Goal: Task Accomplishment & Management: Use online tool/utility

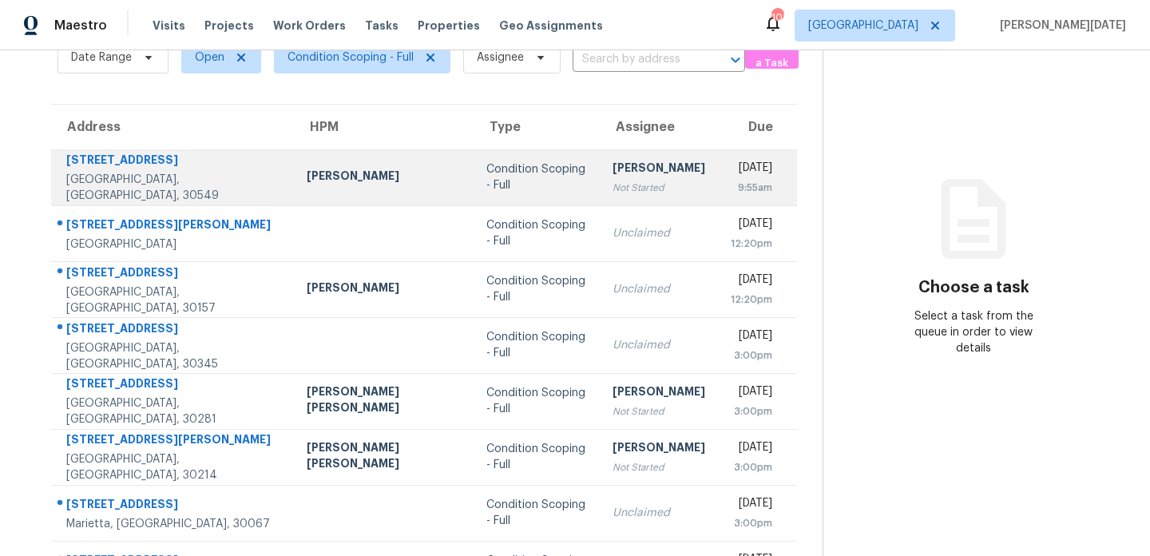
scroll to position [94, 0]
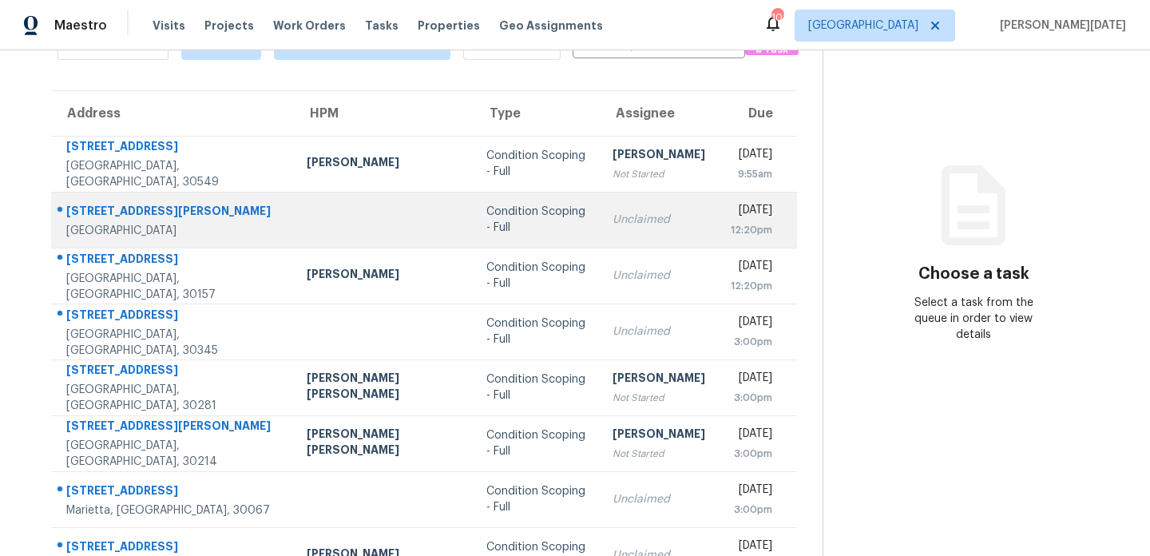
click at [718, 207] on td "Mon, Sep 22nd 2025 12:20pm" at bounding box center [757, 220] width 79 height 56
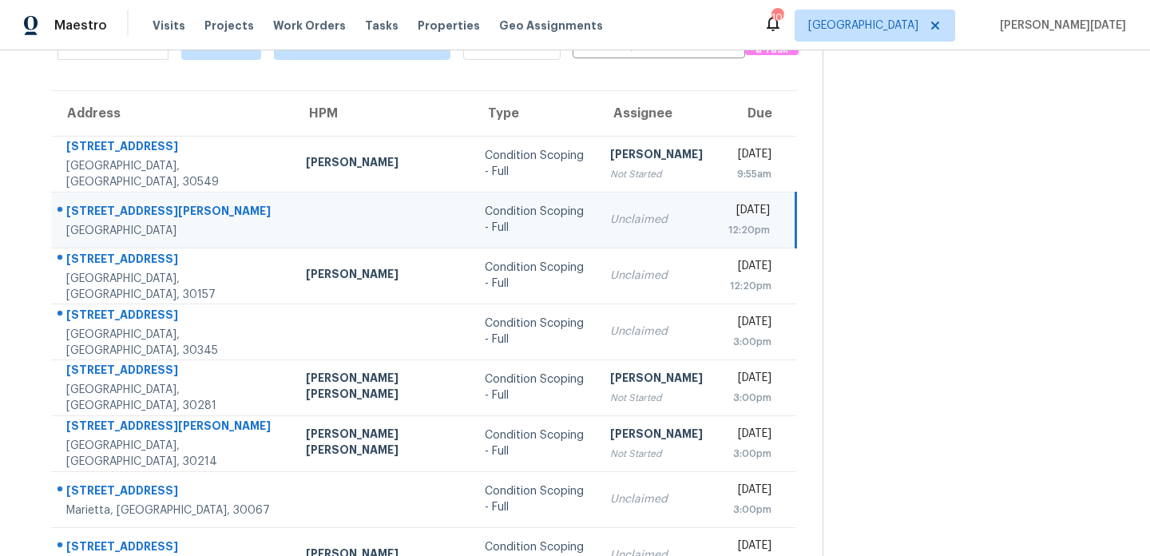
click at [715, 207] on td "Mon, Sep 22nd 2025 12:20pm" at bounding box center [755, 220] width 81 height 56
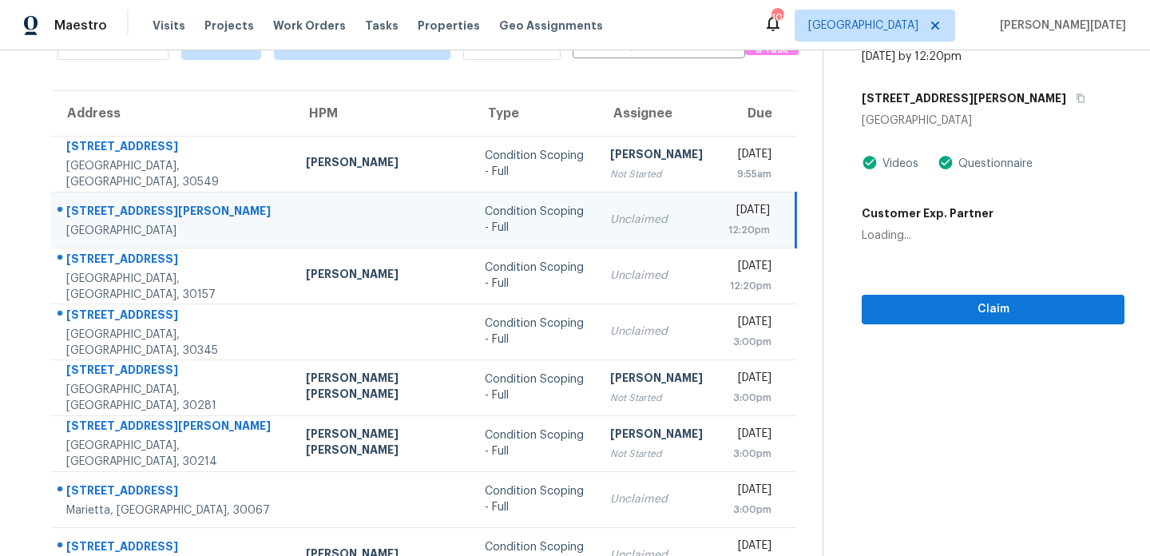
click at [715, 207] on td "Mon, Sep 22nd 2025 12:20pm" at bounding box center [755, 220] width 81 height 56
click at [728, 207] on div "[DATE]" at bounding box center [749, 212] width 42 height 20
click at [915, 309] on span "Claim" at bounding box center [992, 309] width 237 height 20
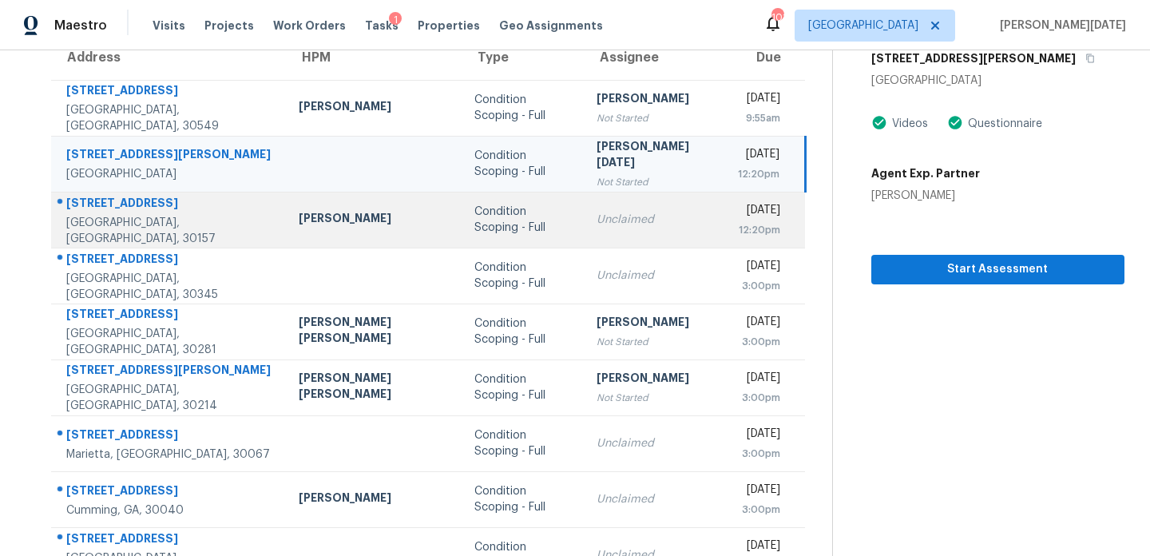
scroll to position [275, 0]
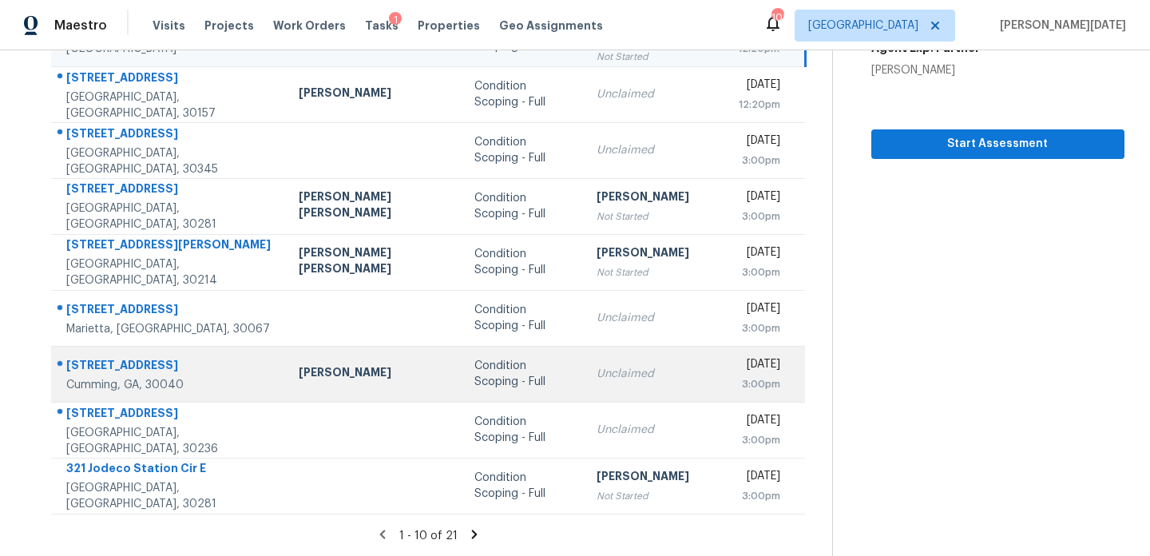
click at [484, 346] on td "Condition Scoping - Full" at bounding box center [523, 374] width 122 height 56
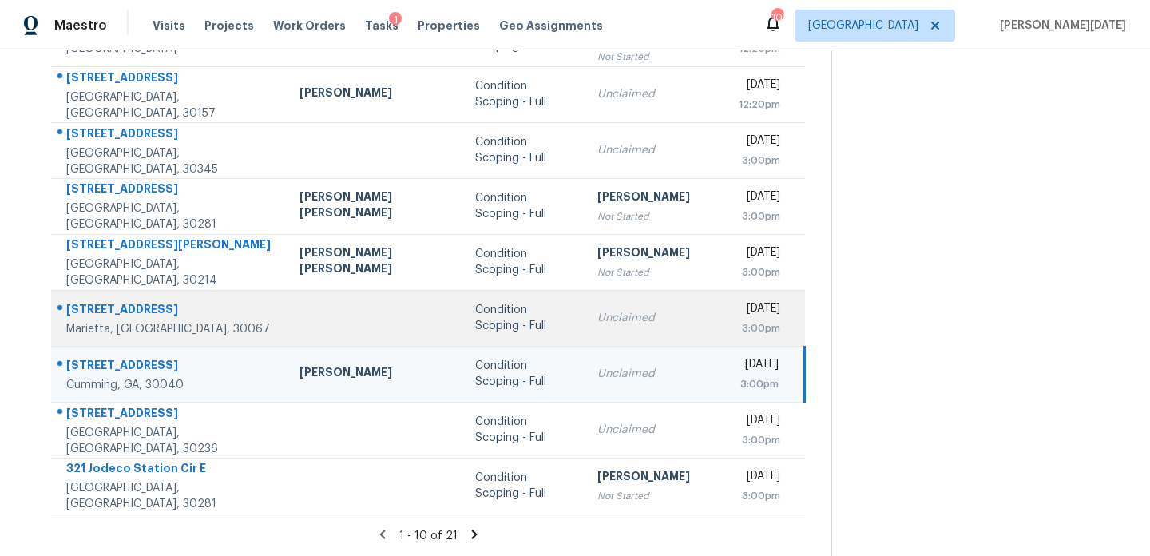
click at [584, 331] on td "Unclaimed" at bounding box center [654, 318] width 141 height 56
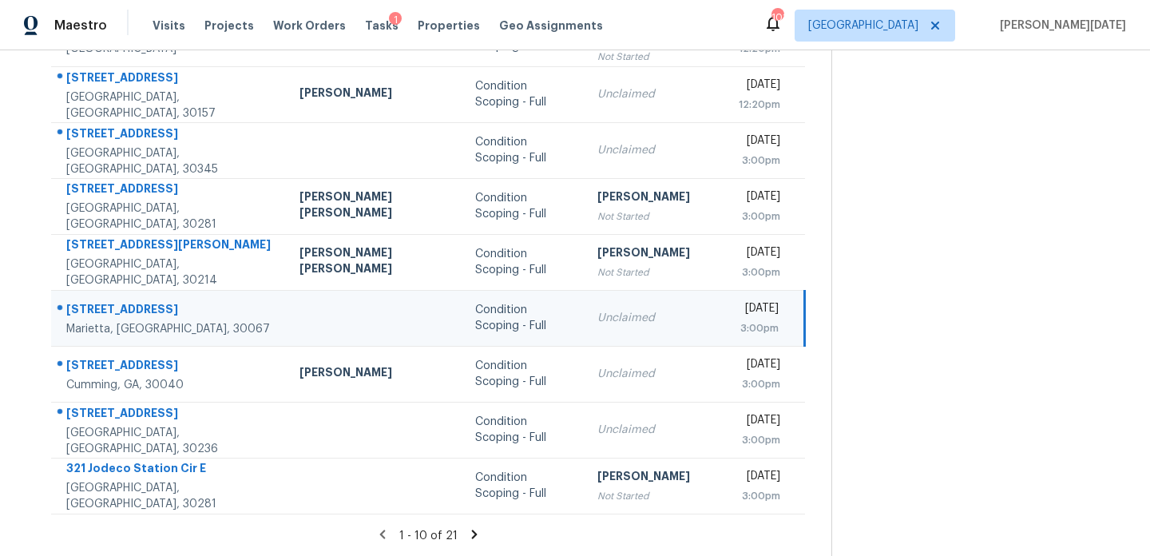
click at [584, 331] on td "Unclaimed" at bounding box center [654, 318] width 141 height 56
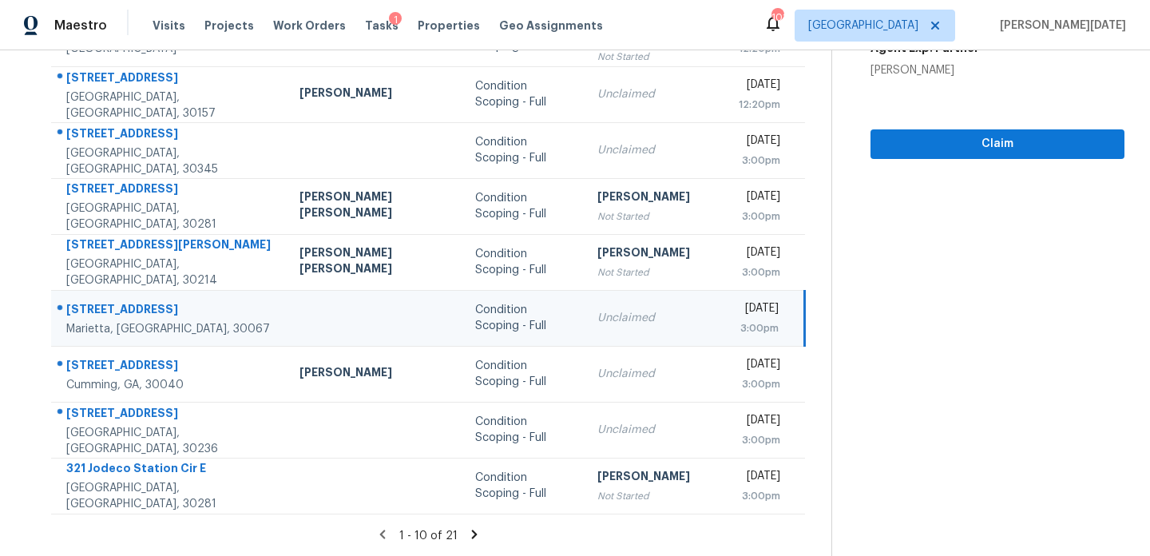
click at [597, 323] on div "Unclaimed" at bounding box center [655, 318] width 116 height 16
click at [929, 134] on span "Claim" at bounding box center [997, 144] width 228 height 20
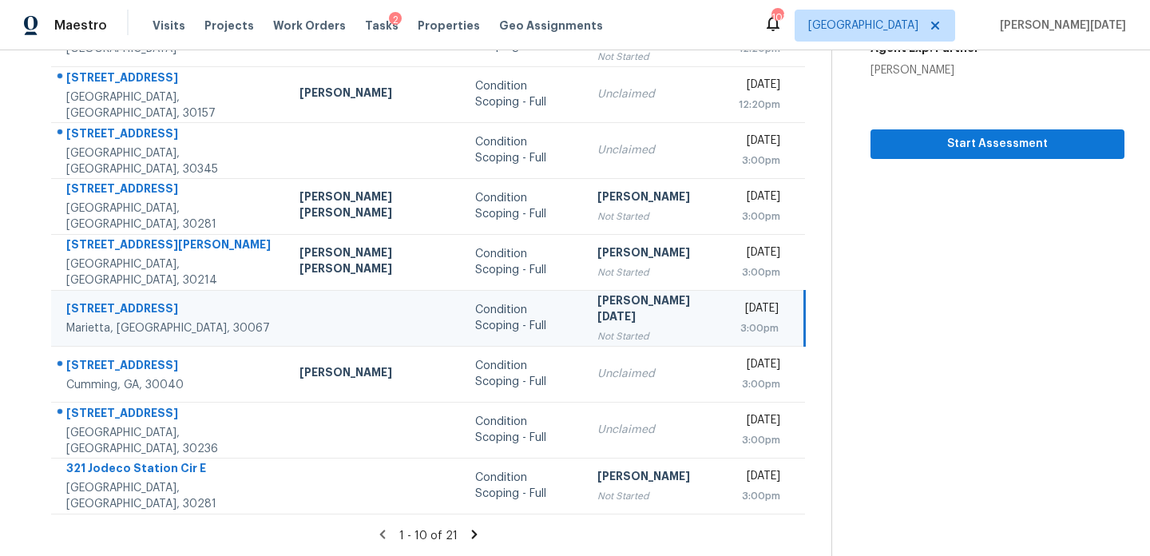
click at [472, 533] on icon at bounding box center [475, 533] width 6 height 9
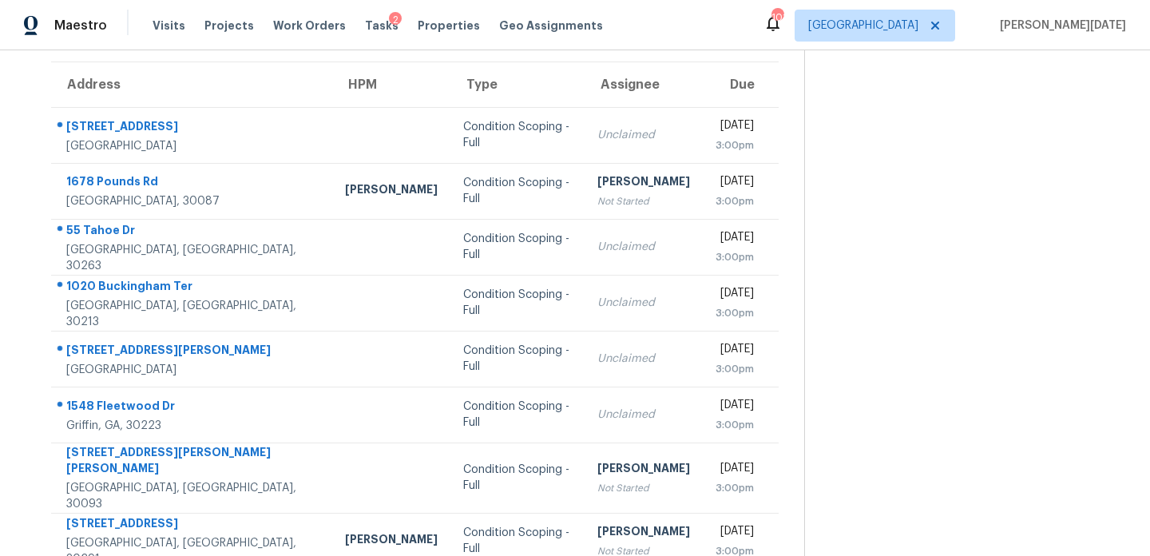
scroll to position [121, 0]
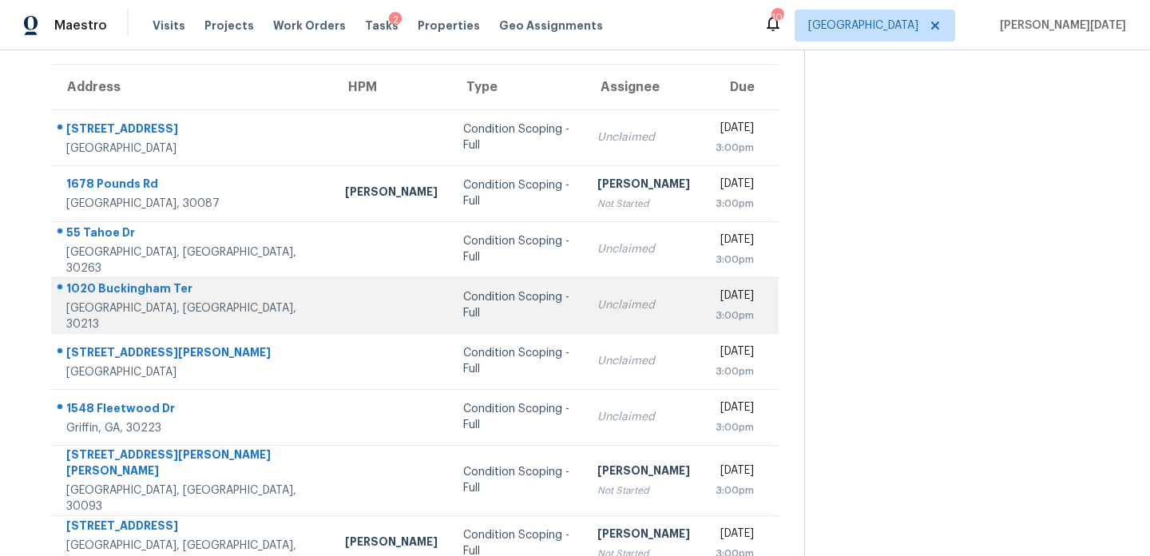
click at [584, 288] on td "Unclaimed" at bounding box center [643, 305] width 118 height 56
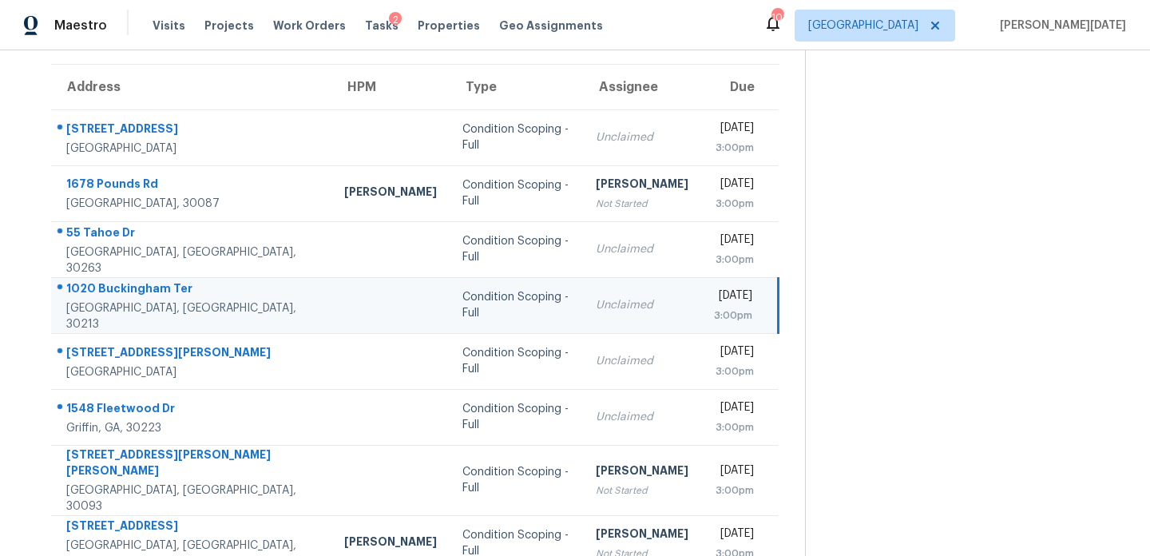
click at [714, 307] on div "3:00pm" at bounding box center [733, 315] width 38 height 16
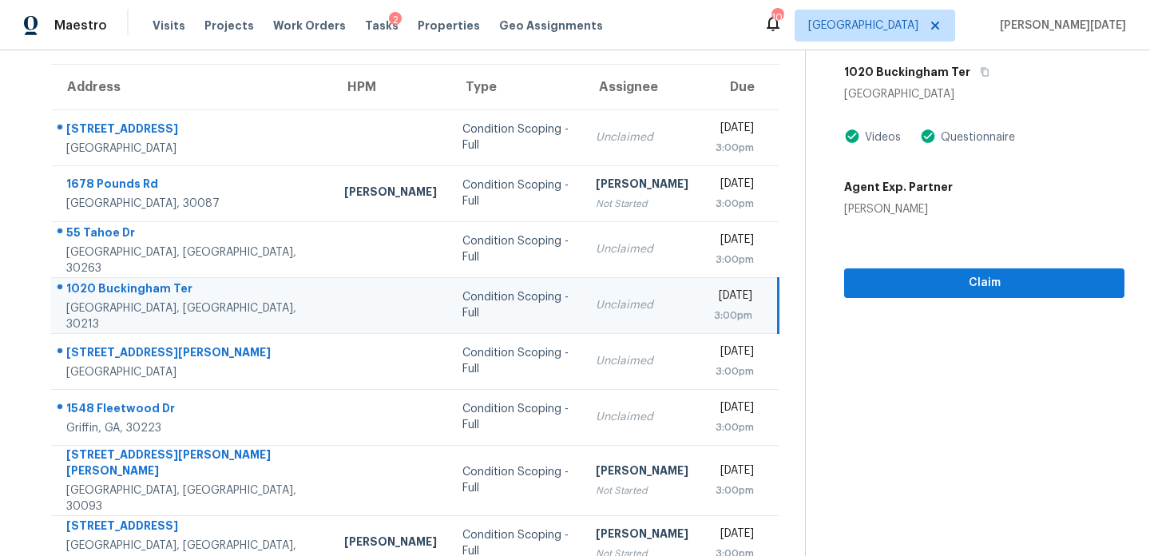
click at [751, 299] on div "Mon, Sep 22nd 2025 3:00pm" at bounding box center [745, 305] width 62 height 36
click at [854, 287] on button "Claim" at bounding box center [984, 283] width 280 height 30
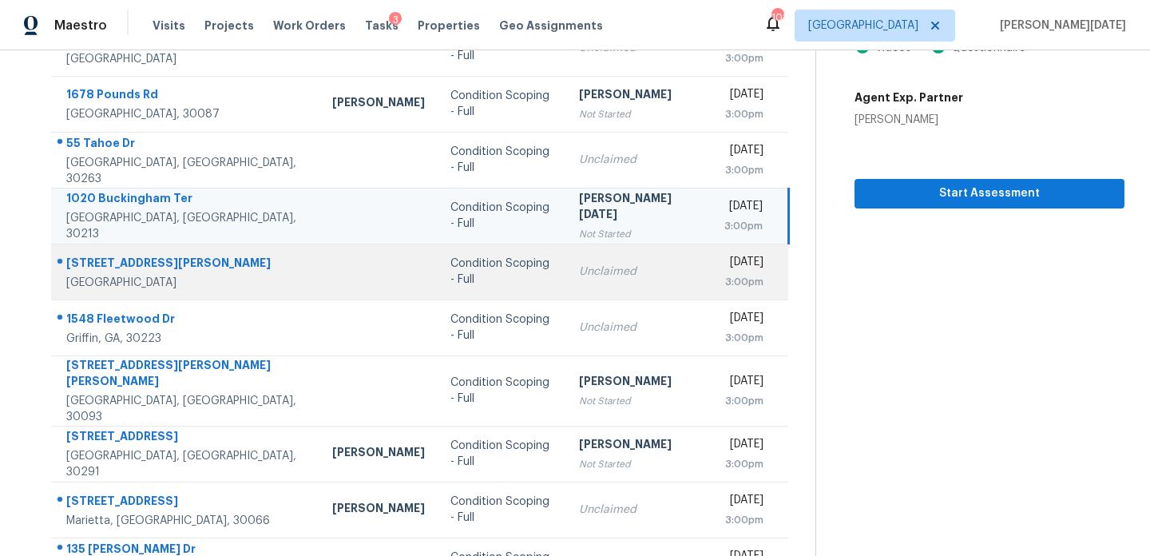
scroll to position [275, 0]
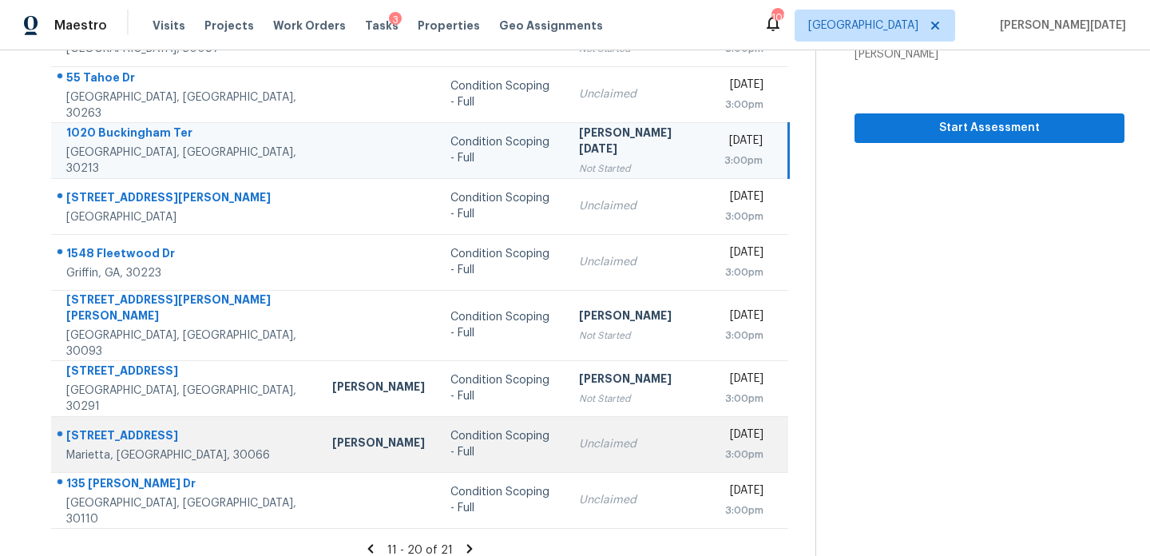
click at [566, 439] on td "Unclaimed" at bounding box center [638, 444] width 145 height 56
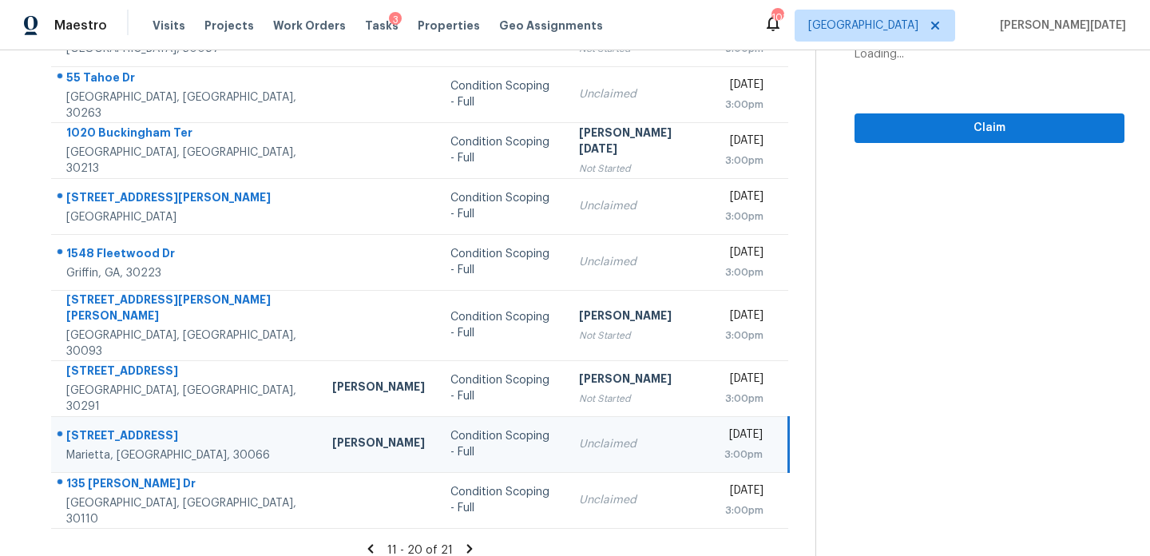
click at [724, 446] on div "3:00pm" at bounding box center [743, 454] width 38 height 16
click at [756, 427] on div "Mon, Sep 22nd 2025 3:00pm" at bounding box center [755, 444] width 62 height 36
click at [948, 133] on span "Claim" at bounding box center [989, 128] width 244 height 20
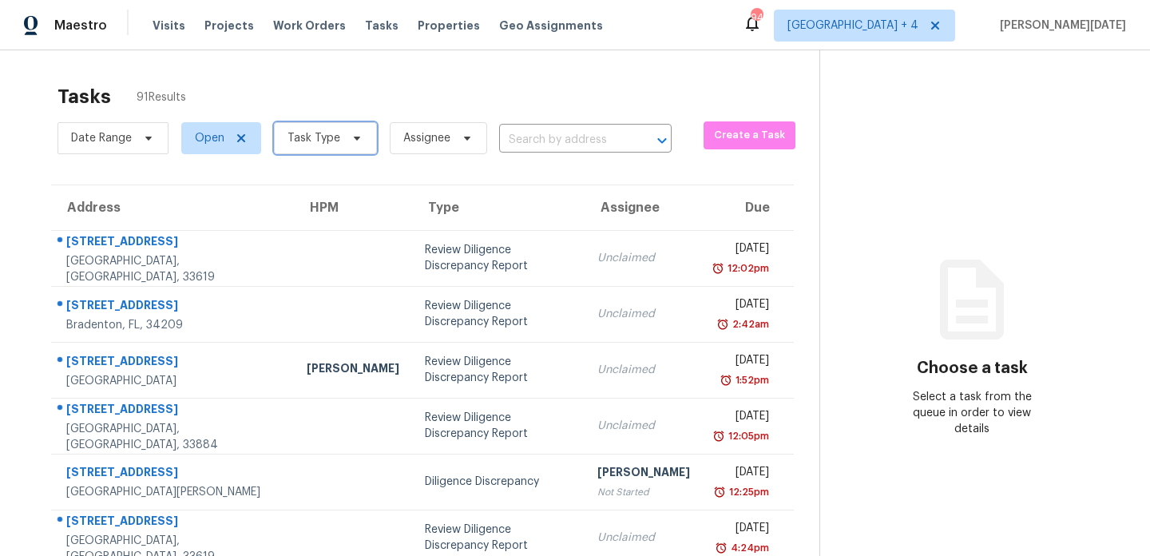
click at [327, 152] on span "Task Type" at bounding box center [325, 138] width 103 height 32
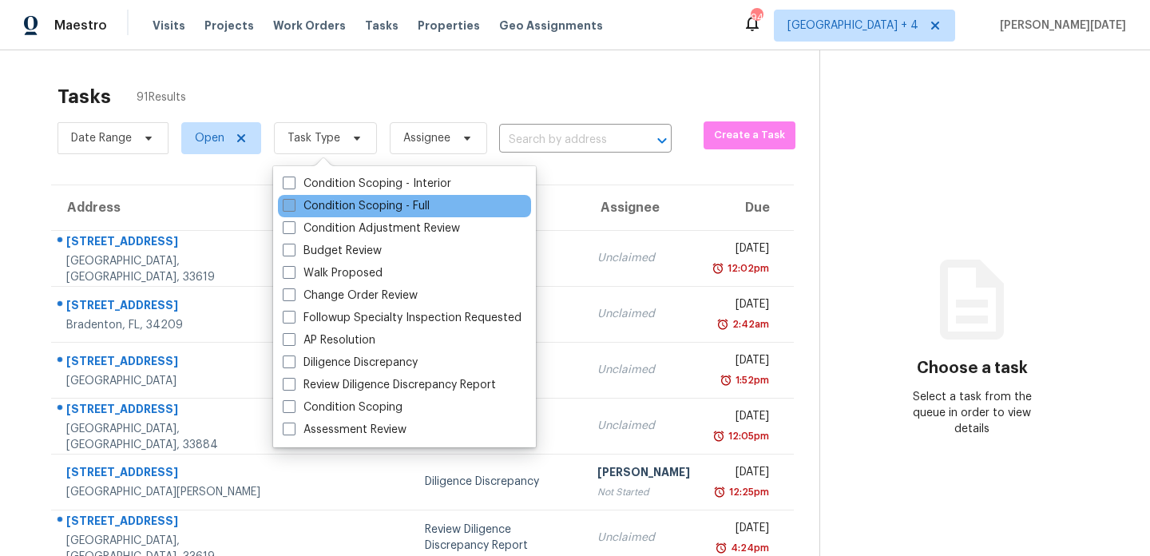
click at [311, 205] on label "Condition Scoping - Full" at bounding box center [356, 206] width 147 height 16
click at [293, 205] on input "Condition Scoping - Full" at bounding box center [288, 203] width 10 height 10
checkbox input "true"
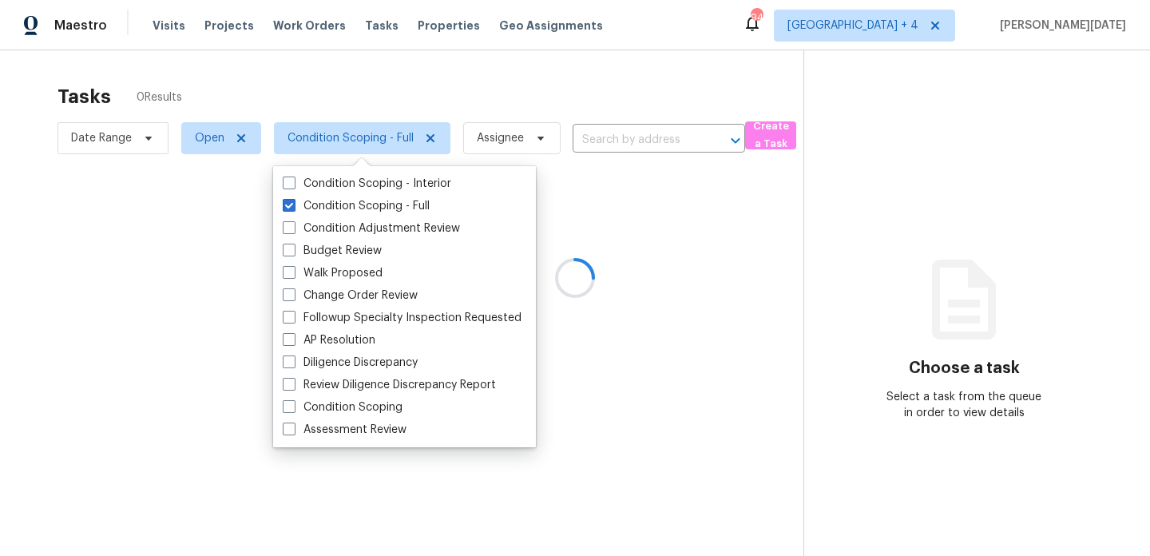
click at [493, 75] on div at bounding box center [575, 278] width 1150 height 556
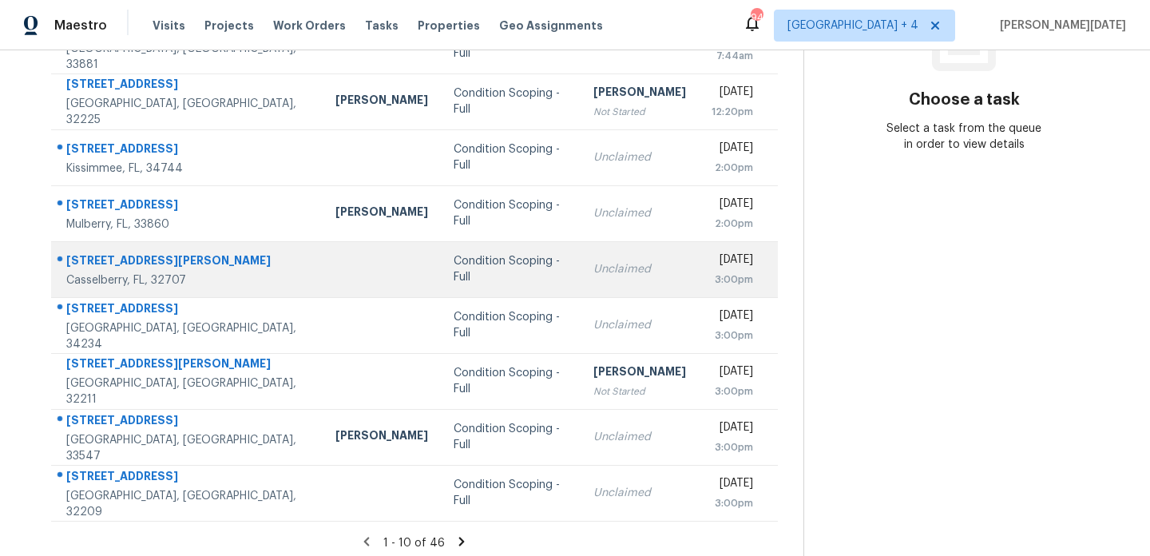
scroll to position [275, 0]
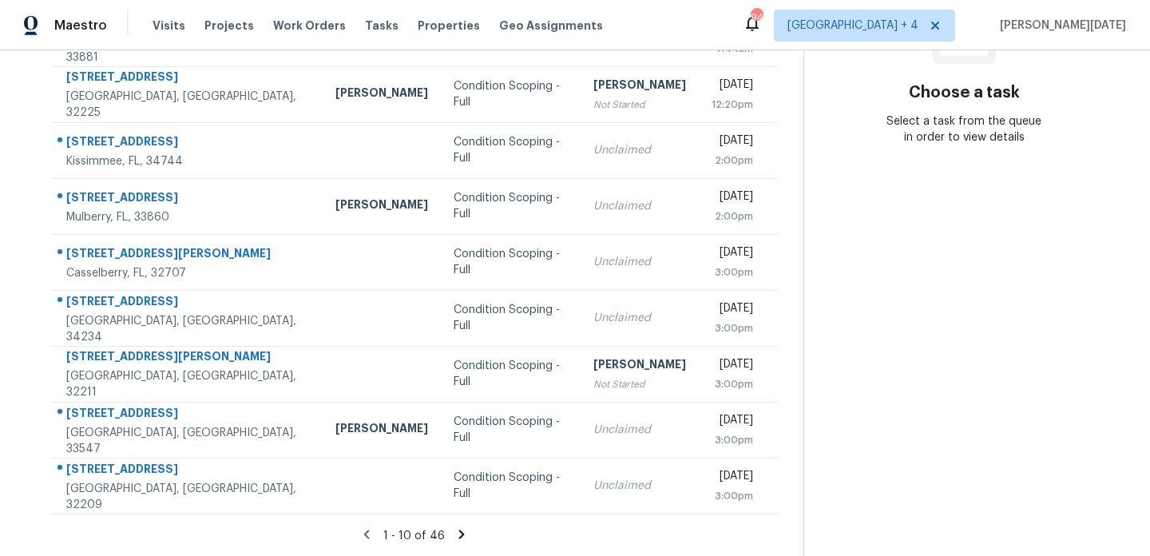
click at [451, 529] on div "1 - 10 of 46" at bounding box center [415, 535] width 778 height 17
click at [459, 529] on icon at bounding box center [462, 533] width 6 height 9
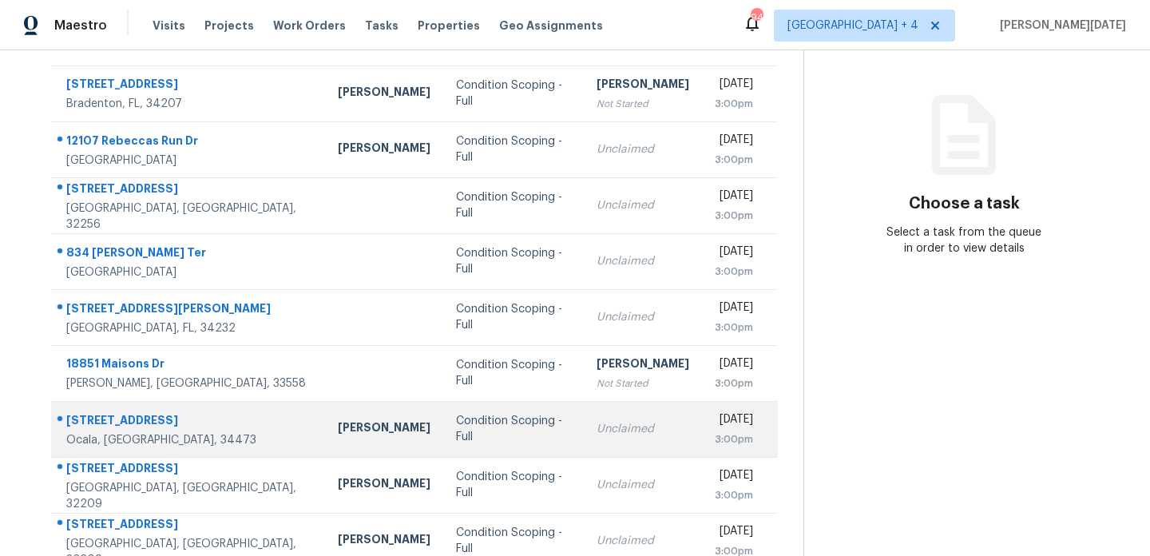
scroll to position [164, 0]
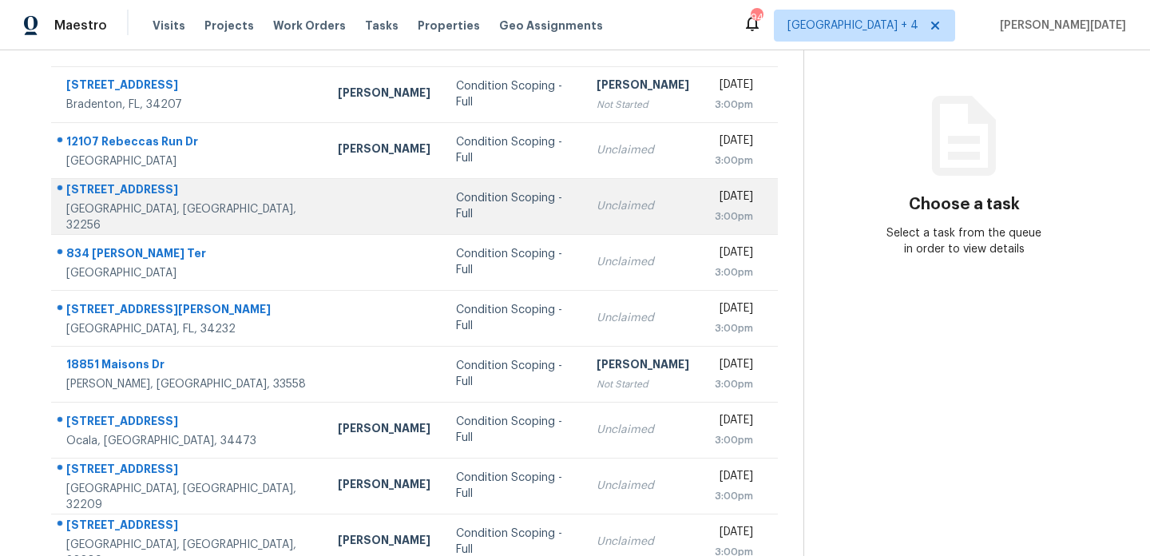
click at [601, 204] on div "Unclaimed" at bounding box center [642, 206] width 93 height 16
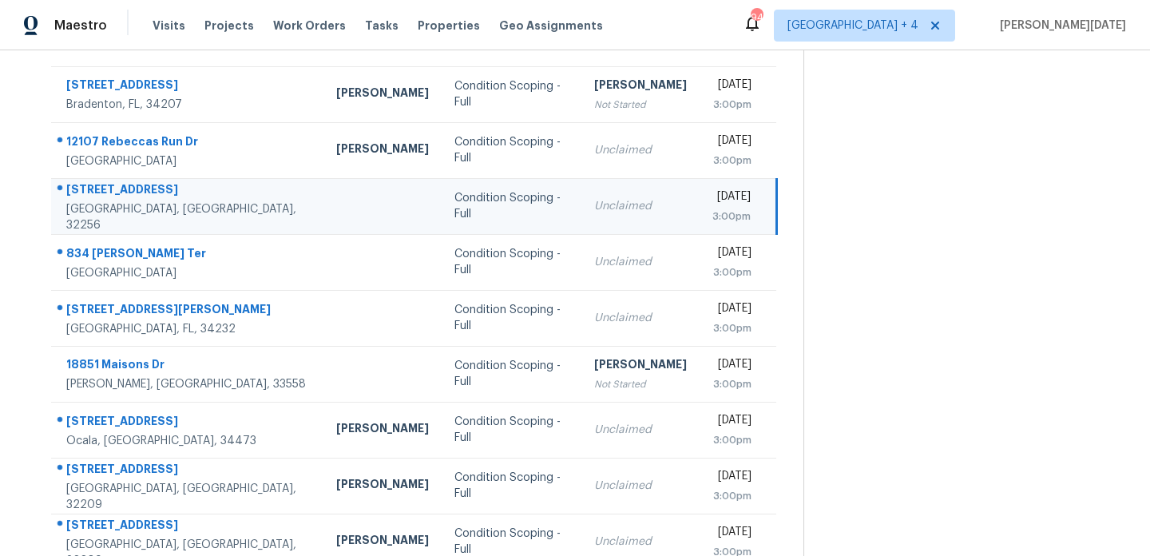
click at [712, 200] on div "[DATE]" at bounding box center [731, 198] width 38 height 20
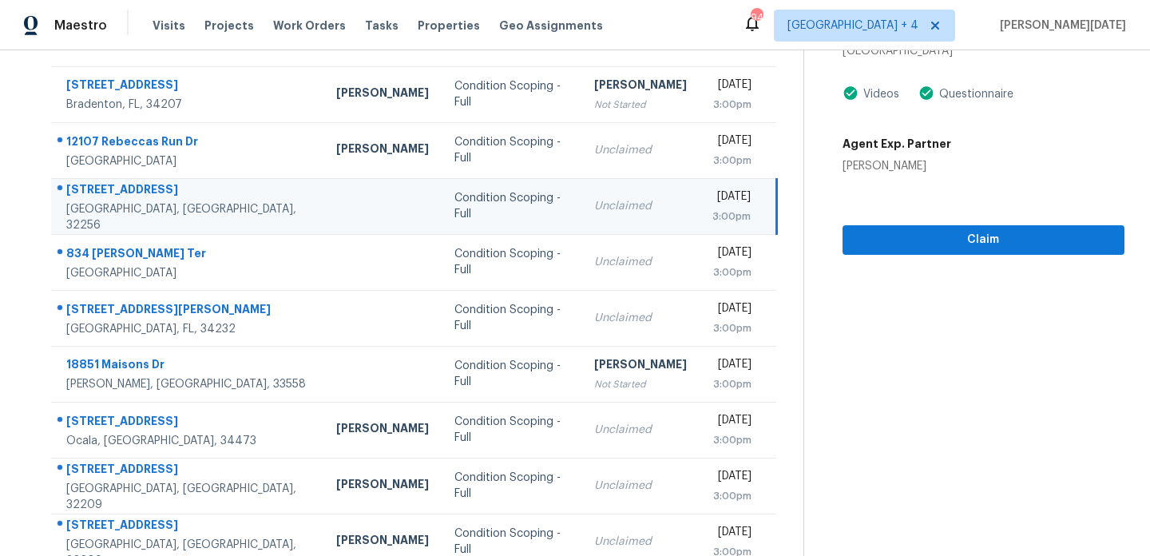
click at [750, 204] on div "[DATE]" at bounding box center [731, 198] width 38 height 20
click at [878, 244] on span "Claim" at bounding box center [983, 240] width 256 height 20
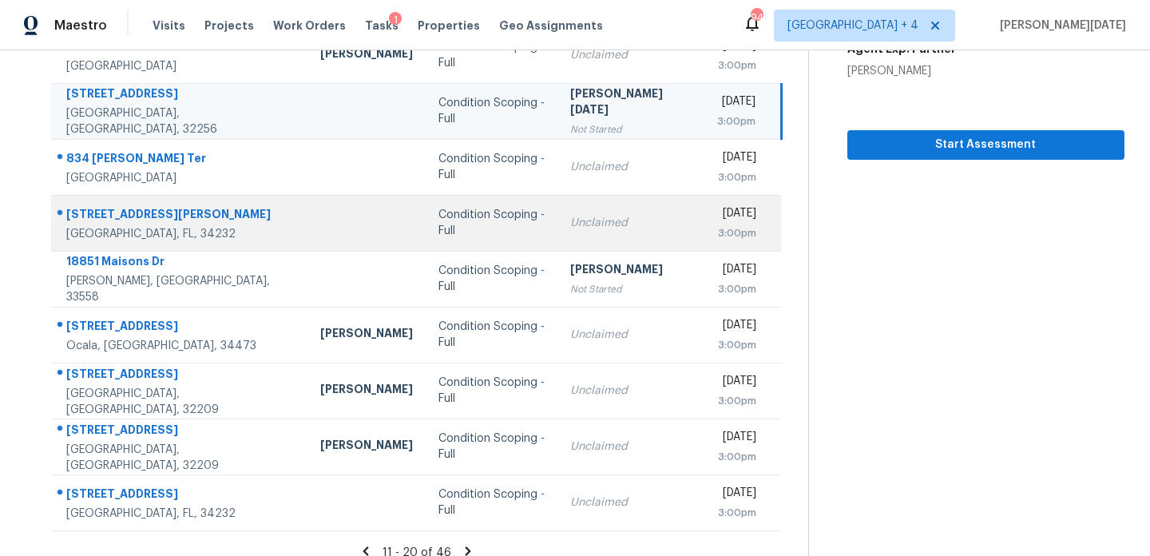
scroll to position [275, 0]
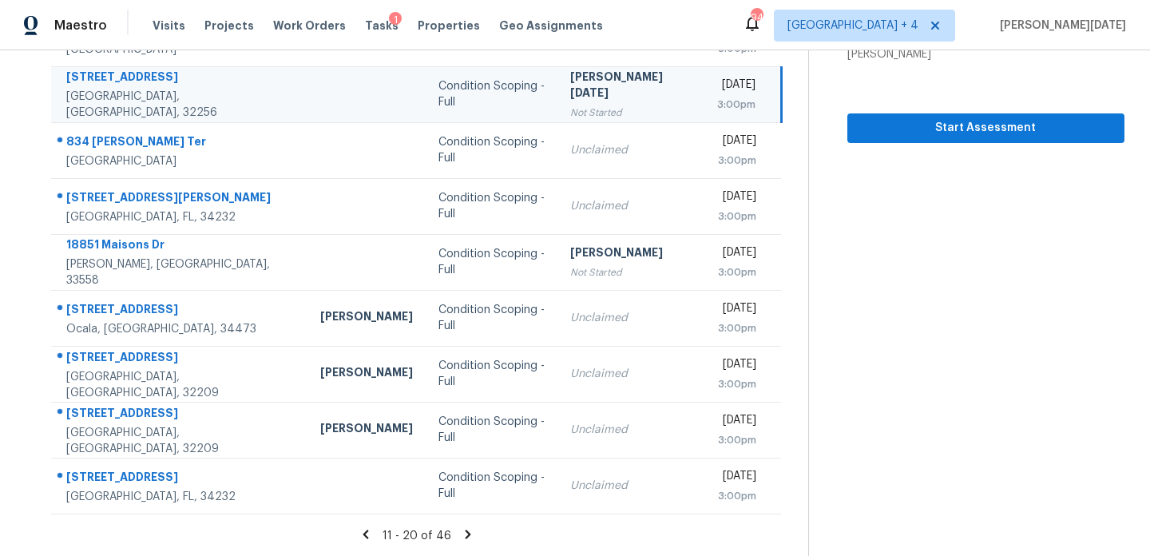
click at [461, 529] on icon at bounding box center [468, 534] width 14 height 14
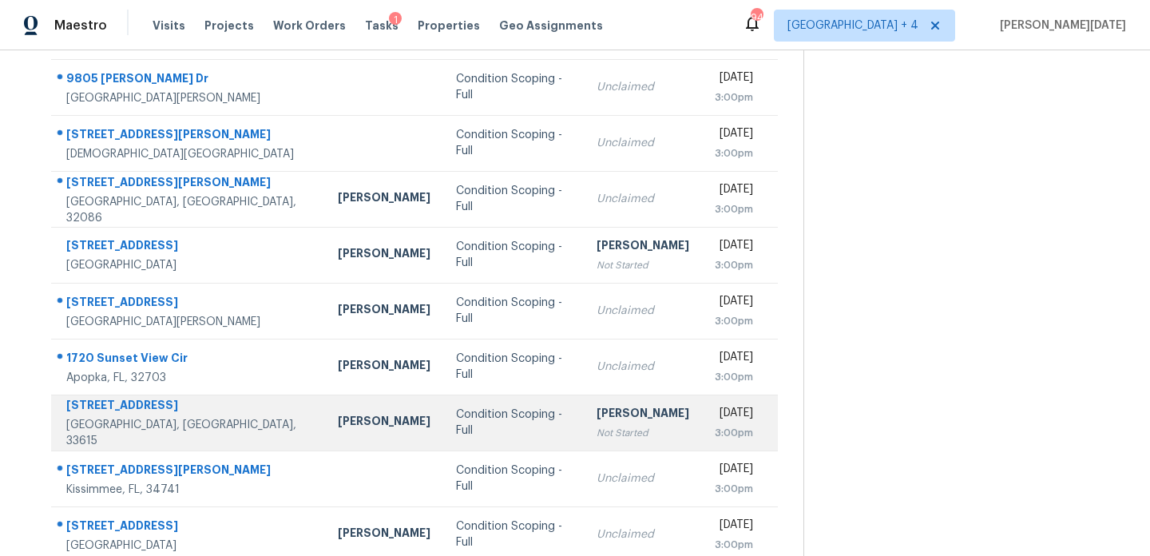
scroll to position [149, 0]
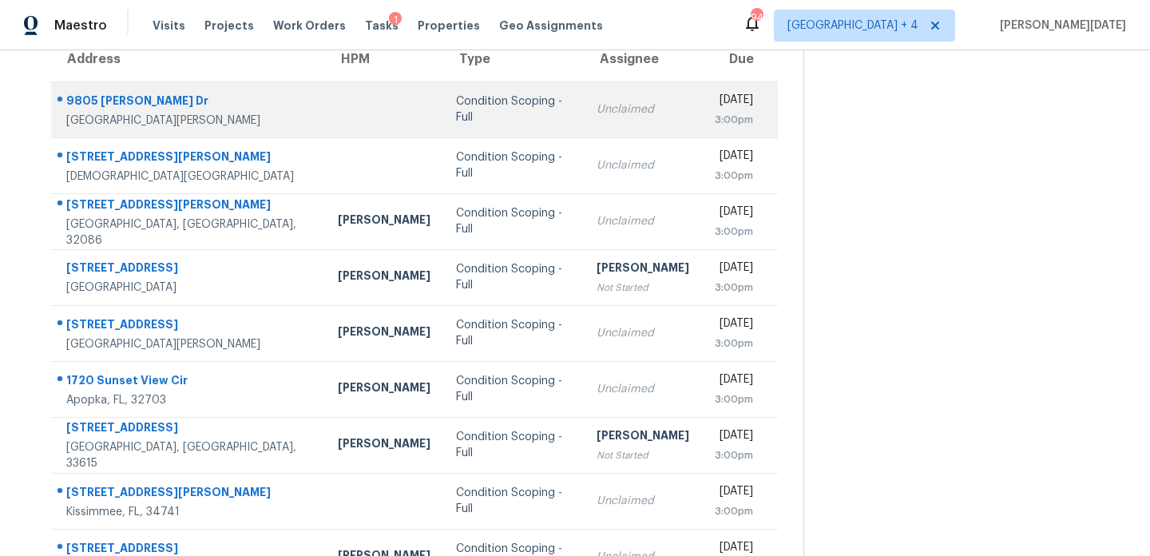
click at [604, 119] on td "Unclaimed" at bounding box center [643, 109] width 118 height 56
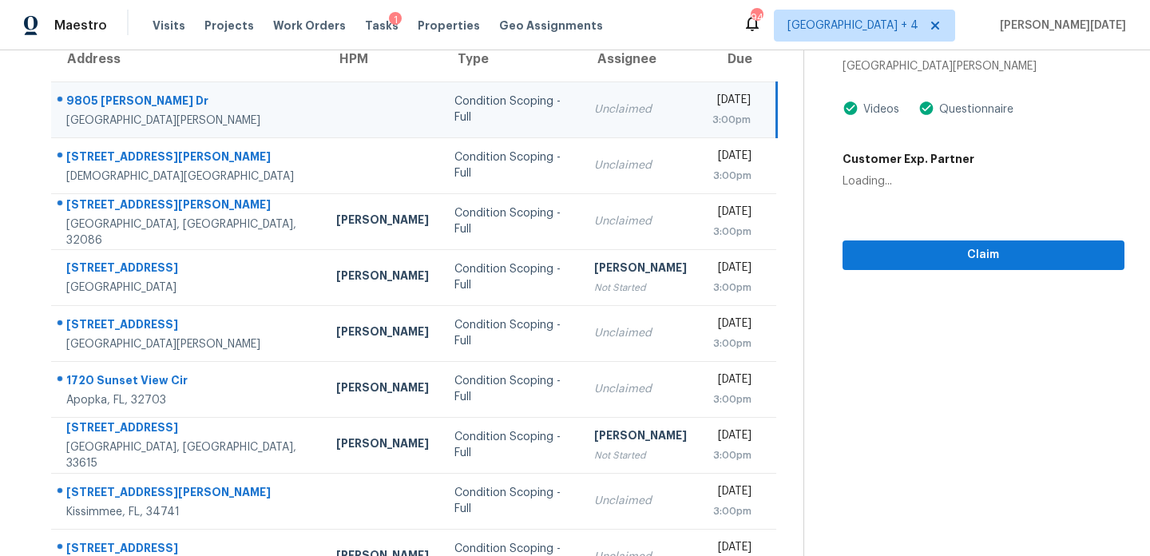
click at [712, 109] on div "[DATE]" at bounding box center [731, 102] width 38 height 20
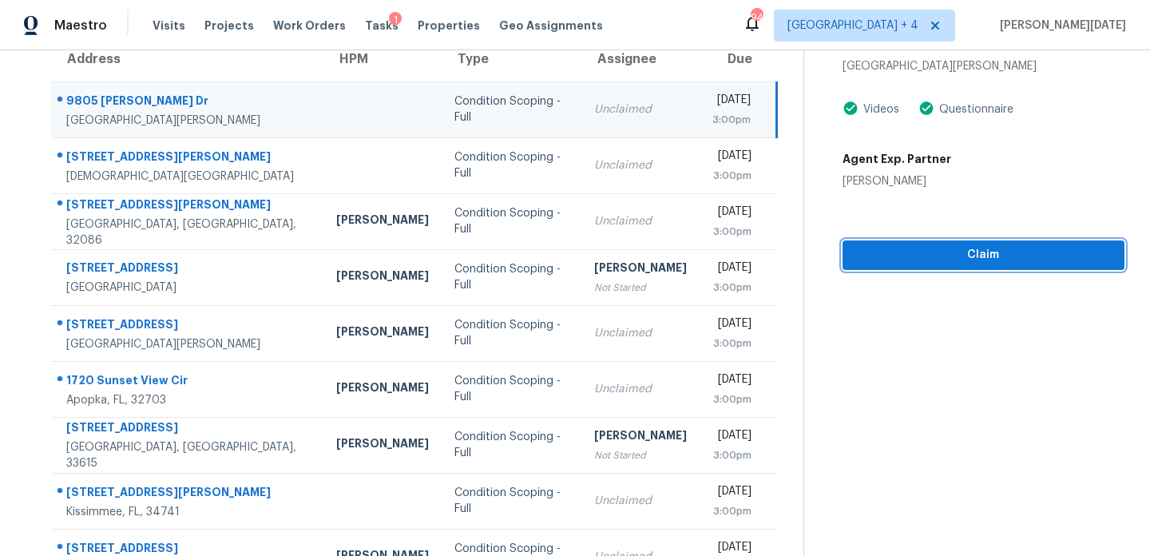
click at [880, 259] on span "Claim" at bounding box center [983, 255] width 256 height 20
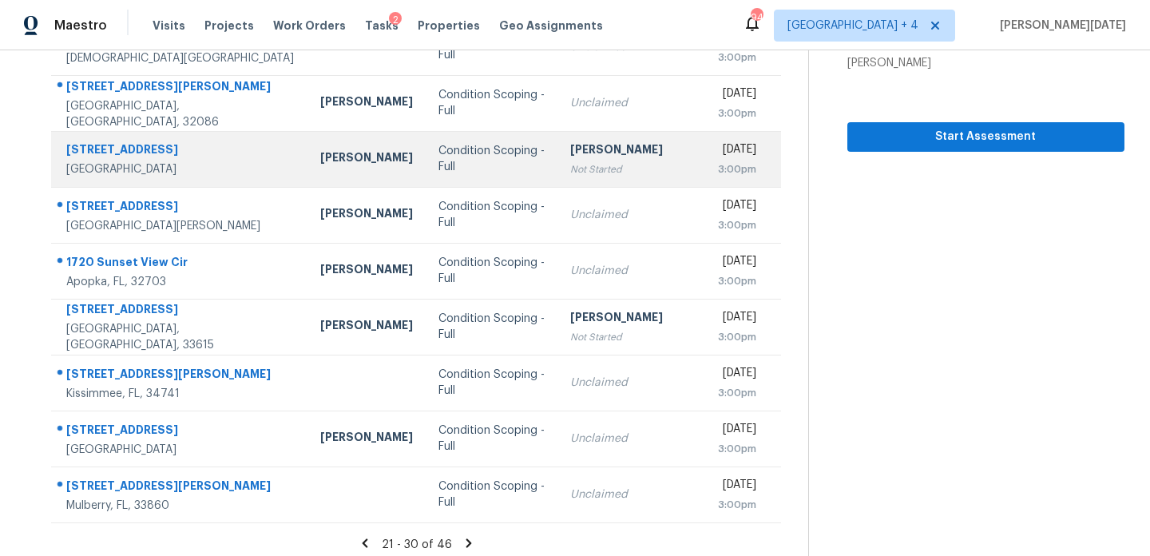
scroll to position [275, 0]
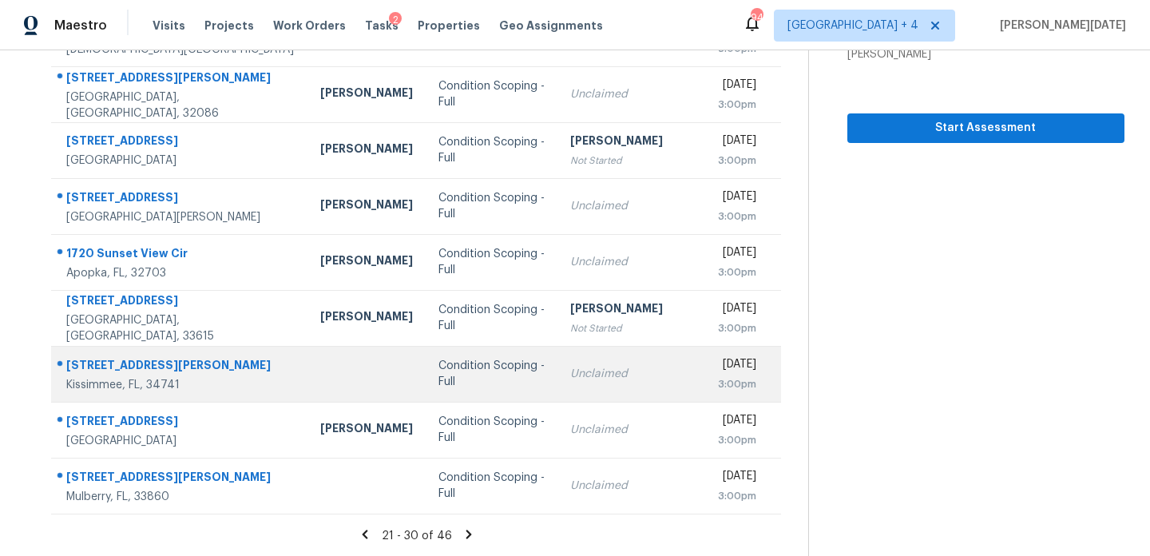
click at [584, 377] on div "Unclaimed" at bounding box center [630, 374] width 121 height 16
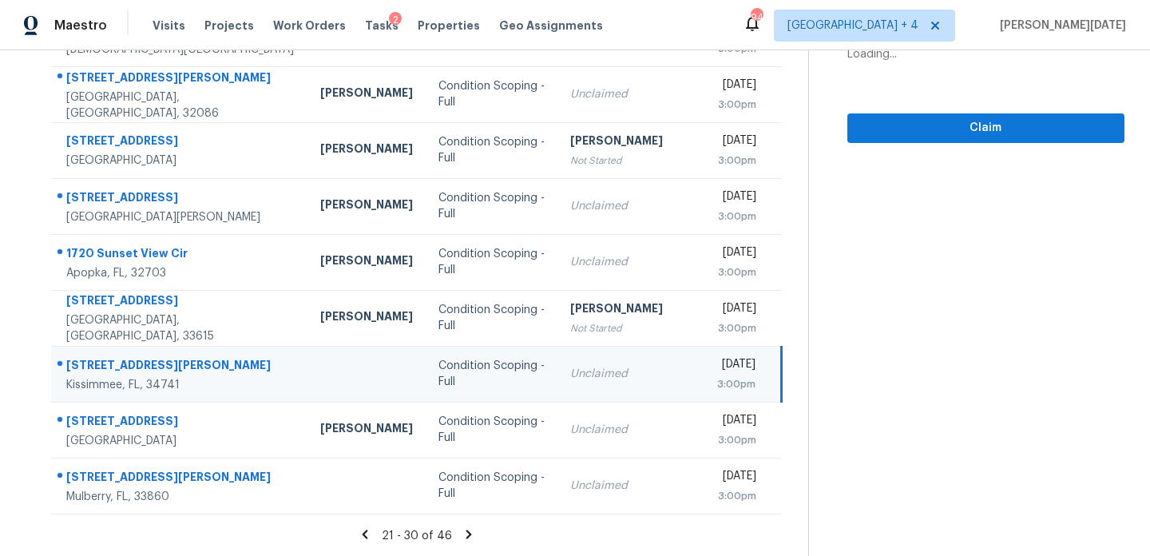
click at [717, 378] on div "3:00pm" at bounding box center [736, 384] width 38 height 16
click at [717, 374] on div "[DATE]" at bounding box center [736, 366] width 38 height 20
click at [950, 131] on span "Claim" at bounding box center [986, 128] width 252 height 20
click at [462, 538] on icon at bounding box center [469, 534] width 14 height 14
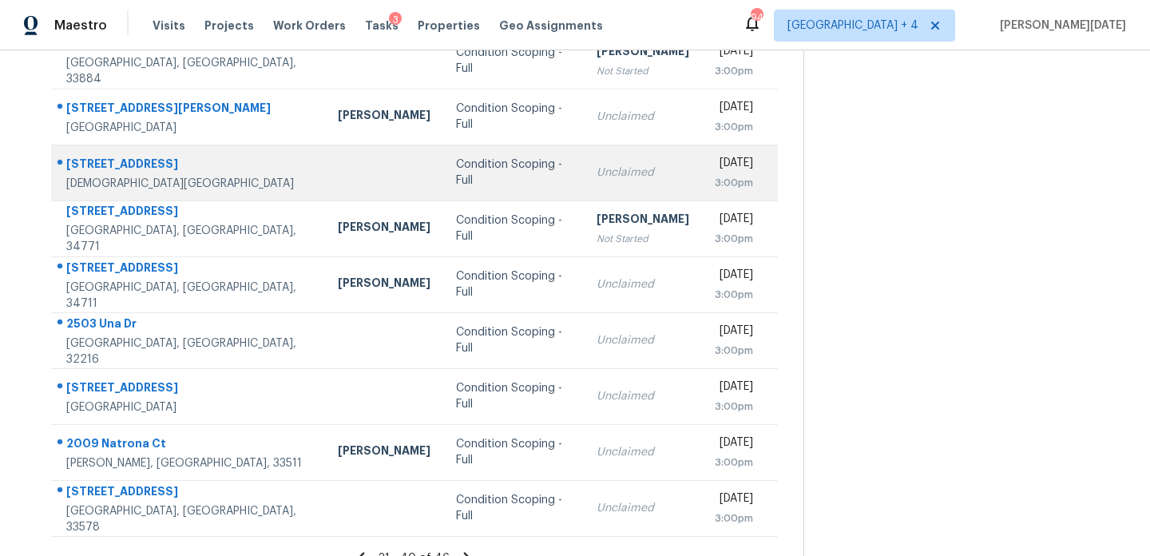
scroll to position [264, 0]
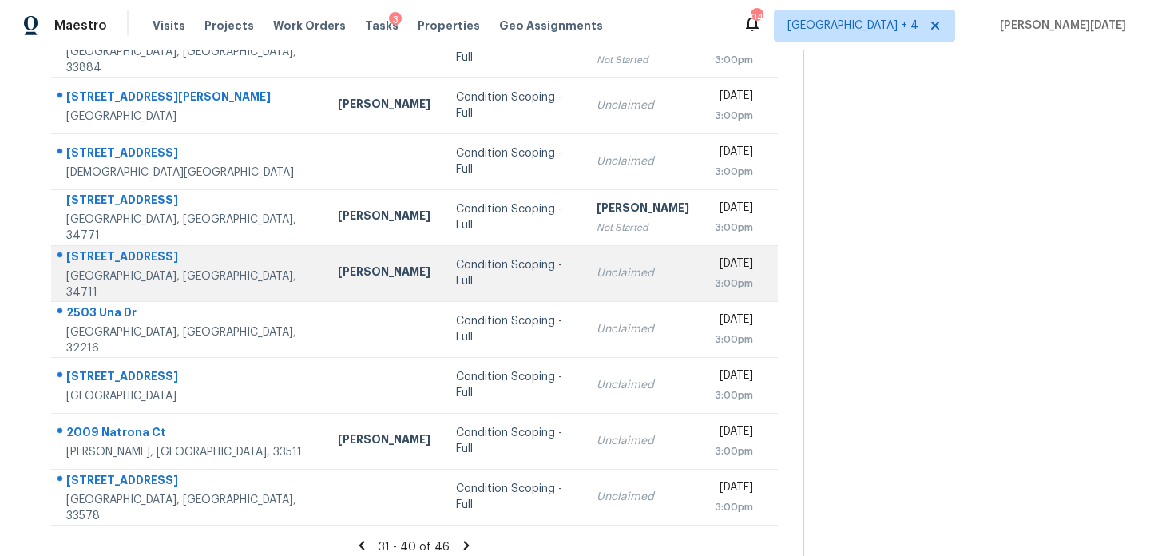
click at [584, 288] on td "Unclaimed" at bounding box center [643, 273] width 118 height 56
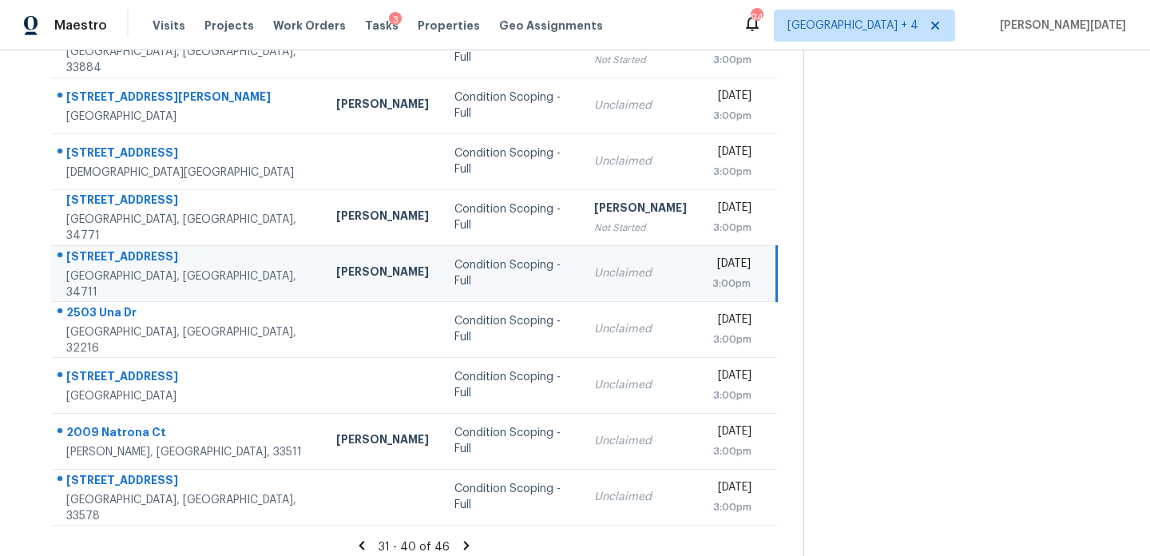
click at [612, 272] on td "Unclaimed" at bounding box center [640, 273] width 118 height 56
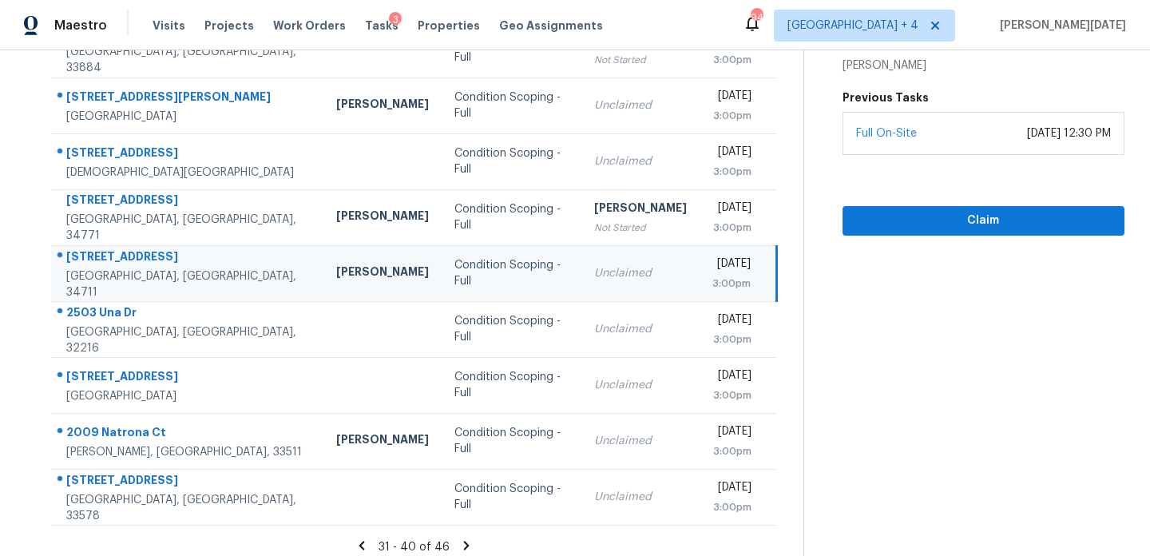
click at [712, 275] on div "3:00pm" at bounding box center [731, 283] width 38 height 16
click at [884, 207] on button "Claim" at bounding box center [983, 221] width 282 height 30
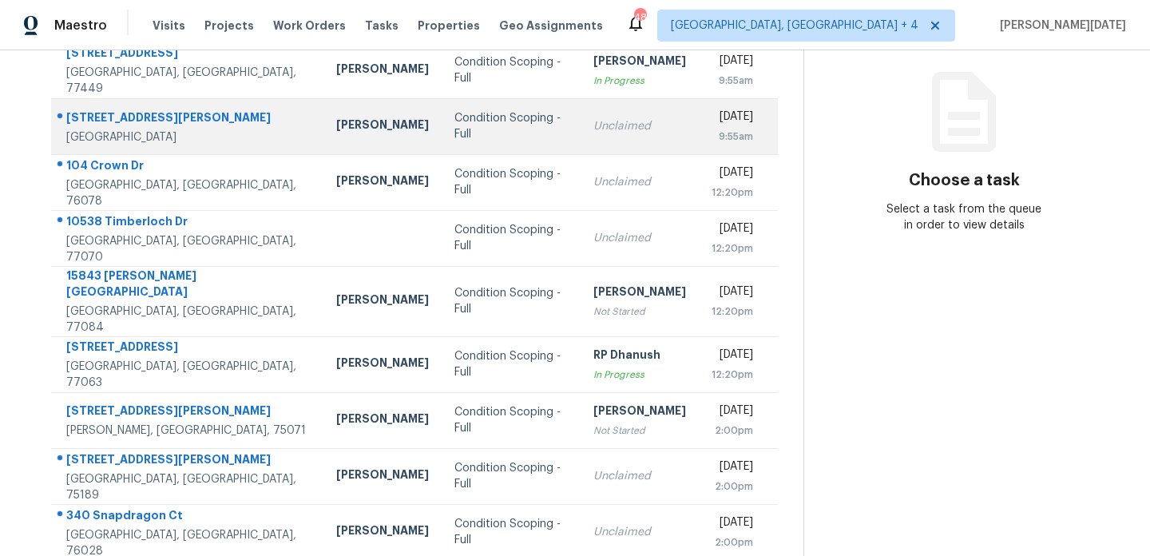
scroll to position [197, 0]
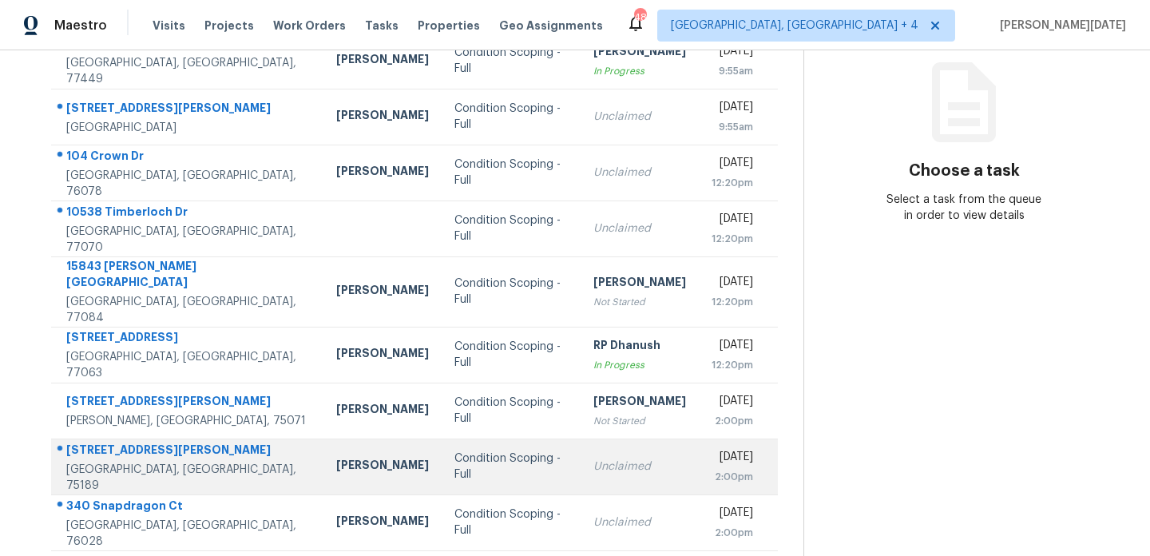
click at [580, 438] on td "Unclaimed" at bounding box center [639, 466] width 118 height 56
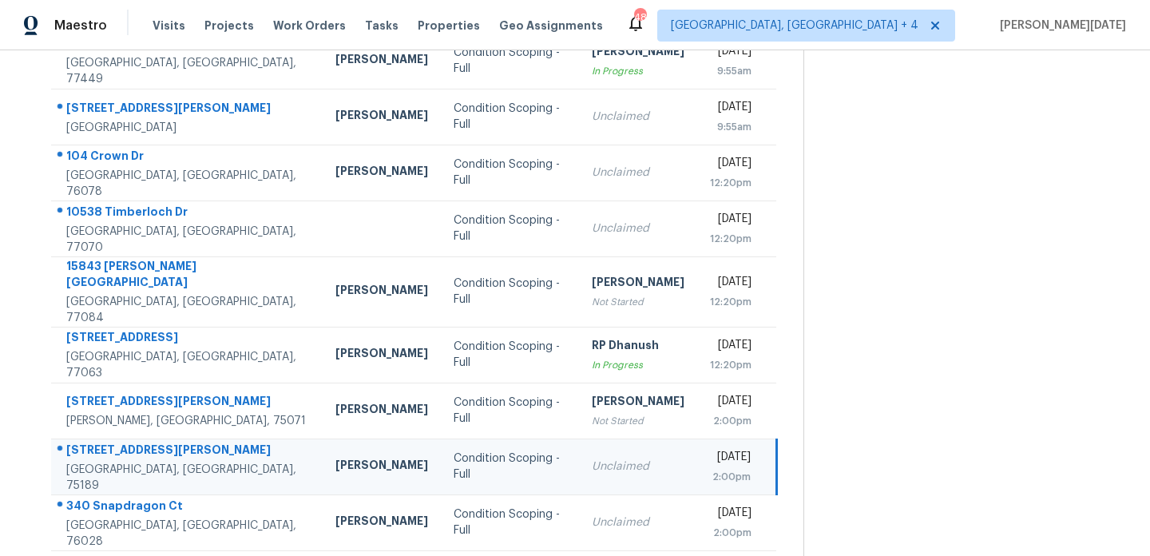
click at [710, 452] on div "Mon, Sep 22nd 2025" at bounding box center [730, 459] width 41 height 20
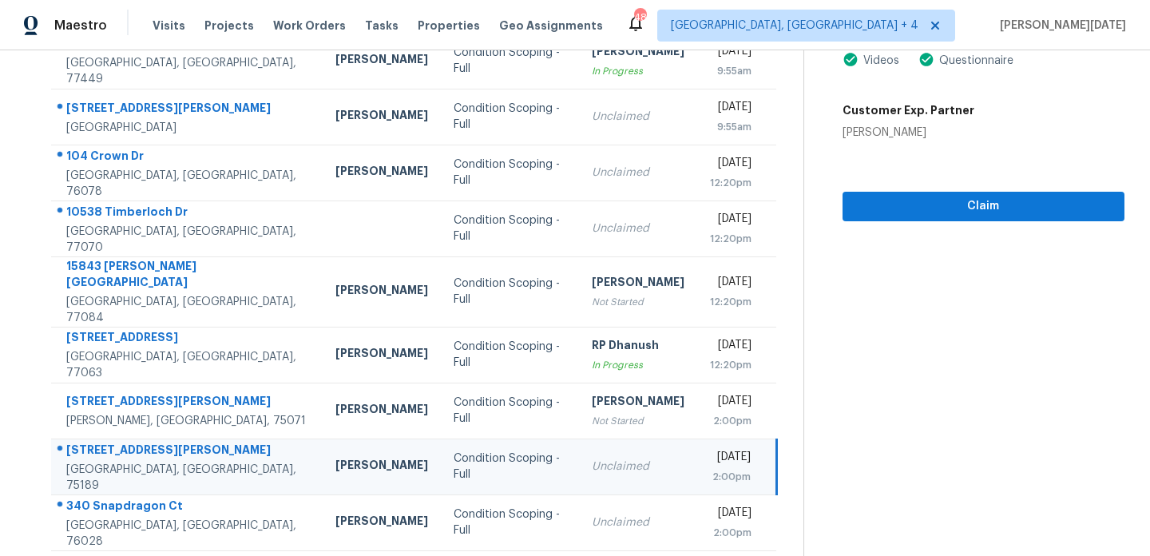
click at [710, 453] on div "[DATE]" at bounding box center [730, 459] width 41 height 20
click at [933, 208] on span "Claim" at bounding box center [983, 206] width 256 height 20
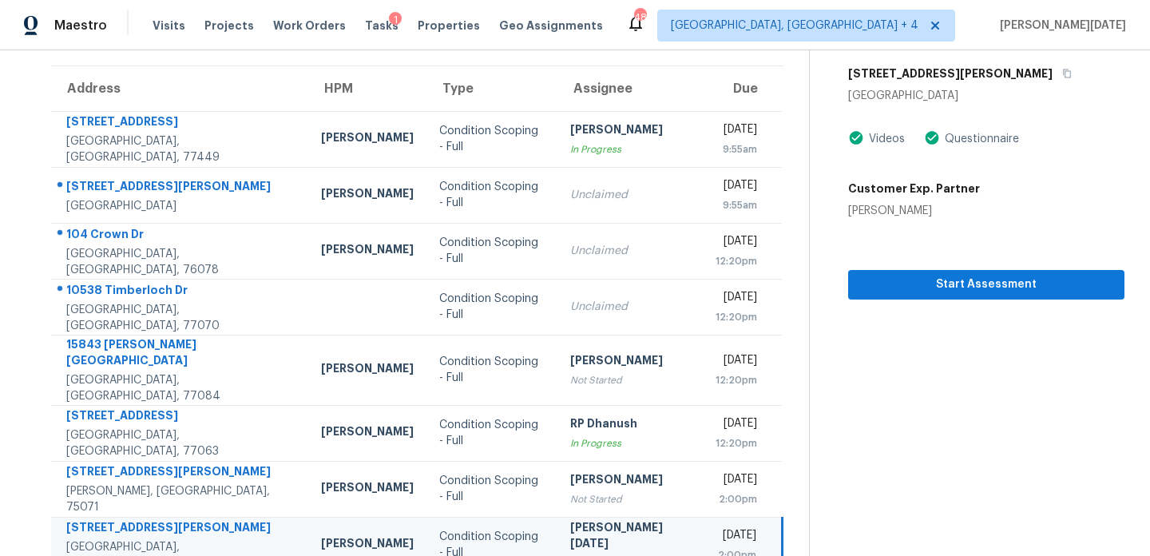
scroll to position [275, 0]
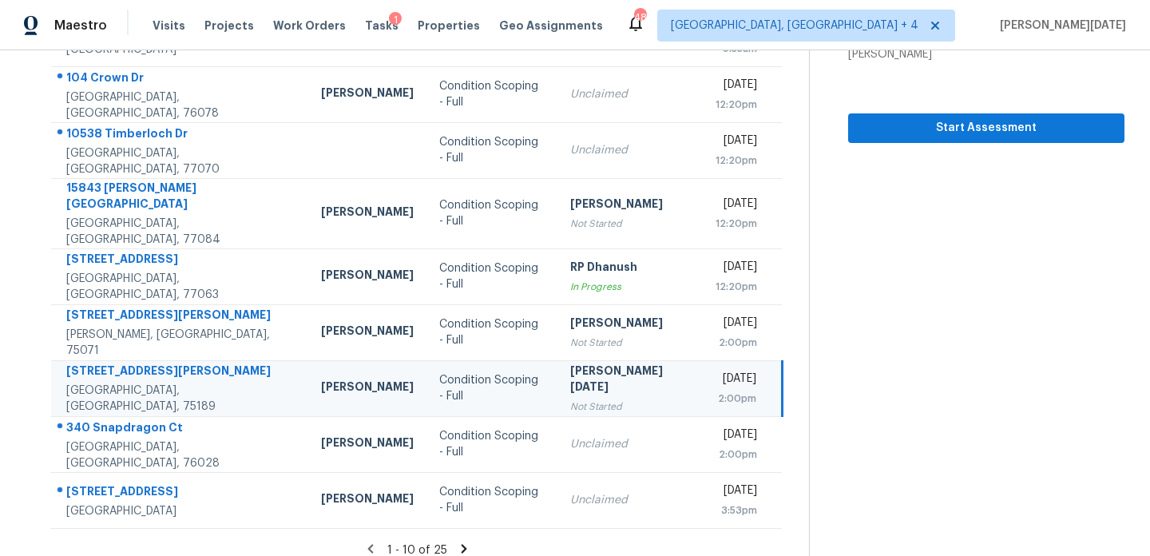
click at [462, 544] on icon at bounding box center [465, 548] width 6 height 9
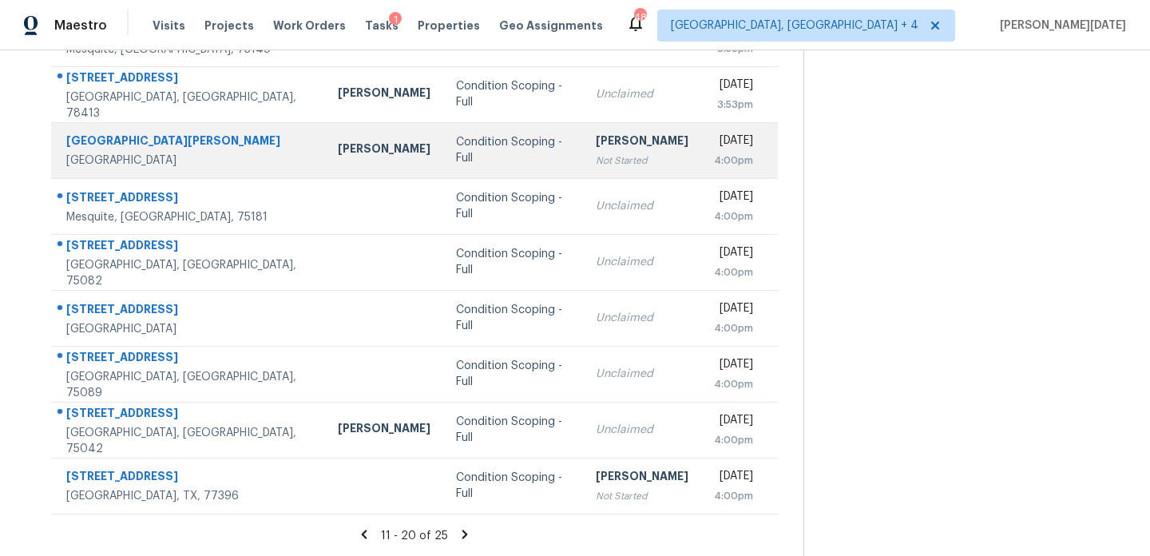
click at [583, 279] on td "Unclaimed" at bounding box center [642, 262] width 118 height 56
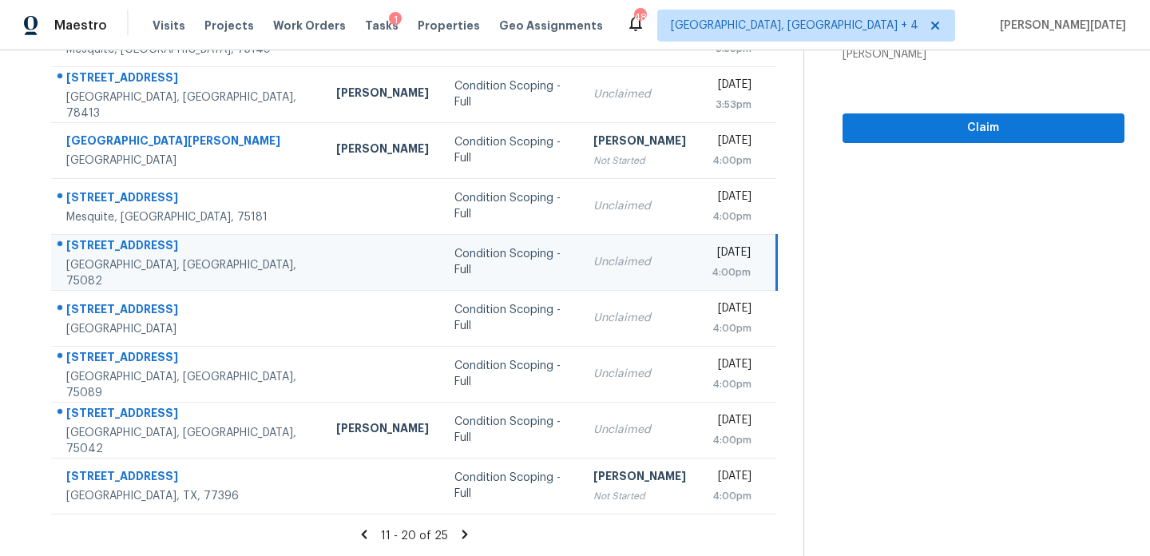
click at [458, 532] on icon at bounding box center [465, 534] width 14 height 14
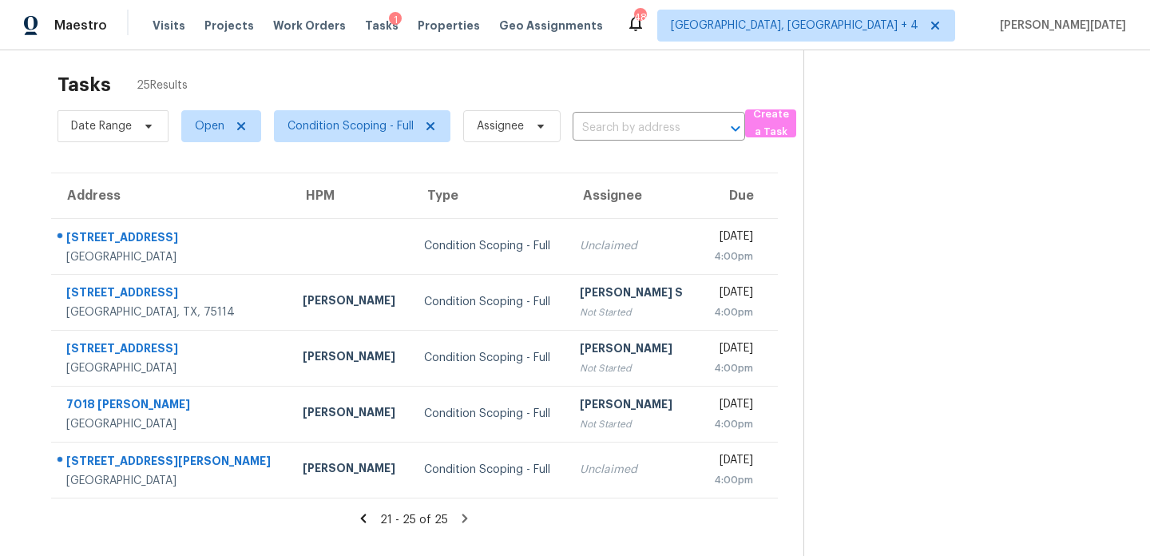
scroll to position [11, 0]
click at [929, 35] on span "Killeen, TX + 4" at bounding box center [806, 26] width 298 height 32
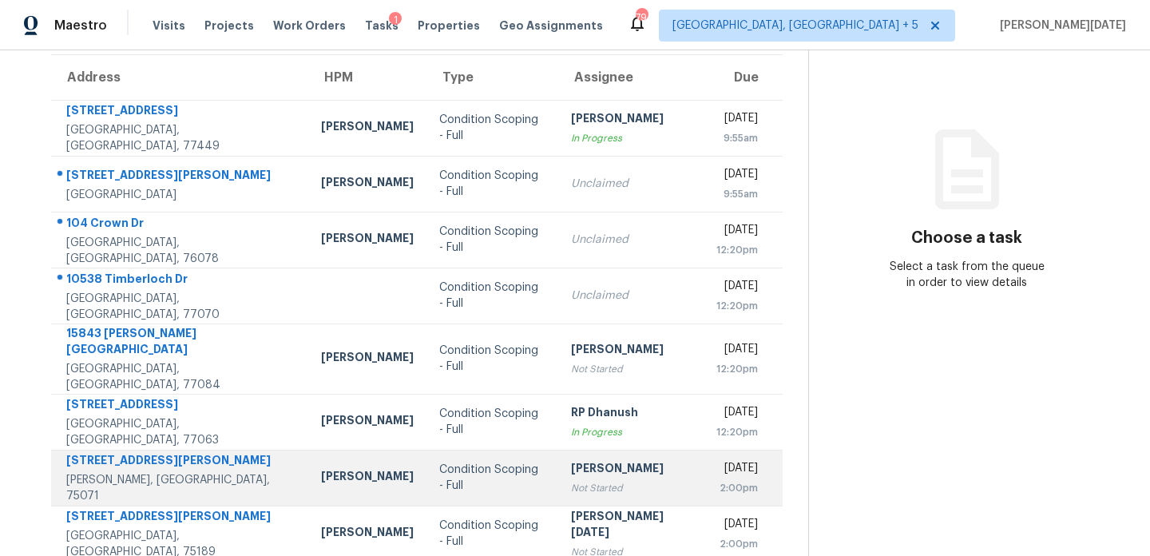
scroll to position [275, 0]
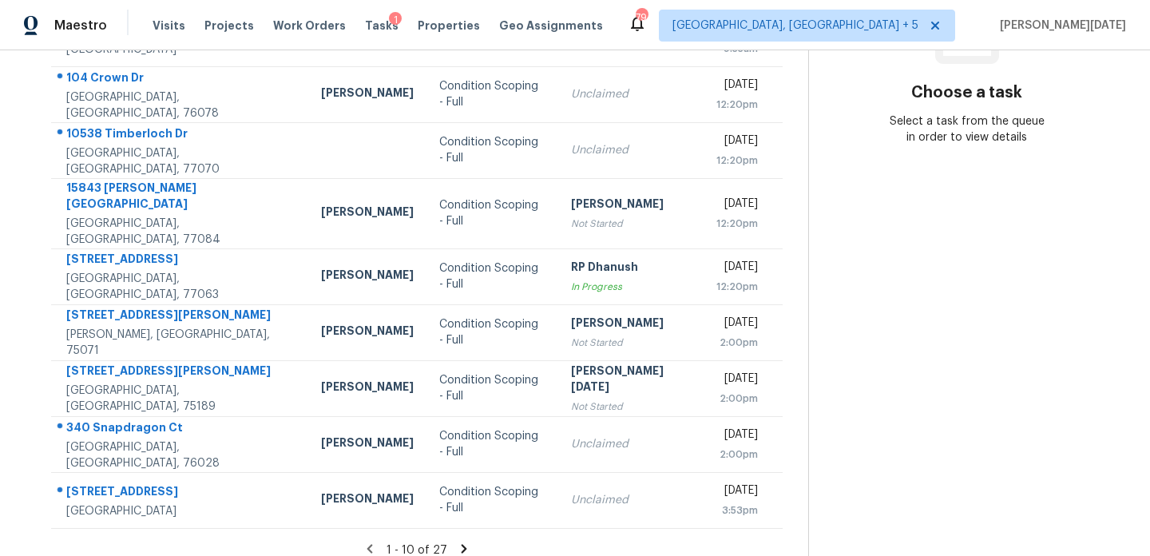
click at [457, 541] on icon at bounding box center [464, 548] width 14 height 14
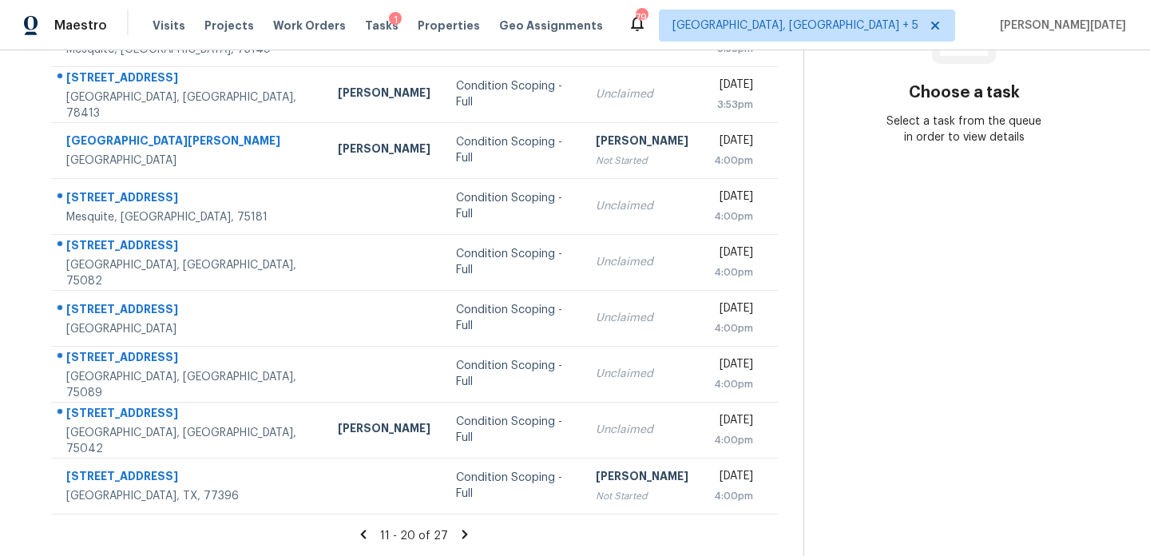
click at [462, 529] on icon at bounding box center [465, 533] width 6 height 9
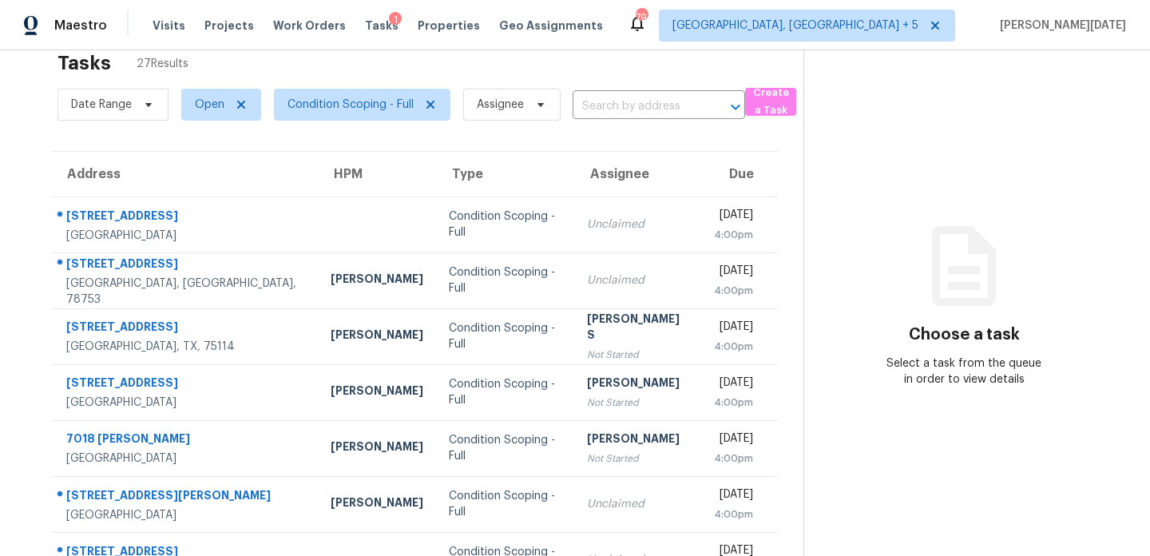
scroll to position [108, 0]
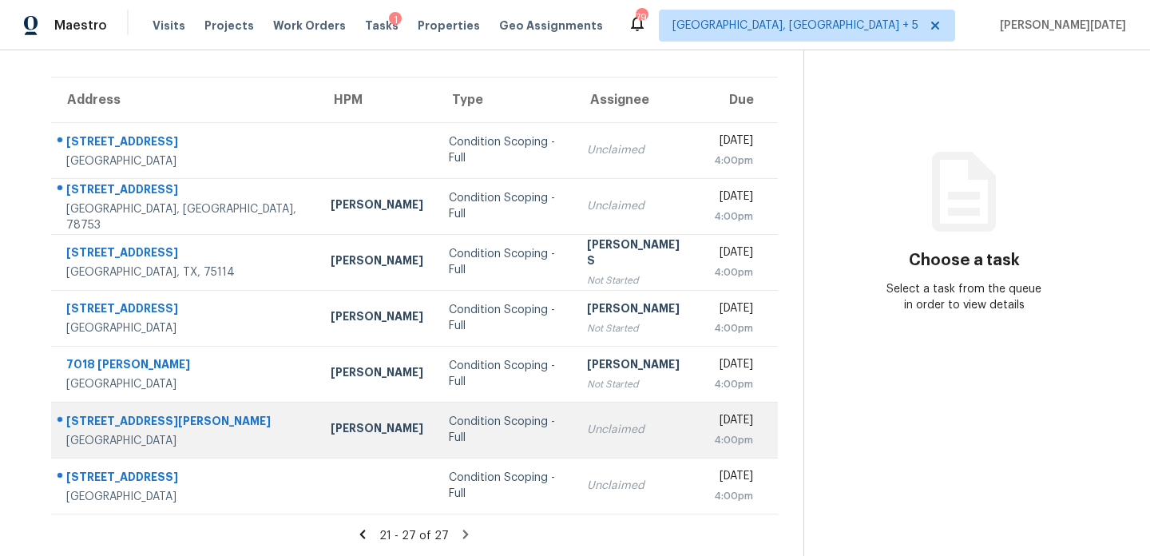
click at [498, 435] on td "Condition Scoping - Full" at bounding box center [505, 430] width 138 height 56
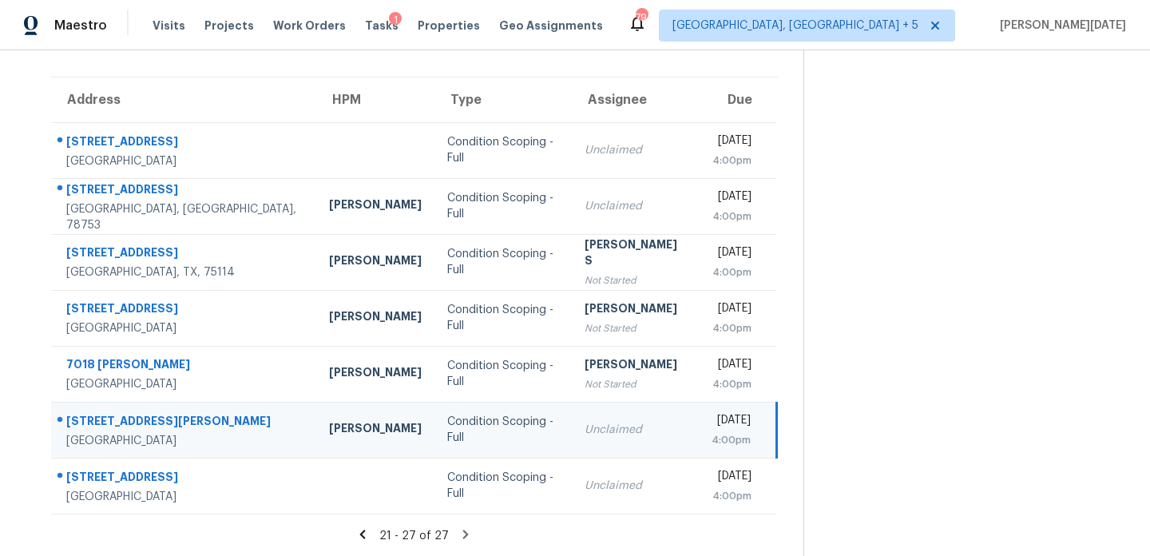
click at [596, 434] on div "Unclaimed" at bounding box center [634, 430] width 101 height 16
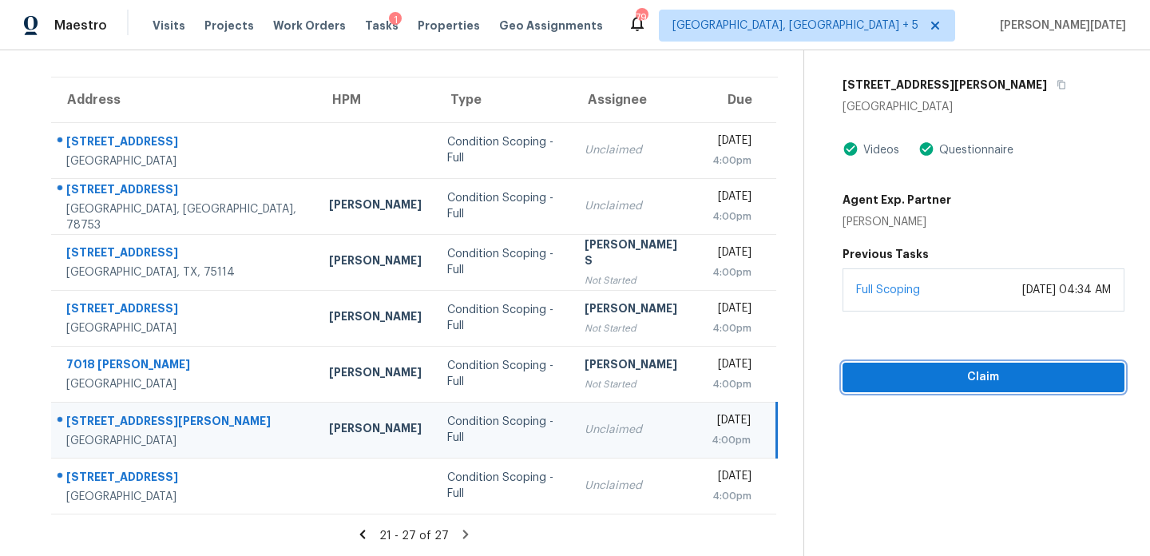
click at [891, 379] on span "Claim" at bounding box center [983, 377] width 256 height 20
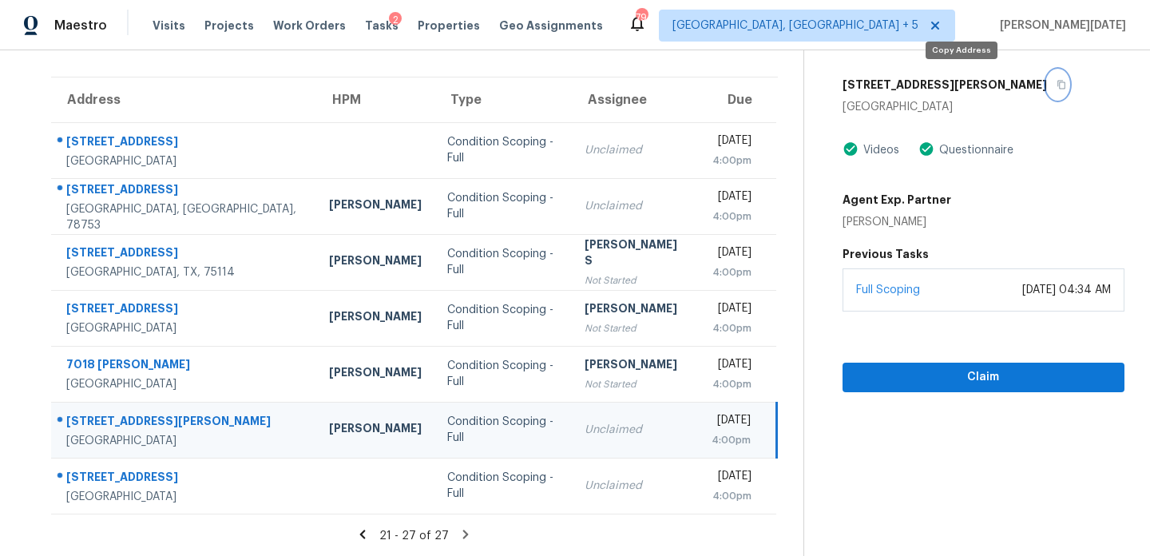
click at [1056, 83] on icon "button" at bounding box center [1061, 85] width 10 height 10
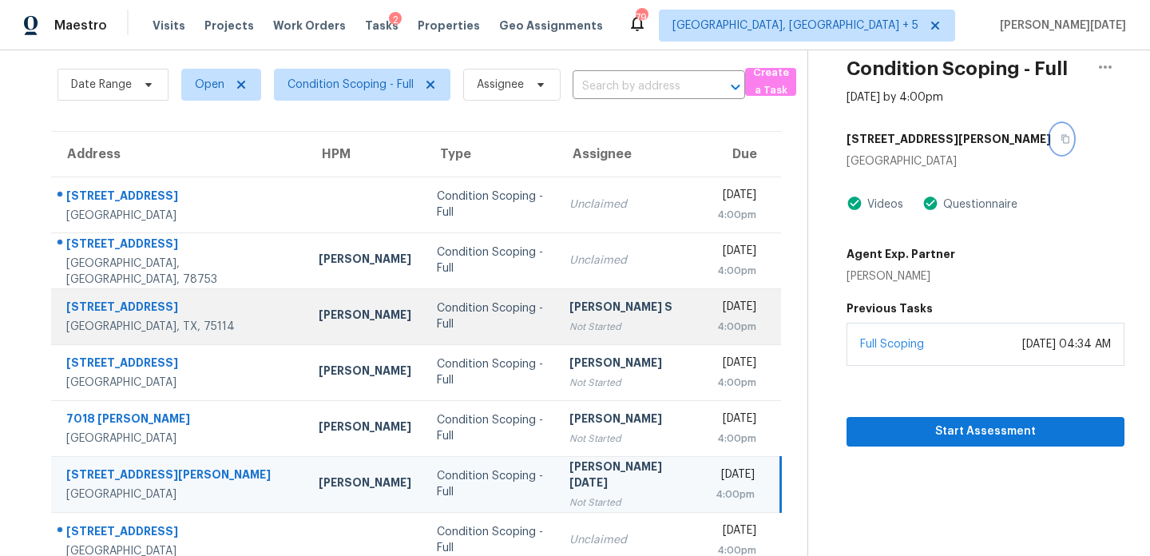
scroll to position [0, 0]
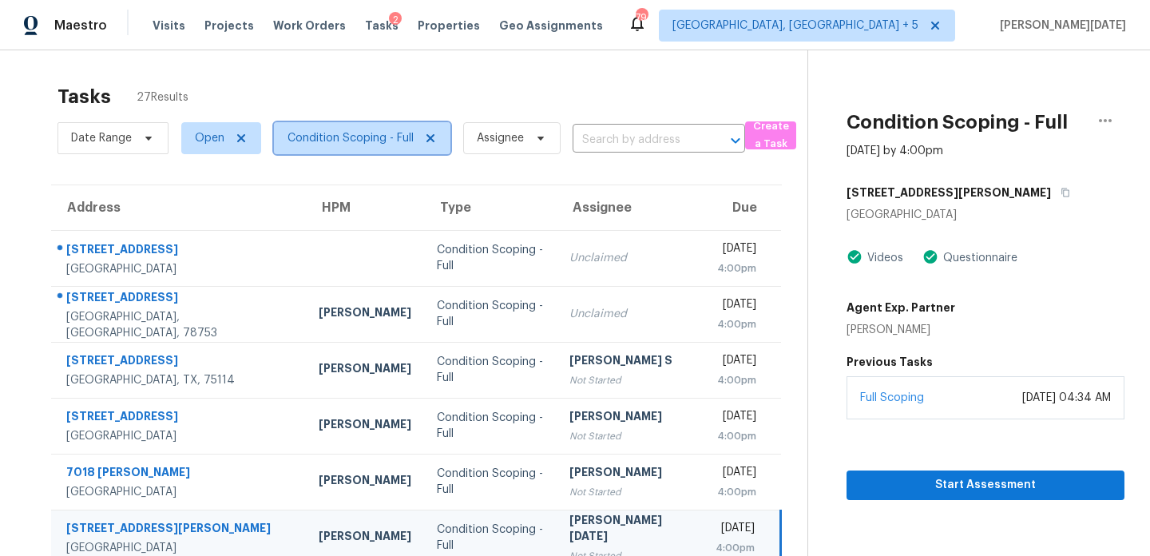
click at [390, 146] on span "Condition Scoping - Full" at bounding box center [362, 138] width 176 height 32
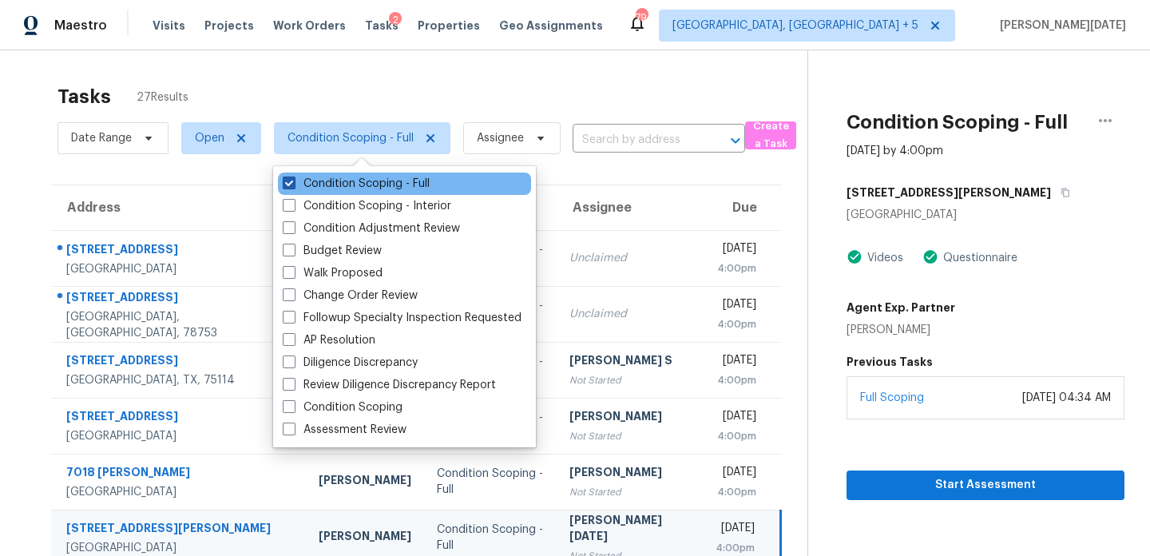
click at [380, 186] on label "Condition Scoping - Full" at bounding box center [356, 184] width 147 height 16
click at [293, 186] on input "Condition Scoping - Full" at bounding box center [288, 181] width 10 height 10
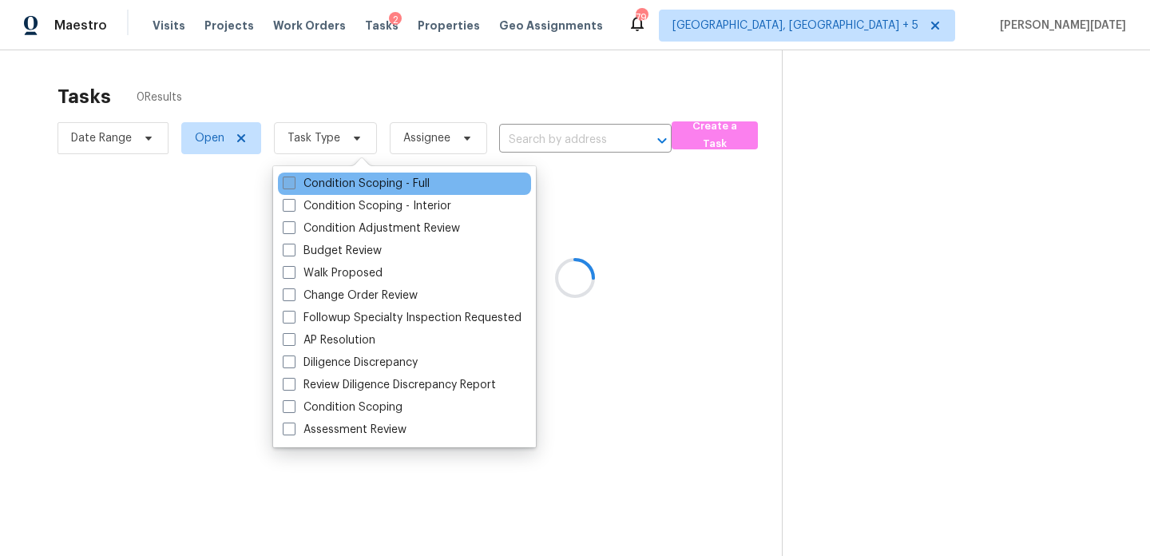
click at [380, 186] on label "Condition Scoping - Full" at bounding box center [356, 184] width 147 height 16
click at [293, 186] on input "Condition Scoping - Full" at bounding box center [288, 181] width 10 height 10
checkbox input "true"
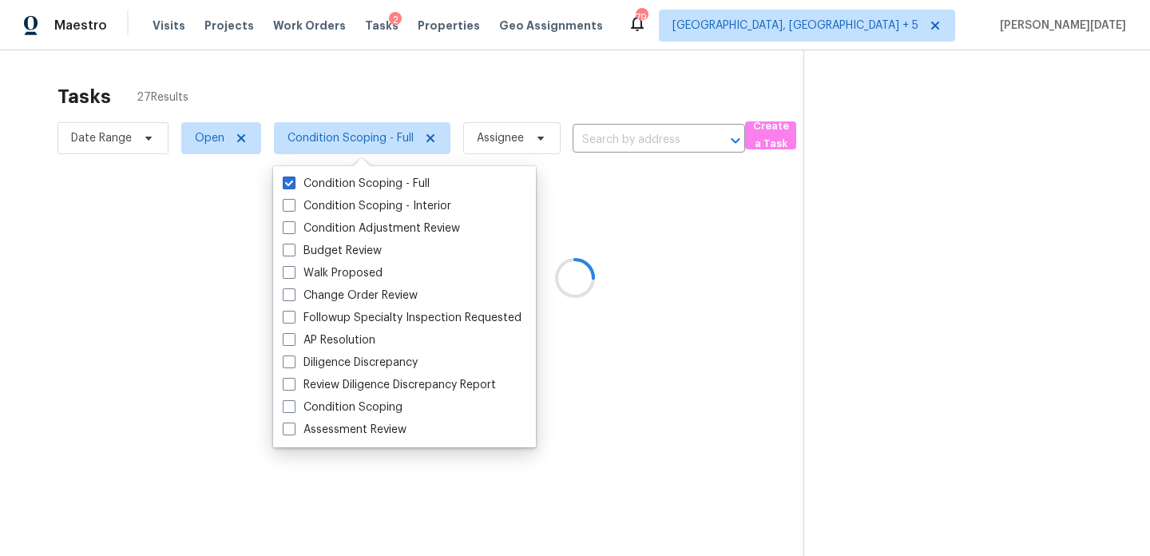
click at [529, 91] on div at bounding box center [575, 278] width 1150 height 556
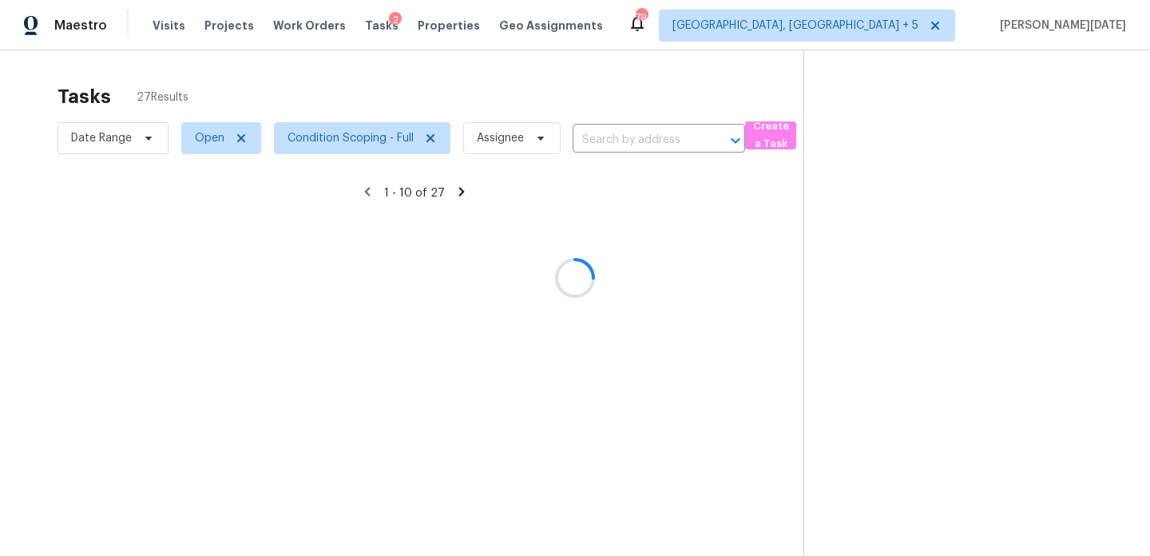
click at [530, 89] on div at bounding box center [575, 278] width 1150 height 556
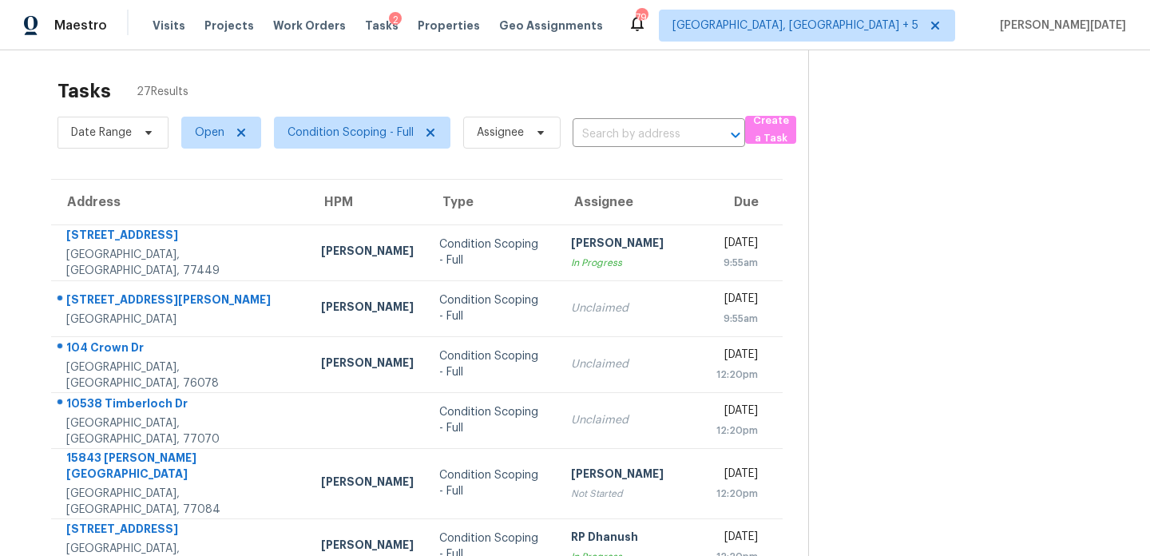
scroll to position [275, 0]
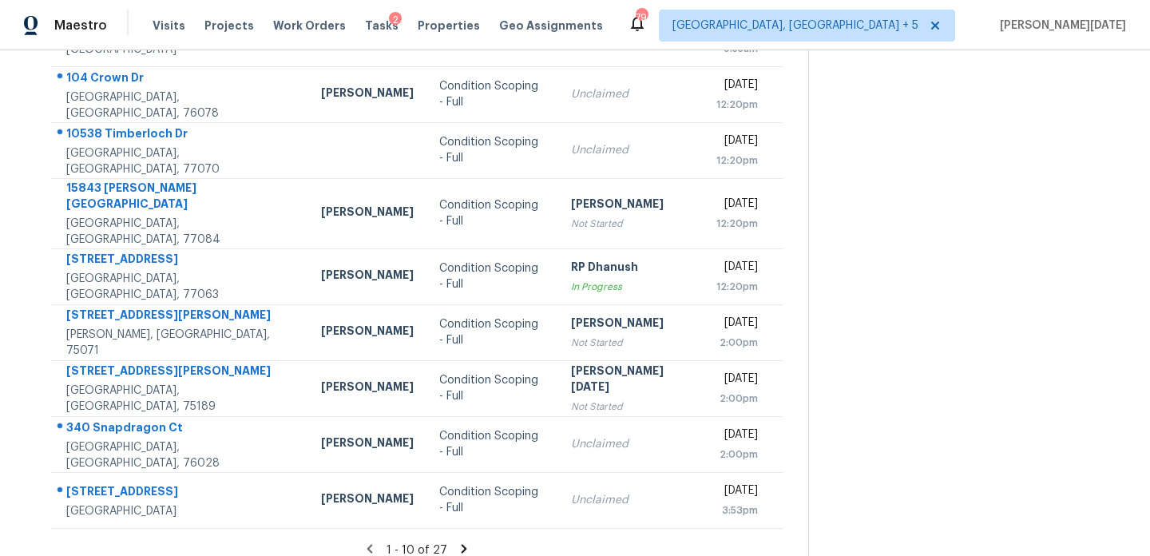
click at [462, 541] on icon at bounding box center [464, 548] width 14 height 14
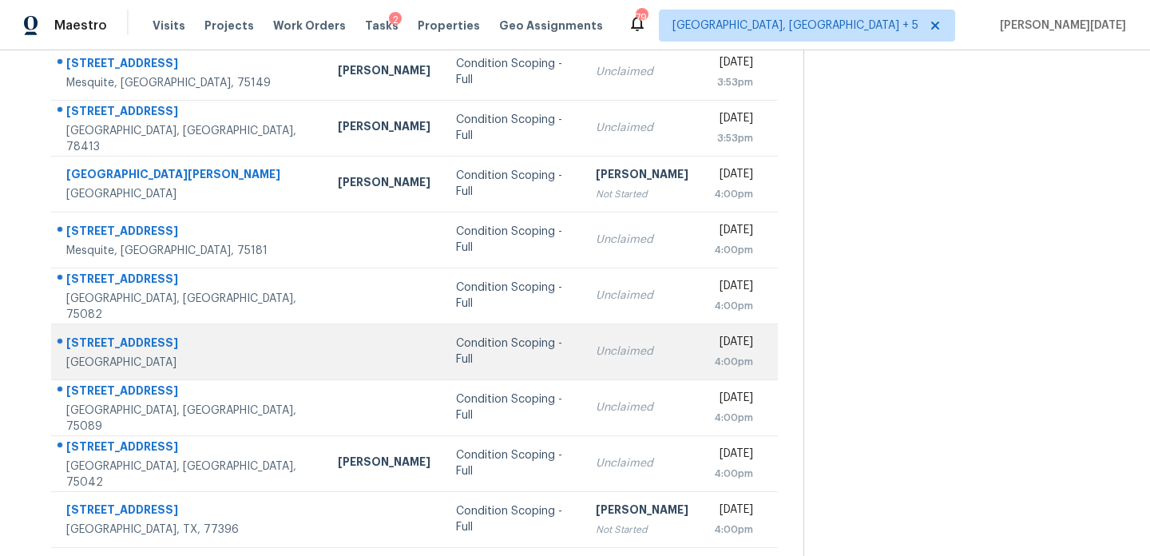
scroll to position [243, 0]
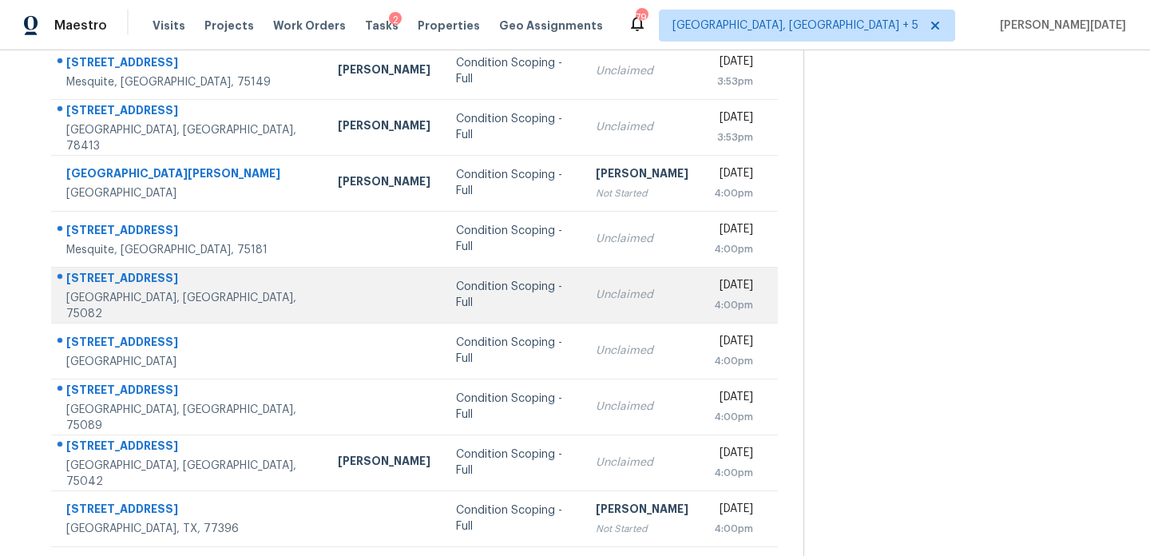
click at [596, 294] on div "Unclaimed" at bounding box center [642, 295] width 93 height 16
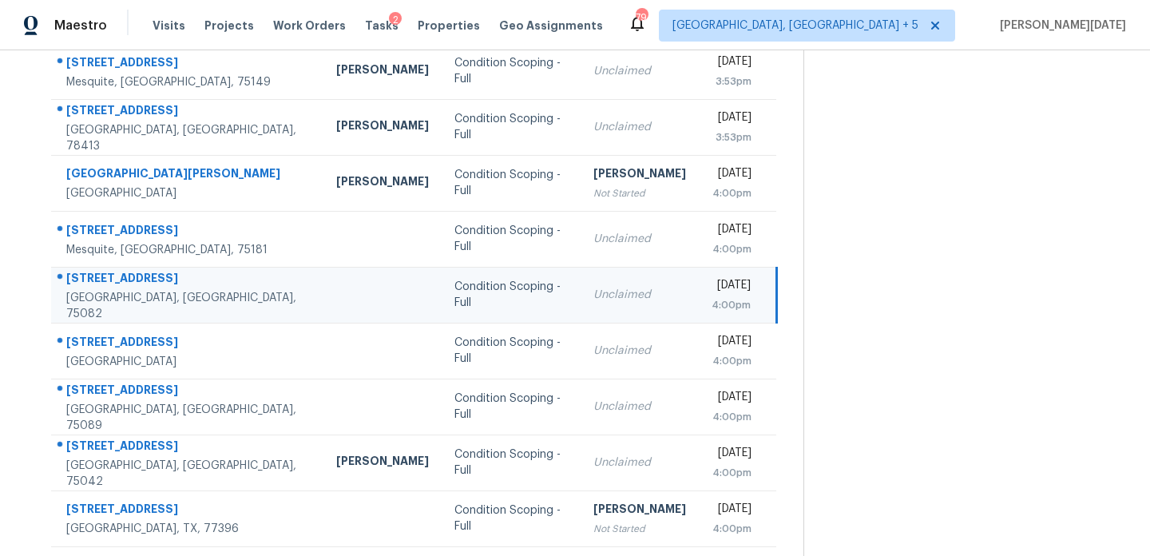
click at [611, 294] on div "Unclaimed" at bounding box center [639, 295] width 93 height 16
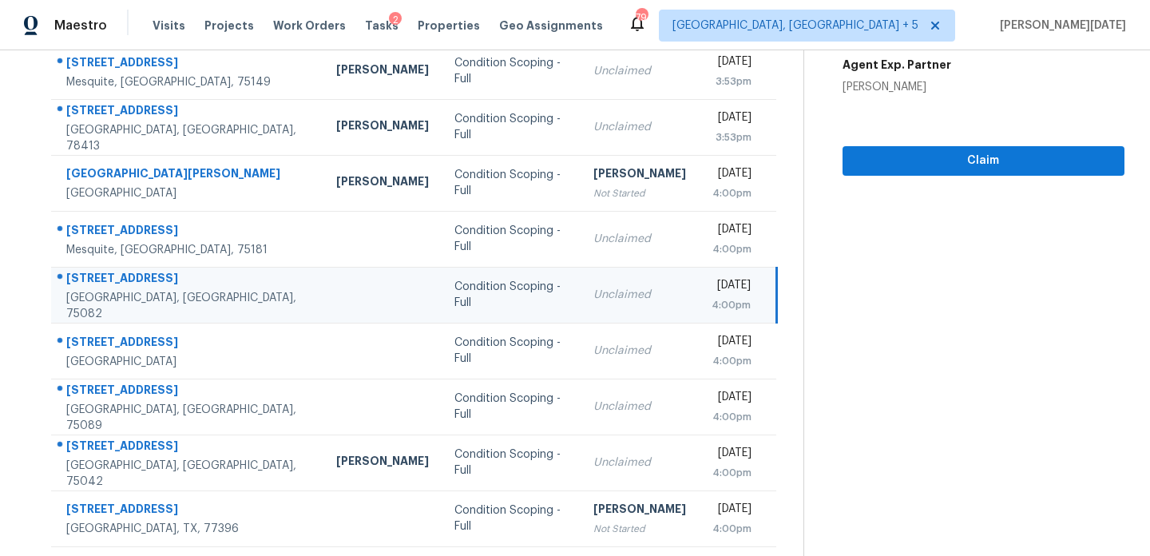
click at [711, 294] on div "[DATE]" at bounding box center [730, 287] width 39 height 20
click at [889, 166] on span "Claim" at bounding box center [983, 161] width 256 height 20
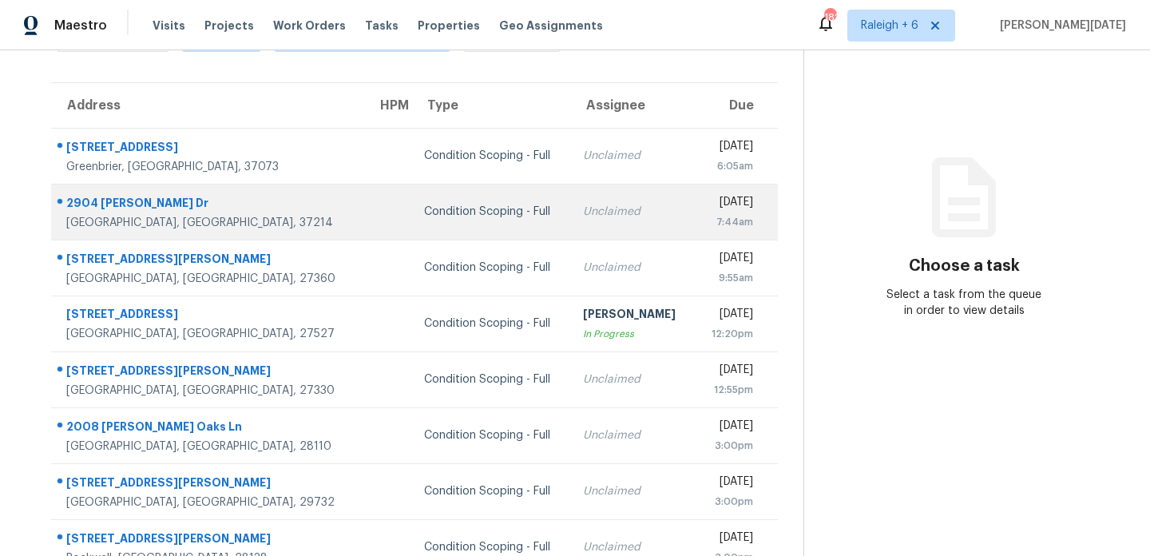
scroll to position [107, 0]
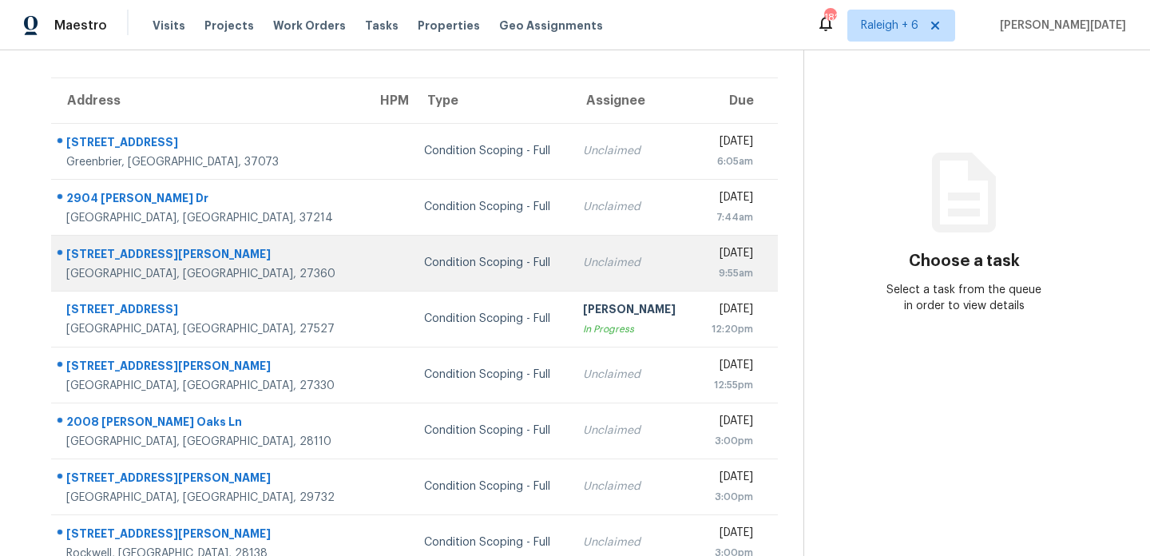
click at [570, 250] on td "Unclaimed" at bounding box center [632, 263] width 124 height 56
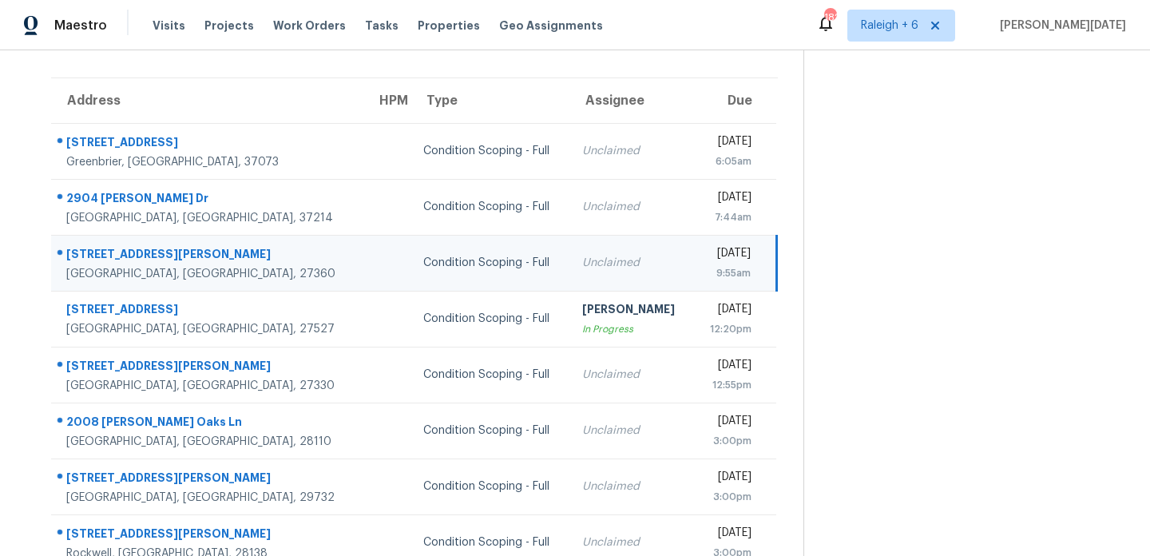
click at [706, 250] on div "[DATE]" at bounding box center [728, 255] width 44 height 20
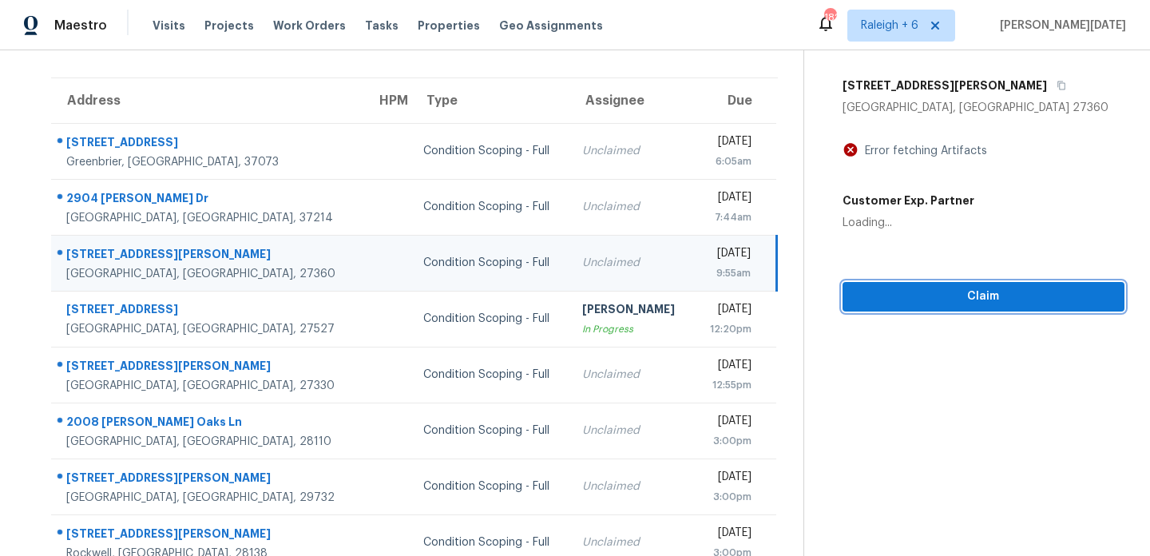
click at [879, 304] on span "Claim" at bounding box center [983, 297] width 256 height 20
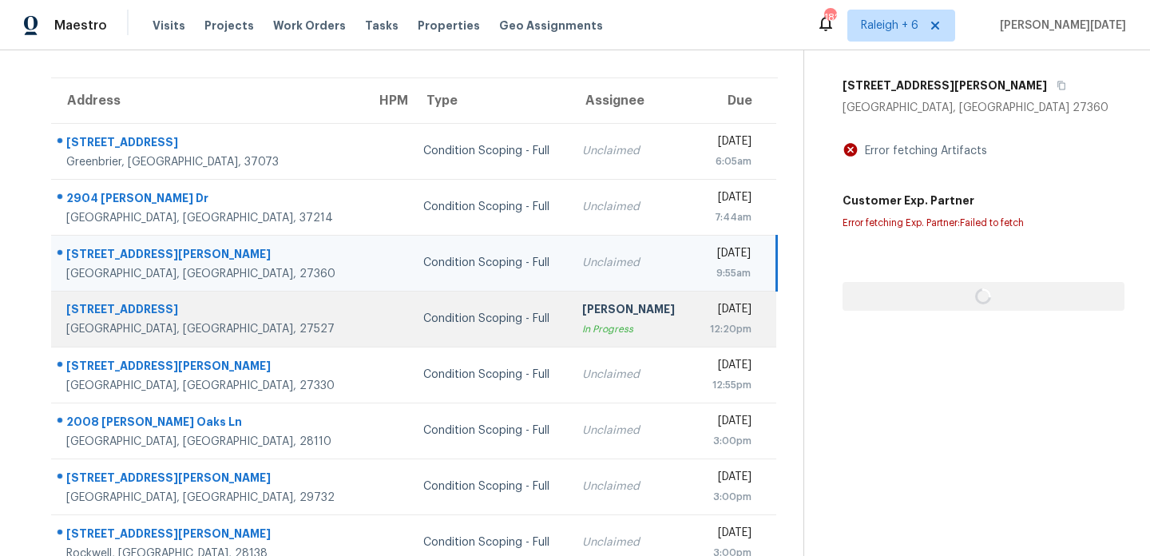
scroll to position [0, 0]
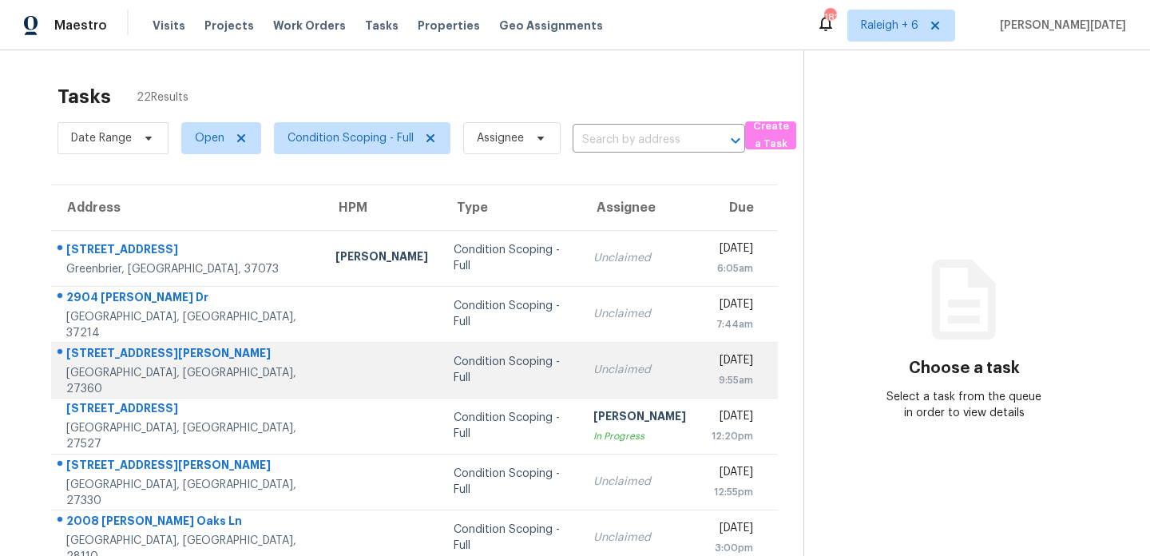
click at [593, 366] on div "Unclaimed" at bounding box center [639, 370] width 93 height 16
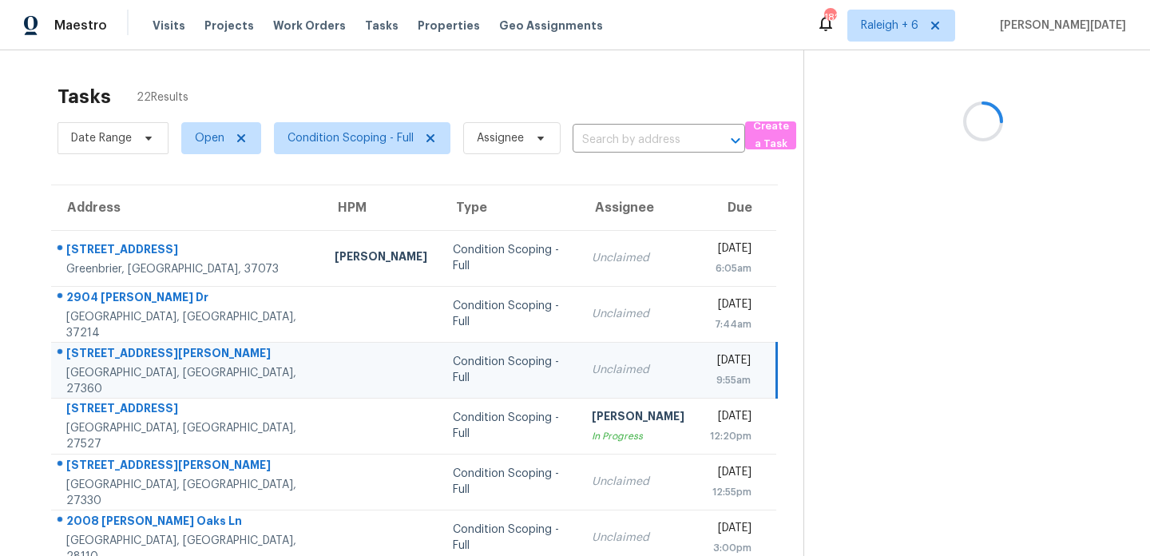
click at [710, 370] on div "[DATE]" at bounding box center [730, 362] width 41 height 20
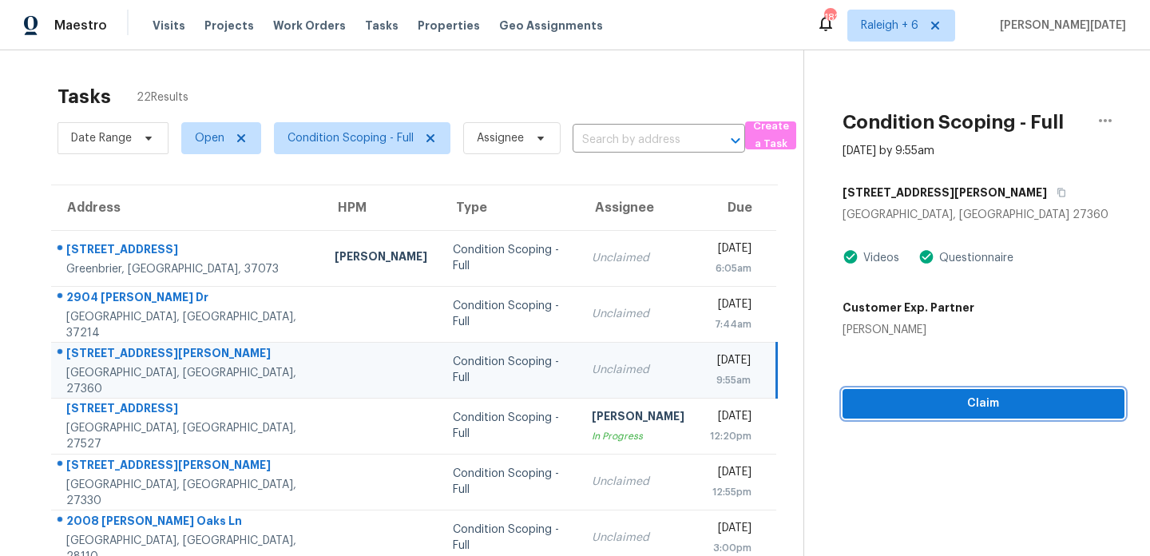
click at [872, 402] on span "Claim" at bounding box center [983, 404] width 256 height 20
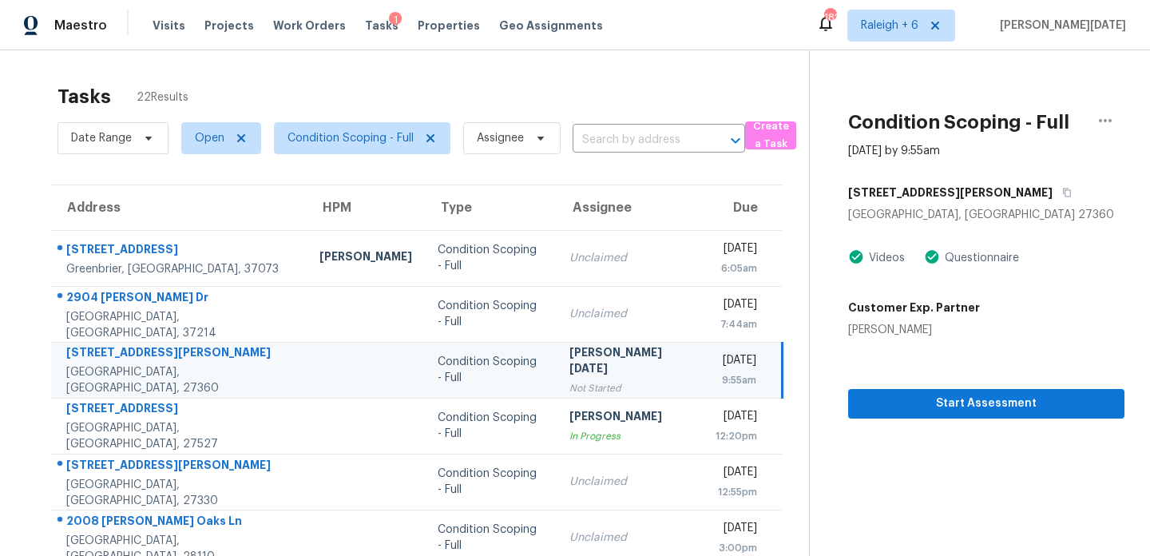
scroll to position [275, 0]
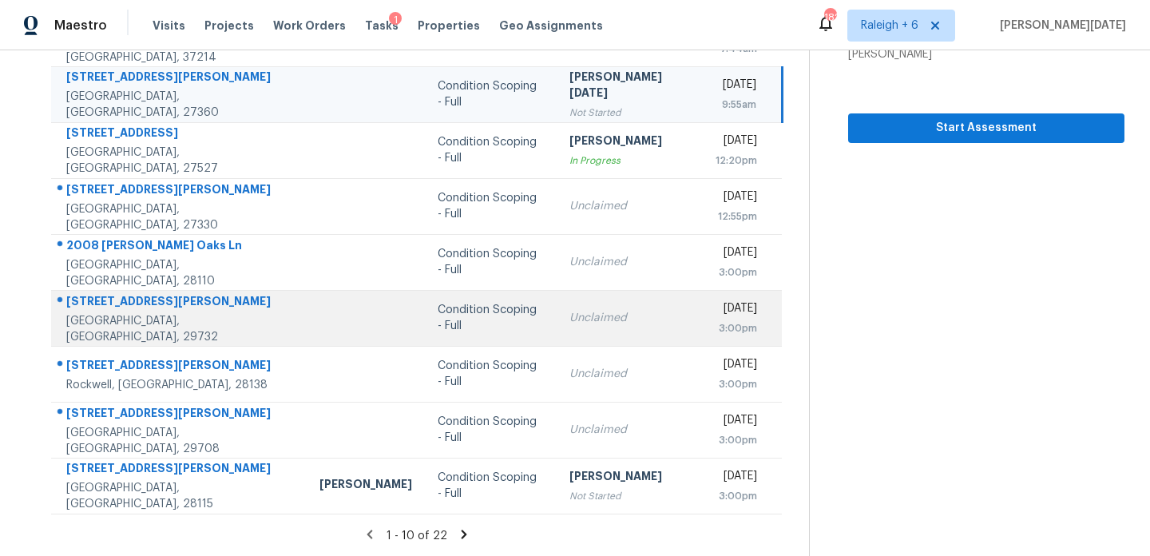
click at [569, 313] on div "Unclaimed" at bounding box center [629, 318] width 121 height 16
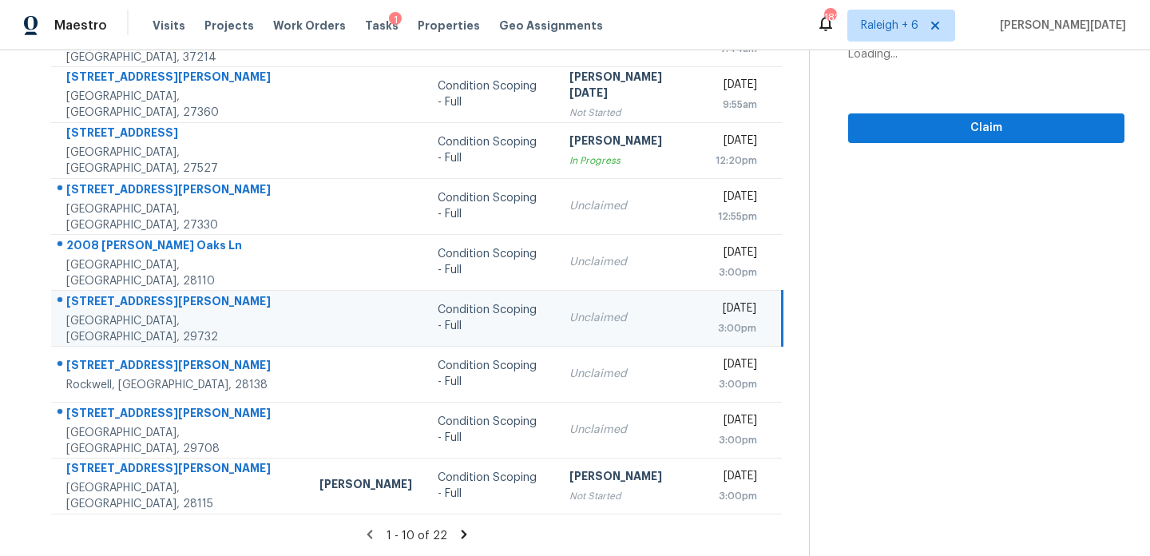
click at [715, 320] on div "3:00pm" at bounding box center [735, 328] width 41 height 16
click at [918, 134] on span "Claim" at bounding box center [986, 128] width 251 height 20
click at [458, 533] on icon at bounding box center [464, 534] width 14 height 14
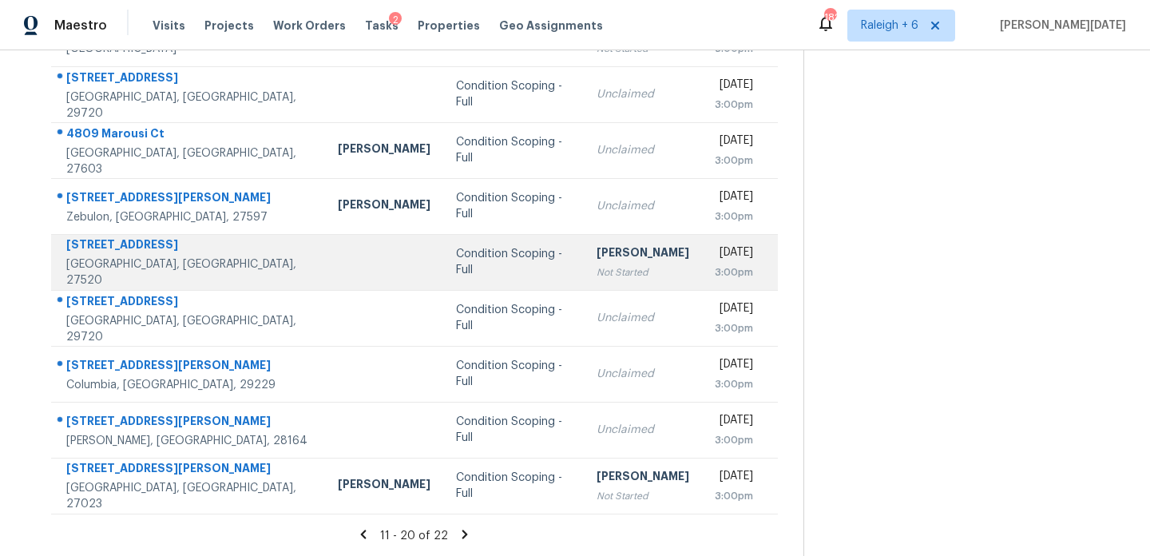
scroll to position [121, 0]
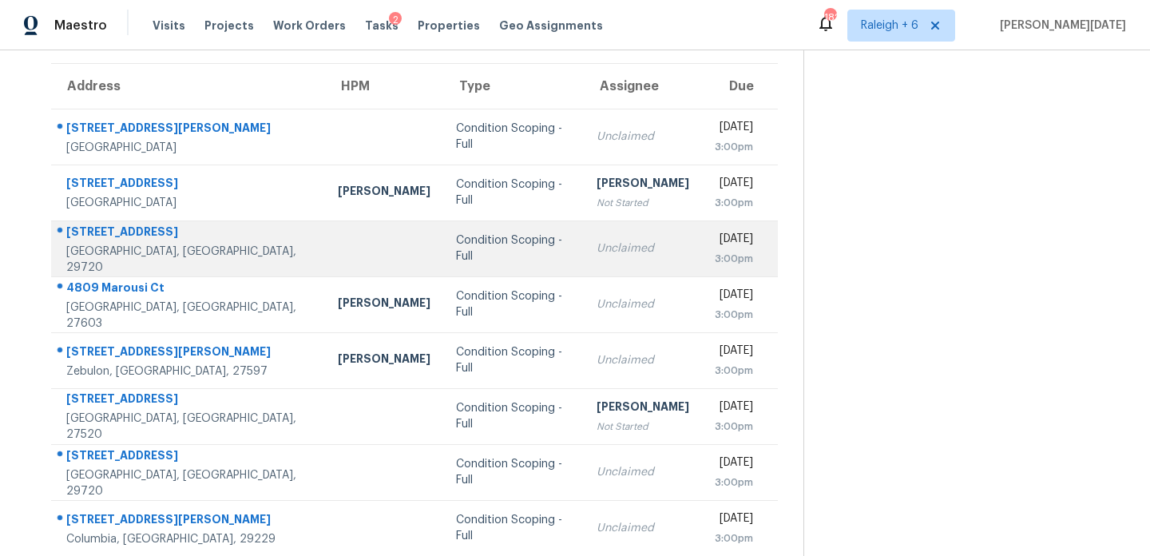
click at [584, 260] on td "Unclaimed" at bounding box center [643, 248] width 118 height 56
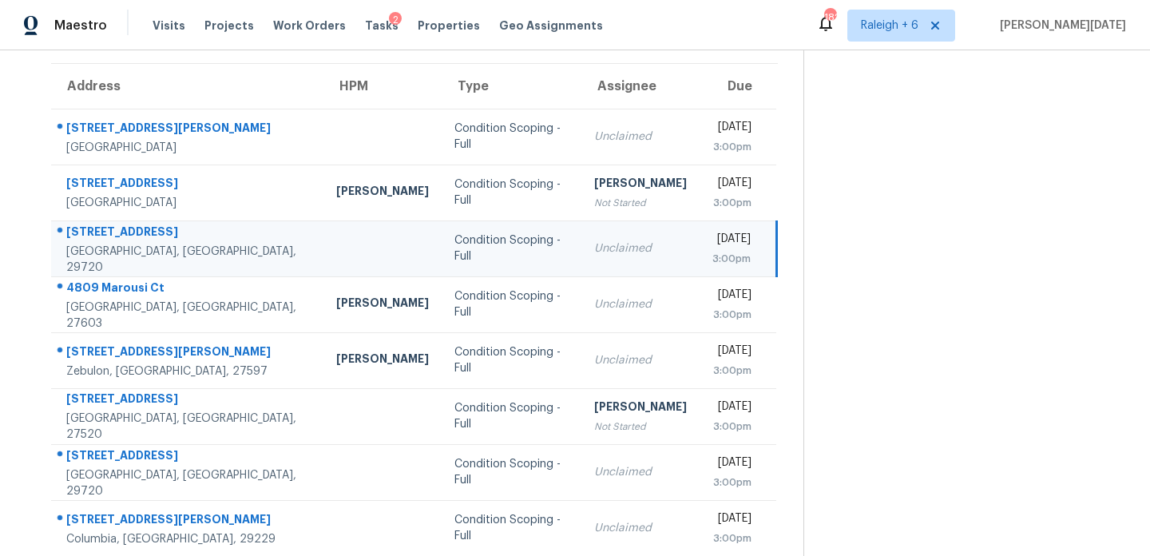
click at [623, 257] on td "Unclaimed" at bounding box center [640, 248] width 118 height 56
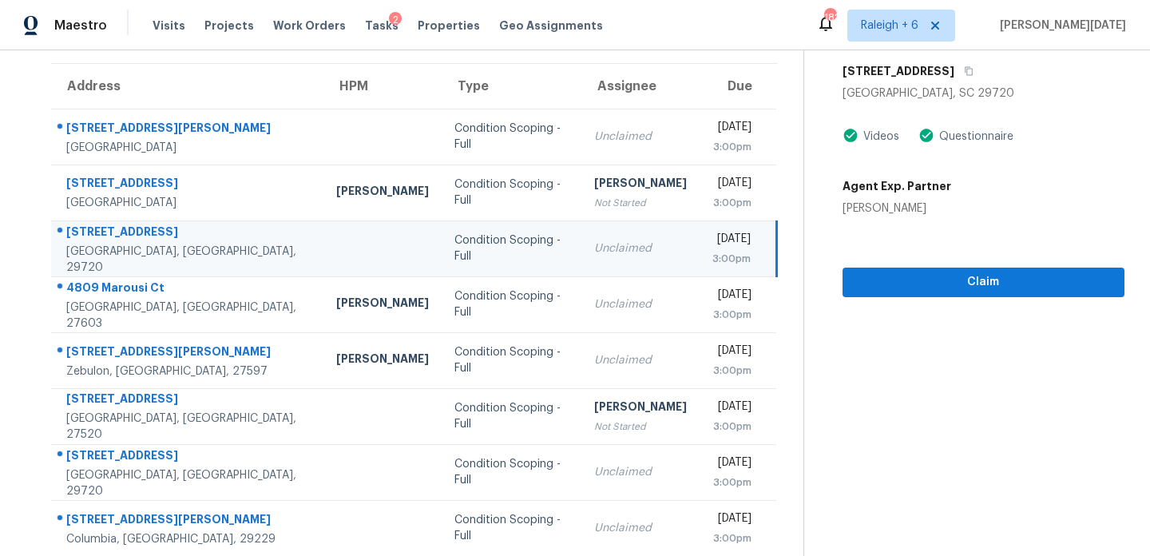
click at [712, 257] on div "3:00pm" at bounding box center [731, 259] width 38 height 16
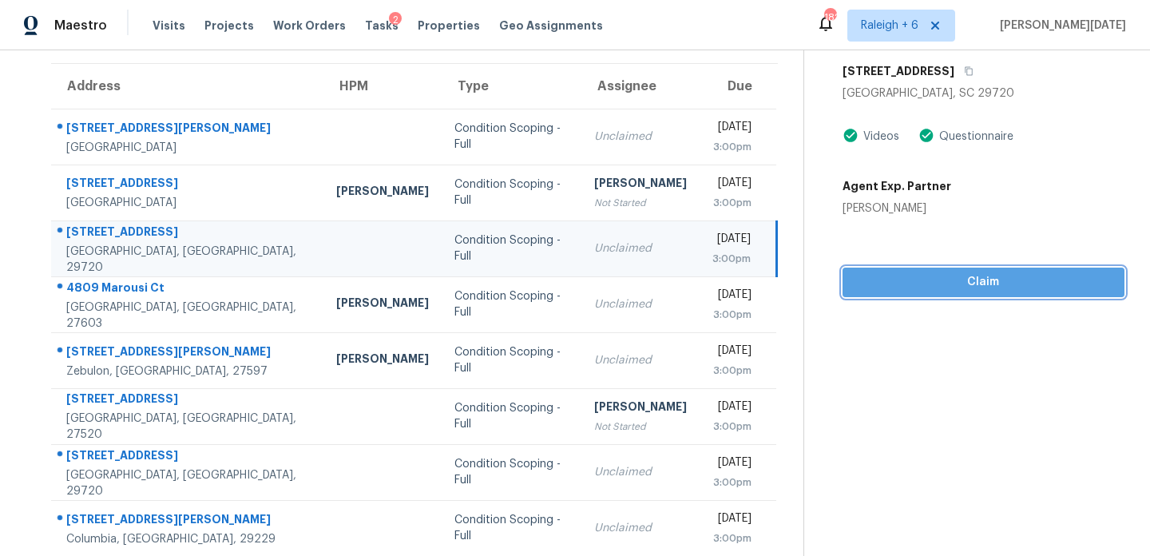
click at [893, 293] on button "Claim" at bounding box center [983, 282] width 282 height 30
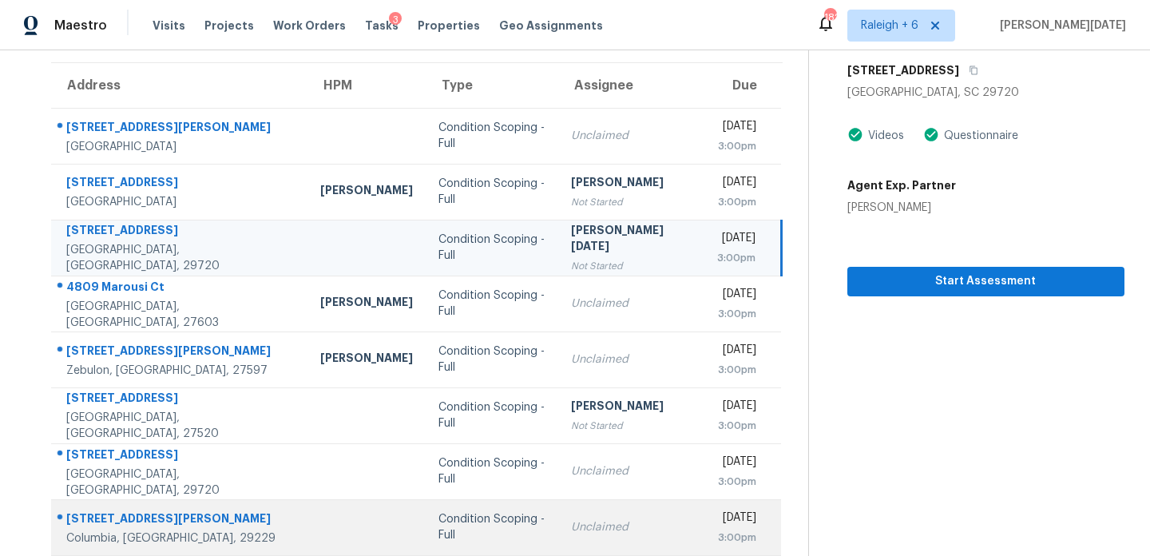
scroll to position [275, 0]
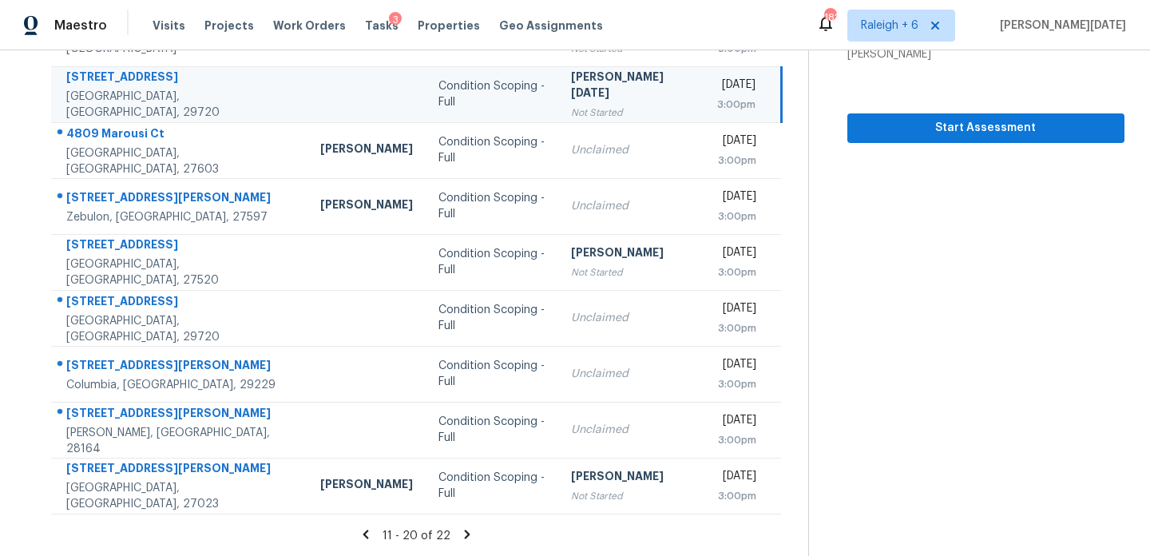
click at [460, 531] on icon at bounding box center [467, 534] width 14 height 14
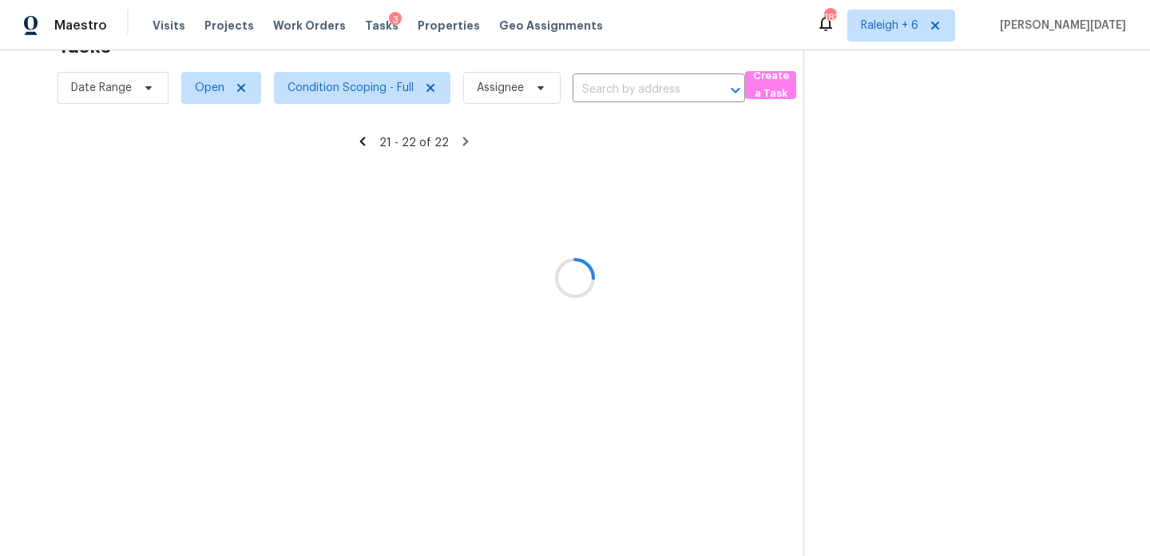
scroll to position [50, 0]
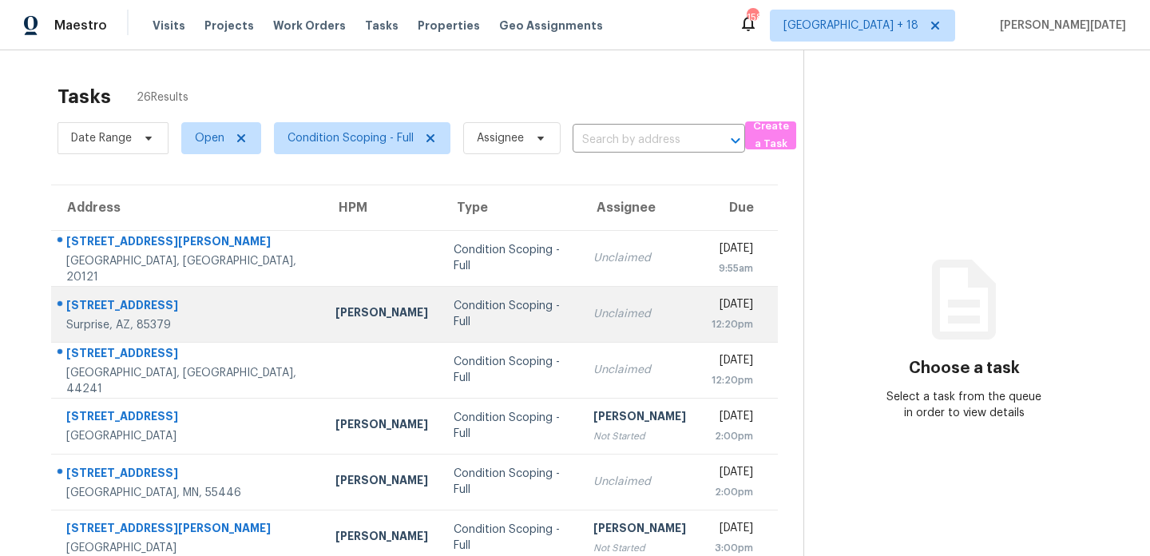
click at [463, 318] on div "Condition Scoping - Full" at bounding box center [511, 314] width 114 height 32
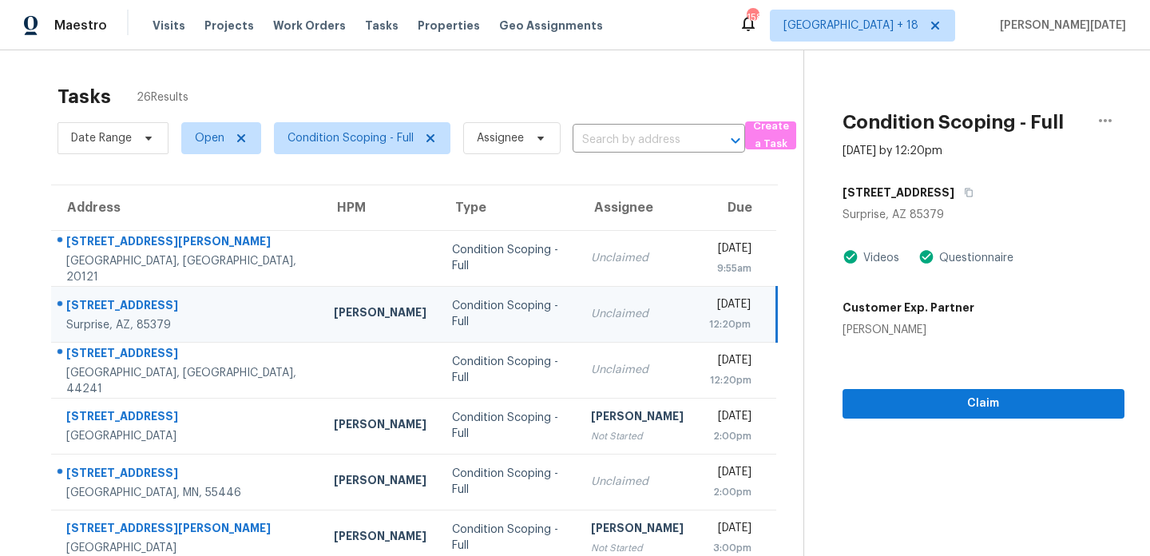
click at [463, 318] on div "Condition Scoping - Full" at bounding box center [508, 314] width 113 height 32
click at [896, 413] on button "Claim" at bounding box center [983, 404] width 282 height 30
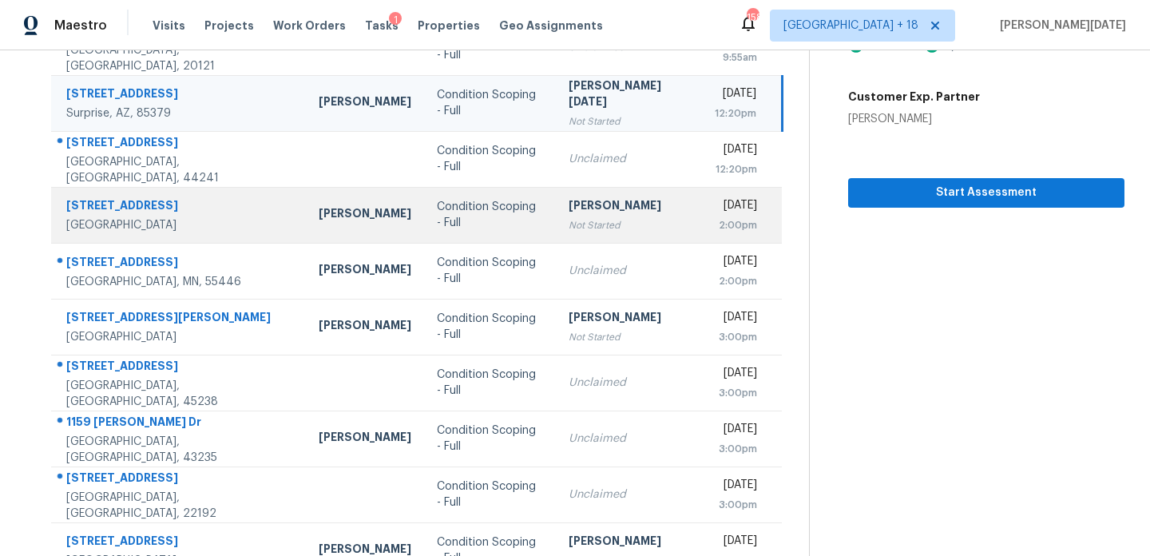
scroll to position [275, 0]
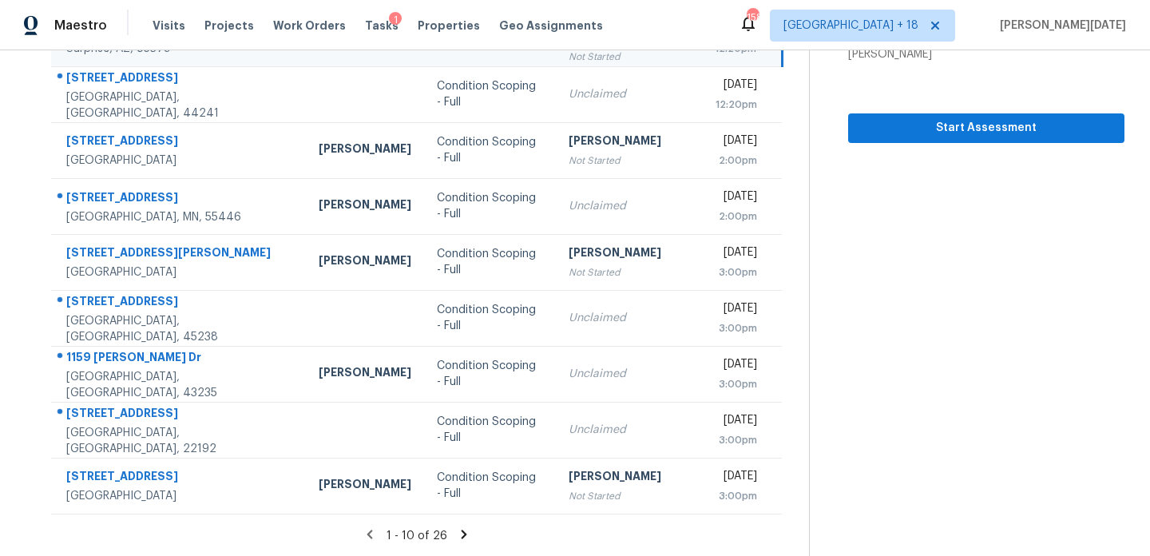
click at [462, 529] on icon at bounding box center [464, 534] width 14 height 14
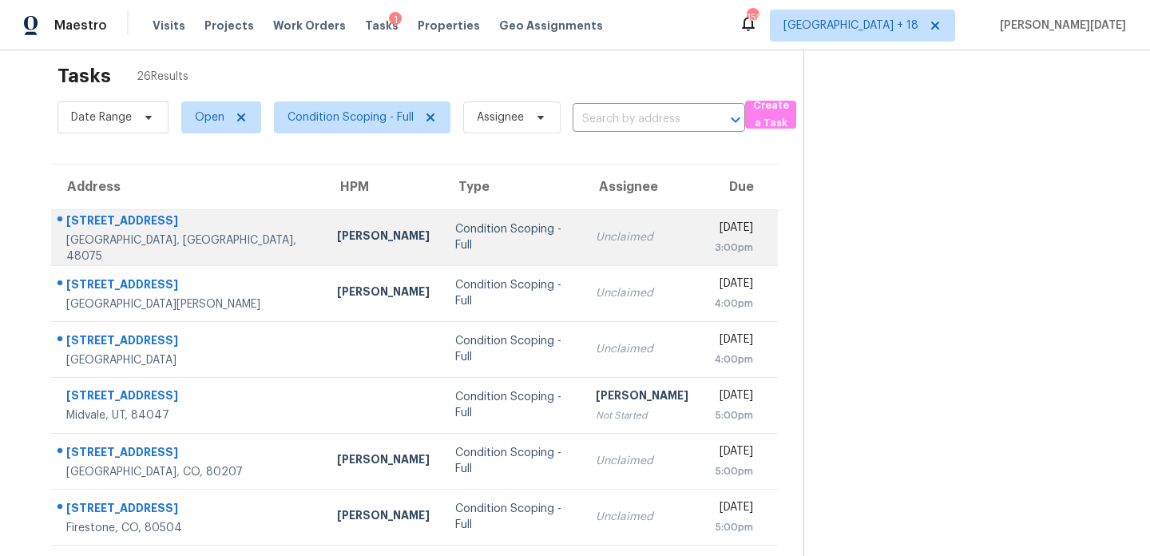
scroll to position [0, 0]
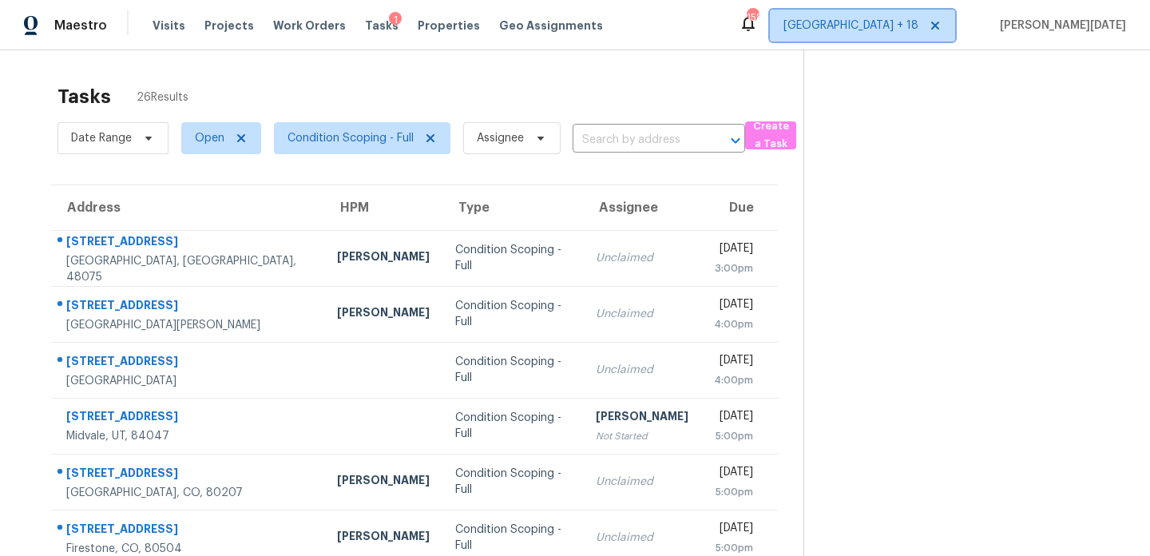
click at [918, 33] on span "Denver + 18" at bounding box center [850, 26] width 135 height 16
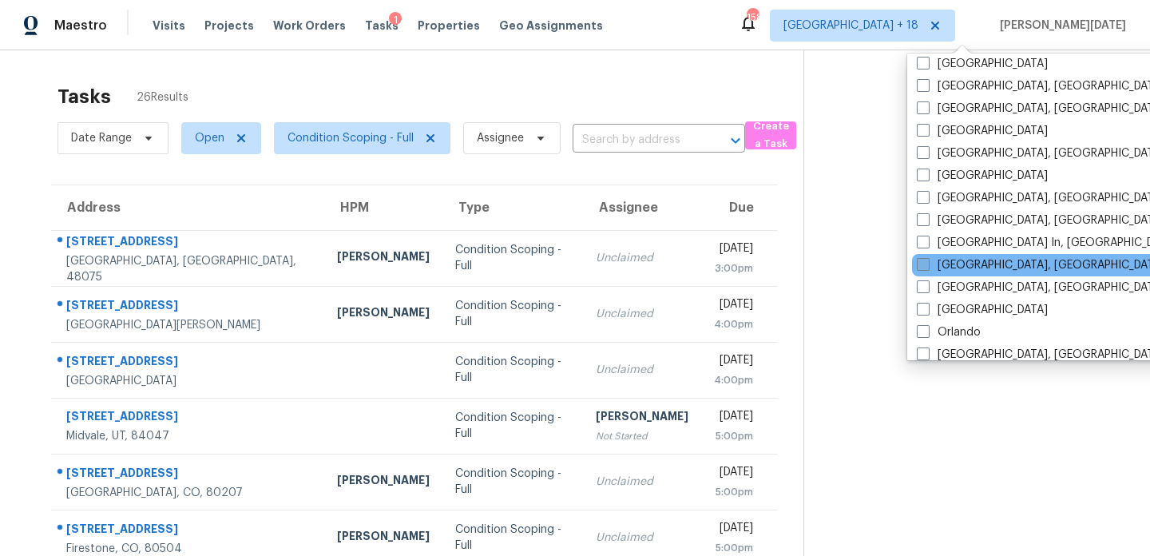
scroll to position [762, 0]
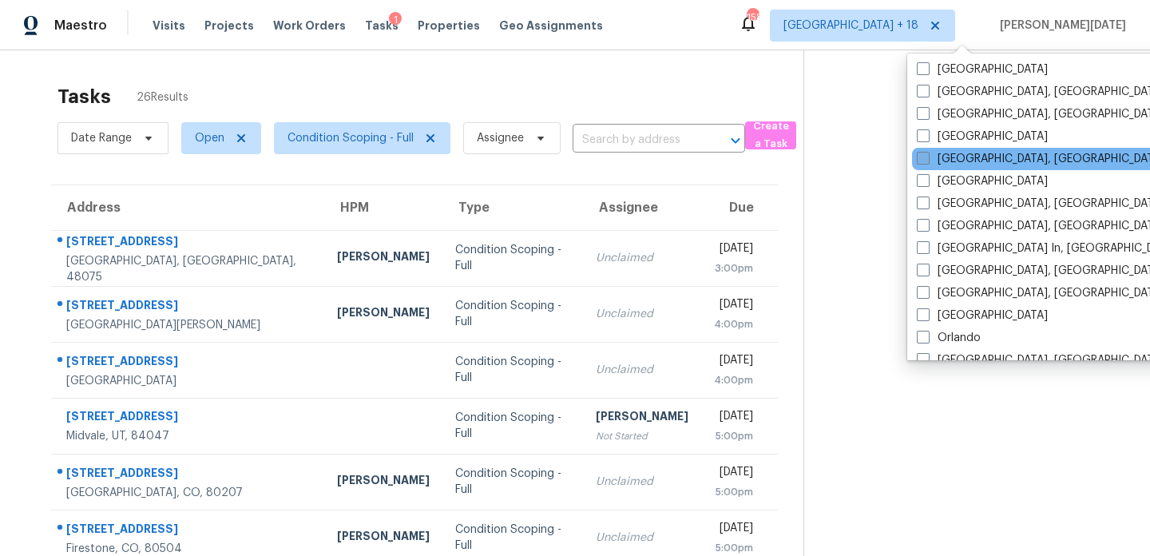
click at [954, 159] on label "Indianapolis, IN" at bounding box center [1041, 159] width 248 height 16
click at [927, 159] on input "Indianapolis, IN" at bounding box center [922, 156] width 10 height 10
checkbox input "true"
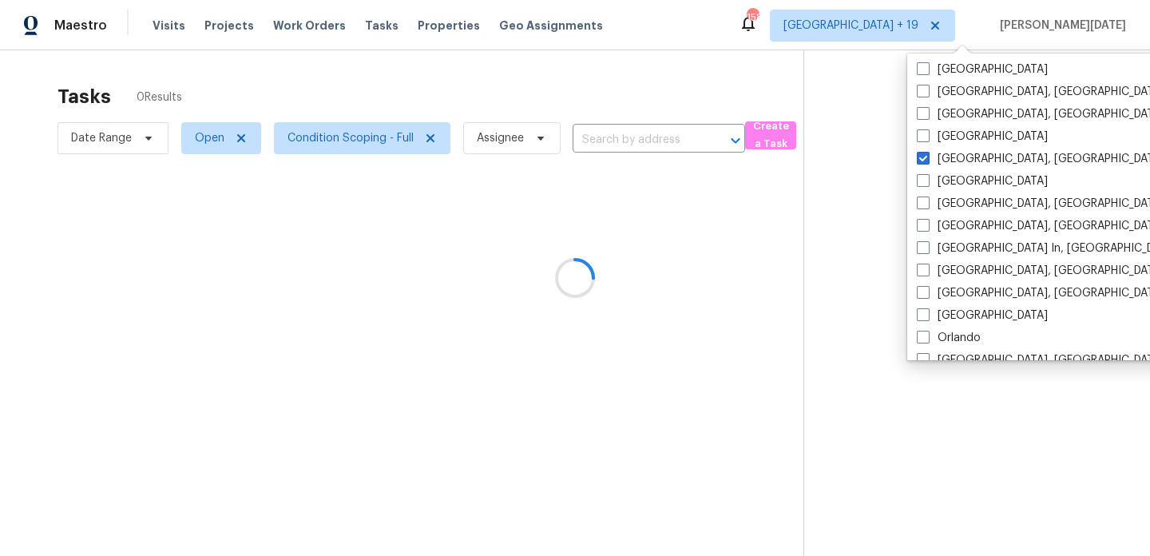
click at [617, 81] on div at bounding box center [575, 278] width 1150 height 556
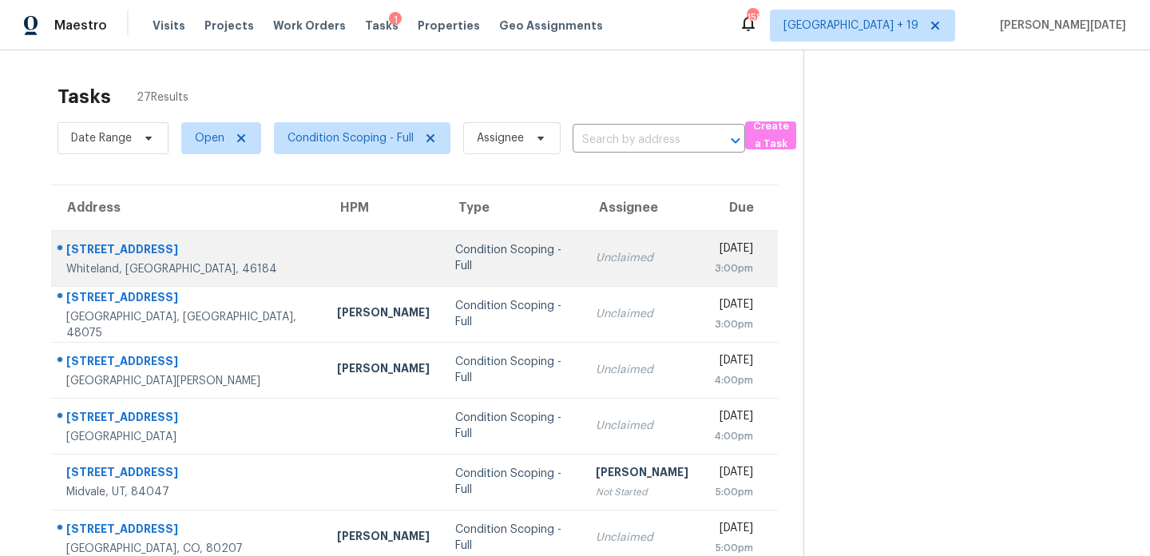
click at [583, 239] on td "Unclaimed" at bounding box center [642, 258] width 118 height 56
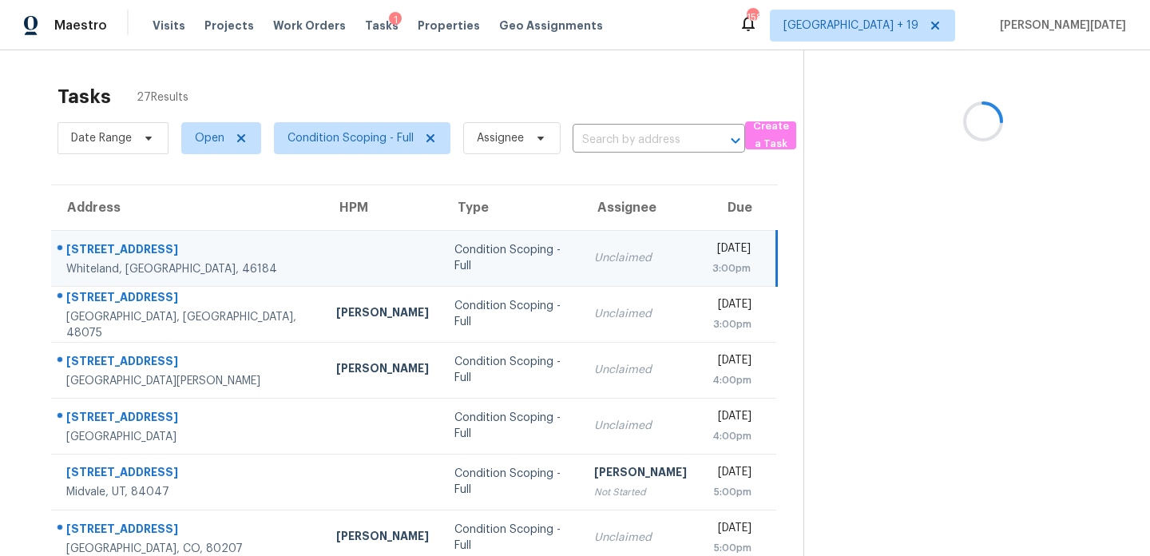
click at [594, 244] on td "Unclaimed" at bounding box center [640, 258] width 118 height 56
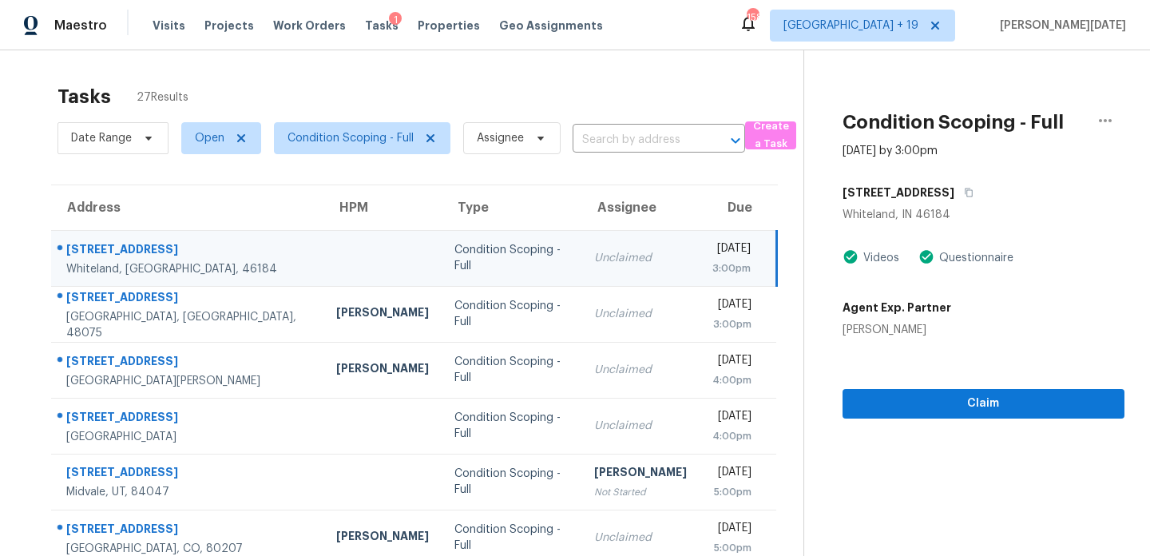
click at [712, 248] on div "[DATE]" at bounding box center [731, 250] width 38 height 20
click at [872, 394] on span "Claim" at bounding box center [983, 404] width 256 height 20
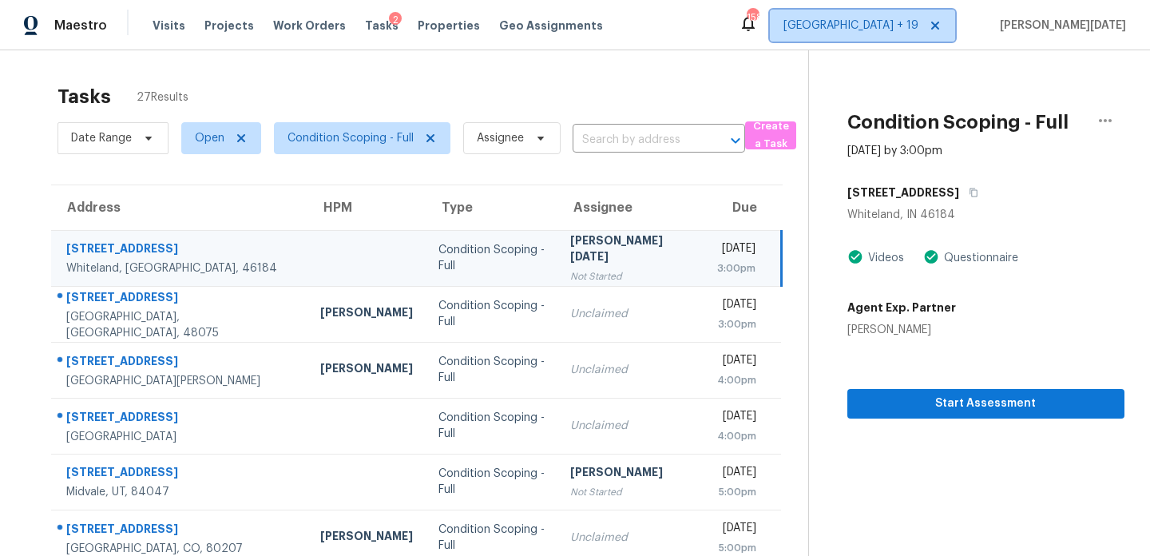
click at [943, 34] on span "Denver + 19" at bounding box center [862, 26] width 185 height 32
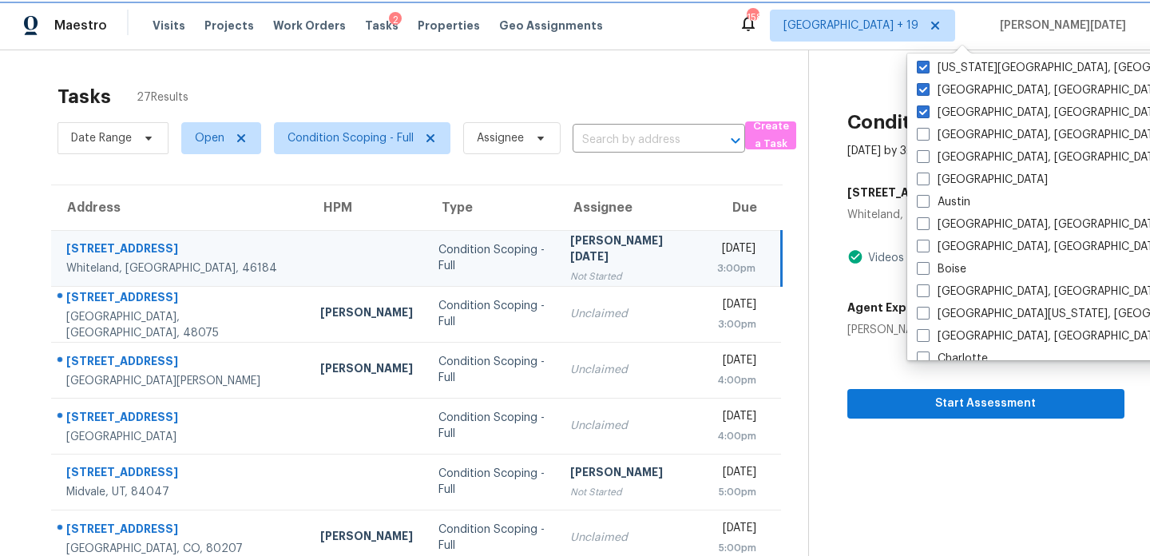
scroll to position [382, 0]
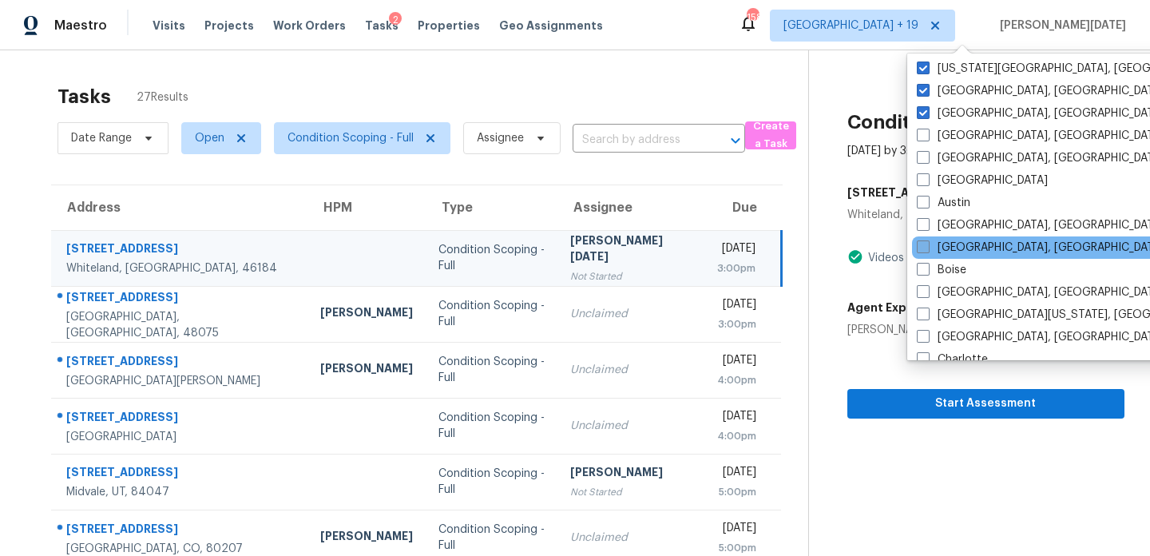
click at [957, 251] on label "Birmingham, AL" at bounding box center [1041, 248] width 248 height 16
click at [927, 250] on input "Birmingham, AL" at bounding box center [922, 245] width 10 height 10
checkbox input "true"
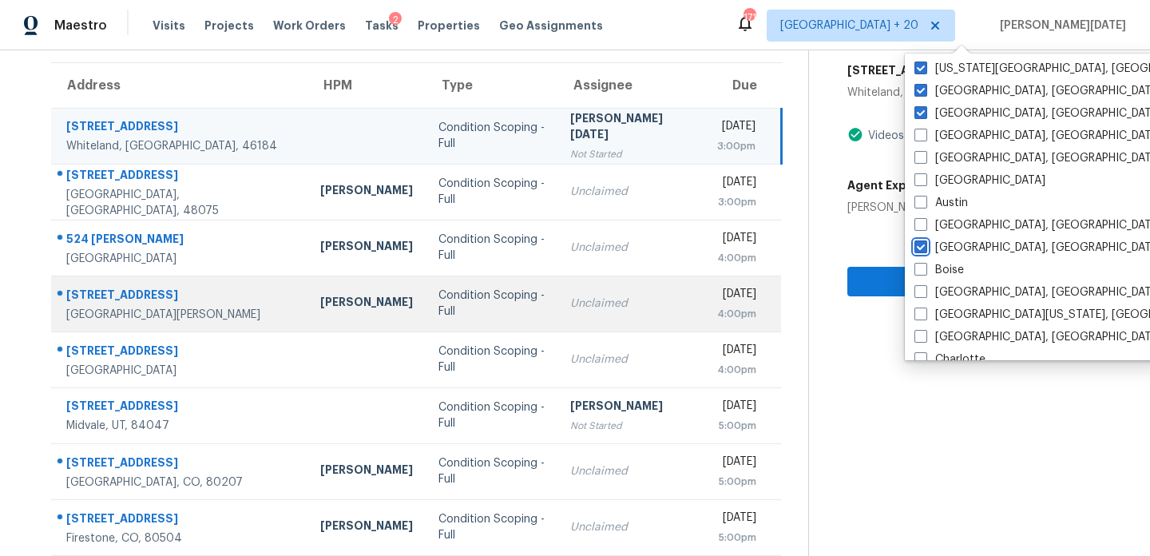
scroll to position [128, 0]
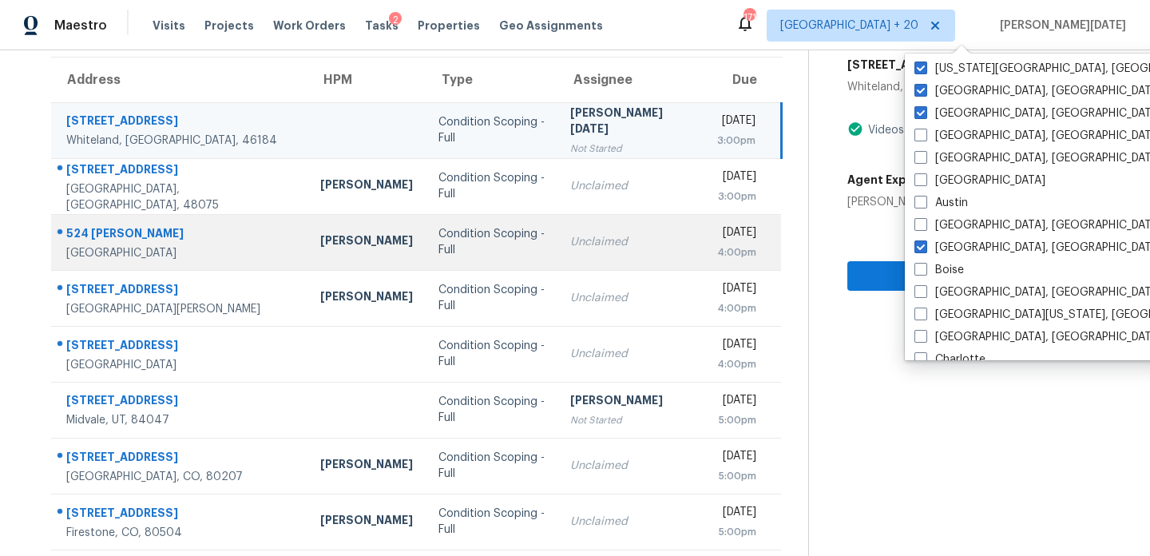
click at [563, 259] on td "Unclaimed" at bounding box center [630, 242] width 146 height 56
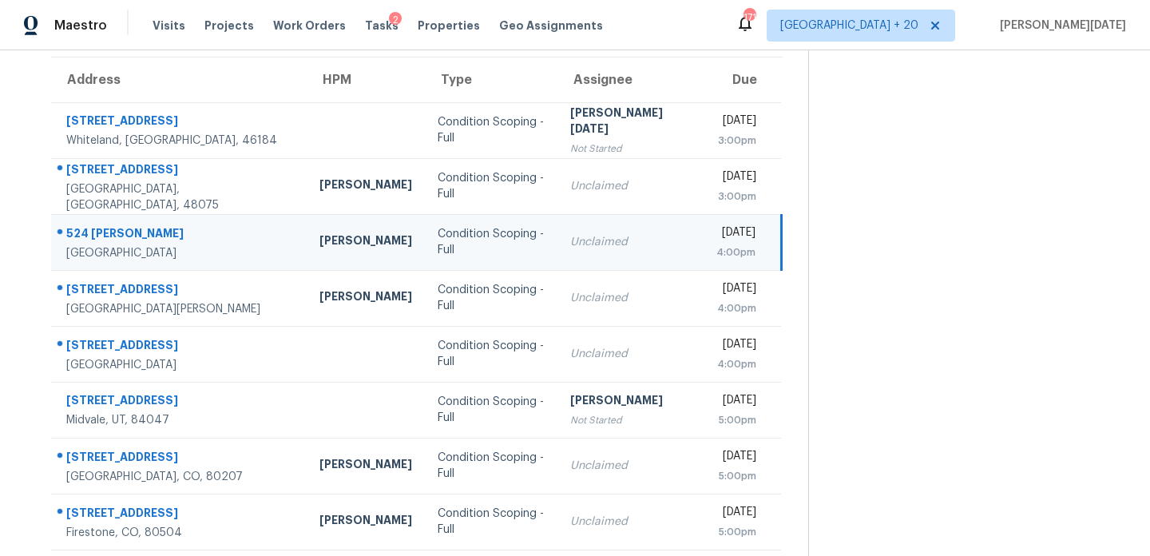
click at [703, 246] on td "Mon, Sep 22nd 2025 4:00pm" at bounding box center [742, 242] width 78 height 56
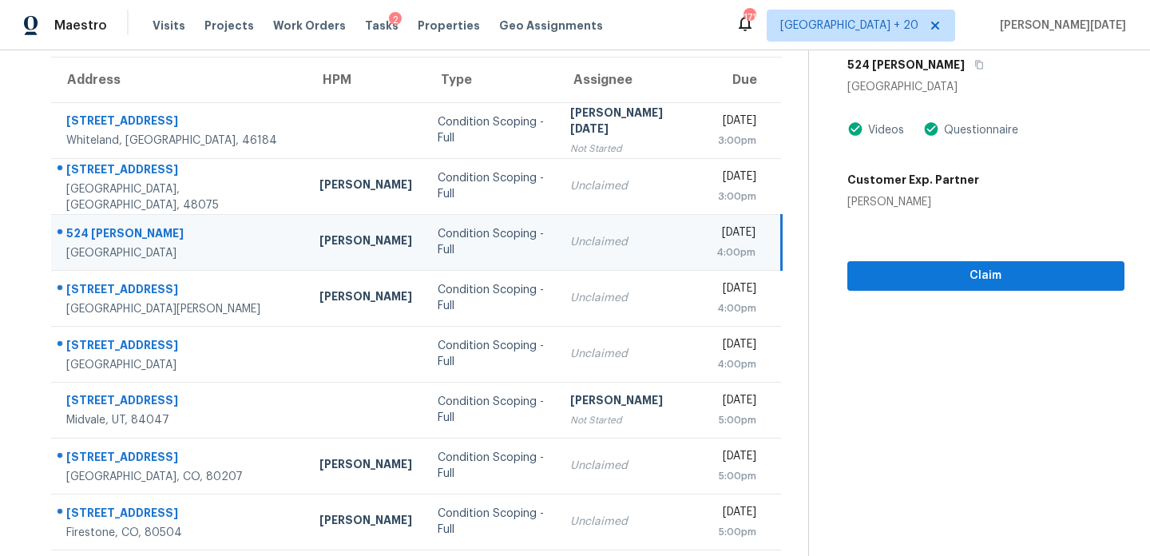
click at [716, 248] on div "4:00pm" at bounding box center [735, 252] width 39 height 16
click at [883, 275] on span "Claim" at bounding box center [986, 276] width 252 height 20
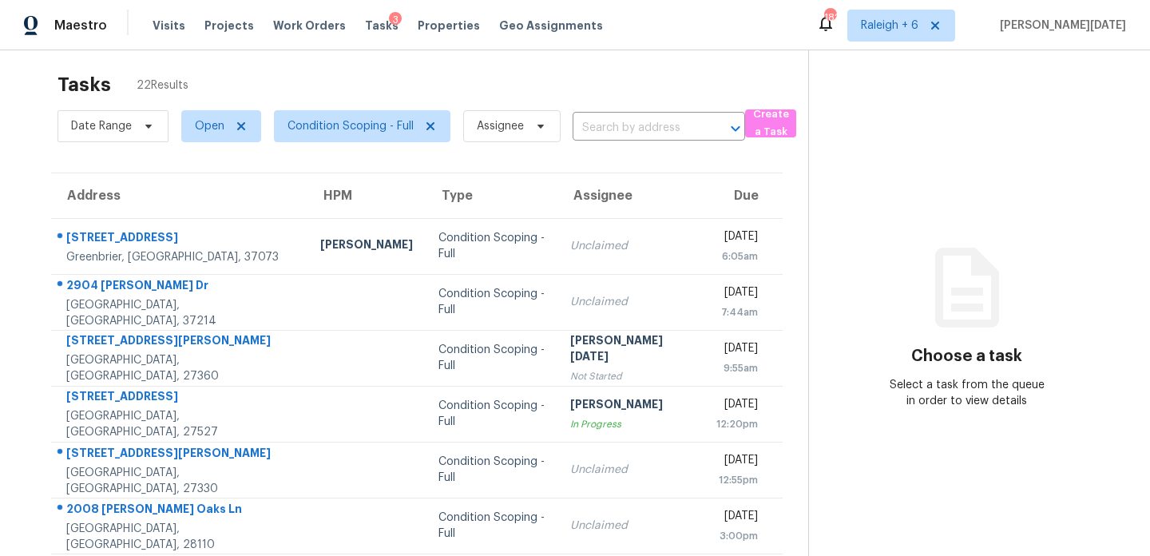
scroll to position [275, 0]
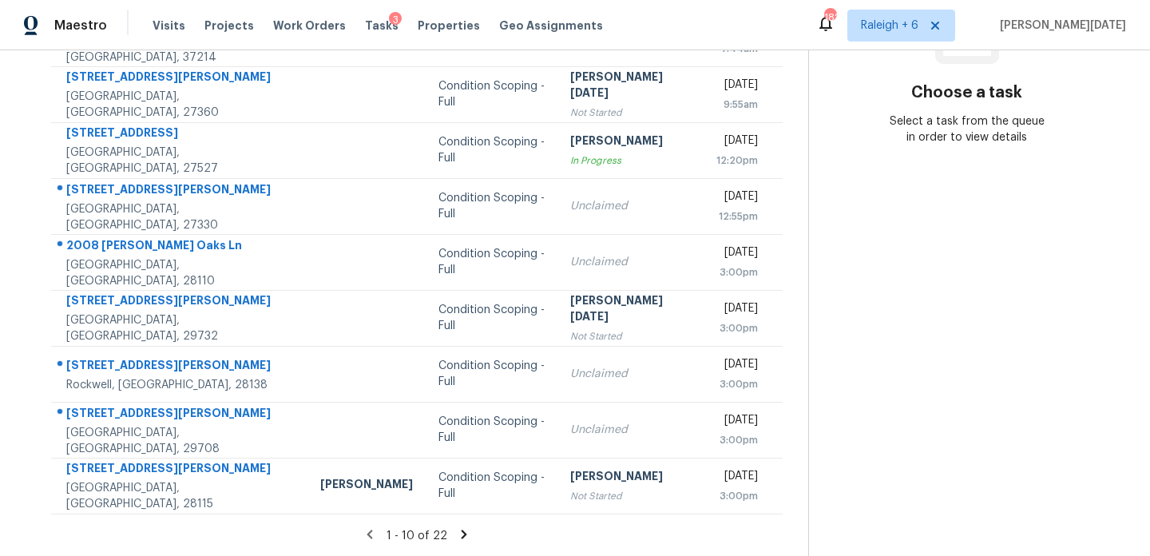
click at [457, 534] on icon at bounding box center [464, 534] width 14 height 14
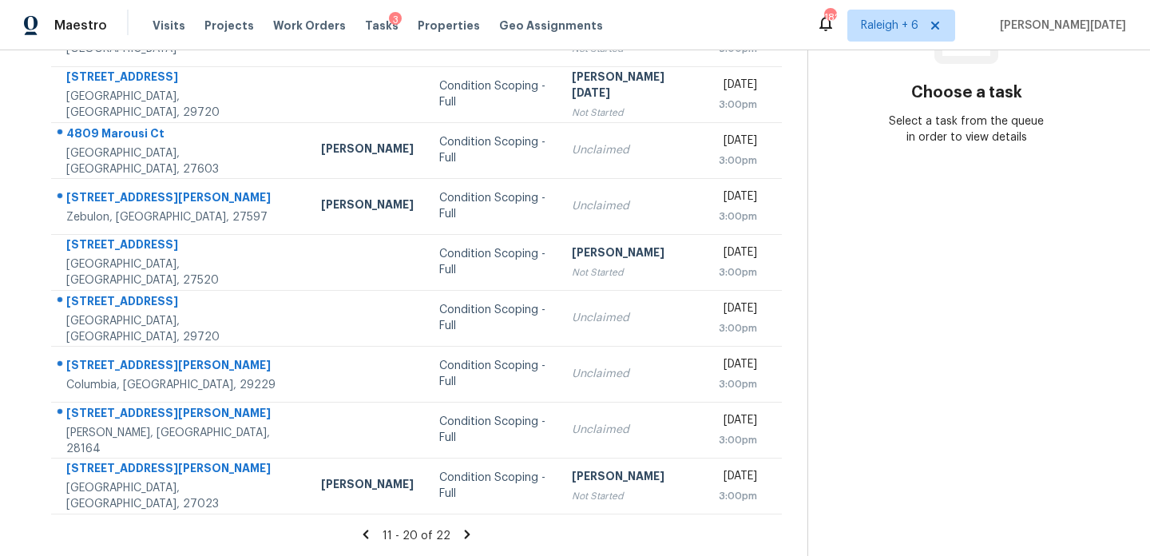
click at [465, 531] on icon at bounding box center [468, 533] width 6 height 9
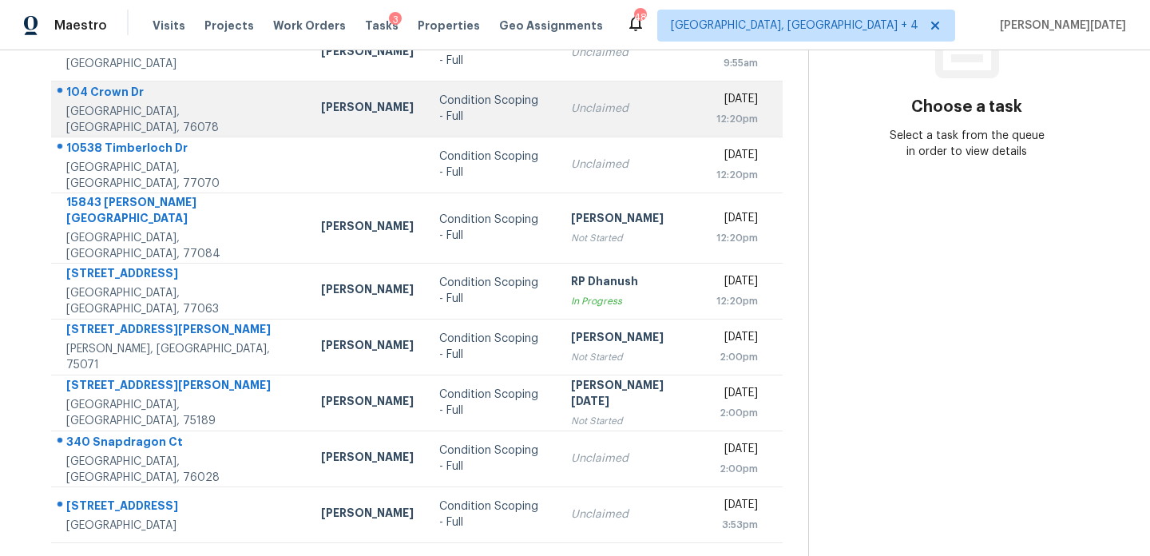
scroll to position [275, 0]
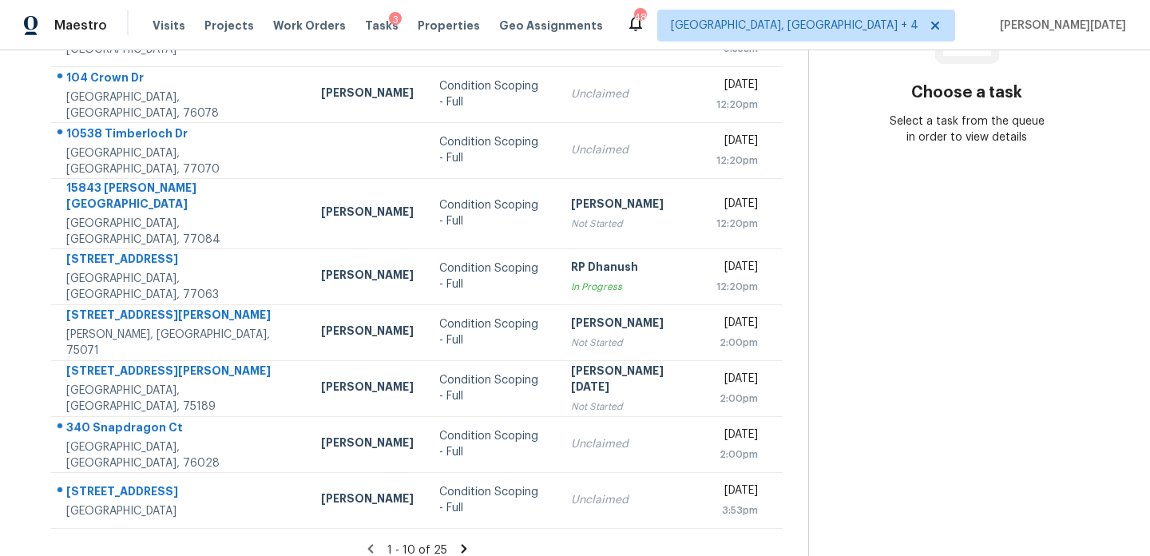
click at [457, 541] on icon at bounding box center [464, 548] width 14 height 14
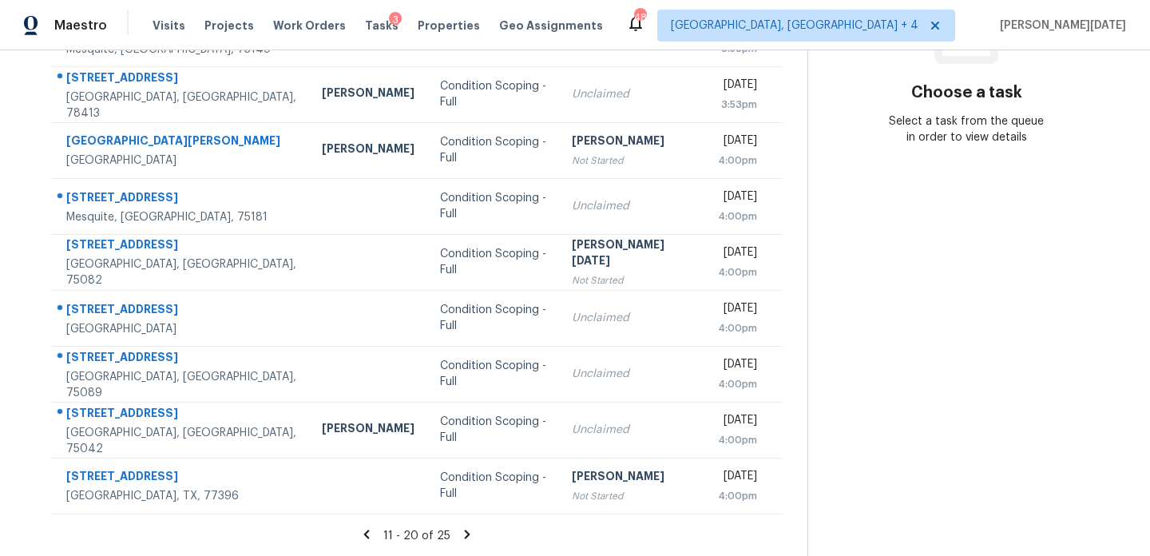
click at [464, 533] on icon at bounding box center [467, 533] width 6 height 9
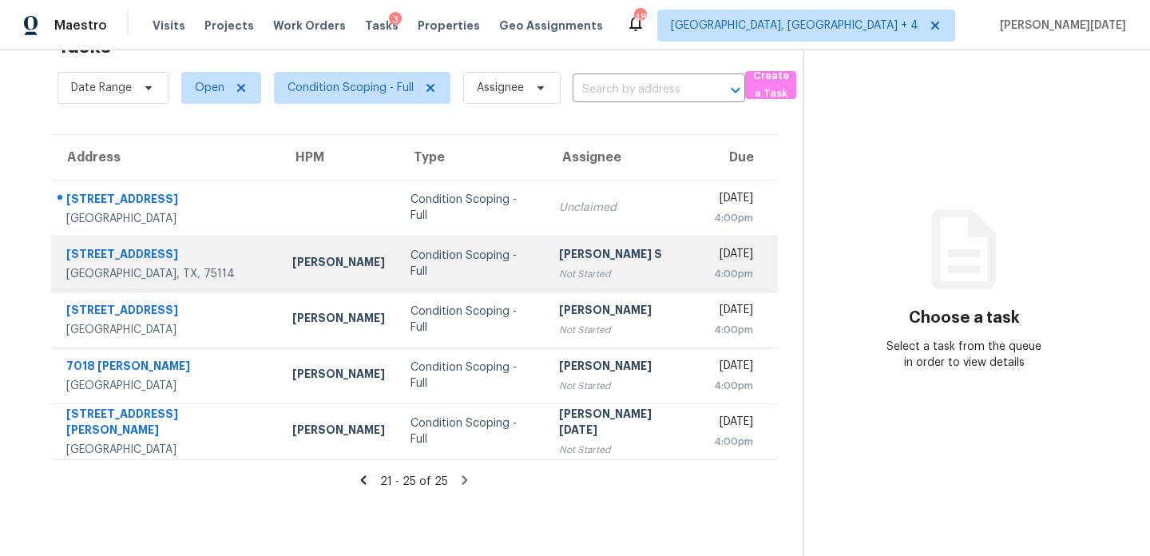
click at [608, 427] on div "[PERSON_NAME][DATE]" at bounding box center [623, 424] width 129 height 36
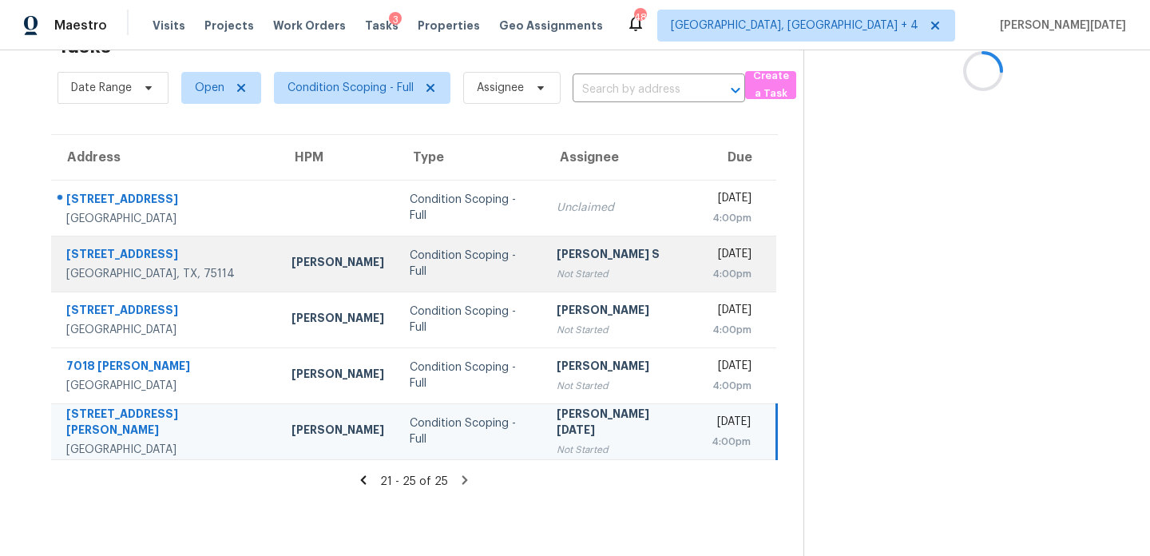
click at [608, 427] on div "[PERSON_NAME][DATE]" at bounding box center [621, 424] width 129 height 36
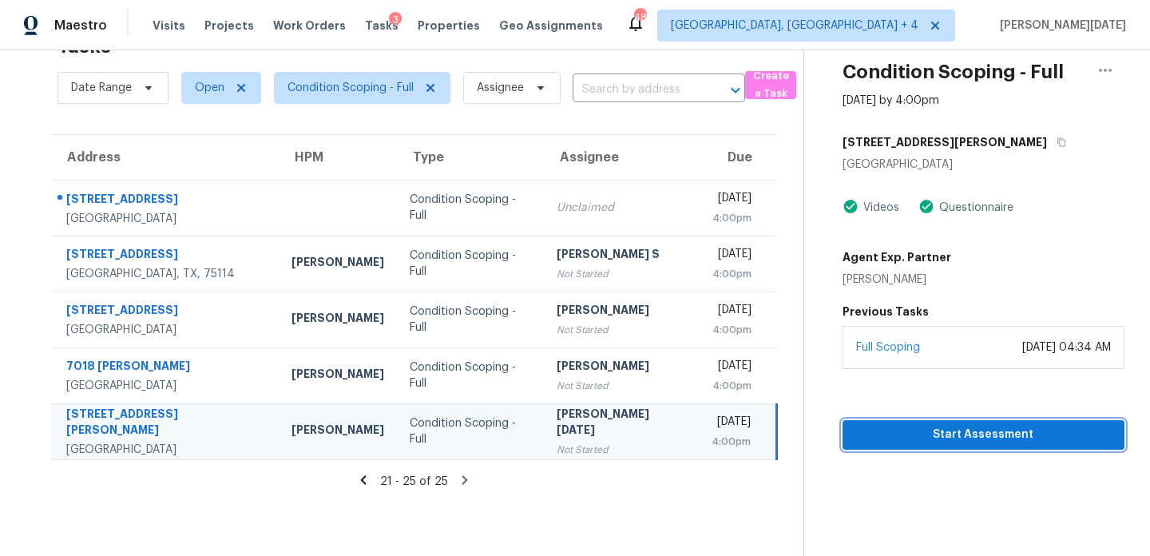
click at [913, 426] on span "Start Assessment" at bounding box center [983, 435] width 256 height 20
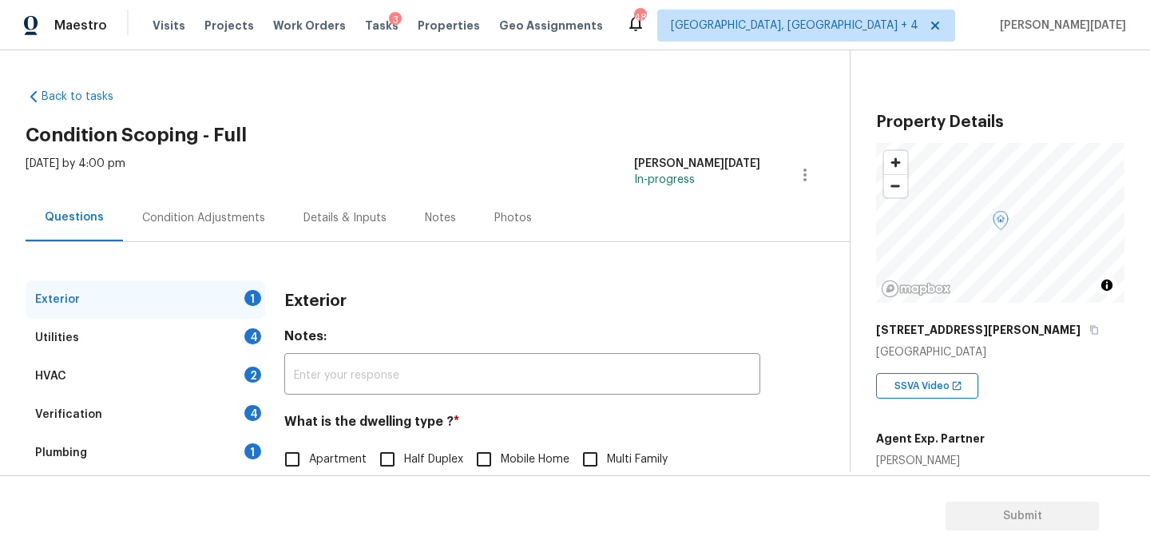
click at [192, 216] on div "Condition Adjustments" at bounding box center [203, 218] width 123 height 16
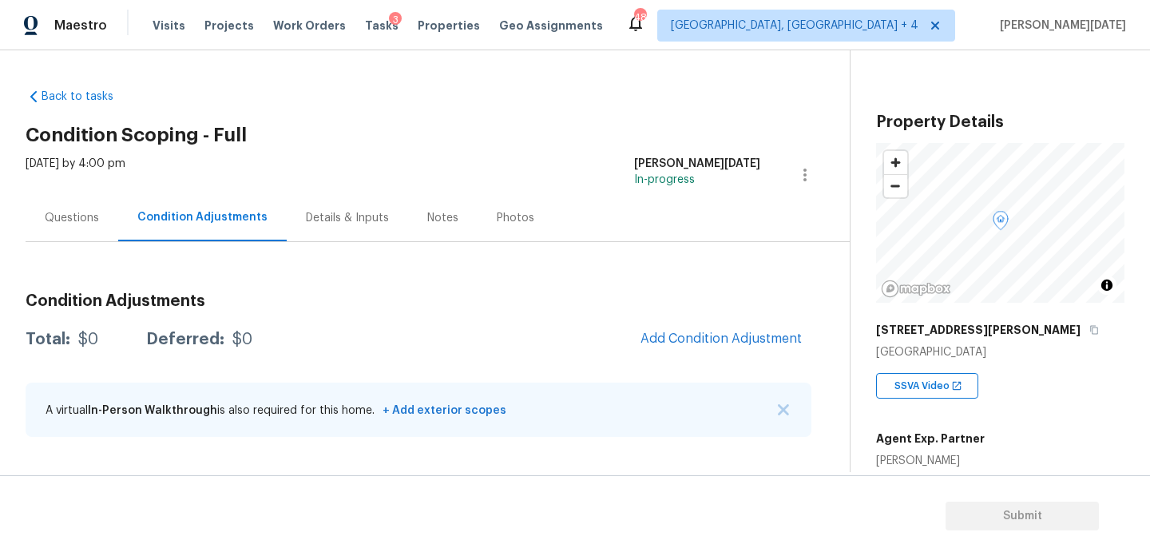
click at [578, 305] on h3 "Condition Adjustments" at bounding box center [419, 301] width 786 height 16
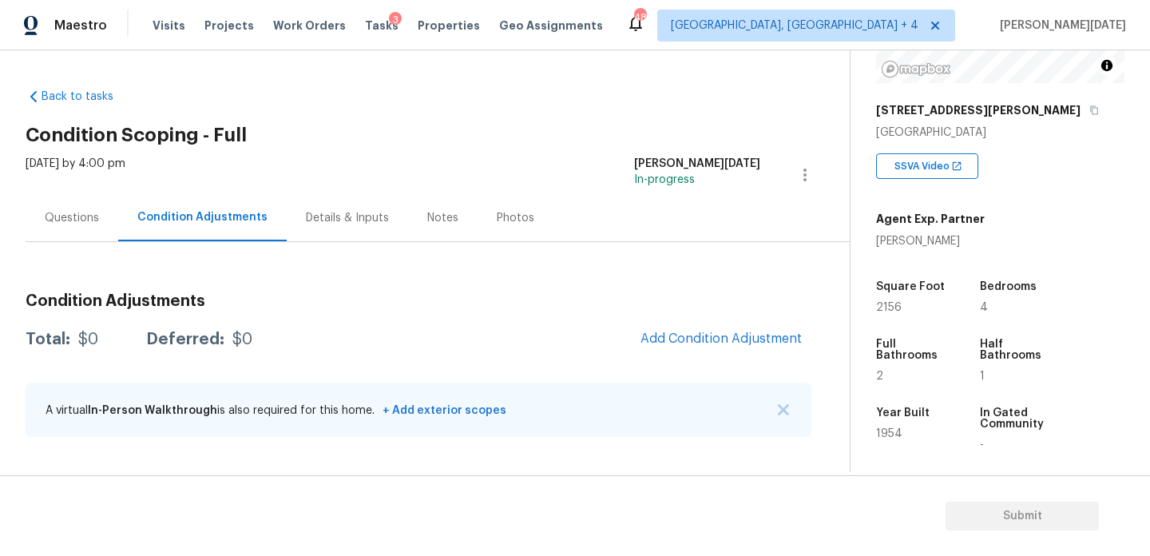
scroll to position [220, 0]
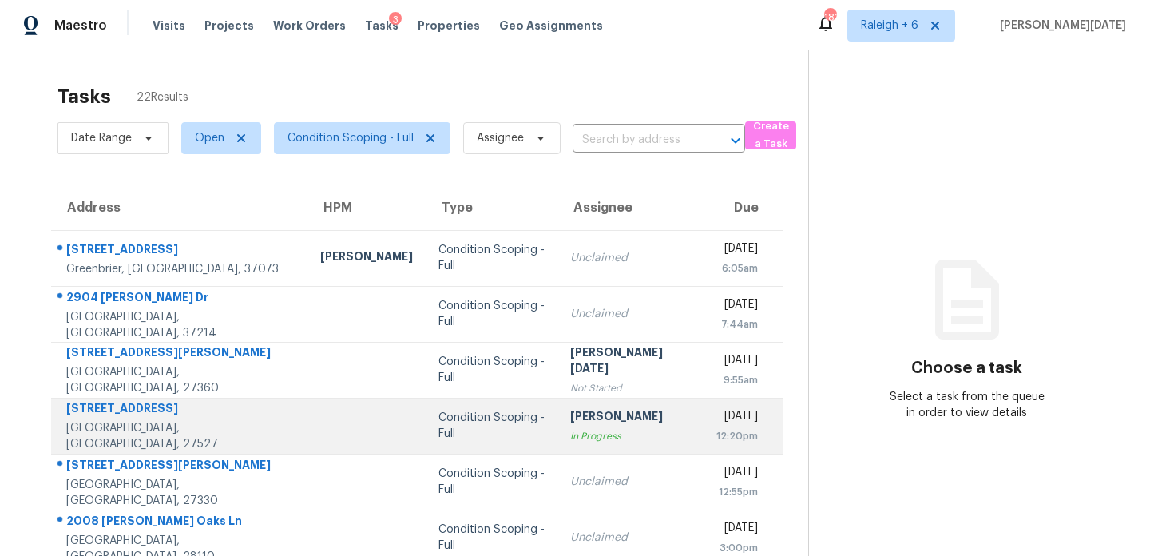
scroll to position [275, 0]
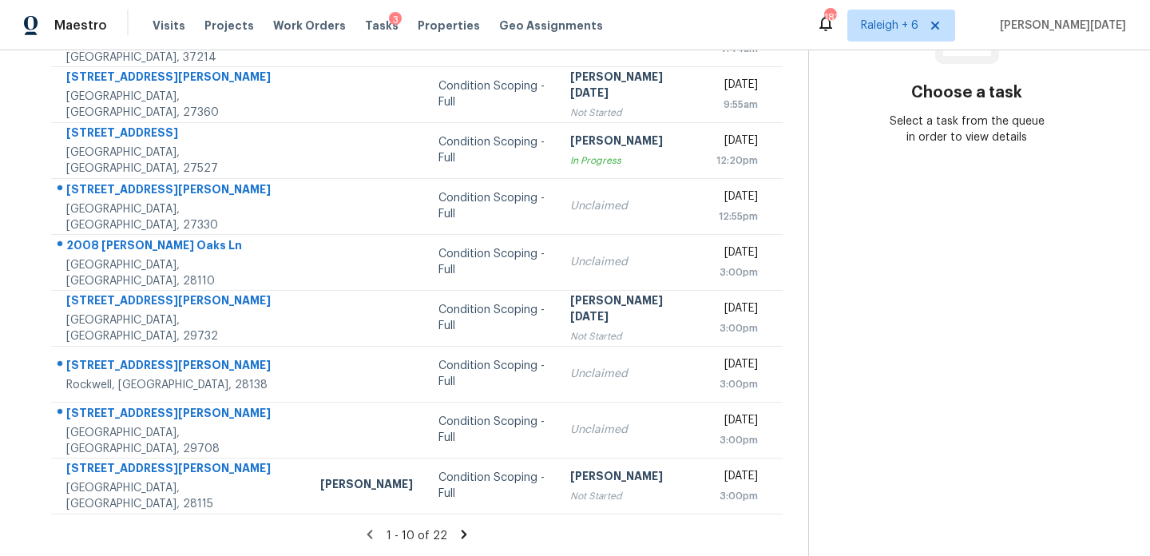
click at [462, 527] on icon at bounding box center [464, 534] width 14 height 14
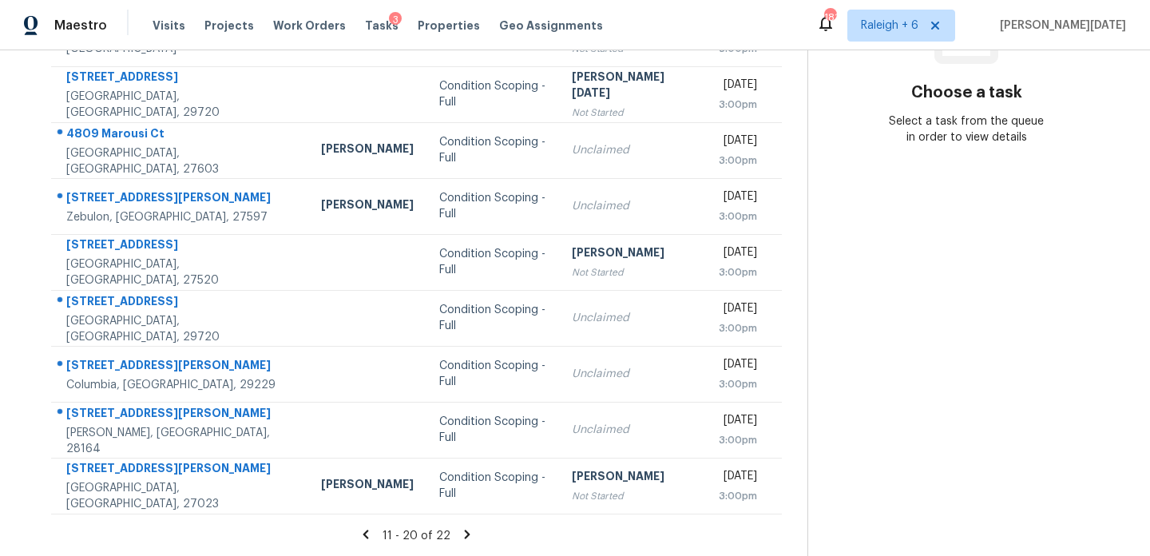
click at [460, 529] on icon at bounding box center [467, 534] width 14 height 14
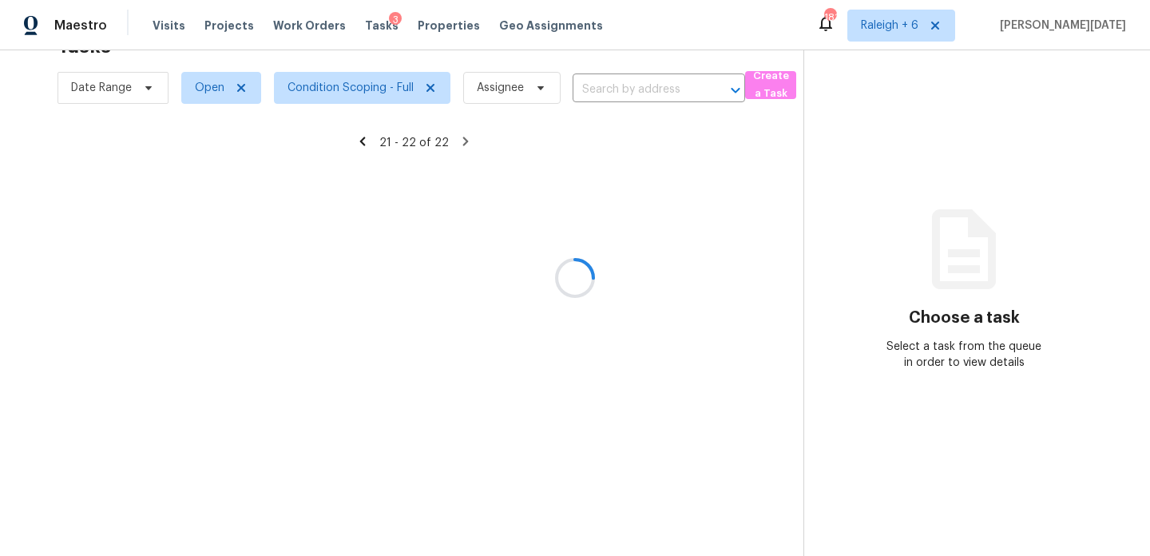
scroll to position [50, 0]
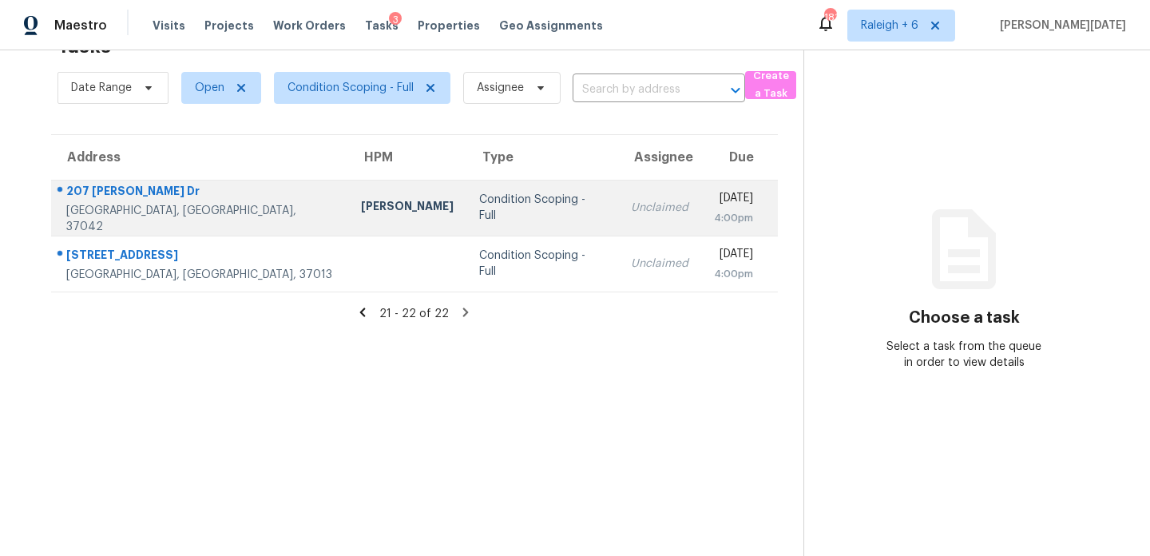
click at [714, 207] on div "Mon, Sep 22nd 2025" at bounding box center [733, 200] width 39 height 20
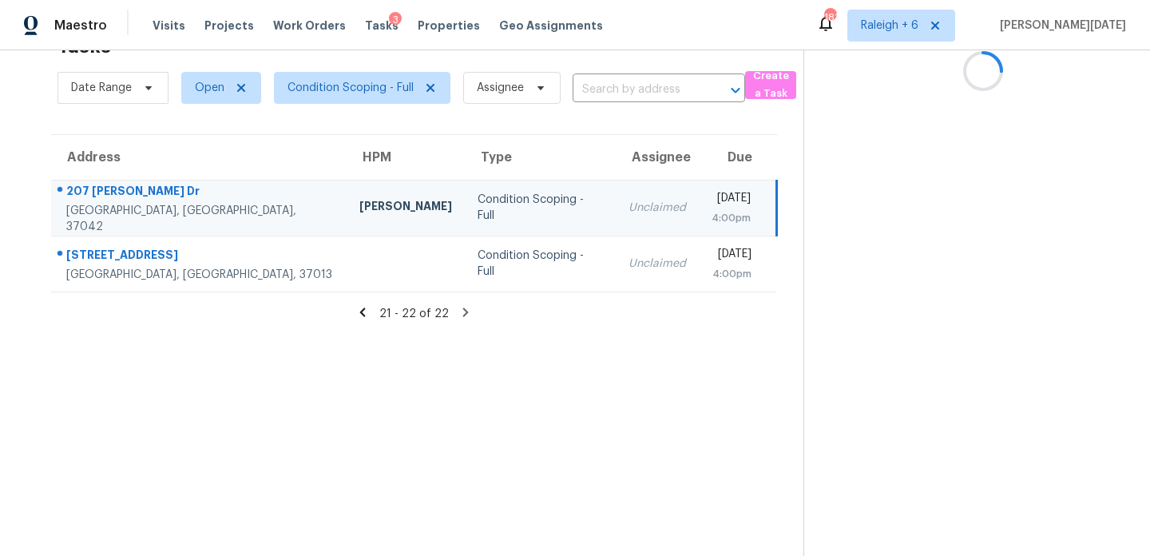
click at [711, 205] on div "Mon, Sep 22nd 2025" at bounding box center [730, 200] width 39 height 20
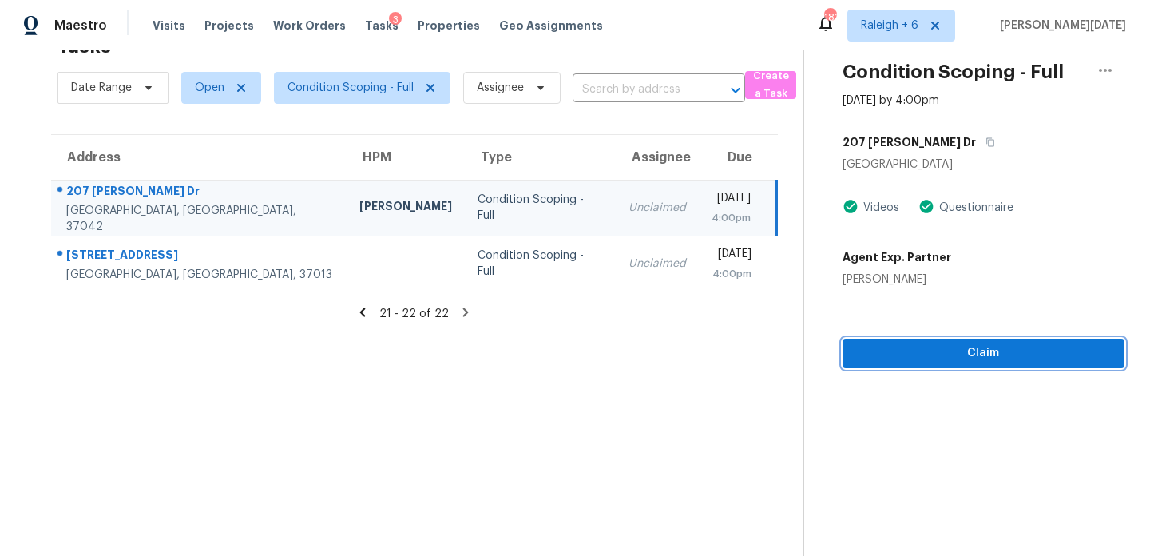
click at [889, 355] on span "Claim" at bounding box center [983, 353] width 256 height 20
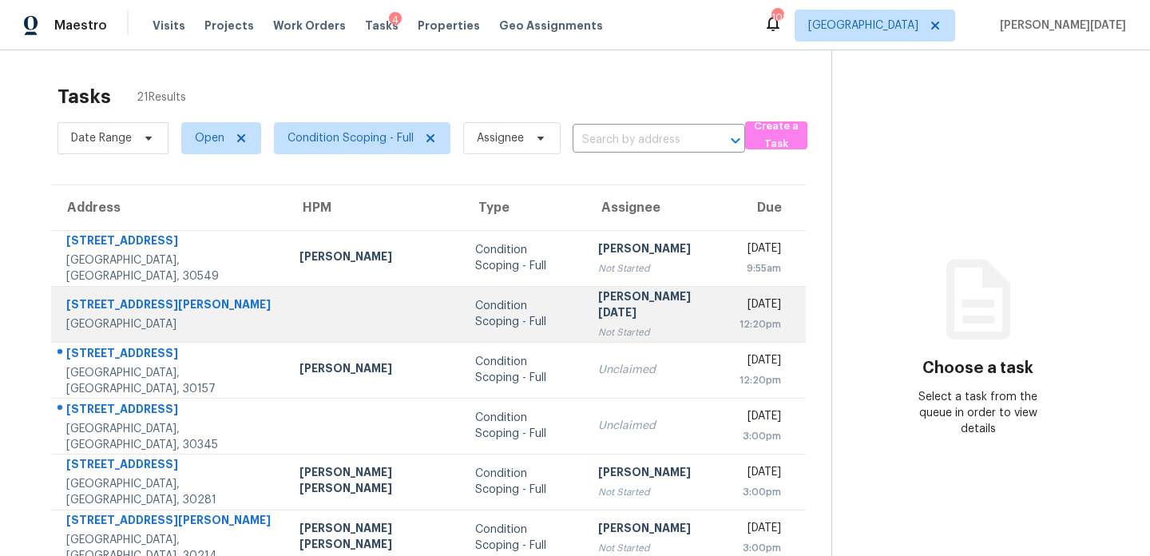
click at [618, 315] on div "[PERSON_NAME][DATE]" at bounding box center [656, 306] width 116 height 36
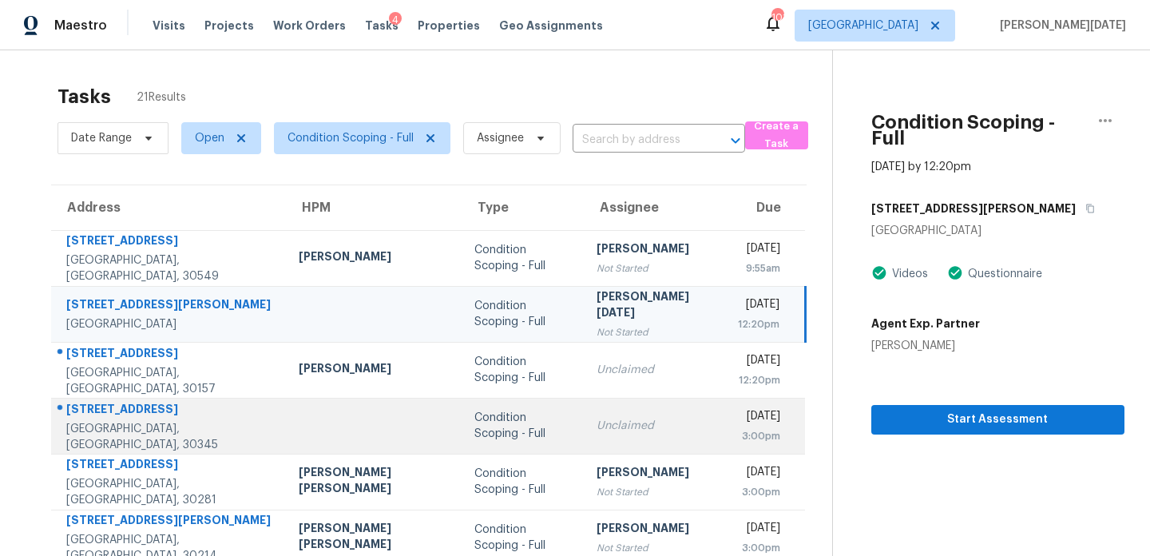
scroll to position [275, 0]
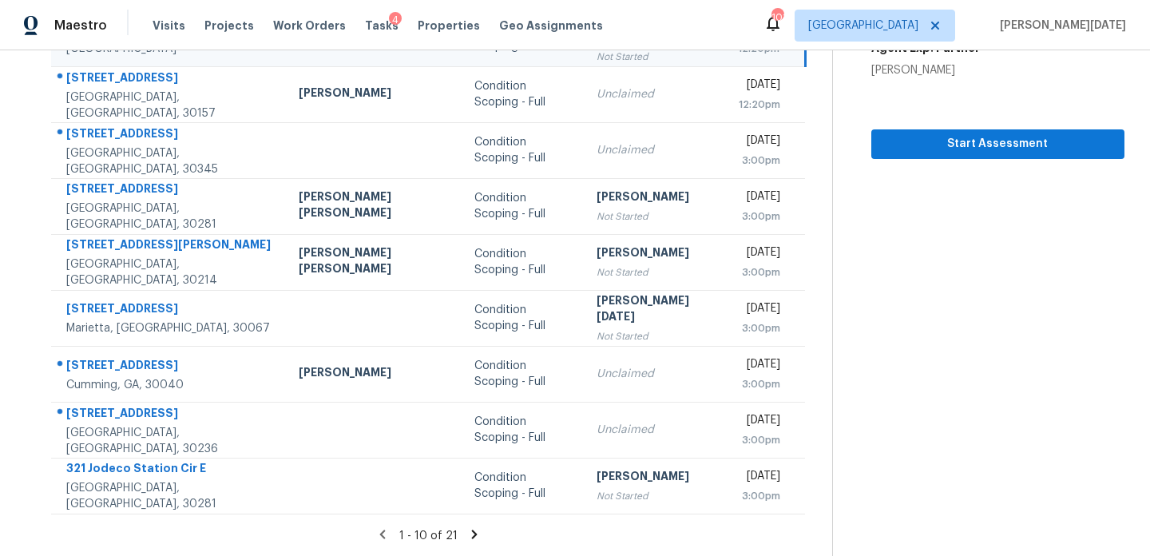
click at [472, 536] on icon at bounding box center [475, 533] width 6 height 9
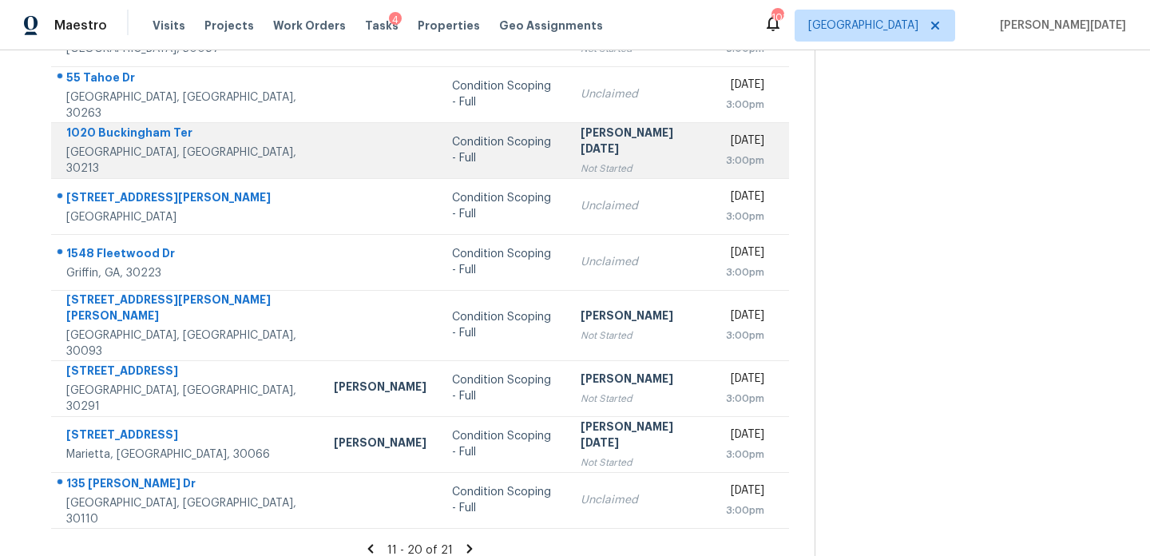
click at [726, 150] on div "Mon, Sep 22nd 2025" at bounding box center [745, 143] width 38 height 20
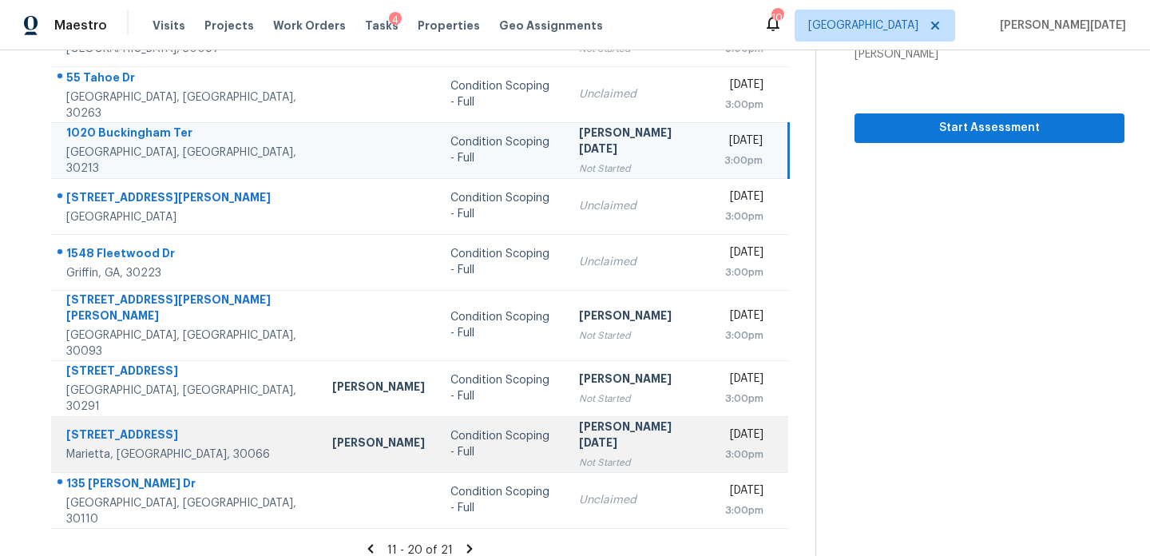
click at [591, 418] on div "[PERSON_NAME][DATE]" at bounding box center [638, 436] width 119 height 36
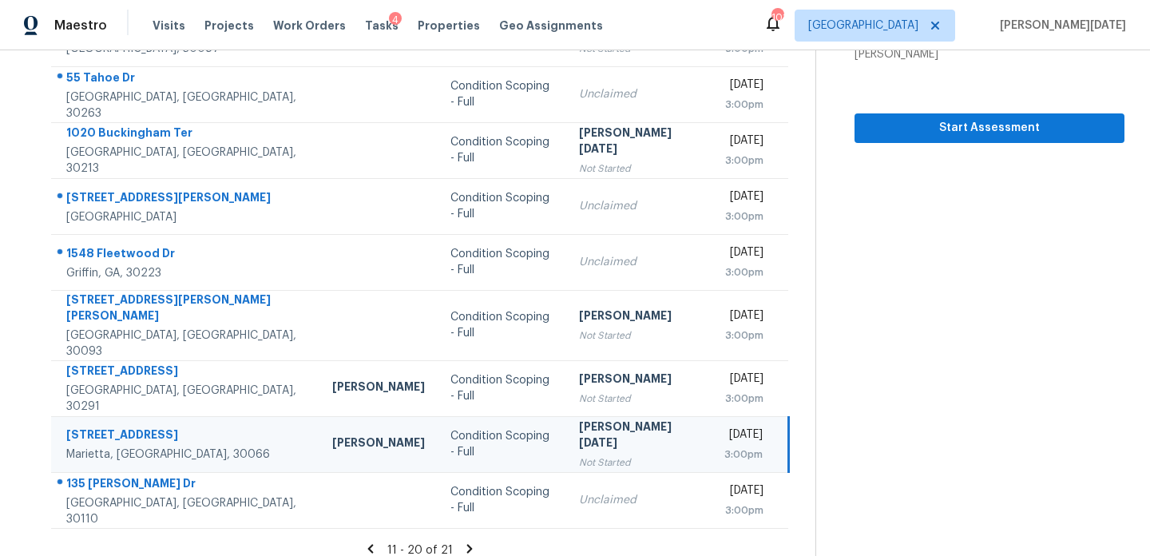
click at [462, 541] on icon at bounding box center [469, 548] width 14 height 14
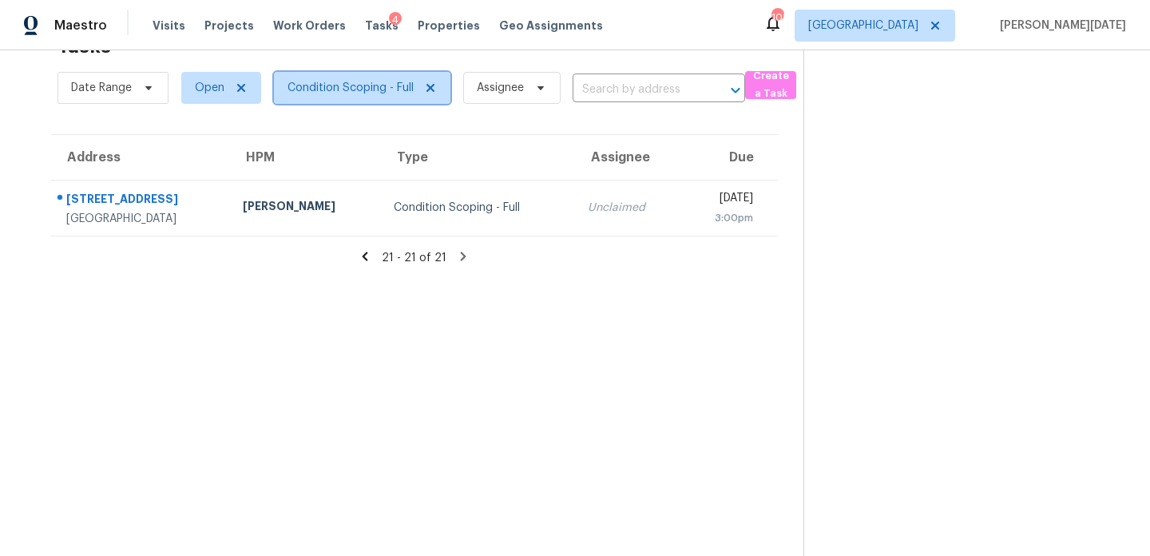
click at [394, 84] on span "Condition Scoping - Full" at bounding box center [350, 88] width 126 height 16
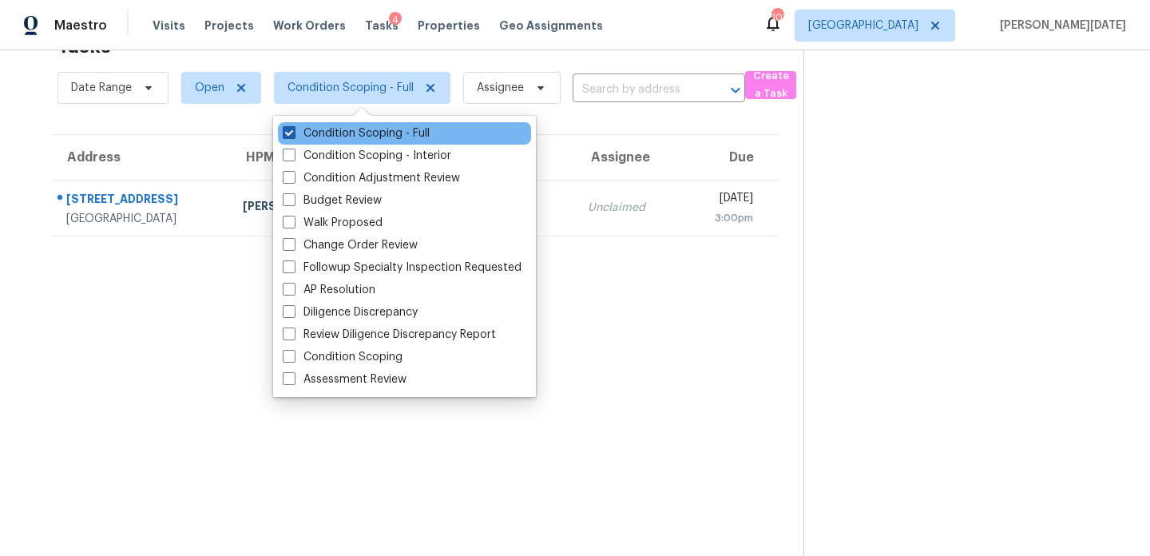
click at [382, 130] on label "Condition Scoping - Full" at bounding box center [356, 133] width 147 height 16
click at [293, 130] on input "Condition Scoping - Full" at bounding box center [288, 130] width 10 height 10
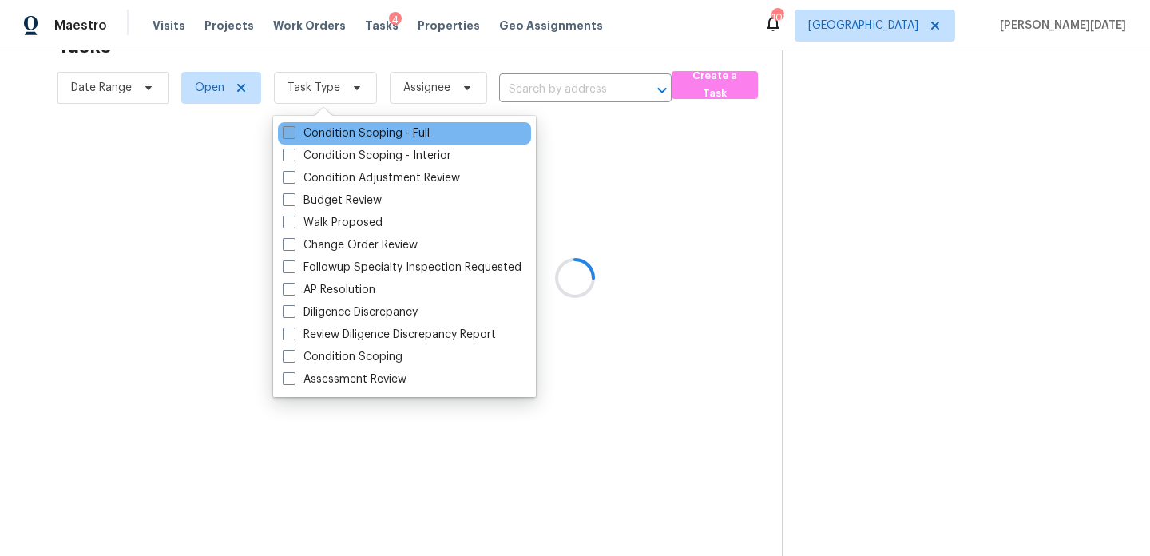
click at [382, 130] on label "Condition Scoping - Full" at bounding box center [356, 133] width 147 height 16
click at [293, 130] on input "Condition Scoping - Full" at bounding box center [288, 130] width 10 height 10
checkbox input "true"
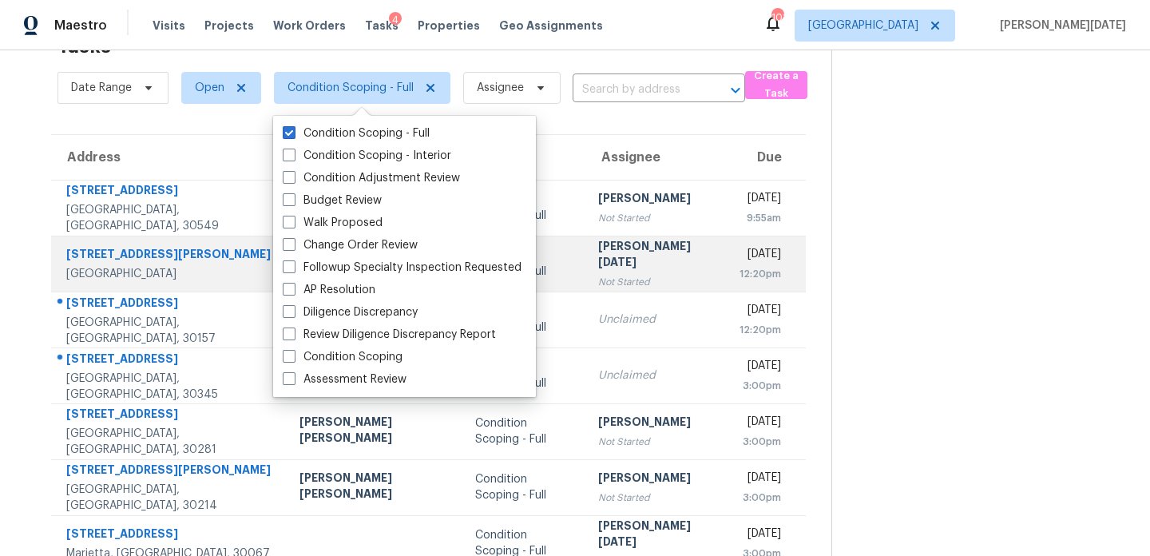
click at [739, 266] on div "Mon, Sep 22nd 2025" at bounding box center [760, 256] width 42 height 20
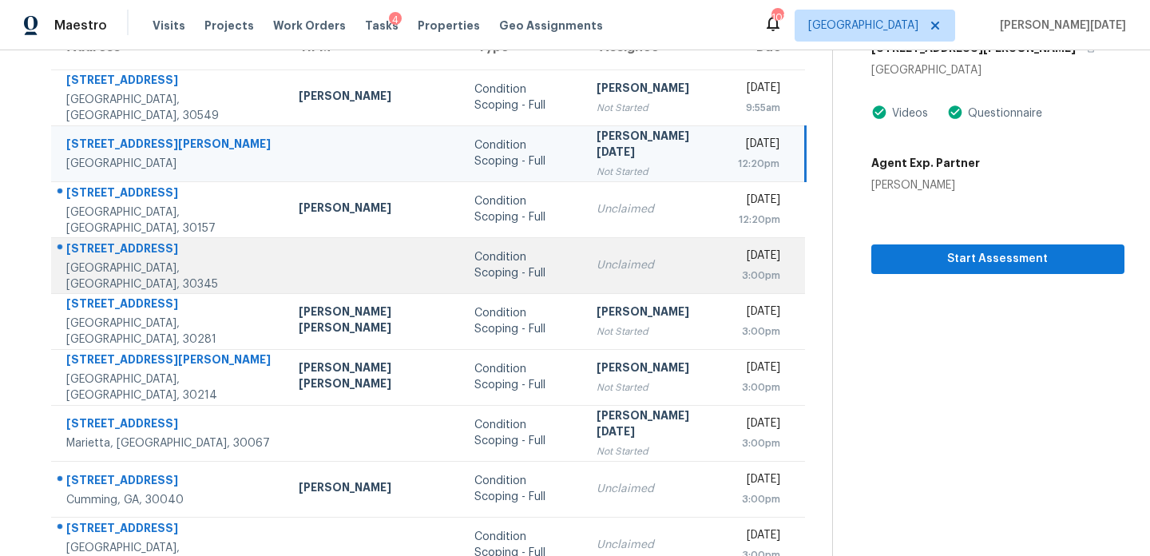
scroll to position [169, 0]
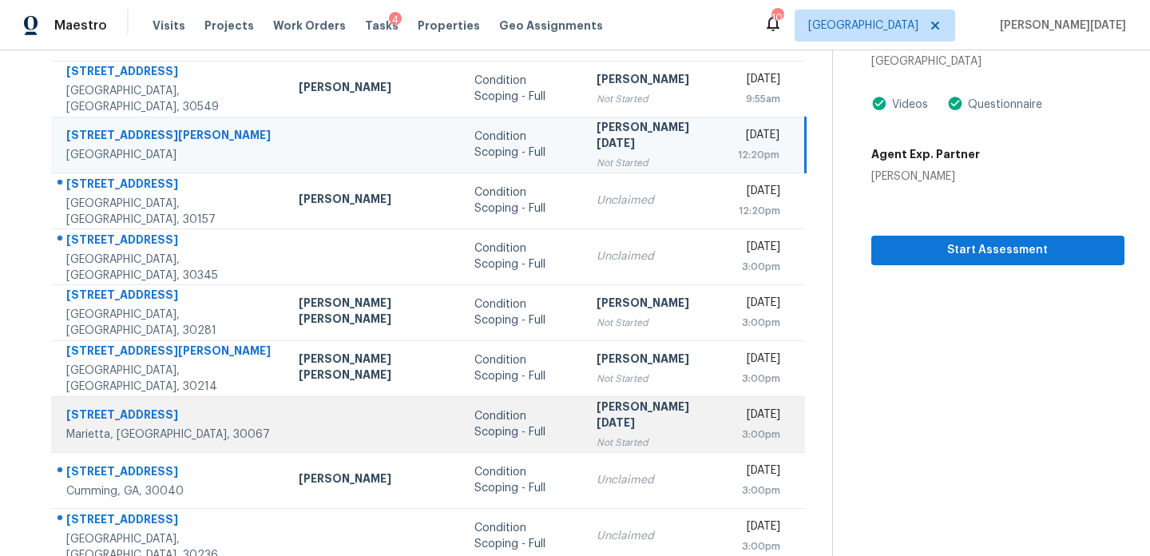
click at [631, 430] on td "Prabhu Raja Not Started" at bounding box center [654, 424] width 141 height 56
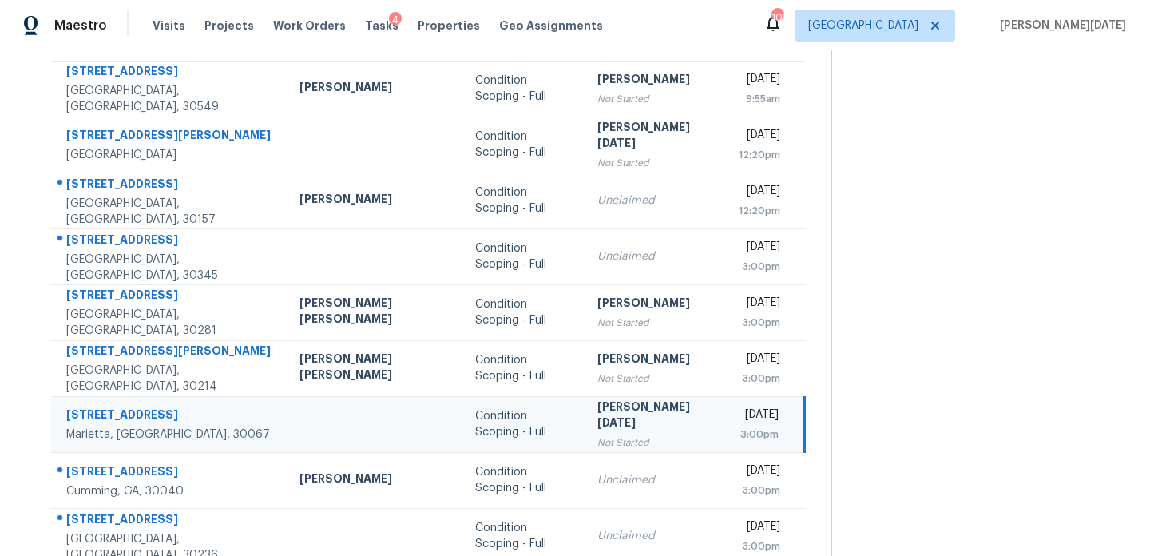
click at [631, 430] on td "Prabhu Raja Not Started" at bounding box center [654, 424] width 141 height 56
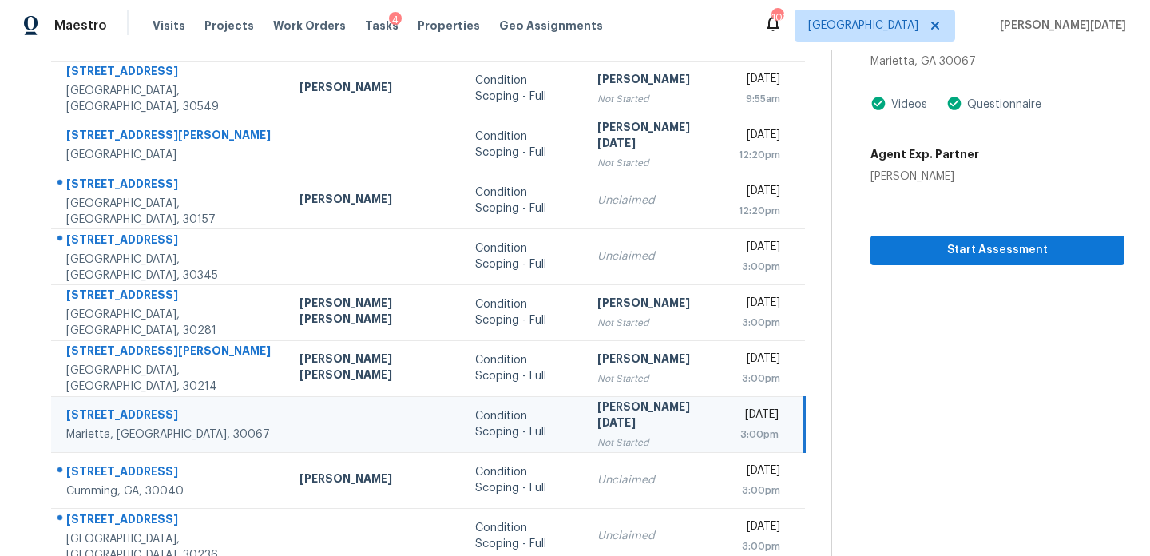
click at [631, 430] on td "Prabhu Raja Not Started" at bounding box center [654, 424] width 141 height 56
click at [994, 240] on span "Start Assessment" at bounding box center [997, 250] width 228 height 20
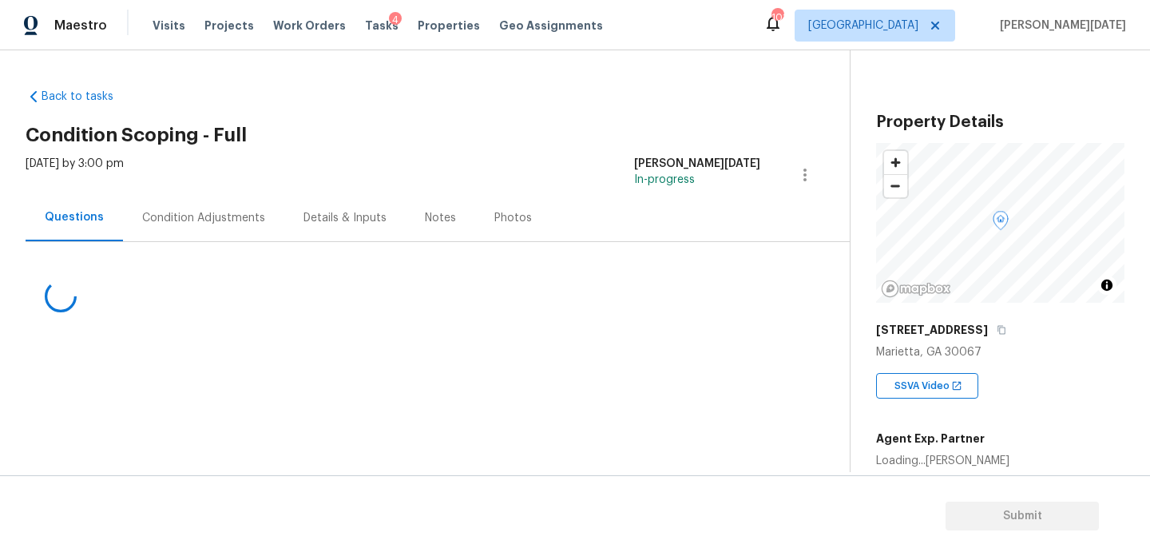
click at [202, 228] on div "Condition Adjustments" at bounding box center [203, 217] width 161 height 47
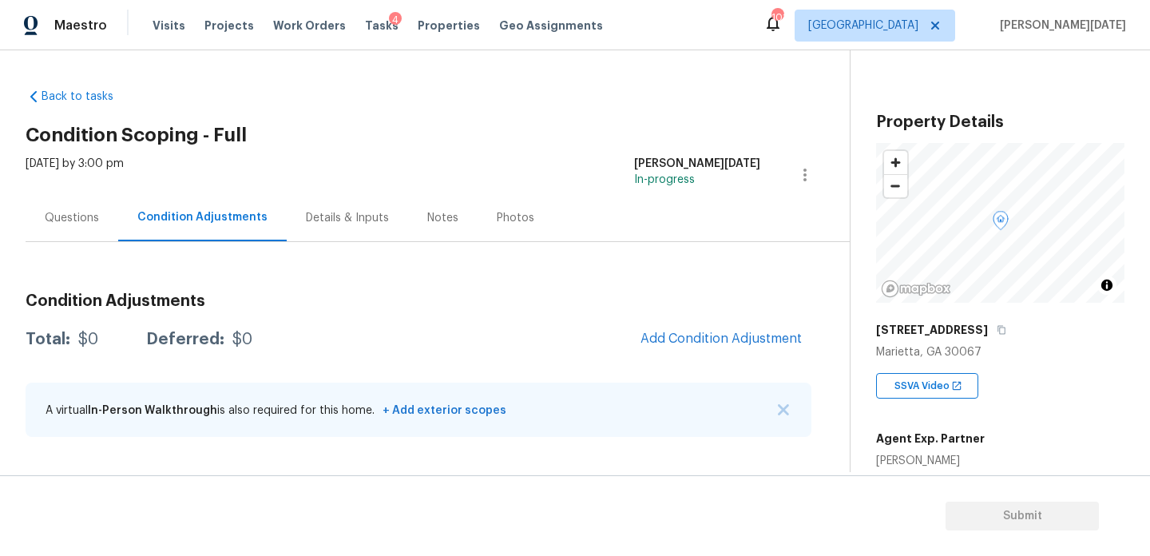
click at [608, 235] on div "Questions Condition Adjustments Details & Inputs Notes Photos" at bounding box center [438, 218] width 824 height 48
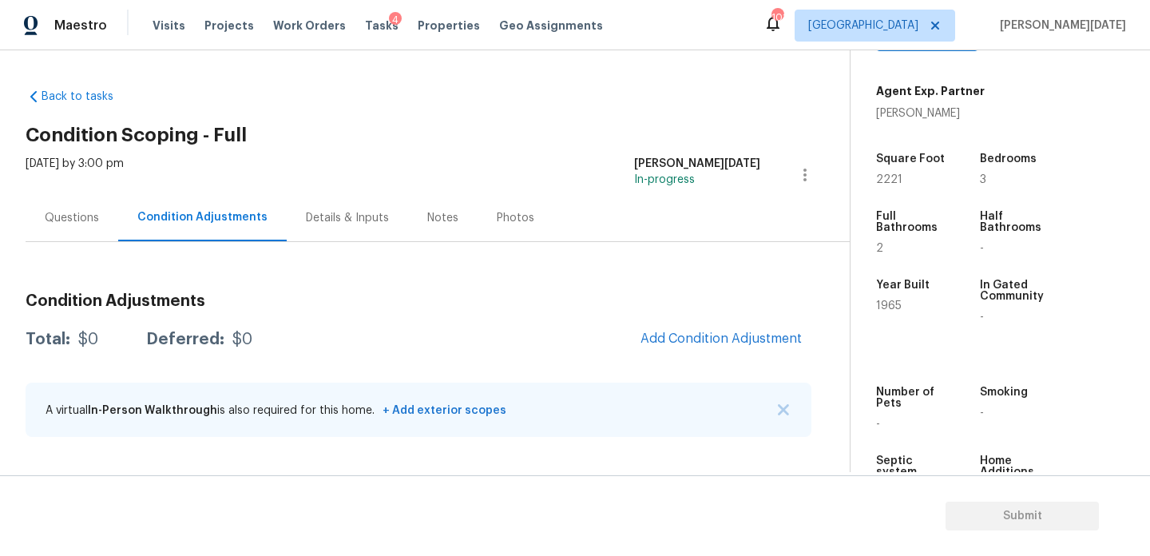
scroll to position [370, 0]
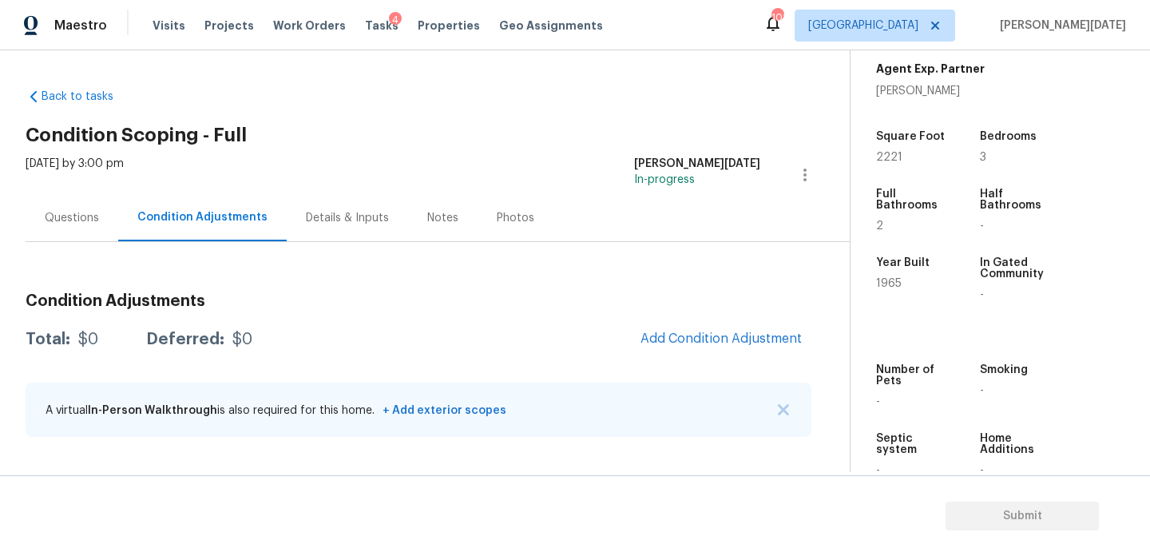
click at [888, 159] on span "2221" at bounding box center [889, 157] width 26 height 11
copy span "2221"
click at [697, 329] on button "Add Condition Adjustment" at bounding box center [721, 339] width 180 height 34
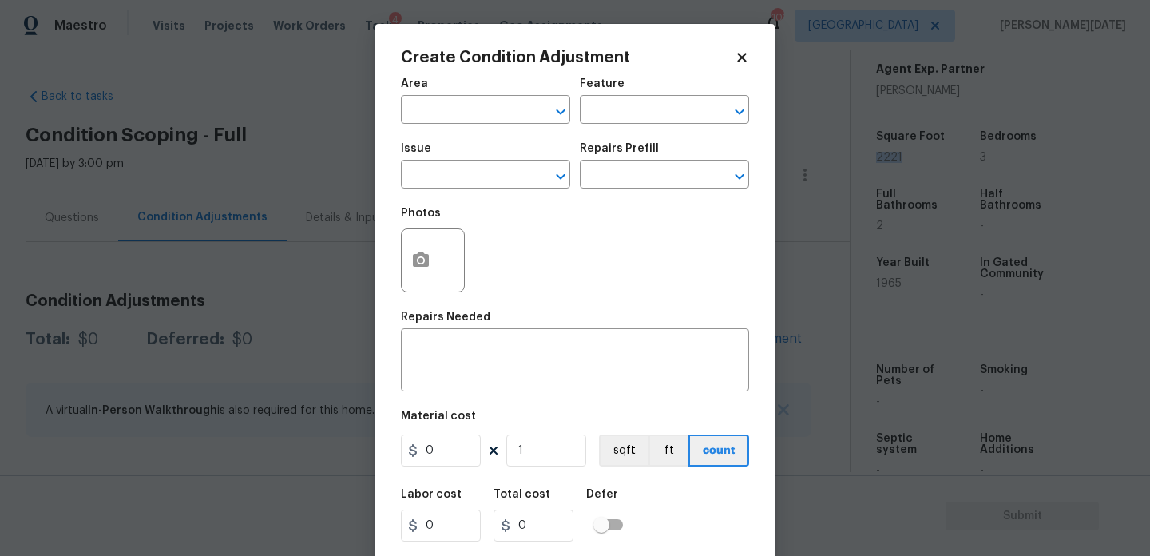
click at [421, 128] on span "Area ​" at bounding box center [485, 101] width 169 height 65
click at [443, 108] on input "text" at bounding box center [463, 111] width 125 height 25
type input "E"
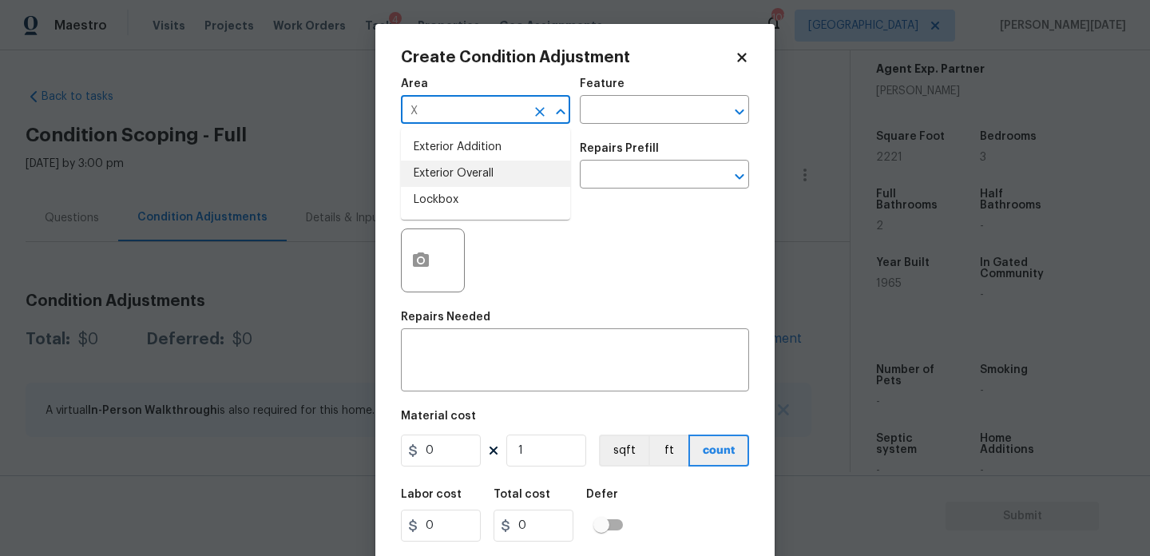
click at [451, 168] on li "Exterior Overall" at bounding box center [485, 173] width 169 height 26
type input "Exterior Overall"
click at [451, 168] on input "text" at bounding box center [463, 176] width 125 height 25
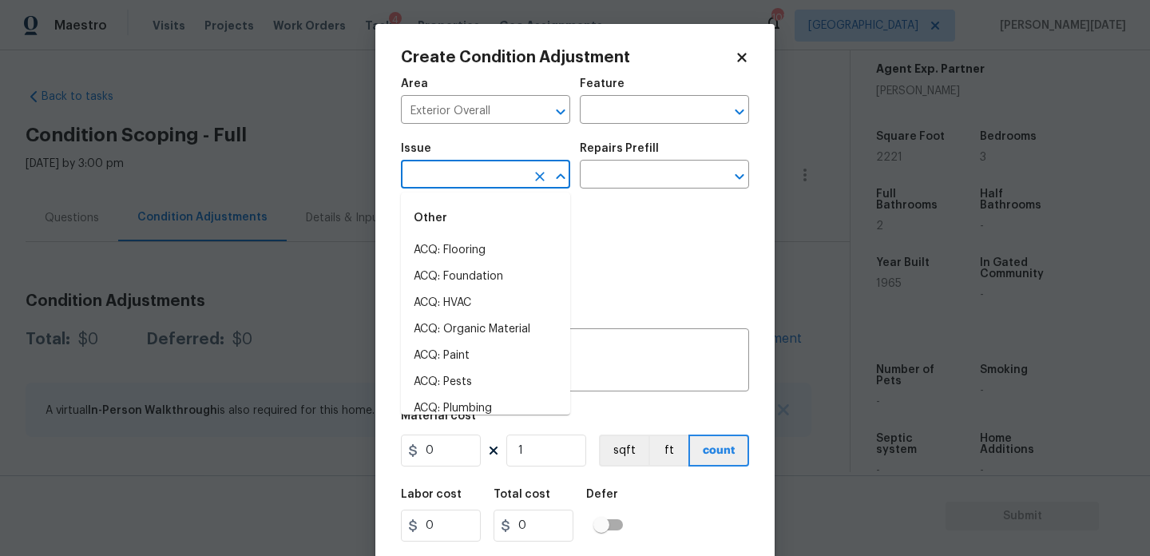
click at [451, 168] on input "text" at bounding box center [463, 176] width 125 height 25
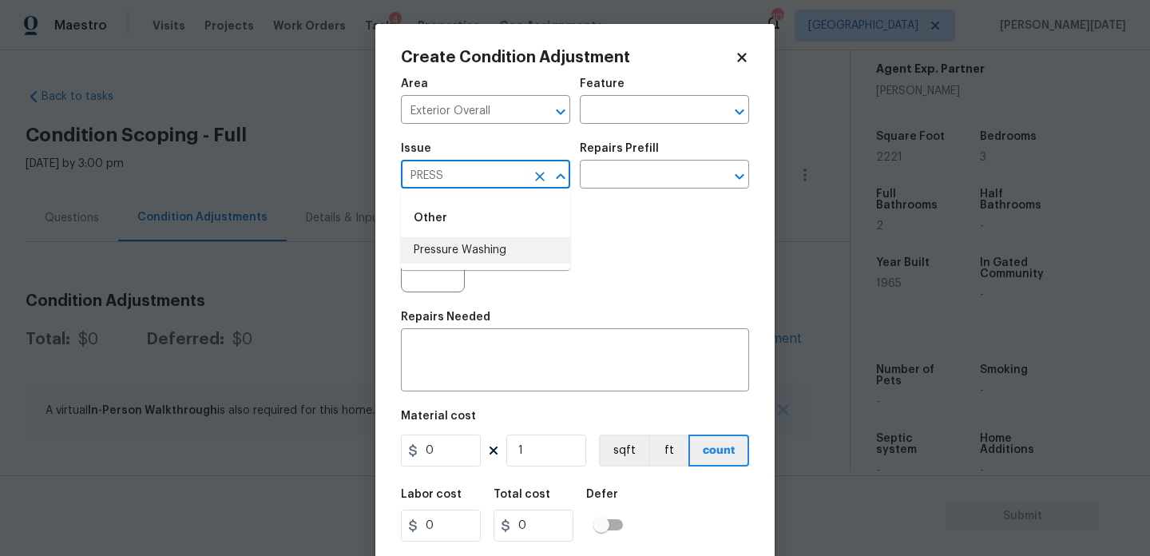
click at [470, 252] on li "Pressure Washing" at bounding box center [485, 250] width 169 height 26
type input "Pressure Washing"
click at [655, 174] on input "text" at bounding box center [642, 176] width 125 height 25
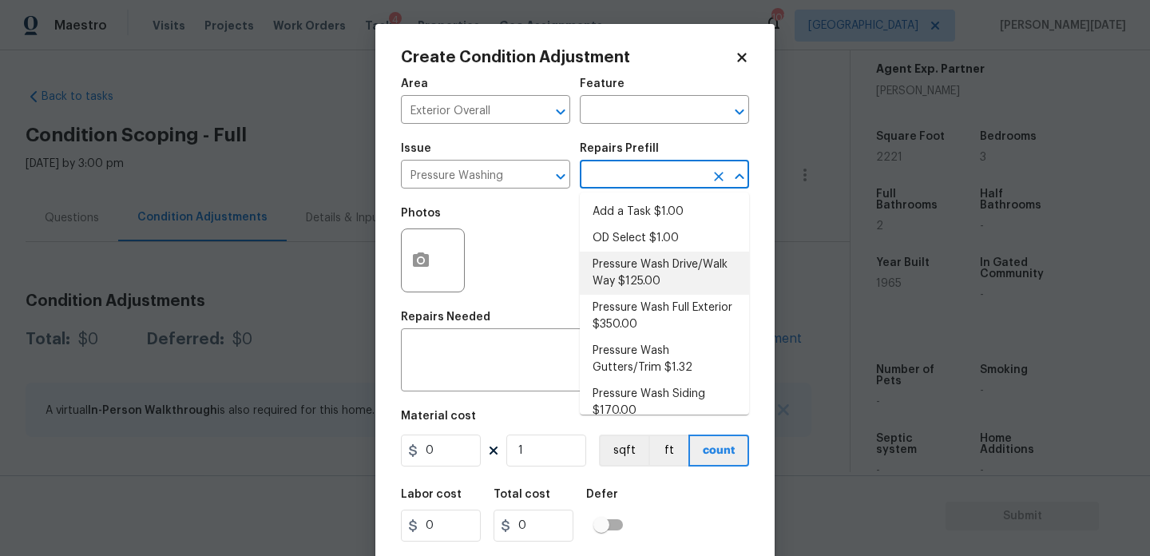
click at [644, 280] on li "Pressure Wash Drive/Walk Way $125.00" at bounding box center [664, 273] width 169 height 43
type input "Siding"
type textarea "Pressure wash the driveways/walkways as directed by the PM. Ensure that all deb…"
type input "125"
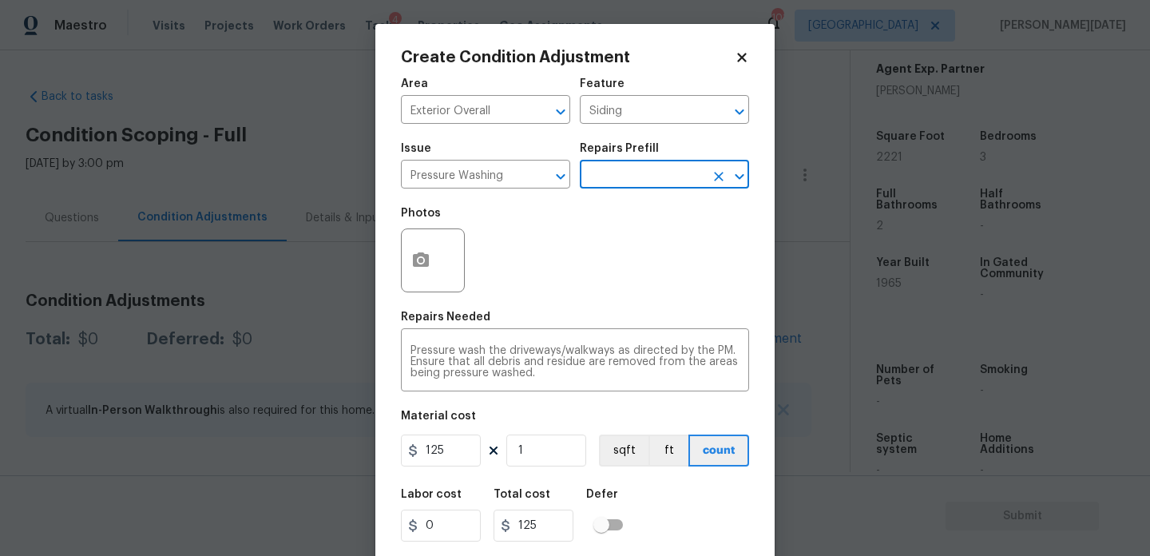
click at [673, 185] on input "text" at bounding box center [642, 176] width 125 height 25
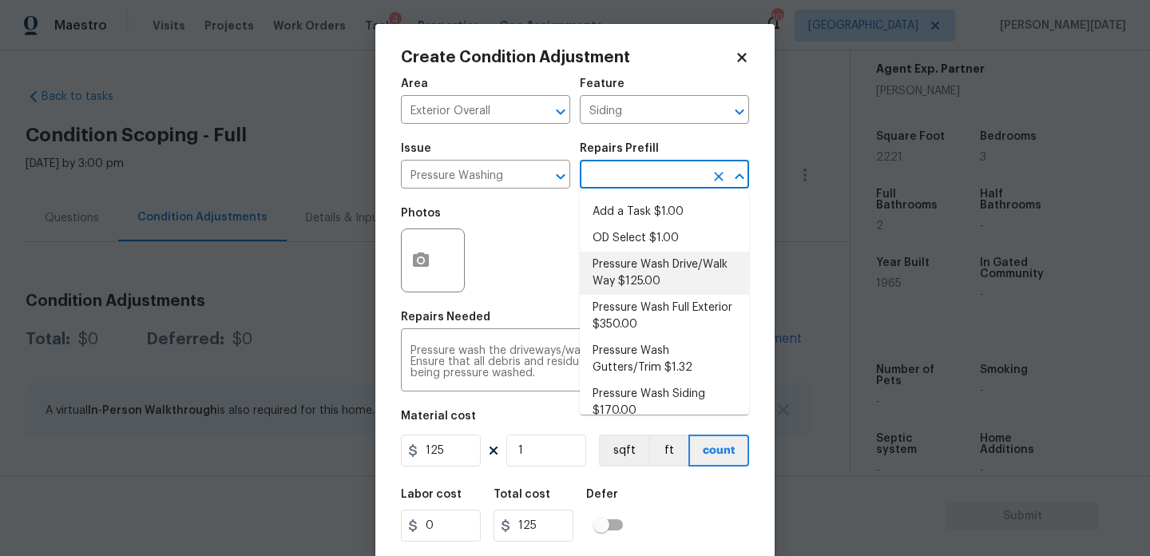
click at [674, 303] on li "Pressure Wash Full Exterior $350.00" at bounding box center [664, 316] width 169 height 43
type textarea "Pressure wash the House, Flatwork, Deck and Garage interior."
type input "350"
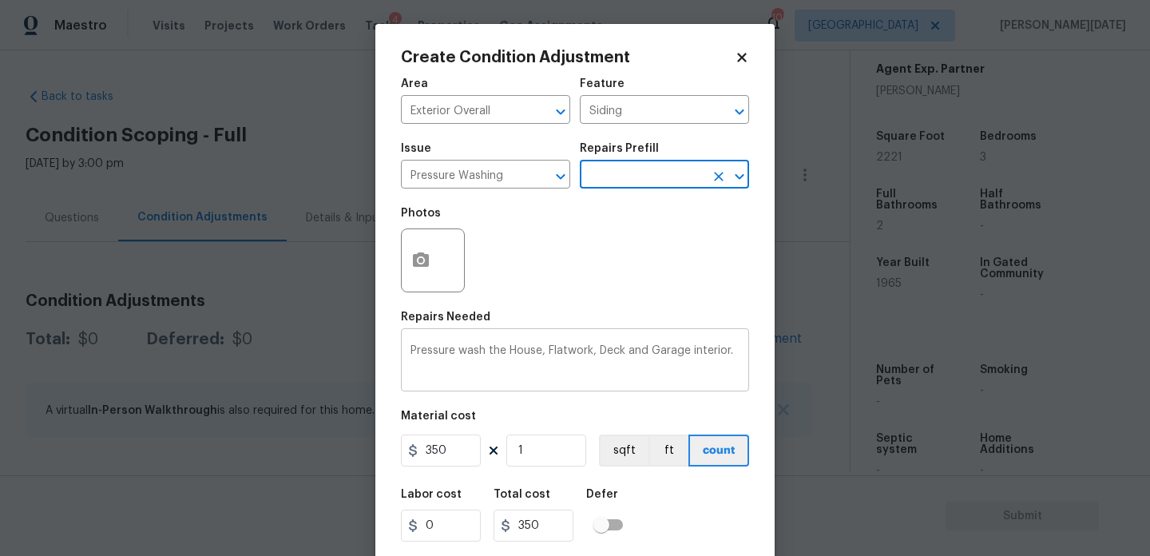
scroll to position [41, 0]
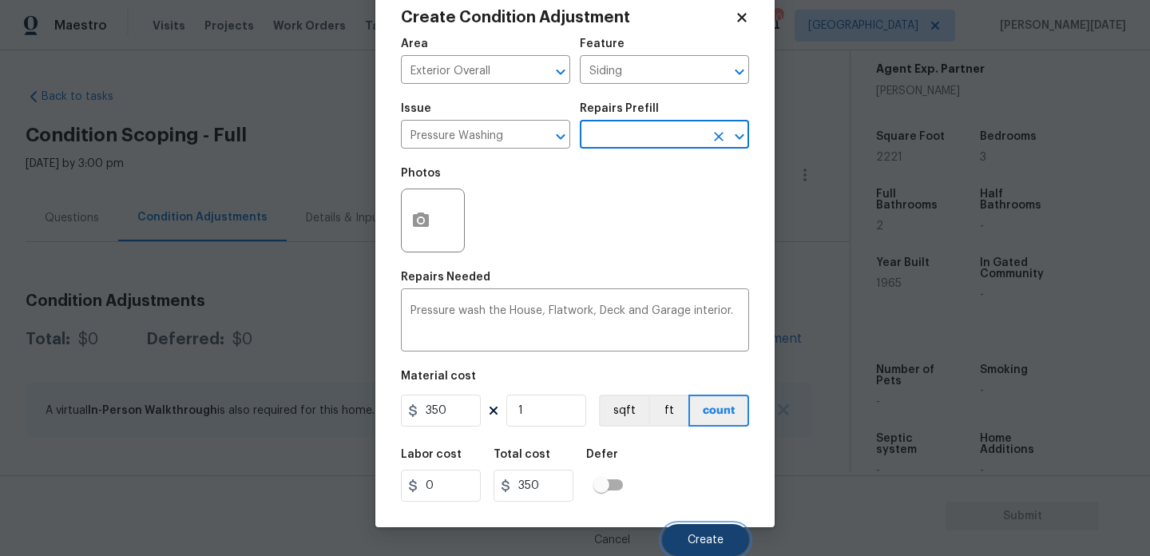
click at [687, 534] on button "Create" at bounding box center [705, 540] width 87 height 32
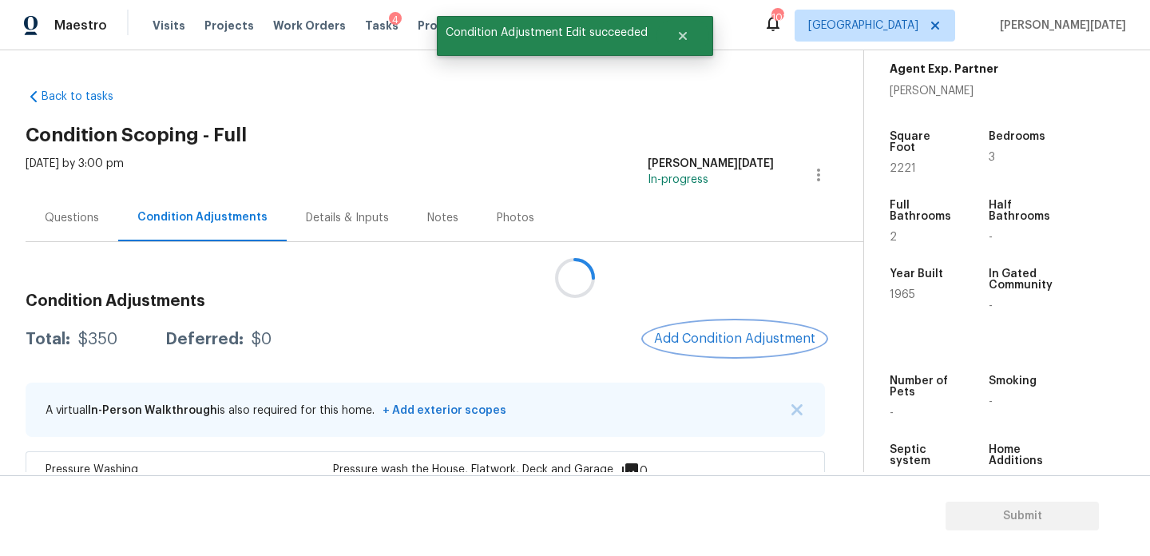
scroll to position [0, 0]
click at [743, 320] on div "Condition Adjustments Total: $350 Deferred: $0 Add Condition Adjustment A virtu…" at bounding box center [425, 400] width 799 height 240
click at [724, 331] on span "Add Condition Adjustment" at bounding box center [734, 338] width 161 height 14
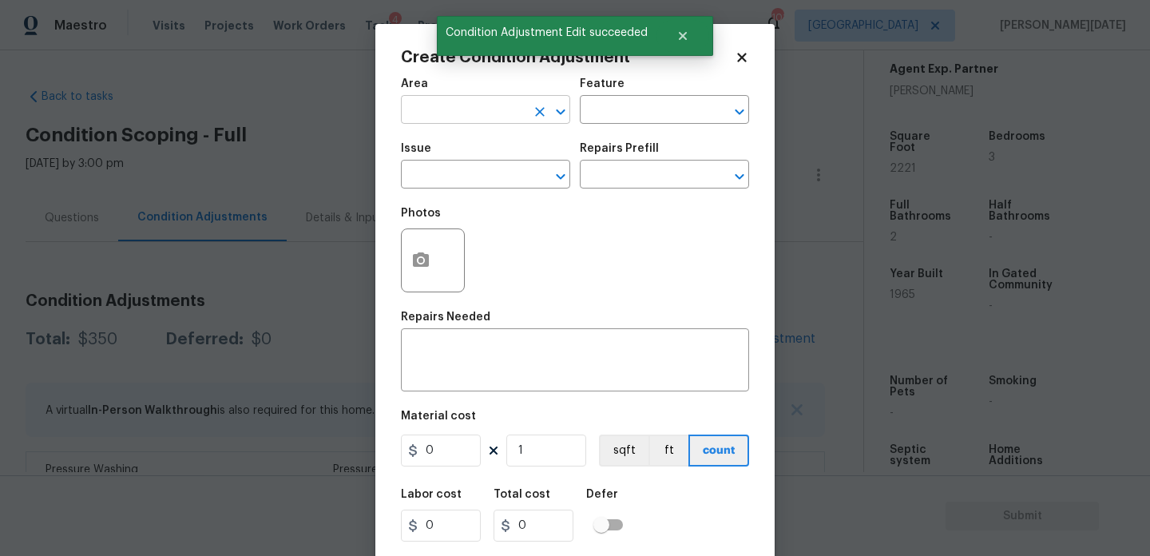
click at [440, 114] on input "text" at bounding box center [463, 111] width 125 height 25
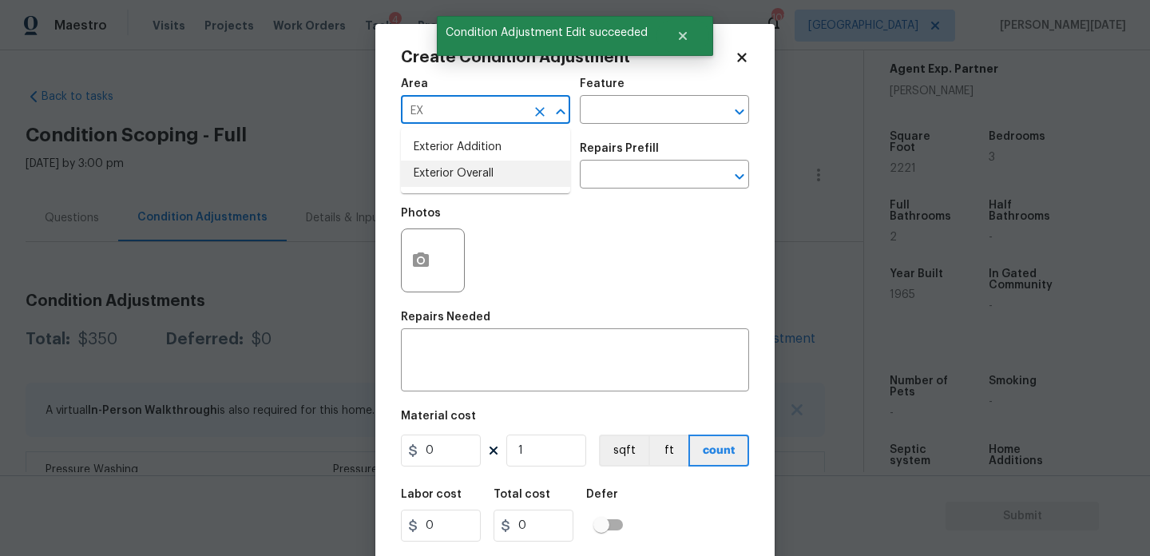
click at [465, 175] on li "Exterior Overall" at bounding box center [485, 173] width 169 height 26
type input "Exterior Overall"
click at [465, 175] on input "text" at bounding box center [463, 176] width 125 height 25
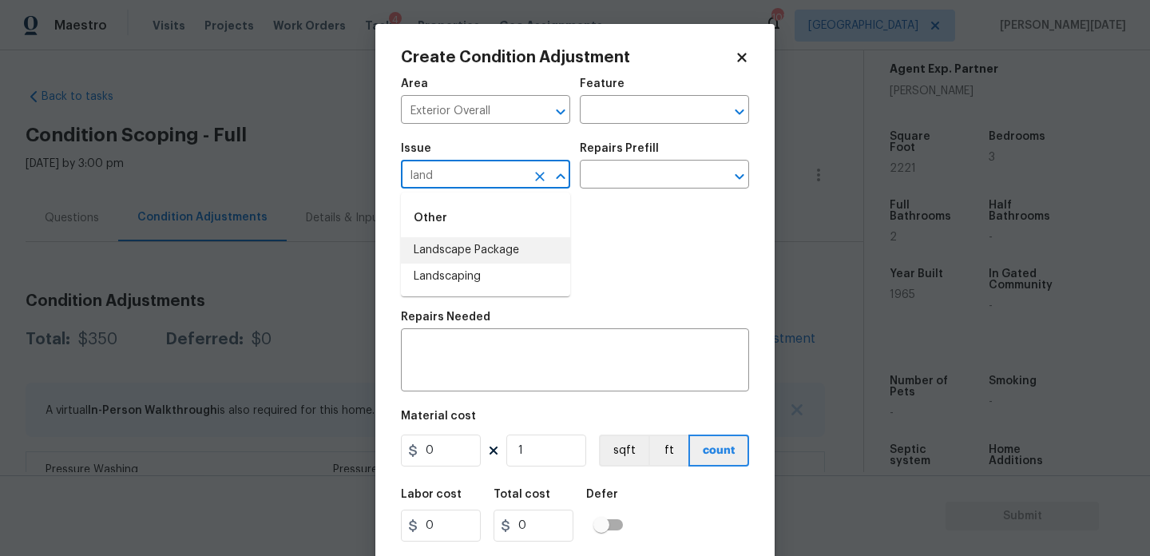
click at [471, 249] on li "Landscape Package" at bounding box center [485, 250] width 169 height 26
type input "Landscape Package"
click at [645, 184] on input "text" at bounding box center [642, 176] width 125 height 25
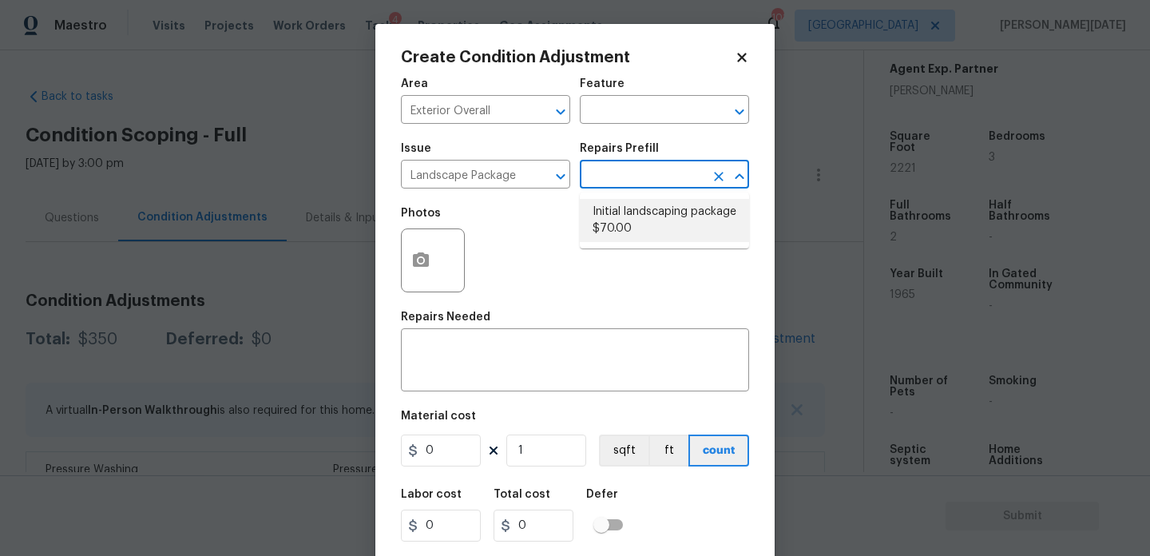
click at [643, 240] on li "Initial landscaping package $70.00" at bounding box center [664, 220] width 169 height 43
type input "Home Readiness Packages"
type textarea "Mowing of grass up to 6" in height. Mow, edge along driveways & sidewalks, trim…"
type input "70"
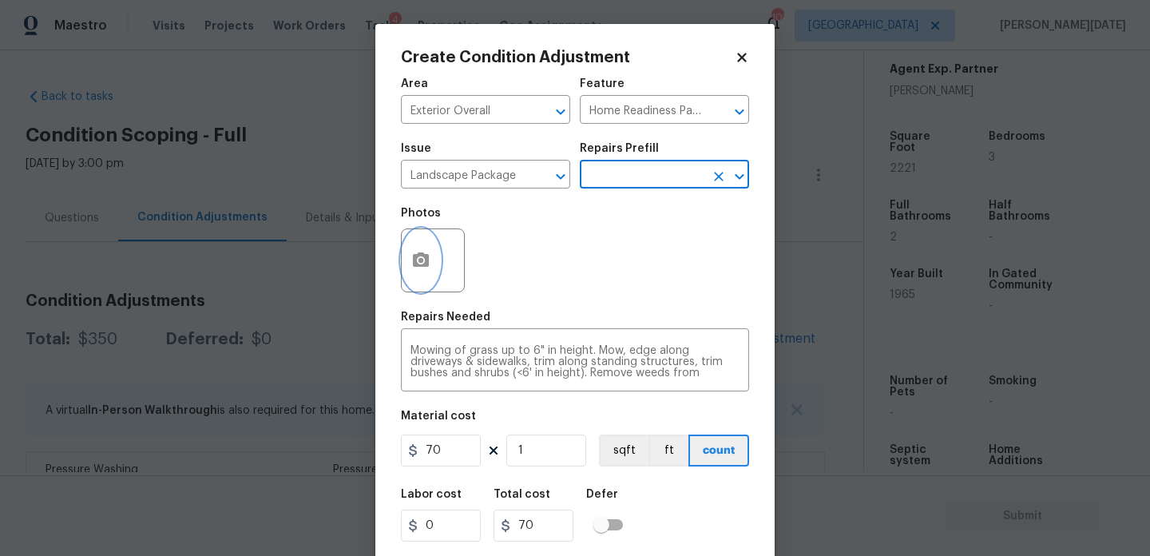
click at [419, 264] on icon "button" at bounding box center [420, 260] width 19 height 19
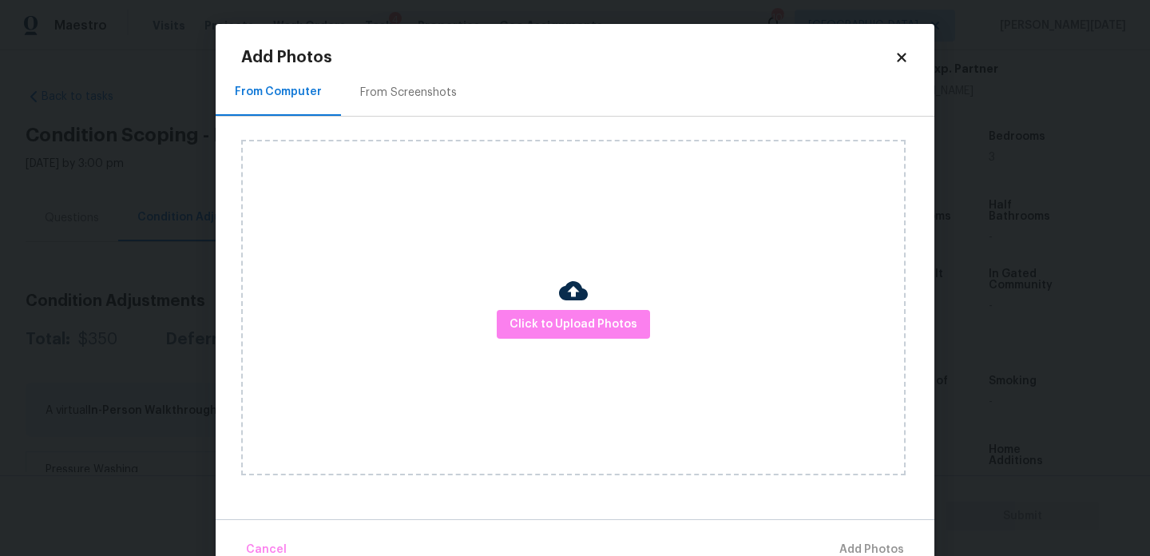
click at [418, 72] on div "From Screenshots" at bounding box center [408, 92] width 135 height 47
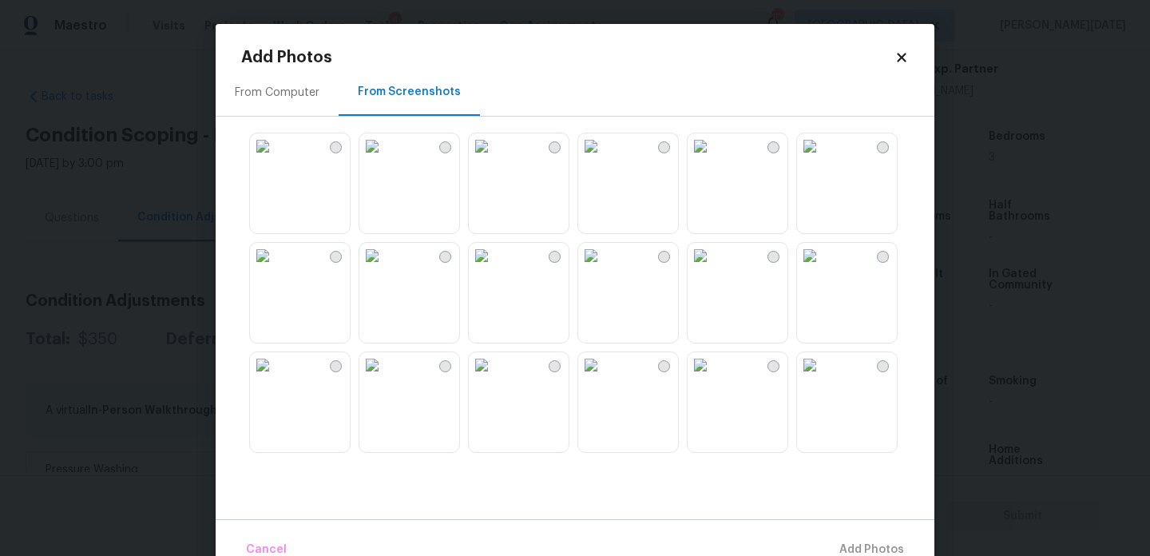
click at [494, 159] on img at bounding box center [482, 146] width 26 height 26
click at [494, 268] on img at bounding box center [482, 256] width 26 height 26
click at [385, 268] on img at bounding box center [372, 256] width 26 height 26
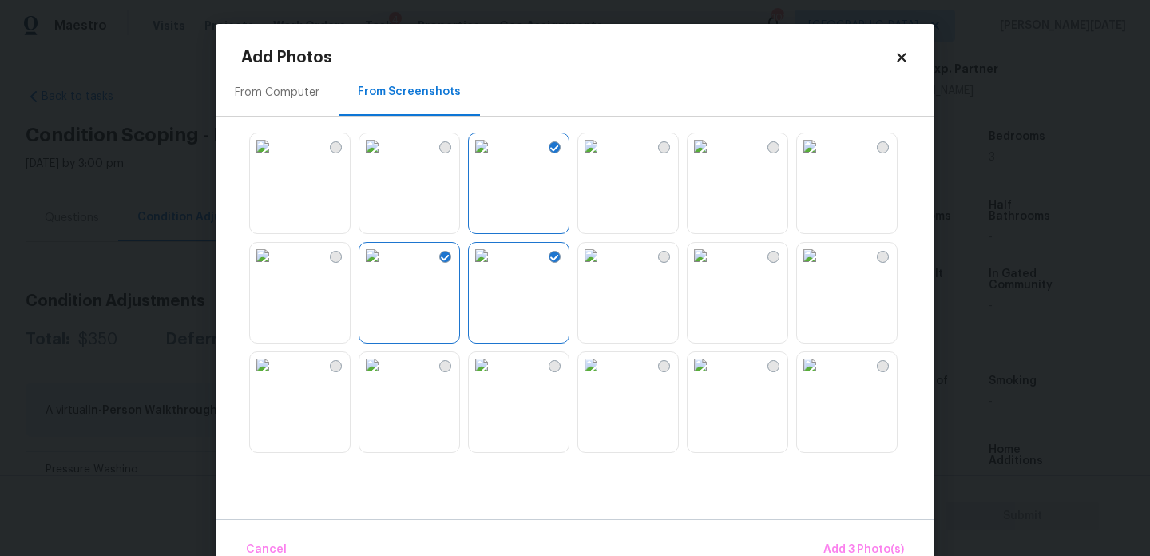
click at [275, 268] on img at bounding box center [263, 256] width 26 height 26
click at [822, 159] on img at bounding box center [810, 146] width 26 height 26
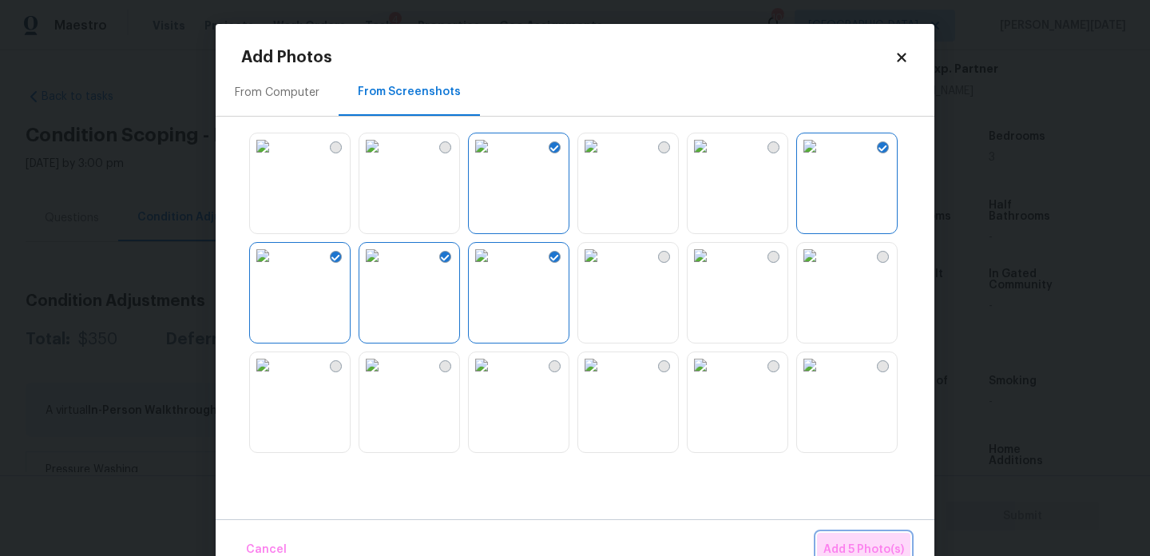
click at [854, 542] on span "Add 5 Photo(s)" at bounding box center [863, 550] width 81 height 20
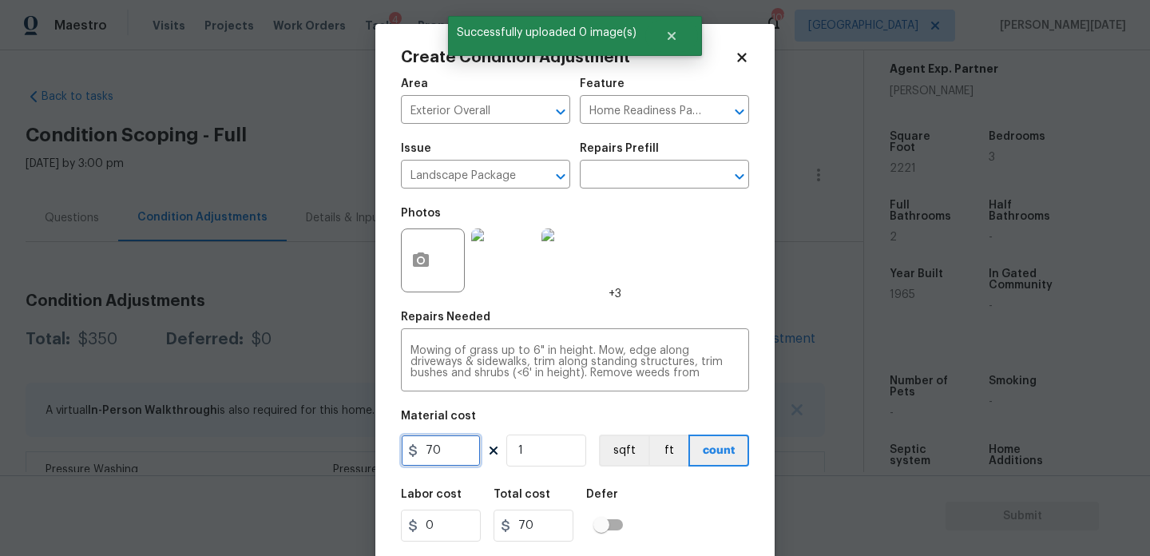
drag, startPoint x: 465, startPoint y: 457, endPoint x: 300, endPoint y: 445, distance: 164.9
click at [300, 445] on div "Create Condition Adjustment Area Exterior Overall ​ Feature Home Readiness Pack…" at bounding box center [575, 278] width 1150 height 556
type input "300"
click at [677, 265] on div "Photos +3" at bounding box center [575, 250] width 348 height 104
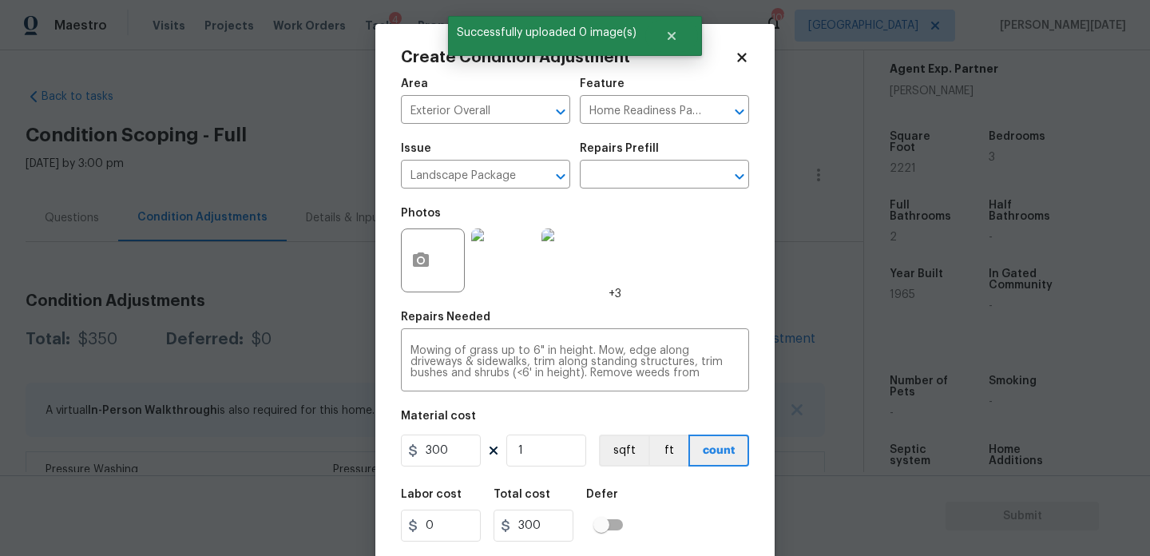
scroll to position [41, 0]
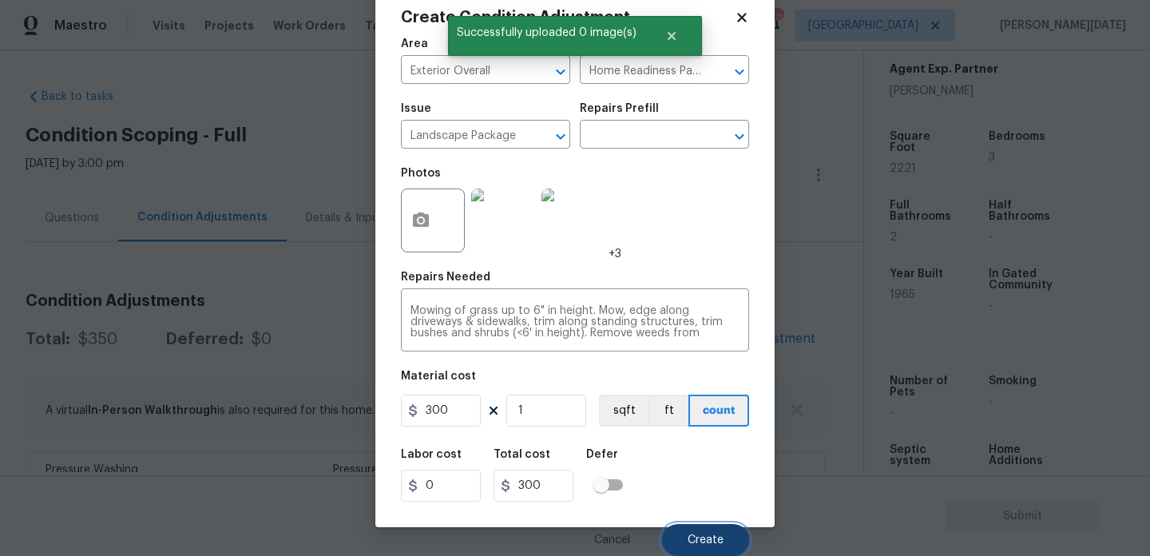
click at [701, 539] on span "Create" at bounding box center [705, 540] width 36 height 12
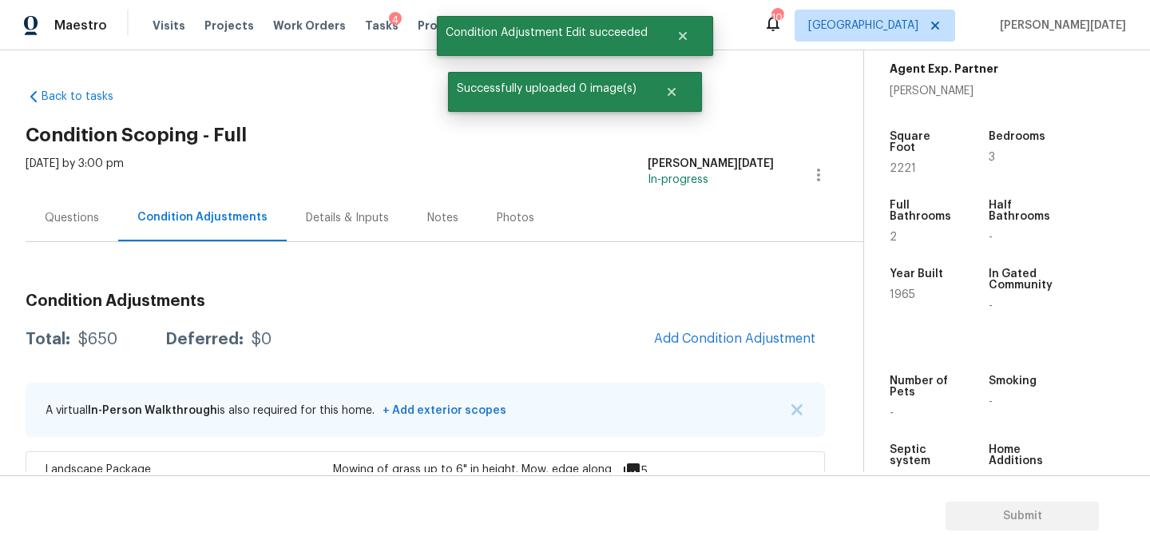
scroll to position [0, 0]
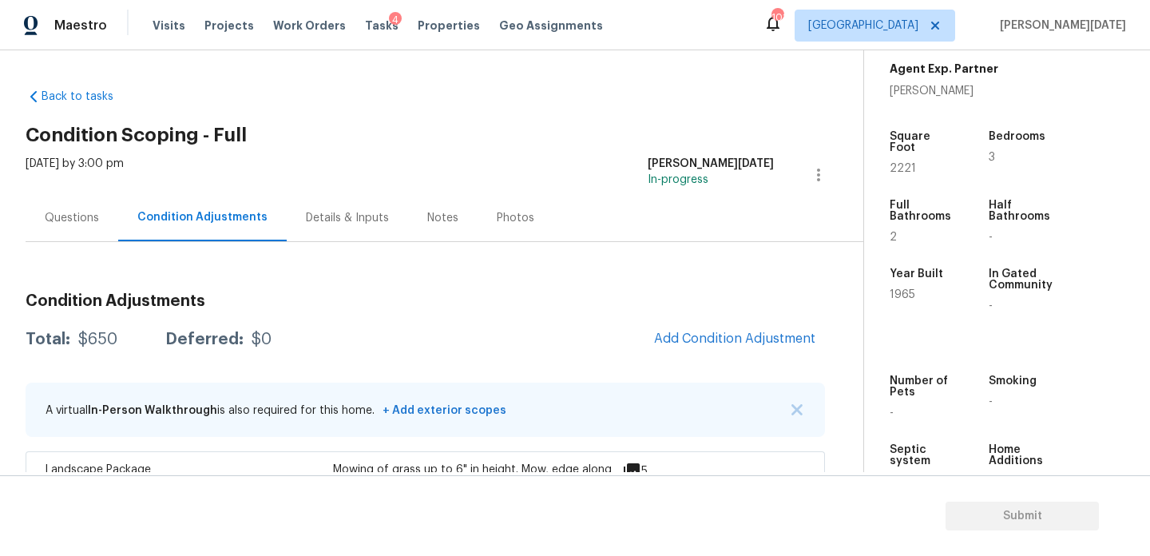
click at [606, 182] on div "Mon, Sep 22 2025 by 3:00 pm Prabhu Raja In-progress" at bounding box center [445, 175] width 838 height 38
click at [54, 200] on div "Questions" at bounding box center [72, 217] width 93 height 47
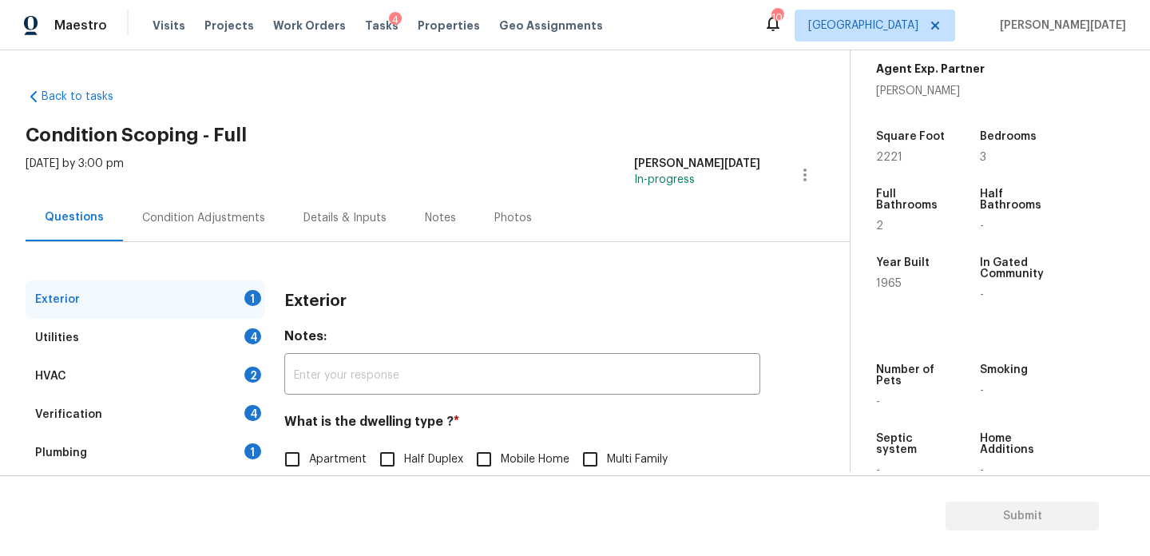
scroll to position [213, 0]
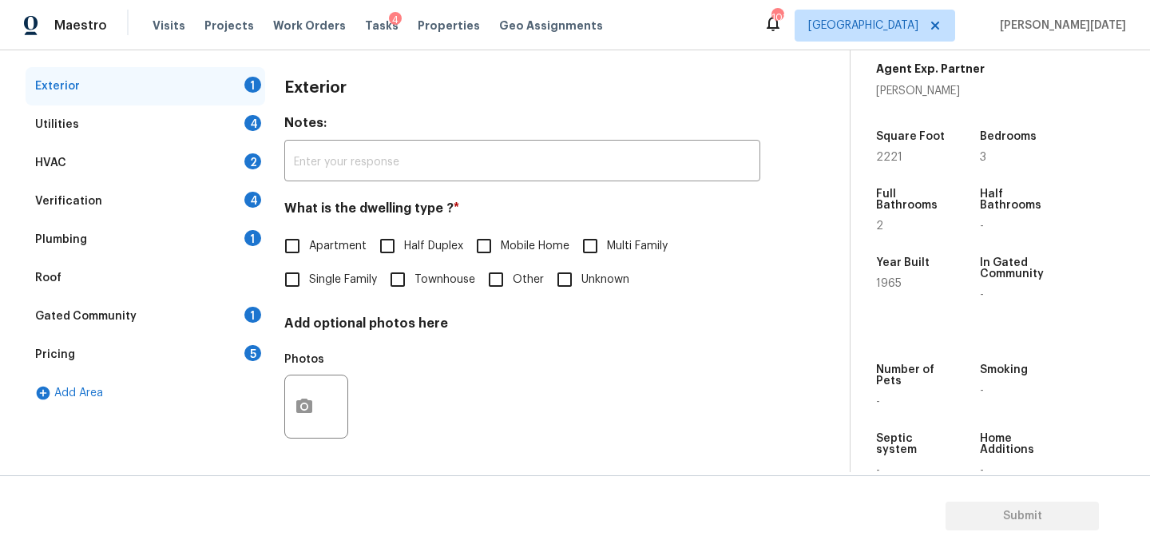
click at [125, 187] on div "Verification 4" at bounding box center [146, 201] width 240 height 38
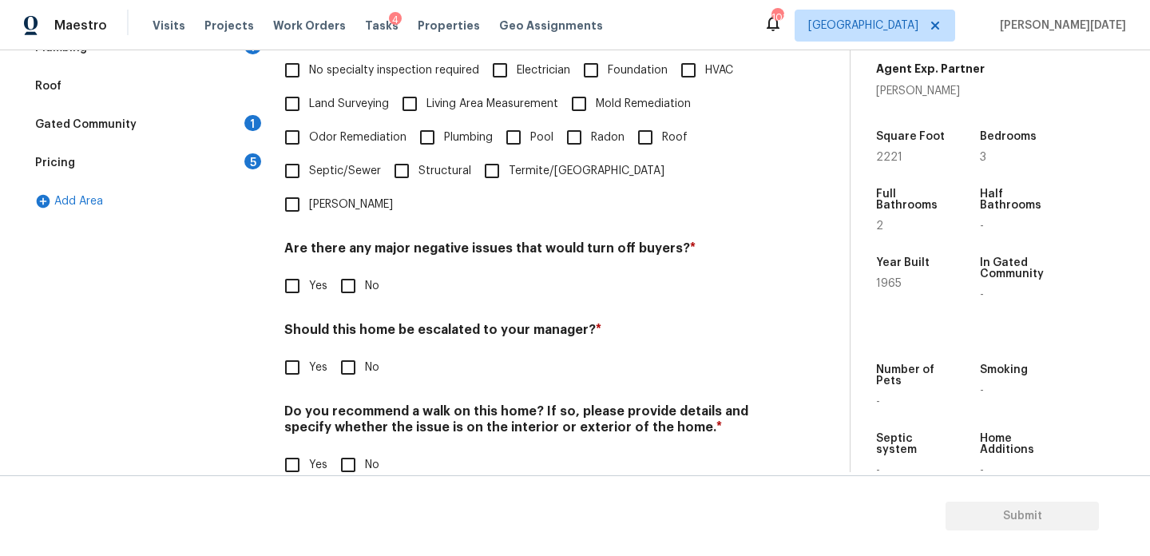
scroll to position [287, 0]
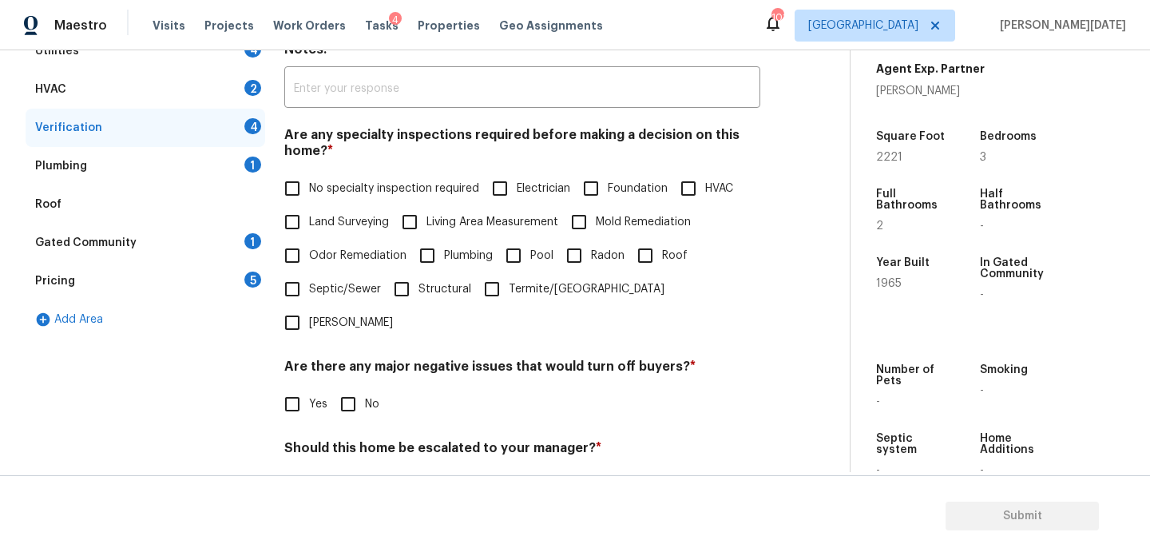
click at [311, 199] on label "No specialty inspection required" at bounding box center [377, 189] width 204 height 34
click at [309, 199] on input "No specialty inspection required" at bounding box center [292, 189] width 34 height 34
checkbox input "true"
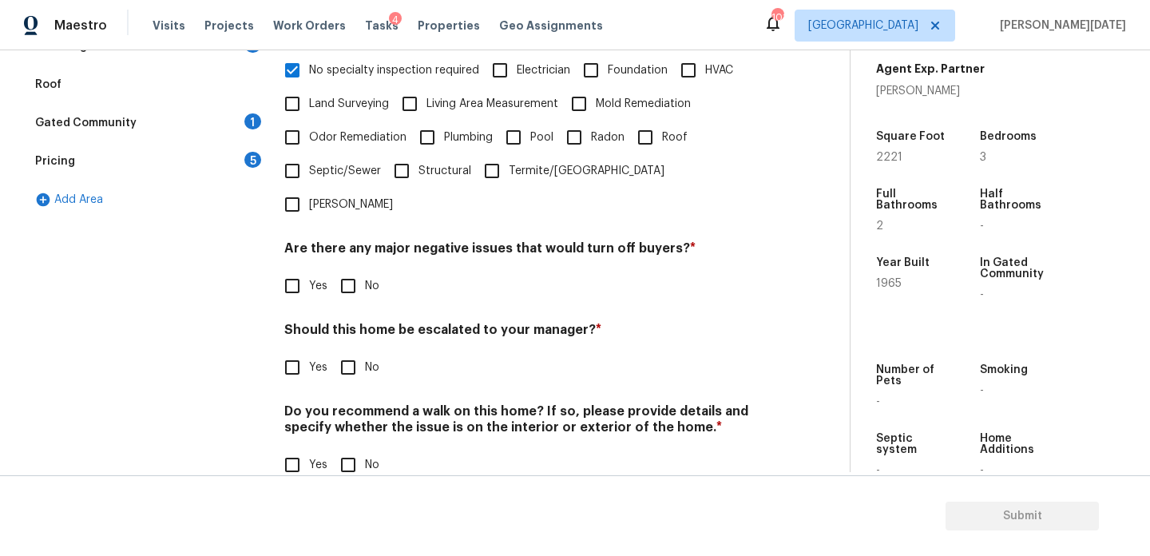
scroll to position [405, 0]
click at [351, 271] on div "Verification Notes: ​ Are any specialty inspections required before making a de…" at bounding box center [522, 187] width 476 height 625
click at [366, 278] on span "No" at bounding box center [372, 286] width 14 height 17
click at [365, 269] on input "No" at bounding box center [348, 286] width 34 height 34
checkbox input "true"
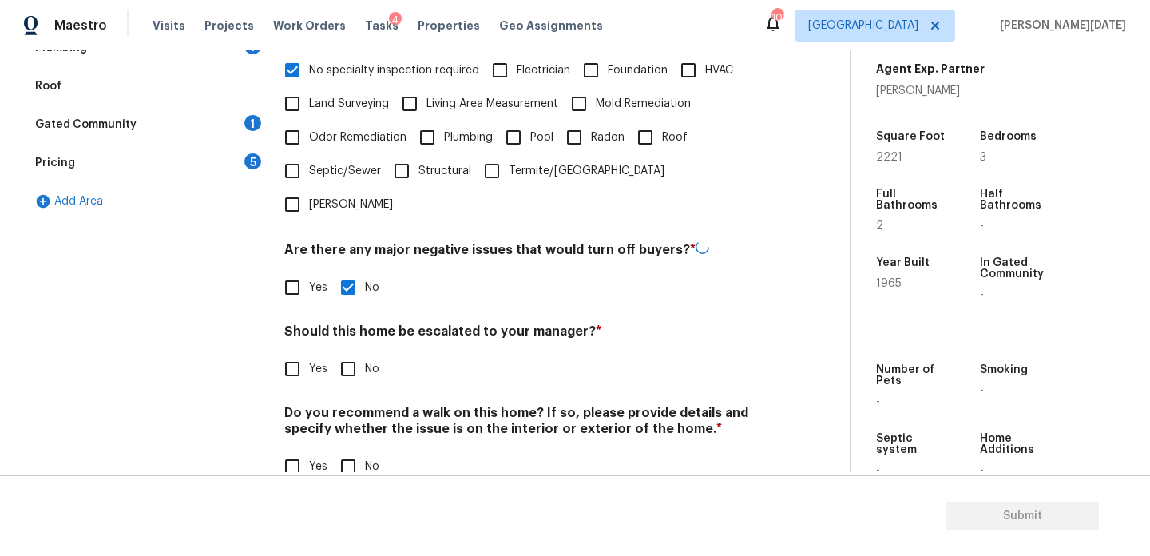
click at [300, 352] on input "Yes" at bounding box center [292, 369] width 34 height 34
checkbox input "true"
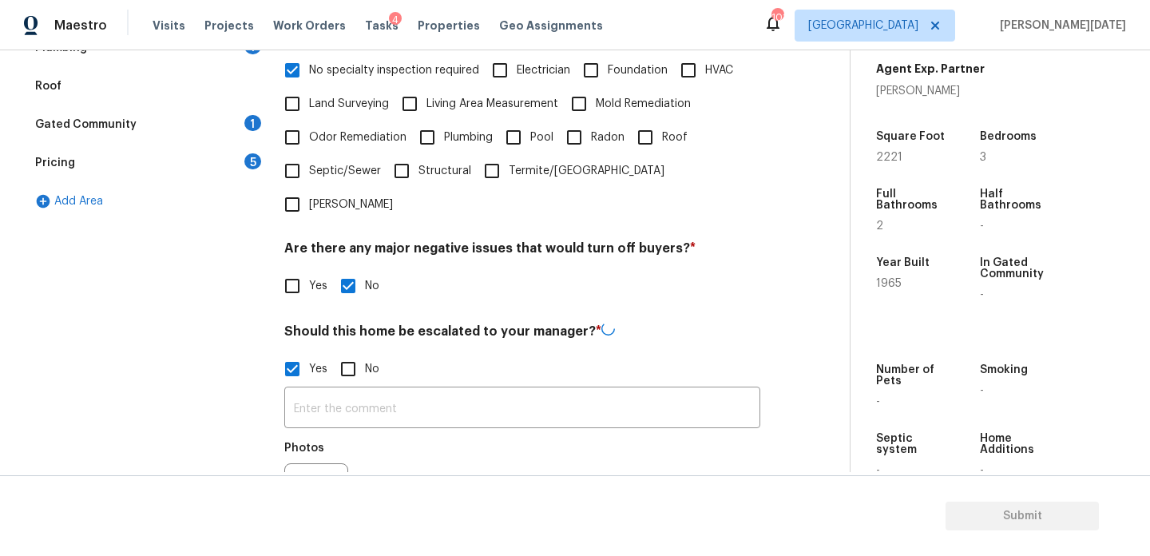
scroll to position [557, 0]
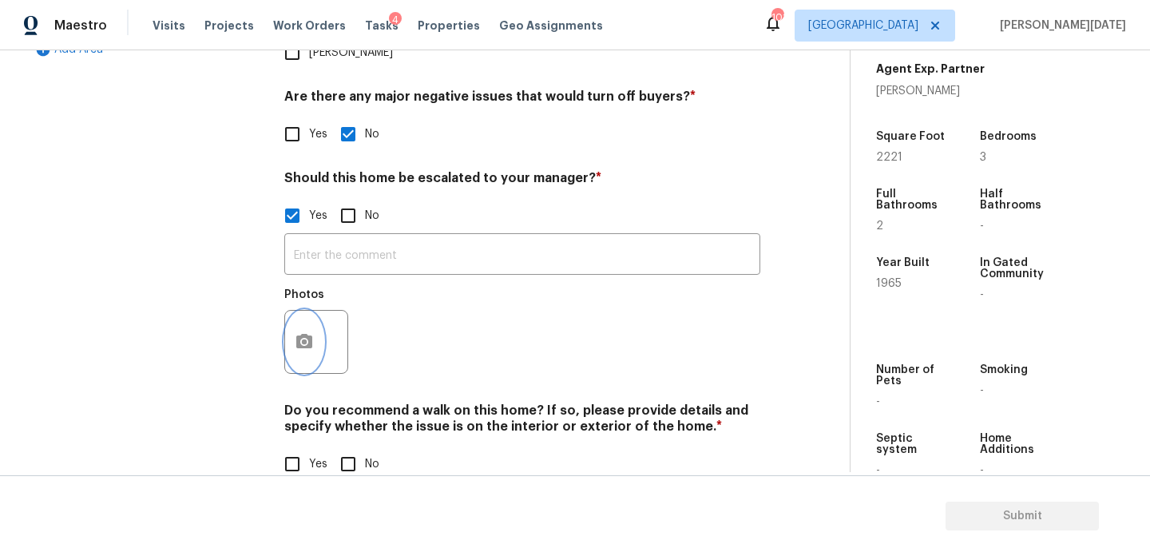
click at [300, 332] on icon "button" at bounding box center [304, 341] width 19 height 19
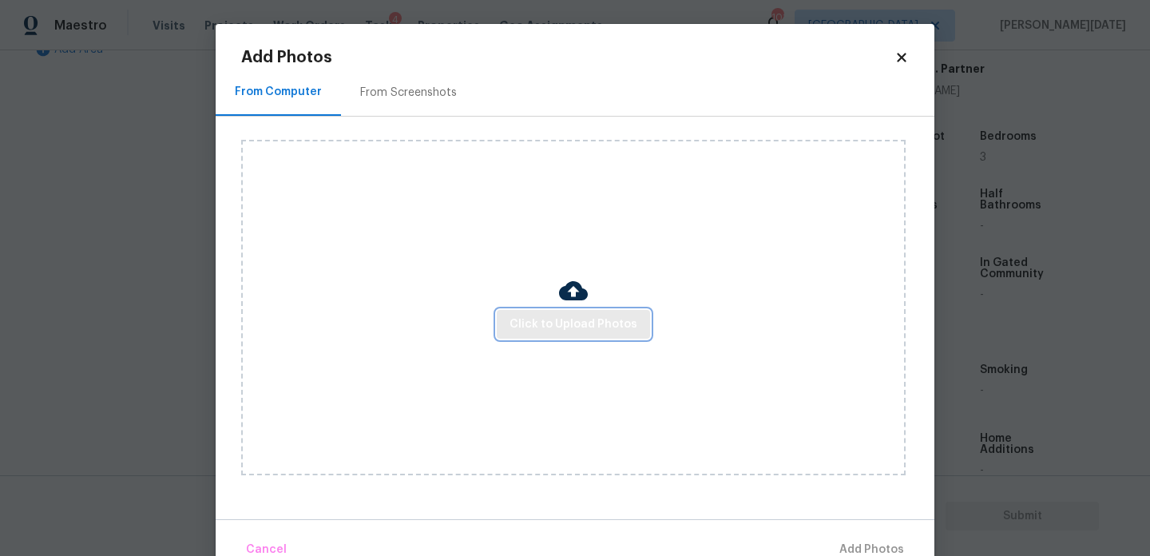
click at [615, 311] on button "Click to Upload Photos" at bounding box center [573, 325] width 153 height 30
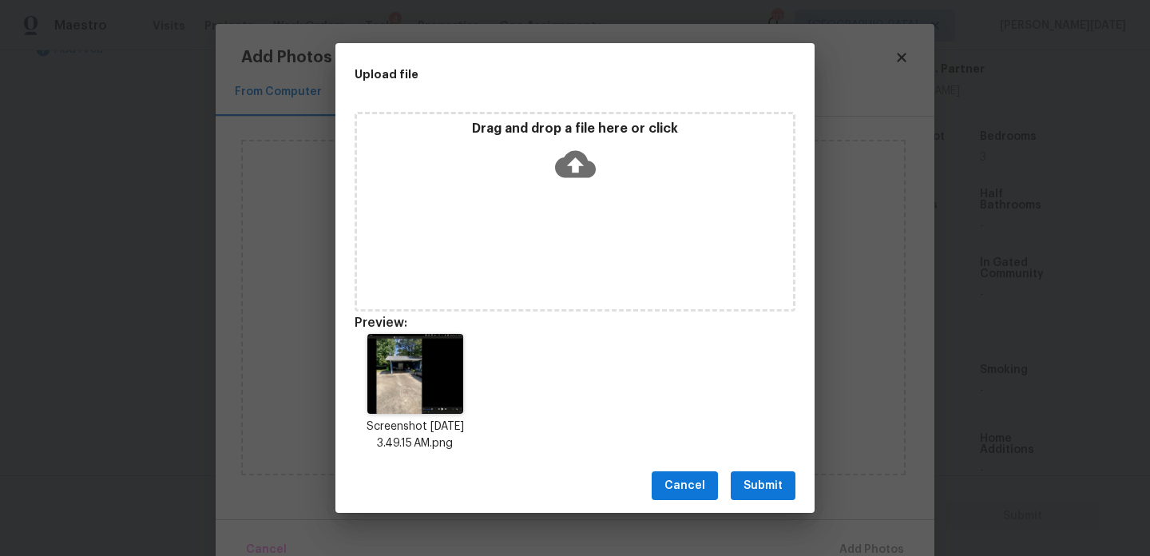
click at [785, 471] on button "Submit" at bounding box center [763, 486] width 65 height 30
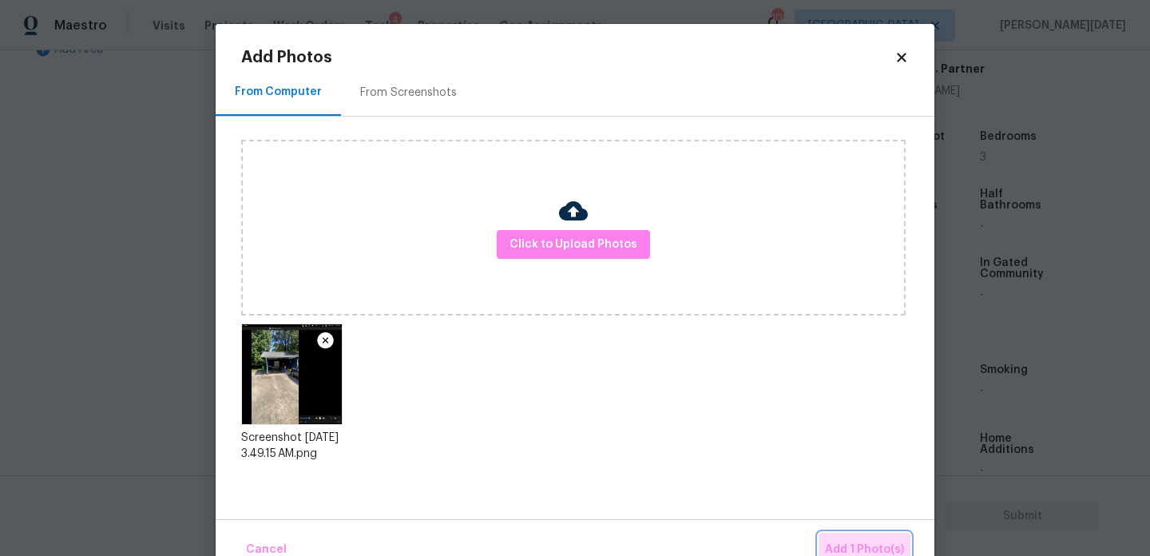
click at [877, 551] on span "Add 1 Photo(s)" at bounding box center [864, 550] width 79 height 20
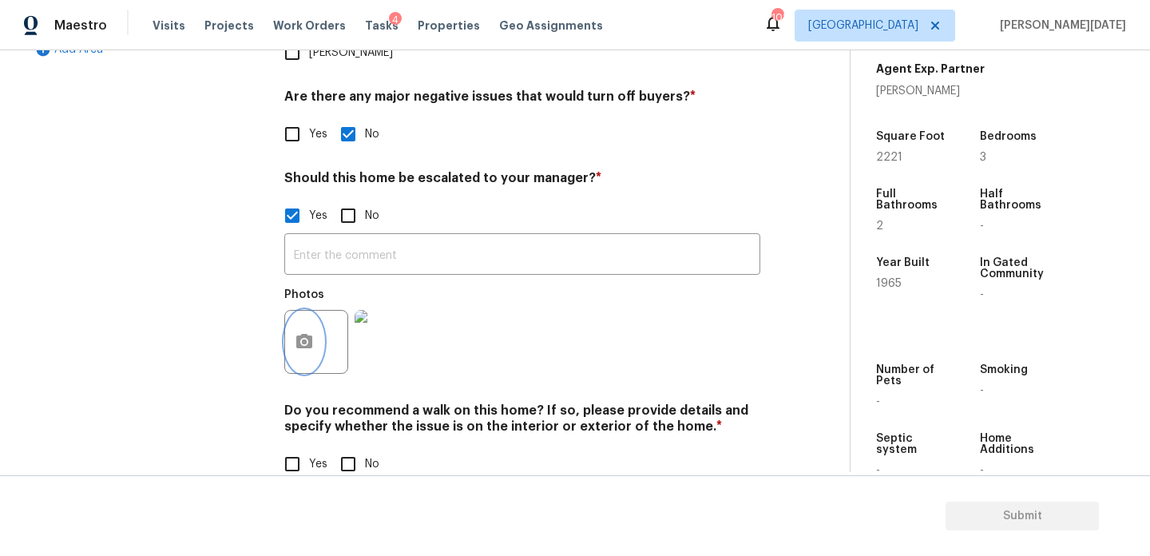
scroll to position [0, 0]
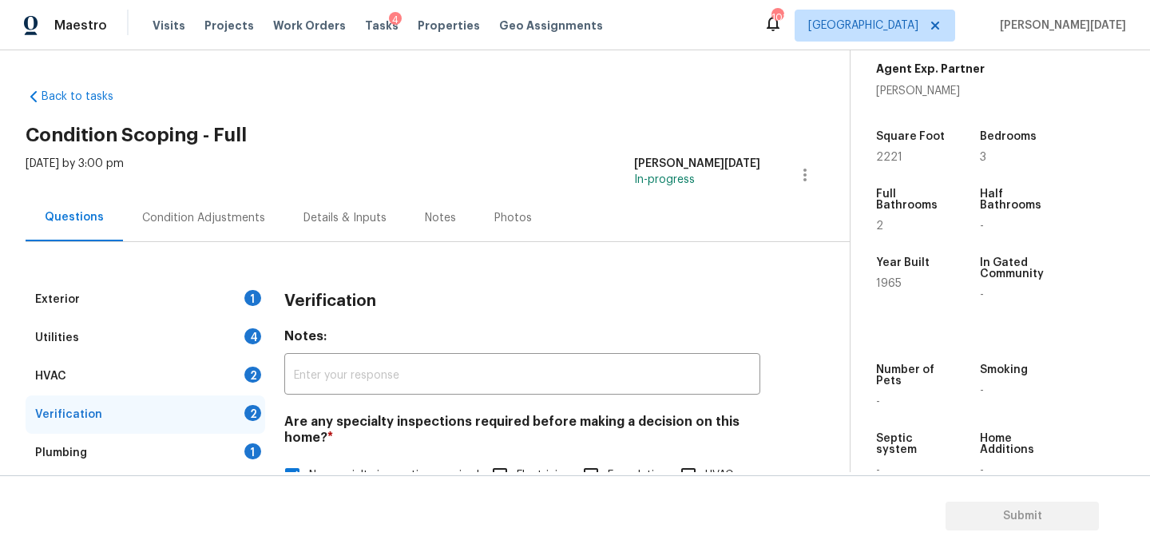
click at [267, 231] on div "Condition Adjustments" at bounding box center [203, 217] width 161 height 47
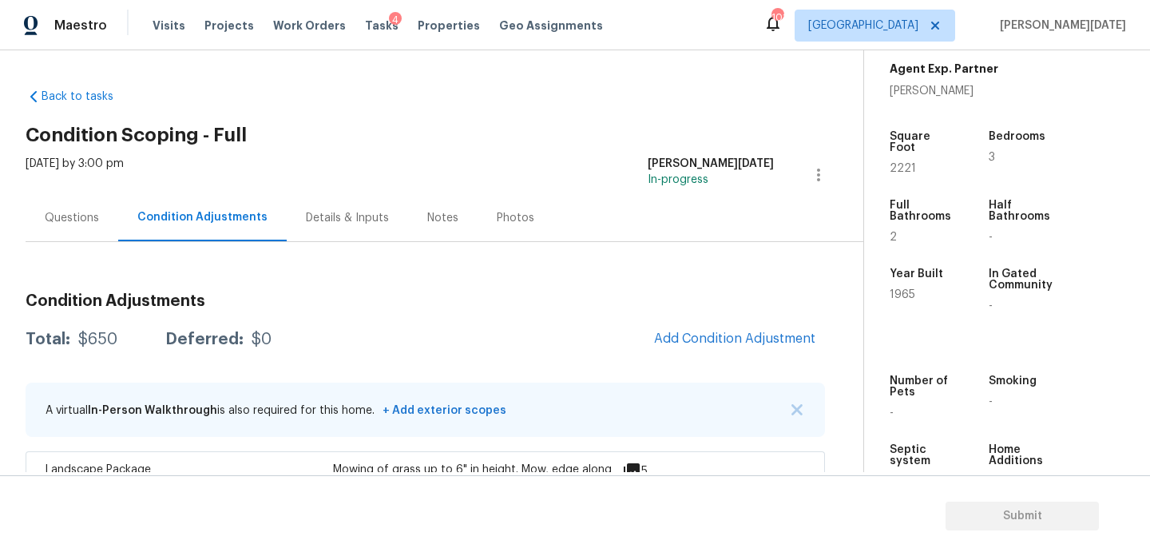
scroll to position [160, 0]
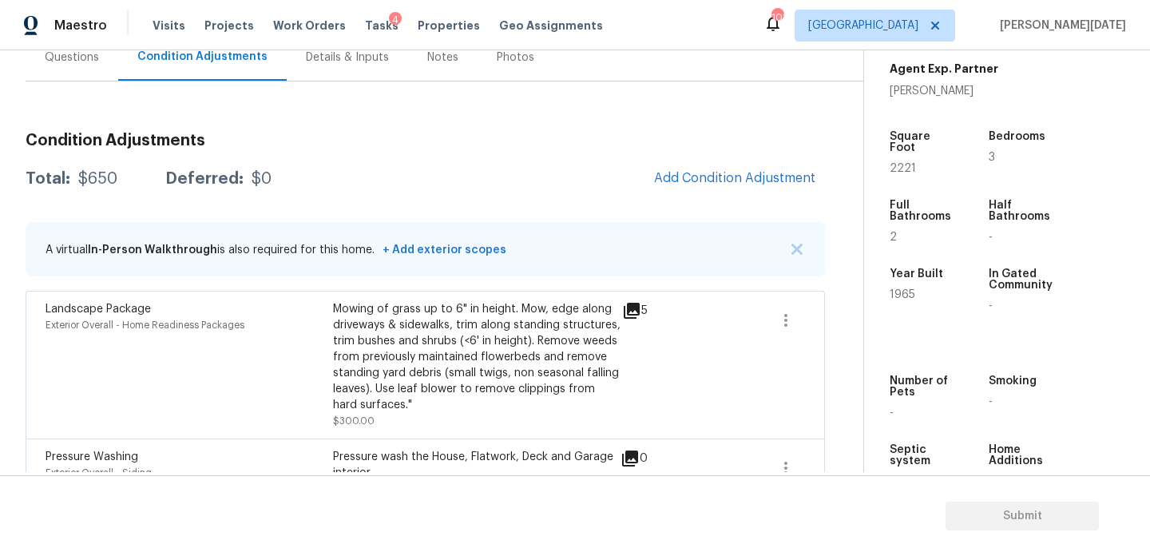
click at [738, 206] on div "Condition Adjustments Total: $650 Deferred: $0 Add Condition Adjustment A virtu…" at bounding box center [425, 313] width 799 height 387
click at [745, 186] on button "Add Condition Adjustment" at bounding box center [734, 178] width 180 height 34
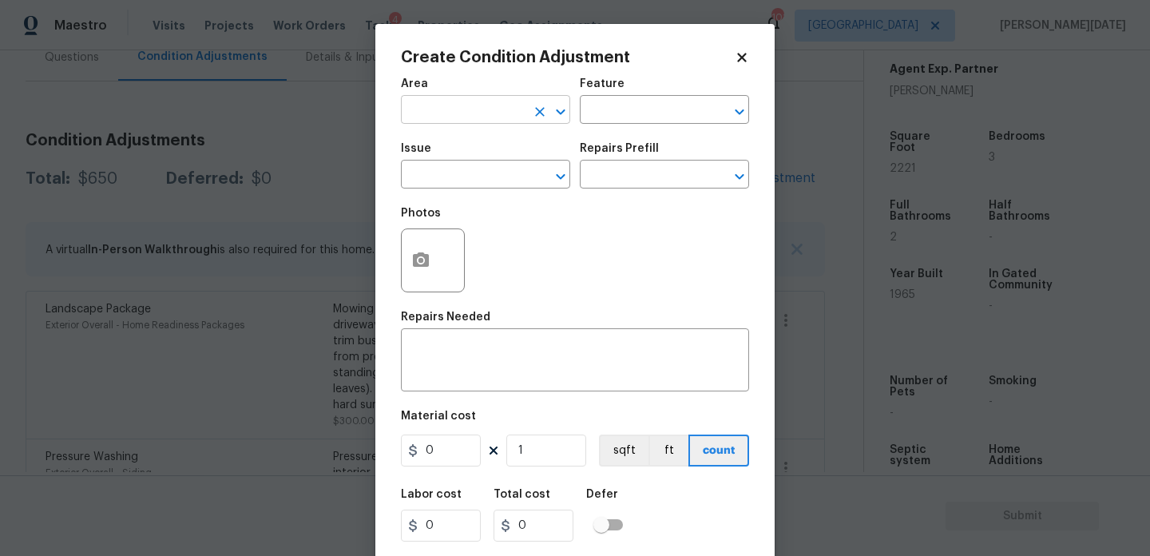
click at [449, 112] on input "text" at bounding box center [463, 111] width 125 height 25
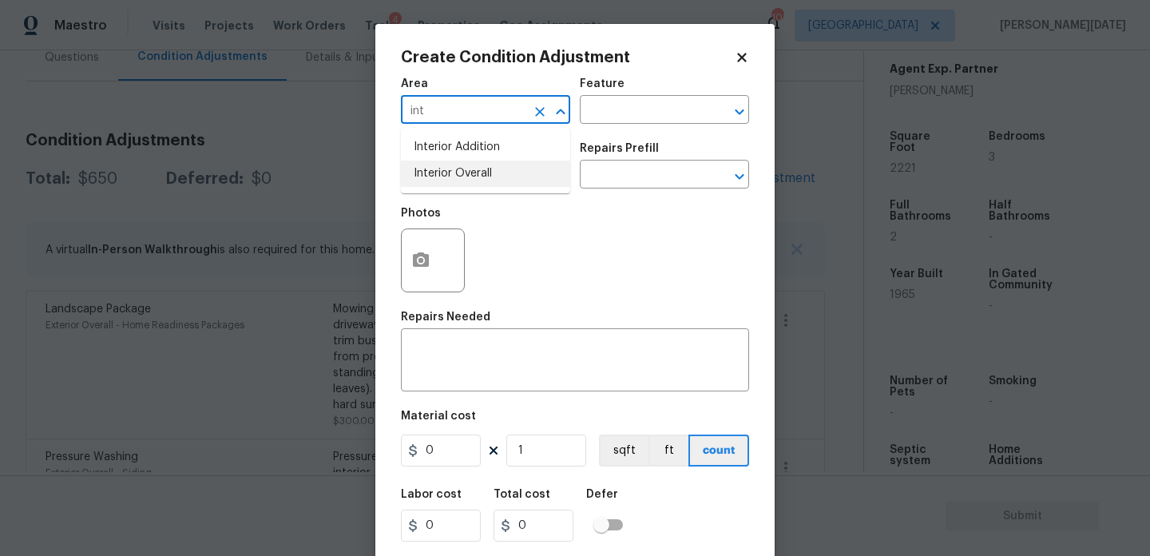
click at [462, 190] on ul "Interior Addition Interior Overall" at bounding box center [485, 160] width 169 height 65
click at [480, 181] on li "Interior Overall" at bounding box center [485, 173] width 169 height 26
type input "Interior Overall"
click at [480, 181] on input "text" at bounding box center [463, 176] width 125 height 25
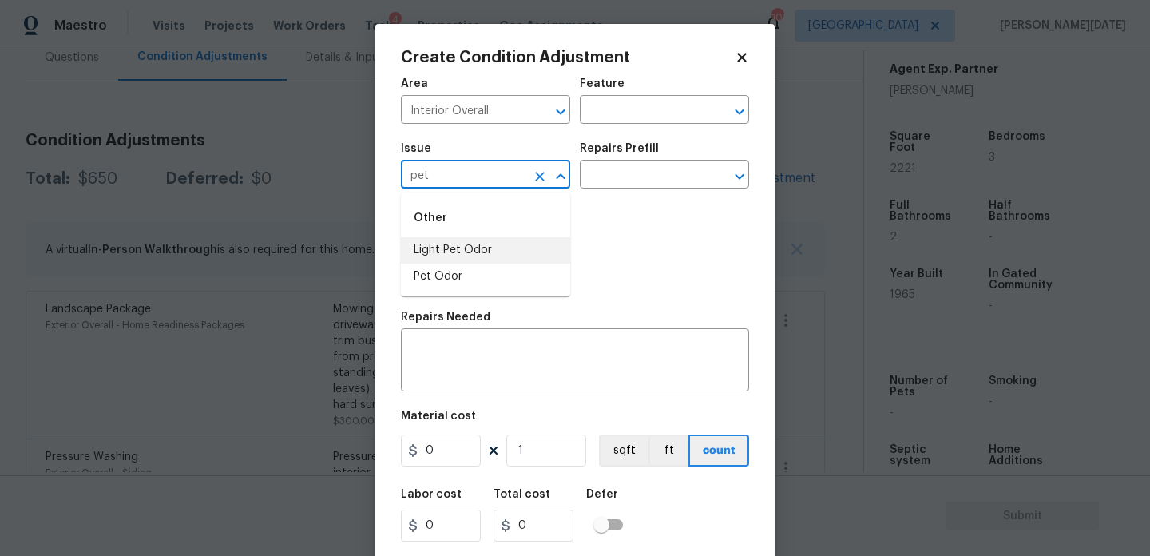
click at [495, 239] on li "Light Pet Odor" at bounding box center [485, 250] width 169 height 26
type input "Light Pet Odor"
click at [616, 184] on input "text" at bounding box center [642, 176] width 125 height 25
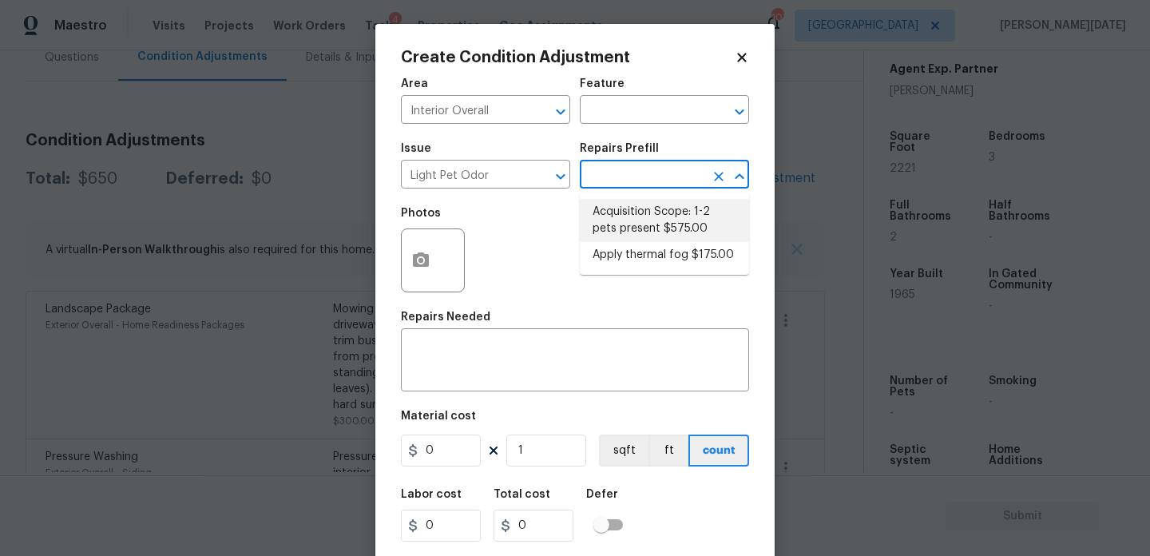
click at [643, 232] on li "Acquisition Scope: 1-2 pets present $575.00" at bounding box center [664, 220] width 169 height 43
type textarea "Acquisition Scope: 1-2 pets present"
type input "575"
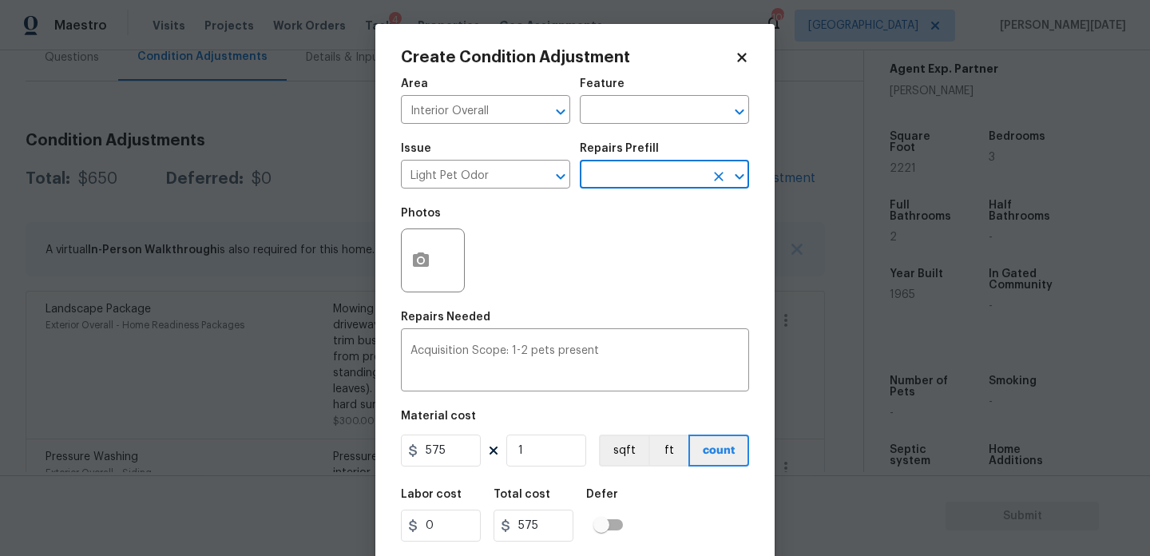
scroll to position [41, 0]
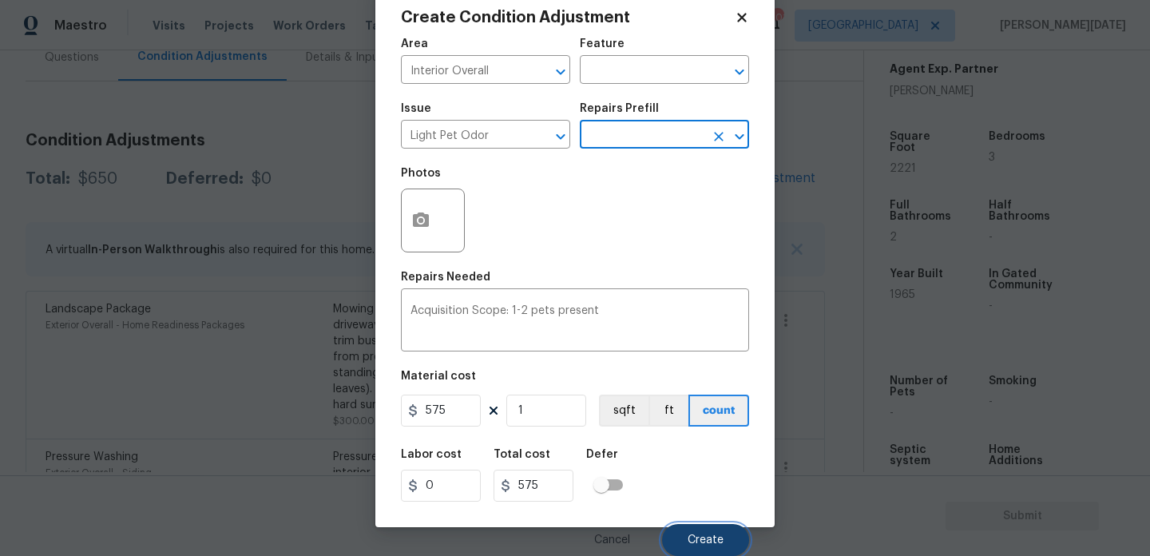
click at [686, 537] on button "Create" at bounding box center [705, 540] width 87 height 32
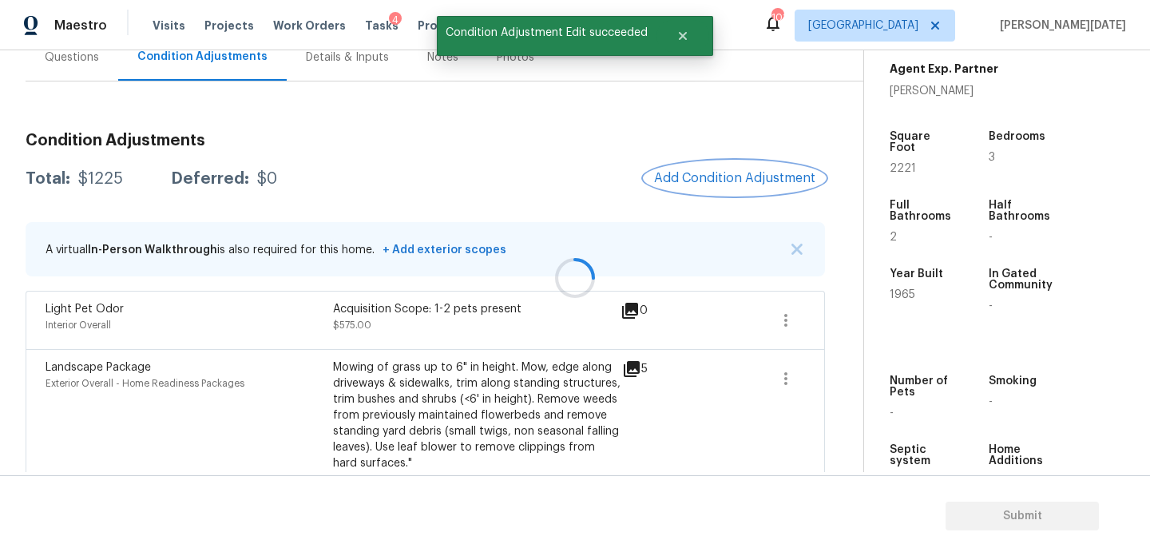
scroll to position [0, 0]
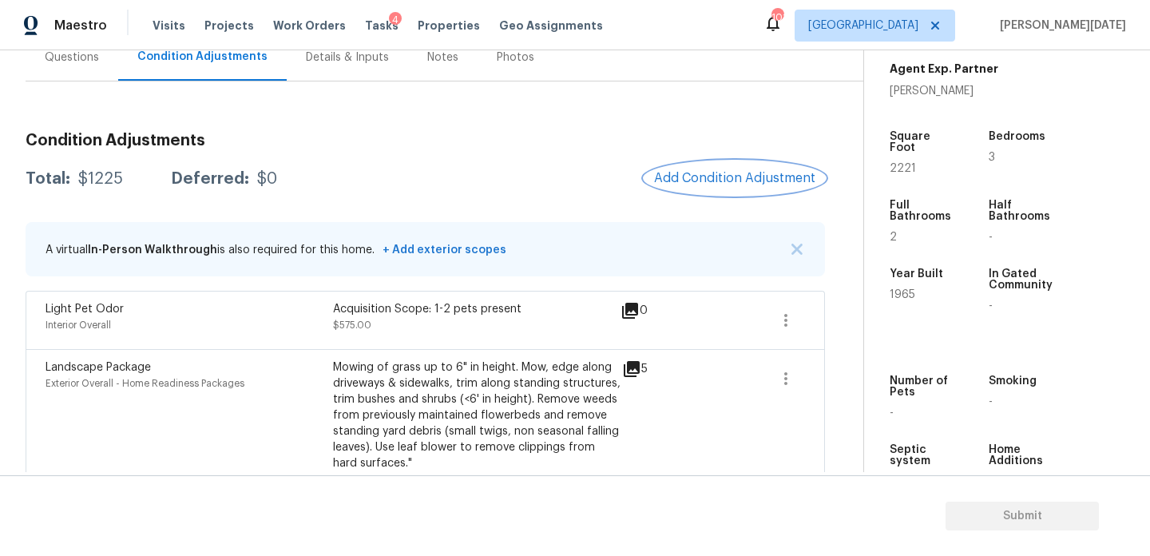
click at [753, 166] on button "Add Condition Adjustment" at bounding box center [734, 178] width 180 height 34
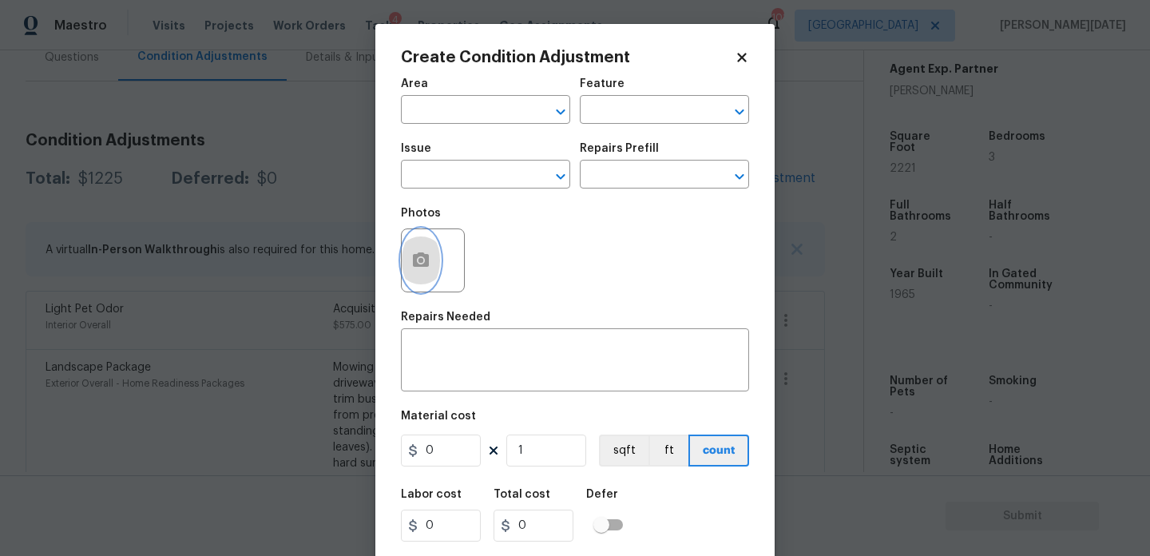
click at [429, 256] on icon "button" at bounding box center [420, 260] width 19 height 19
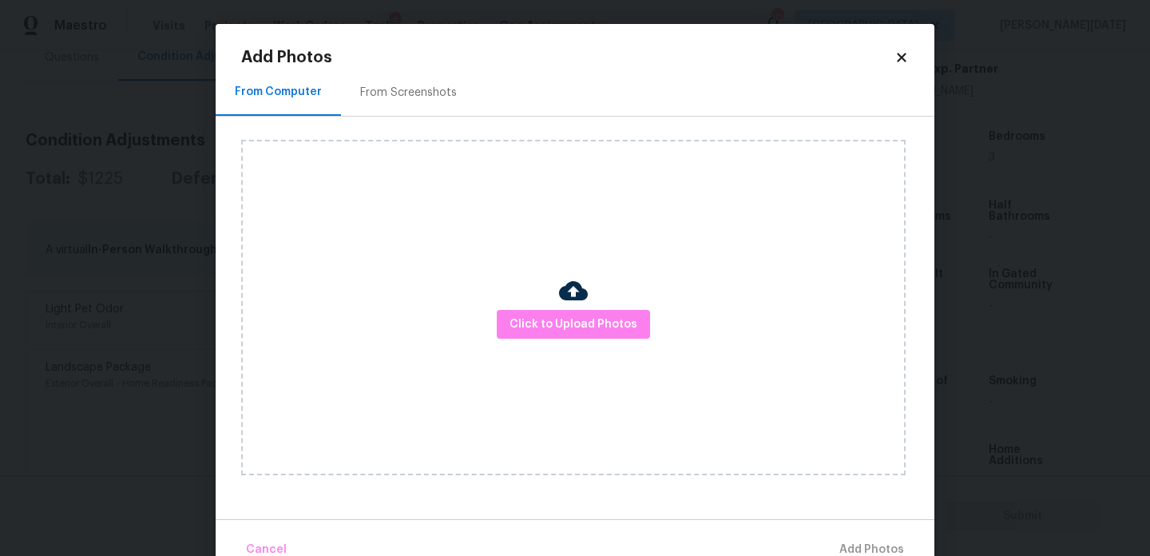
click at [416, 93] on div "From Screenshots" at bounding box center [408, 93] width 97 height 16
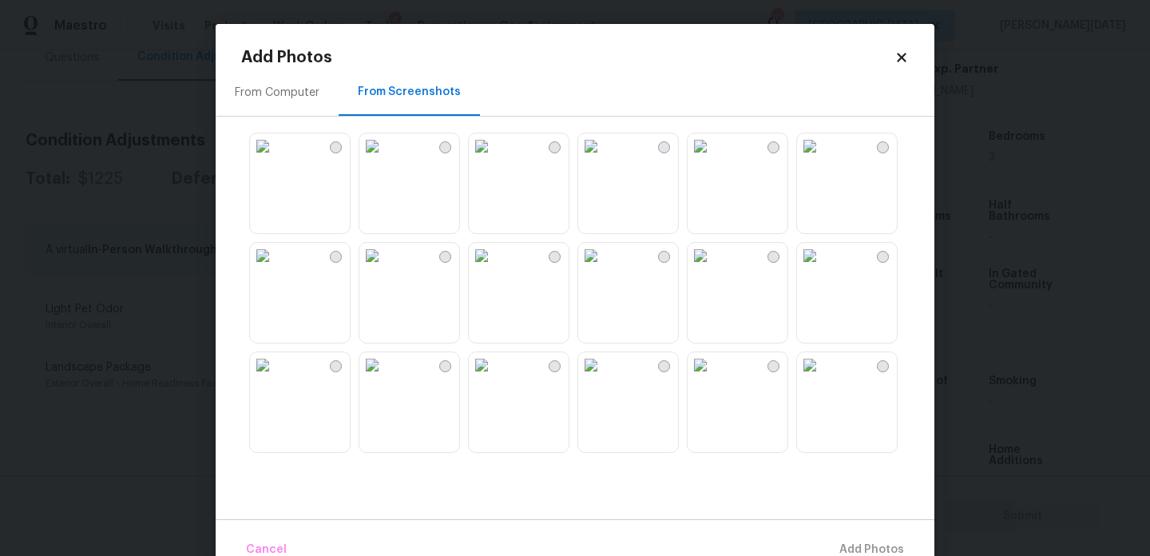
click at [385, 159] on img at bounding box center [372, 146] width 26 height 26
click at [275, 159] on img at bounding box center [263, 146] width 26 height 26
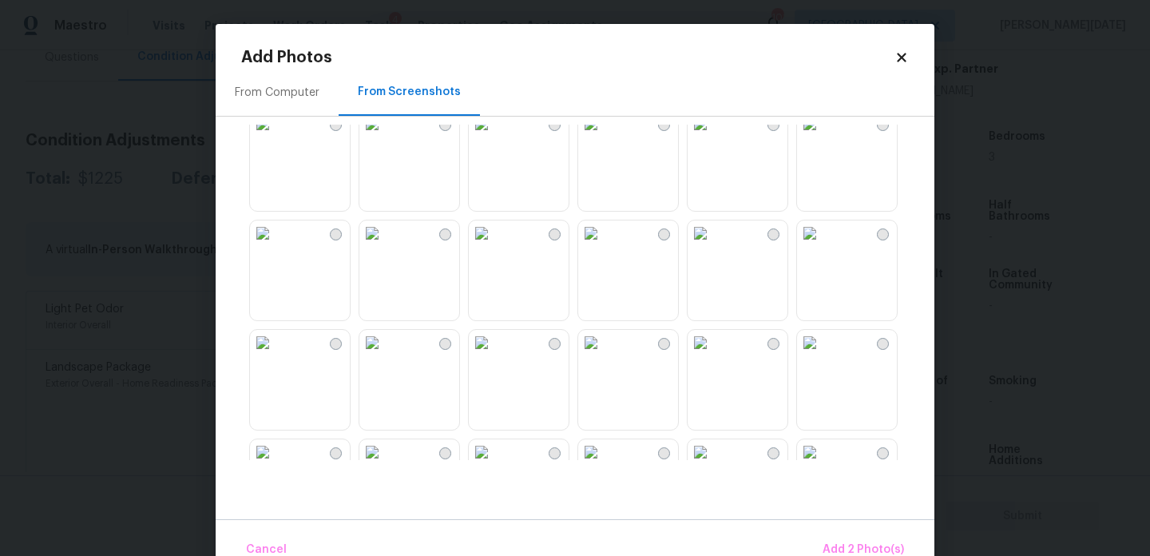
scroll to position [352, 0]
click at [713, 354] on img at bounding box center [700, 341] width 26 height 26
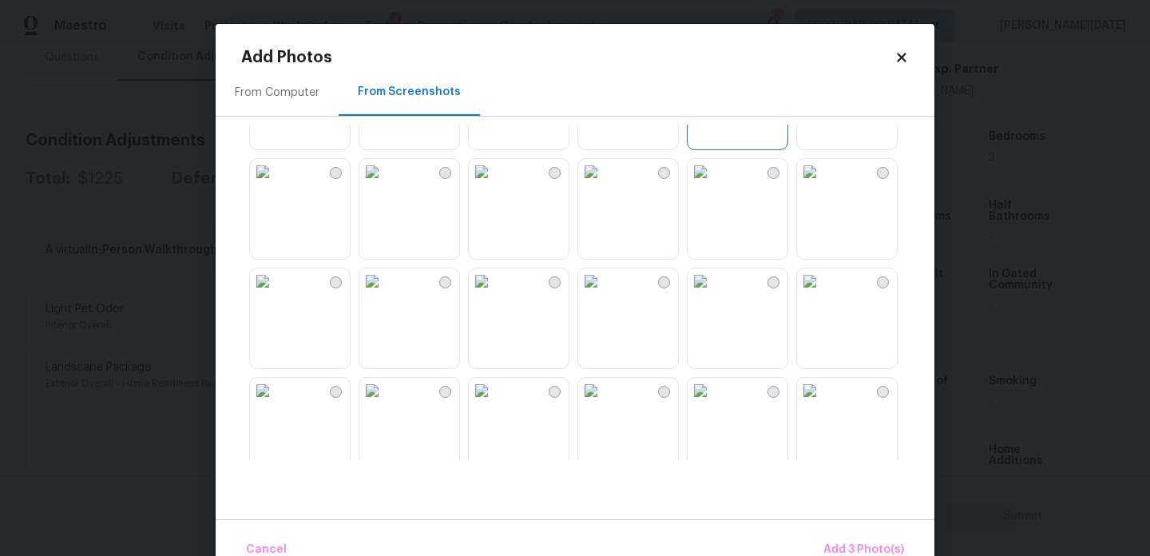
scroll to position [651, 0]
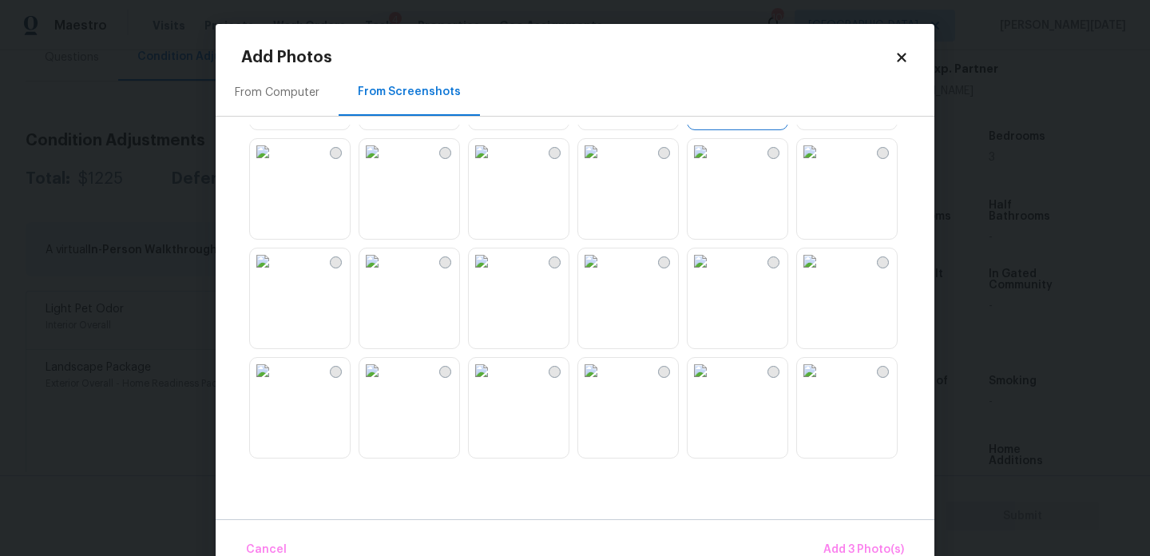
click at [385, 164] on img at bounding box center [372, 152] width 26 height 26
click at [385, 268] on img at bounding box center [372, 261] width 26 height 26
click at [494, 274] on img at bounding box center [482, 261] width 26 height 26
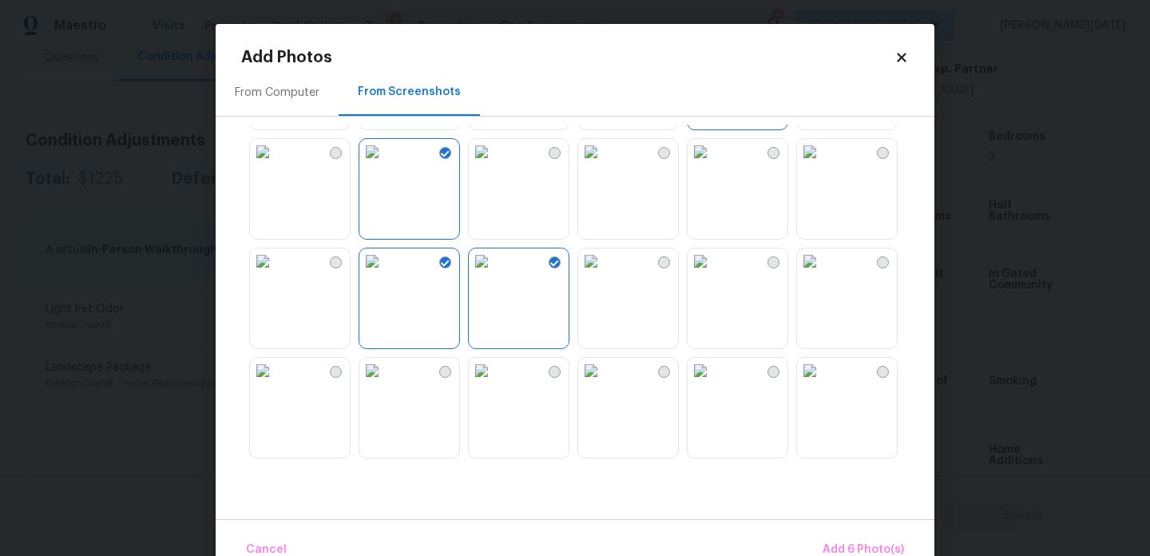
click at [494, 274] on img at bounding box center [482, 261] width 26 height 26
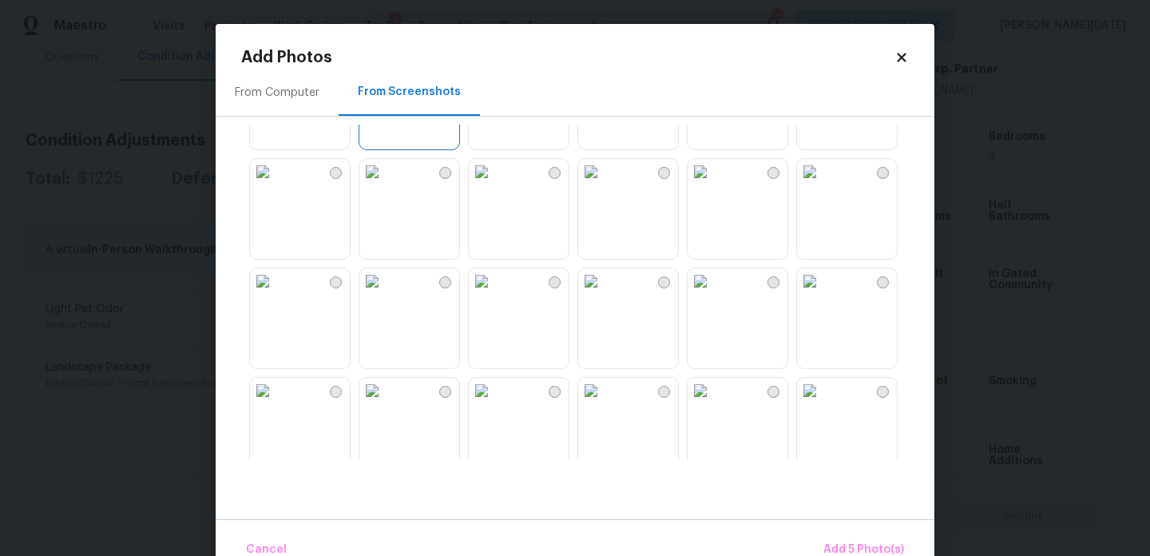
click at [713, 184] on img at bounding box center [700, 172] width 26 height 26
click at [604, 294] on img at bounding box center [591, 281] width 26 height 26
click at [822, 294] on img at bounding box center [810, 281] width 26 height 26
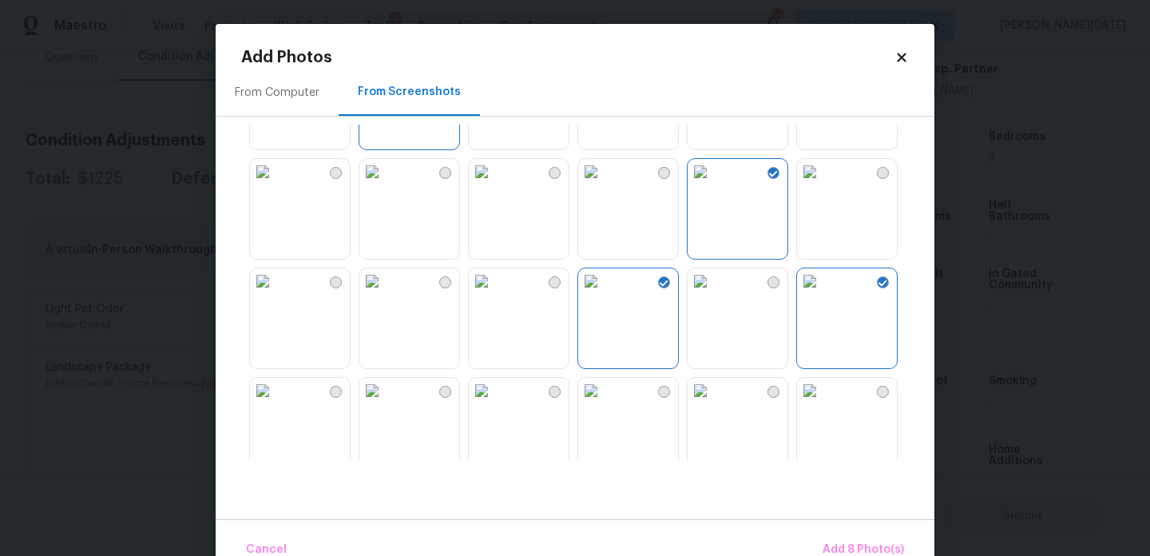
click at [713, 403] on img at bounding box center [700, 391] width 26 height 26
click at [592, 403] on img at bounding box center [591, 391] width 26 height 26
click at [852, 548] on span "Add 10 Photo(s)" at bounding box center [860, 550] width 87 height 20
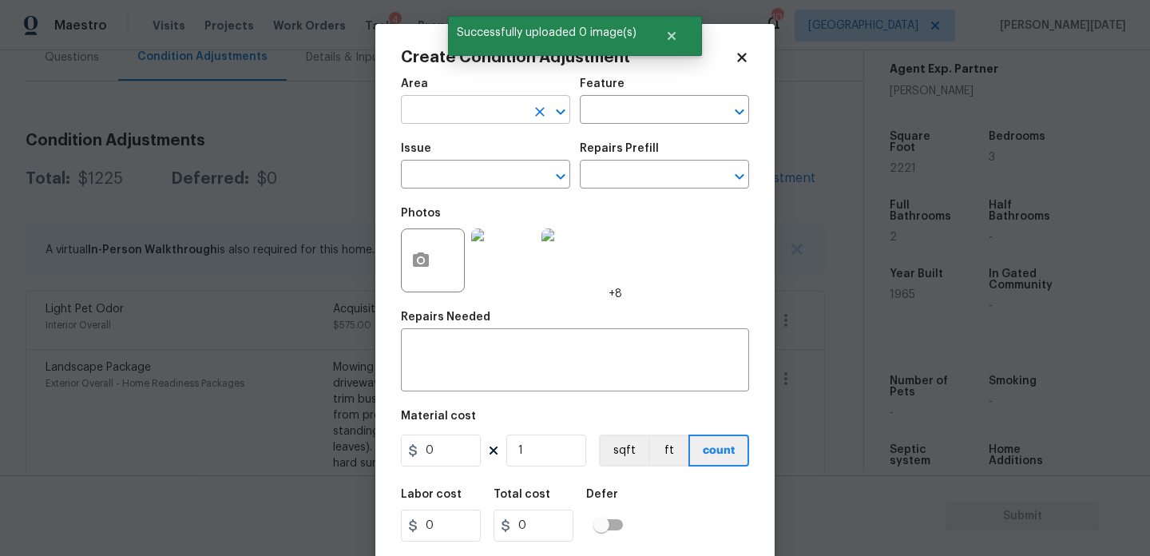
click at [439, 119] on input "text" at bounding box center [463, 111] width 125 height 25
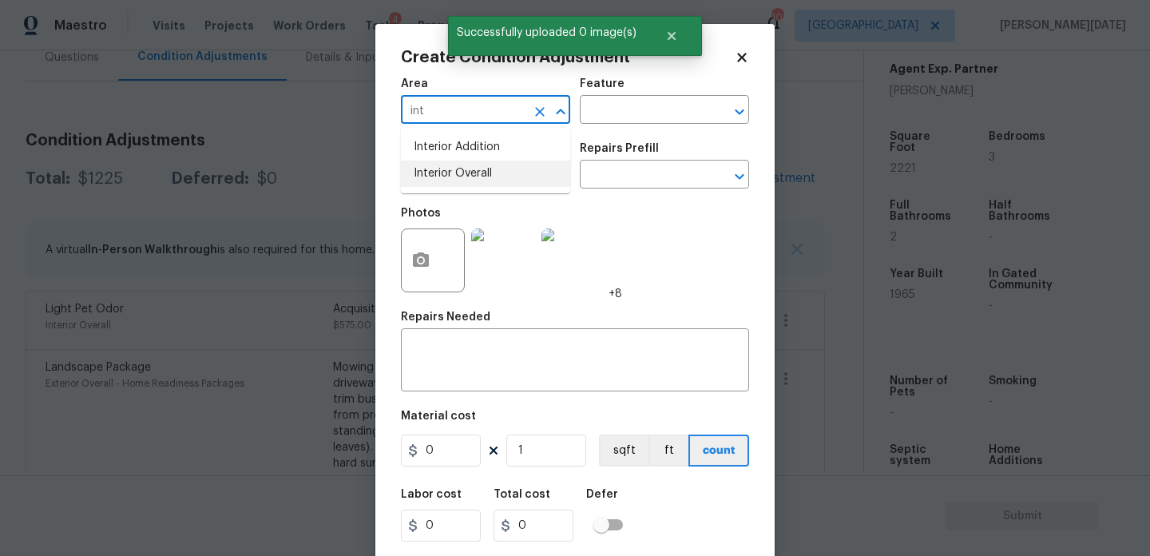
click at [442, 174] on li "Interior Overall" at bounding box center [485, 173] width 169 height 26
type input "Interior Overall"
click at [442, 174] on input "text" at bounding box center [463, 176] width 125 height 25
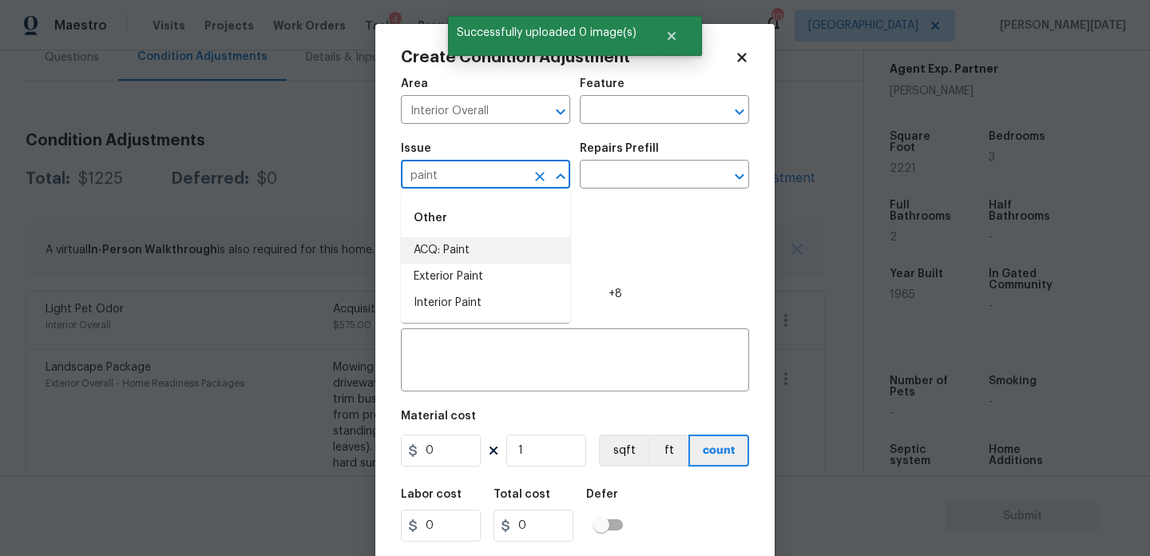
click at [435, 248] on li "ACQ: Paint" at bounding box center [485, 250] width 169 height 26
type input "ACQ: Paint"
click at [611, 186] on input "text" at bounding box center [642, 176] width 125 height 25
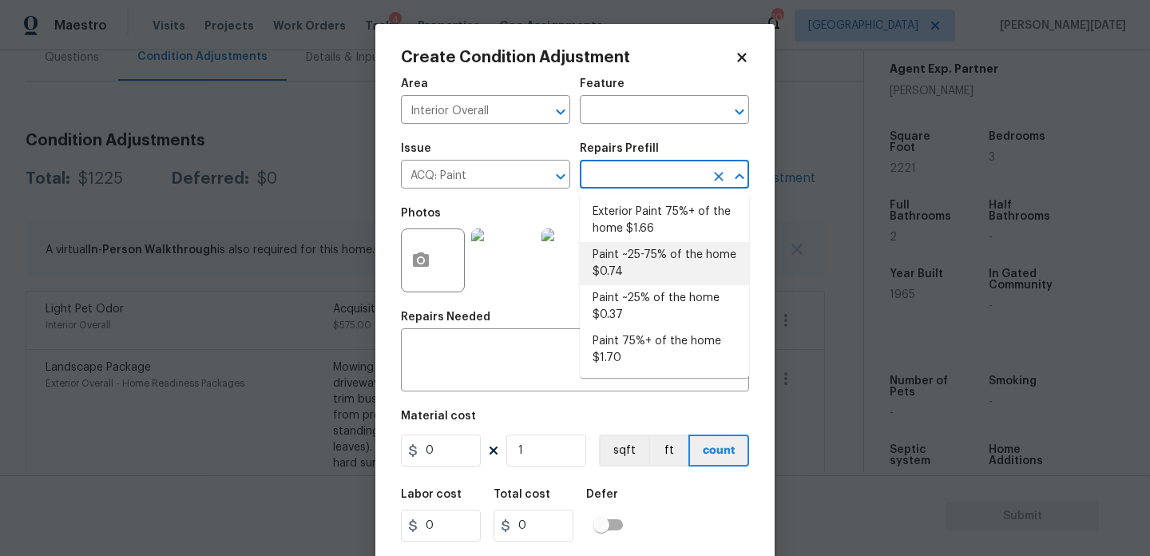
click at [628, 273] on li "Paint ~25-75% of the home $0.74" at bounding box center [664, 263] width 169 height 43
type input "Acquisition"
type textarea "Acquisition Scope: ~25 - 75% of the home needs interior paint"
type input "0.74"
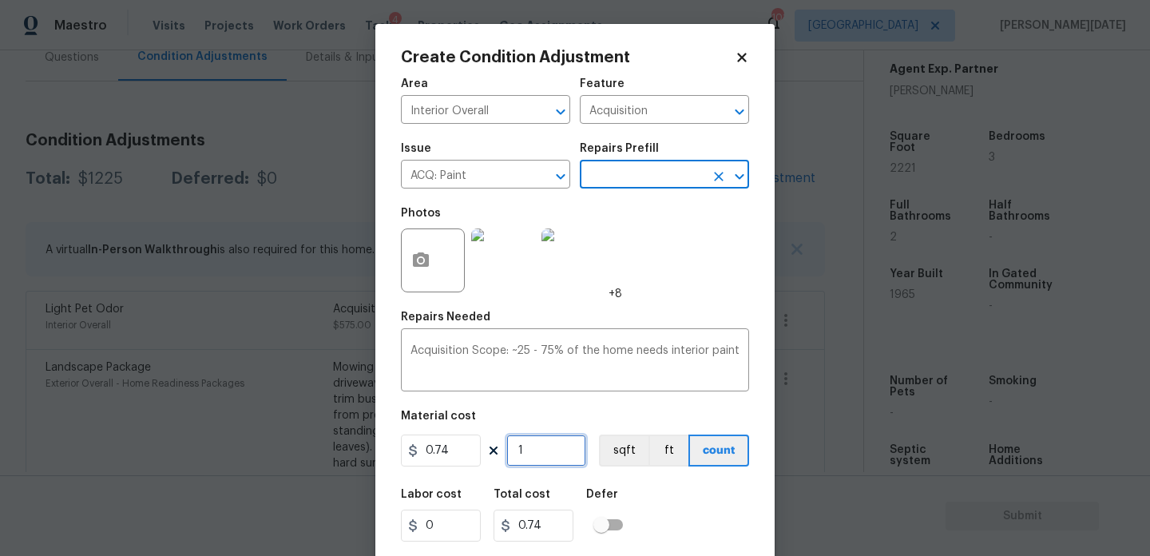
click at [564, 450] on input "1" at bounding box center [546, 450] width 80 height 32
type input "0"
paste input "2221"
type input "2221"
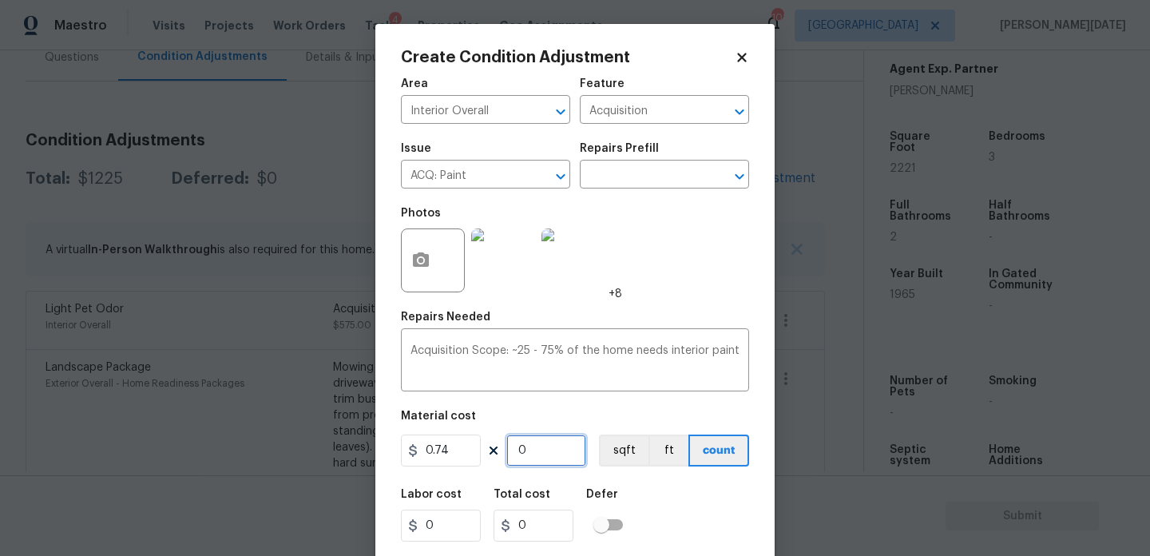
type input "1643.54"
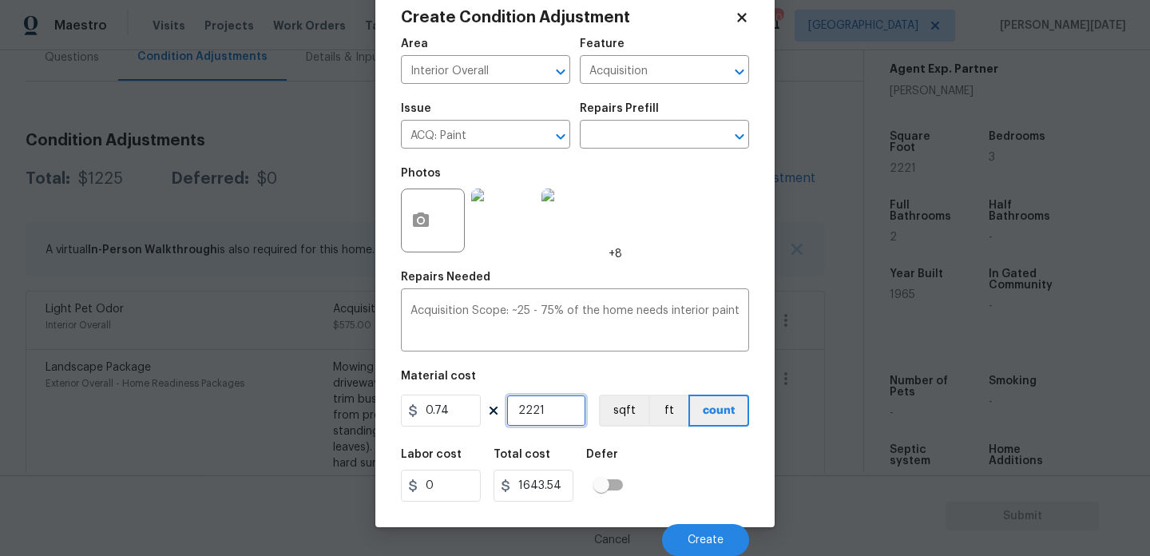
type input "2221"
click at [712, 522] on div "Cancel Create" at bounding box center [575, 533] width 348 height 45
click at [710, 523] on div "Cancel Create" at bounding box center [575, 533] width 348 height 45
click at [704, 534] on span "Create" at bounding box center [705, 540] width 36 height 12
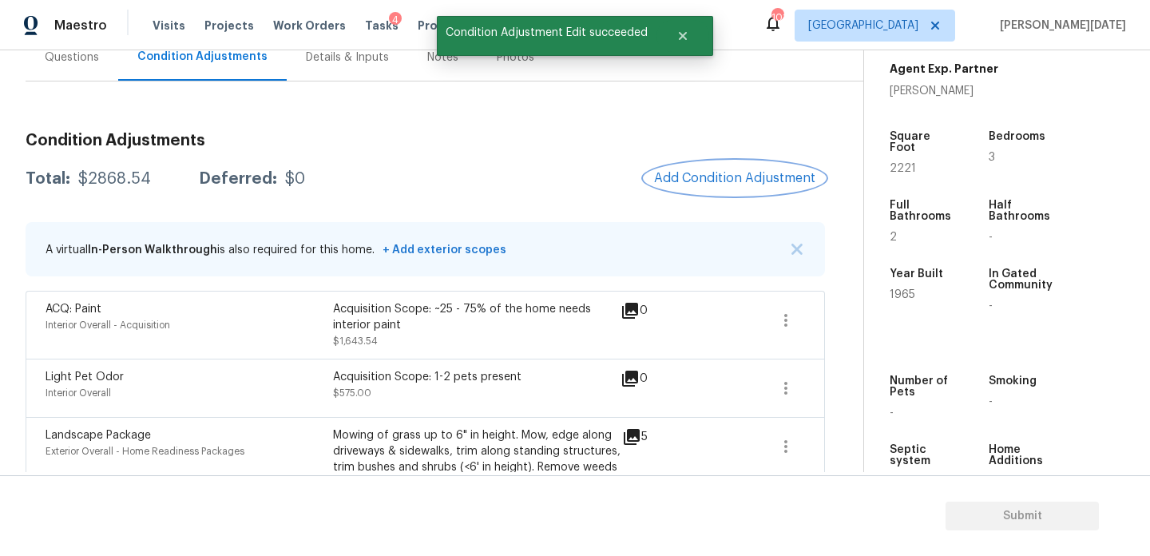
scroll to position [0, 0]
click at [721, 184] on span "Add Condition Adjustment" at bounding box center [734, 178] width 161 height 14
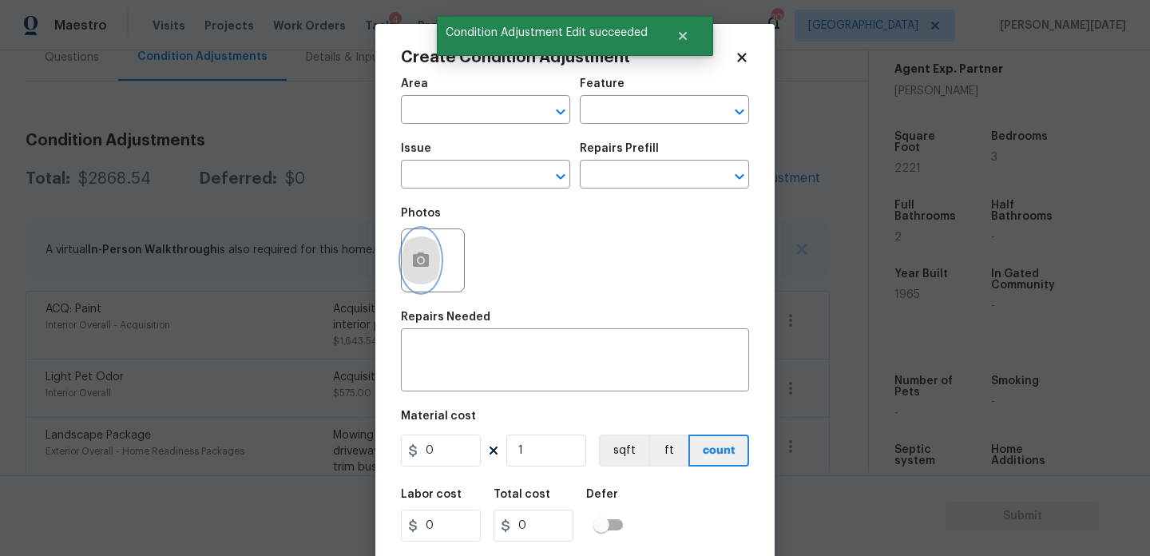
click at [418, 272] on button "button" at bounding box center [421, 260] width 38 height 62
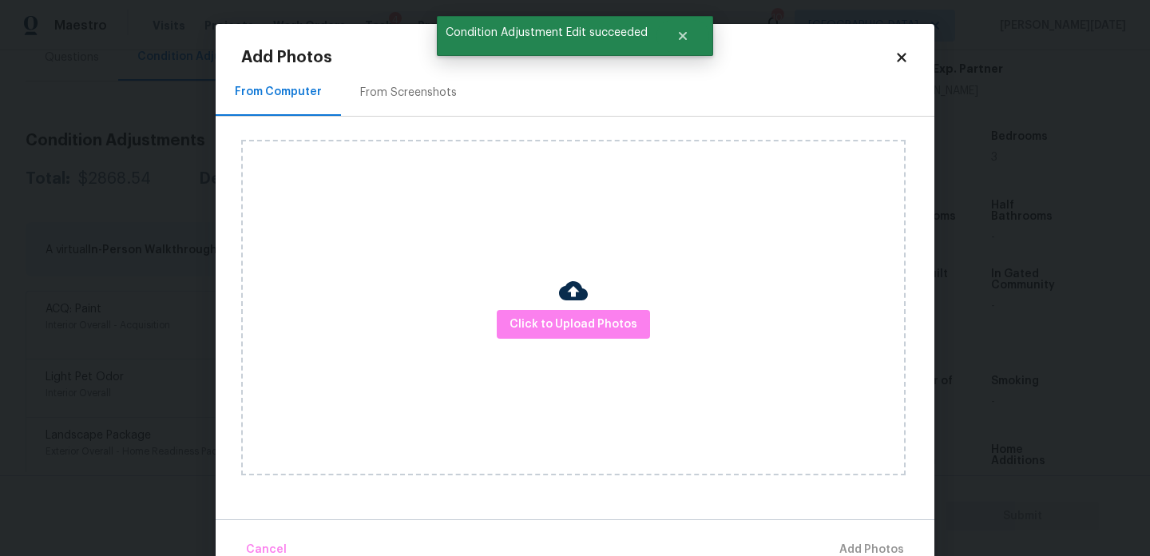
click at [398, 93] on div "From Screenshots" at bounding box center [408, 93] width 97 height 16
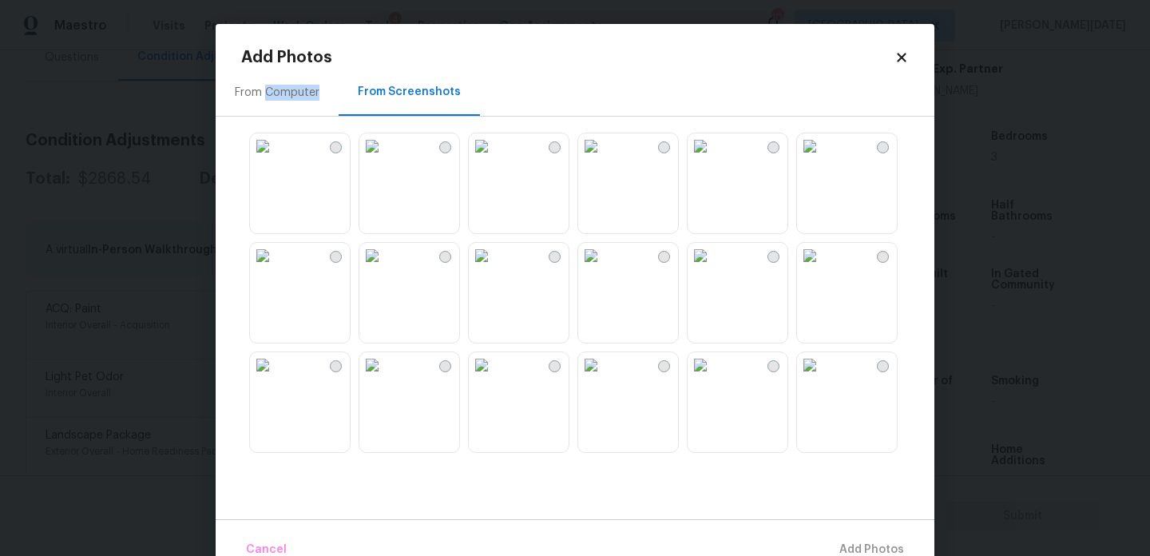
click at [261, 93] on div "From Computer" at bounding box center [277, 93] width 85 height 16
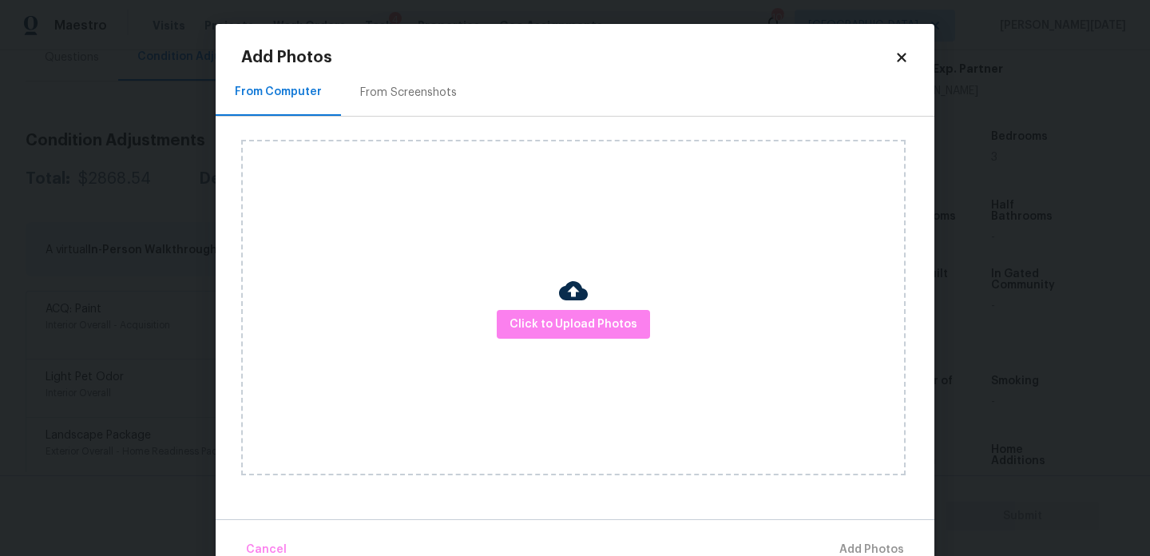
click at [261, 93] on div "From Computer" at bounding box center [278, 92] width 87 height 16
click at [529, 327] on span "Click to Upload Photos" at bounding box center [573, 325] width 128 height 20
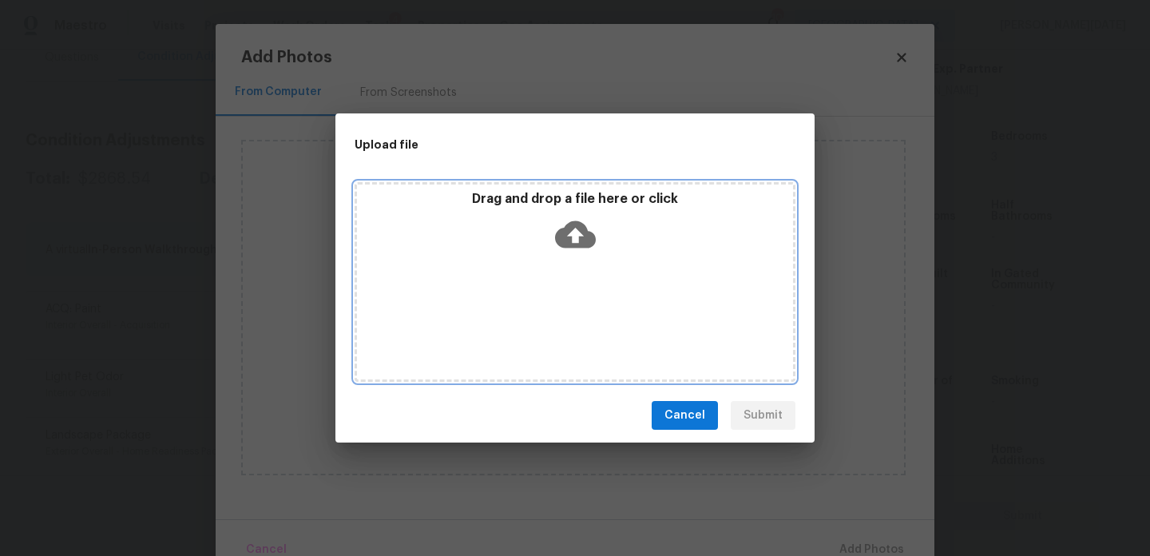
click at [529, 327] on div "Drag and drop a file here or click" at bounding box center [575, 282] width 441 height 200
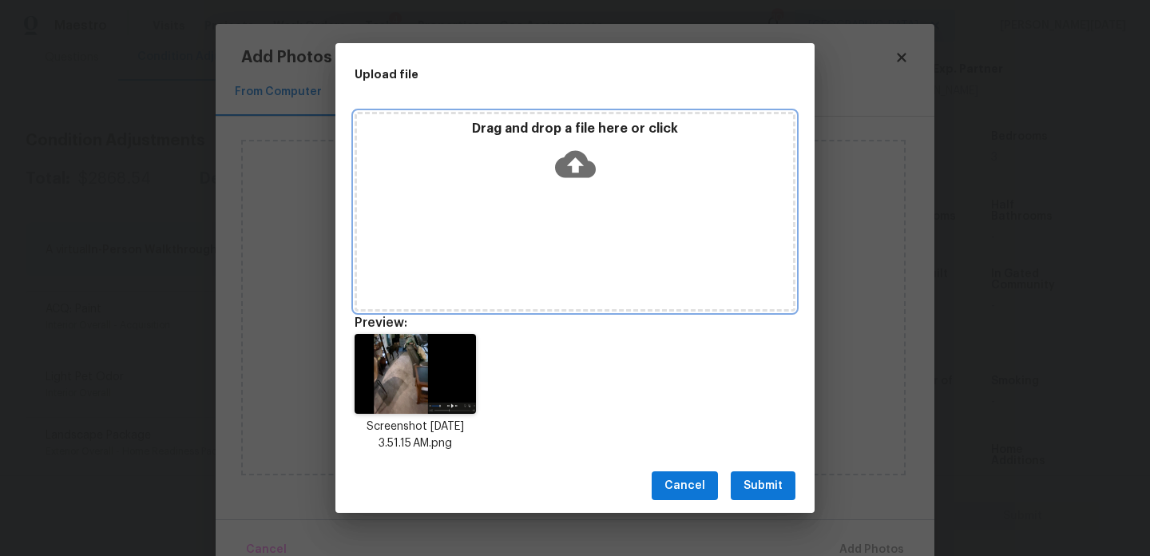
click at [586, 184] on div "Drag and drop a file here or click" at bounding box center [575, 155] width 436 height 69
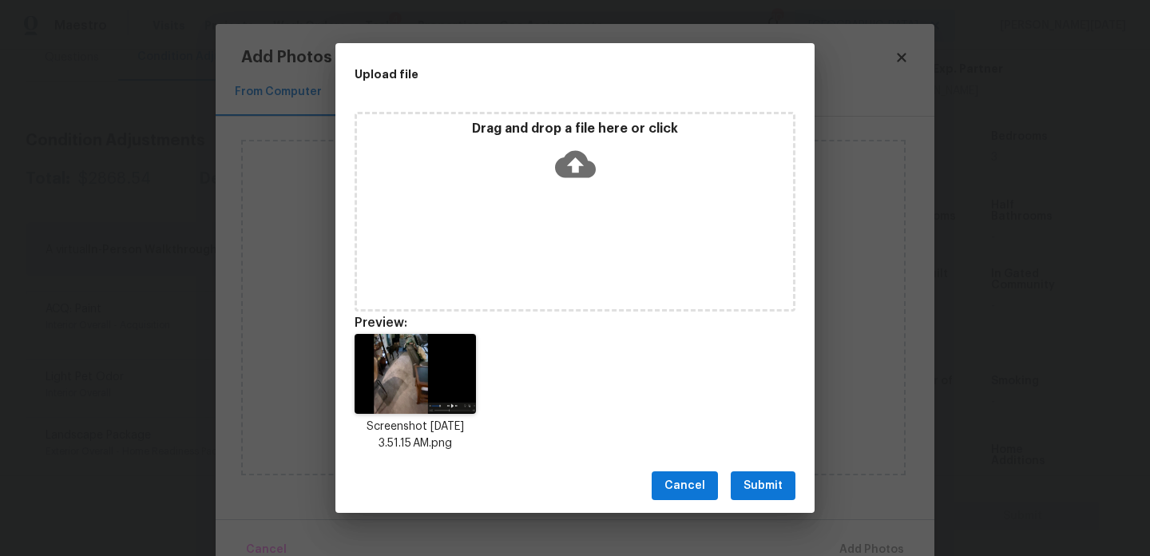
click at [762, 482] on span "Submit" at bounding box center [762, 486] width 39 height 20
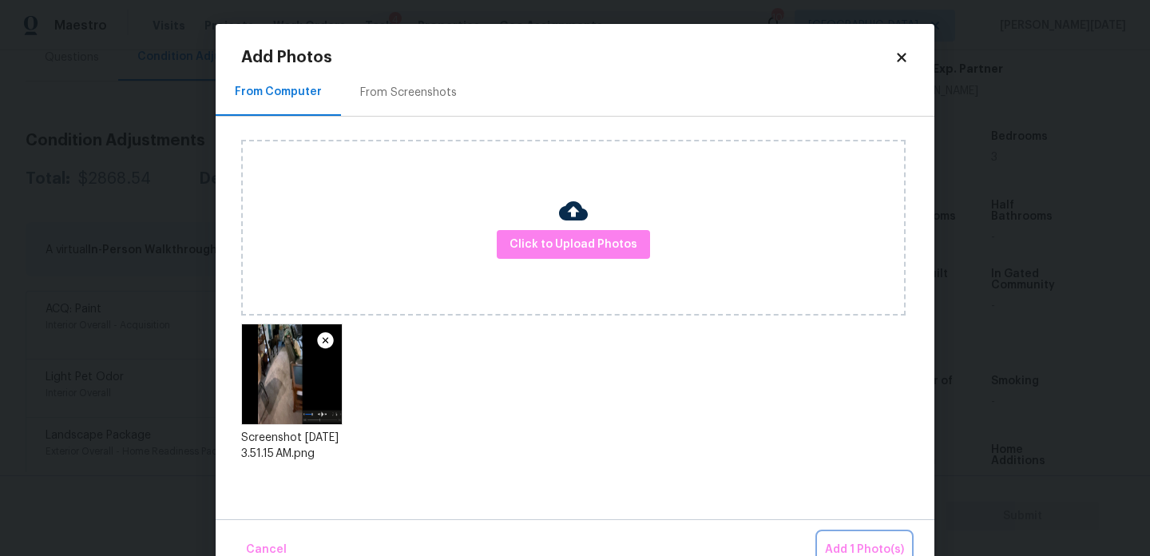
click at [848, 536] on button "Add 1 Photo(s)" at bounding box center [864, 550] width 92 height 34
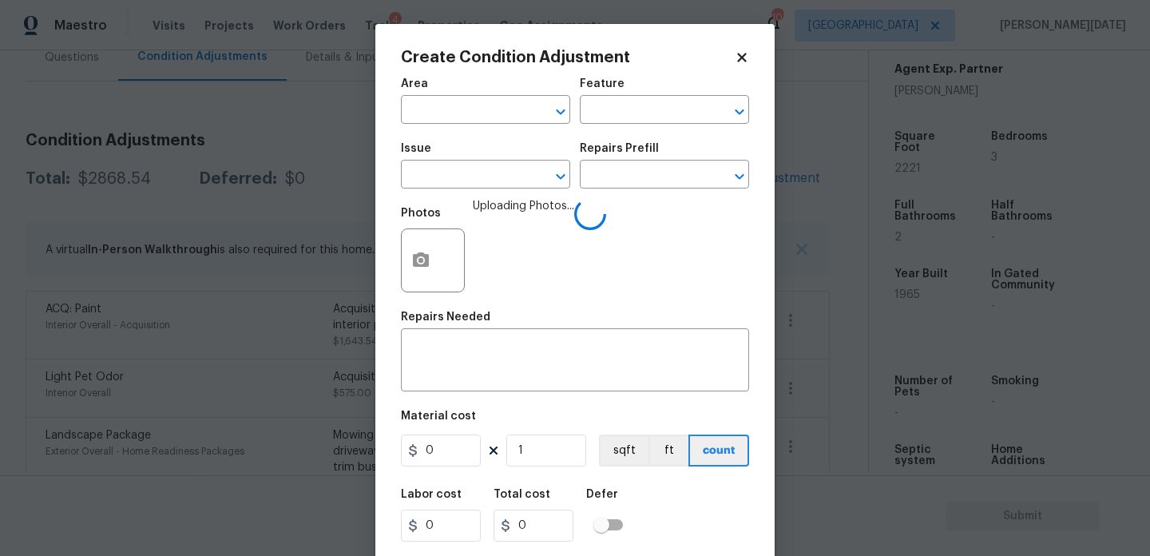
click at [469, 126] on span "Area ​" at bounding box center [485, 101] width 169 height 65
click at [442, 121] on input "text" at bounding box center [463, 111] width 125 height 25
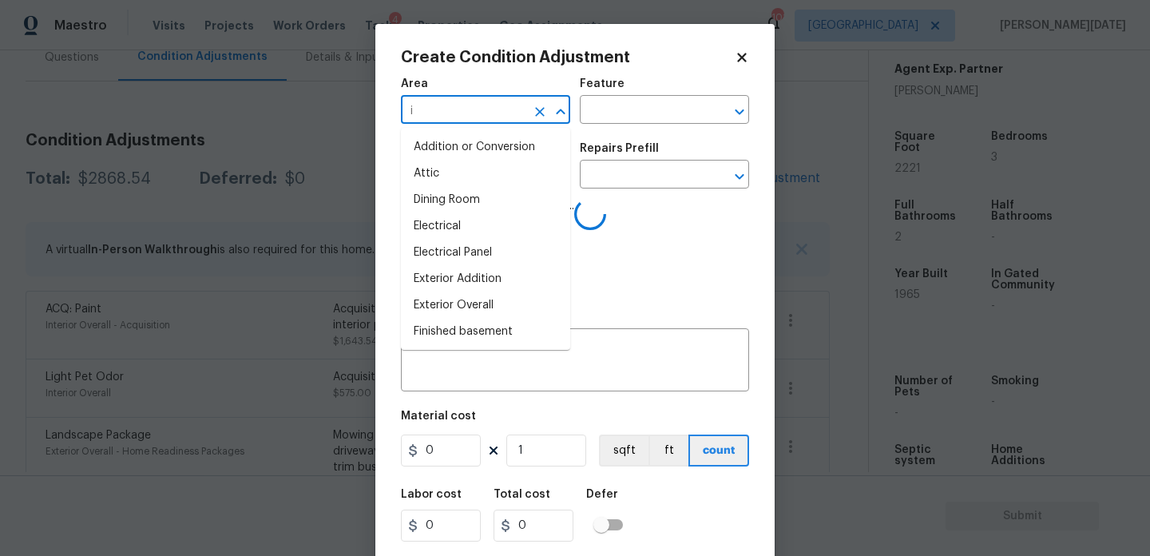
type input "in"
type input "t"
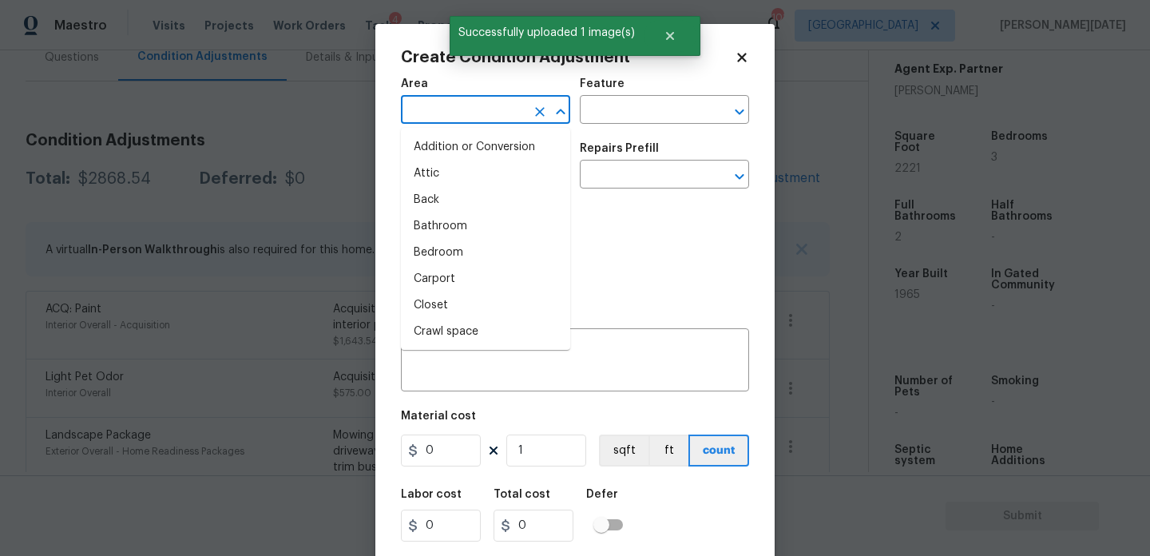
type input "i"
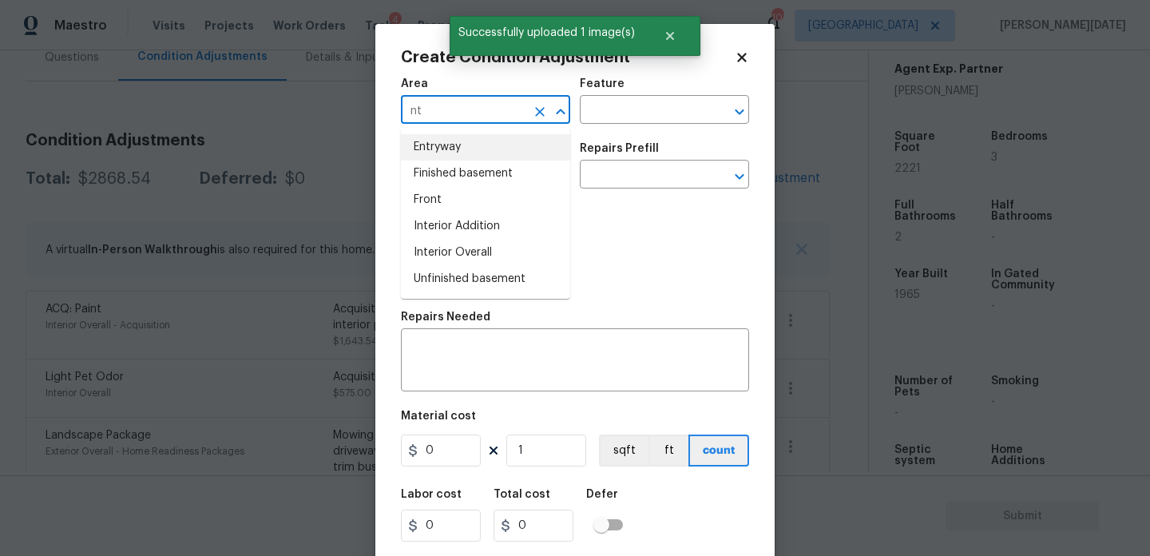
type input "n"
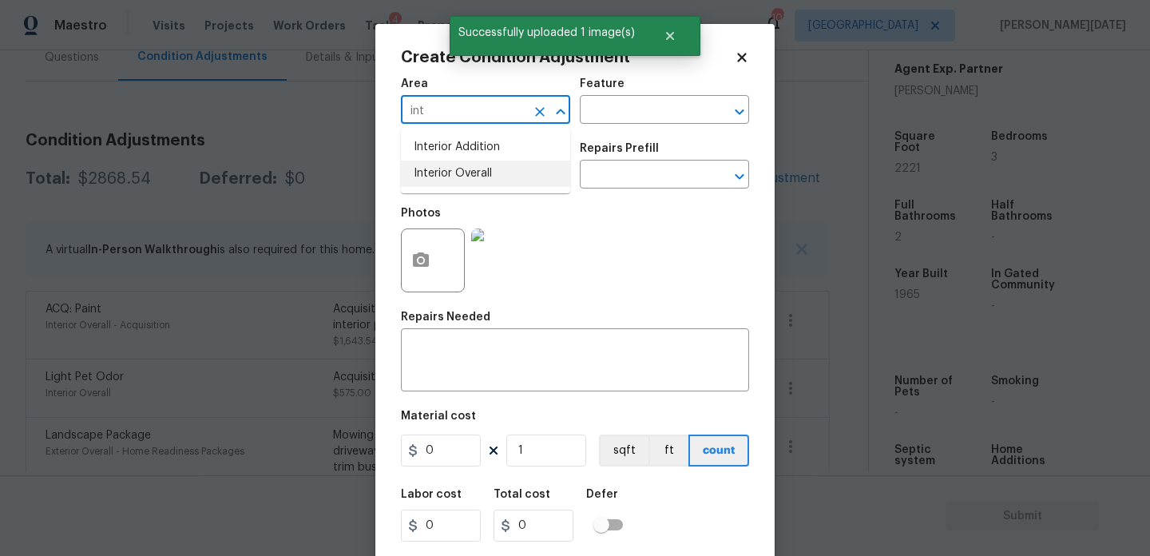
click at [459, 180] on li "Interior Overall" at bounding box center [485, 173] width 169 height 26
type input "Interior Overall"
click at [459, 180] on input "text" at bounding box center [463, 176] width 125 height 25
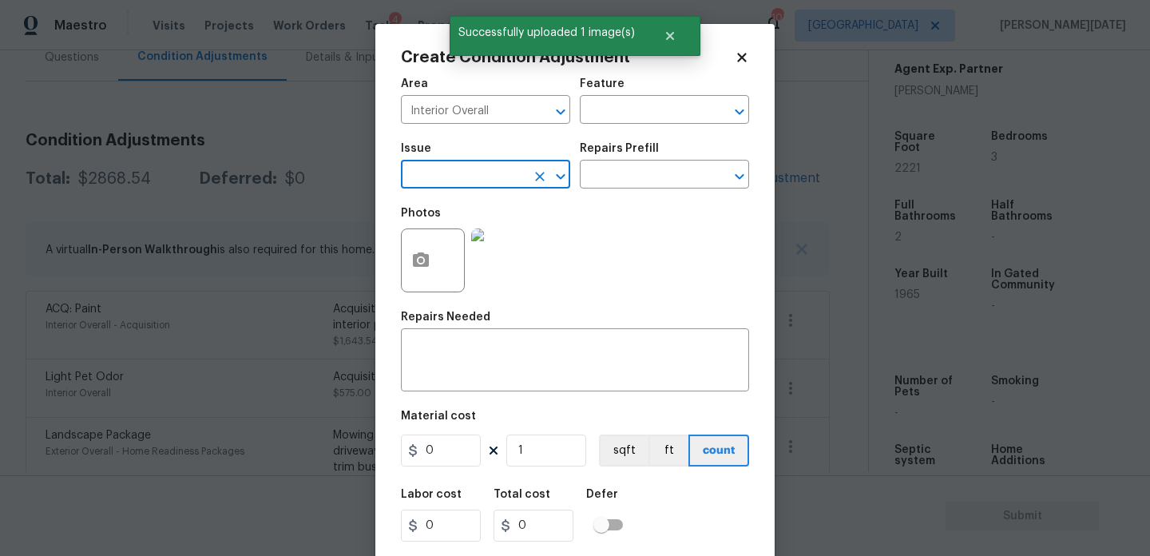
type input "c"
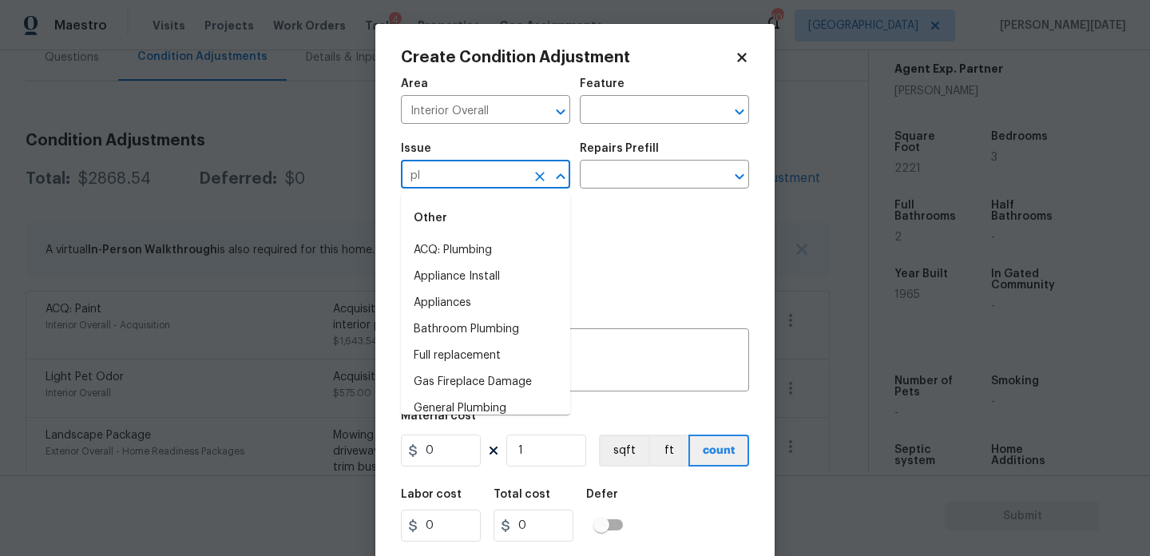
type input "p"
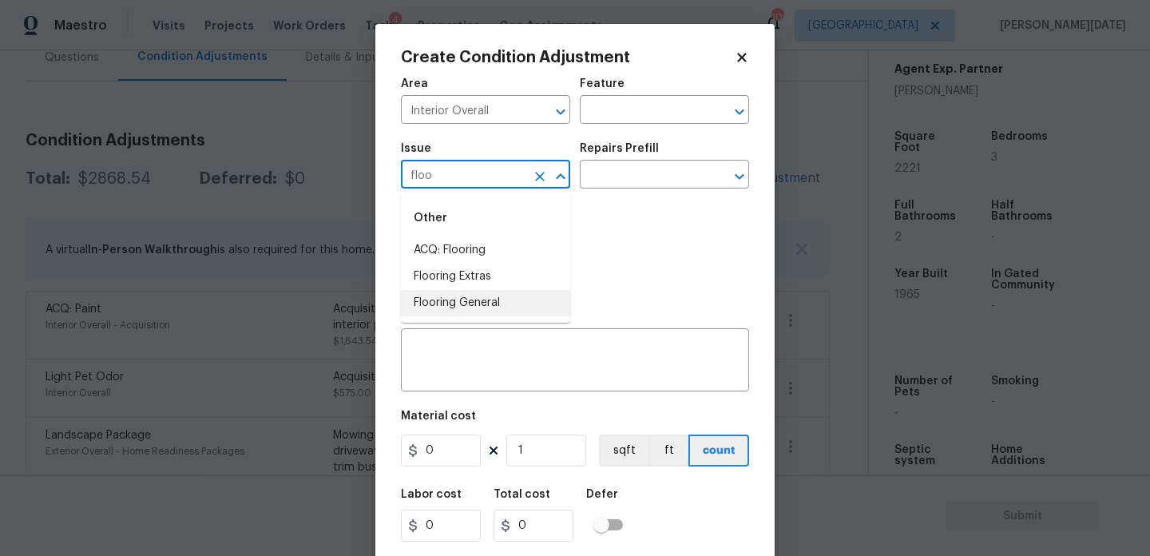
click at [472, 311] on li "Flooring General" at bounding box center [485, 303] width 169 height 26
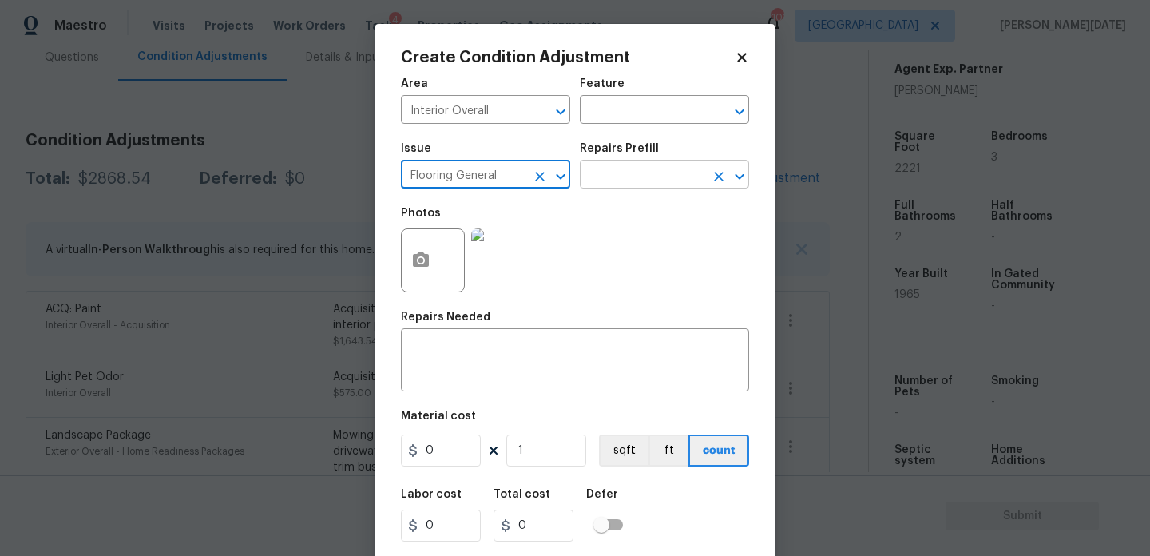
type input "Flooring General"
click at [640, 183] on input "text" at bounding box center [642, 176] width 125 height 25
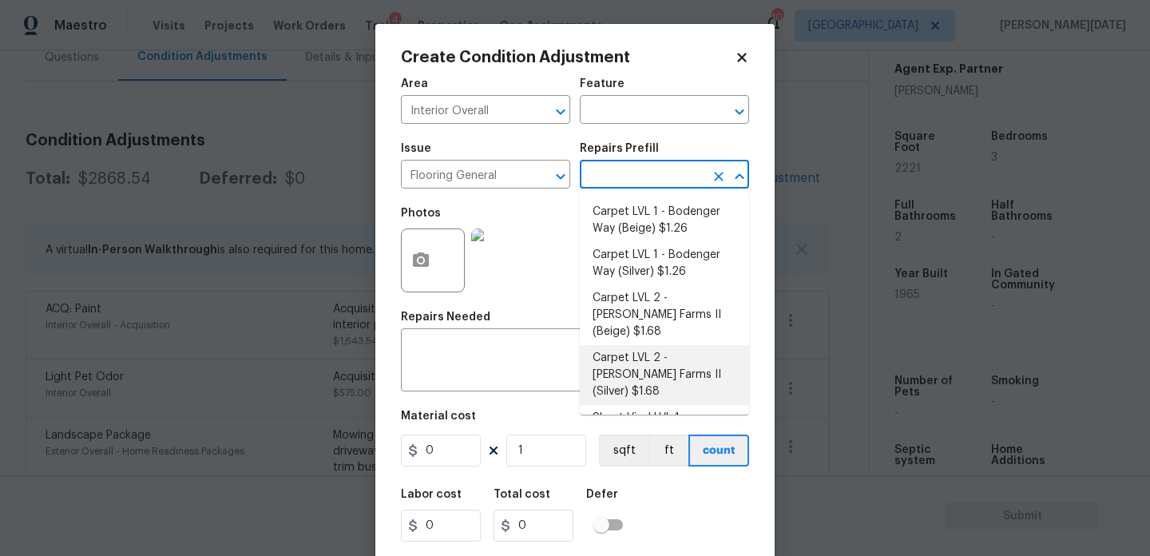
click at [636, 346] on li "Carpet LVL 2 - Abshire Farms II (Silver) $1.68" at bounding box center [664, 375] width 169 height 60
type input "Overall Flooring"
type textarea "Install new carpet (Abshire Farms II - 929 Thin Ice) at all previously carpeted…"
type input "1.68"
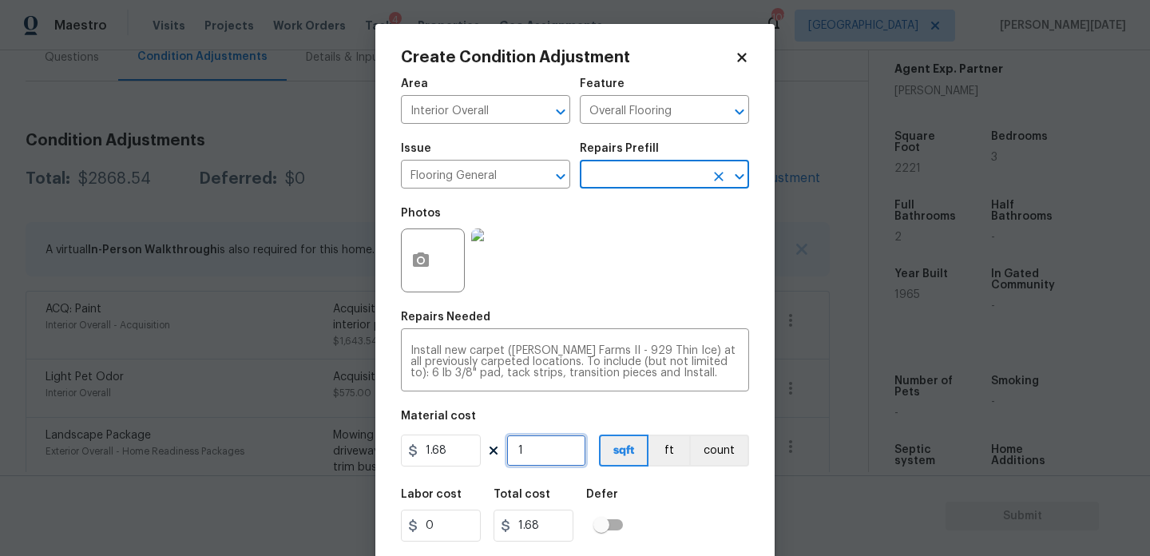
click at [533, 447] on input "1" at bounding box center [546, 450] width 80 height 32
type input "0"
type input "5"
type input "8.4"
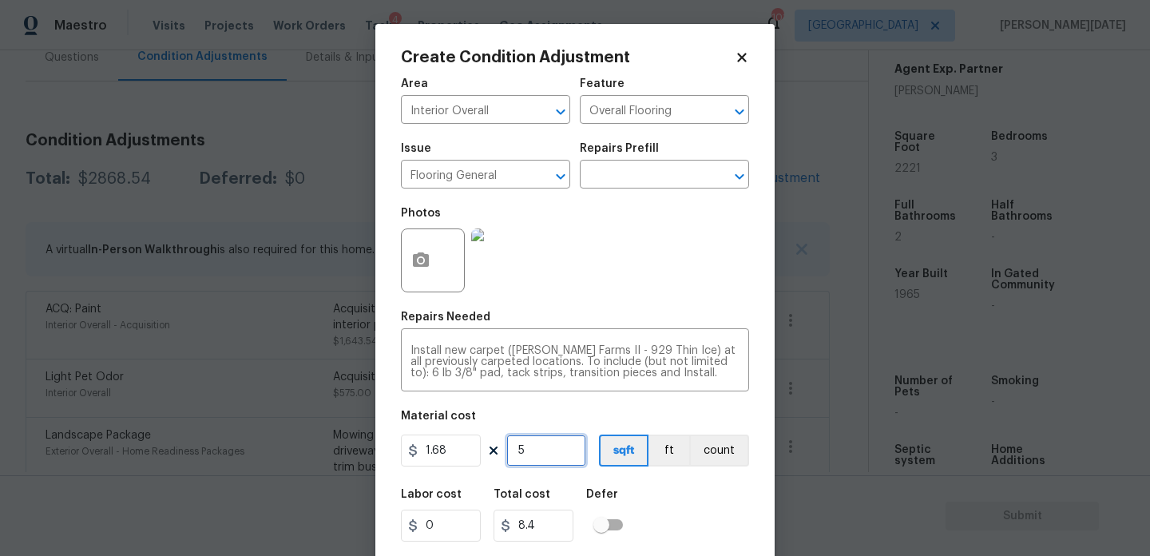
type input "50"
type input "84"
type input "500"
type input "840"
type input "500"
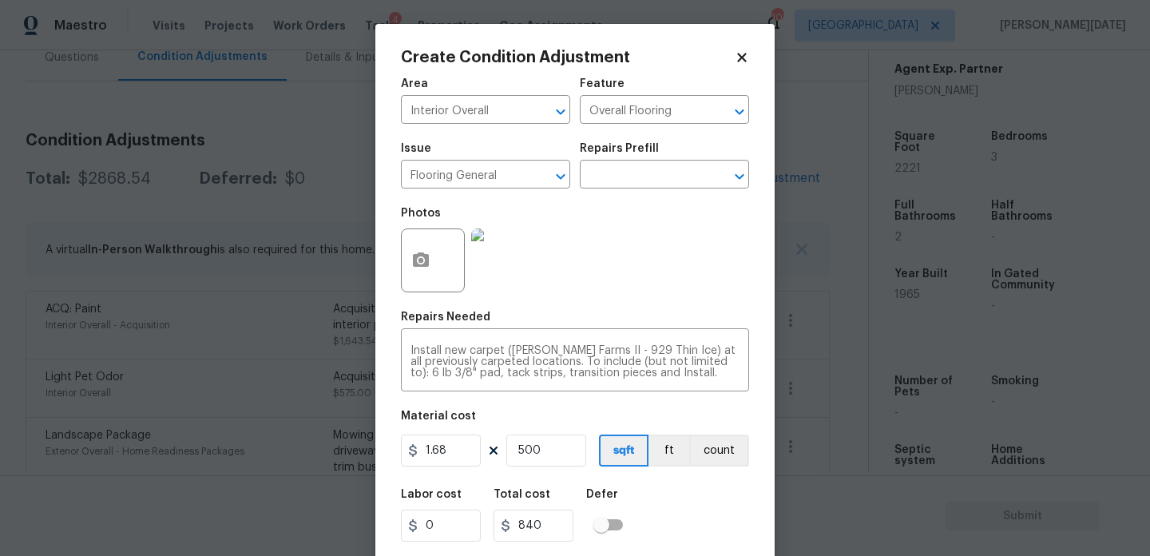
click at [675, 241] on div "Photos" at bounding box center [575, 250] width 348 height 104
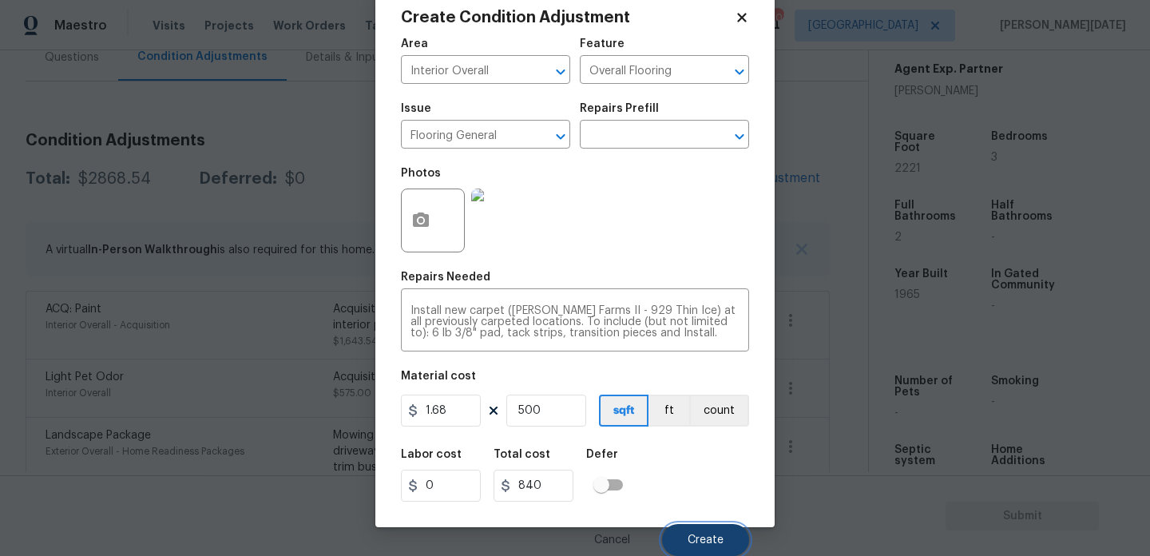
click at [675, 529] on button "Create" at bounding box center [705, 540] width 87 height 32
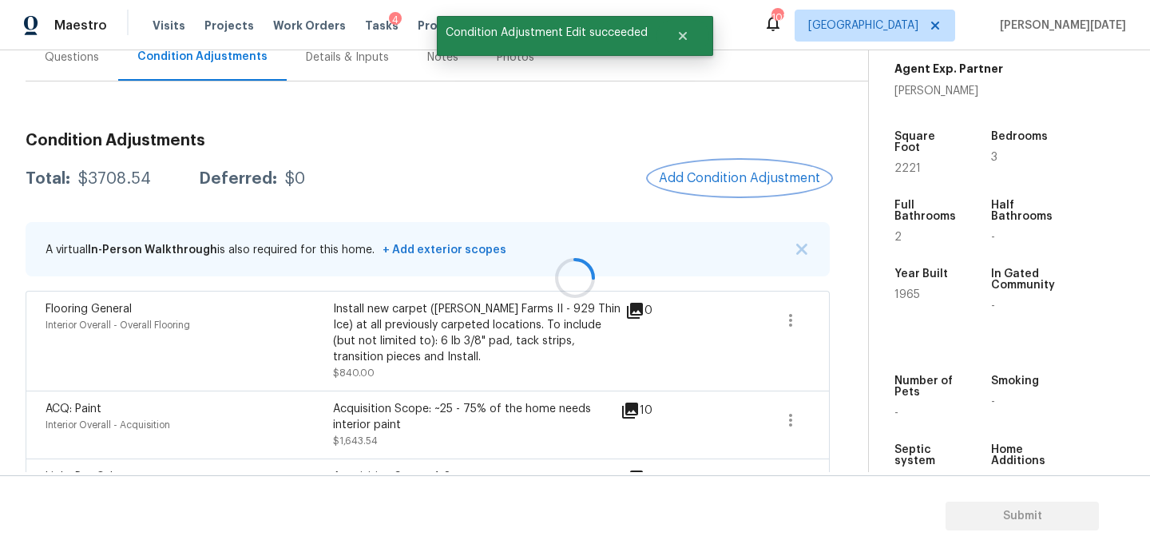
scroll to position [0, 0]
click at [748, 190] on button "Add Condition Adjustment" at bounding box center [739, 178] width 180 height 34
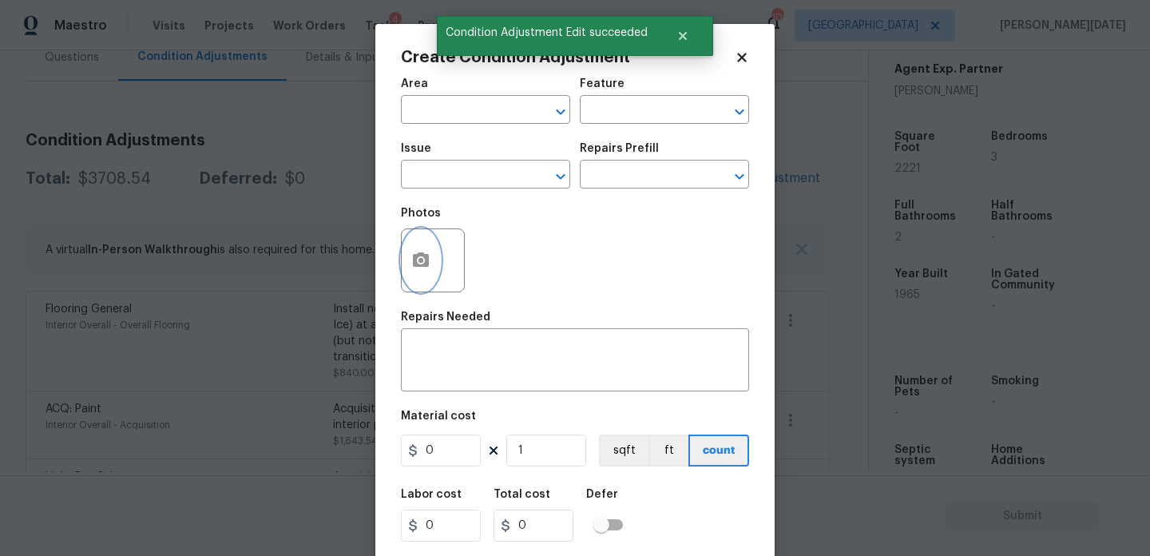
click at [404, 257] on button "button" at bounding box center [421, 260] width 38 height 62
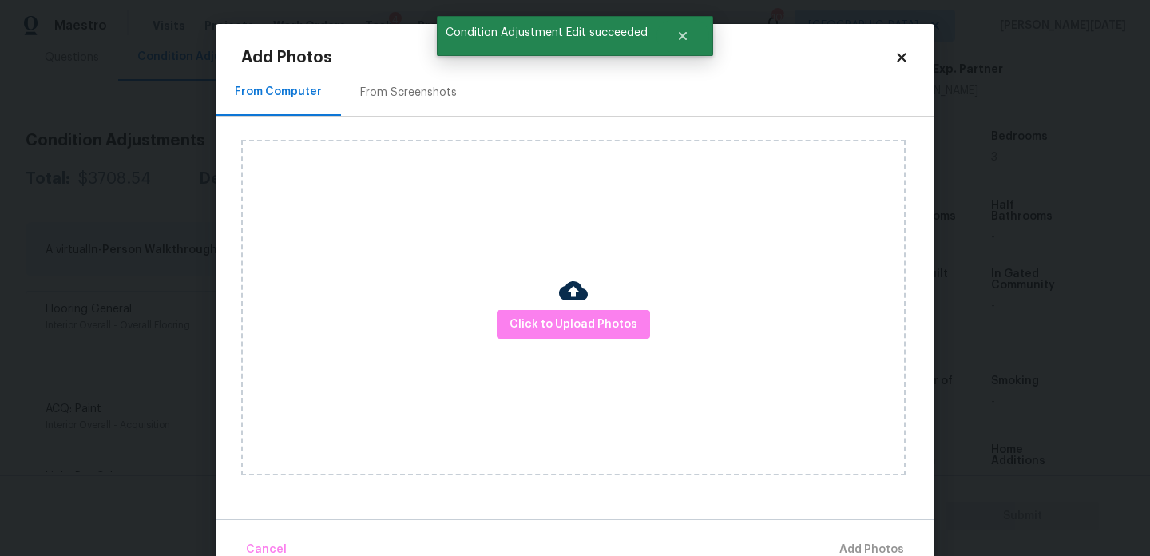
click at [548, 301] on div "Click to Upload Photos" at bounding box center [573, 307] width 664 height 335
click at [551, 315] on span "Click to Upload Photos" at bounding box center [573, 325] width 128 height 20
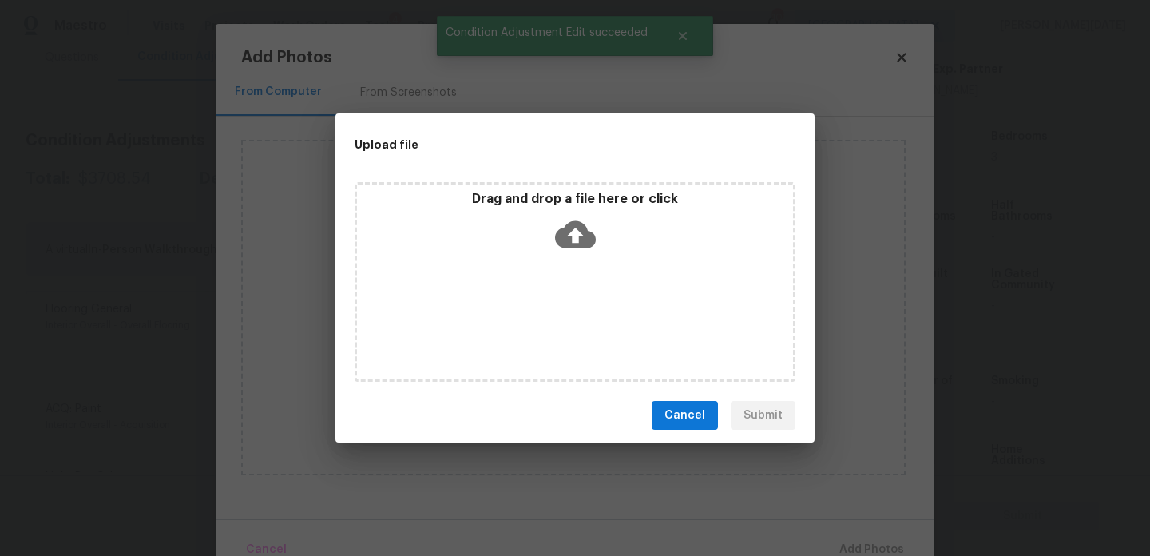
click at [551, 314] on div "Drag and drop a file here or click" at bounding box center [575, 282] width 441 height 200
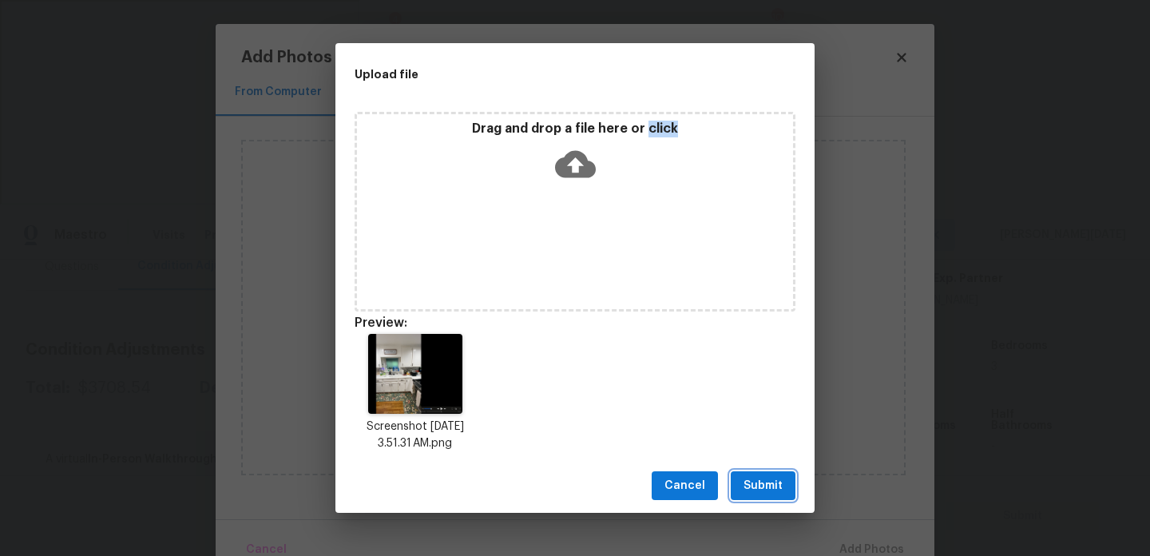
click at [767, 483] on span "Submit" at bounding box center [762, 486] width 39 height 20
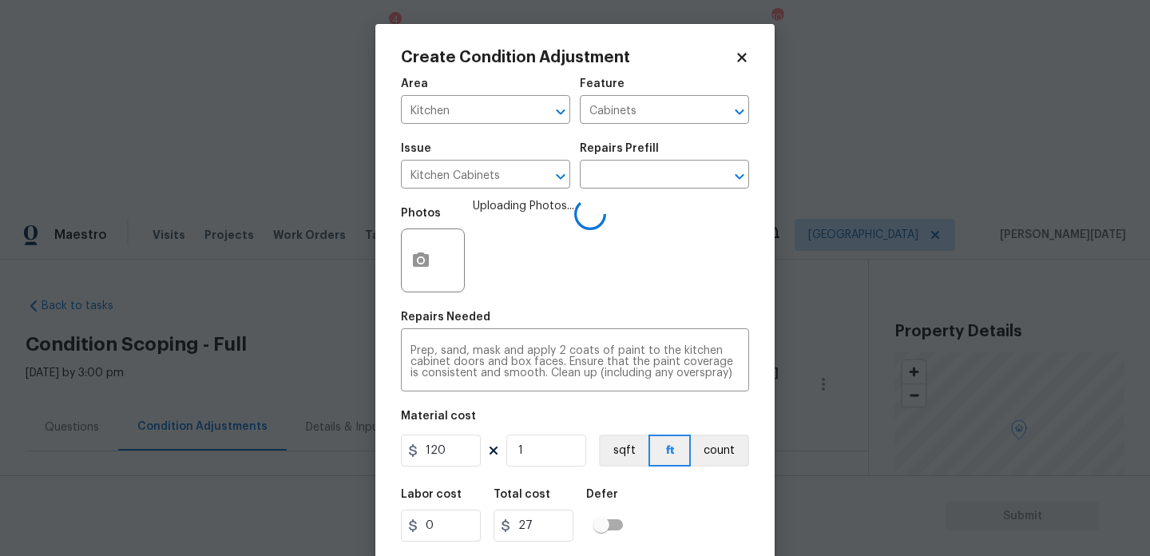
scroll to position [370, 0]
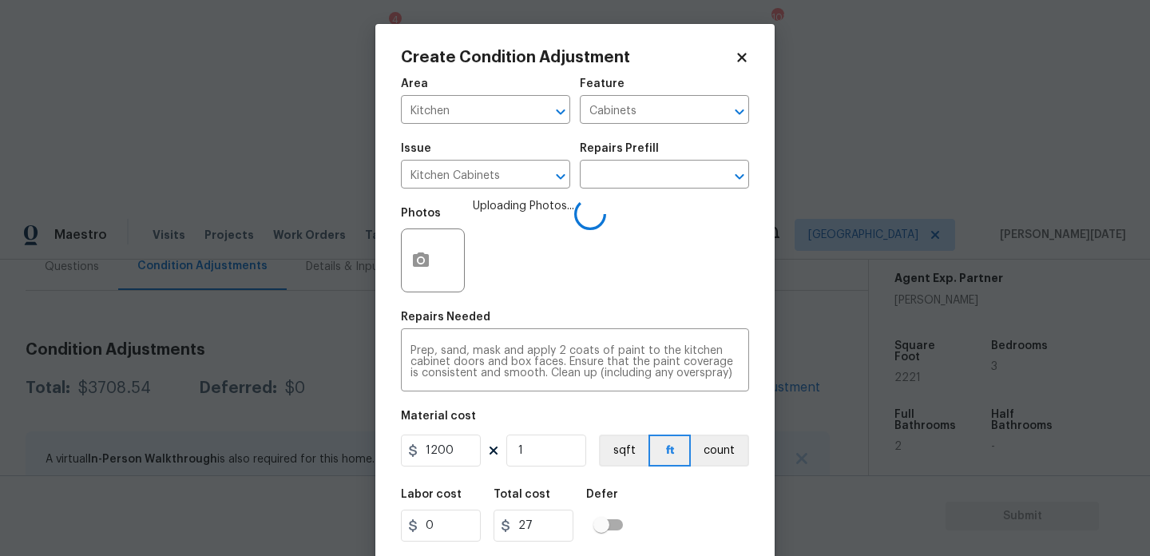
type input "1200"
click at [664, 252] on div "Photos Uploading Photos..." at bounding box center [575, 250] width 348 height 104
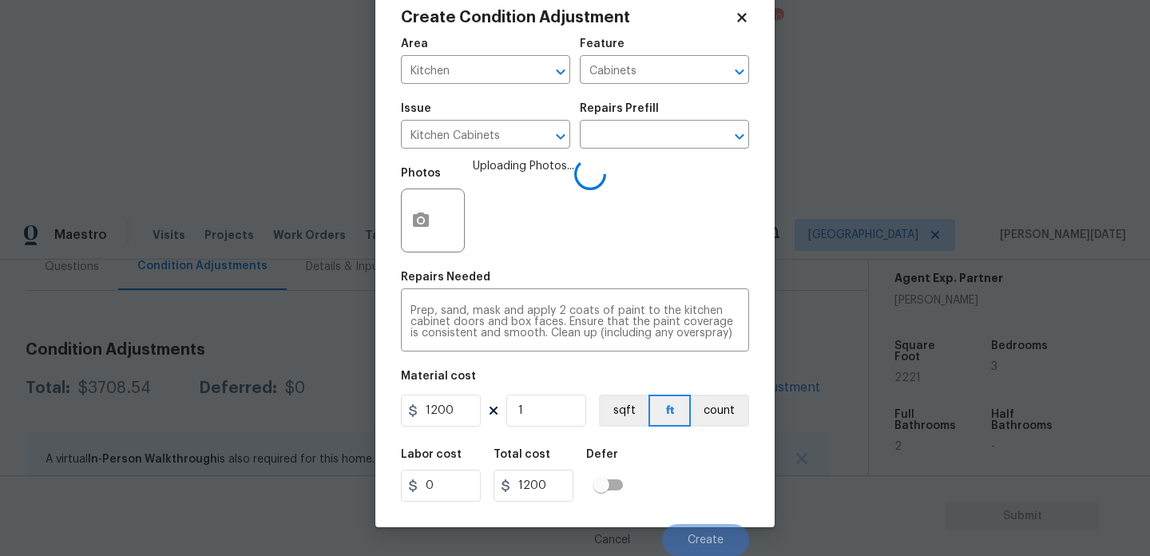
click at [707, 486] on div "Labor cost 0 Total cost 1200 Defer" at bounding box center [575, 475] width 348 height 72
click at [690, 484] on div "Labor cost 0 Total cost 1200 Defer" at bounding box center [575, 475] width 348 height 72
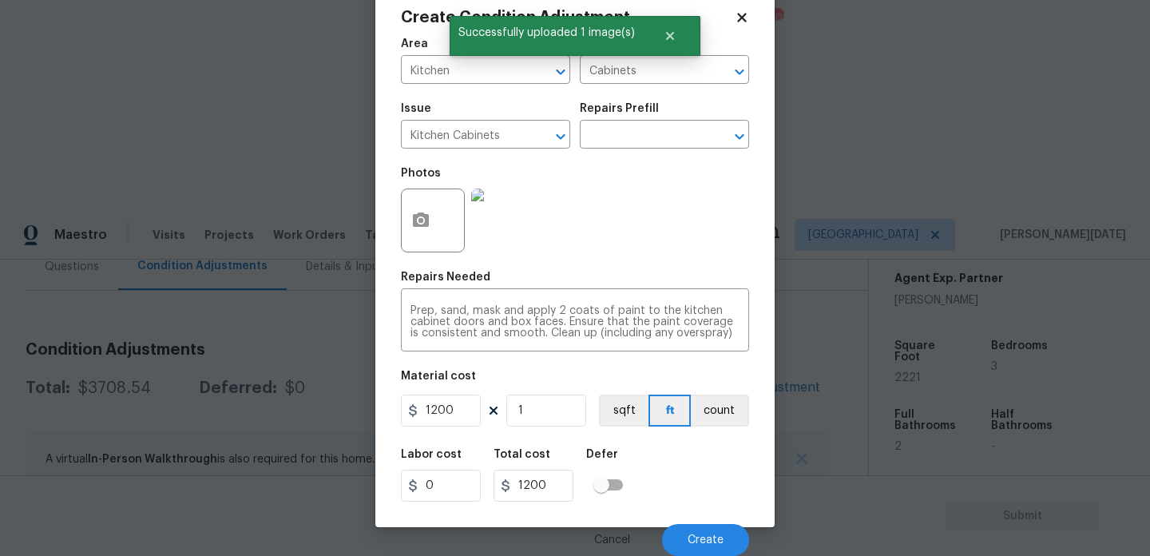
click at [697, 521] on div "Cancel Create" at bounding box center [575, 533] width 348 height 45
click at [696, 529] on button "Create" at bounding box center [705, 540] width 87 height 32
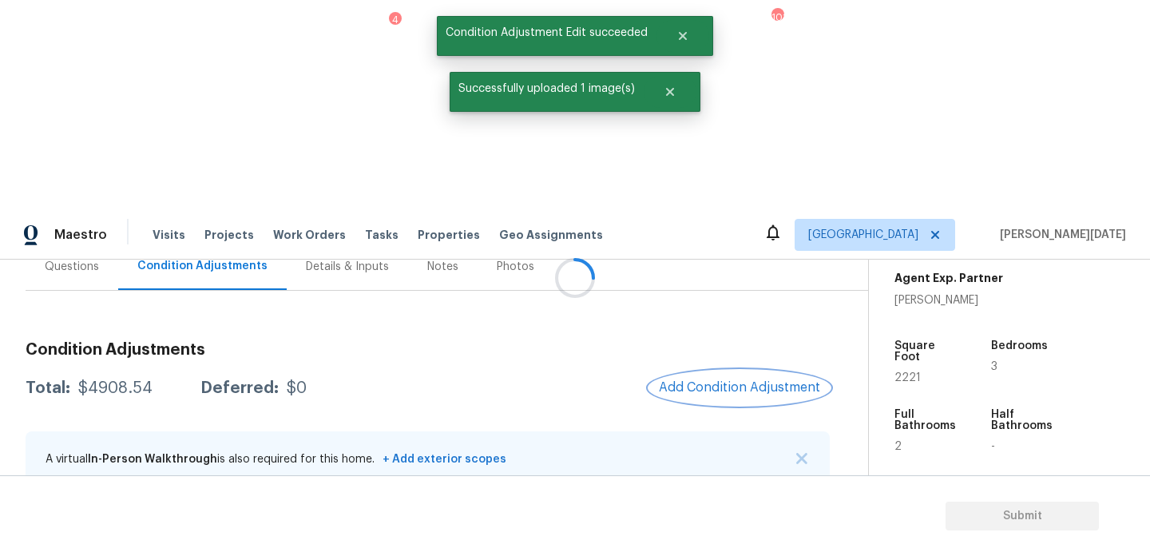
scroll to position [0, 0]
click at [715, 370] on button "Add Condition Adjustment" at bounding box center [739, 387] width 180 height 34
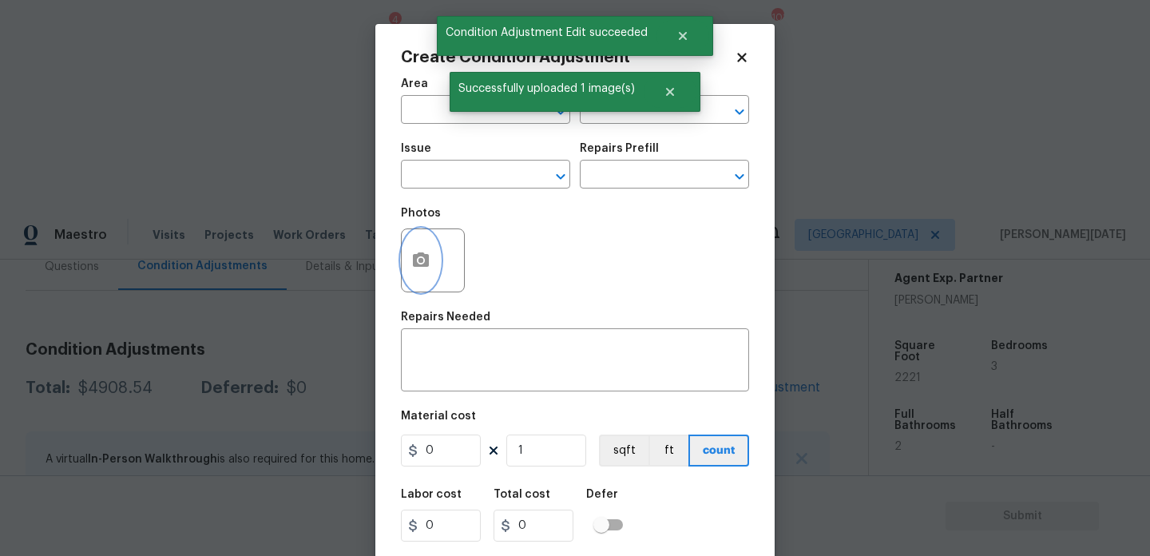
click at [431, 241] on button "button" at bounding box center [421, 260] width 38 height 62
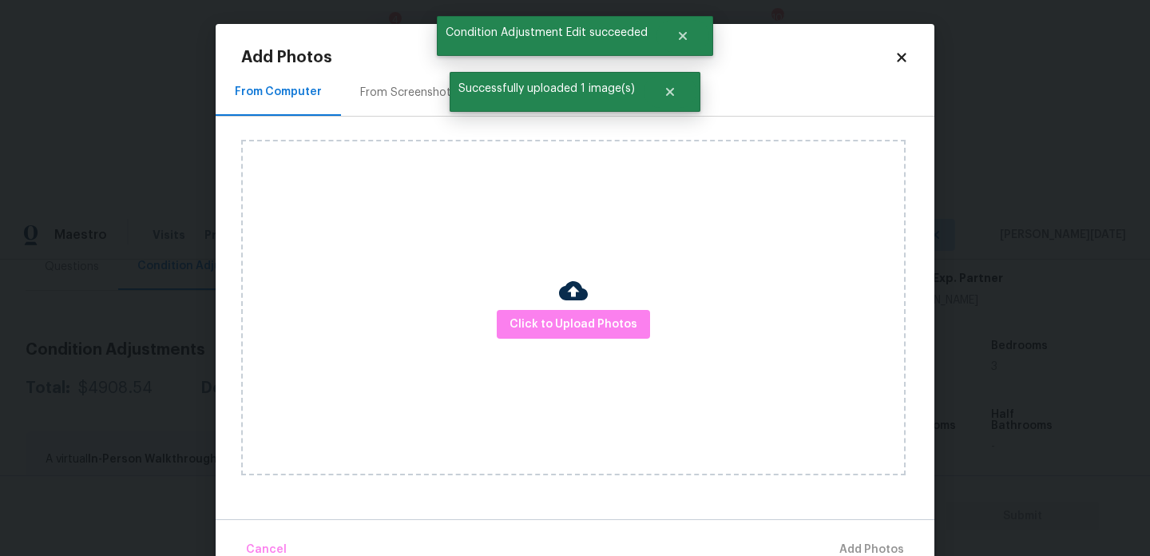
click at [522, 306] on div "Click to Upload Photos" at bounding box center [573, 307] width 664 height 335
click at [538, 317] on span "Click to Upload Photos" at bounding box center [573, 325] width 128 height 20
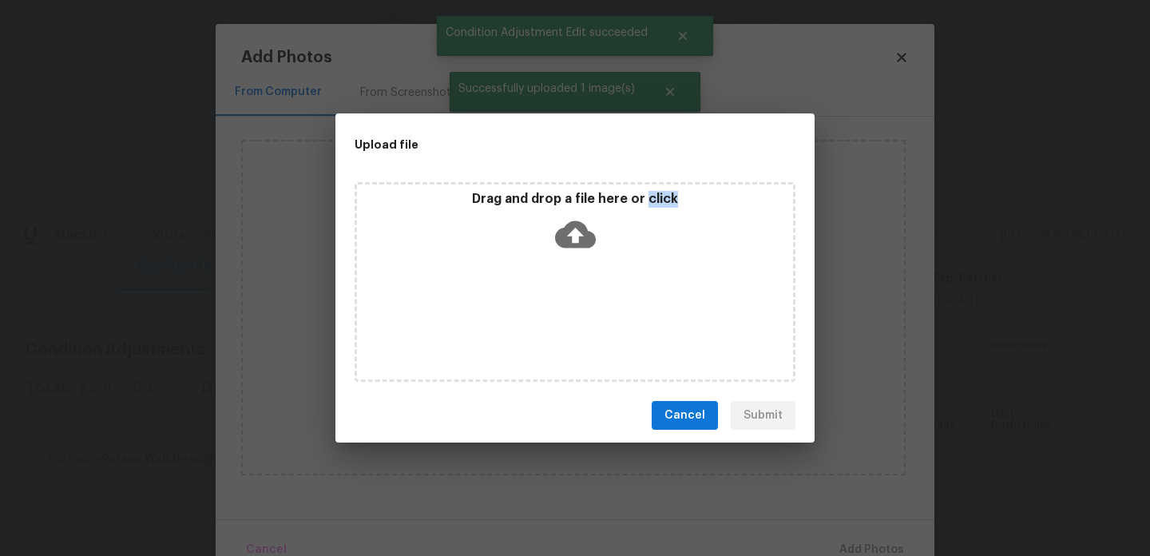
click at [538, 317] on div "Drag and drop a file here or click" at bounding box center [575, 282] width 441 height 200
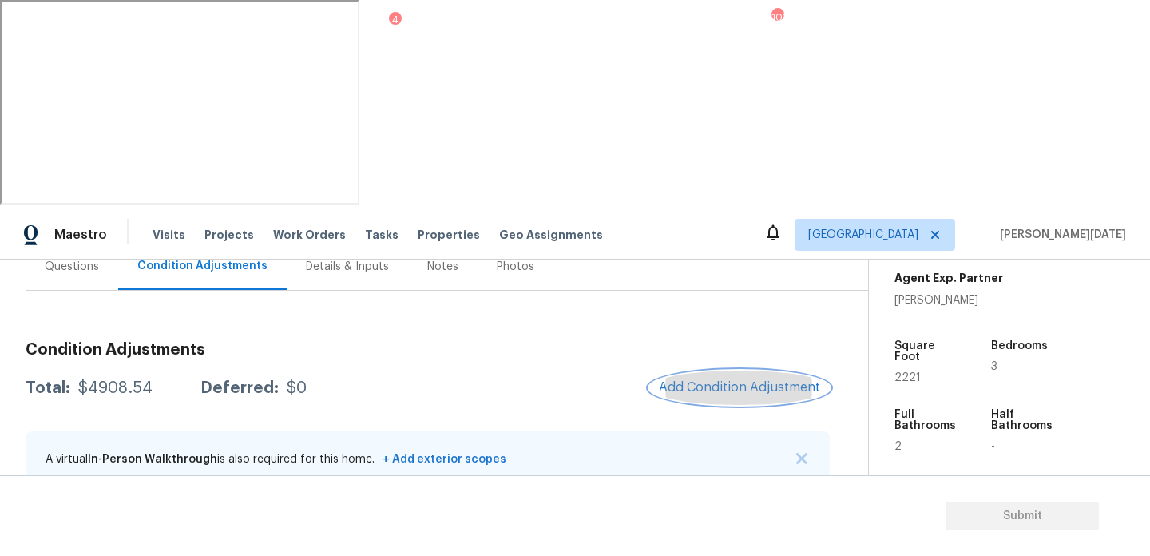
click at [747, 380] on span "Add Condition Adjustment" at bounding box center [739, 387] width 161 height 14
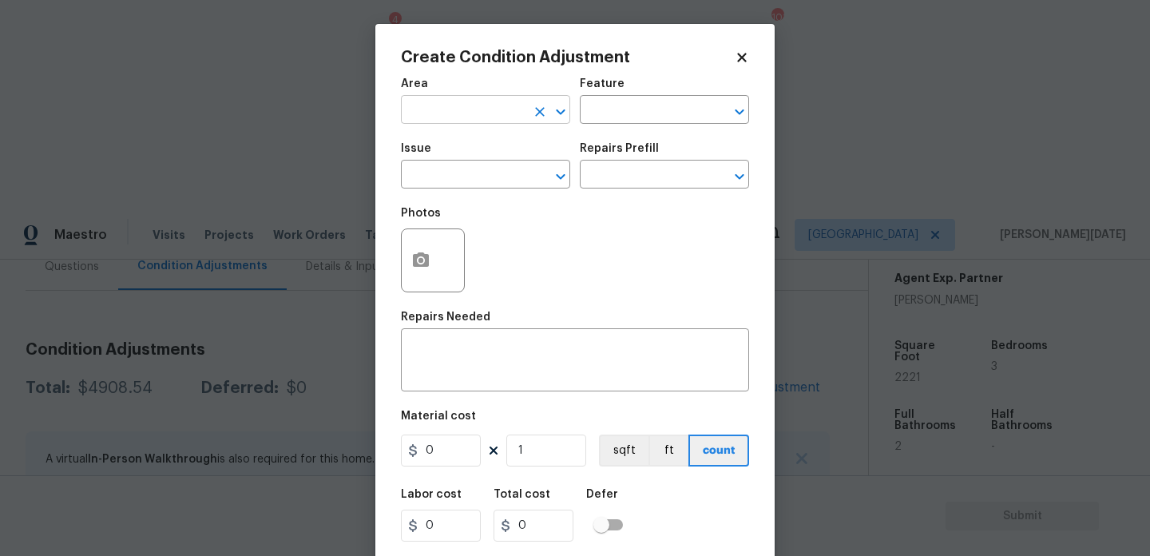
click at [429, 102] on input "text" at bounding box center [463, 111] width 125 height 25
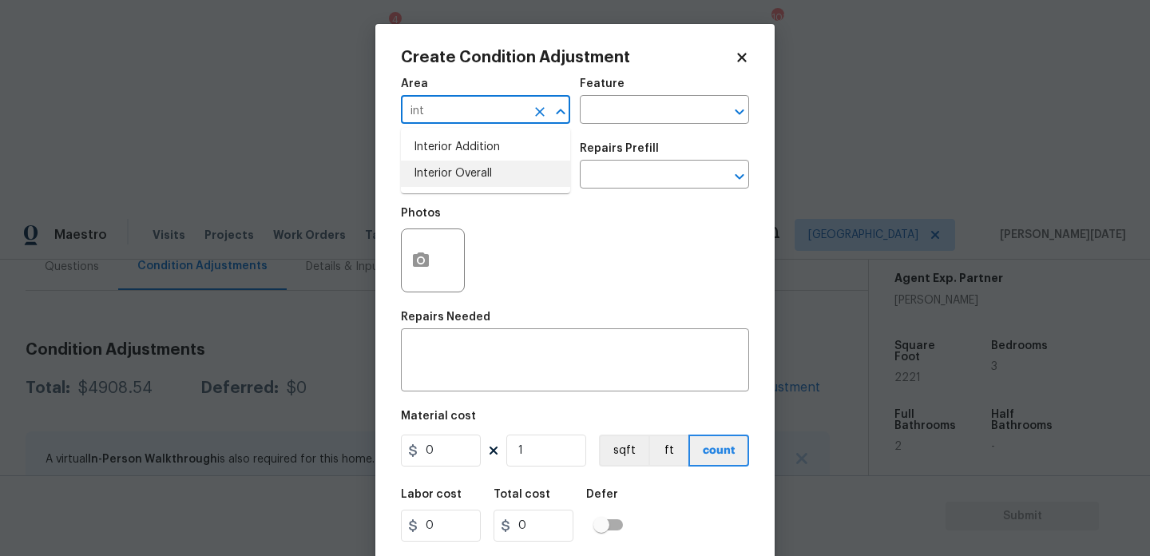
click at [456, 170] on li "Interior Overall" at bounding box center [485, 173] width 169 height 26
type input "Interior Overall"
click at [456, 170] on input "text" at bounding box center [463, 176] width 125 height 25
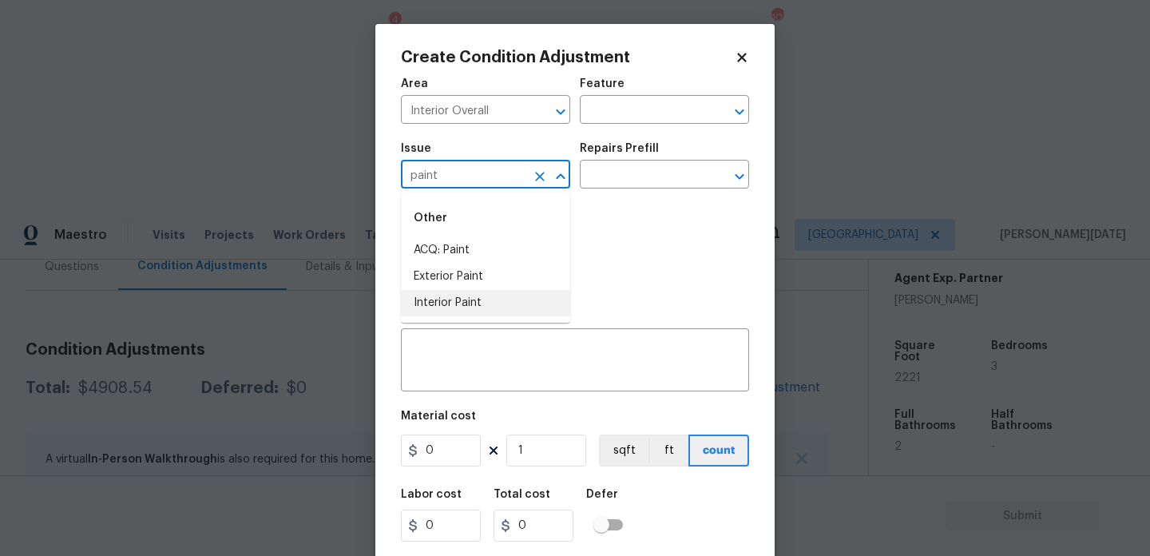
click at [466, 295] on li "Interior Paint" at bounding box center [485, 303] width 169 height 26
type input "Interior Paint"
click at [627, 184] on input "text" at bounding box center [642, 176] width 125 height 25
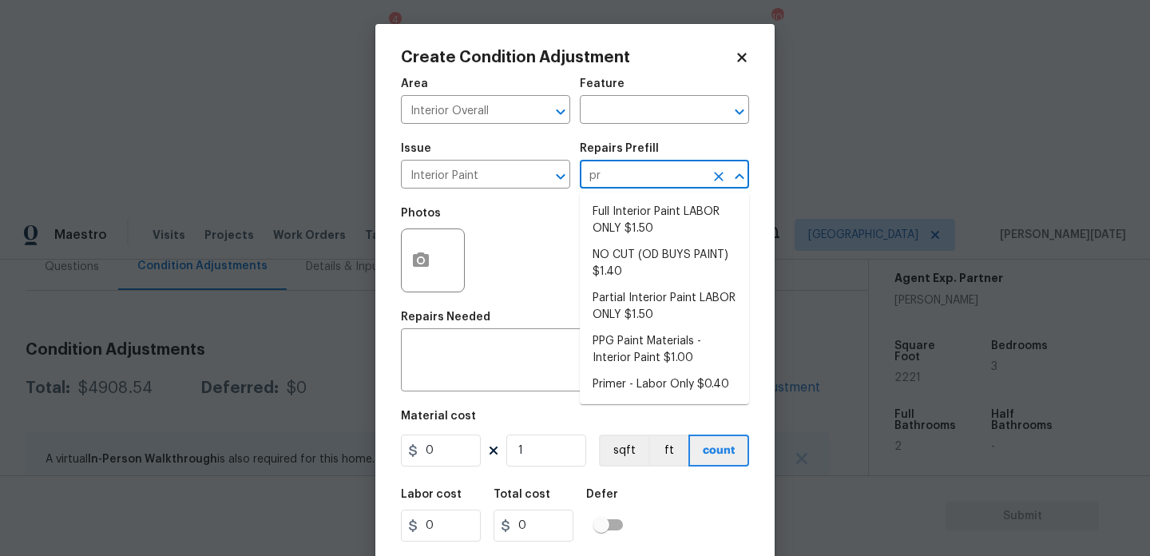
type input "pri"
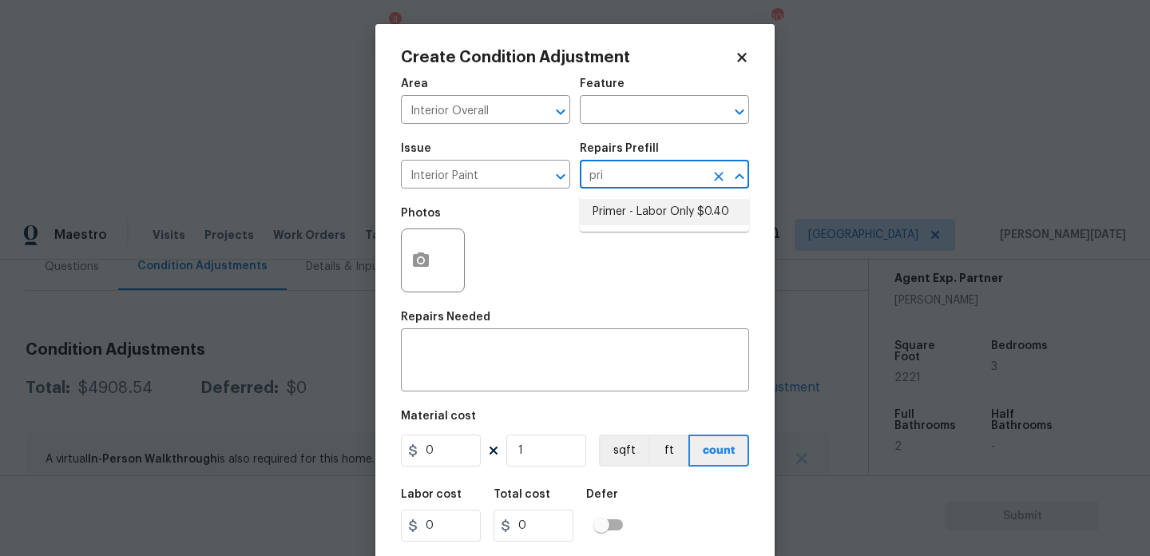
click at [636, 210] on li "Primer - Labor Only $0.40" at bounding box center [664, 212] width 169 height 26
type input "Overall Paint"
type textarea "Interior primer - PRIMER PROVIDED BY OPENDOOR - All nails, screws, drywall anch…"
type input "0.4"
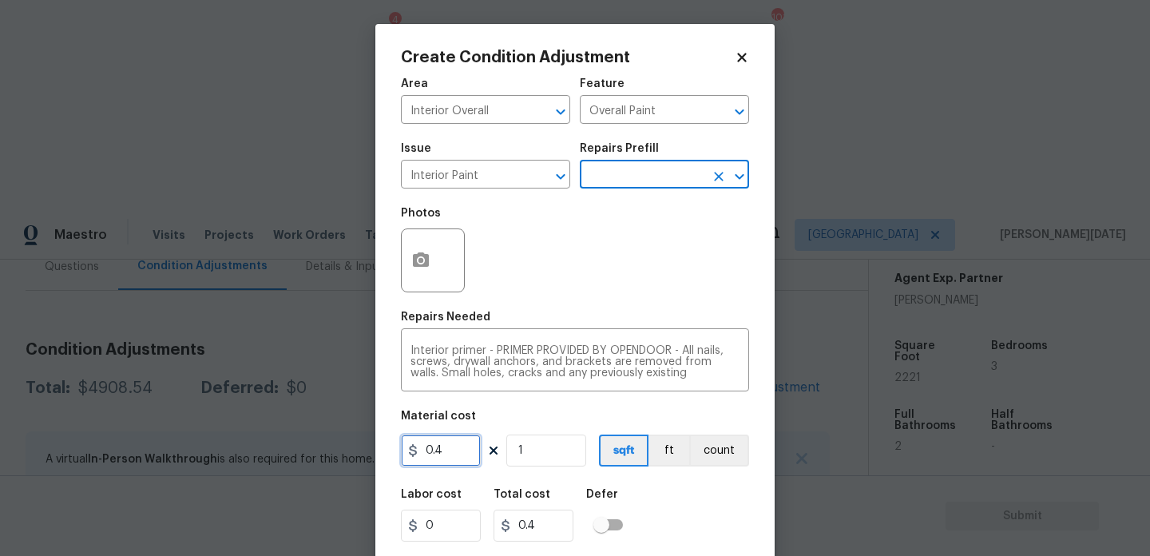
drag, startPoint x: 445, startPoint y: 450, endPoint x: 364, endPoint y: 448, distance: 80.7
click at [364, 450] on div "Create Condition Adjustment Area Interior Overall ​ Feature Overall Paint ​ Iss…" at bounding box center [575, 278] width 1150 height 556
type input "500"
click at [611, 228] on div "Photos" at bounding box center [575, 250] width 348 height 104
type input "500"
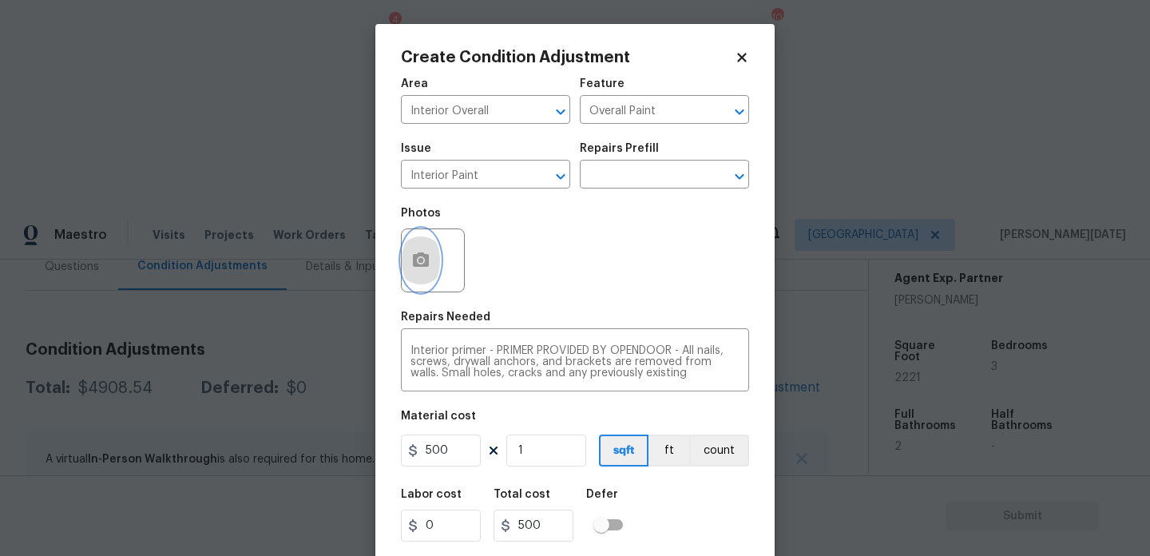
click at [425, 272] on button "button" at bounding box center [421, 260] width 38 height 62
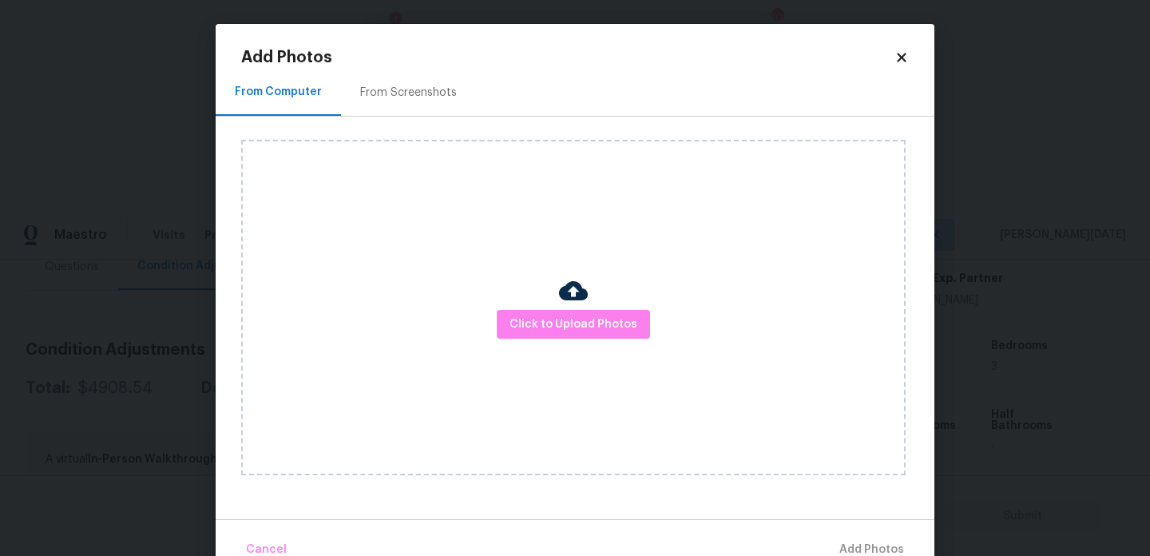
click at [418, 98] on div "From Screenshots" at bounding box center [408, 93] width 97 height 16
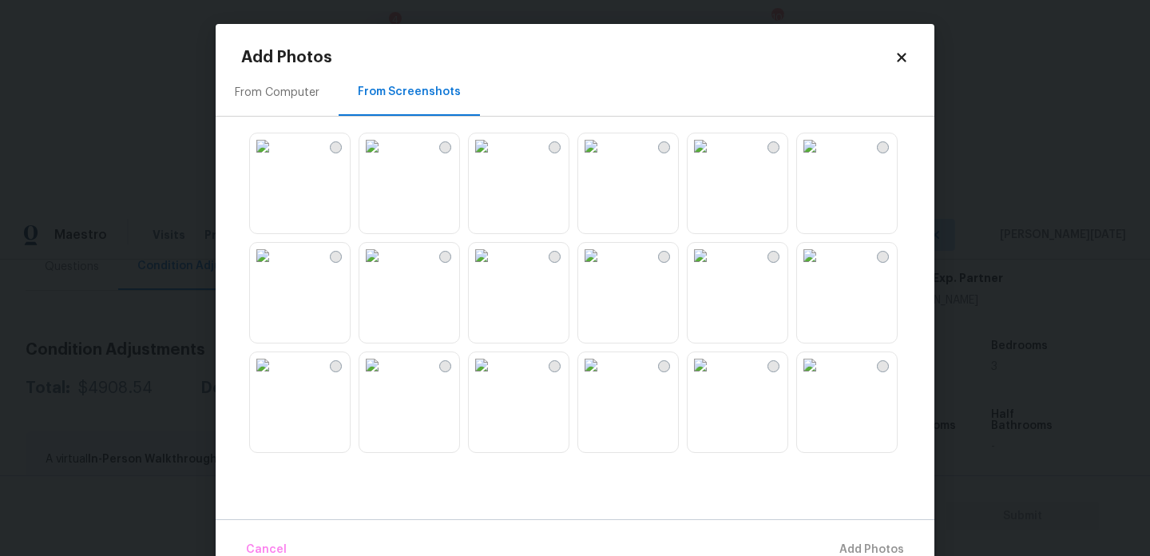
click at [374, 159] on img at bounding box center [372, 146] width 26 height 26
click at [275, 159] on img at bounding box center [263, 146] width 26 height 26
click at [713, 159] on img at bounding box center [700, 146] width 26 height 26
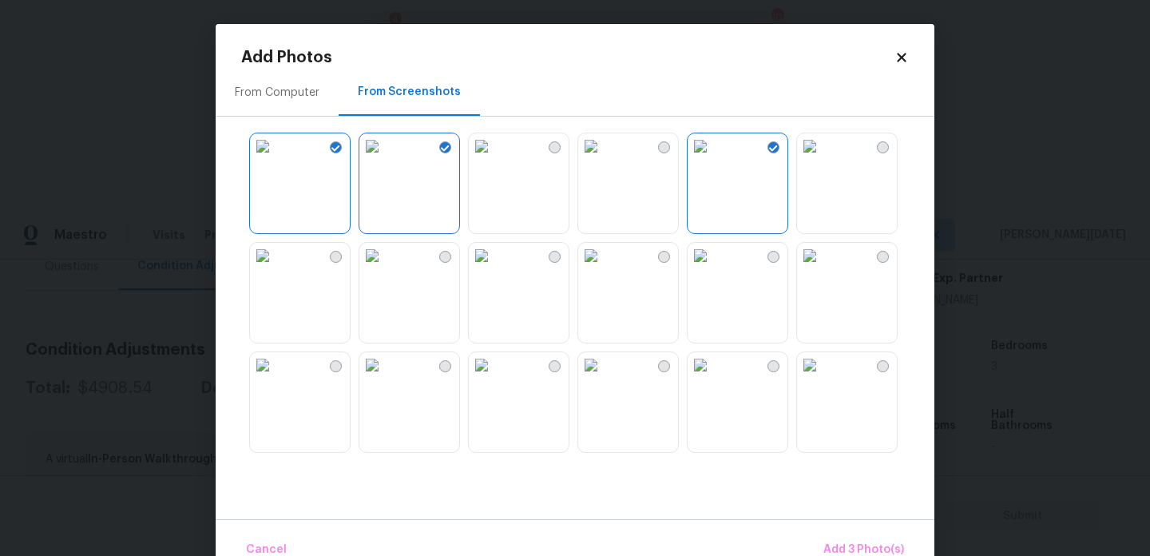
scroll to position [149, 0]
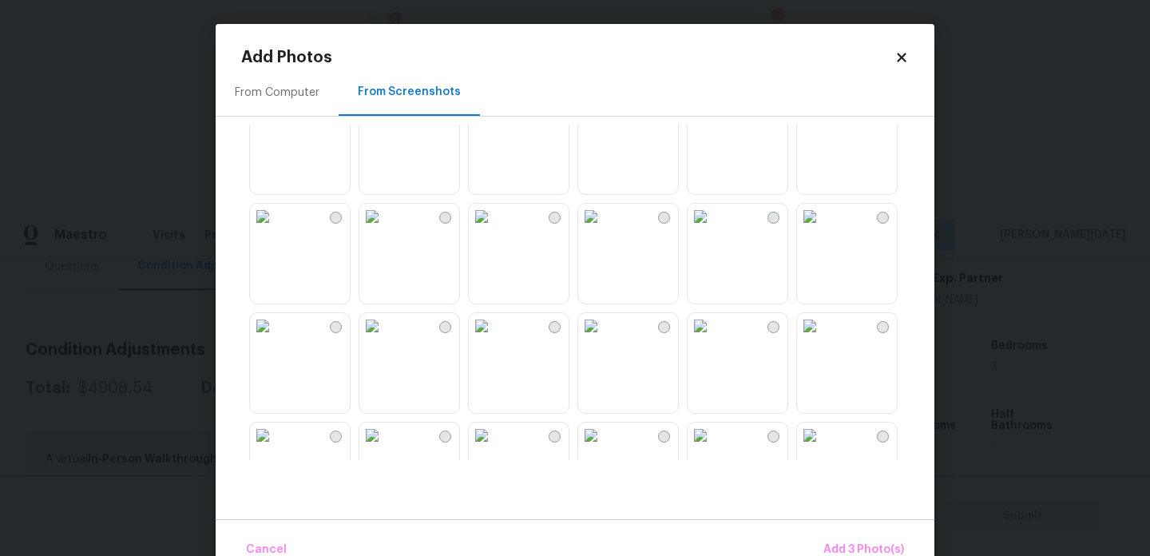
click at [713, 339] on img at bounding box center [700, 326] width 26 height 26
click at [385, 229] on img at bounding box center [372, 217] width 26 height 26
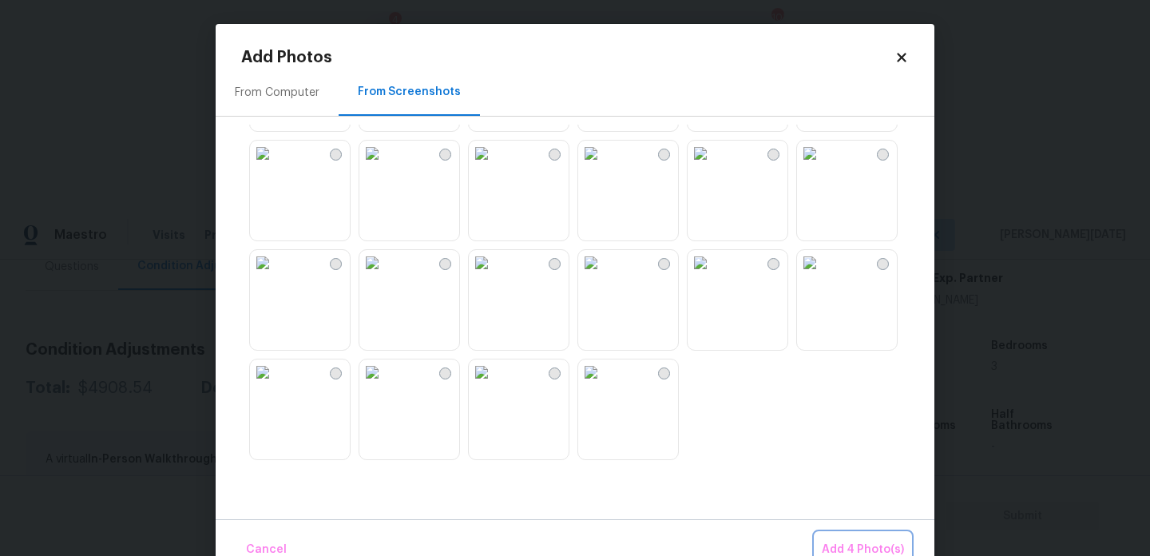
click at [858, 541] on span "Add 4 Photo(s)" at bounding box center [863, 550] width 82 height 20
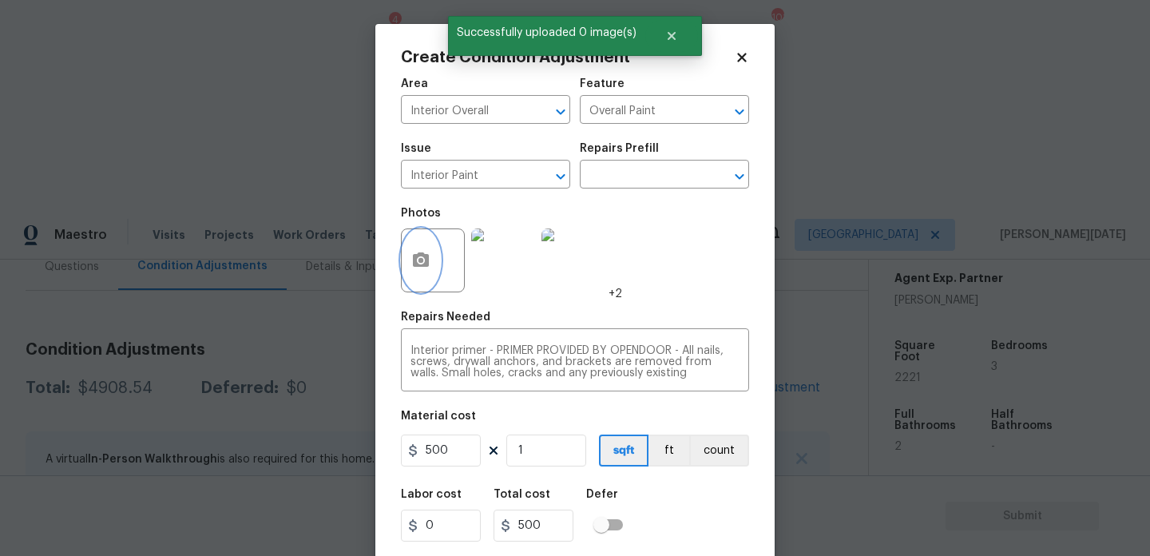
scroll to position [41, 0]
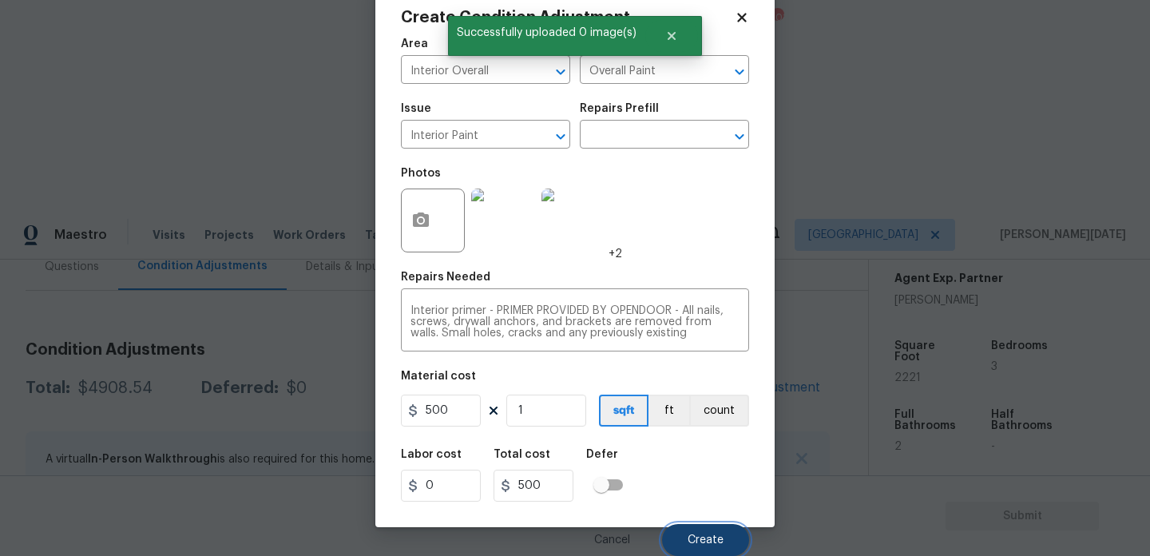
click at [691, 534] on span "Create" at bounding box center [705, 540] width 36 height 12
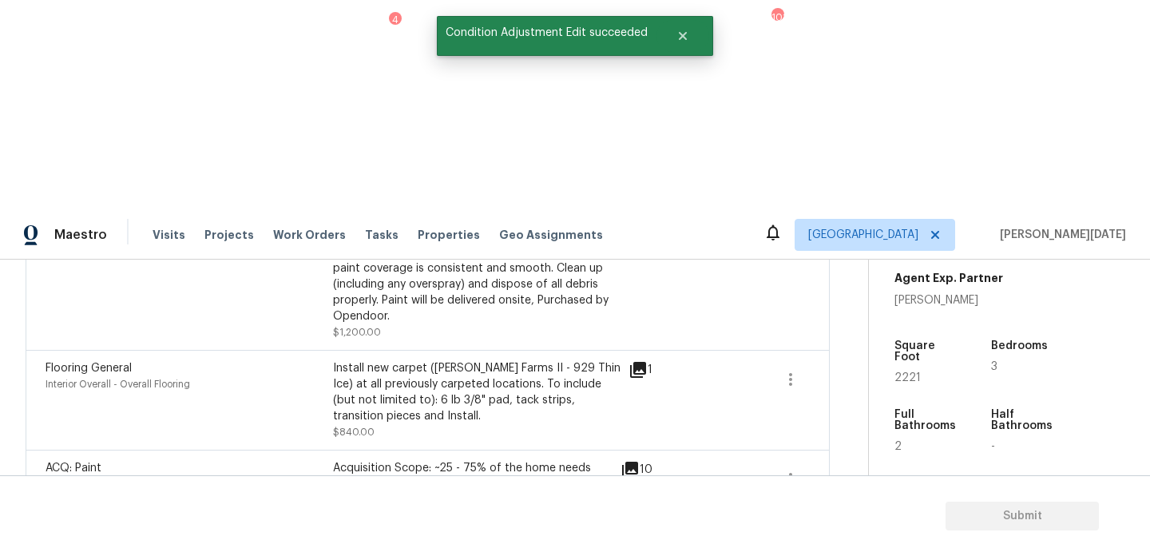
scroll to position [627, 0]
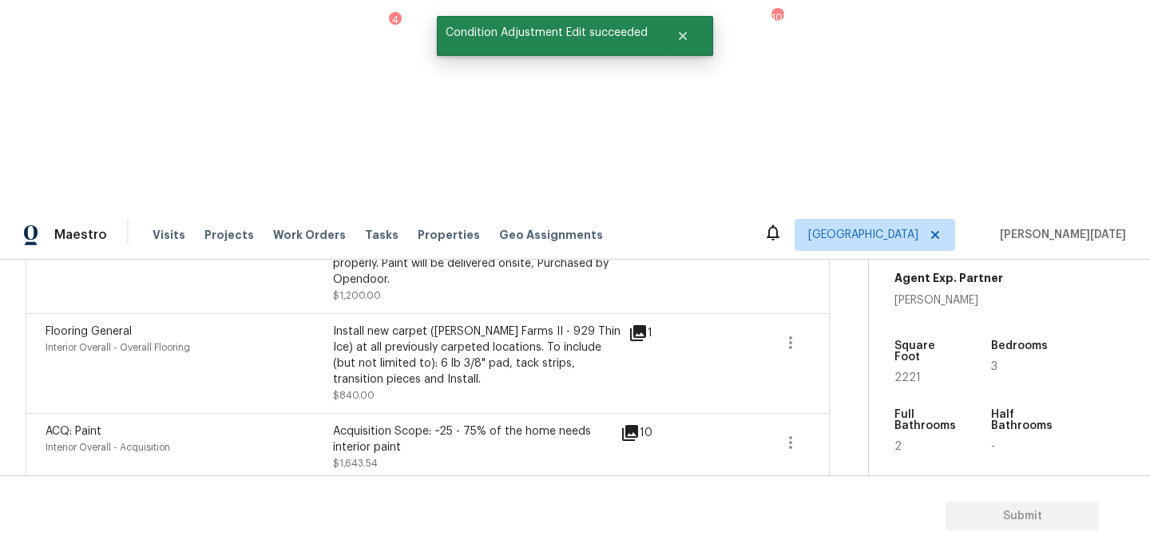
click at [860, 362] on div "Edit" at bounding box center [880, 358] width 125 height 16
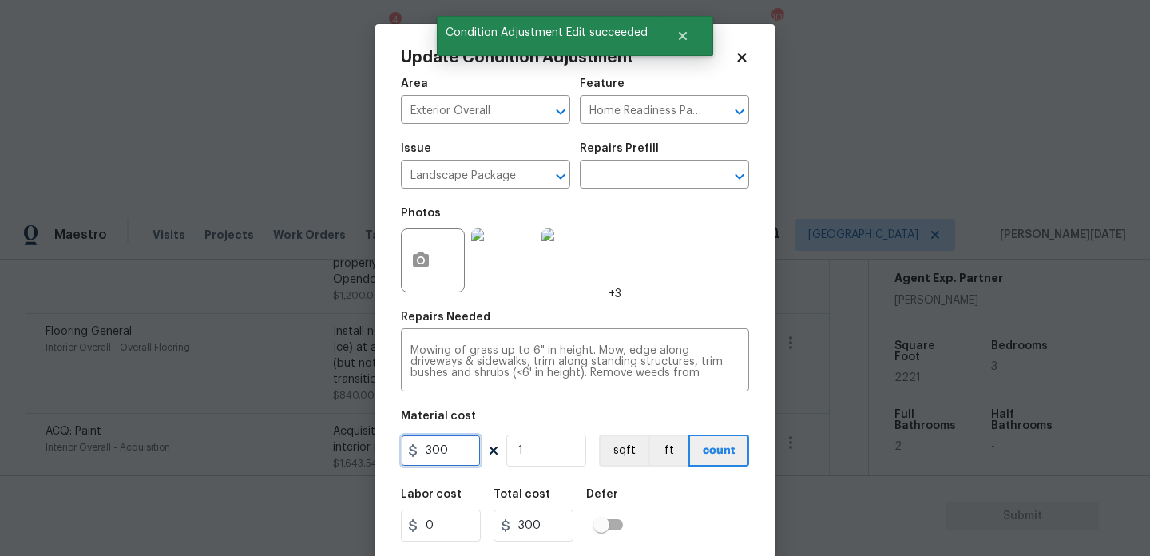
drag, startPoint x: 470, startPoint y: 454, endPoint x: 289, endPoint y: 453, distance: 181.2
click at [289, 453] on div "Update Condition Adjustment Area Exterior Overall ​ Feature Home Readiness Pack…" at bounding box center [575, 278] width 1150 height 556
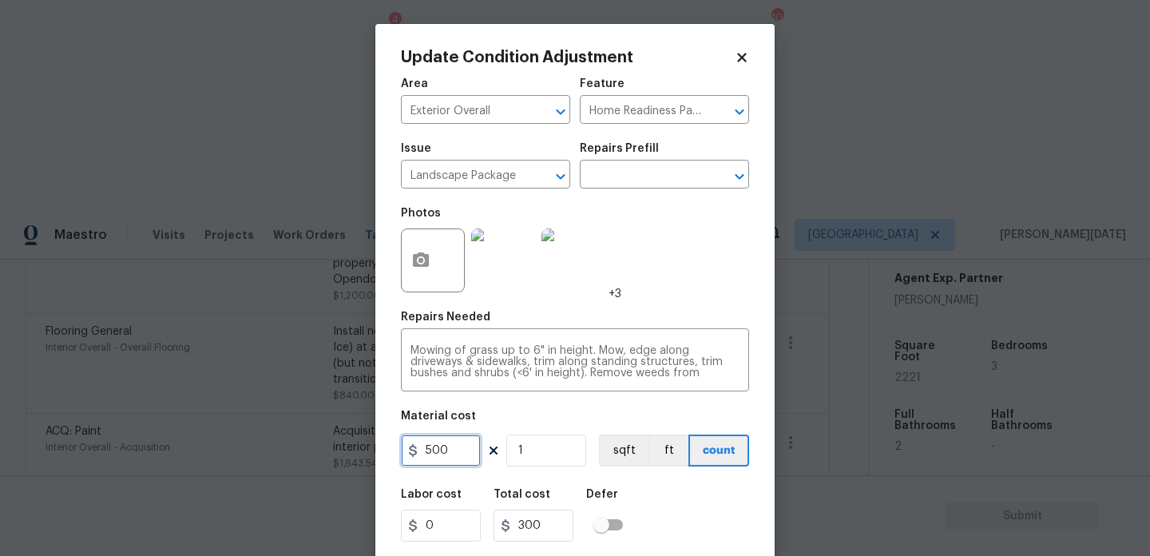
type input "500"
click at [693, 252] on div "Photos +3" at bounding box center [575, 250] width 348 height 104
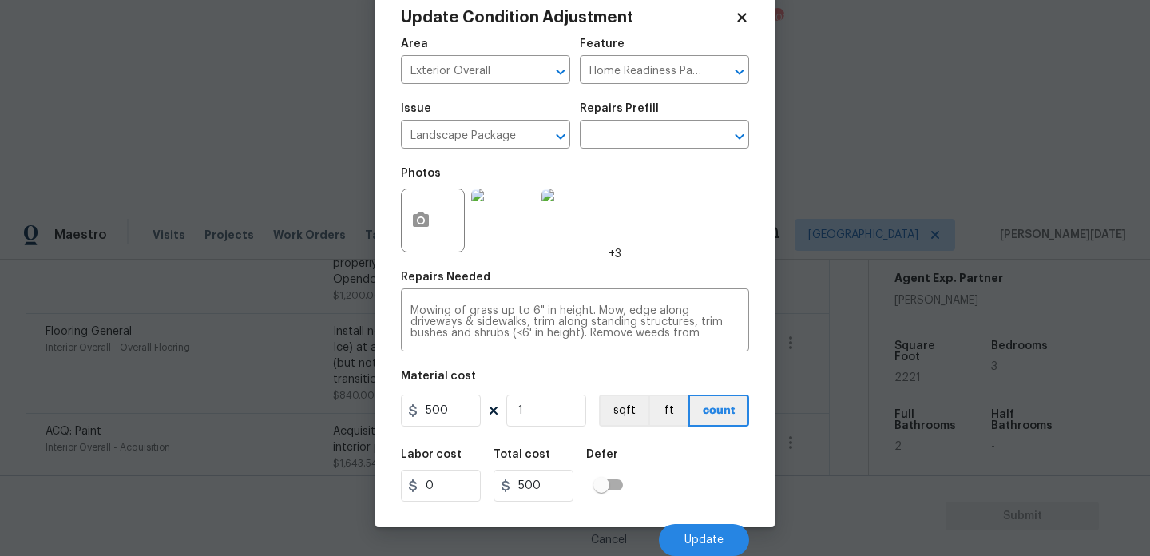
click at [685, 517] on div "Cancel Update" at bounding box center [575, 533] width 348 height 45
click at [686, 531] on button "Update" at bounding box center [704, 540] width 90 height 32
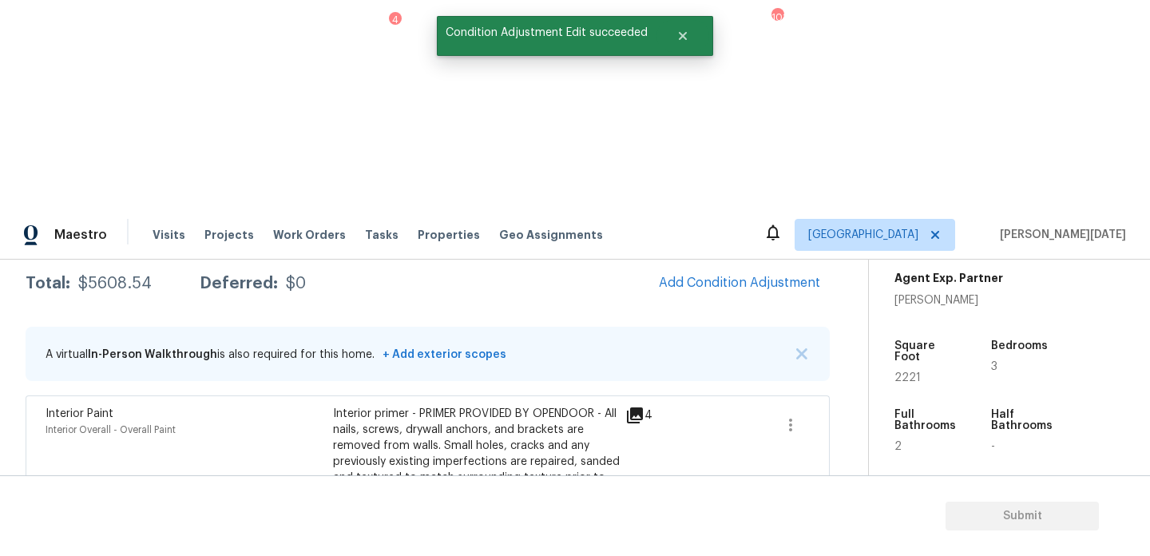
scroll to position [223, 0]
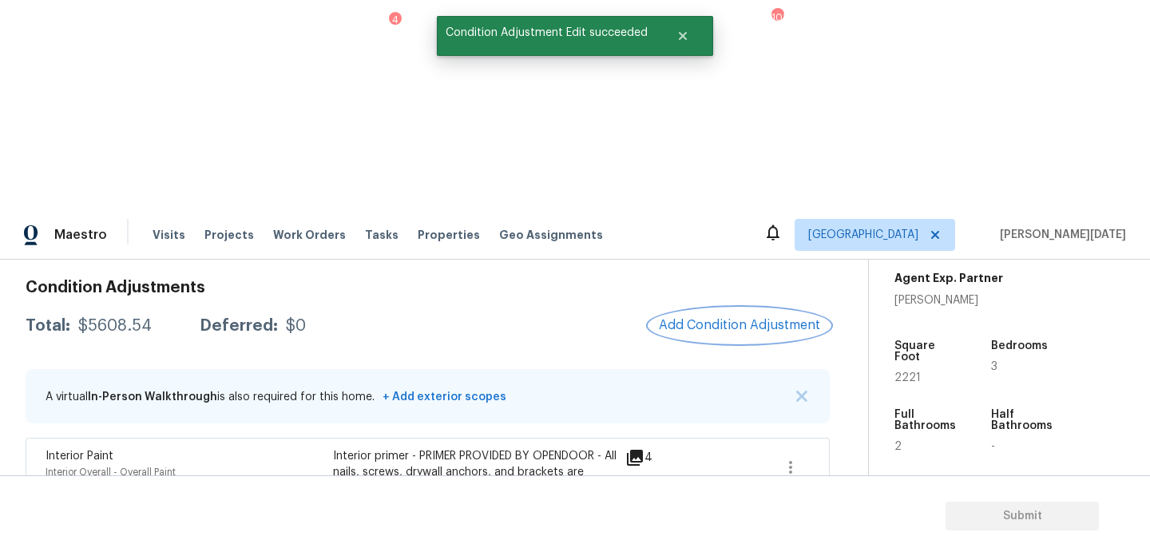
click at [719, 308] on button "Add Condition Adjustment" at bounding box center [739, 325] width 180 height 34
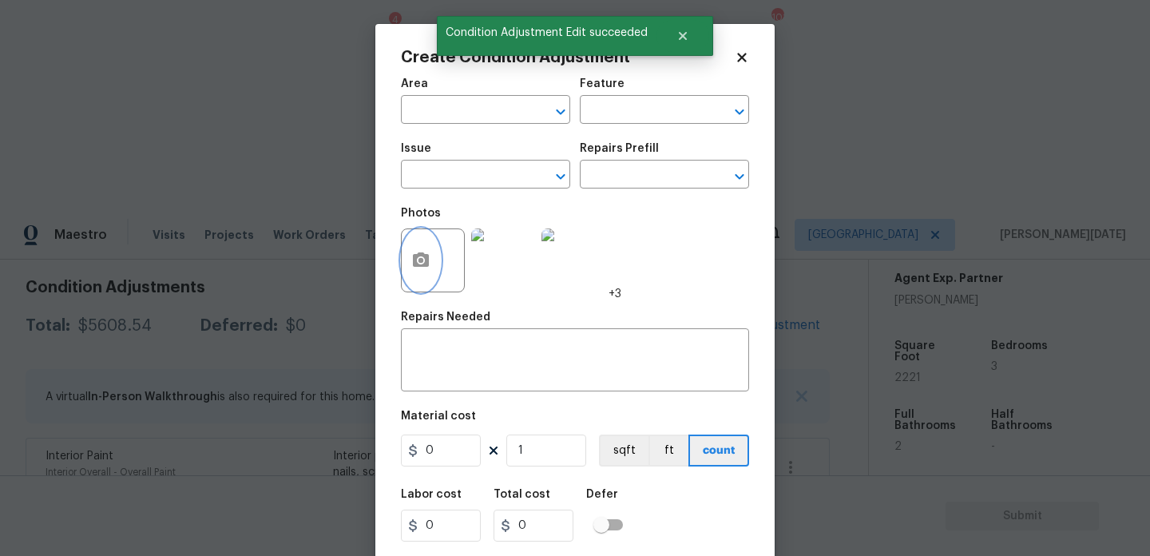
click at [414, 259] on icon "button" at bounding box center [421, 259] width 16 height 14
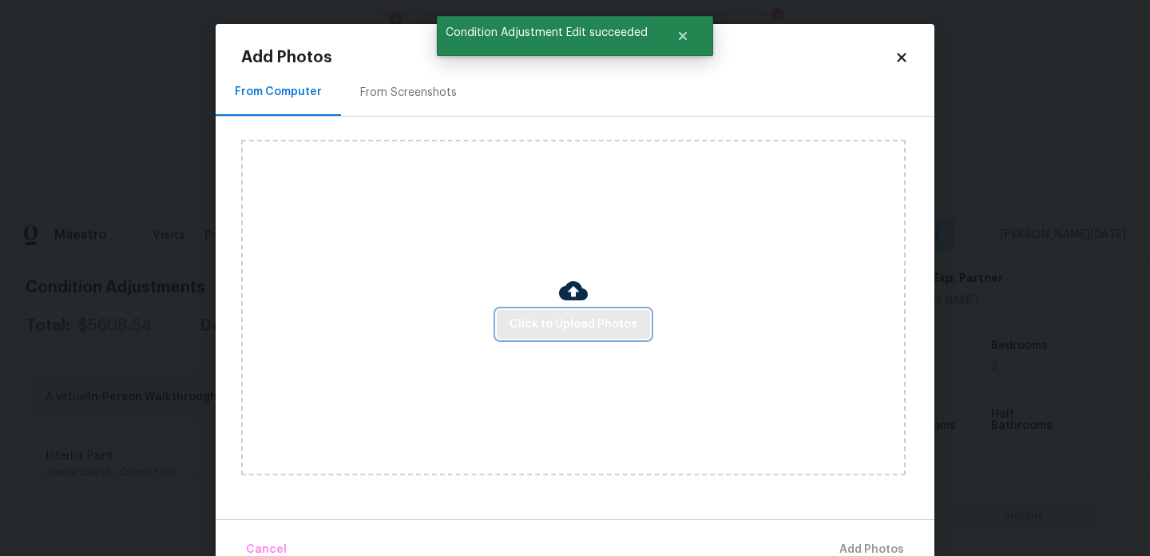
click at [557, 318] on span "Click to Upload Photos" at bounding box center [573, 325] width 128 height 20
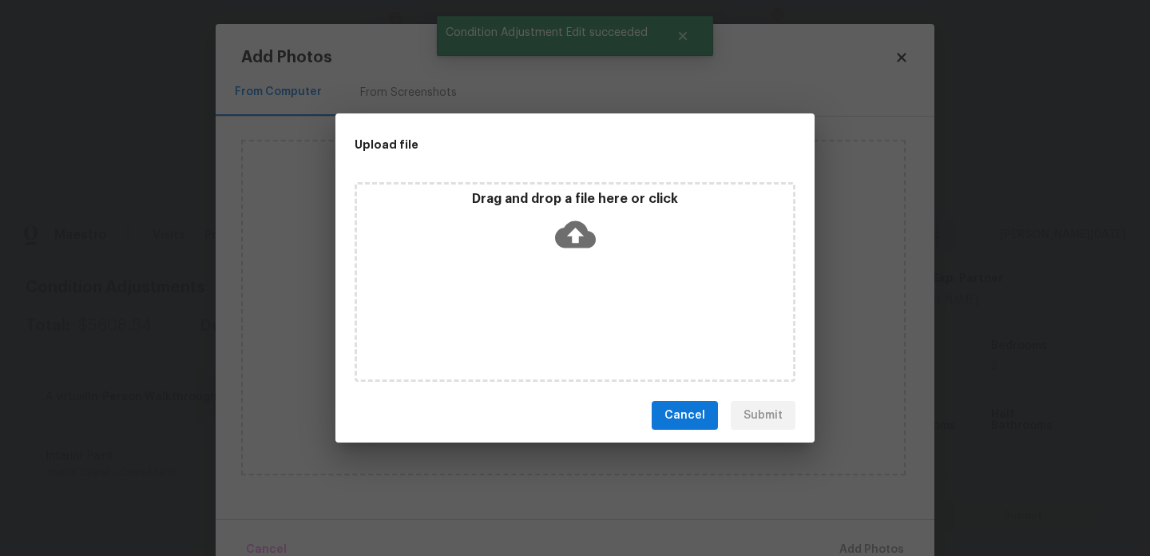
click at [557, 318] on div "Drag and drop a file here or click" at bounding box center [575, 282] width 441 height 200
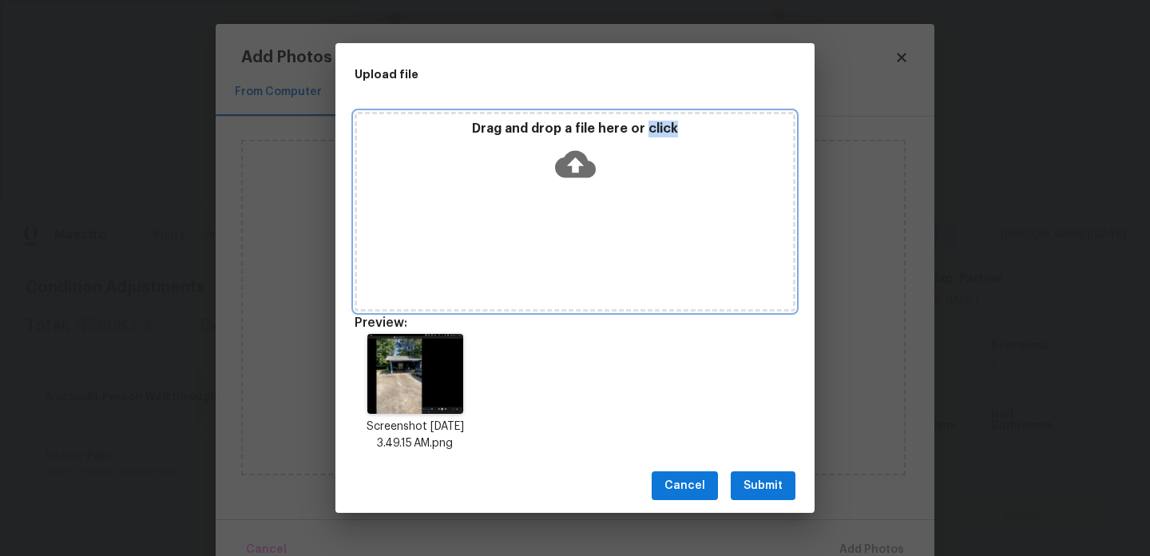
click at [601, 147] on div "Drag and drop a file here or click" at bounding box center [575, 155] width 436 height 69
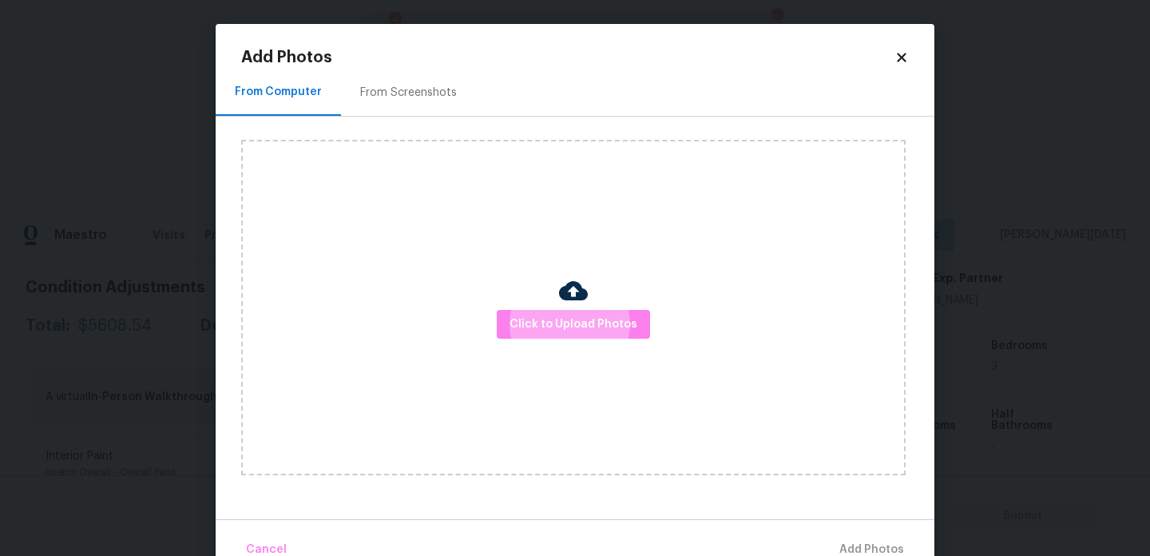
click at [482, 295] on div "Click to Upload Photos" at bounding box center [573, 307] width 664 height 335
click at [521, 319] on span "Click to Upload Photos" at bounding box center [573, 325] width 128 height 20
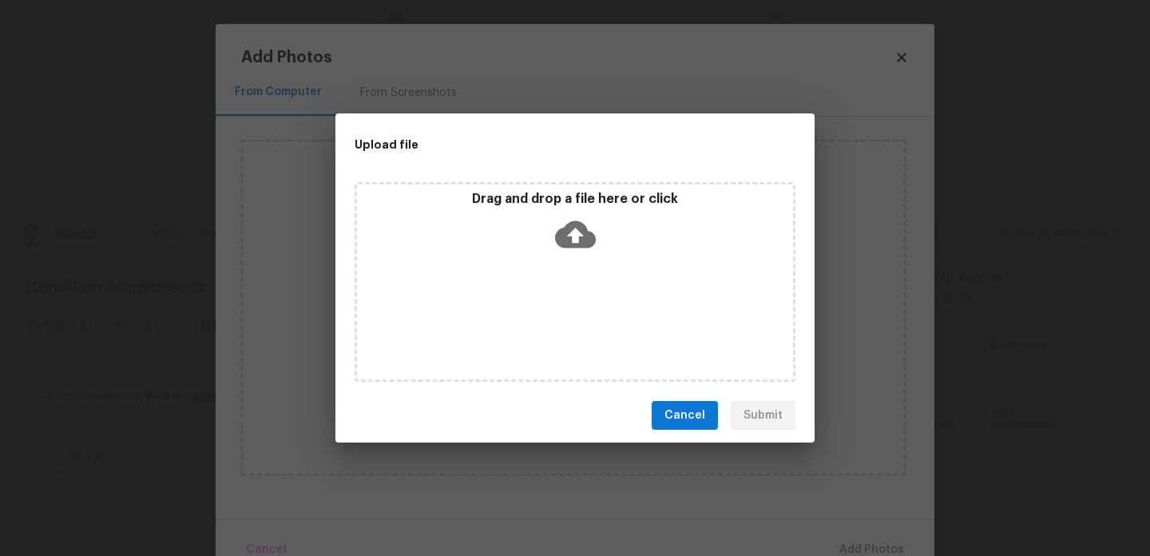
click at [521, 319] on div "Drag and drop a file here or click" at bounding box center [575, 282] width 441 height 200
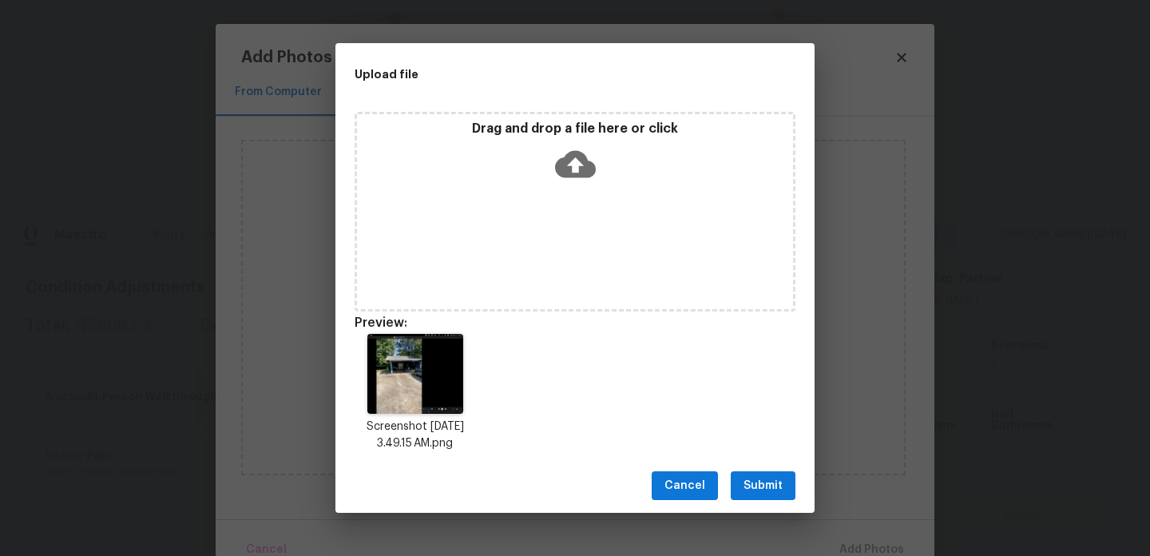
click at [751, 485] on span "Submit" at bounding box center [762, 486] width 39 height 20
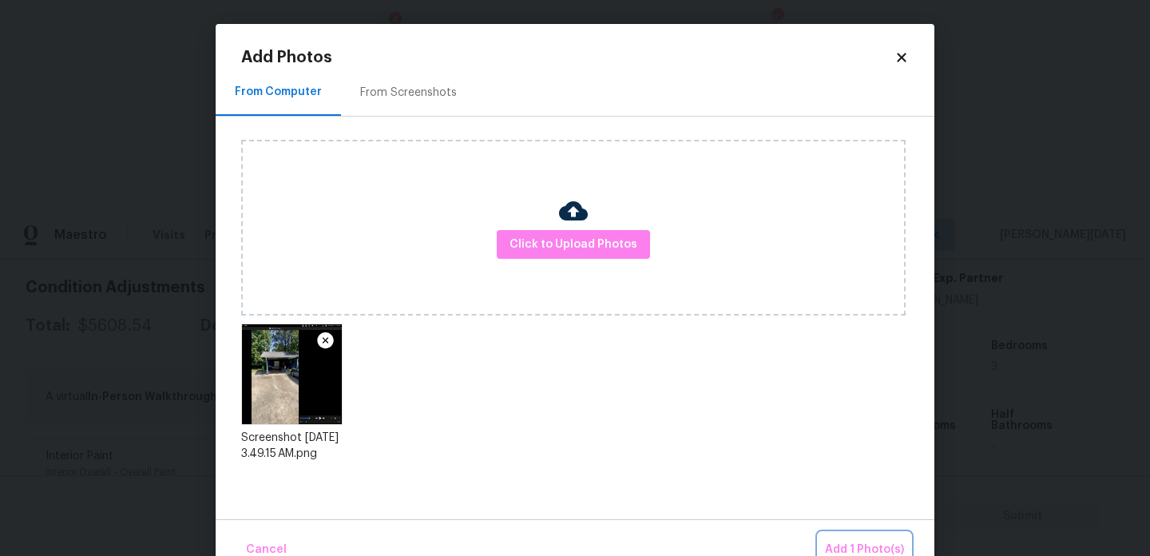
click at [839, 547] on span "Add 1 Photo(s)" at bounding box center [864, 550] width 79 height 20
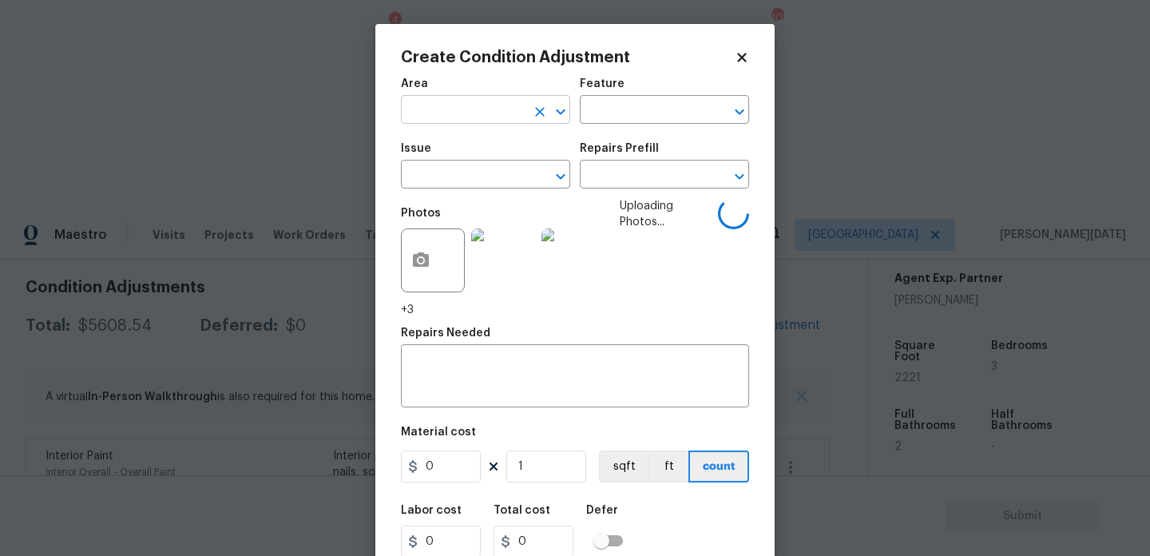
click at [428, 105] on input "text" at bounding box center [463, 111] width 125 height 25
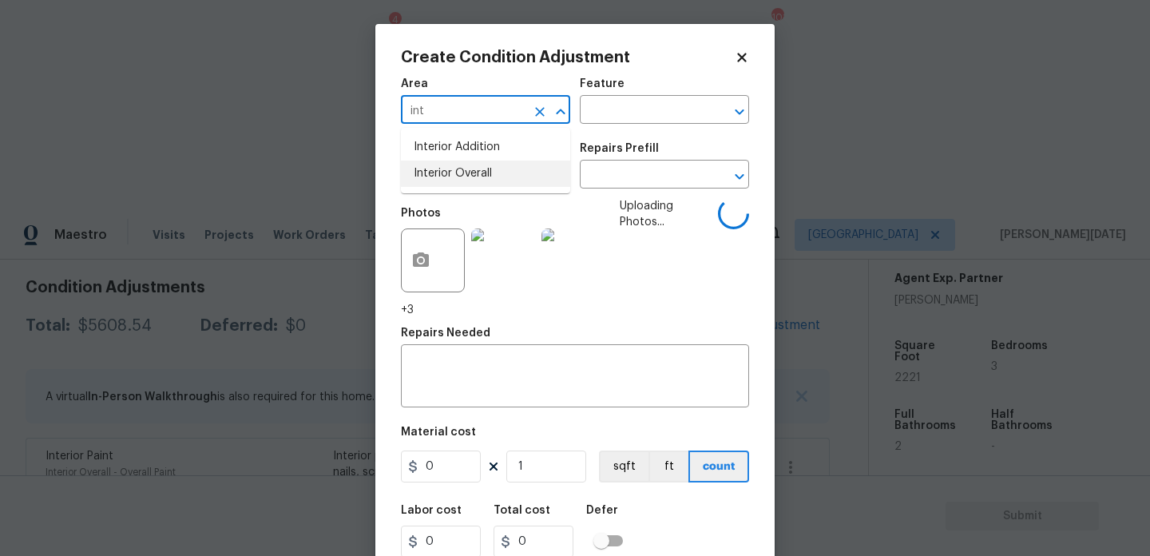
click at [460, 187] on ul "Interior Addition Interior Overall" at bounding box center [485, 160] width 169 height 65
click at [476, 179] on li "Interior Overall" at bounding box center [485, 173] width 169 height 26
type input "Interior Overall"
click at [476, 179] on input "text" at bounding box center [463, 176] width 125 height 25
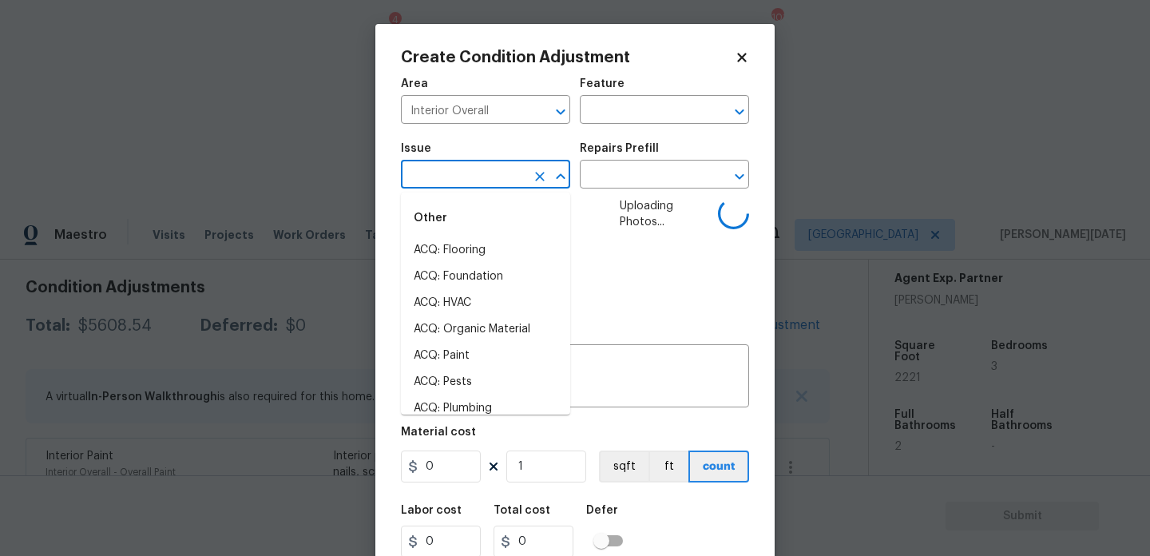
click at [476, 179] on input "text" at bounding box center [463, 176] width 125 height 25
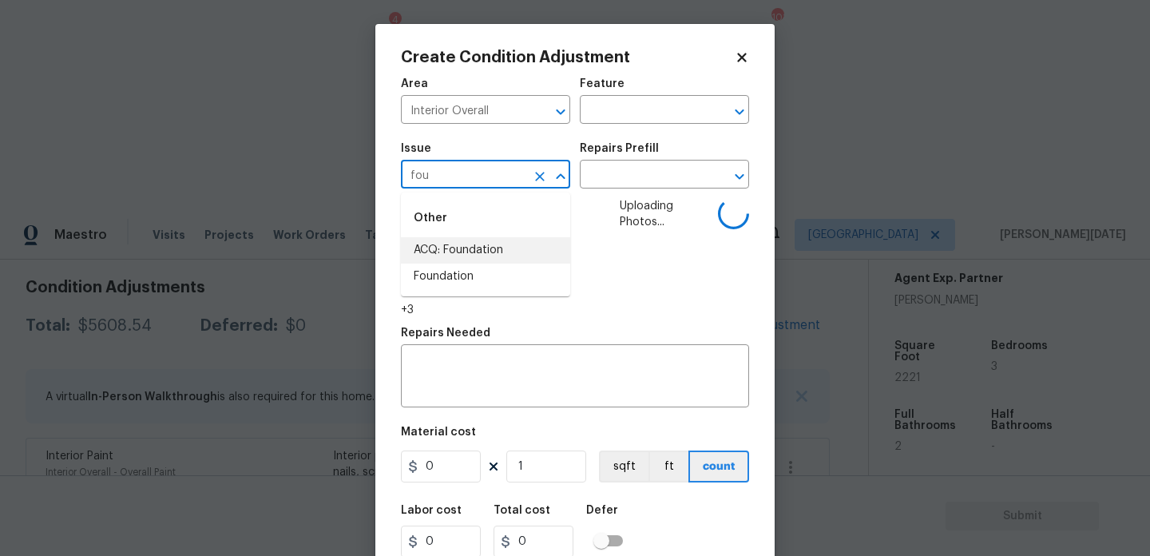
click at [493, 248] on li "ACQ: Foundation" at bounding box center [485, 250] width 169 height 26
type input "ACQ: Foundation"
click at [644, 180] on input "text" at bounding box center [642, 176] width 125 height 25
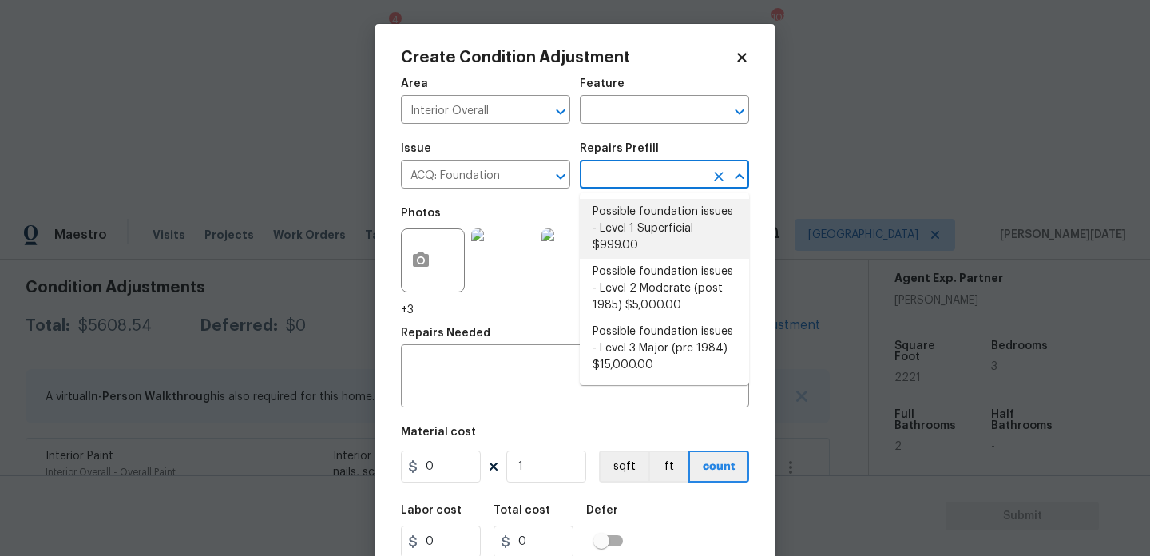
click at [637, 215] on li "Possible foundation issues - Level 1 Superficial $999.00" at bounding box center [664, 229] width 169 height 60
type input "Acquisition"
type textarea "Possible foundation issues - Level 1 - Superficial. Disclaimer: This is NOT a t…"
type input "999"
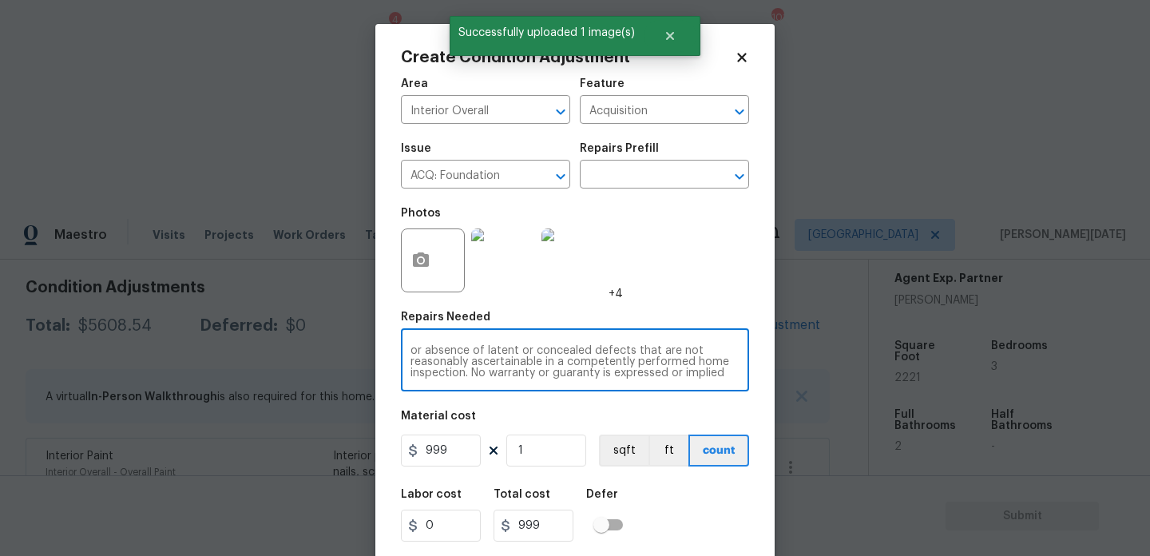
scroll to position [56, 0]
drag, startPoint x: 549, startPoint y: 351, endPoint x: 755, endPoint y: 422, distance: 217.4
click at [755, 422] on div "Create Condition Adjustment Area Interior Overall ​ Feature Acquisition ​ Issue…" at bounding box center [574, 295] width 399 height 543
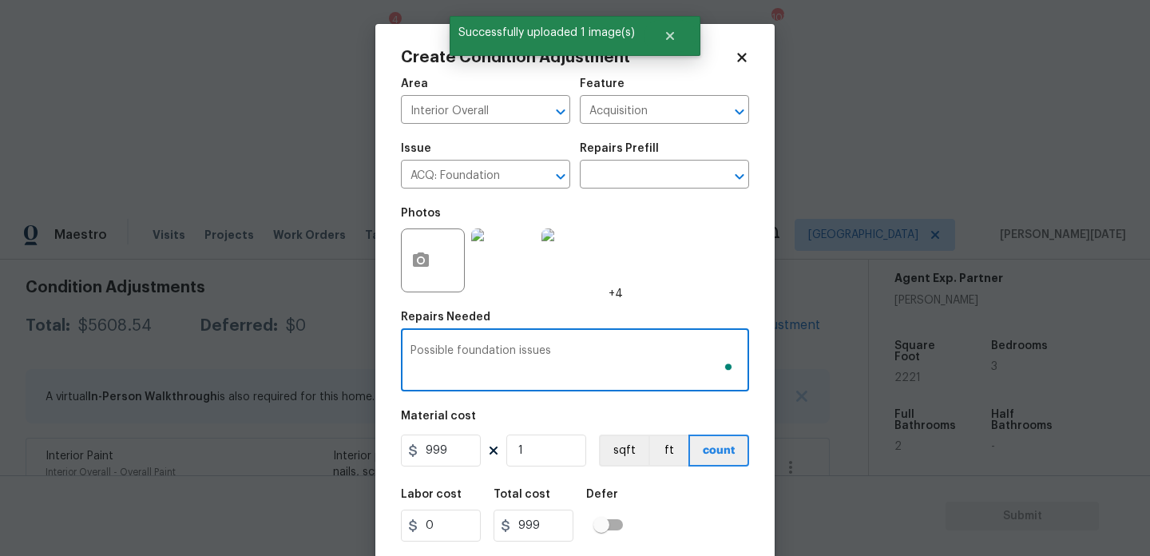
scroll to position [0, 0]
type textarea "Possible foundation issues"
drag, startPoint x: 305, startPoint y: 449, endPoint x: 281, endPoint y: 444, distance: 24.4
click at [281, 444] on div "Create Condition Adjustment Area Interior Overall ​ Feature Acquisition ​ Issue…" at bounding box center [575, 278] width 1150 height 556
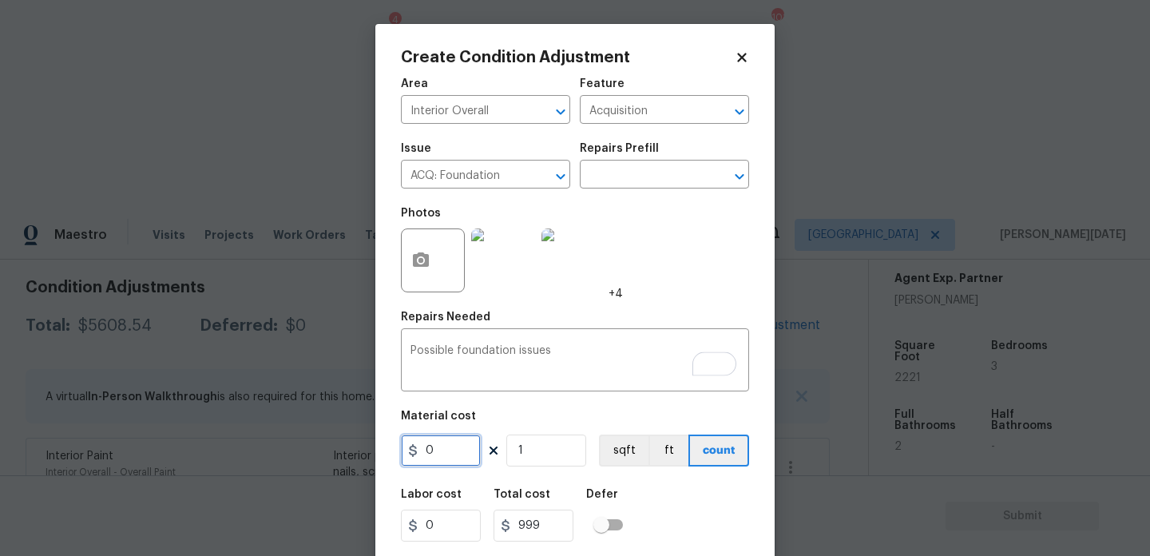
type input "0"
click at [668, 277] on div "Photos +4" at bounding box center [575, 250] width 348 height 104
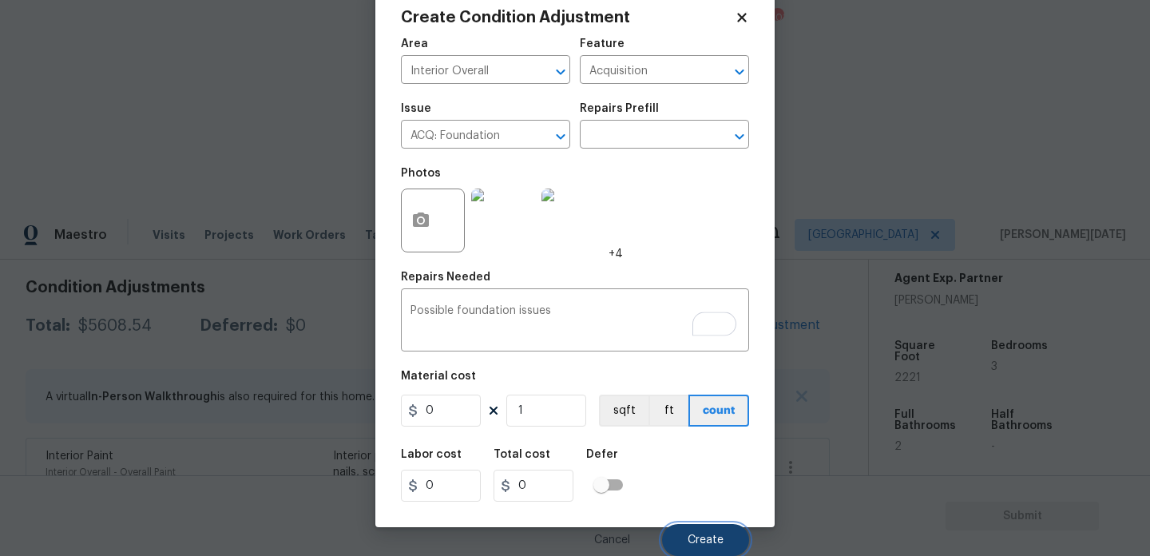
click at [692, 537] on span "Create" at bounding box center [705, 540] width 36 height 12
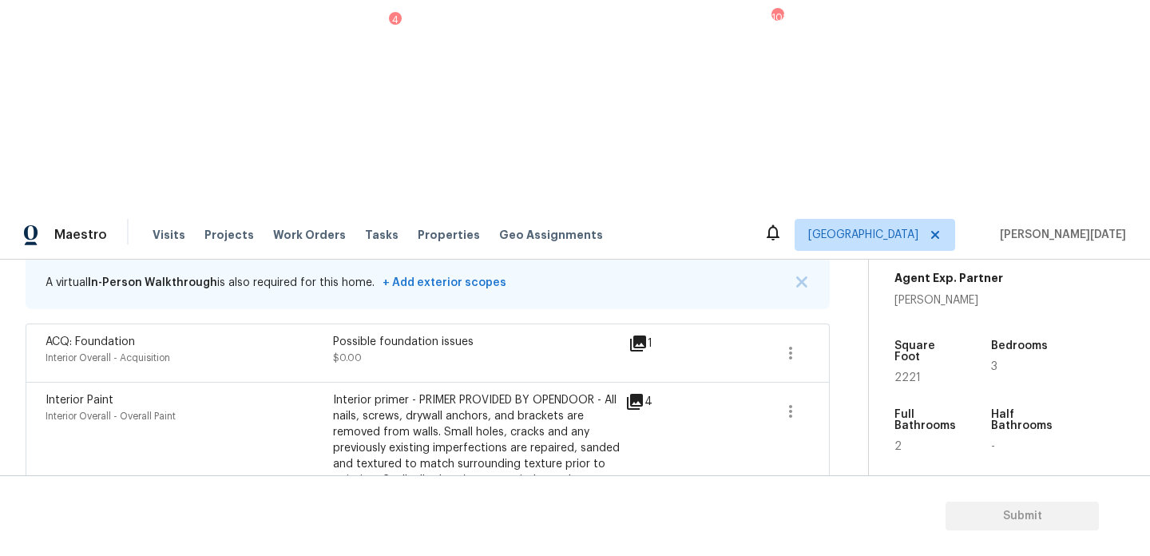
scroll to position [220, 0]
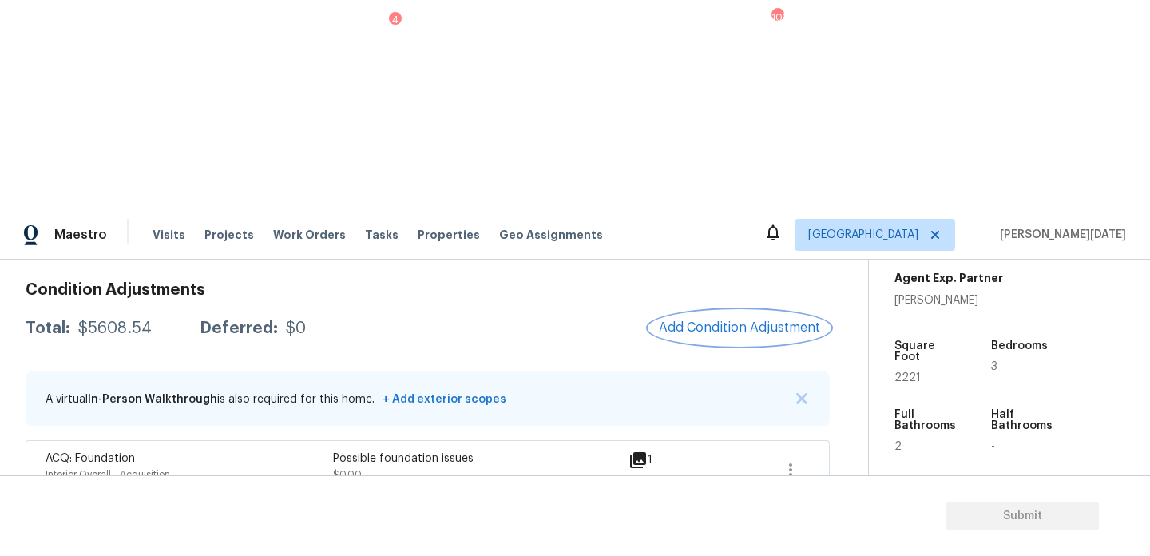
click at [757, 311] on button "Add Condition Adjustment" at bounding box center [739, 328] width 180 height 34
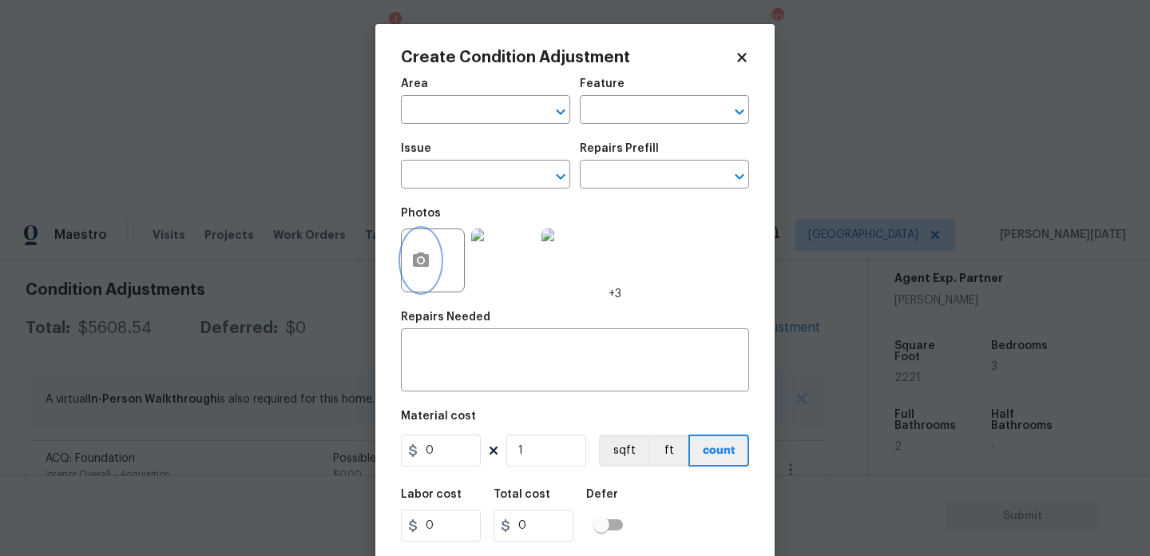
click at [434, 260] on button "button" at bounding box center [421, 260] width 38 height 62
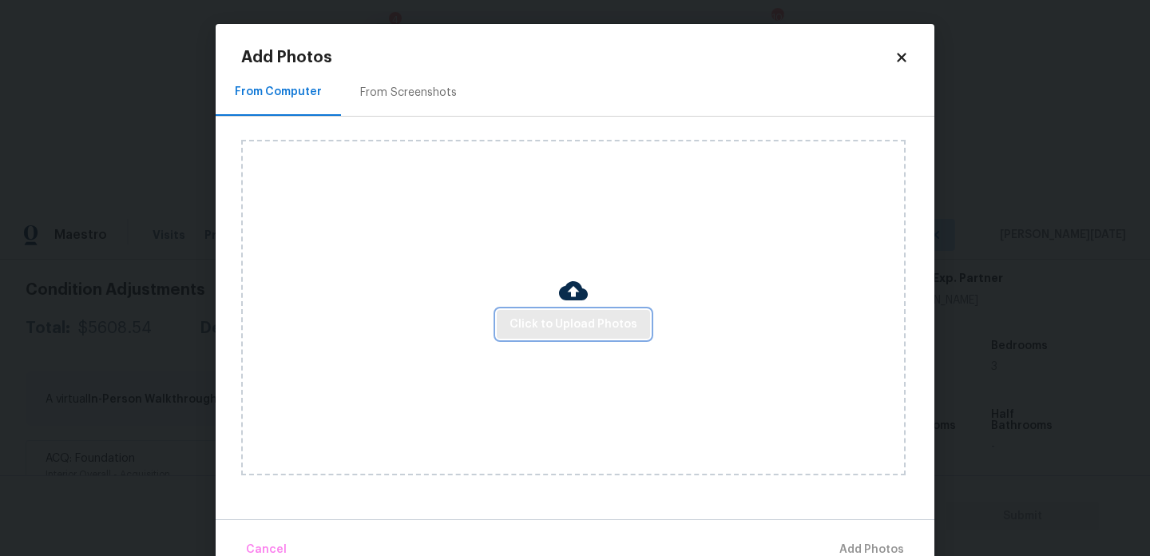
click at [538, 325] on span "Click to Upload Photos" at bounding box center [573, 325] width 128 height 20
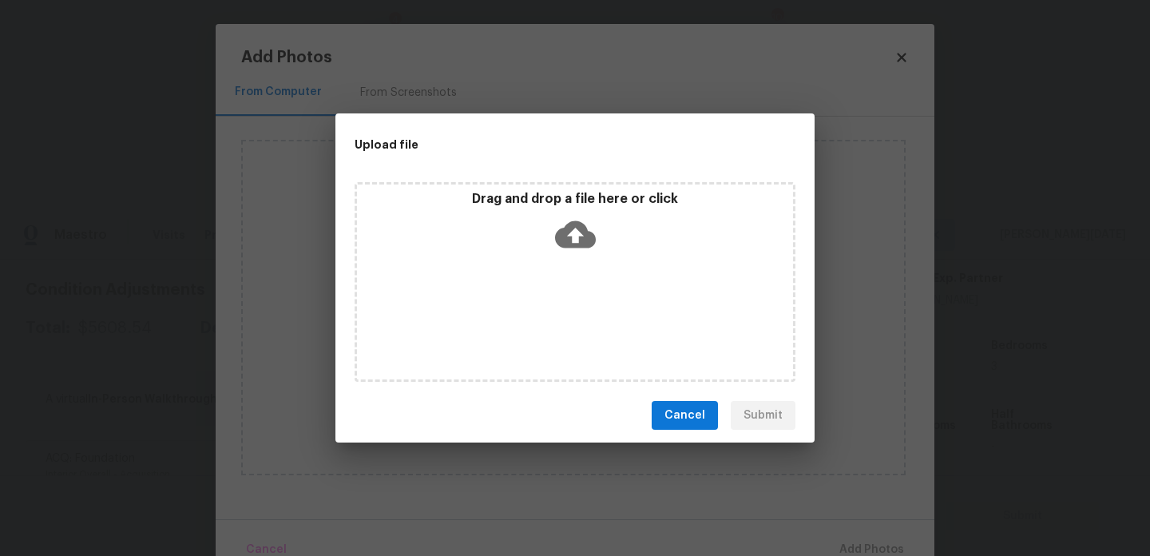
click at [538, 325] on div "Drag and drop a file here or click" at bounding box center [575, 282] width 441 height 200
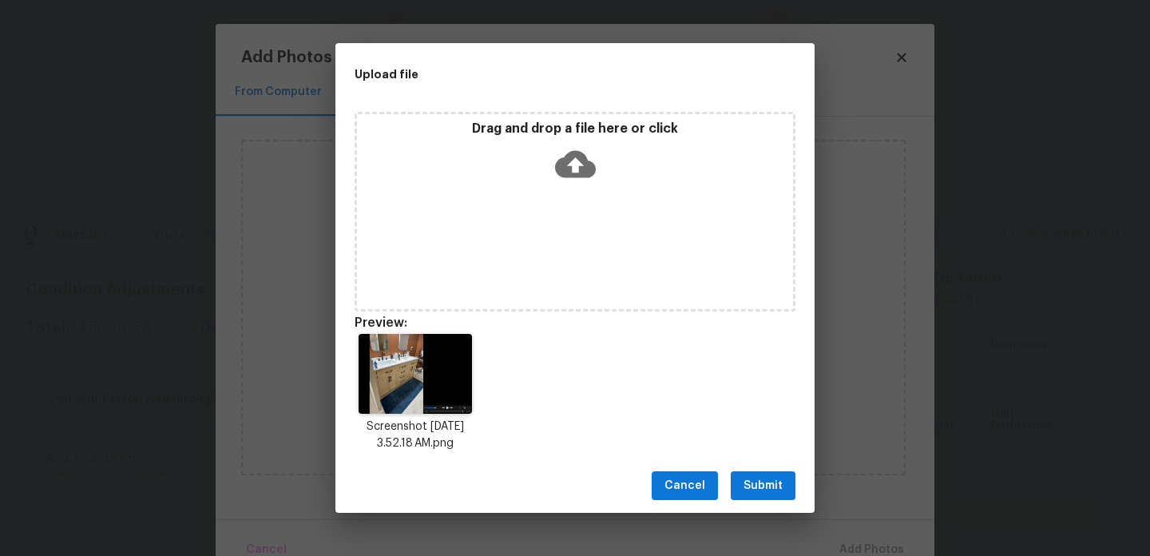
click at [771, 497] on button "Submit" at bounding box center [763, 486] width 65 height 30
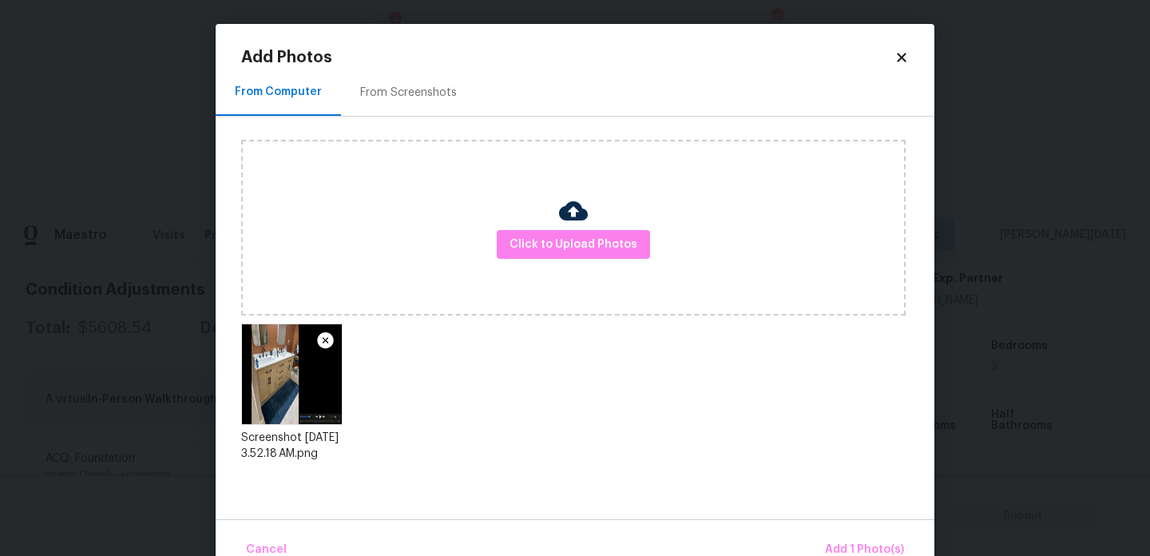
click at [772, 497] on div "Click to Upload Photos Screenshot 2025-09-22 at 3.52.18 AM.png" at bounding box center [587, 308] width 693 height 382
click at [852, 545] on span "Add 1 Photo(s)" at bounding box center [864, 550] width 79 height 20
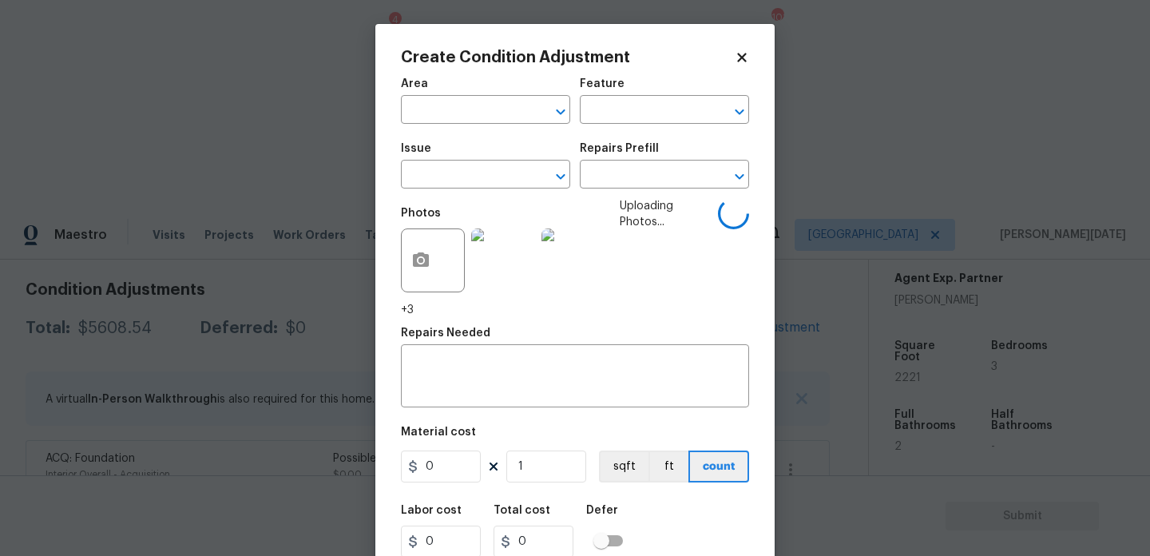
click at [468, 126] on span "Area ​" at bounding box center [485, 101] width 169 height 65
click at [430, 111] on input "text" at bounding box center [463, 111] width 125 height 25
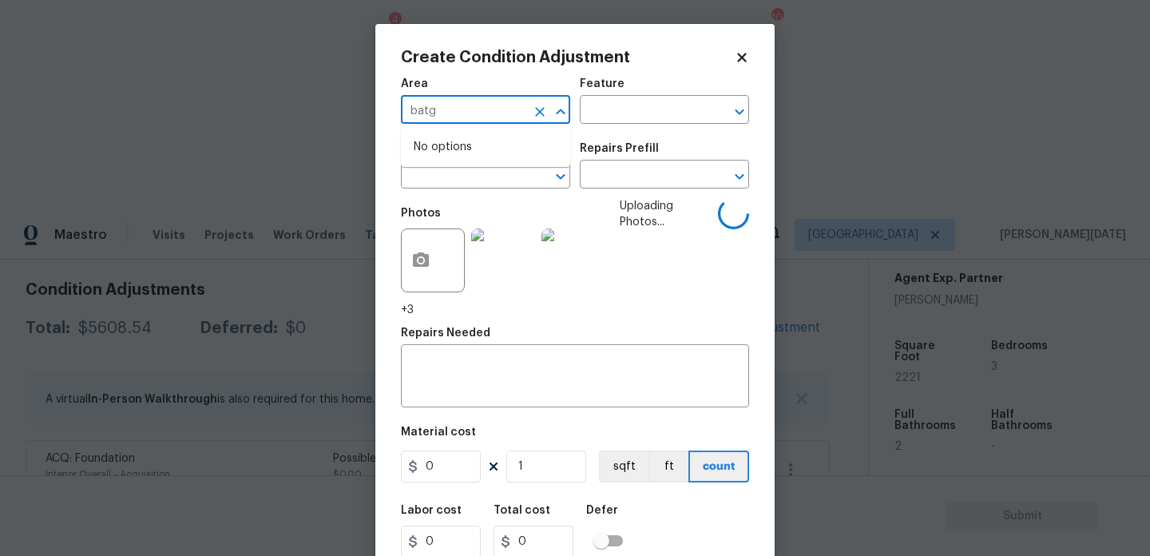
type input "batg"
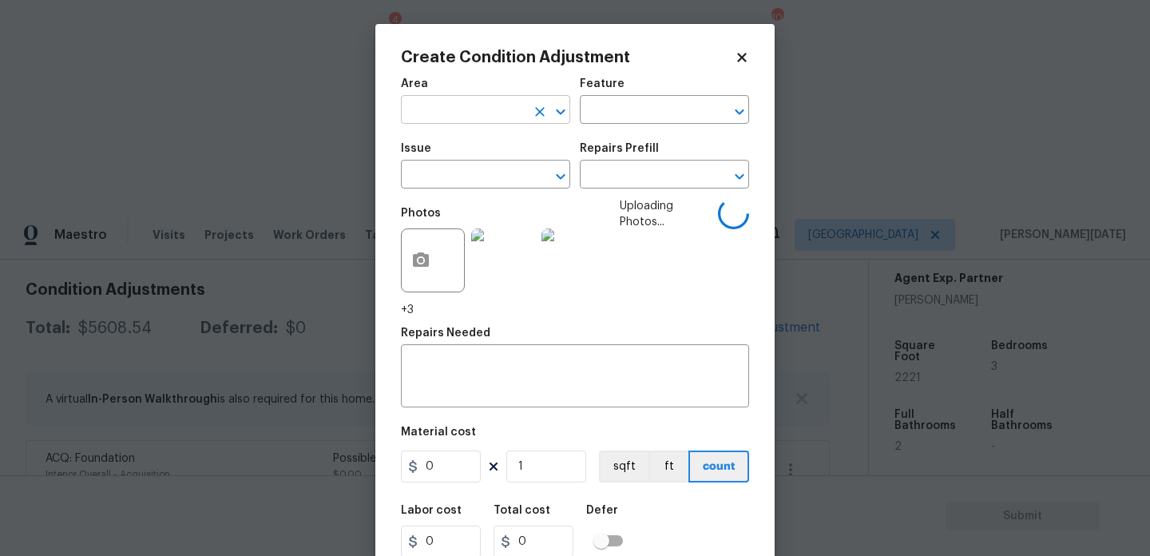
click at [440, 103] on input "text" at bounding box center [463, 111] width 125 height 25
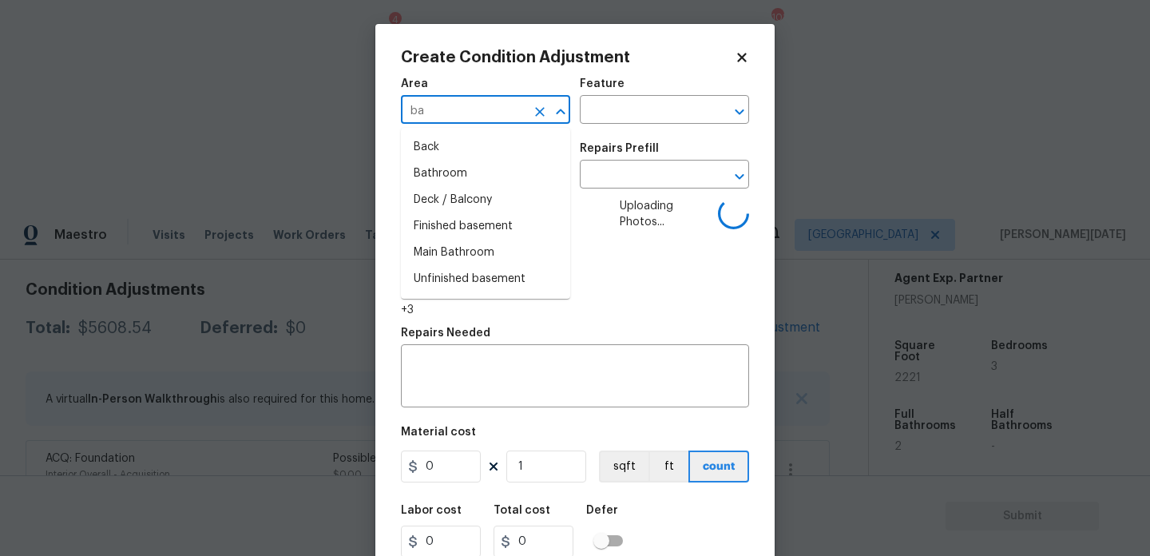
type input "bat"
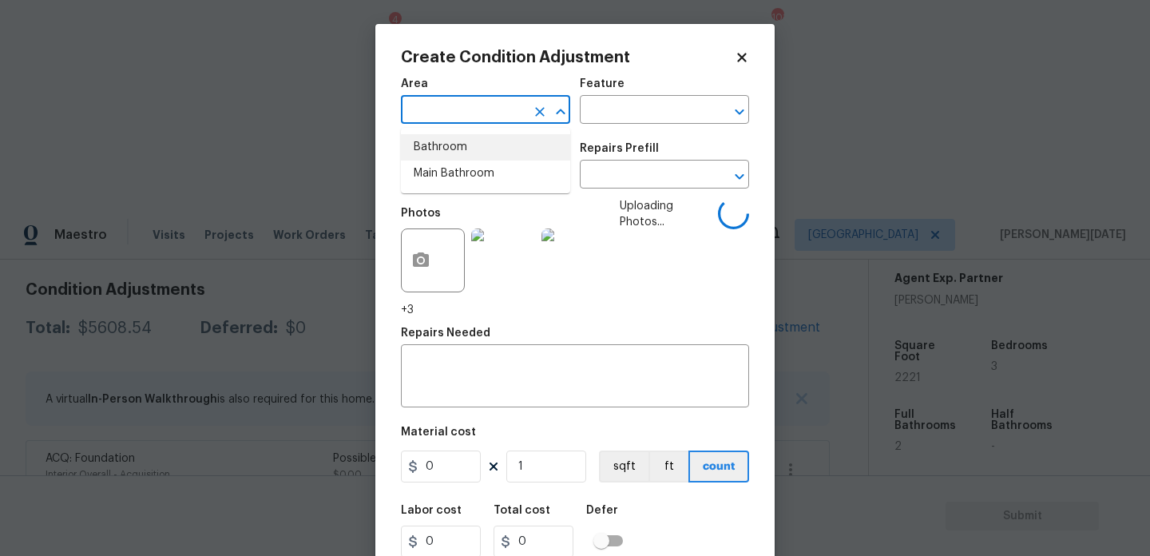
click at [438, 137] on li "Bathroom" at bounding box center [485, 147] width 169 height 26
type input "Addition or Conversion"
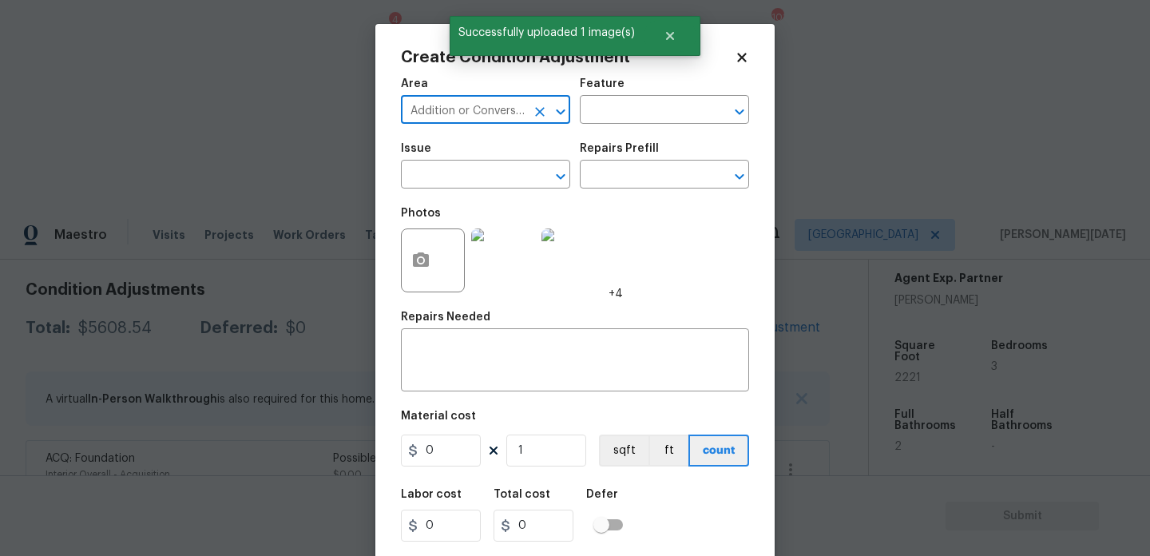
click at [540, 110] on icon "Clear" at bounding box center [540, 112] width 10 height 10
click at [497, 113] on input "text" at bounding box center [463, 111] width 125 height 25
type input "ba"
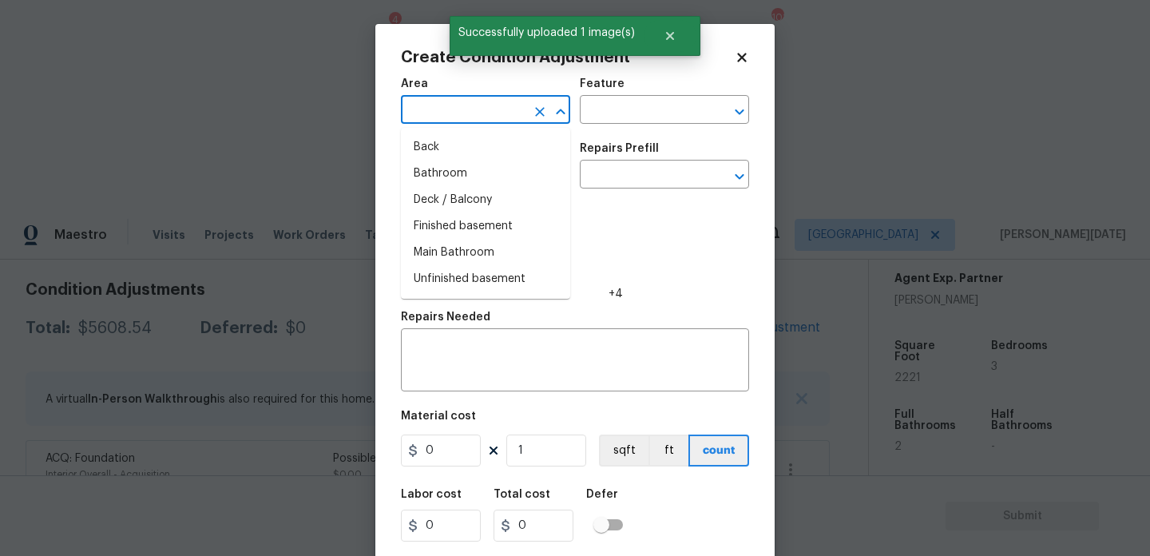
type input "t"
click at [443, 154] on li "Bathroom" at bounding box center [485, 147] width 169 height 26
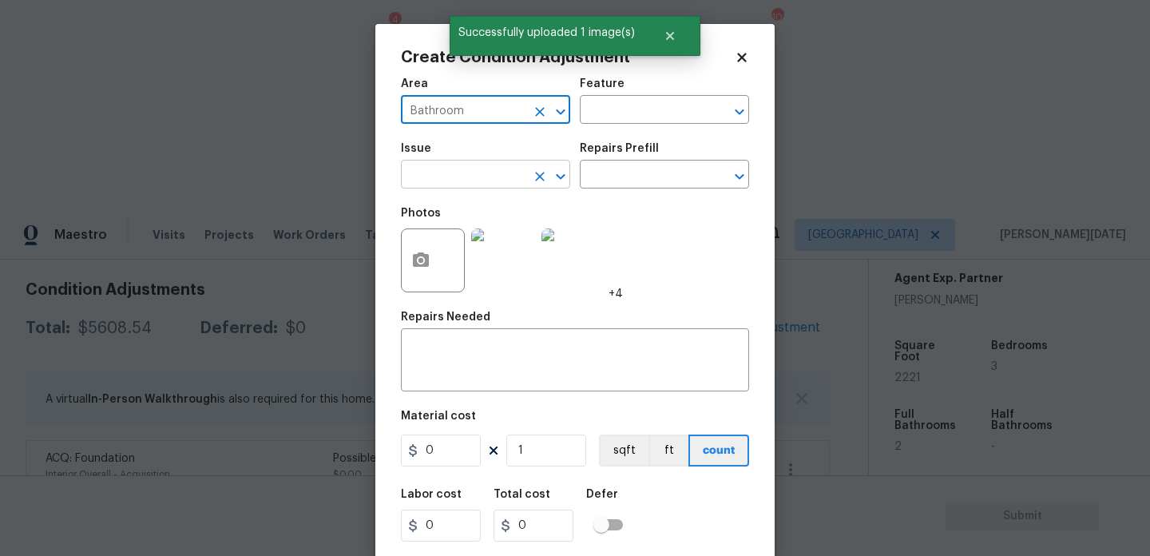
type input "Bathroom"
click at [443, 179] on input "text" at bounding box center [463, 176] width 125 height 25
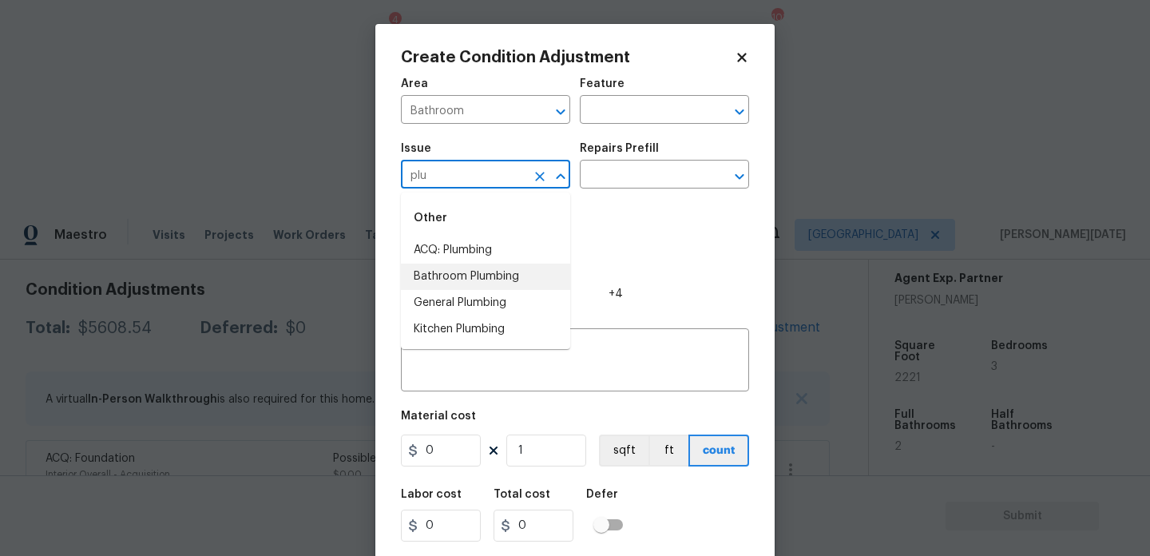
click at [483, 278] on li "Bathroom Plumbing" at bounding box center [485, 276] width 169 height 26
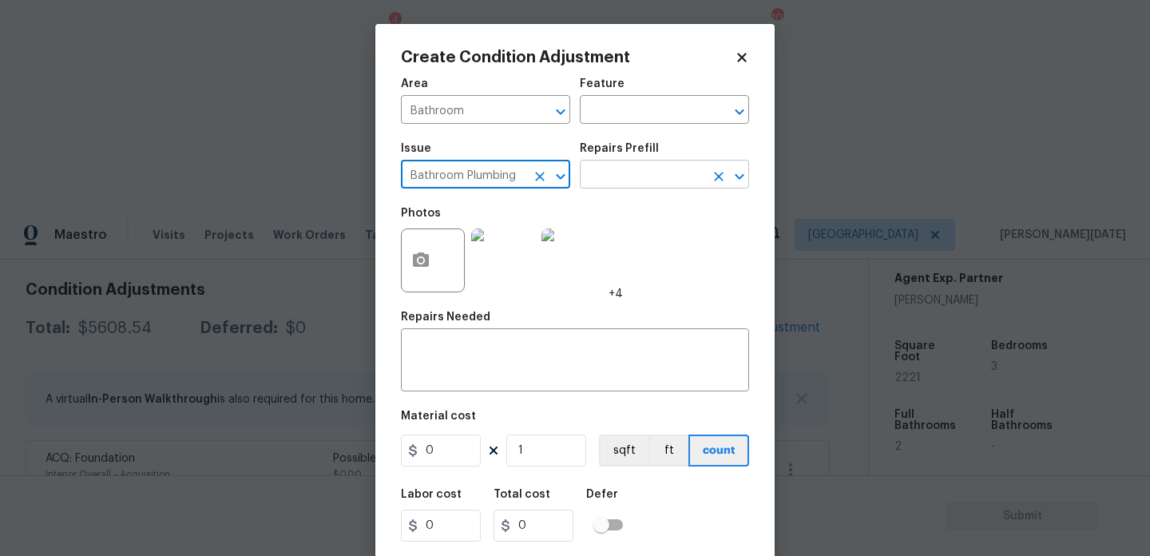
type input "Bathroom Plumbing"
click at [617, 182] on input "text" at bounding box center [642, 176] width 125 height 25
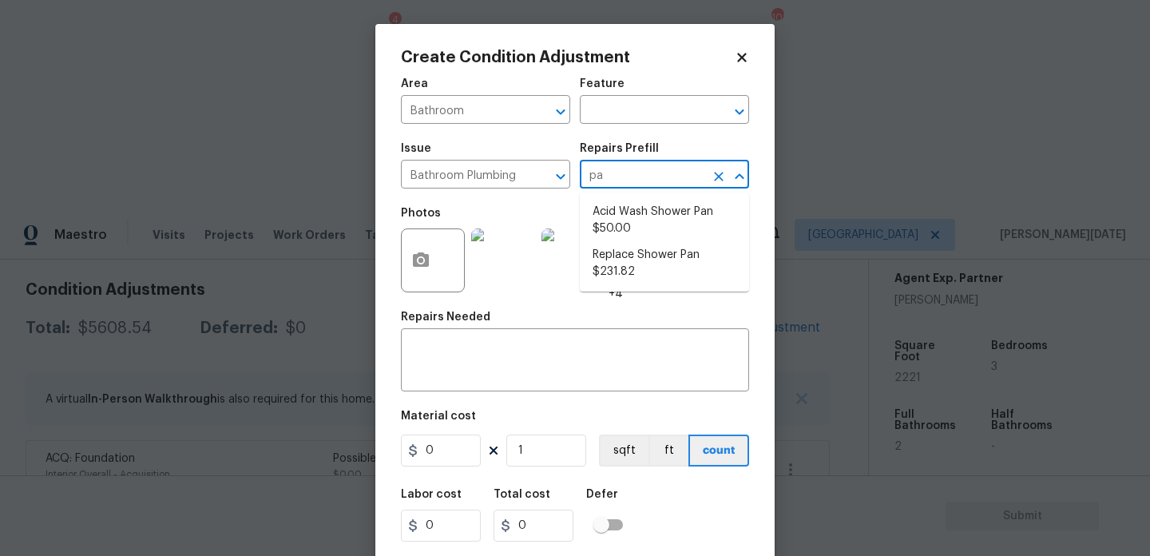
type input "p"
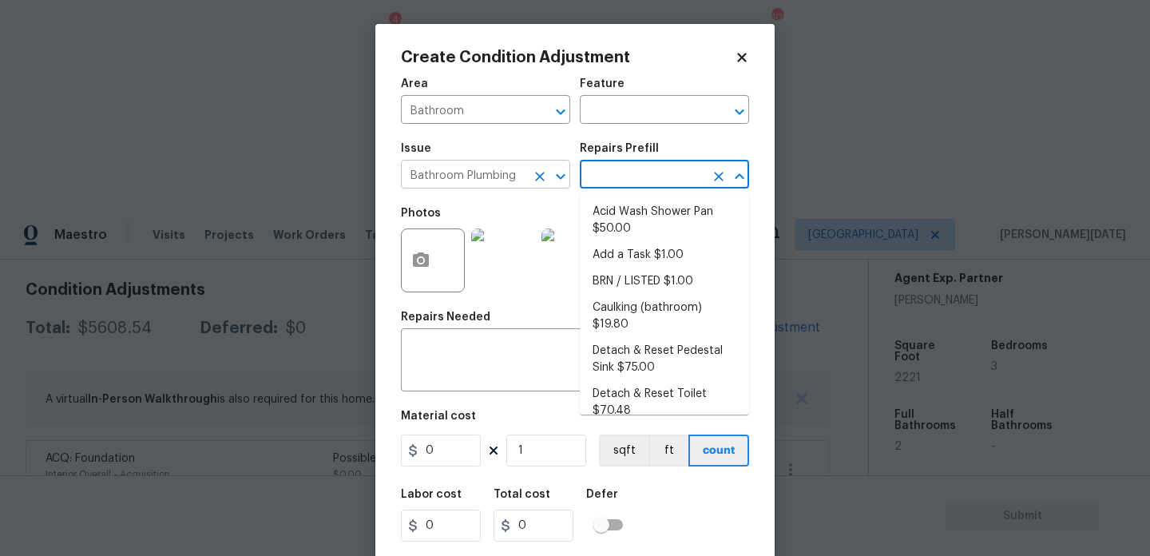
click at [542, 181] on icon "Clear" at bounding box center [540, 176] width 16 height 16
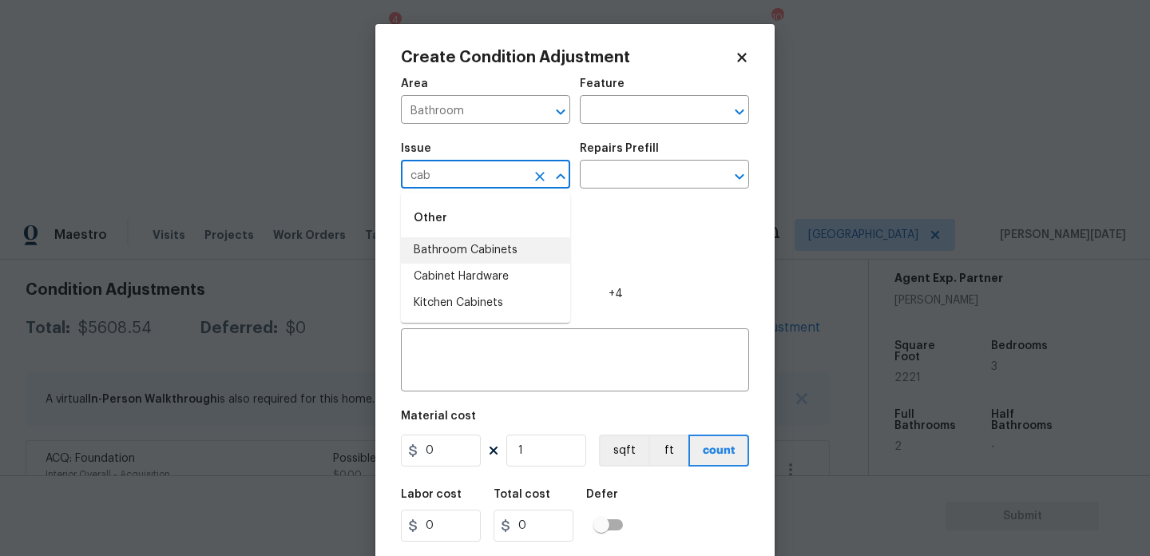
click at [518, 253] on li "Bathroom Cabinets" at bounding box center [485, 250] width 169 height 26
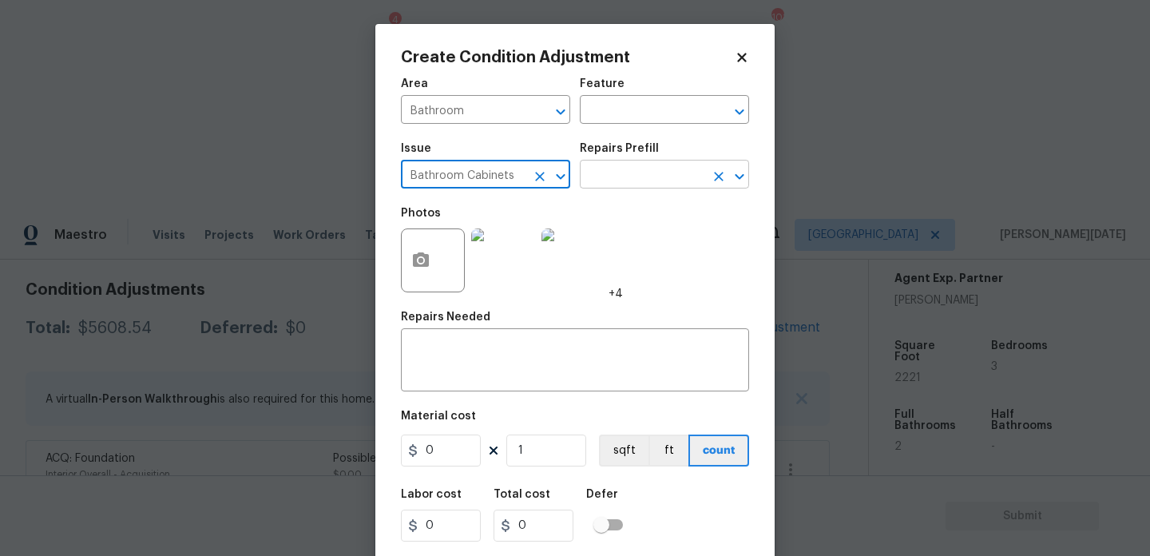
type input "Bathroom Cabinets"
click at [636, 168] on input "text" at bounding box center [642, 176] width 125 height 25
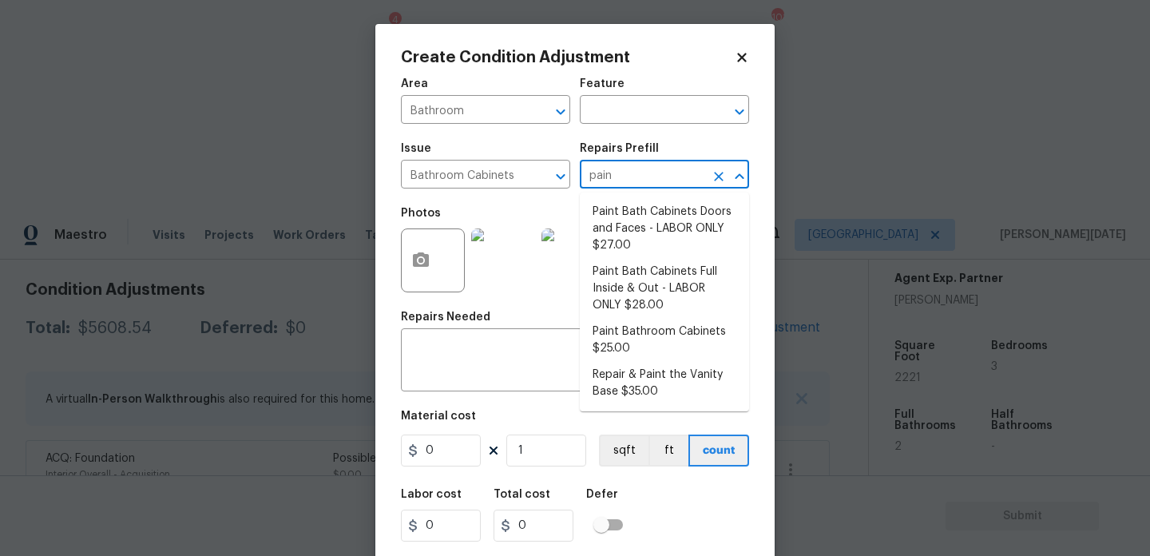
type input "paint"
click at [631, 220] on li "Paint Bath Cabinets Doors and Faces - LABOR ONLY $27.00" at bounding box center [664, 229] width 169 height 60
type input "Cabinets"
type textarea "Prep, sand, mask and apply 2 coats of paint to the bathroom cabinet doors and b…"
type input "27"
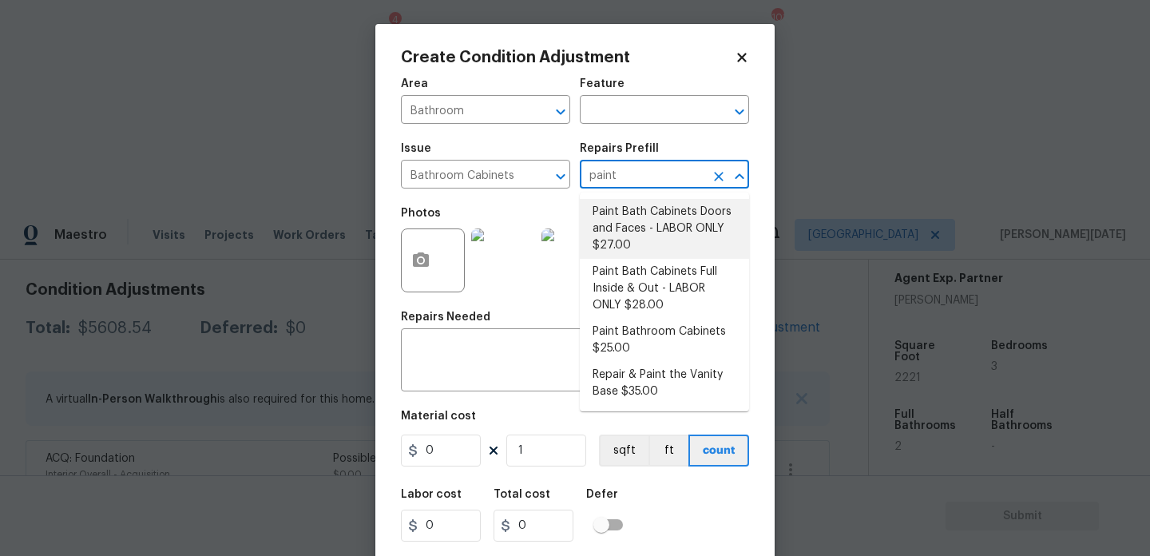
type input "27"
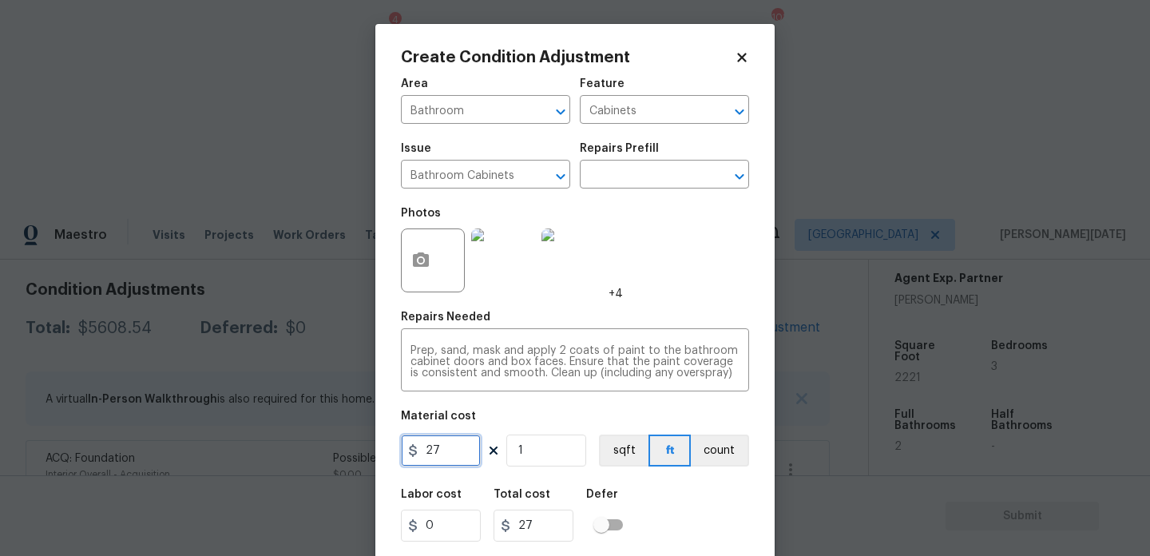
drag, startPoint x: 458, startPoint y: 453, endPoint x: 196, endPoint y: 453, distance: 262.7
click at [196, 453] on div "Create Condition Adjustment Area Bathroom ​ Feature Cabinets ​ Issue Bathroom C…" at bounding box center [575, 278] width 1150 height 556
type input "500"
click at [700, 293] on div "Photos +4" at bounding box center [575, 250] width 348 height 104
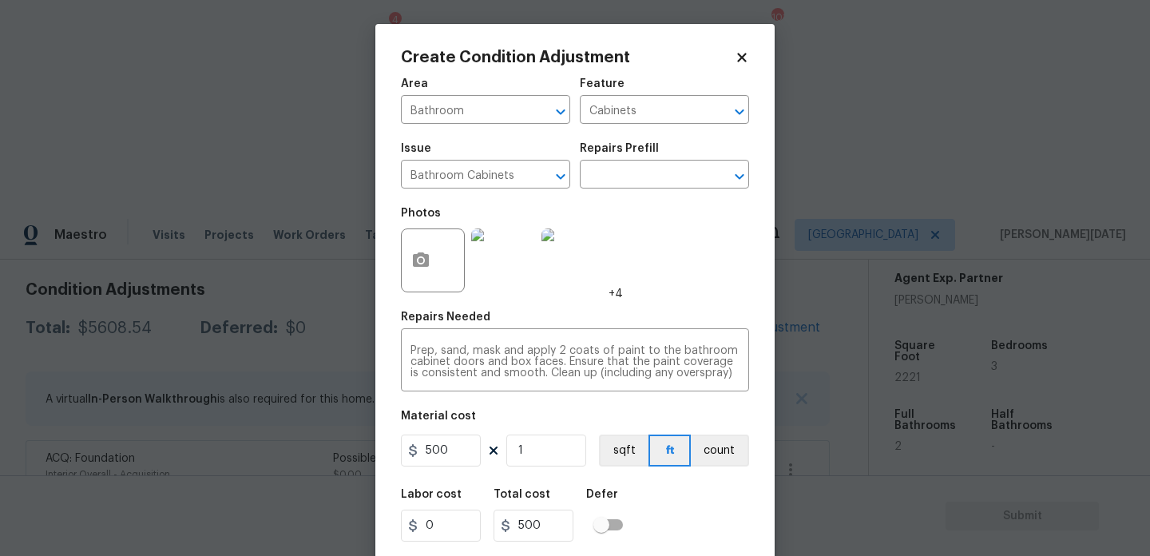
scroll to position [41, 0]
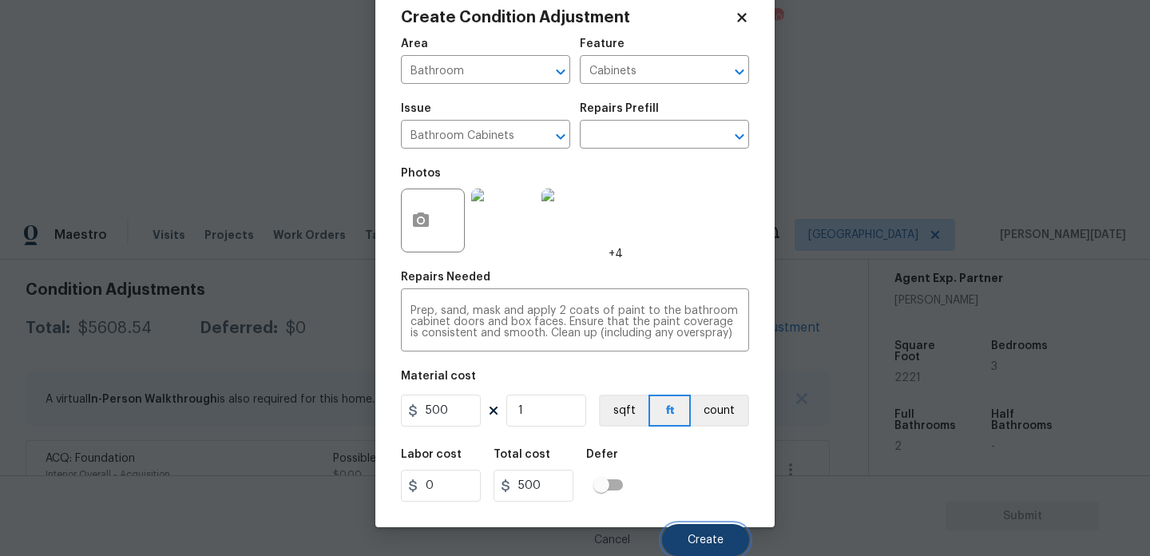
click at [702, 544] on span "Create" at bounding box center [705, 540] width 36 height 12
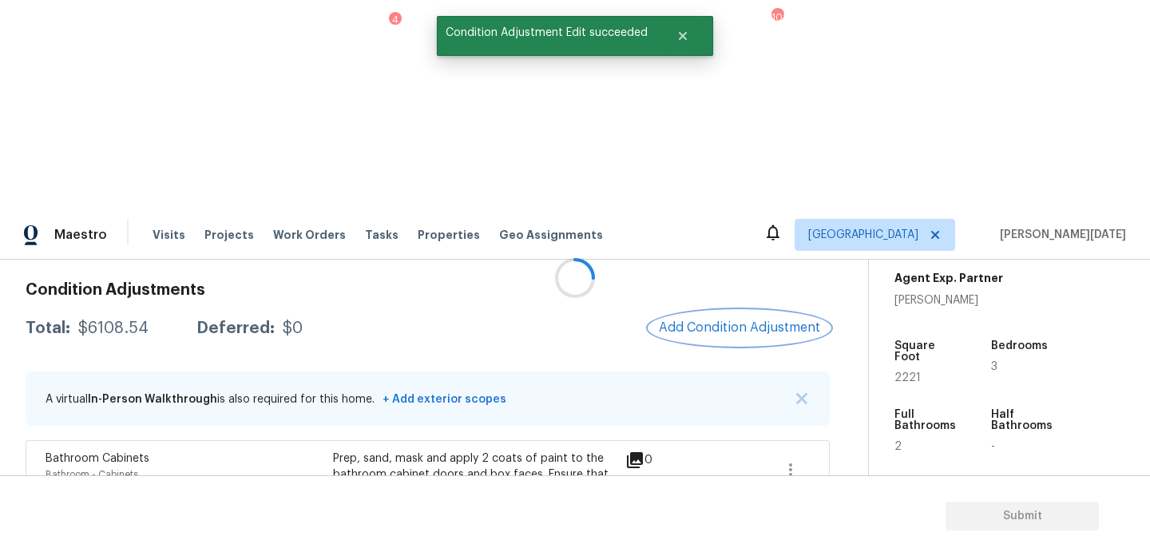
scroll to position [0, 0]
click at [698, 320] on span "Add Condition Adjustment" at bounding box center [739, 327] width 161 height 14
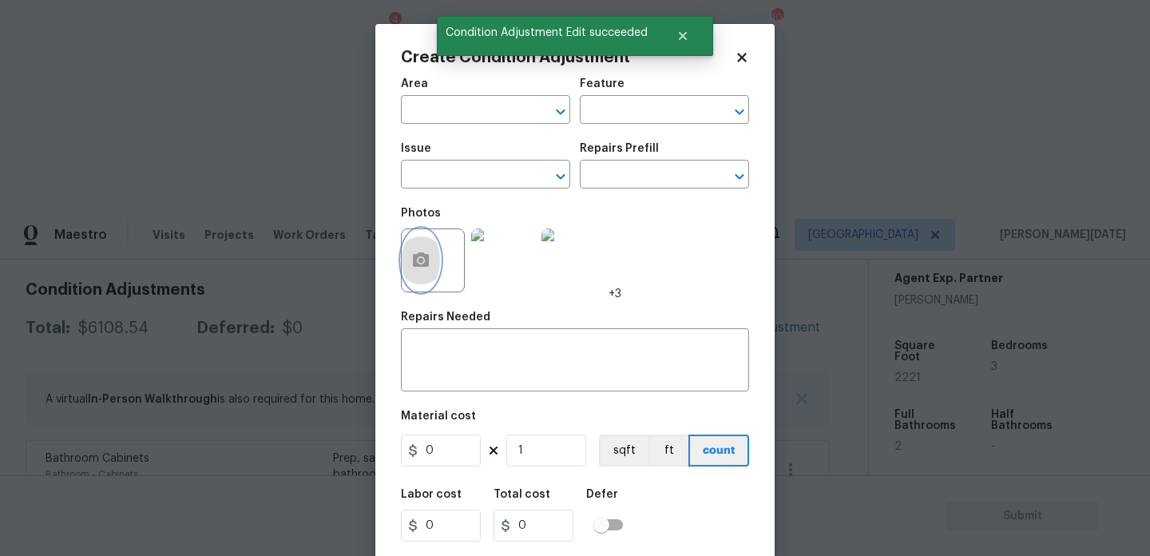
click at [418, 267] on icon "button" at bounding box center [421, 259] width 16 height 14
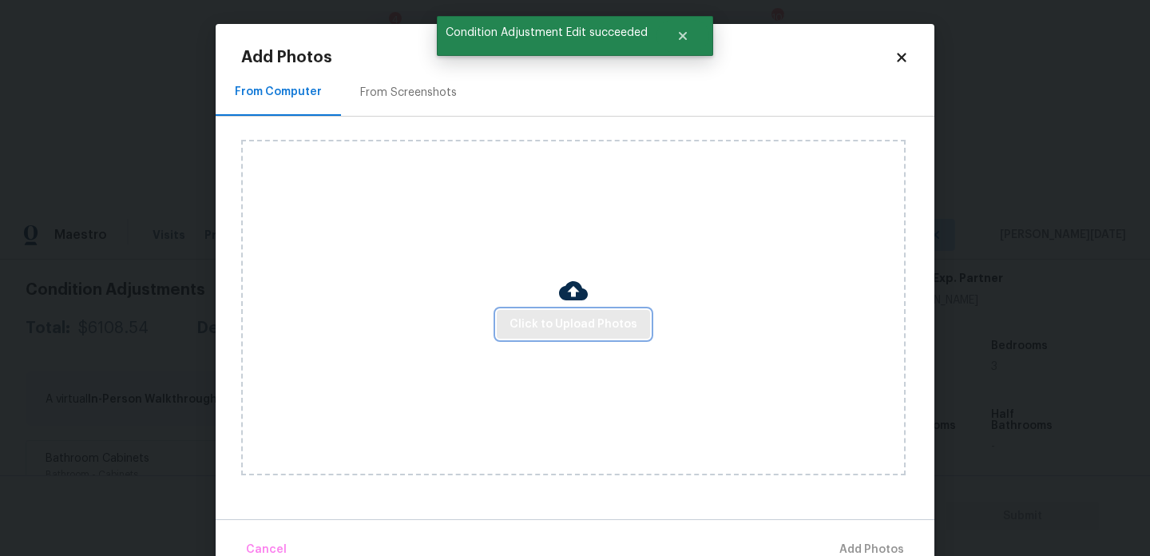
click at [602, 331] on span "Click to Upload Photos" at bounding box center [573, 325] width 128 height 20
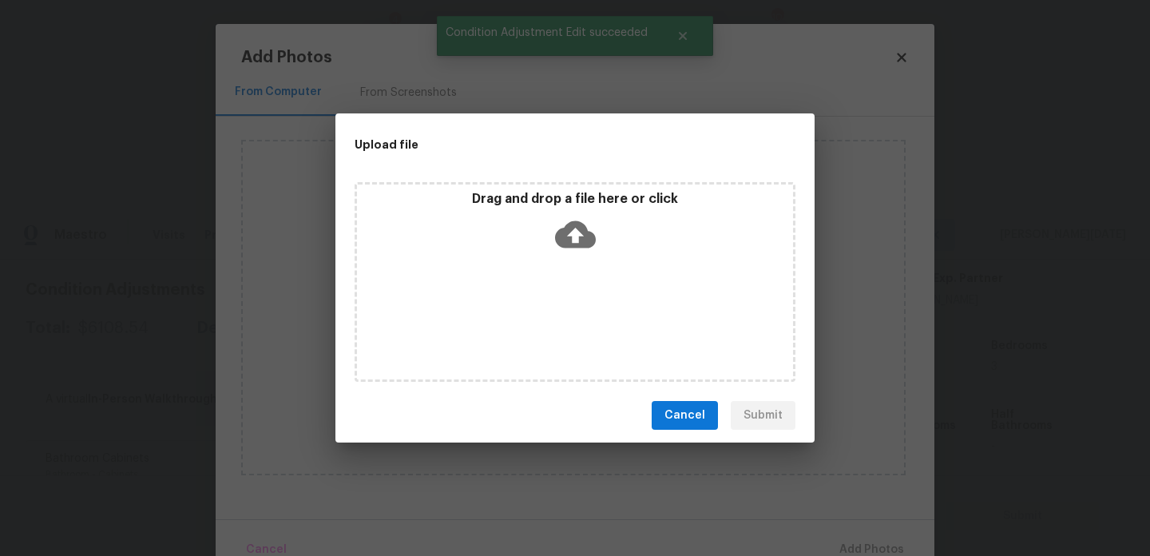
click at [602, 331] on div "Drag and drop a file here or click" at bounding box center [575, 282] width 441 height 200
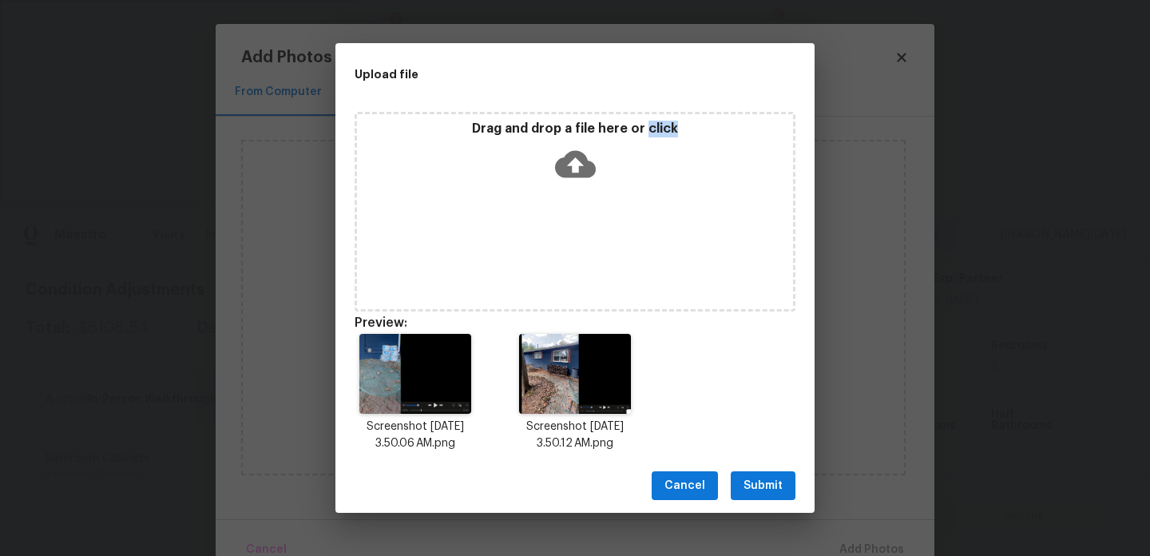
click at [757, 474] on button "Submit" at bounding box center [763, 486] width 65 height 30
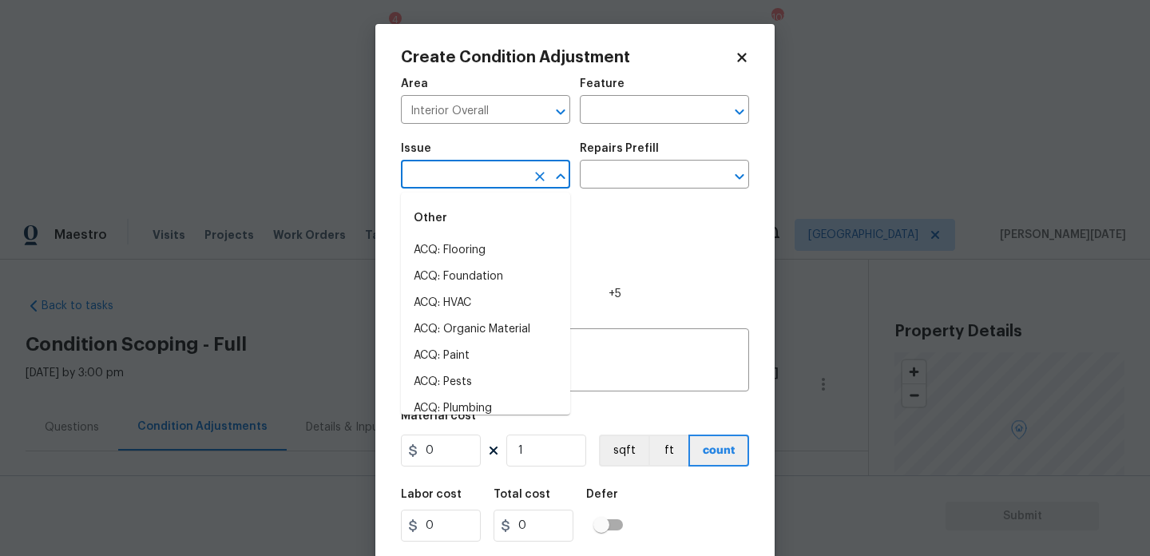
scroll to position [370, 0]
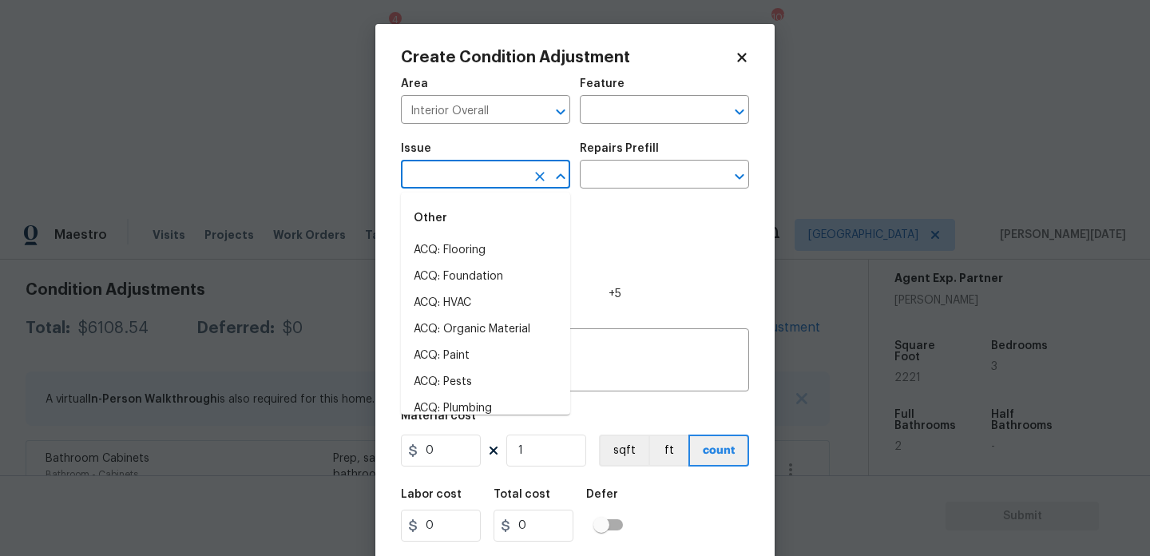
type input "e"
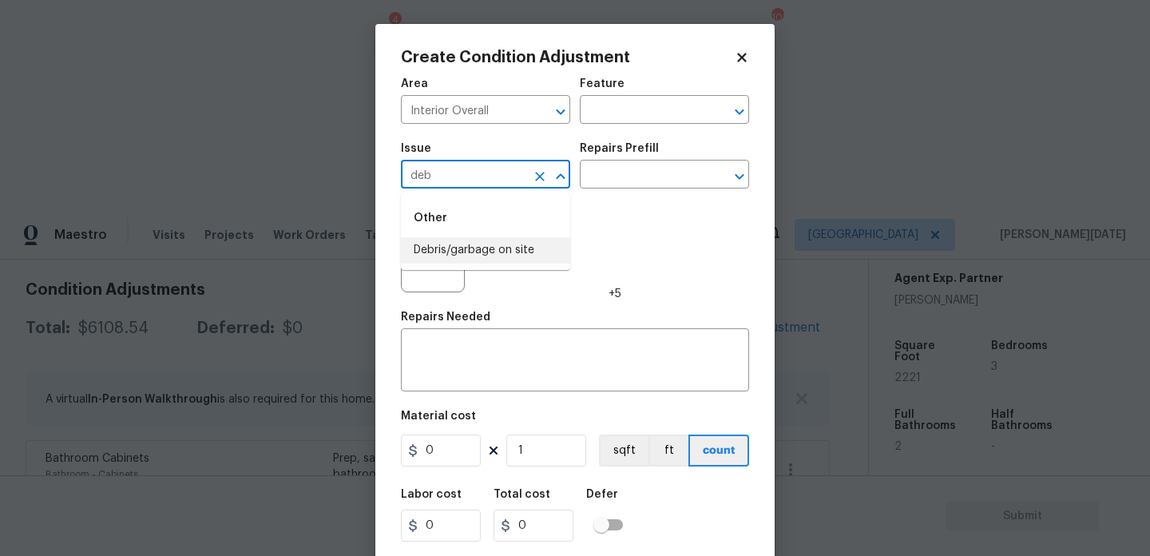
click at [457, 251] on li "Debris/garbage on site" at bounding box center [485, 250] width 169 height 26
type input "Debris/garbage on site"
click at [633, 176] on input "text" at bounding box center [642, 176] width 125 height 25
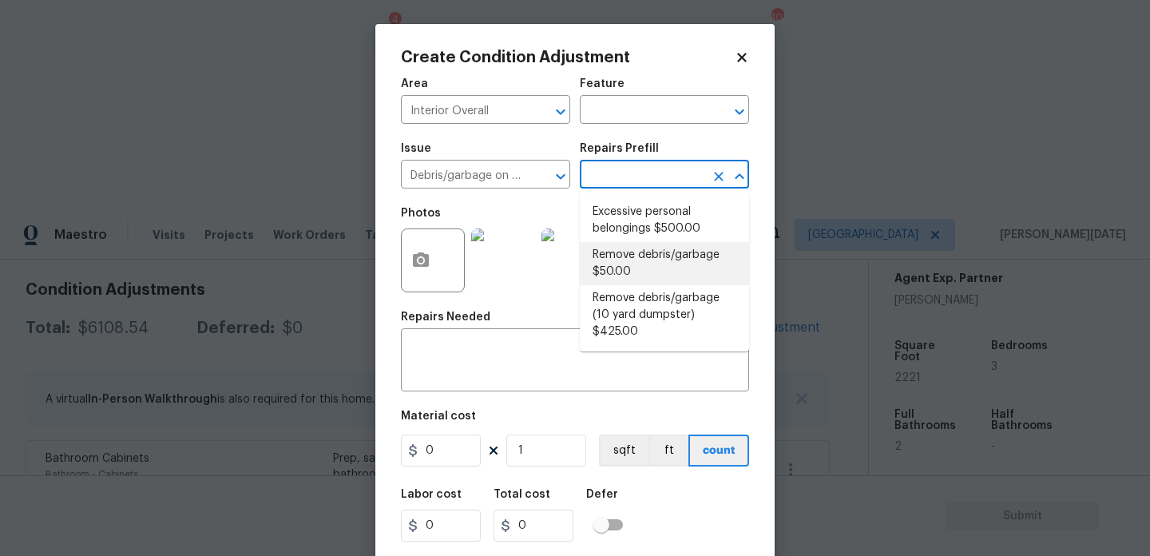
click at [644, 253] on li "Remove debris/garbage $50.00" at bounding box center [664, 263] width 169 height 43
type input "50"
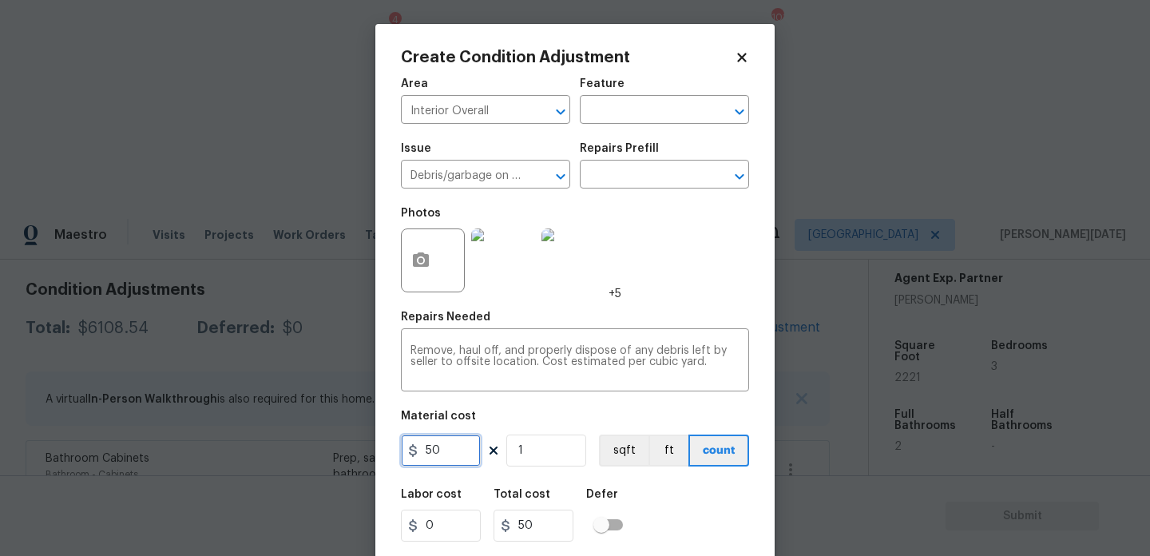
click at [468, 447] on input "50" at bounding box center [441, 450] width 80 height 32
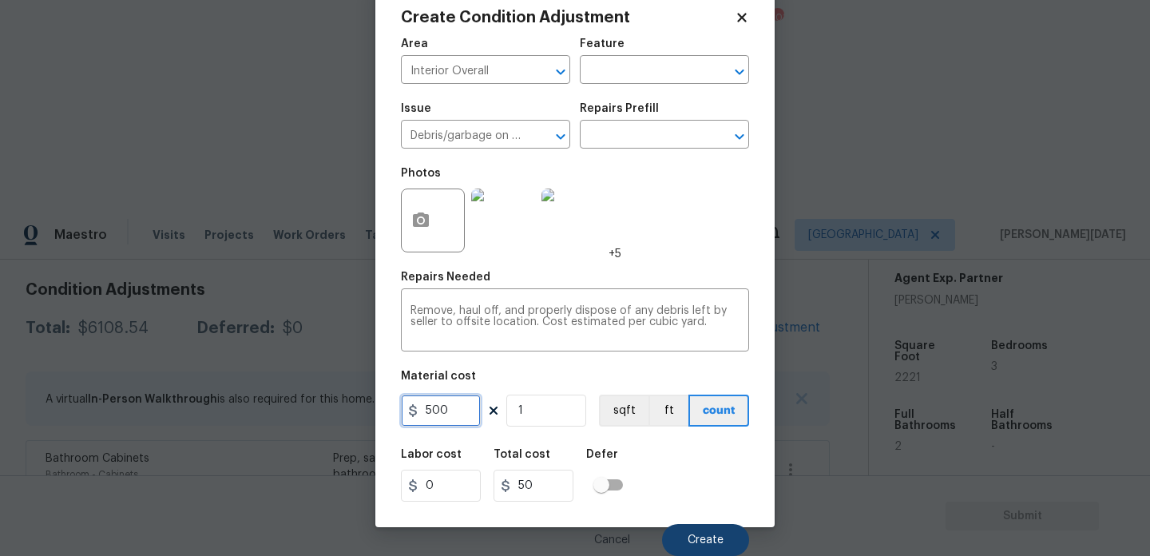
type input "500"
click at [692, 524] on button "Create" at bounding box center [705, 540] width 87 height 32
type input "500"
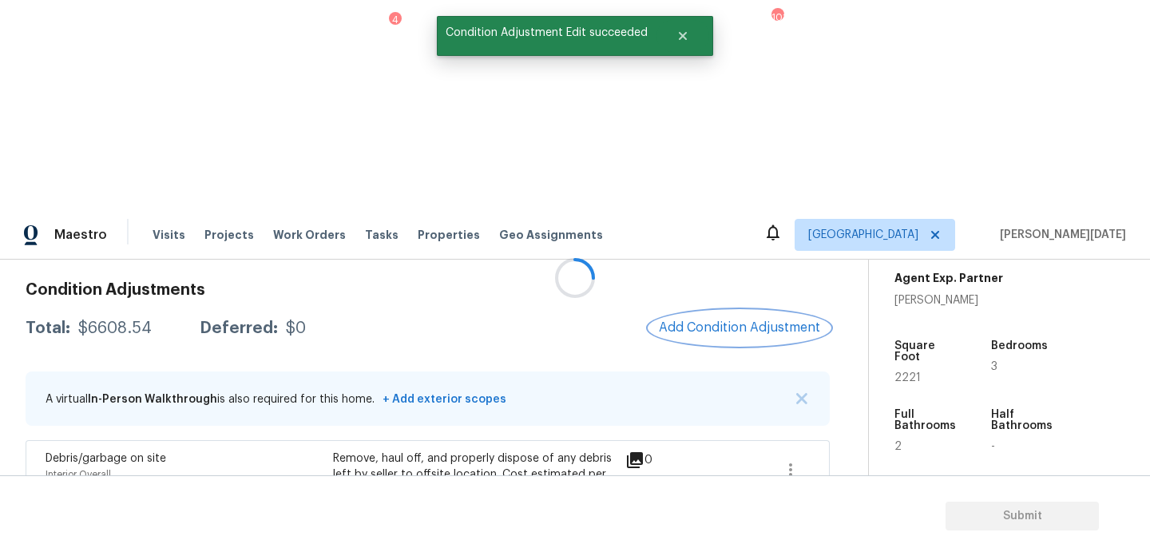
scroll to position [0, 0]
drag, startPoint x: 77, startPoint y: 116, endPoint x: 157, endPoint y: 116, distance: 80.6
click at [157, 320] on div "Total: $6608.54 Deferred: $0" at bounding box center [166, 328] width 280 height 16
copy div "$6608.54"
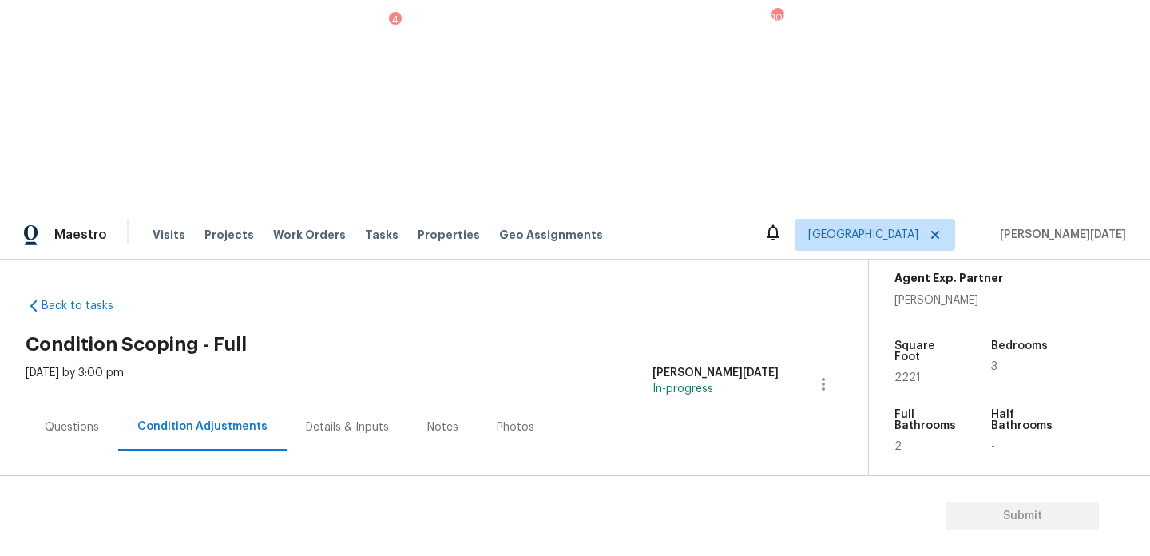
click at [67, 419] on div "Questions" at bounding box center [72, 427] width 54 height 16
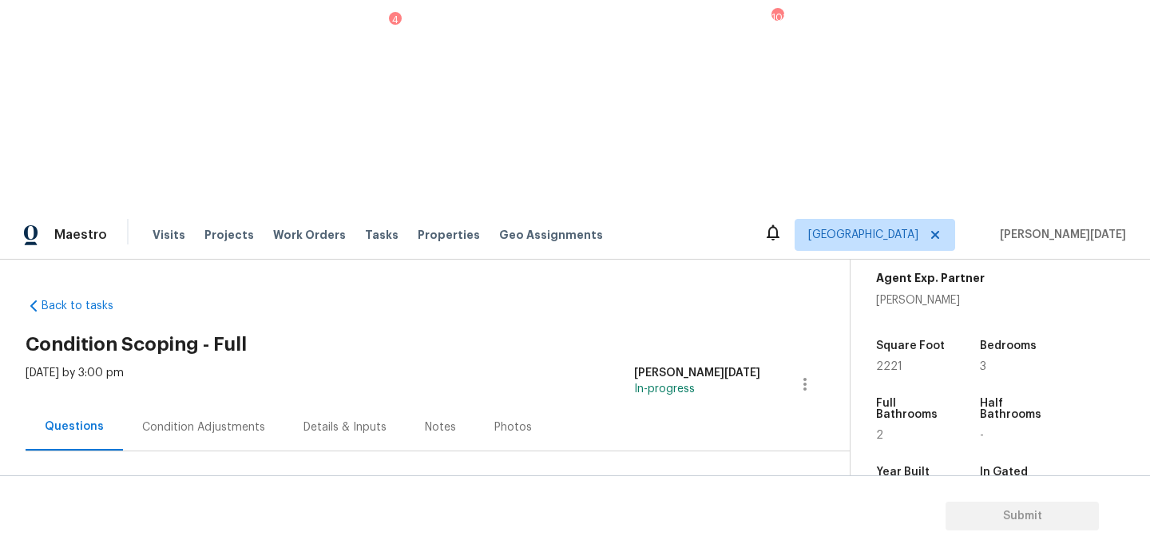
scroll to position [213, 0]
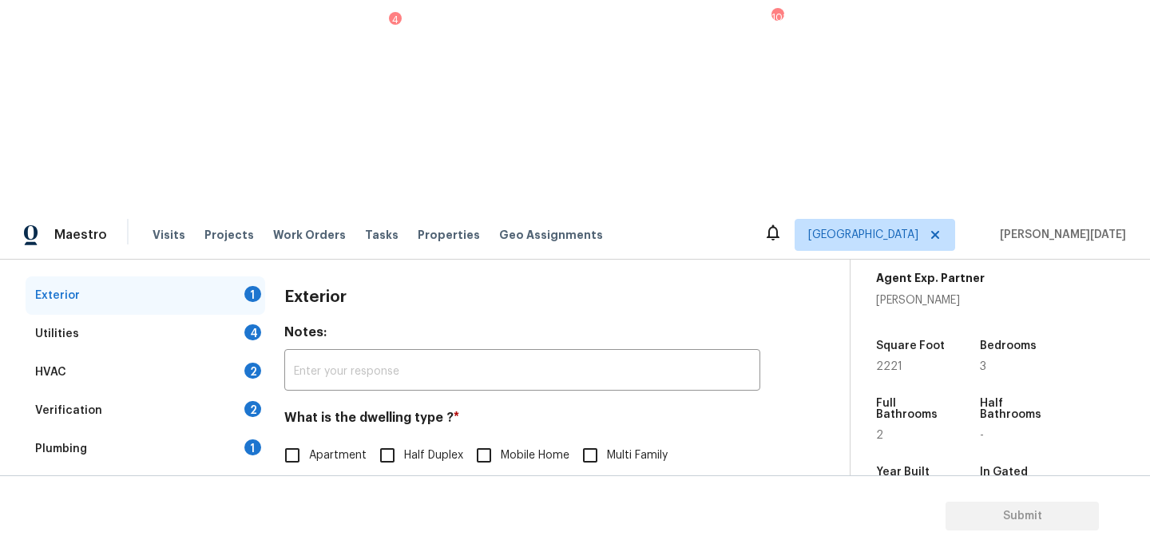
click at [308, 472] on input "Single Family" at bounding box center [292, 489] width 34 height 34
checkbox input "true"
click at [246, 315] on div "Utilities 4" at bounding box center [146, 334] width 240 height 38
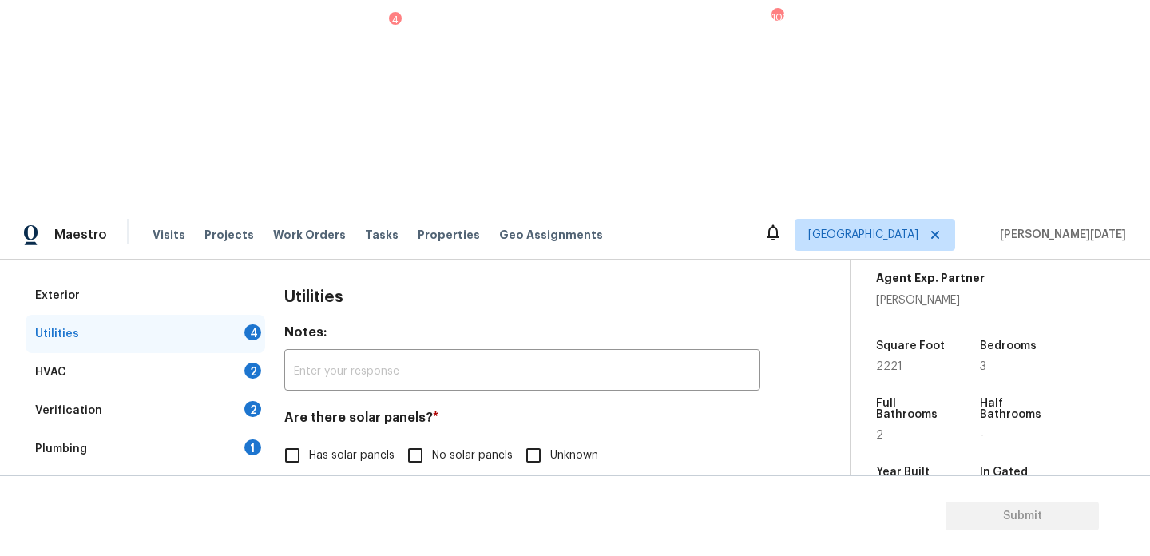
click at [434, 447] on span "No solar panels" at bounding box center [472, 455] width 81 height 17
click at [432, 438] on input "No solar panels" at bounding box center [415, 455] width 34 height 34
checkbox input "true"
click at [588, 521] on label "None" at bounding box center [584, 538] width 61 height 34
click at [588, 521] on input "None" at bounding box center [571, 538] width 34 height 34
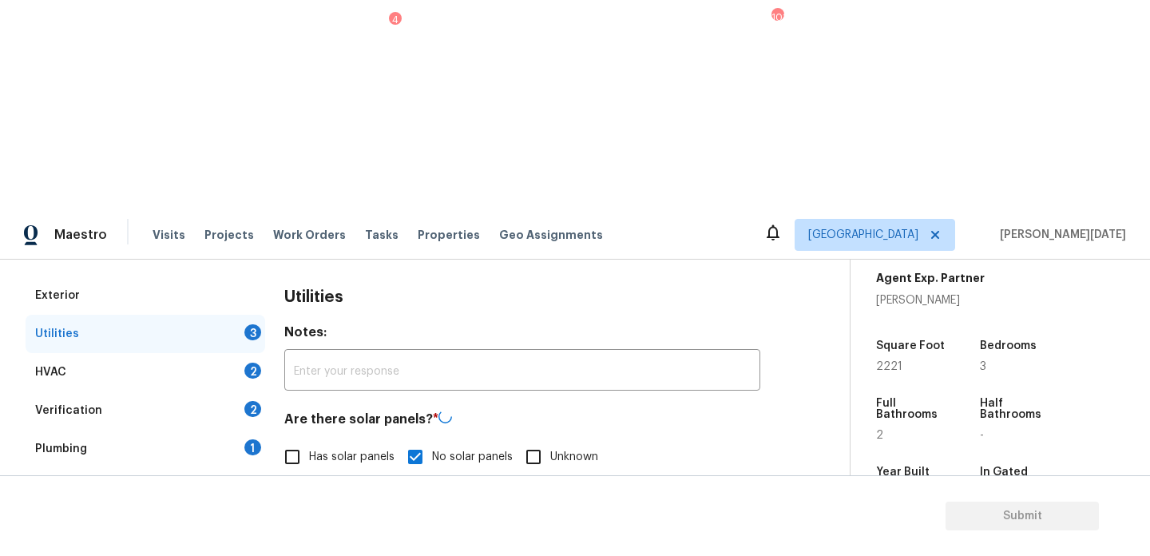
checkbox input "true"
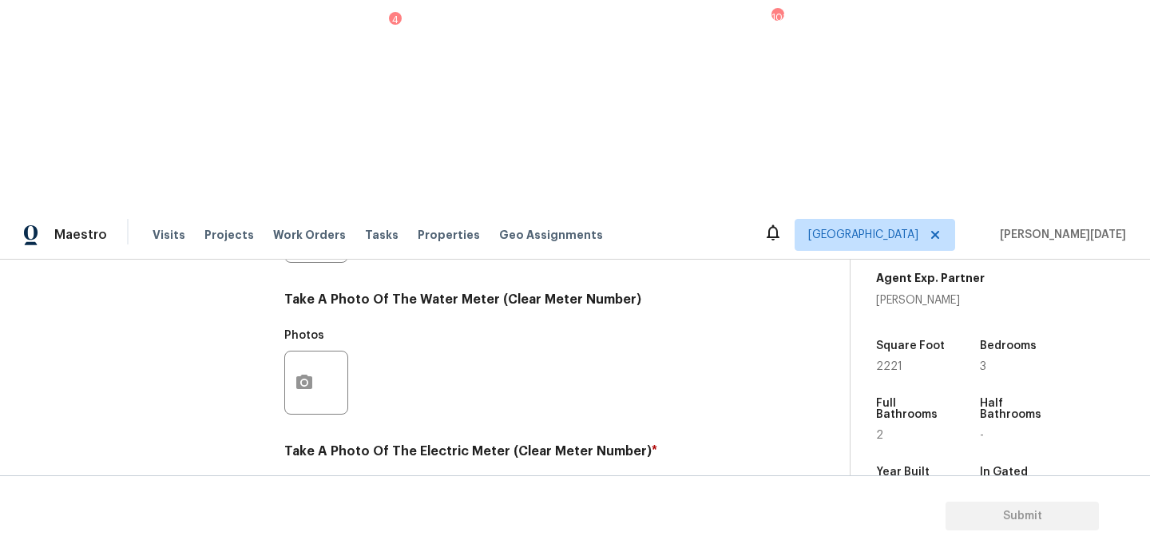
click at [303, 525] on icon "button" at bounding box center [304, 534] width 19 height 19
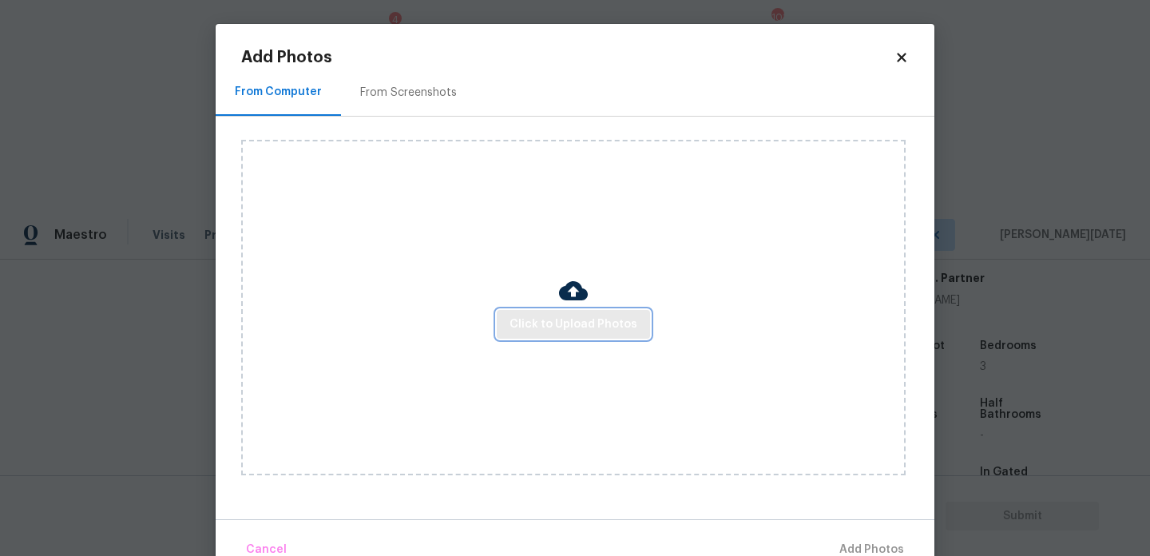
click at [544, 316] on span "Click to Upload Photos" at bounding box center [573, 325] width 128 height 20
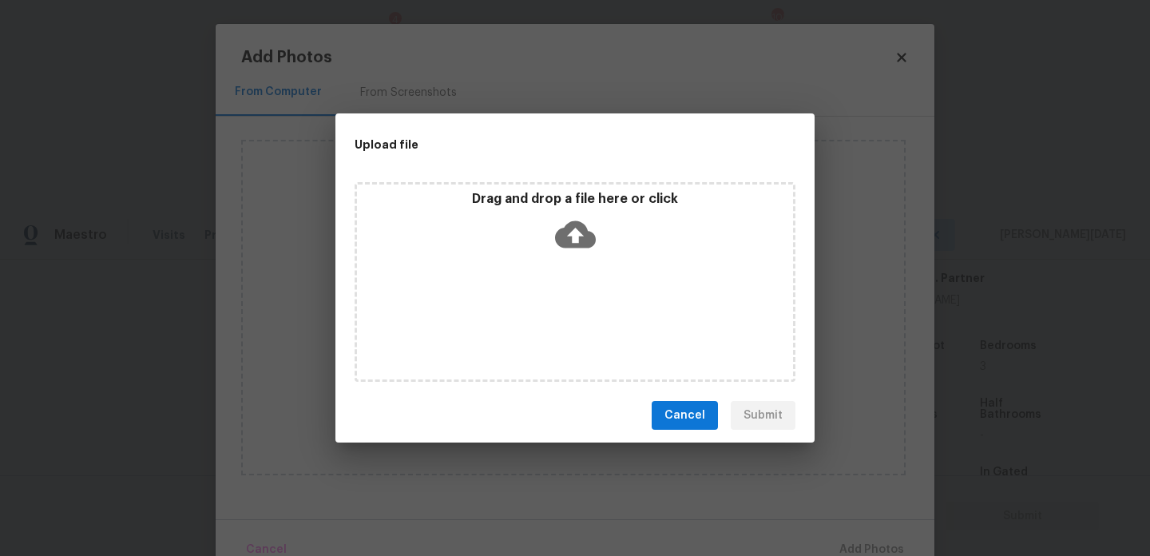
click at [544, 316] on div "Drag and drop a file here or click" at bounding box center [575, 282] width 441 height 200
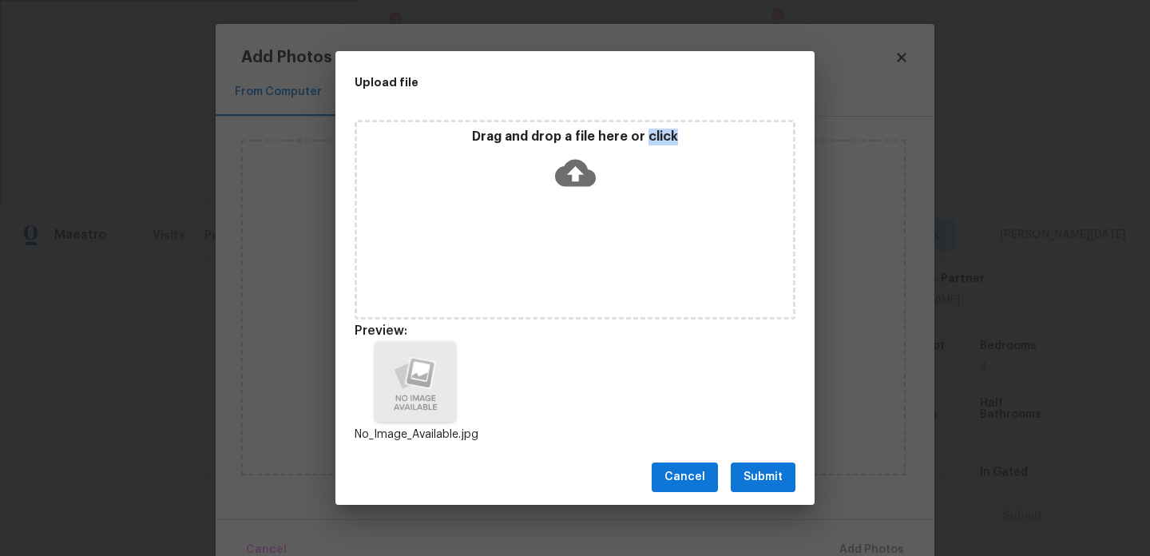
click at [764, 475] on span "Submit" at bounding box center [762, 477] width 39 height 20
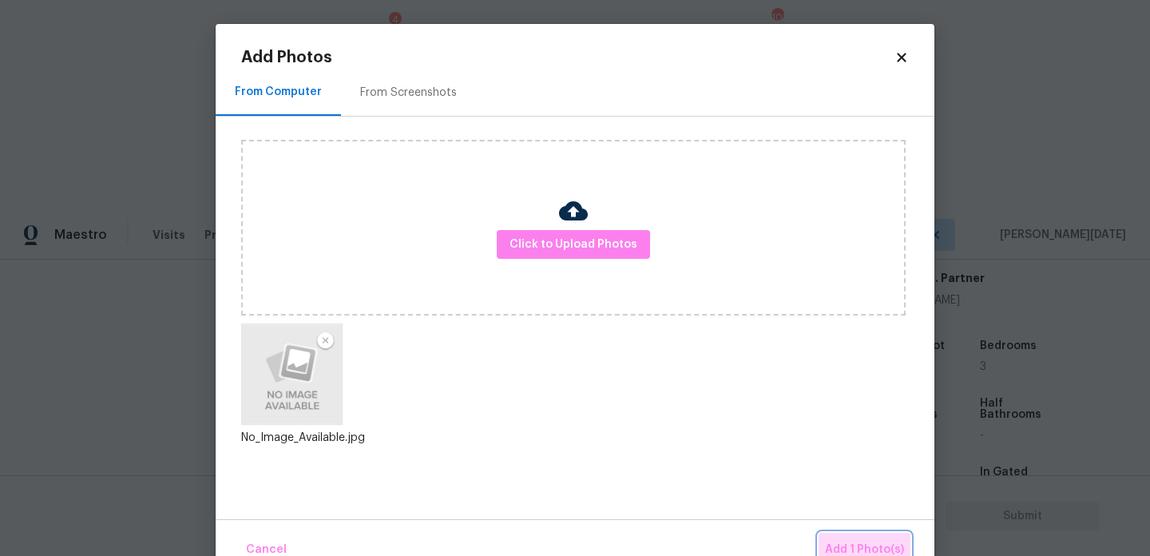
click at [856, 541] on span "Add 1 Photo(s)" at bounding box center [864, 550] width 79 height 20
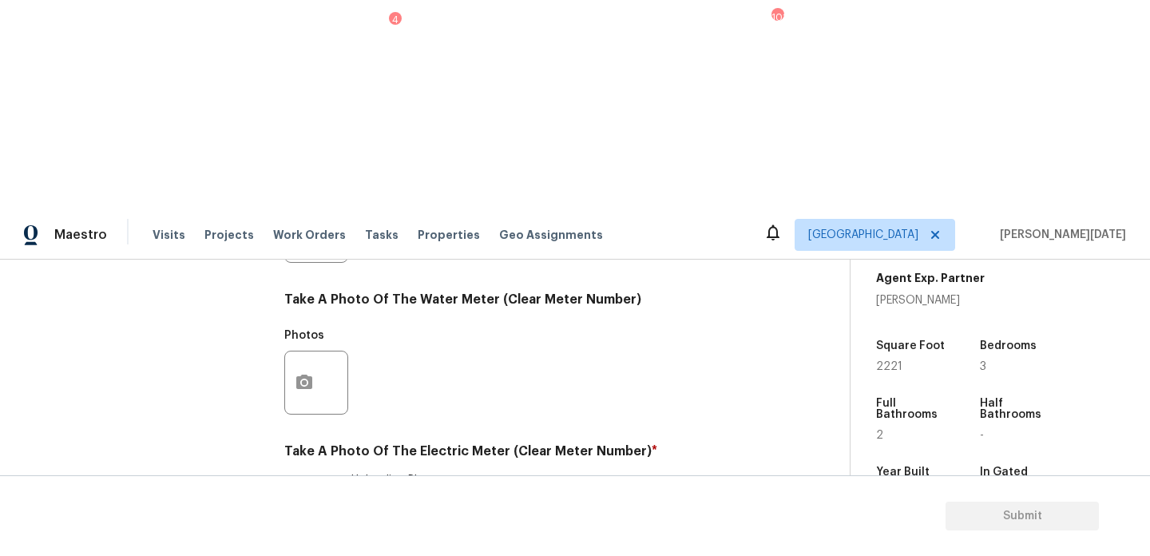
checkbox input "true"
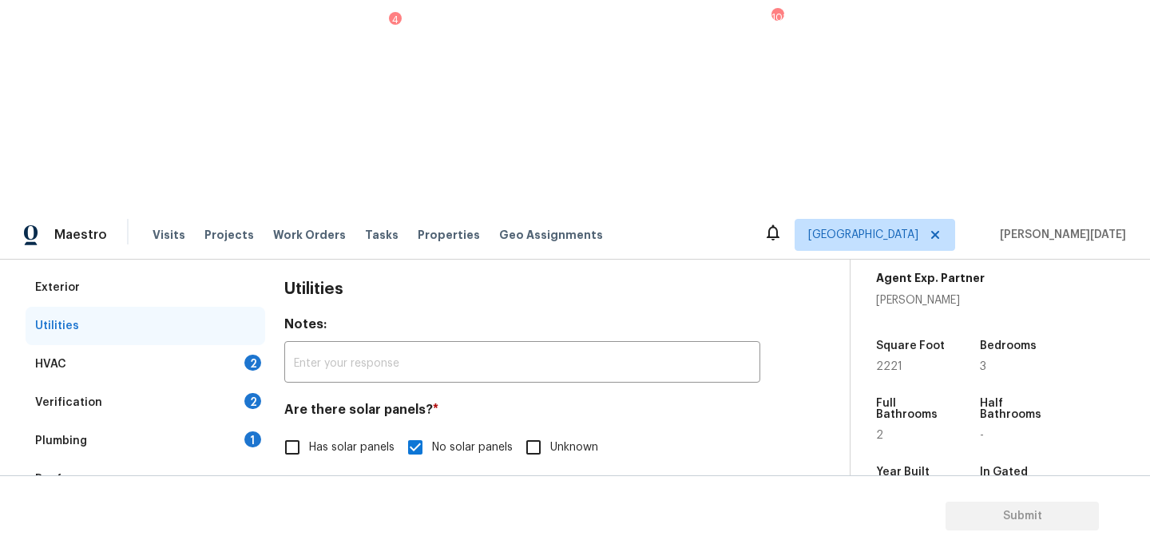
scroll to position [172, 0]
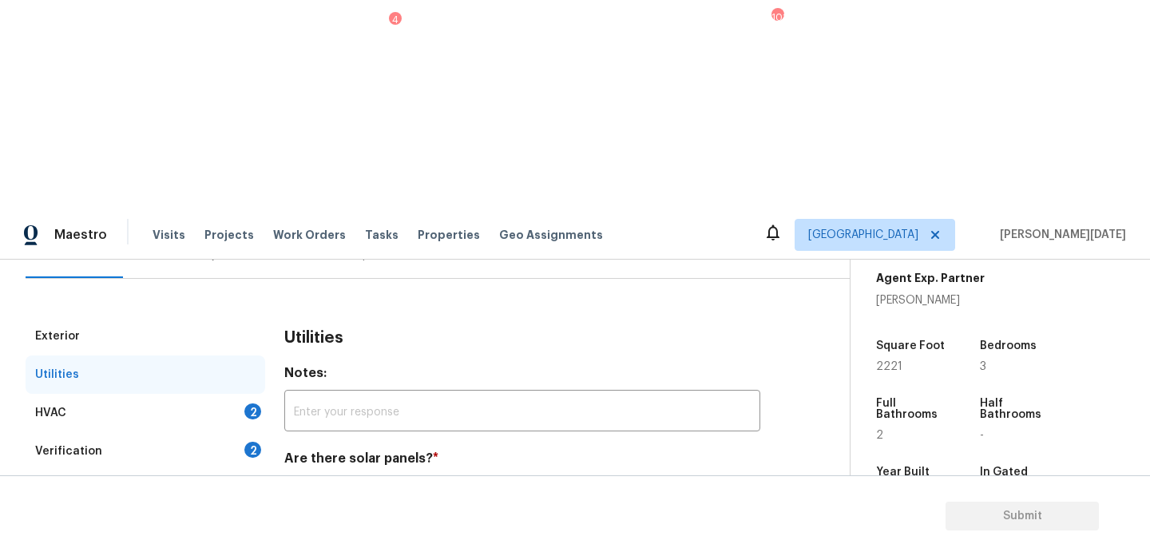
click at [252, 403] on div "2" at bounding box center [252, 411] width 17 height 16
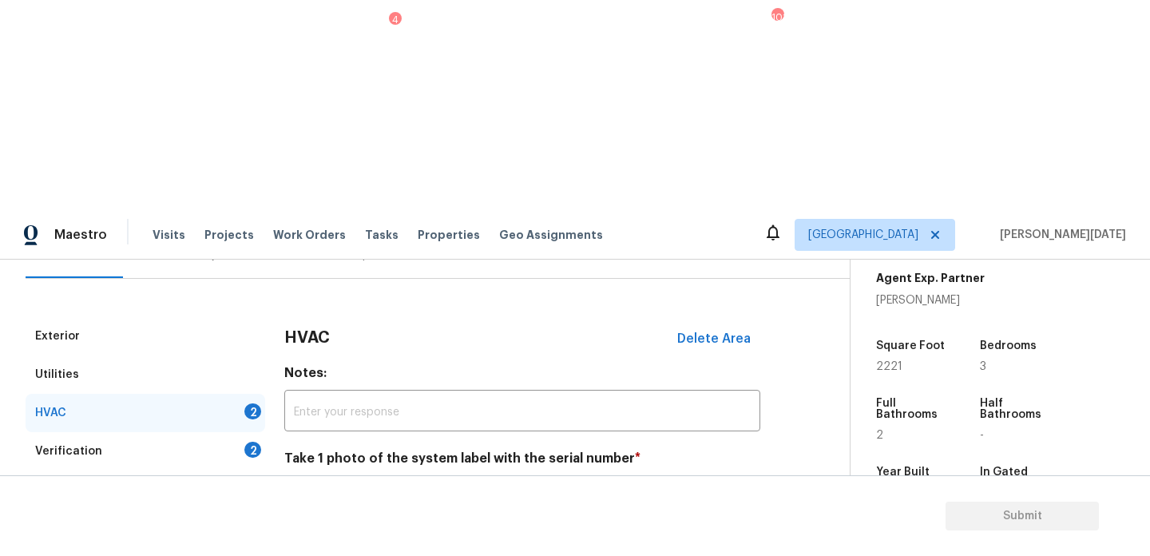
click at [312, 510] on button "button" at bounding box center [304, 541] width 38 height 62
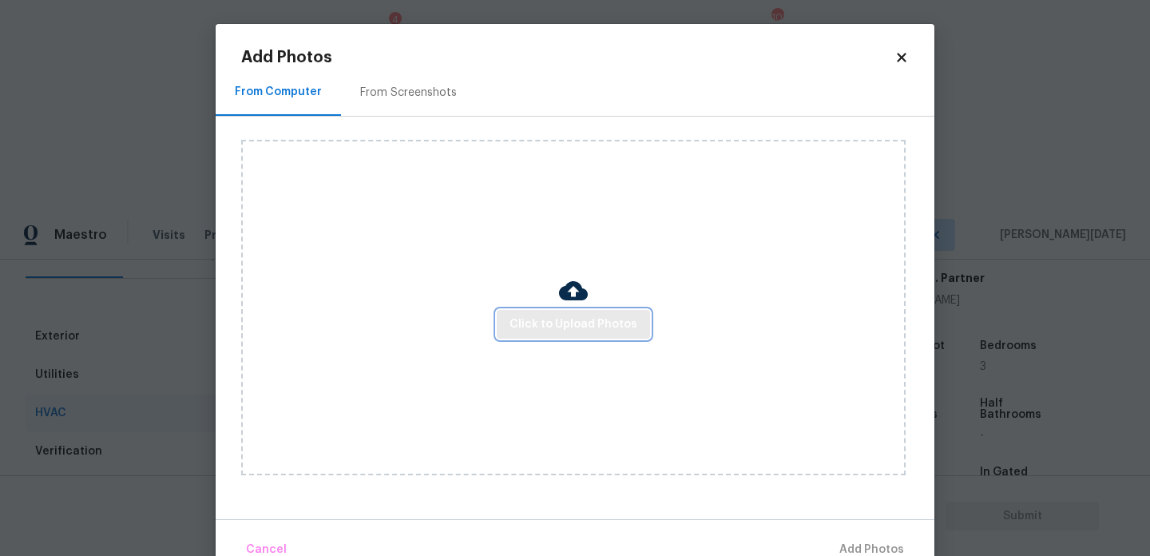
click at [620, 329] on span "Click to Upload Photos" at bounding box center [573, 325] width 128 height 20
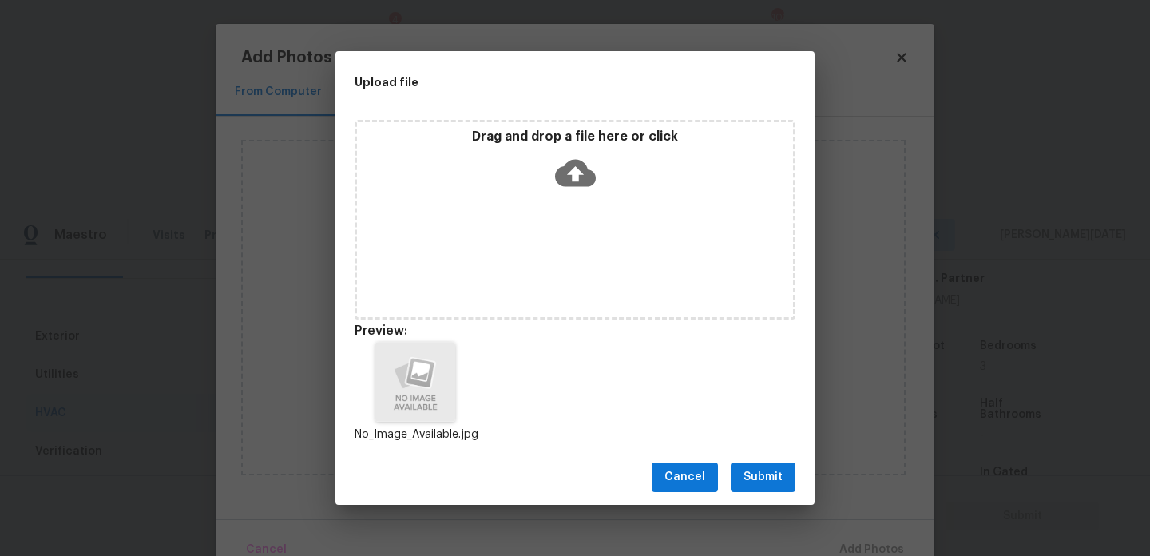
click at [781, 481] on span "Submit" at bounding box center [762, 477] width 39 height 20
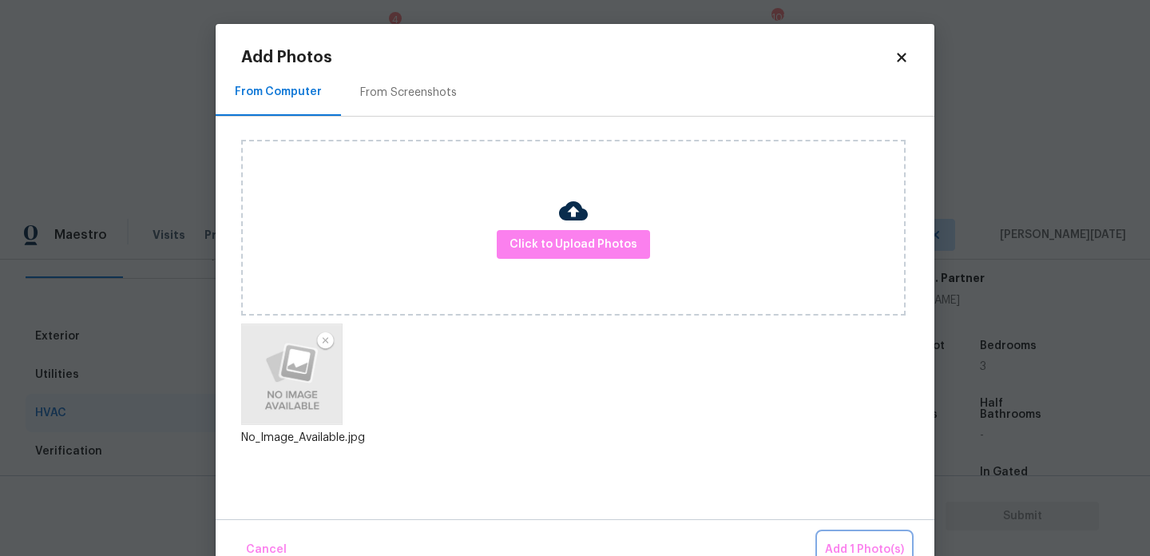
click at [847, 537] on button "Add 1 Photo(s)" at bounding box center [864, 550] width 92 height 34
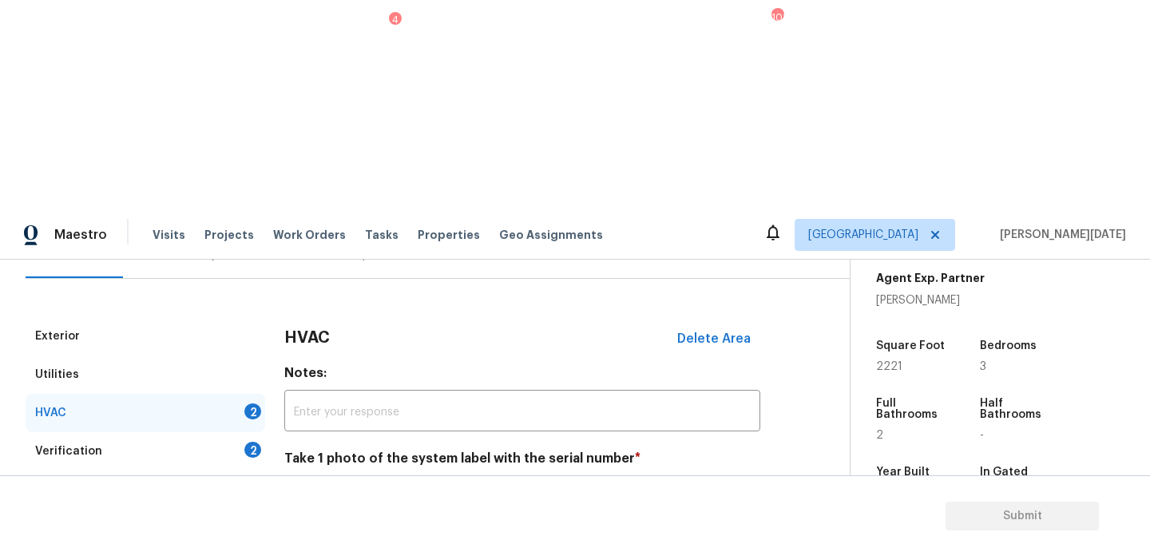
scroll to position [266, 0]
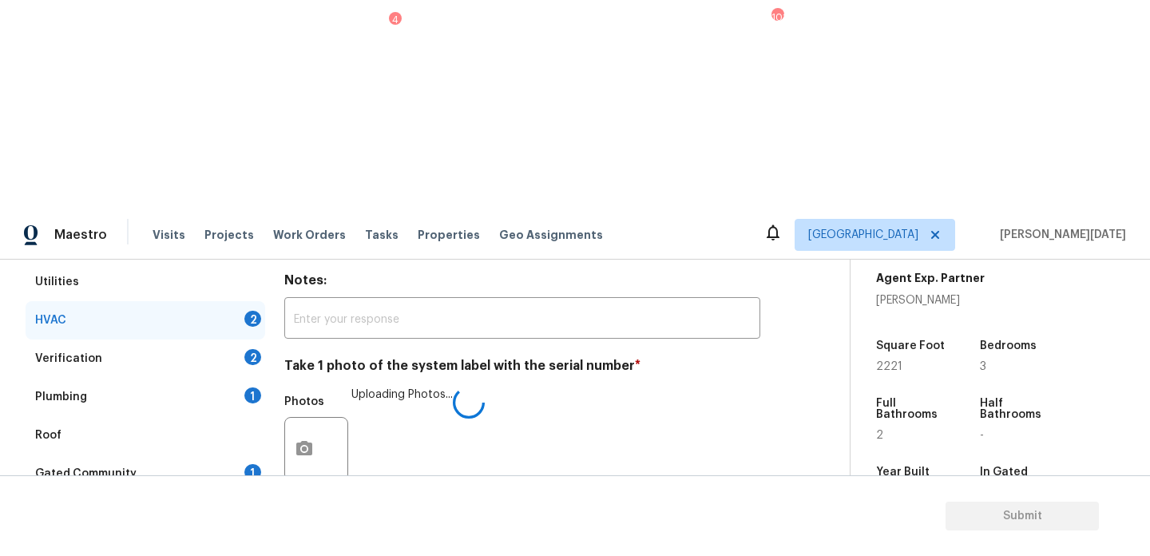
checkbox input "true"
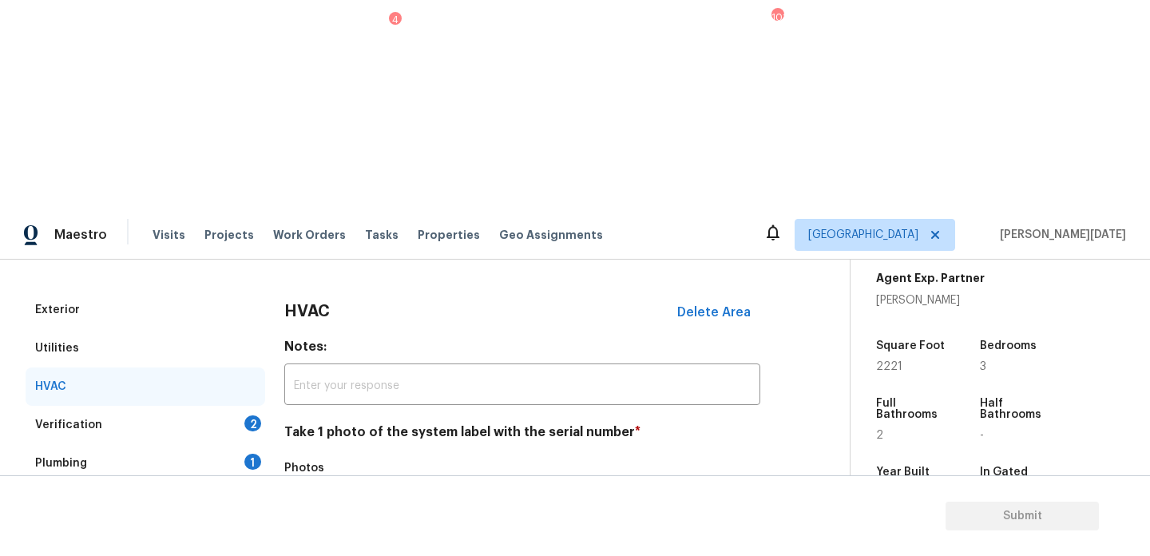
click at [234, 406] on div "Verification 2" at bounding box center [146, 425] width 240 height 38
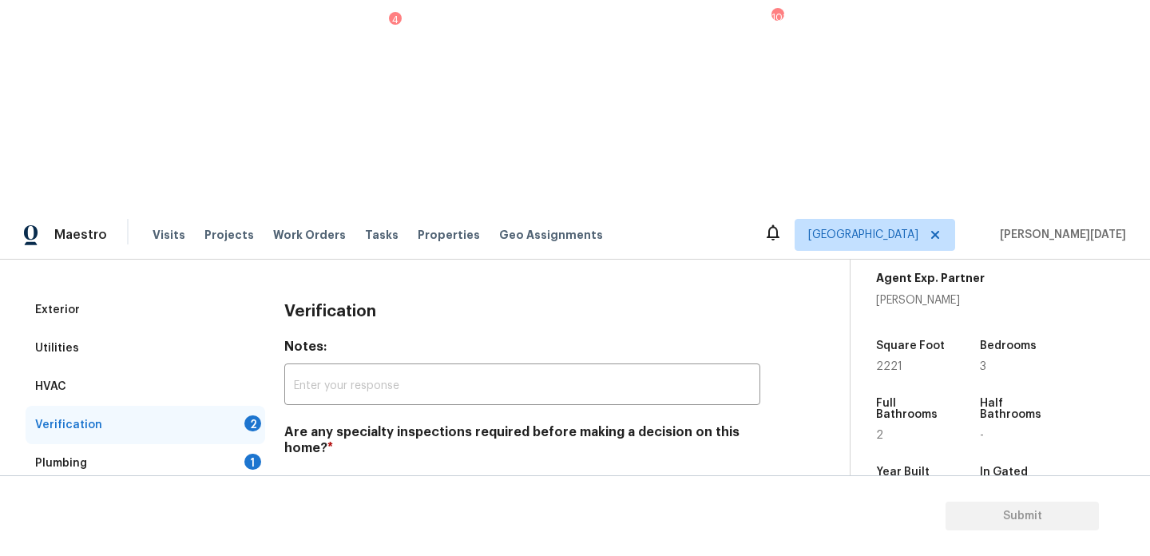
scroll to position [557, 0]
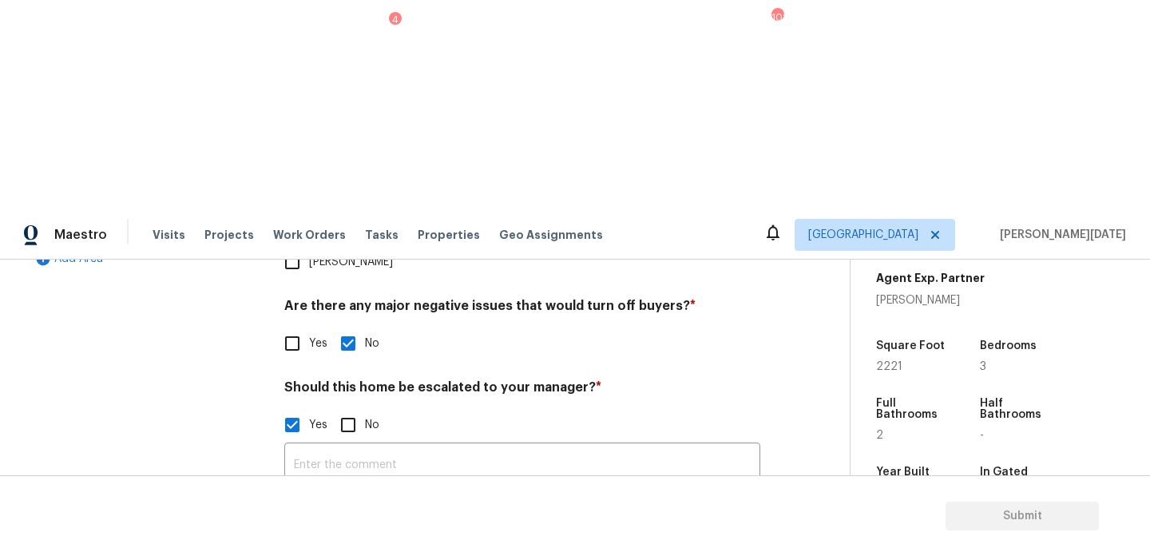
click at [394, 519] on img at bounding box center [387, 551] width 64 height 64
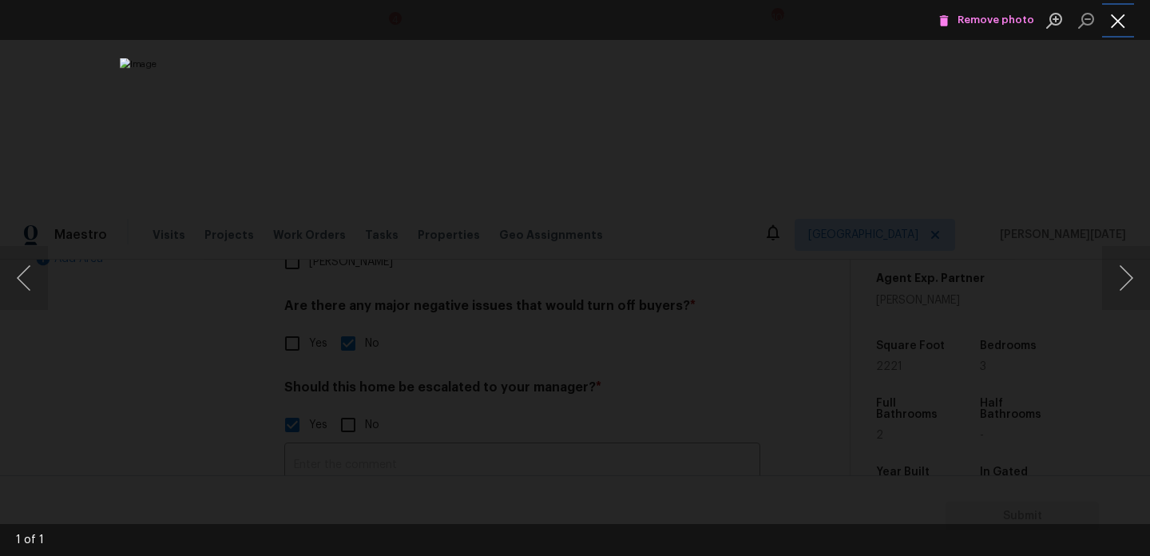
click at [1122, 24] on button "Close lightbox" at bounding box center [1118, 20] width 32 height 28
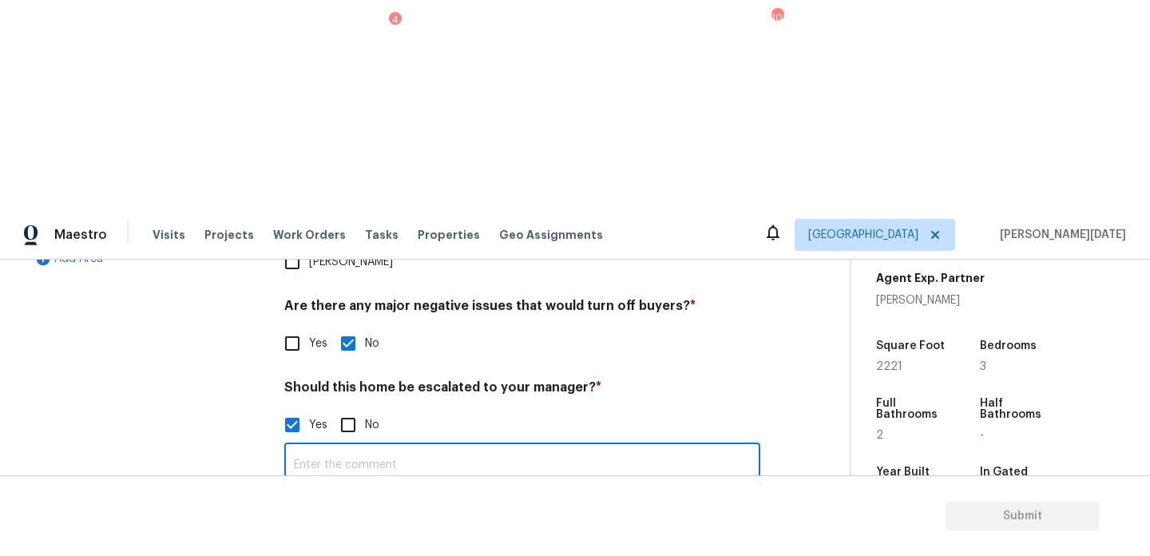
click at [362, 446] on input "text" at bounding box center [522, 465] width 476 height 38
type input "@0: 27 - There are minor cracks on the driveway"
checkbox input "true"
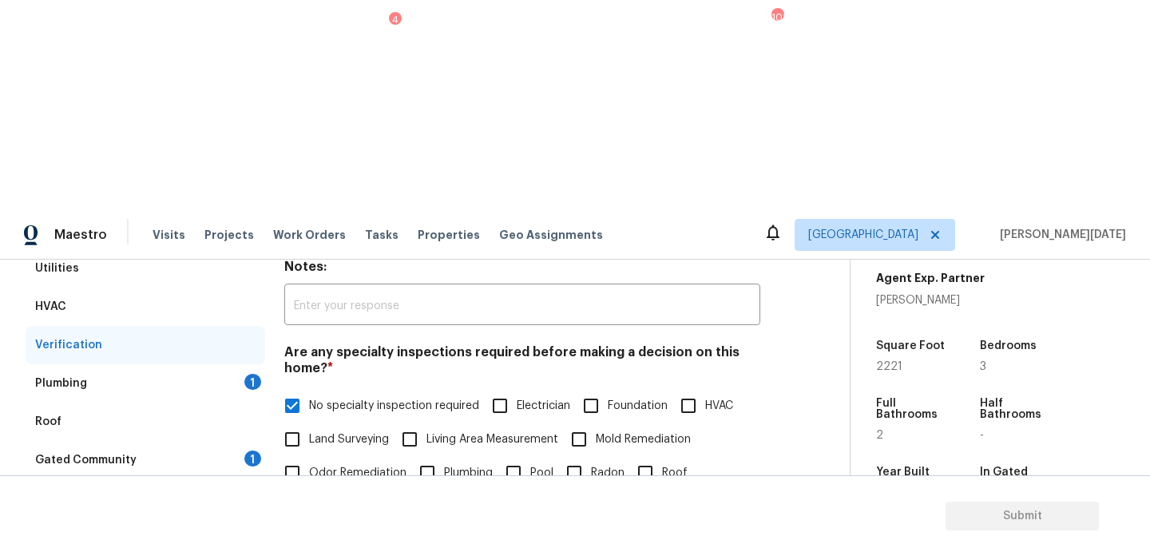
click at [240, 364] on div "Plumbing 1" at bounding box center [146, 383] width 240 height 38
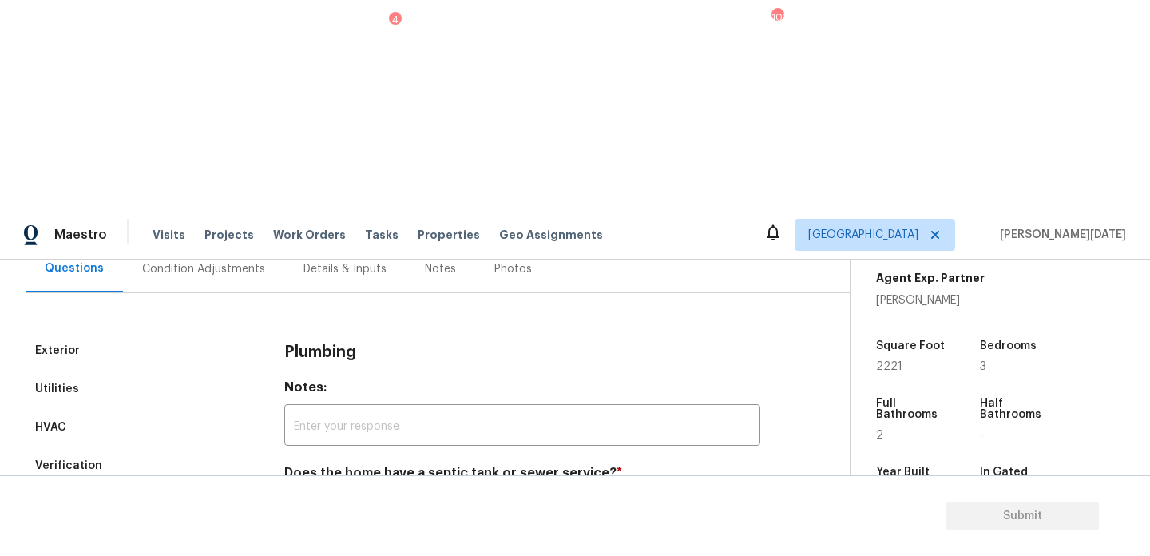
scroll to position [158, 0]
click at [285, 493] on input "Sewer" at bounding box center [292, 510] width 34 height 34
checkbox input "true"
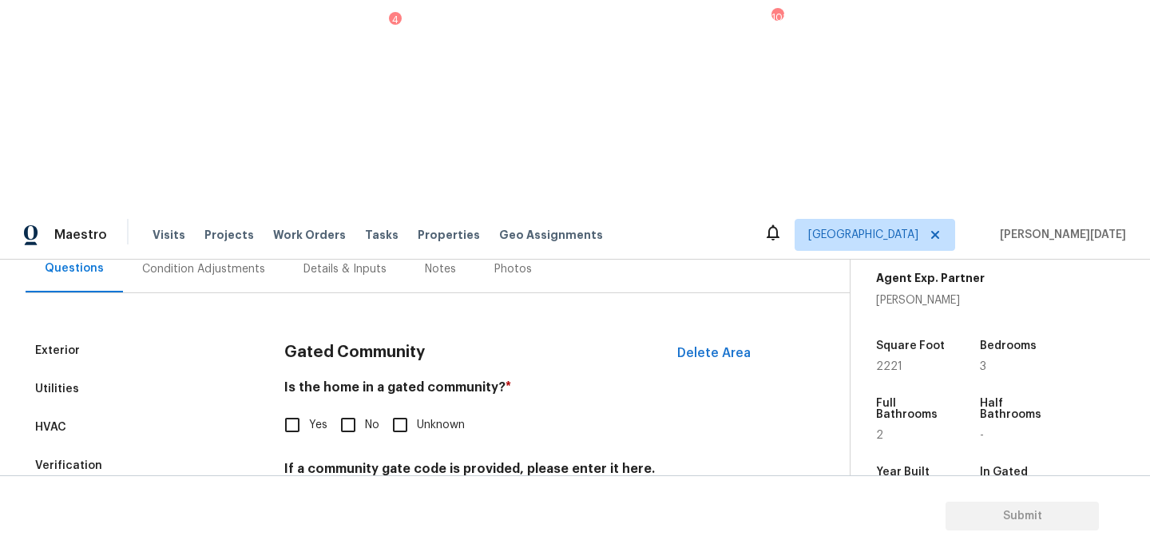
click at [358, 408] on input "No" at bounding box center [348, 425] width 34 height 34
checkbox input "true"
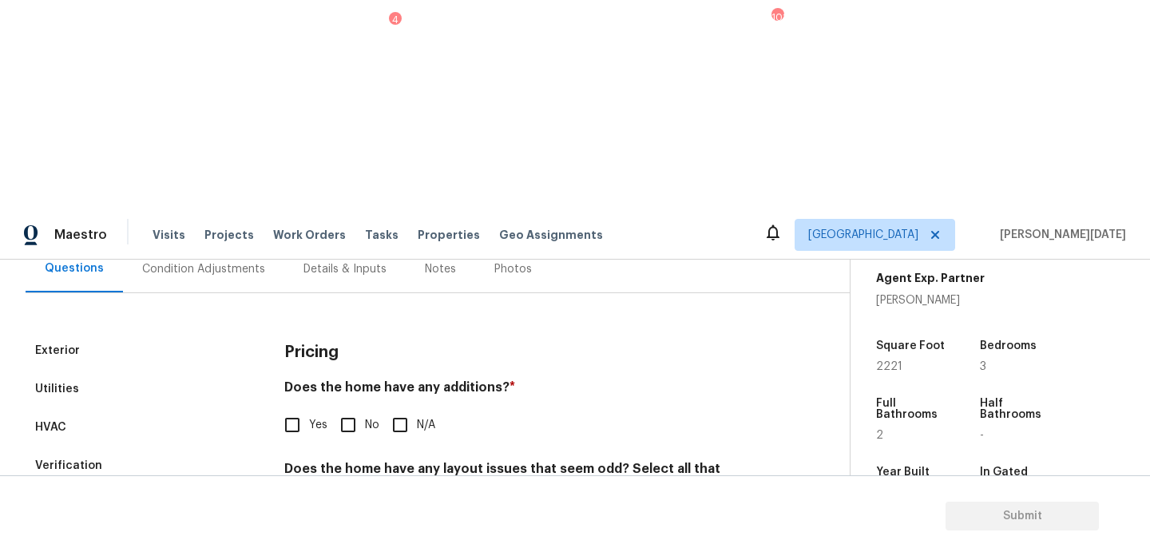
click at [347, 408] on input "No" at bounding box center [348, 425] width 34 height 34
checkbox input "true"
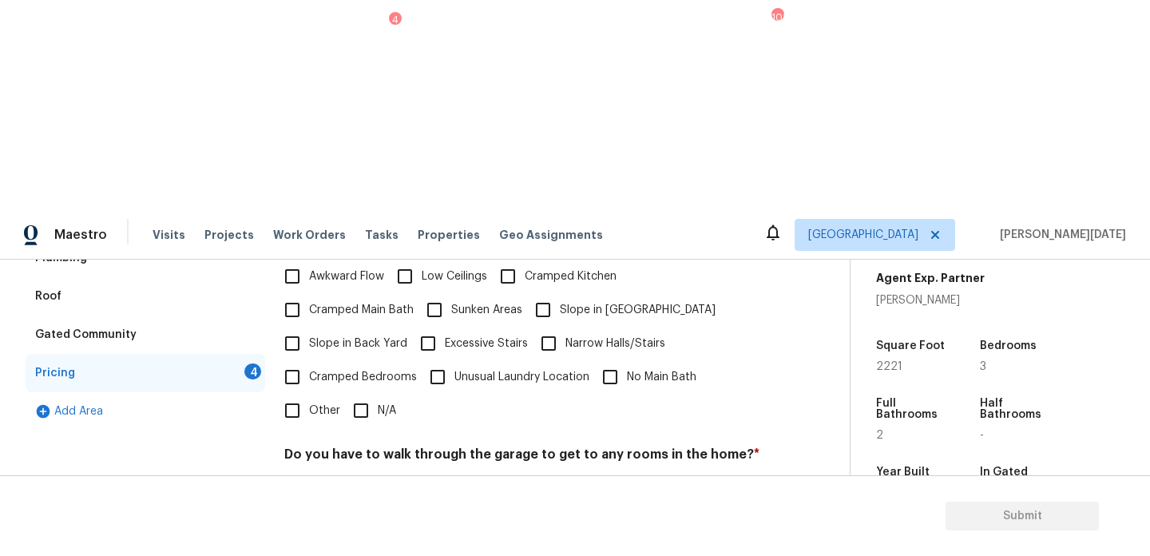
scroll to position [402, 0]
click at [365, 395] on input "N/A" at bounding box center [361, 412] width 34 height 34
checkbox input "true"
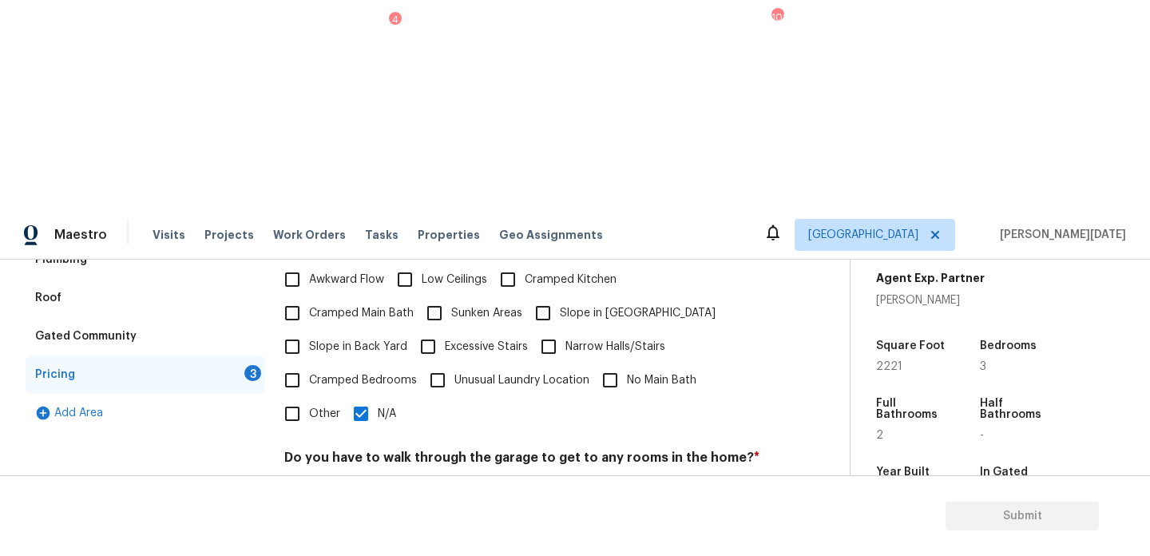
click at [353, 478] on input "No" at bounding box center [348, 495] width 34 height 34
checkbox input "true"
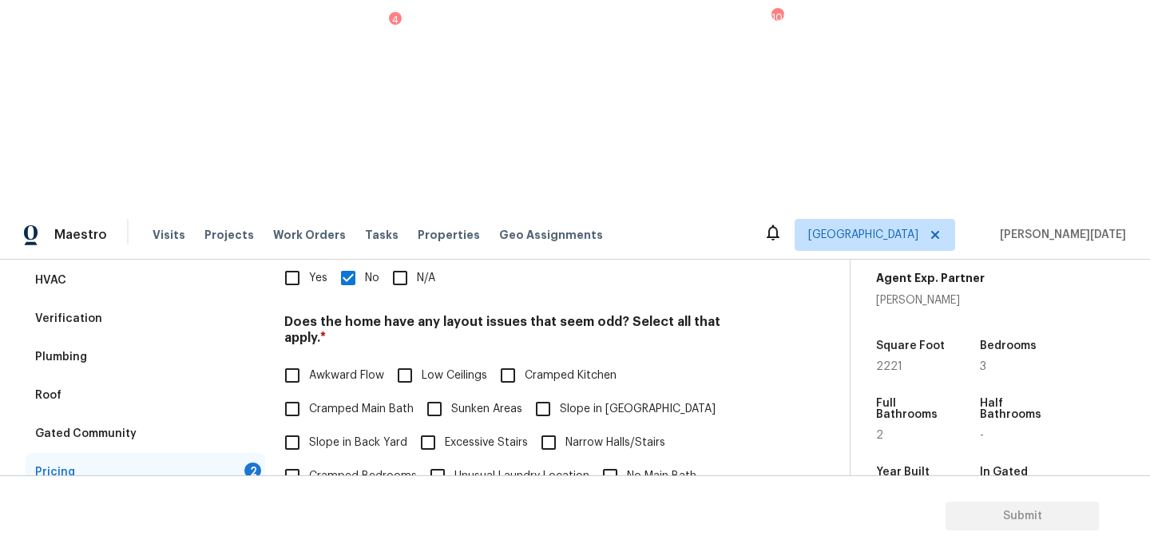
scroll to position [299, 0]
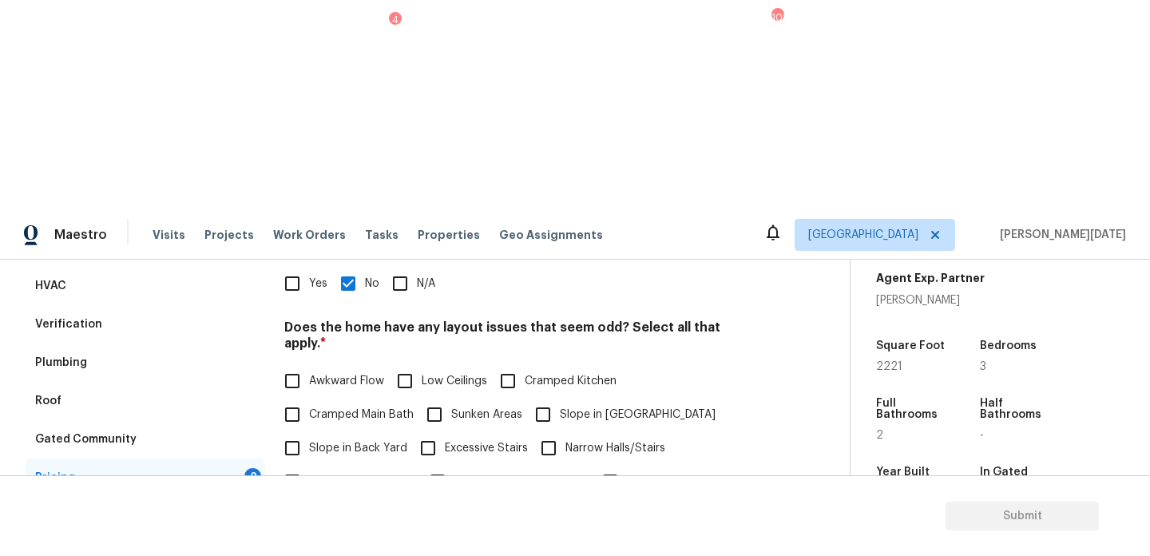
click at [532, 398] on input "Slope in [GEOGRAPHIC_DATA]" at bounding box center [543, 415] width 34 height 34
checkbox input "true"
click at [366, 498] on input "N/A" at bounding box center [361, 515] width 34 height 34
checkbox input "false"
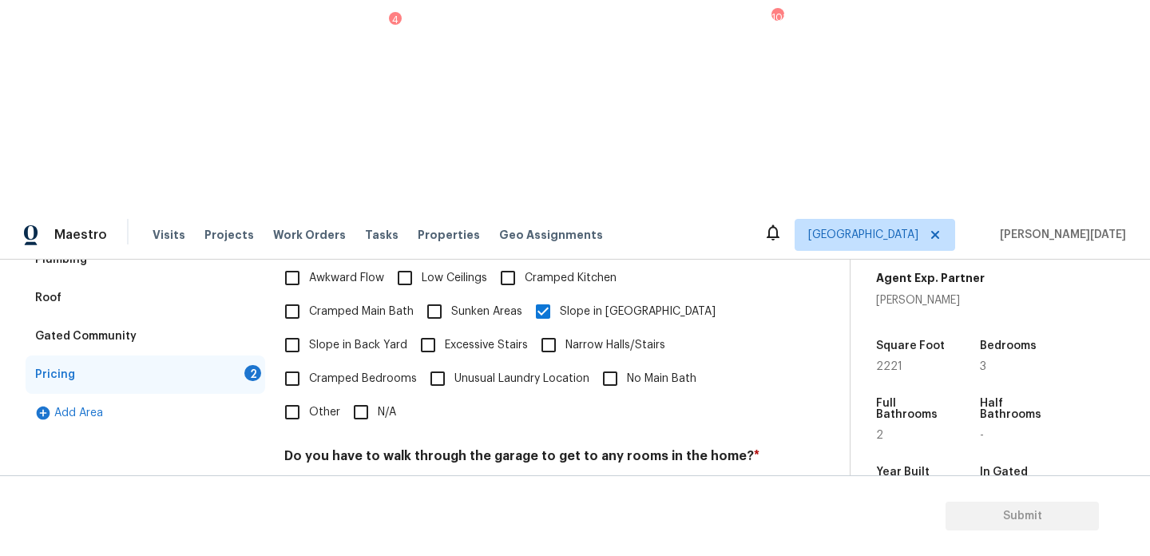
checkbox input "true"
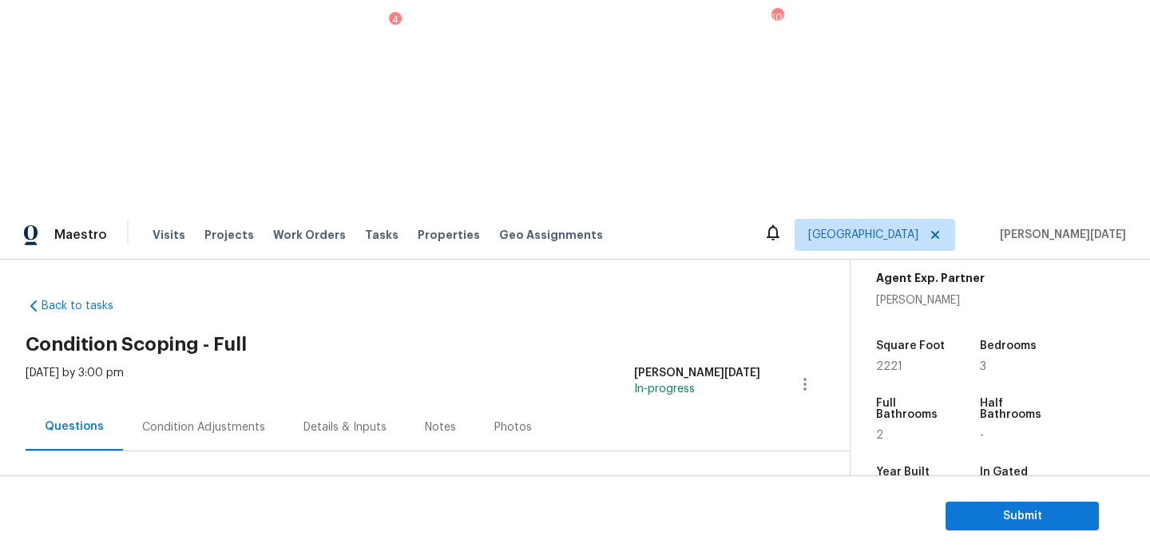
click at [227, 419] on div "Condition Adjustments" at bounding box center [203, 427] width 123 height 16
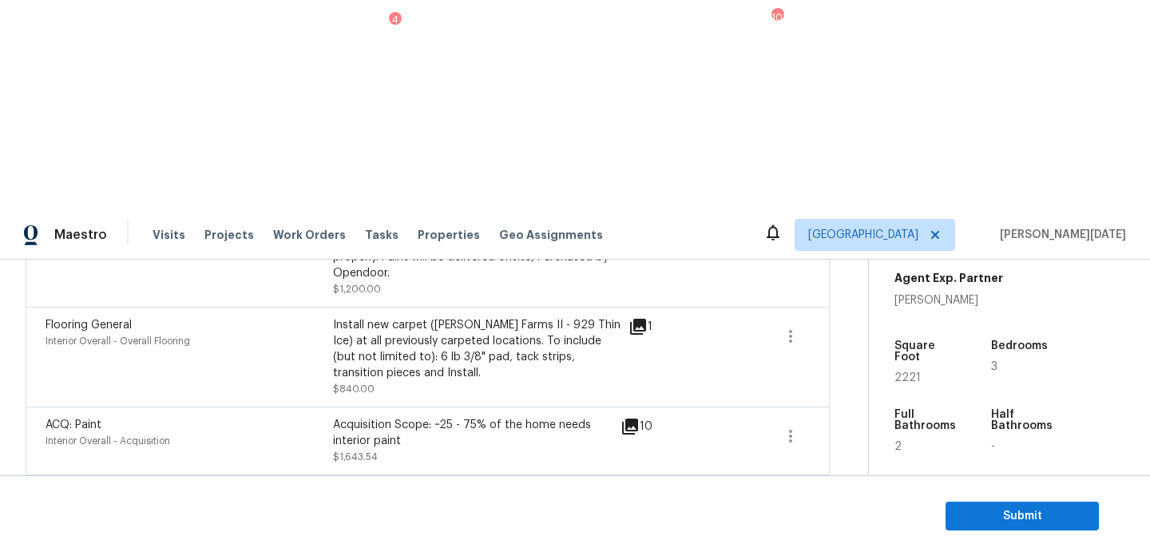
scroll to position [908, 0]
click at [789, 326] on icon "button" at bounding box center [790, 335] width 19 height 19
click at [826, 130] on div "Edit" at bounding box center [880, 125] width 125 height 16
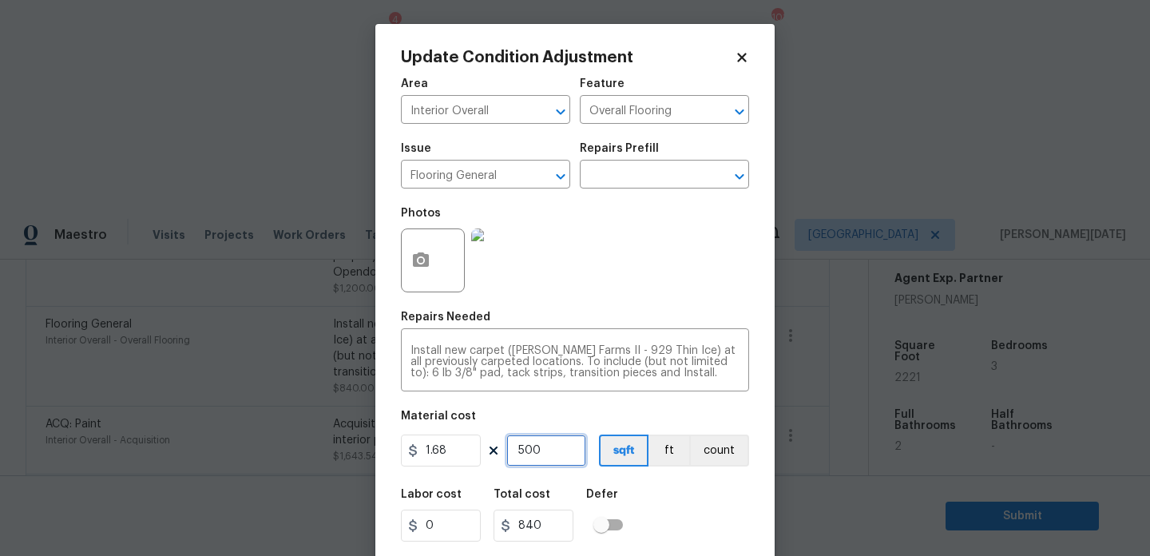
drag, startPoint x: 552, startPoint y: 447, endPoint x: 319, endPoint y: 447, distance: 232.3
click at [319, 447] on div "Update Condition Adjustment Area Interior Overall ​ Feature Overall Flooring ​ …" at bounding box center [575, 278] width 1150 height 556
type input "0"
type input "3"
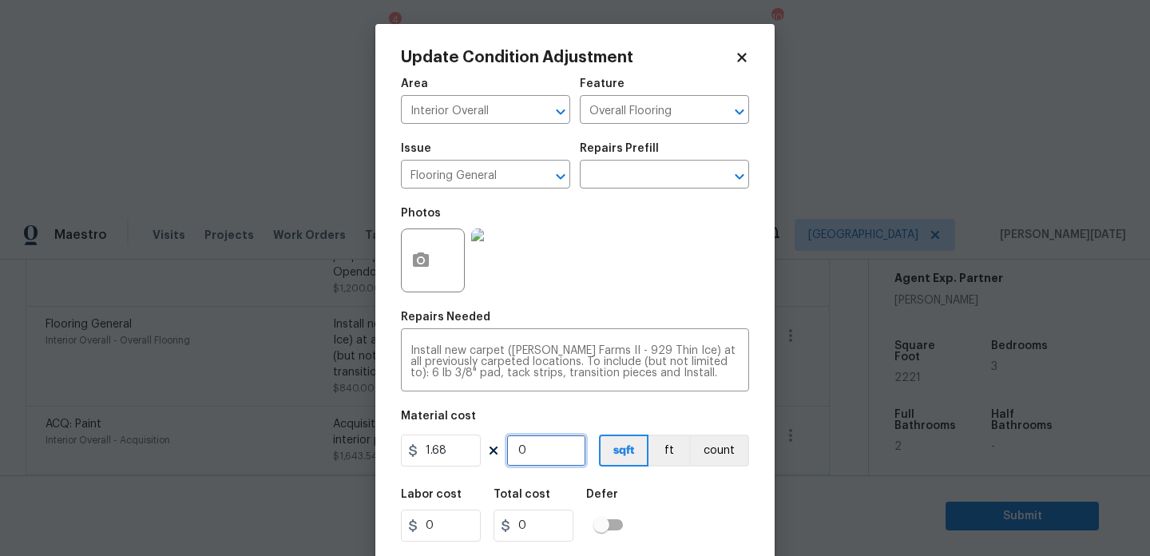
type input "5.04"
type input "0"
type input "4"
type input "6.72"
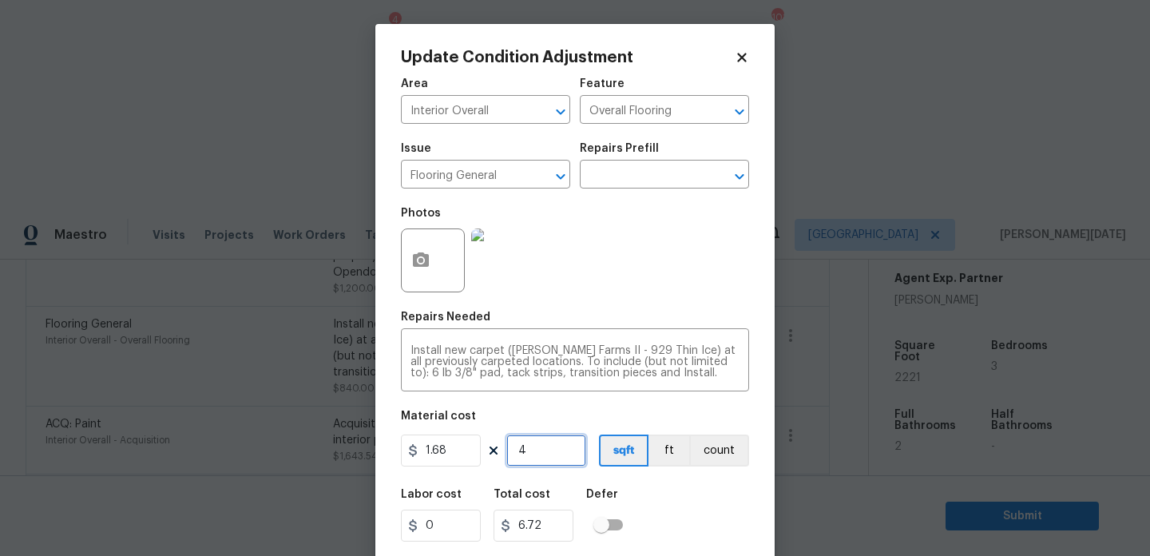
type input "45"
type input "75.6"
type input "450"
type input "756"
type input "450"
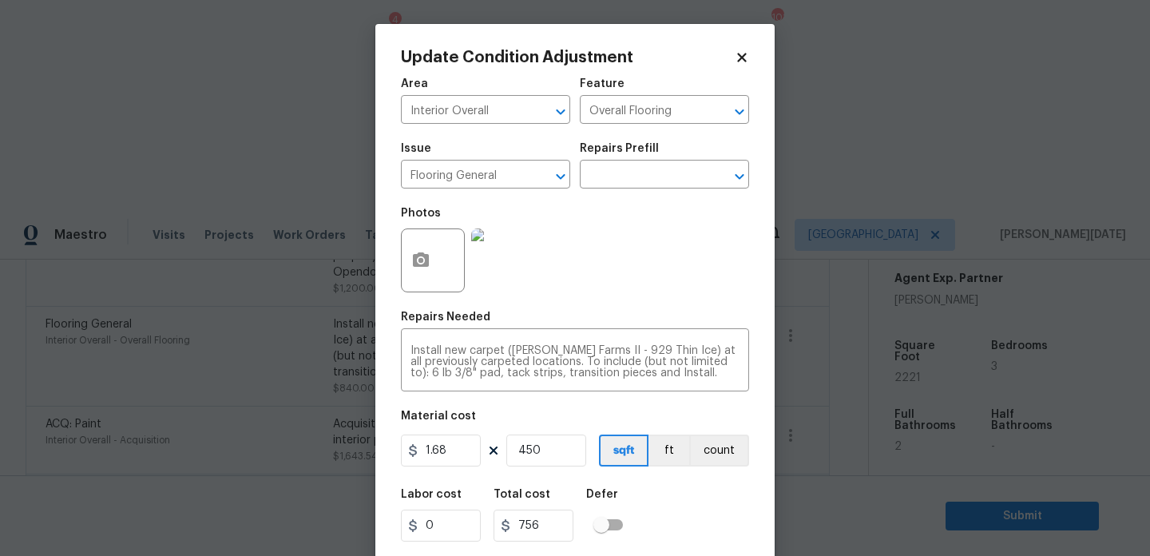
click at [644, 232] on div "Photos" at bounding box center [575, 250] width 348 height 104
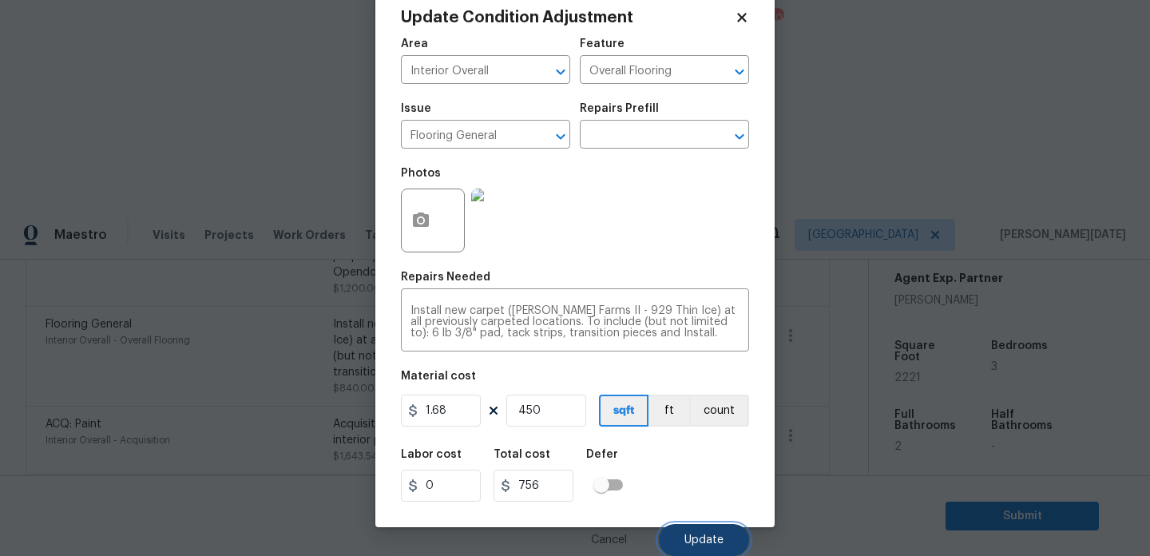
click at [703, 537] on span "Update" at bounding box center [703, 540] width 39 height 12
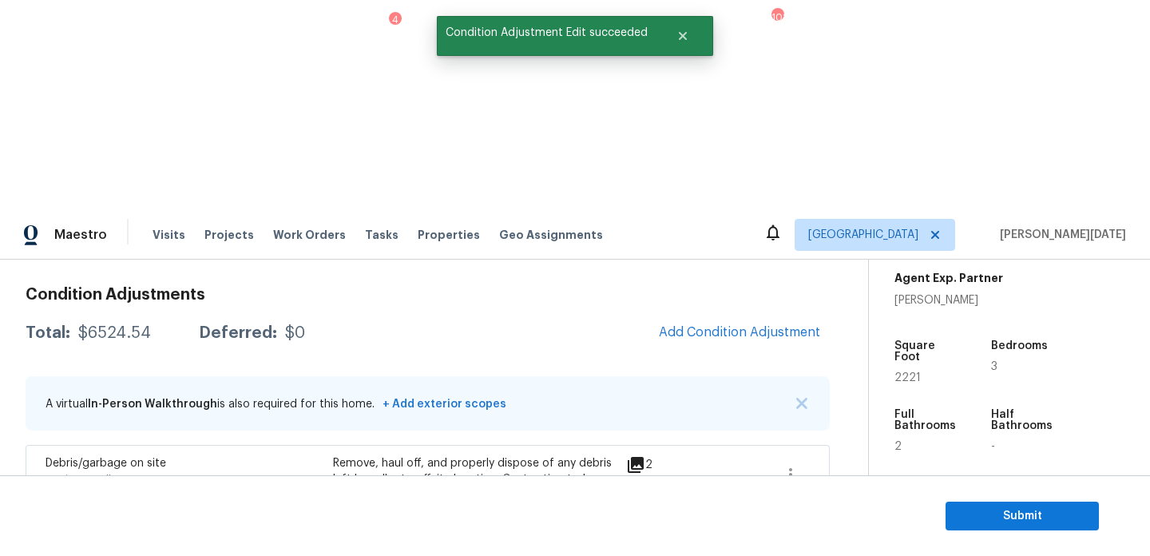
scroll to position [144, 0]
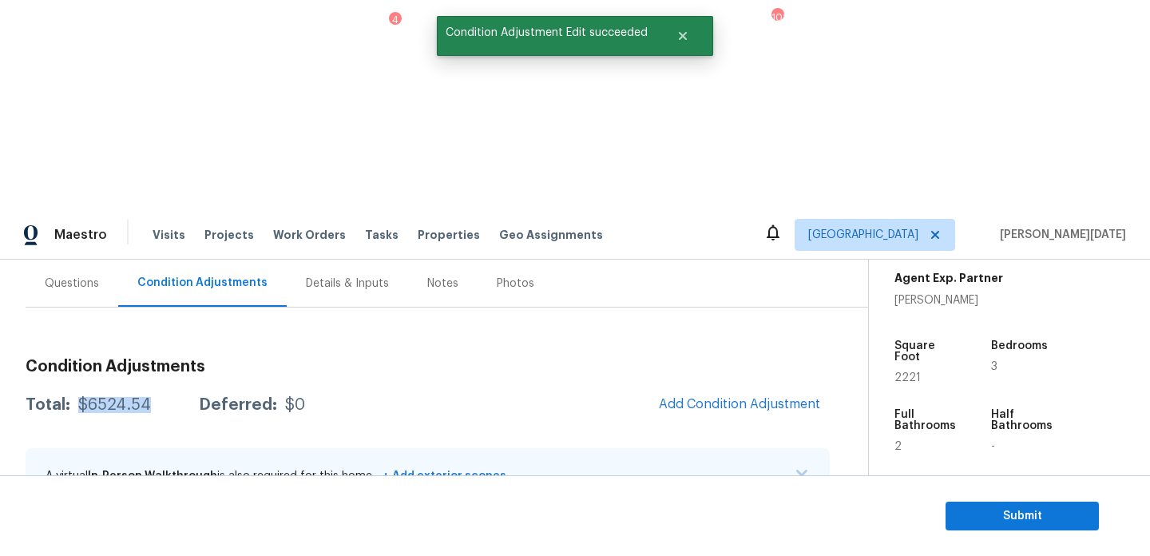
drag, startPoint x: 78, startPoint y: 195, endPoint x: 150, endPoint y: 195, distance: 71.9
click at [150, 397] on div "Total: $6524.54 Deferred: $0" at bounding box center [165, 405] width 279 height 16
copy div "$6524.54"
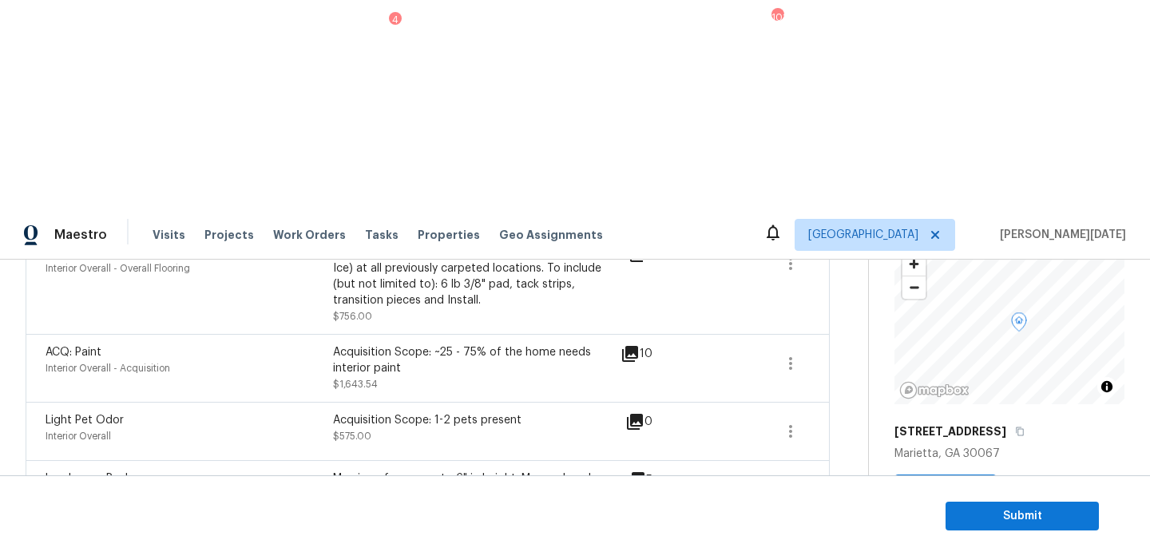
scroll to position [0, 0]
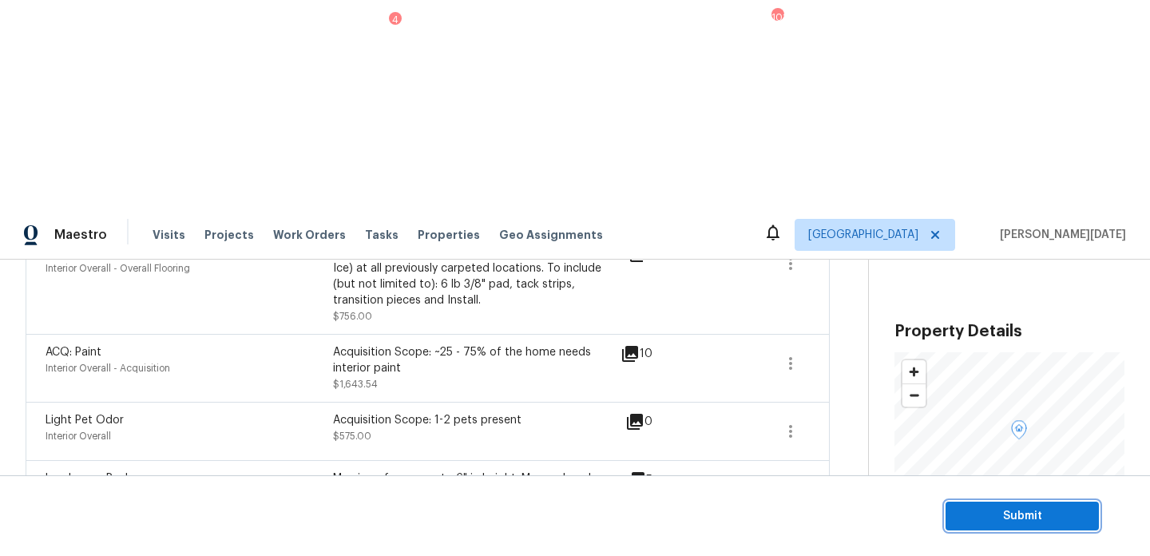
click at [982, 509] on span "Submit" at bounding box center [1022, 516] width 128 height 20
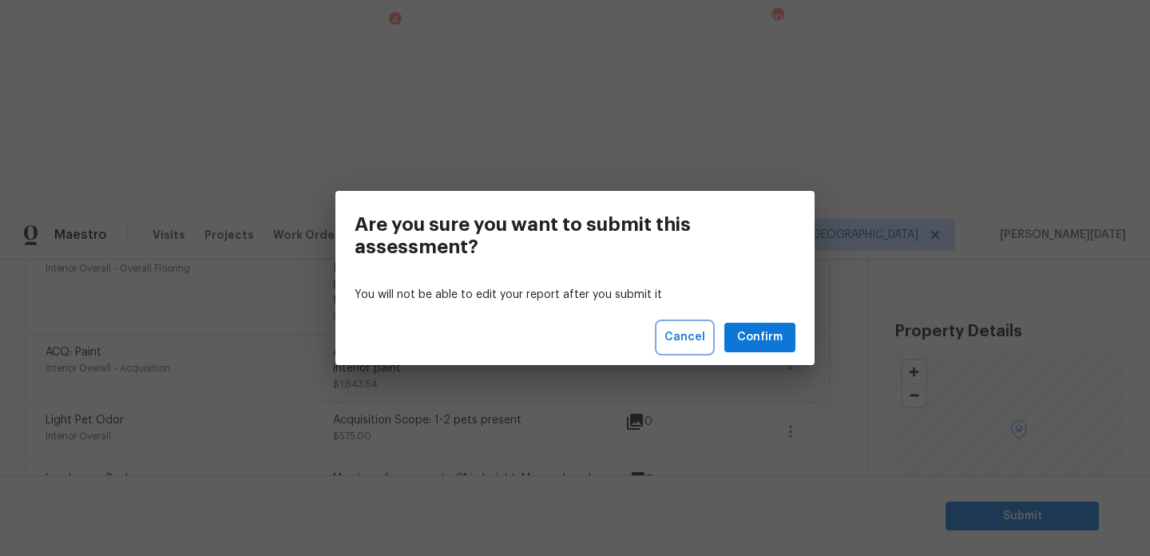
click at [679, 337] on span "Cancel" at bounding box center [684, 337] width 41 height 20
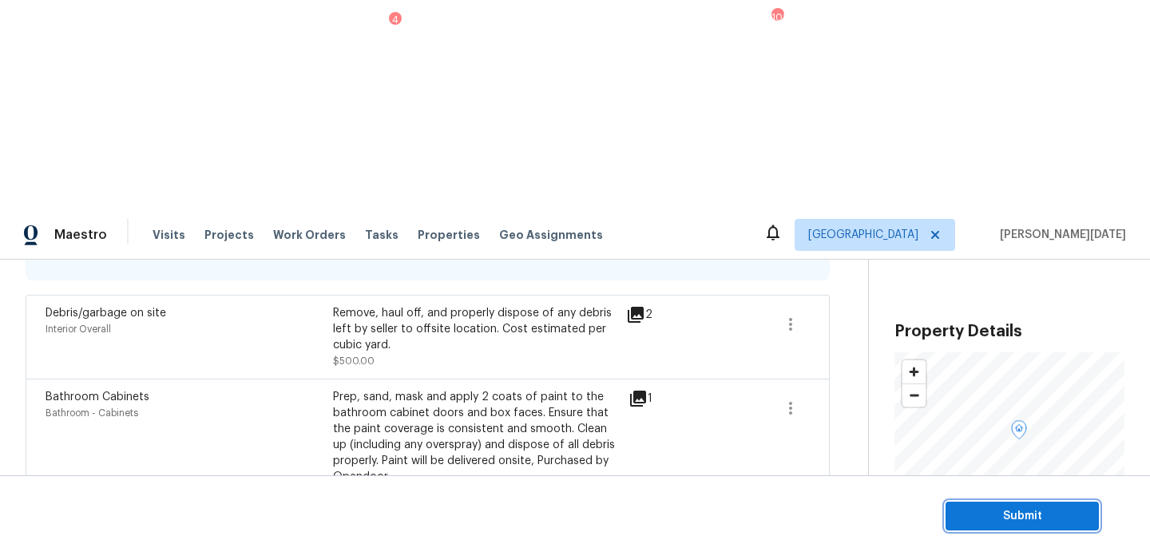
scroll to position [346, 0]
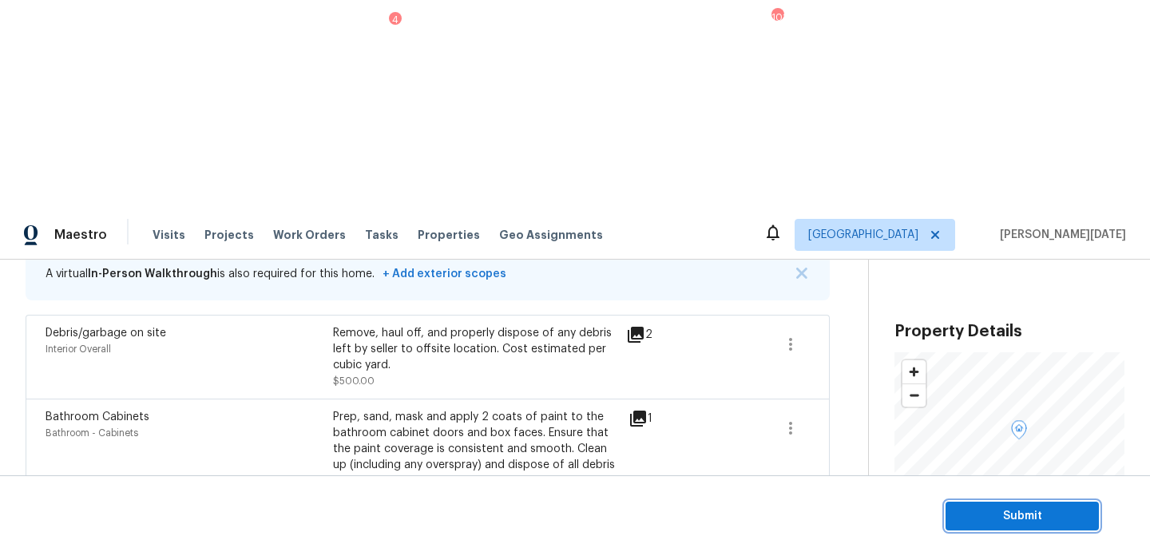
click at [992, 514] on span "Submit" at bounding box center [1022, 516] width 128 height 20
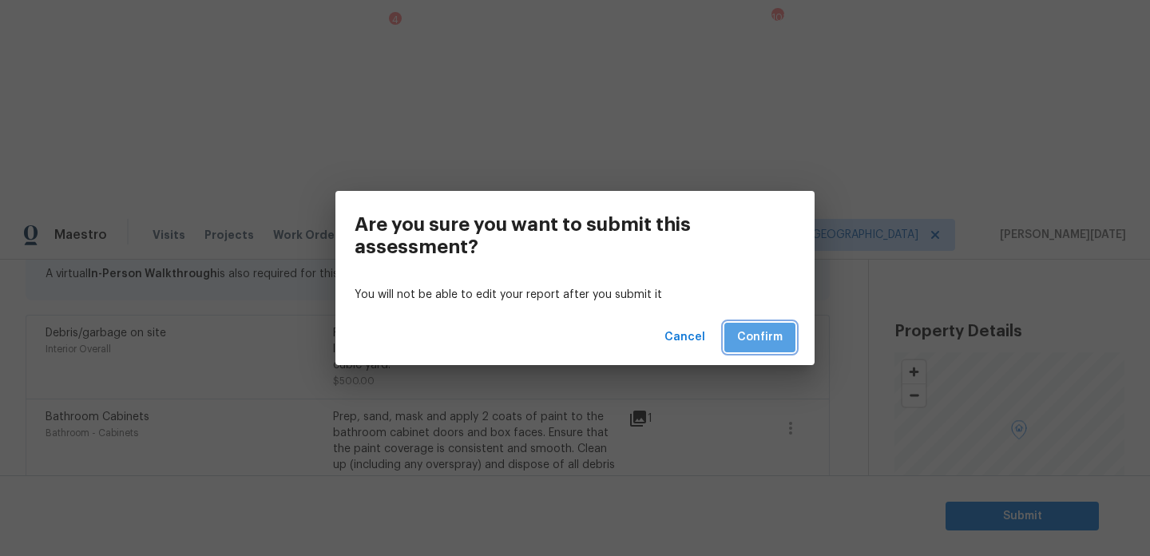
click at [778, 343] on span "Confirm" at bounding box center [760, 337] width 46 height 20
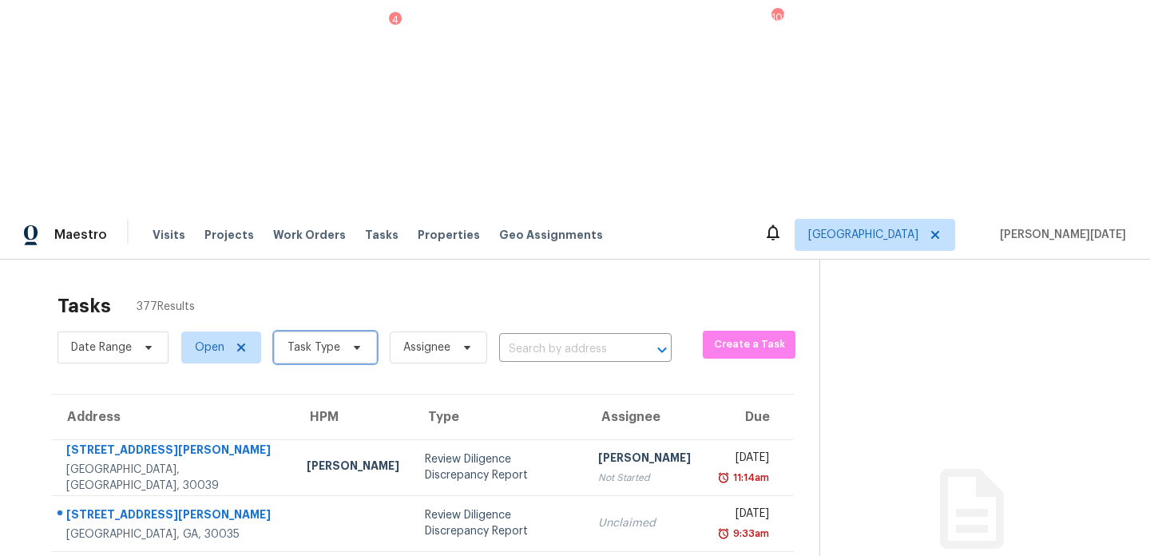
click at [319, 339] on span "Task Type" at bounding box center [313, 347] width 53 height 16
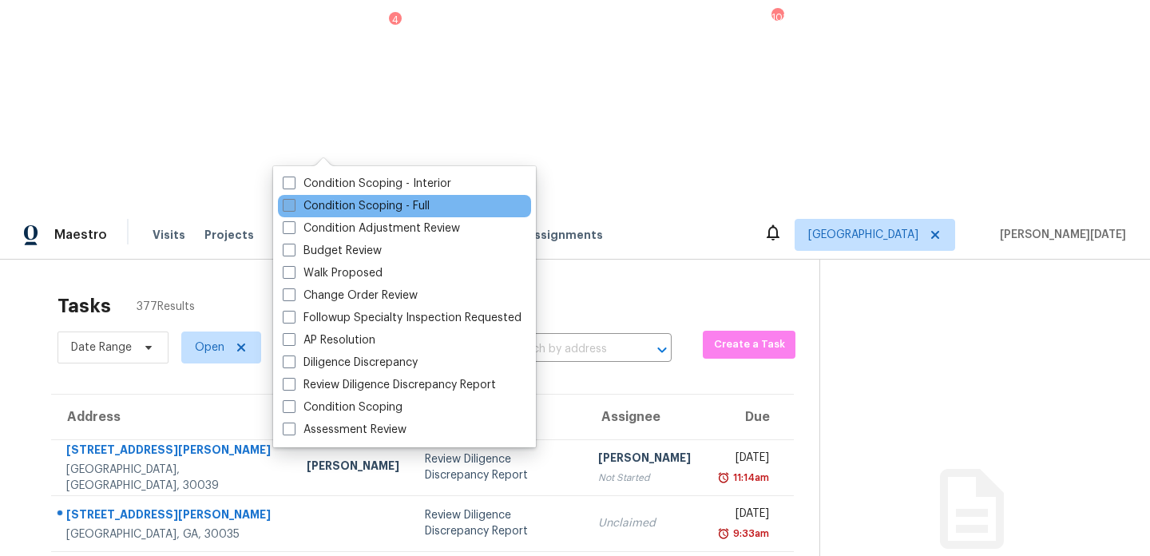
click at [302, 199] on label "Condition Scoping - Full" at bounding box center [356, 206] width 147 height 16
click at [293, 199] on input "Condition Scoping - Full" at bounding box center [288, 203] width 10 height 10
checkbox input "true"
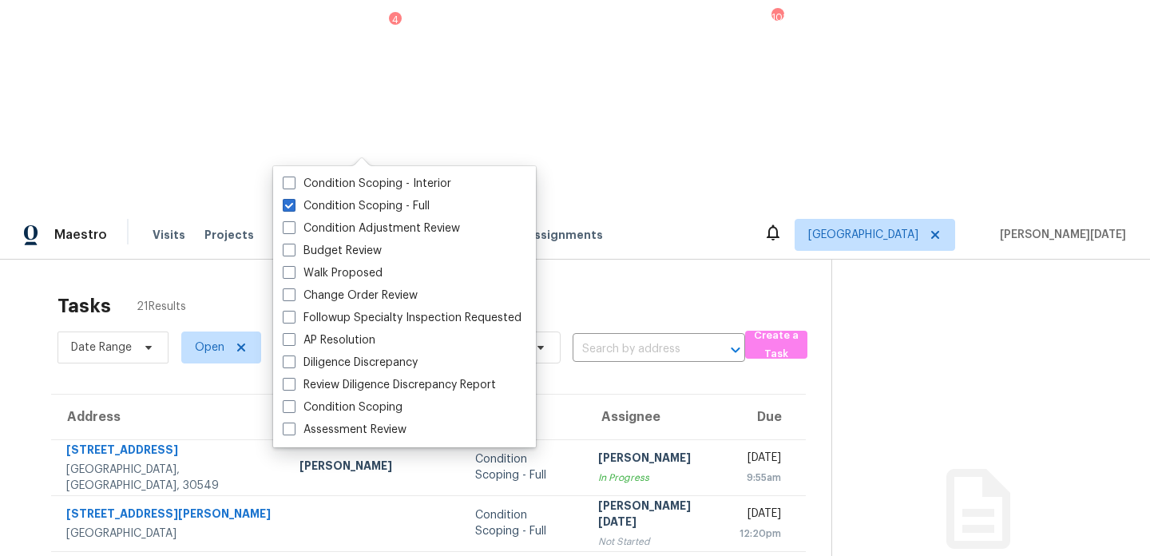
click at [549, 285] on div "Tasks 21 Results" at bounding box center [444, 306] width 774 height 42
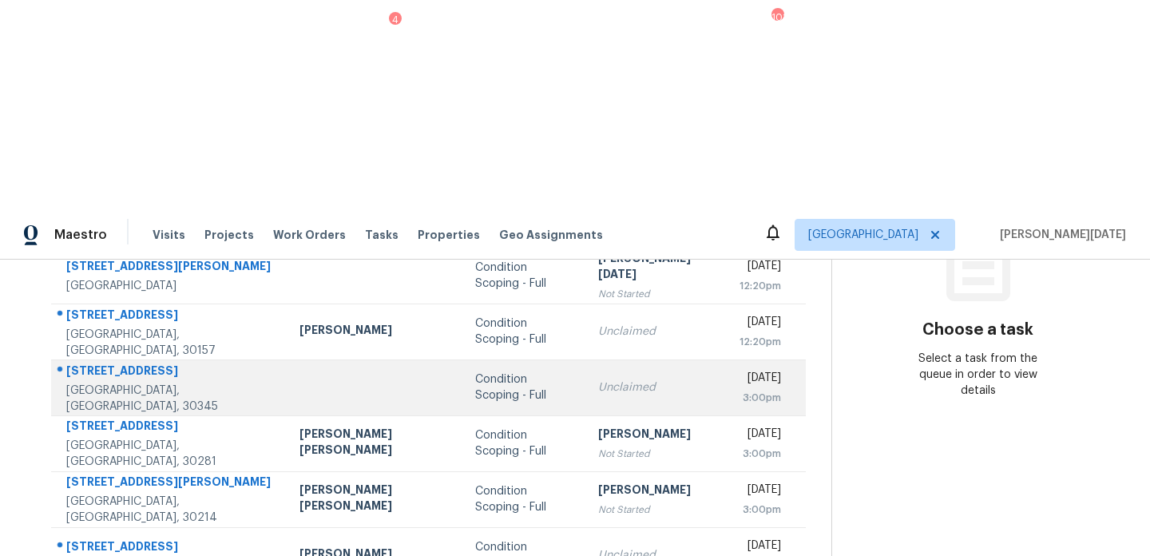
scroll to position [263, 0]
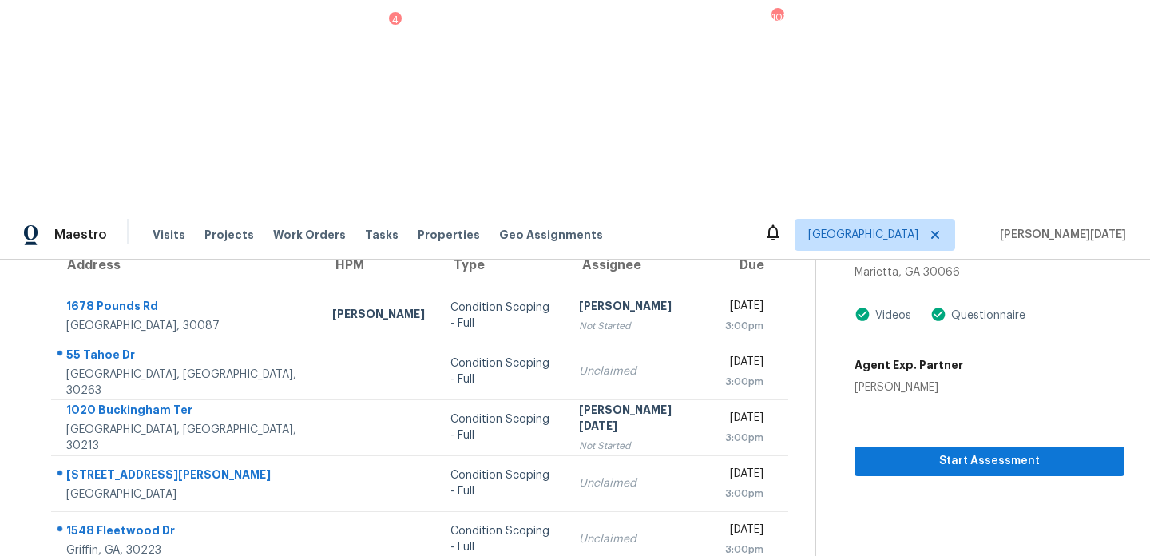
scroll to position [138, 0]
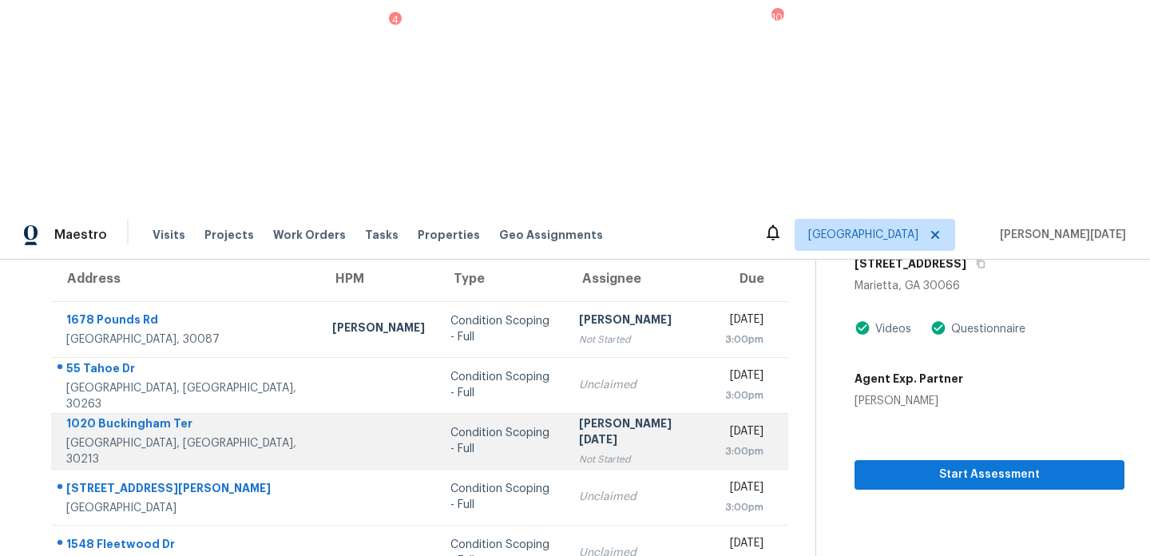
click at [608, 451] on div "Not Started" at bounding box center [638, 459] width 119 height 16
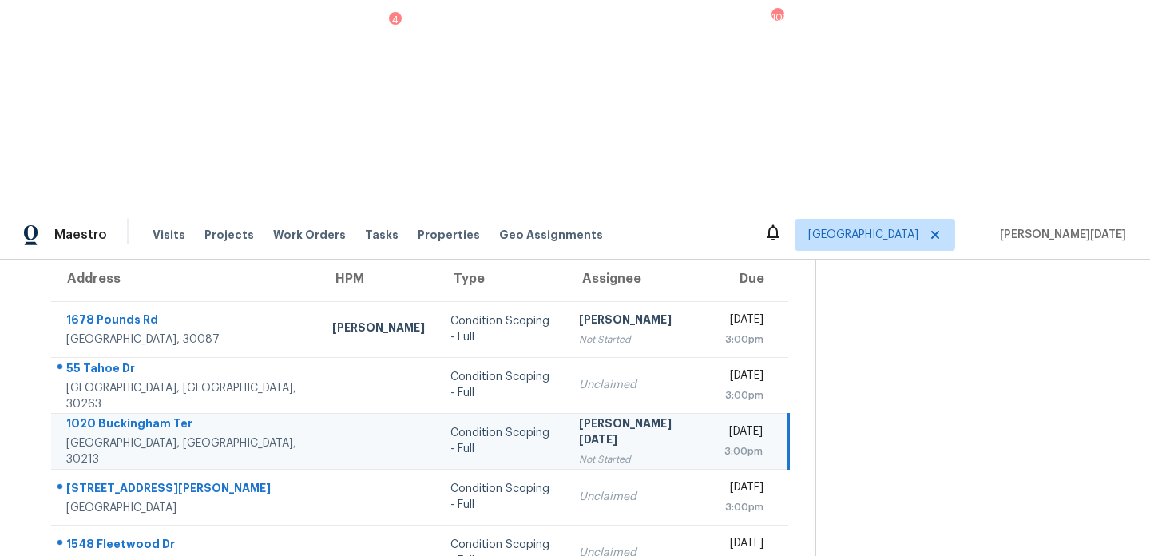
click at [608, 451] on div "Not Started" at bounding box center [638, 459] width 119 height 16
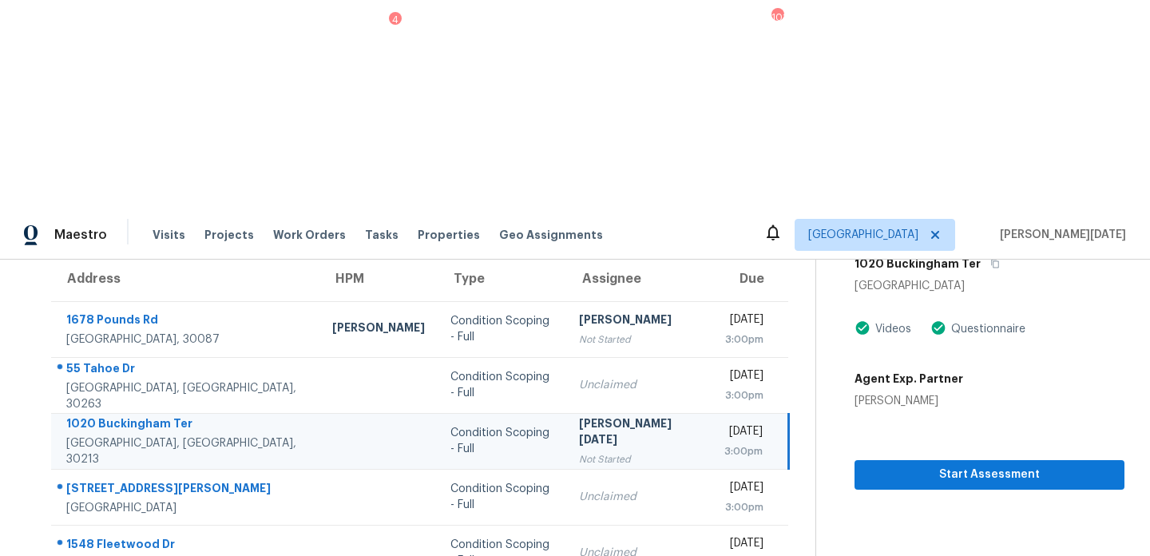
click at [724, 423] on div "[DATE]" at bounding box center [743, 433] width 38 height 20
click at [880, 465] on span "Start Assessment" at bounding box center [989, 475] width 244 height 20
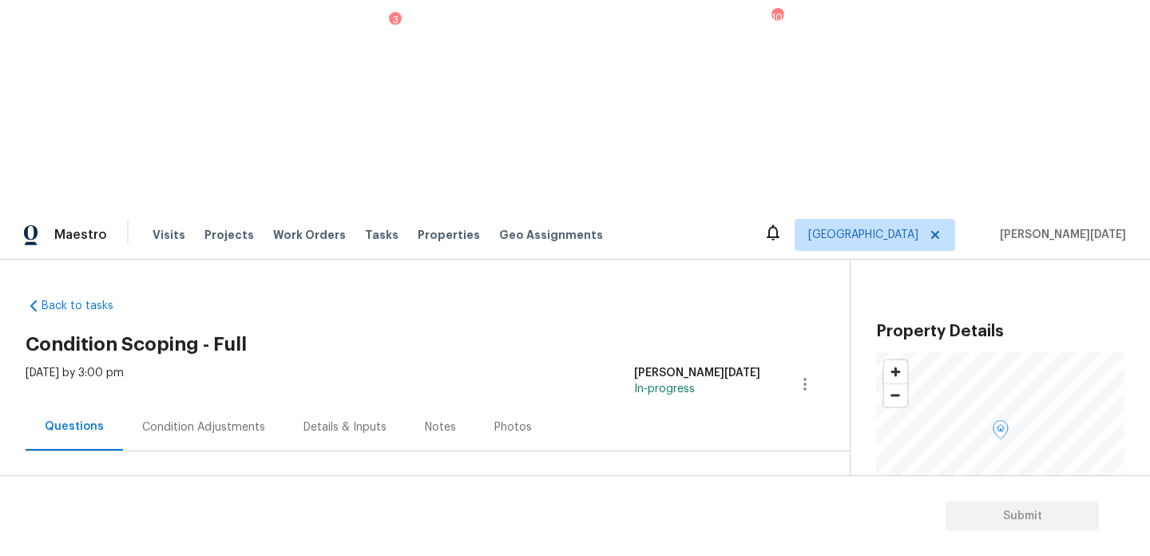
click at [226, 403] on div "Condition Adjustments" at bounding box center [203, 426] width 161 height 47
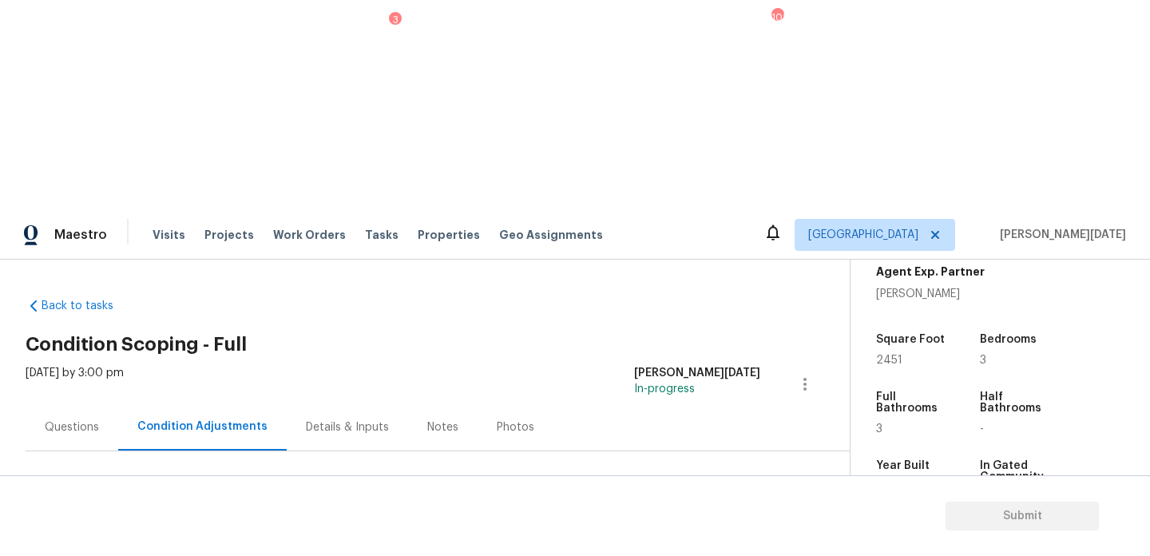
scroll to position [377, 0]
click at [894, 354] on span "2451" at bounding box center [889, 359] width 26 height 11
copy span "2451"
click at [652, 531] on button "Add Condition Adjustment" at bounding box center [721, 548] width 180 height 34
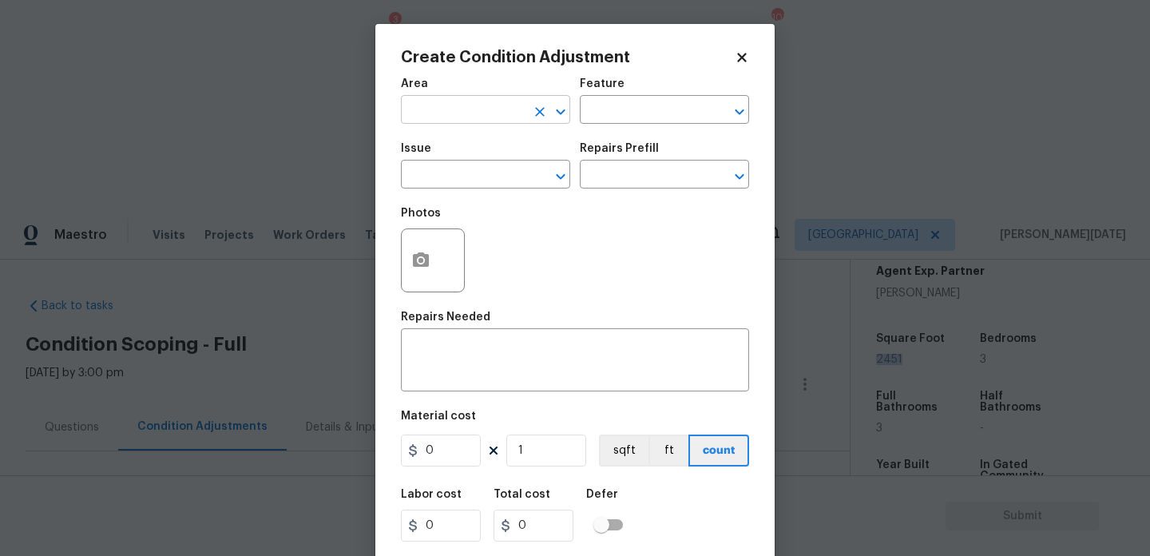
click at [426, 117] on input "text" at bounding box center [463, 111] width 125 height 25
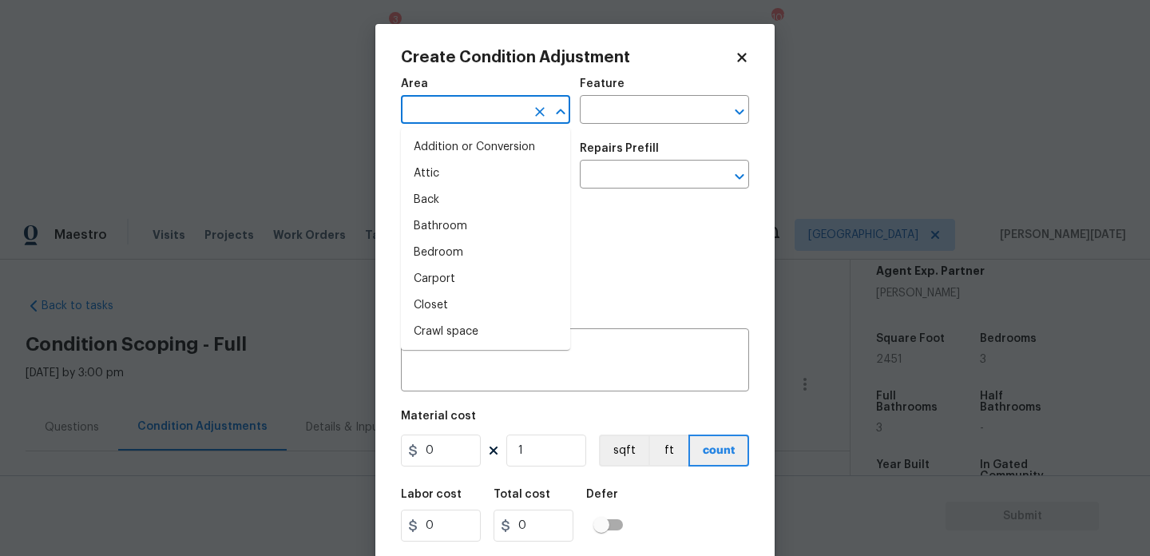
type input "e"
type input "x"
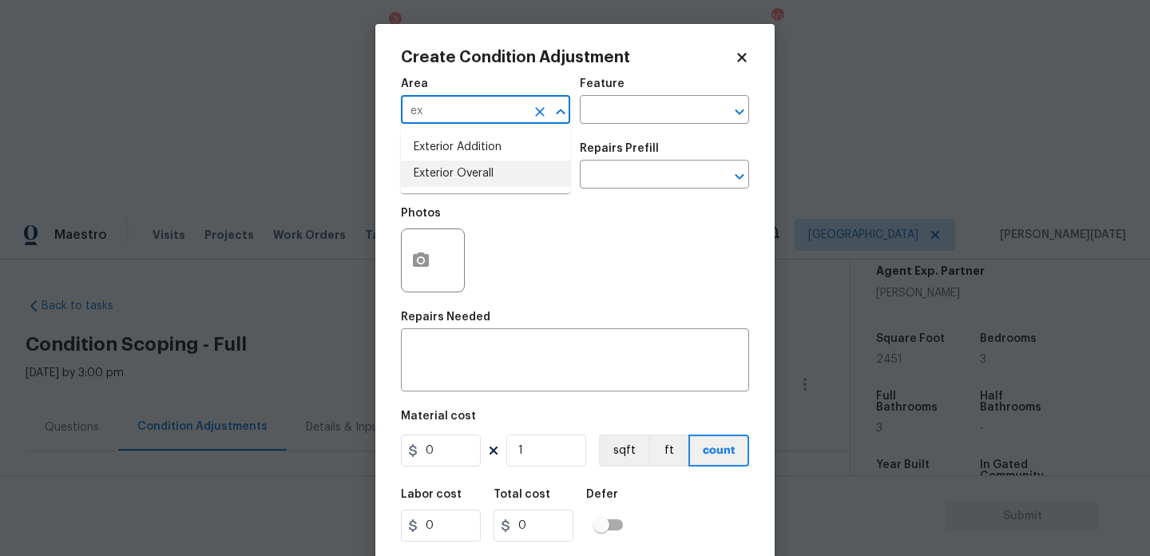
click at [442, 168] on li "Exterior Overall" at bounding box center [485, 173] width 169 height 26
type input "Exterior Overall"
click at [442, 168] on input "text" at bounding box center [463, 176] width 125 height 25
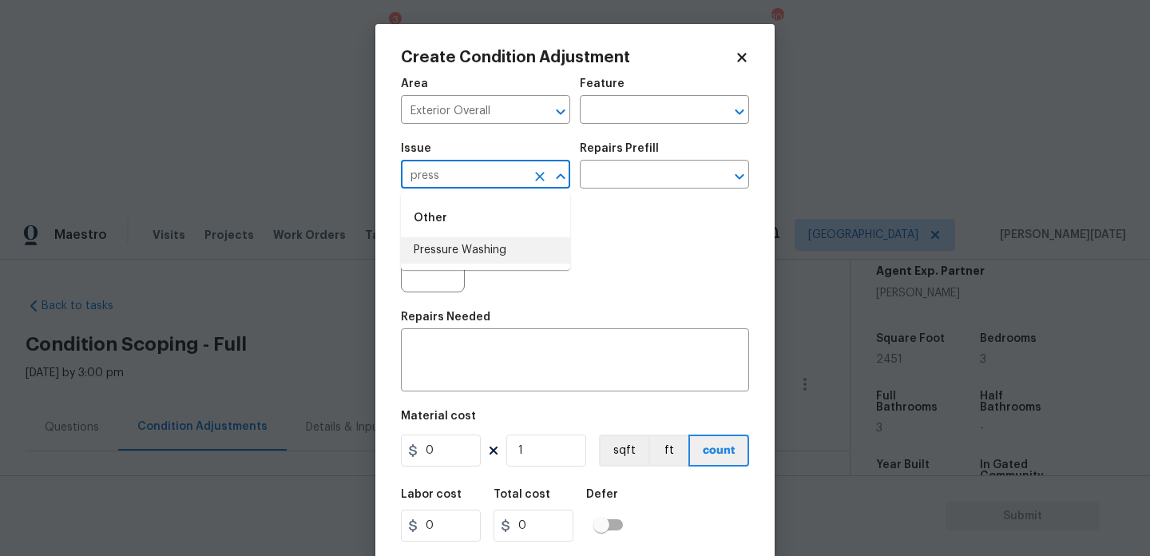
click at [462, 250] on li "Pressure Washing" at bounding box center [485, 250] width 169 height 26
type input "Pressure Washing"
click at [614, 197] on div "Issue Pressure Washing ​ Repairs Prefill ​" at bounding box center [575, 165] width 348 height 65
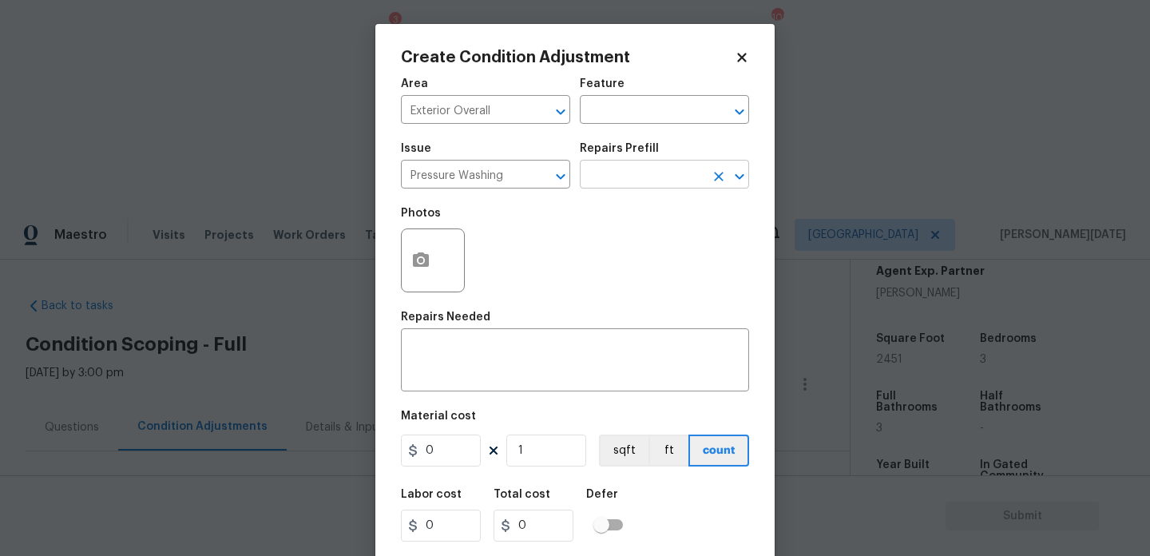
click at [645, 181] on input "text" at bounding box center [642, 176] width 125 height 25
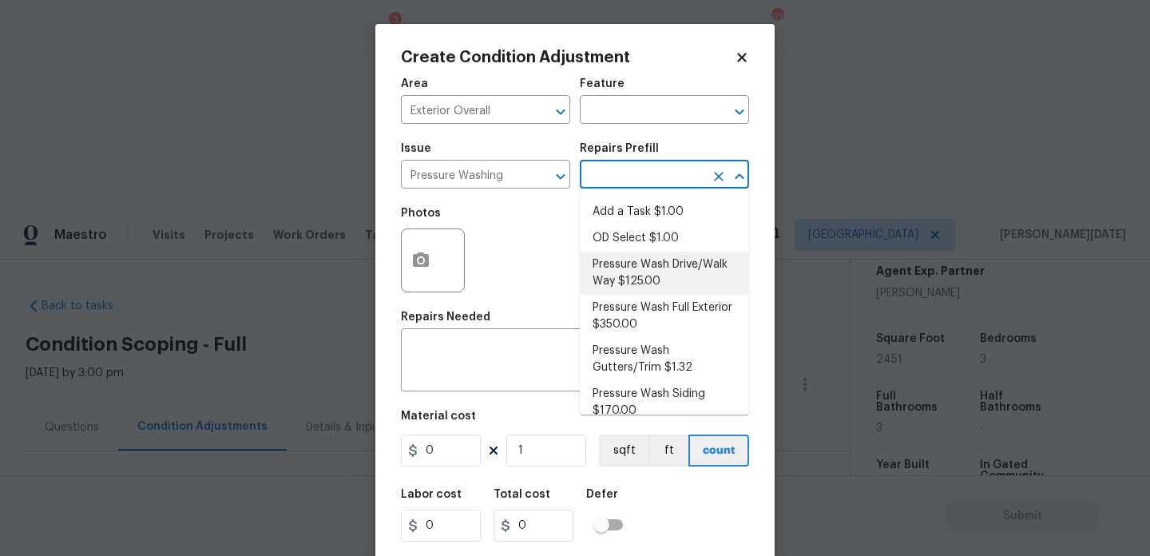
click at [644, 277] on li "Pressure Wash Drive/Walk Way $125.00" at bounding box center [664, 273] width 169 height 43
type input "Siding"
type textarea "Pressure wash the driveways/walkways as directed by the PM. Ensure that all deb…"
type input "125"
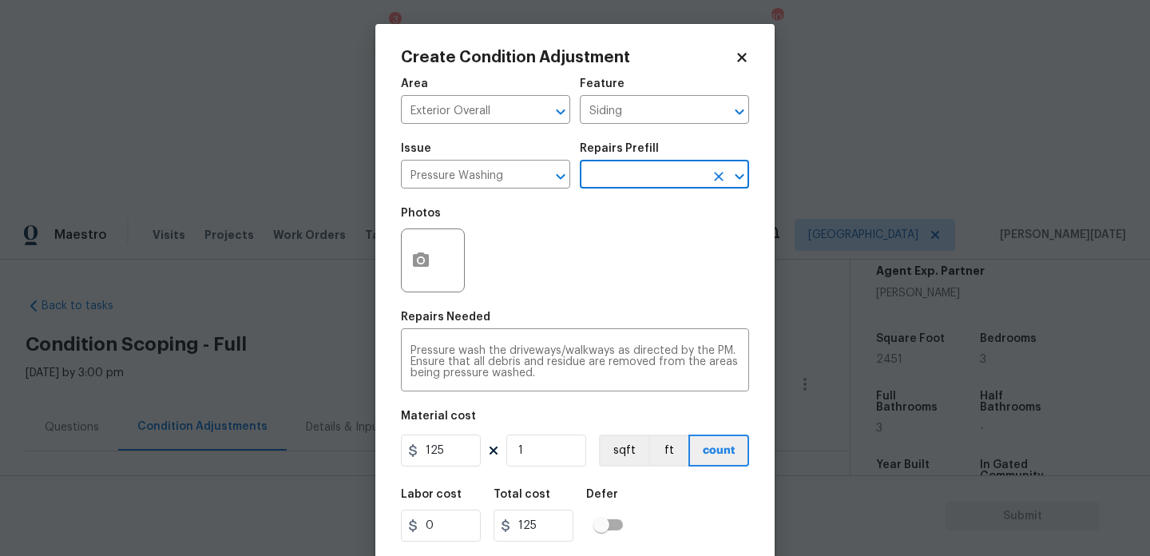
click at [673, 188] on input "text" at bounding box center [642, 176] width 125 height 25
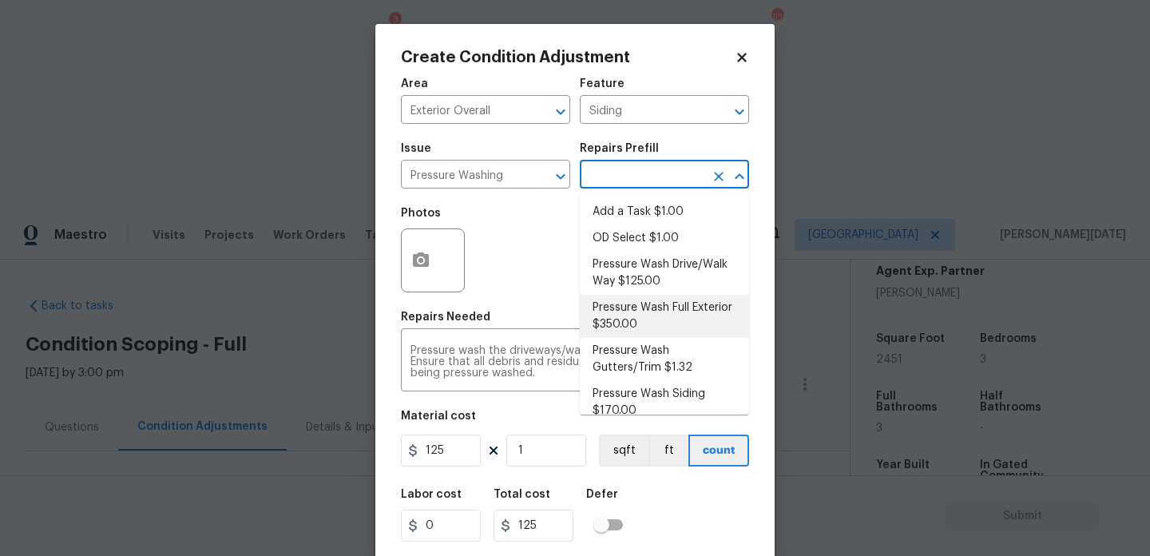
click at [647, 315] on li "Pressure Wash Full Exterior $350.00" at bounding box center [664, 316] width 169 height 43
type textarea "Pressure wash the House, Flatwork, Deck and Garage interior."
type input "350"
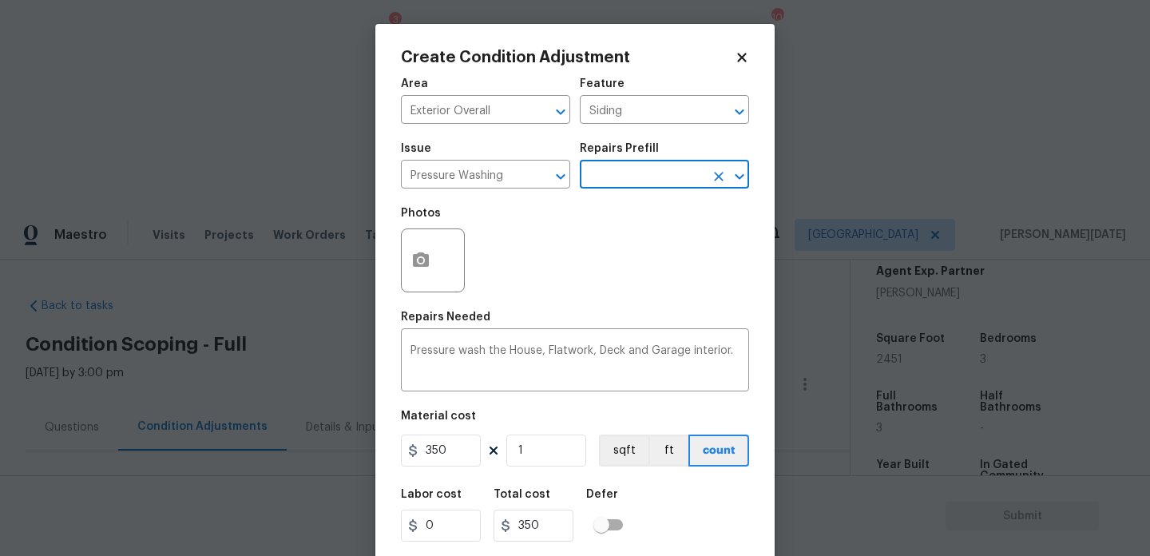
scroll to position [41, 0]
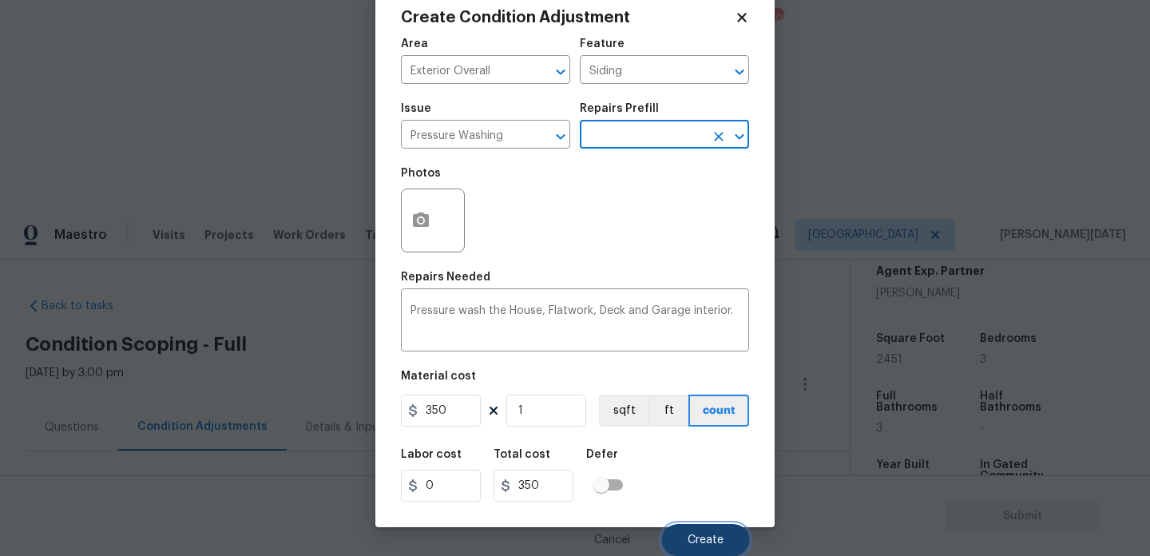
click at [687, 537] on button "Create" at bounding box center [705, 540] width 87 height 32
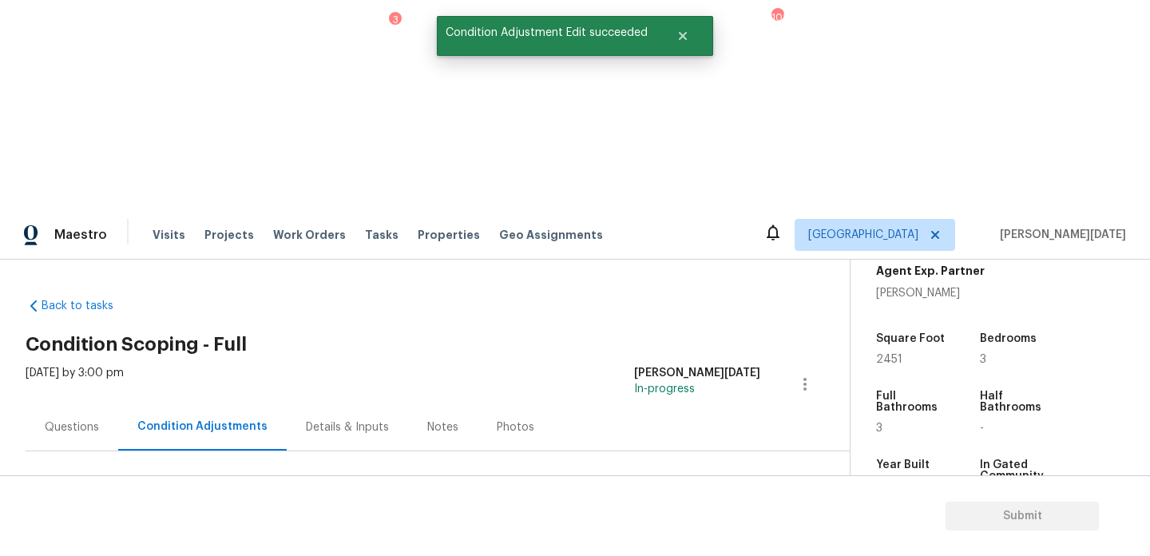
scroll to position [0, 0]
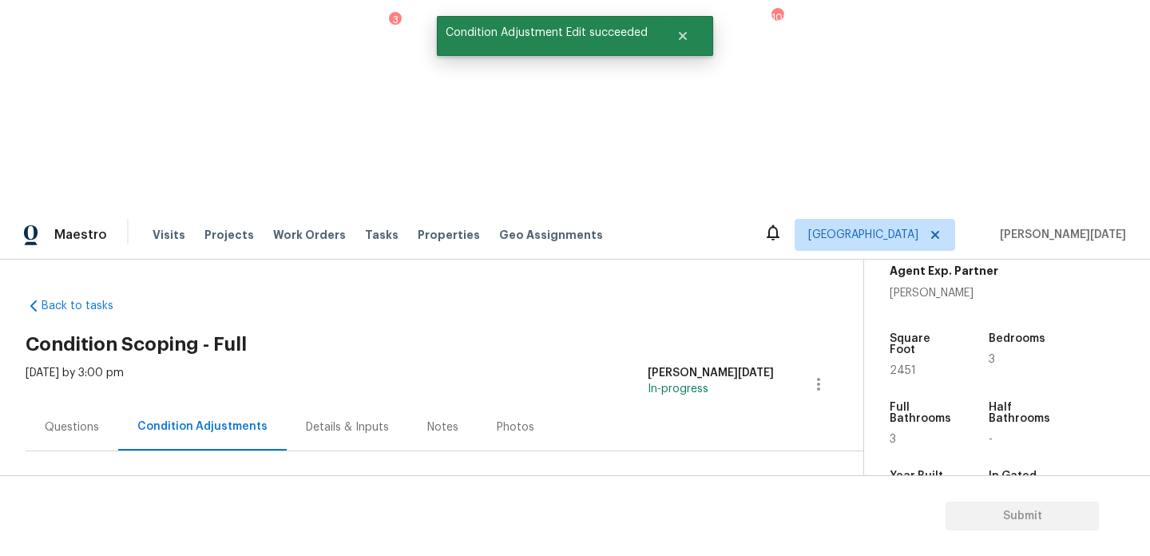
click at [700, 541] on span "Add Condition Adjustment" at bounding box center [734, 548] width 161 height 14
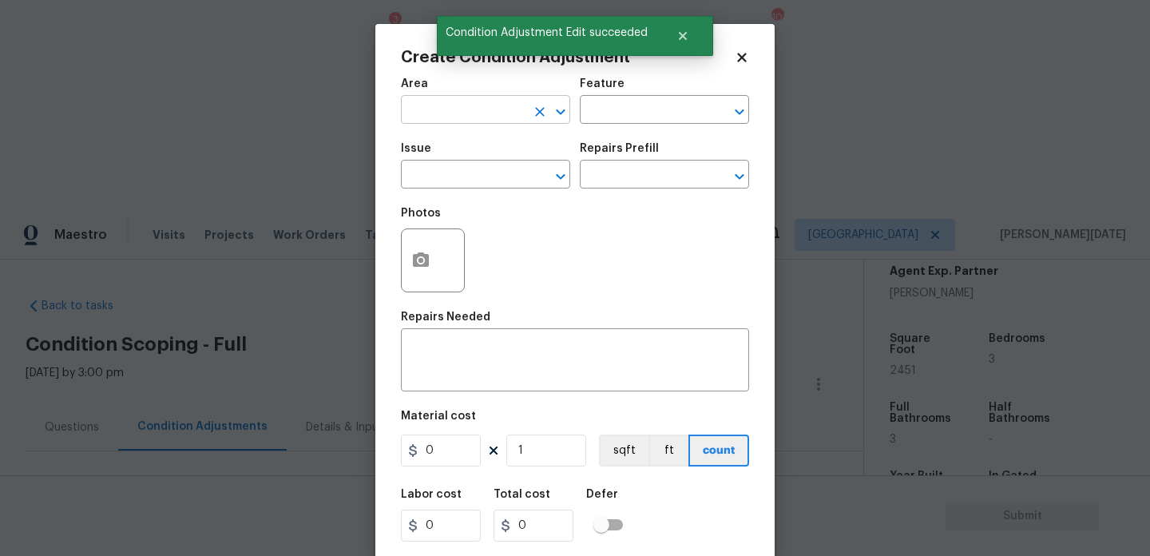
click at [418, 111] on input "text" at bounding box center [463, 111] width 125 height 25
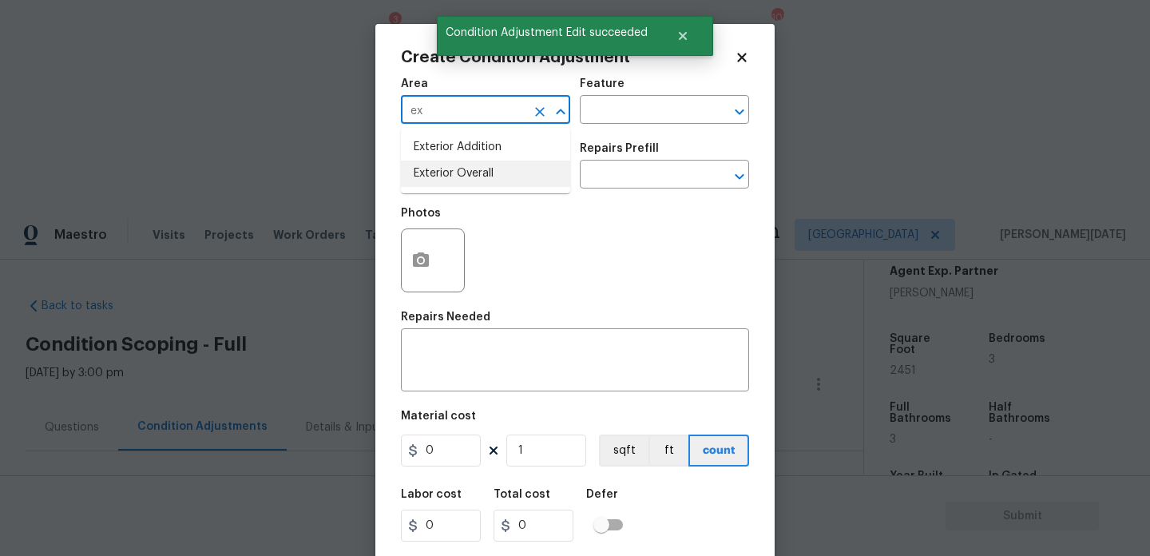
click at [455, 176] on li "Exterior Overall" at bounding box center [485, 173] width 169 height 26
type input "Exterior Overall"
click at [455, 176] on input "text" at bounding box center [463, 176] width 125 height 25
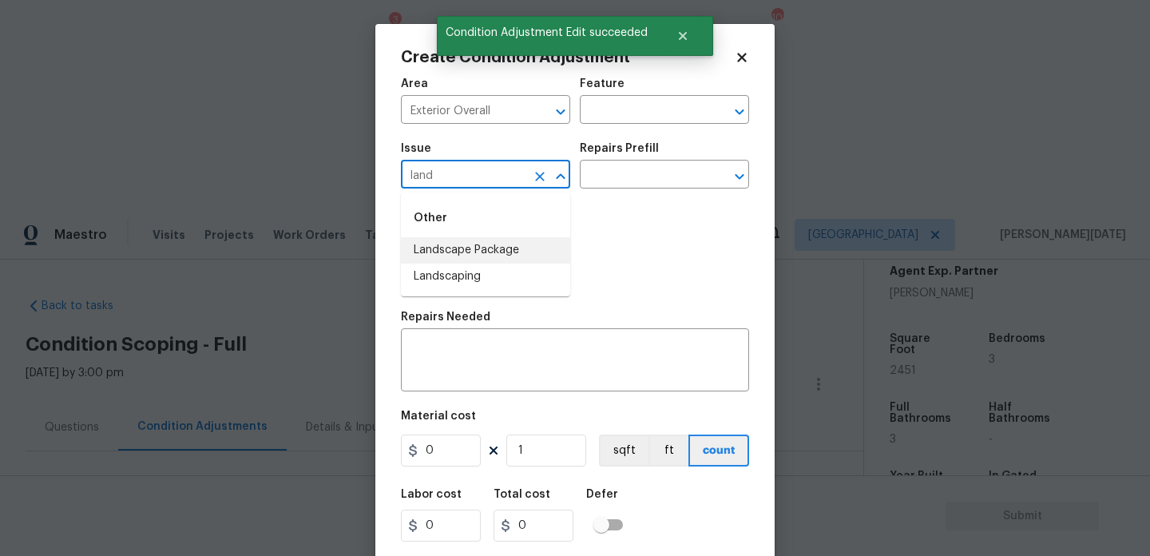
click at [485, 252] on li "Landscape Package" at bounding box center [485, 250] width 169 height 26
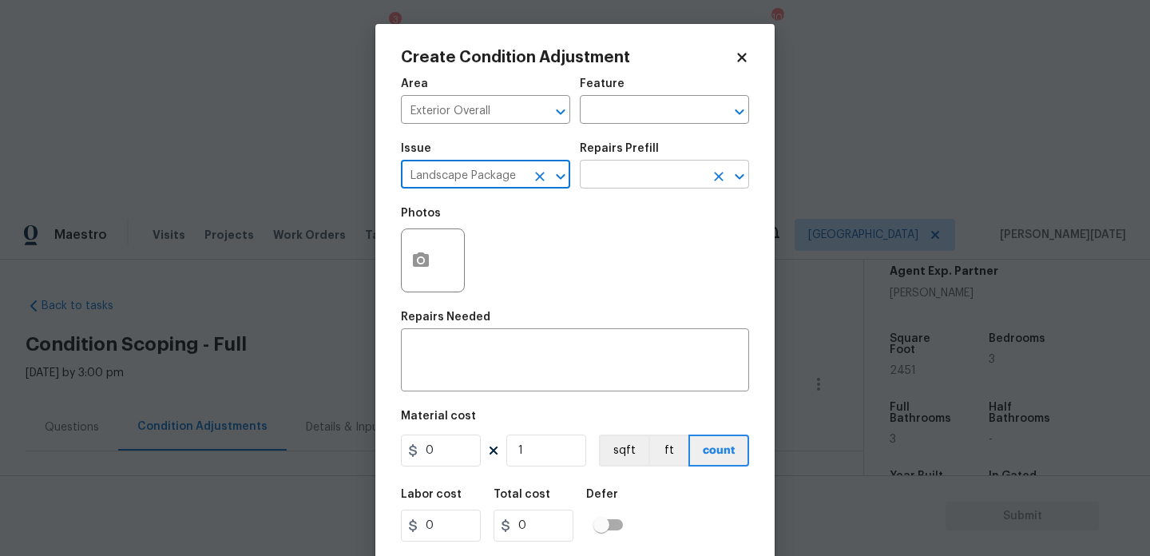
type input "Landscape Package"
click at [652, 172] on input "text" at bounding box center [642, 176] width 125 height 25
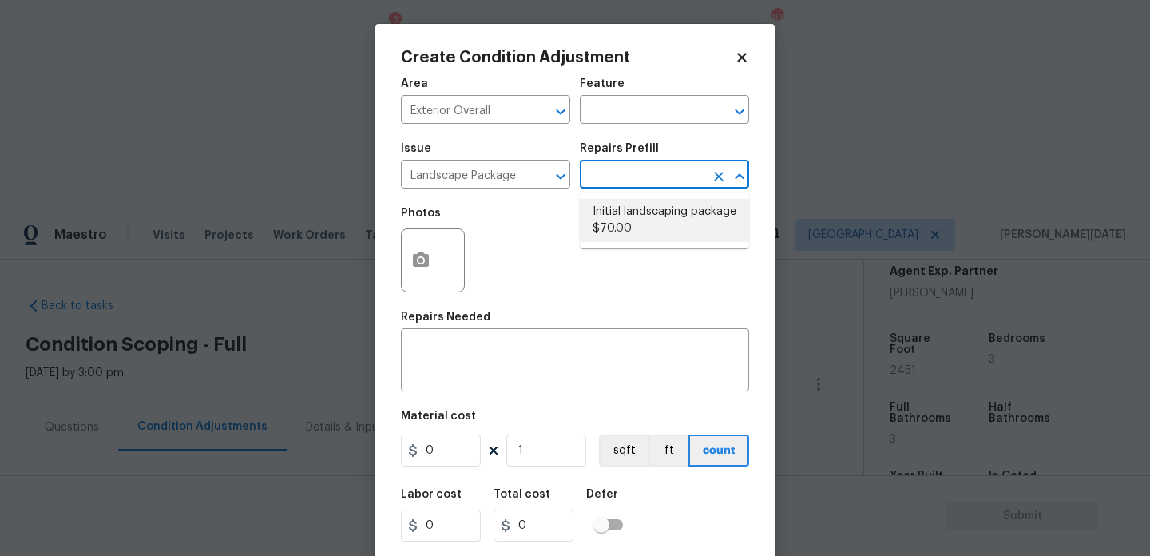
click at [648, 223] on li "Initial landscaping package $70.00" at bounding box center [664, 220] width 169 height 43
type input "Home Readiness Packages"
type textarea "Mowing of grass up to 6" in height. Mow, edge along driveways & sidewalks, trim…"
type input "70"
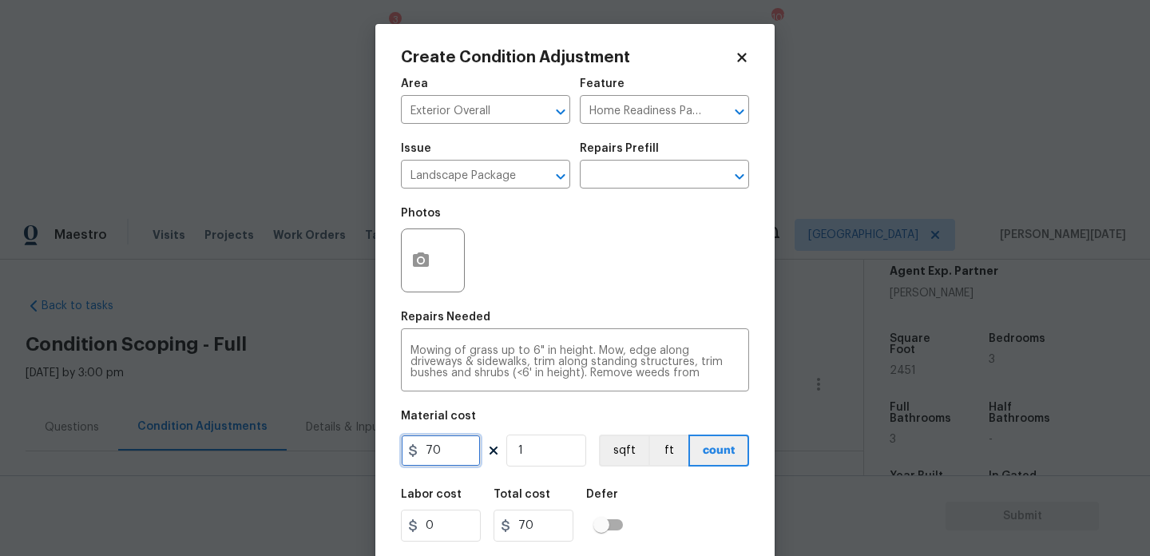
drag, startPoint x: 454, startPoint y: 460, endPoint x: 327, endPoint y: 460, distance: 127.0
click at [327, 460] on div "Create Condition Adjustment Area Exterior Overall ​ Feature Home Readiness Pack…" at bounding box center [575, 278] width 1150 height 556
type input "300"
click at [418, 254] on icon "button" at bounding box center [421, 259] width 16 height 14
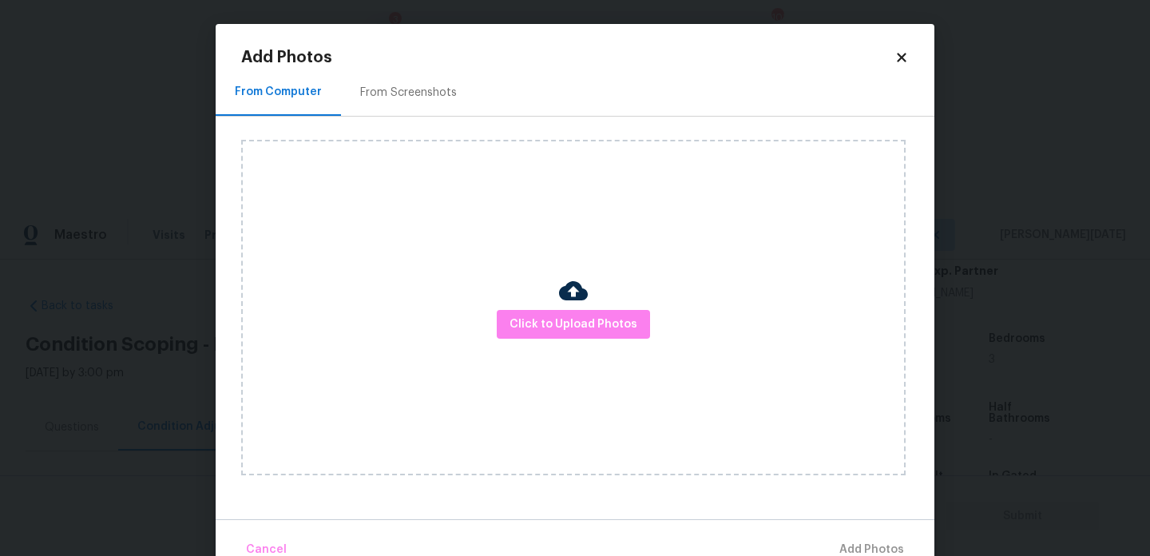
click at [401, 109] on div "From Screenshots" at bounding box center [408, 92] width 135 height 47
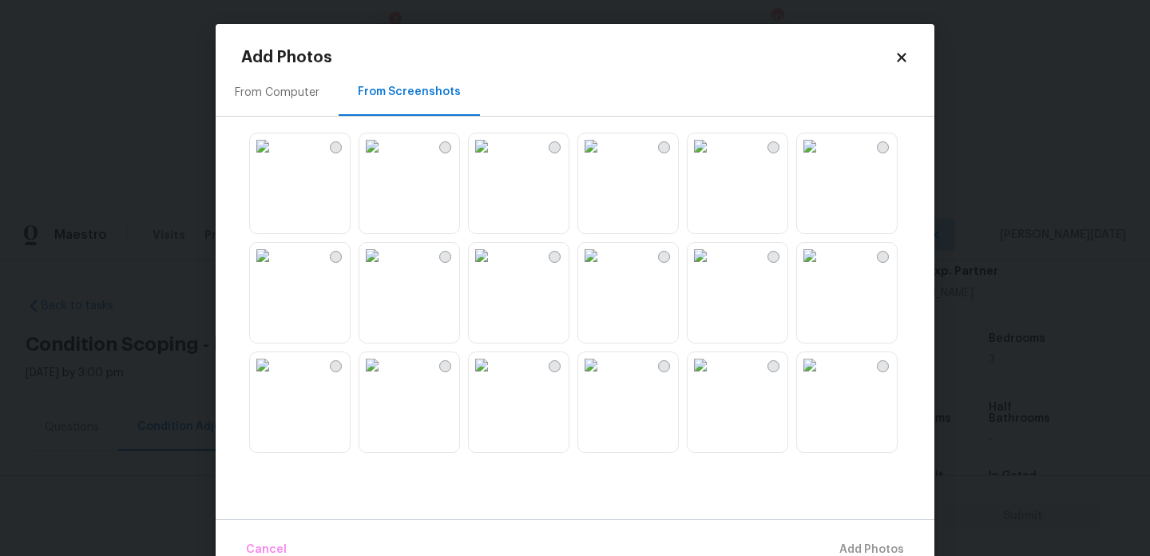
click at [604, 159] on img at bounding box center [591, 146] width 26 height 26
click at [822, 268] on img at bounding box center [810, 256] width 26 height 26
click at [604, 378] on img at bounding box center [591, 365] width 26 height 26
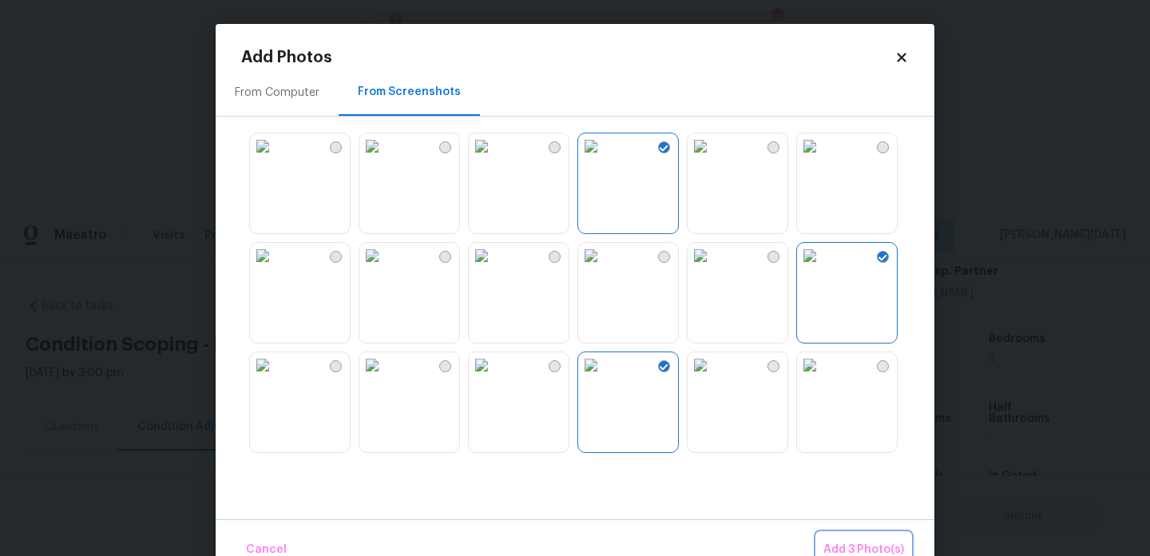
click at [849, 550] on span "Add 3 Photo(s)" at bounding box center [863, 550] width 81 height 20
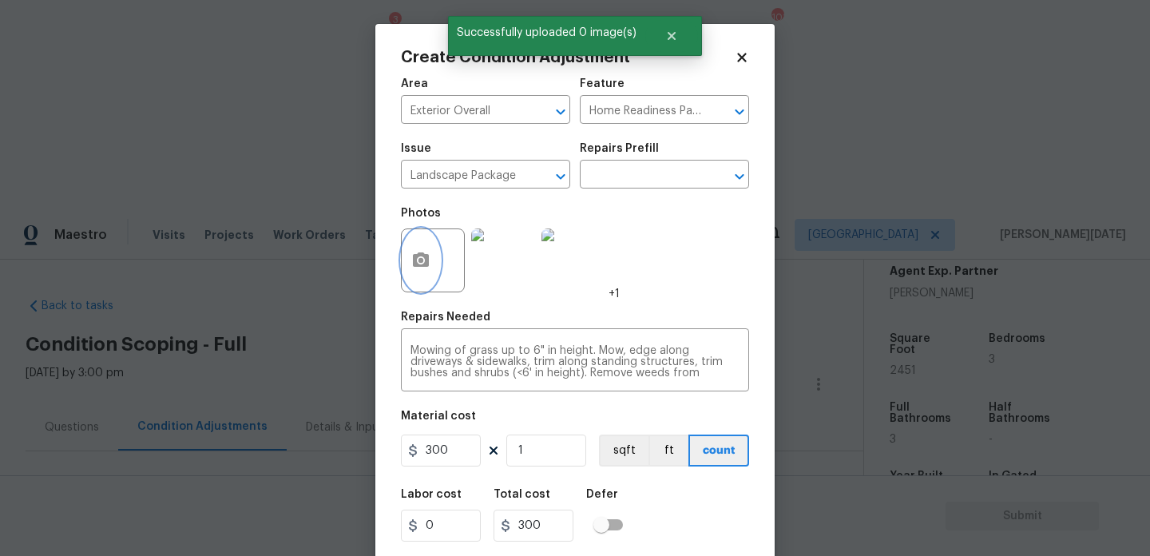
scroll to position [41, 0]
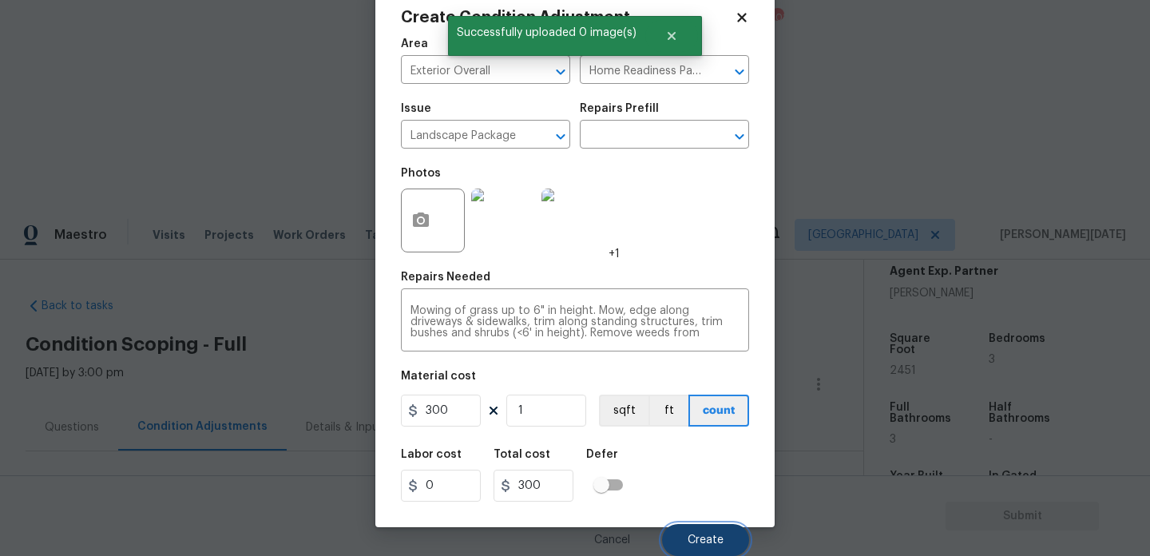
click at [699, 542] on span "Create" at bounding box center [705, 540] width 36 height 12
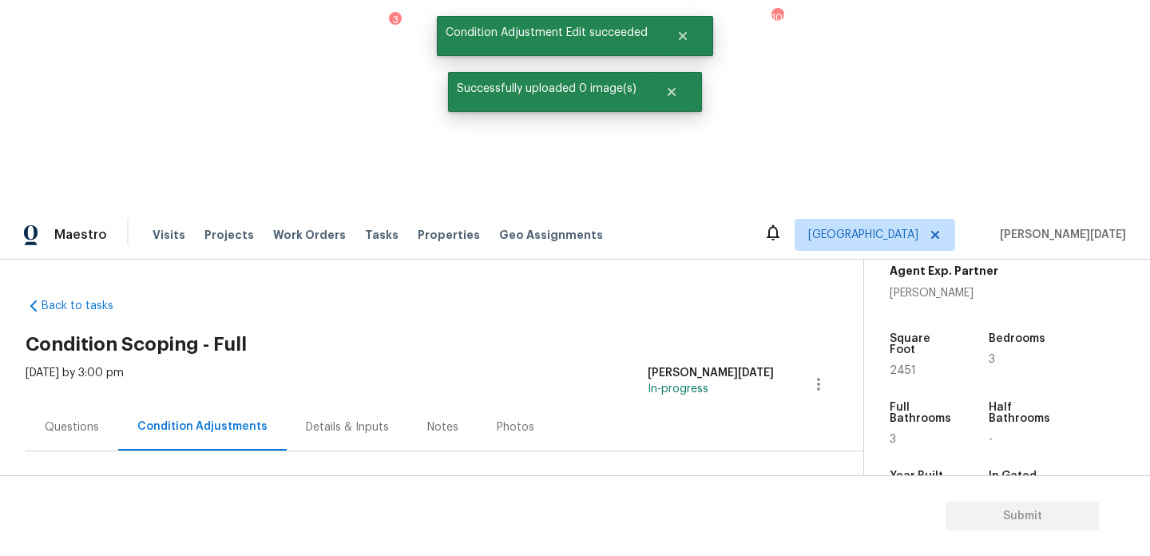
scroll to position [201, 0]
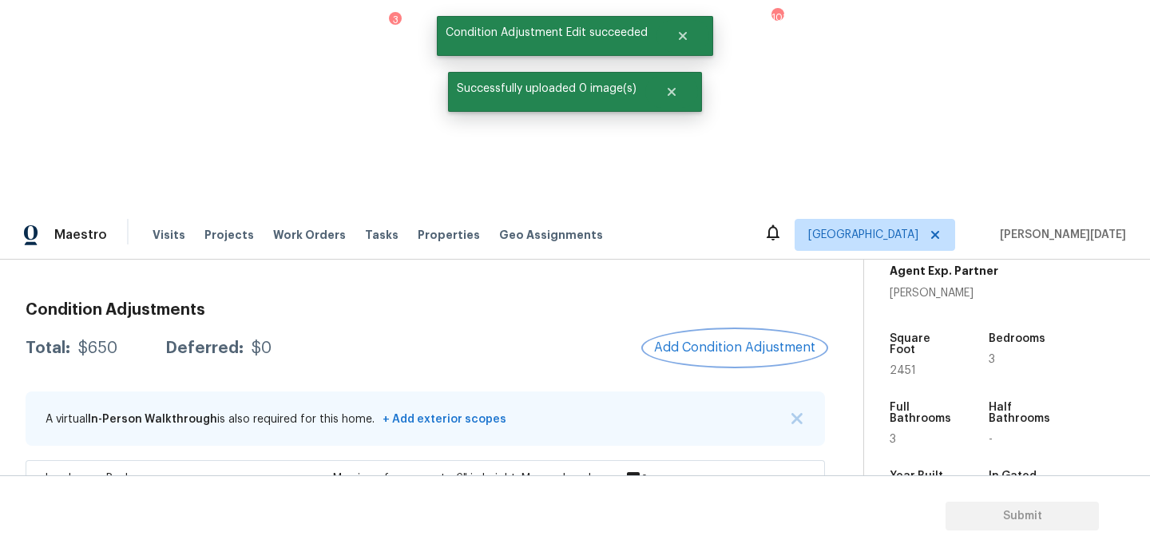
click at [763, 340] on span "Add Condition Adjustment" at bounding box center [734, 347] width 161 height 14
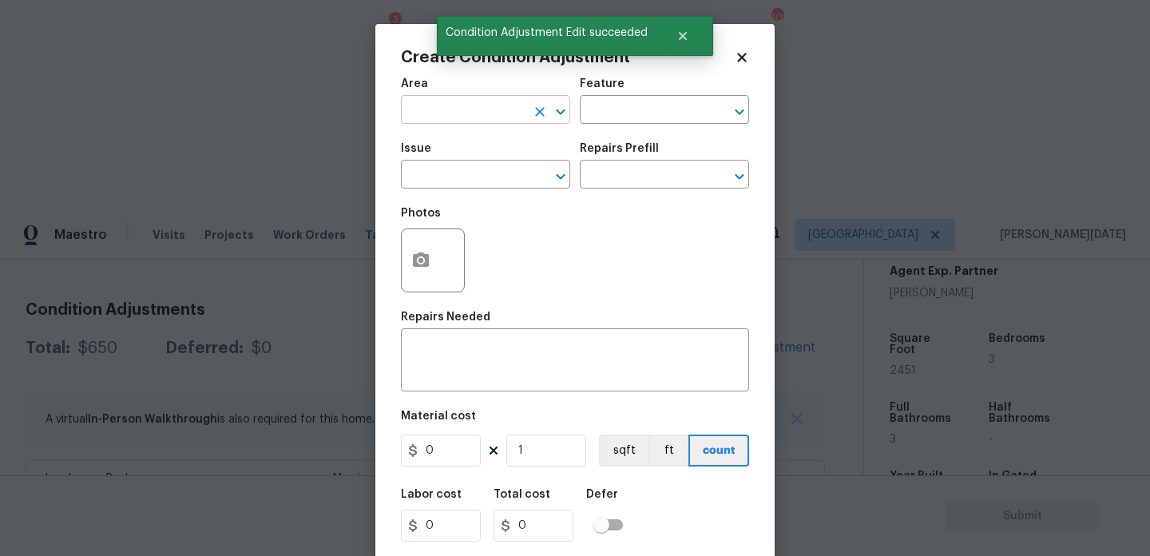
click at [425, 108] on input "text" at bounding box center [463, 111] width 125 height 25
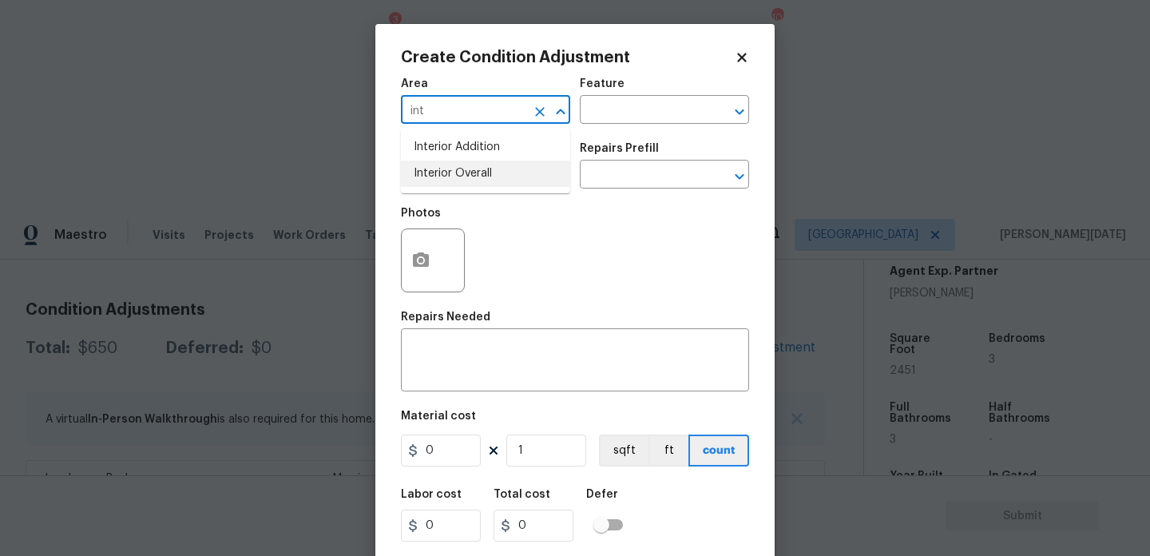
click at [445, 170] on li "Interior Overall" at bounding box center [485, 173] width 169 height 26
type input "Interior Overall"
click at [445, 170] on input "text" at bounding box center [463, 176] width 125 height 25
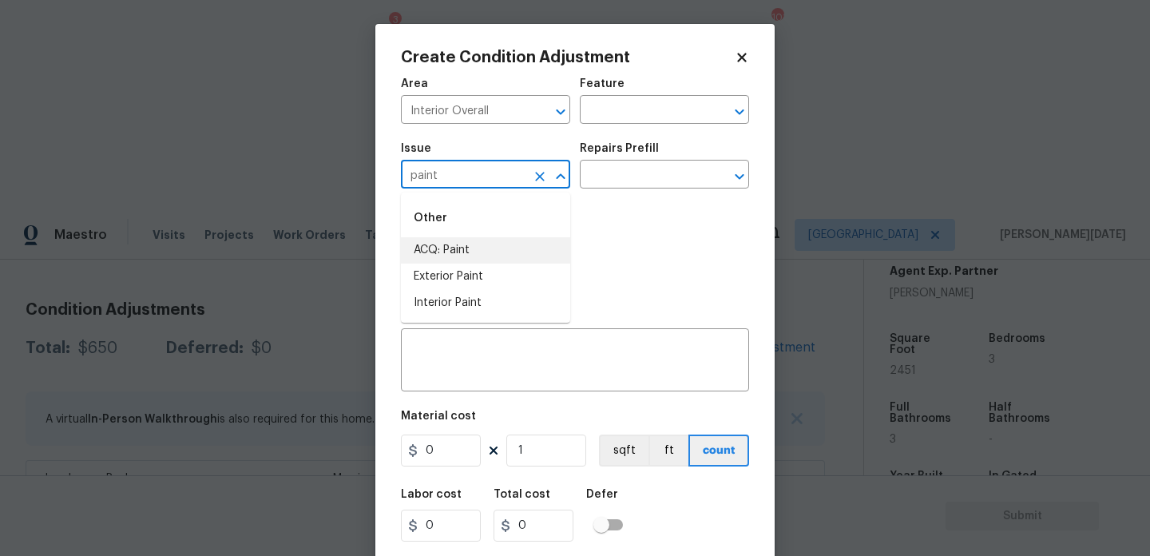
click at [482, 253] on li "ACQ: Paint" at bounding box center [485, 250] width 169 height 26
type input "ACQ: Paint"
click at [628, 183] on input "text" at bounding box center [642, 176] width 125 height 25
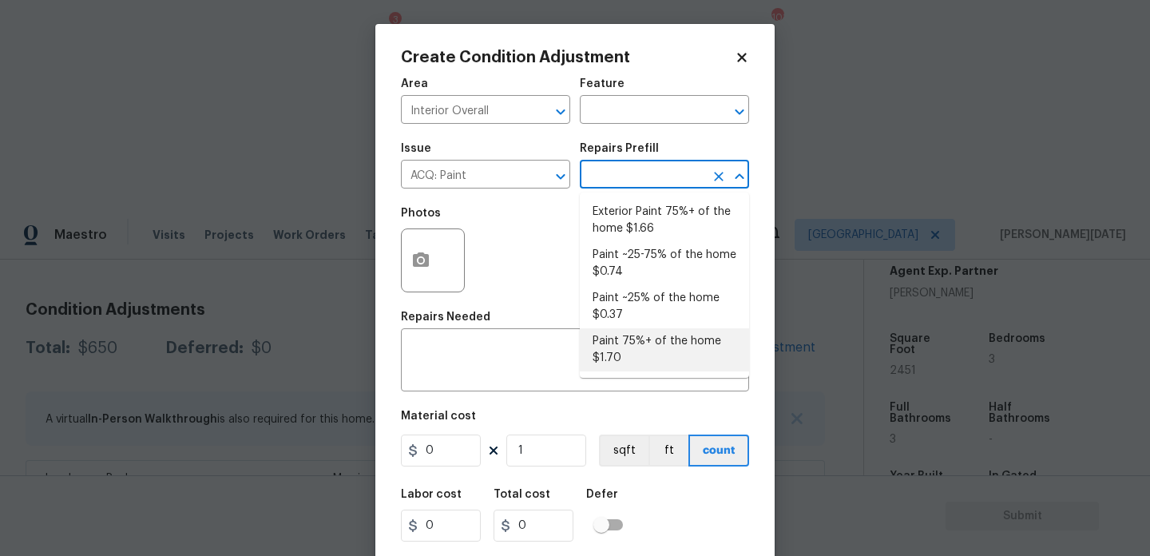
click at [624, 345] on li "Paint 75%+ of the home $1.70" at bounding box center [664, 349] width 169 height 43
type input "Acquisition"
type textarea "Acquisition Scope: 75%+ of the home will likely require interior paint"
type input "1.7"
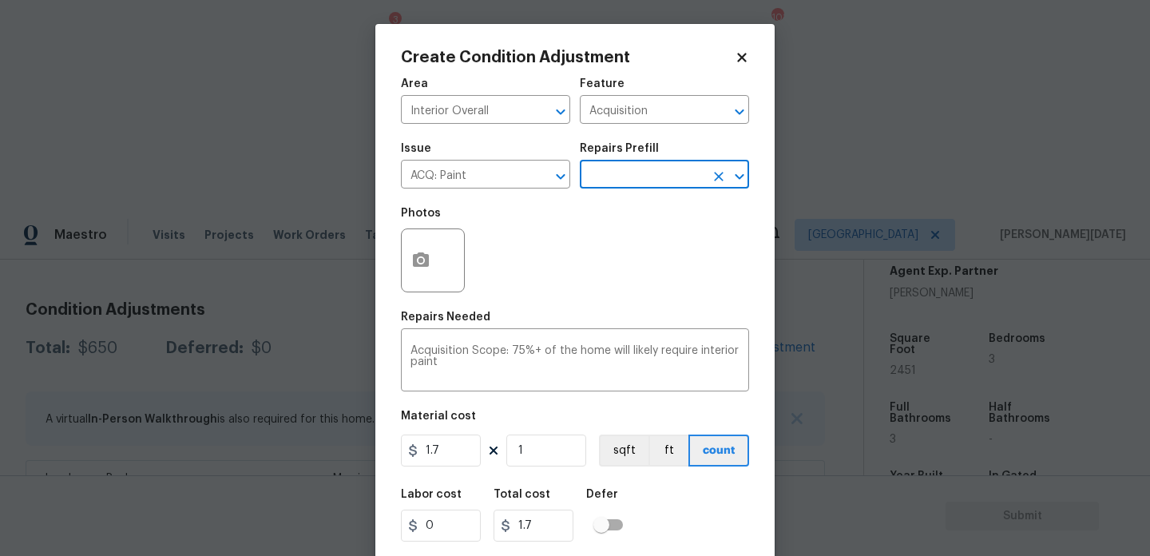
click at [535, 468] on figure "Material cost 1.7 1 sqft ft count" at bounding box center [575, 439] width 348 height 59
click at [560, 454] on input "1" at bounding box center [546, 450] width 80 height 32
type input "0"
paste input "2451"
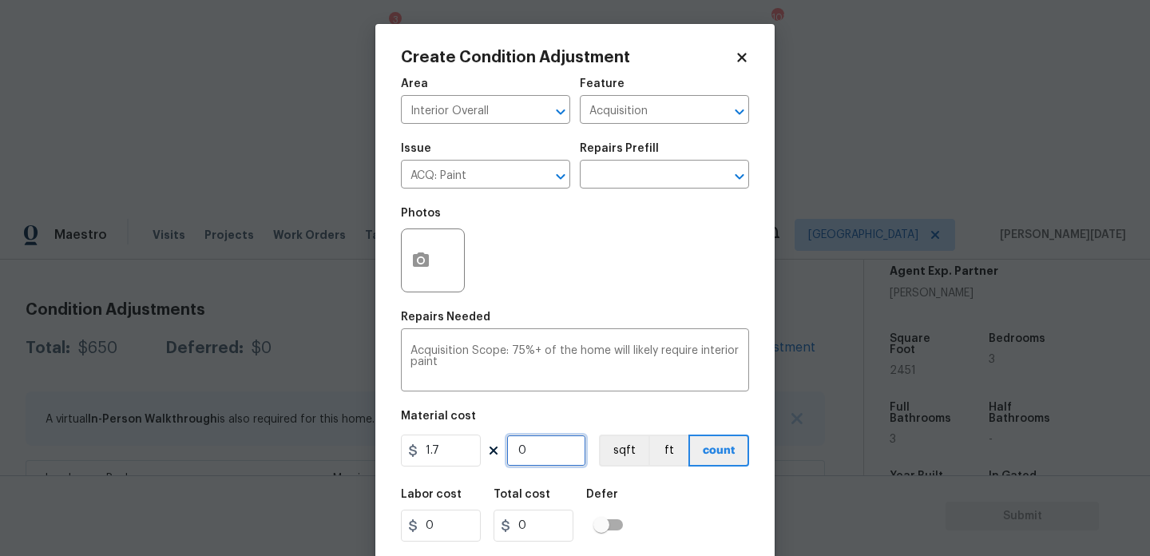
type input "2451"
type input "4166.7"
type input "2451"
click at [394, 225] on div "Create Condition Adjustment Area Interior Overall ​ Feature Acquisition ​ Issue…" at bounding box center [574, 295] width 399 height 543
click at [407, 263] on button "button" at bounding box center [421, 260] width 38 height 62
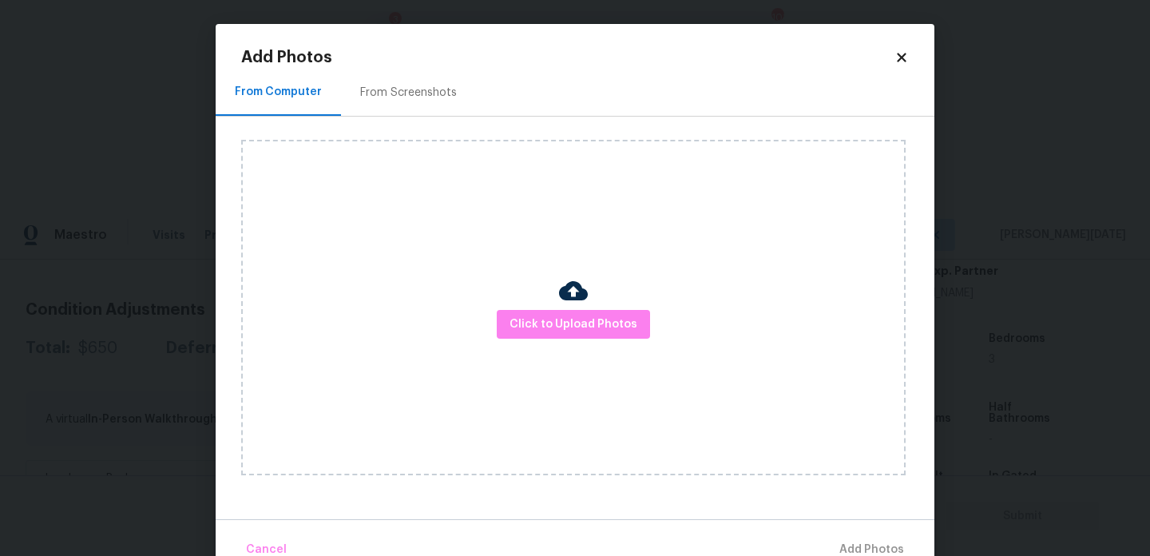
click at [405, 105] on div "From Screenshots" at bounding box center [408, 92] width 135 height 47
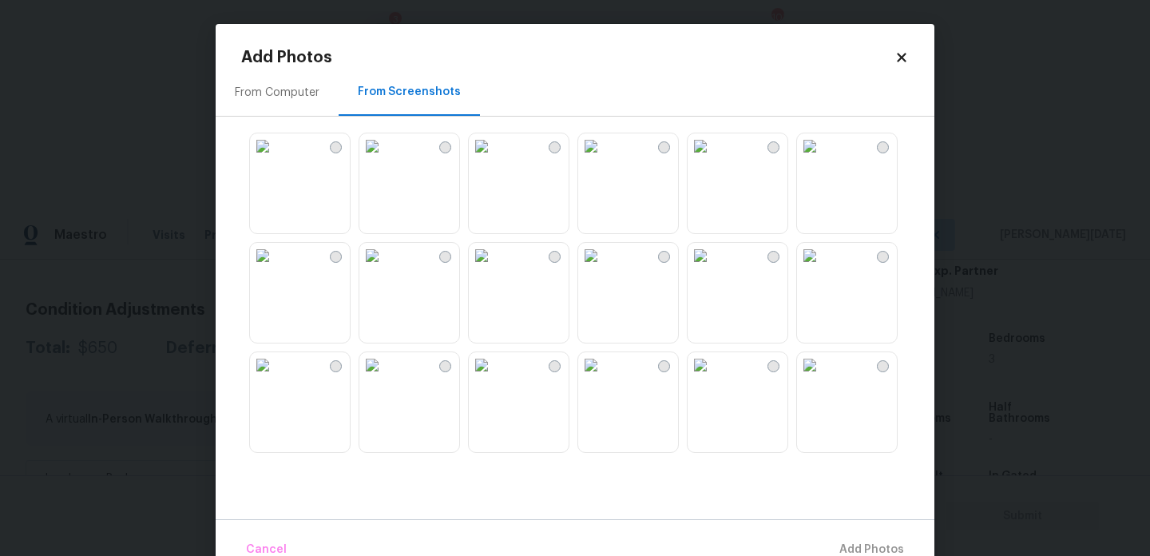
click at [275, 159] on img at bounding box center [263, 146] width 26 height 26
click at [385, 268] on img at bounding box center [372, 256] width 26 height 26
click at [376, 378] on img at bounding box center [372, 365] width 26 height 26
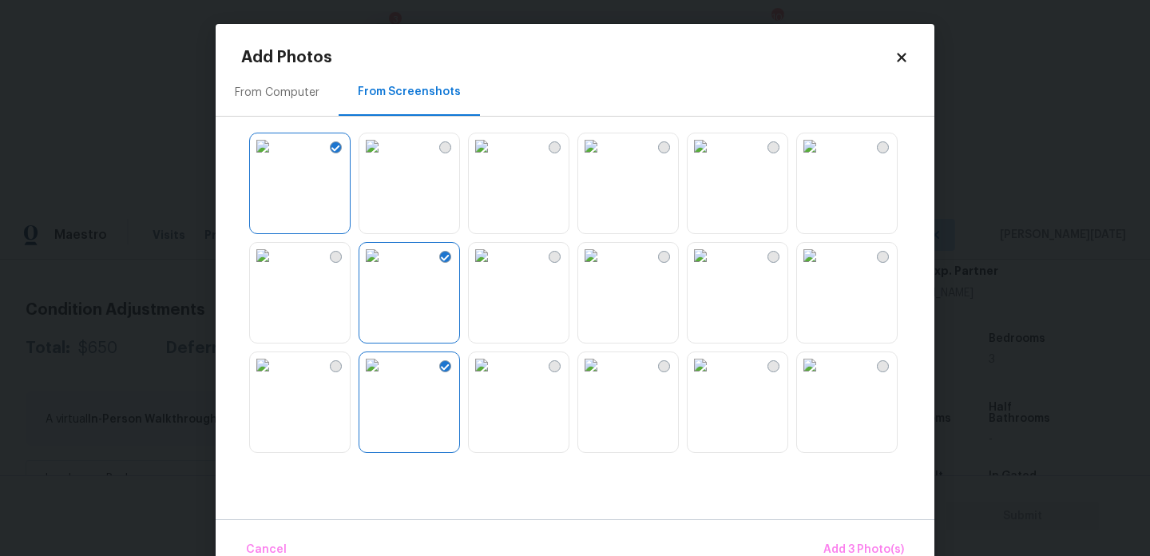
click at [275, 378] on img at bounding box center [263, 365] width 26 height 26
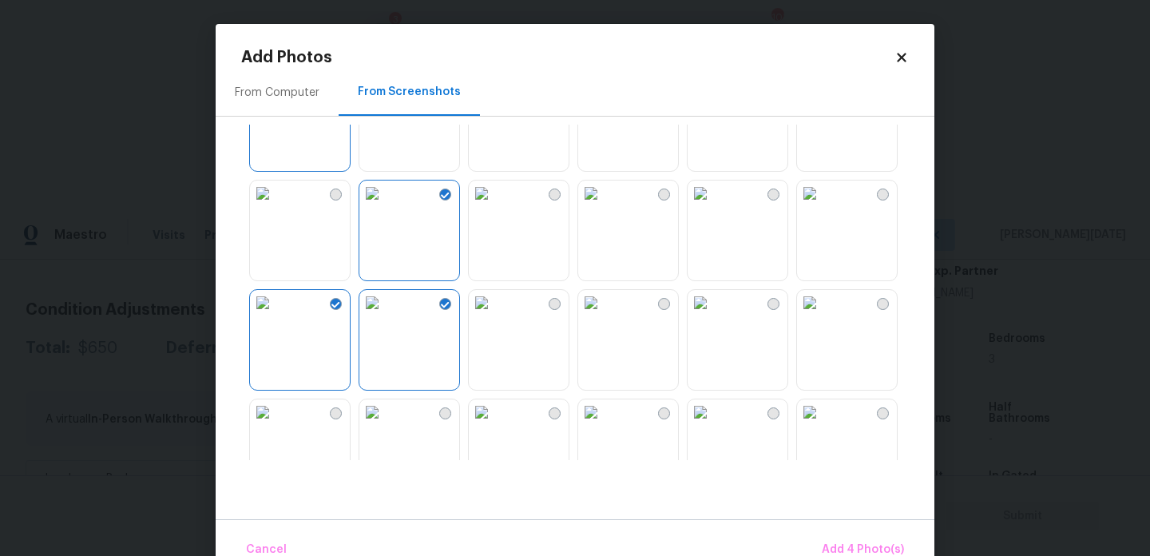
scroll to position [63, 0]
click at [275, 205] on img at bounding box center [263, 193] width 26 height 26
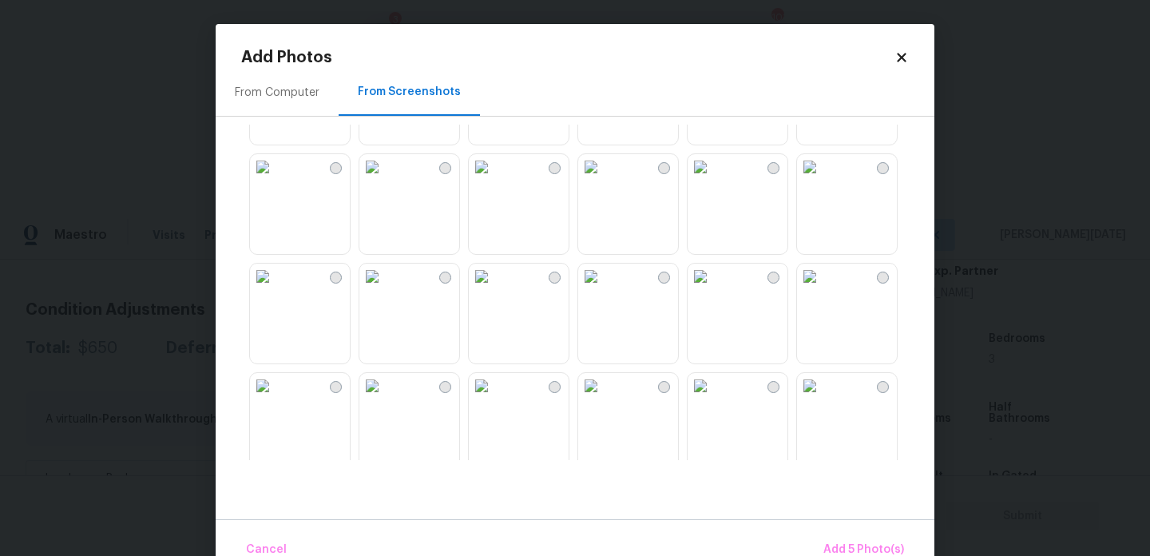
scroll to position [528, 0]
click at [713, 178] on img at bounding box center [700, 166] width 26 height 26
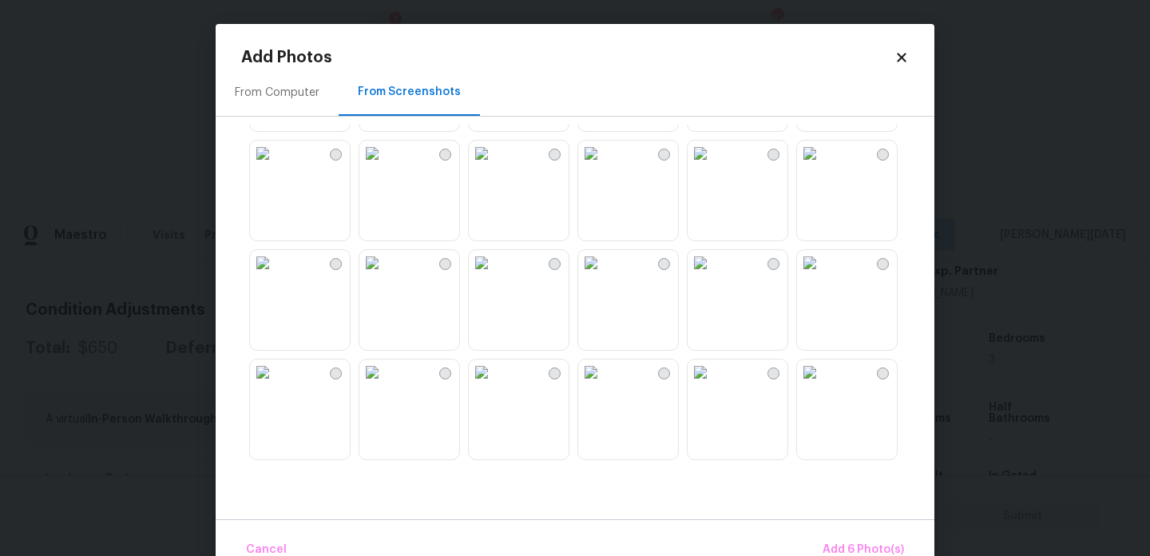
scroll to position [779, 0]
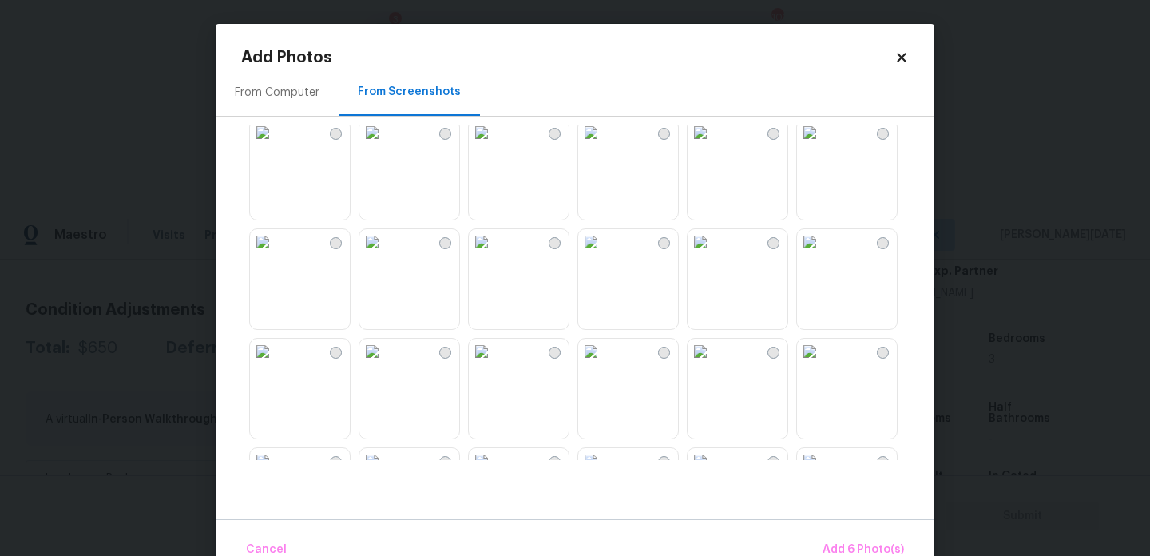
click at [713, 255] on img at bounding box center [700, 242] width 26 height 26
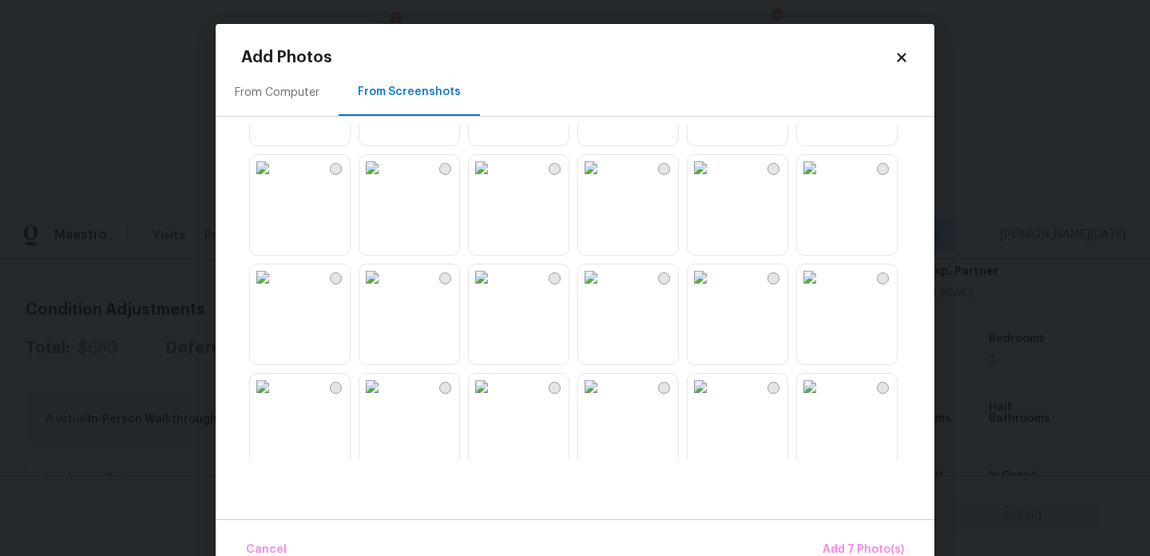
scroll to position [1091, 0]
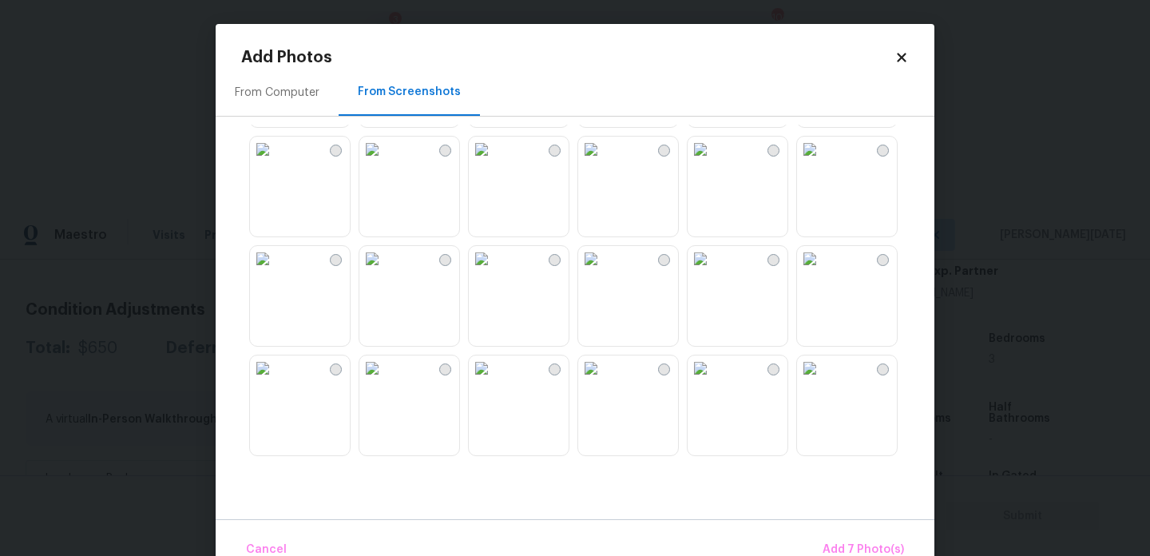
click at [604, 162] on img at bounding box center [591, 150] width 26 height 26
click at [275, 162] on img at bounding box center [263, 150] width 26 height 26
click at [275, 253] on img at bounding box center [263, 259] width 26 height 26
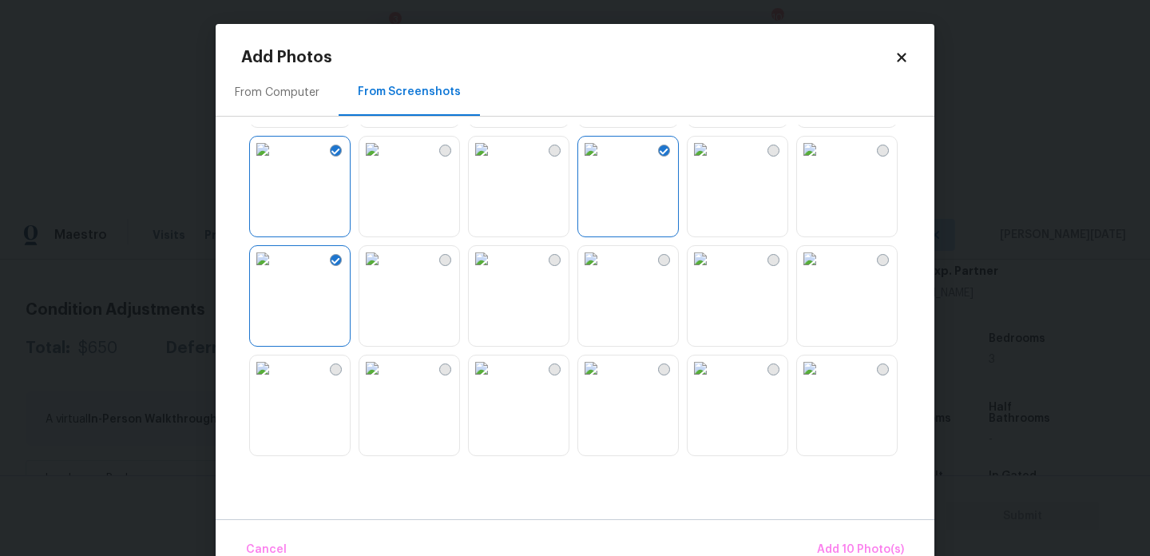
click at [372, 271] on img at bounding box center [372, 259] width 26 height 26
click at [855, 538] on button "Add 11 Photo(s)" at bounding box center [862, 550] width 97 height 34
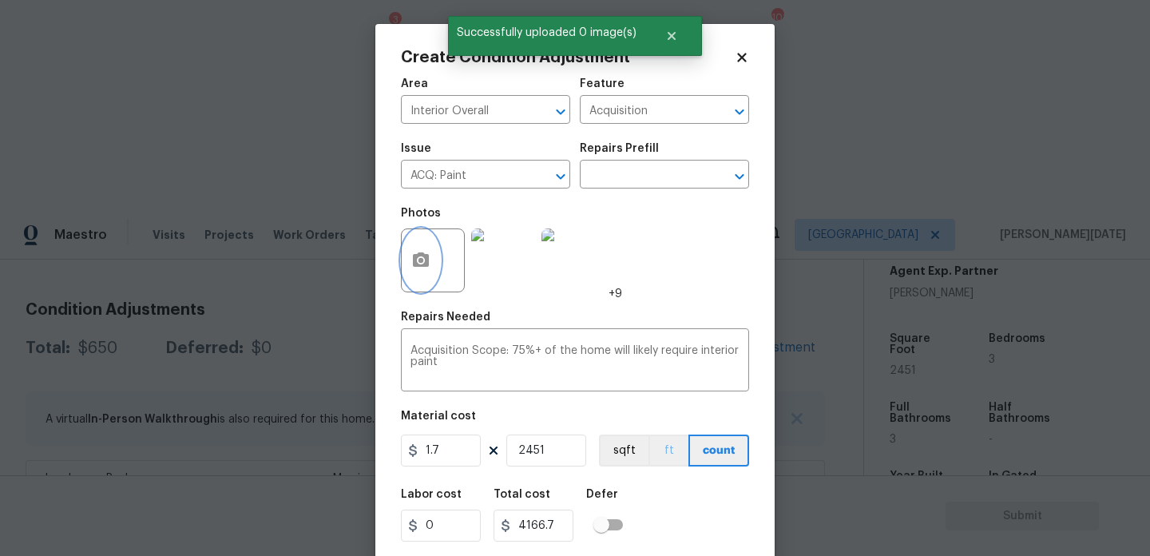
scroll to position [41, 0]
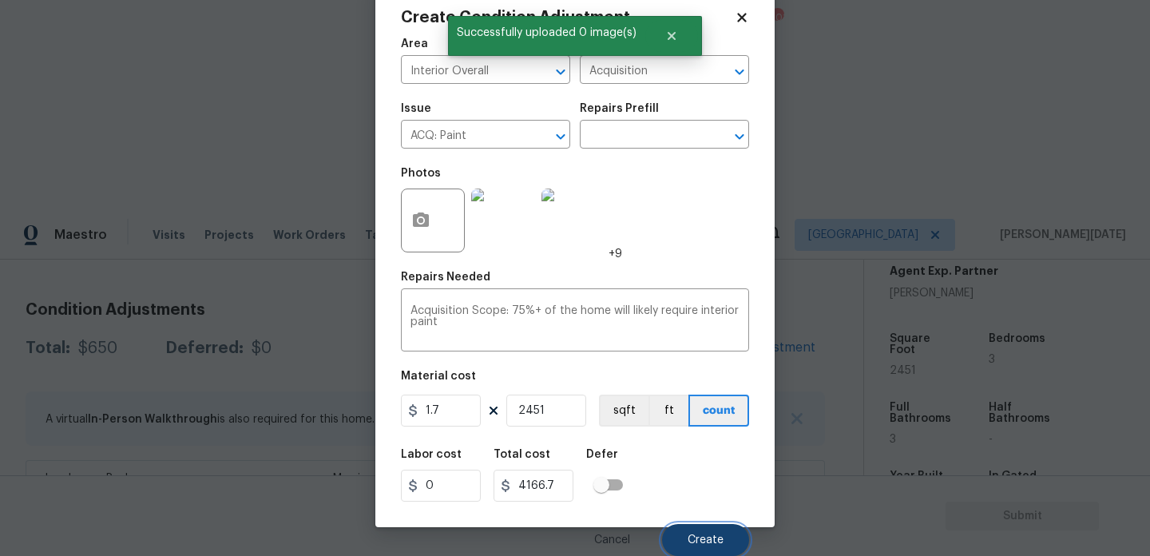
click at [691, 540] on span "Create" at bounding box center [705, 540] width 36 height 12
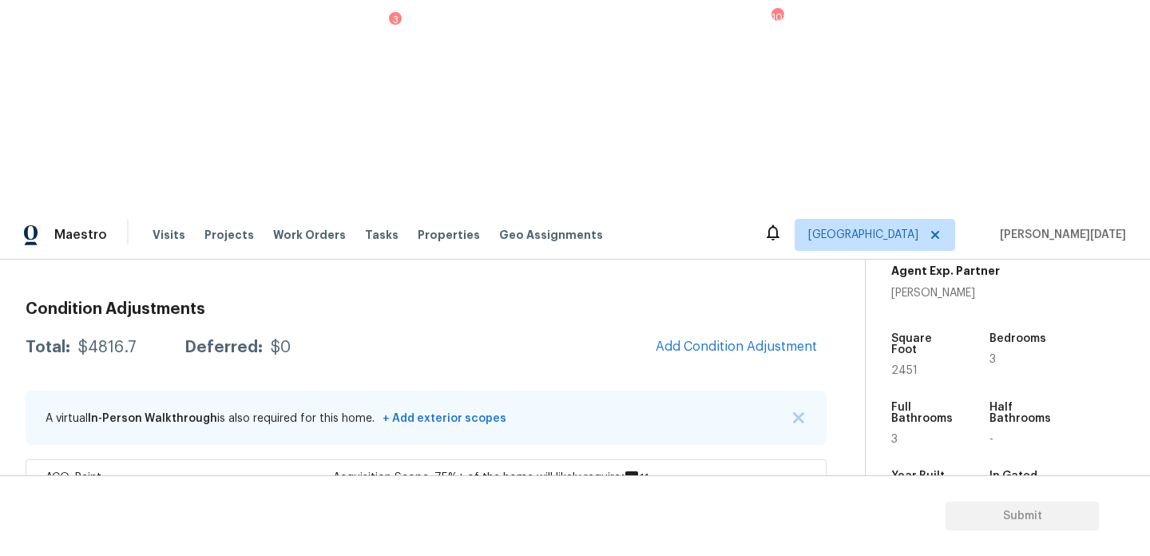
scroll to position [47, 0]
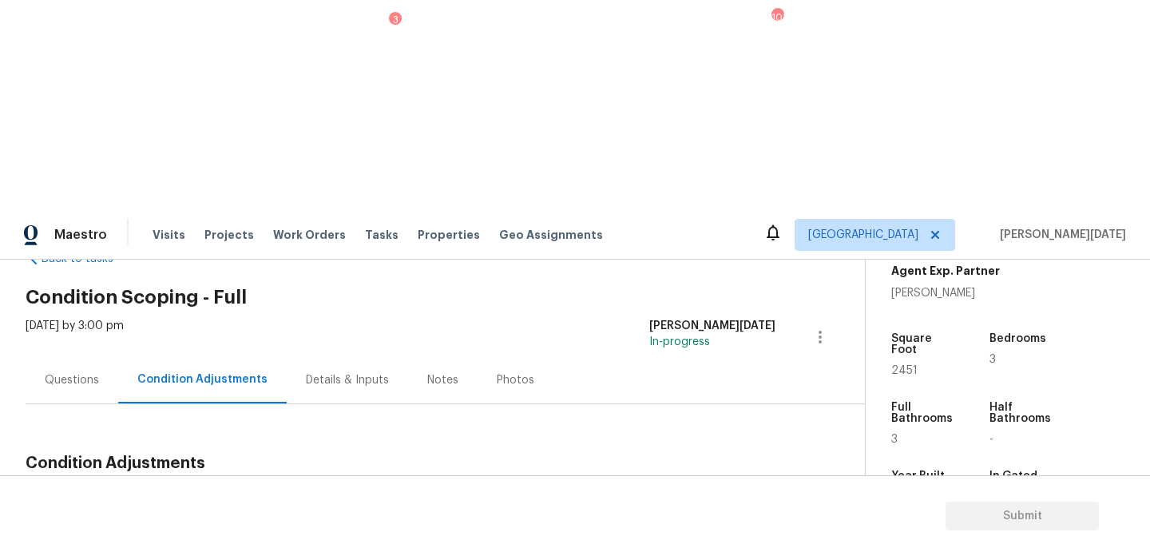
click at [47, 372] on div "Questions" at bounding box center [72, 380] width 54 height 16
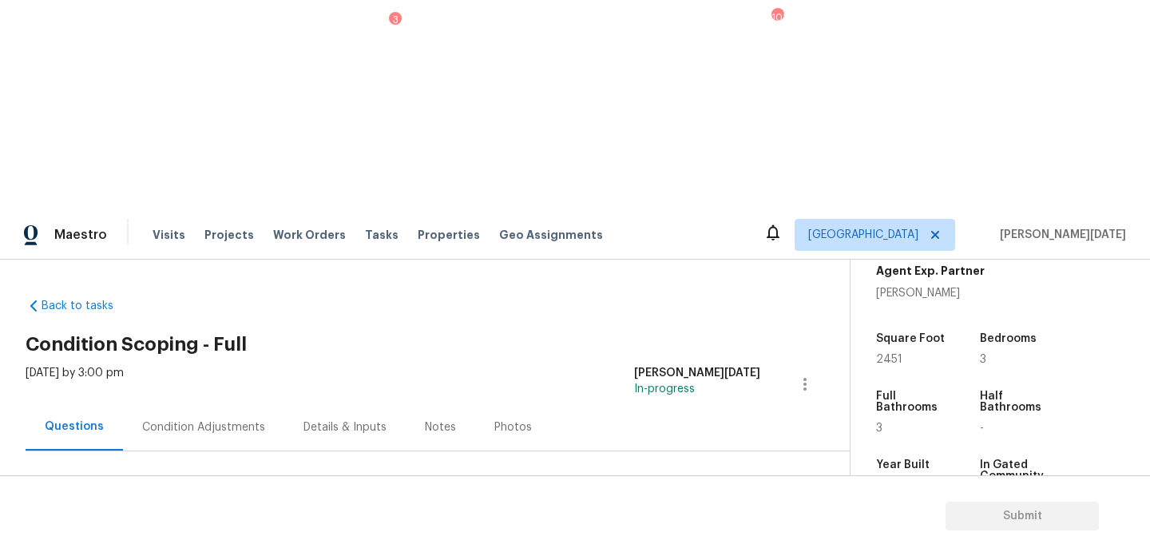
scroll to position [213, 0]
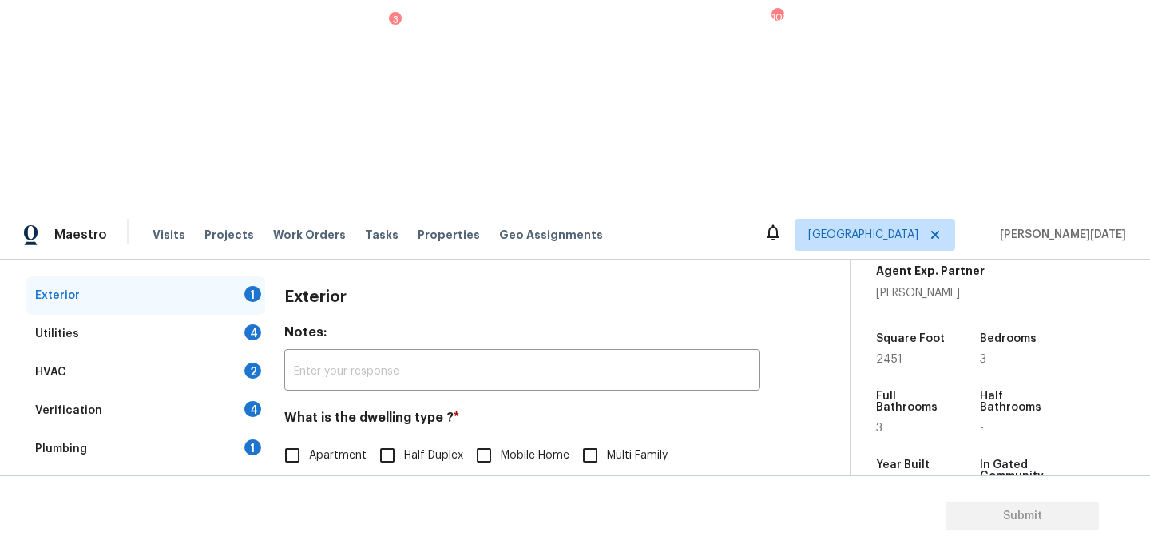
click at [208, 545] on div "Pricing 5" at bounding box center [146, 564] width 240 height 38
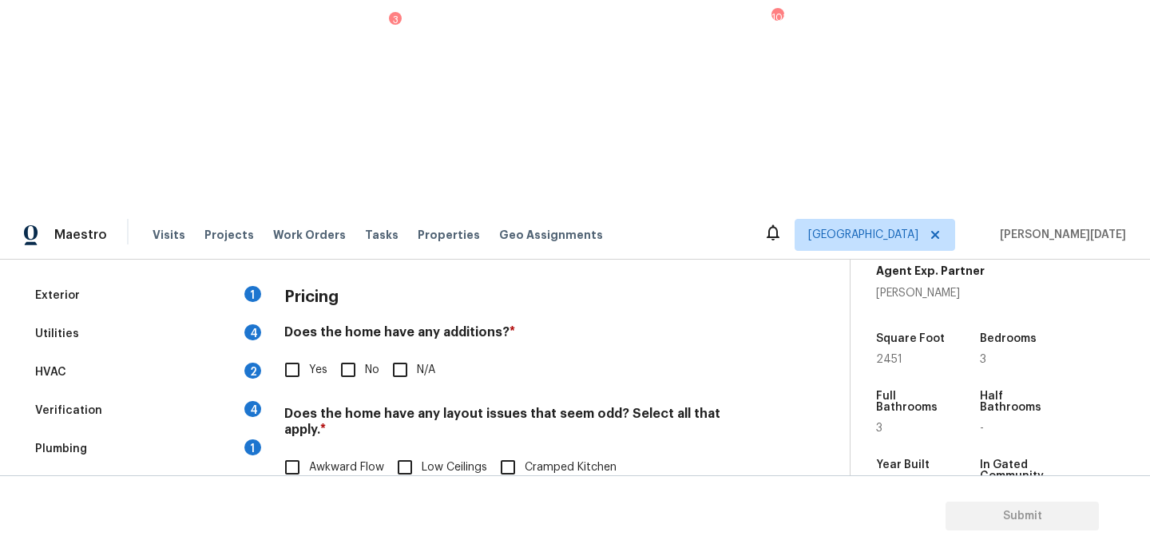
click at [539, 484] on input "Slope in Front Yard" at bounding box center [543, 501] width 34 height 34
checkbox input "true"
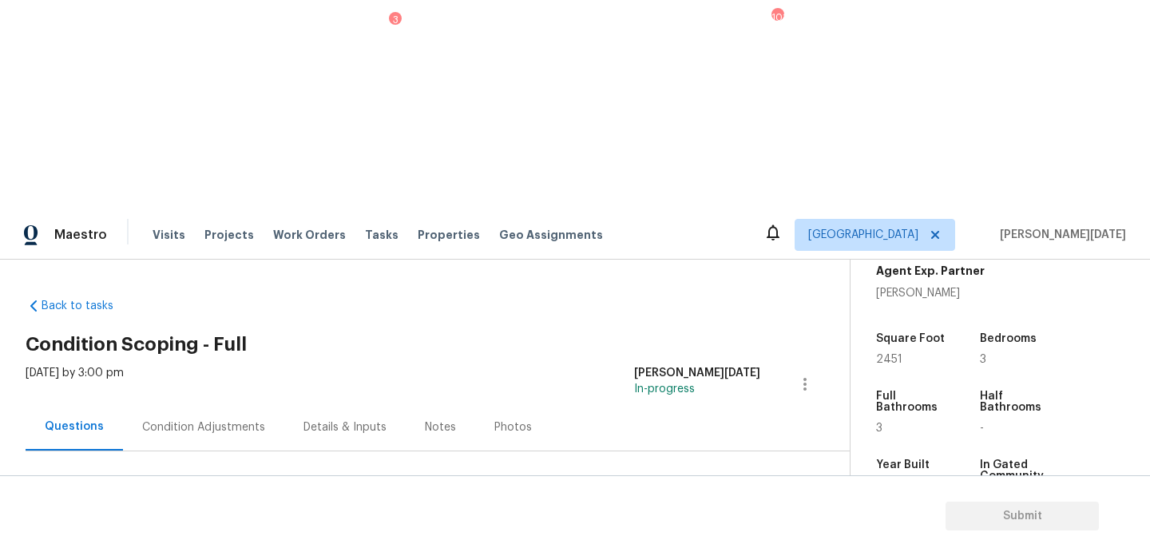
click at [205, 419] on div "Condition Adjustments" at bounding box center [203, 427] width 123 height 16
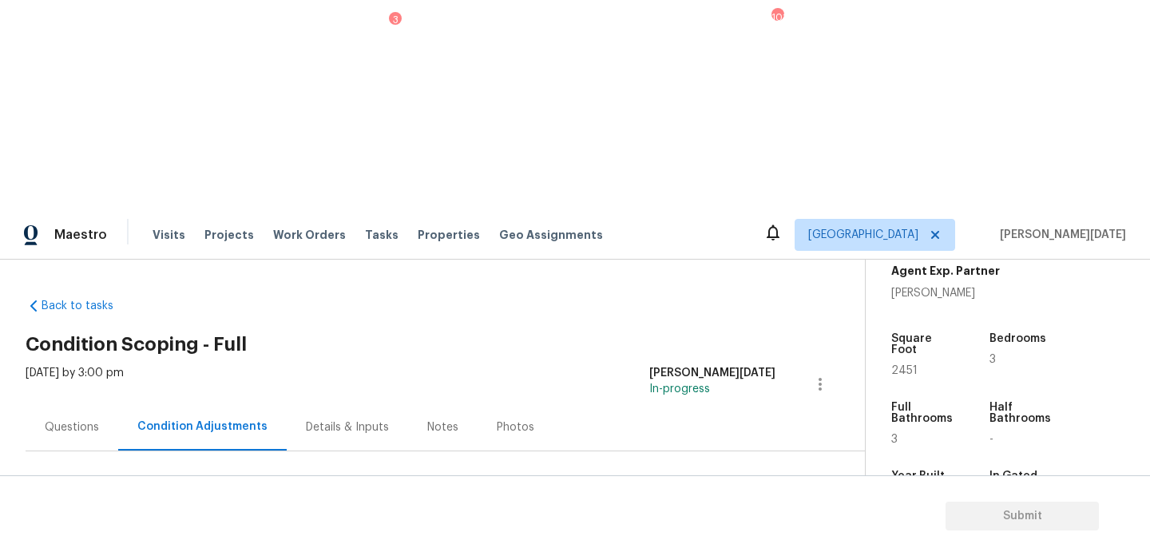
click at [725, 541] on span "Add Condition Adjustment" at bounding box center [736, 548] width 161 height 14
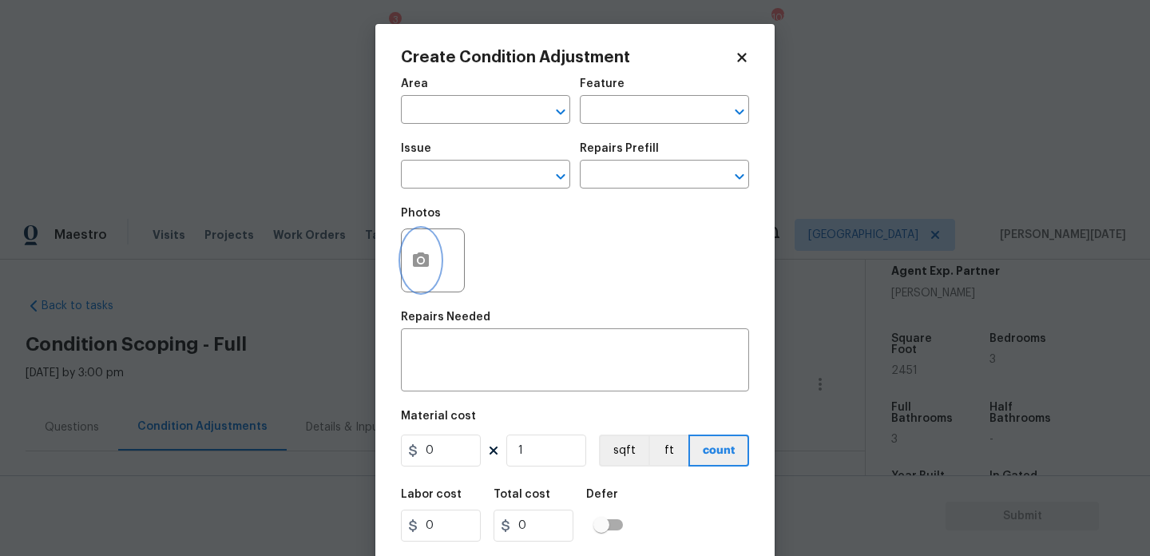
click at [420, 256] on icon "button" at bounding box center [421, 259] width 16 height 14
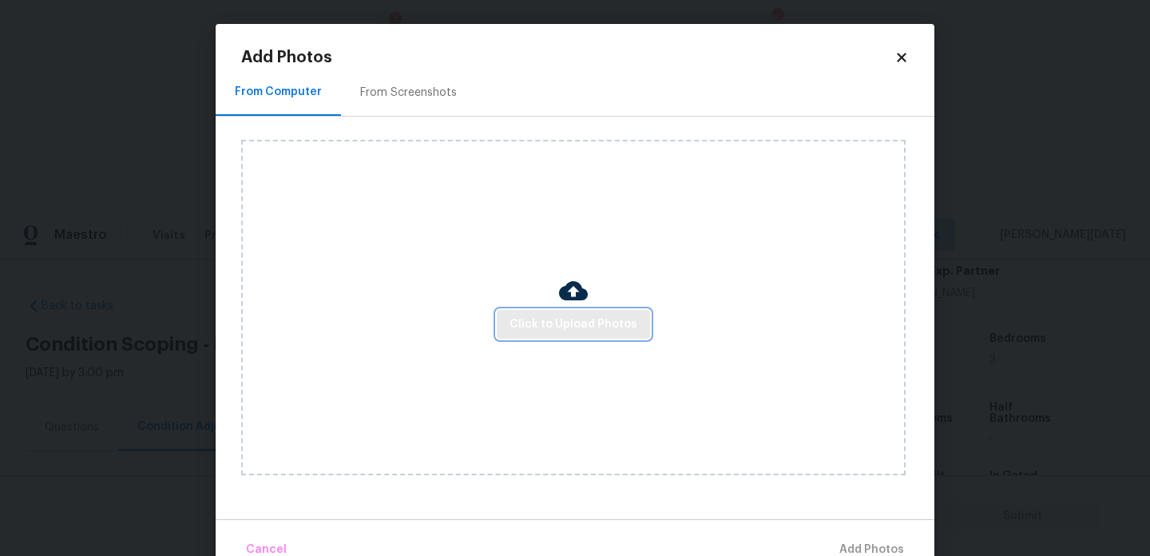
click at [558, 323] on span "Click to Upload Photos" at bounding box center [573, 325] width 128 height 20
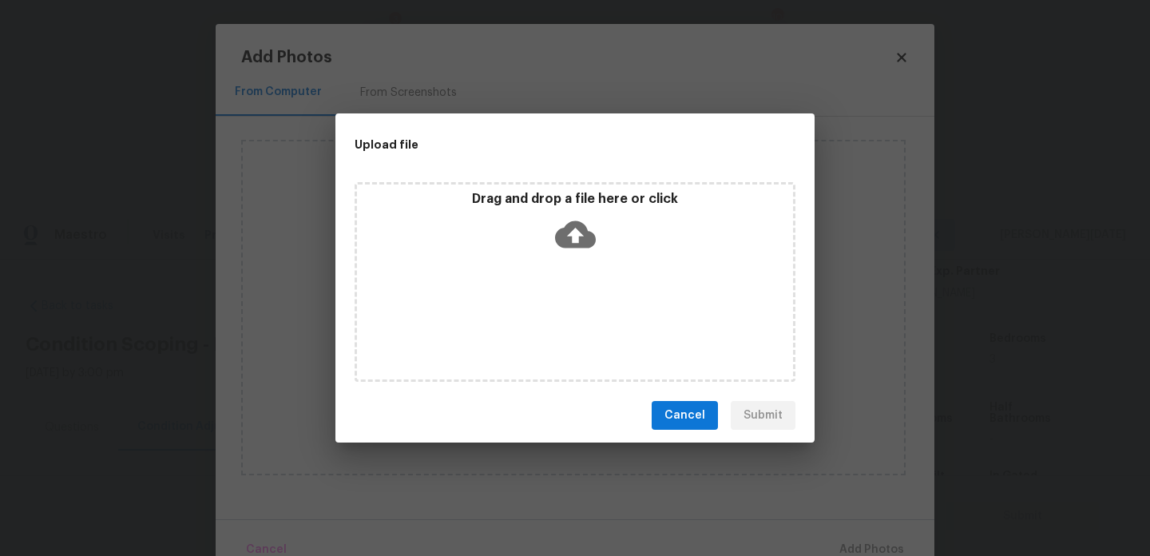
click at [558, 323] on div "Drag and drop a file here or click" at bounding box center [575, 282] width 441 height 200
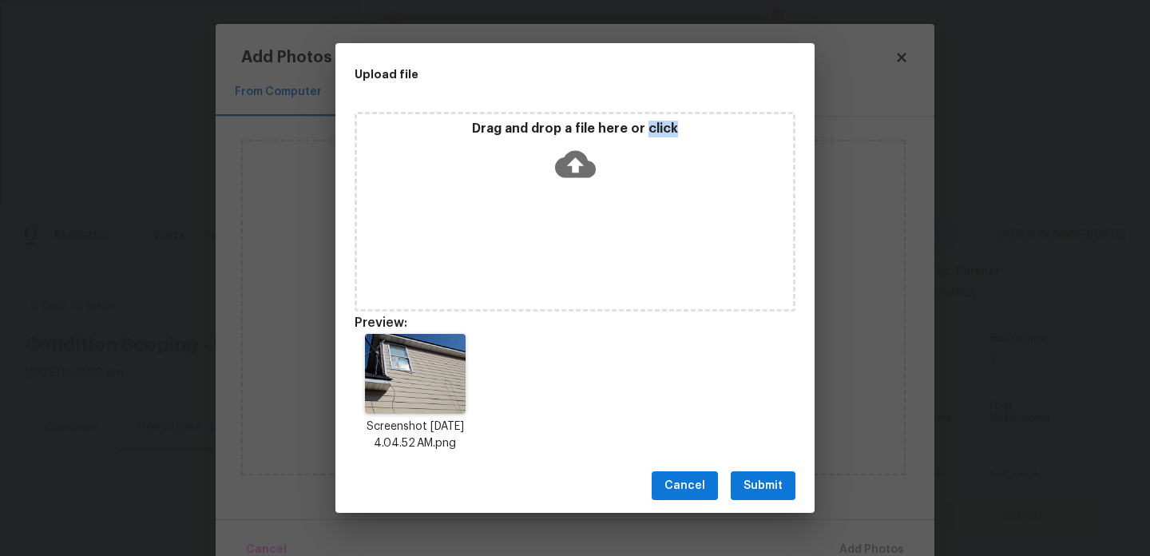
click at [774, 482] on span "Submit" at bounding box center [762, 486] width 39 height 20
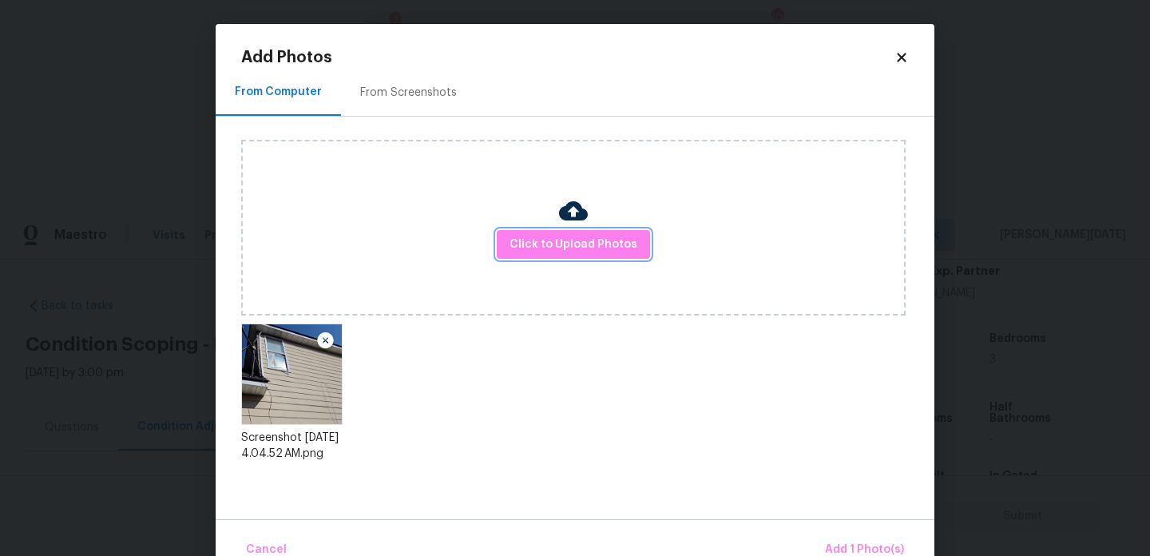
scroll to position [35, 0]
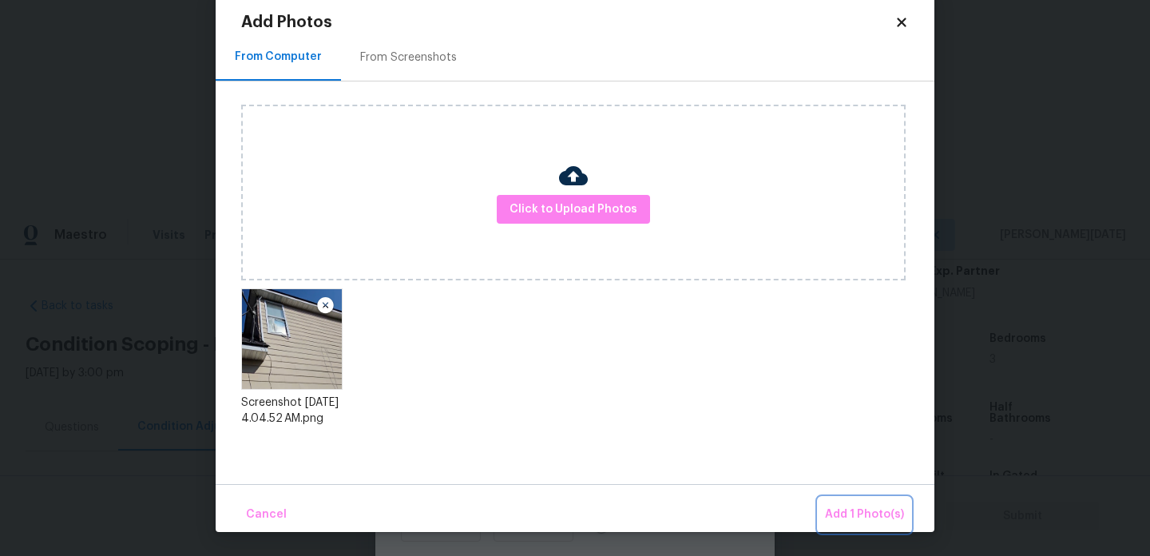
click at [850, 516] on span "Add 1 Photo(s)" at bounding box center [864, 515] width 79 height 20
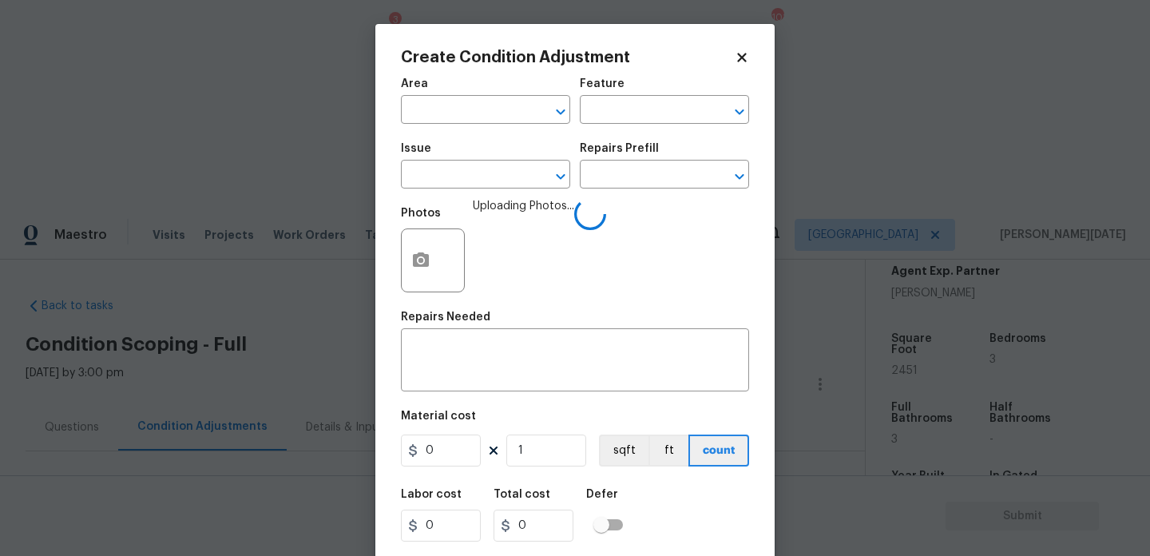
scroll to position [0, 0]
click at [430, 118] on input "text" at bounding box center [463, 111] width 125 height 25
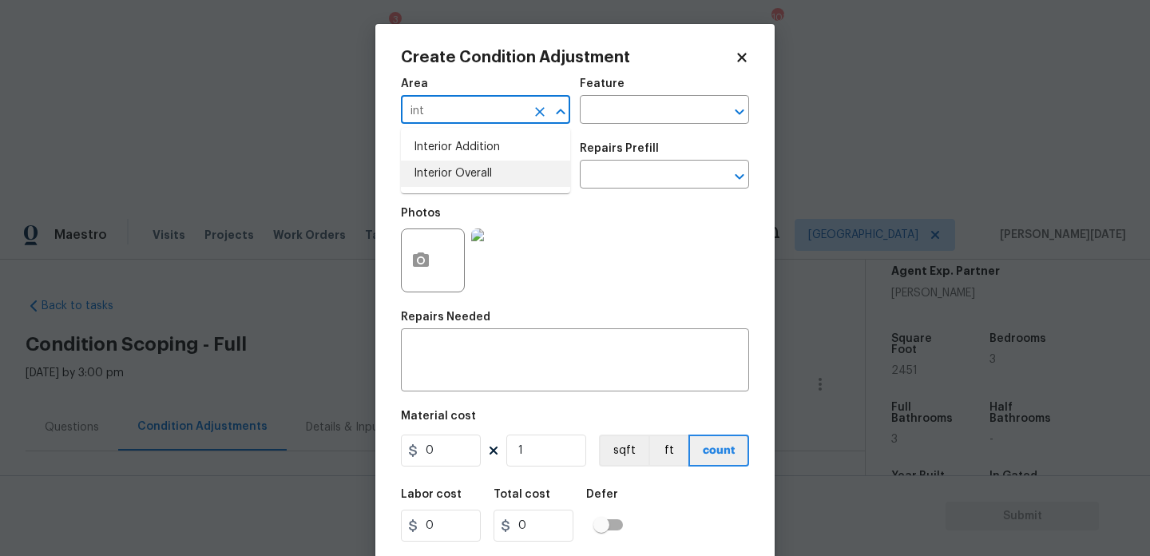
click at [450, 186] on li "Interior Overall" at bounding box center [485, 173] width 169 height 26
type input "Interior Overall"
click at [450, 186] on input "text" at bounding box center [463, 176] width 125 height 25
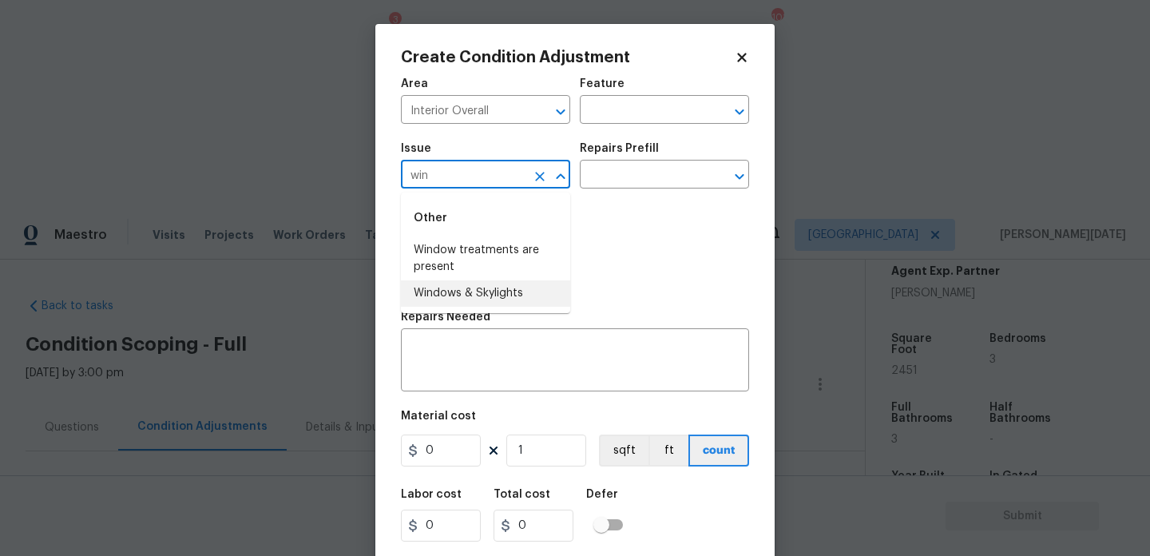
click at [517, 292] on li "Windows & Skylights" at bounding box center [485, 293] width 169 height 26
type input "Windows & Skylights"
click at [655, 101] on input "text" at bounding box center [642, 111] width 125 height 25
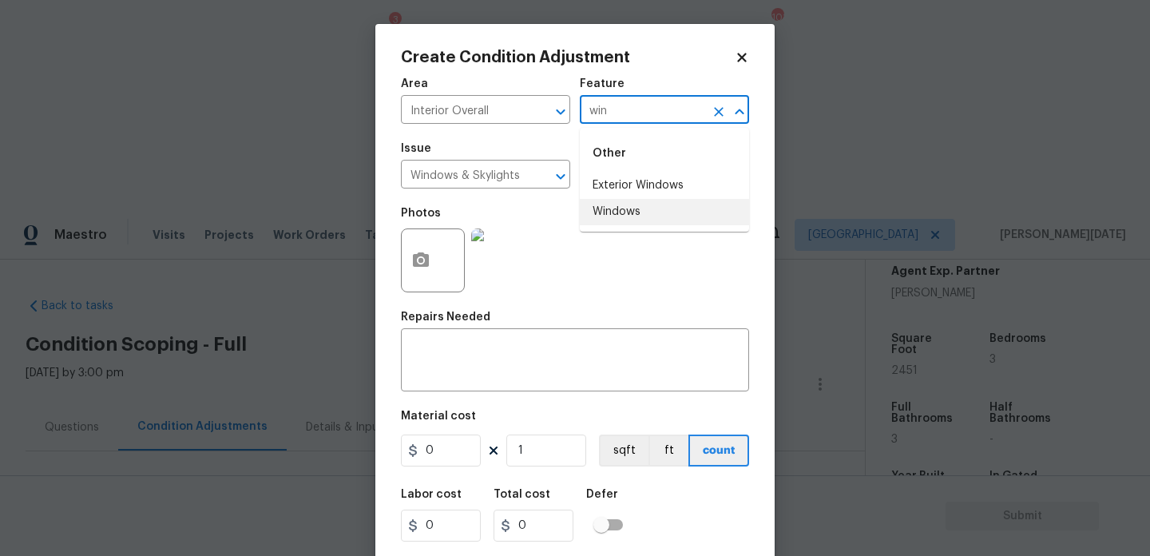
click at [660, 202] on li "Windows" at bounding box center [664, 212] width 169 height 26
type input "Windows"
click at [715, 113] on icon "Clear" at bounding box center [719, 112] width 10 height 10
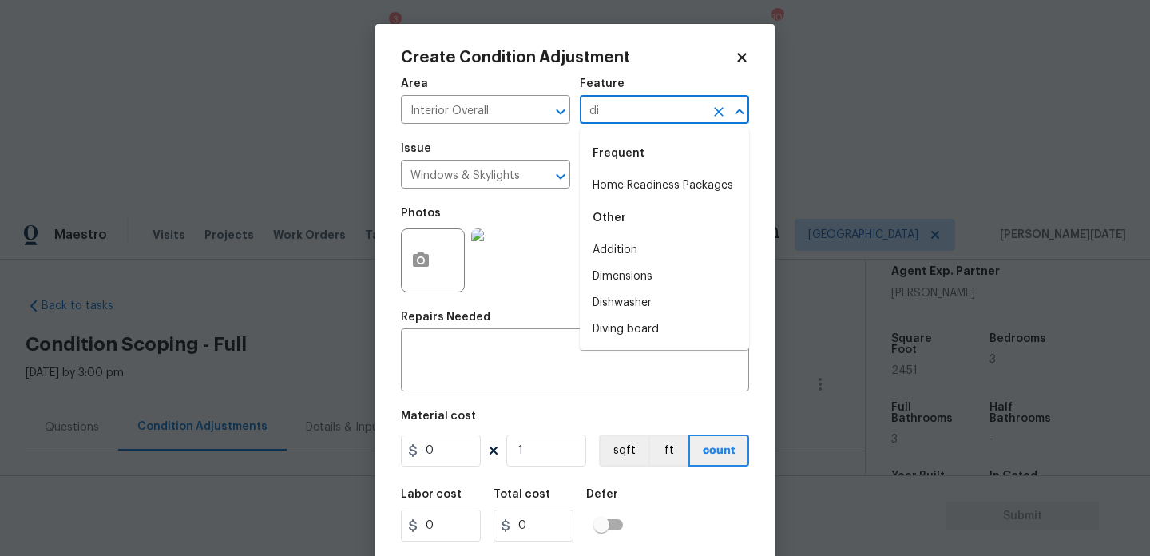
type input "d"
click at [721, 186] on li "Exterior Windows" at bounding box center [664, 185] width 169 height 26
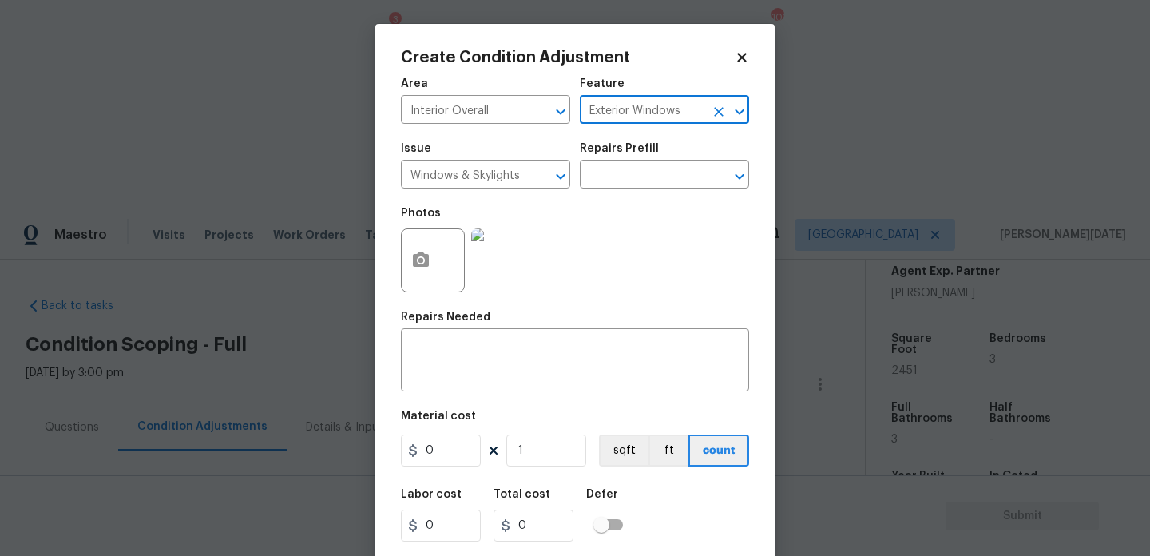
type input "Exterior Windows"
click at [462, 458] on input "0" at bounding box center [441, 450] width 80 height 32
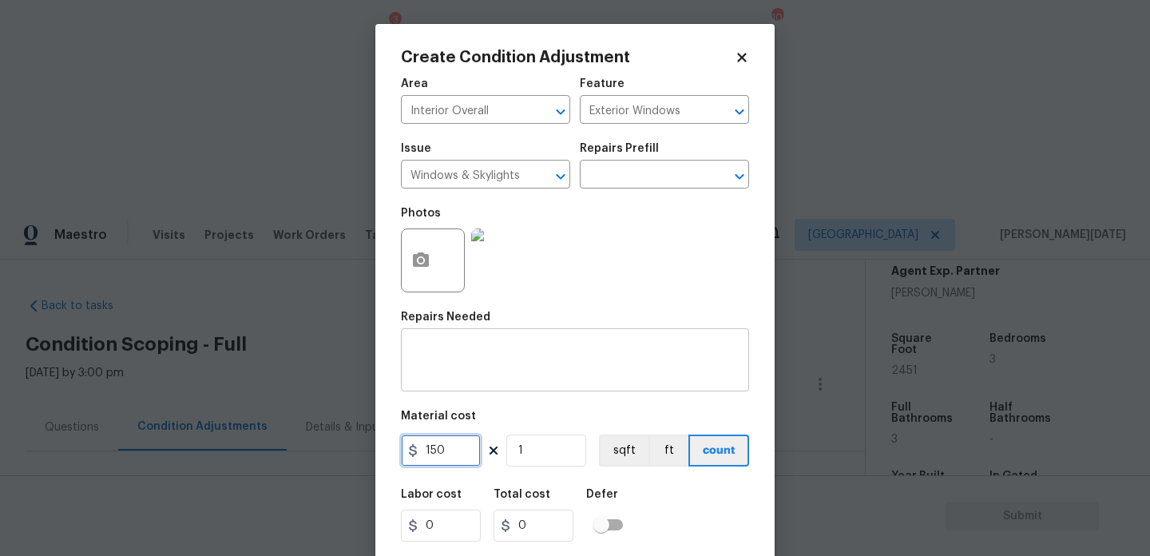
type input "150"
click at [458, 378] on textarea at bounding box center [574, 362] width 329 height 34
type input "150"
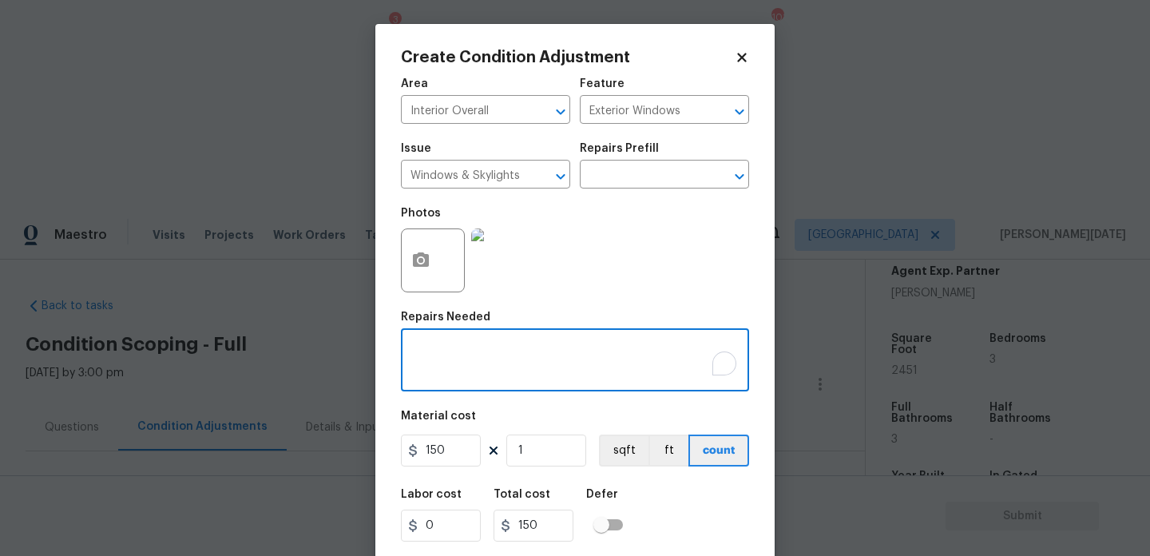
type textarea "R"
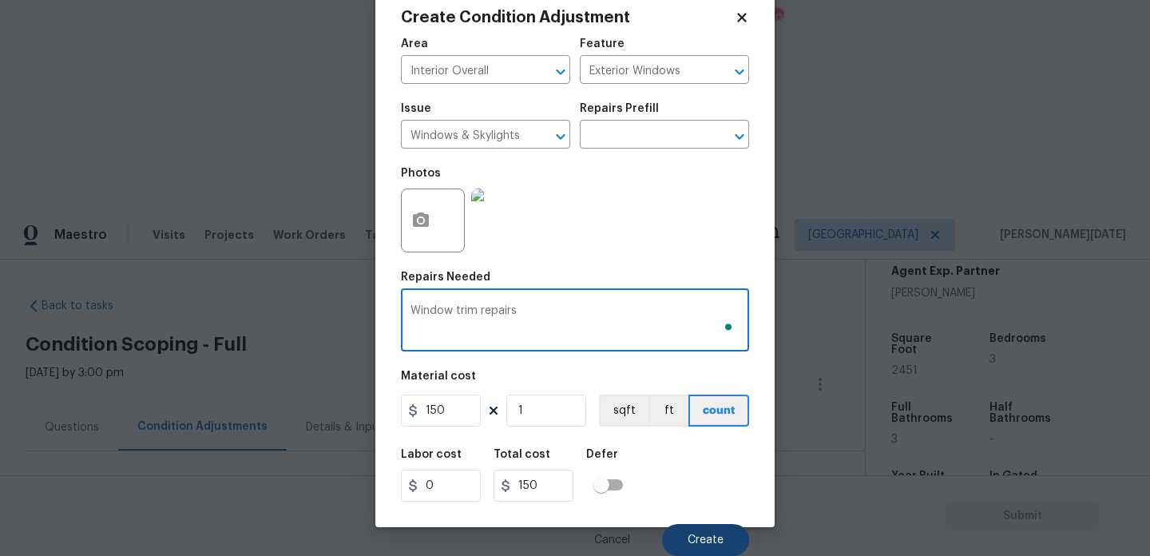
type textarea "Window trim repairs"
click at [684, 535] on button "Create" at bounding box center [705, 540] width 87 height 32
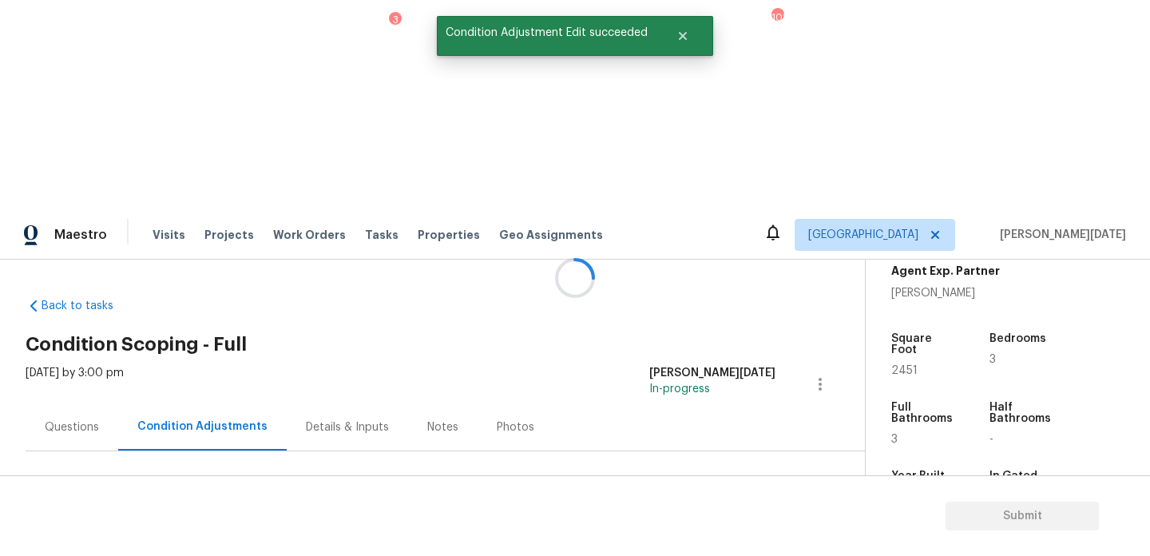
scroll to position [0, 0]
click at [89, 419] on div "Questions" at bounding box center [72, 427] width 54 height 16
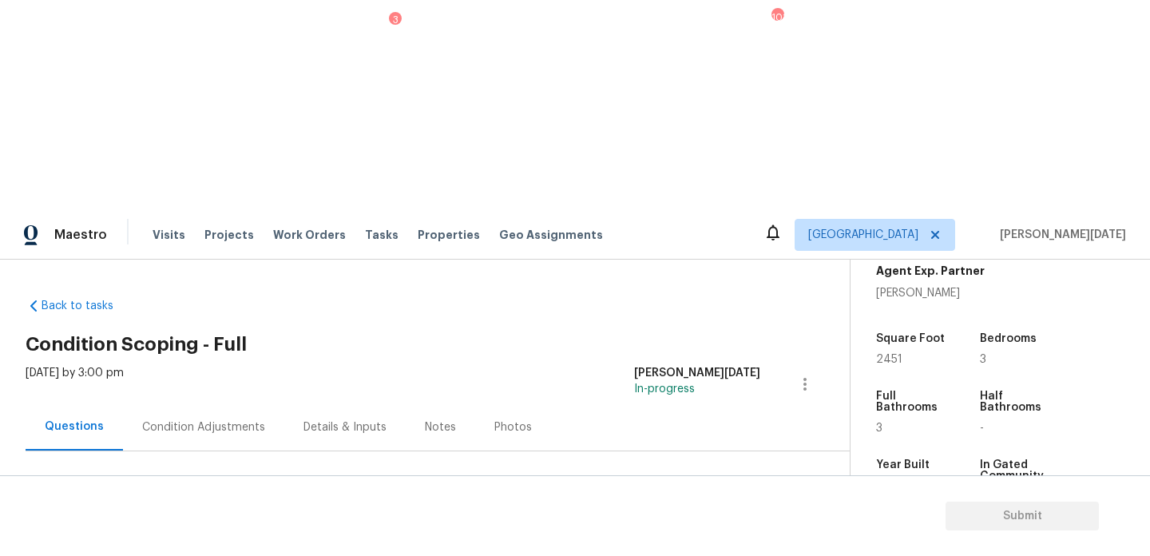
scroll to position [213, 0]
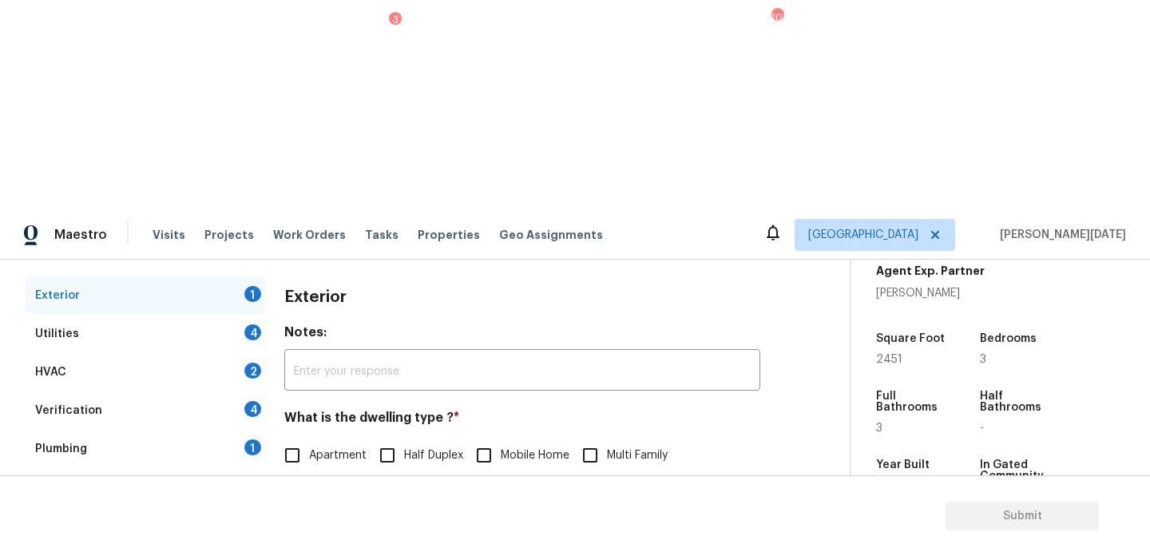
click at [292, 472] on input "Single Family" at bounding box center [292, 489] width 34 height 34
checkbox input "true"
click at [173, 391] on div "Verification 4" at bounding box center [146, 410] width 240 height 38
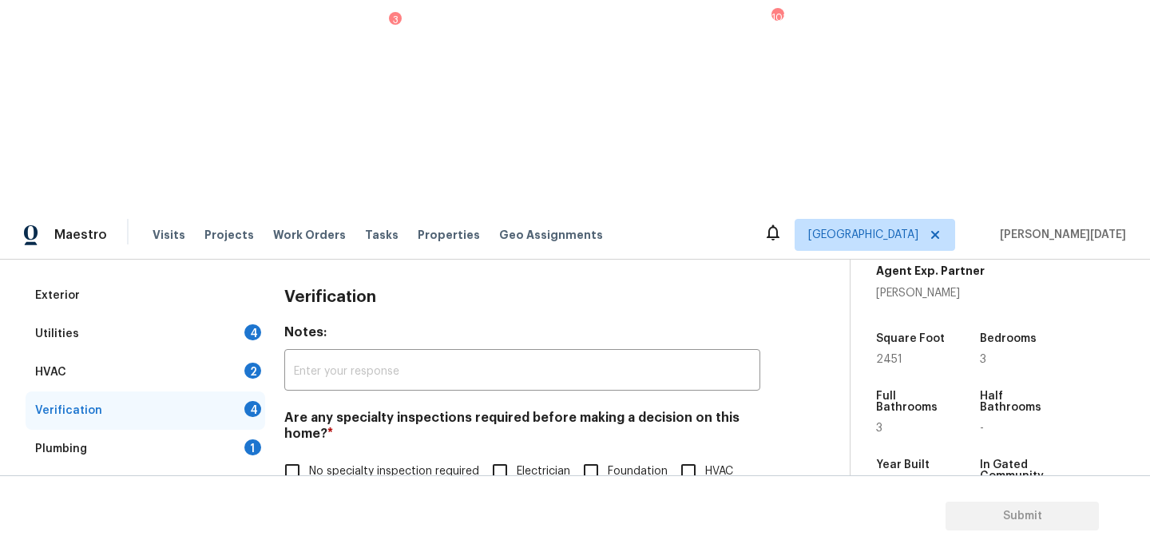
scroll to position [313, 0]
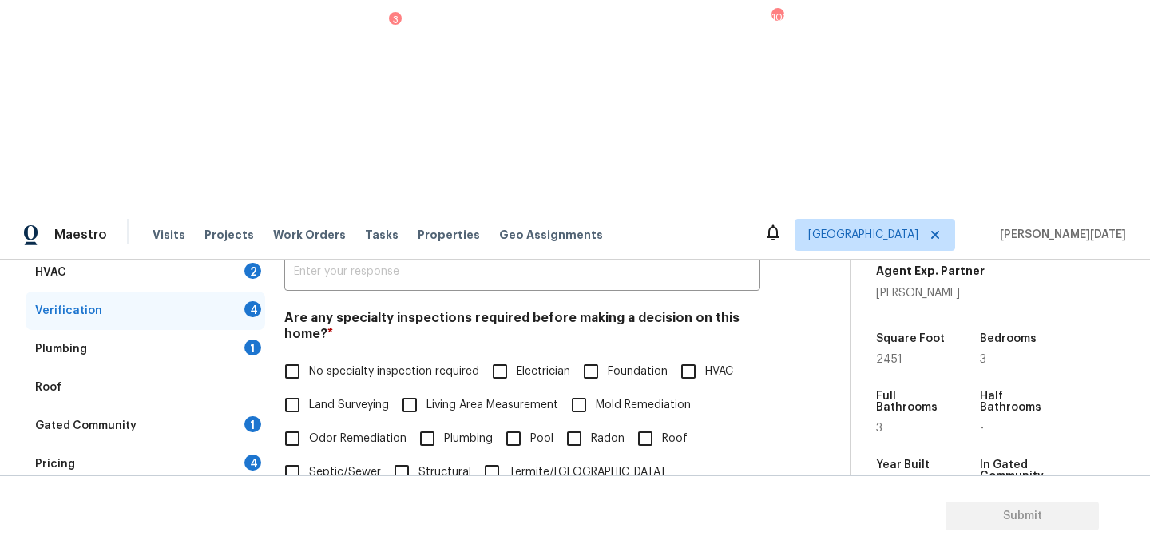
click at [259, 445] on div "Pricing 4" at bounding box center [146, 464] width 240 height 38
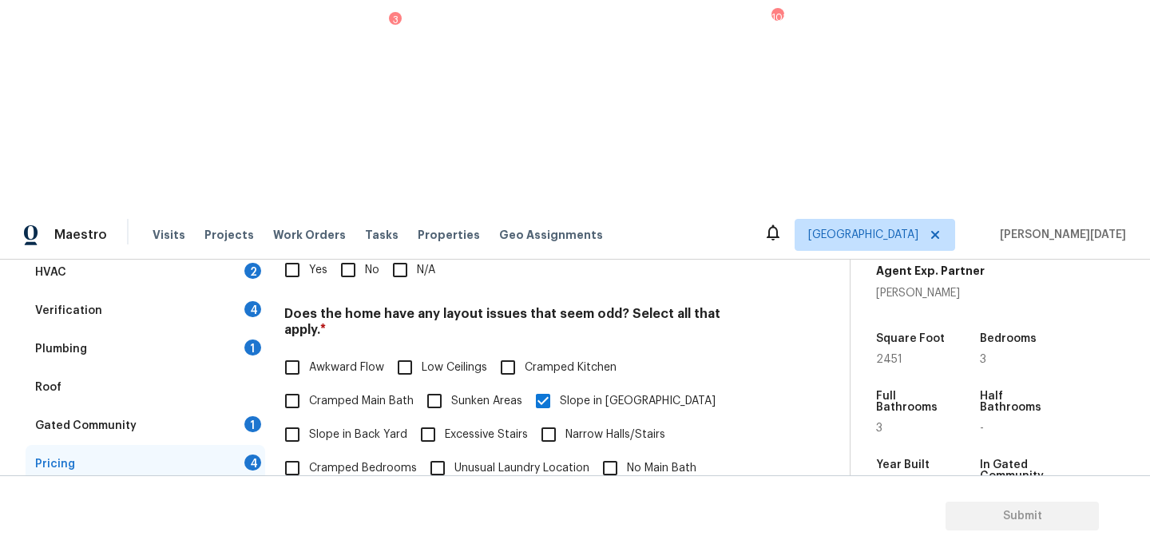
checkbox input "true"
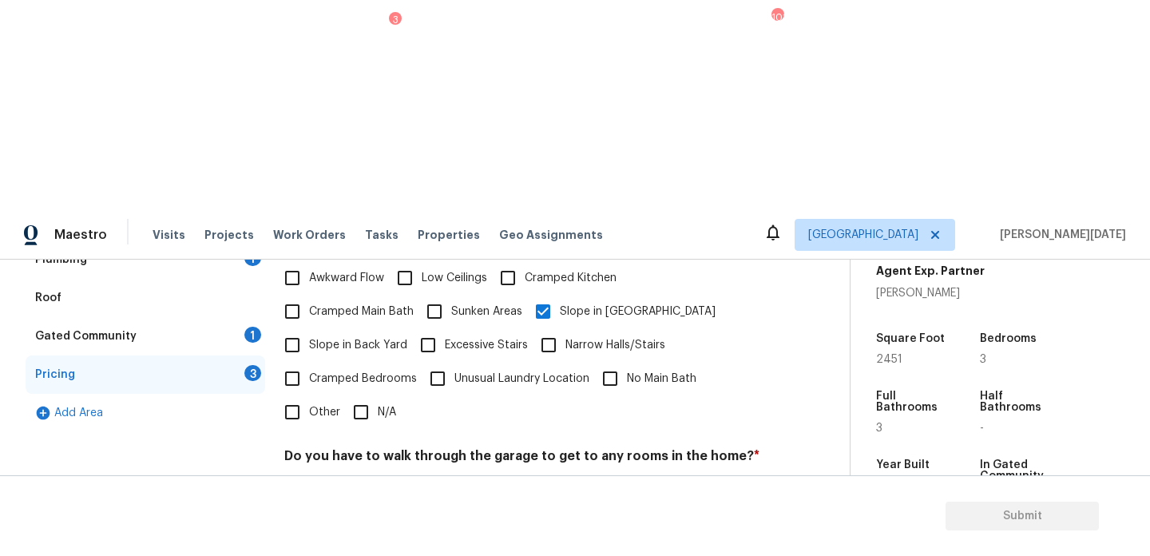
checkbox input "true"
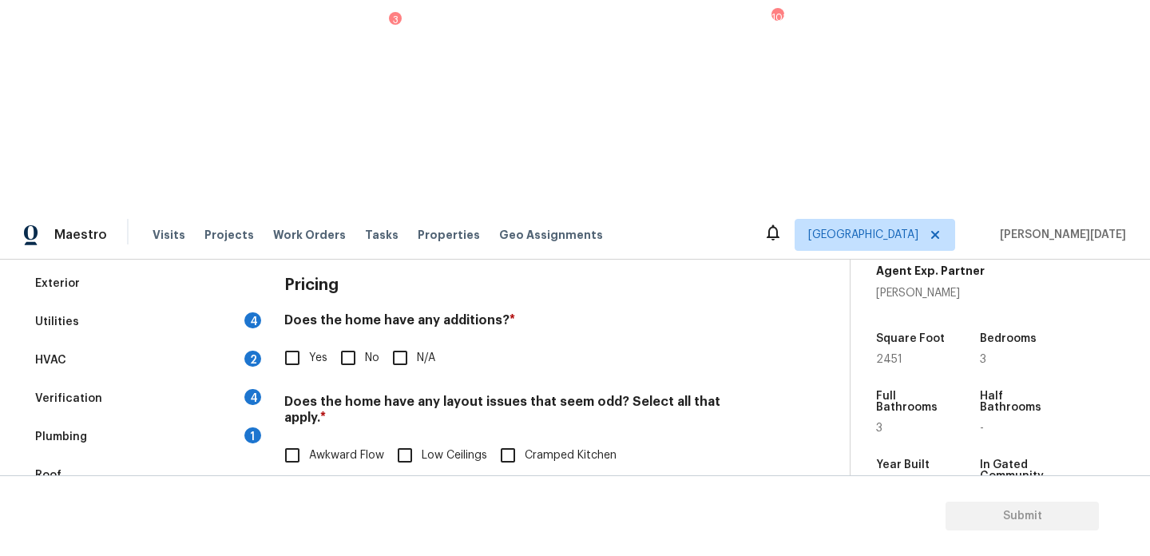
scroll to position [200, 0]
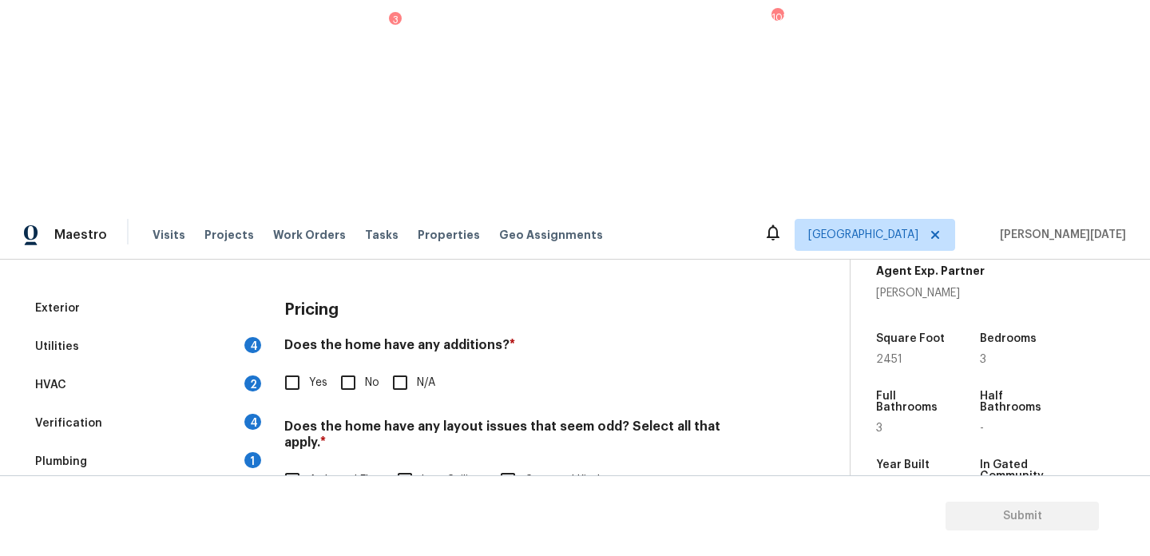
click at [348, 366] on input "No" at bounding box center [348, 383] width 34 height 34
checkbox input "true"
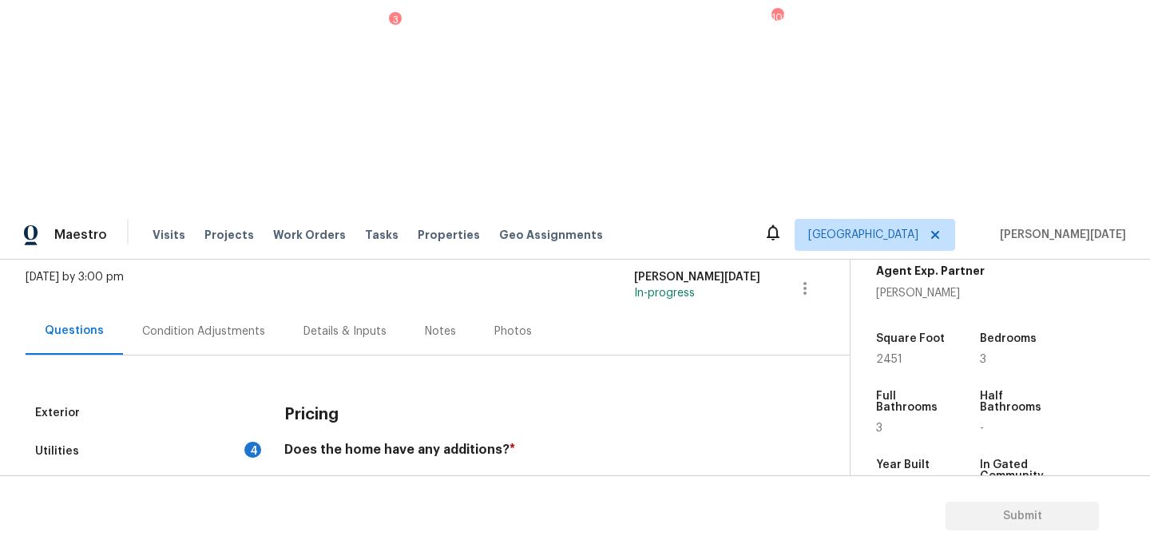
scroll to position [0, 0]
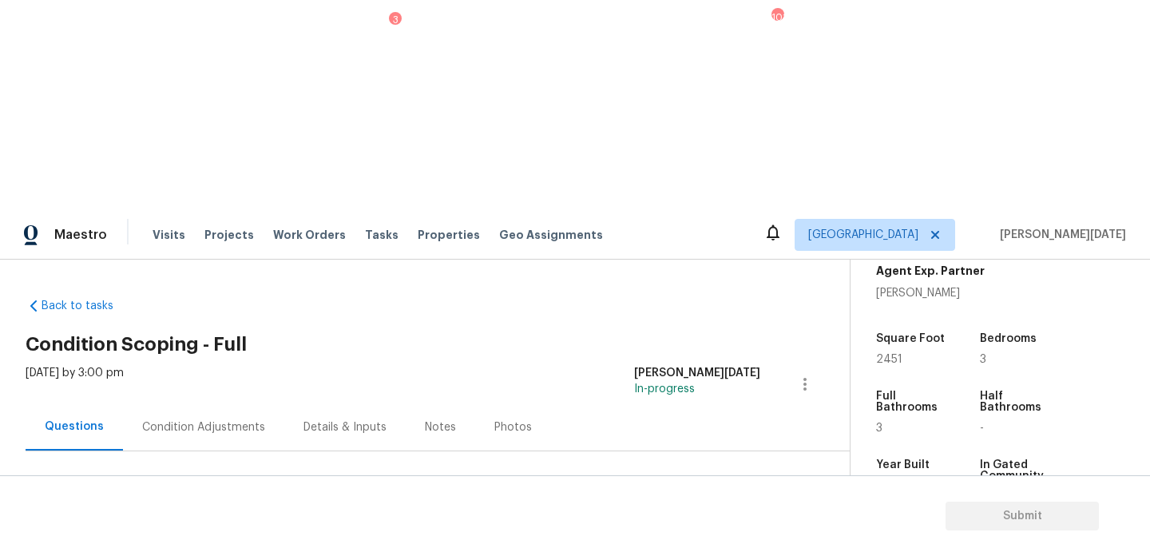
click at [194, 403] on div "Condition Adjustments" at bounding box center [203, 426] width 161 height 47
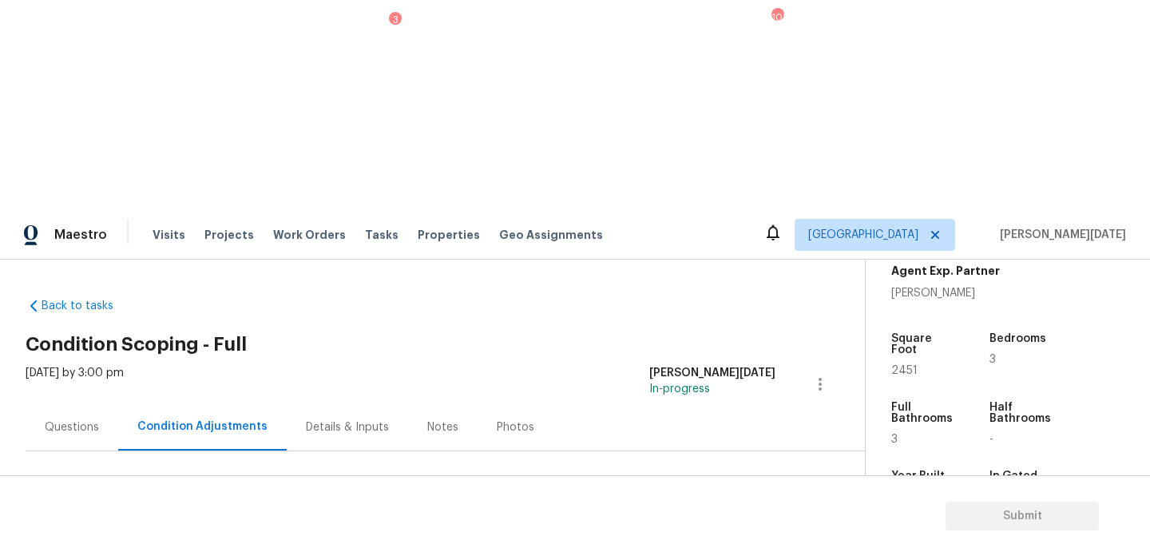
click at [720, 531] on button "Add Condition Adjustment" at bounding box center [736, 548] width 180 height 34
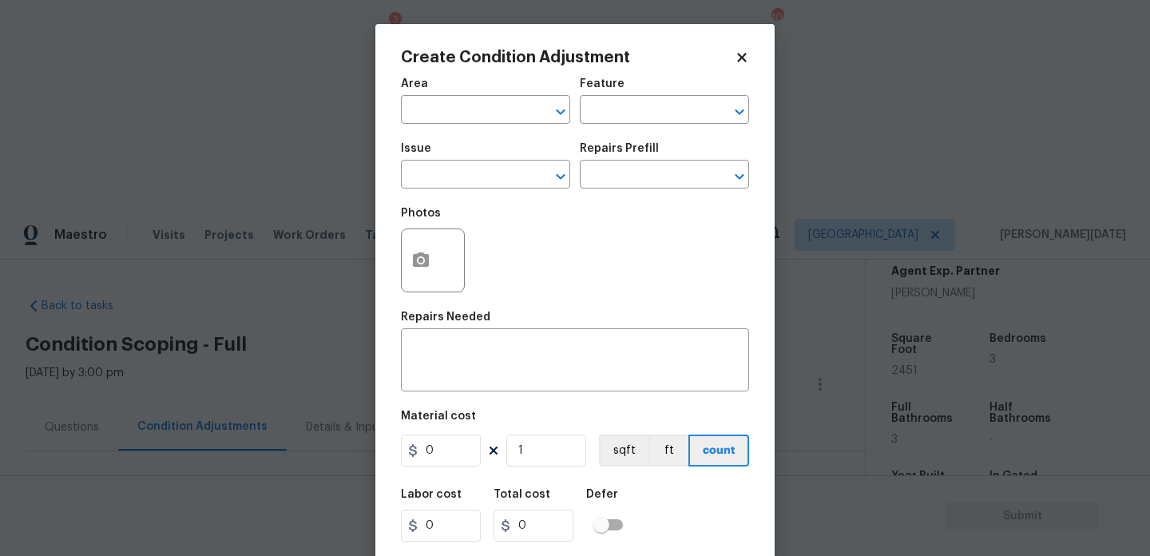
click at [440, 276] on div at bounding box center [433, 260] width 64 height 64
click at [434, 273] on button "button" at bounding box center [421, 260] width 38 height 62
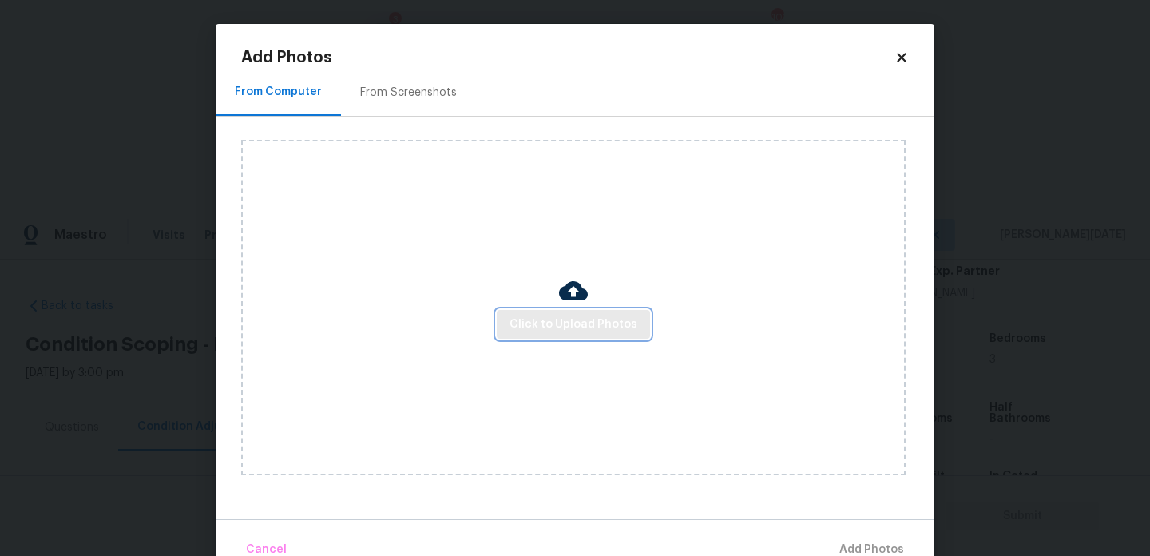
click at [565, 331] on span "Click to Upload Photos" at bounding box center [573, 325] width 128 height 20
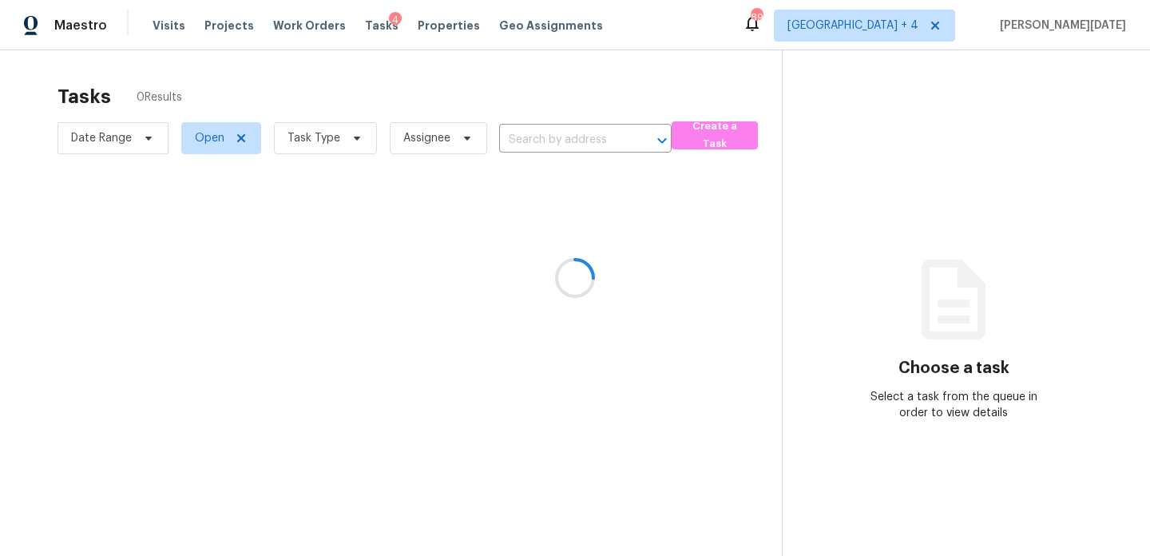
click at [350, 145] on div at bounding box center [575, 278] width 1150 height 556
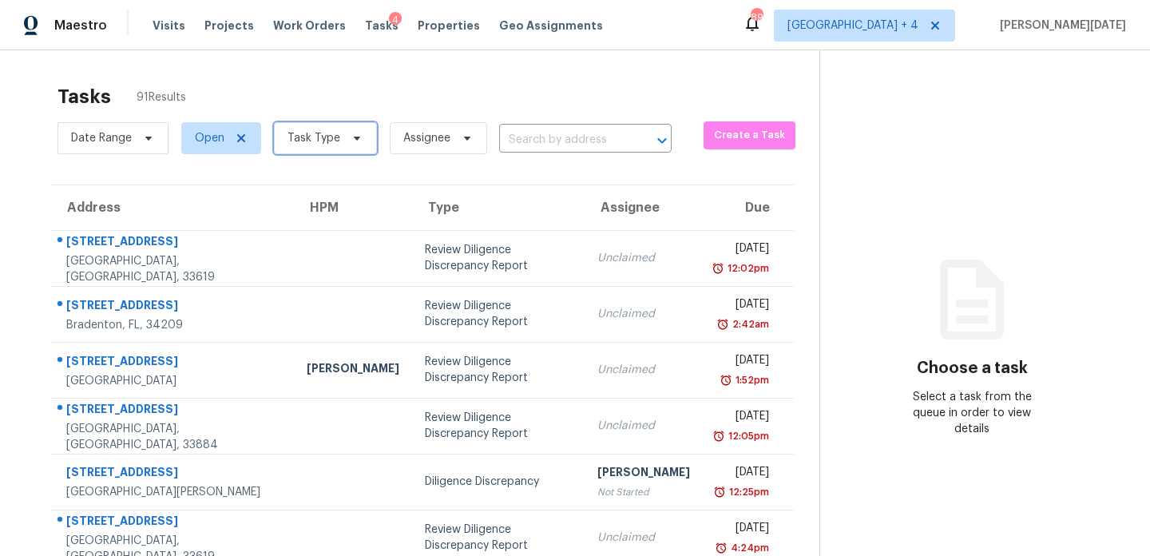
click at [350, 145] on span "Task Type" at bounding box center [325, 138] width 103 height 32
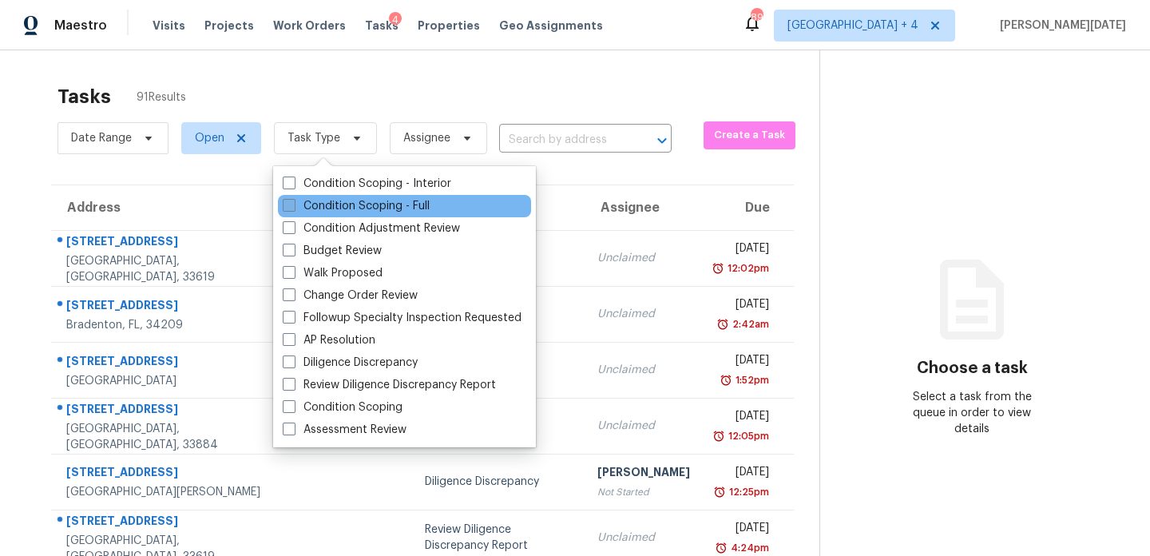
click at [335, 208] on label "Condition Scoping - Full" at bounding box center [356, 206] width 147 height 16
click at [293, 208] on input "Condition Scoping - Full" at bounding box center [288, 203] width 10 height 10
checkbox input "true"
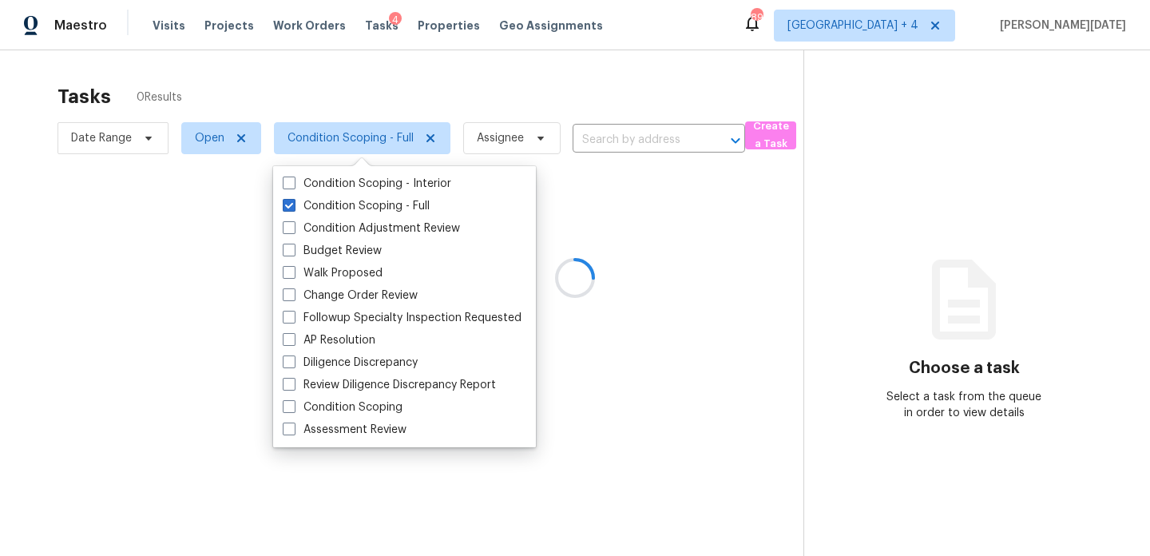
click at [498, 108] on div at bounding box center [575, 278] width 1150 height 556
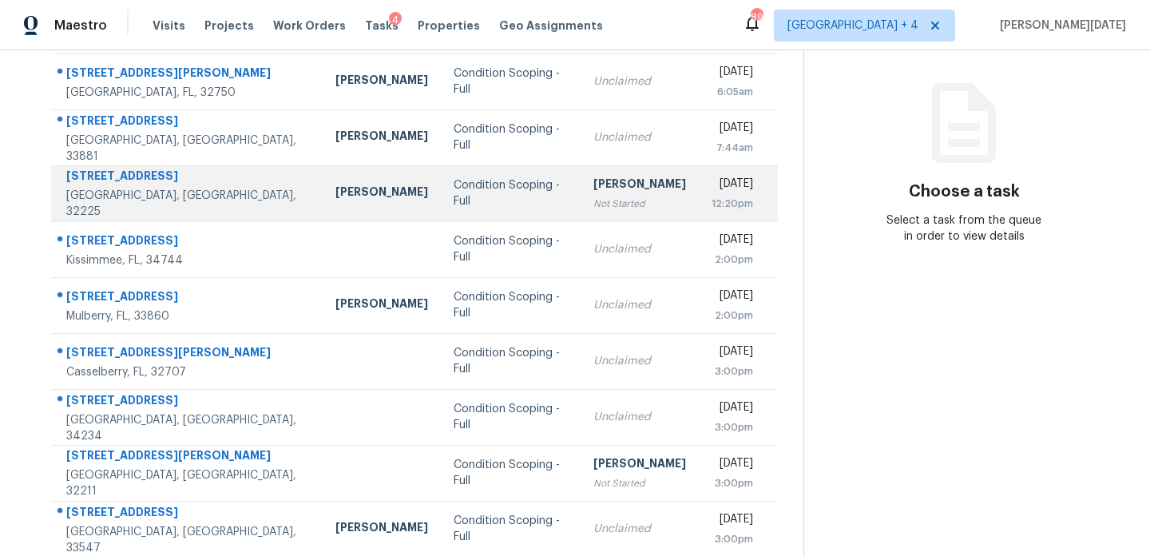
scroll to position [211, 0]
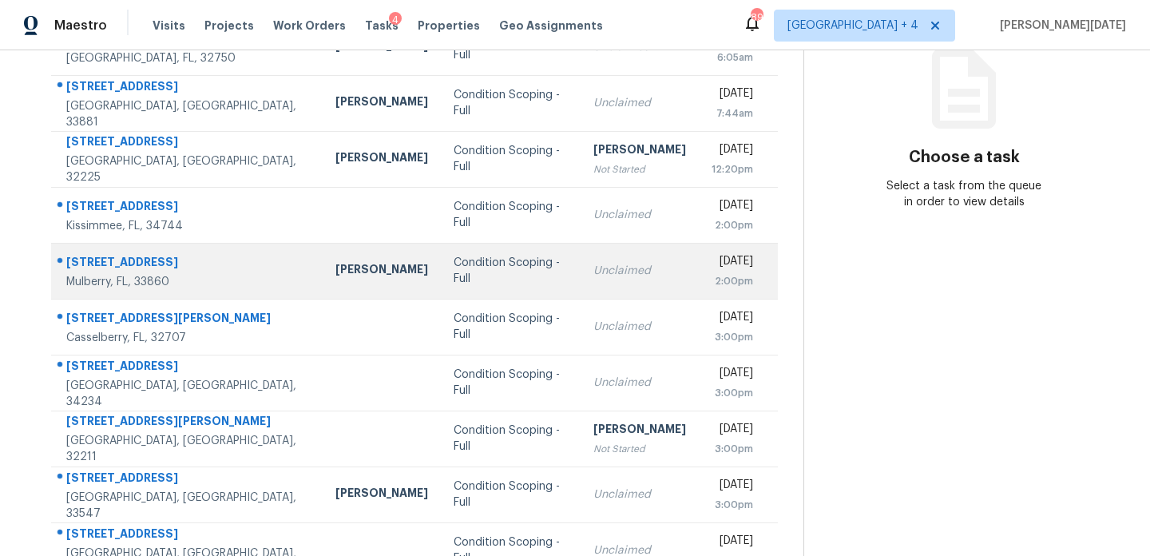
click at [603, 288] on td "Unclaimed" at bounding box center [639, 271] width 118 height 56
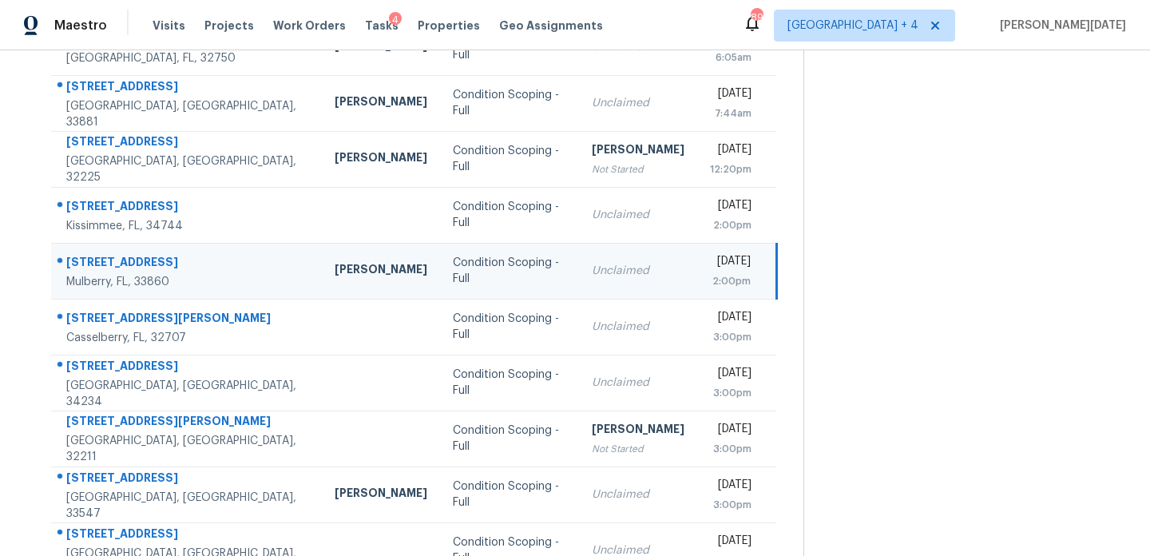
click at [710, 280] on div "2:00pm" at bounding box center [730, 281] width 41 height 16
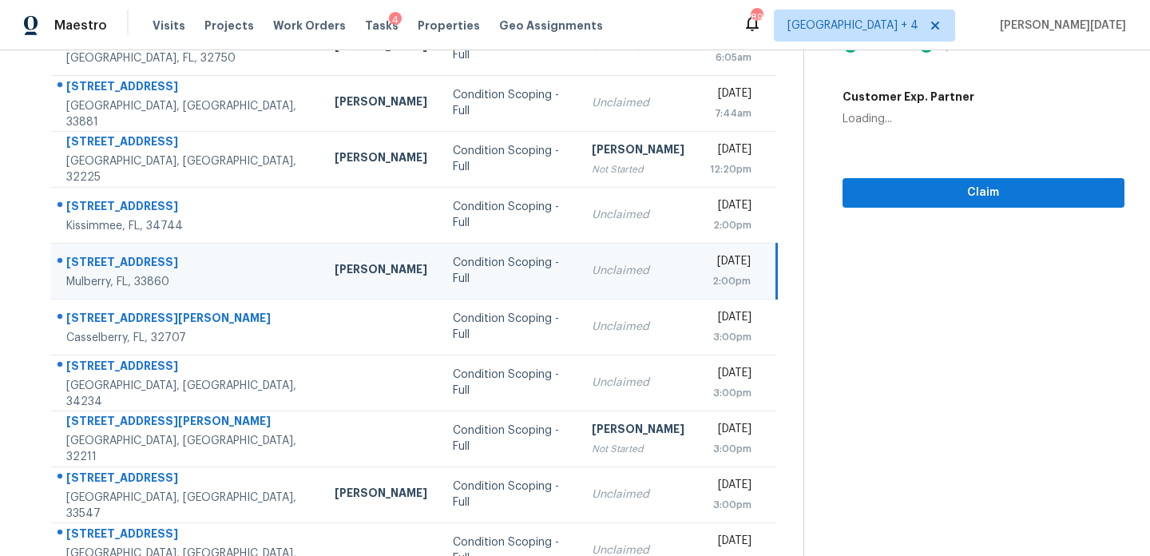
click at [710, 280] on div "2:00pm" at bounding box center [730, 281] width 41 height 16
click at [905, 194] on span "Claim" at bounding box center [983, 193] width 256 height 20
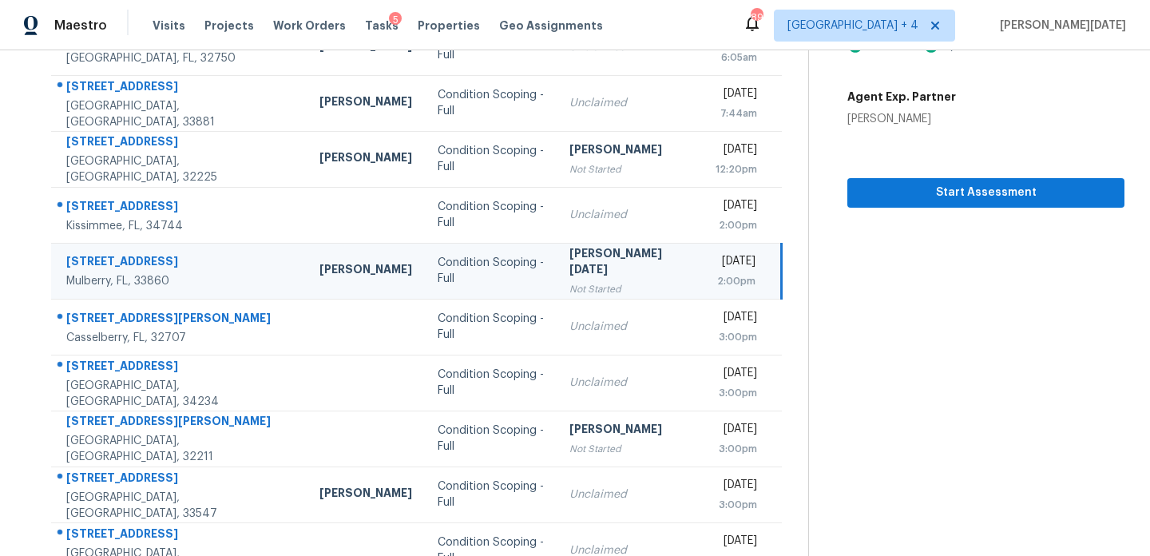
scroll to position [275, 0]
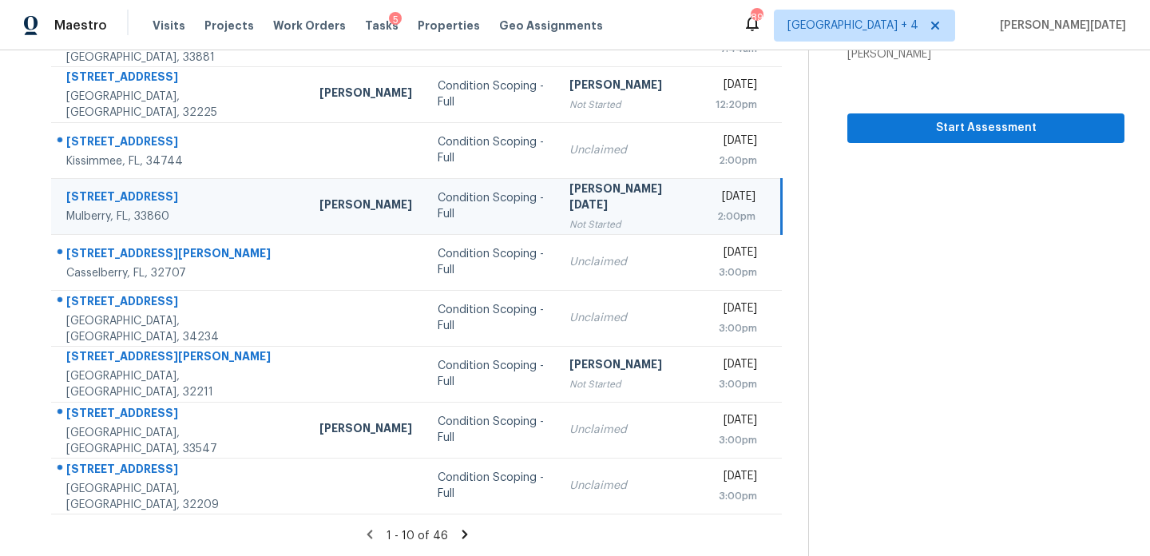
click at [458, 532] on icon at bounding box center [465, 534] width 14 height 14
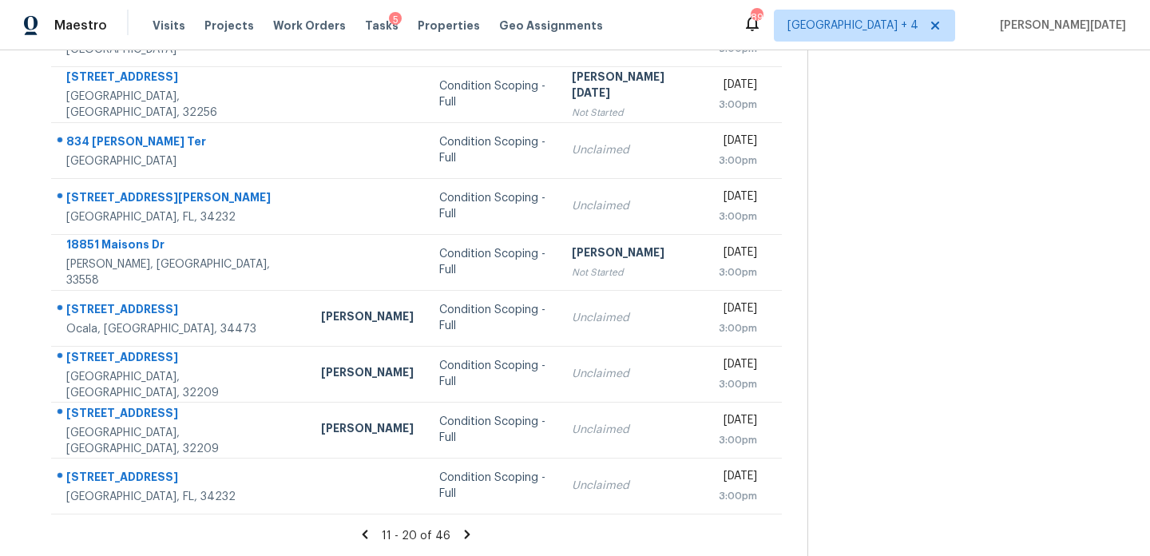
click at [465, 533] on icon at bounding box center [467, 534] width 14 height 14
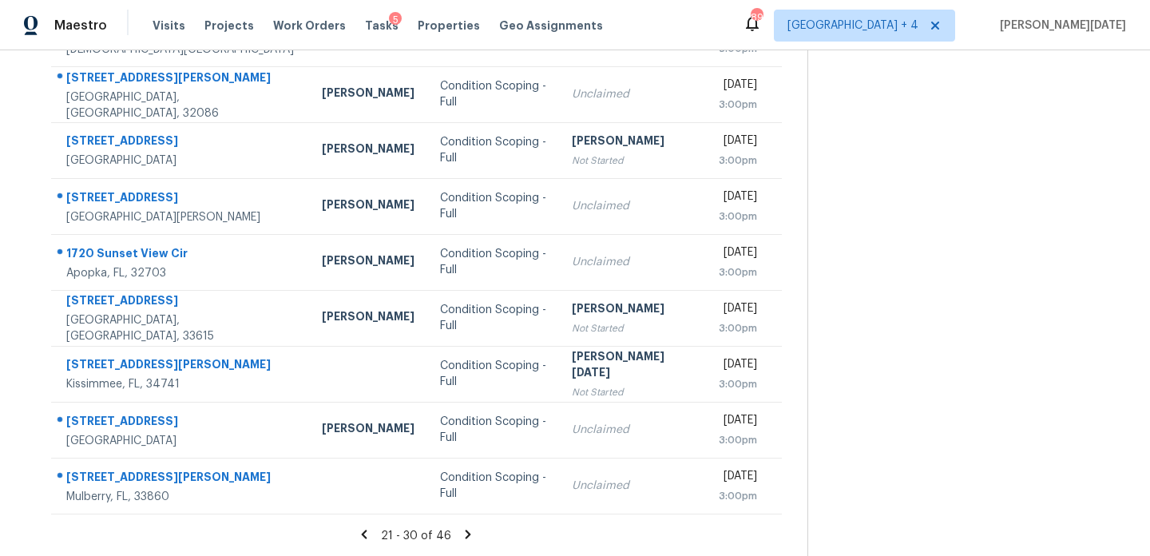
click at [468, 529] on icon at bounding box center [468, 534] width 14 height 14
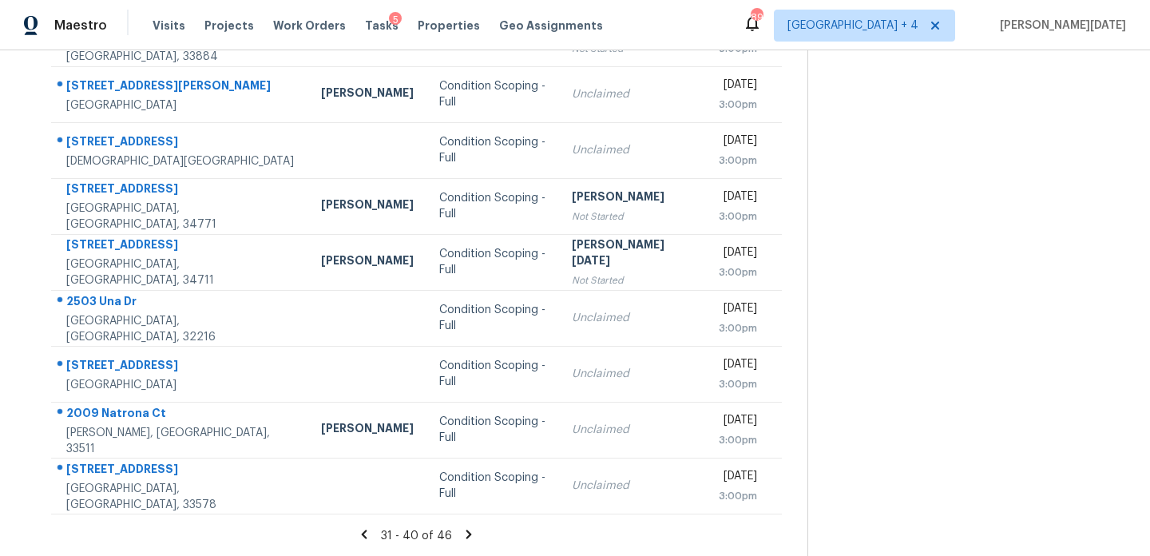
click at [466, 531] on icon at bounding box center [469, 534] width 14 height 14
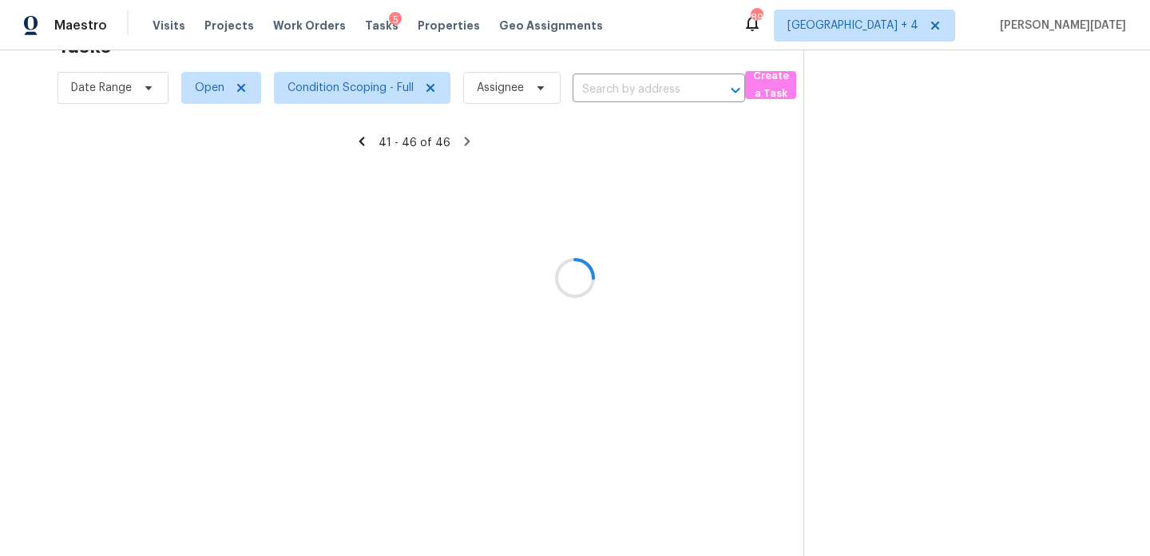
scroll to position [52, 0]
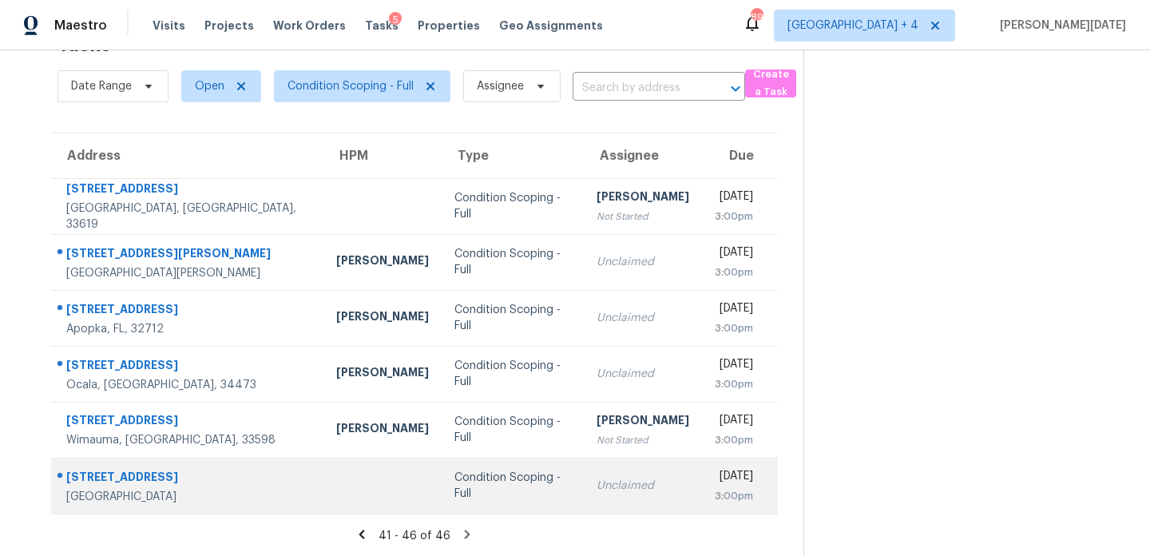
click at [481, 462] on td "Condition Scoping - Full" at bounding box center [512, 486] width 141 height 56
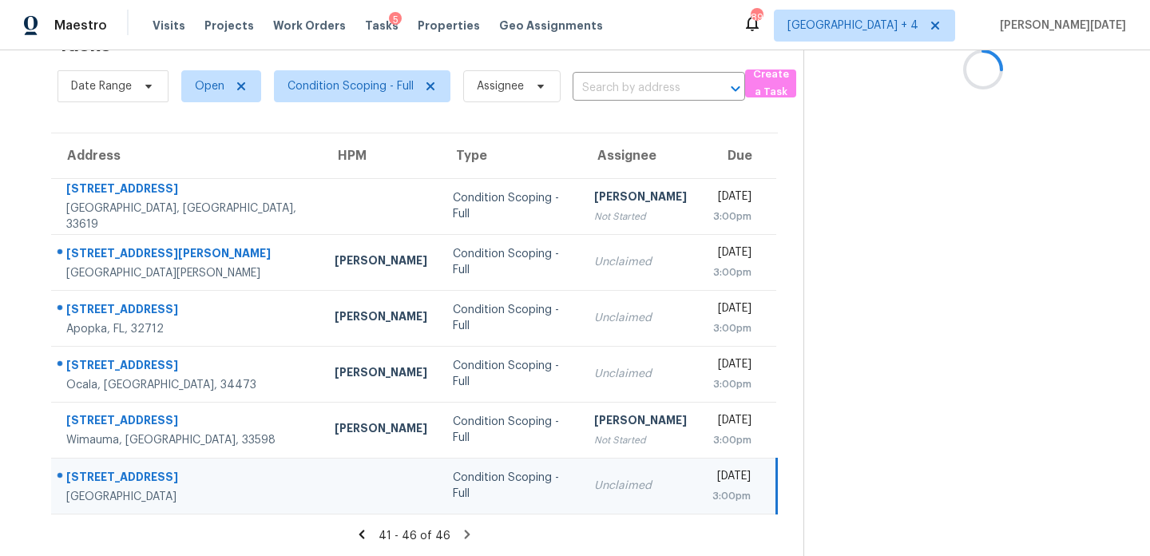
click at [481, 462] on td "Condition Scoping - Full" at bounding box center [510, 486] width 141 height 56
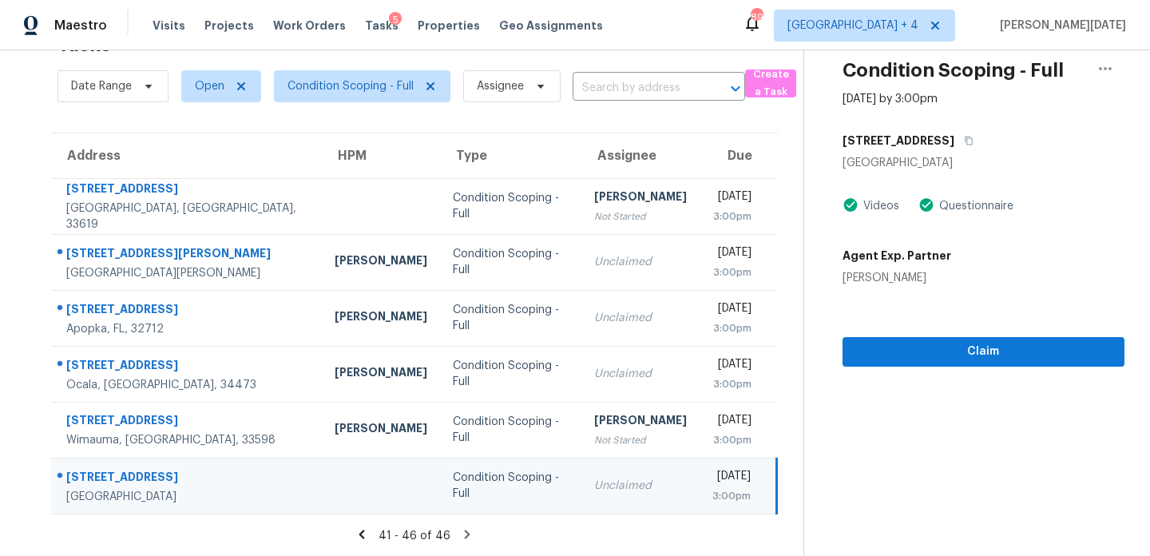
click at [481, 462] on td "Condition Scoping - Full" at bounding box center [510, 486] width 141 height 56
click at [937, 351] on span "Claim" at bounding box center [983, 352] width 256 height 20
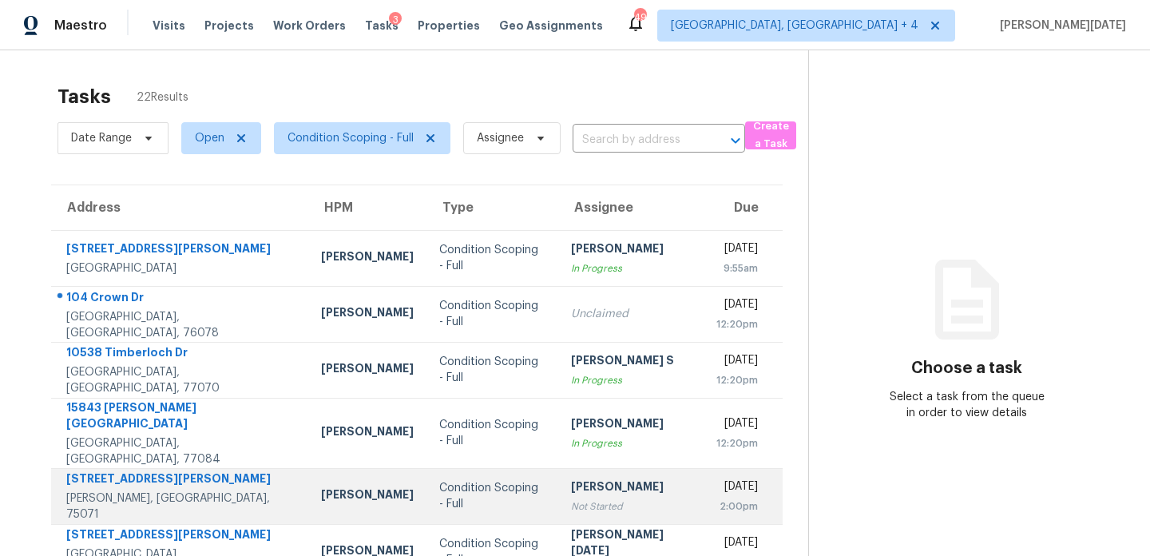
scroll to position [164, 0]
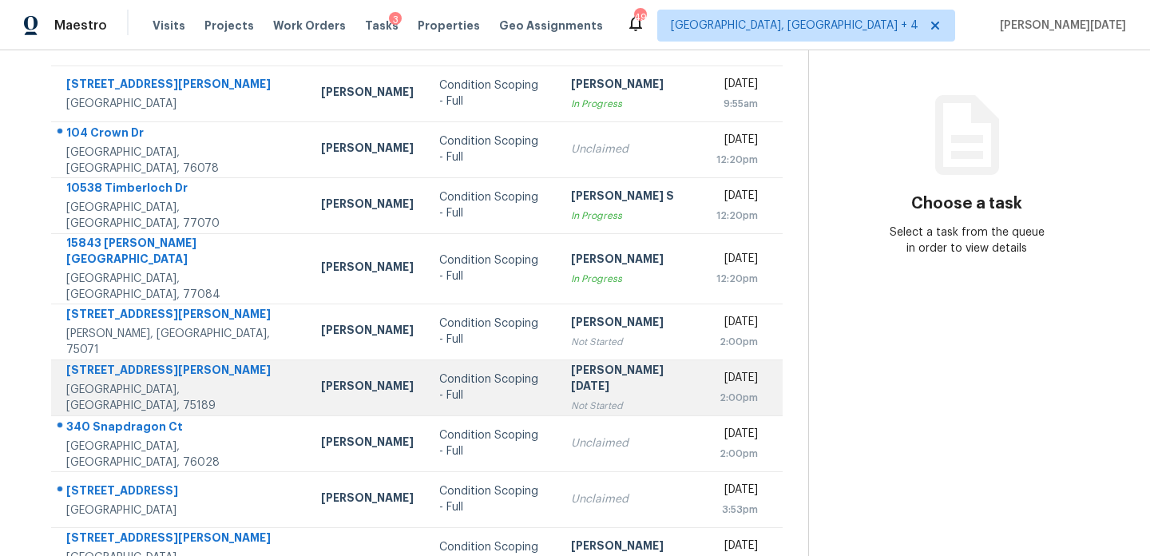
click at [571, 362] on div "[PERSON_NAME][DATE]" at bounding box center [631, 380] width 121 height 36
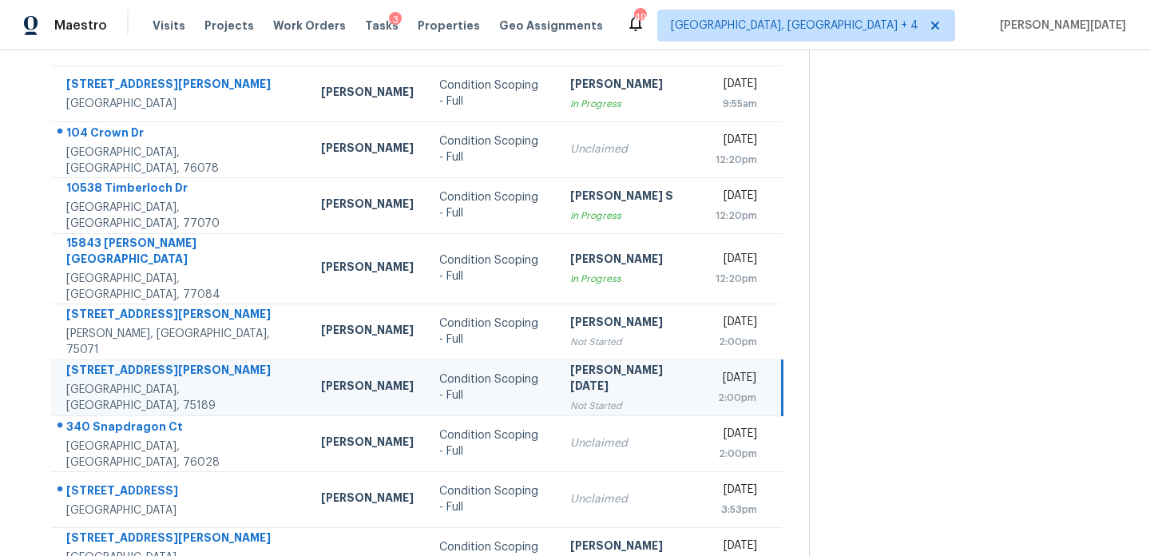
click at [570, 362] on div "[PERSON_NAME][DATE]" at bounding box center [630, 380] width 121 height 36
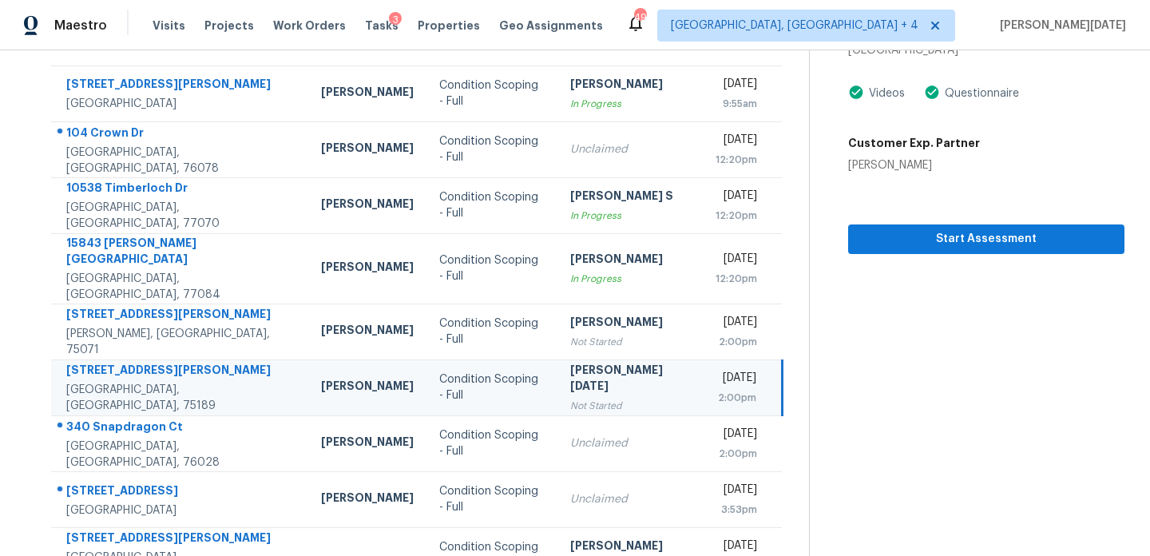
click at [570, 362] on div "[PERSON_NAME][DATE]" at bounding box center [630, 380] width 121 height 36
click at [940, 240] on span "Start Assessment" at bounding box center [986, 239] width 251 height 20
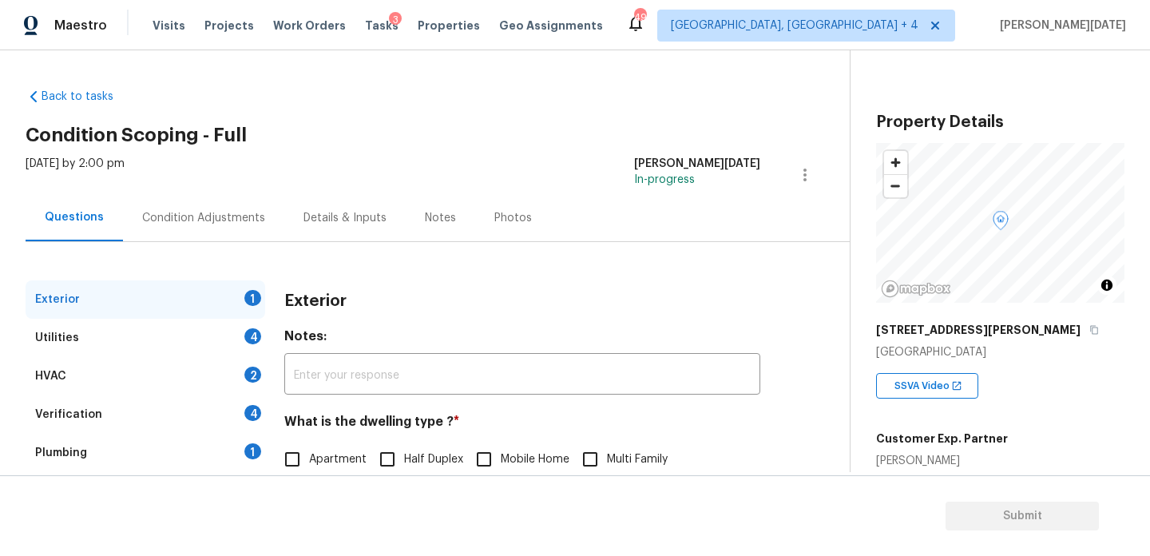
click at [228, 228] on div "Condition Adjustments" at bounding box center [203, 217] width 161 height 47
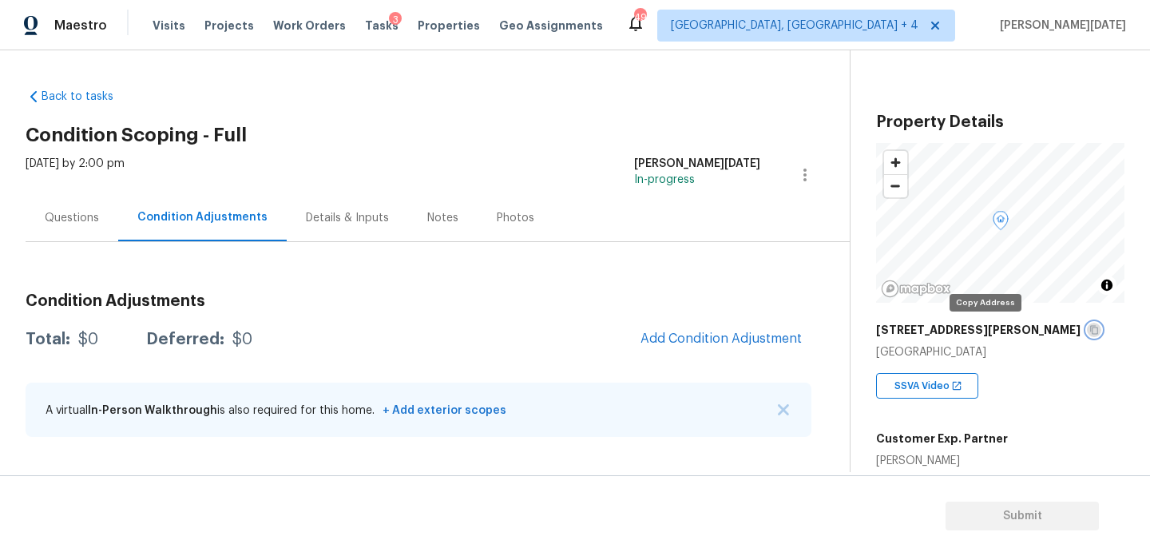
click at [1087, 327] on button "button" at bounding box center [1094, 330] width 14 height 14
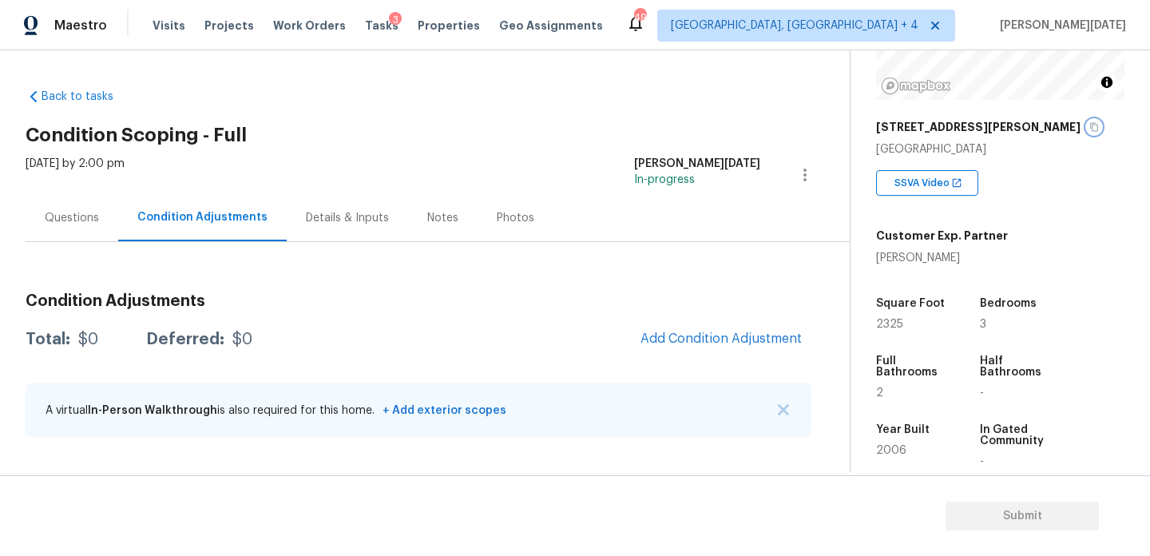
scroll to position [222, 0]
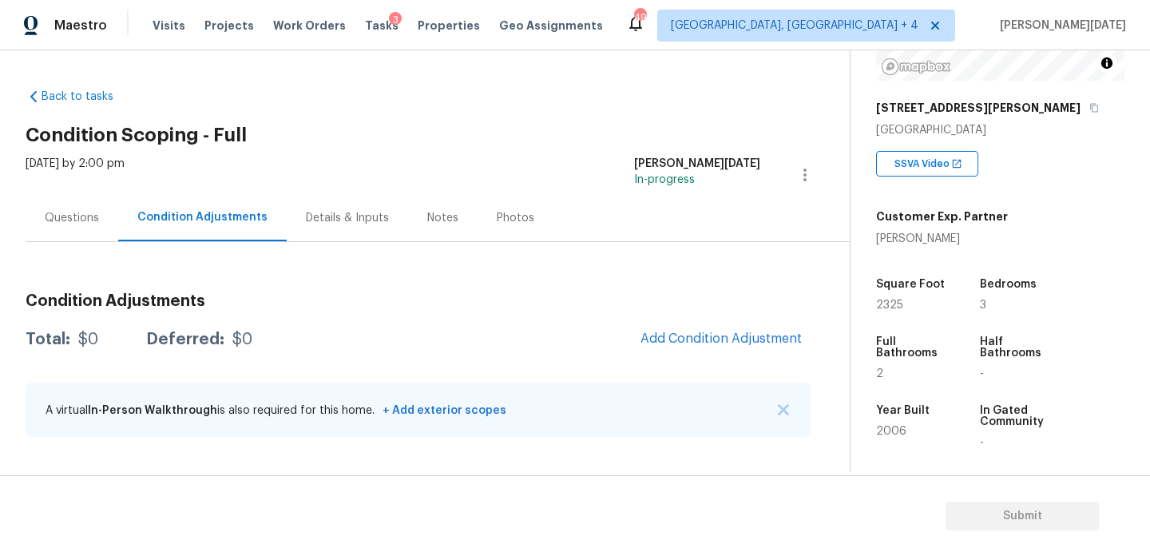
click at [892, 306] on span "2325" at bounding box center [889, 304] width 27 height 11
copy span "2325"
click at [654, 347] on button "Add Condition Adjustment" at bounding box center [721, 339] width 180 height 34
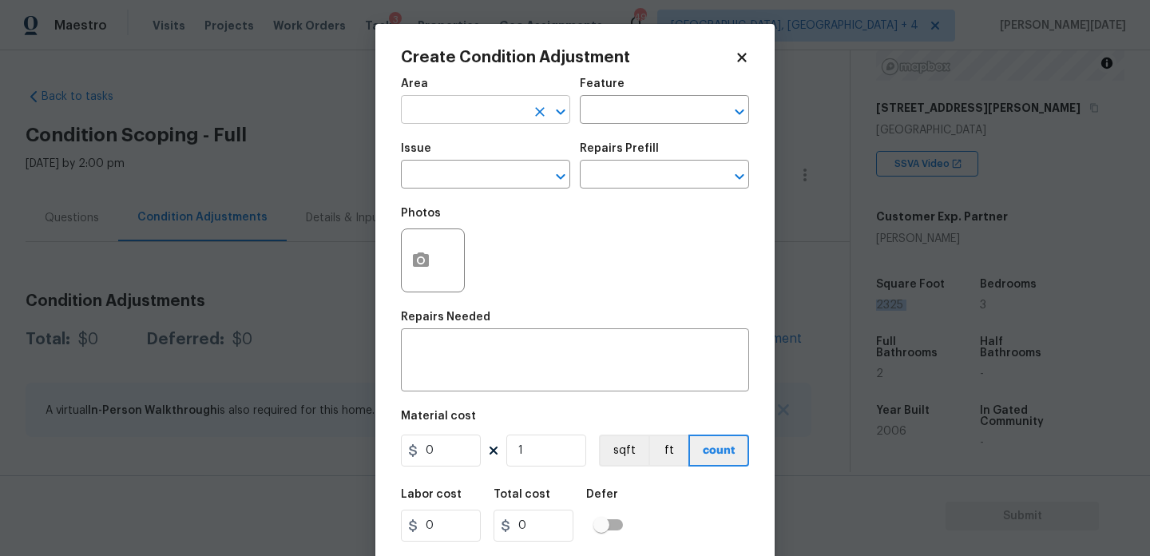
click at [440, 114] on input "text" at bounding box center [463, 111] width 125 height 25
type input "e"
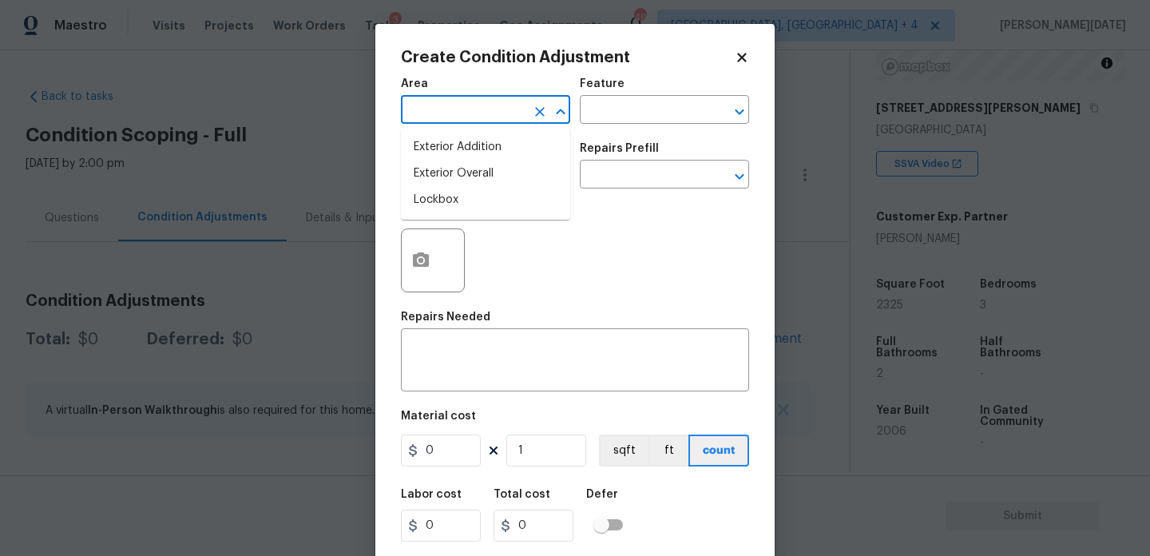
type input "x"
click at [440, 114] on input "x" at bounding box center [463, 111] width 125 height 25
click at [449, 171] on li "Exterior Overall" at bounding box center [485, 173] width 169 height 26
type input "Exterior Overall"
click at [449, 171] on input "text" at bounding box center [463, 176] width 125 height 25
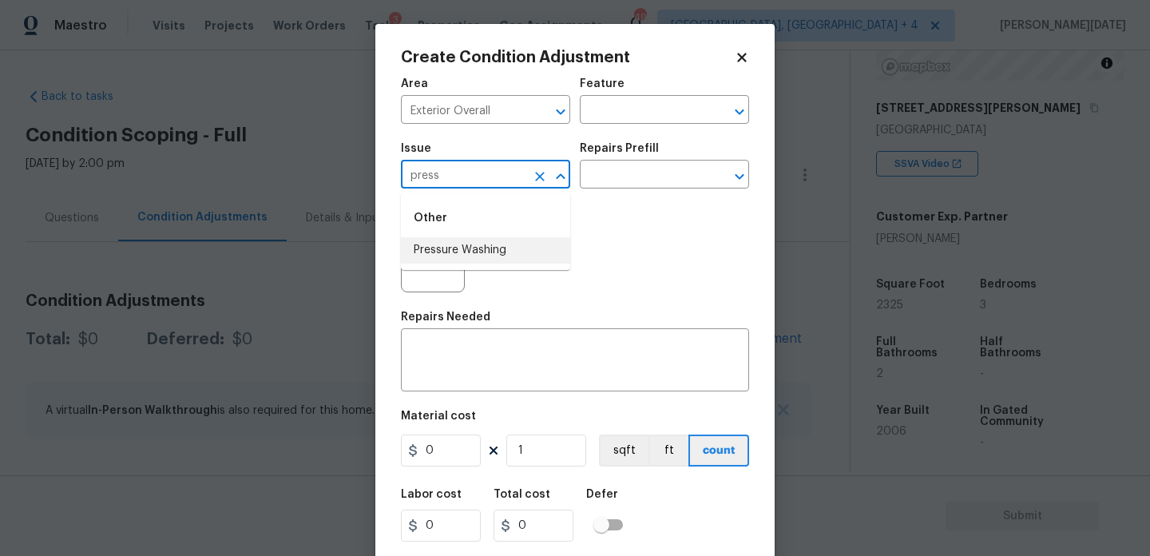
click at [469, 241] on li "Pressure Washing" at bounding box center [485, 250] width 169 height 26
type input "Pressure Washing"
click at [640, 183] on input "text" at bounding box center [642, 176] width 125 height 25
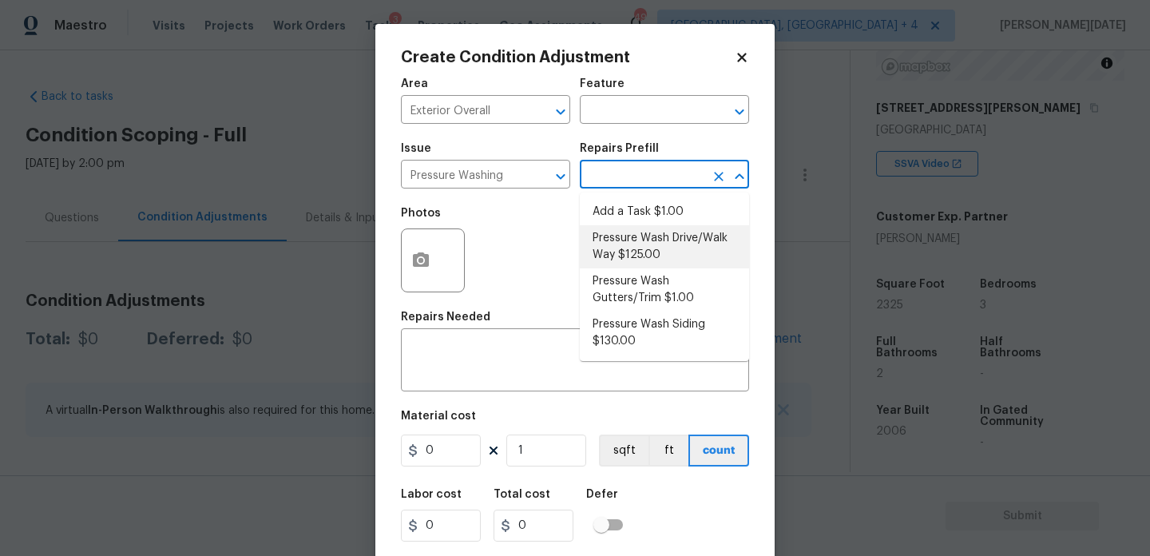
click at [656, 252] on li "Pressure Wash Drive/Walk Way $125.00" at bounding box center [664, 246] width 169 height 43
type input "Siding"
type textarea "Pressure wash the driveways/walkways as directed by the PM. Ensure that all deb…"
type input "125"
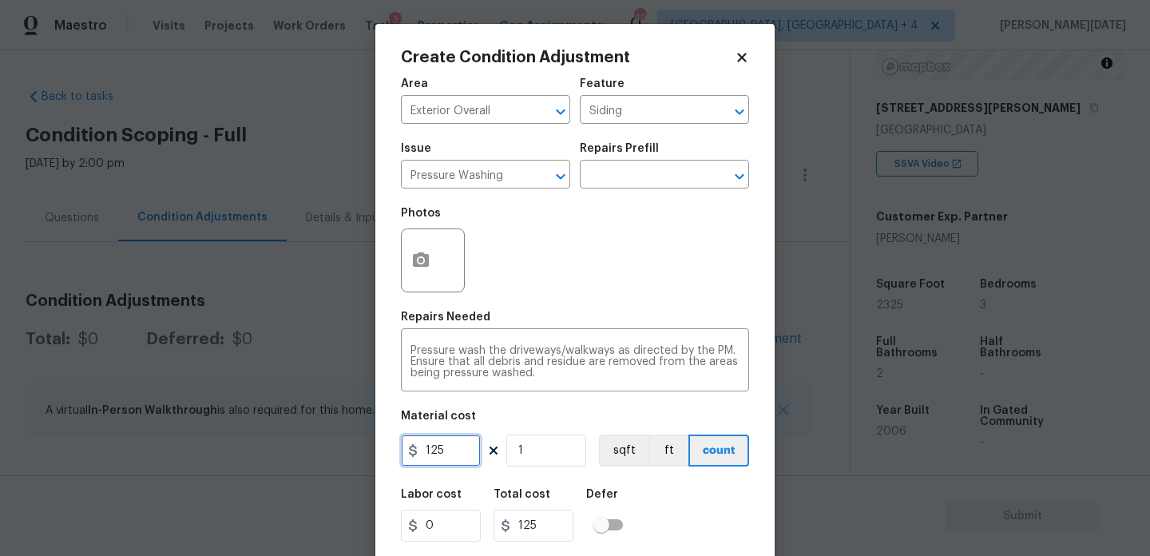
drag, startPoint x: 469, startPoint y: 458, endPoint x: 260, endPoint y: 458, distance: 209.2
click at [260, 458] on div "Create Condition Adjustment Area Exterior Overall ​ Feature Siding ​ Issue Pres…" at bounding box center [575, 278] width 1150 height 556
type input "200"
click at [573, 263] on div "Photos" at bounding box center [575, 250] width 348 height 104
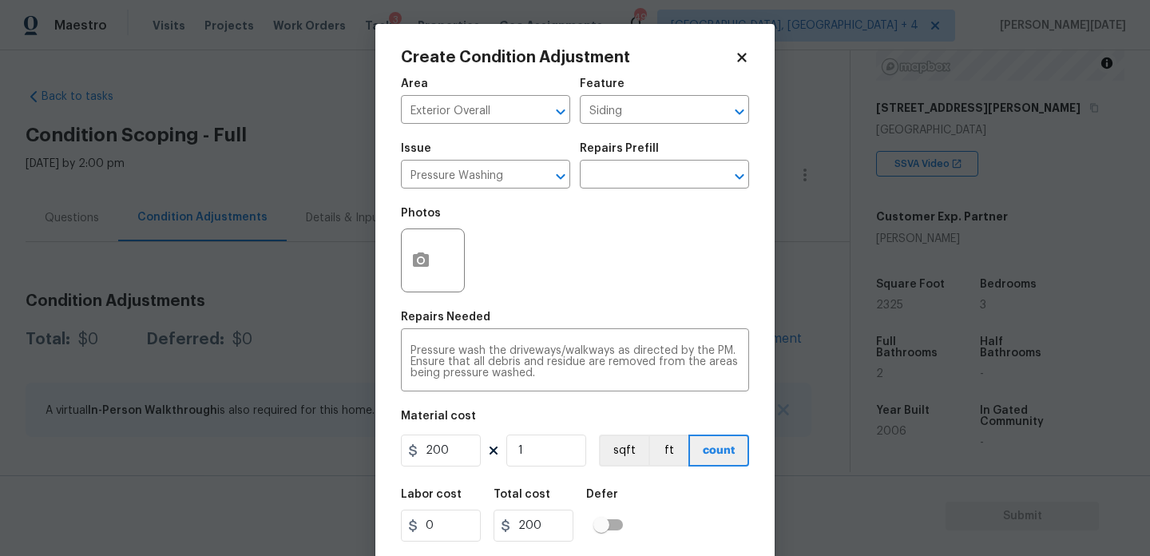
scroll to position [41, 0]
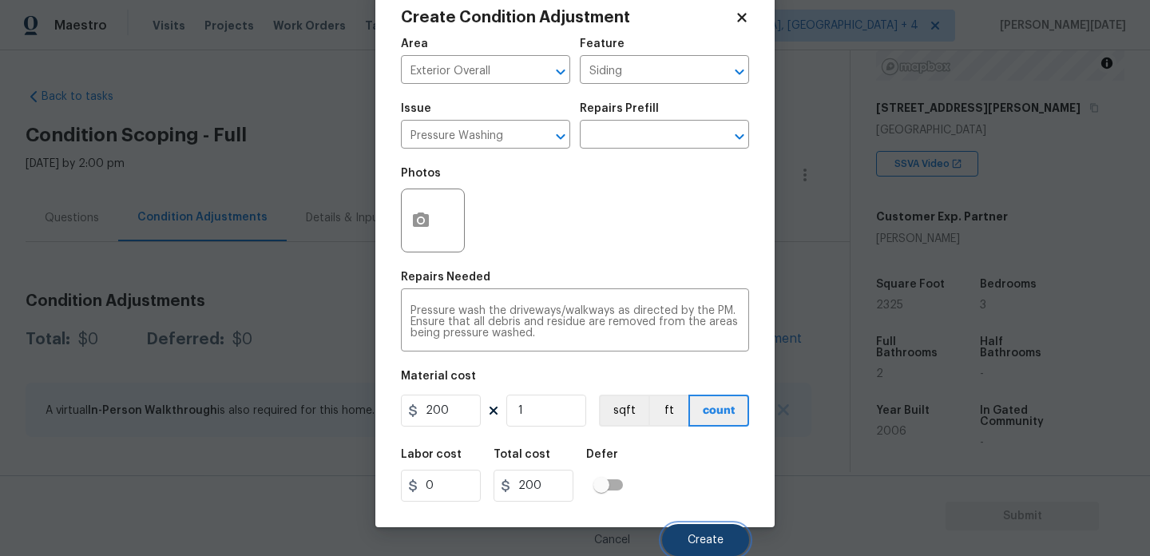
click at [699, 545] on span "Create" at bounding box center [705, 540] width 36 height 12
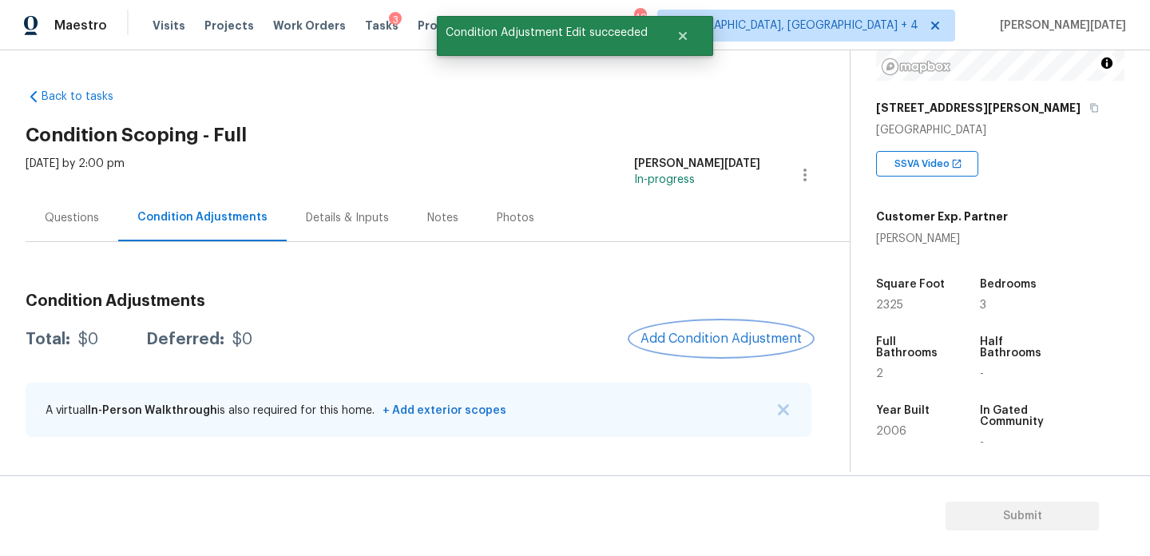
scroll to position [0, 0]
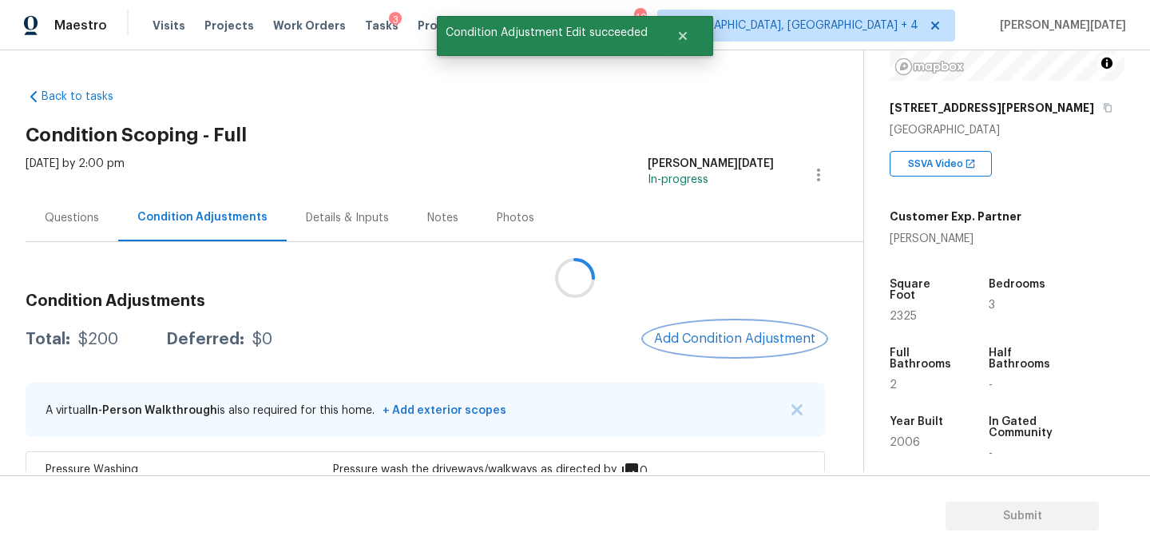
click at [696, 338] on span "Add Condition Adjustment" at bounding box center [734, 338] width 161 height 14
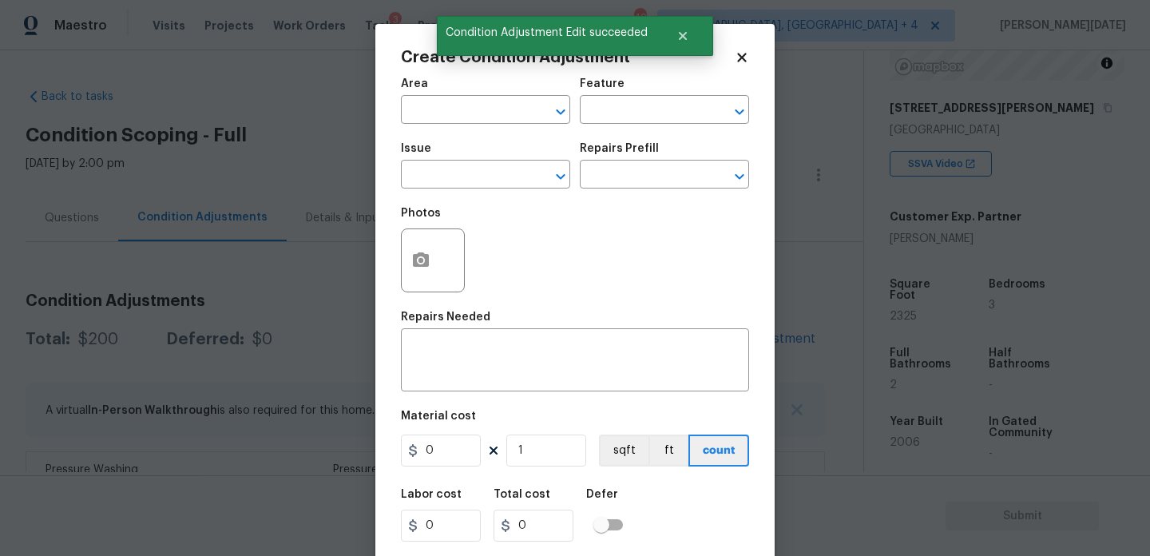
click at [696, 338] on div "x ​" at bounding box center [575, 361] width 348 height 59
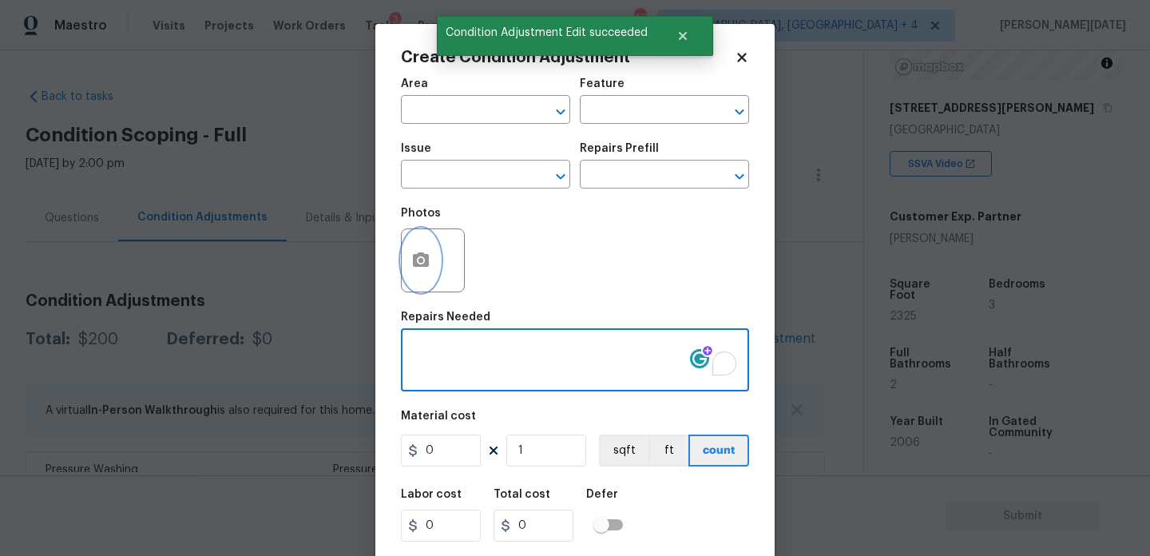
click at [427, 270] on icon "button" at bounding box center [420, 260] width 19 height 19
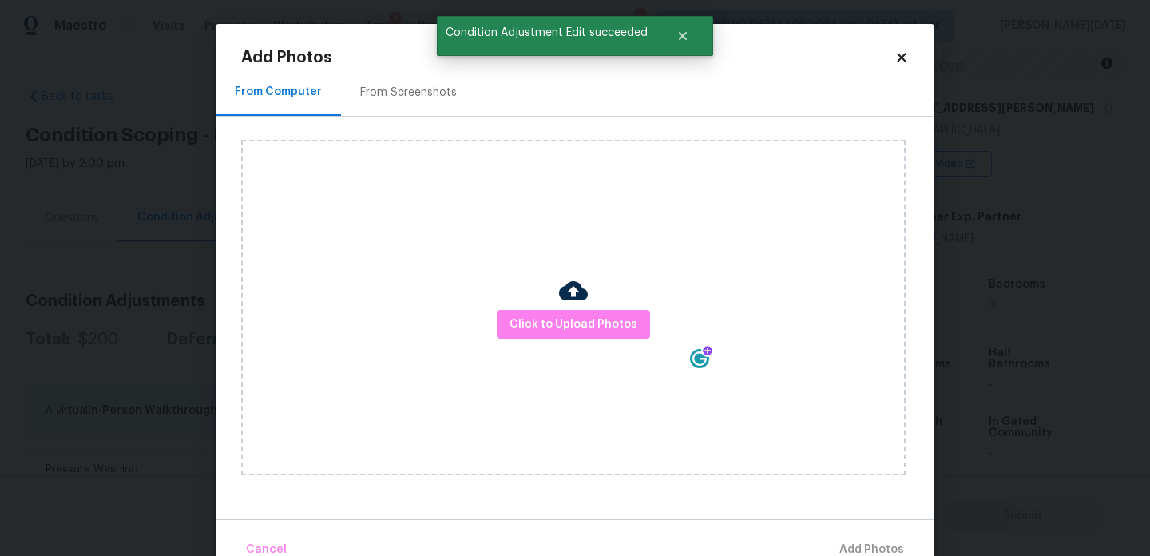
click at [408, 90] on div "From Screenshots" at bounding box center [408, 93] width 97 height 16
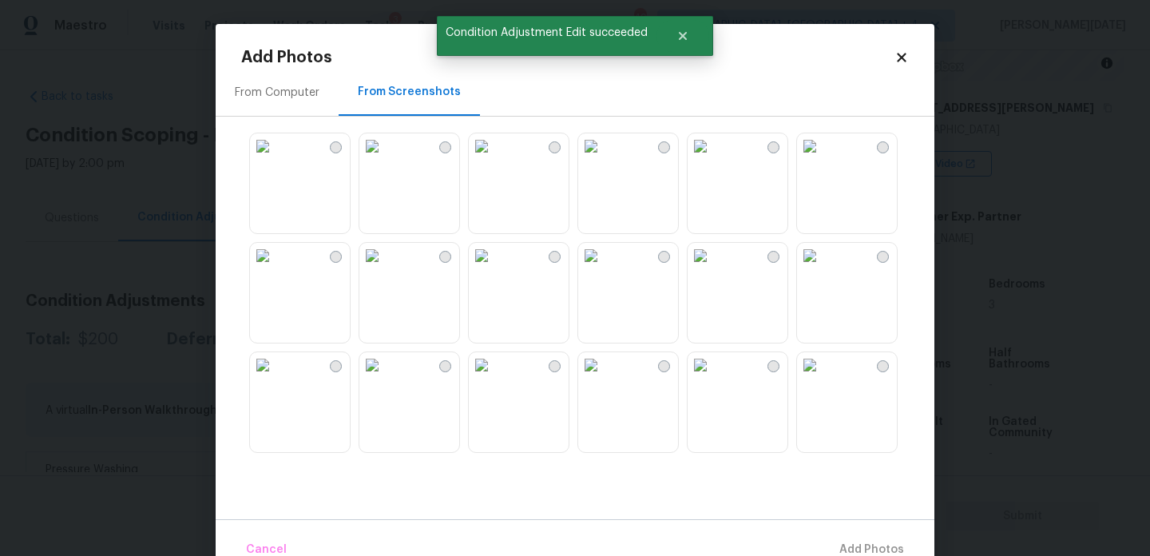
click at [385, 159] on img at bounding box center [372, 146] width 26 height 26
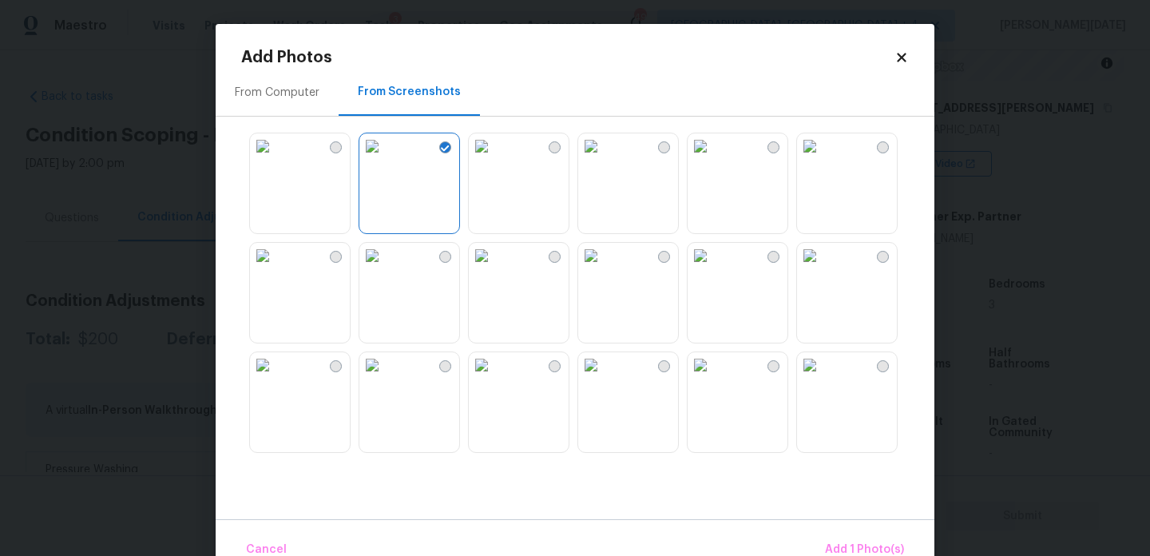
click at [713, 159] on img at bounding box center [700, 146] width 26 height 26
click at [713, 268] on img at bounding box center [700, 256] width 26 height 26
click at [818, 378] on img at bounding box center [810, 365] width 26 height 26
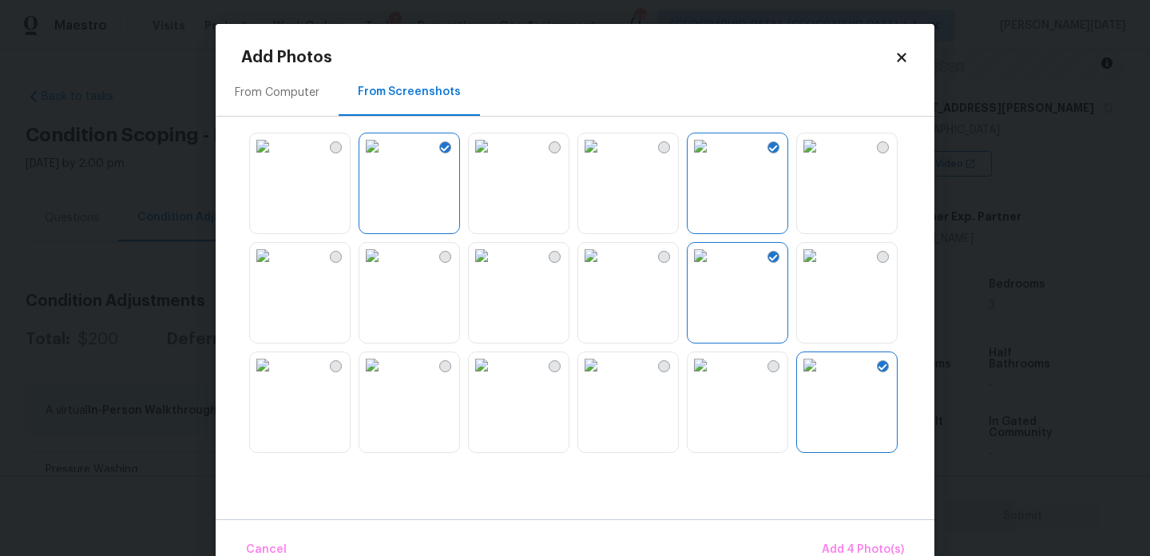
click at [860, 531] on div "Cancel Add 4 Photo(s)" at bounding box center [575, 543] width 719 height 48
click at [870, 545] on span "Add 4 Photo(s)" at bounding box center [863, 550] width 82 height 20
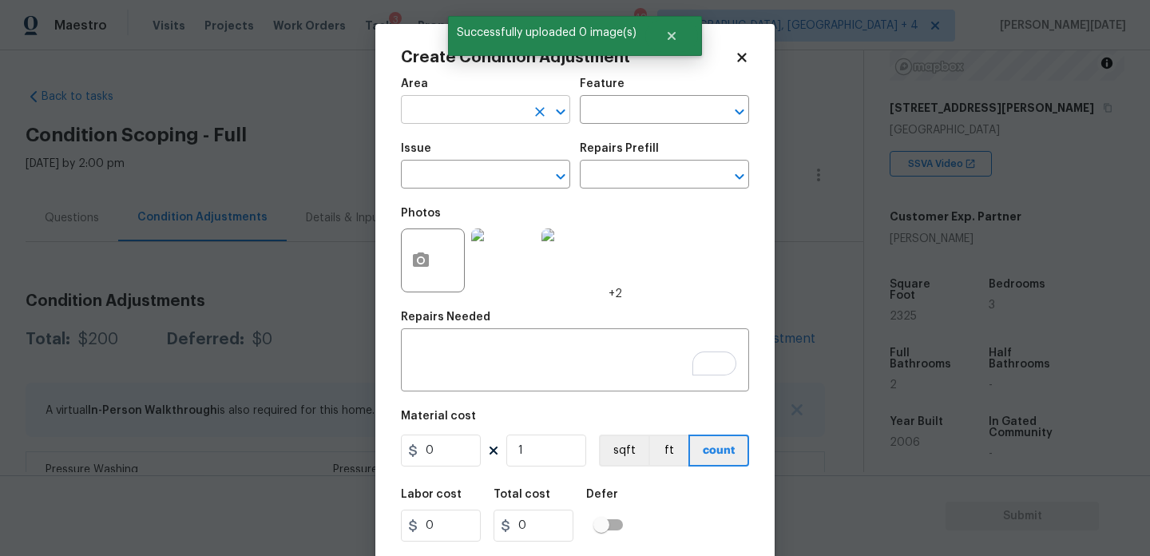
click at [442, 111] on input "text" at bounding box center [463, 111] width 125 height 25
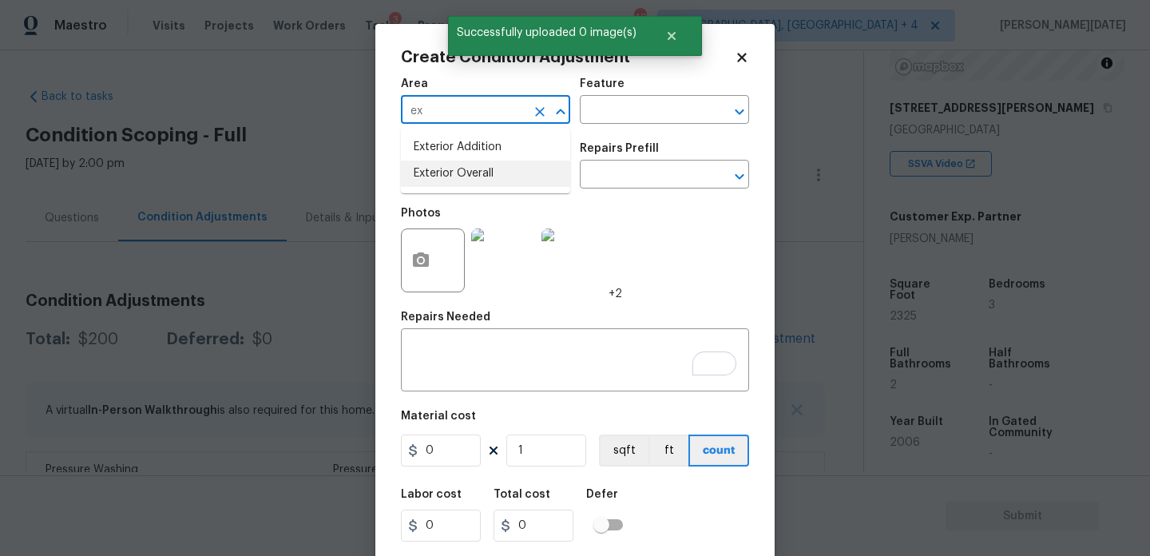
click at [450, 172] on li "Exterior Overall" at bounding box center [485, 173] width 169 height 26
type input "Exterior Overall"
click at [450, 172] on input "text" at bounding box center [463, 176] width 125 height 25
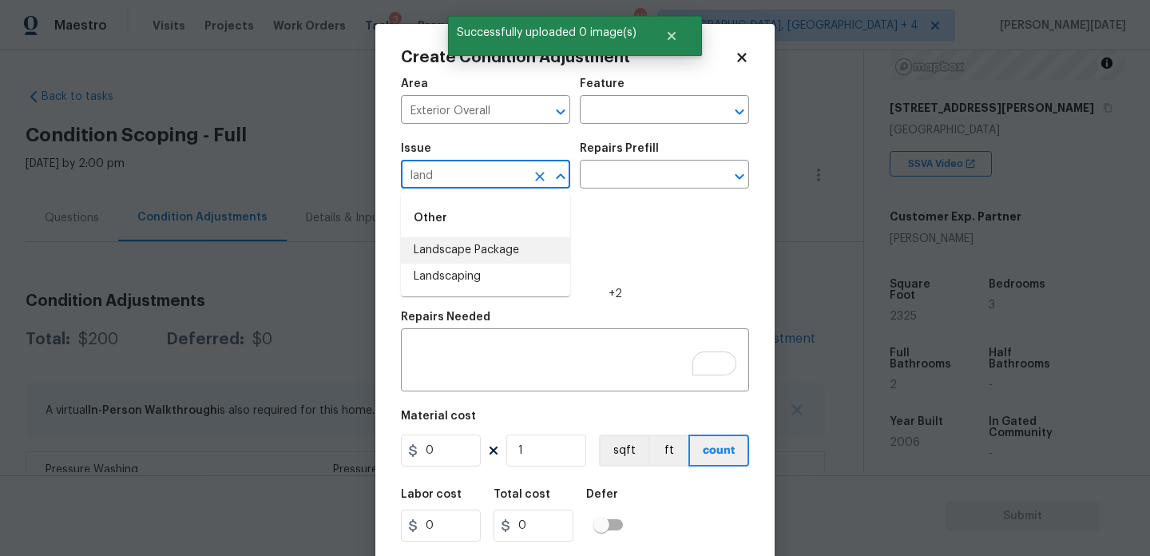
click at [464, 243] on li "Landscape Package" at bounding box center [485, 250] width 169 height 26
type input "Landscape Package"
click at [612, 184] on input "text" at bounding box center [642, 176] width 125 height 25
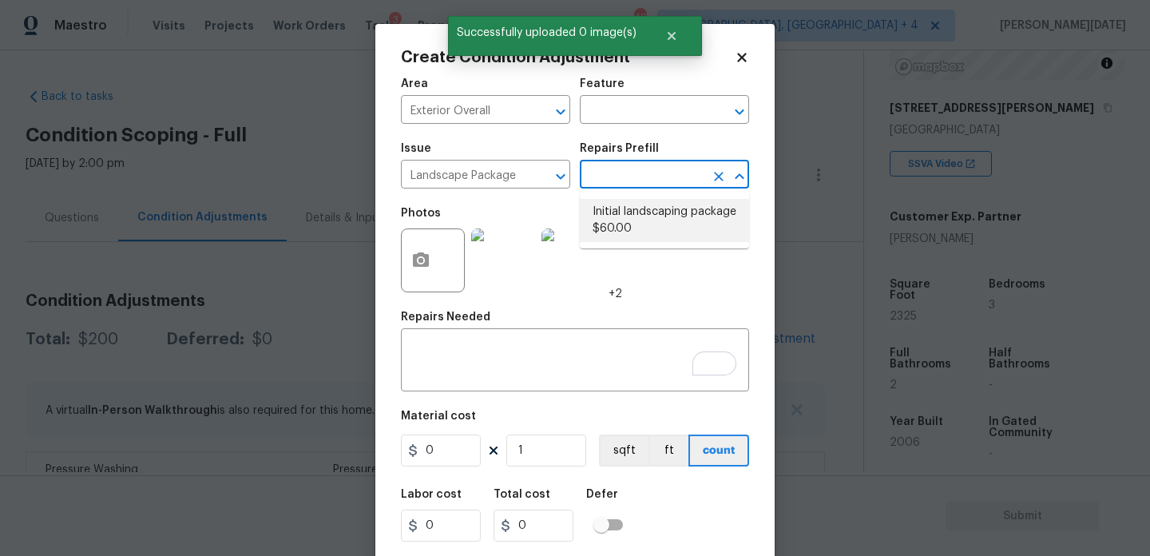
click at [639, 242] on ul "Initial landscaping package $60.00" at bounding box center [664, 220] width 169 height 56
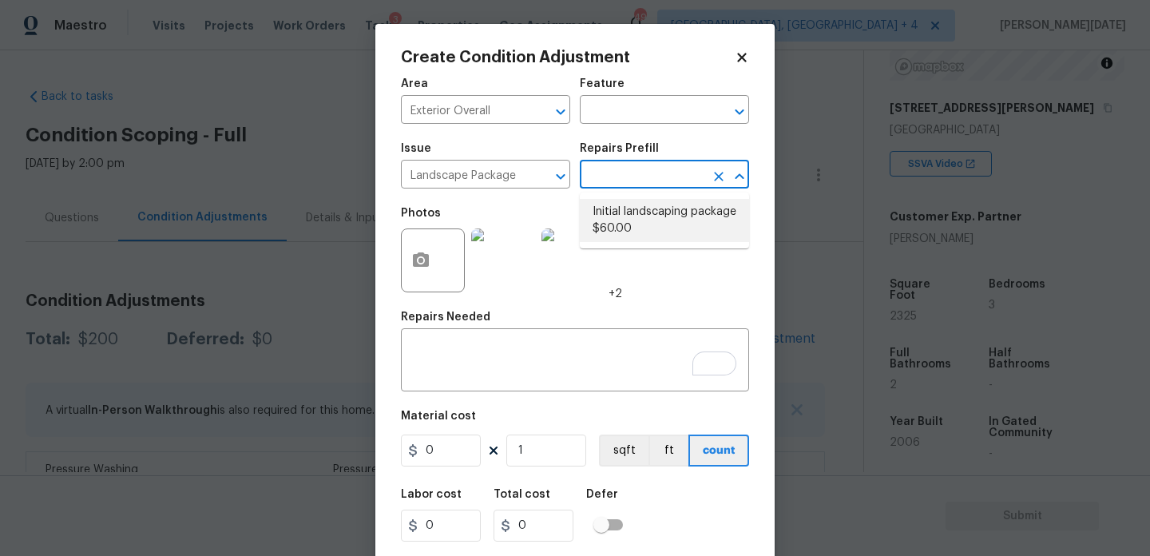
click at [676, 192] on ul "Initial landscaping package $60.00" at bounding box center [664, 220] width 169 height 56
click at [662, 236] on li "Initial landscaping package $60.00" at bounding box center [664, 220] width 169 height 43
type input "Home Readiness Packages"
type textarea "Mowing of grass up to 6" in height. Mow, edge along driveways & sidewalks, trim…"
type input "60"
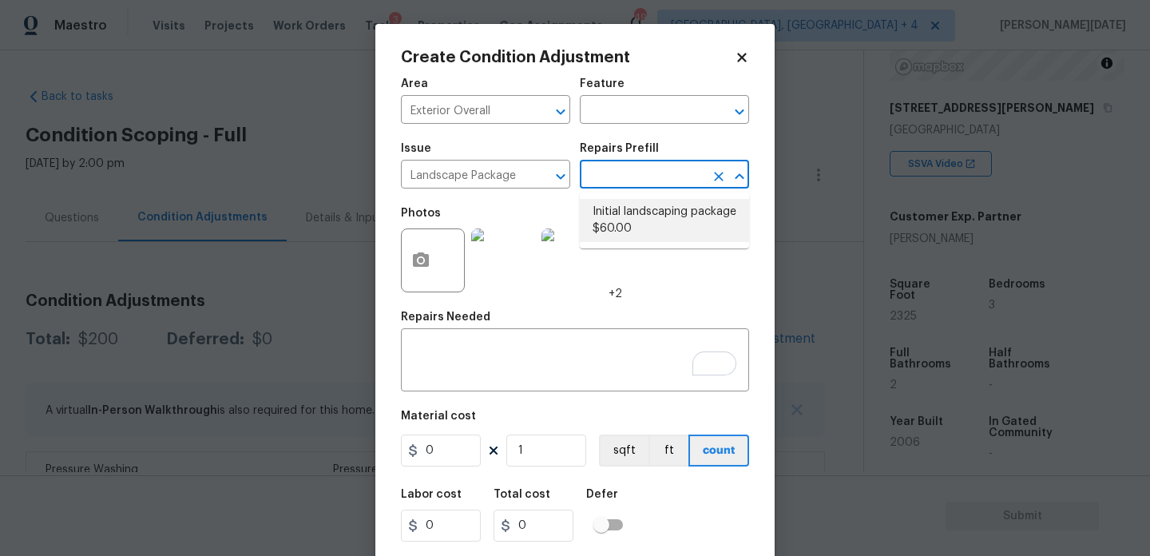
type input "60"
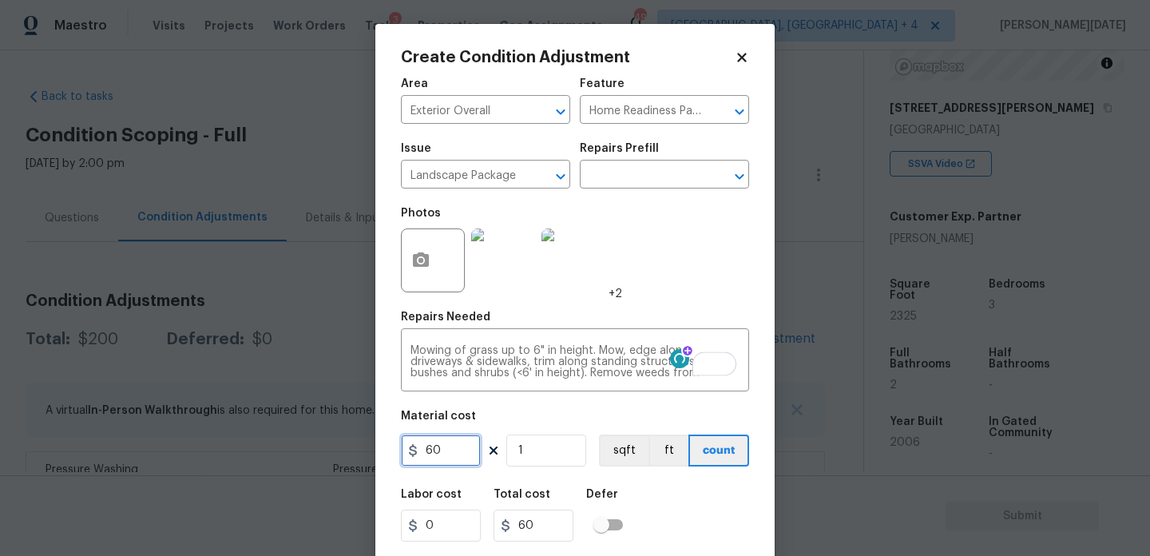
drag, startPoint x: 452, startPoint y: 456, endPoint x: 318, endPoint y: 455, distance: 134.1
click at [318, 455] on div "Create Condition Adjustment Area Exterior Overall ​ Feature Home Readiness Pack…" at bounding box center [575, 278] width 1150 height 556
type input "300"
click at [651, 288] on div "Photos +2" at bounding box center [575, 250] width 348 height 104
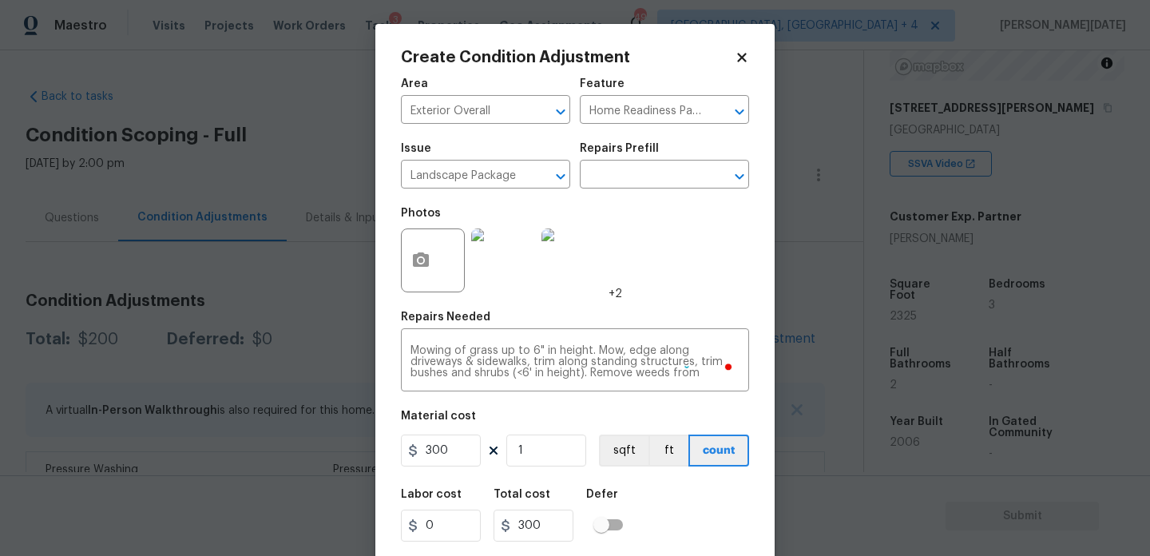
scroll to position [41, 0]
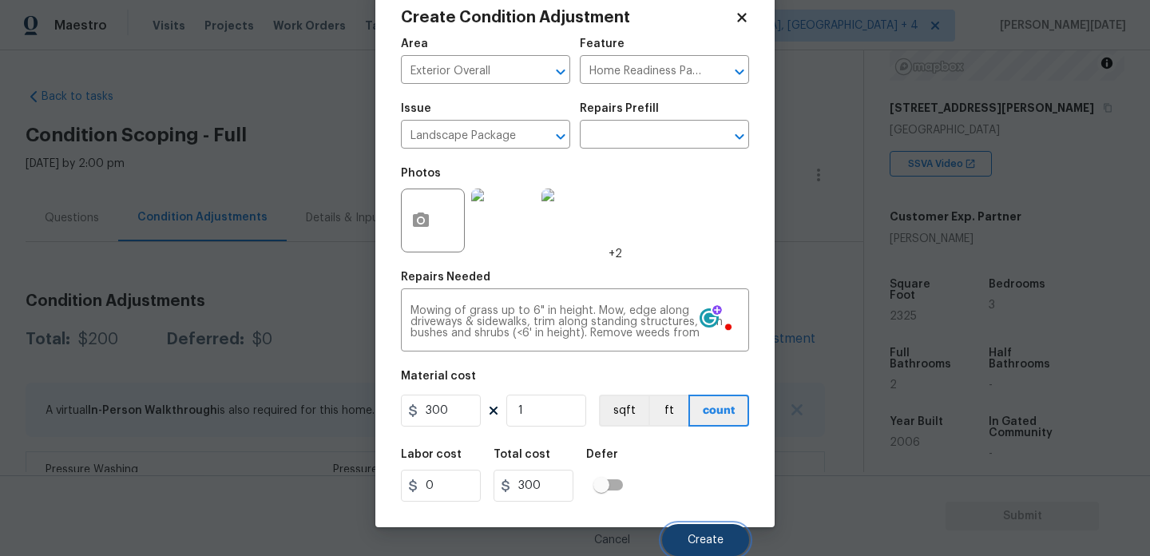
click at [707, 540] on span "Create" at bounding box center [705, 540] width 36 height 12
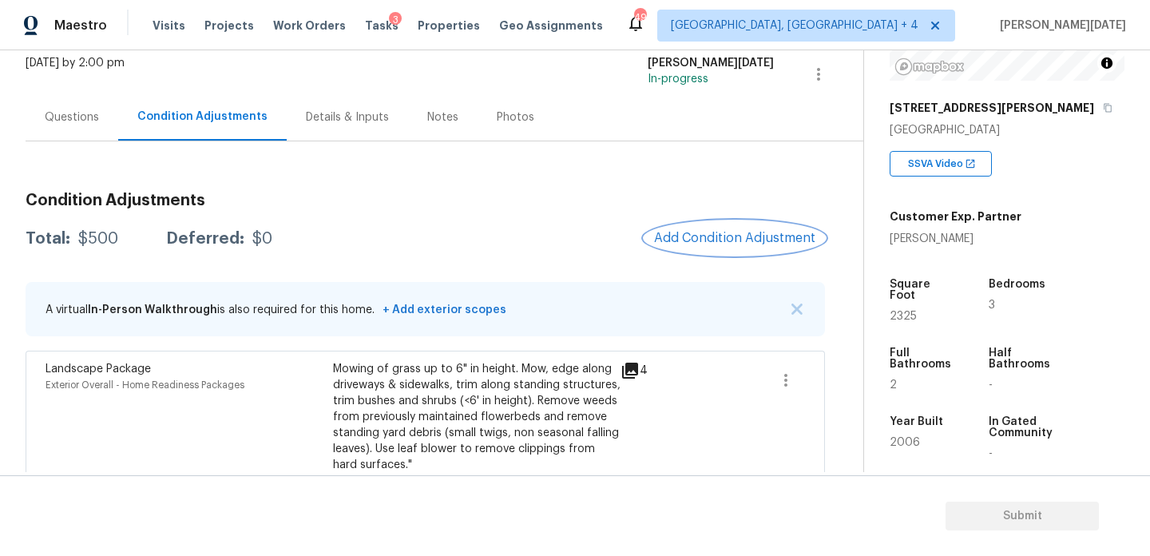
scroll to position [100, 0]
click at [719, 236] on span "Add Condition Adjustment" at bounding box center [734, 239] width 161 height 14
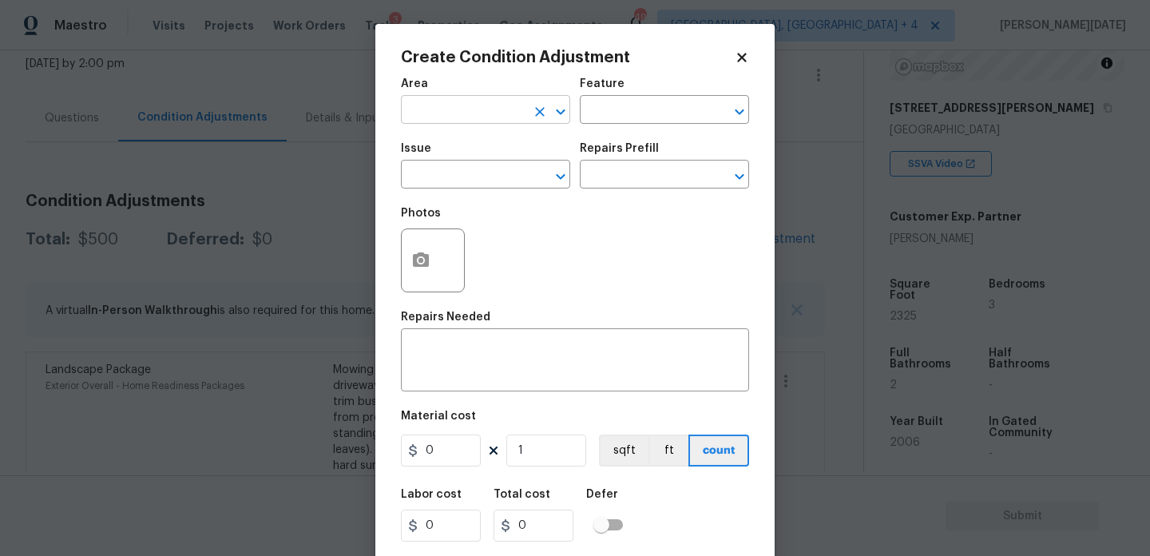
click at [413, 102] on input "text" at bounding box center [463, 111] width 125 height 25
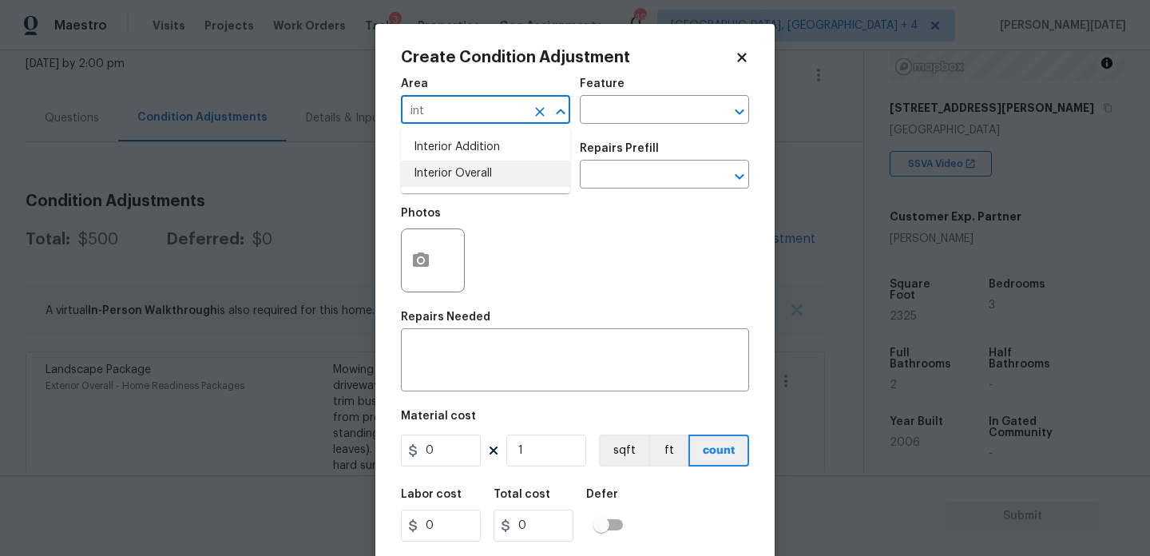
click at [448, 181] on li "Interior Overall" at bounding box center [485, 173] width 169 height 26
type input "Interior Overall"
click at [448, 181] on input "text" at bounding box center [463, 176] width 125 height 25
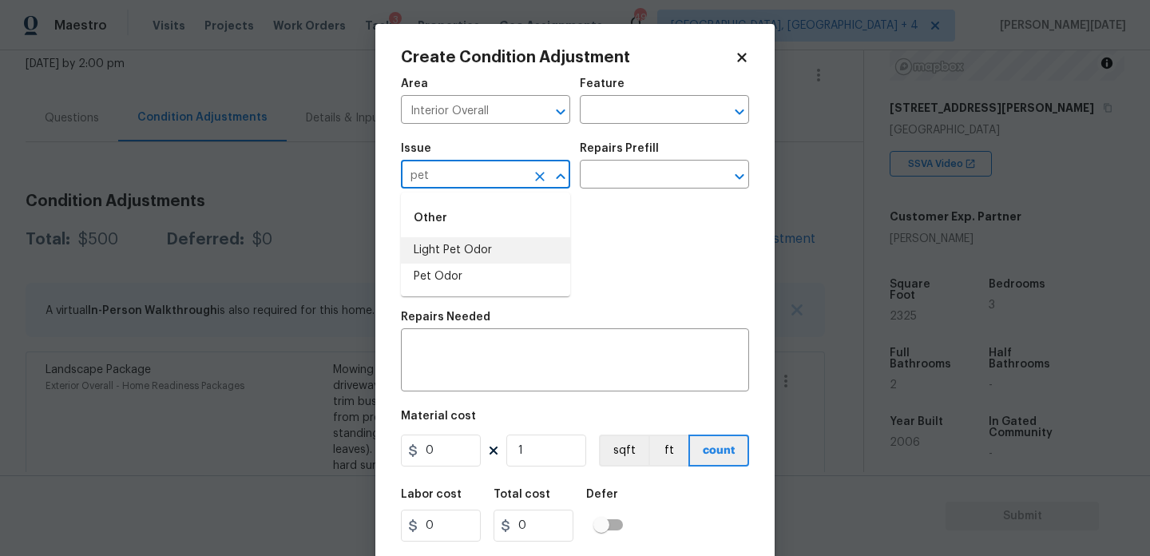
click at [477, 247] on li "Light Pet Odor" at bounding box center [485, 250] width 169 height 26
type input "Light Pet Odor"
click at [615, 190] on div "Issue Light Pet Odor ​ Repairs Prefill ​" at bounding box center [575, 165] width 348 height 65
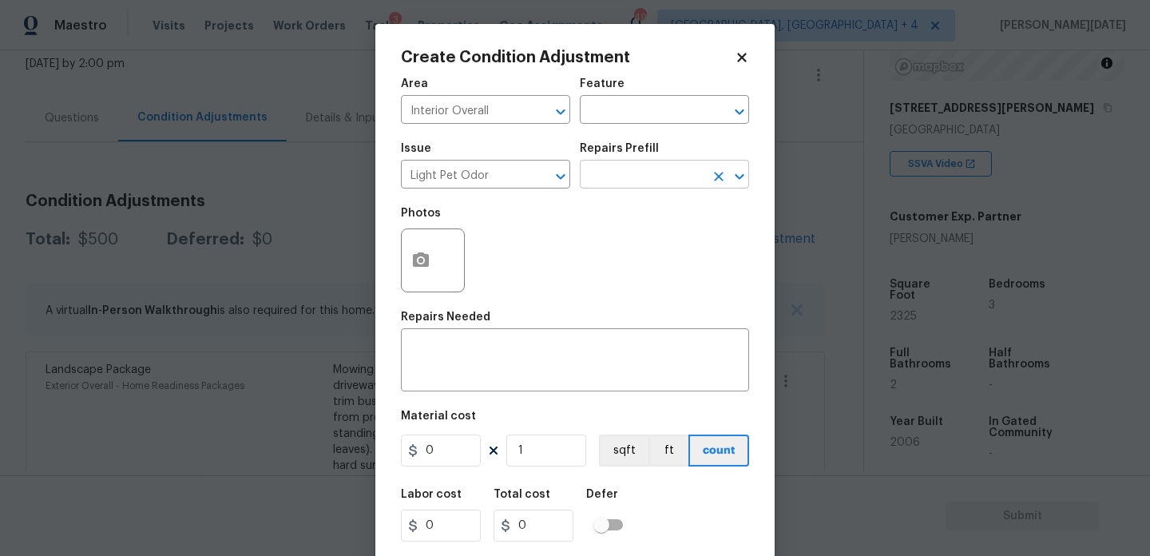
click at [636, 172] on input "text" at bounding box center [642, 176] width 125 height 25
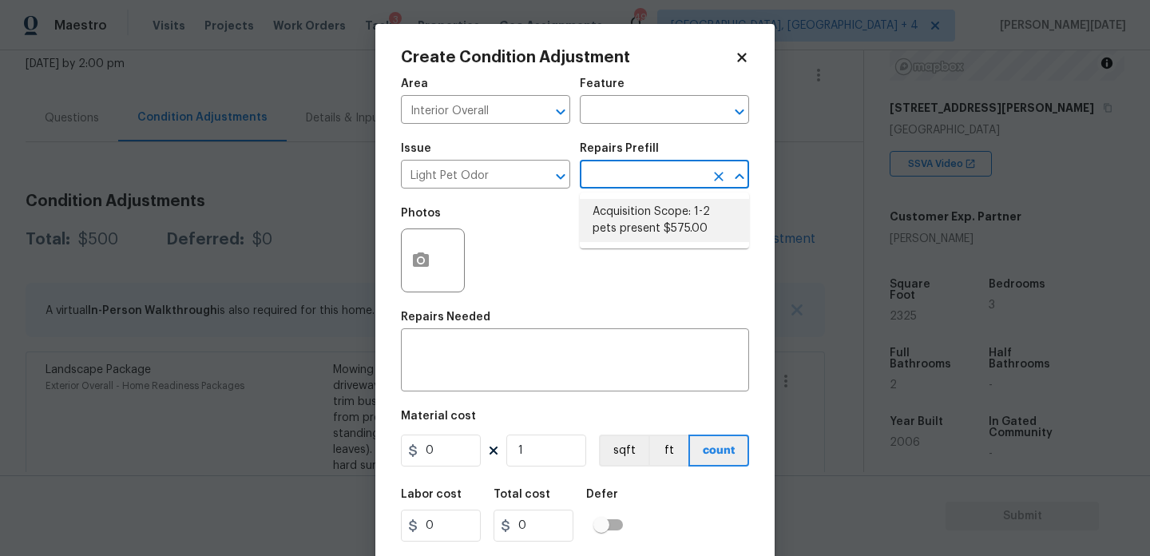
click at [638, 216] on li "Acquisition Scope: 1-2 pets present $575.00" at bounding box center [664, 220] width 169 height 43
type textarea "Acquisition Scope: 1-2 pets present"
type input "575"
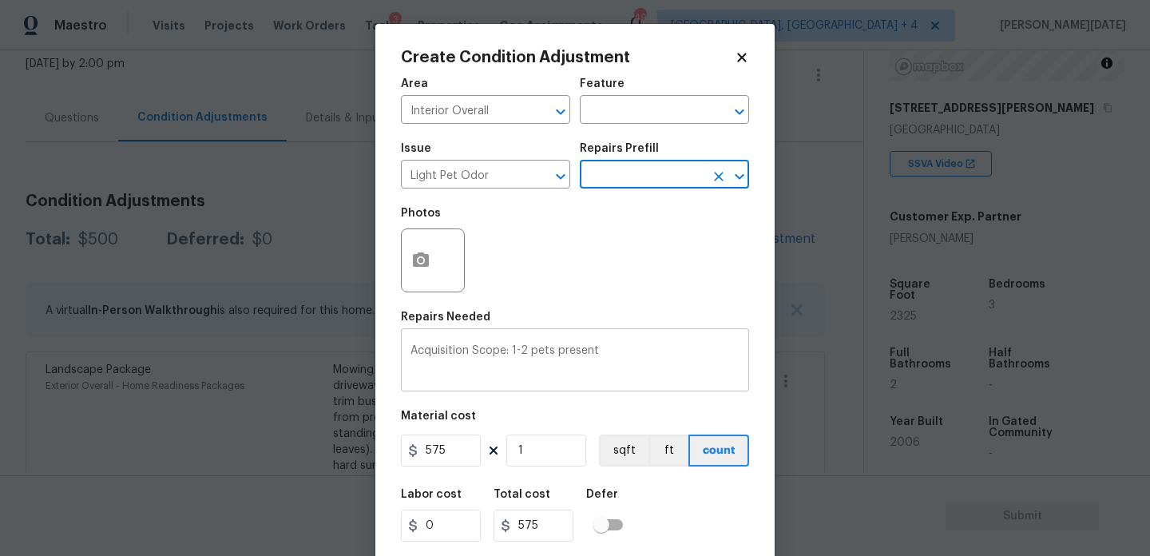
scroll to position [41, 0]
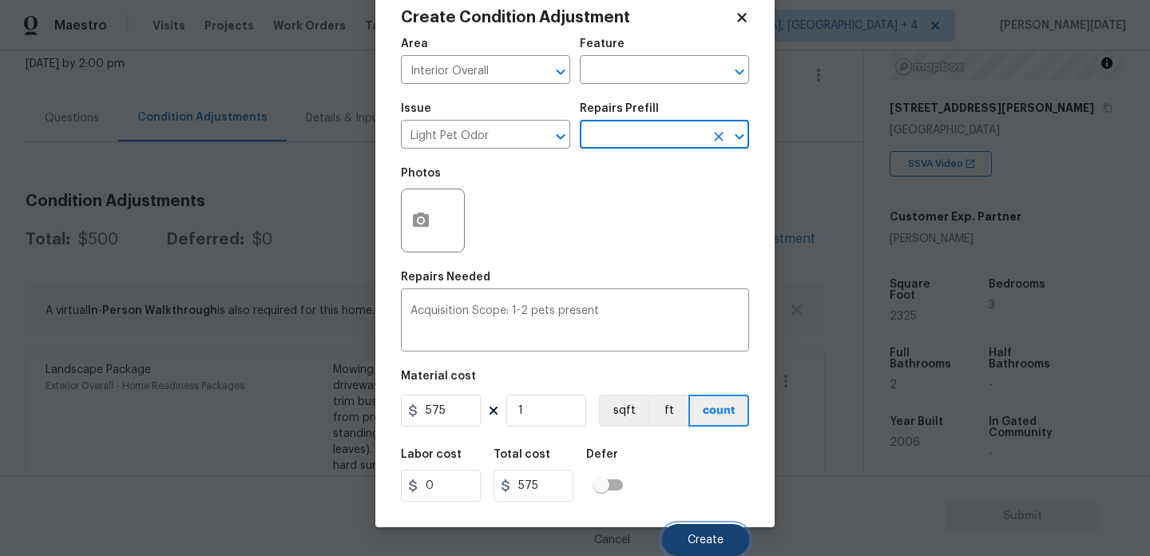
click at [683, 546] on button "Create" at bounding box center [705, 540] width 87 height 32
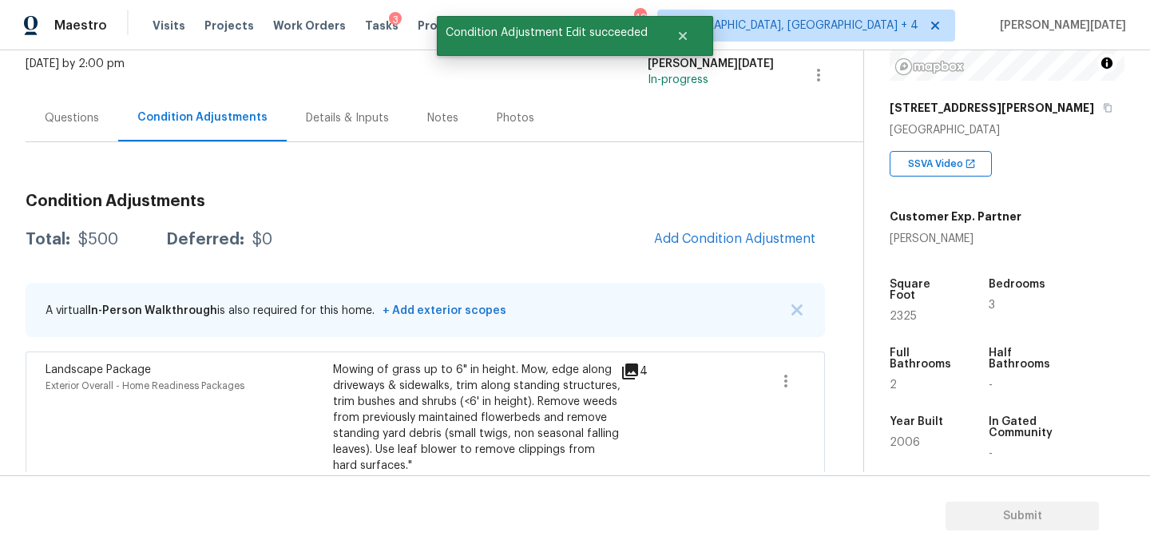
scroll to position [0, 0]
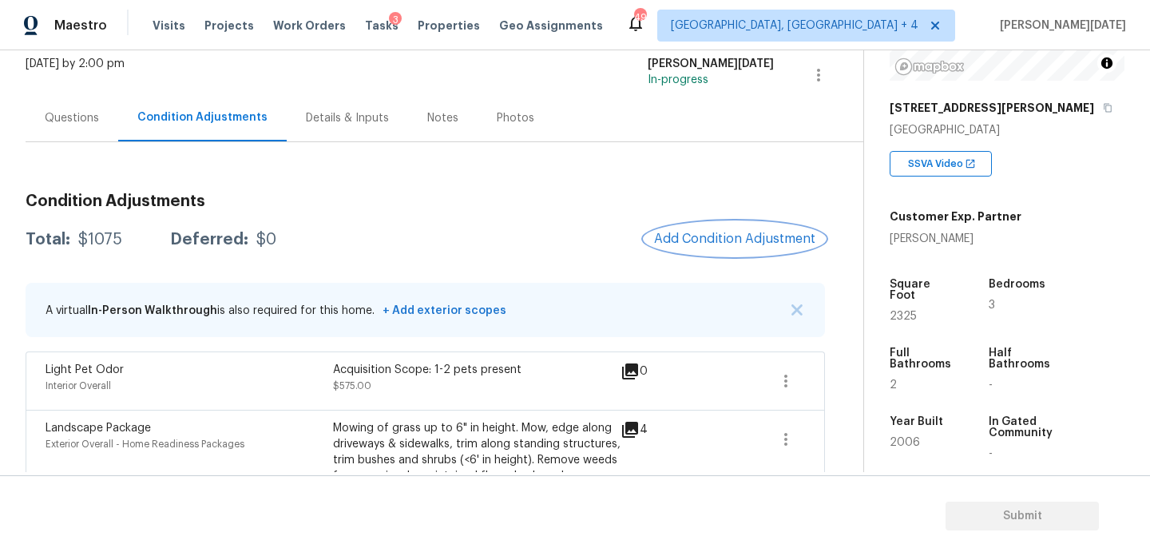
click at [705, 248] on button "Add Condition Adjustment" at bounding box center [734, 239] width 180 height 34
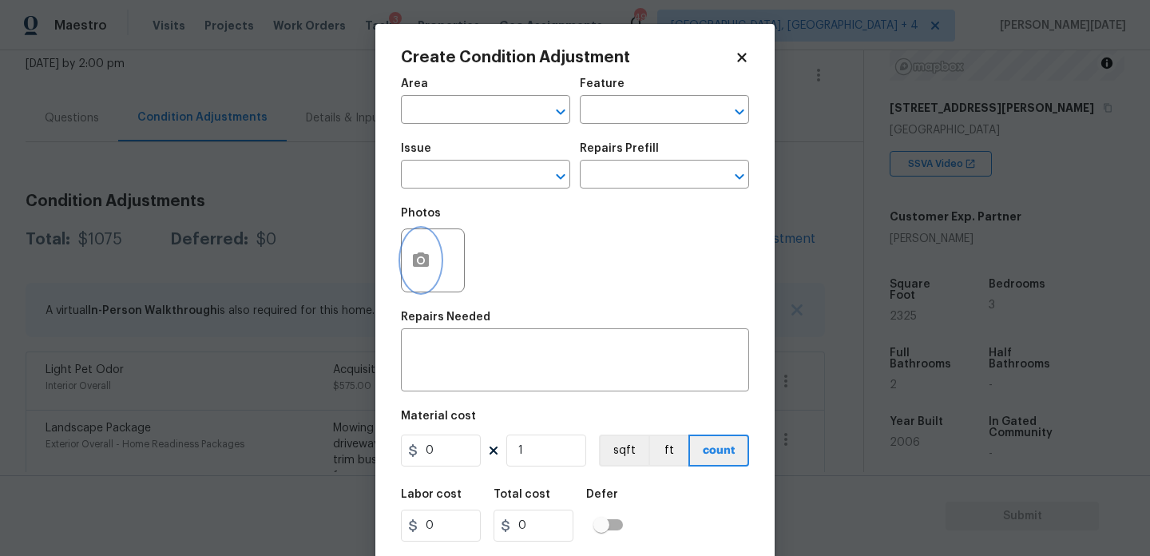
click at [436, 266] on button "button" at bounding box center [421, 260] width 38 height 62
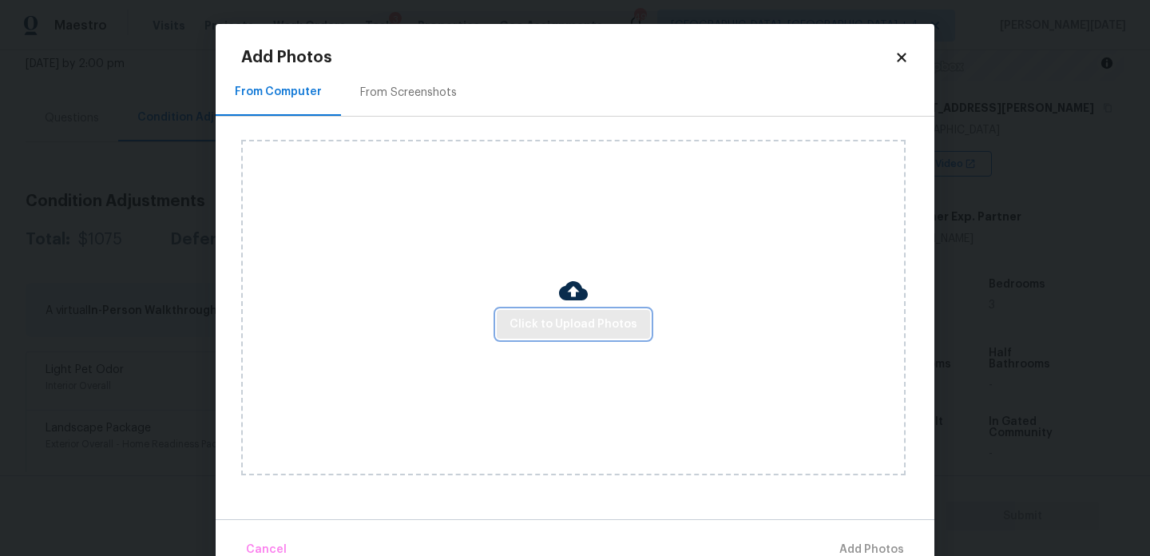
click at [546, 335] on button "Click to Upload Photos" at bounding box center [573, 325] width 153 height 30
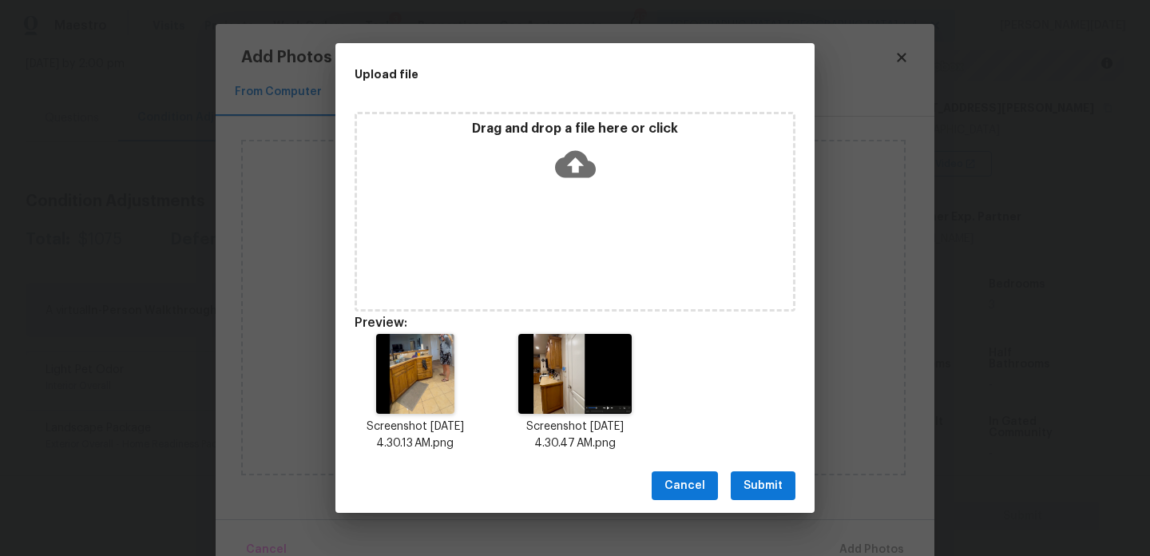
click at [756, 474] on button "Submit" at bounding box center [763, 486] width 65 height 30
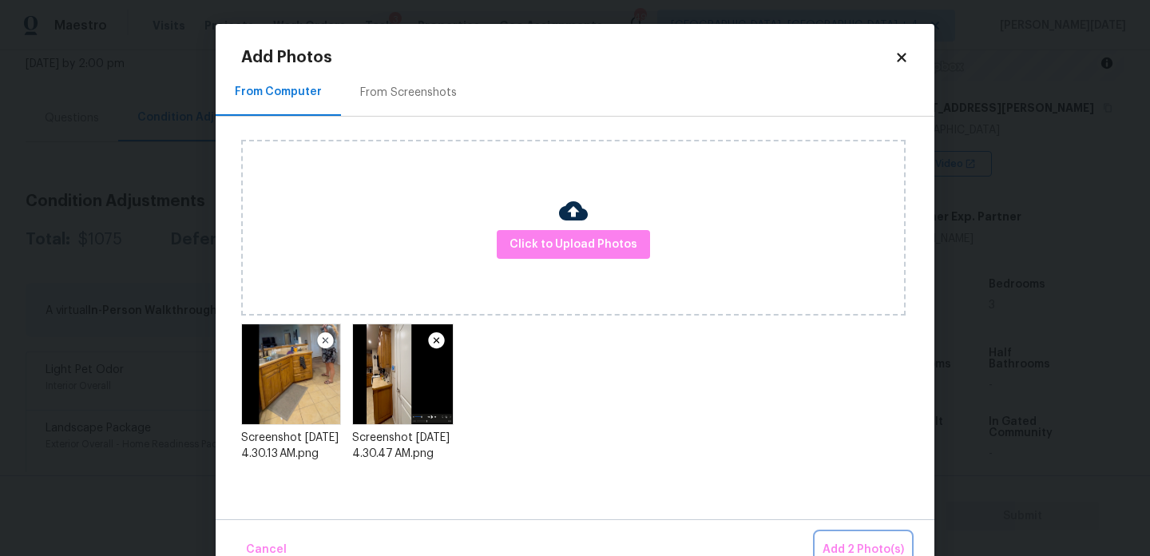
click at [833, 541] on span "Add 2 Photo(s)" at bounding box center [862, 550] width 81 height 20
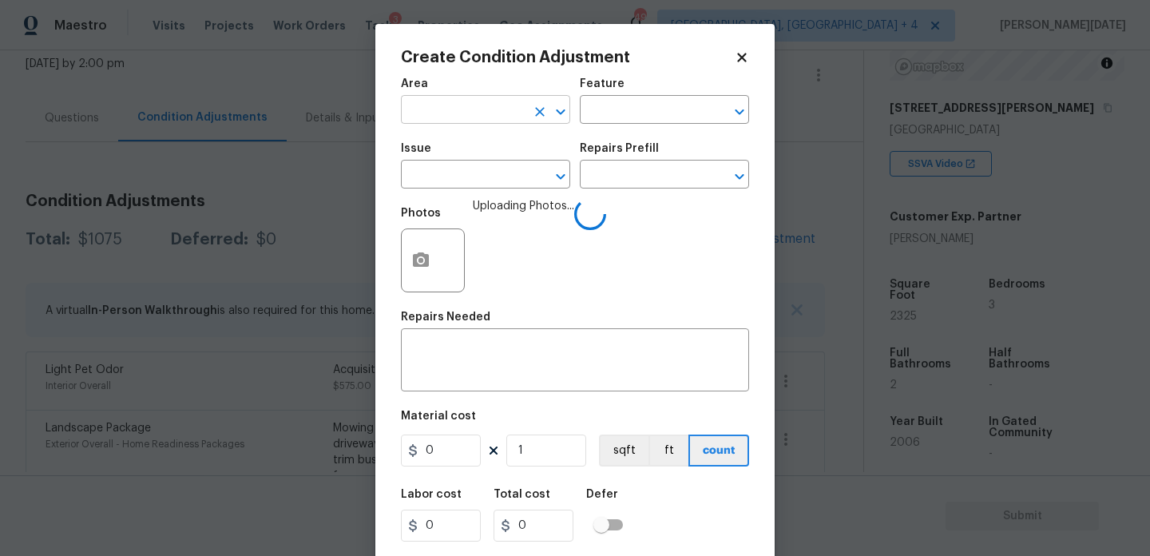
click at [418, 101] on input "text" at bounding box center [463, 111] width 125 height 25
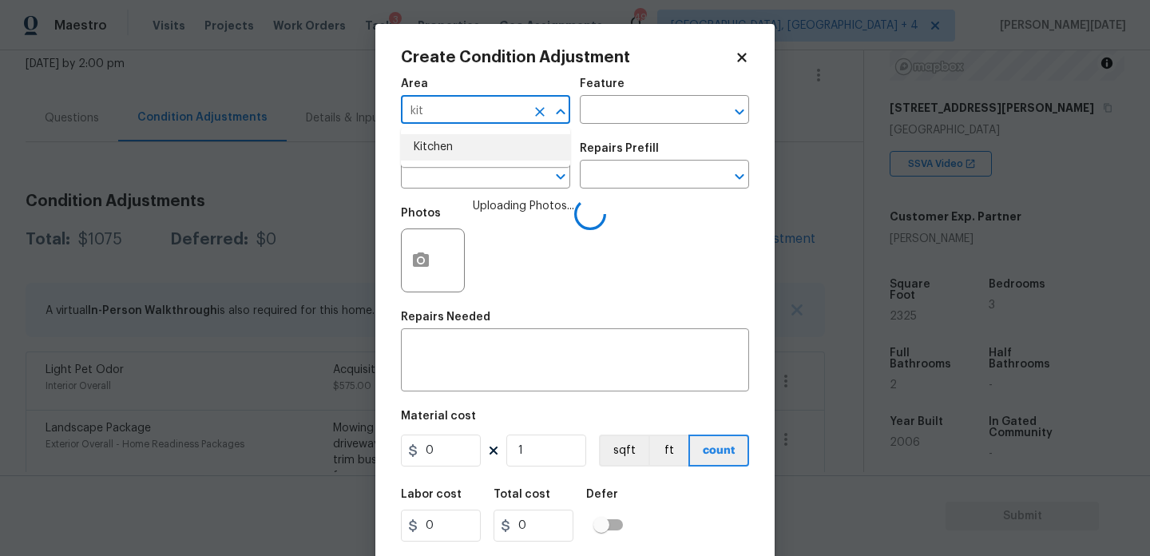
click at [440, 140] on li "Kitchen" at bounding box center [485, 147] width 169 height 26
type input "Kitchen"
click at [462, 180] on input "text" at bounding box center [463, 176] width 125 height 25
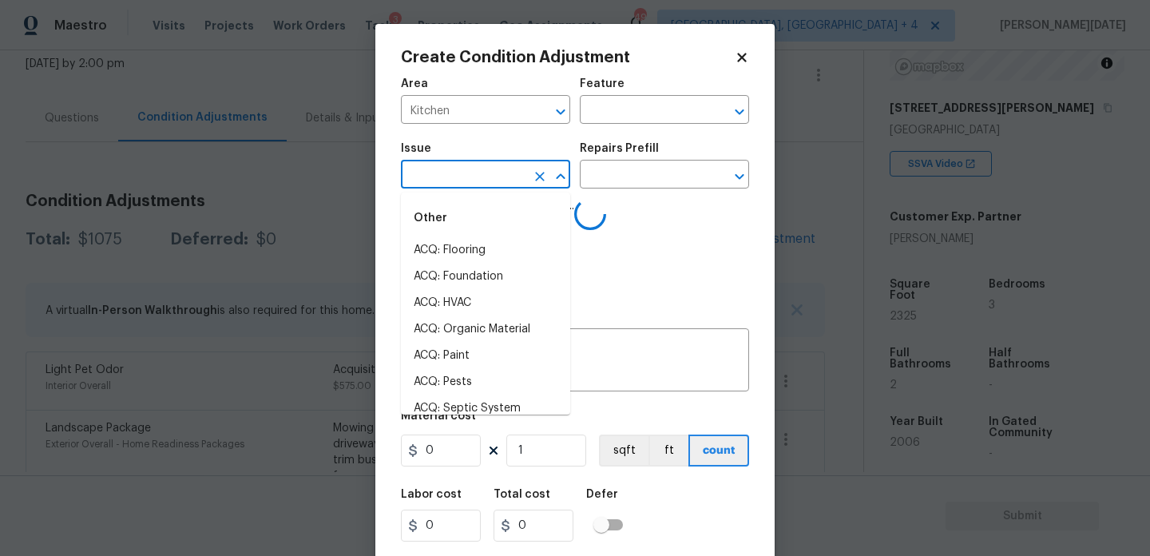
type input "c"
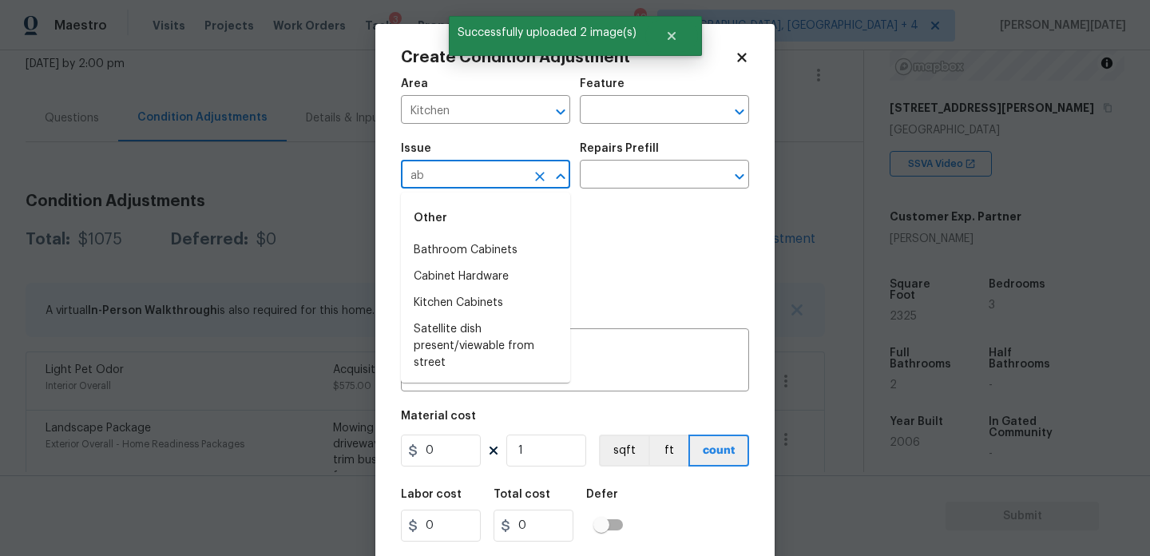
type input "a"
type input "c"
type input "a"
click at [479, 305] on li "Kitchen Cabinets" at bounding box center [485, 303] width 169 height 26
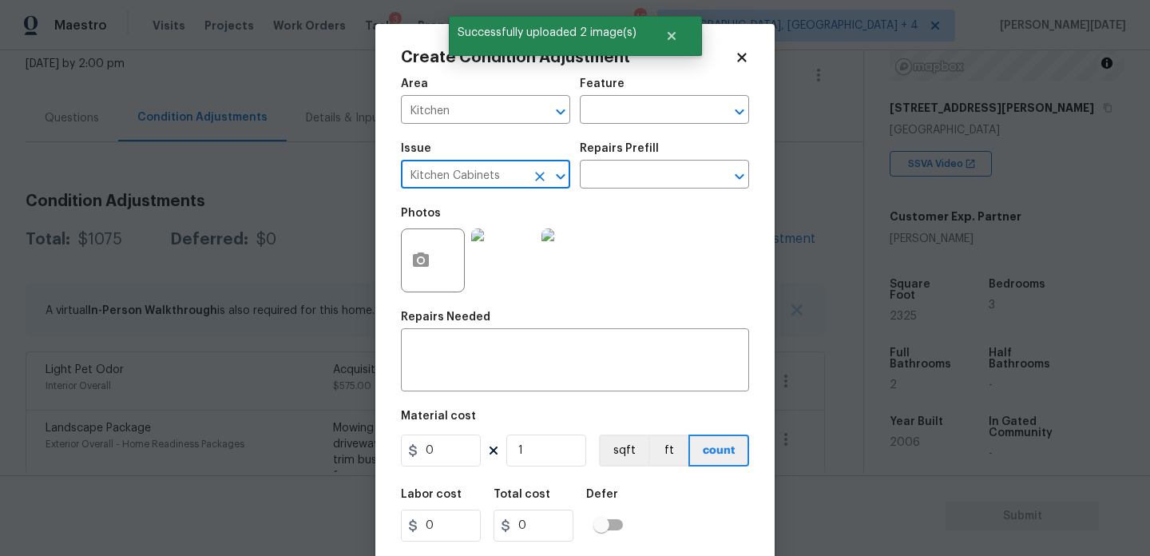
type input "Kitchen Cabinets"
click at [596, 192] on div "Issue Kitchen Cabinets ​ Repairs Prefill ​" at bounding box center [575, 165] width 348 height 65
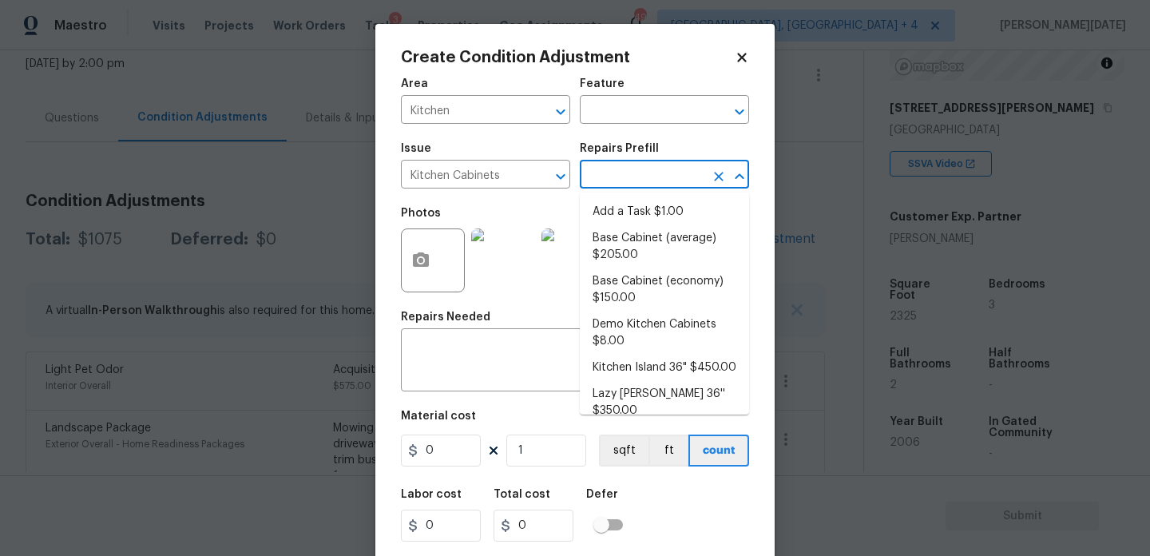
click at [608, 180] on input "text" at bounding box center [642, 176] width 125 height 25
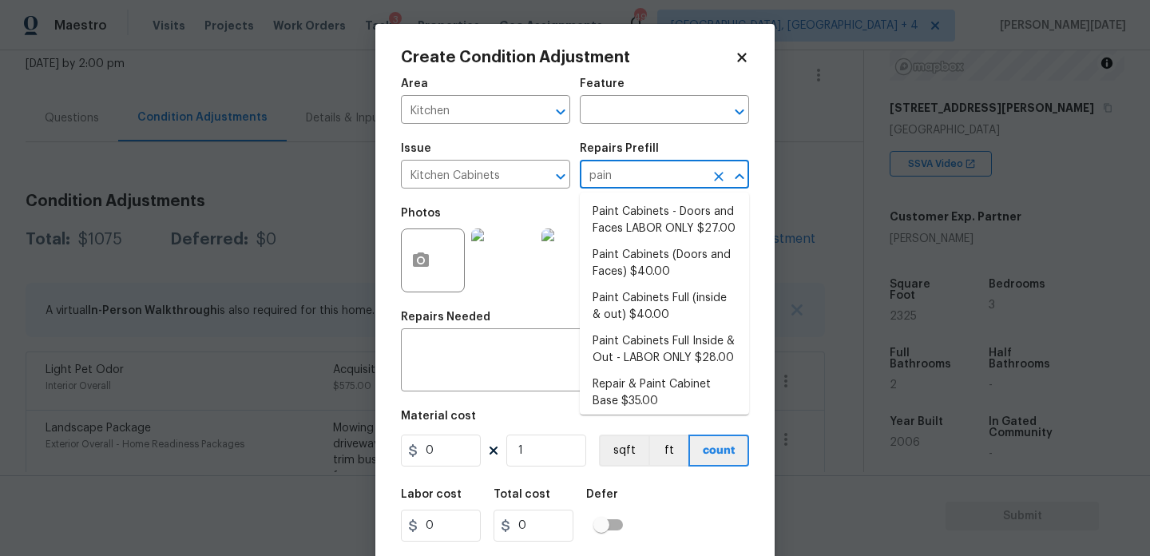
type input "paint"
click at [651, 220] on li "Paint Cabinets - Doors and Faces LABOR ONLY $27.00" at bounding box center [664, 220] width 169 height 43
type input "Cabinets"
type textarea "Prep, sand, mask and apply 2 coats of paint to the kitchen cabinet doors and bo…"
type input "27"
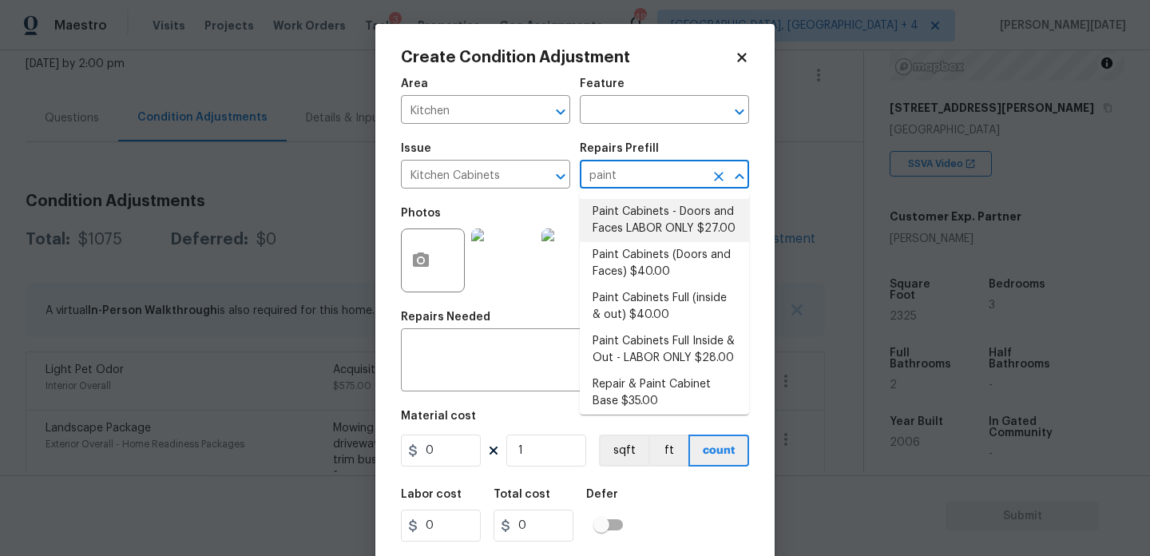
type input "27"
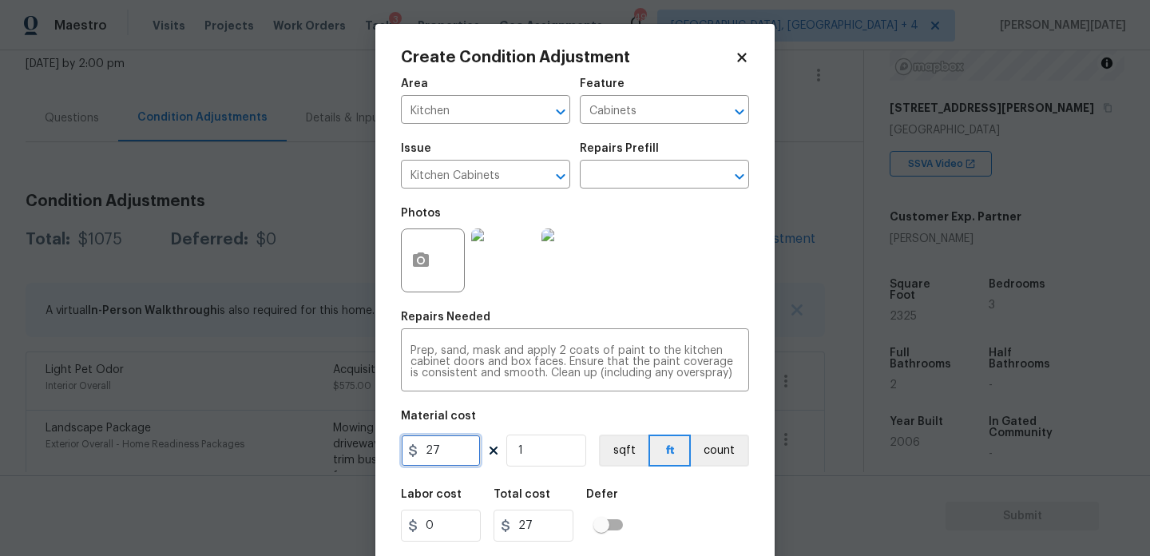
drag, startPoint x: 462, startPoint y: 454, endPoint x: 278, endPoint y: 453, distance: 183.7
click at [278, 453] on div "Create Condition Adjustment Area Kitchen ​ Feature Cabinets ​ Issue Kitchen Cab…" at bounding box center [575, 278] width 1150 height 556
type input "1200"
click at [697, 300] on div "Photos" at bounding box center [575, 250] width 348 height 104
type input "1200"
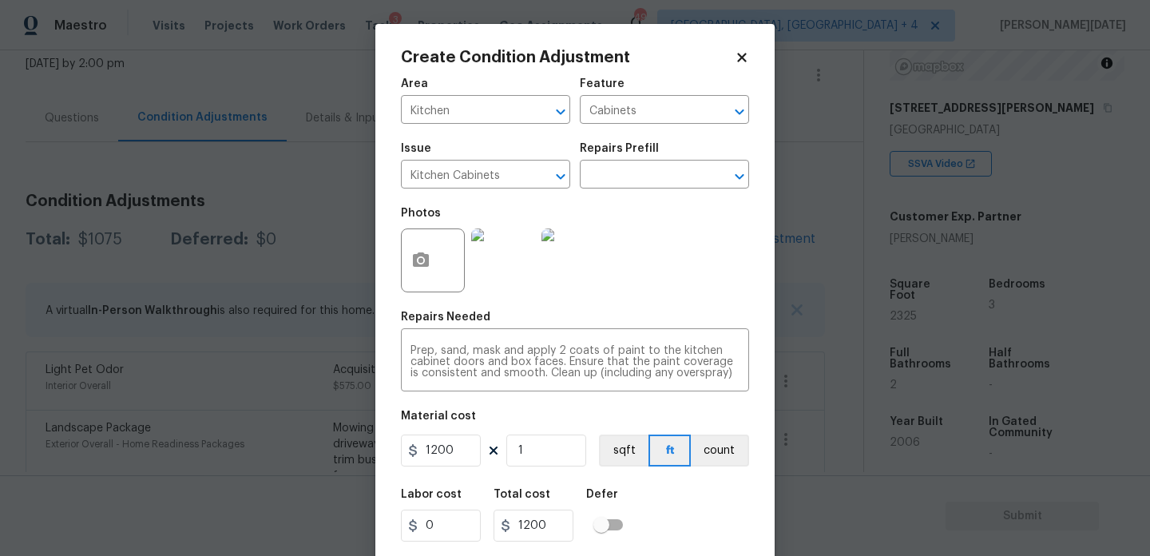
scroll to position [41, 0]
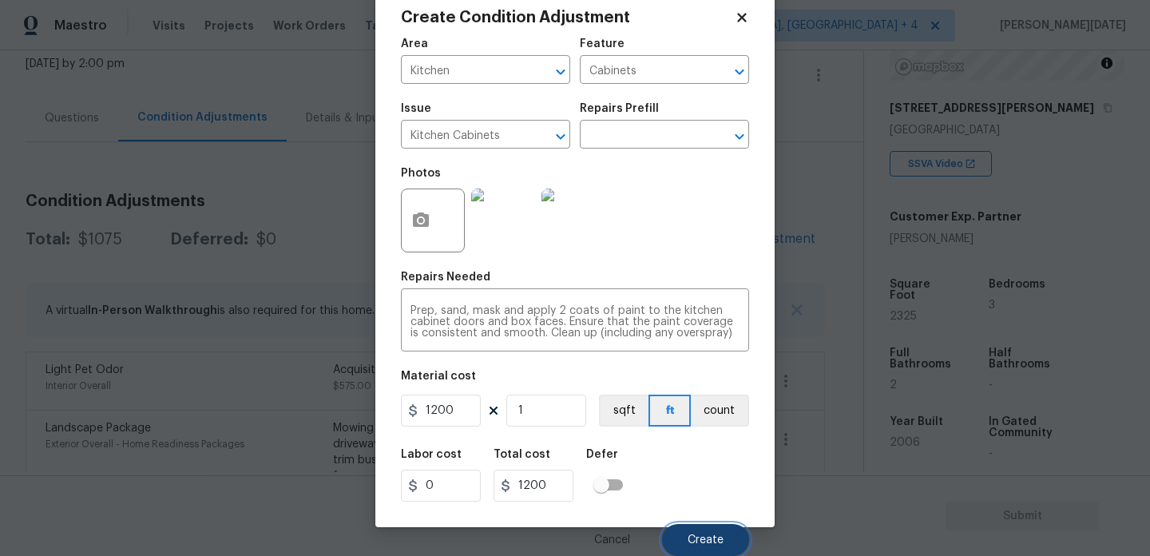
click at [696, 541] on span "Create" at bounding box center [705, 540] width 36 height 12
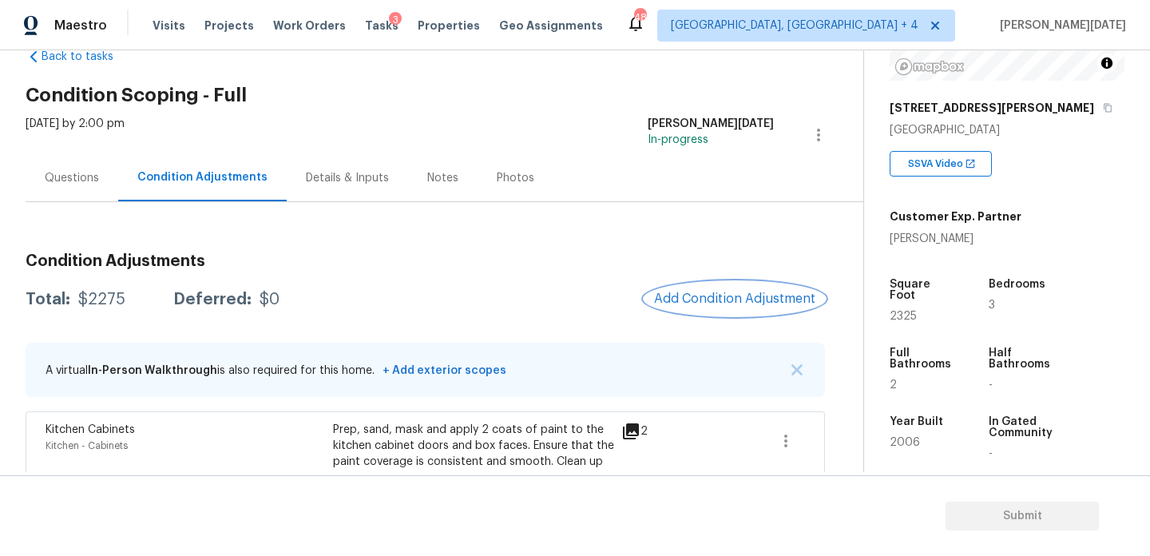
scroll to position [407, 0]
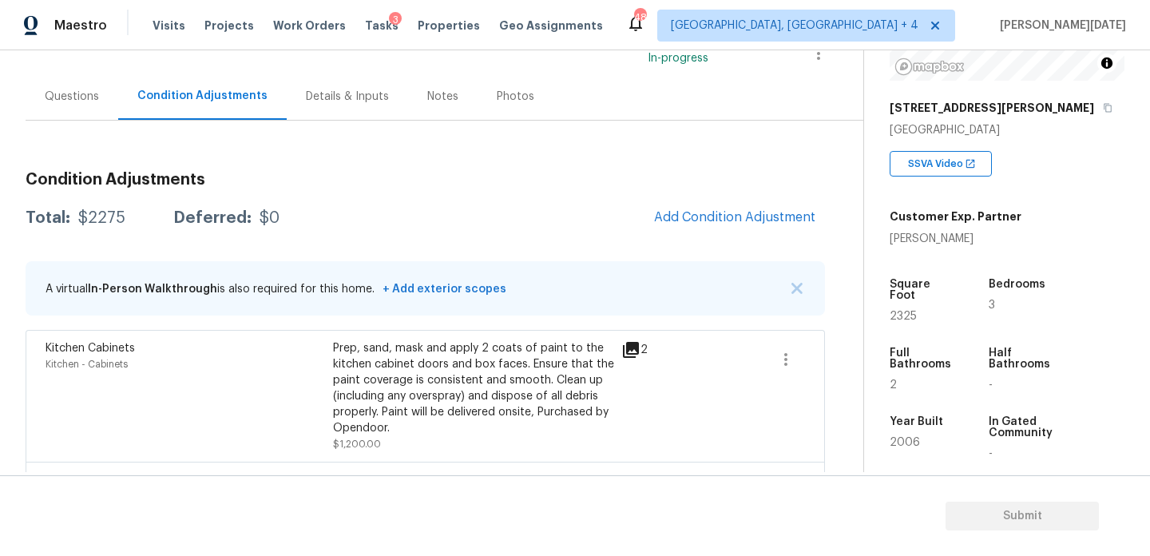
click at [436, 301] on div "A virtual In-Person Walkthrough is also required for this home. + Add exterior …" at bounding box center [276, 288] width 461 height 34
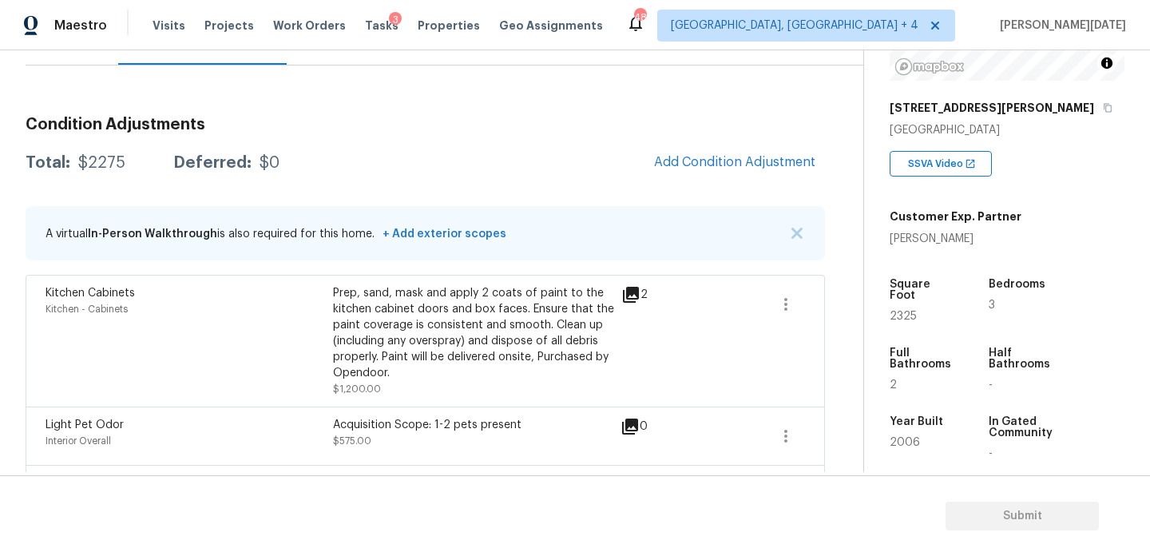
scroll to position [153, 0]
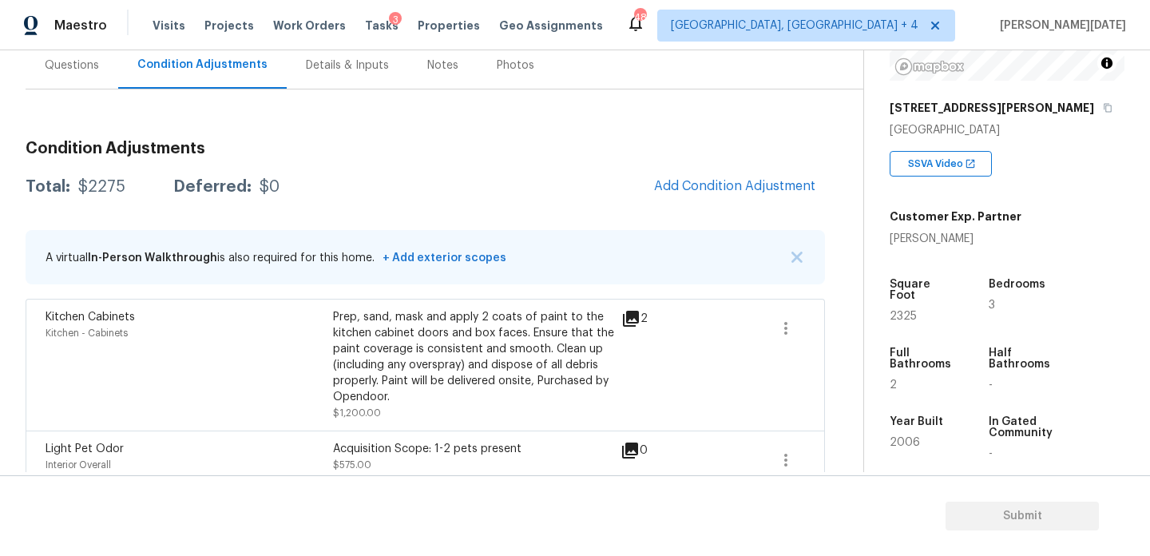
click at [901, 311] on span "2325" at bounding box center [902, 316] width 27 height 11
copy span "2325"
click at [75, 49] on div "Maestro Visits Projects Work Orders Tasks 3 Properties Geo Assignments 48 Kille…" at bounding box center [575, 25] width 1150 height 50
click at [75, 54] on div "Questions" at bounding box center [72, 65] width 93 height 47
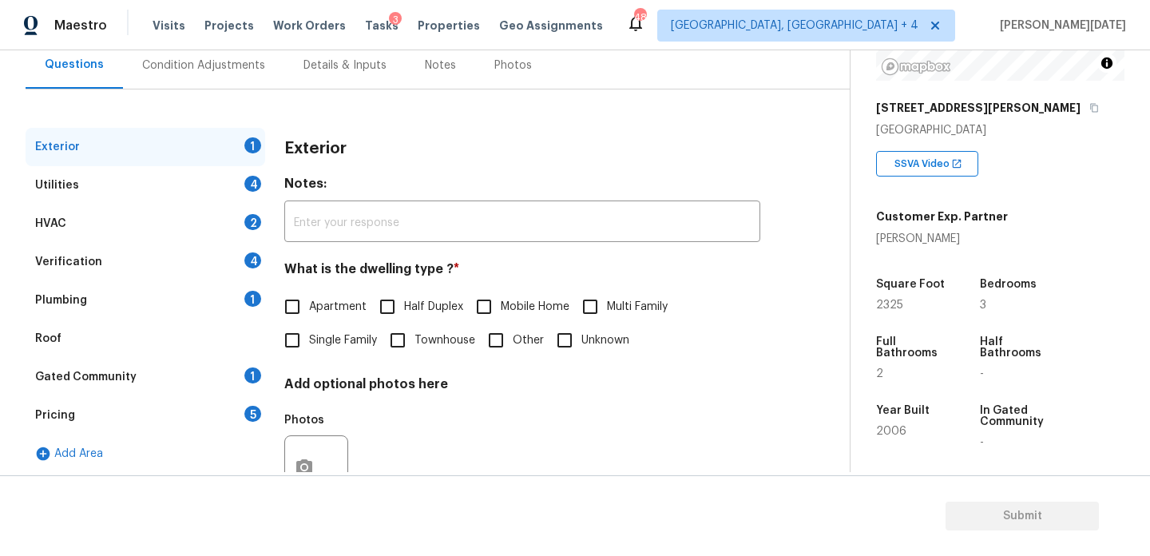
scroll to position [152, 0]
click at [158, 200] on div "Utilities 4" at bounding box center [146, 186] width 240 height 38
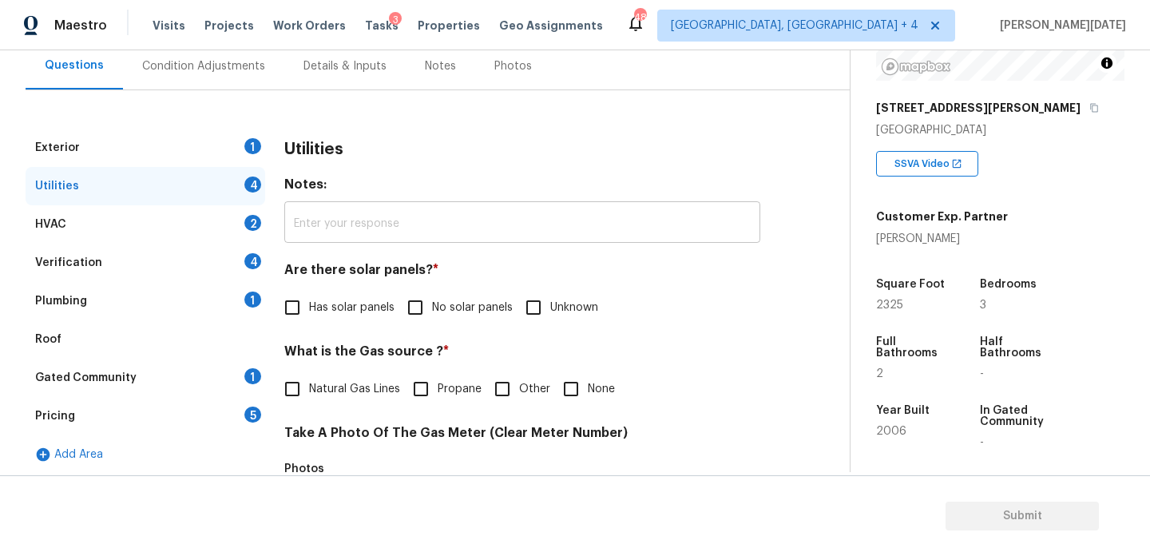
scroll to position [646, 0]
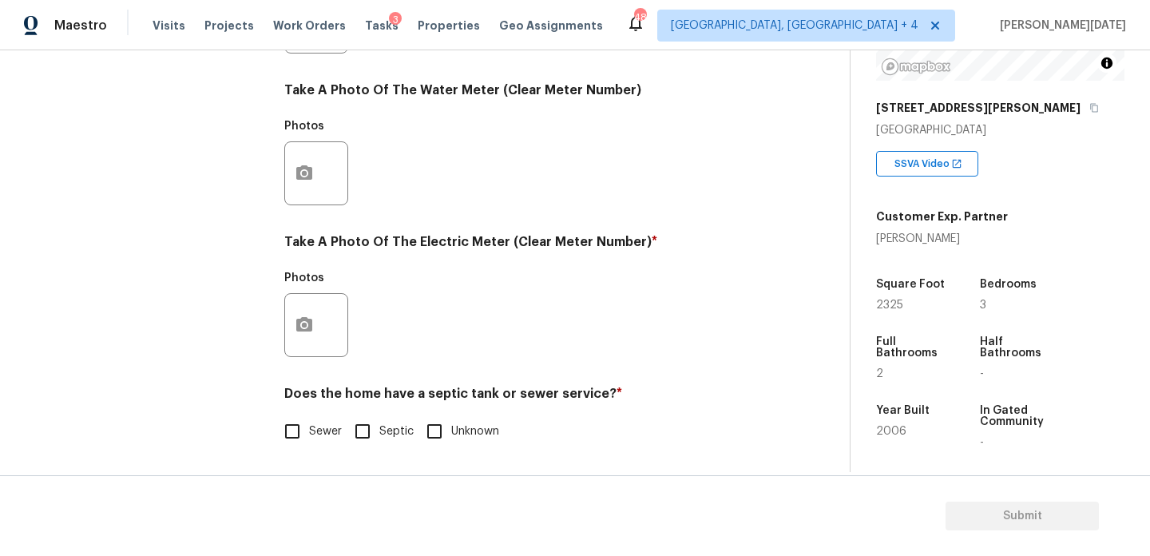
click at [371, 409] on div "Does the home have a septic tank or sewer service? * Sewer Septic Unknown" at bounding box center [522, 417] width 476 height 62
click at [350, 456] on div "Utilities Notes: ​ Are there solar panels? * Has solar panels No solar panels U…" at bounding box center [522, 50] width 476 height 833
click at [374, 425] on input "Septic" at bounding box center [363, 431] width 34 height 34
checkbox input "true"
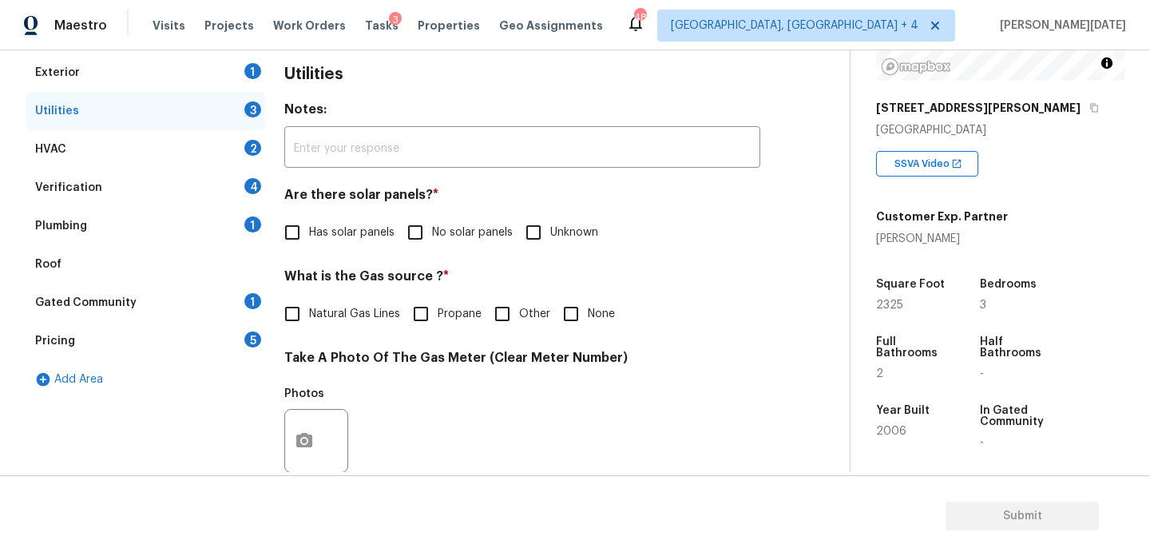
scroll to position [227, 0]
click at [186, 178] on div "Verification 4" at bounding box center [146, 187] width 240 height 38
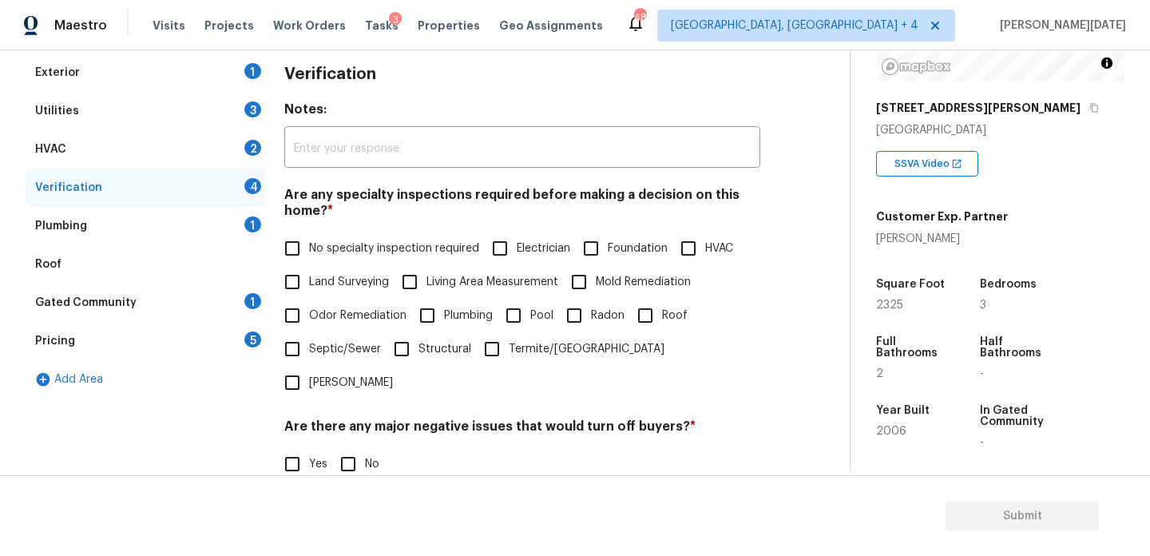
click at [142, 276] on div "Roof" at bounding box center [146, 264] width 240 height 38
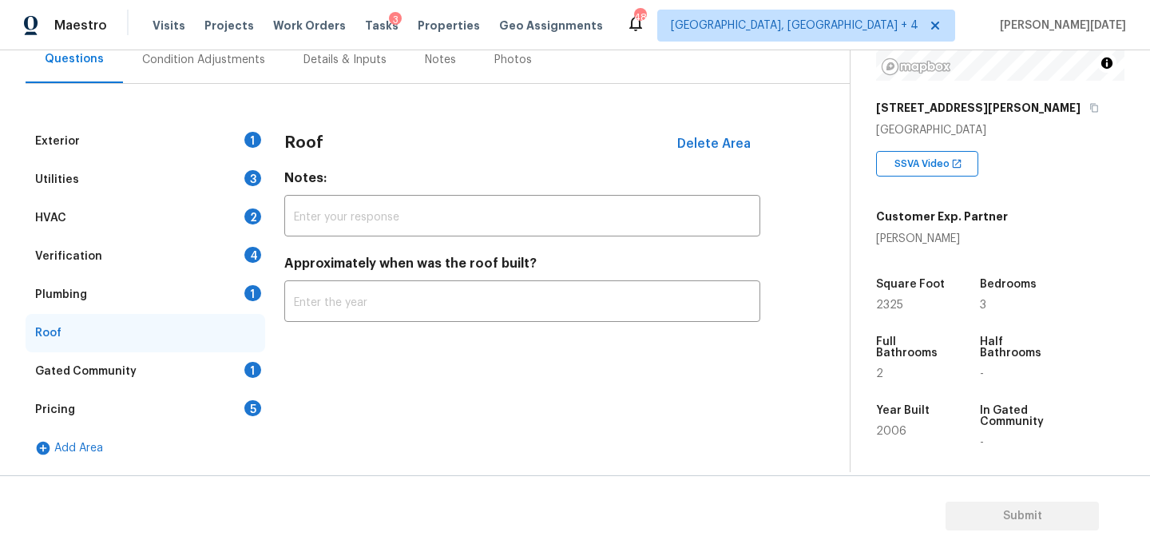
scroll to position [158, 0]
click at [141, 302] on div "Plumbing 1" at bounding box center [146, 294] width 240 height 38
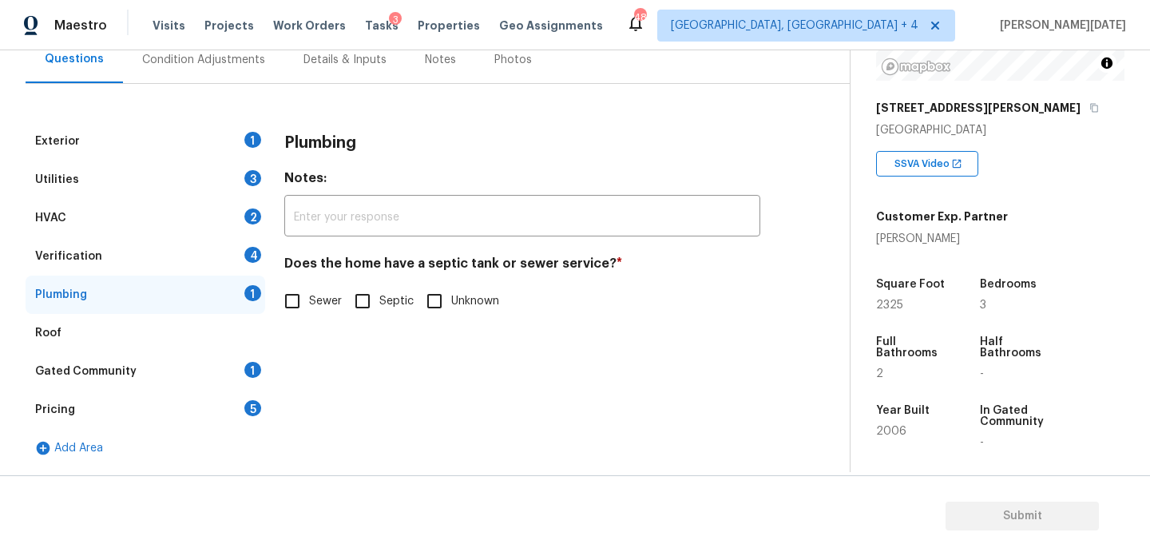
click at [383, 310] on label "Septic" at bounding box center [380, 301] width 68 height 34
click at [379, 310] on input "Septic" at bounding box center [363, 301] width 34 height 34
checkbox input "true"
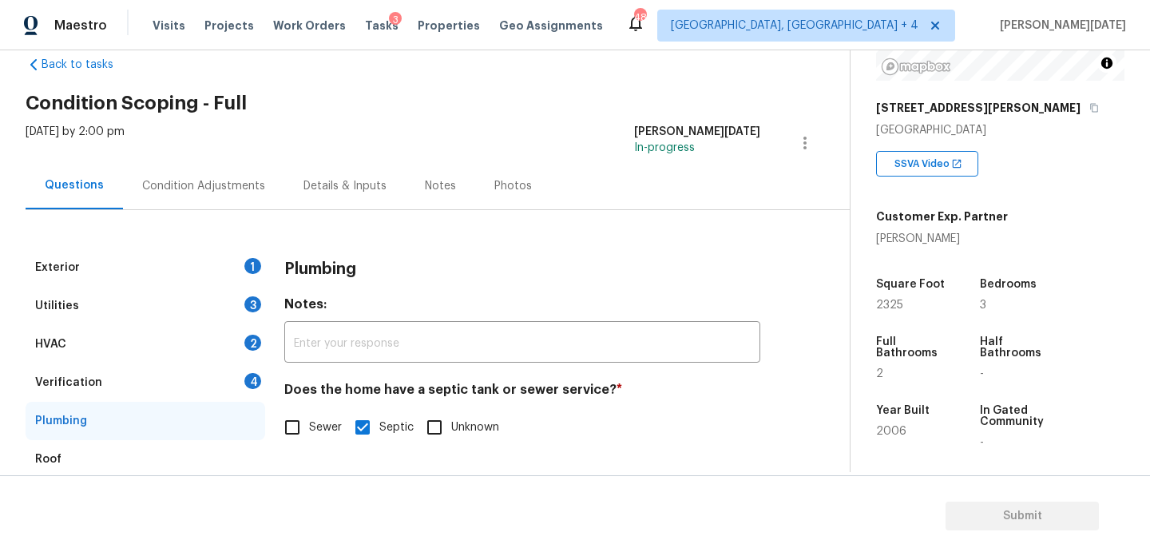
scroll to position [0, 0]
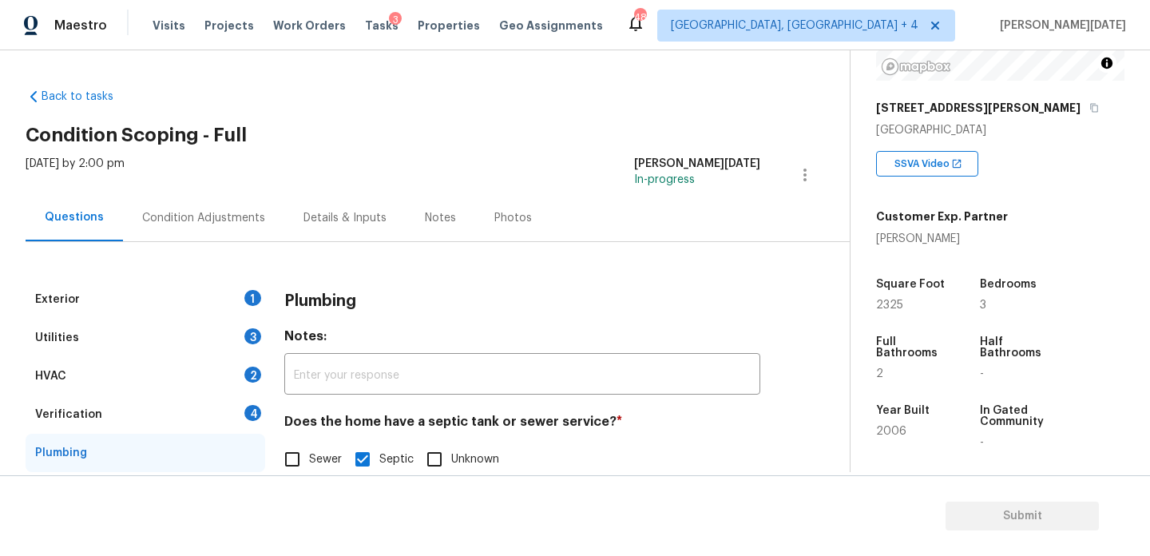
click at [201, 224] on div "Condition Adjustments" at bounding box center [203, 218] width 123 height 16
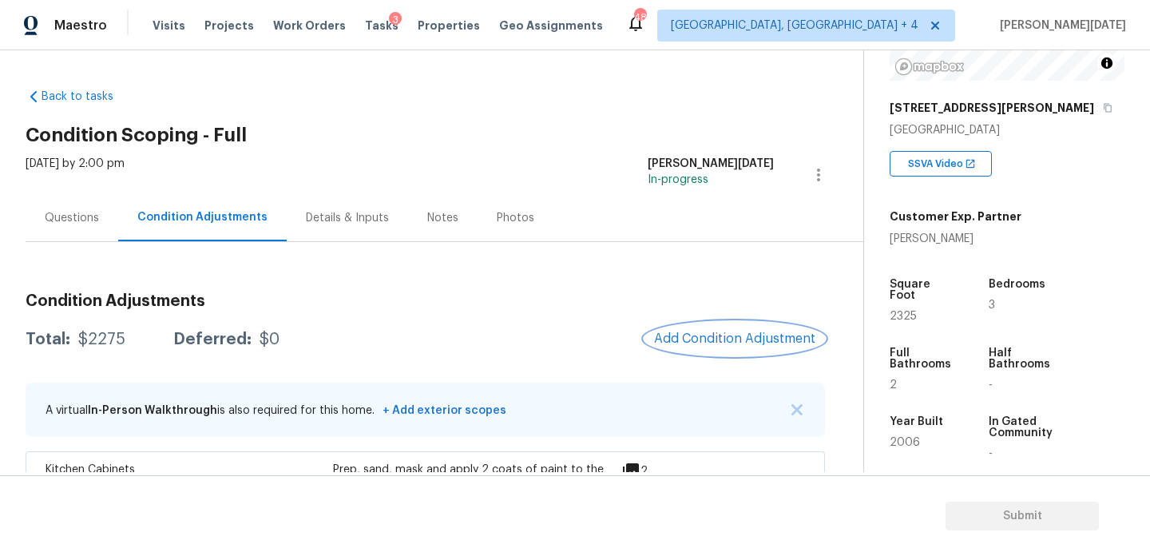
click at [750, 336] on span "Add Condition Adjustment" at bounding box center [734, 338] width 161 height 14
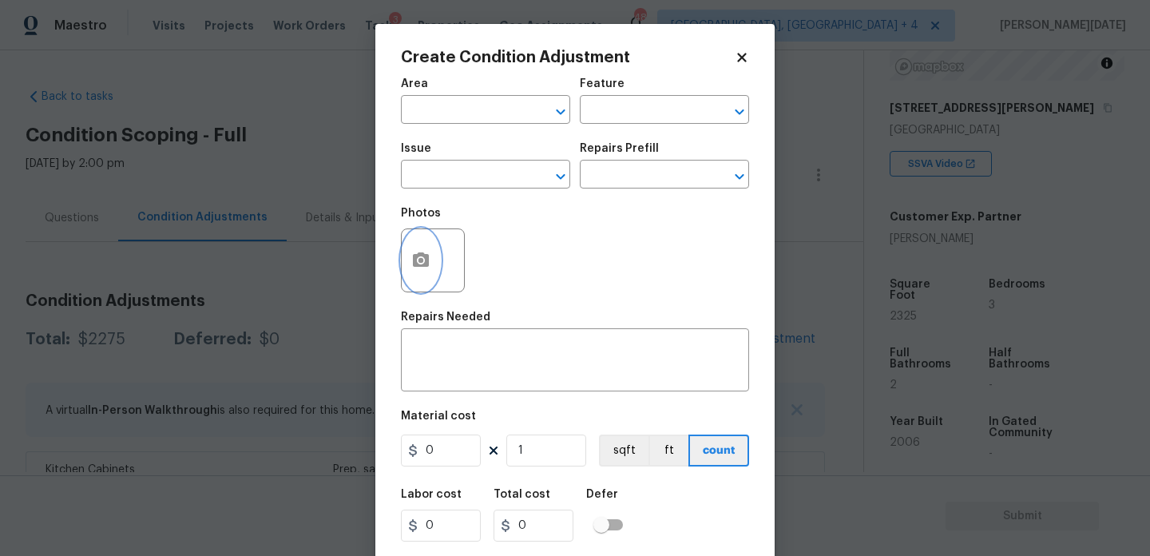
click at [417, 276] on button "button" at bounding box center [421, 260] width 38 height 62
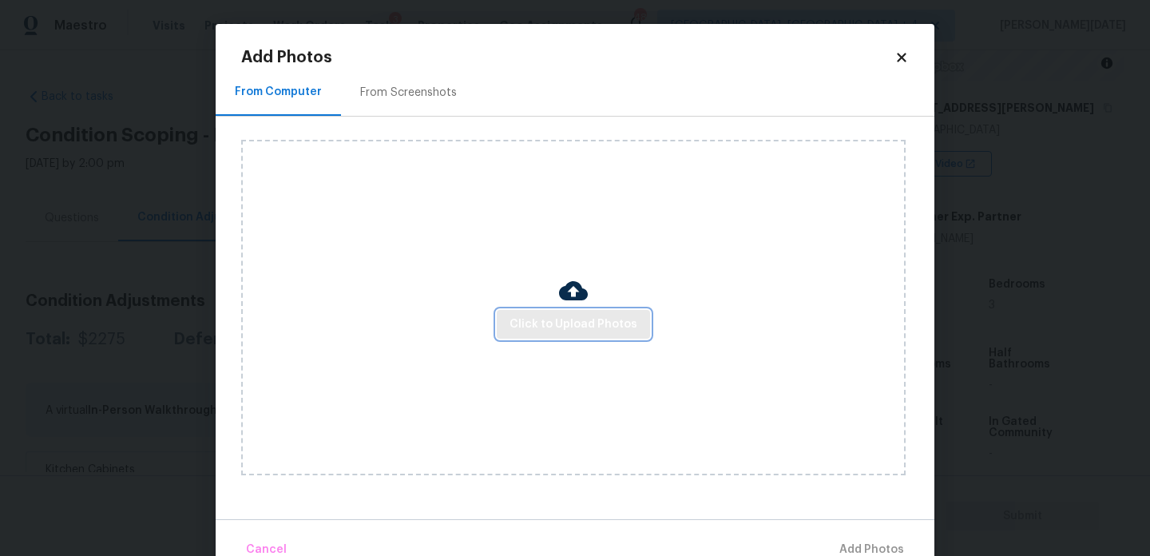
click at [541, 312] on button "Click to Upload Photos" at bounding box center [573, 325] width 153 height 30
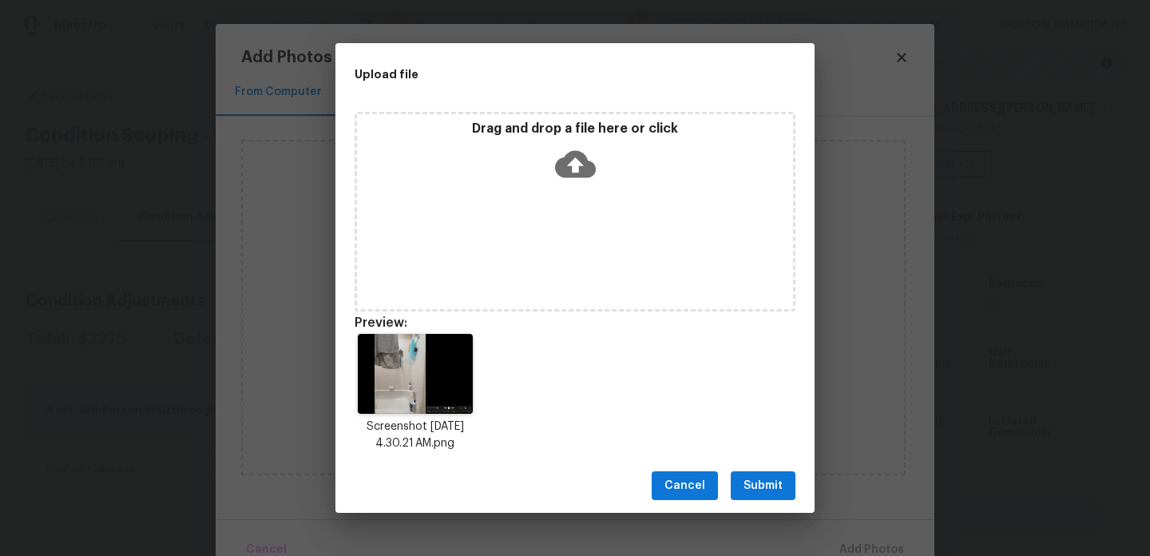
click at [772, 478] on span "Submit" at bounding box center [762, 486] width 39 height 20
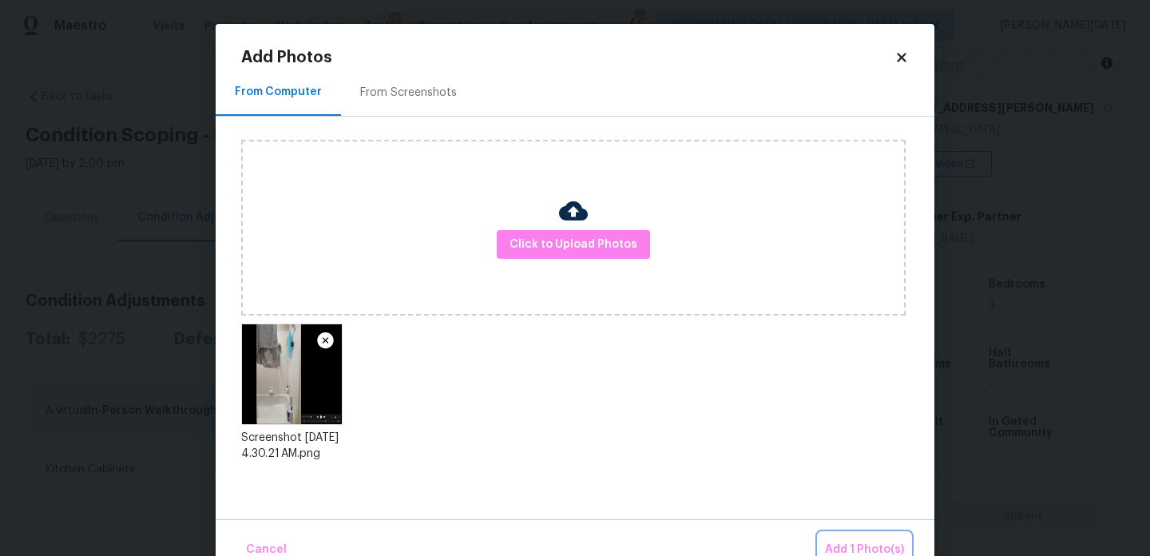
click at [862, 533] on button "Add 1 Photo(s)" at bounding box center [864, 550] width 92 height 34
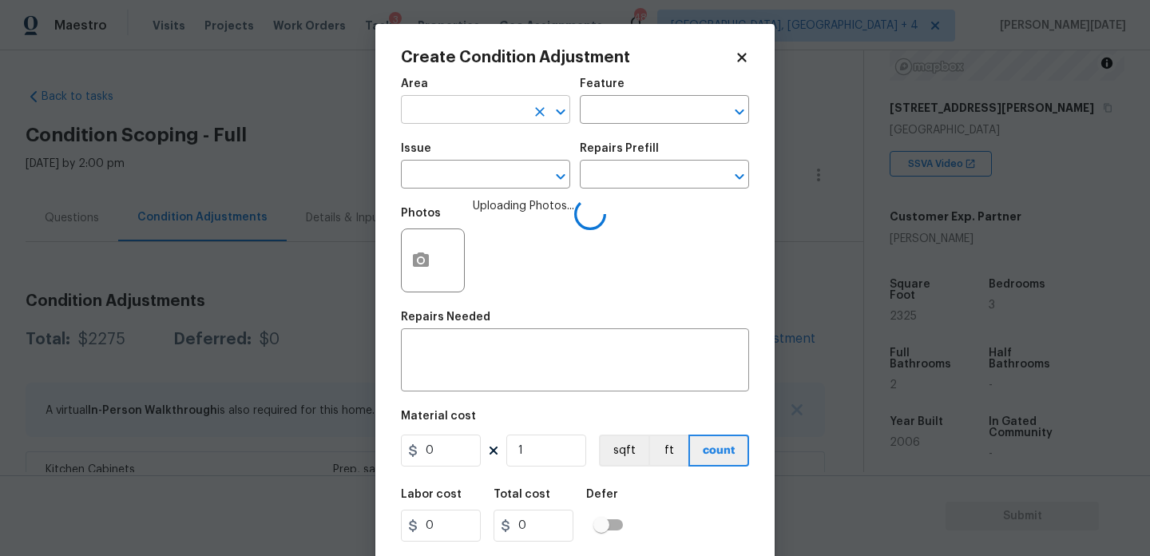
click at [485, 117] on input "text" at bounding box center [463, 111] width 125 height 25
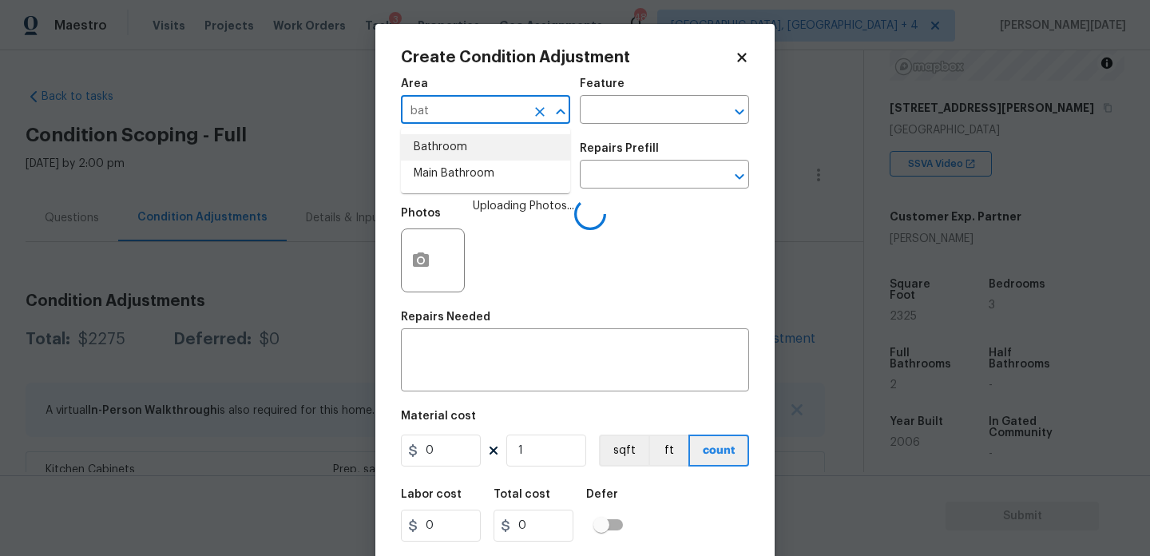
click at [474, 140] on li "Bathroom" at bounding box center [485, 147] width 169 height 26
type input "Bathroom"
click at [464, 168] on input "text" at bounding box center [463, 176] width 125 height 25
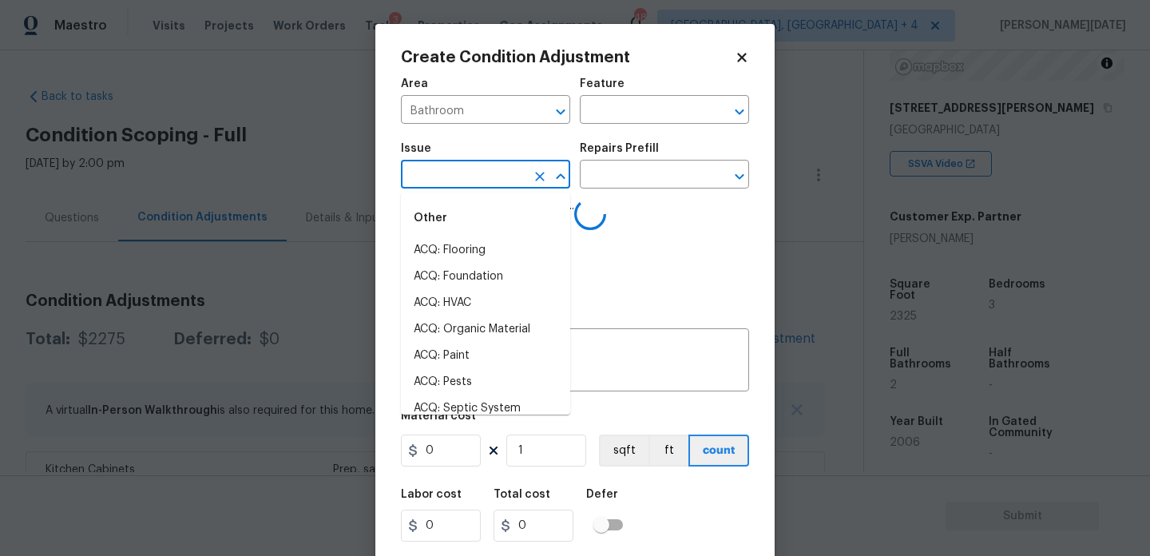
type input "o"
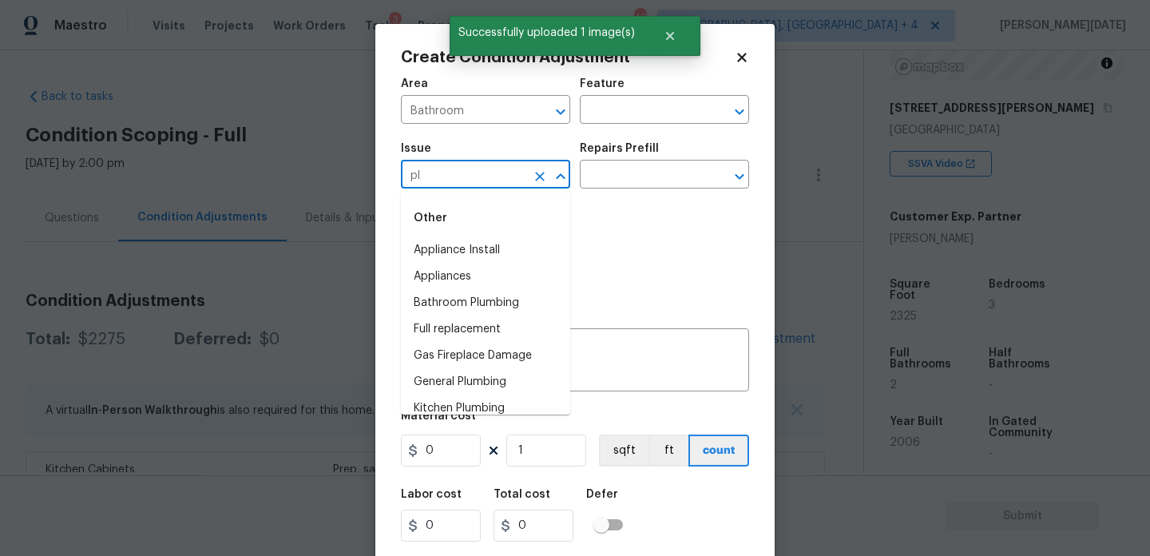
type input "plu"
click at [456, 180] on input "text" at bounding box center [463, 176] width 125 height 25
click at [462, 231] on div "Other" at bounding box center [485, 218] width 169 height 38
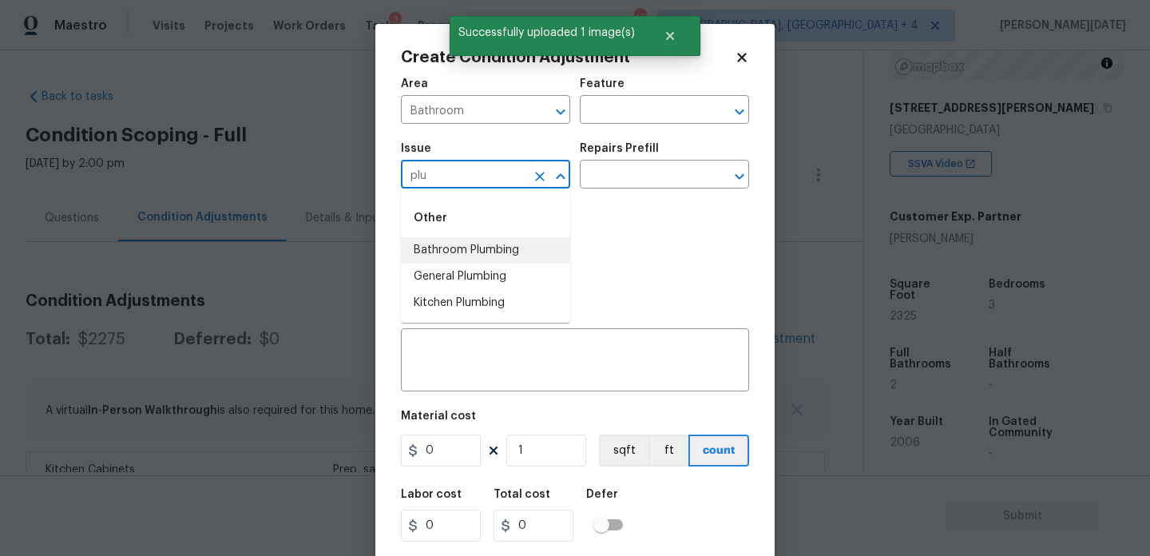
click at [467, 248] on li "Bathroom Plumbing" at bounding box center [485, 250] width 169 height 26
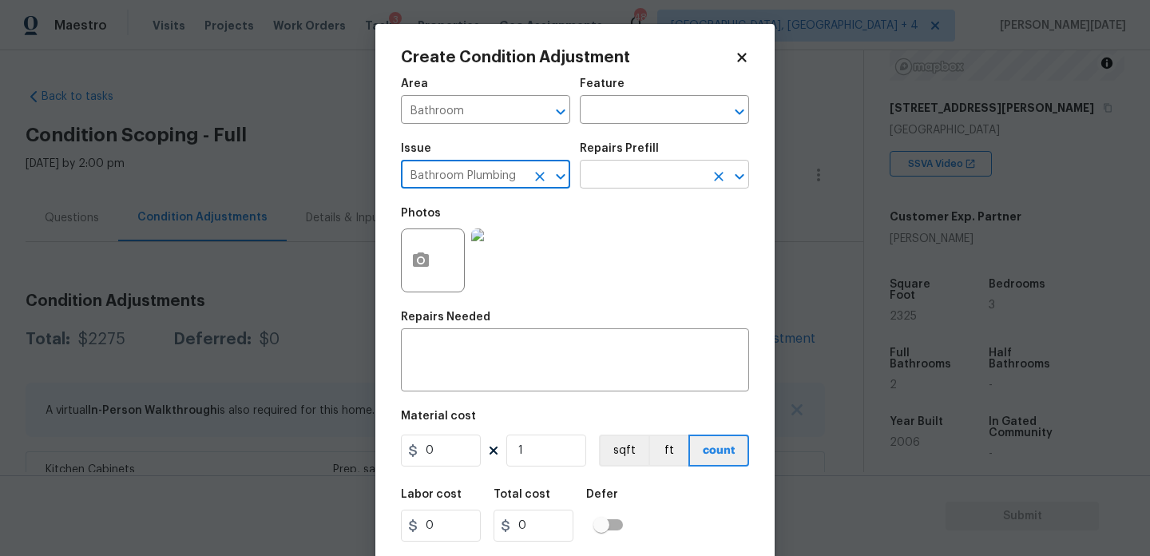
type input "Bathroom Plumbing"
click at [627, 174] on input "text" at bounding box center [642, 176] width 125 height 25
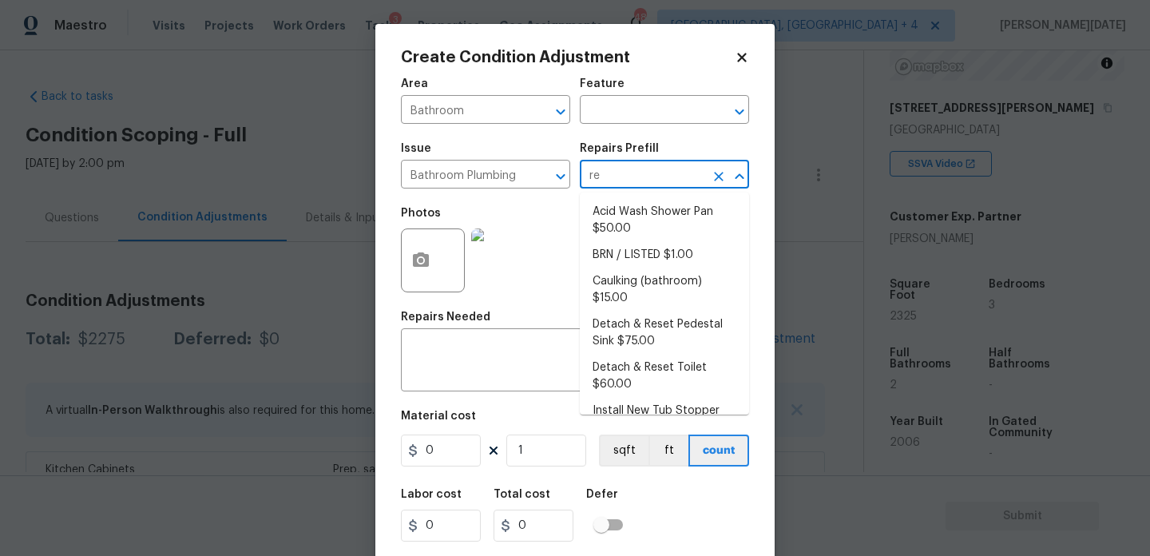
type input "ref"
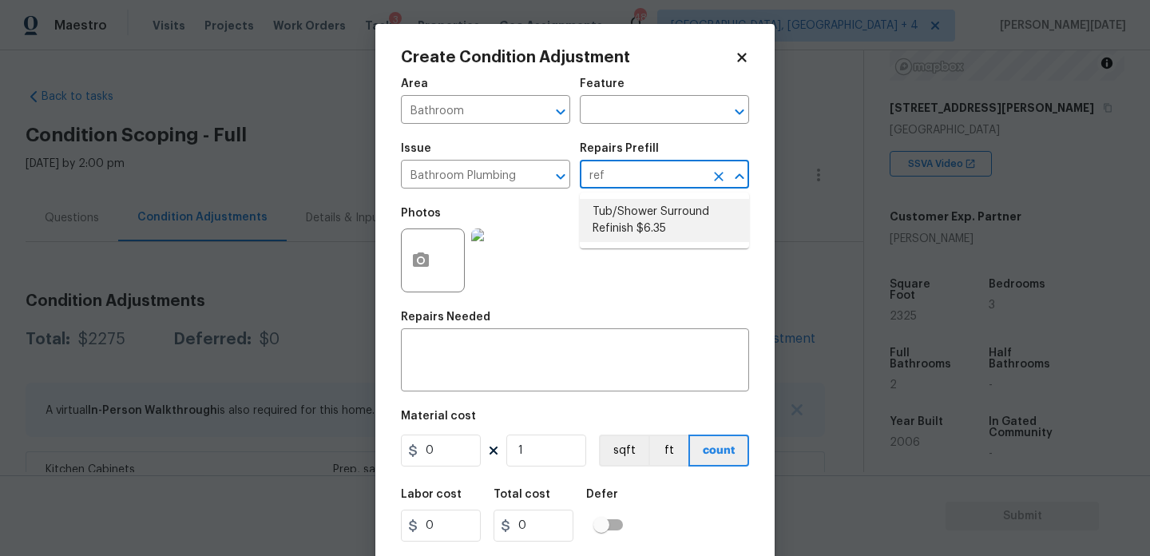
click at [638, 207] on li "Tub/Shower Surround Refinish $6.35" at bounding box center [664, 220] width 169 height 43
type input "Plumbing"
type textarea "Prep, mask, clean and refinish the tub/shower tile surround both all sides ensu…"
type input "6.35"
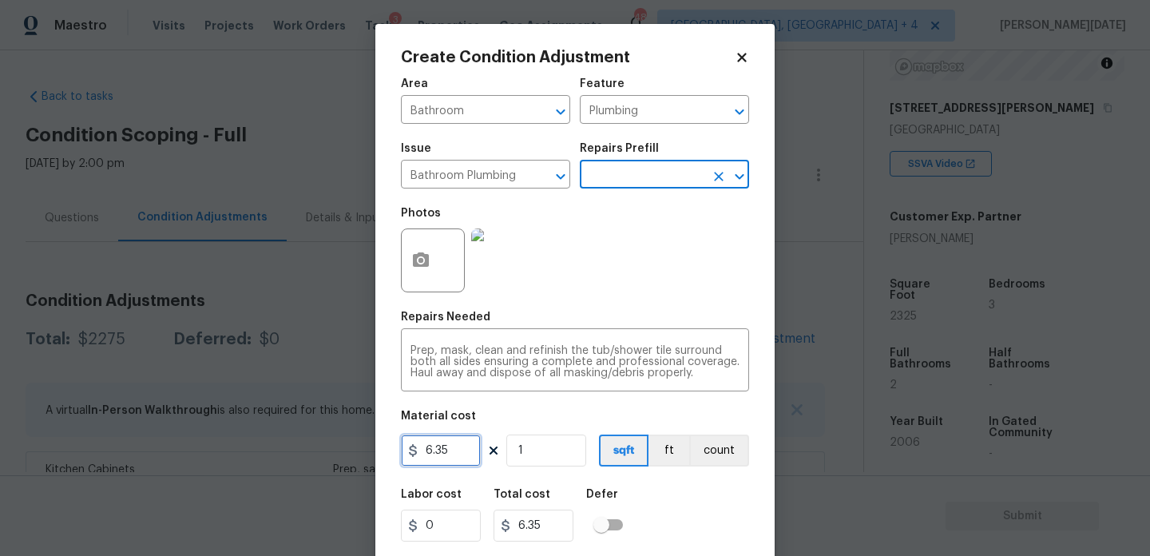
drag, startPoint x: 367, startPoint y: 447, endPoint x: 304, endPoint y: 447, distance: 63.1
click at [304, 447] on div "Create Condition Adjustment Area Bathroom ​ Feature Plumbing ​ Issue Bathroom P…" at bounding box center [575, 278] width 1150 height 556
type input "350"
click at [561, 266] on div "Photos" at bounding box center [575, 250] width 348 height 104
type input "350"
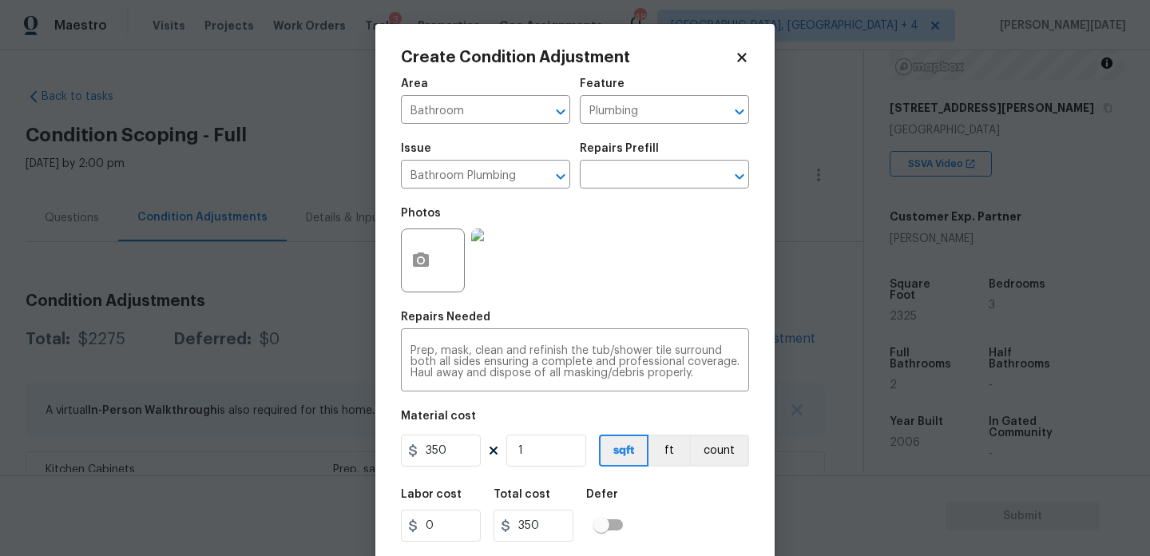
scroll to position [41, 0]
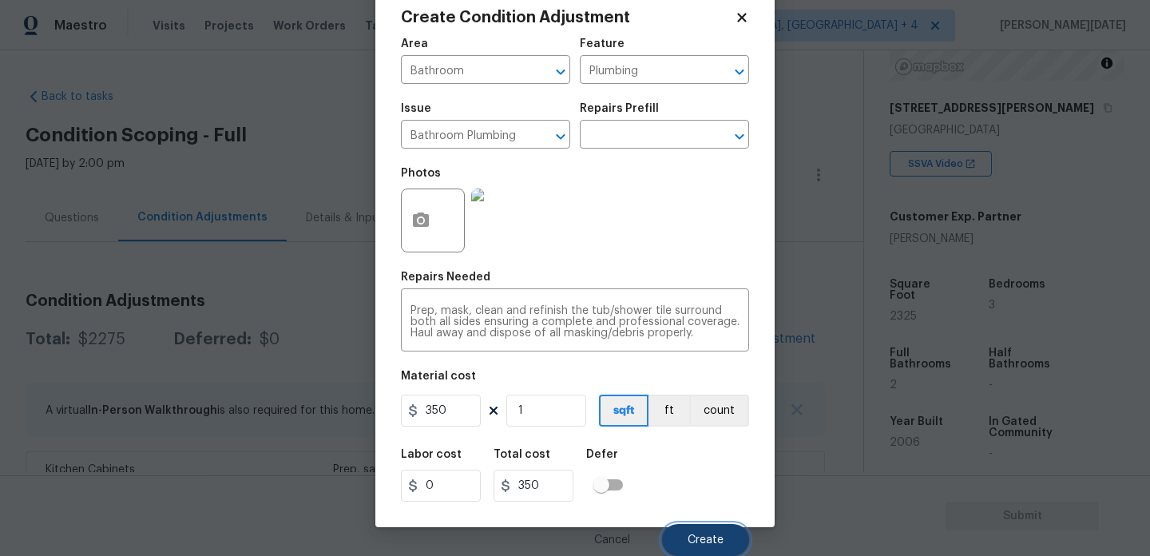
click at [710, 538] on span "Create" at bounding box center [705, 540] width 36 height 12
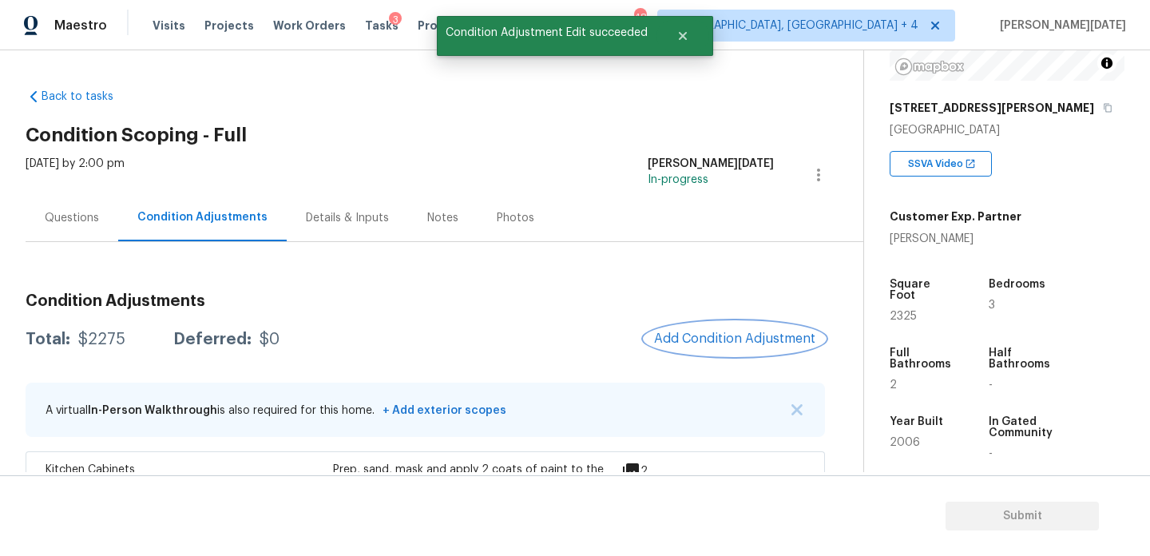
scroll to position [0, 0]
click at [698, 343] on div at bounding box center [575, 278] width 1150 height 556
click at [737, 336] on span "Add Condition Adjustment" at bounding box center [734, 338] width 161 height 14
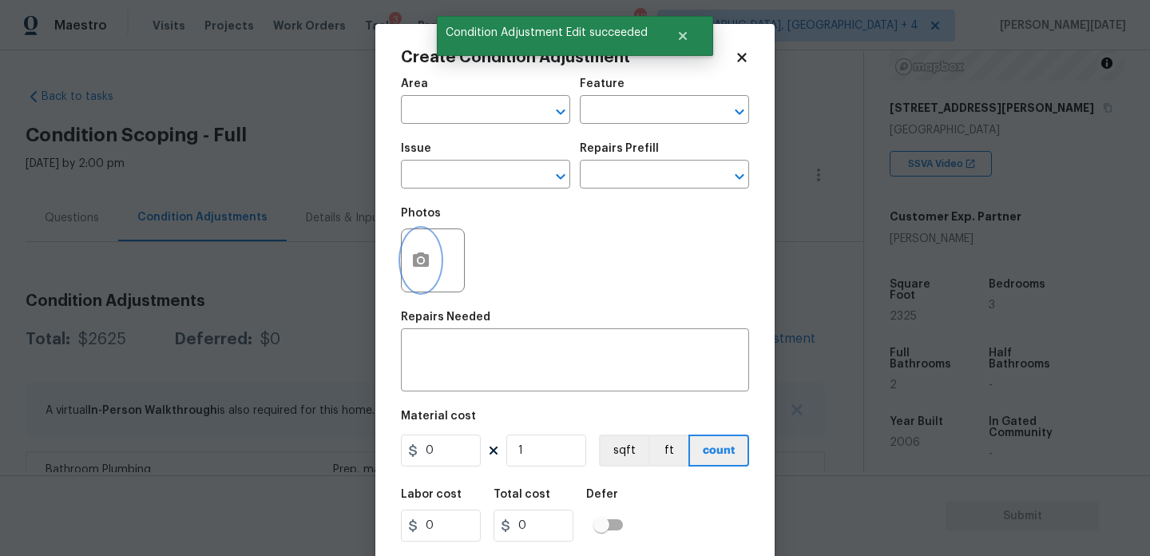
click at [434, 271] on button "button" at bounding box center [421, 260] width 38 height 62
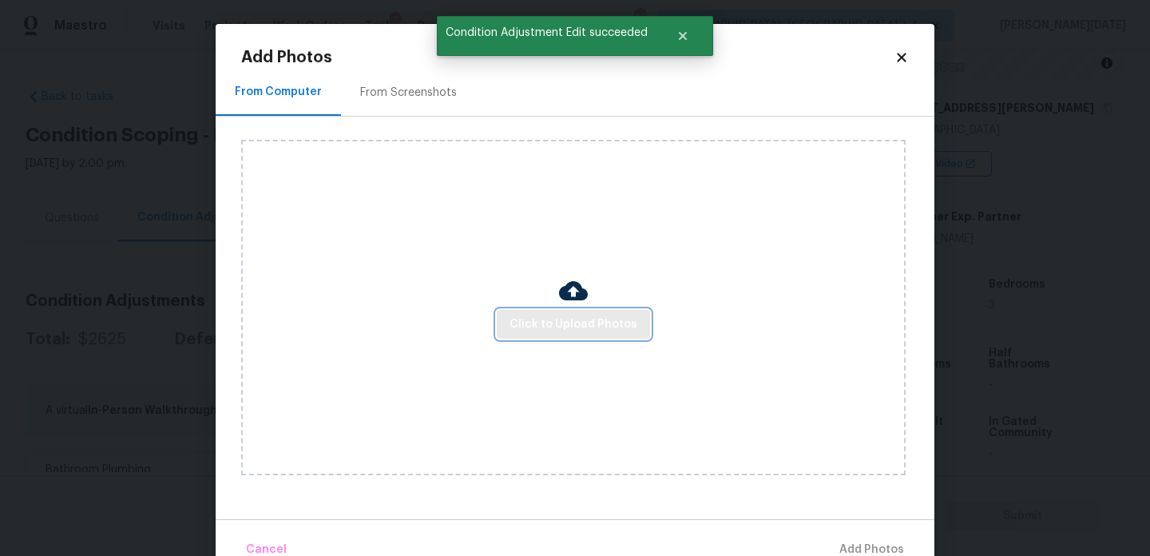
click at [544, 315] on span "Click to Upload Photos" at bounding box center [573, 325] width 128 height 20
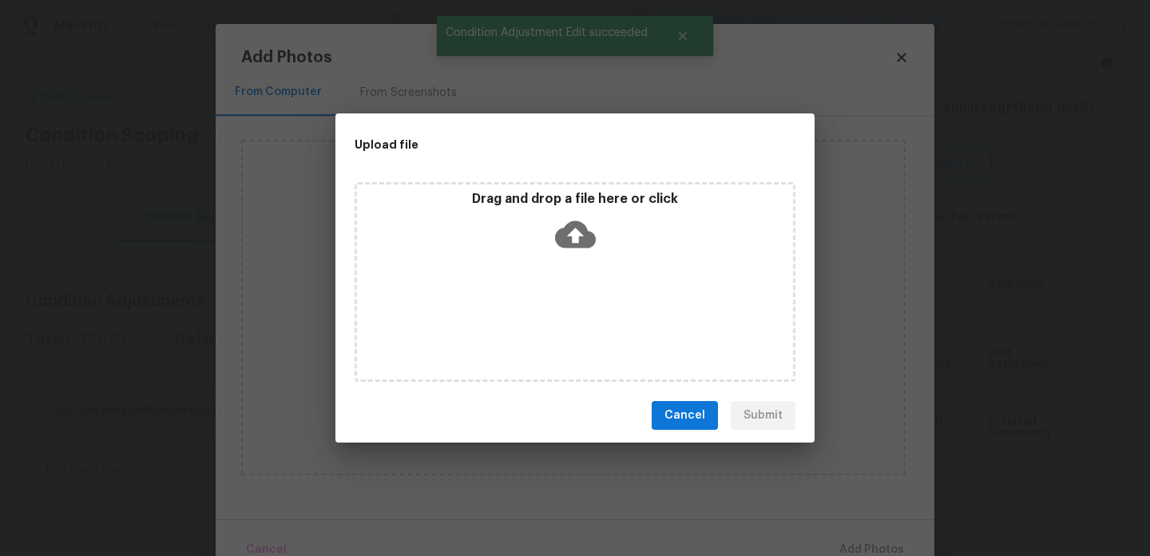
click at [544, 315] on div "Drag and drop a file here or click" at bounding box center [575, 282] width 441 height 200
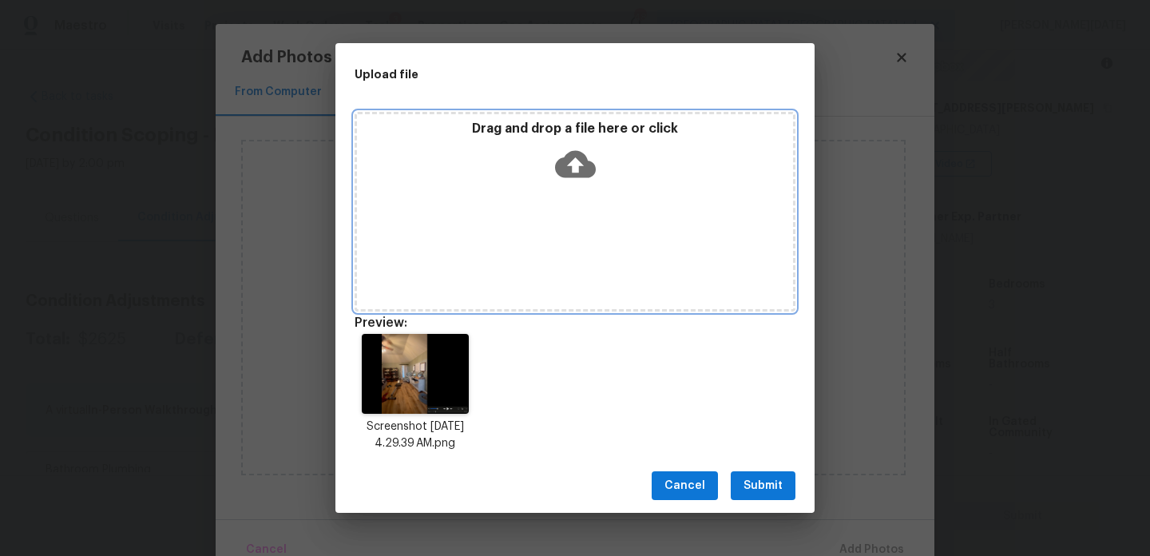
click at [527, 180] on div "Drag and drop a file here or click" at bounding box center [575, 155] width 436 height 69
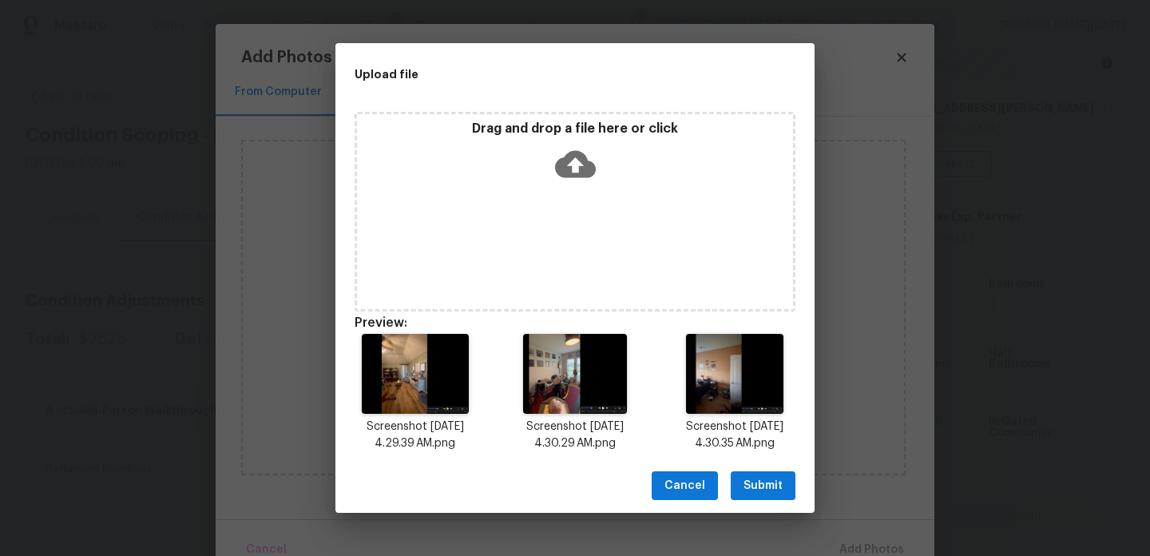
click at [751, 518] on div "Upload file Drag and drop a file here or click Preview: Screenshot 2025-09-22 a…" at bounding box center [575, 278] width 1150 height 556
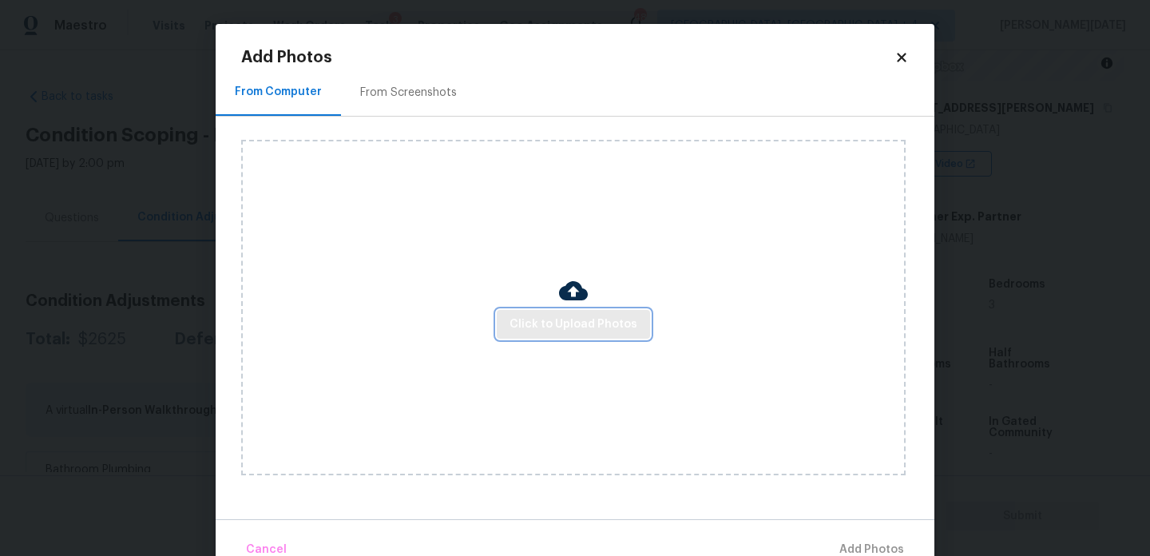
click at [590, 334] on button "Click to Upload Photos" at bounding box center [573, 325] width 153 height 30
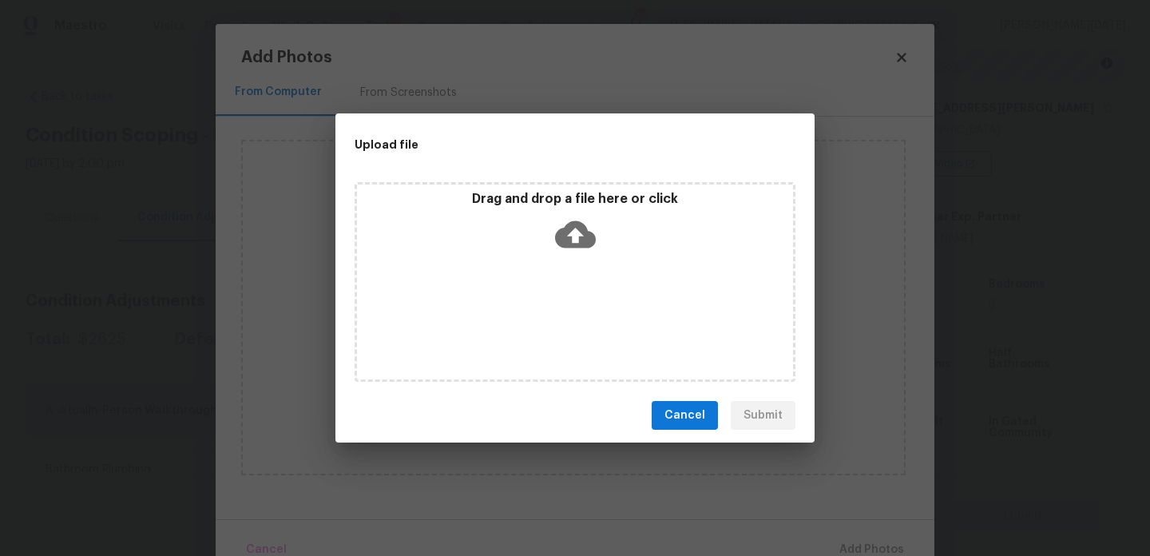
click at [504, 182] on div "Drag and drop a file here or click" at bounding box center [575, 282] width 441 height 200
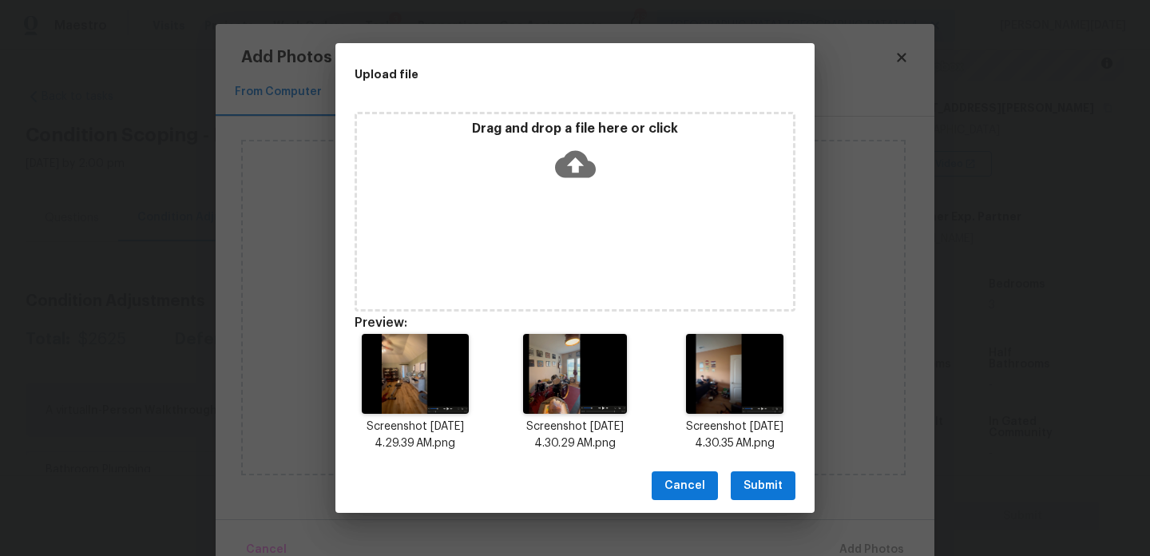
click at [763, 496] on button "Submit" at bounding box center [763, 486] width 65 height 30
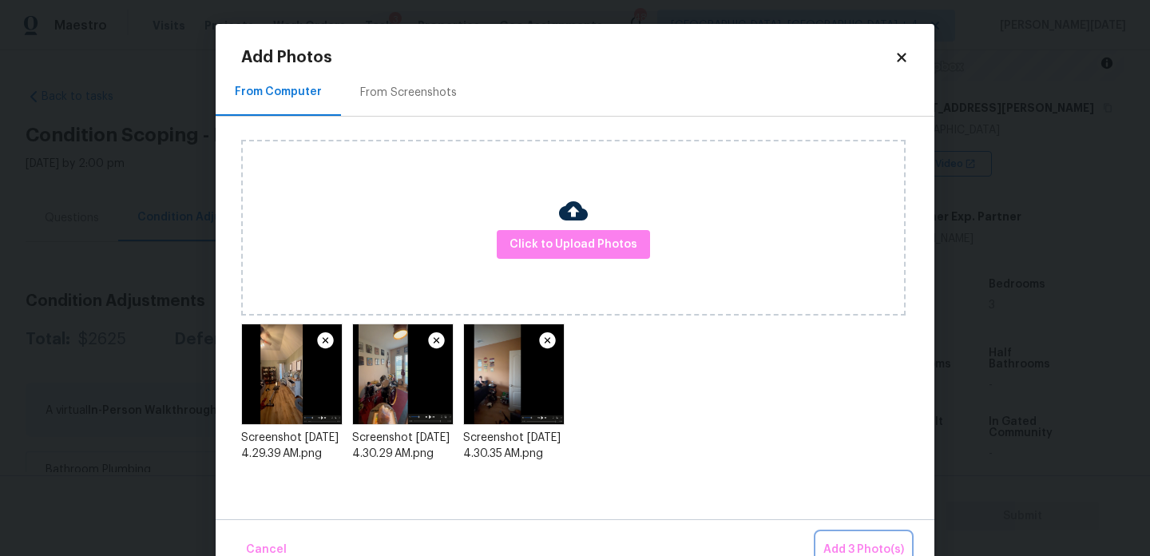
click at [885, 539] on button "Add 3 Photo(s)" at bounding box center [863, 550] width 93 height 34
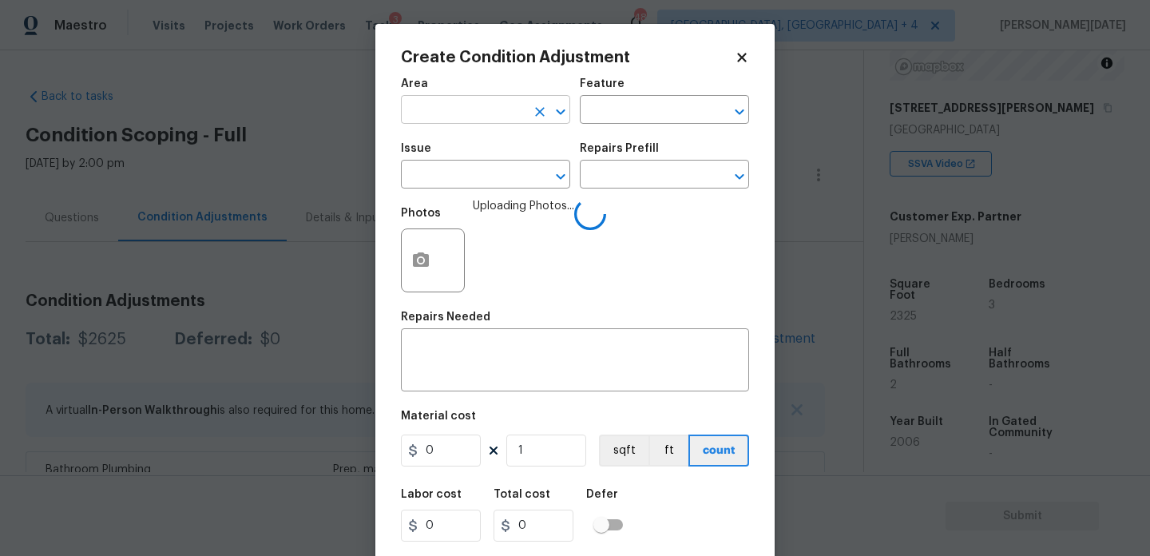
click at [444, 116] on input "text" at bounding box center [463, 111] width 125 height 25
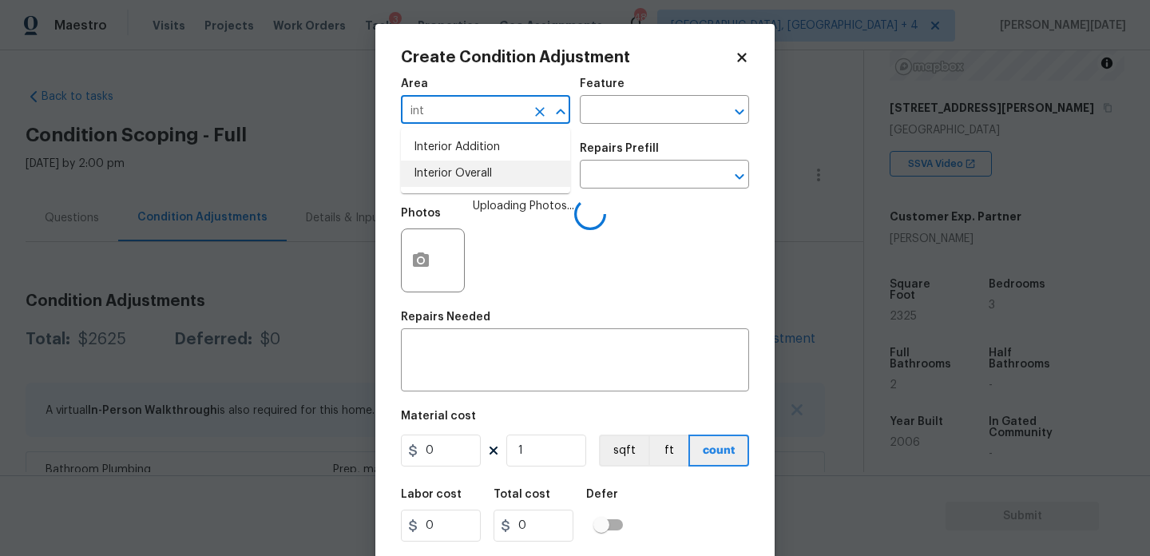
click at [464, 180] on li "Interior Overall" at bounding box center [485, 173] width 169 height 26
type input "Interior Overall"
click at [464, 180] on input "text" at bounding box center [463, 176] width 125 height 25
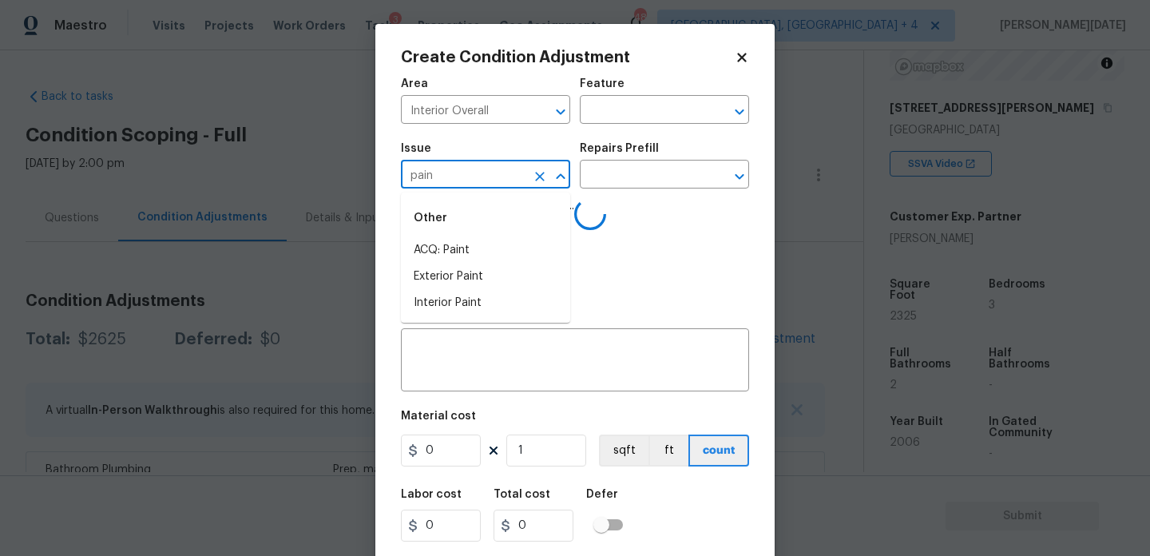
type input "paint"
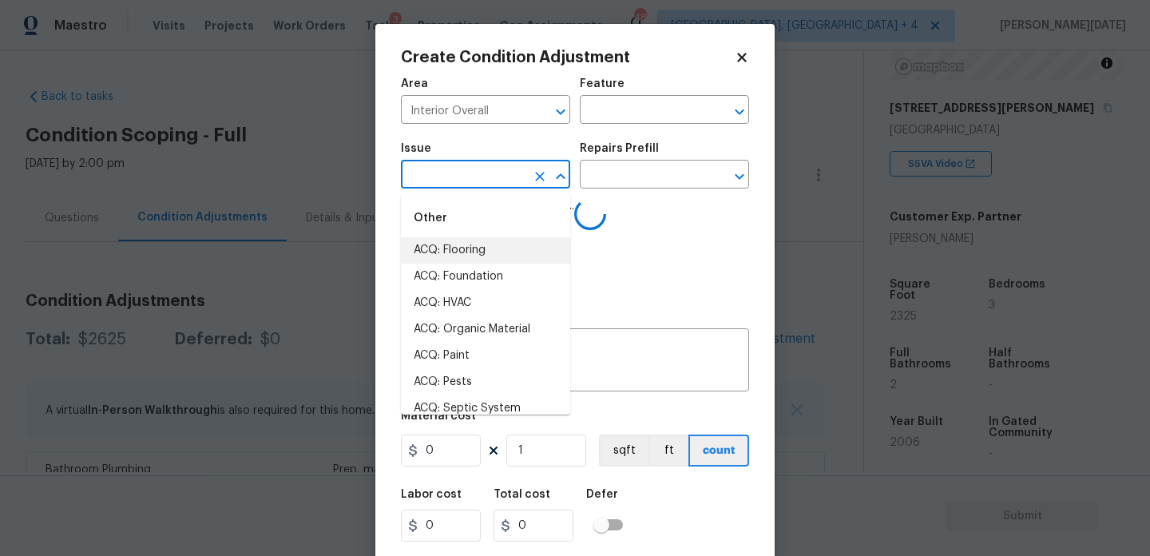
click at [485, 248] on li "ACQ: Flooring" at bounding box center [485, 250] width 169 height 26
type input "ACQ: Flooring"
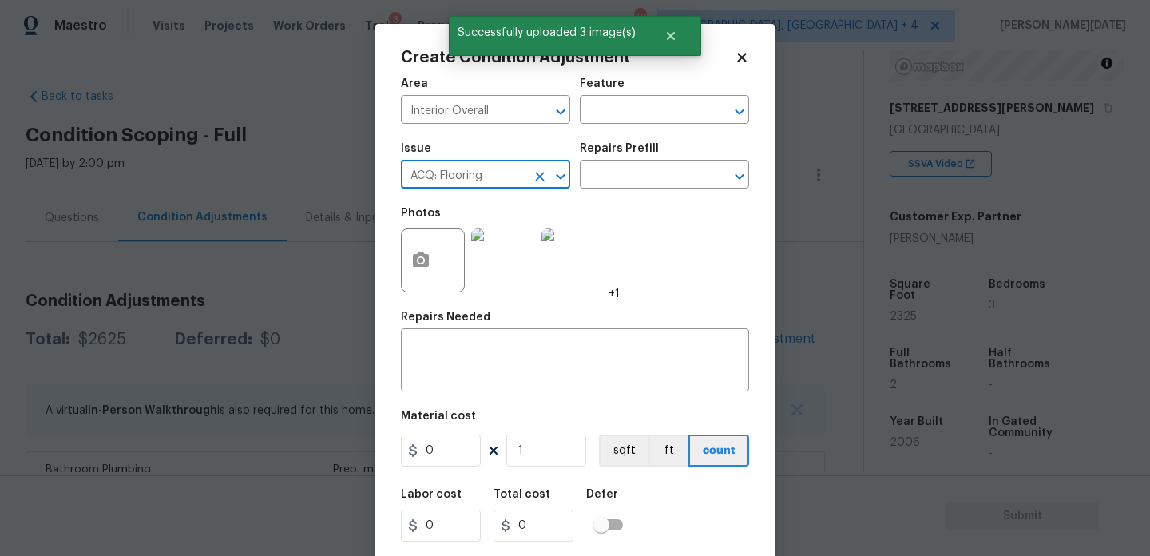
click at [535, 172] on icon "Clear" at bounding box center [540, 177] width 10 height 10
click at [493, 251] on li "ACQ: Paint" at bounding box center [485, 250] width 169 height 26
type input "ACQ: Paint"
click at [644, 183] on input "text" at bounding box center [642, 176] width 125 height 25
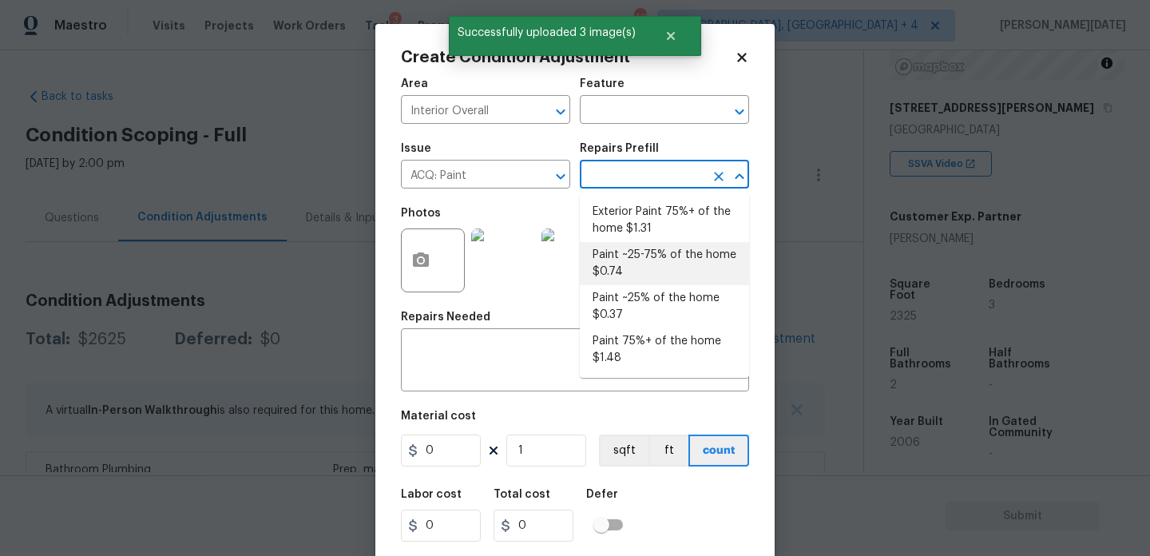
click at [671, 270] on li "Paint ~25-75% of the home $0.74" at bounding box center [664, 263] width 169 height 43
type input "Acquisition"
type input "0.74"
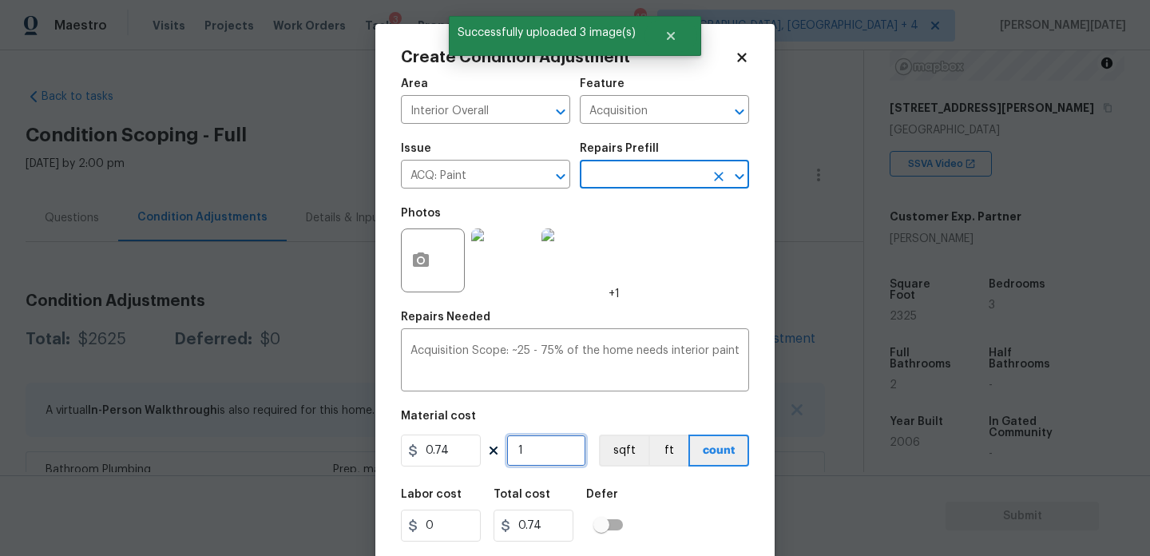
click at [553, 452] on input "1" at bounding box center [546, 450] width 80 height 32
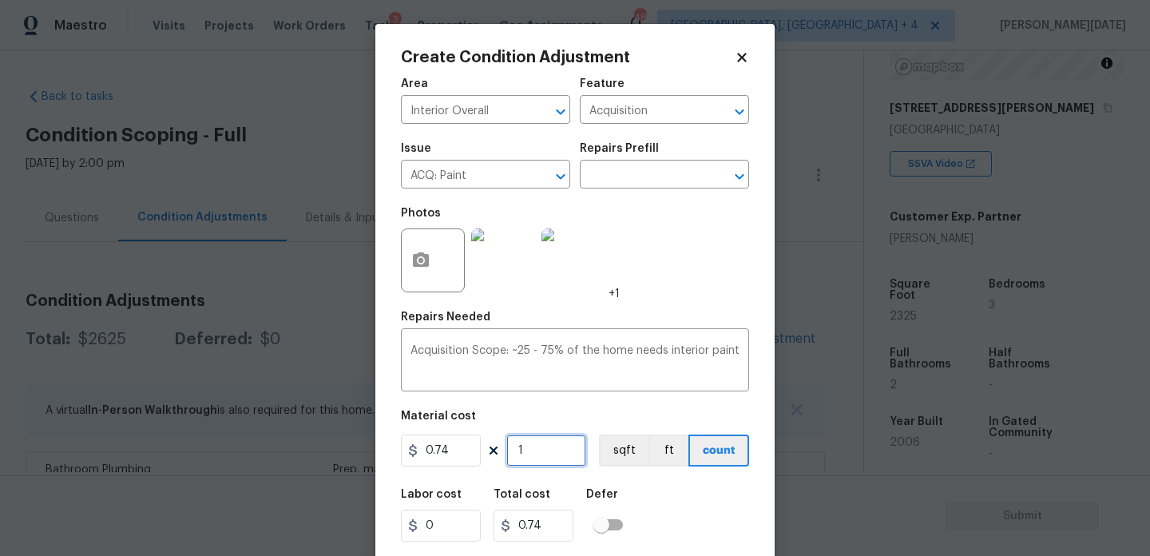
type input "0"
paste input "2325"
type input "2325"
type input "1720.5"
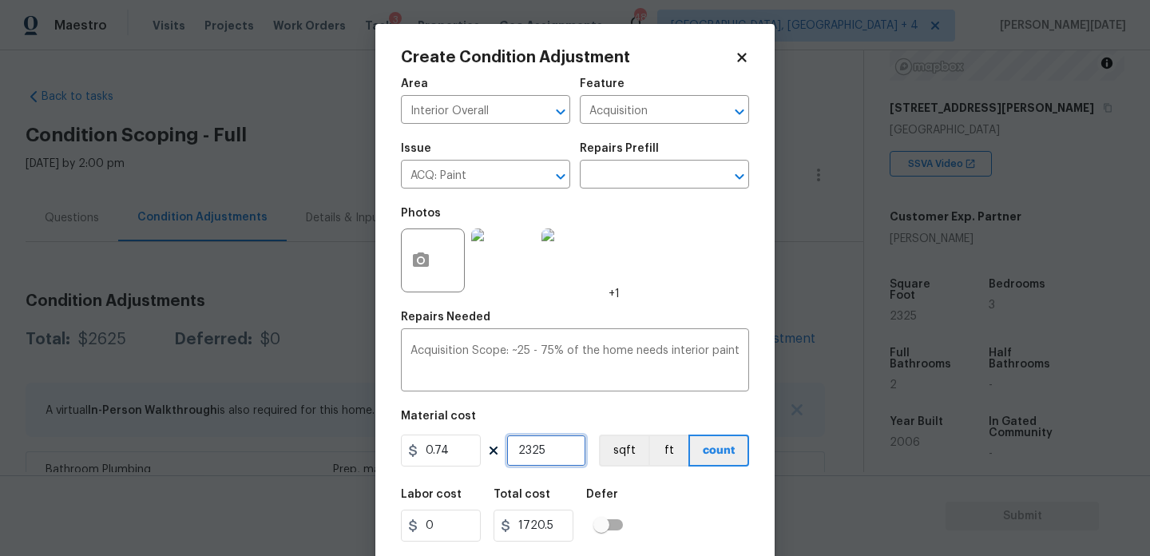
type input "2325"
click at [656, 311] on div "Area Interior Overall ​ Feature Acquisition ​ Issue ACQ: Paint ​ Repairs Prefil…" at bounding box center [575, 332] width 348 height 527
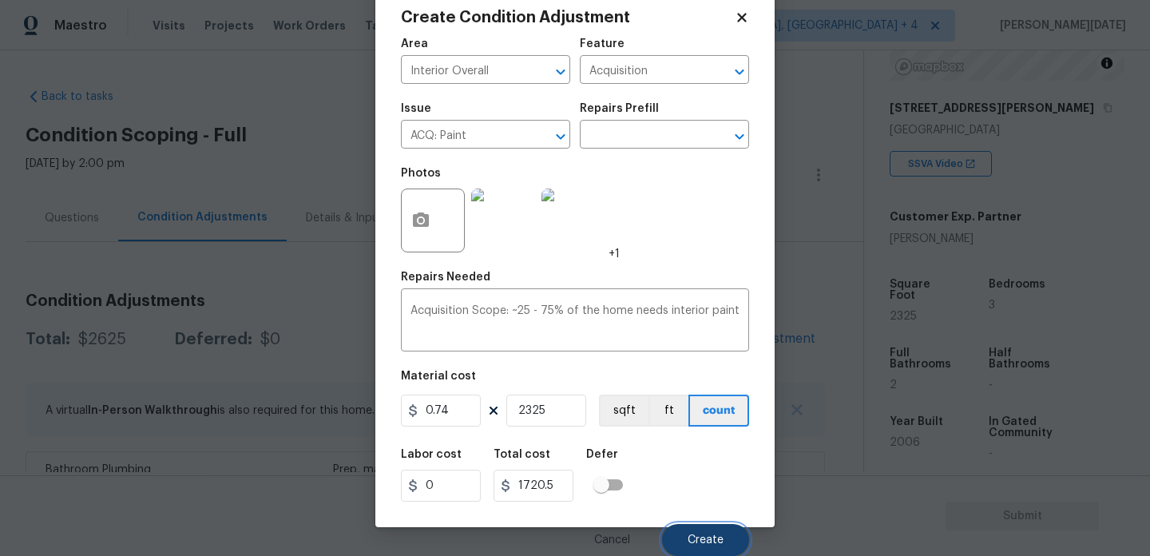
click at [680, 545] on button "Create" at bounding box center [705, 540] width 87 height 32
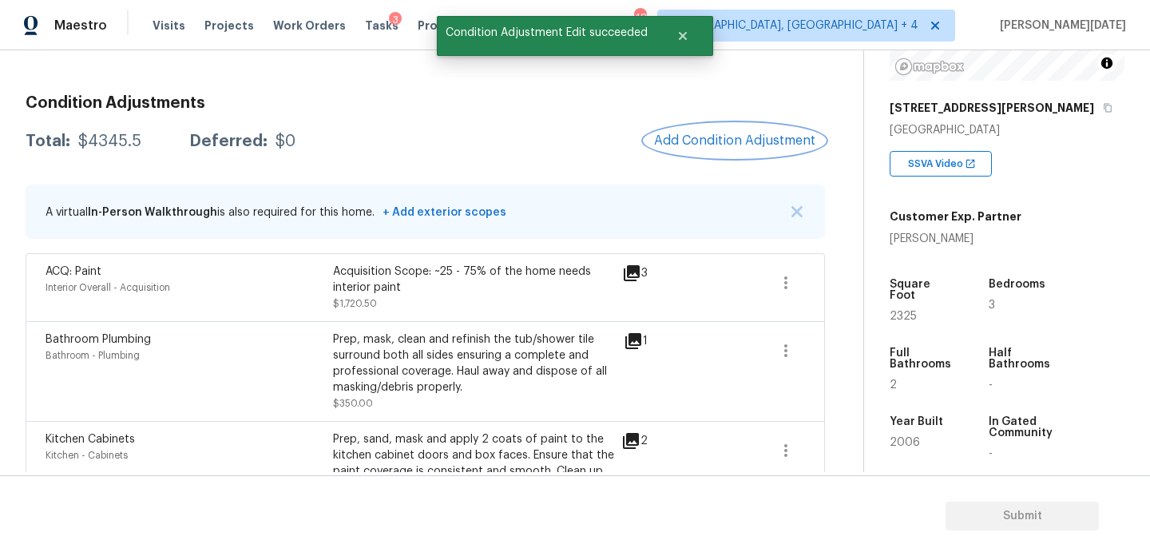
scroll to position [179, 0]
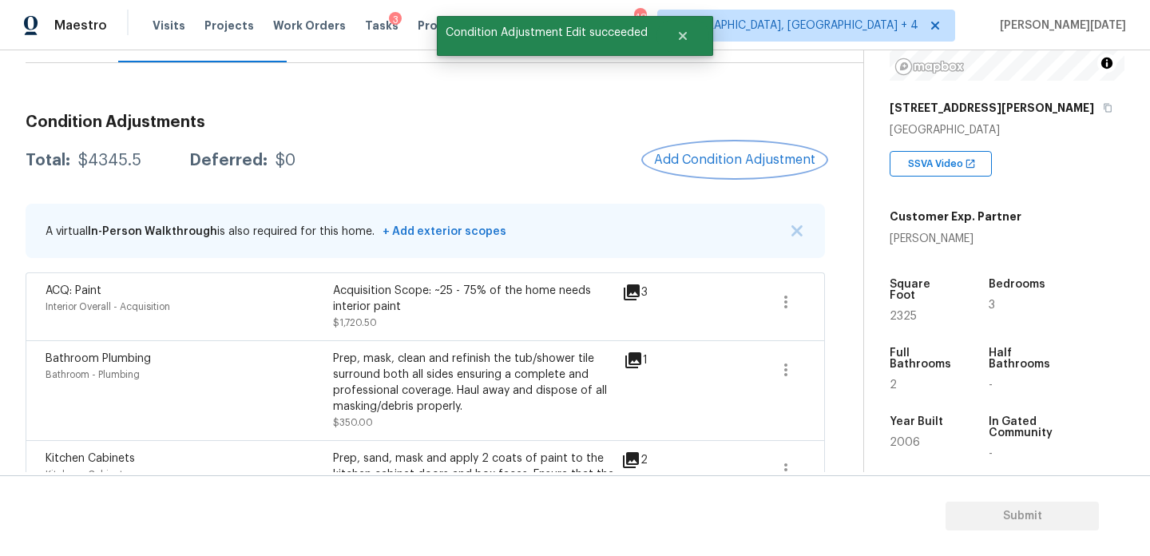
click at [714, 158] on span "Add Condition Adjustment" at bounding box center [734, 160] width 161 height 14
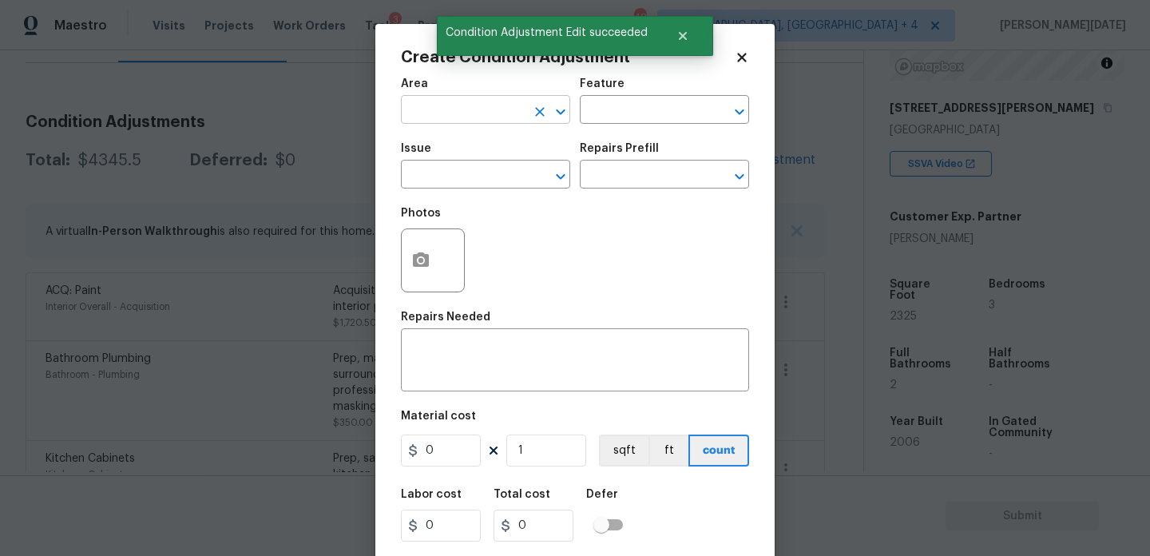
click at [434, 105] on input "text" at bounding box center [463, 111] width 125 height 25
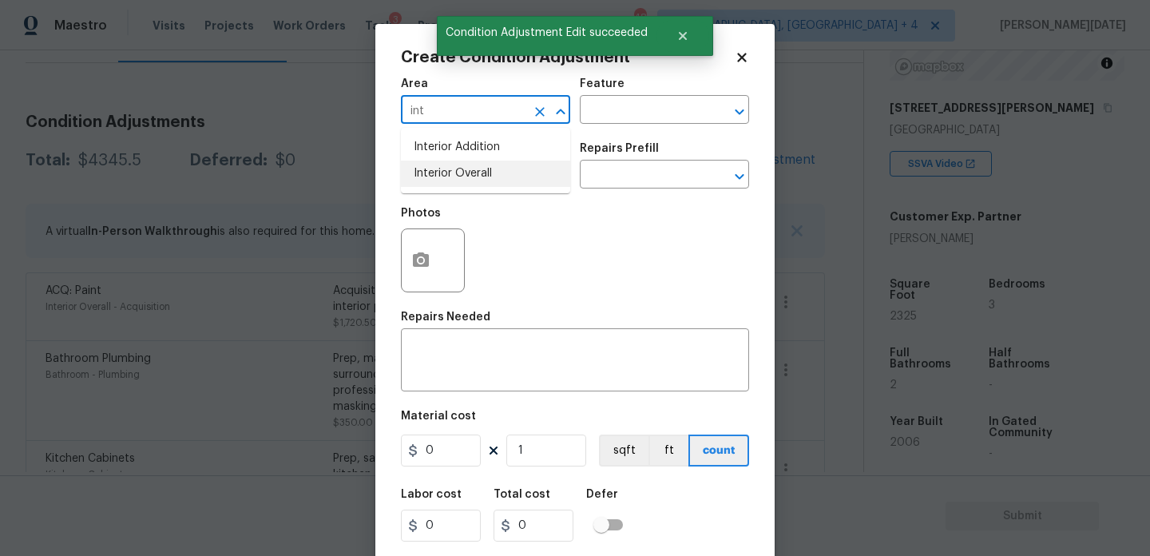
click at [449, 168] on li "Interior Overall" at bounding box center [485, 173] width 169 height 26
type input "Interior Overall"
click at [449, 168] on input "text" at bounding box center [463, 176] width 125 height 25
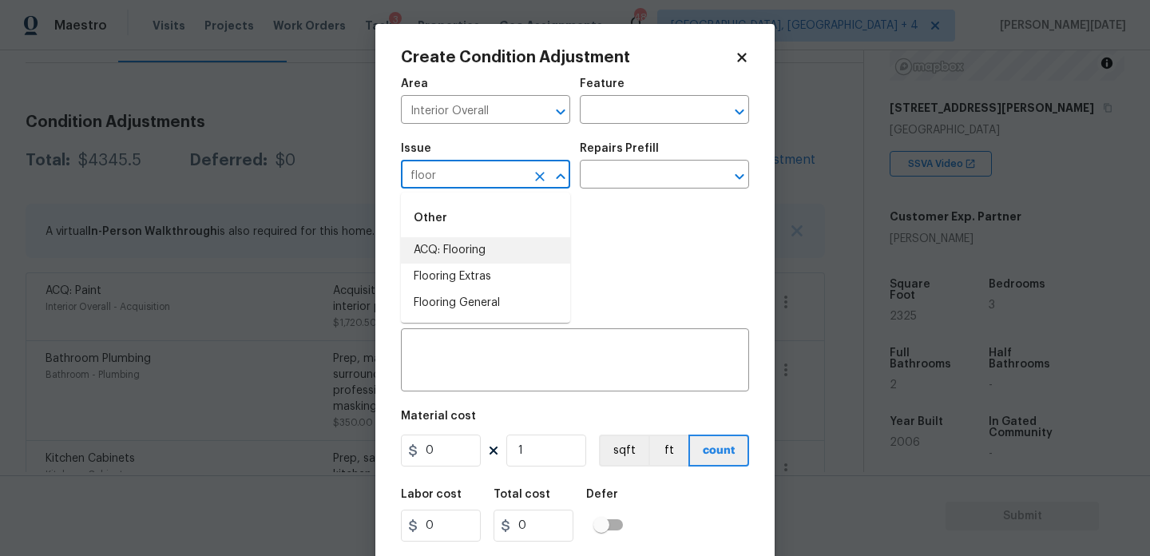
click at [449, 244] on li "ACQ: Flooring" at bounding box center [485, 250] width 169 height 26
type input "ACQ: Flooring"
click at [620, 190] on div "Issue ACQ: Flooring ​ Repairs Prefill ​" at bounding box center [575, 165] width 348 height 65
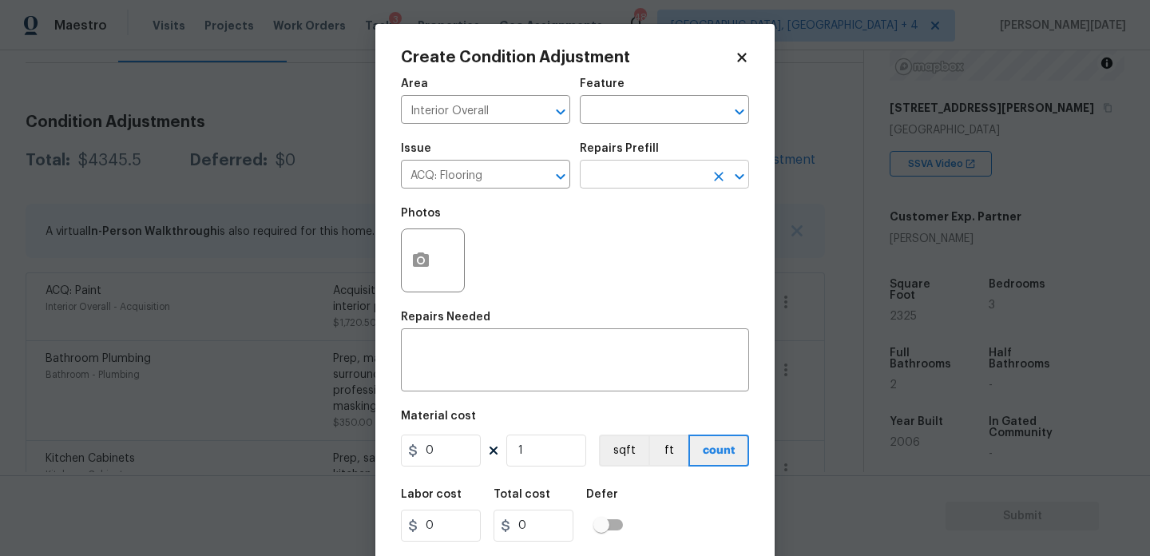
click at [644, 182] on input "text" at bounding box center [642, 176] width 125 height 25
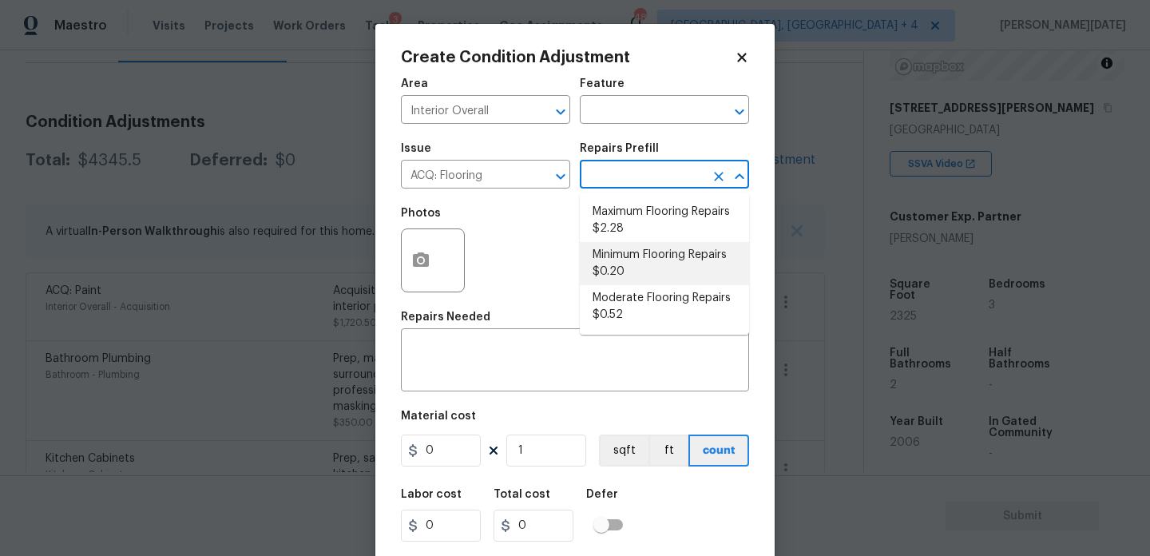
click at [648, 242] on li "Minimum Flooring Repairs $0.20" at bounding box center [664, 263] width 169 height 43
type input "Acquisition"
type textarea "Acquisition Scope: Minimum flooring repairs"
type input "0.2"
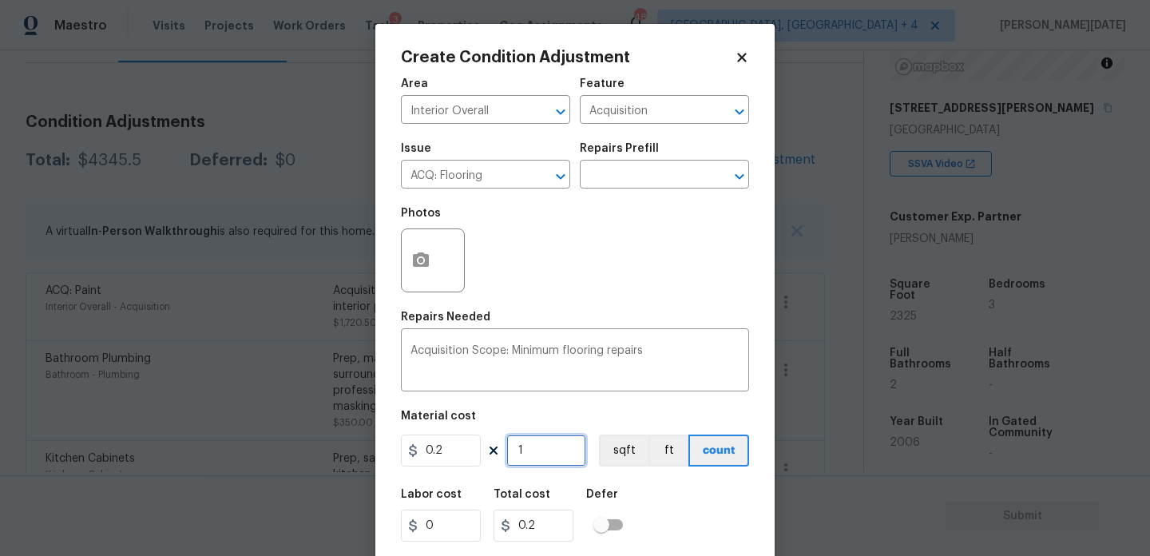
click at [553, 437] on input "1" at bounding box center [546, 450] width 80 height 32
type input "0"
paste input "2325"
type input "2325"
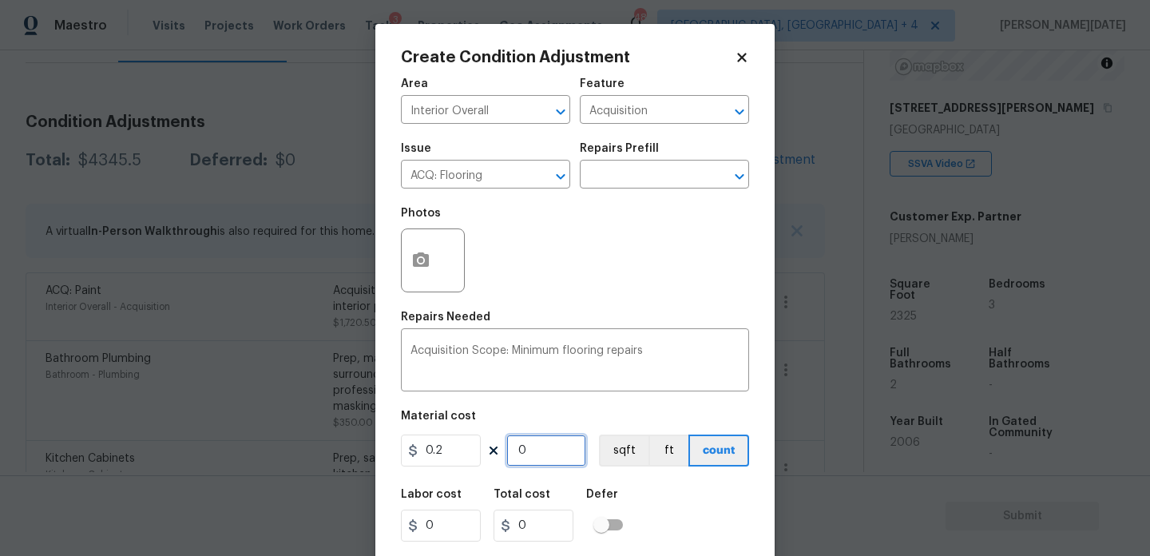
type input "465"
type input "2325"
click at [675, 272] on div "Photos" at bounding box center [575, 250] width 348 height 104
click at [678, 272] on div "Photos" at bounding box center [575, 250] width 348 height 104
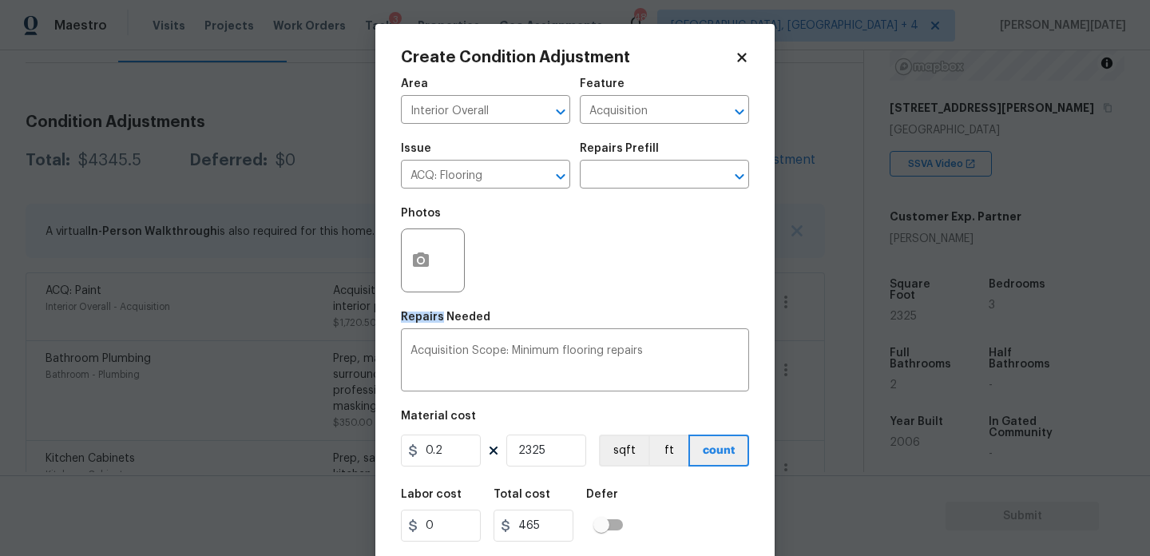
scroll to position [41, 0]
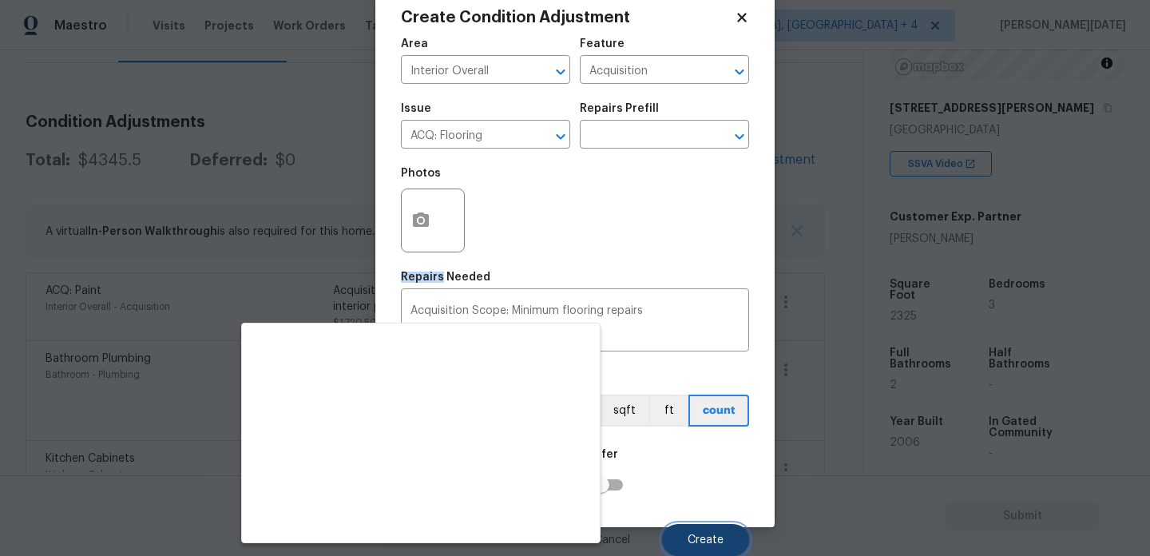
click at [687, 533] on button "Create" at bounding box center [705, 540] width 87 height 32
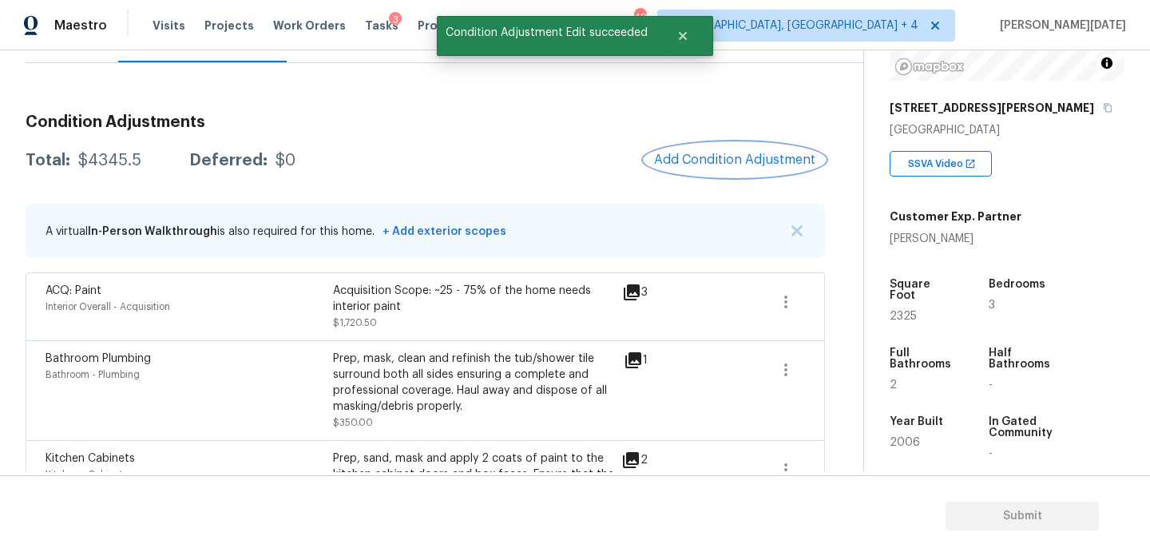
scroll to position [0, 0]
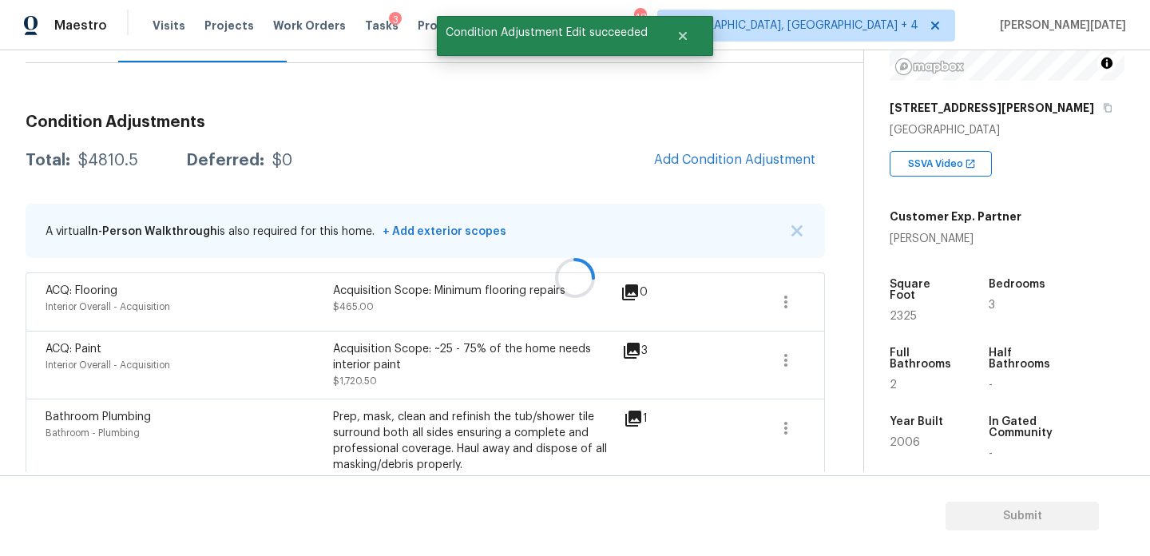
click at [729, 167] on div at bounding box center [575, 278] width 1150 height 556
click at [729, 167] on button "Add Condition Adjustment" at bounding box center [734, 160] width 180 height 34
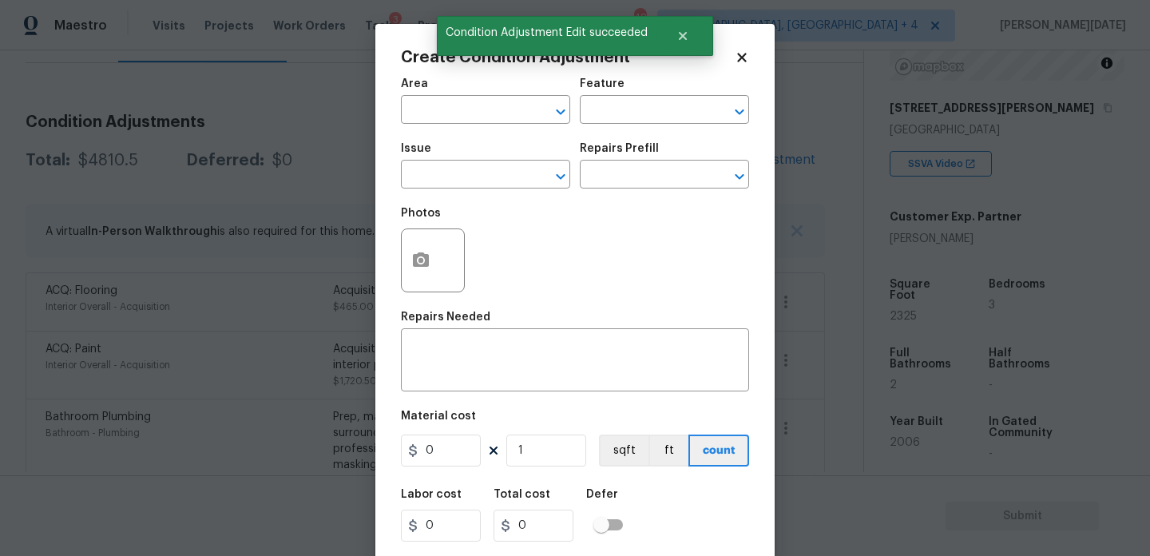
click at [729, 167] on div at bounding box center [728, 176] width 42 height 22
click at [410, 121] on input "text" at bounding box center [463, 111] width 125 height 25
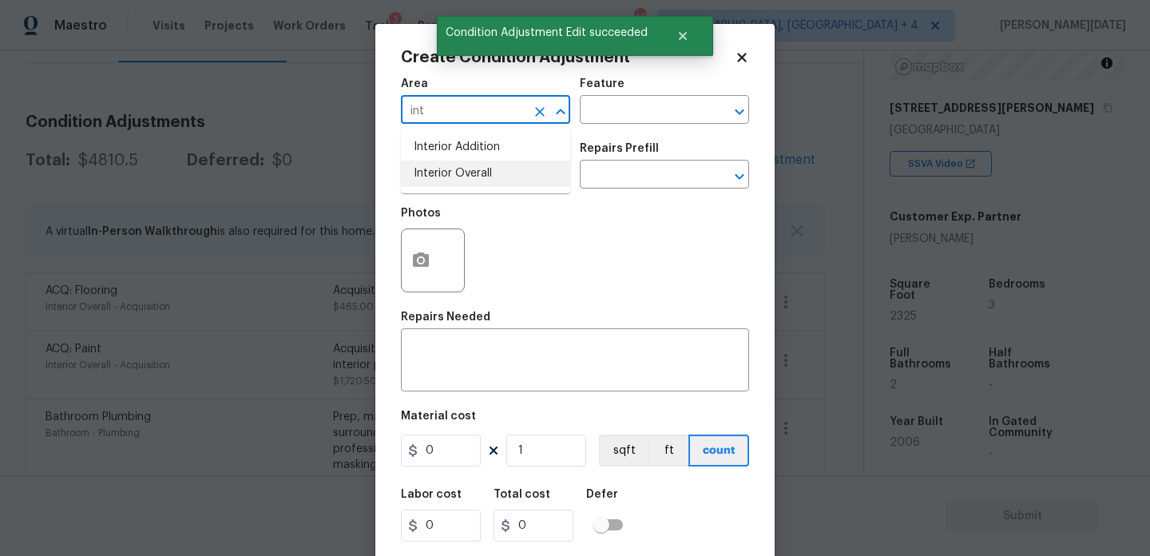
click at [448, 172] on li "Interior Overall" at bounding box center [485, 173] width 169 height 26
type input "Interior Overall"
click at [448, 172] on input "text" at bounding box center [463, 176] width 125 height 25
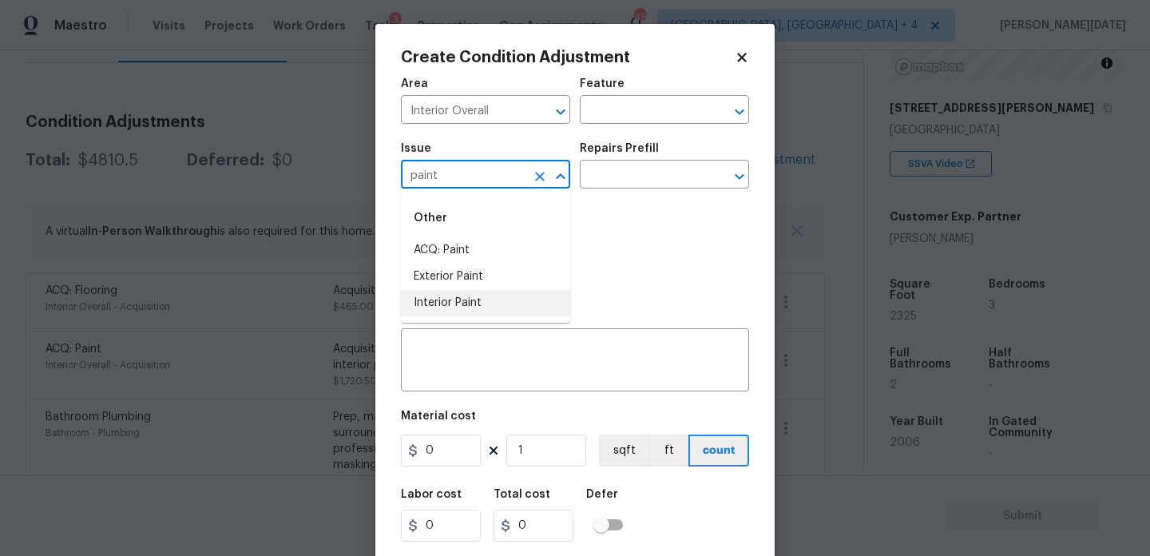
click at [448, 298] on li "Interior Paint" at bounding box center [485, 303] width 169 height 26
type input "Interior Paint"
click at [590, 183] on input "text" at bounding box center [642, 176] width 125 height 25
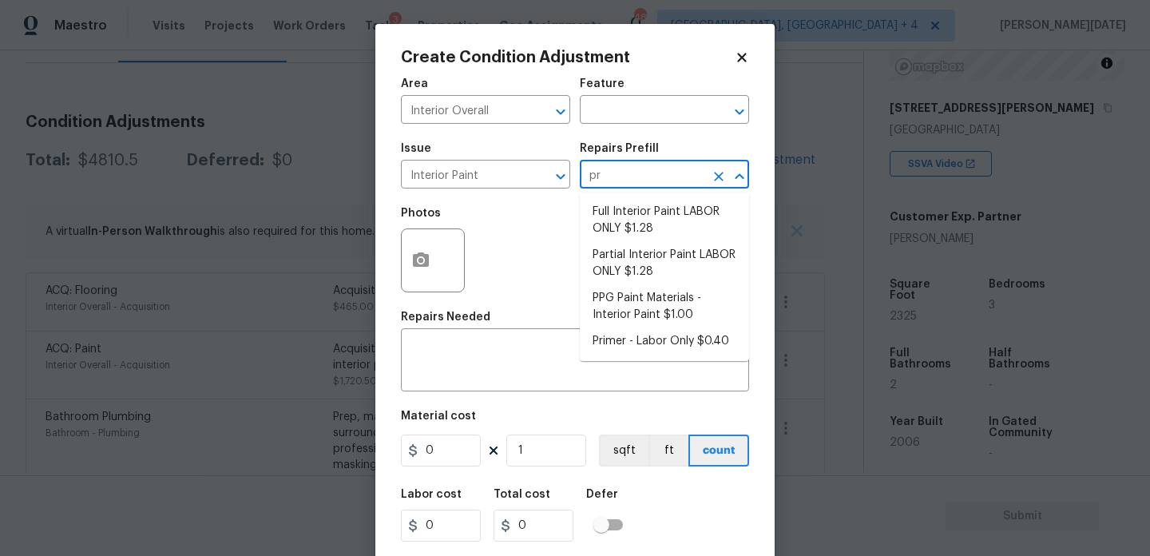
type input "pri"
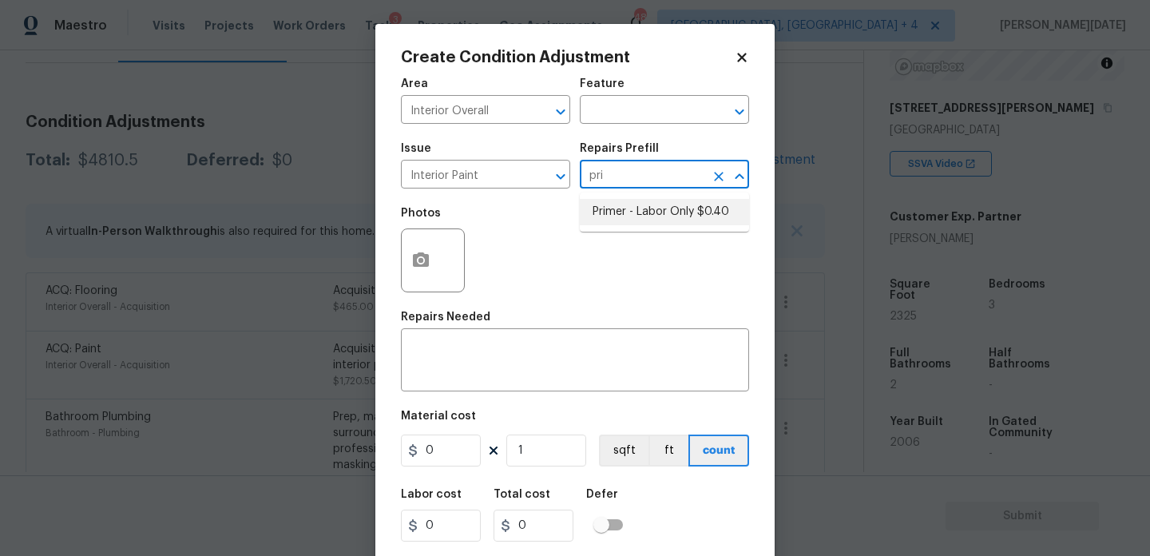
click at [620, 212] on li "Primer - Labor Only $0.40" at bounding box center [664, 212] width 169 height 26
type input "Overall Paint"
type textarea "Interior primer - PRIMER PROVIDED BY OPENDOOR - All nails, screws, drywall anch…"
type input "0.4"
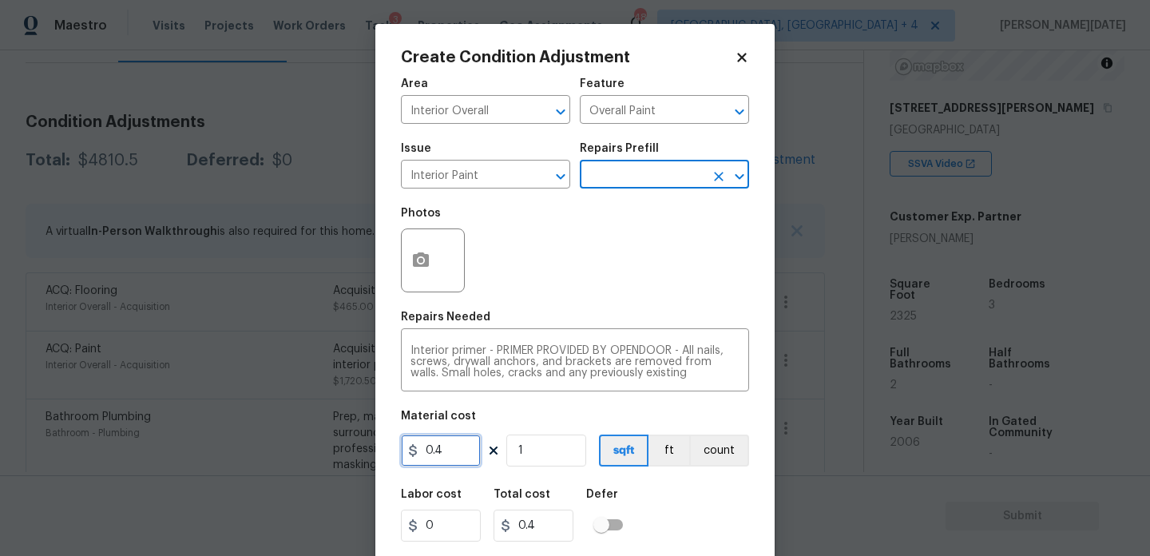
drag, startPoint x: 450, startPoint y: 458, endPoint x: 336, endPoint y: 458, distance: 113.4
click at [336, 458] on div "Create Condition Adjustment Area Interior Overall ​ Feature Overall Paint ​ Iss…" at bounding box center [575, 278] width 1150 height 556
type input "500"
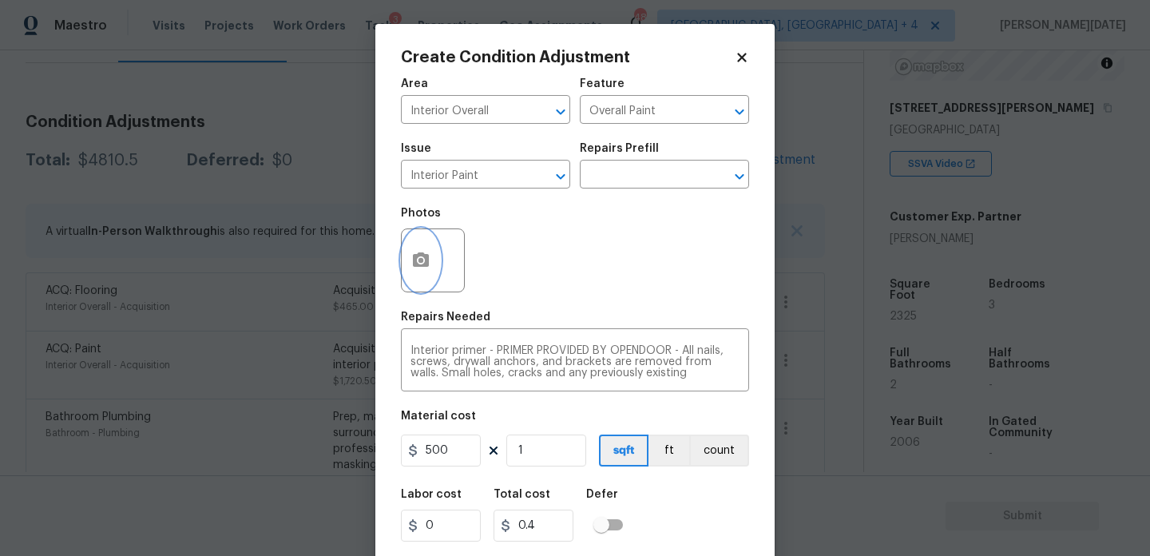
click at [417, 271] on button "button" at bounding box center [421, 260] width 38 height 62
type input "500"
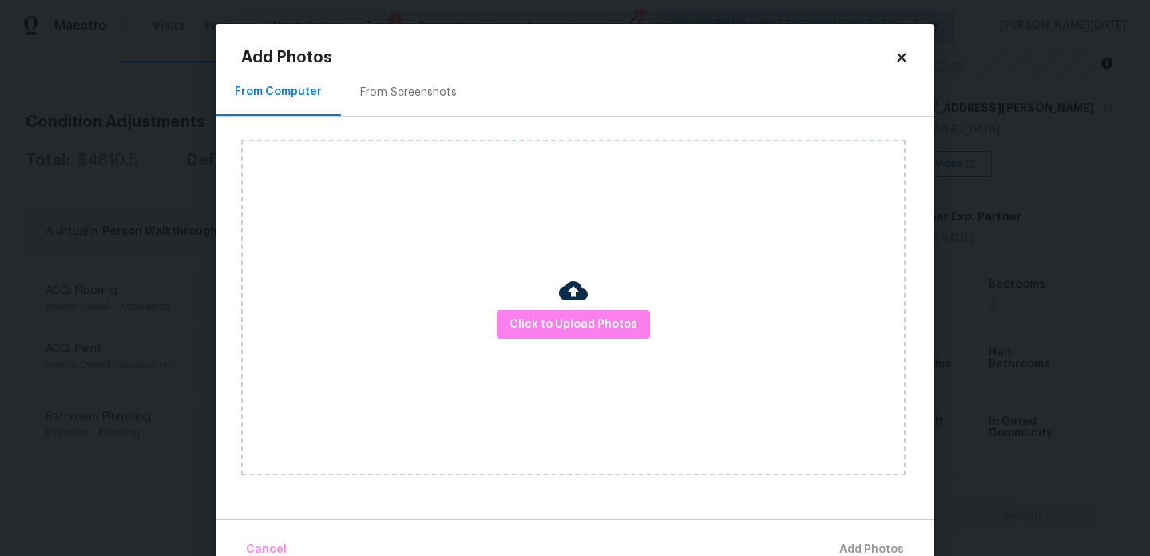
click at [405, 100] on div "From Screenshots" at bounding box center [408, 93] width 97 height 16
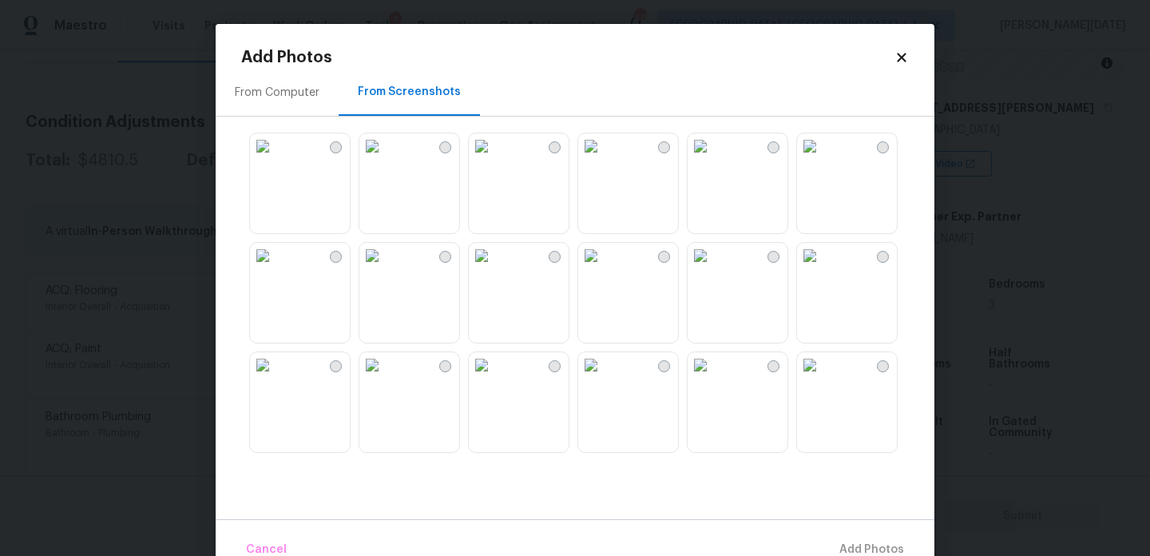
click at [385, 268] on img at bounding box center [372, 256] width 26 height 26
click at [833, 536] on button "Add 1 Photo(s)" at bounding box center [864, 550] width 92 height 34
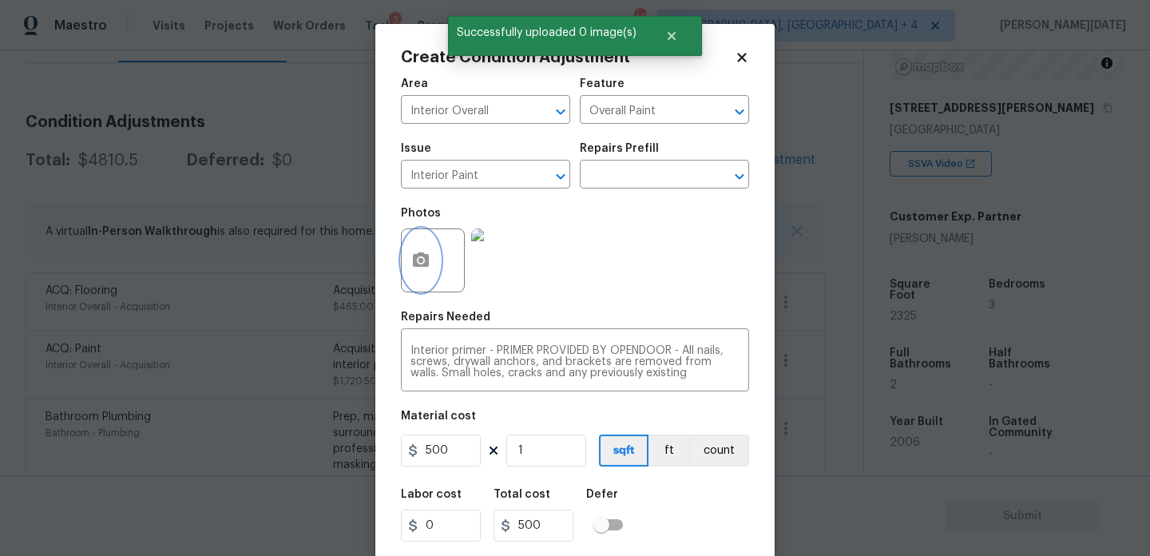
scroll to position [41, 0]
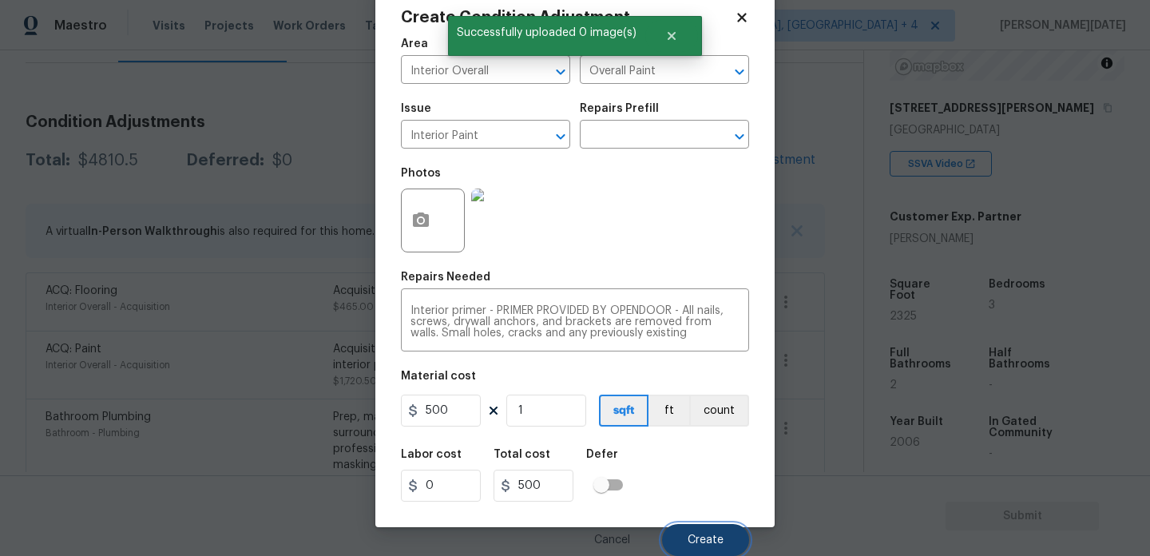
click at [695, 531] on button "Create" at bounding box center [705, 540] width 87 height 32
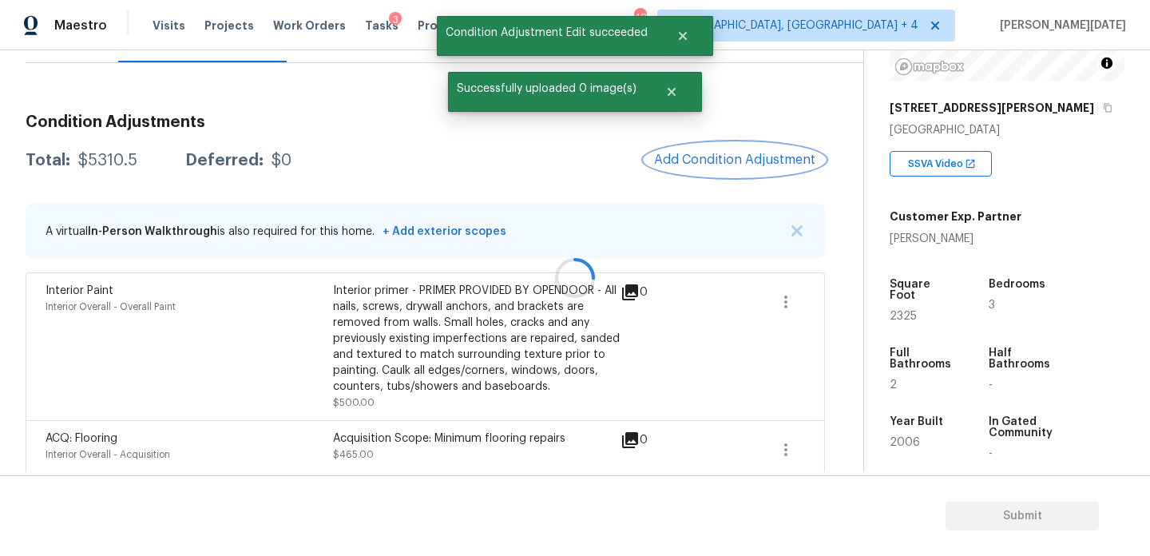
scroll to position [0, 0]
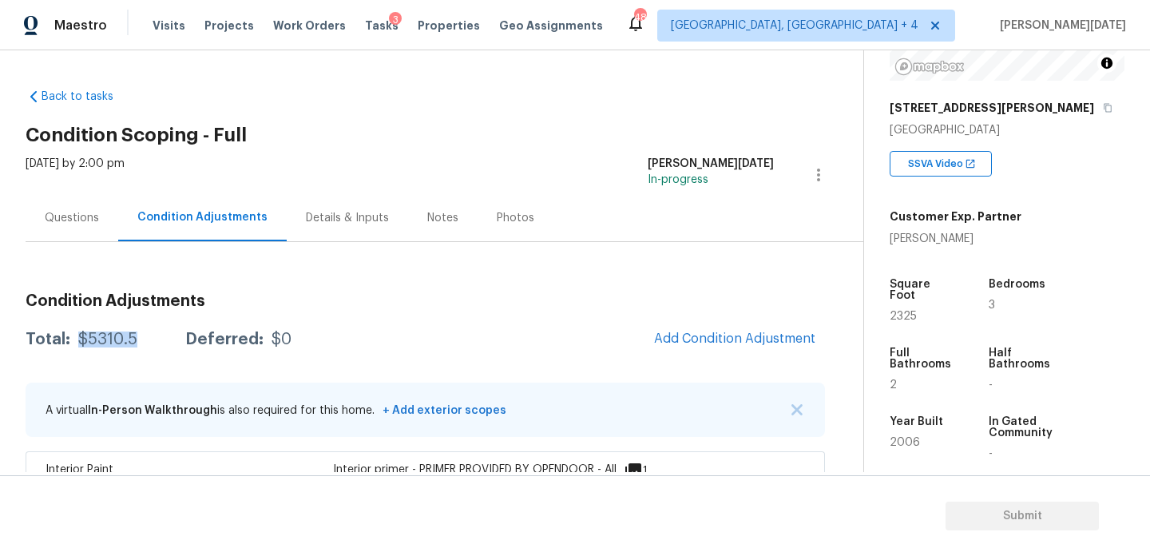
drag, startPoint x: 75, startPoint y: 335, endPoint x: 140, endPoint y: 337, distance: 64.7
click at [140, 337] on div "Total: $5310.5 Deferred: $0" at bounding box center [159, 339] width 266 height 16
copy div "$5310.5"
click at [93, 204] on div "Questions" at bounding box center [72, 217] width 93 height 47
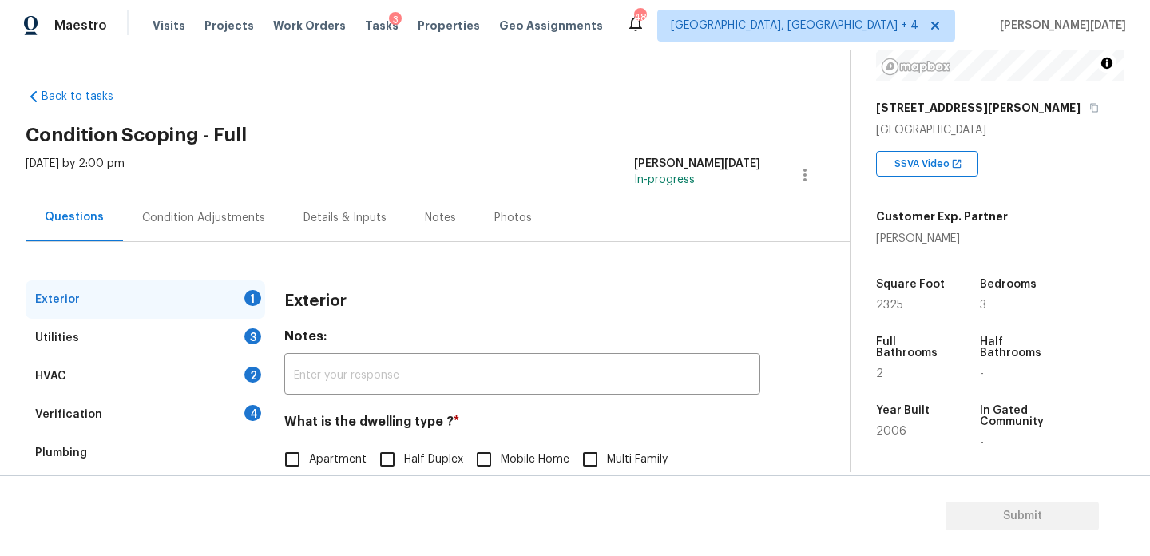
scroll to position [213, 0]
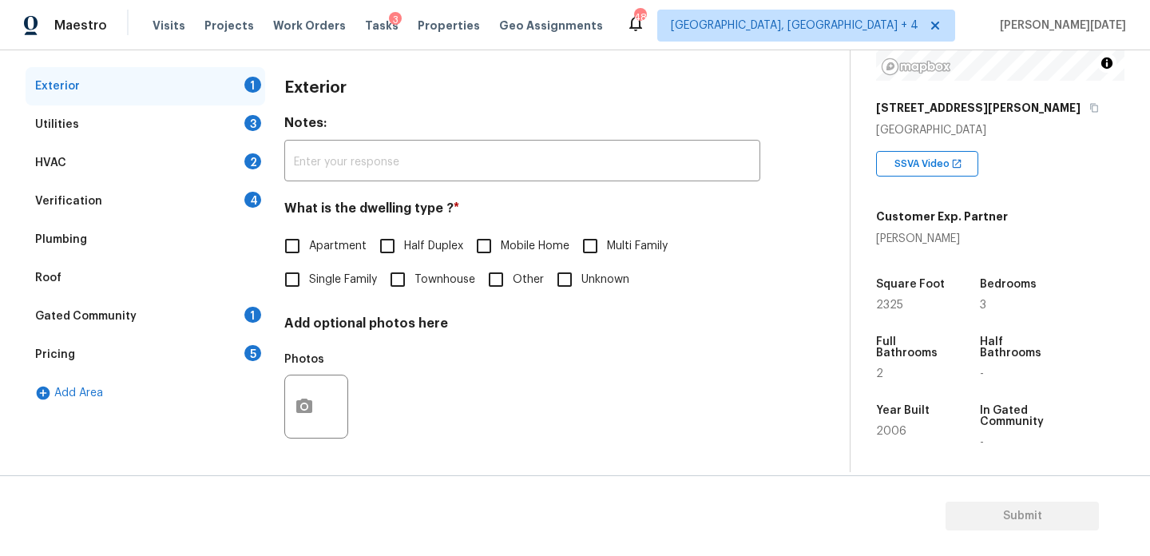
click at [284, 265] on input "Single Family" at bounding box center [292, 280] width 34 height 34
checkbox input "true"
click at [256, 120] on div "3" at bounding box center [252, 123] width 17 height 16
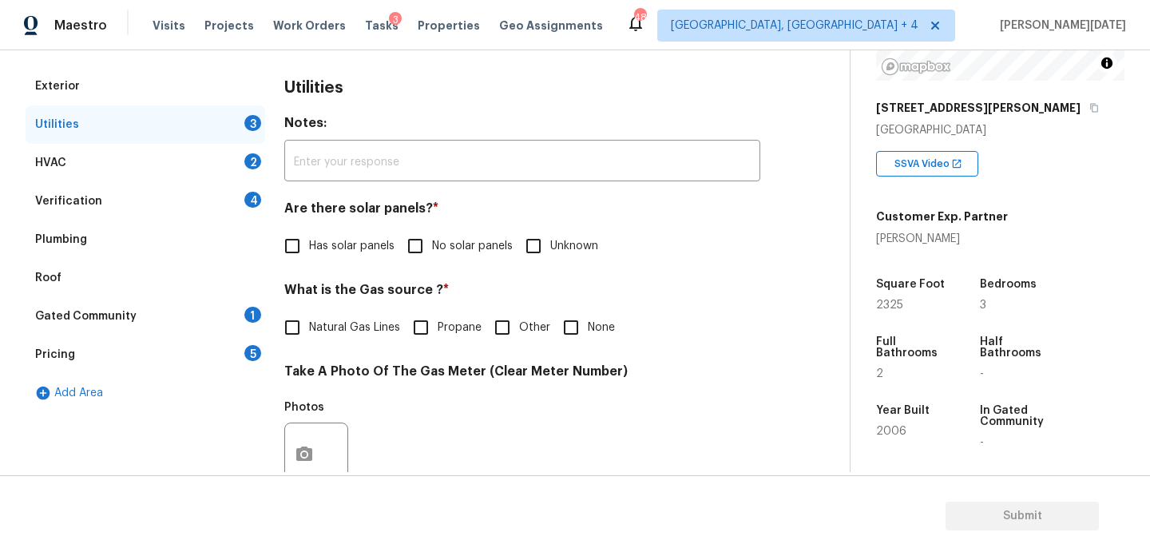
click at [412, 243] on input "No solar panels" at bounding box center [415, 246] width 34 height 34
checkbox input "true"
click at [578, 337] on input "None" at bounding box center [571, 328] width 34 height 34
checkbox input "true"
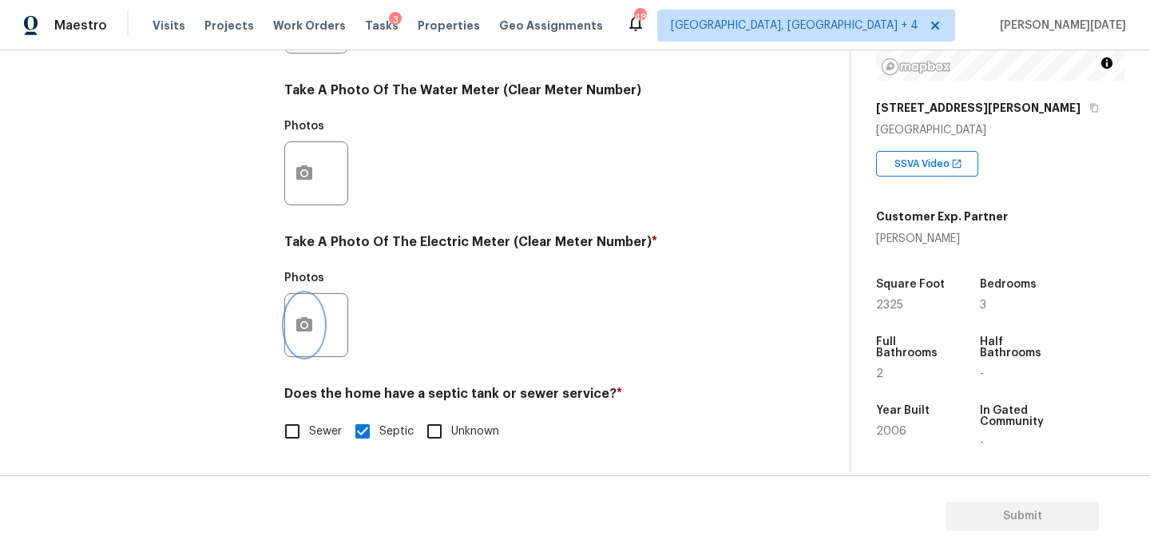
click at [294, 331] on button "button" at bounding box center [304, 325] width 38 height 62
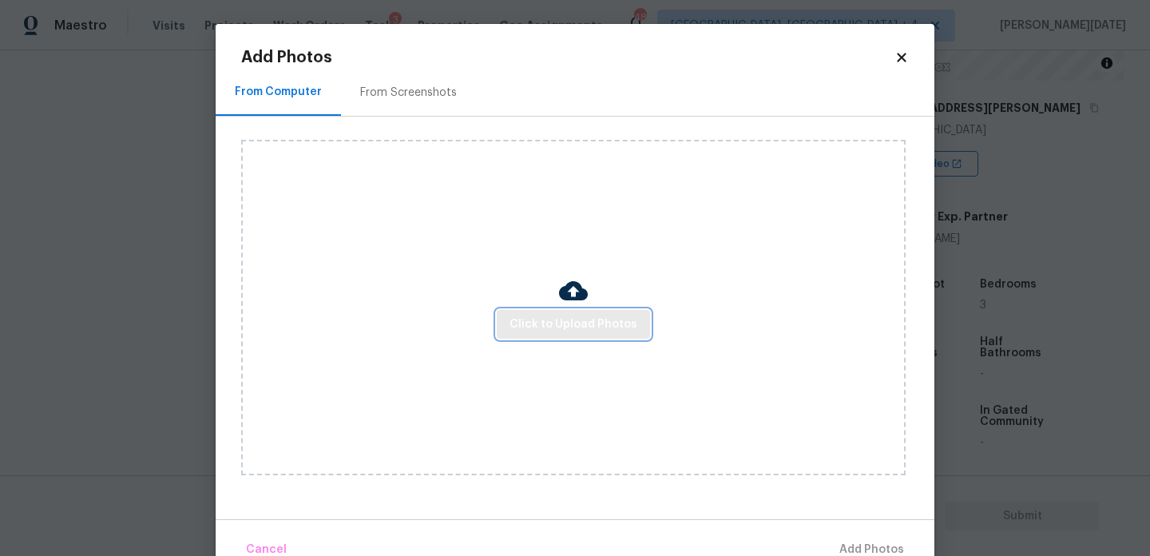
click at [541, 326] on span "Click to Upload Photos" at bounding box center [573, 325] width 128 height 20
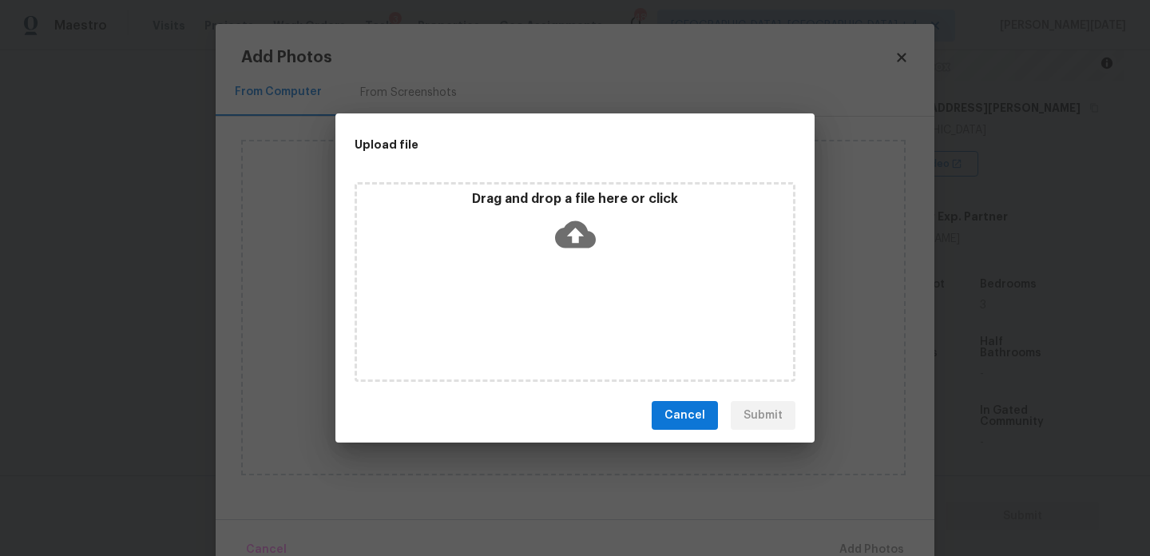
click at [541, 326] on div "Drag and drop a file here or click" at bounding box center [575, 282] width 441 height 200
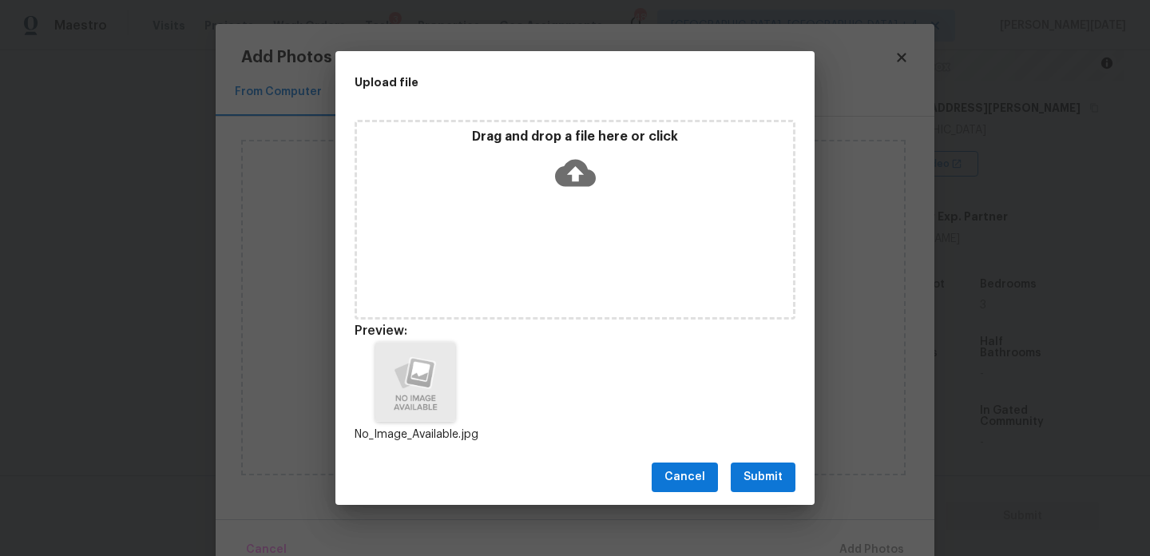
click at [780, 491] on button "Submit" at bounding box center [763, 477] width 65 height 30
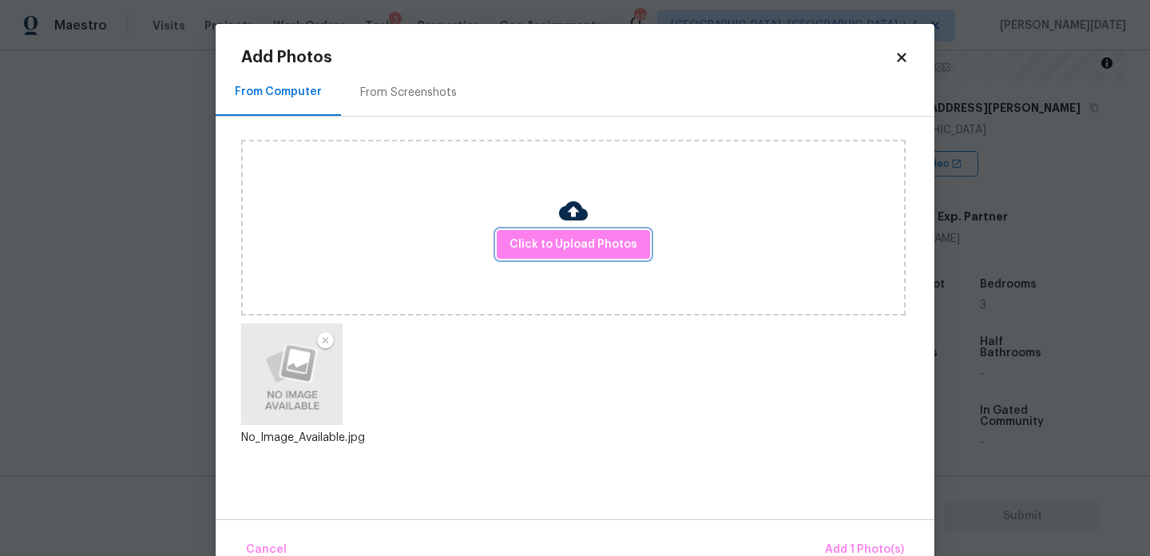
scroll to position [35, 0]
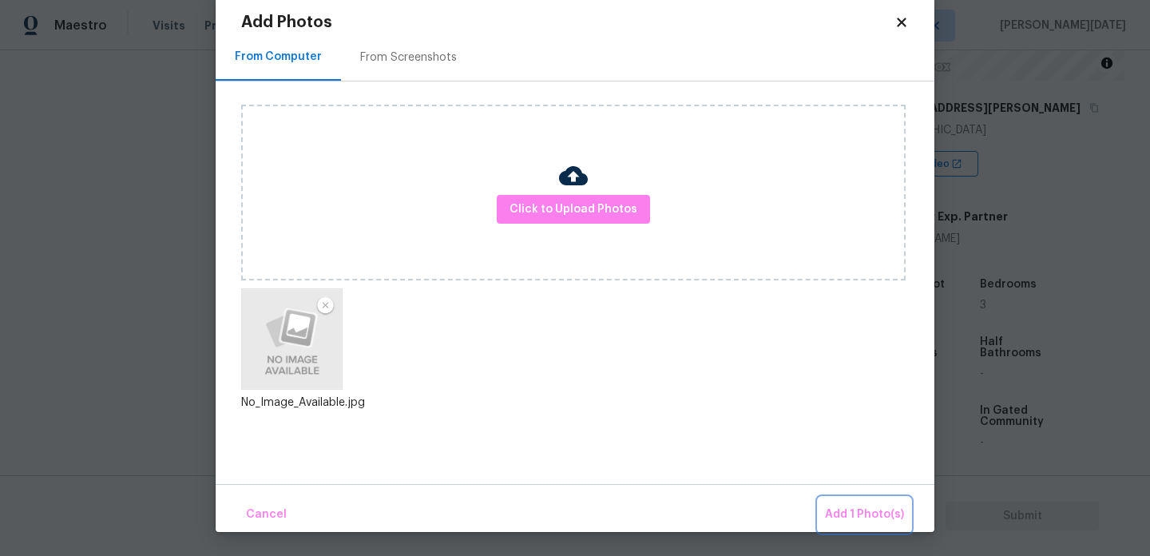
click at [864, 521] on span "Add 1 Photo(s)" at bounding box center [864, 515] width 79 height 20
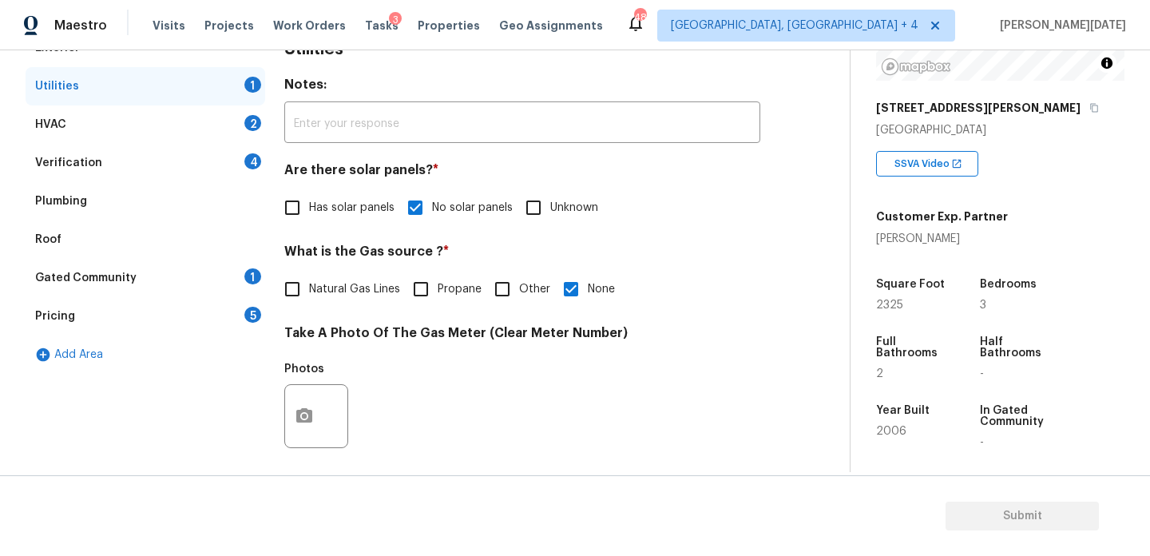
scroll to position [230, 0]
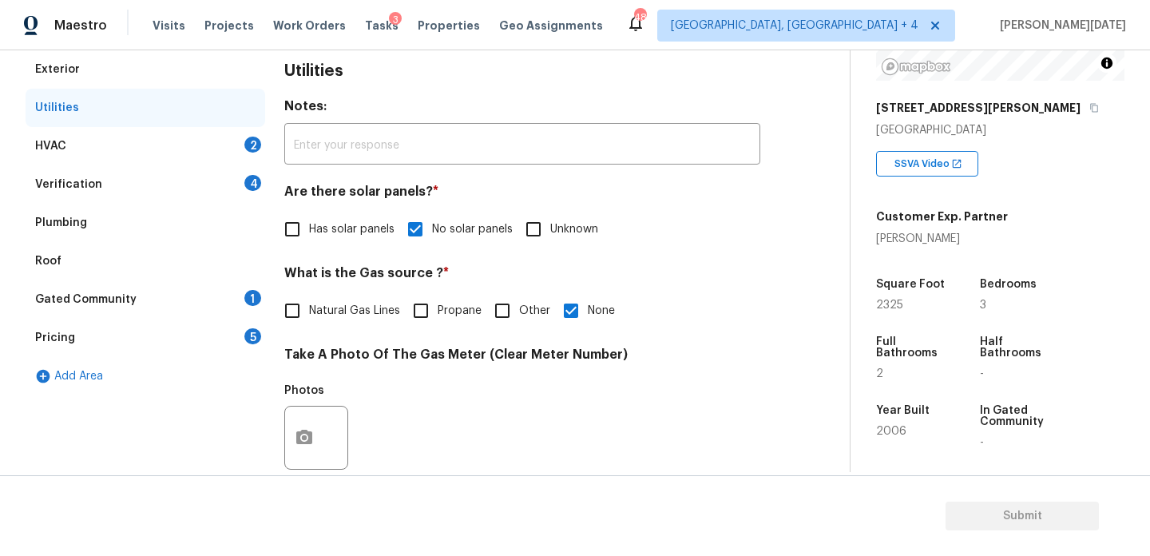
click at [231, 141] on div "HVAC 2" at bounding box center [146, 146] width 240 height 38
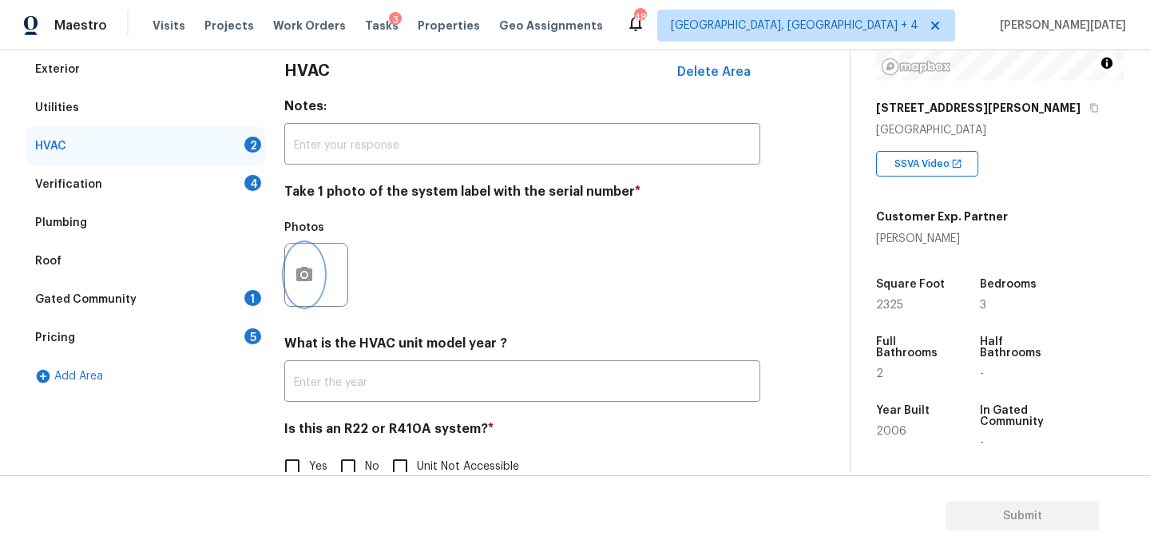
click at [307, 284] on button "button" at bounding box center [304, 275] width 38 height 62
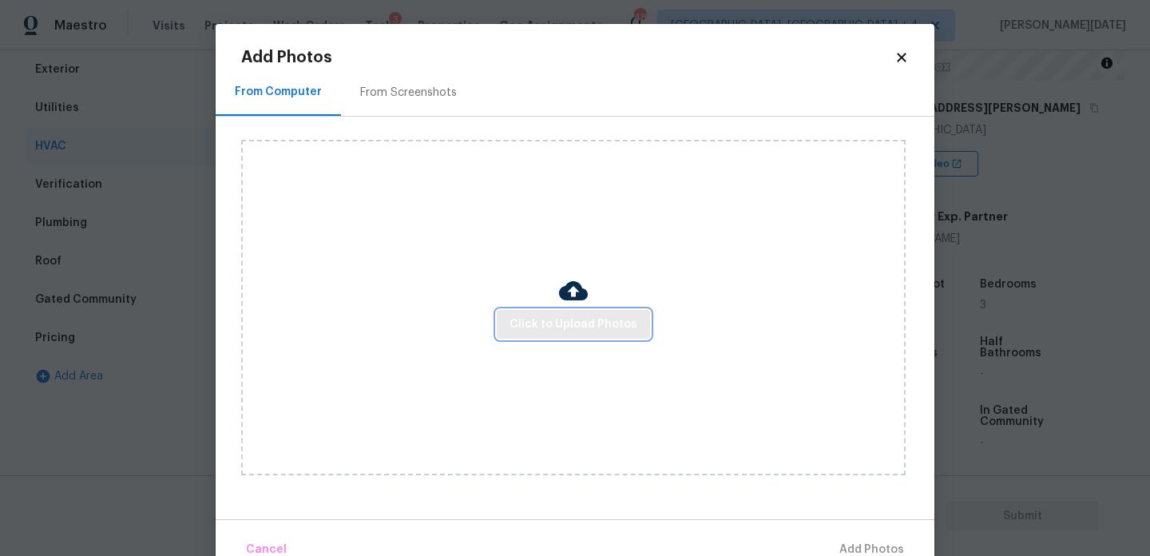
click at [552, 328] on span "Click to Upload Photos" at bounding box center [573, 325] width 128 height 20
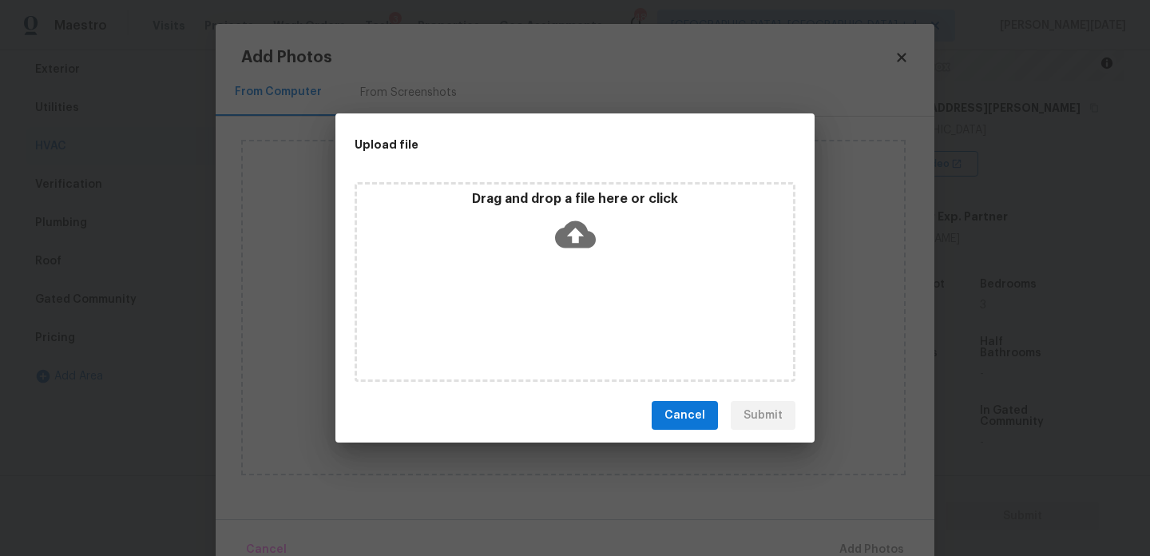
click at [552, 328] on div "Drag and drop a file here or click" at bounding box center [575, 282] width 441 height 200
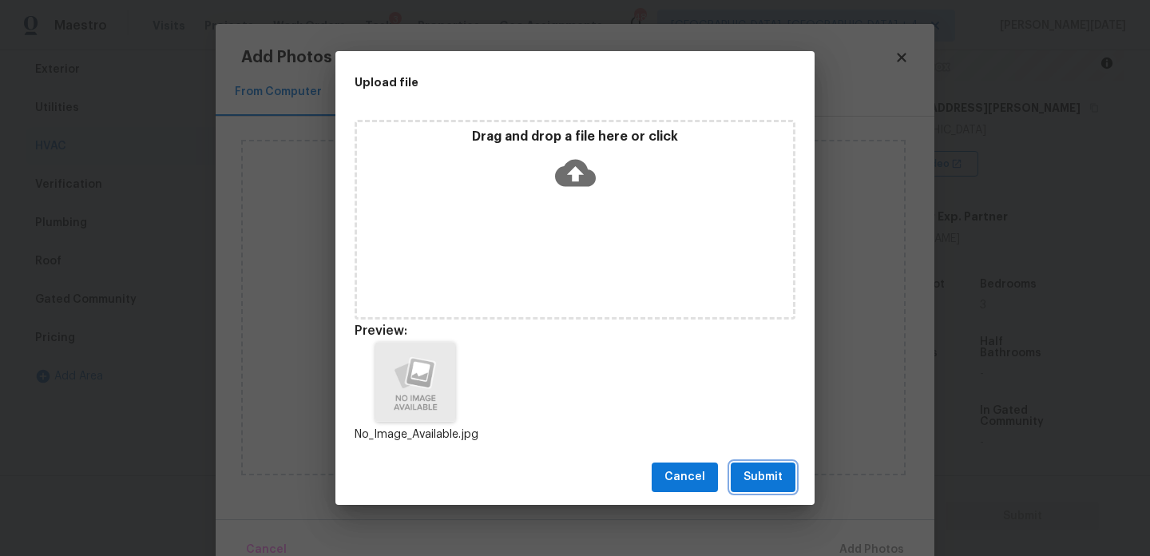
click at [748, 472] on span "Submit" at bounding box center [762, 477] width 39 height 20
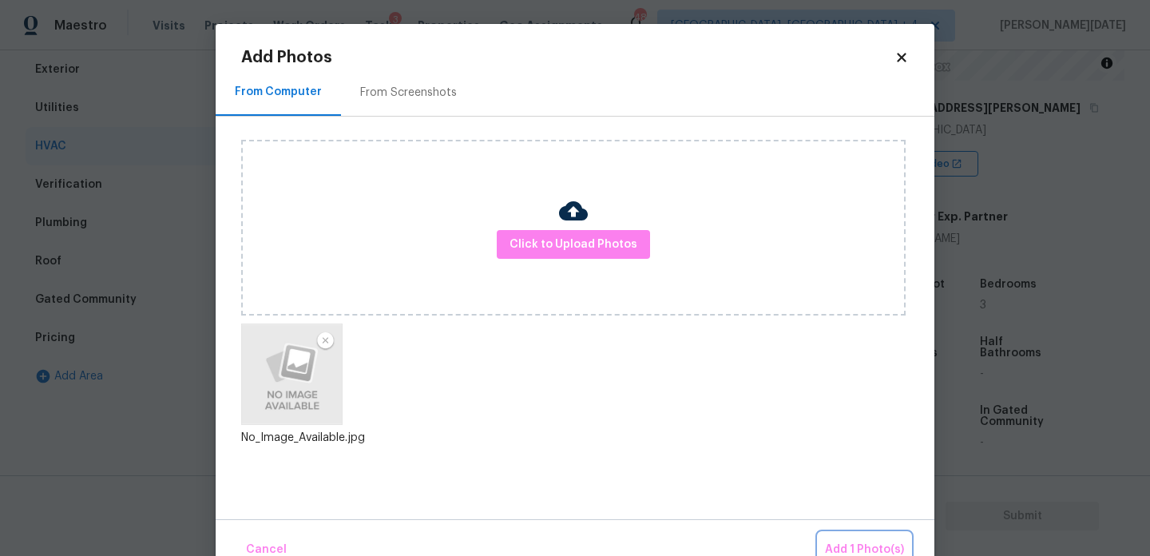
click at [854, 542] on span "Add 1 Photo(s)" at bounding box center [864, 550] width 79 height 20
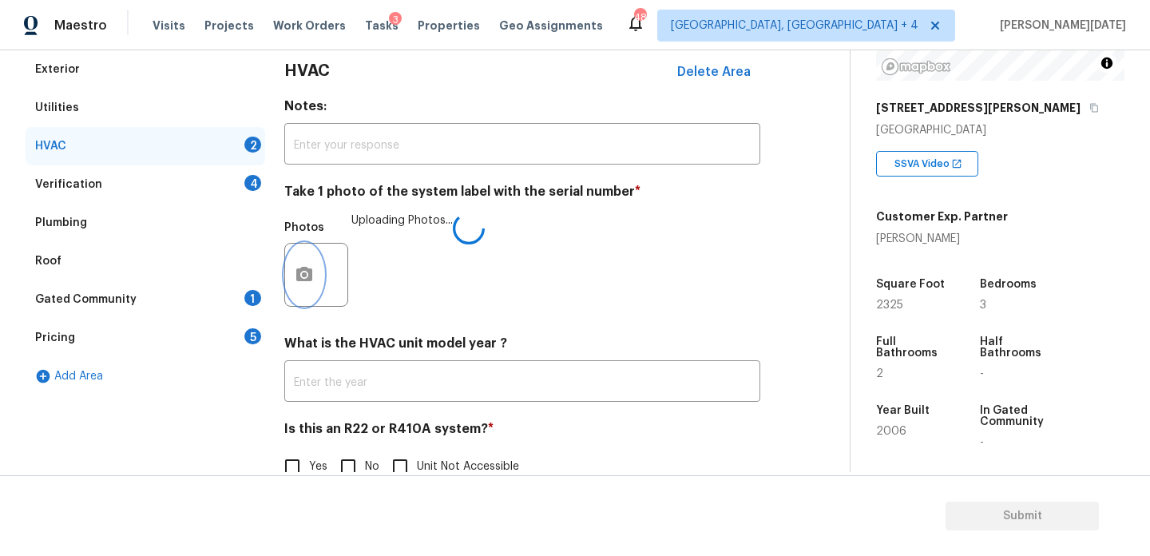
scroll to position [266, 0]
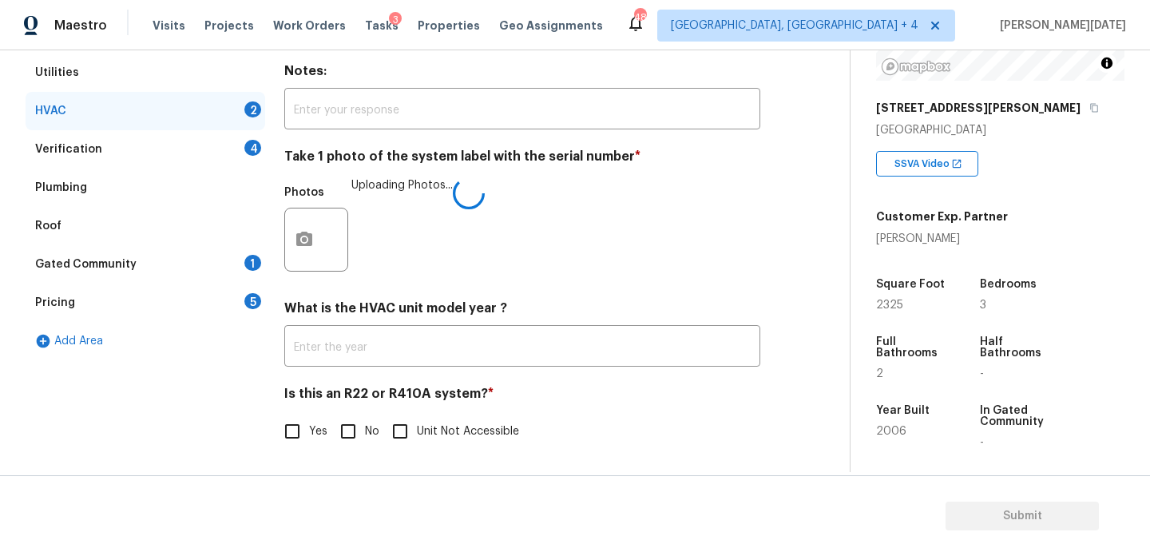
click at [351, 440] on input "No" at bounding box center [348, 431] width 34 height 34
checkbox input "true"
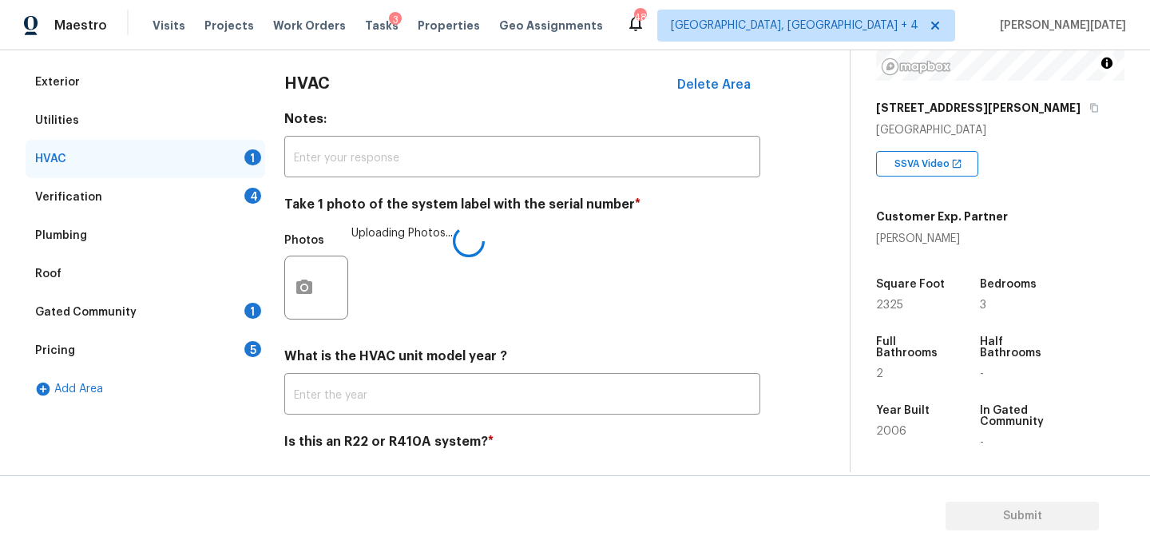
scroll to position [213, 0]
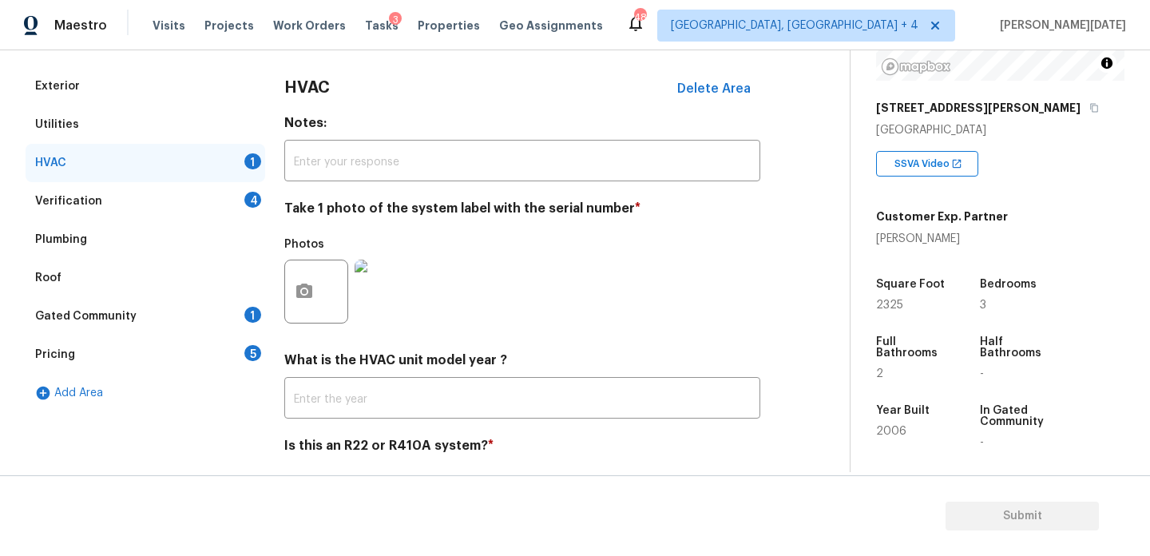
click at [252, 204] on div "4" at bounding box center [252, 200] width 17 height 16
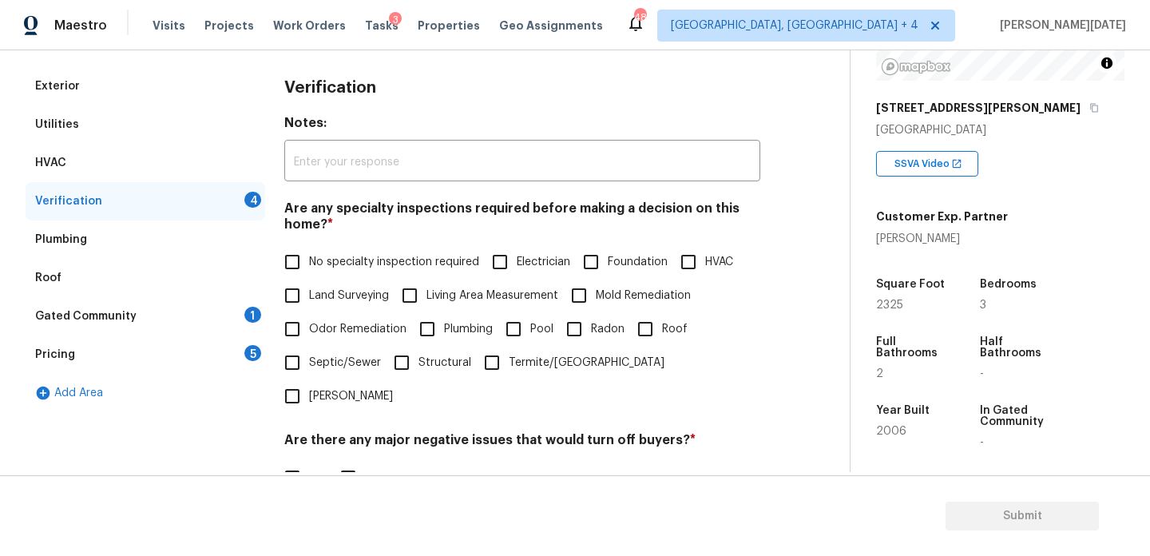
click at [294, 271] on input "No specialty inspection required" at bounding box center [292, 262] width 34 height 34
checkbox input "true"
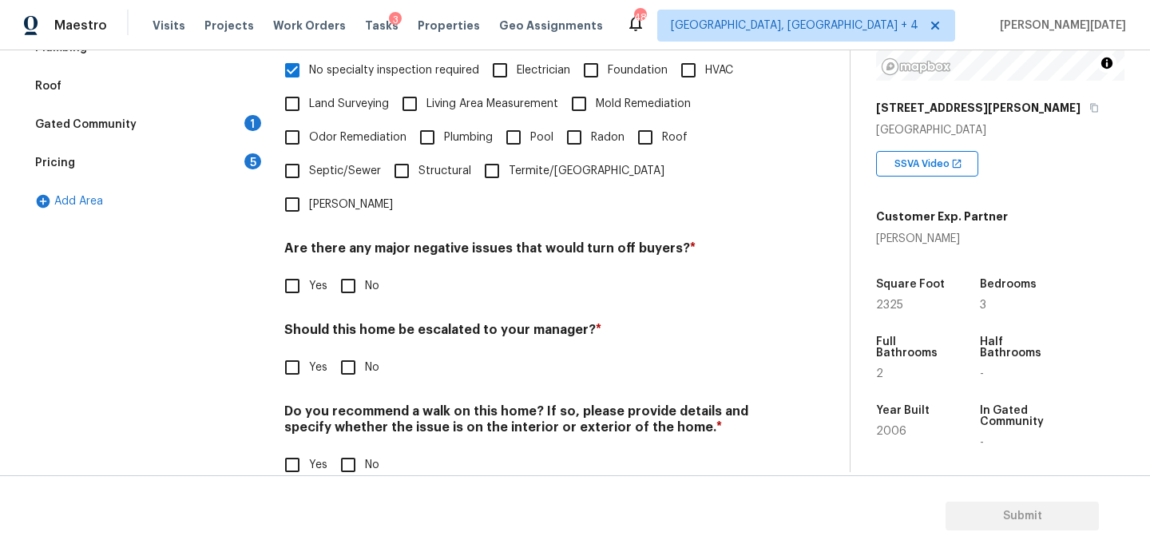
click at [366, 278] on span "No" at bounding box center [372, 286] width 14 height 17
click at [365, 269] on input "No" at bounding box center [348, 286] width 34 height 34
checkbox input "true"
click at [355, 323] on div "Should this home be escalated to your manager? * Yes No" at bounding box center [522, 354] width 476 height 62
click at [355, 351] on input "No" at bounding box center [348, 368] width 34 height 34
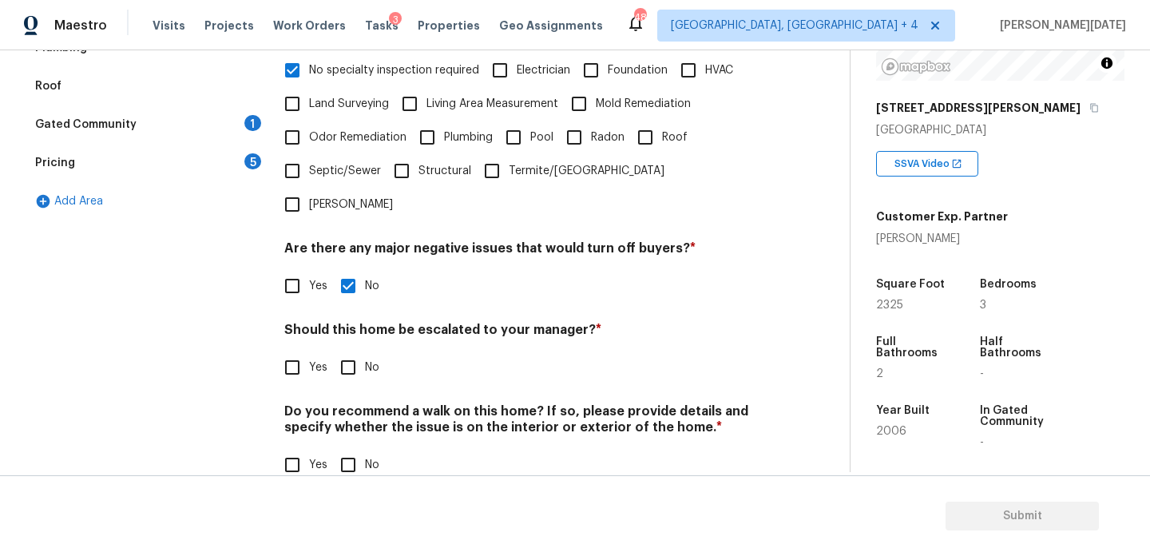
checkbox input "true"
click at [354, 450] on input "No" at bounding box center [348, 467] width 34 height 34
checkbox input "true"
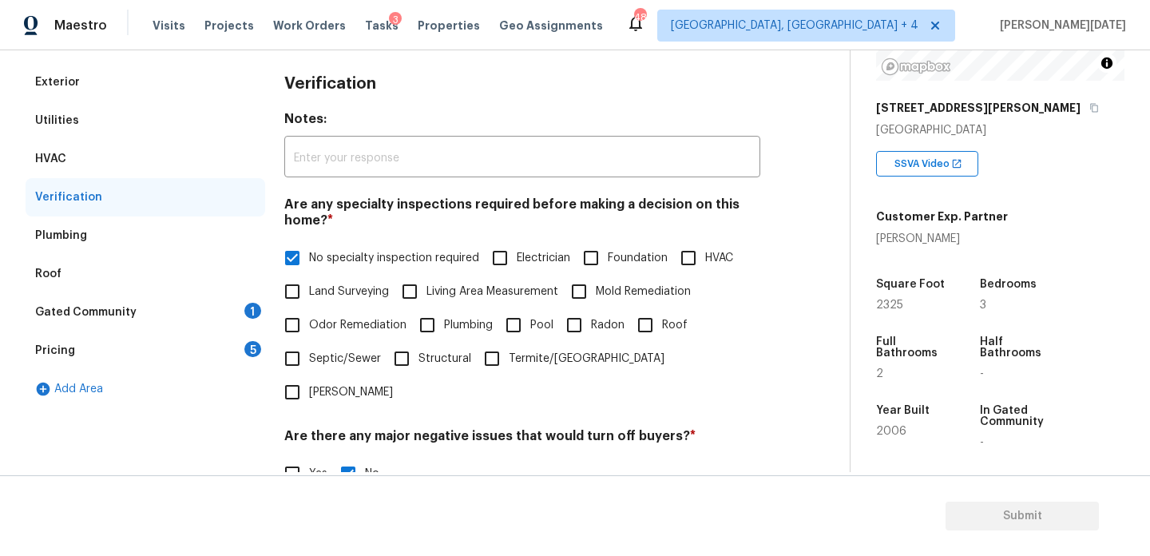
click at [235, 321] on div "Gated Community 1" at bounding box center [146, 312] width 240 height 38
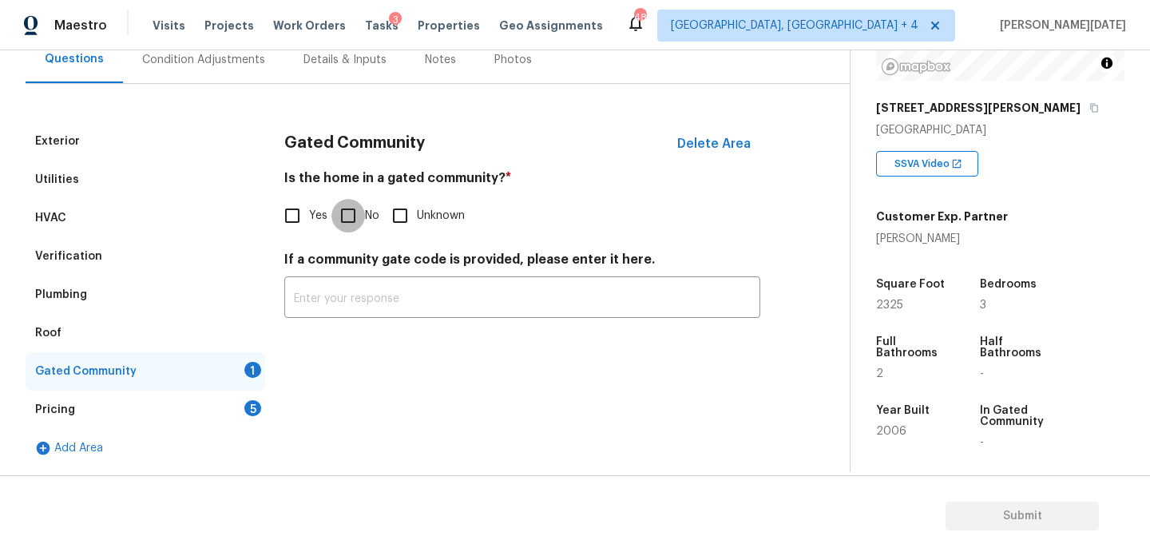
click at [364, 226] on input "No" at bounding box center [348, 216] width 34 height 34
checkbox input "true"
click at [249, 404] on div "5" at bounding box center [252, 408] width 17 height 16
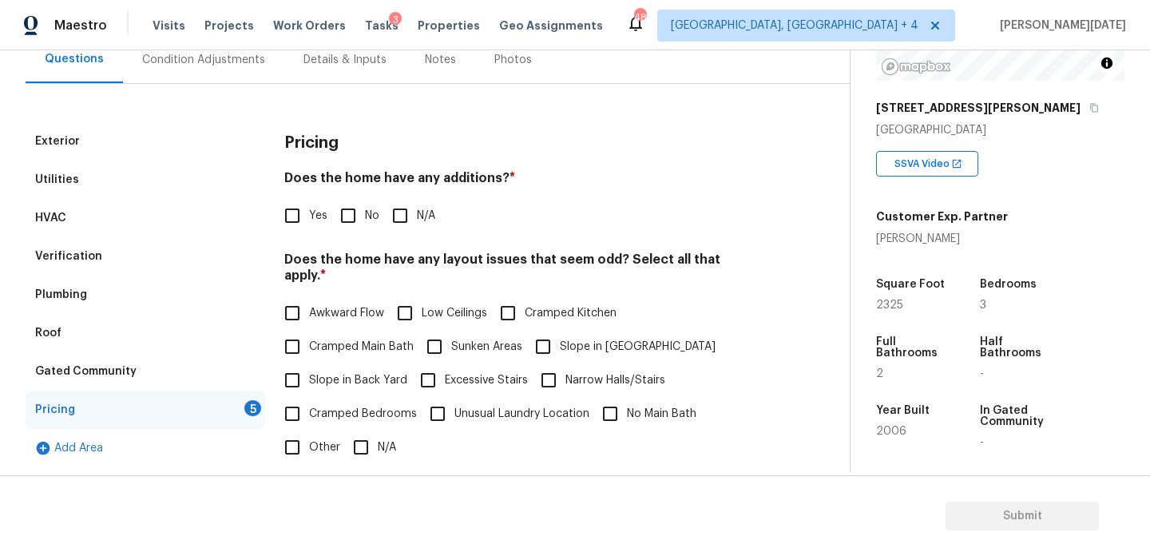
click at [377, 195] on div "Does the home have any additions? * Yes No N/A" at bounding box center [522, 201] width 476 height 62
click at [360, 210] on input "No" at bounding box center [348, 216] width 34 height 34
checkbox input "true"
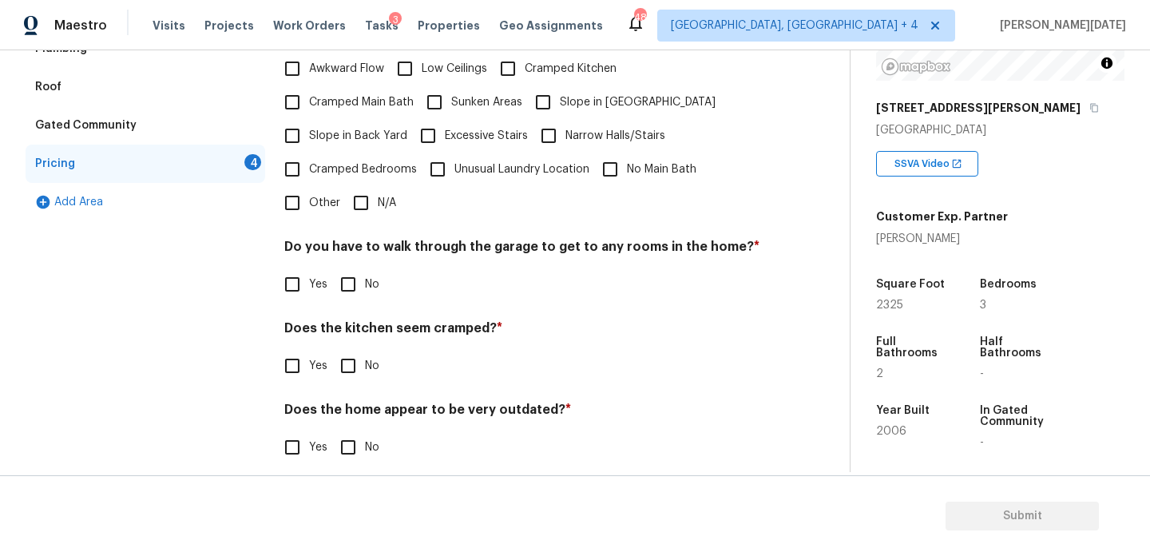
scroll to position [402, 0]
click at [373, 194] on input "N/A" at bounding box center [361, 203] width 34 height 34
checkbox input "true"
click at [355, 252] on h4 "Do you have to walk through the garage to get to any rooms in the home? *" at bounding box center [522, 251] width 476 height 22
click at [355, 267] on input "No" at bounding box center [348, 284] width 34 height 34
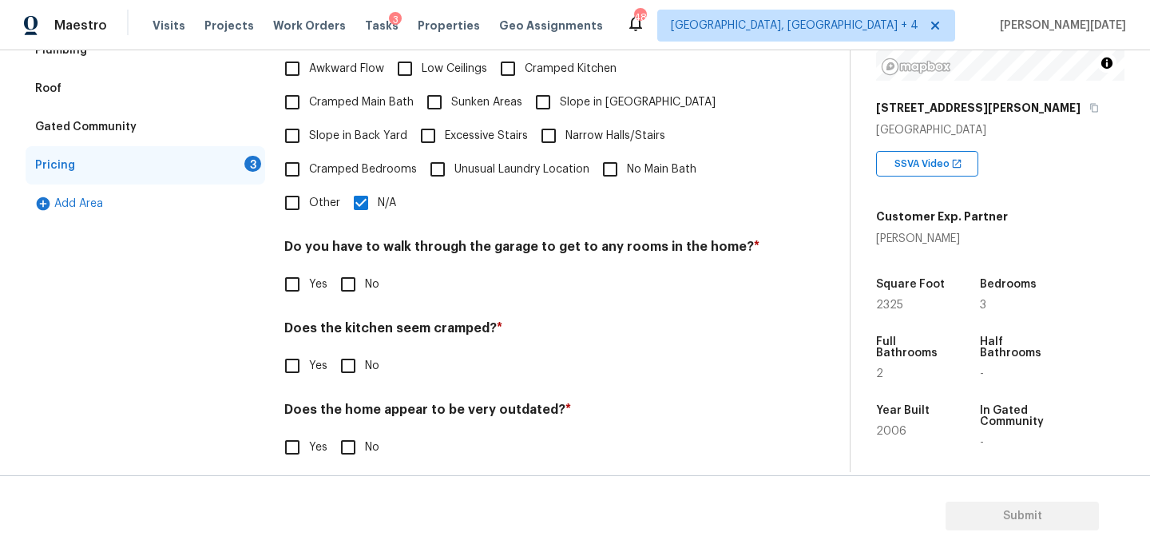
checkbox input "true"
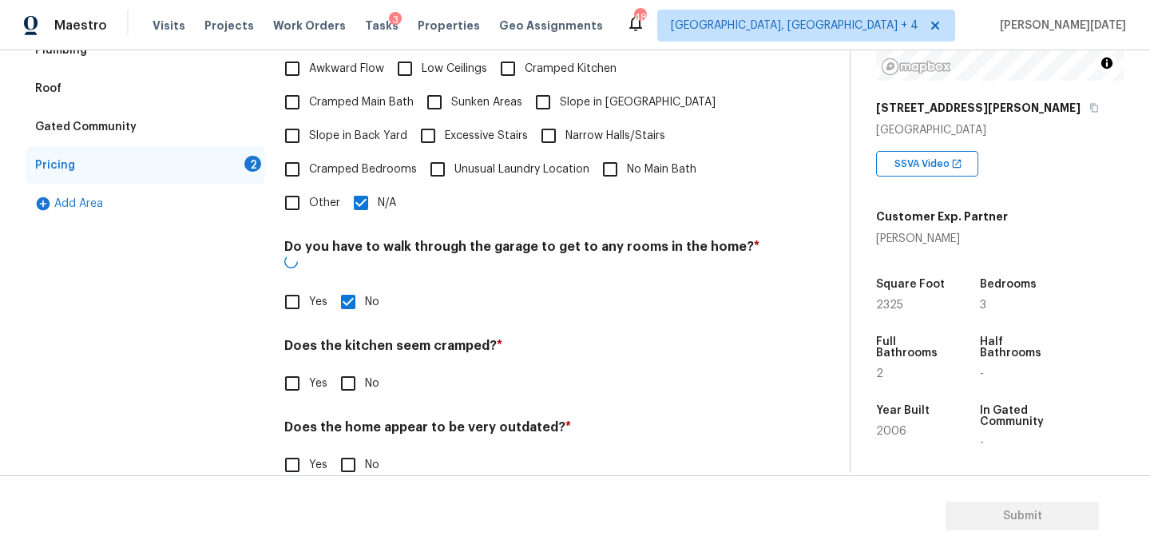
click at [347, 366] on input "No" at bounding box center [348, 383] width 34 height 34
checkbox input "true"
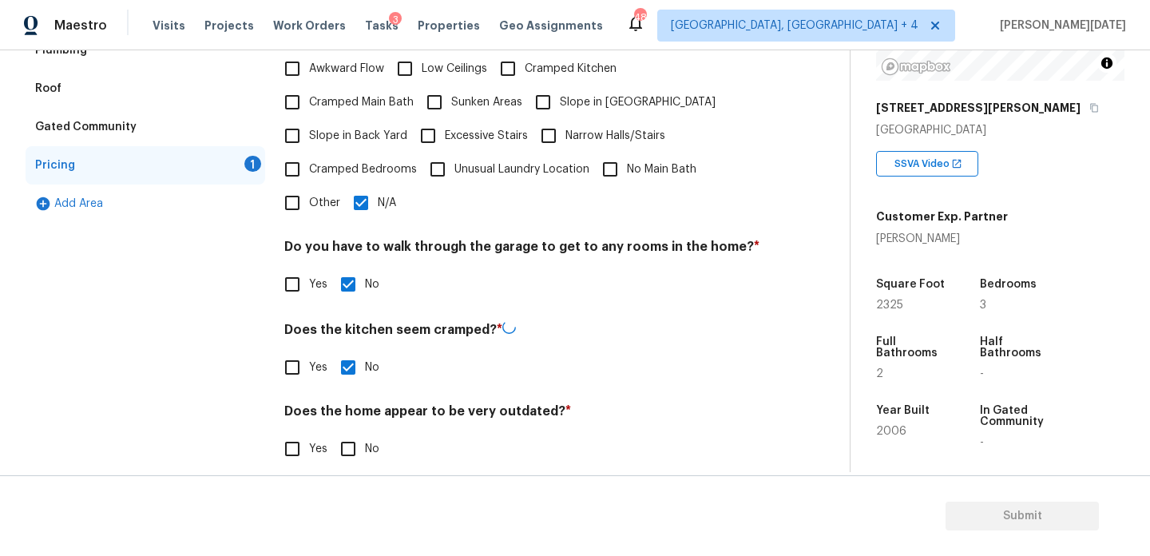
click at [351, 432] on input "No" at bounding box center [348, 449] width 34 height 34
checkbox input "true"
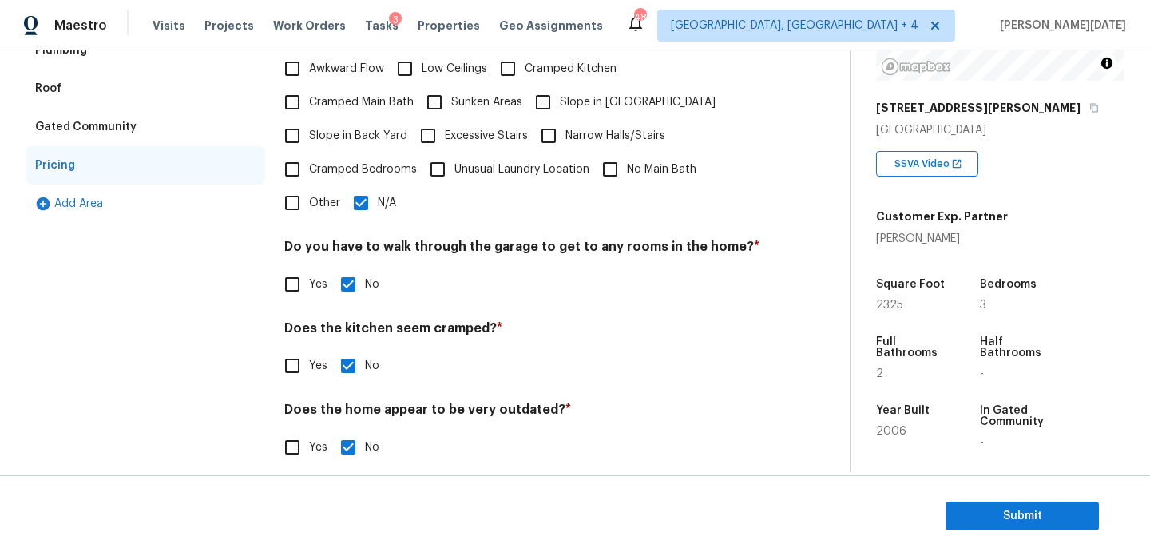
scroll to position [0, 0]
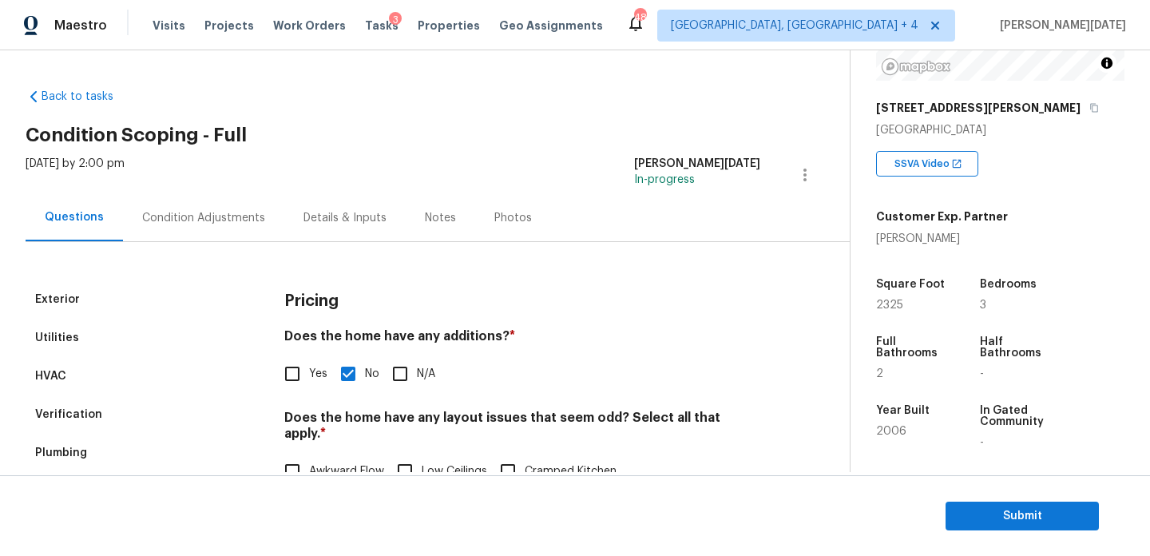
click at [314, 173] on div "Mon, Sep 22 2025 by 2:00 pm Prabhu Raja In-progress" at bounding box center [438, 175] width 824 height 38
click at [237, 196] on div "Condition Adjustments" at bounding box center [203, 217] width 161 height 47
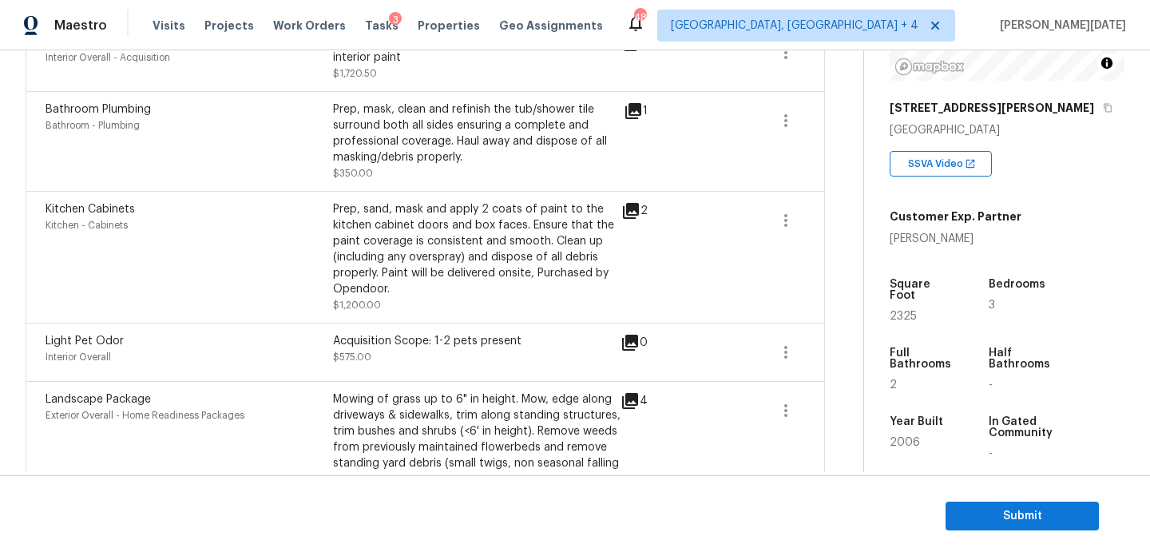
scroll to position [767, 0]
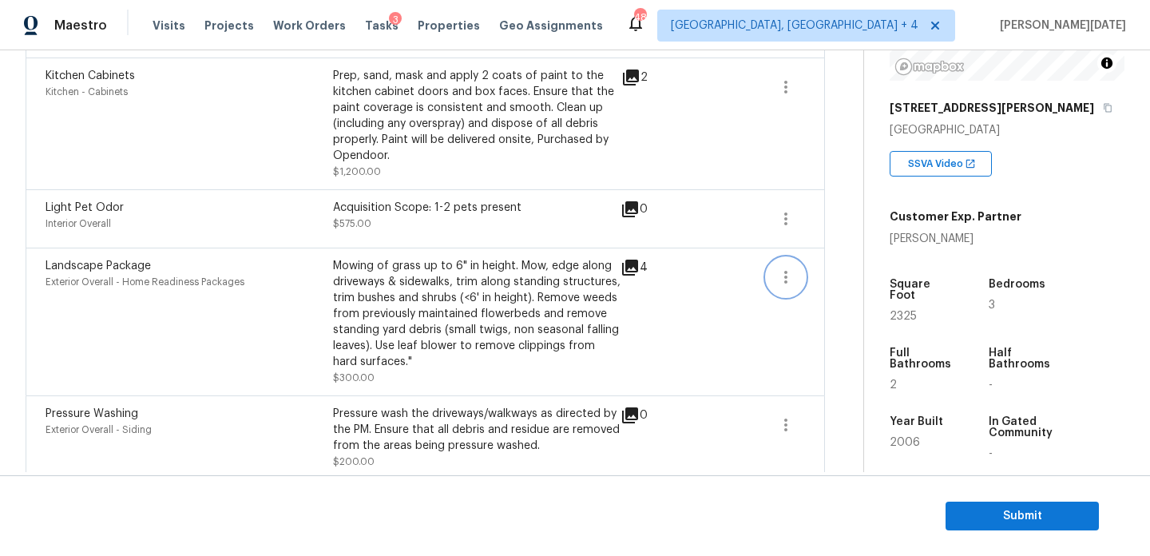
click at [782, 274] on icon "button" at bounding box center [785, 276] width 19 height 19
click at [848, 274] on div "Edit" at bounding box center [876, 275] width 125 height 16
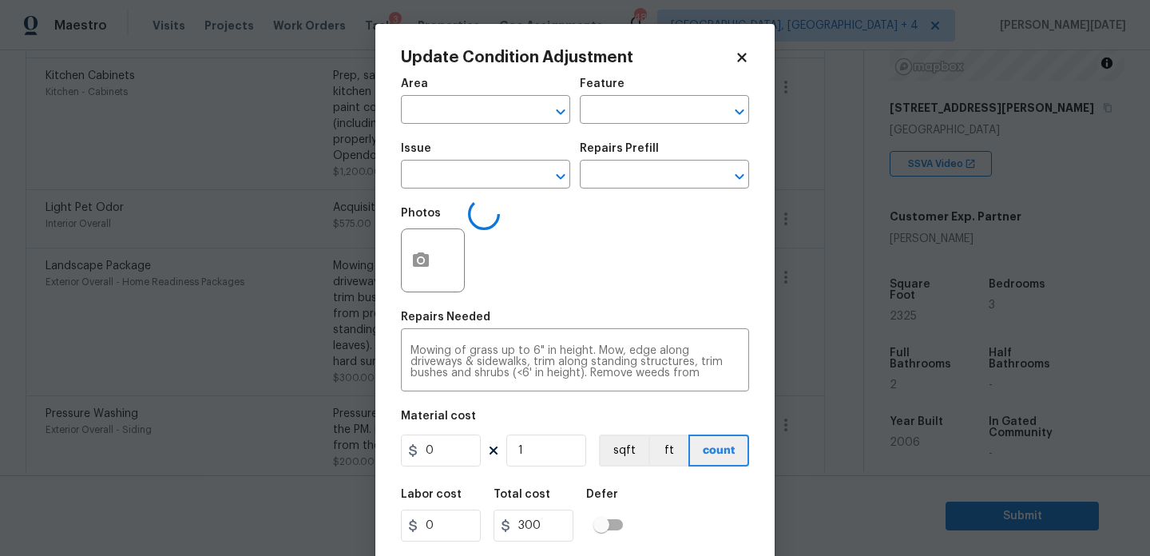
type input "Exterior Overall"
type input "Home Readiness Packages"
type input "Landscape Package"
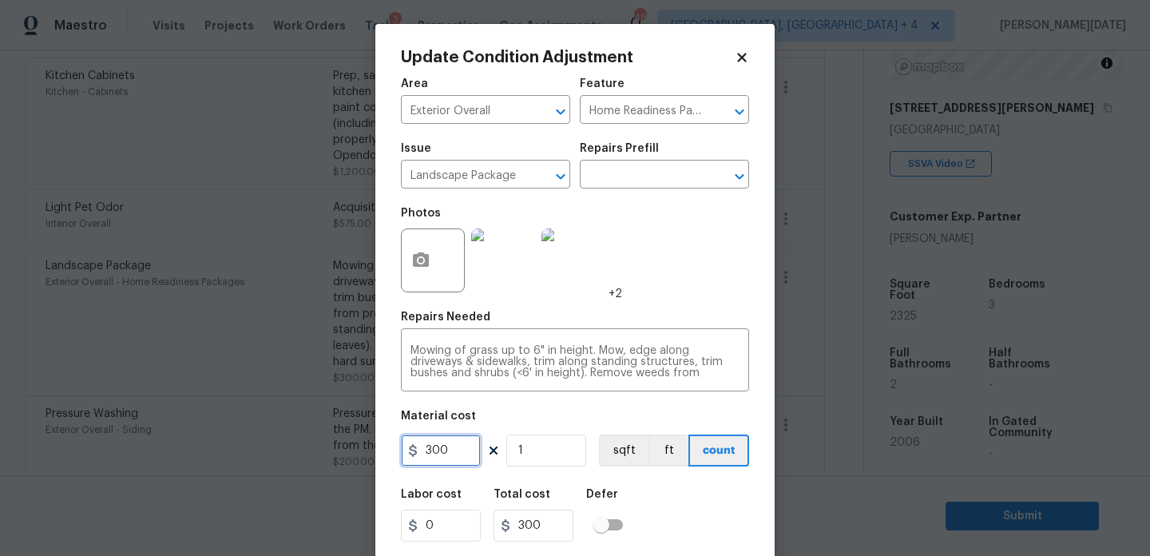
drag, startPoint x: 453, startPoint y: 442, endPoint x: 362, endPoint y: 442, distance: 90.2
click at [362, 442] on div "Update Condition Adjustment Area Exterior Overall ​ Feature Home Readiness Pack…" at bounding box center [575, 278] width 1150 height 556
type input "750"
click at [710, 290] on div "Photos +2" at bounding box center [575, 250] width 348 height 104
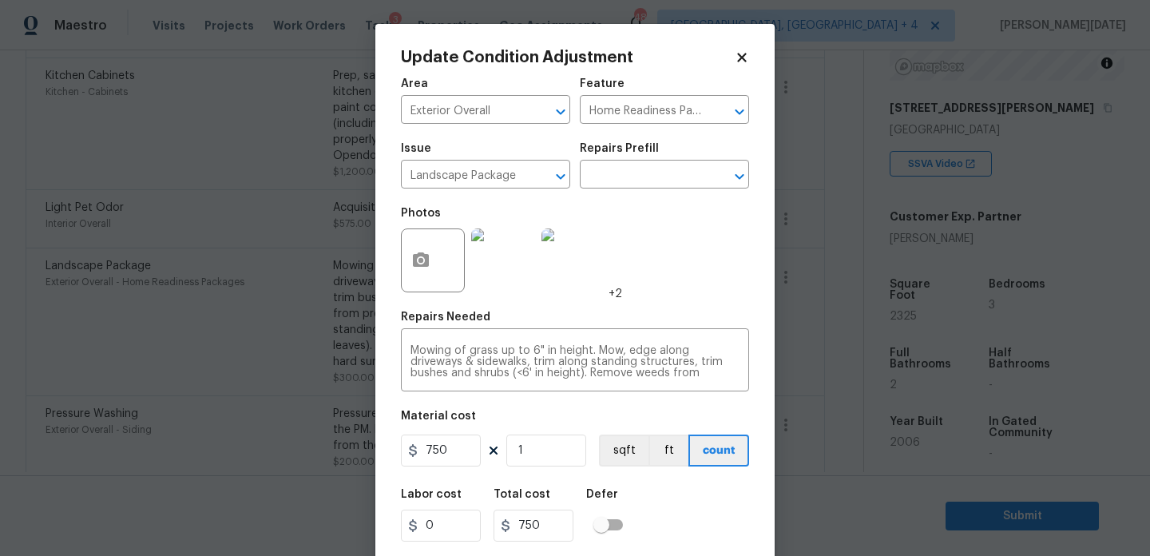
scroll to position [41, 0]
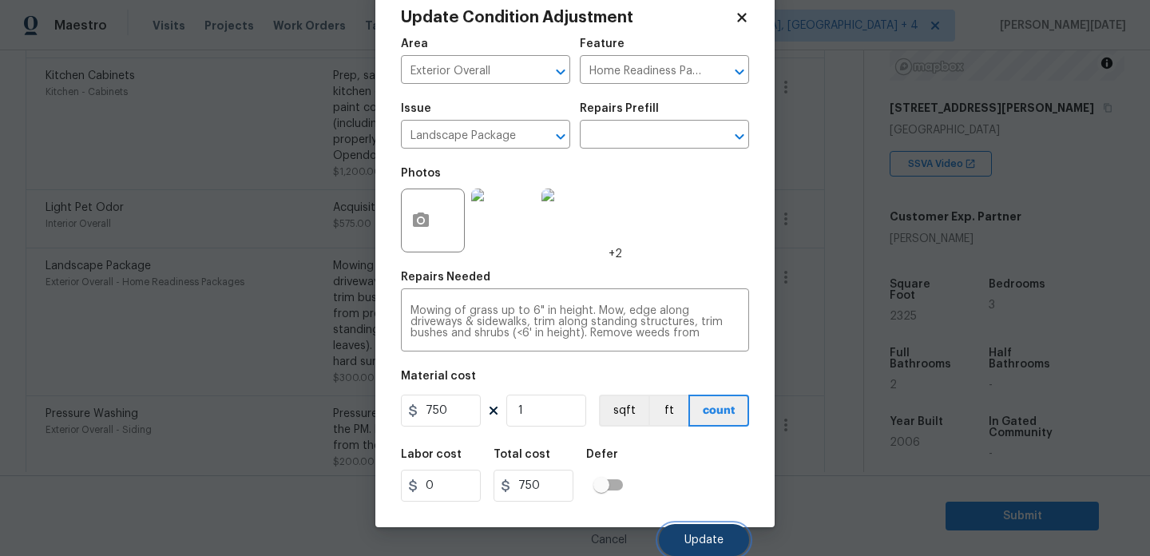
click at [715, 550] on button "Update" at bounding box center [704, 540] width 90 height 32
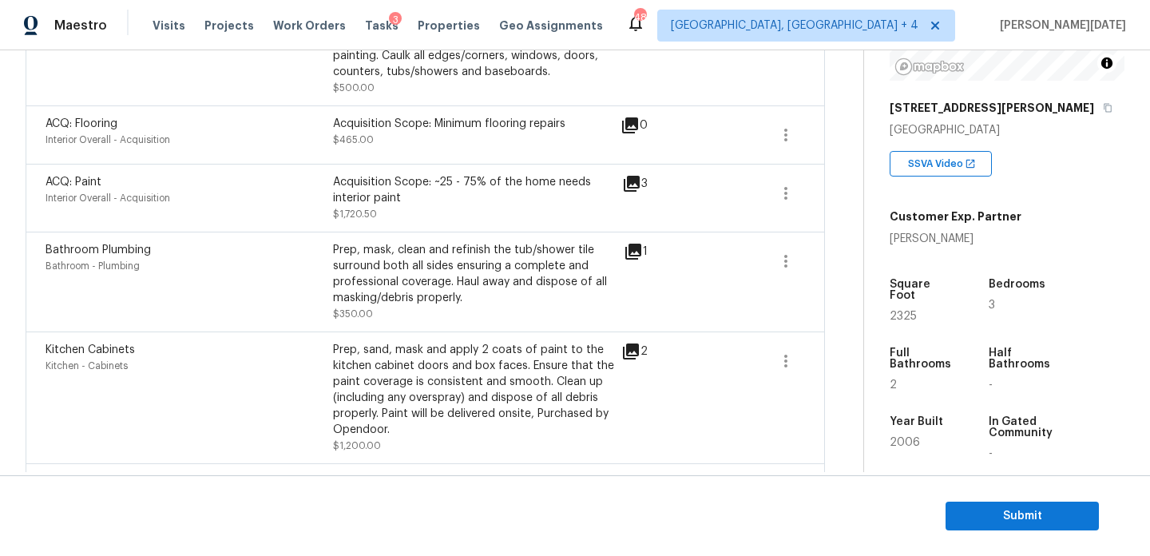
scroll to position [244, 0]
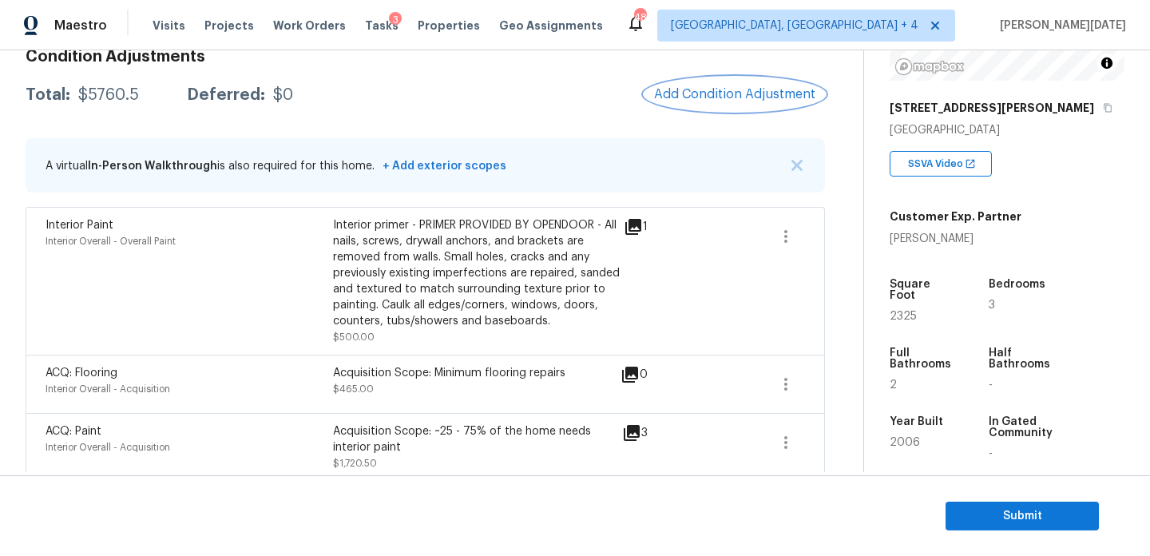
click at [724, 77] on button "Add Condition Adjustment" at bounding box center [734, 94] width 180 height 34
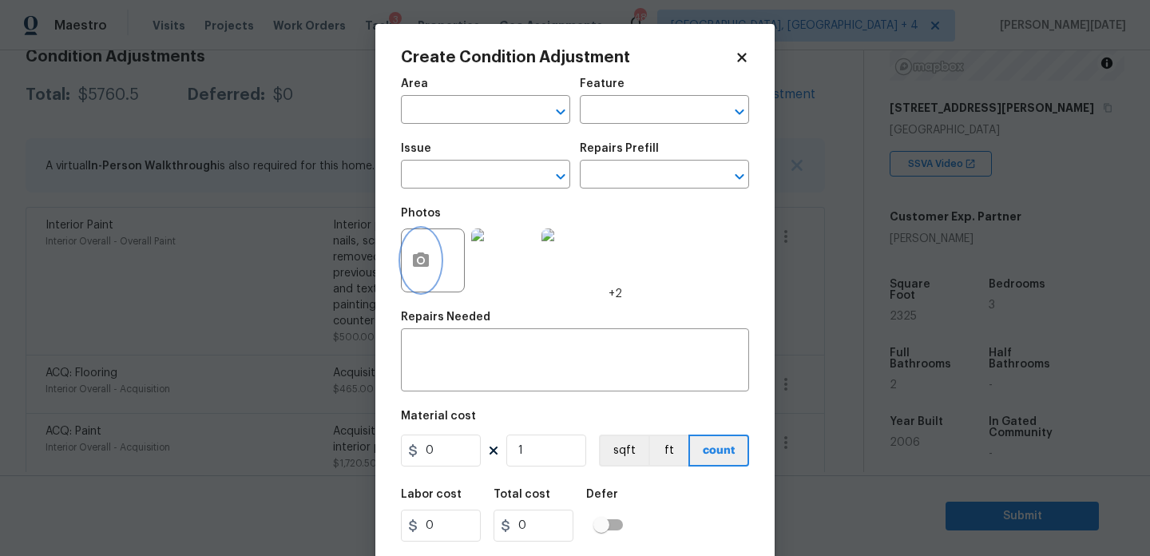
click at [418, 270] on icon "button" at bounding box center [420, 260] width 19 height 19
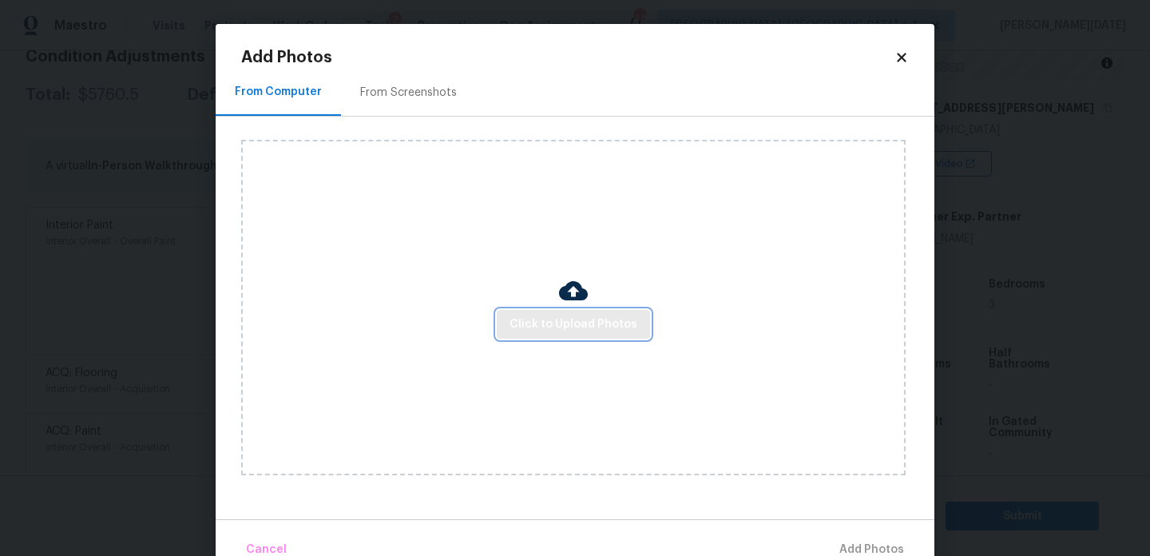
click at [543, 332] on span "Click to Upload Photos" at bounding box center [573, 325] width 128 height 20
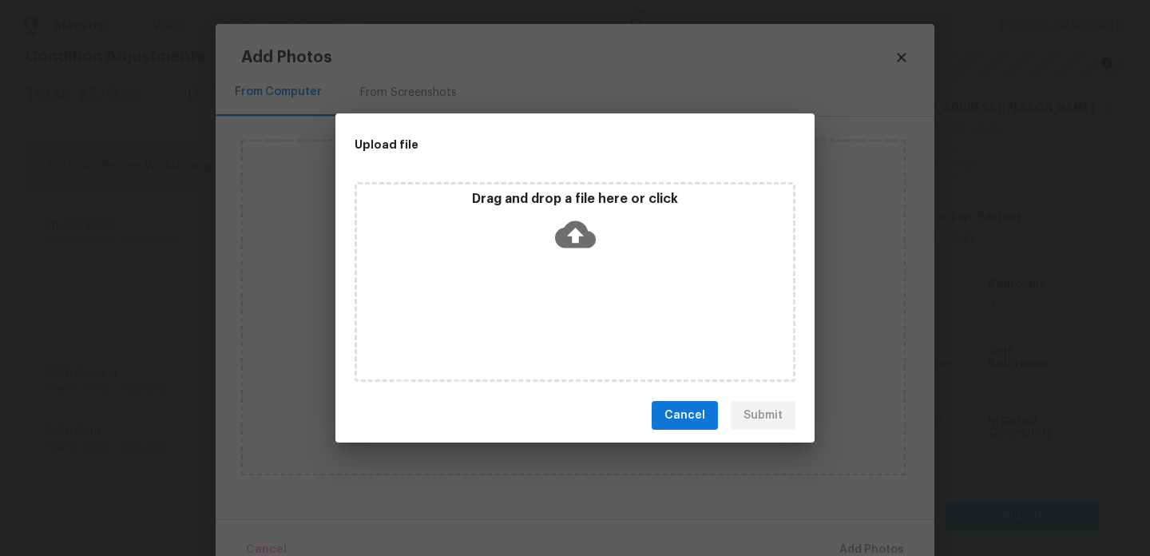
click at [543, 332] on div "Drag and drop a file here or click" at bounding box center [575, 282] width 441 height 200
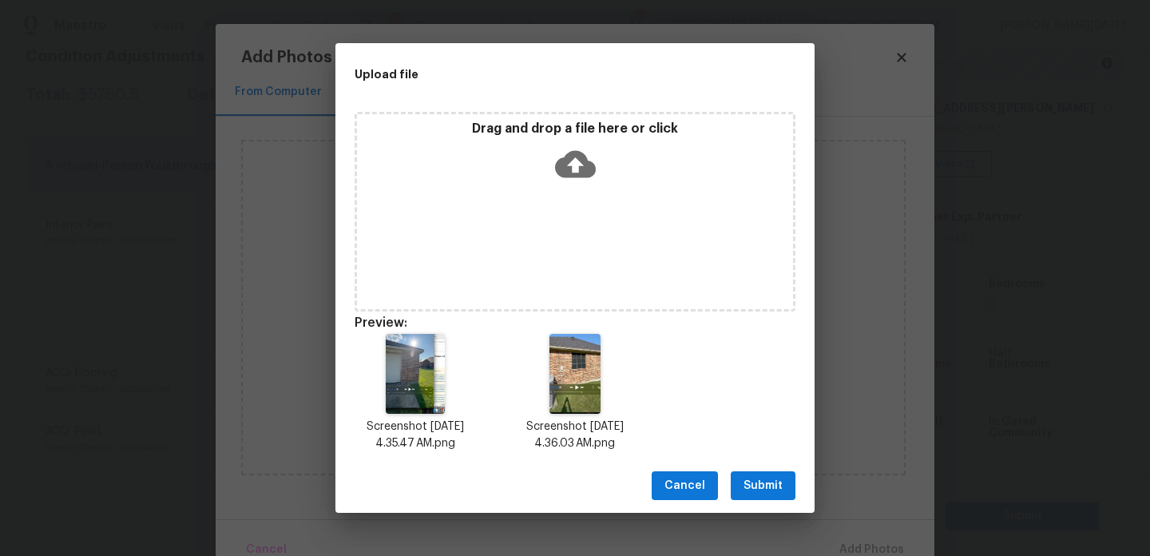
click at [755, 480] on span "Submit" at bounding box center [762, 486] width 39 height 20
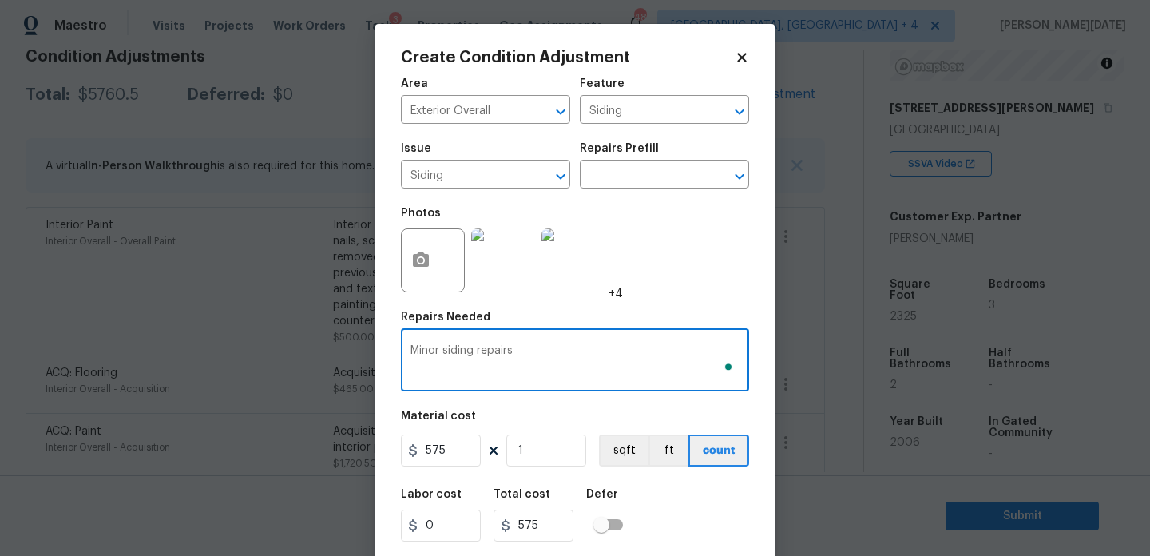
scroll to position [41, 0]
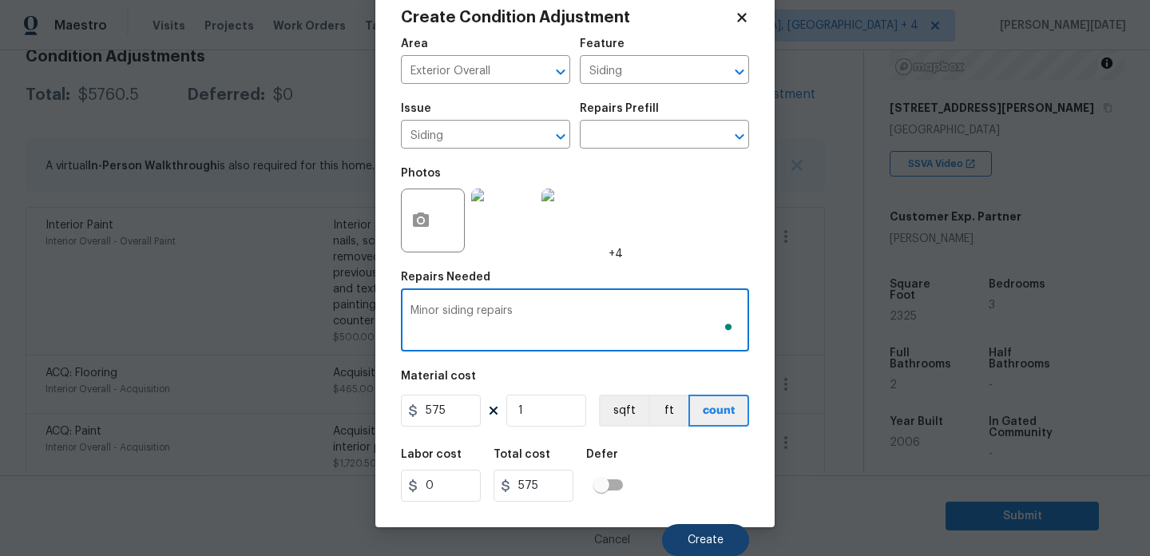
type textarea "Minor siding repairs"
click at [723, 537] on button "Create" at bounding box center [705, 540] width 87 height 32
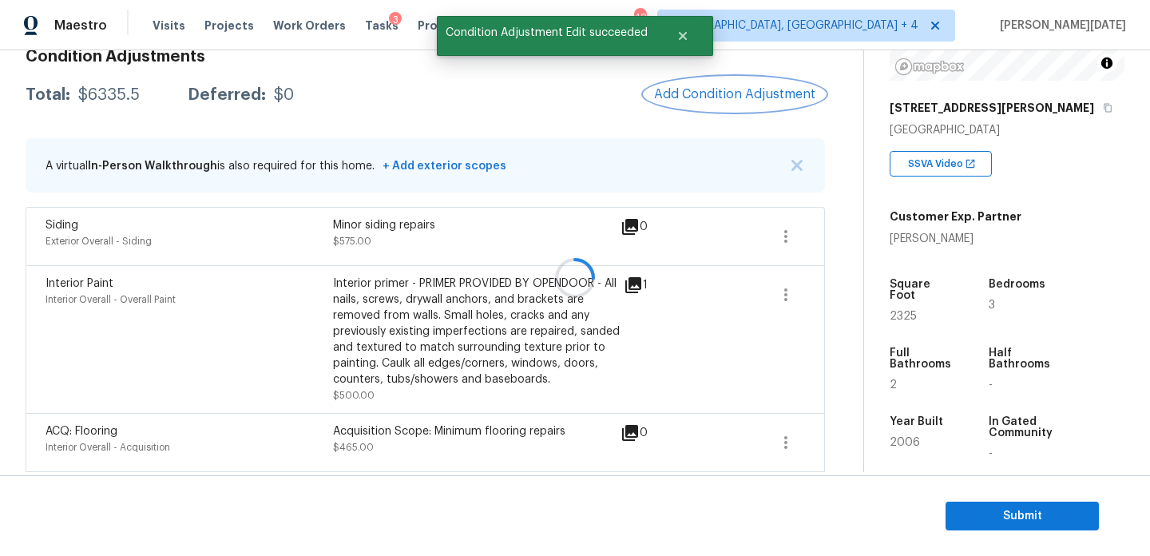
scroll to position [0, 0]
drag, startPoint x: 76, startPoint y: 93, endPoint x: 175, endPoint y: 93, distance: 99.0
click at [175, 93] on div "Total: $6335.5 Deferred: $0" at bounding box center [160, 95] width 268 height 16
copy div "$6335.5"
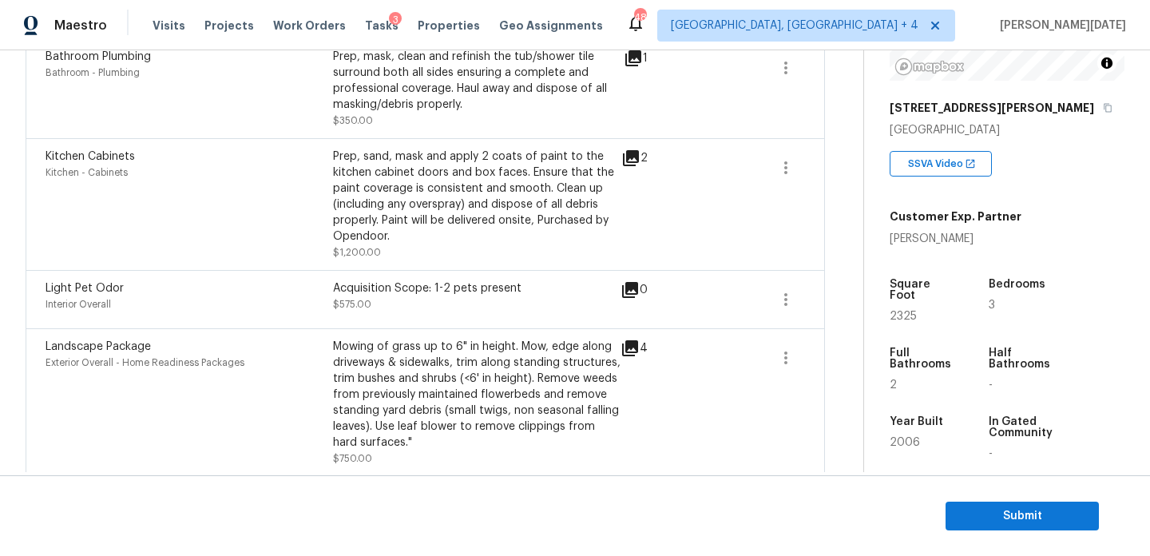
scroll to position [841, 0]
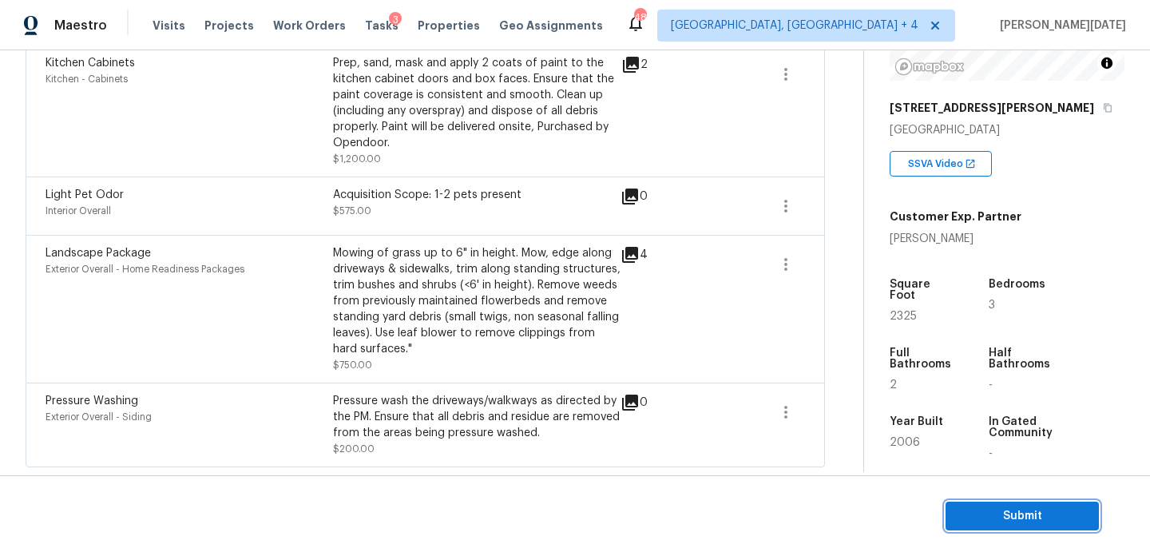
click at [977, 516] on span "Submit" at bounding box center [1022, 516] width 128 height 20
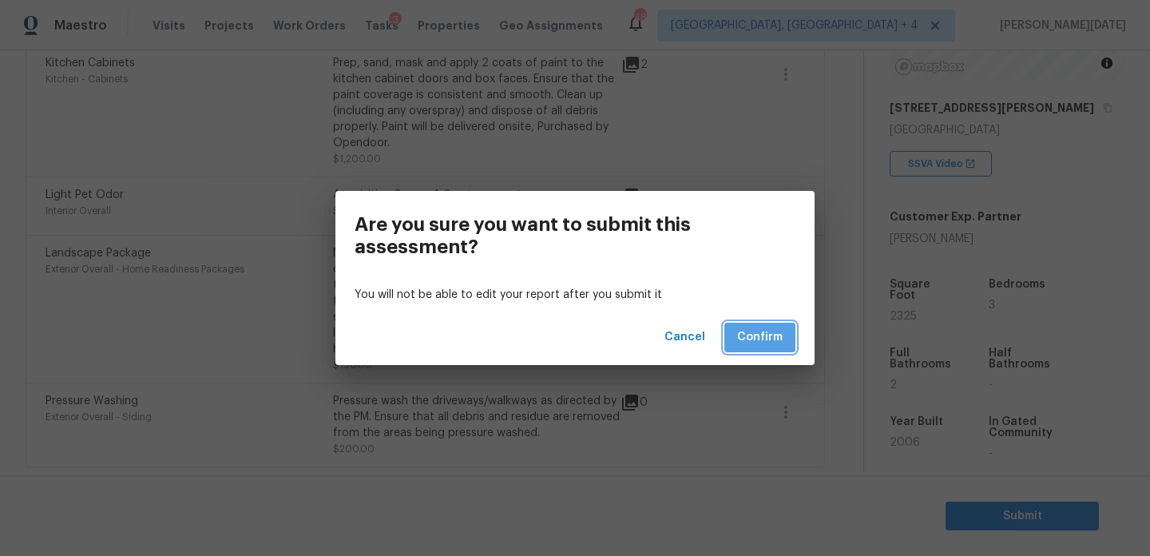
click at [779, 340] on span "Confirm" at bounding box center [760, 337] width 46 height 20
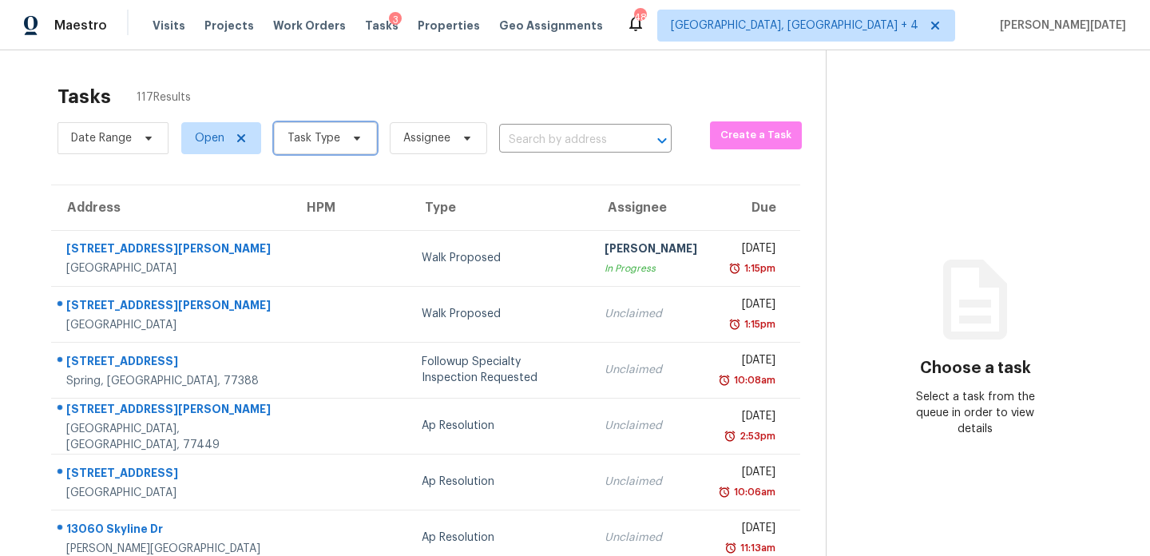
click at [313, 139] on span "Task Type" at bounding box center [313, 138] width 53 height 16
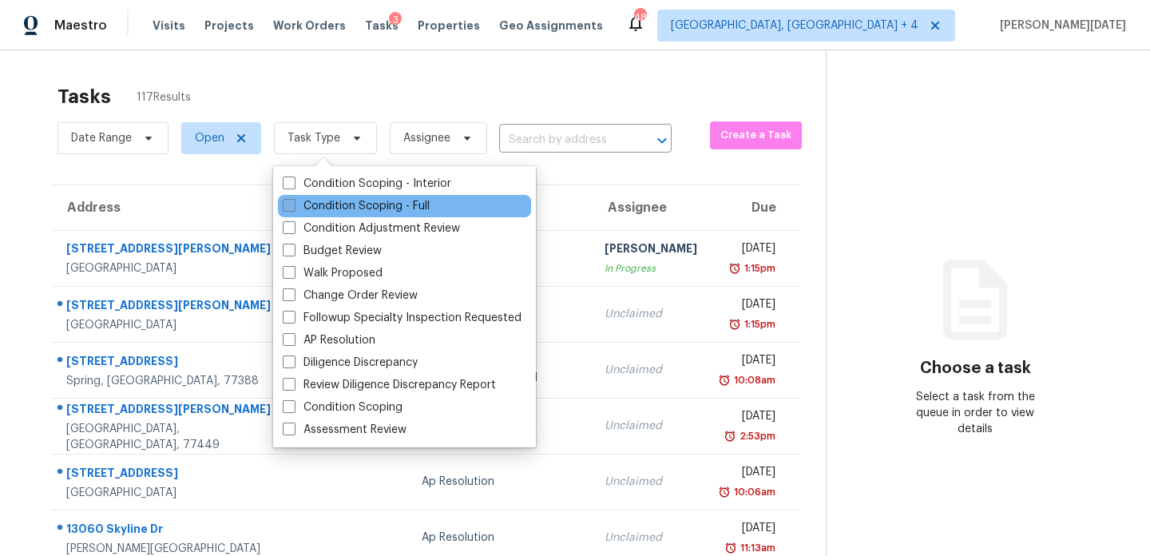
click at [283, 204] on span at bounding box center [289, 205] width 13 height 13
click at [283, 204] on input "Condition Scoping - Full" at bounding box center [288, 203] width 10 height 10
checkbox input "true"
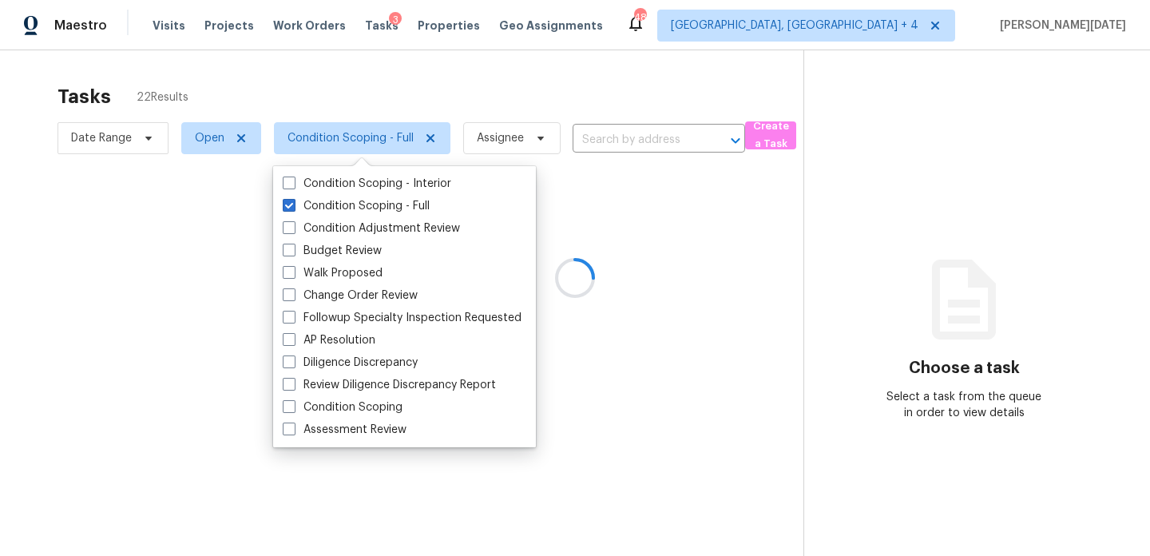
click at [528, 109] on div at bounding box center [575, 278] width 1150 height 556
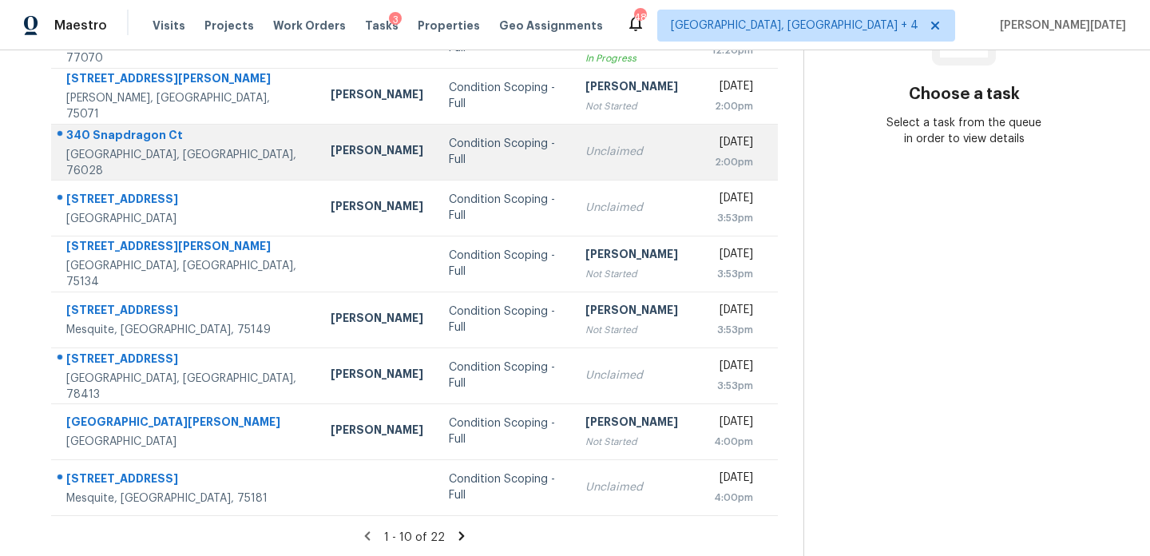
scroll to position [275, 0]
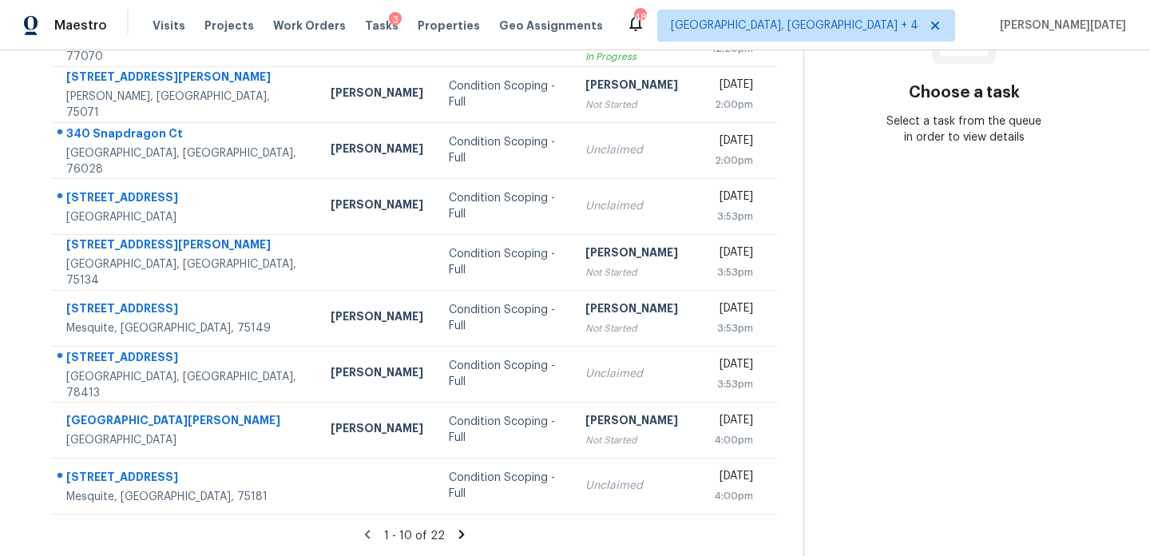
click at [454, 537] on icon at bounding box center [461, 534] width 14 height 14
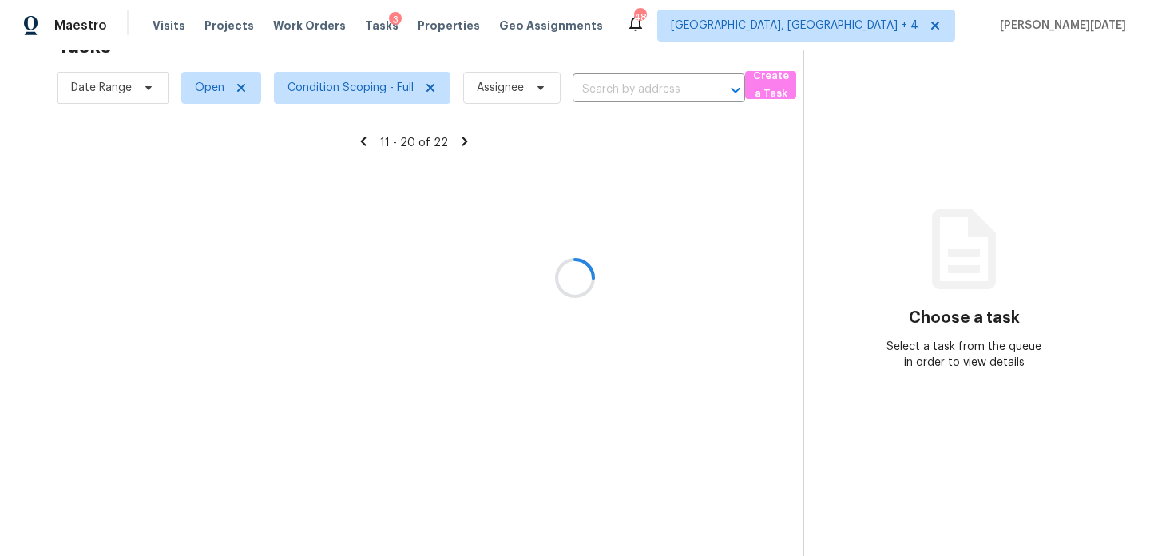
scroll to position [220, 0]
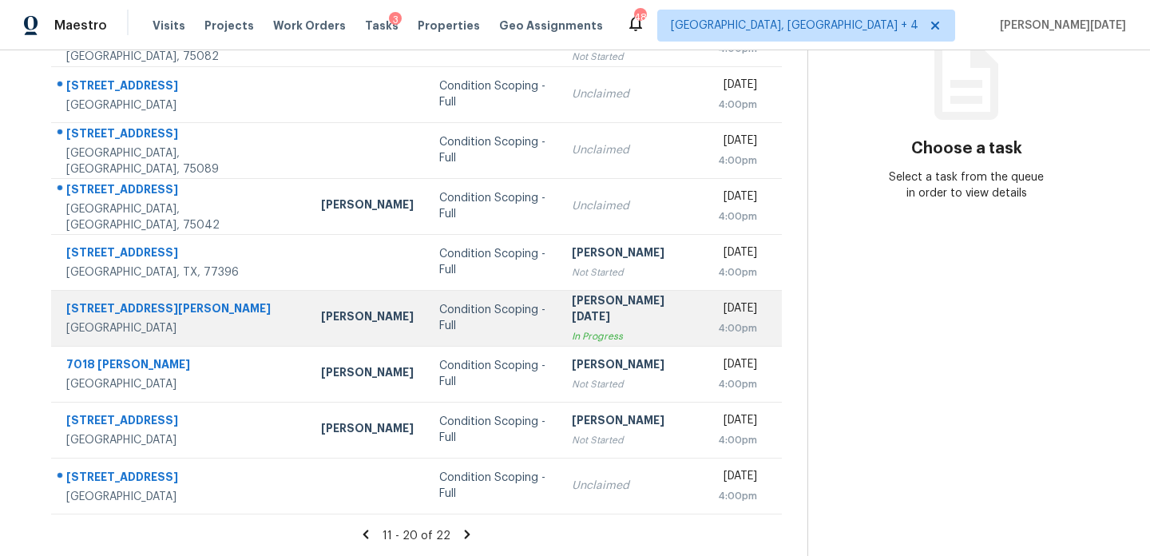
click at [572, 309] on div "[PERSON_NAME][DATE]" at bounding box center [632, 310] width 121 height 36
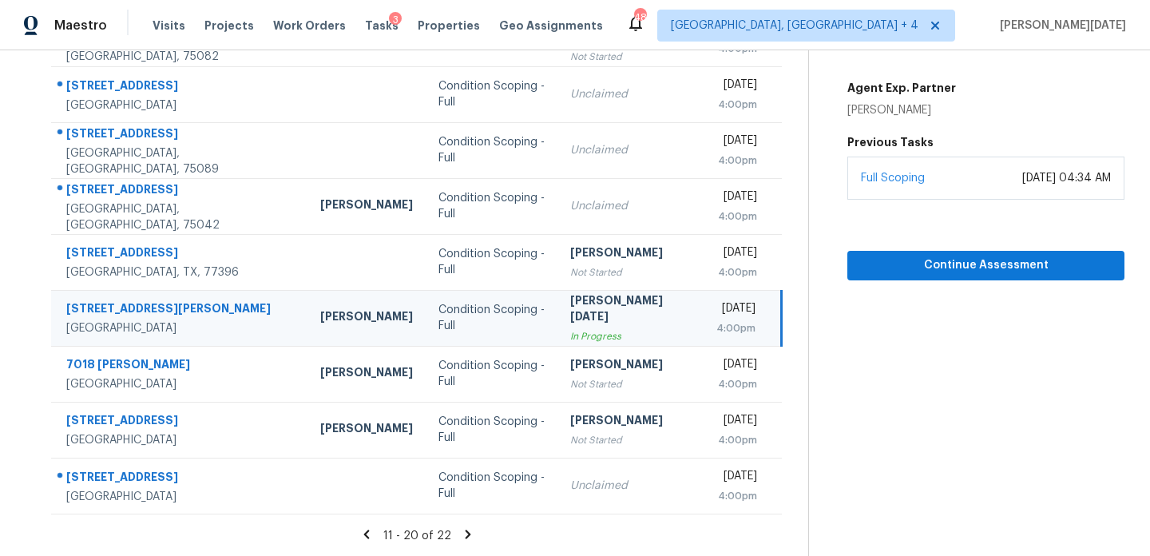
click at [461, 535] on icon at bounding box center [468, 534] width 14 height 14
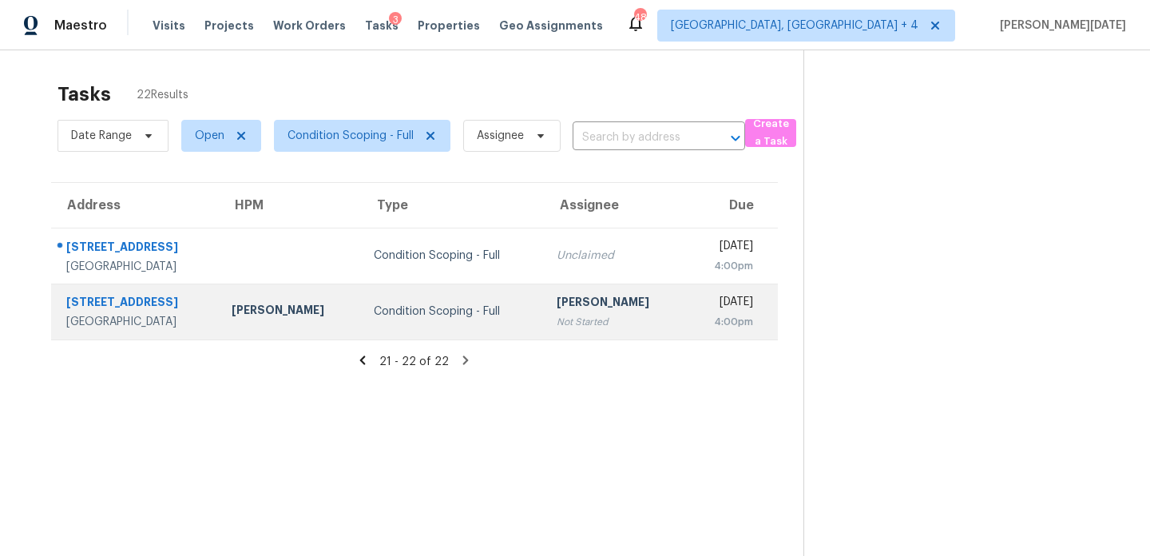
scroll to position [0, 0]
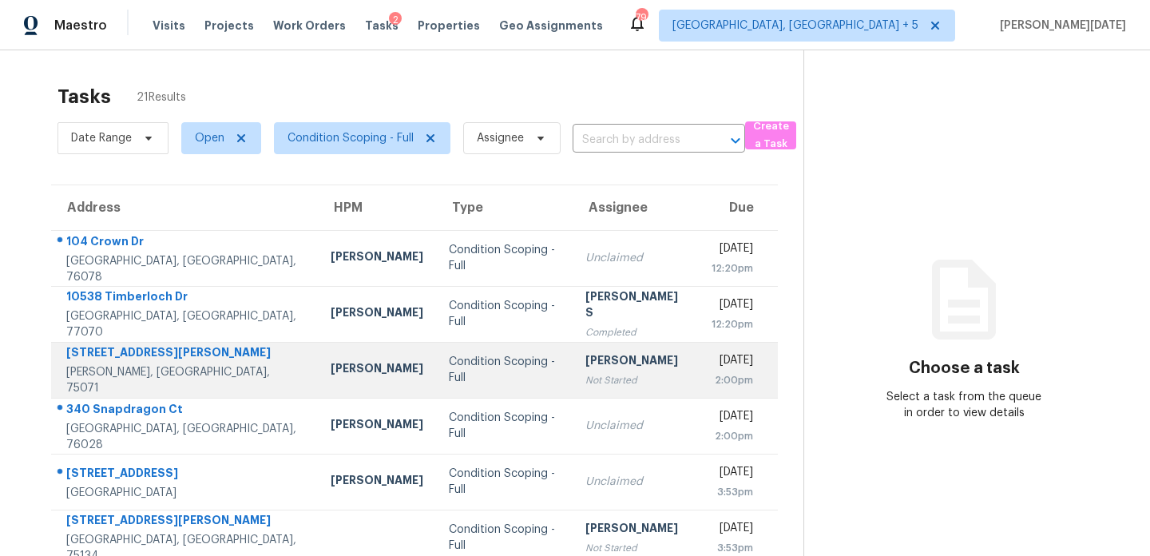
scroll to position [275, 0]
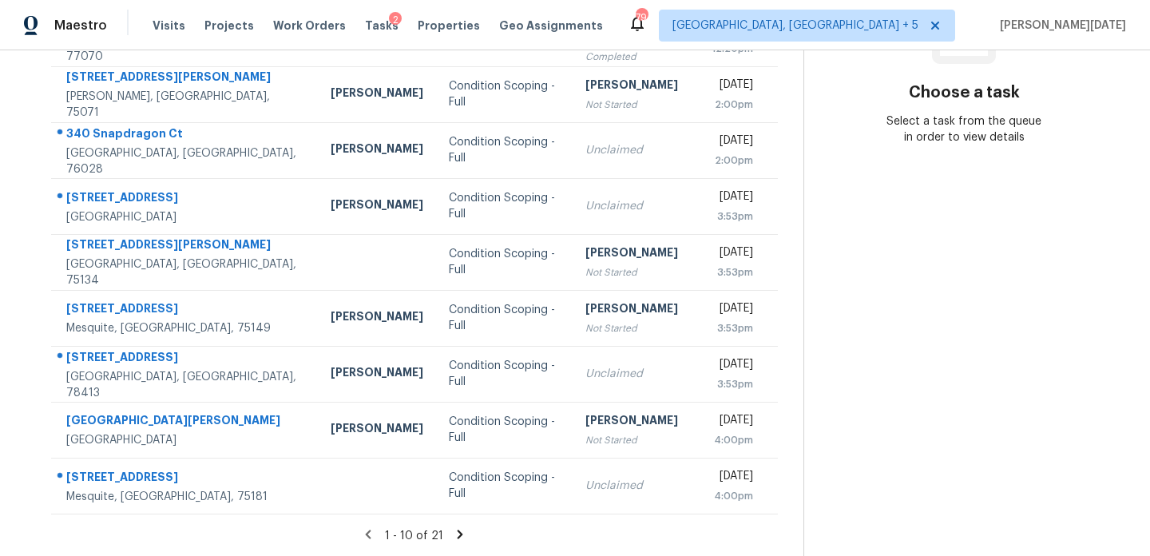
click at [460, 529] on icon at bounding box center [460, 534] width 14 height 14
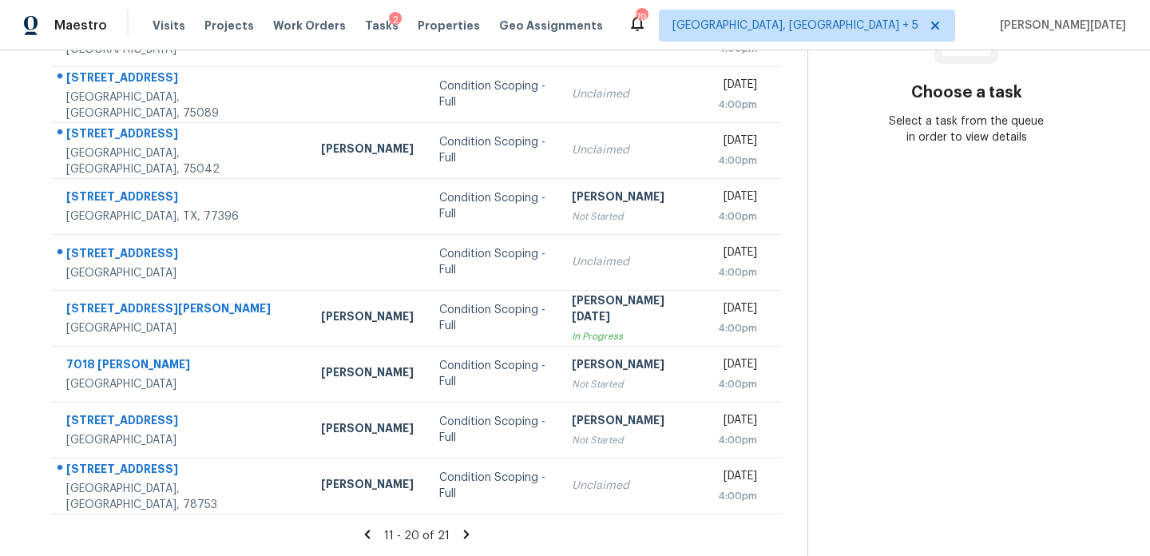
click at [463, 530] on icon at bounding box center [466, 533] width 6 height 9
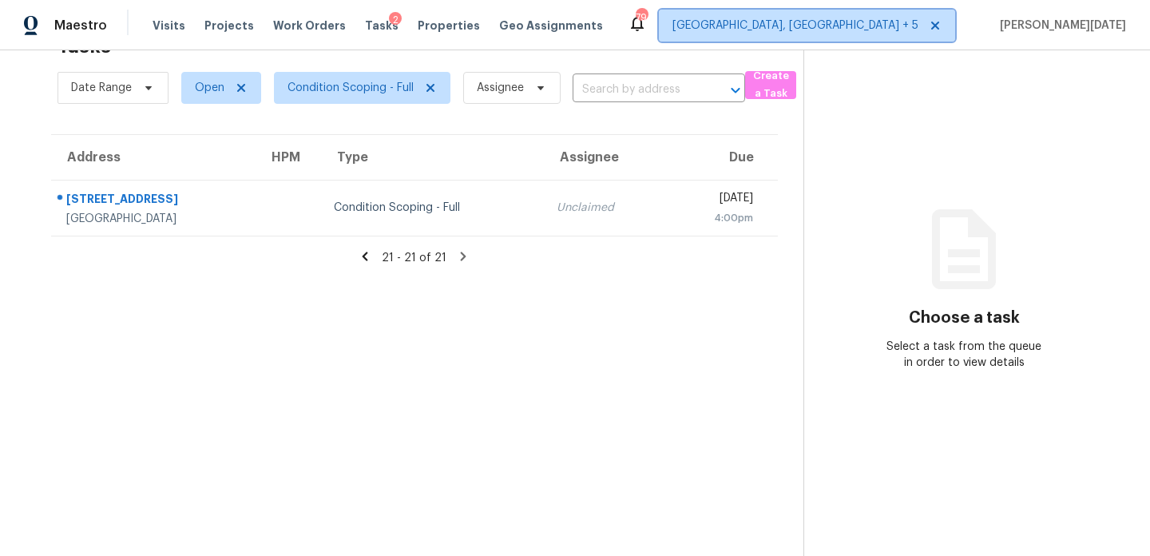
click at [918, 33] on span "[GEOGRAPHIC_DATA], [GEOGRAPHIC_DATA] + 5" at bounding box center [795, 26] width 246 height 16
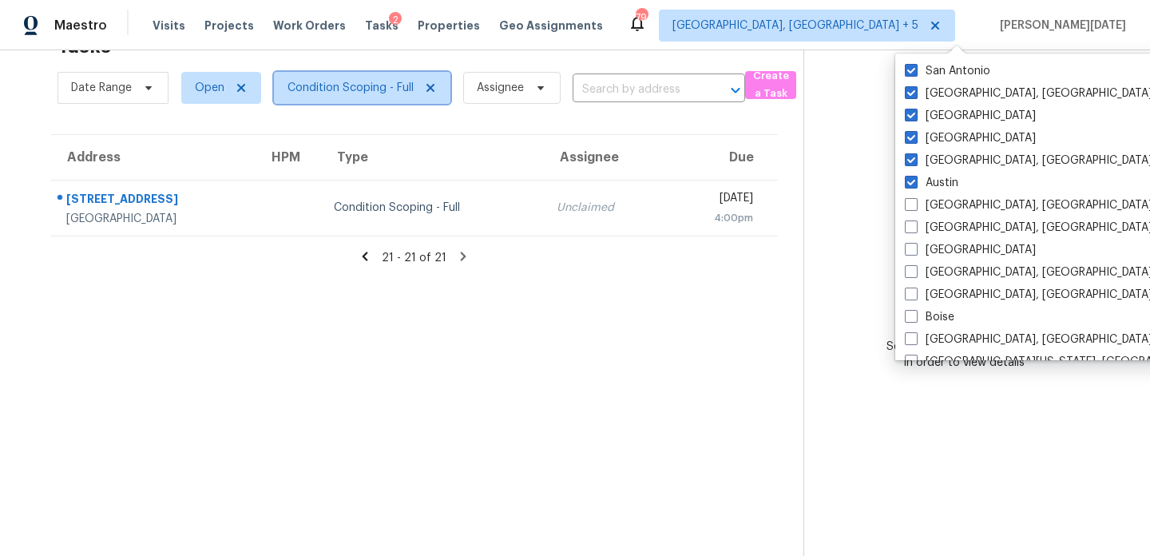
click at [354, 84] on span "Condition Scoping - Full" at bounding box center [350, 88] width 126 height 16
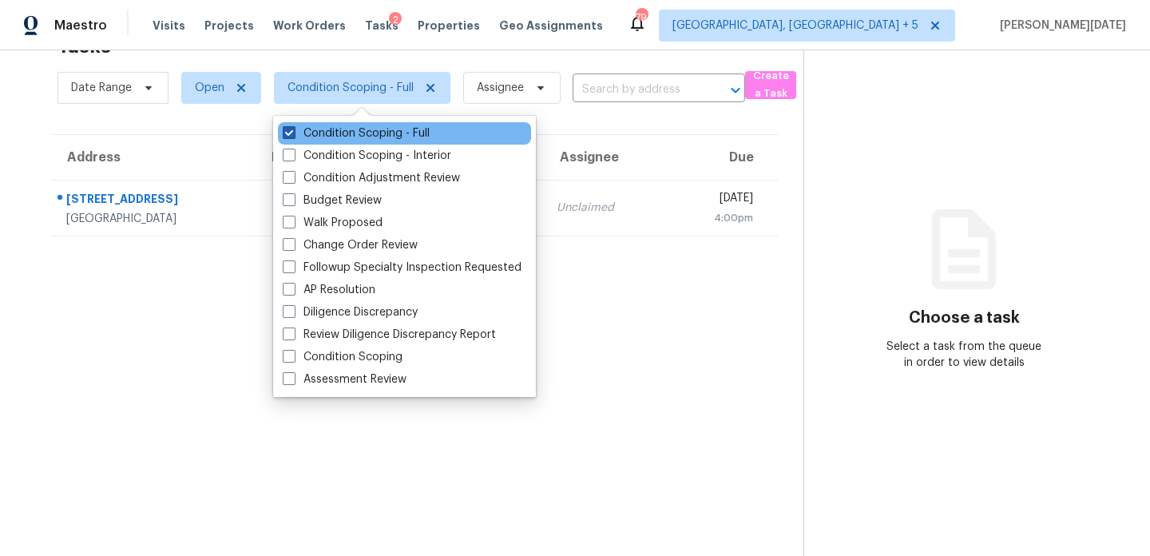
click at [346, 135] on label "Condition Scoping - Full" at bounding box center [356, 133] width 147 height 16
click at [293, 135] on input "Condition Scoping - Full" at bounding box center [288, 130] width 10 height 10
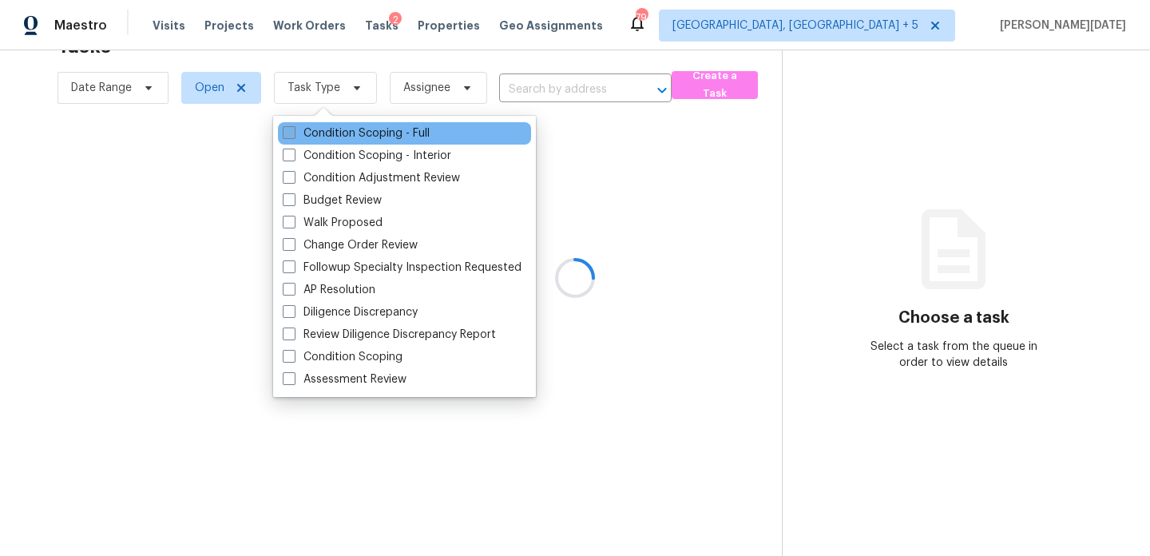
click at [346, 135] on label "Condition Scoping - Full" at bounding box center [356, 133] width 147 height 16
click at [293, 135] on input "Condition Scoping - Full" at bounding box center [288, 130] width 10 height 10
checkbox input "true"
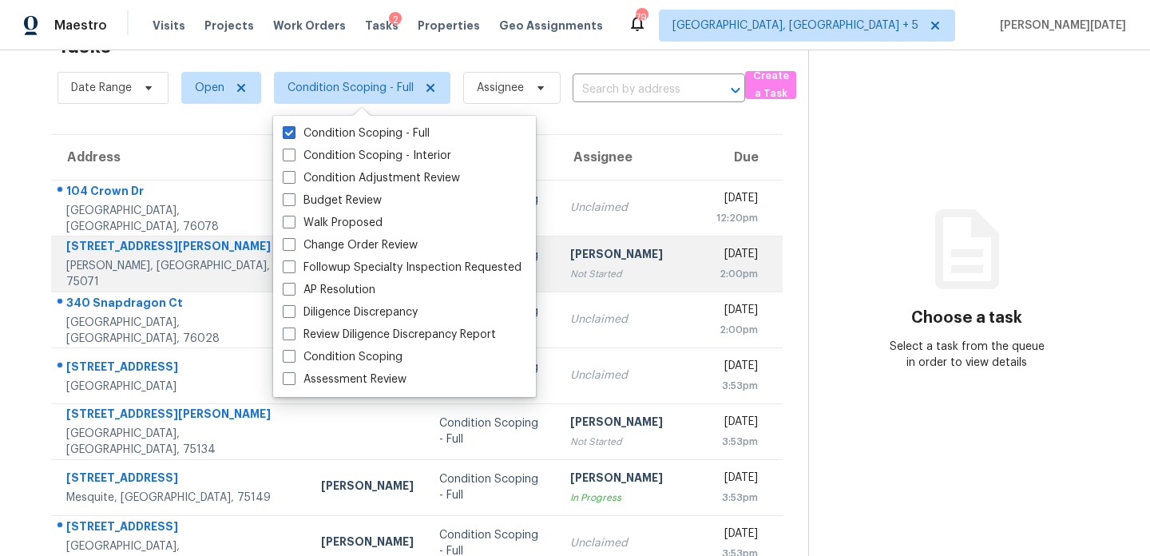
click at [623, 271] on td "Rajesh M Not Started" at bounding box center [630, 264] width 146 height 56
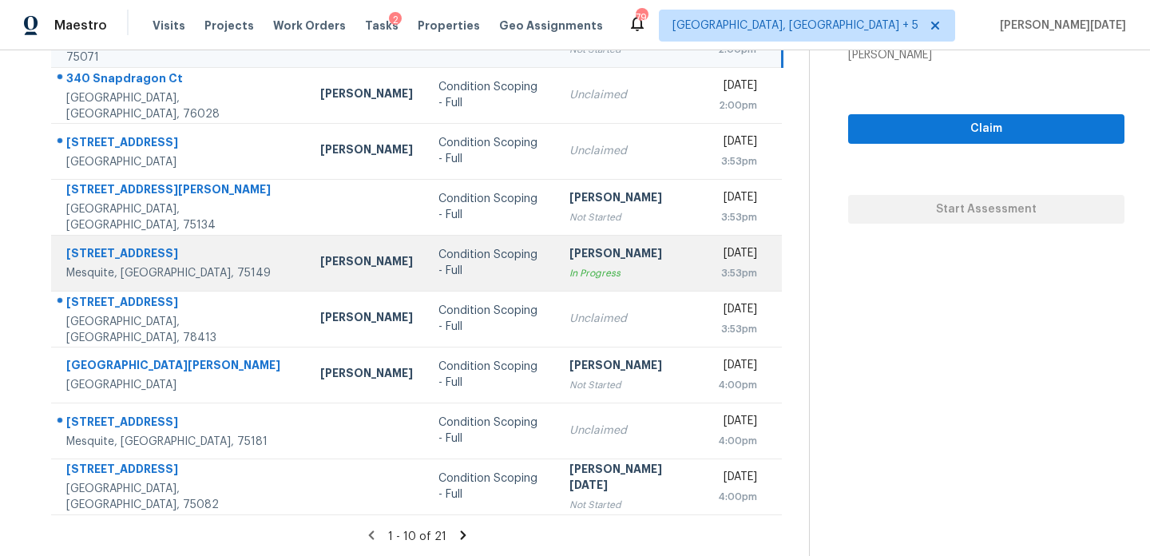
scroll to position [275, 0]
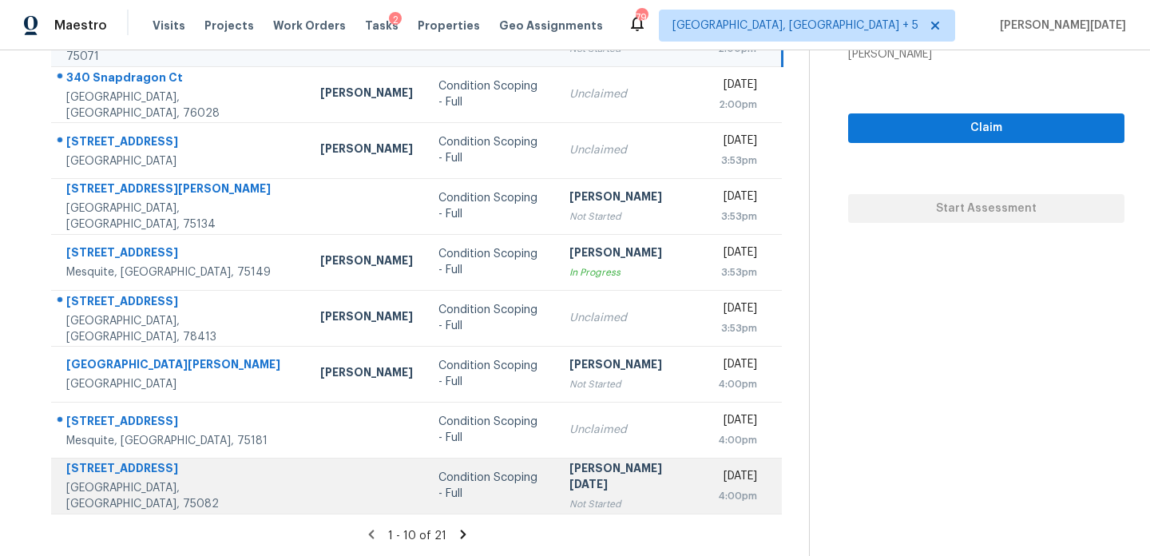
click at [580, 478] on div "[PERSON_NAME][DATE]" at bounding box center [629, 478] width 121 height 36
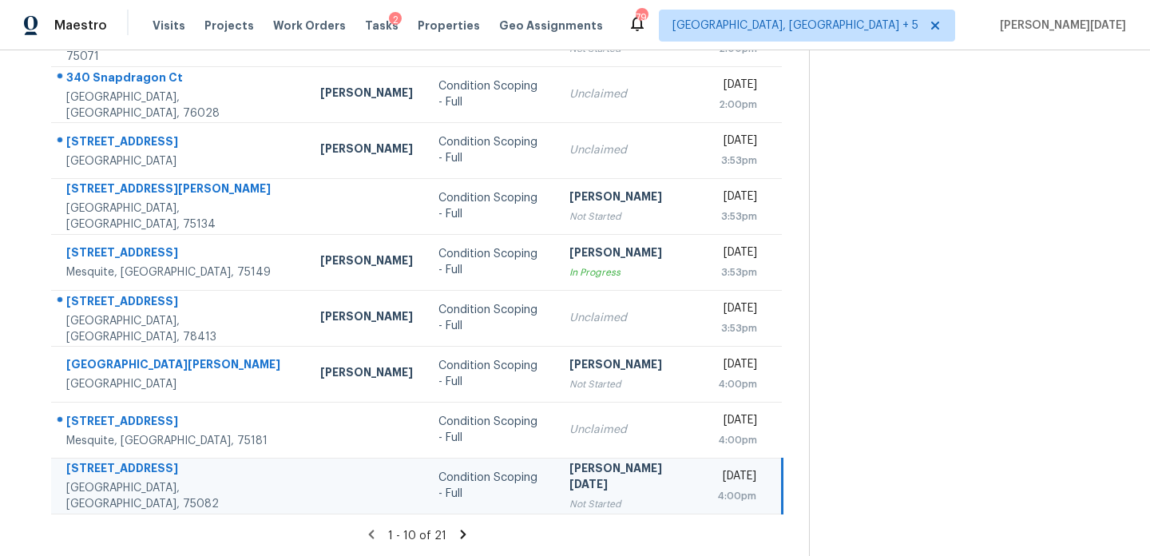
click at [580, 478] on div "[PERSON_NAME][DATE]" at bounding box center [629, 478] width 121 height 36
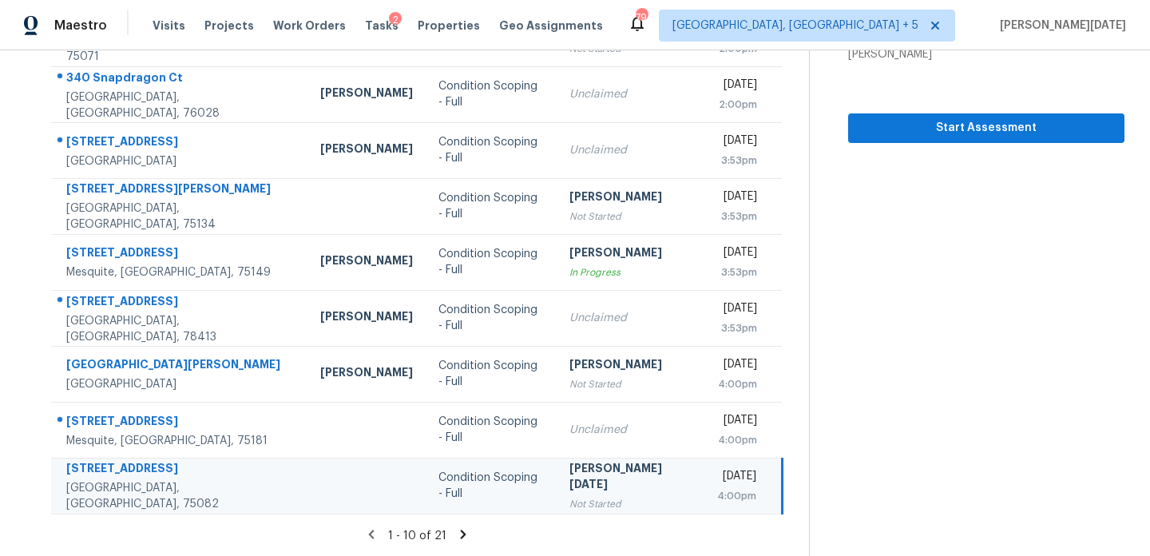
click at [580, 478] on div "[PERSON_NAME][DATE]" at bounding box center [629, 478] width 121 height 36
click at [994, 123] on span "Start Assessment" at bounding box center [986, 128] width 251 height 20
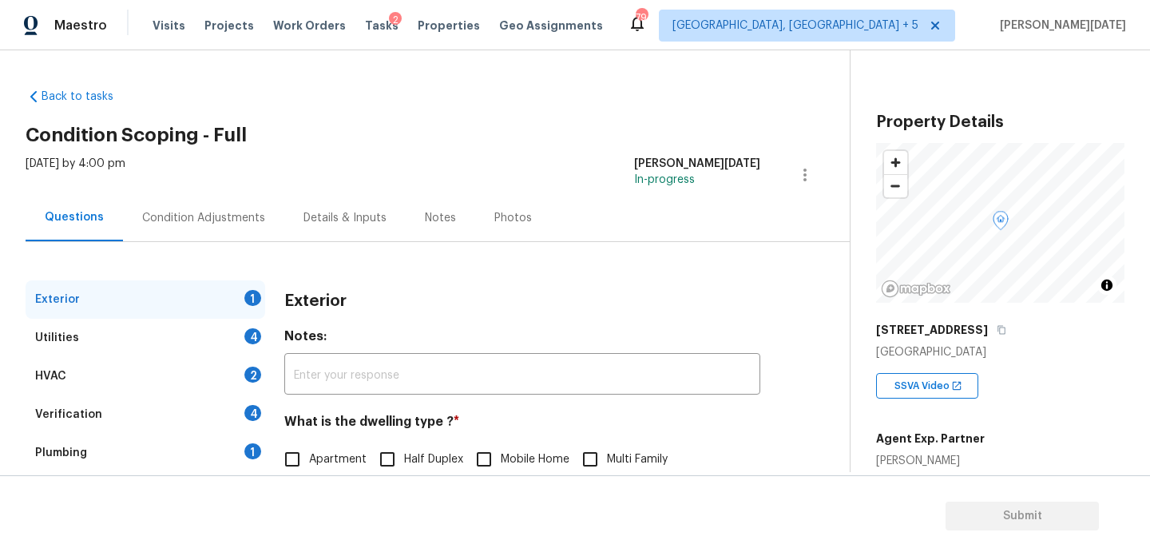
click at [195, 204] on div "Condition Adjustments" at bounding box center [203, 217] width 161 height 47
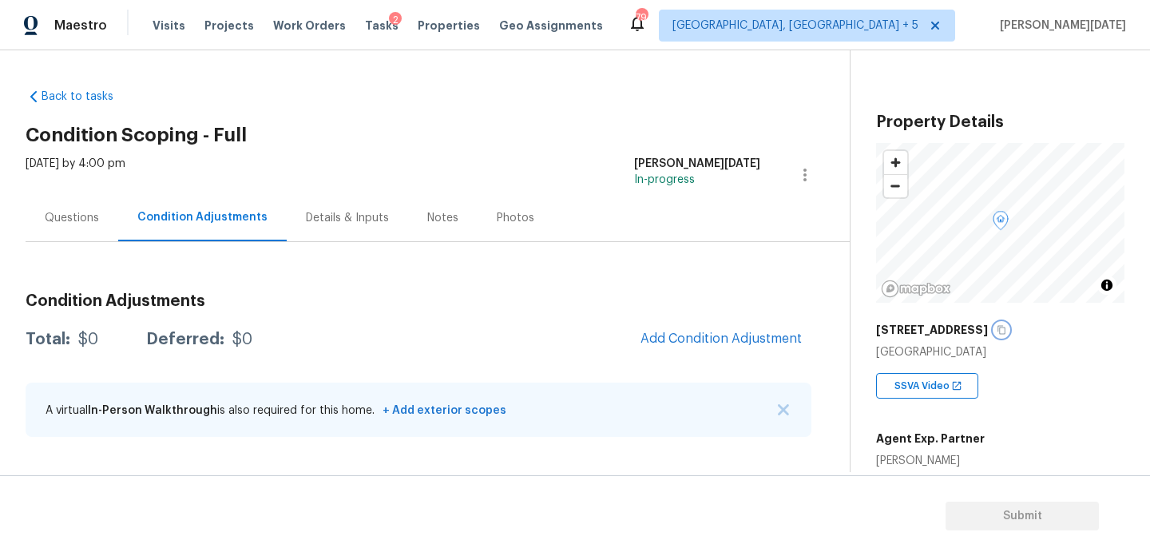
click at [996, 331] on icon "button" at bounding box center [1001, 330] width 10 height 10
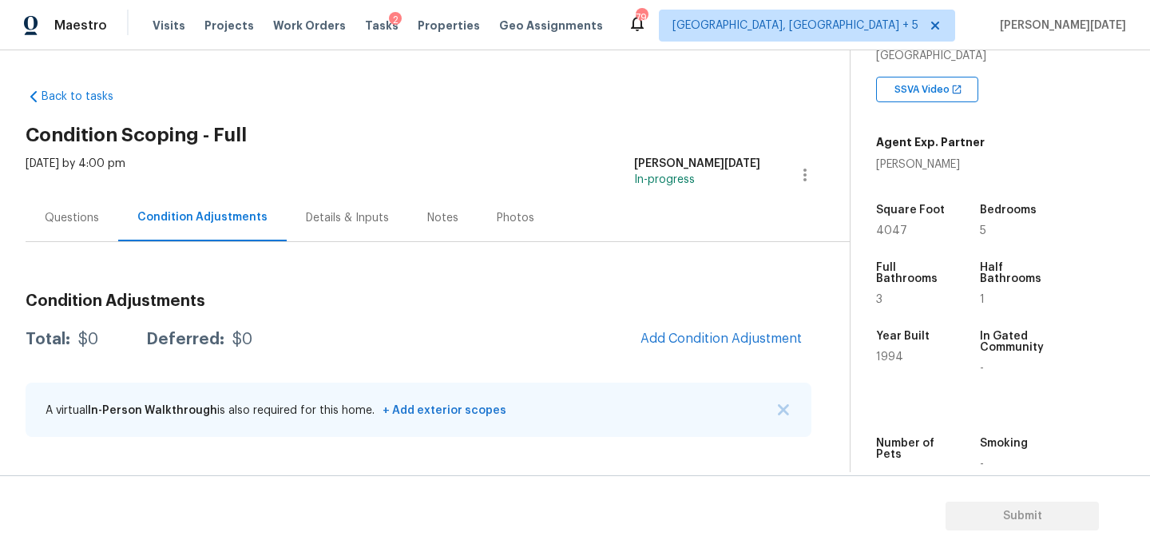
scroll to position [298, 0]
click at [97, 208] on div "Questions" at bounding box center [72, 217] width 93 height 47
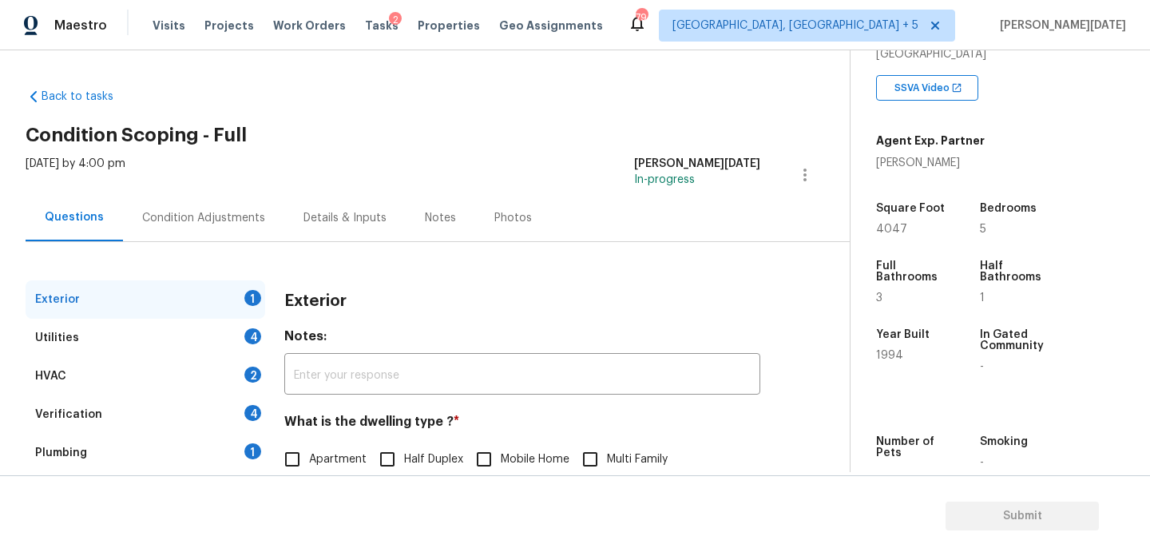
scroll to position [213, 0]
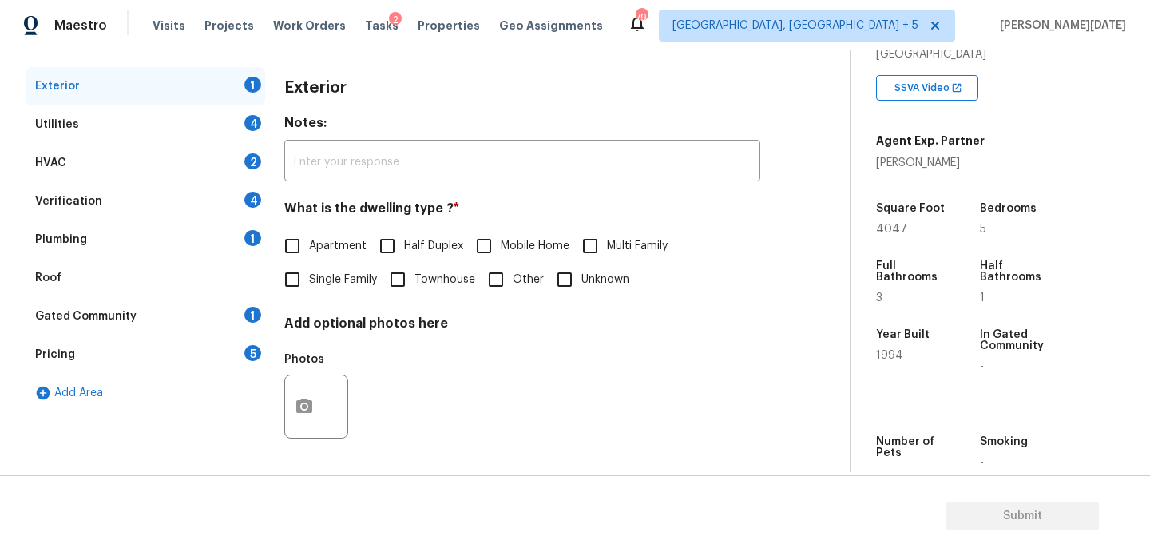
click at [200, 352] on div "Pricing 5" at bounding box center [146, 354] width 240 height 38
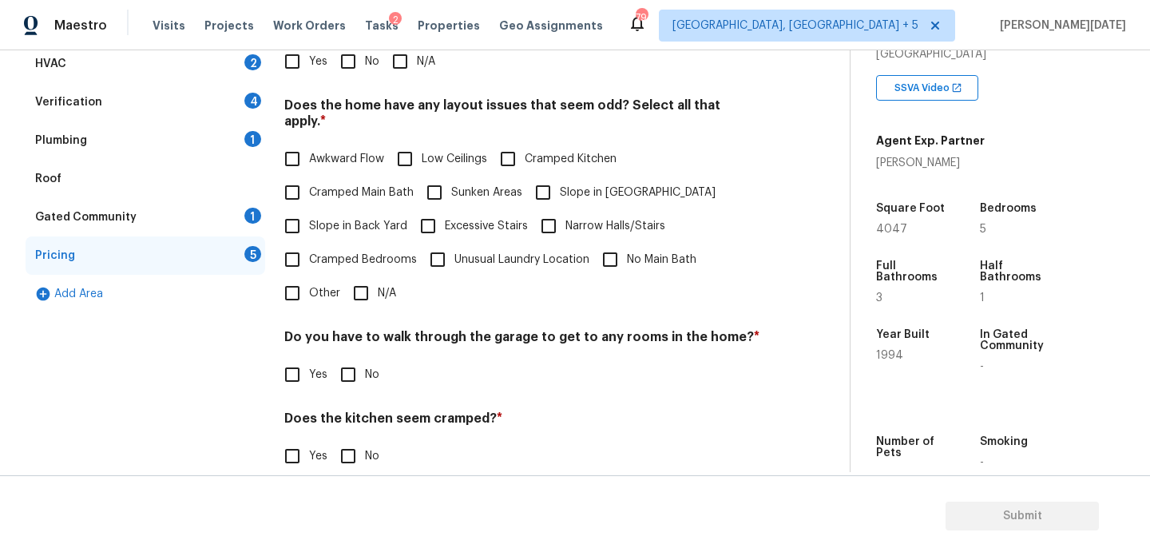
scroll to position [323, 0]
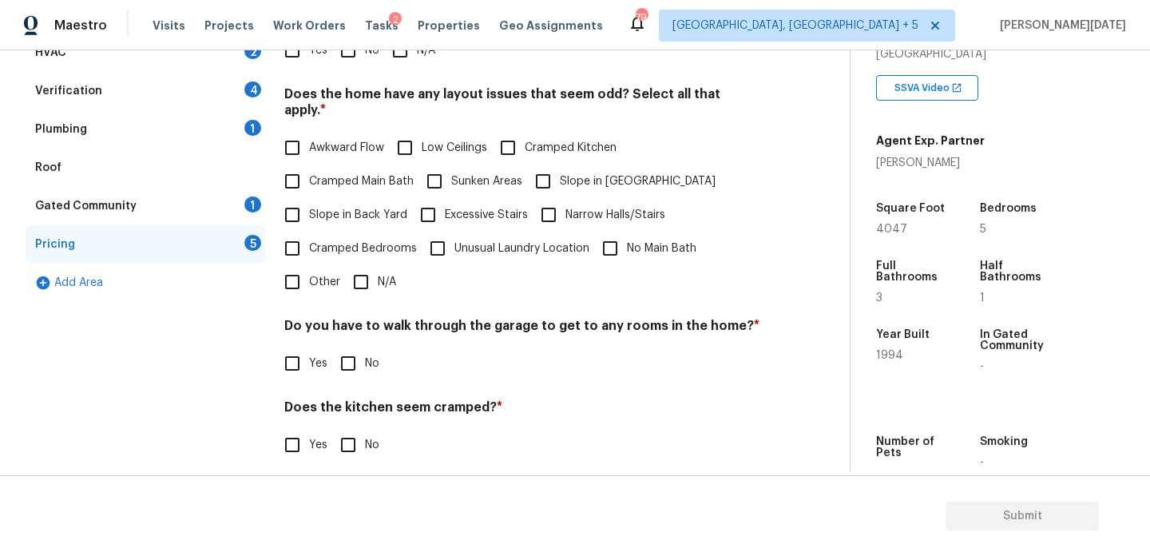
click at [299, 265] on input "Other" at bounding box center [292, 282] width 34 height 34
checkbox input "true"
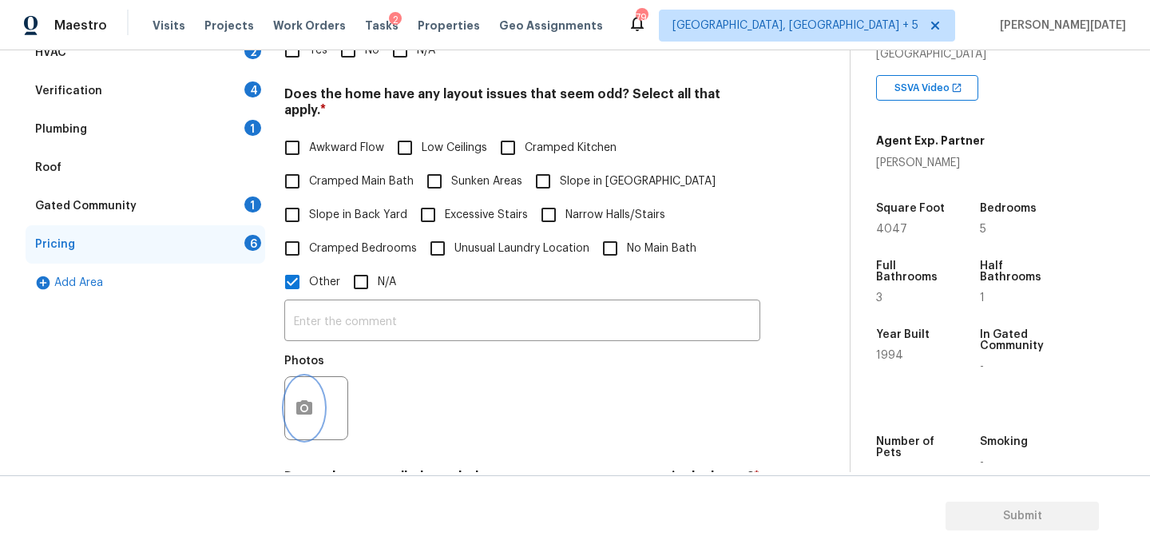
click at [306, 407] on button "button" at bounding box center [304, 408] width 38 height 62
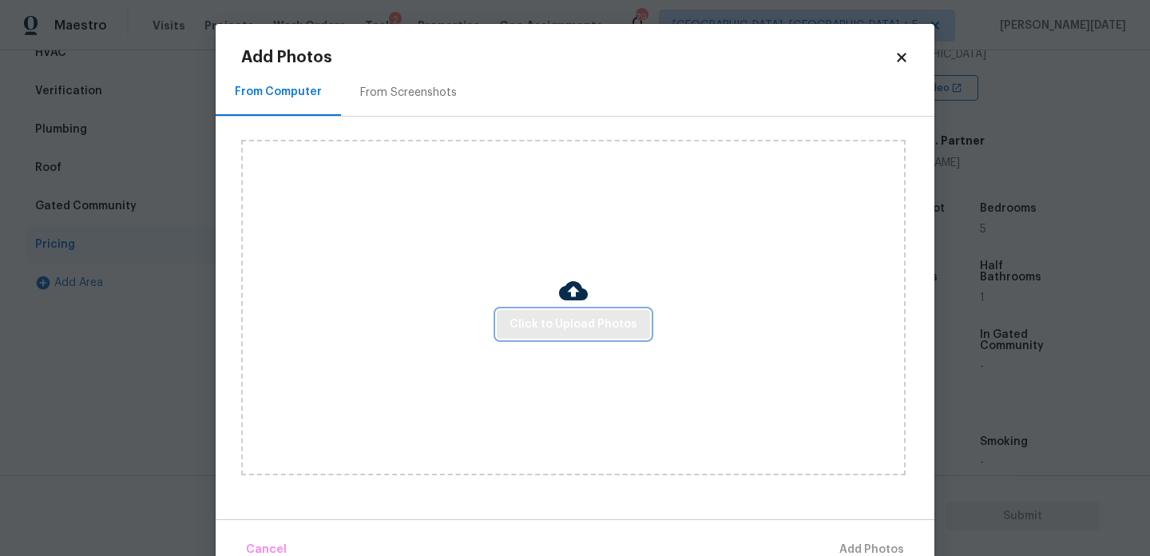
click at [642, 325] on button "Click to Upload Photos" at bounding box center [573, 325] width 153 height 30
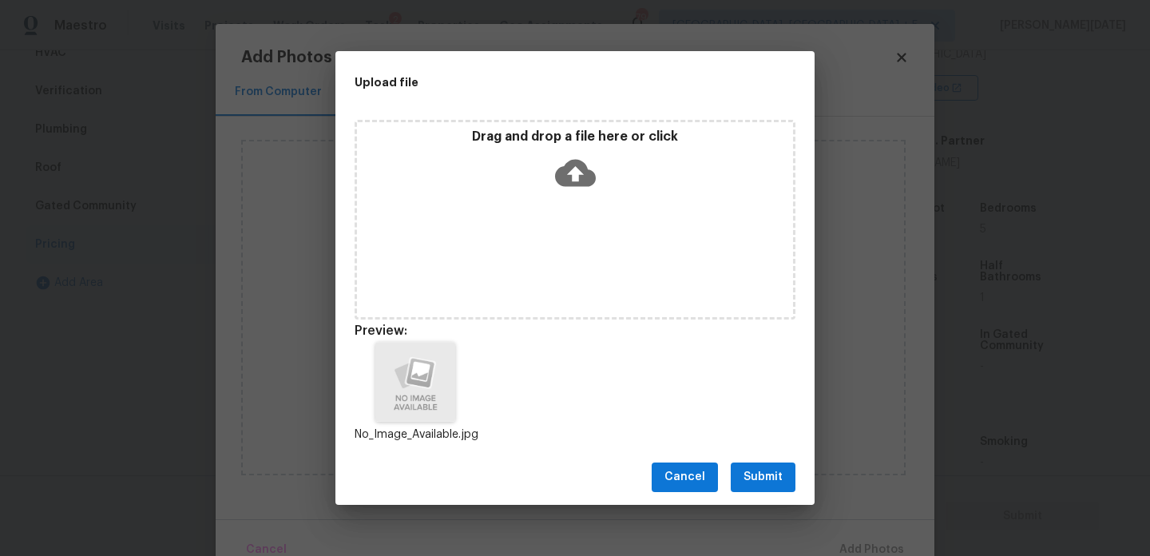
click at [747, 457] on div "Cancel Submit" at bounding box center [574, 477] width 479 height 55
click at [766, 486] on span "Submit" at bounding box center [762, 477] width 39 height 20
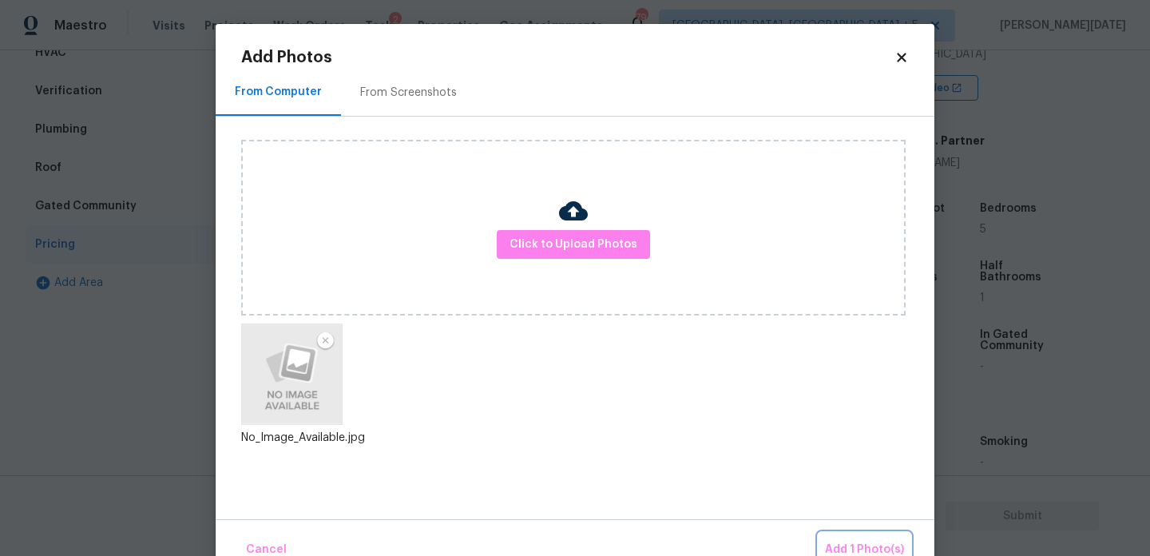
click at [845, 537] on button "Add 1 Photo(s)" at bounding box center [864, 550] width 92 height 34
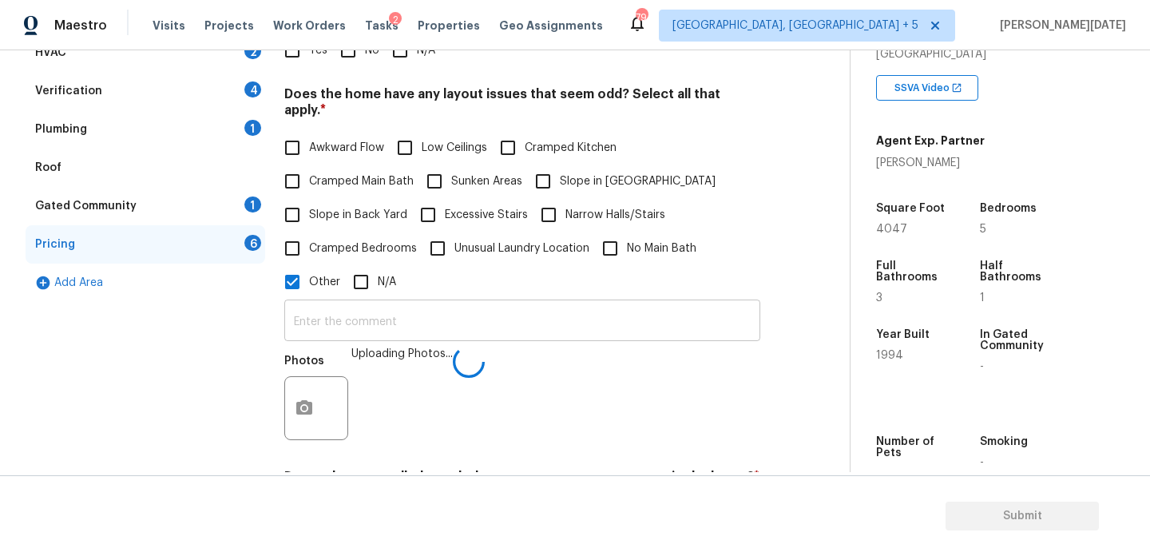
click at [377, 313] on input "text" at bounding box center [522, 322] width 476 height 38
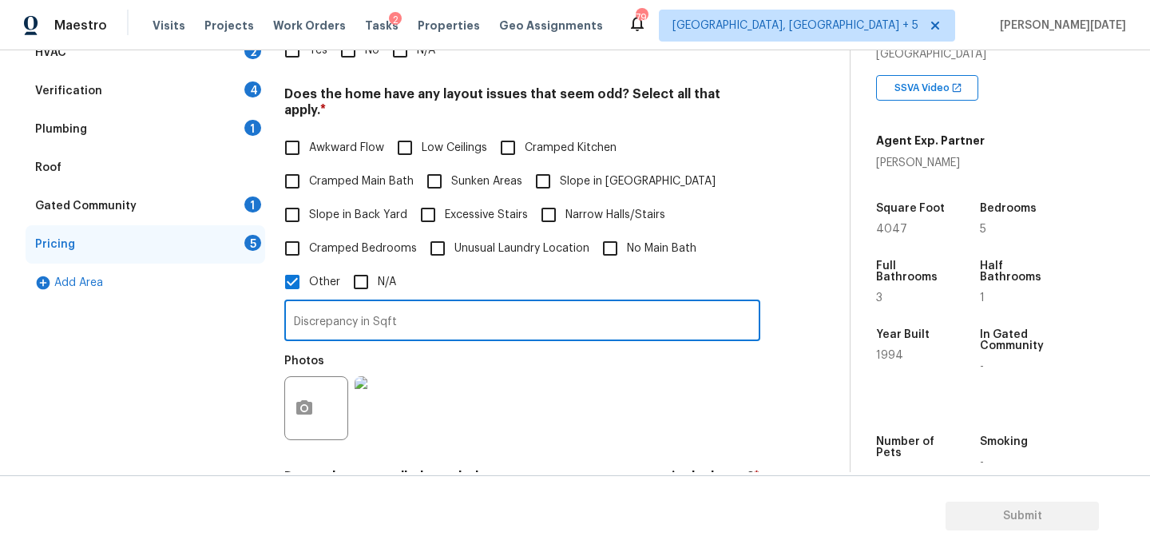
type input "Discrepancy in Sqft"
click at [529, 376] on div "Photos" at bounding box center [522, 398] width 476 height 104
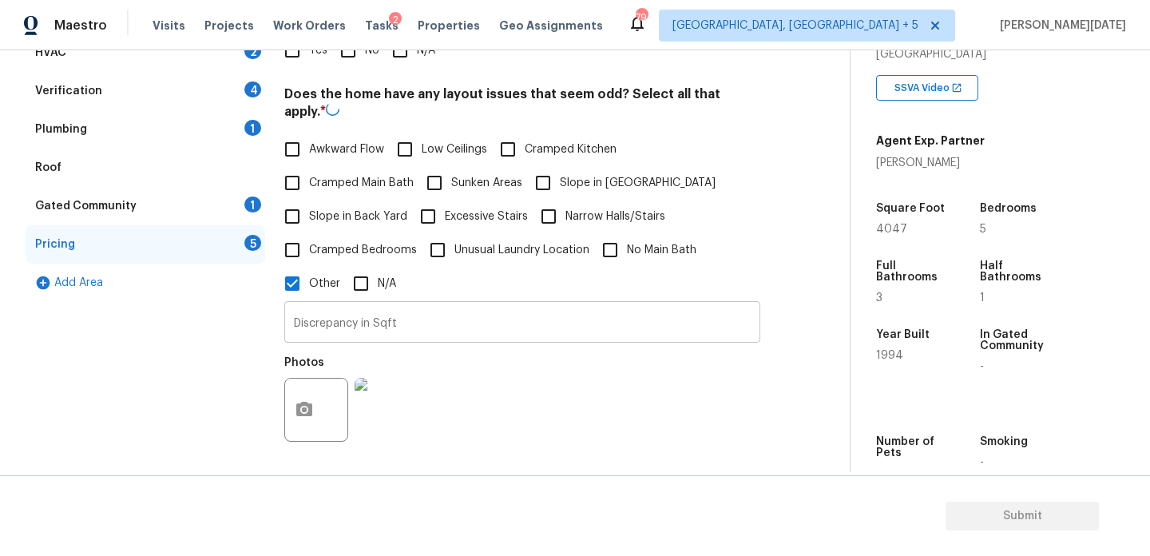
scroll to position [117, 0]
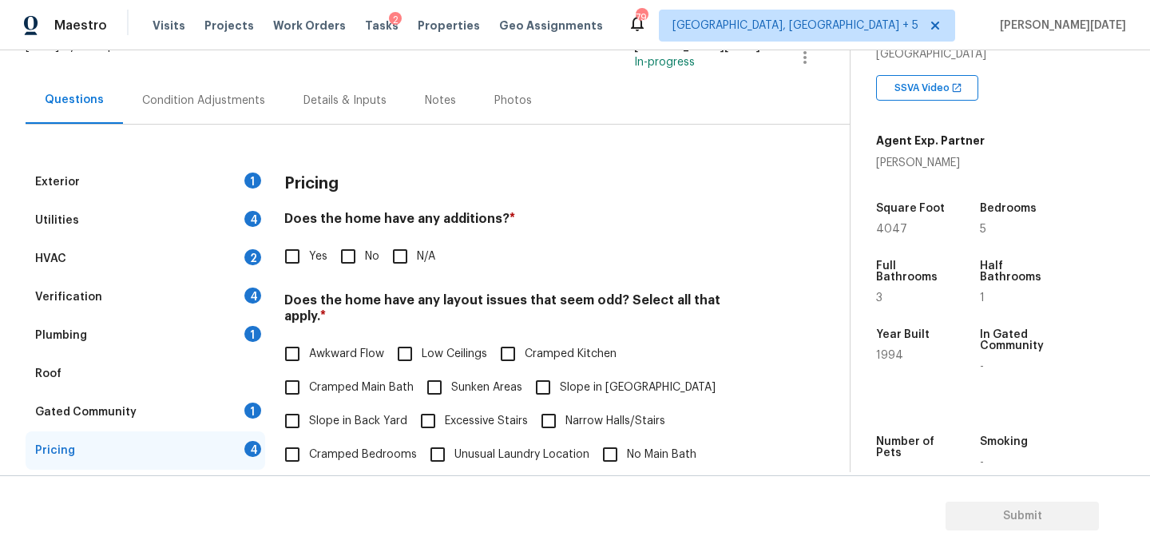
click at [339, 265] on input "No" at bounding box center [348, 257] width 34 height 34
checkbox input "true"
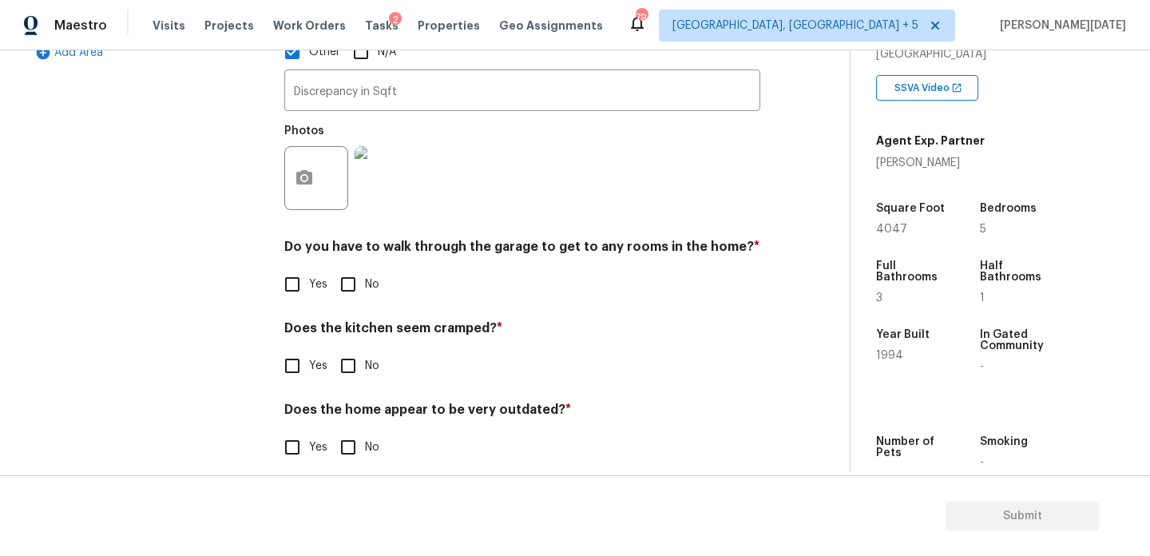
click at [350, 279] on input "No" at bounding box center [348, 284] width 34 height 34
checkbox input "true"
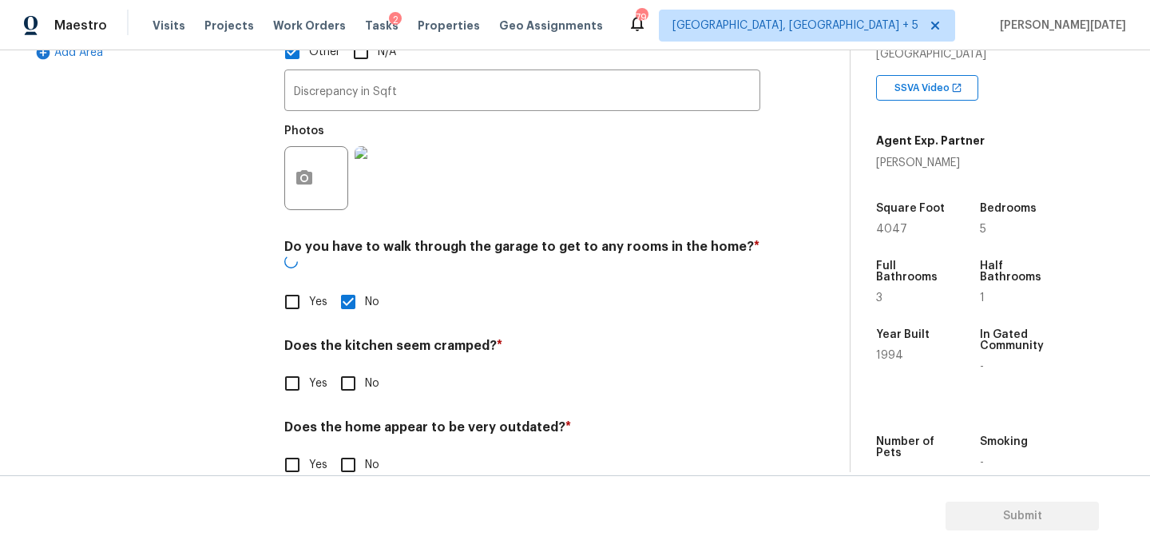
click at [355, 379] on div "Pricing Does the home have any additions? * Yes No N/A Does the home have any l…" at bounding box center [522, 114] width 476 height 774
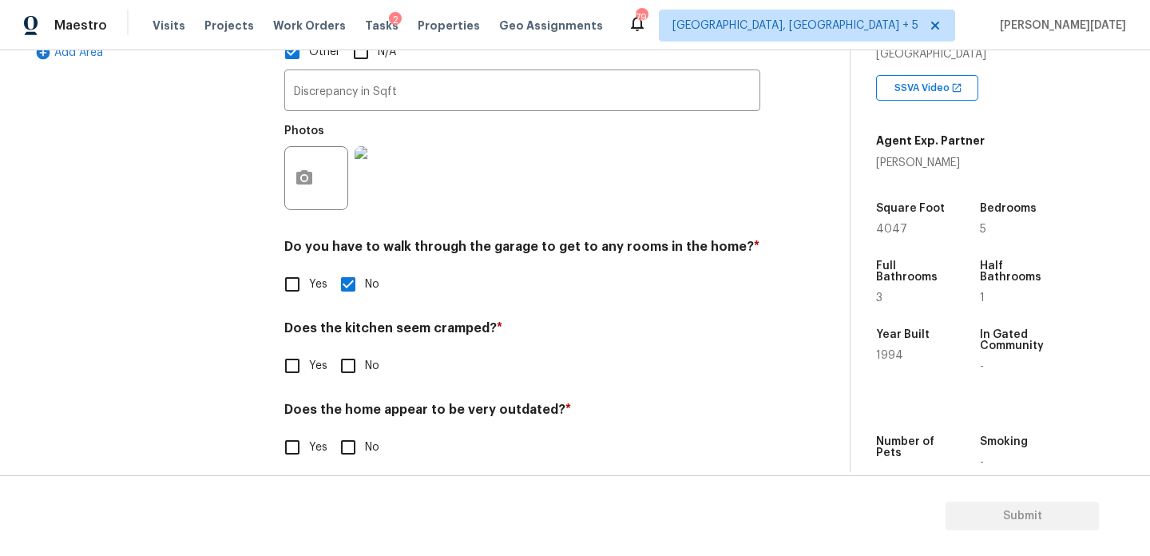
click at [355, 362] on input "No" at bounding box center [348, 366] width 34 height 34
checkbox input "true"
click at [355, 433] on input "No" at bounding box center [348, 449] width 34 height 34
checkbox input "true"
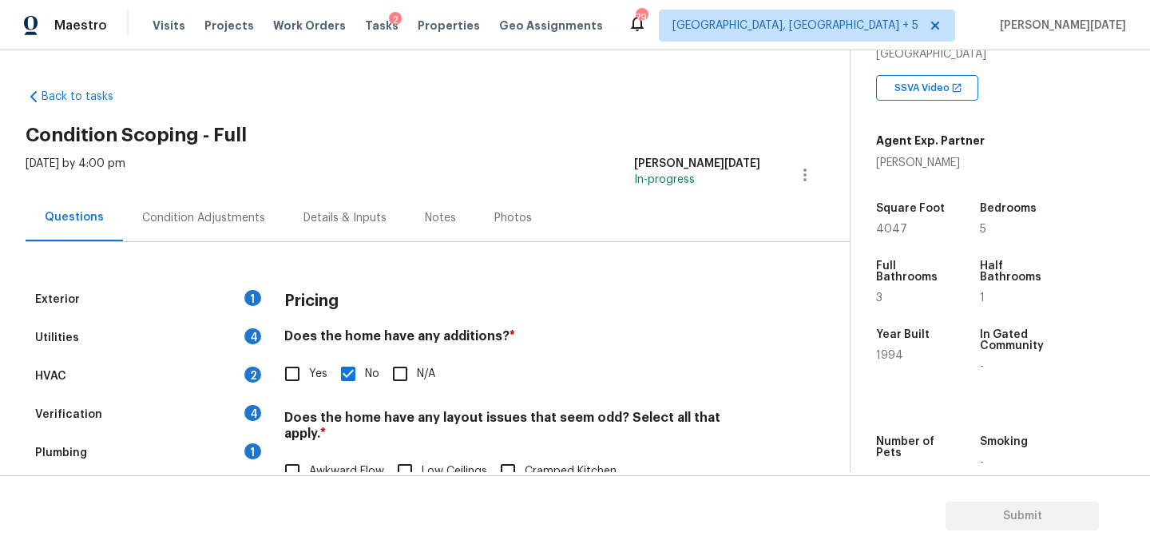
click at [212, 220] on div "Condition Adjustments" at bounding box center [203, 218] width 123 height 16
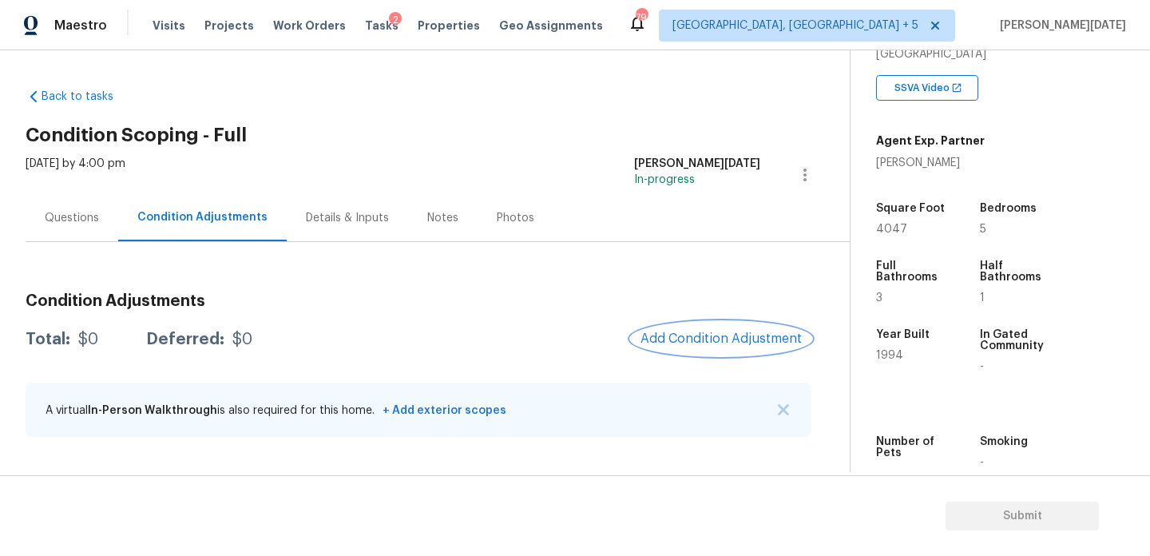
click at [696, 335] on span "Add Condition Adjustment" at bounding box center [720, 338] width 161 height 14
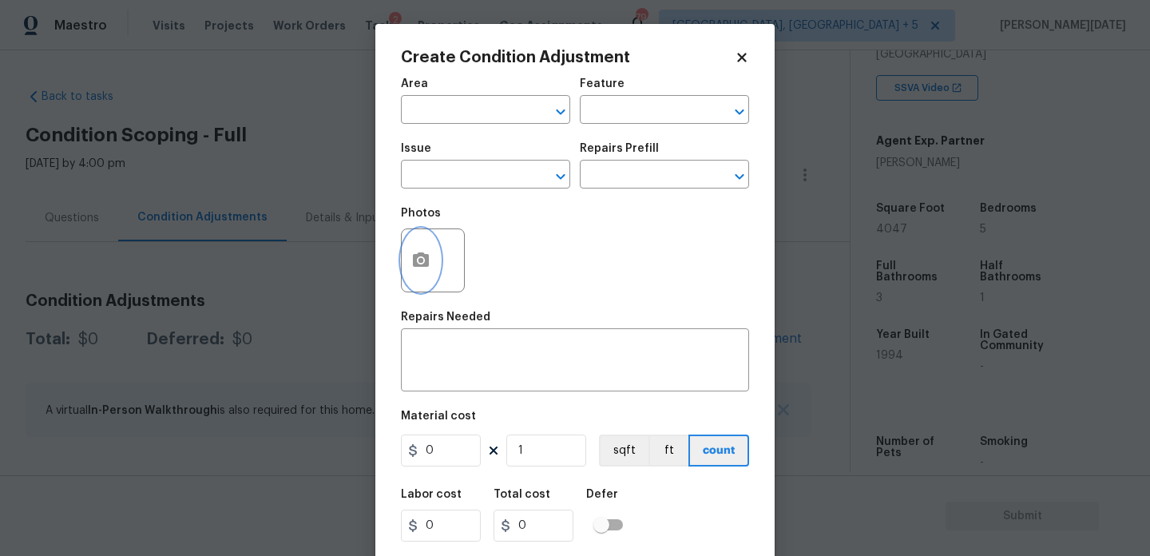
click at [417, 256] on icon "button" at bounding box center [421, 259] width 16 height 14
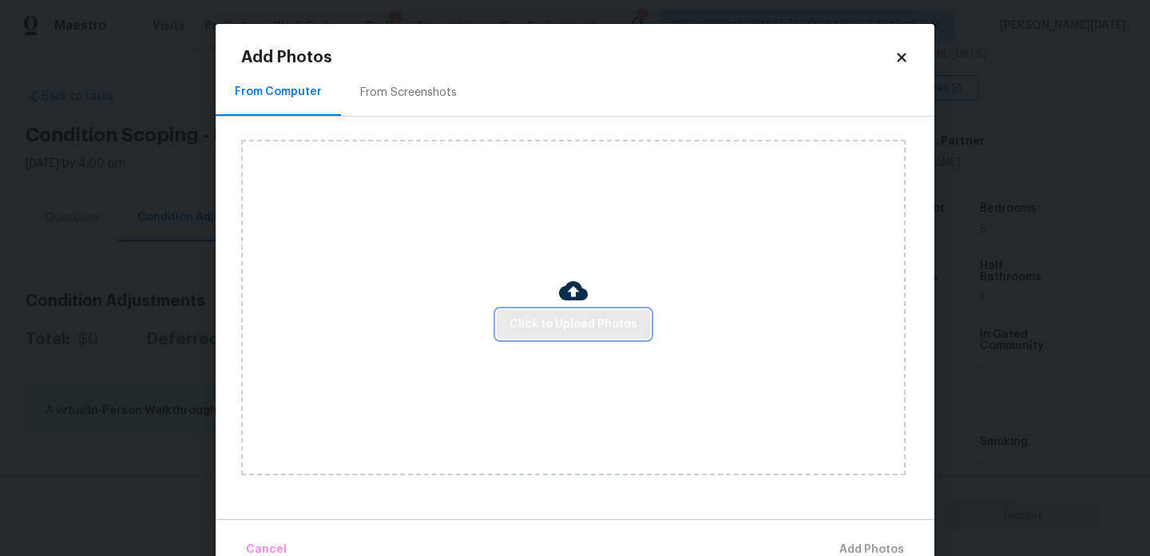
click at [557, 332] on span "Click to Upload Photos" at bounding box center [573, 325] width 128 height 20
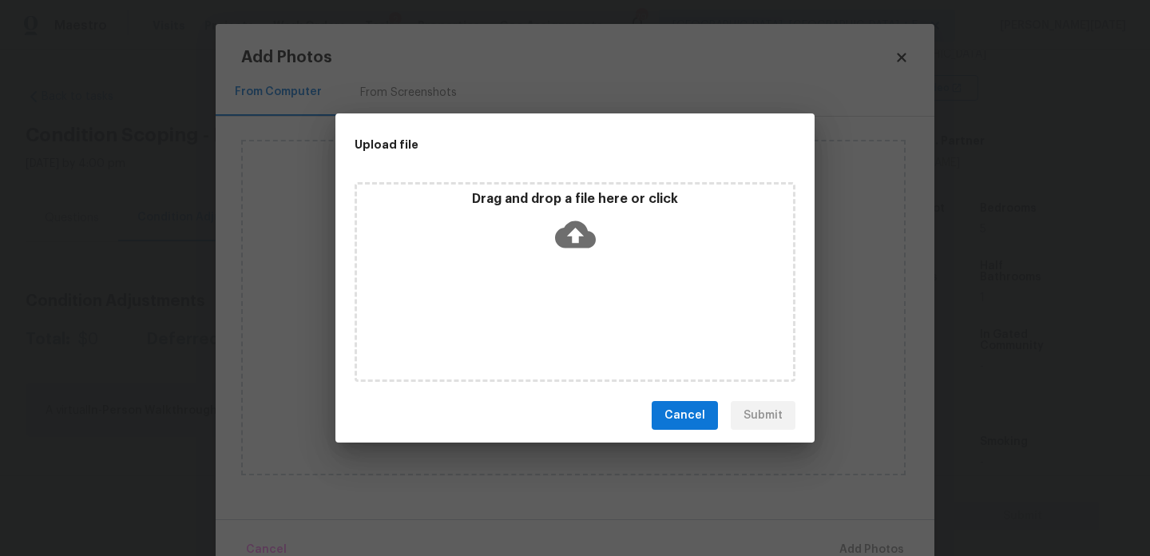
click at [557, 332] on div "Drag and drop a file here or click" at bounding box center [575, 282] width 441 height 200
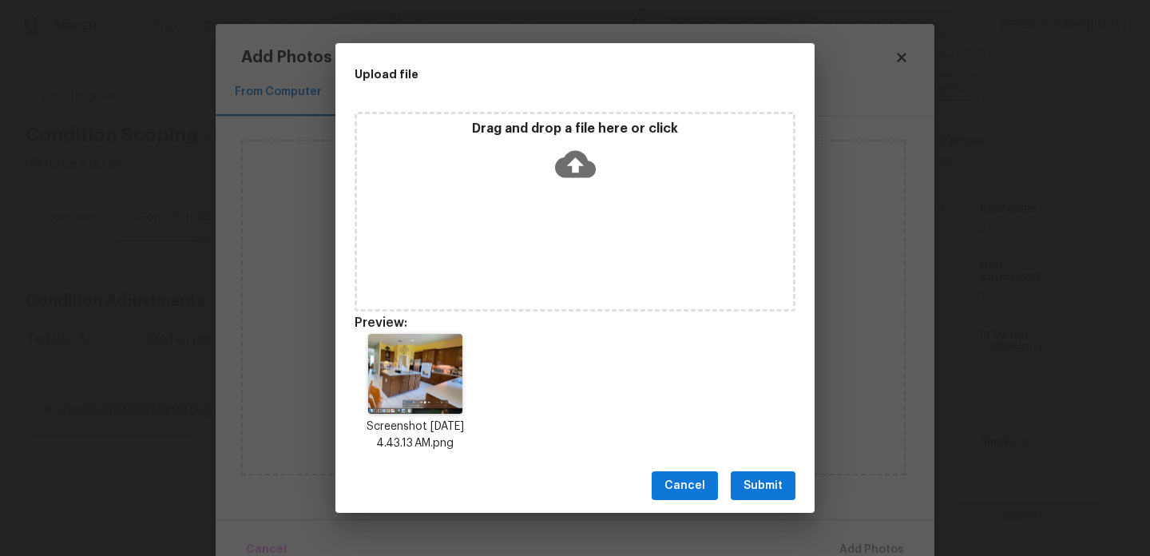
click at [758, 466] on div "Cancel Submit" at bounding box center [574, 485] width 479 height 55
click at [758, 479] on span "Submit" at bounding box center [762, 486] width 39 height 20
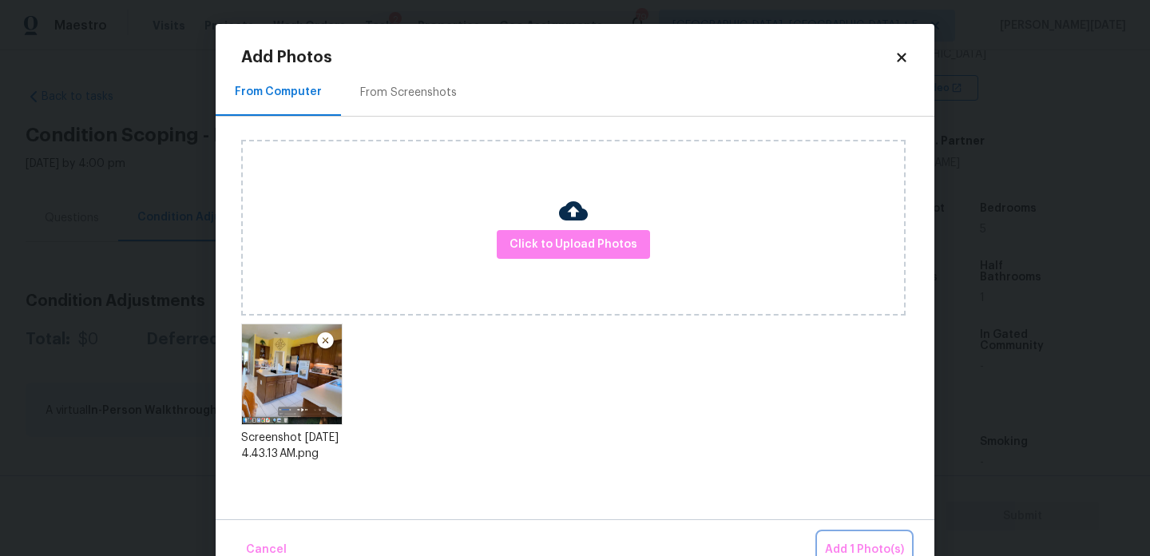
click at [859, 544] on span "Add 1 Photo(s)" at bounding box center [864, 550] width 79 height 20
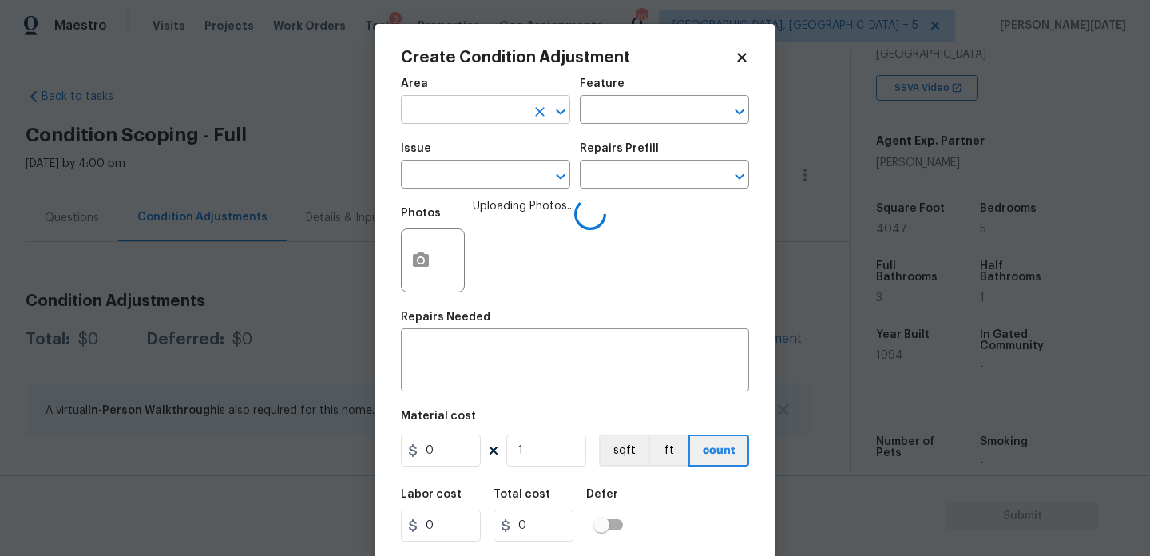
click at [439, 110] on input "text" at bounding box center [463, 111] width 125 height 25
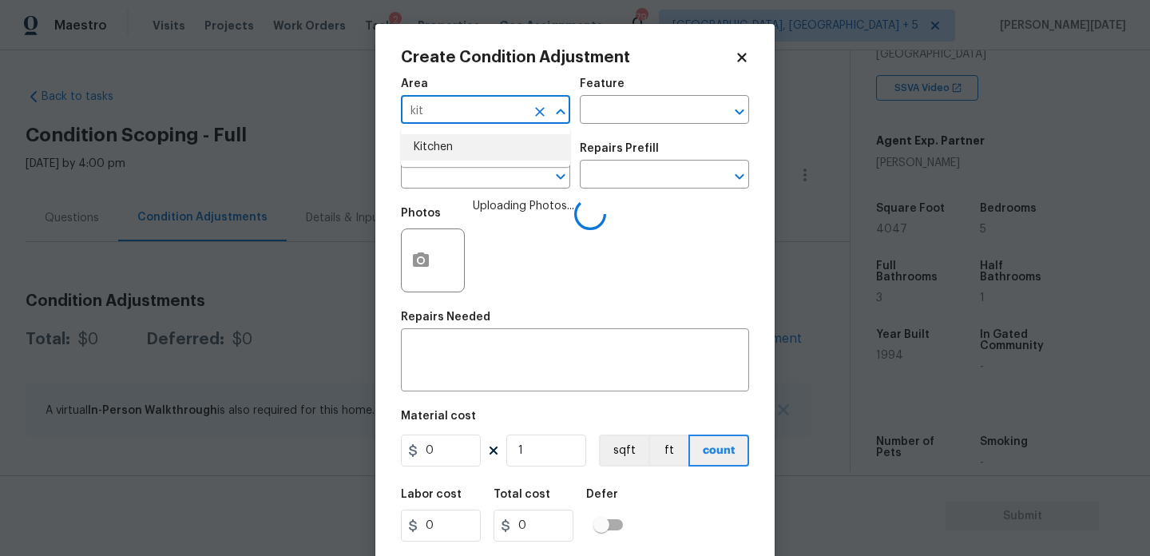
click at [447, 145] on li "Kitchen" at bounding box center [485, 147] width 169 height 26
type input "Kitchen"
click at [444, 187] on input "text" at bounding box center [463, 176] width 125 height 25
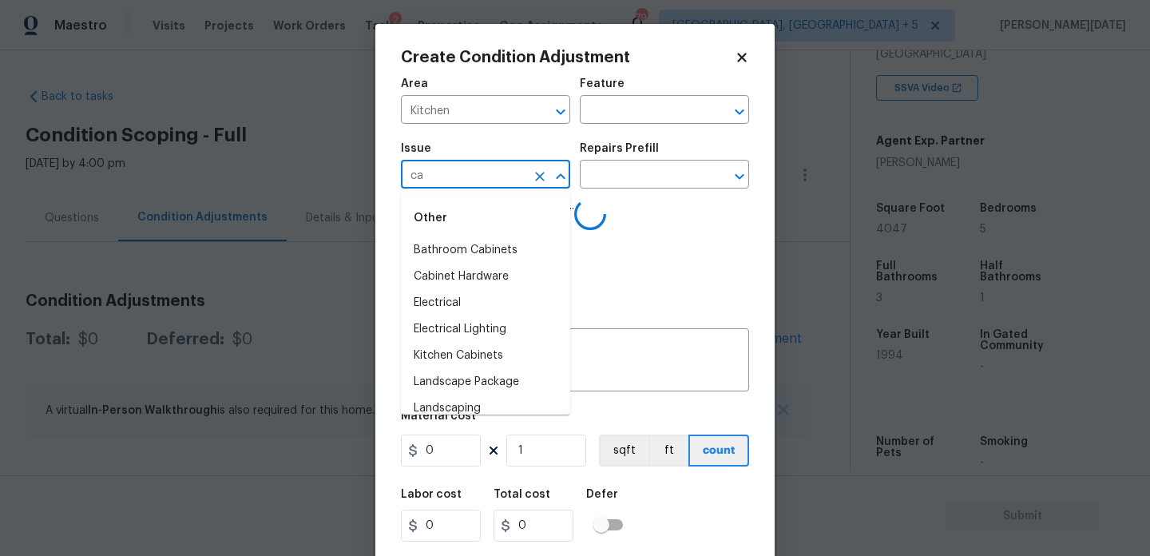
type input "cab"
click at [473, 296] on li "ACQ: HVAC" at bounding box center [485, 303] width 169 height 26
type input "ACQ: HVAC"
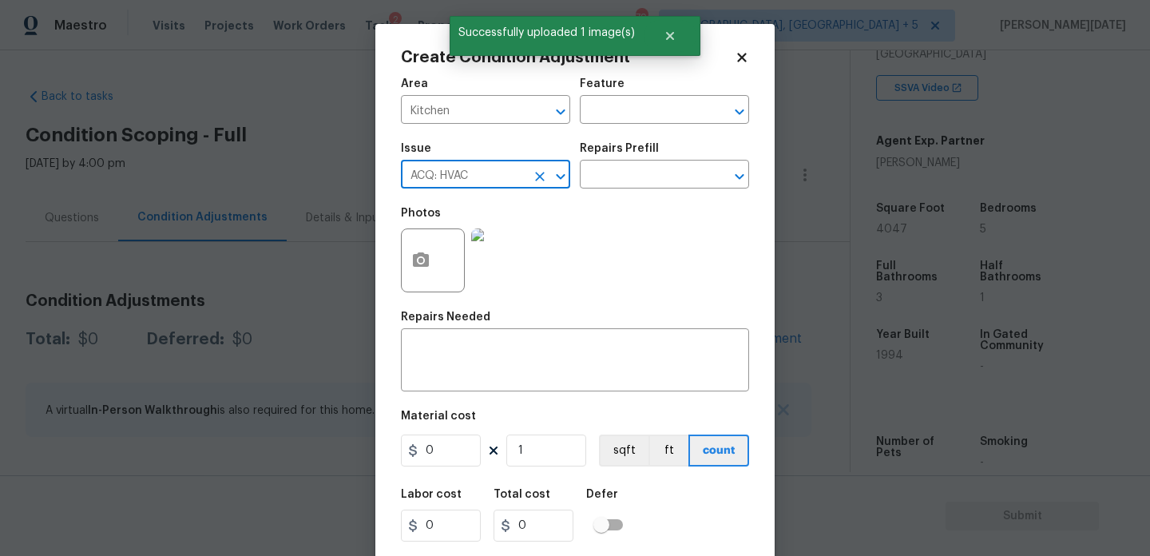
click at [542, 173] on icon "Clear" at bounding box center [540, 177] width 10 height 10
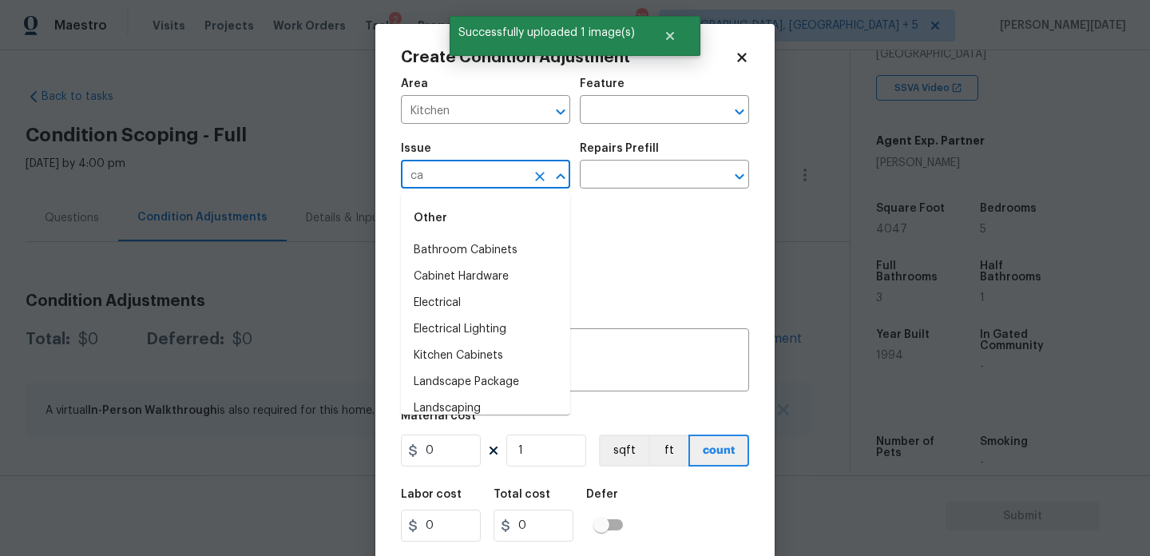
type input "cab"
click at [493, 294] on li "Kitchen Cabinets" at bounding box center [485, 303] width 169 height 26
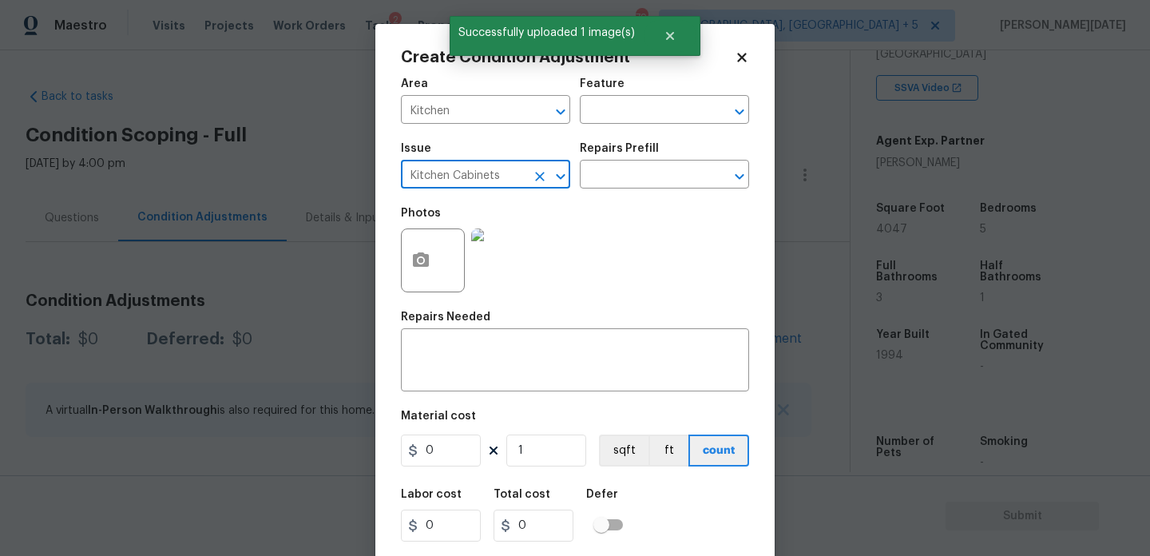
type input "Kitchen Cabinets"
click at [603, 191] on div "Issue Kitchen Cabinets ​ Repairs Prefill ​" at bounding box center [575, 165] width 348 height 65
click at [616, 180] on input "text" at bounding box center [642, 176] width 125 height 25
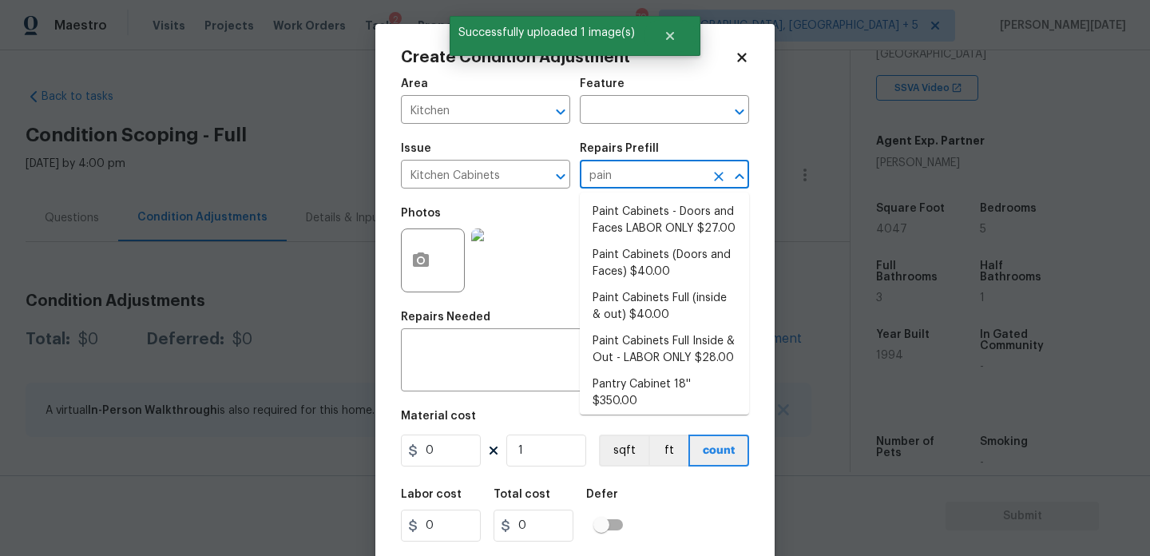
type input "paint"
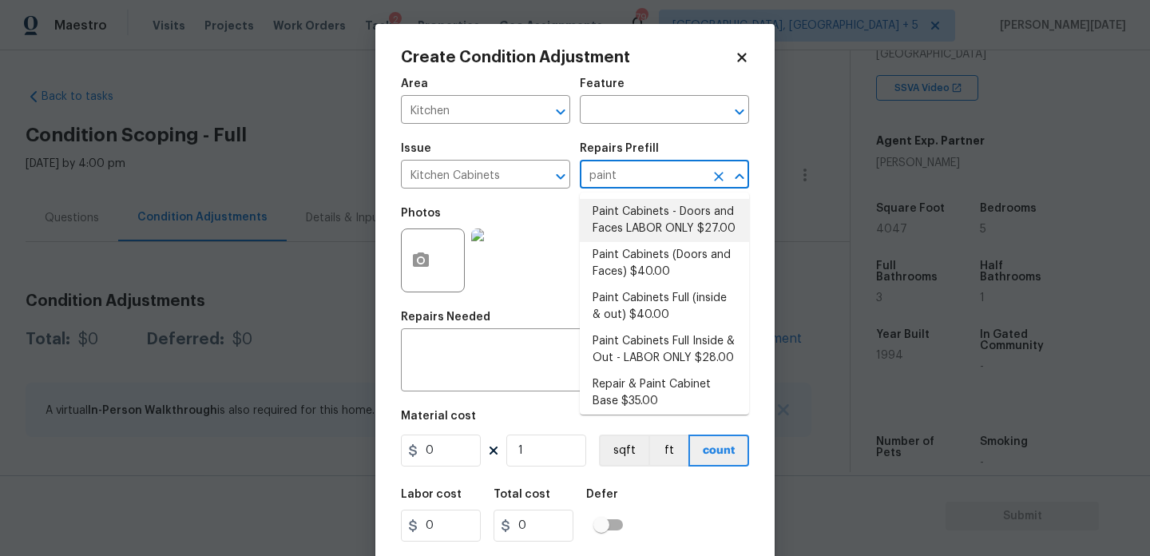
click at [621, 223] on li "Paint Cabinets - Doors and Faces LABOR ONLY $27.00" at bounding box center [664, 220] width 169 height 43
type input "Cabinets"
type textarea "Prep, sand, mask and apply 2 coats of paint to the kitchen cabinet doors and bo…"
type input "27"
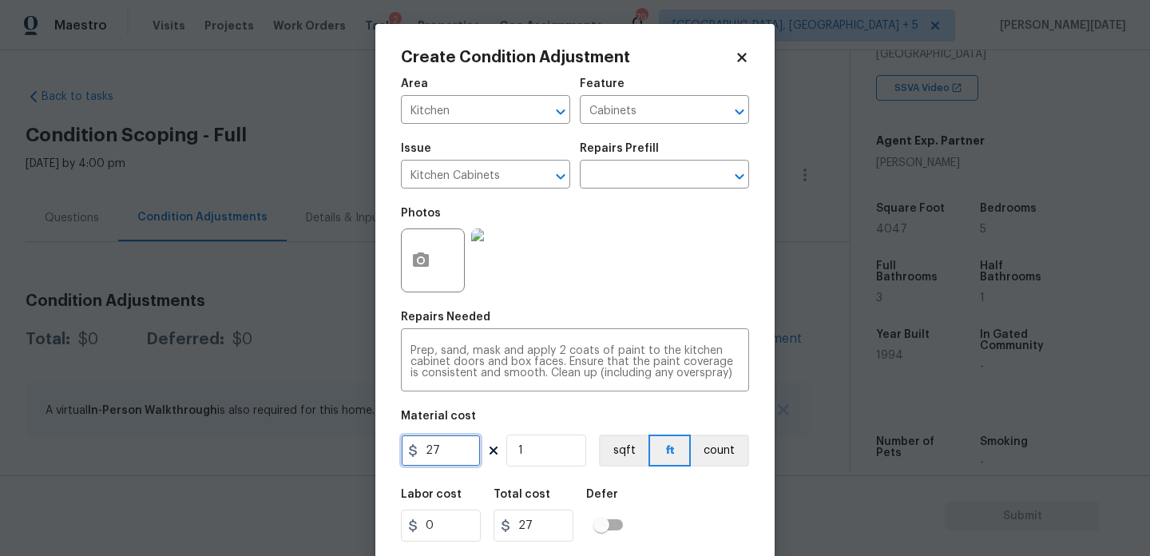
drag, startPoint x: 449, startPoint y: 447, endPoint x: 258, endPoint y: 447, distance: 190.8
click at [258, 447] on div "Create Condition Adjustment Area Kitchen ​ Feature Cabinets ​ Issue Kitchen Cab…" at bounding box center [575, 278] width 1150 height 556
type input "1200"
click at [617, 294] on div "Photos" at bounding box center [575, 250] width 348 height 104
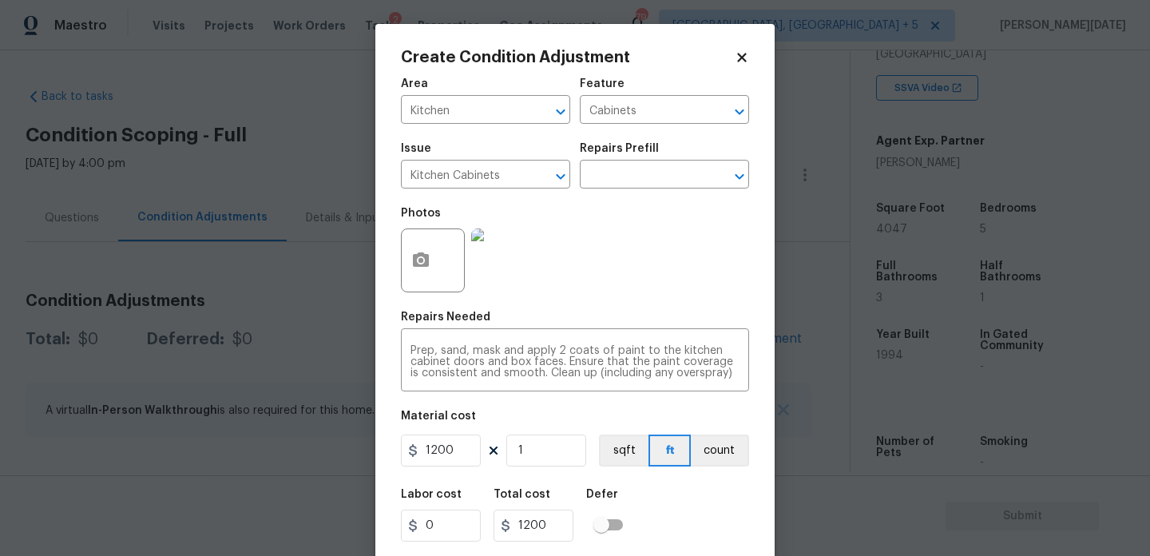
scroll to position [41, 0]
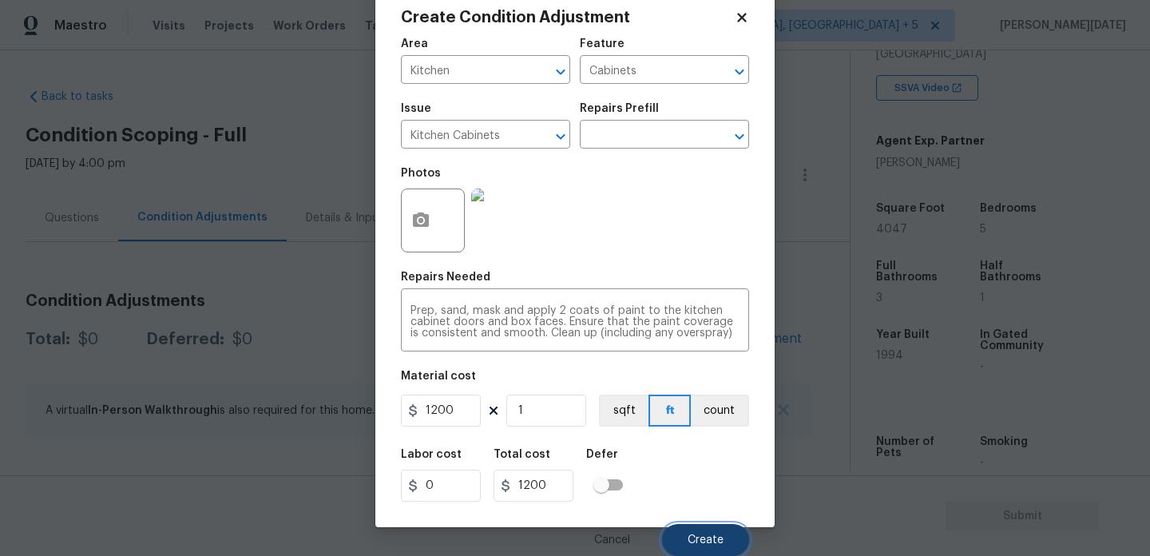
click at [707, 532] on button "Create" at bounding box center [705, 540] width 87 height 32
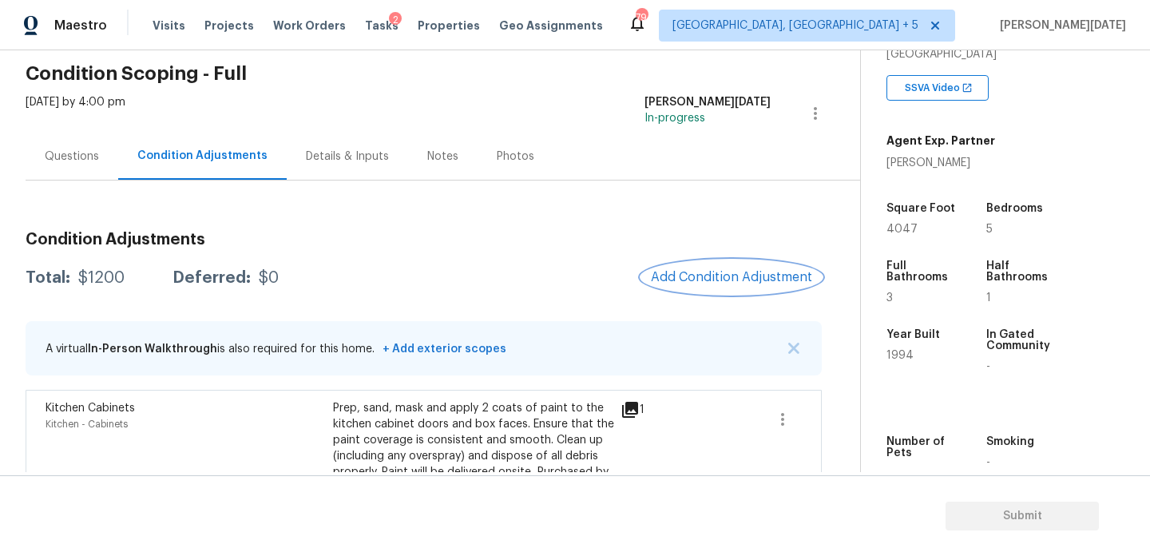
scroll to position [117, 0]
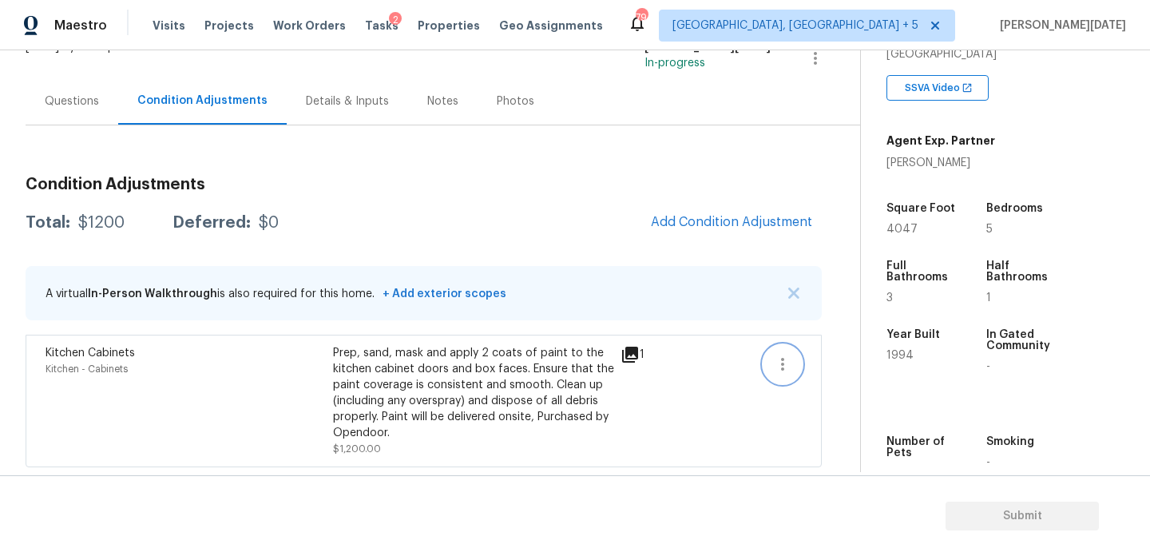
click at [782, 372] on icon "button" at bounding box center [782, 364] width 19 height 19
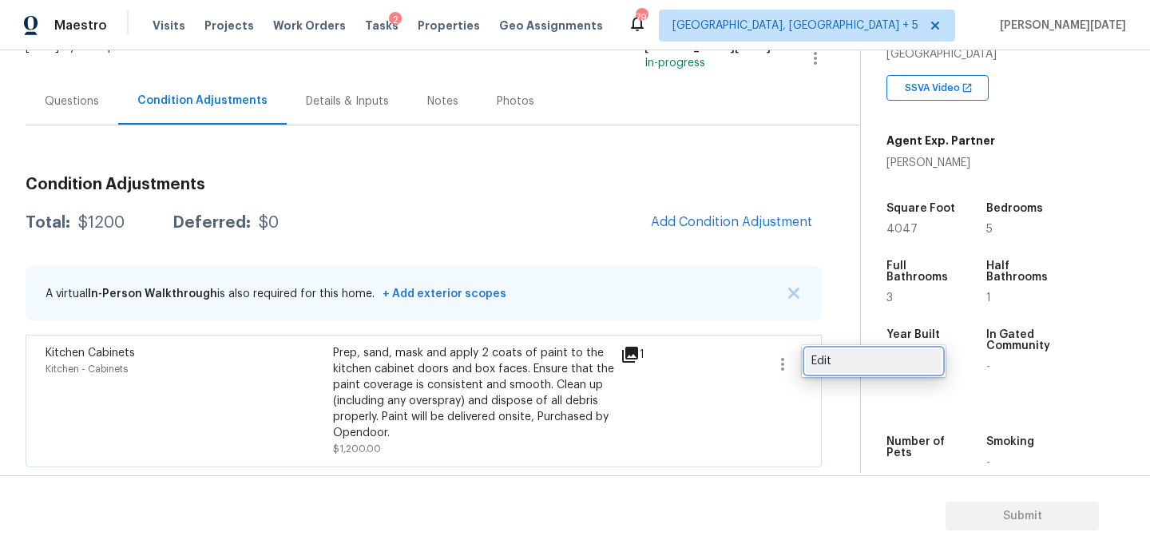
click at [853, 363] on div "Edit" at bounding box center [873, 361] width 125 height 16
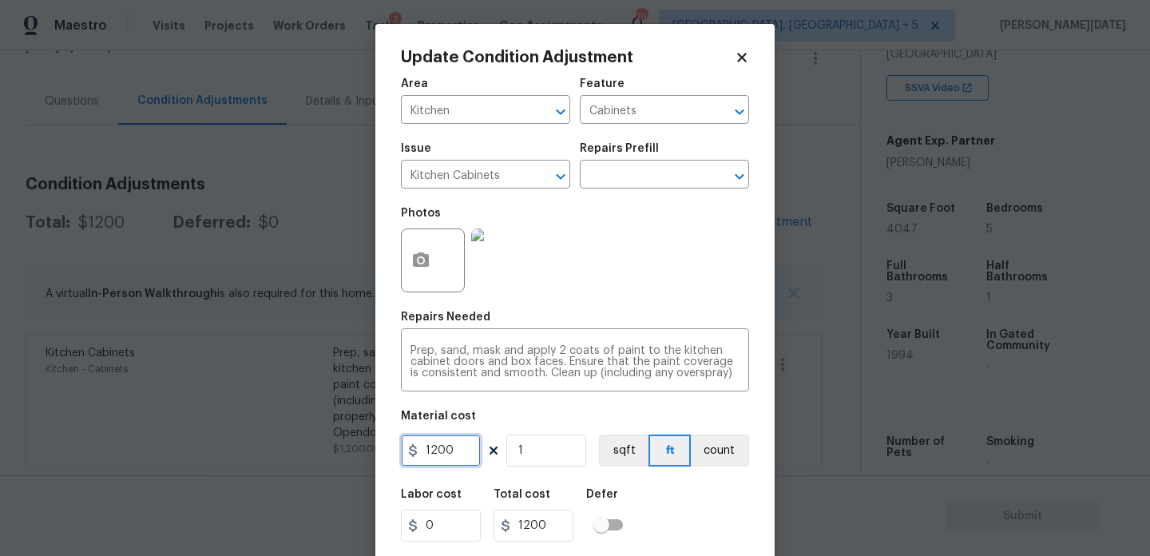
drag, startPoint x: 474, startPoint y: 452, endPoint x: 268, endPoint y: 442, distance: 206.2
click at [268, 442] on div "Update Condition Adjustment Area Kitchen ​ Feature Cabinets ​ Issue Kitchen Cab…" at bounding box center [575, 278] width 1150 height 556
type input "1500"
click at [431, 366] on textarea "Prep, sand, mask and apply 2 coats of paint to the kitchen cabinet doors and bo…" at bounding box center [574, 362] width 329 height 34
type input "1500"
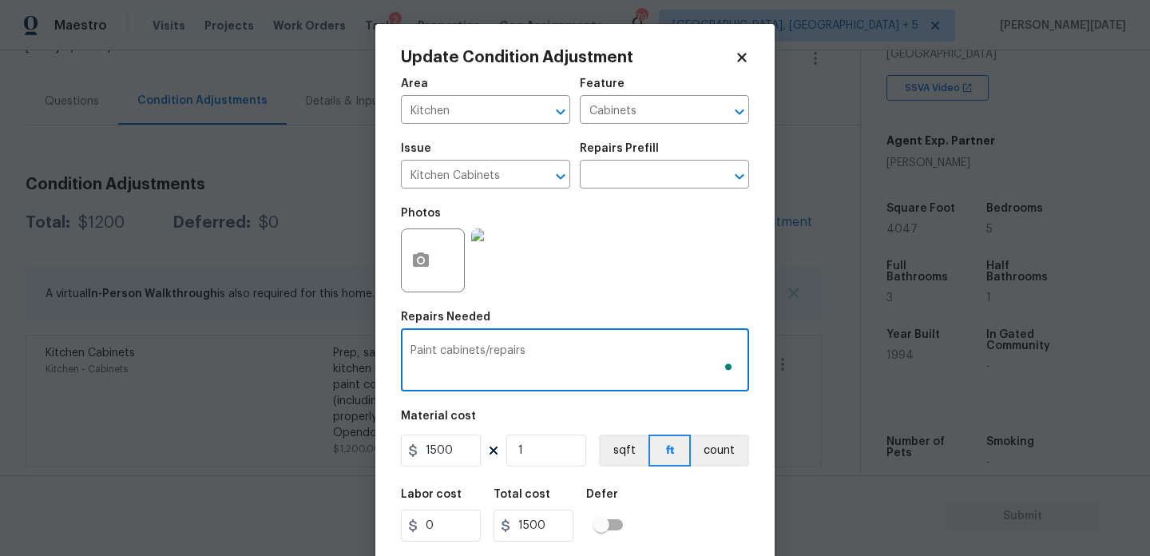
scroll to position [41, 0]
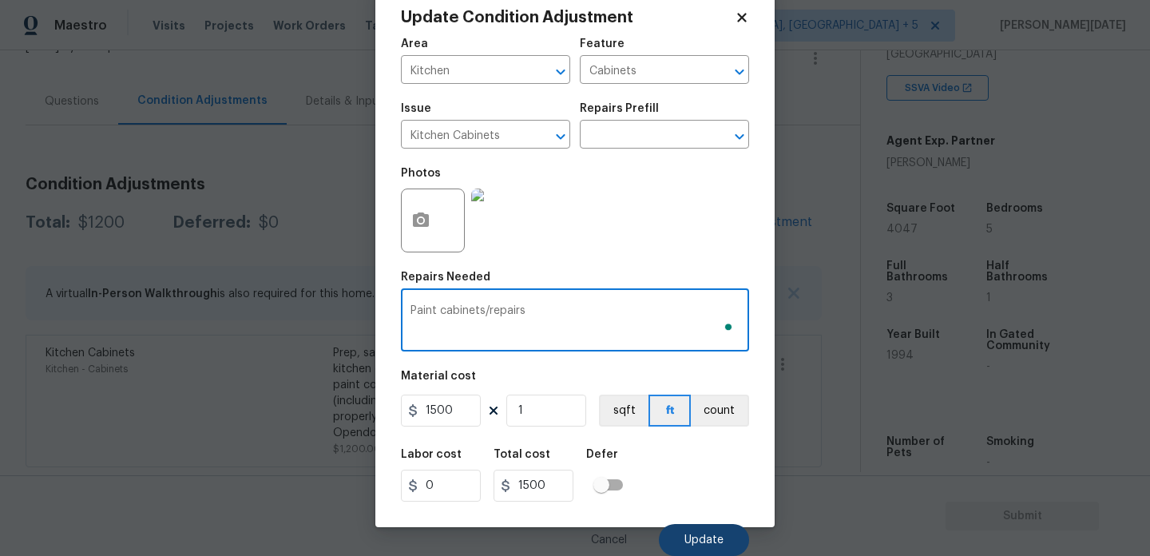
type textarea "Paint cabinets/repairs"
click at [688, 526] on button "Update" at bounding box center [704, 540] width 90 height 32
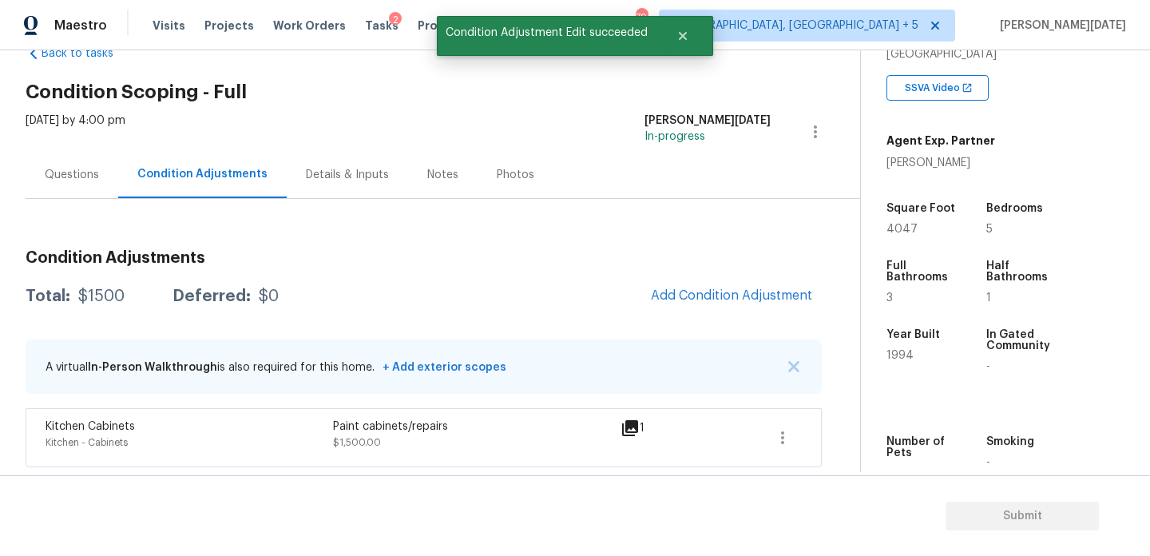
scroll to position [0, 0]
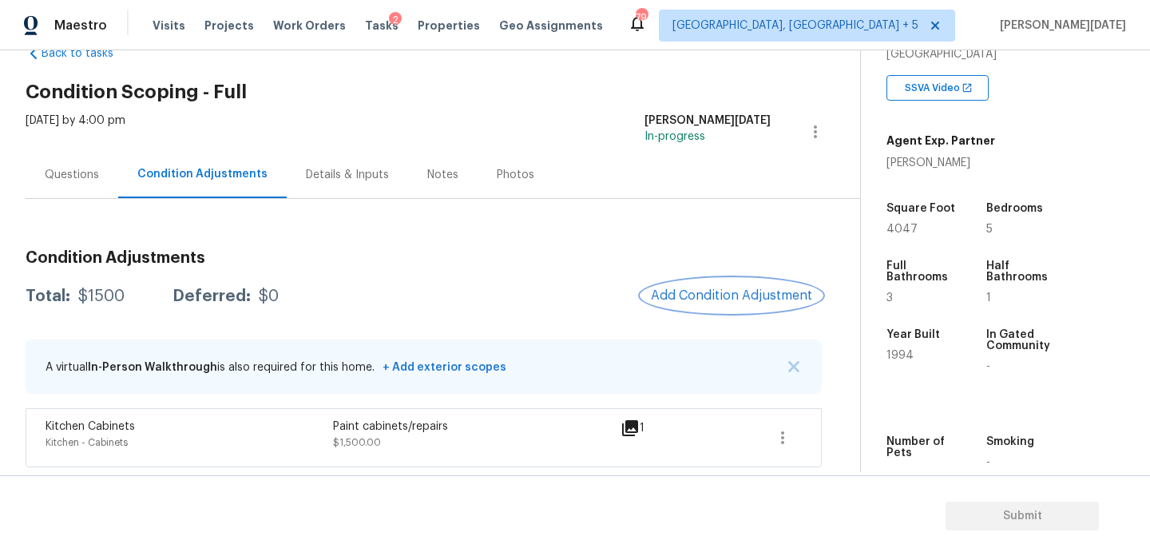
click at [721, 298] on span "Add Condition Adjustment" at bounding box center [731, 295] width 161 height 14
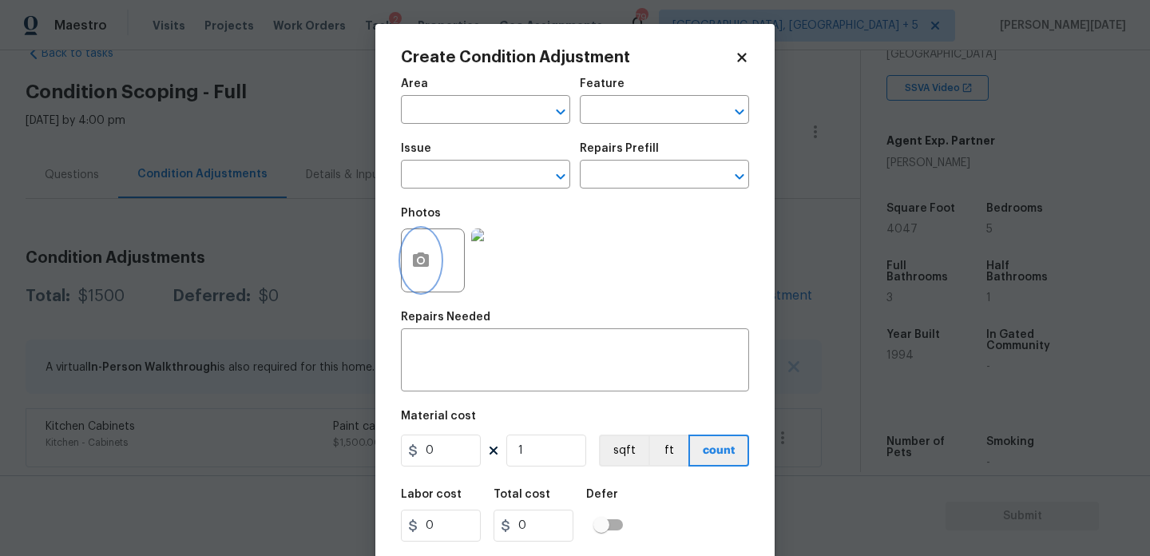
click at [418, 269] on icon "button" at bounding box center [420, 260] width 19 height 19
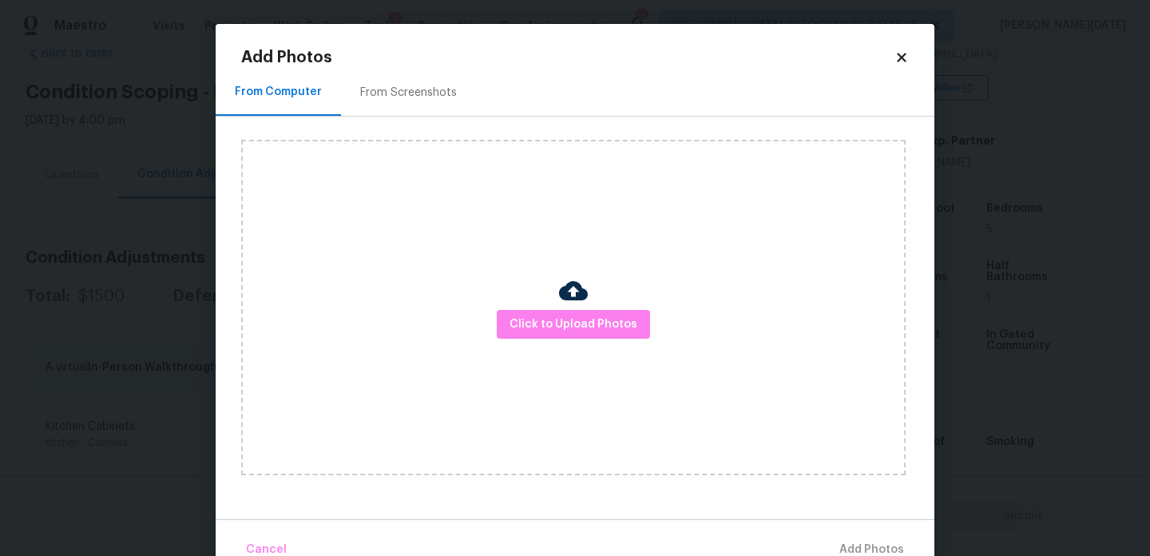
click at [414, 109] on div "From Screenshots" at bounding box center [408, 92] width 135 height 47
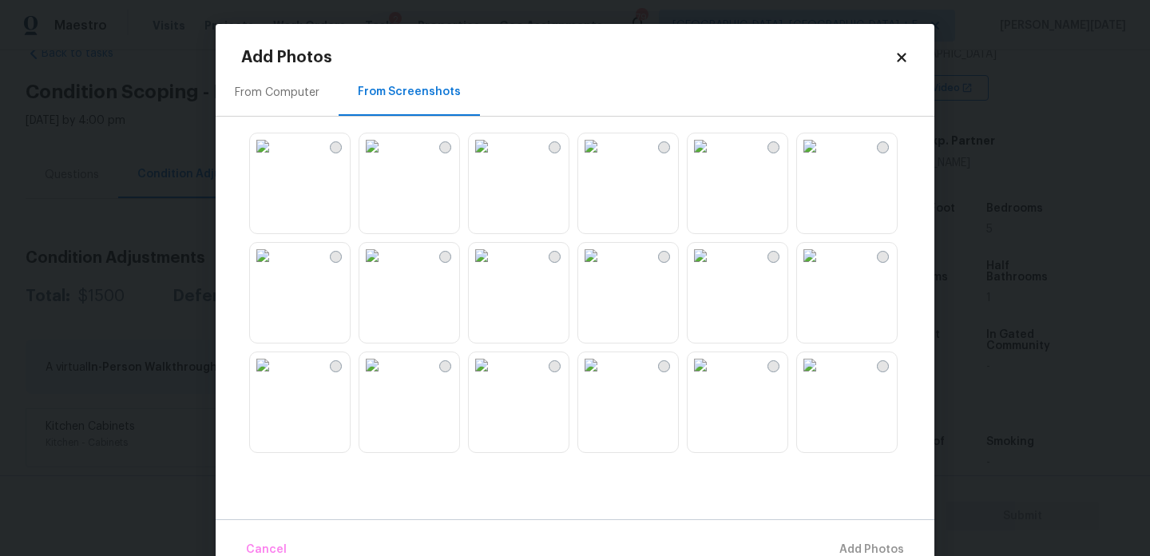
click at [604, 268] on img at bounding box center [591, 256] width 26 height 26
click at [822, 159] on img at bounding box center [810, 146] width 26 height 26
click at [713, 159] on img at bounding box center [700, 146] width 26 height 26
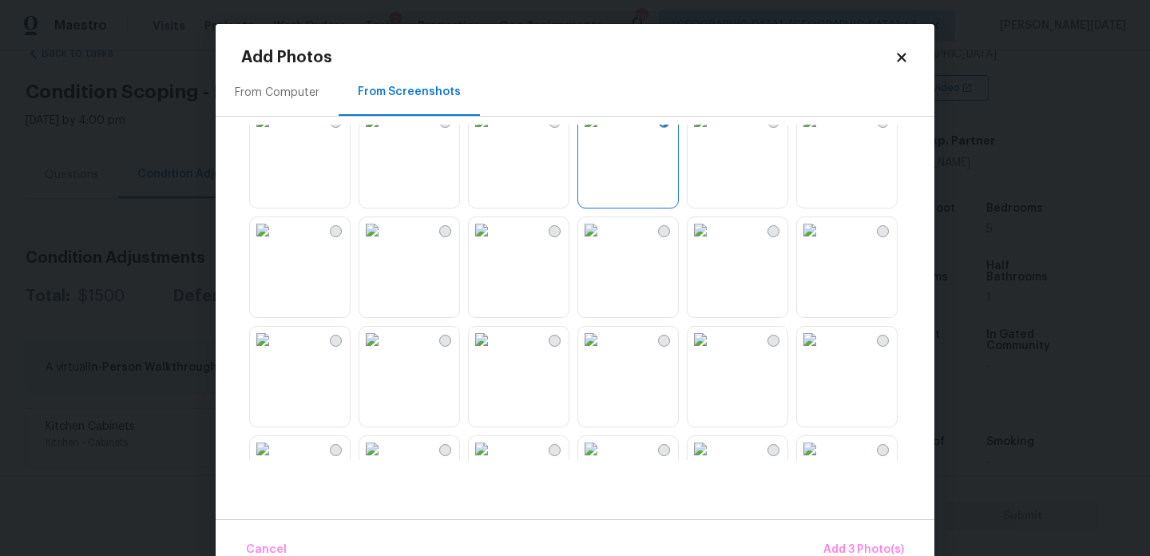
scroll to position [154, 0]
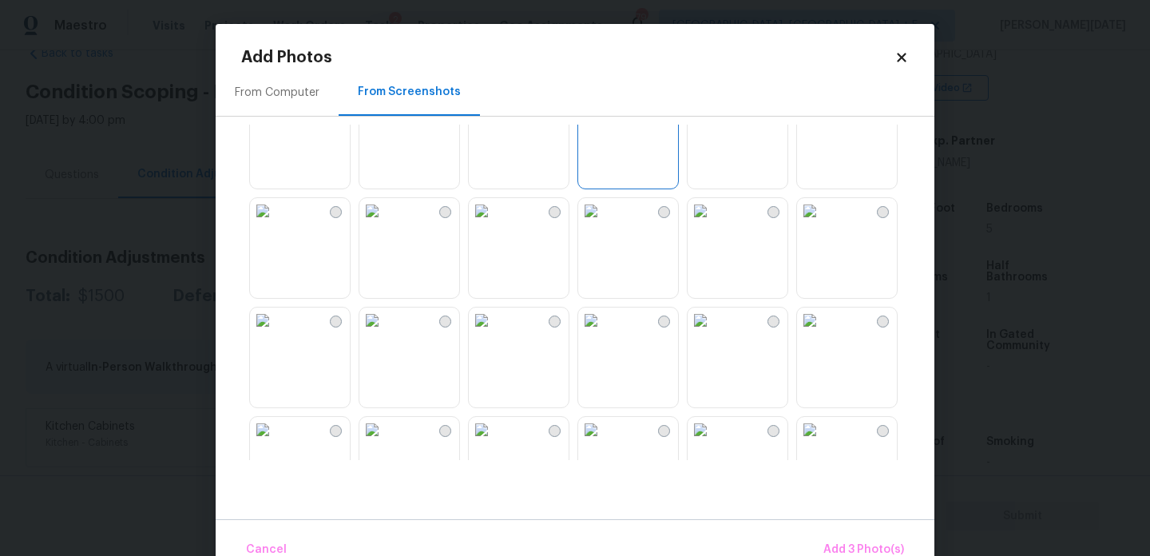
click at [275, 224] on img at bounding box center [263, 211] width 26 height 26
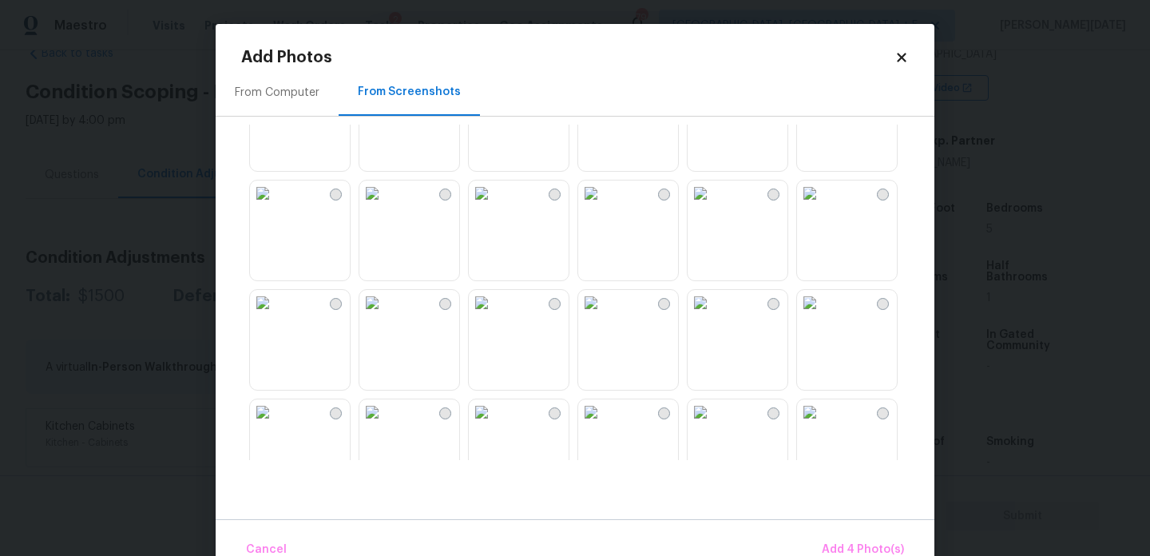
scroll to position [391, 0]
click at [385, 205] on img at bounding box center [372, 193] width 26 height 26
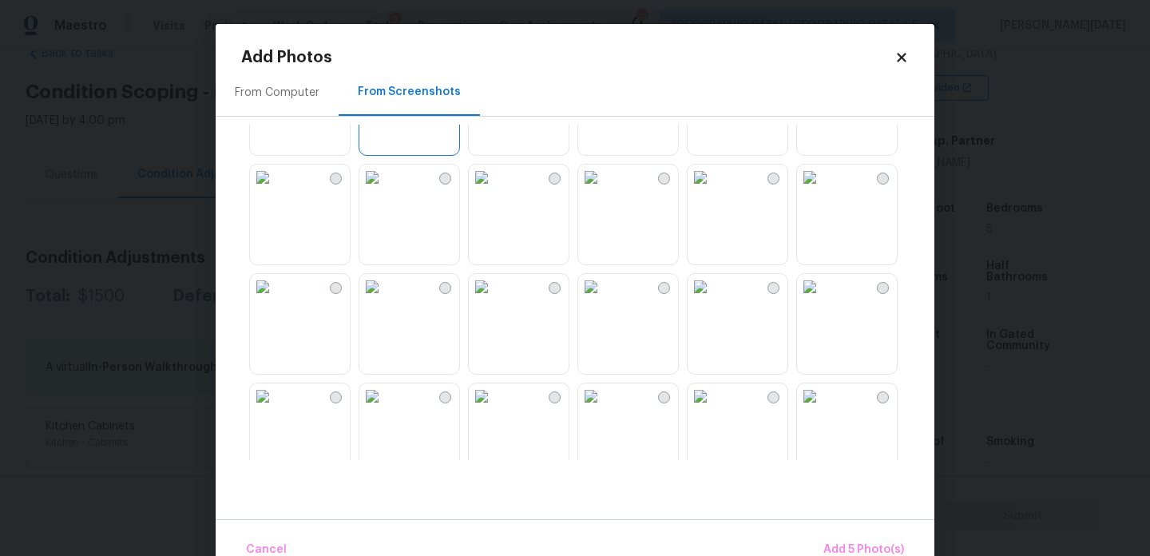
scroll to position [521, 0]
click at [494, 295] on img at bounding box center [482, 282] width 26 height 26
click at [604, 295] on img at bounding box center [591, 282] width 26 height 26
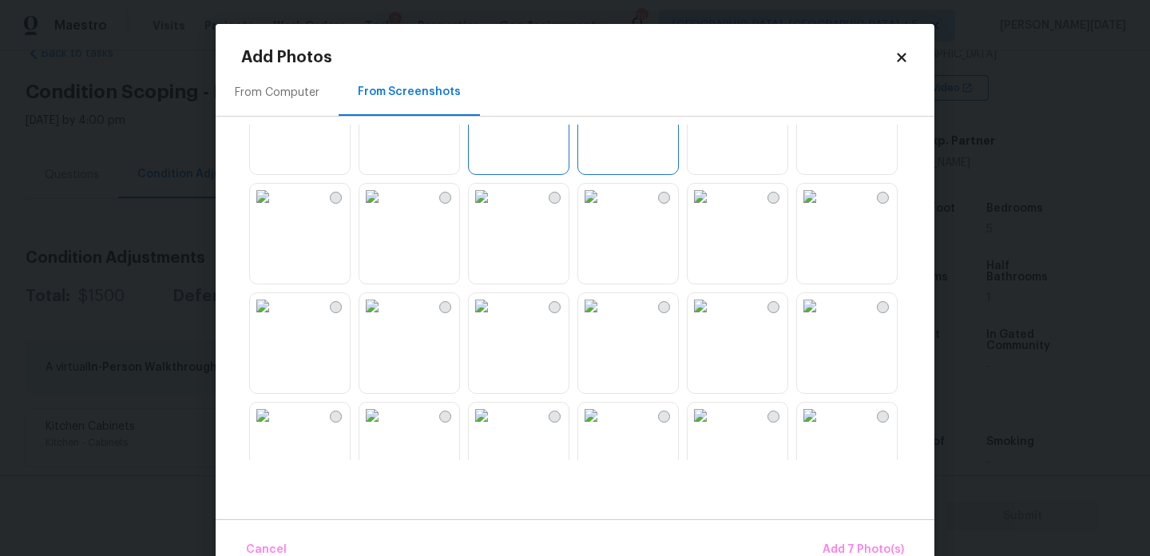
scroll to position [719, 0]
click at [713, 315] on img at bounding box center [700, 302] width 26 height 26
click at [822, 205] on img at bounding box center [810, 193] width 26 height 26
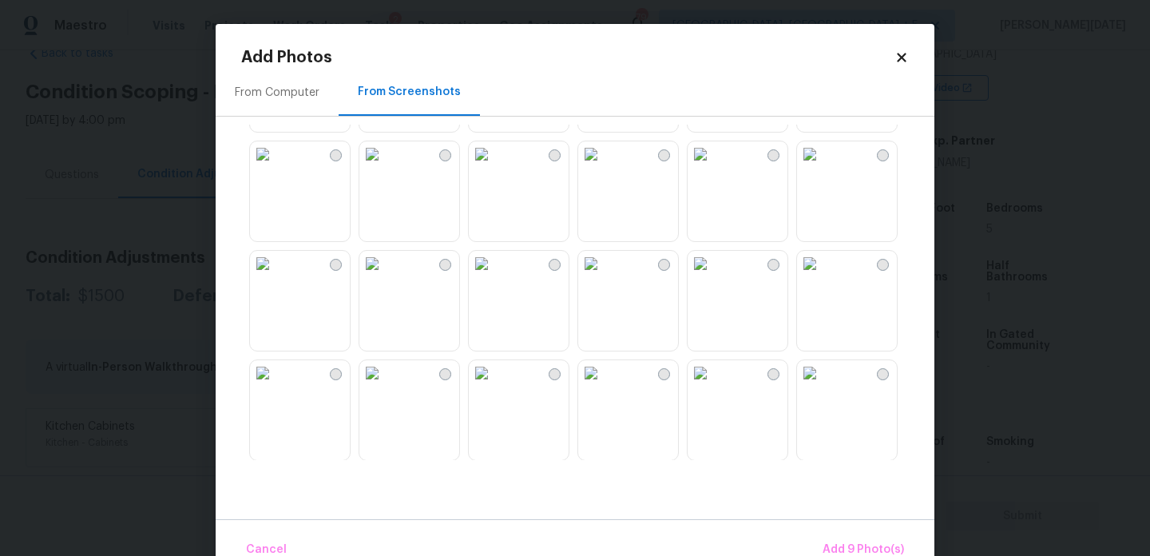
scroll to position [1087, 0]
click at [494, 165] on img at bounding box center [482, 153] width 26 height 26
click at [494, 275] on img at bounding box center [482, 262] width 26 height 26
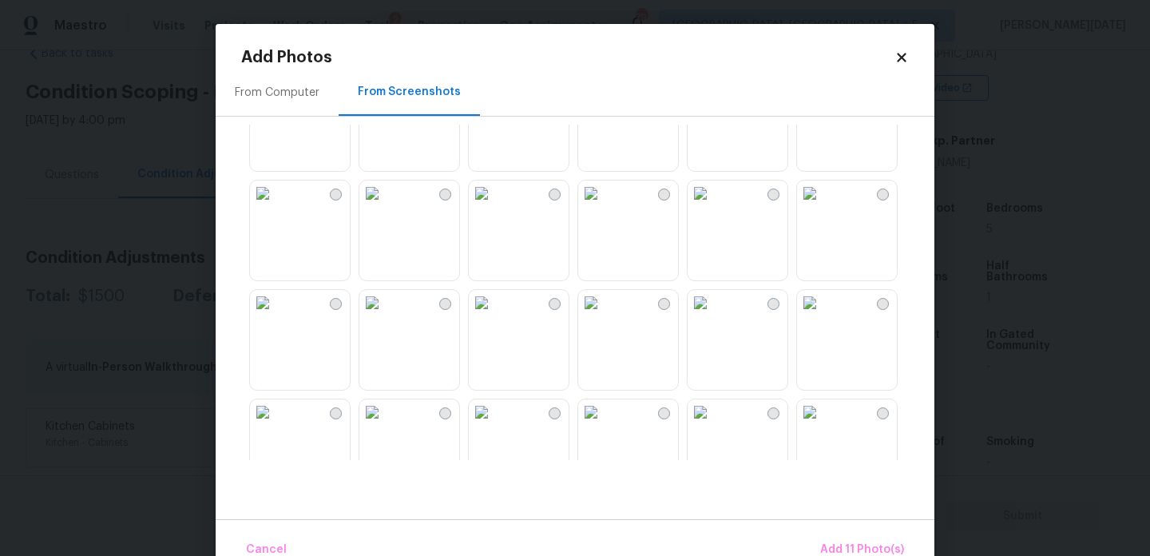
scroll to position [1376, 0]
click at [385, 205] on img at bounding box center [372, 193] width 26 height 26
click at [275, 205] on img at bounding box center [263, 193] width 26 height 26
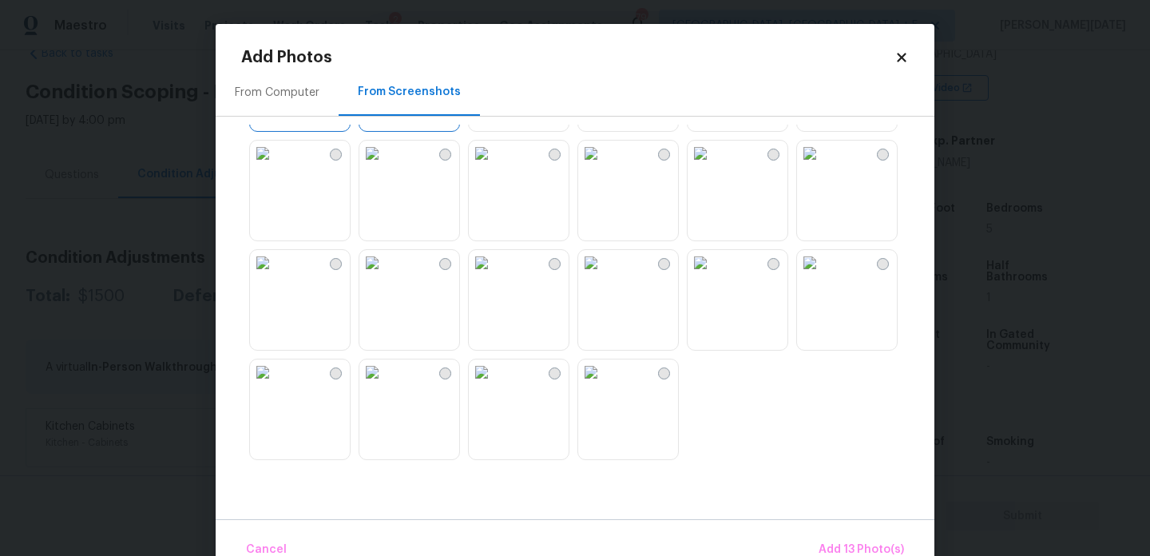
click at [275, 275] on img at bounding box center [263, 263] width 26 height 26
click at [275, 385] on img at bounding box center [263, 372] width 26 height 26
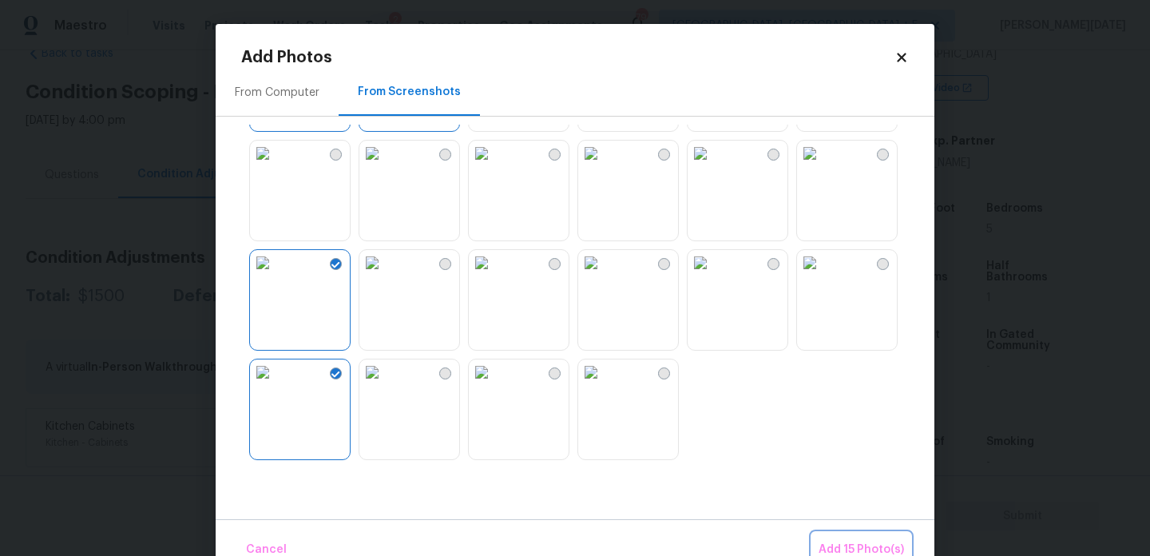
click at [835, 537] on button "Add 15 Photo(s)" at bounding box center [861, 550] width 98 height 34
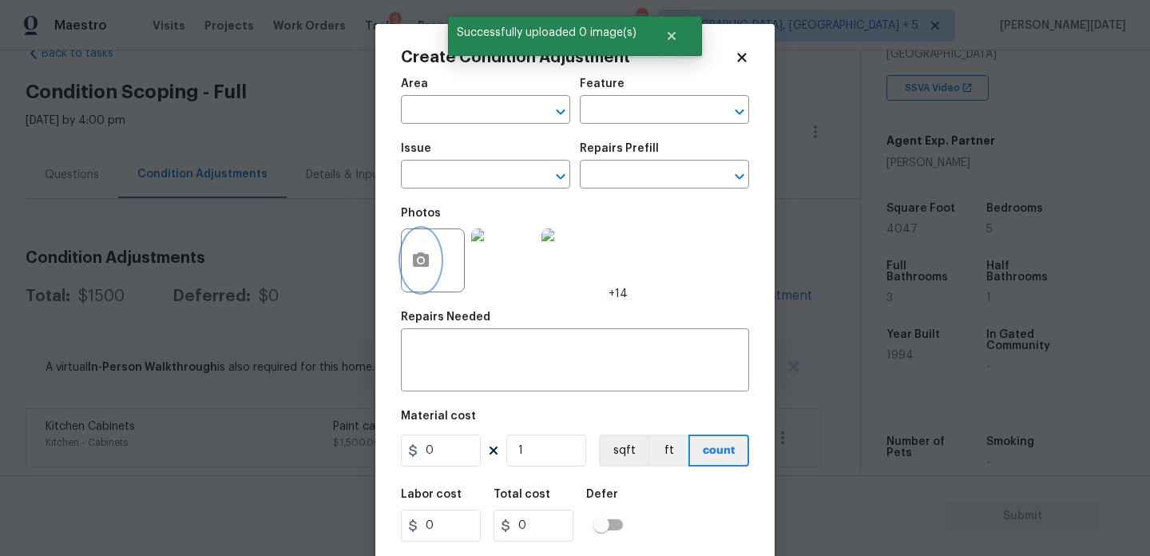
click at [427, 280] on button "button" at bounding box center [421, 260] width 38 height 62
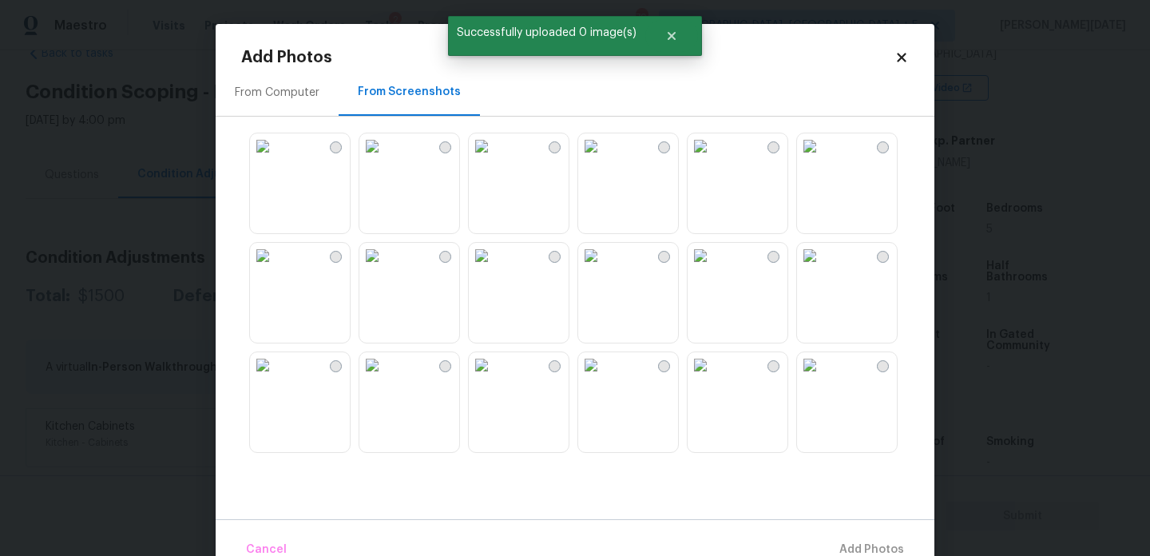
click at [307, 101] on div "From Computer" at bounding box center [277, 92] width 123 height 47
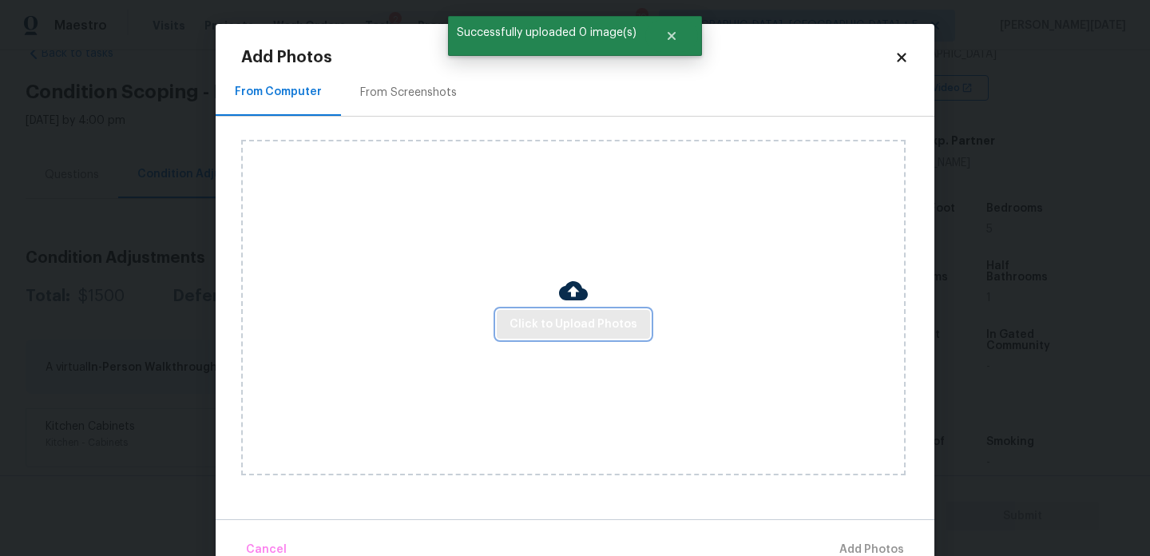
click at [613, 315] on span "Click to Upload Photos" at bounding box center [573, 325] width 128 height 20
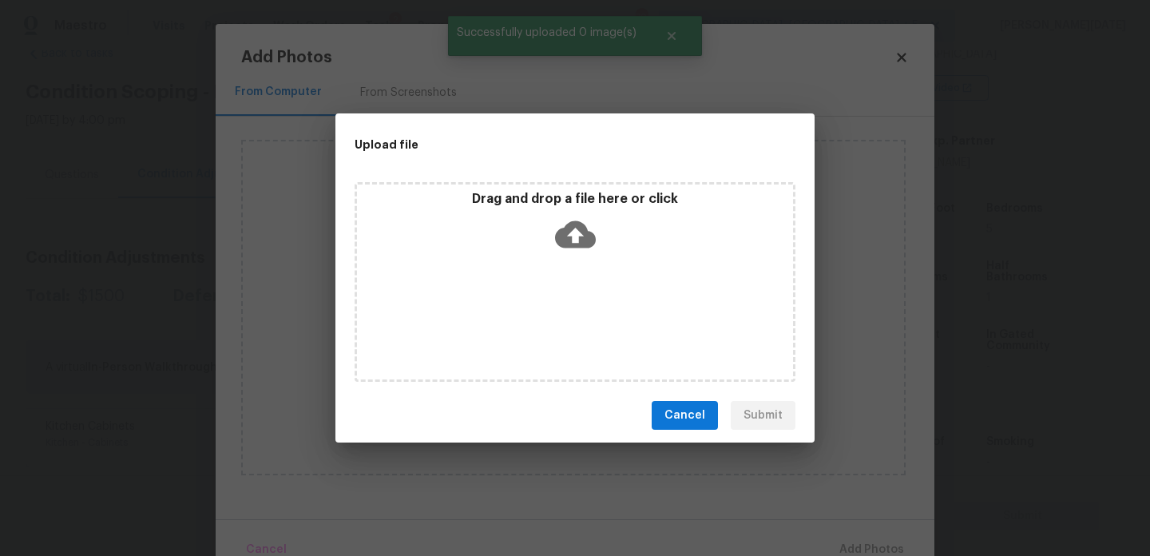
click at [613, 315] on div "Drag and drop a file here or click" at bounding box center [575, 282] width 441 height 200
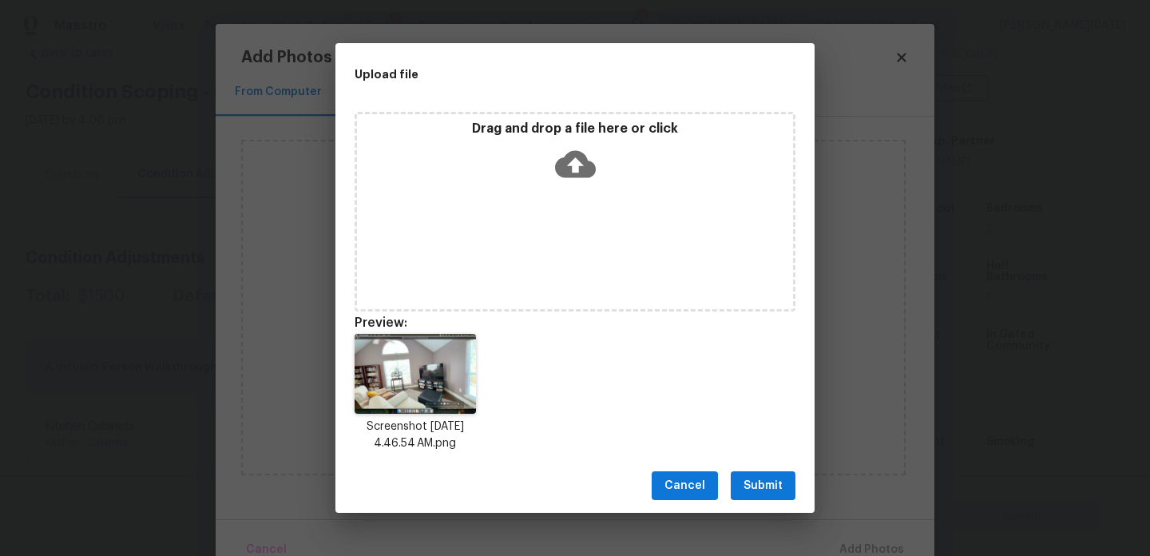
click at [606, 153] on div "Drag and drop a file here or click" at bounding box center [575, 155] width 436 height 69
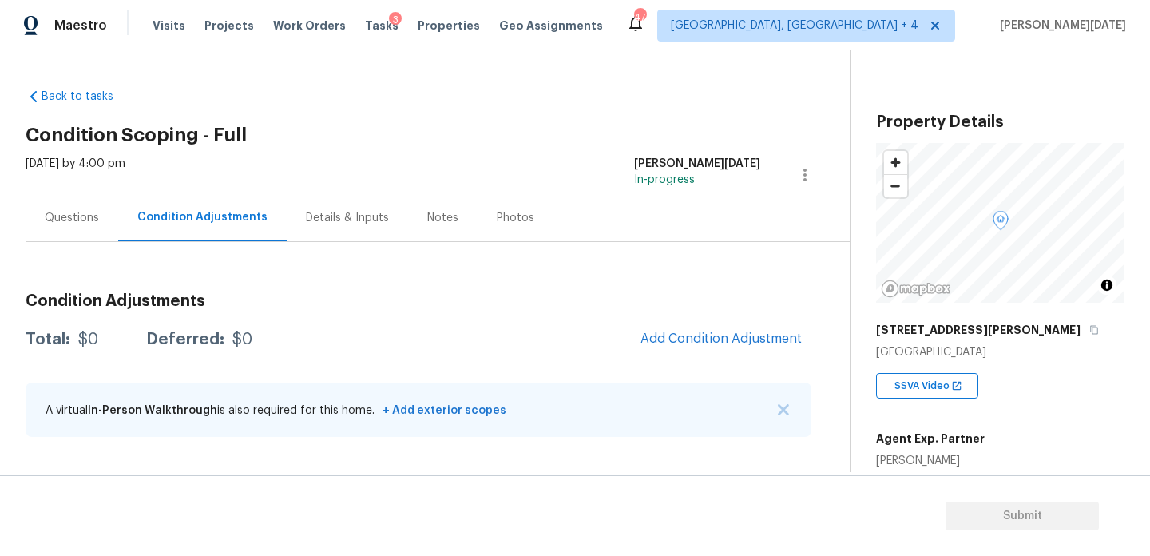
scroll to position [220, 0]
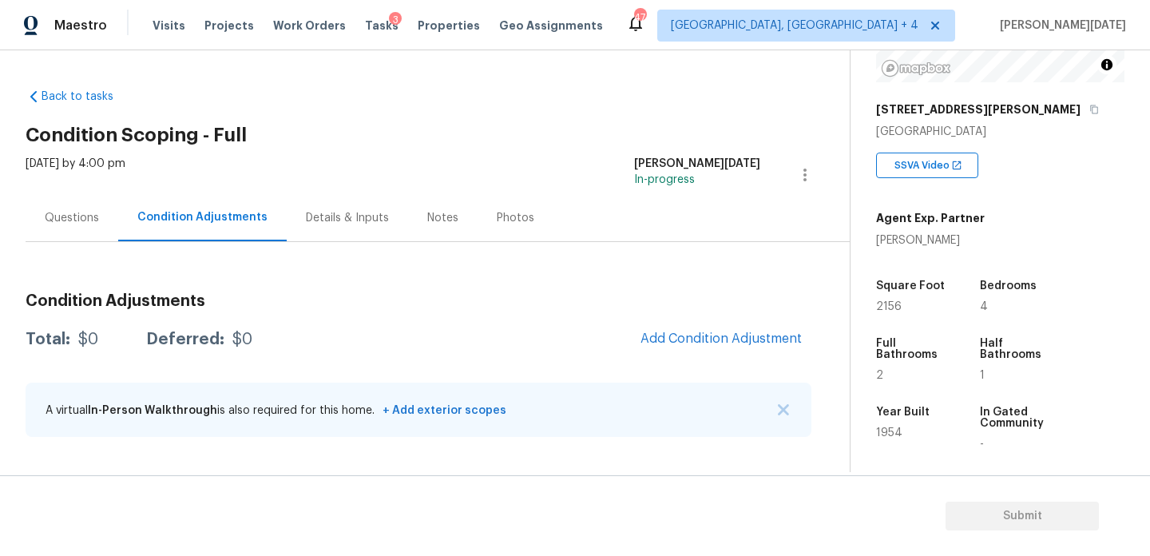
click at [87, 219] on div "Questions" at bounding box center [72, 218] width 54 height 16
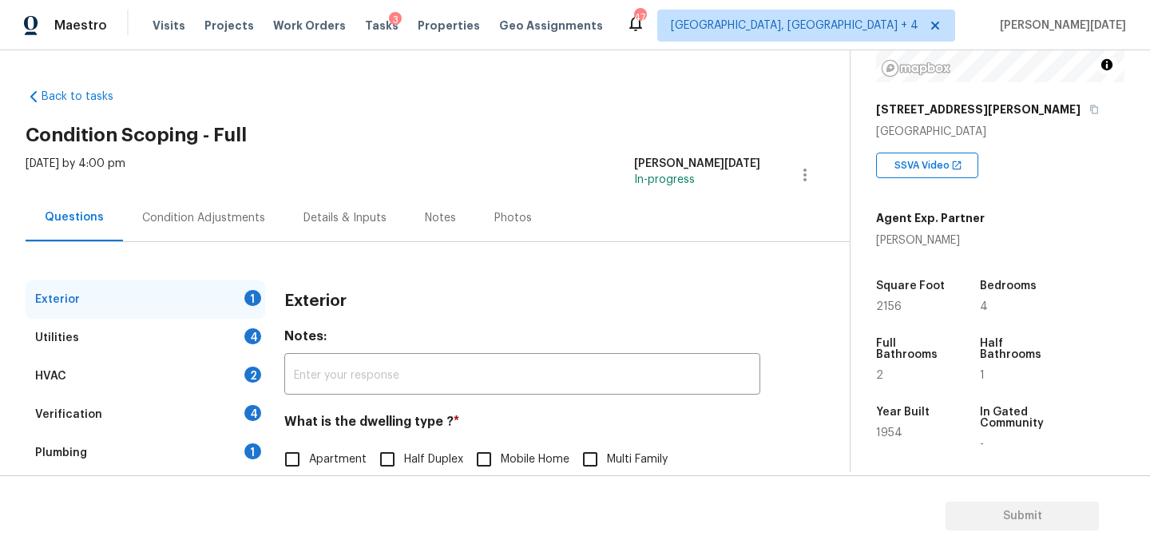
scroll to position [213, 0]
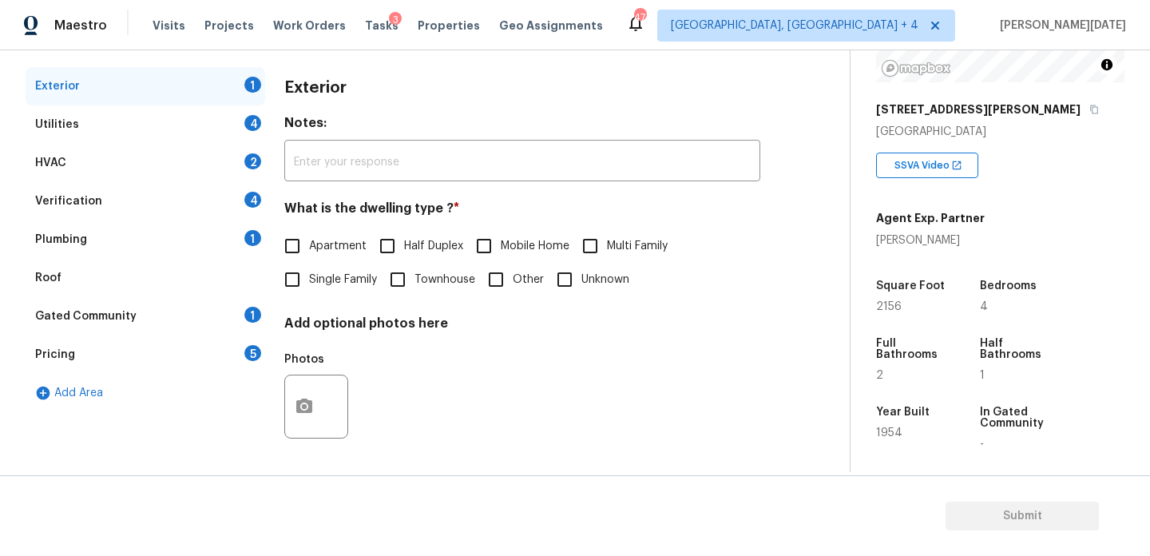
click at [304, 299] on div "Exterior Notes: ​ What is the dwelling type ? * Apartment Half Duplex Mobile Ho…" at bounding box center [522, 267] width 476 height 400
click at [296, 289] on input "Single Family" at bounding box center [292, 280] width 34 height 34
checkbox input "true"
click at [250, 129] on div "4" at bounding box center [252, 123] width 17 height 16
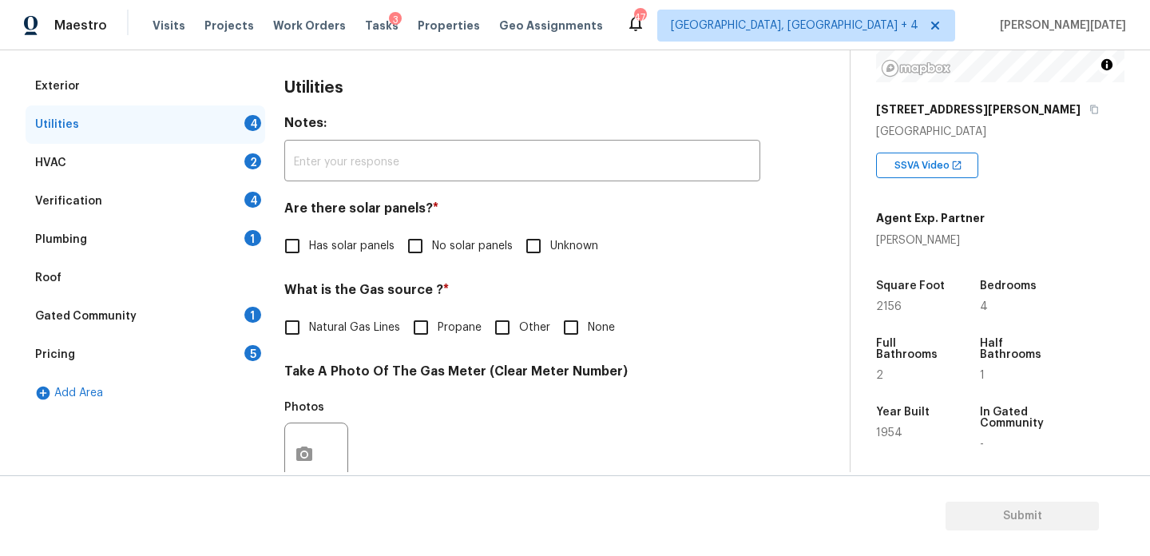
click at [434, 255] on label "No solar panels" at bounding box center [455, 246] width 114 height 34
click at [432, 255] on input "No solar panels" at bounding box center [415, 246] width 34 height 34
checkbox input "true"
click at [348, 315] on label "Natural Gas Lines" at bounding box center [337, 328] width 125 height 34
click at [309, 315] on input "Natural Gas Lines" at bounding box center [292, 328] width 34 height 34
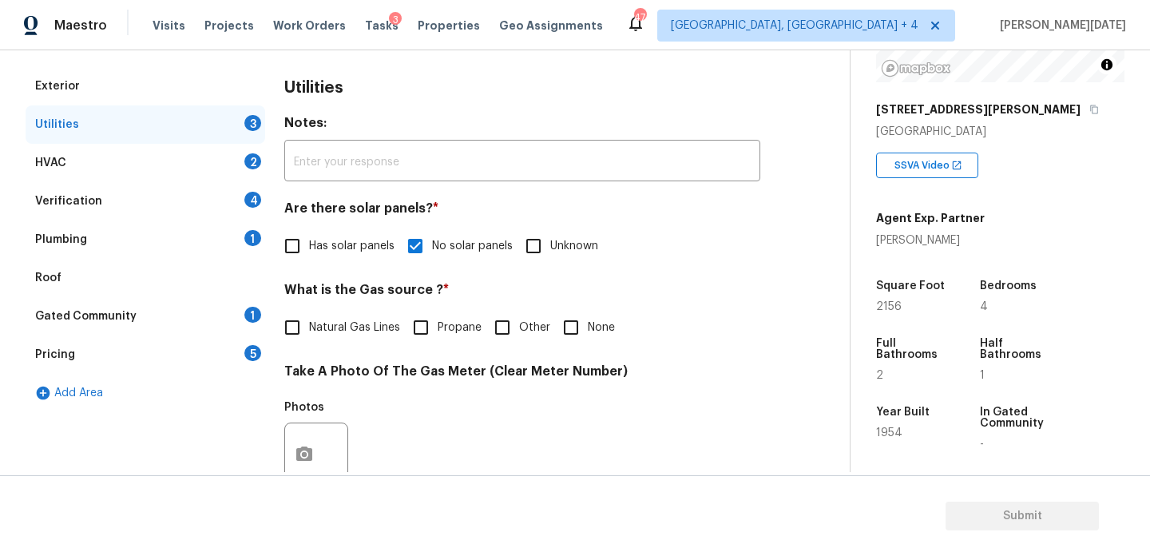
checkbox input "true"
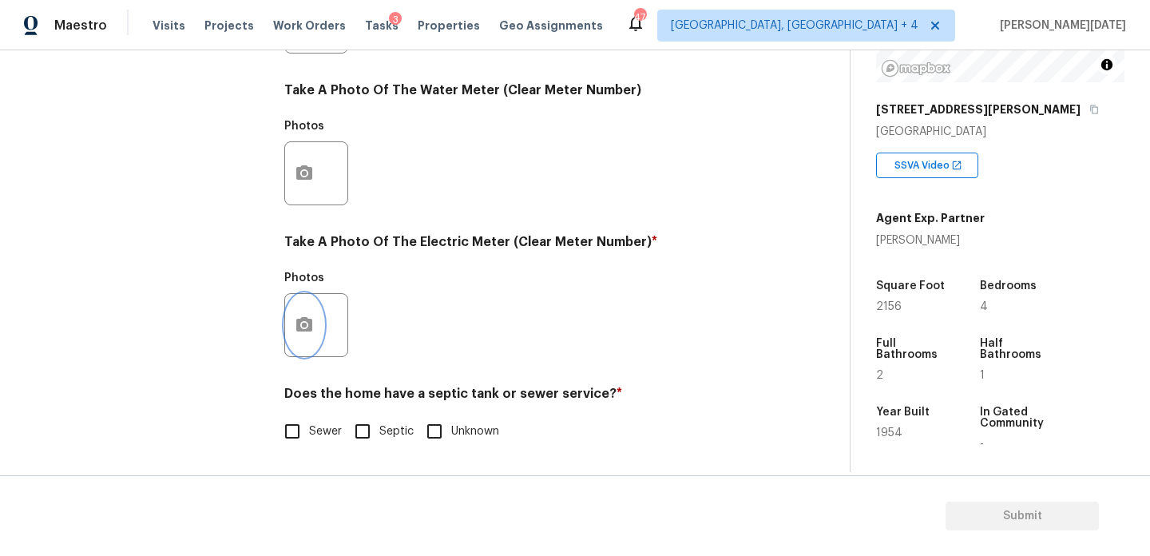
click at [312, 332] on icon "button" at bounding box center [304, 324] width 19 height 19
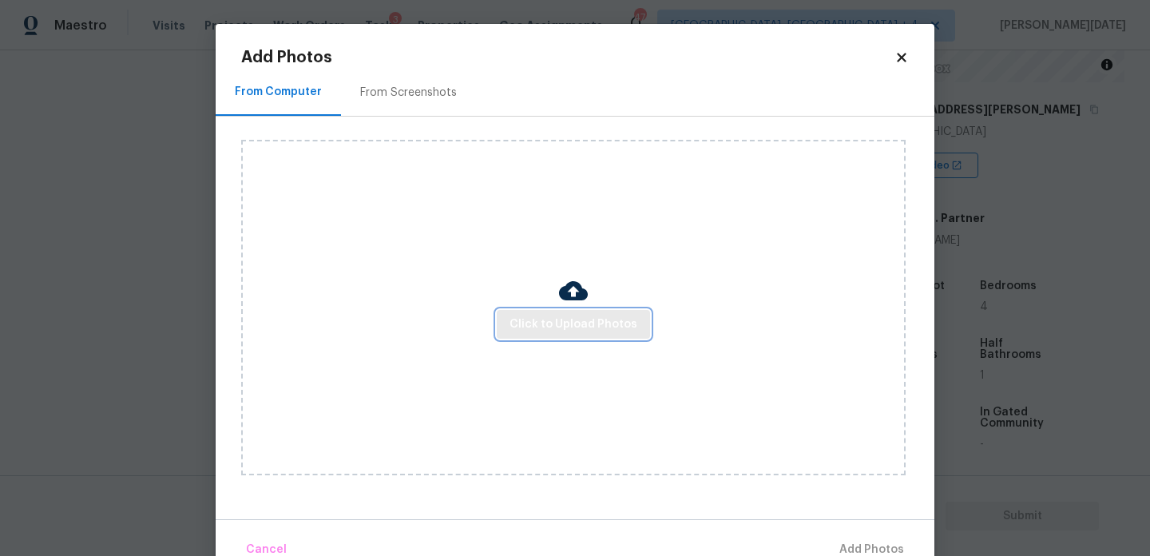
click at [555, 320] on span "Click to Upload Photos" at bounding box center [573, 325] width 128 height 20
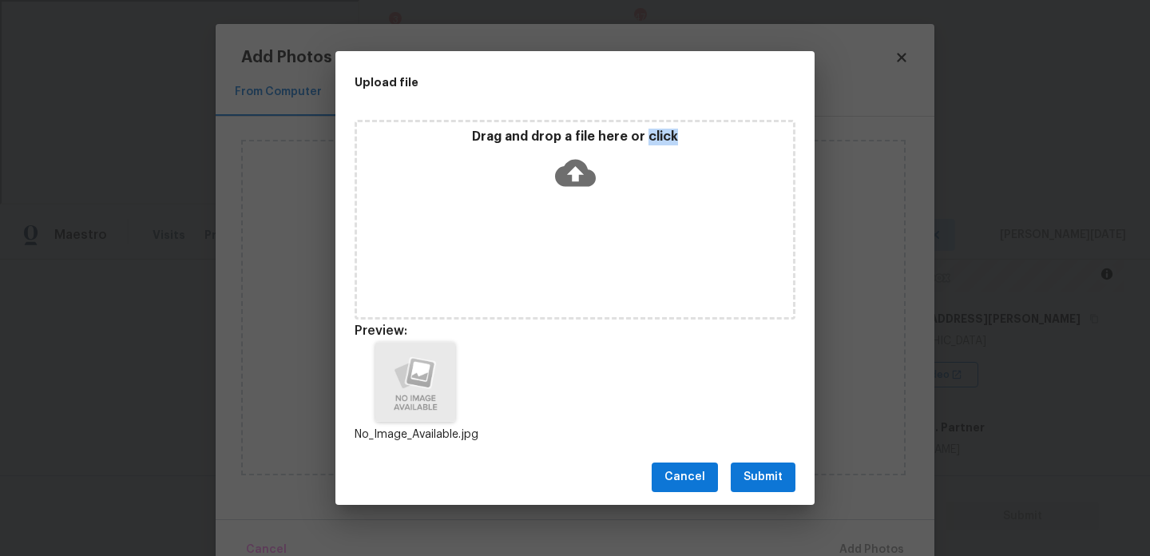
click at [786, 487] on button "Submit" at bounding box center [763, 477] width 65 height 30
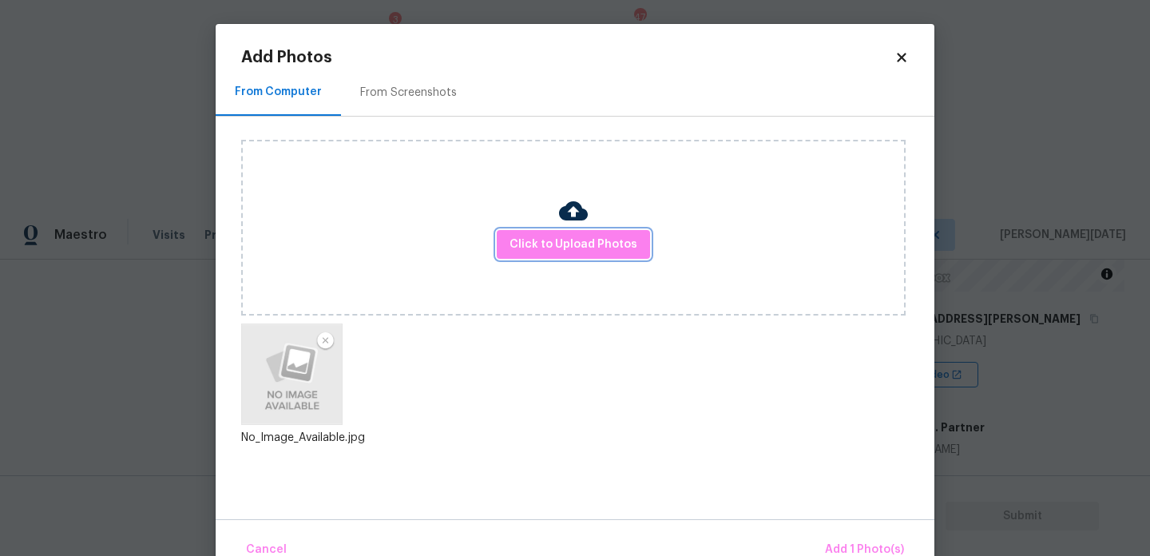
scroll to position [35, 0]
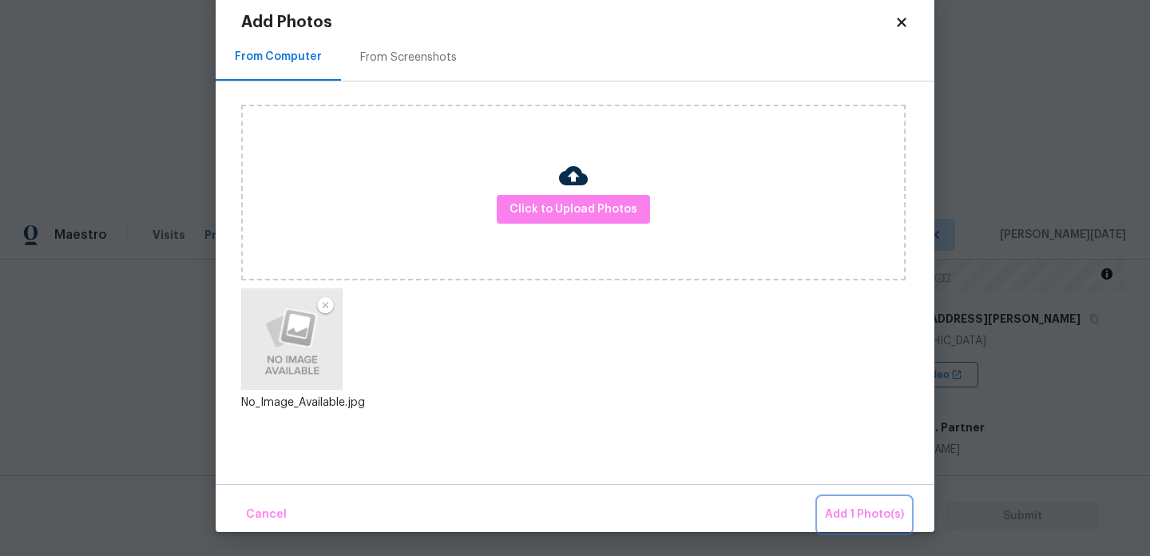
click at [850, 513] on span "Add 1 Photo(s)" at bounding box center [864, 515] width 79 height 20
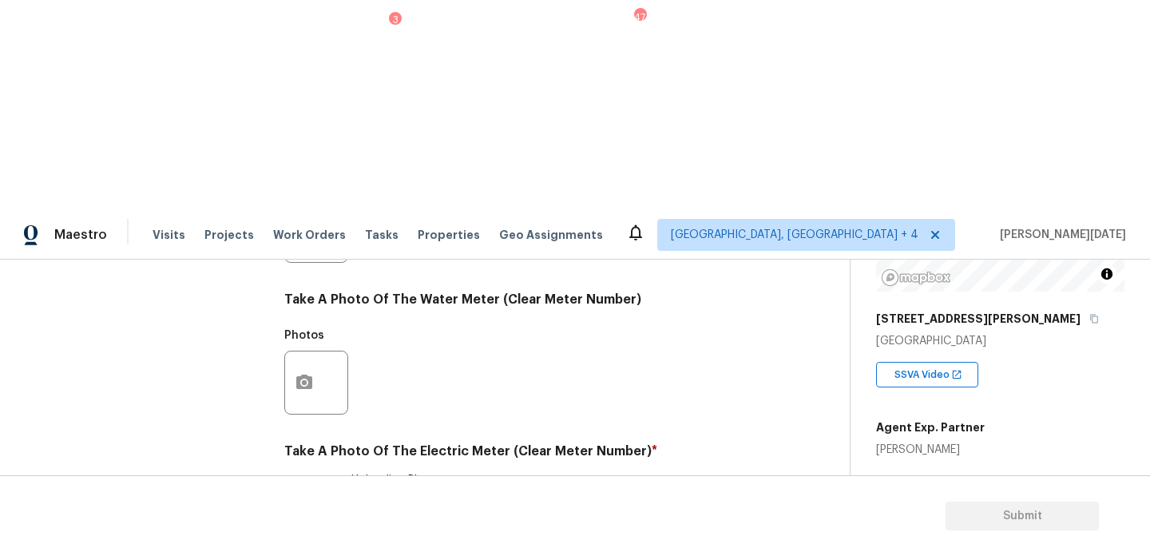
scroll to position [0, 0]
checkbox input "true"
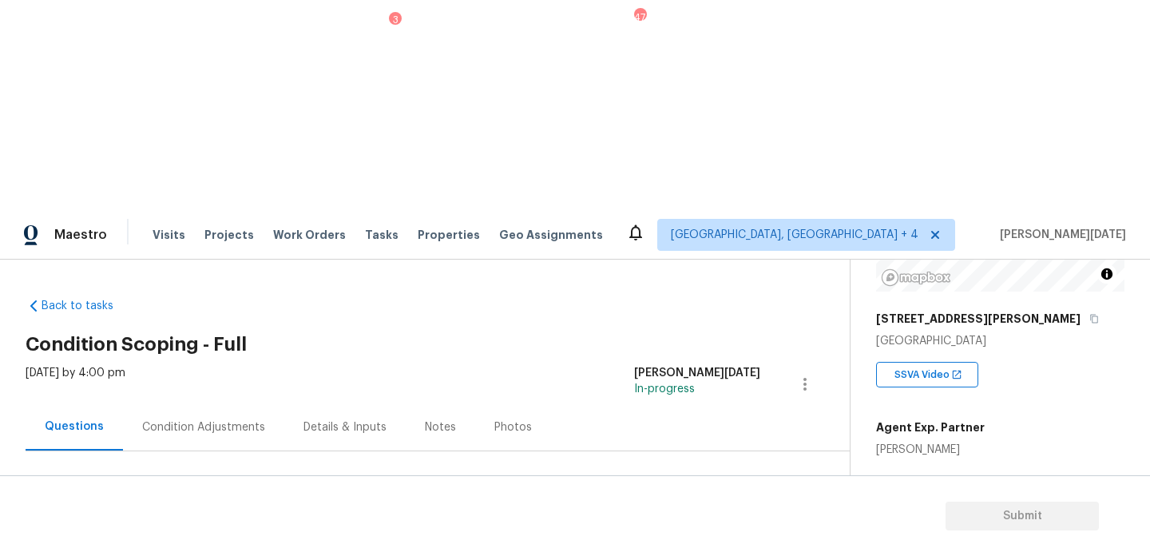
scroll to position [148, 0]
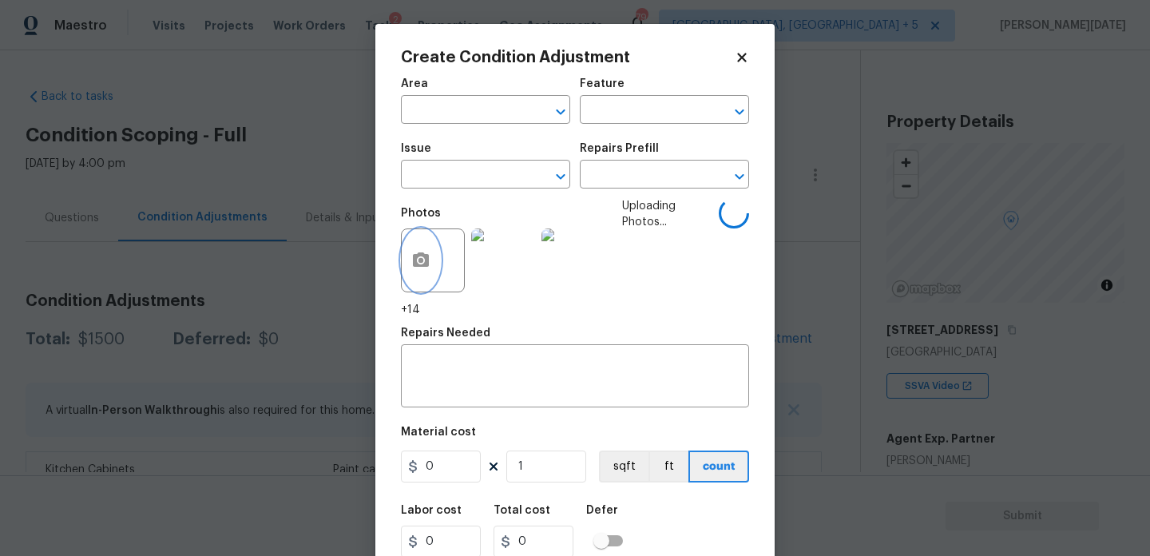
scroll to position [298, 0]
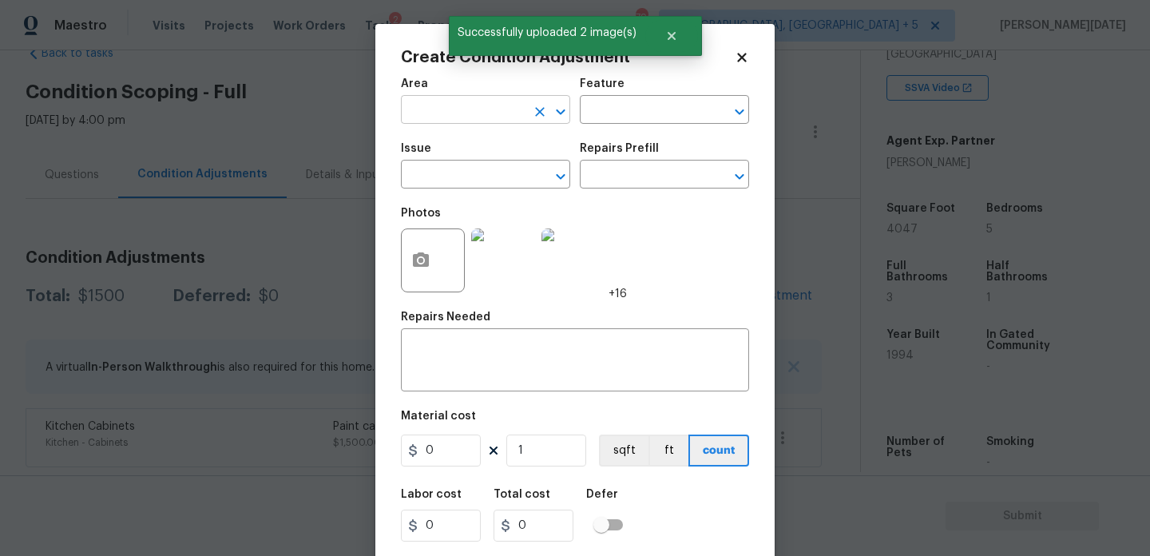
click at [469, 106] on input "text" at bounding box center [463, 111] width 125 height 25
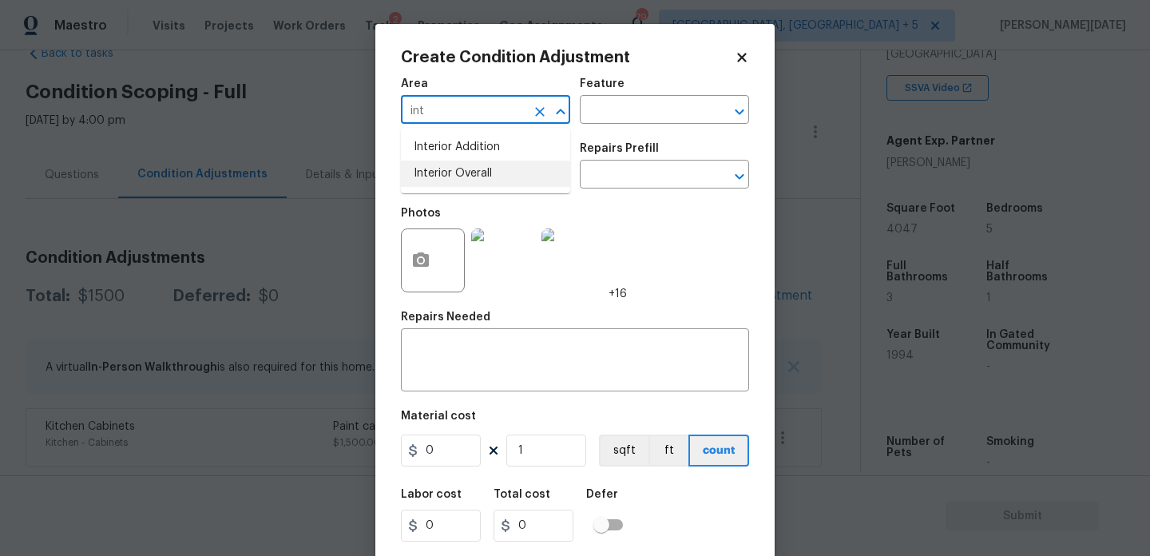
click at [469, 173] on li "Interior Overall" at bounding box center [485, 173] width 169 height 26
type input "Interior Overall"
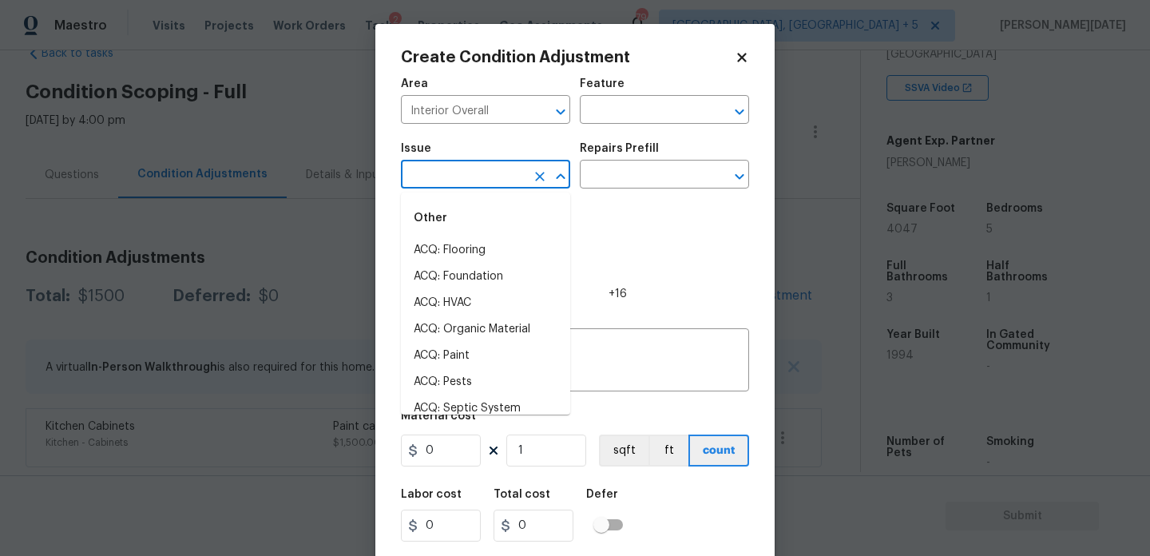
click at [469, 173] on input "text" at bounding box center [463, 176] width 125 height 25
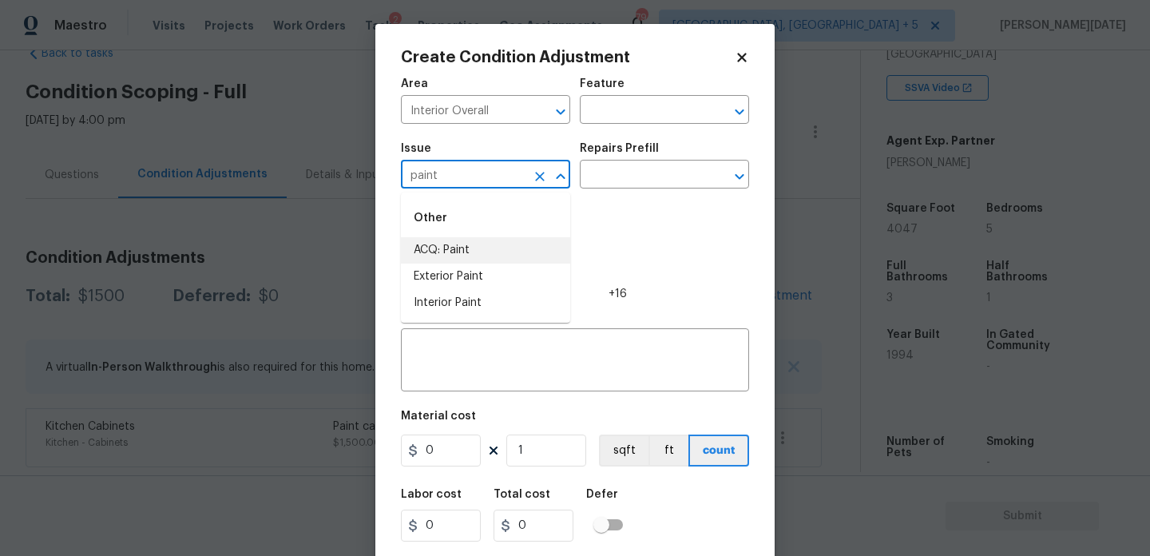
click at [484, 254] on li "ACQ: Paint" at bounding box center [485, 250] width 169 height 26
type input "ACQ: Paint"
click at [620, 184] on input "text" at bounding box center [642, 176] width 125 height 25
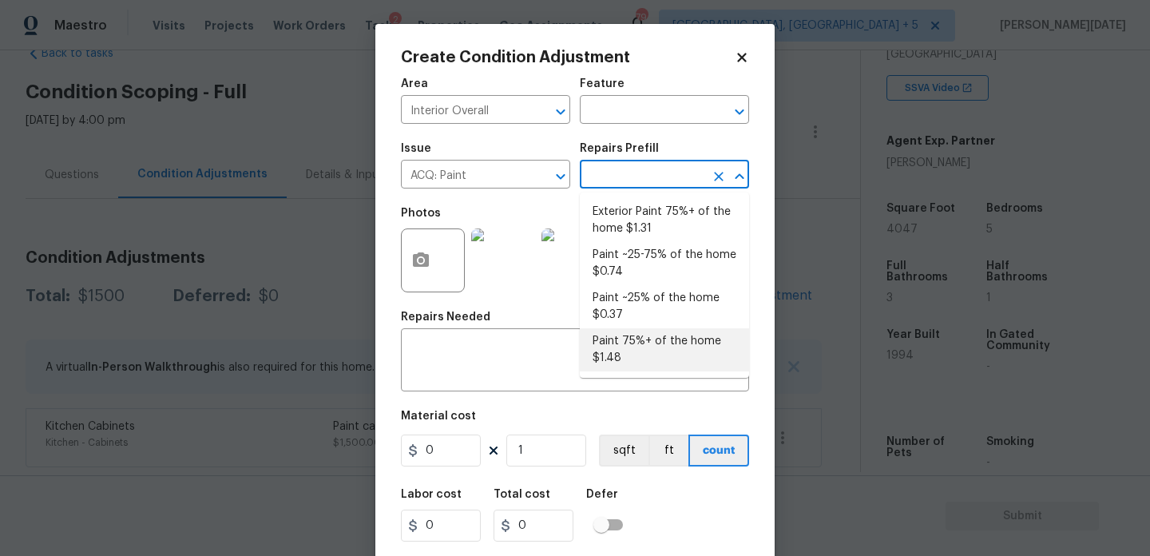
click at [646, 352] on li "Paint 75%+ of the home $1.48" at bounding box center [664, 349] width 169 height 43
type input "Acquisition"
type input "1.48"
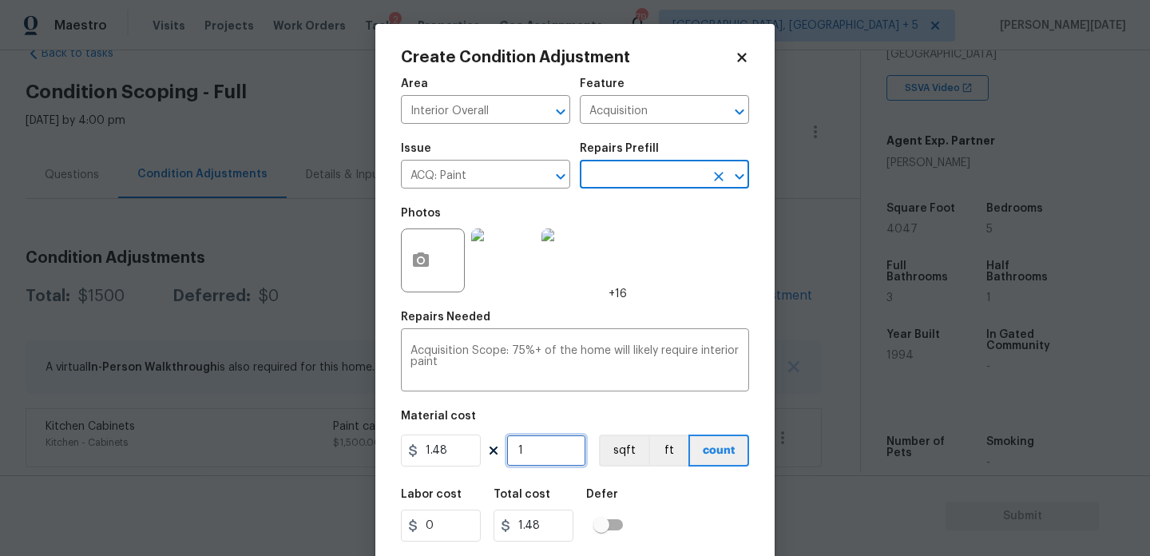
click at [557, 465] on input "1" at bounding box center [546, 450] width 80 height 32
type input "0"
paste input "4102"
type input "4102"
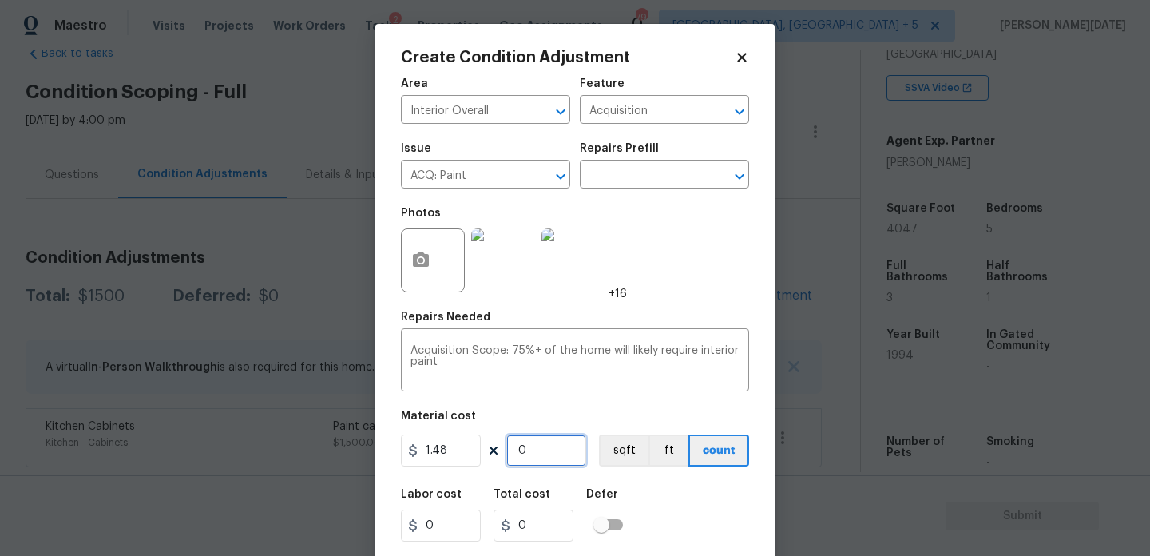
type input "6070.96"
type input "4102"
click at [675, 291] on div "Photos +16" at bounding box center [575, 250] width 348 height 104
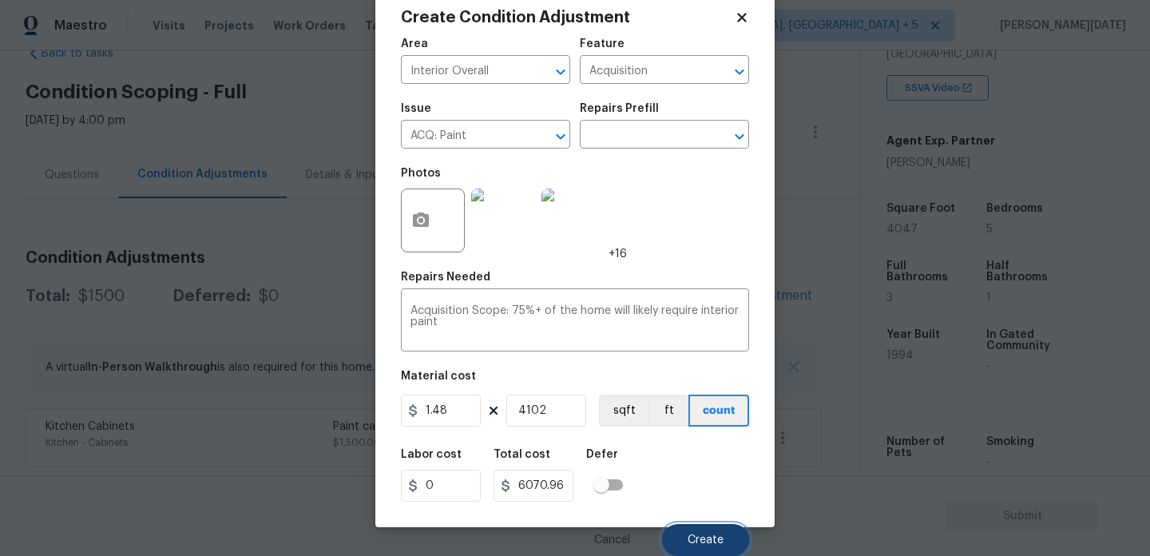
click at [703, 532] on button "Create" at bounding box center [705, 540] width 87 height 32
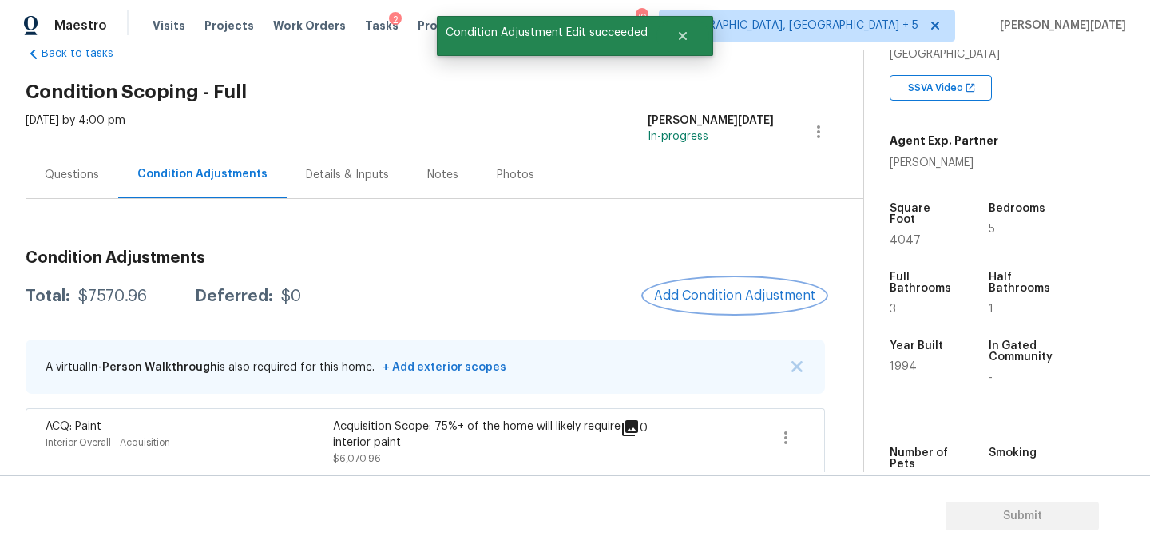
scroll to position [111, 0]
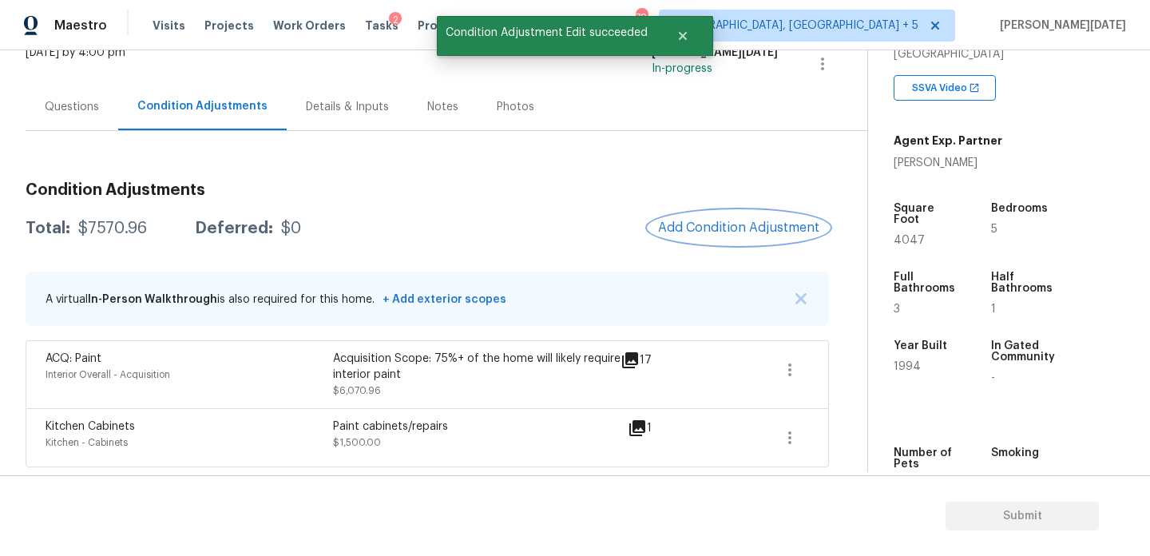
click at [738, 232] on span "Add Condition Adjustment" at bounding box center [738, 227] width 161 height 14
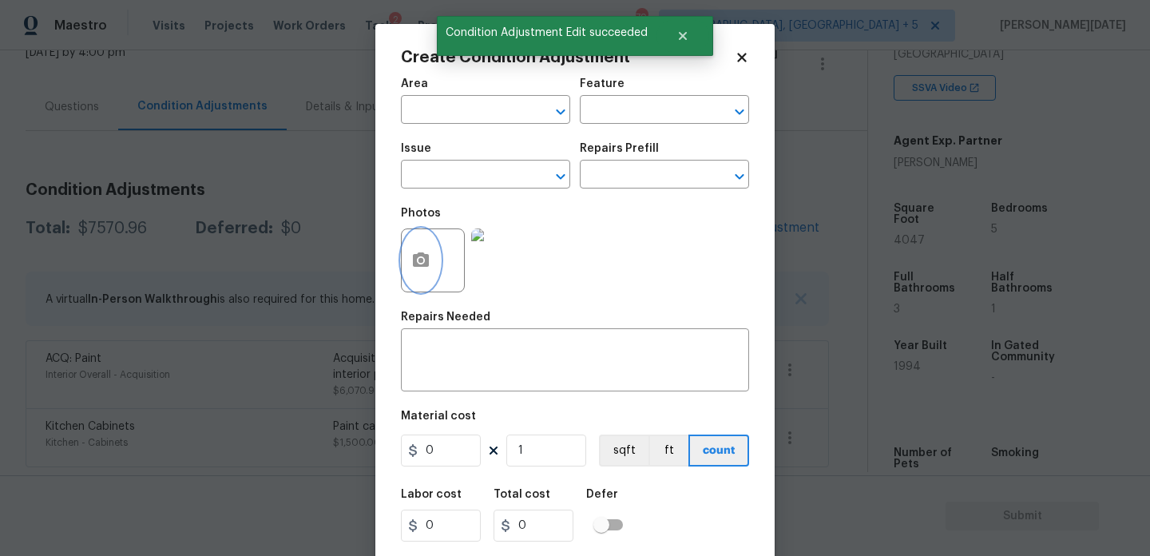
click at [430, 259] on button "button" at bounding box center [421, 260] width 38 height 62
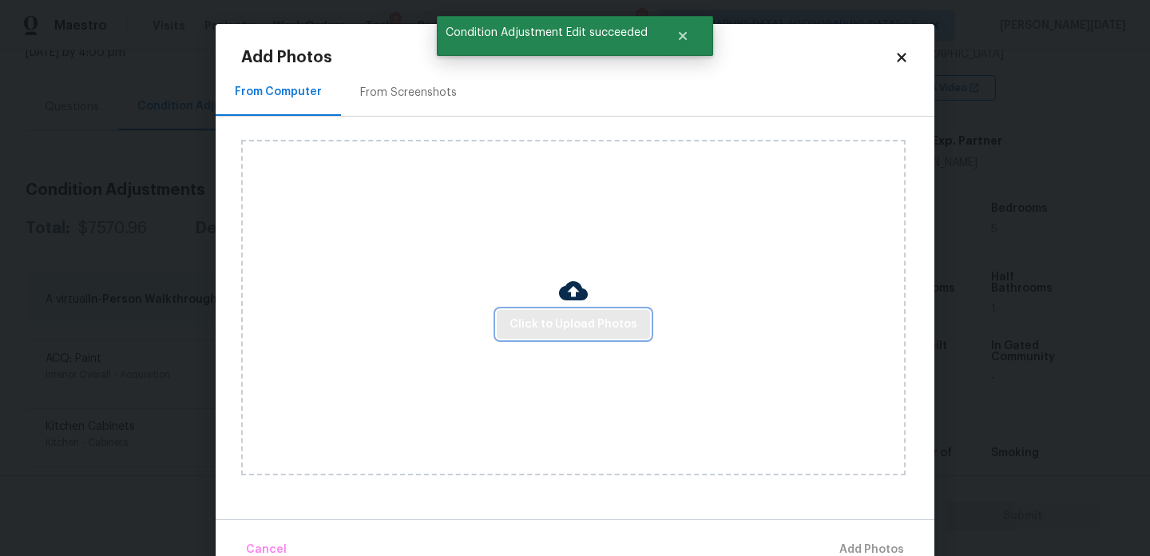
click at [542, 326] on span "Click to Upload Photos" at bounding box center [573, 325] width 128 height 20
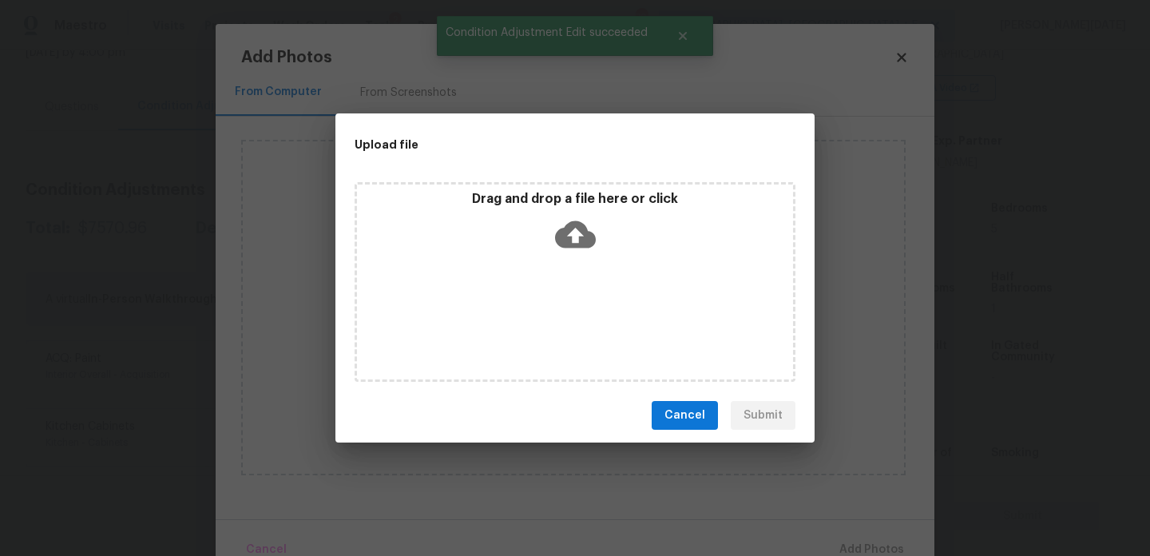
click at [542, 326] on div "Drag and drop a file here or click" at bounding box center [575, 282] width 441 height 200
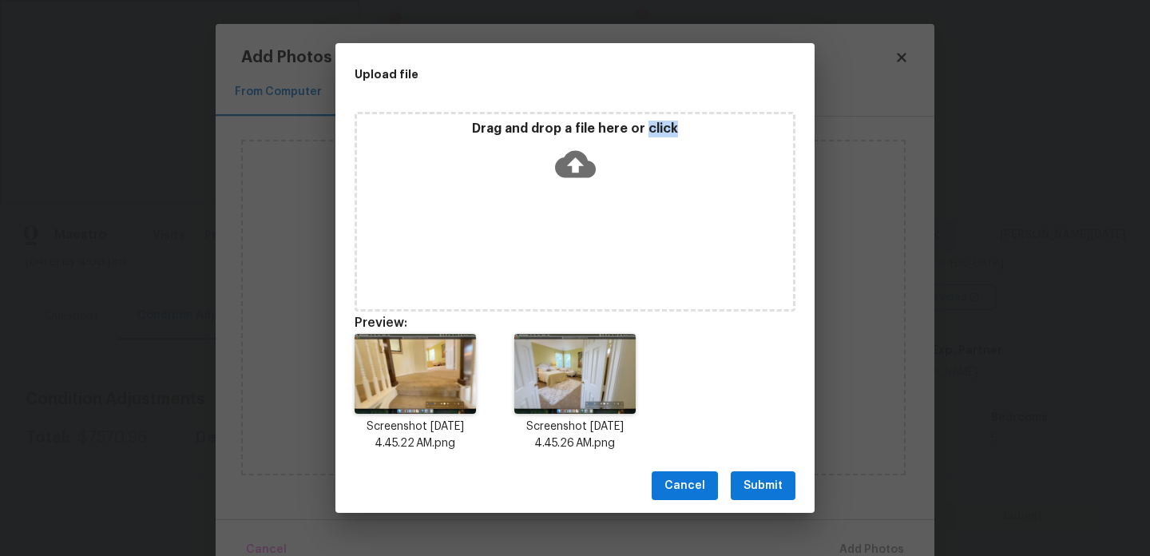
click at [607, 164] on div "Drag and drop a file here or click" at bounding box center [575, 155] width 436 height 69
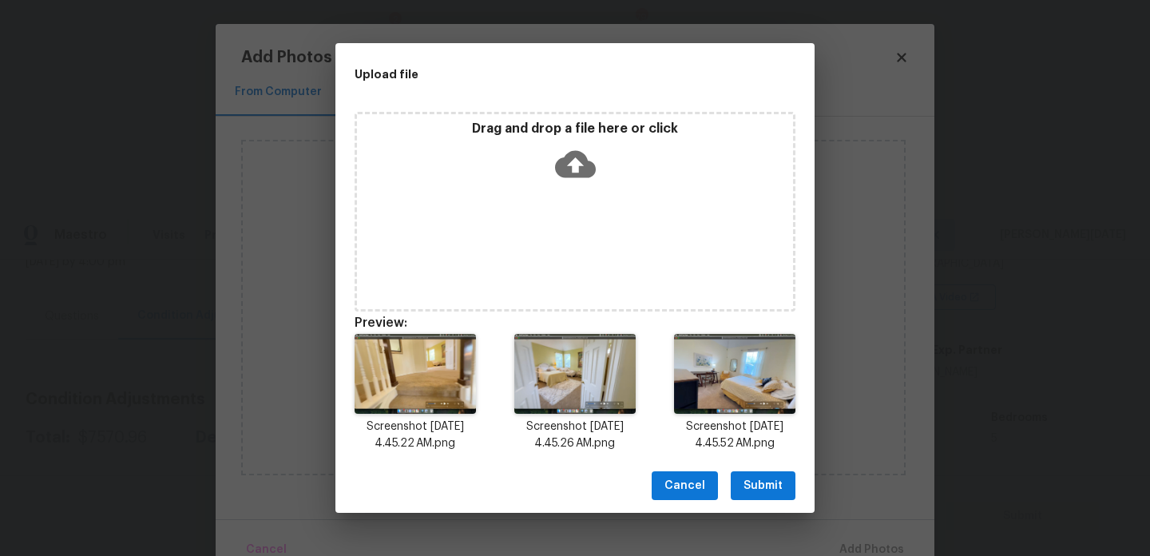
click at [541, 180] on div "Drag and drop a file here or click" at bounding box center [575, 155] width 436 height 69
click at [746, 474] on button "Submit" at bounding box center [763, 486] width 65 height 30
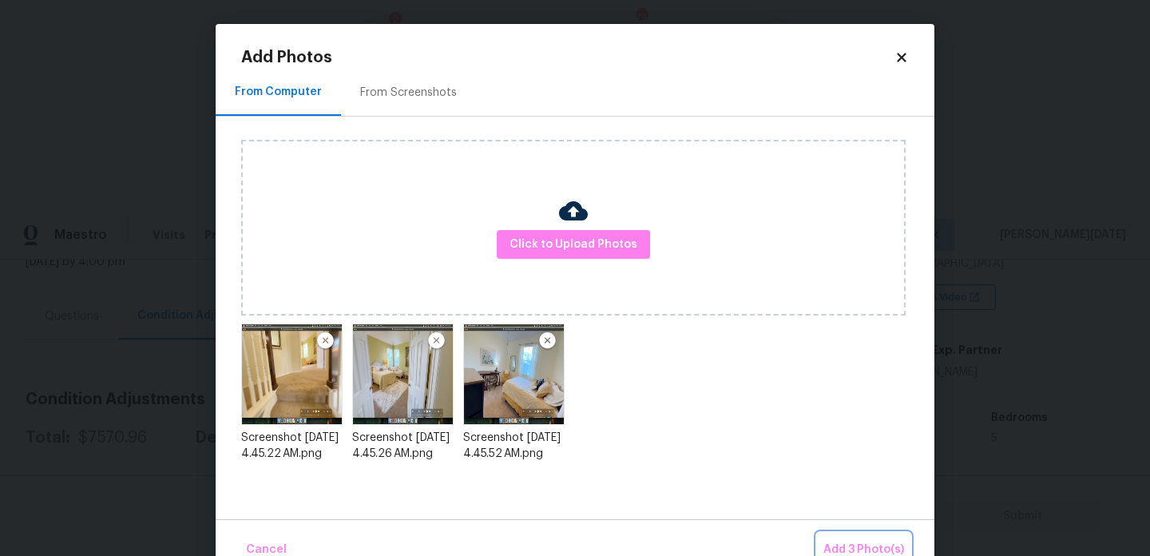
click at [854, 541] on span "Add 3 Photo(s)" at bounding box center [863, 550] width 81 height 20
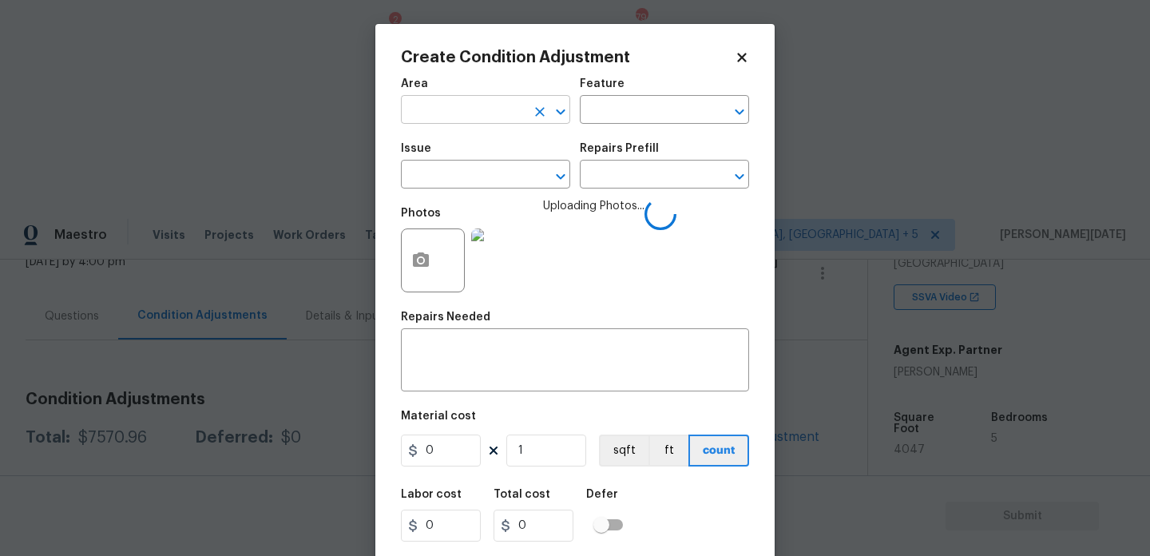
click at [451, 120] on input "text" at bounding box center [463, 111] width 125 height 25
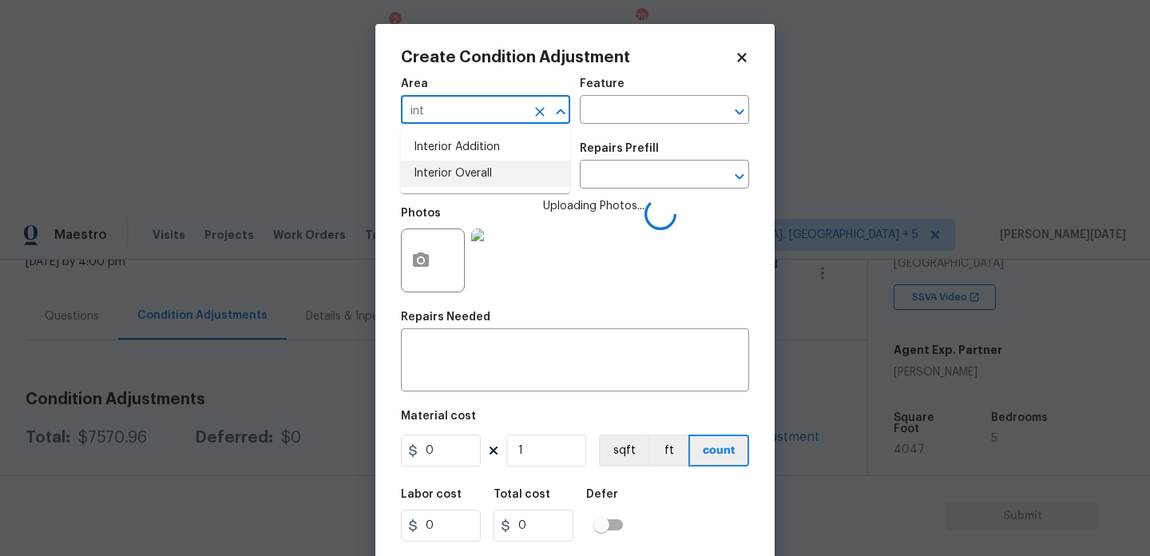
click at [474, 176] on li "Interior Overall" at bounding box center [485, 173] width 169 height 26
type input "Interior Overall"
click at [474, 176] on input "text" at bounding box center [463, 176] width 125 height 25
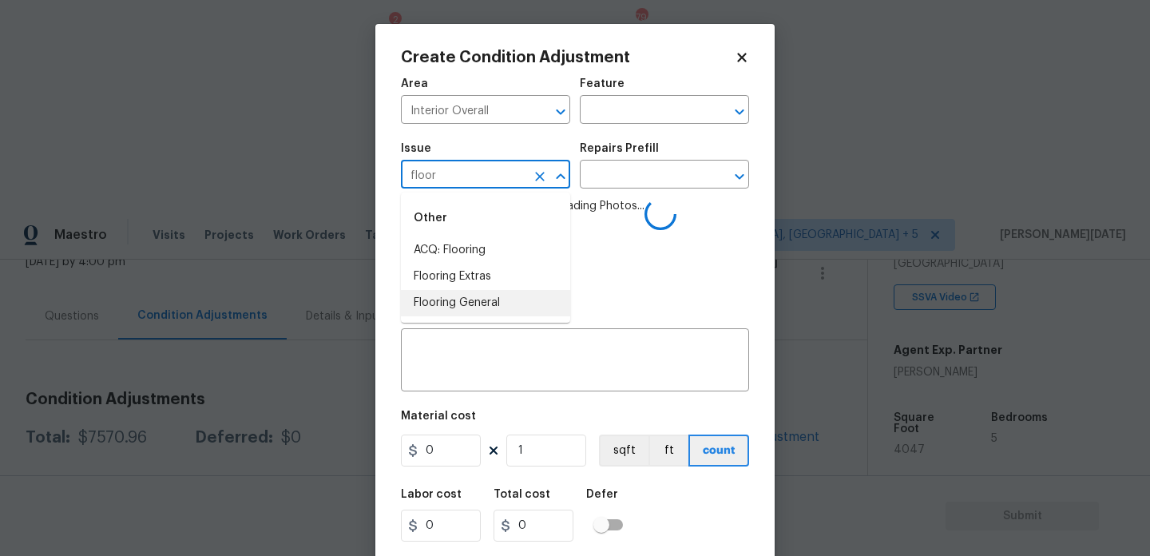
click at [491, 300] on li "Flooring General" at bounding box center [485, 303] width 169 height 26
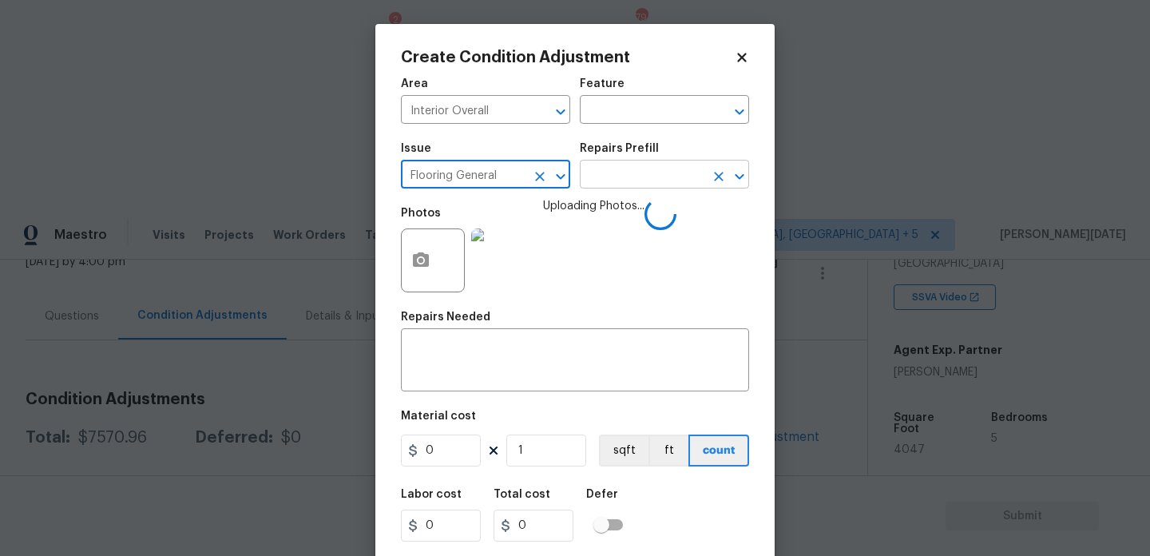
type input "Flooring General"
click at [654, 175] on input "text" at bounding box center [642, 176] width 125 height 25
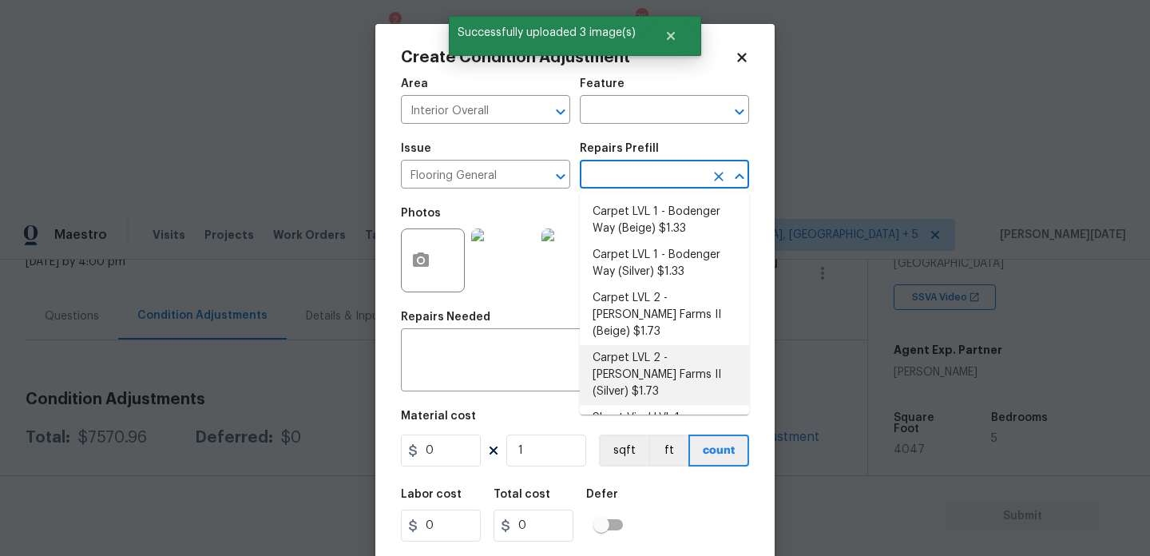
click at [683, 351] on li "Carpet LVL 2 - Abshire Farms II (Silver) $1.73" at bounding box center [664, 375] width 169 height 60
type input "Overall Flooring"
type textarea "Install new carpet ([PERSON_NAME] Farms II - 929 Thin Ice) at all previously ca…"
type input "1.73"
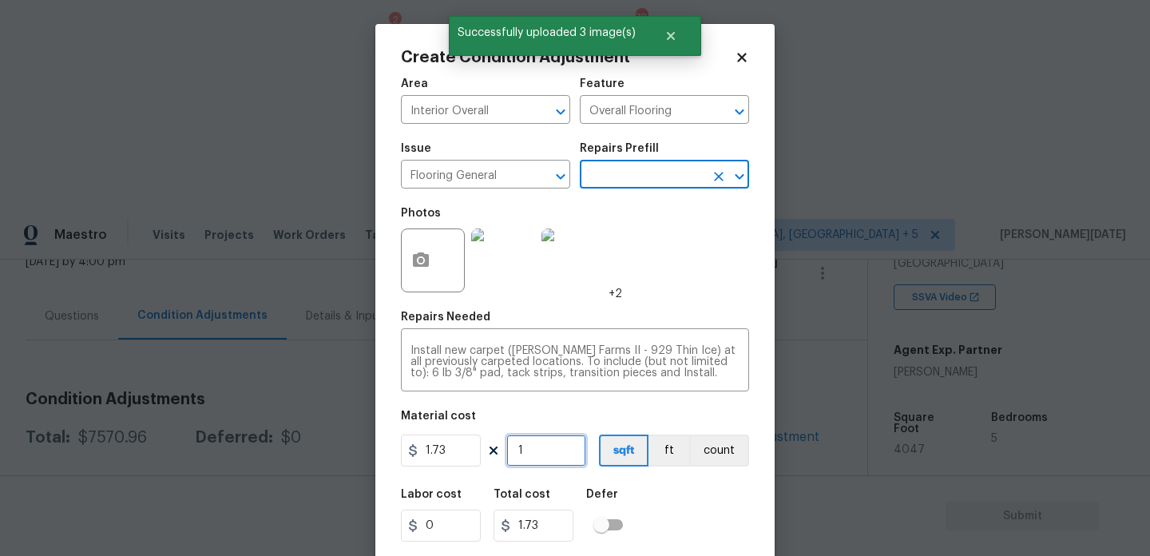
click at [555, 453] on input "1" at bounding box center [546, 450] width 80 height 32
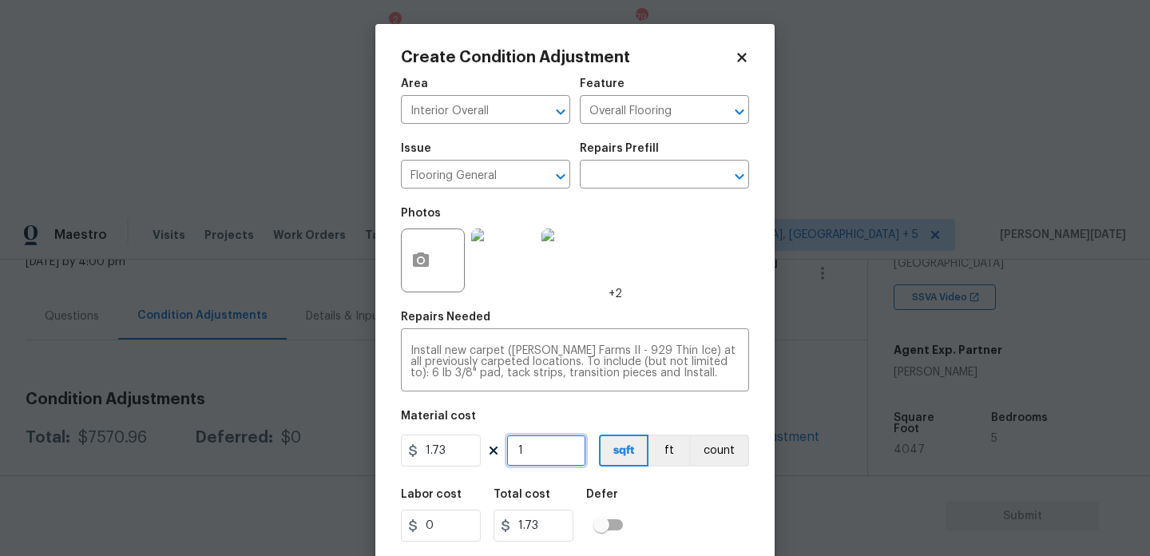
type input "11"
type input "19.03"
type input "115"
type input "198.95"
type input "1150"
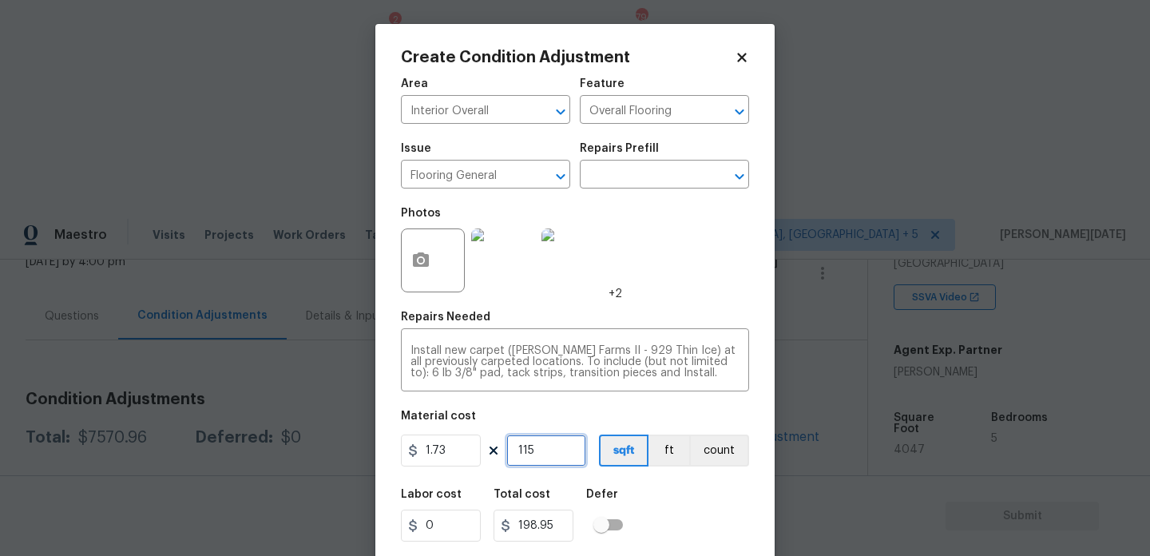
type input "1989.5"
type input "11500"
type input "19895"
drag, startPoint x: 559, startPoint y: 448, endPoint x: 463, endPoint y: 449, distance: 95.8
click at [463, 449] on div "1.73 11500 sqft ft count" at bounding box center [575, 450] width 348 height 32
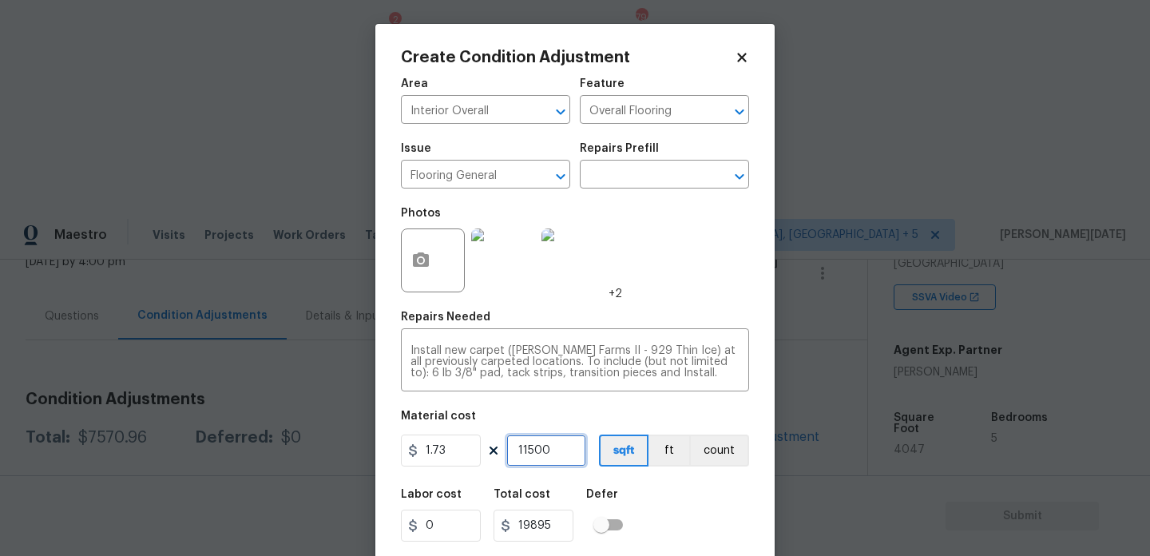
type input "0"
type input "1"
type input "1.73"
type input "15"
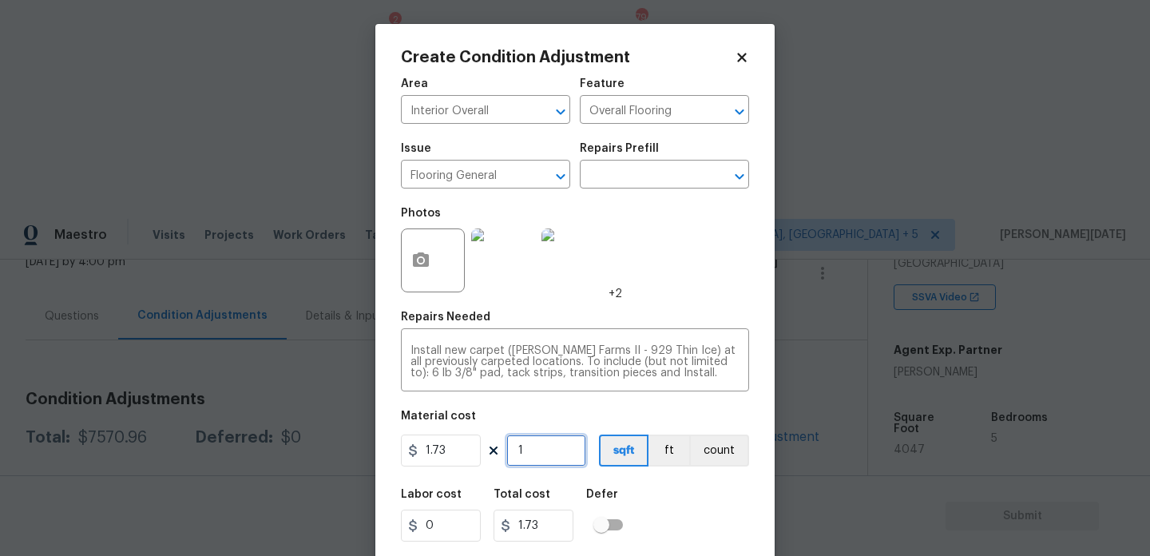
type input "25.95"
type input "150"
type input "259.5"
type input "1500"
type input "2595"
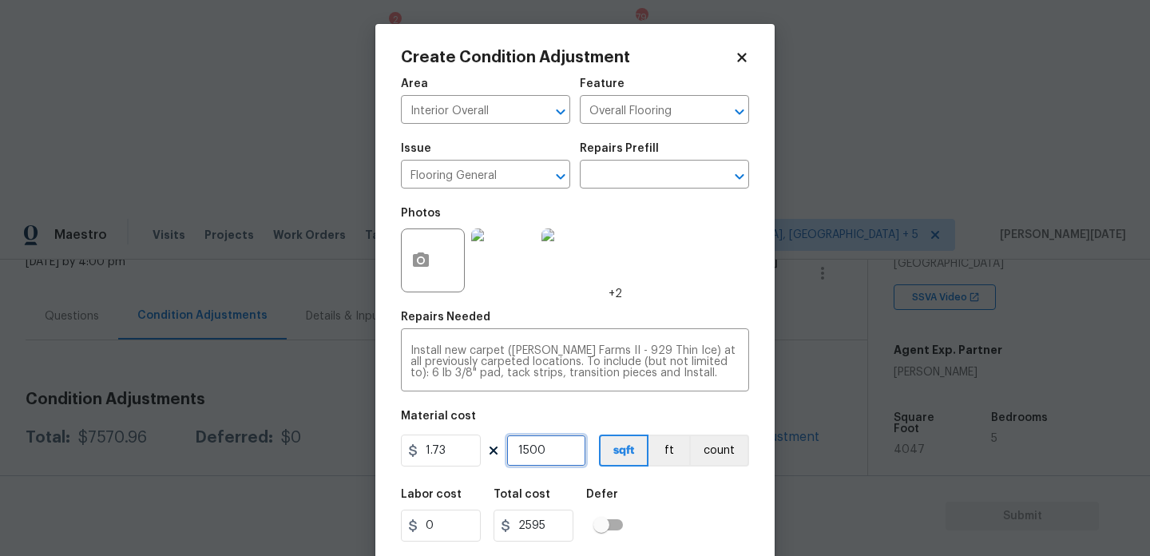
type input "1500"
click at [696, 280] on div "Photos +2" at bounding box center [575, 250] width 348 height 104
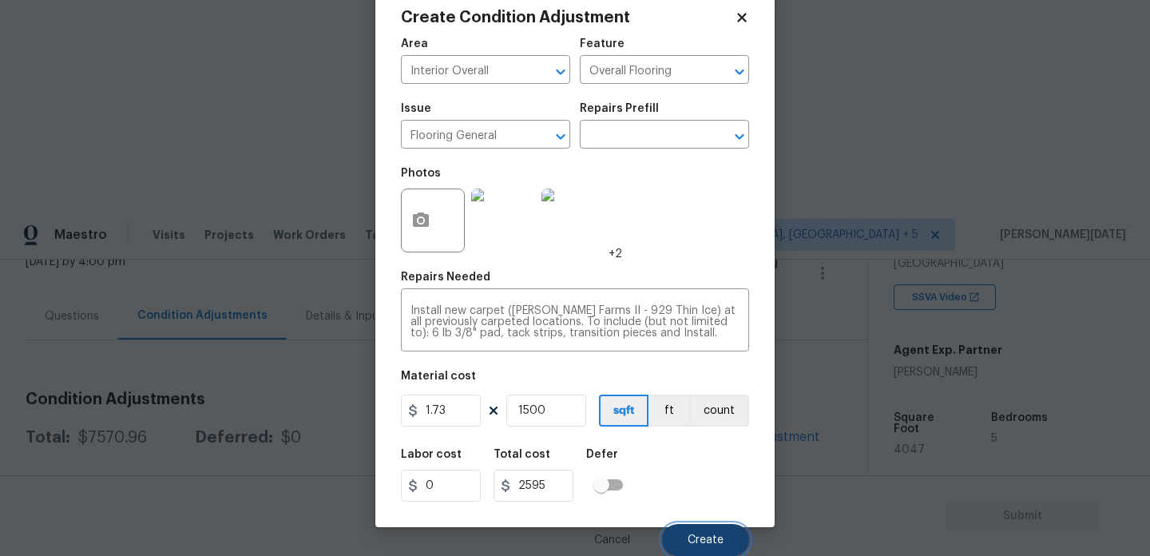
click at [714, 541] on span "Create" at bounding box center [705, 540] width 36 height 12
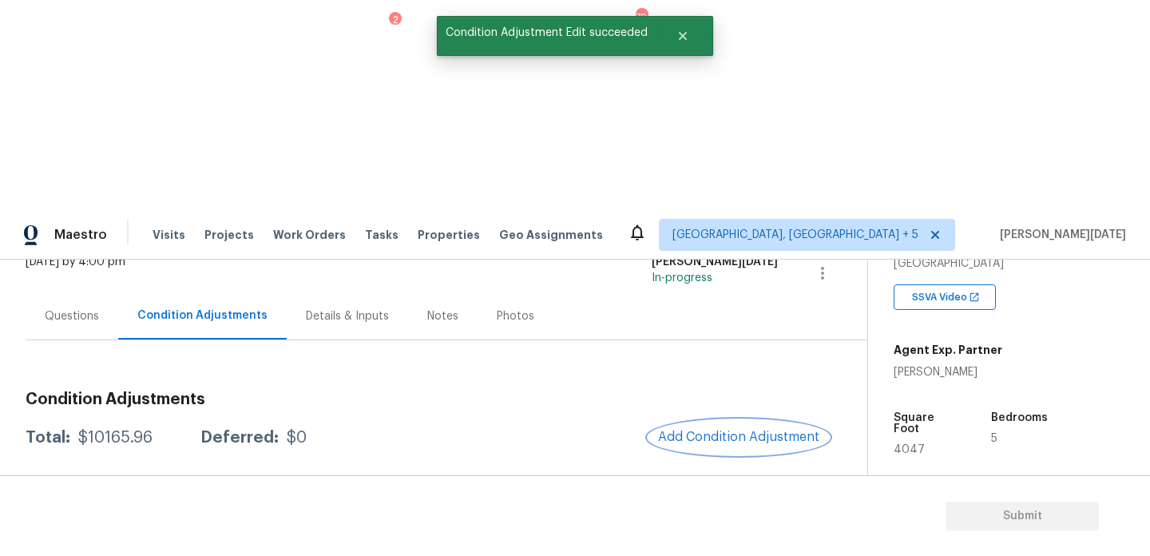
scroll to position [212, 0]
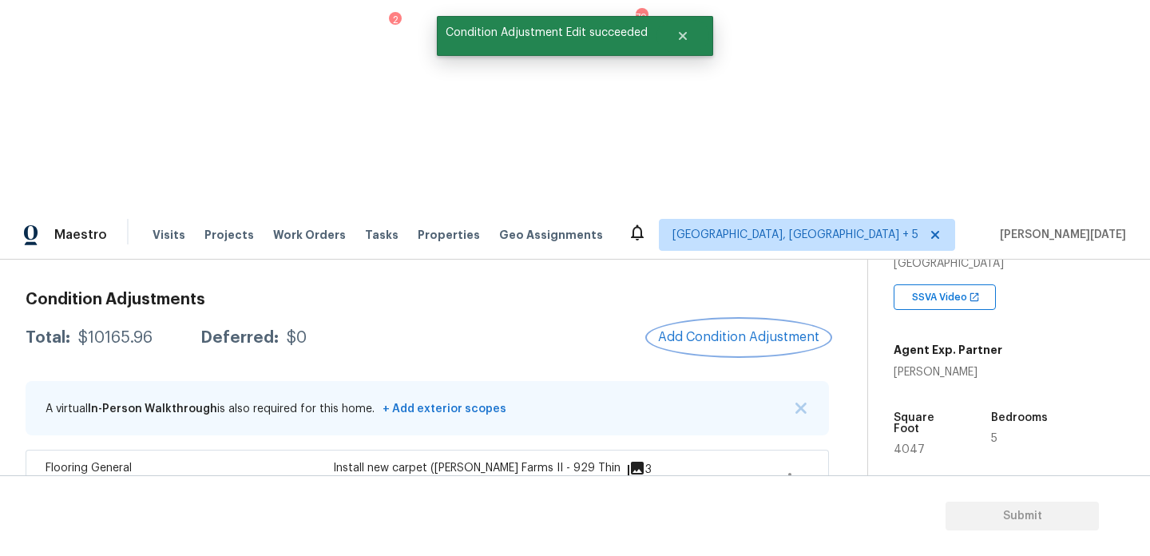
click at [715, 330] on span "Add Condition Adjustment" at bounding box center [738, 337] width 161 height 14
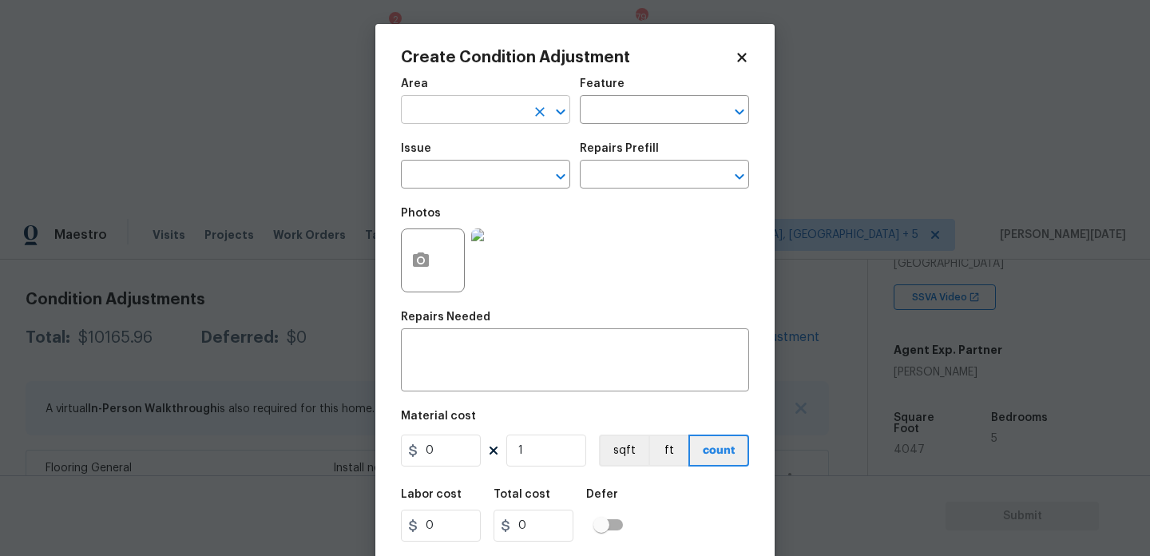
click at [418, 113] on input "text" at bounding box center [463, 111] width 125 height 25
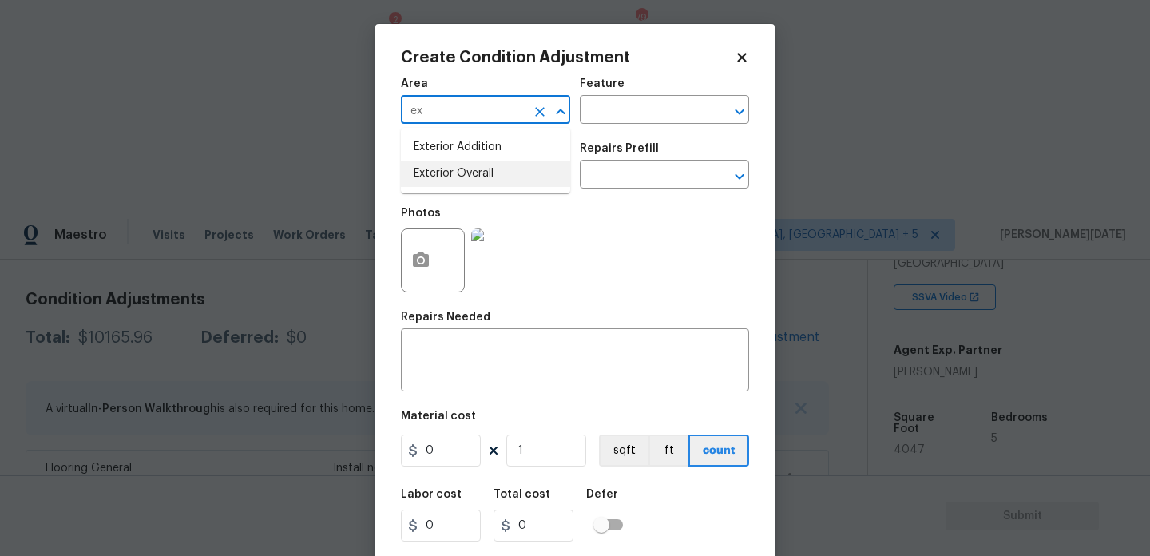
click at [451, 184] on li "Exterior Overall" at bounding box center [485, 173] width 169 height 26
type input "Exterior Overall"
click at [451, 184] on input "text" at bounding box center [463, 176] width 125 height 25
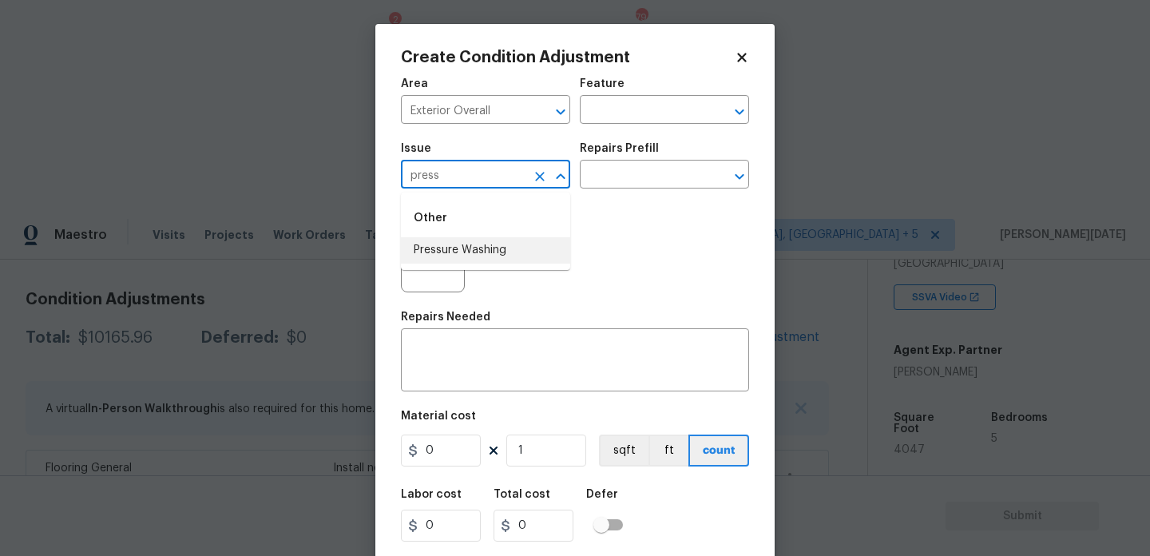
click at [468, 263] on li "Pressure Washing" at bounding box center [485, 250] width 169 height 26
type input "Pressure Washing"
click at [621, 183] on input "text" at bounding box center [642, 176] width 125 height 25
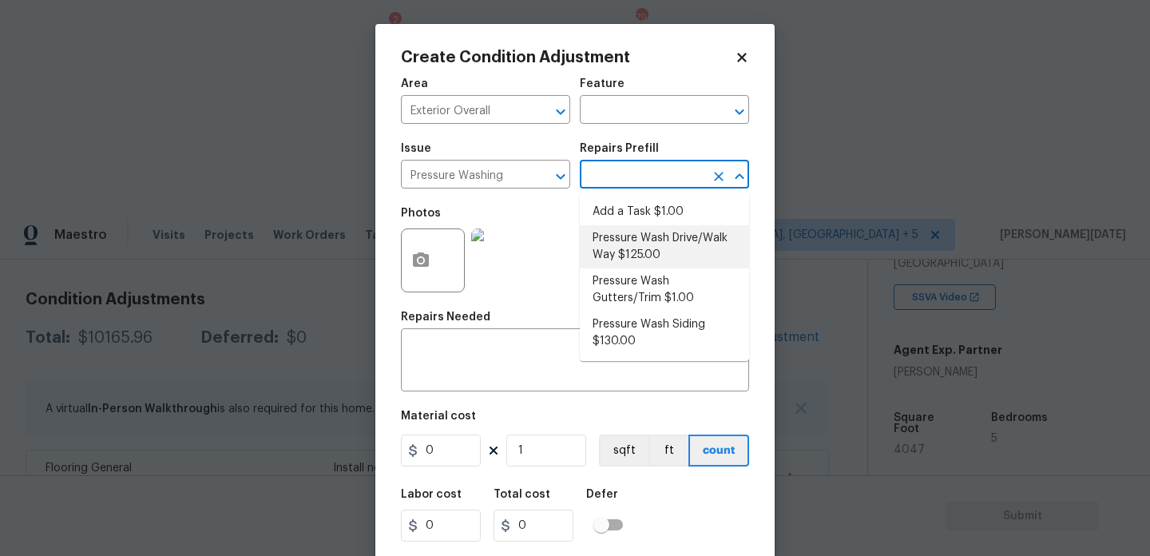
click at [641, 251] on li "Pressure Wash Drive/Walk Way $125.00" at bounding box center [664, 246] width 169 height 43
type input "Siding"
type textarea "Pressure wash the driveways/walkways as directed by the PM. Ensure that all deb…"
type input "125"
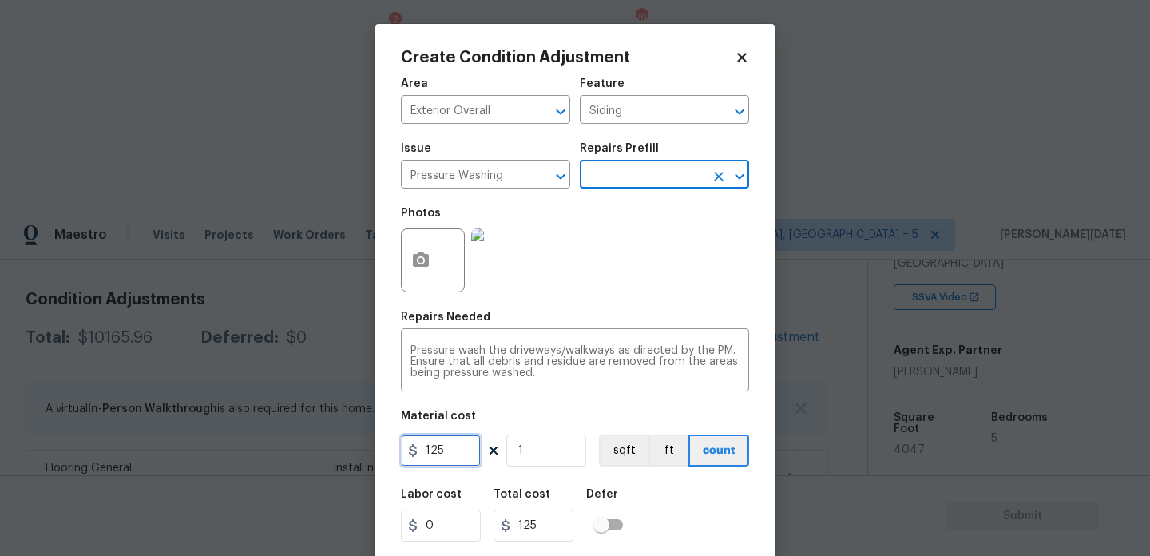
drag, startPoint x: 456, startPoint y: 457, endPoint x: 225, endPoint y: 457, distance: 230.8
click at [225, 457] on div "Create Condition Adjustment Area Exterior Overall ​ Feature Siding ​ Issue Pres…" at bounding box center [575, 278] width 1150 height 556
type input "200"
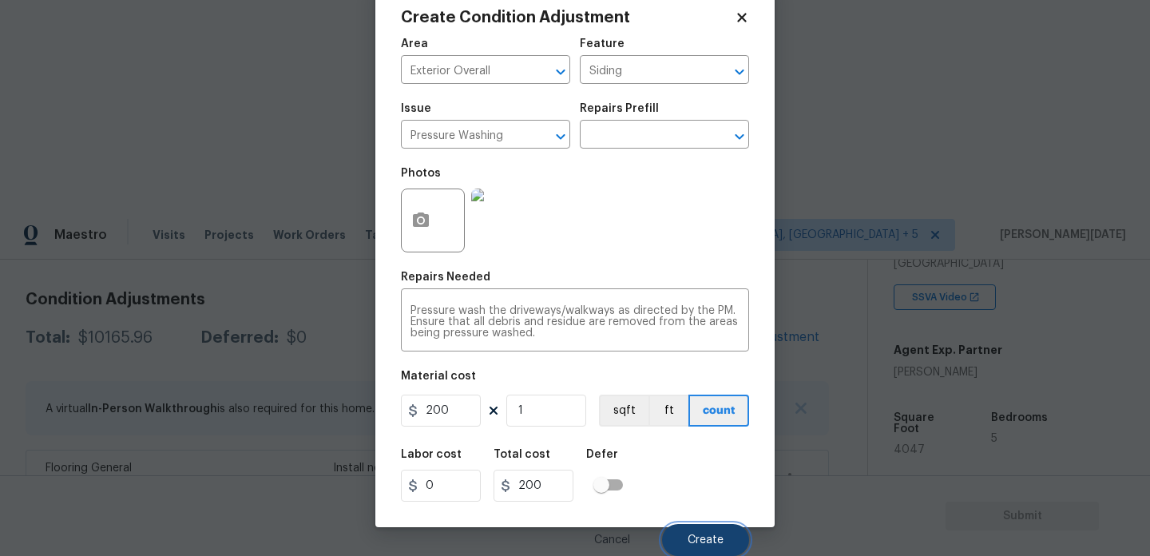
click at [682, 534] on button "Create" at bounding box center [705, 540] width 87 height 32
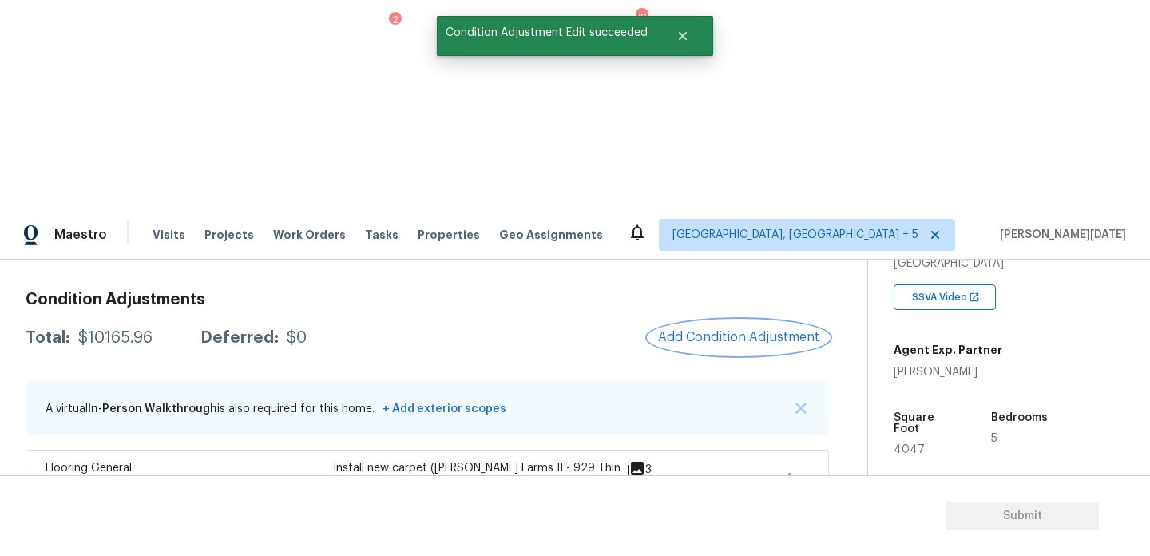
scroll to position [0, 0]
click at [750, 329] on span "Add Condition Adjustment" at bounding box center [738, 336] width 161 height 14
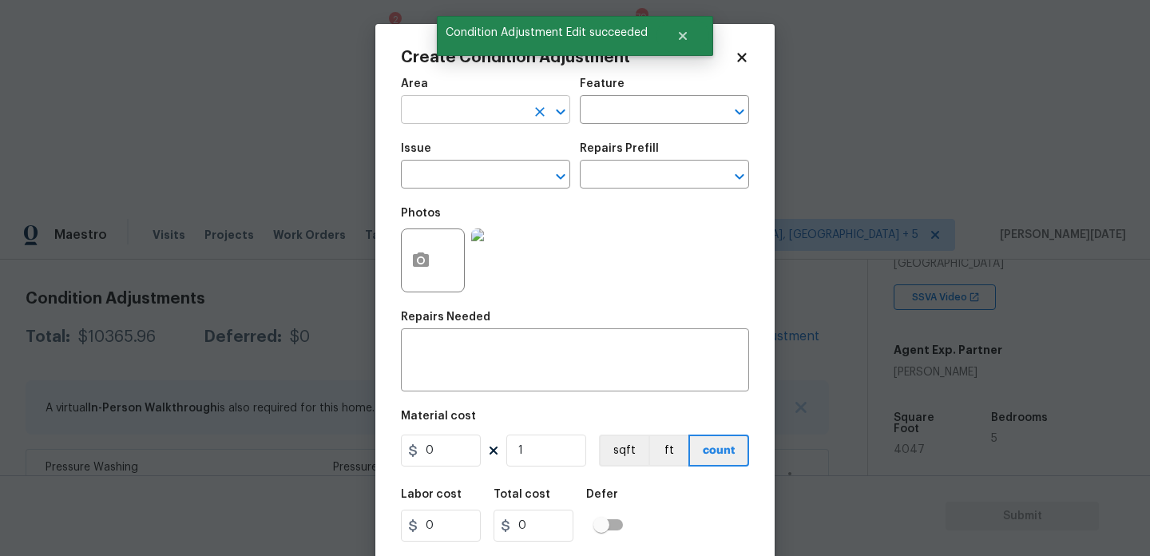
click at [447, 116] on input "text" at bounding box center [463, 111] width 125 height 25
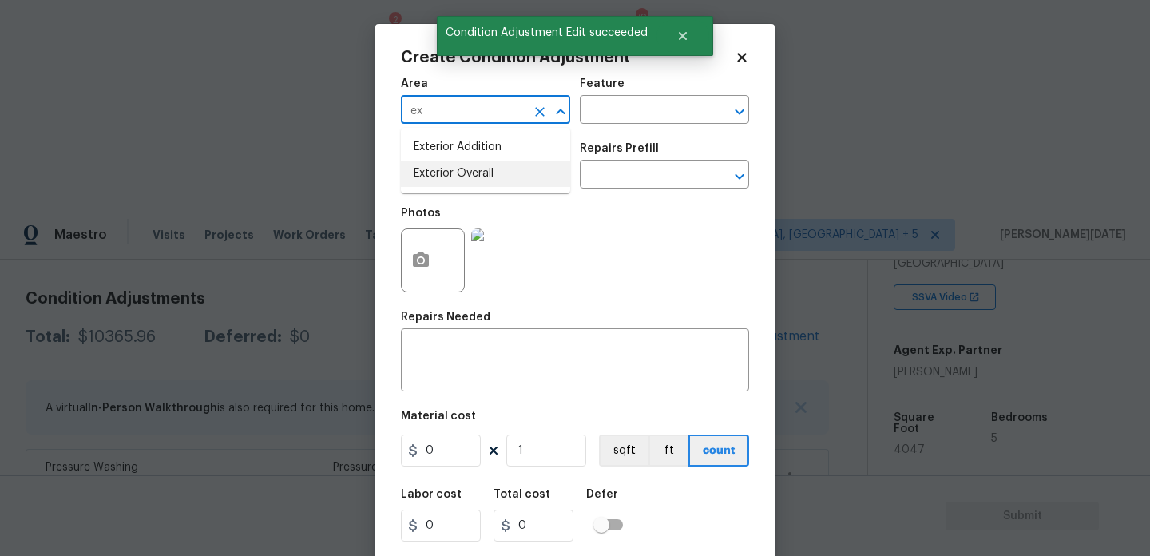
click at [463, 180] on li "Exterior Overall" at bounding box center [485, 173] width 169 height 26
type input "Exterior Overall"
click at [463, 180] on input "text" at bounding box center [463, 176] width 125 height 25
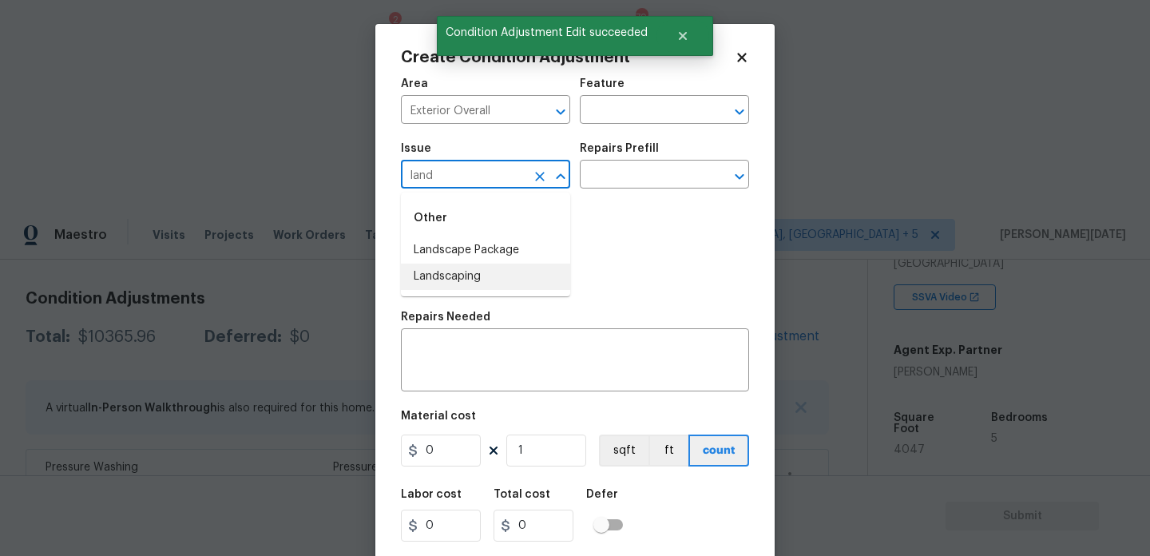
click at [487, 263] on li "Landscaping" at bounding box center [485, 276] width 169 height 26
type input "Landscaping"
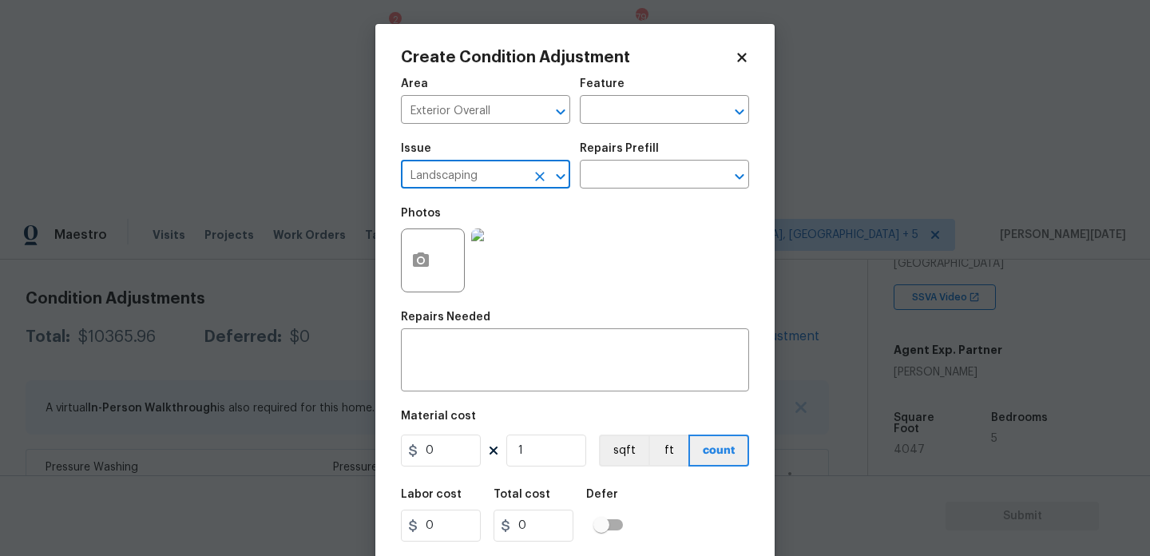
click at [517, 176] on input "Landscaping" at bounding box center [463, 176] width 125 height 25
click at [532, 177] on icon "Clear" at bounding box center [540, 176] width 16 height 16
type input ";"
click at [546, 232] on div "Other" at bounding box center [485, 218] width 169 height 38
click at [529, 256] on li "Landscape Package" at bounding box center [485, 250] width 169 height 26
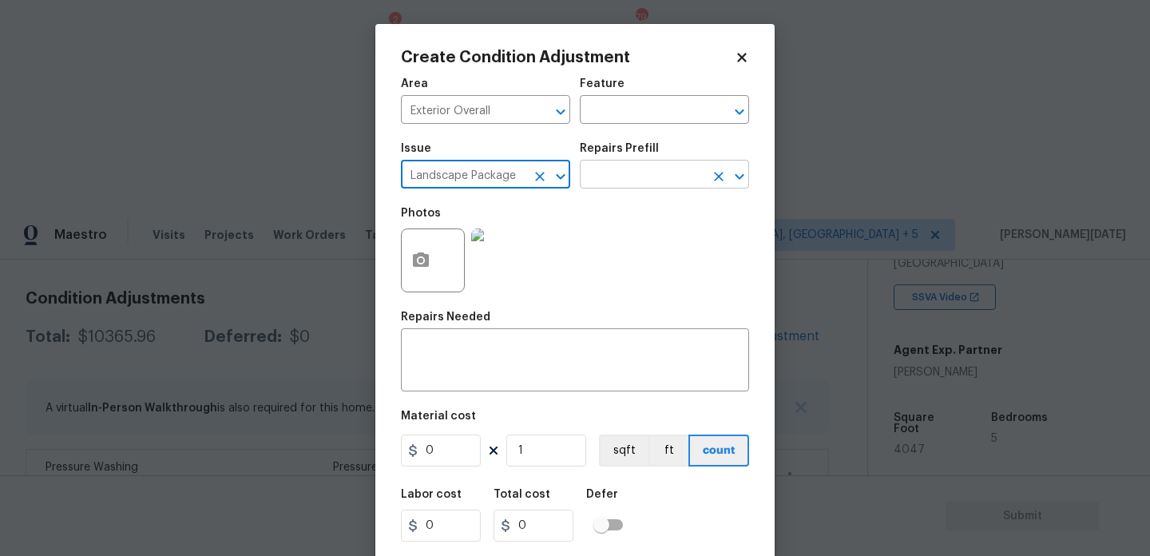
type input "Landscape Package"
click at [659, 180] on input "text" at bounding box center [642, 176] width 125 height 25
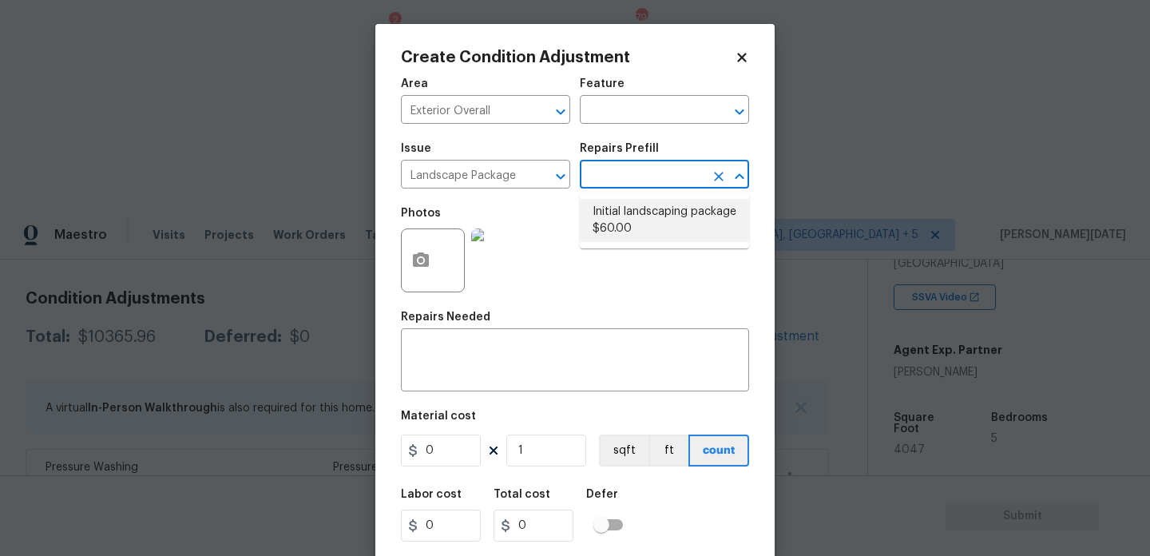
click at [644, 235] on li "Initial landscaping package $60.00" at bounding box center [664, 220] width 169 height 43
type input "Home Readiness Packages"
type textarea "Mowing of grass up to 6" in height. Mow, edge along driveways & sidewalks, trim…"
type input "60"
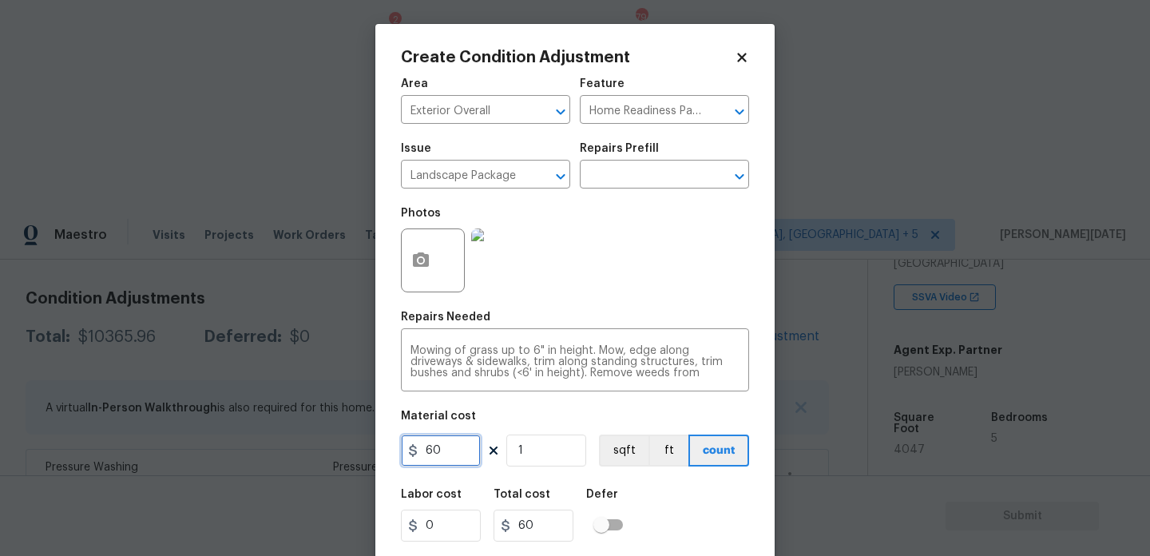
drag, startPoint x: 465, startPoint y: 444, endPoint x: 165, endPoint y: 444, distance: 299.4
click at [165, 444] on div "Create Condition Adjustment Area Exterior Overall ​ Feature Home Readiness Pack…" at bounding box center [575, 278] width 1150 height 556
type input "300"
click at [428, 270] on icon "button" at bounding box center [420, 260] width 19 height 19
type input "300"
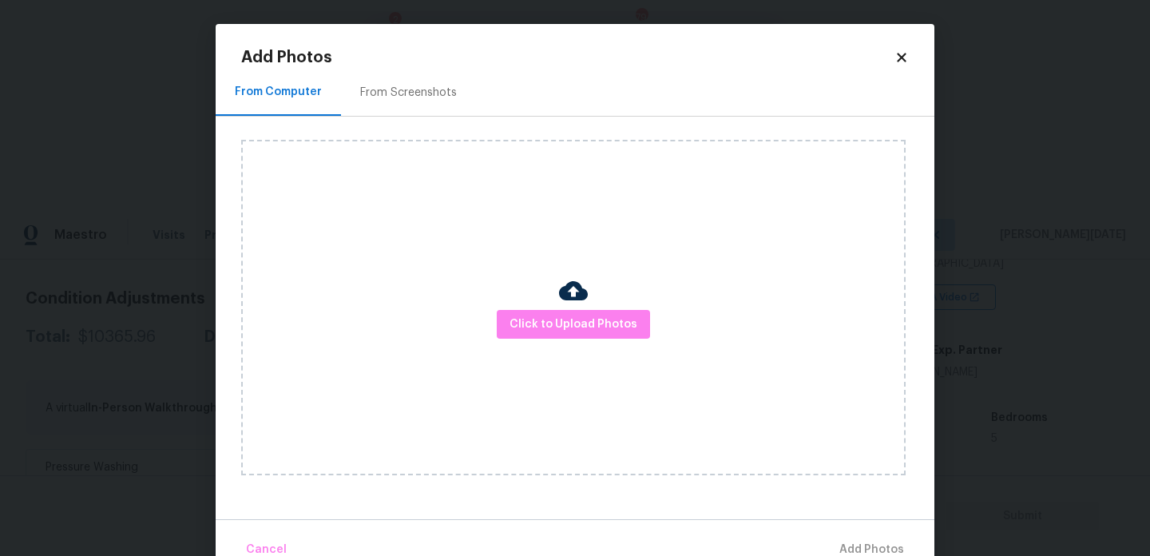
click at [406, 108] on div "From Screenshots" at bounding box center [408, 92] width 135 height 47
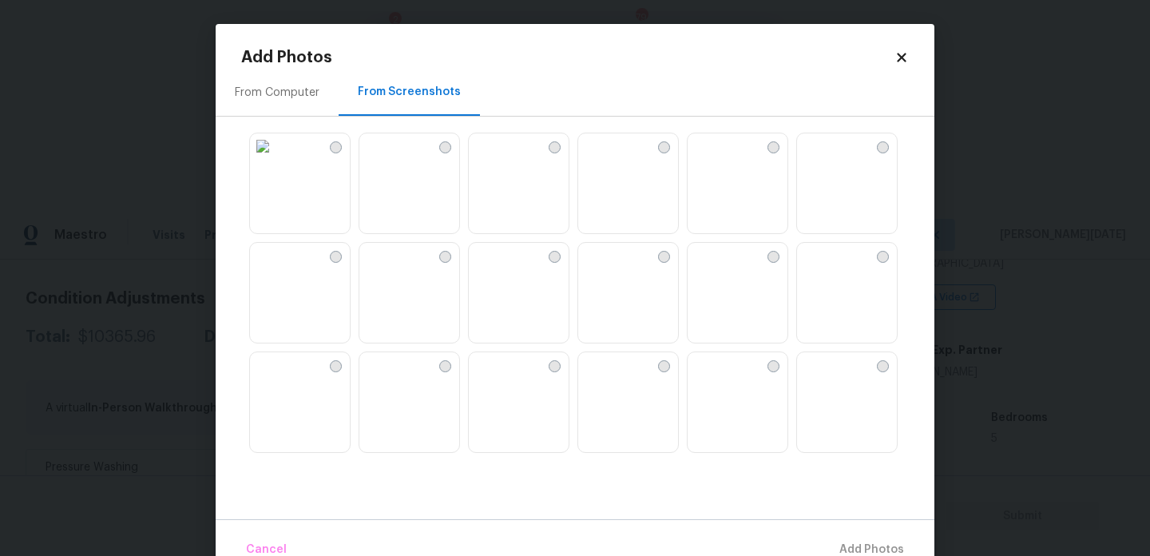
click at [385, 159] on img at bounding box center [372, 146] width 26 height 26
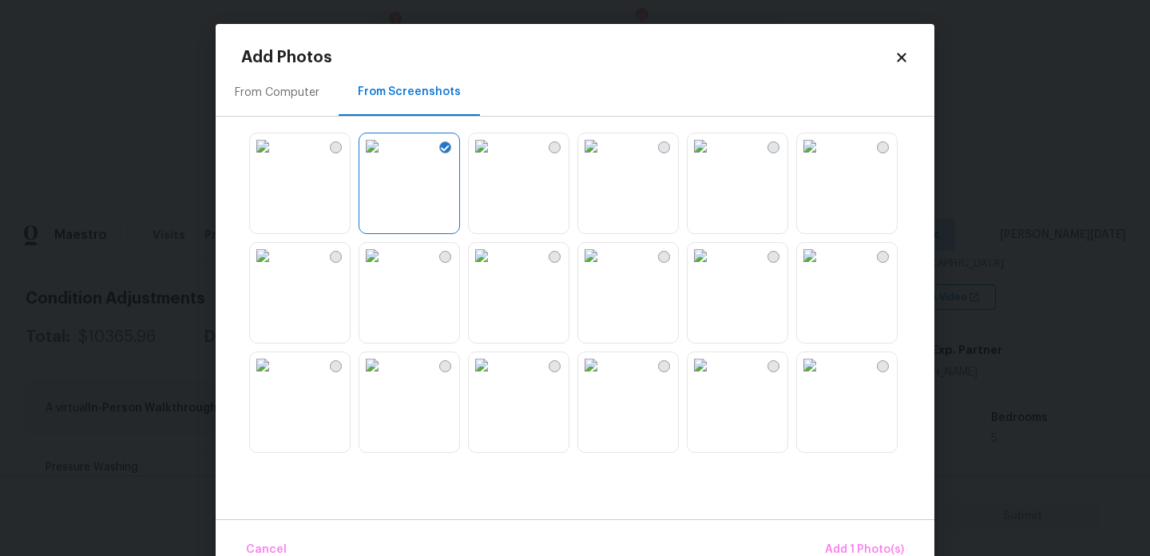
click at [494, 159] on img at bounding box center [482, 146] width 26 height 26
click at [813, 268] on img at bounding box center [810, 256] width 26 height 26
click at [846, 538] on button "Add 3 Photo(s)" at bounding box center [863, 550] width 93 height 34
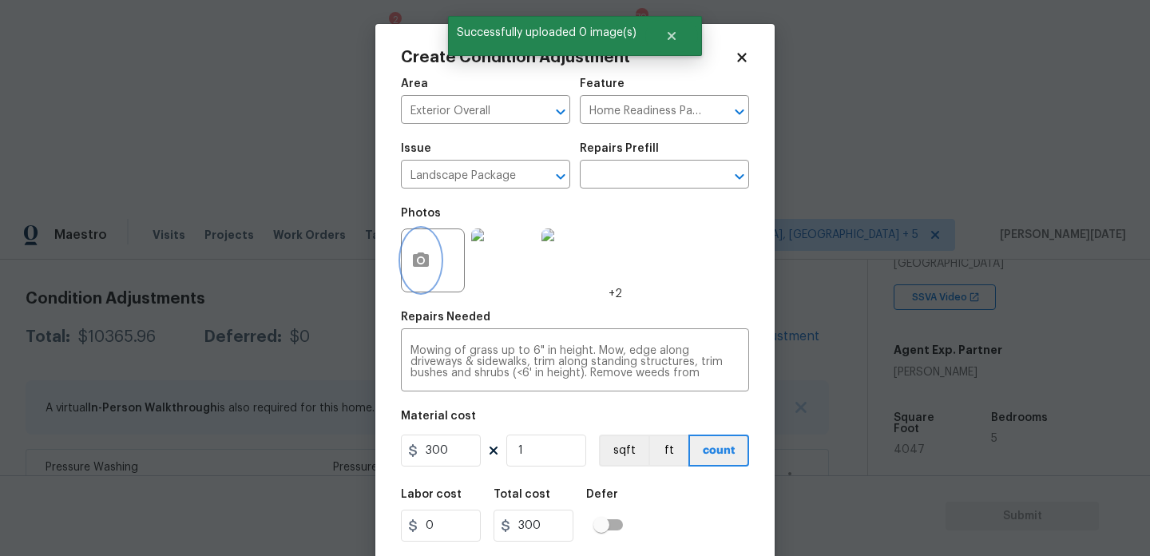
scroll to position [41, 0]
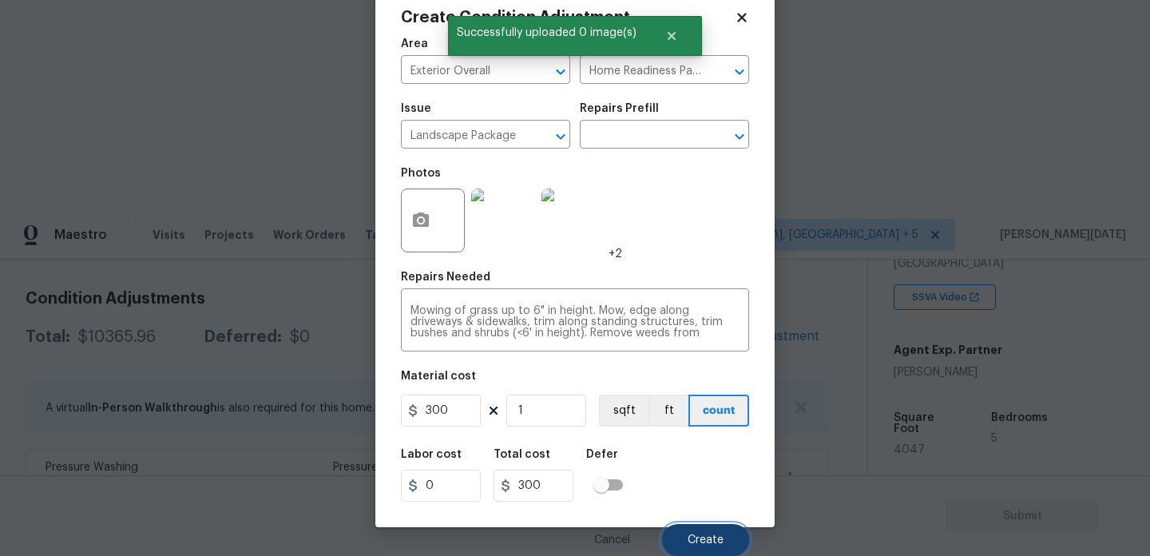
click at [689, 535] on span "Create" at bounding box center [705, 540] width 36 height 12
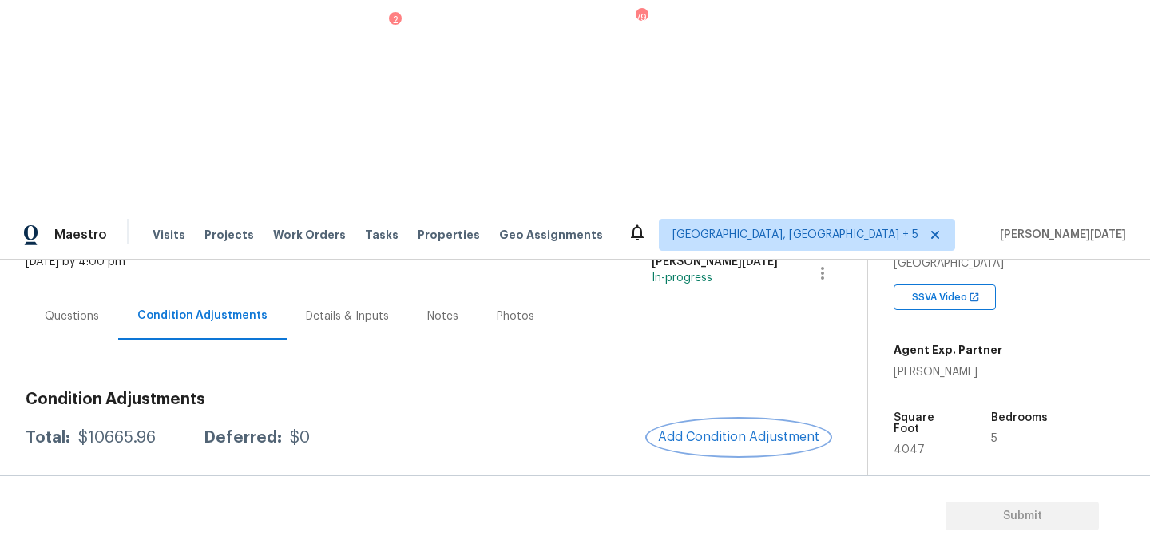
scroll to position [101, 0]
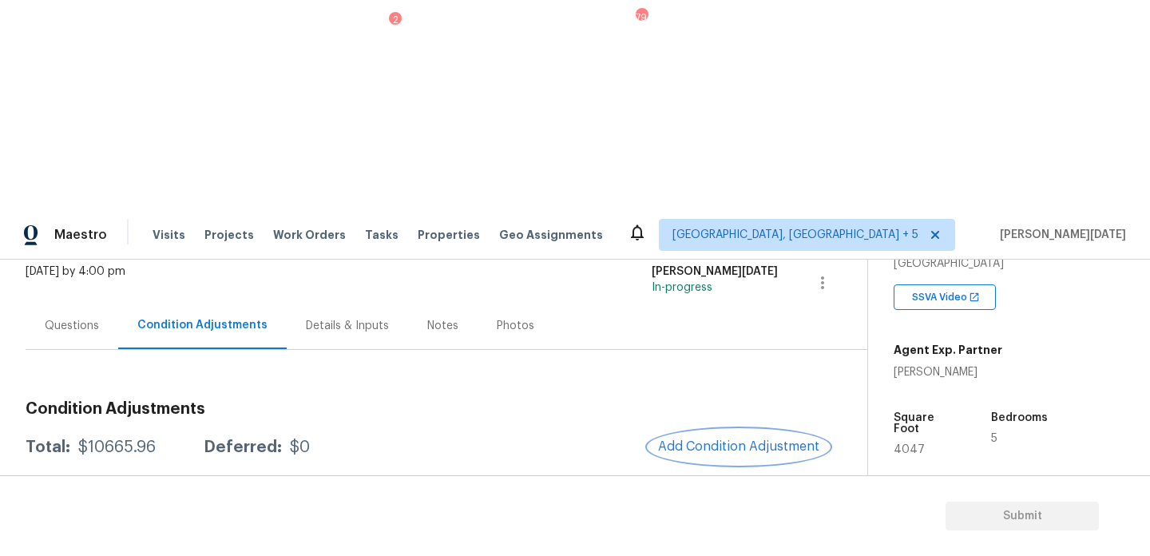
click at [732, 430] on button "Add Condition Adjustment" at bounding box center [738, 447] width 180 height 34
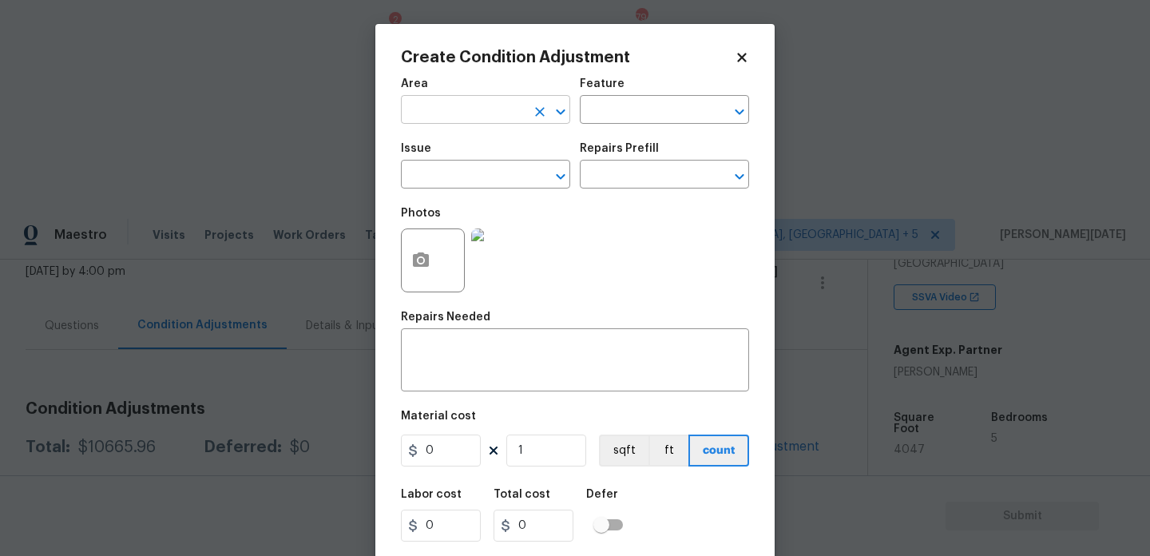
click at [423, 115] on input "text" at bounding box center [463, 111] width 125 height 25
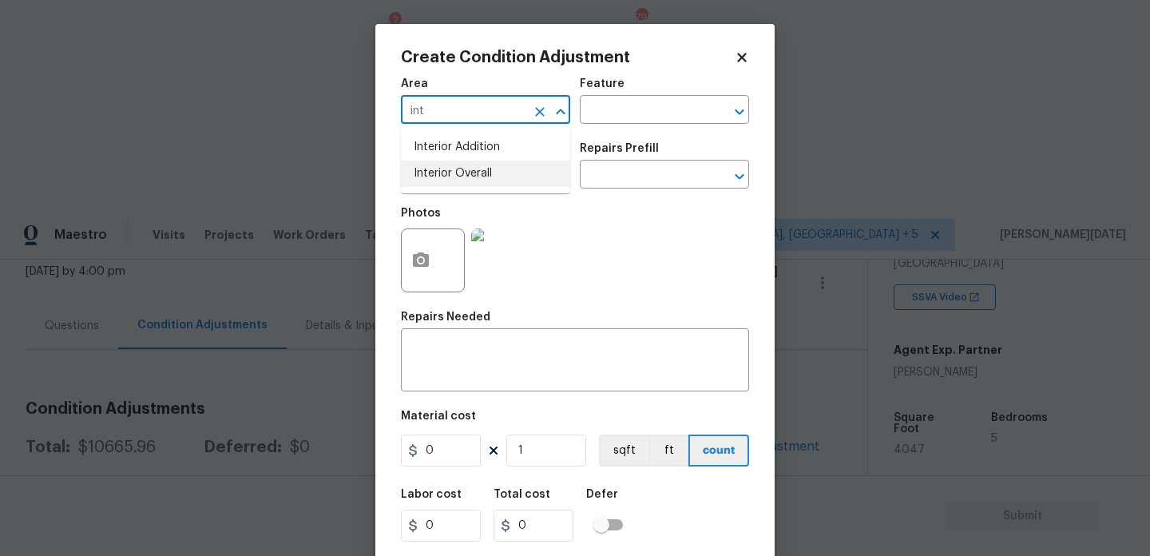
click at [451, 179] on li "Interior Overall" at bounding box center [485, 173] width 169 height 26
type input "Interior Overall"
click at [451, 179] on input "text" at bounding box center [463, 176] width 125 height 25
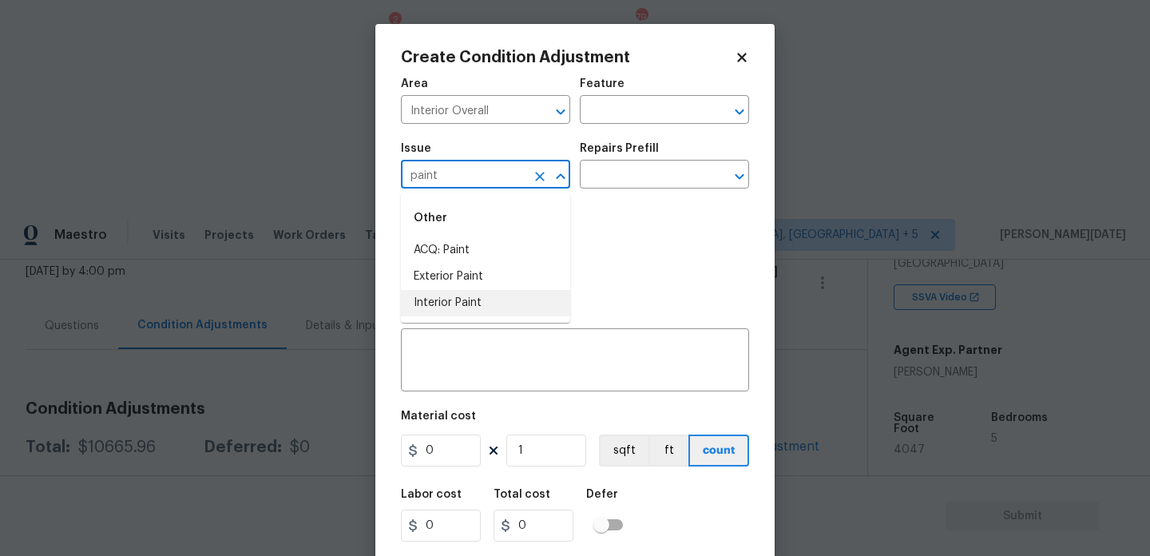
click at [448, 307] on li "Interior Paint" at bounding box center [485, 303] width 169 height 26
type input "Interior Paint"
click at [603, 180] on input "text" at bounding box center [642, 176] width 125 height 25
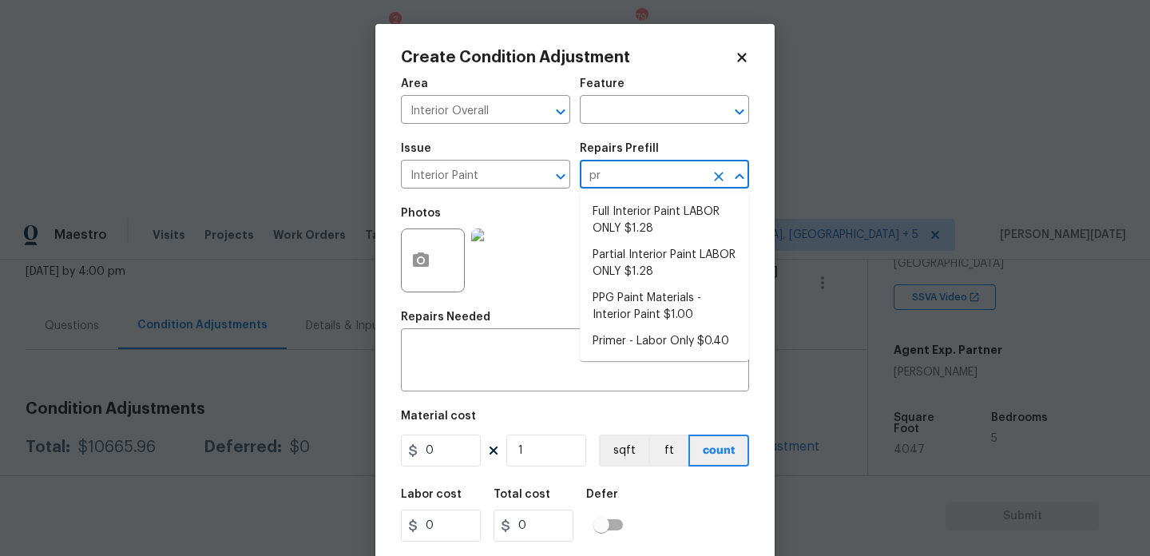
type input "pri"
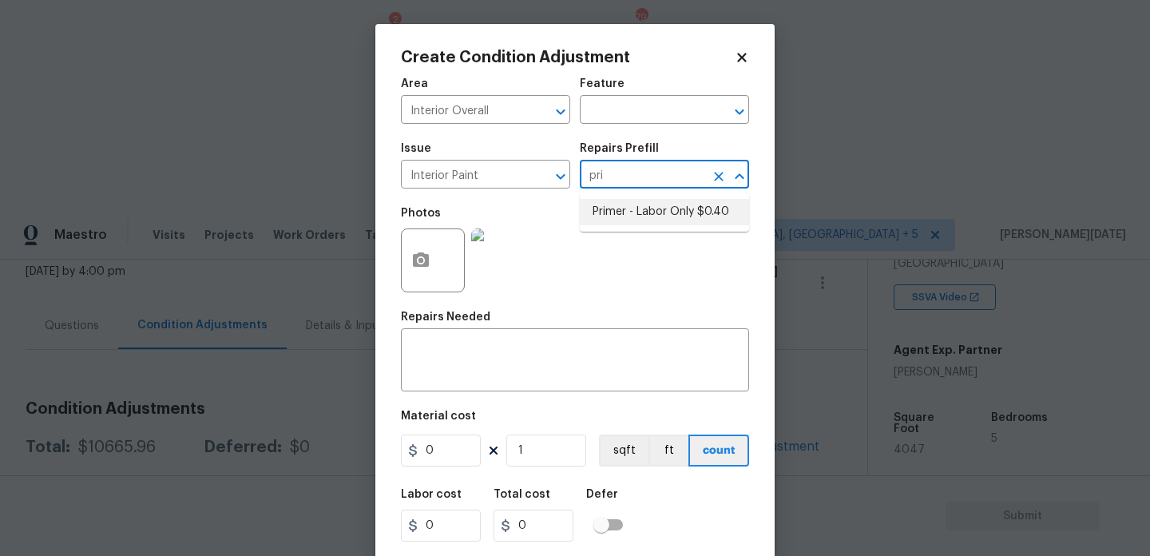
click at [636, 216] on li "Primer - Labor Only $0.40" at bounding box center [664, 212] width 169 height 26
type input "Overall Paint"
type textarea "Interior primer - PRIMER PROVIDED BY OPENDOOR - All nails, screws, drywall anch…"
type input "0.4"
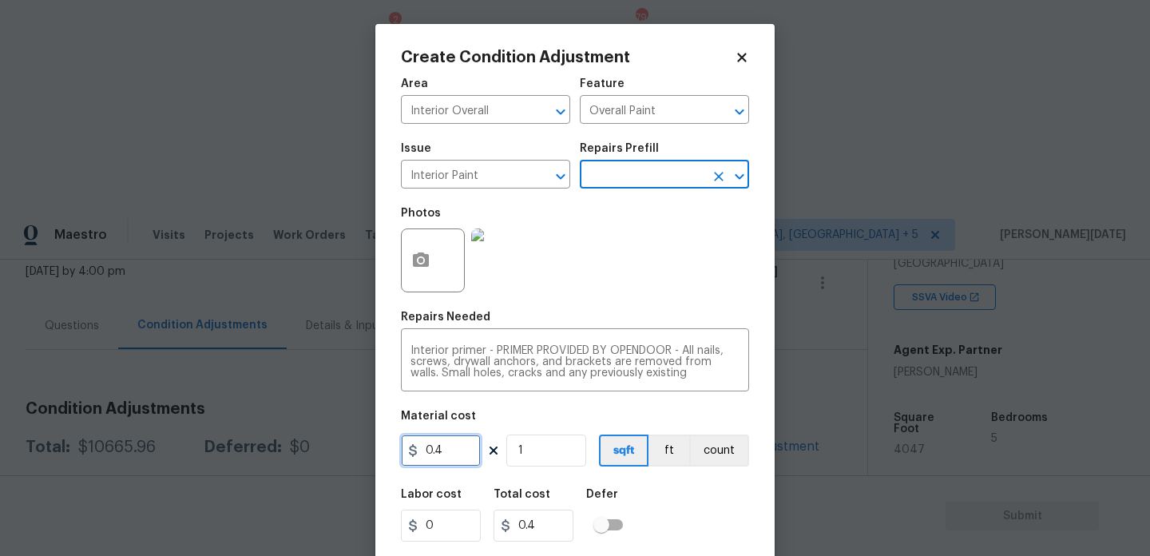
drag, startPoint x: 464, startPoint y: 450, endPoint x: 290, endPoint y: 450, distance: 174.1
click at [290, 450] on div "Create Condition Adjustment Area Interior Overall ​ Feature Overall Paint ​ Iss…" at bounding box center [575, 278] width 1150 height 556
type input "500"
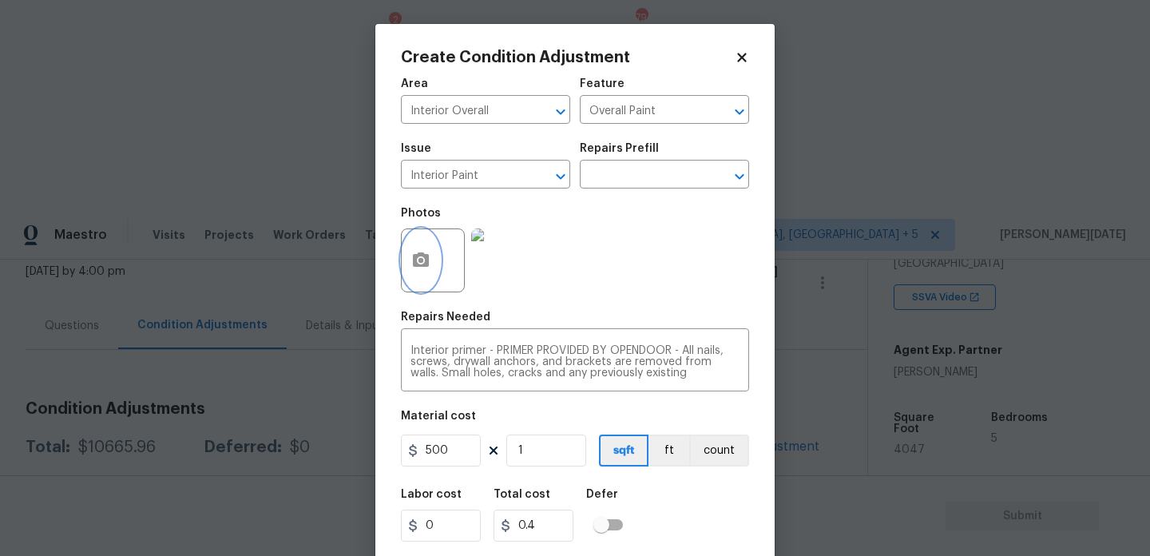
click at [410, 264] on button "button" at bounding box center [421, 260] width 38 height 62
type input "500"
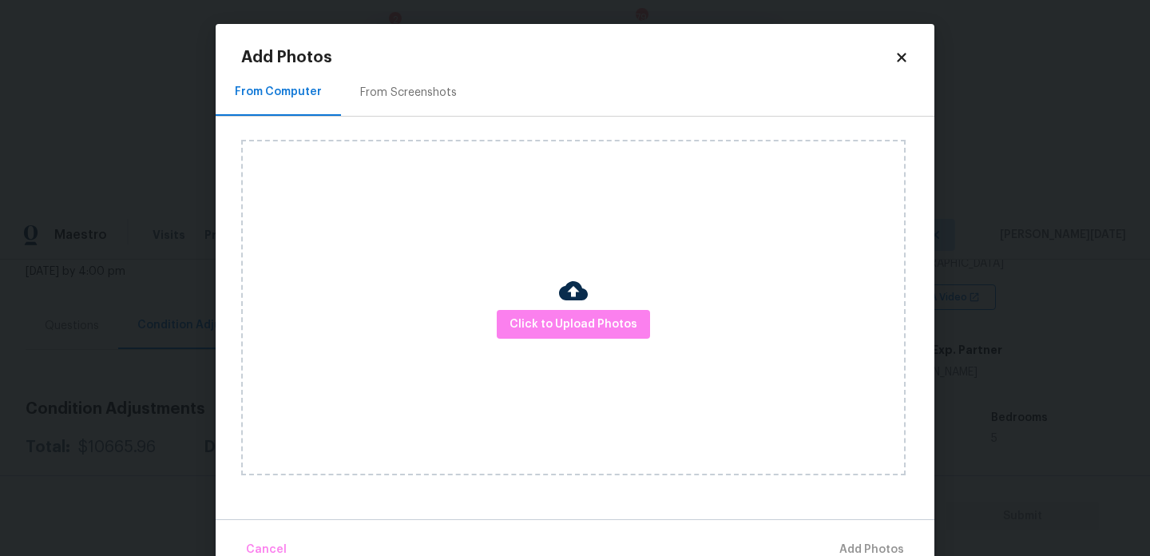
click at [394, 96] on div "From Screenshots" at bounding box center [408, 93] width 97 height 16
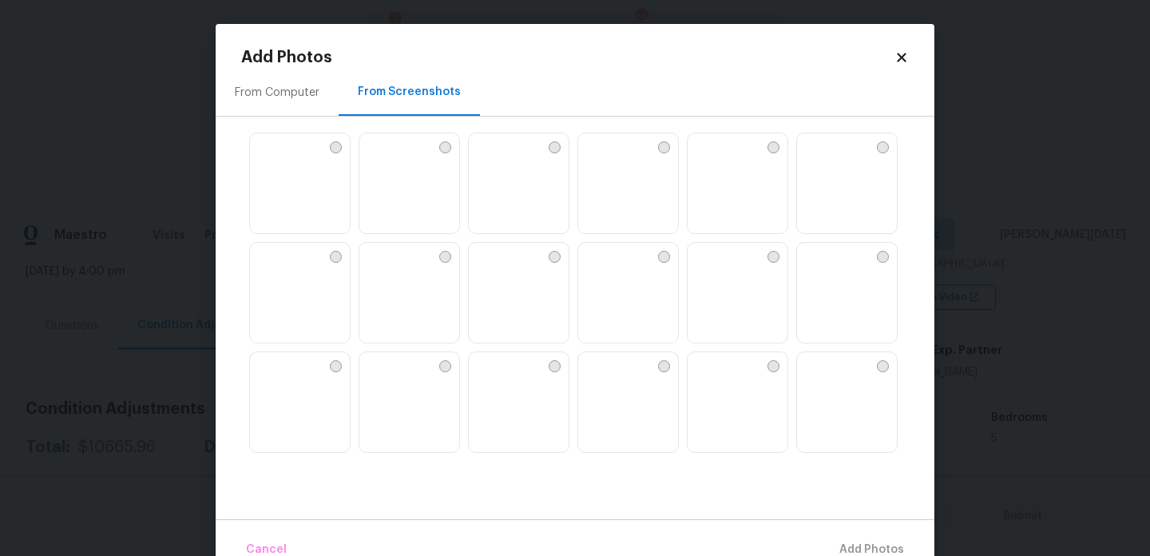
click at [713, 159] on img at bounding box center [700, 146] width 26 height 26
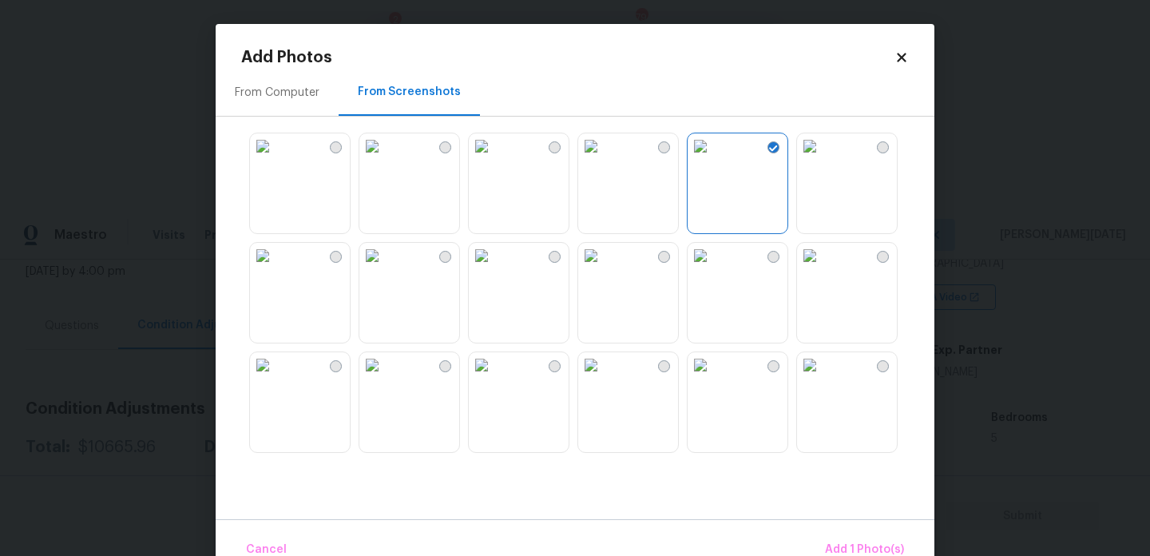
click at [822, 159] on img at bounding box center [810, 146] width 26 height 26
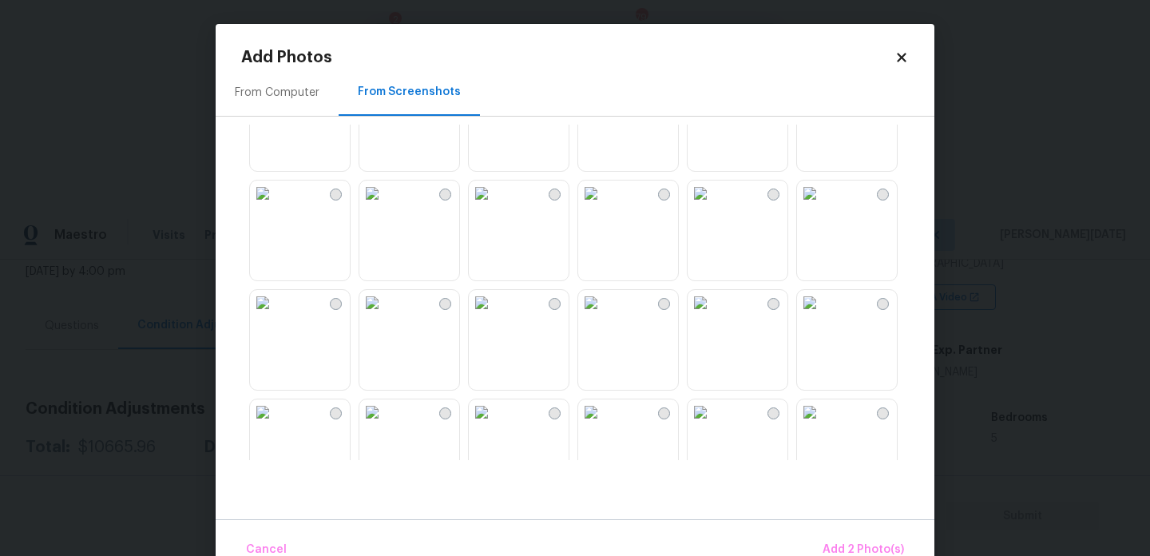
scroll to position [284, 0]
click at [385, 203] on img at bounding box center [372, 190] width 26 height 26
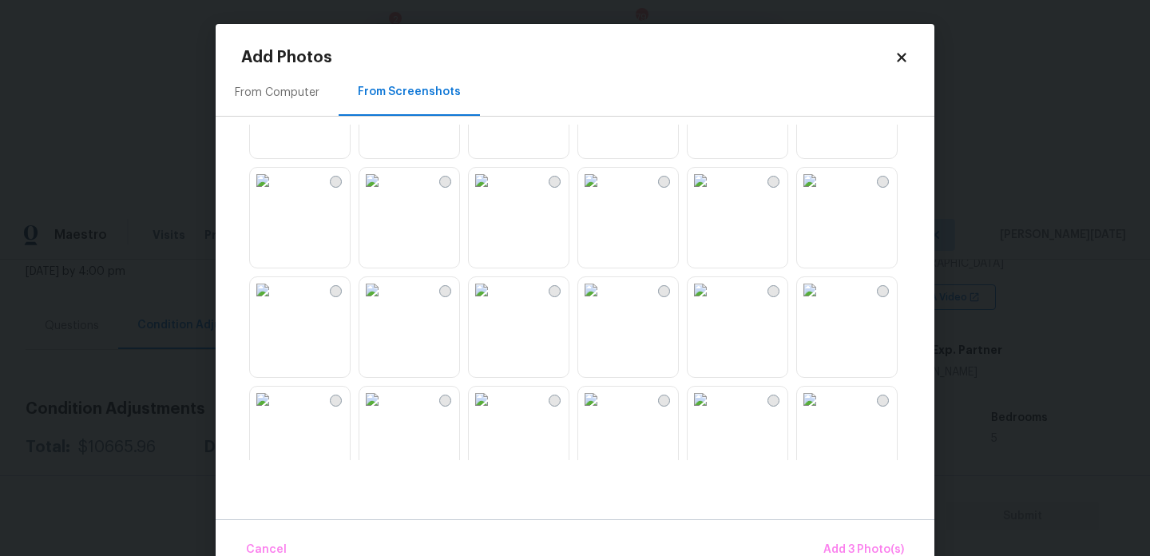
scroll to position [838, 0]
click at [490, 306] on img at bounding box center [482, 293] width 26 height 26
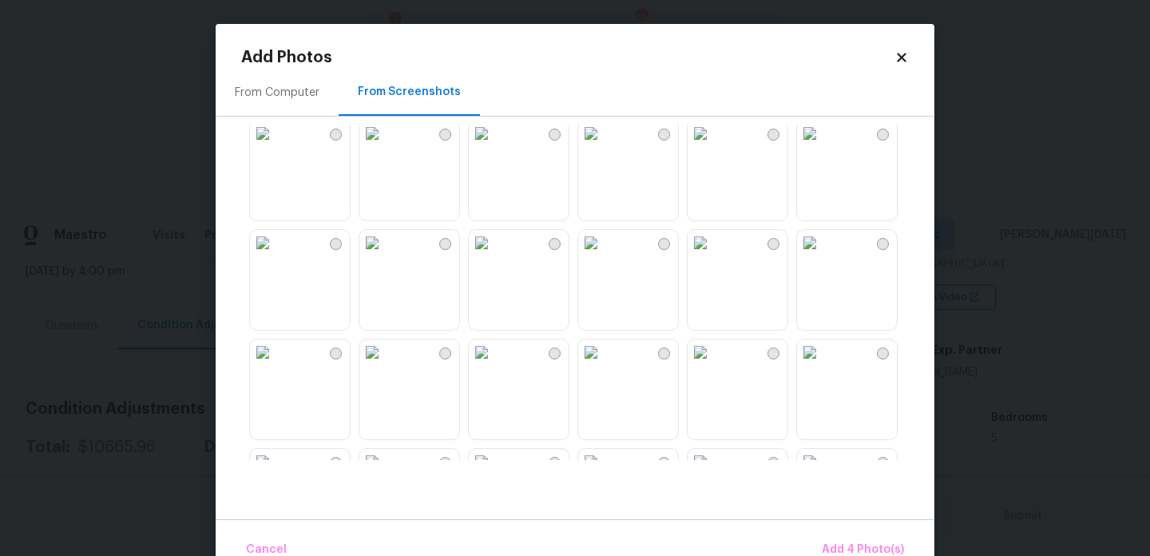
scroll to position [1143, 0]
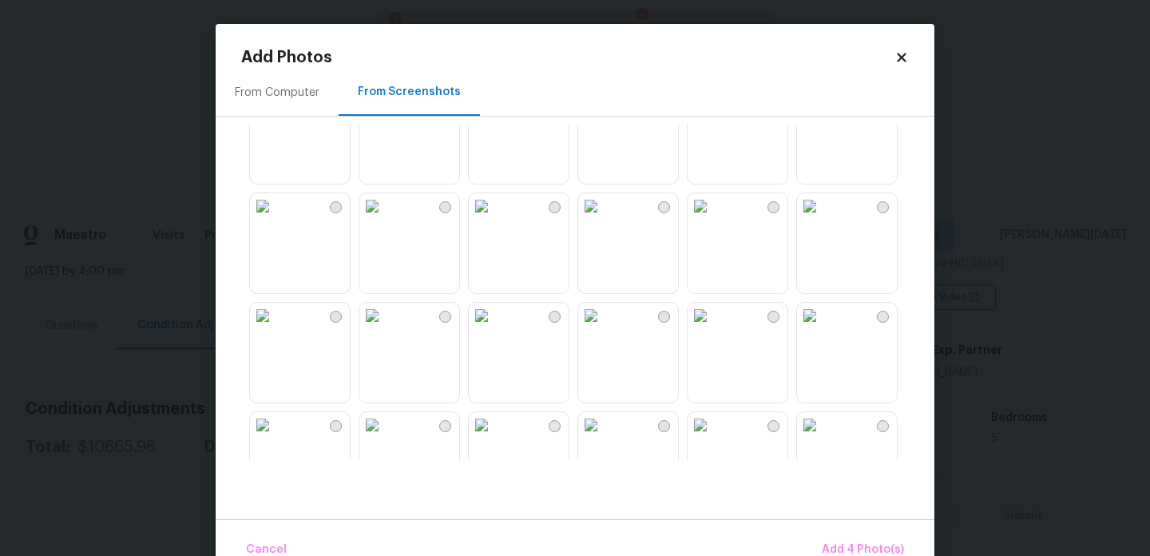
click at [494, 219] on img at bounding box center [482, 206] width 26 height 26
click at [604, 328] on img at bounding box center [591, 316] width 26 height 26
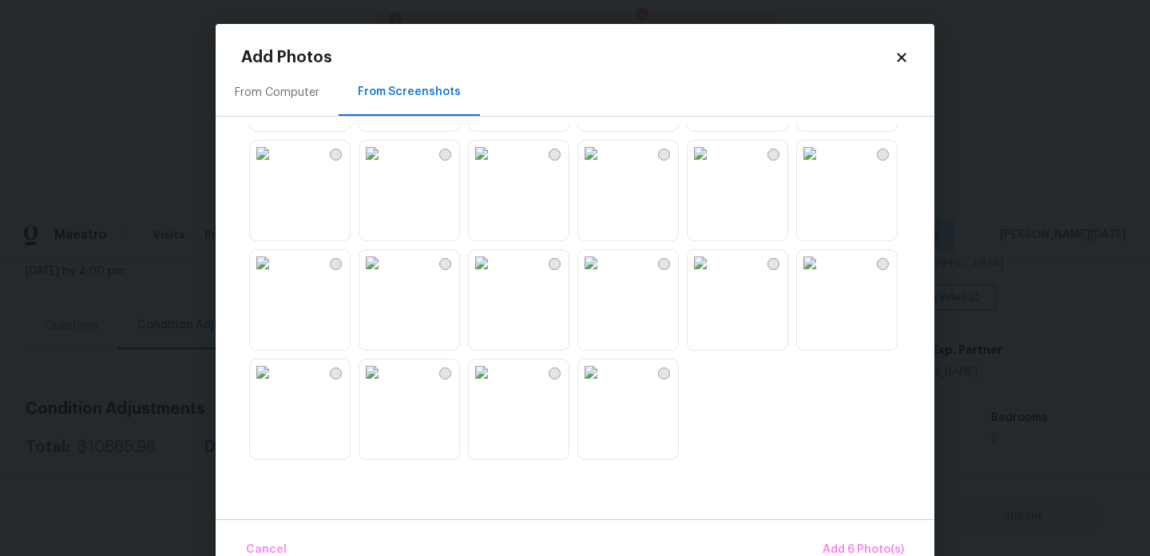
click at [713, 166] on img at bounding box center [700, 154] width 26 height 26
click at [866, 549] on span "Add 7 Photo(s)" at bounding box center [862, 550] width 81 height 20
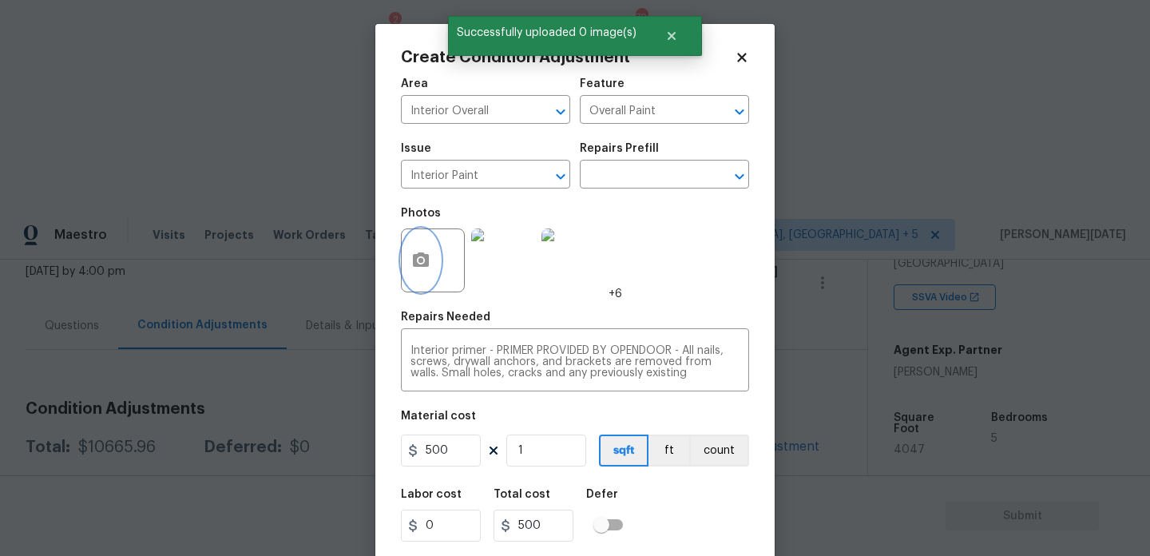
scroll to position [41, 0]
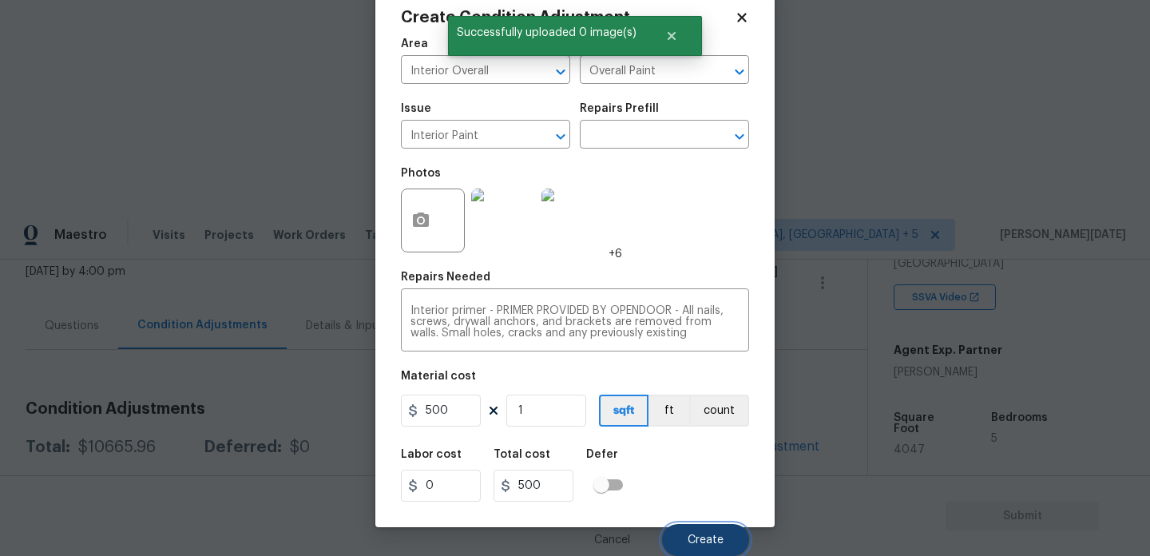
click at [705, 529] on button "Create" at bounding box center [705, 540] width 87 height 32
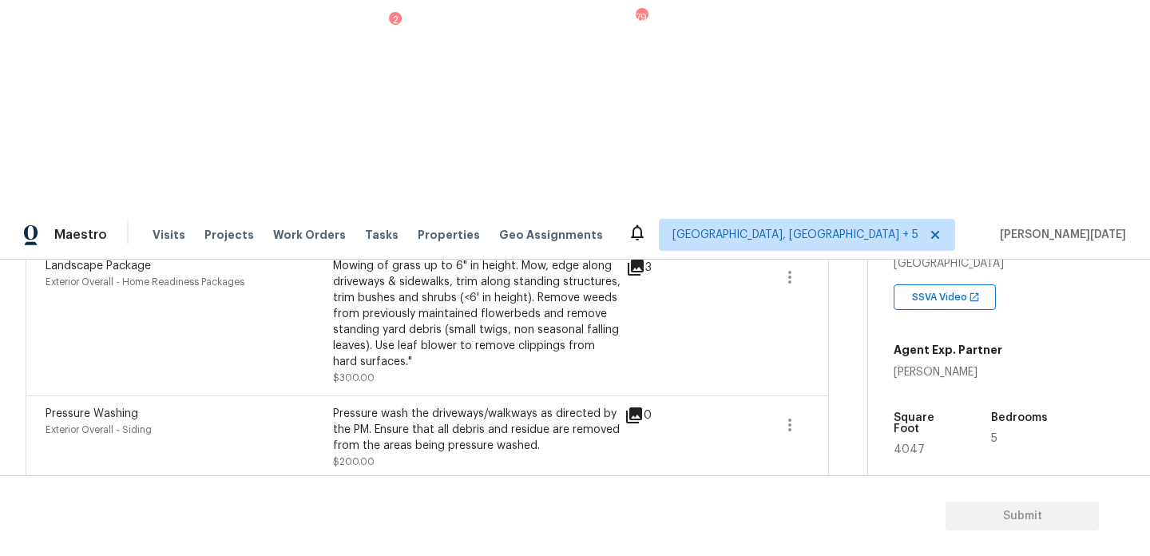
scroll to position [592, 0]
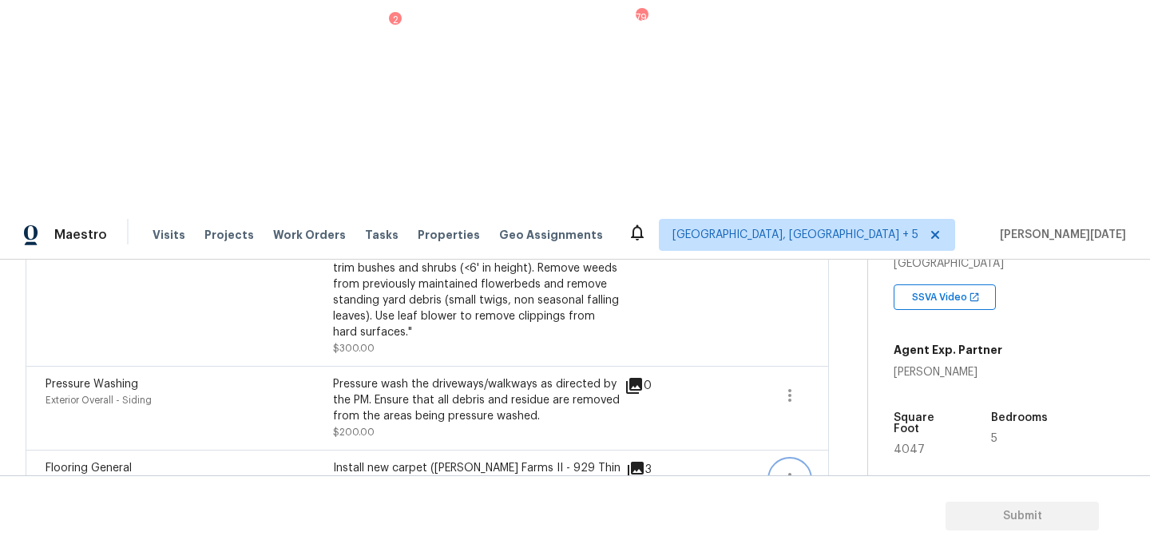
click at [787, 469] on icon "button" at bounding box center [789, 478] width 19 height 19
click at [858, 271] on div "Edit" at bounding box center [879, 266] width 125 height 16
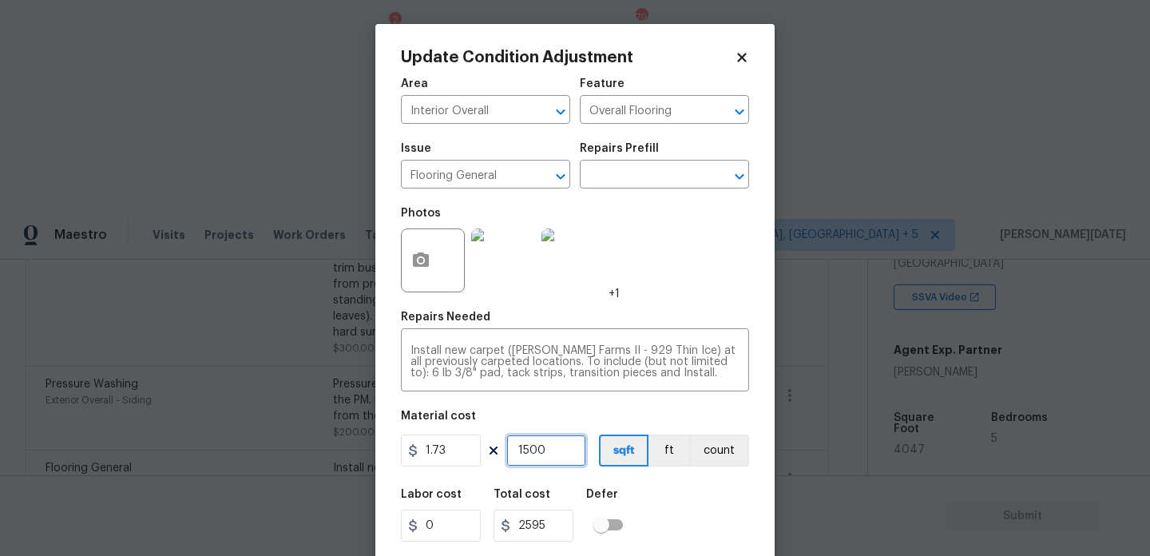
drag, startPoint x: 557, startPoint y: 451, endPoint x: 443, endPoint y: 451, distance: 113.4
click at [443, 451] on div "1.73 1500 sqft ft count" at bounding box center [575, 450] width 348 height 32
type input "0"
type input "1"
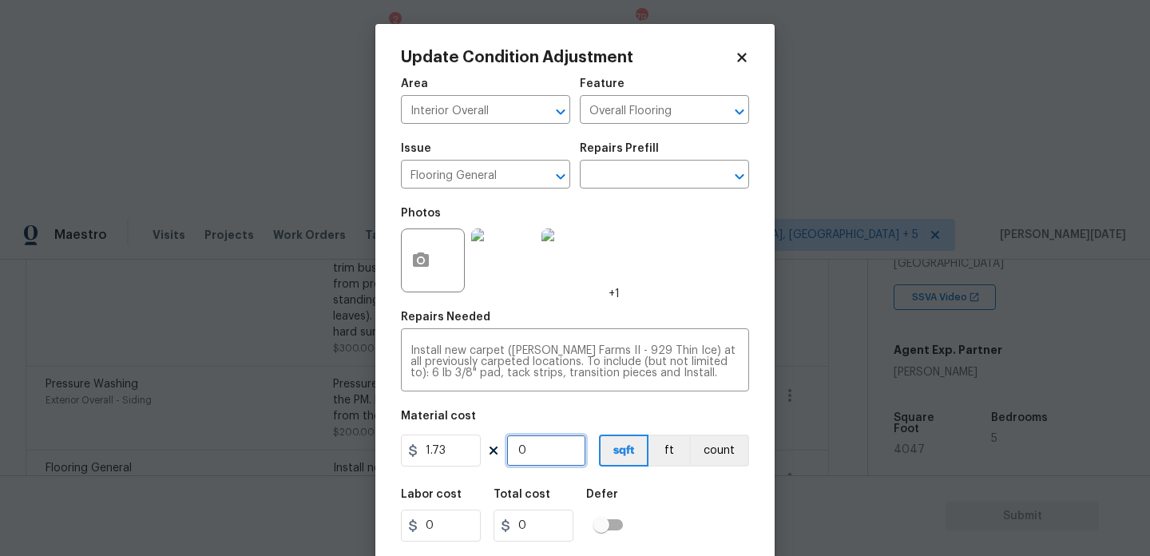
type input "1.73"
type input "18"
type input "31.14"
type input "180"
type input "311.4"
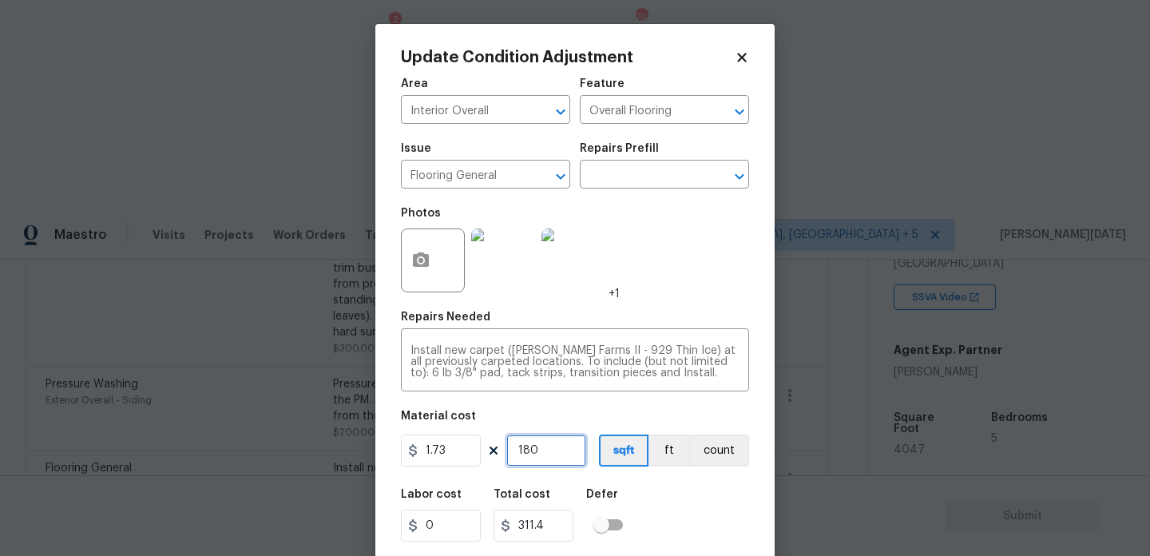
type input "1800"
type input "3114"
type input "1800"
click at [662, 268] on div "Photos +1" at bounding box center [575, 250] width 348 height 104
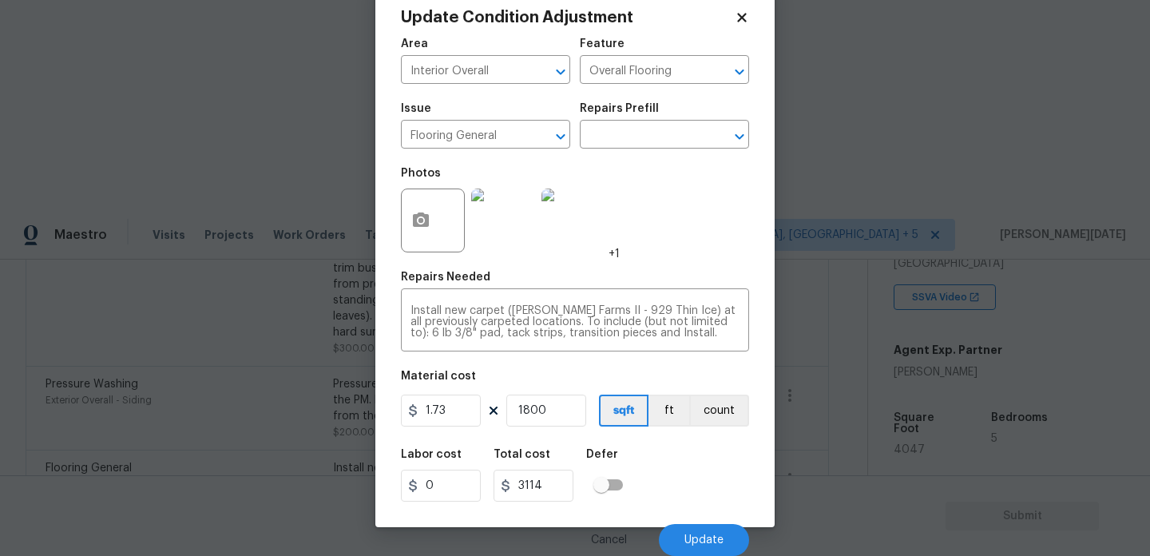
click at [697, 520] on div "Cancel Update" at bounding box center [575, 533] width 348 height 45
click at [697, 545] on span "Update" at bounding box center [703, 540] width 39 height 12
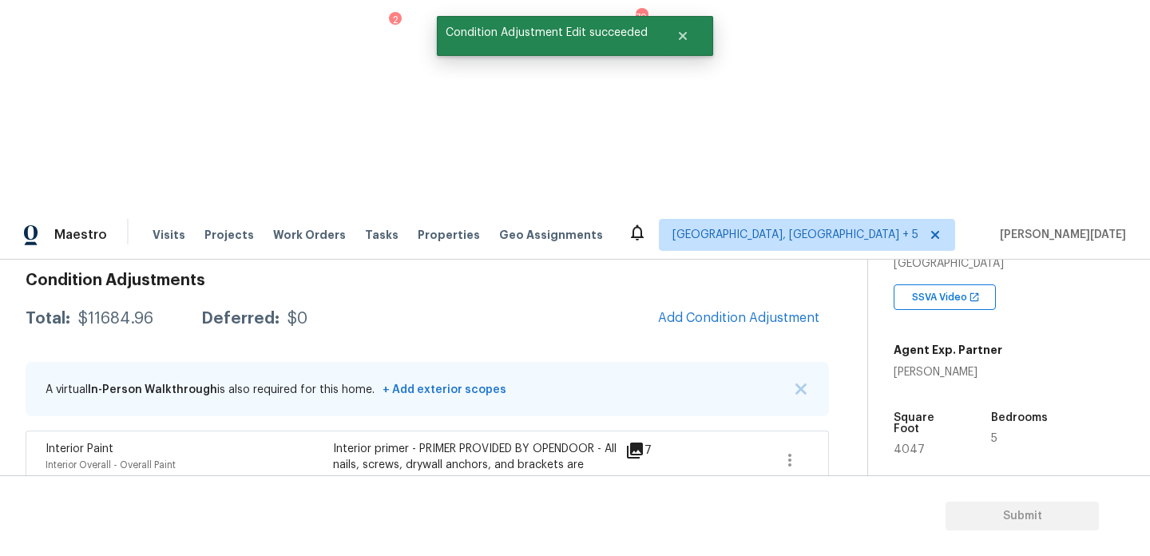
scroll to position [205, 0]
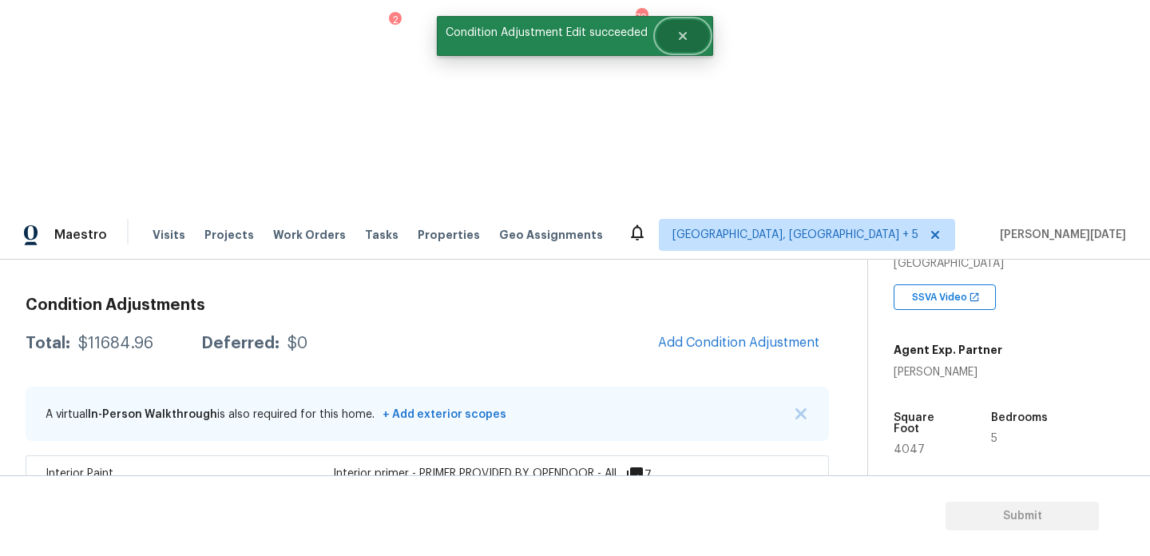
click at [687, 47] on button "Close" at bounding box center [682, 36] width 53 height 32
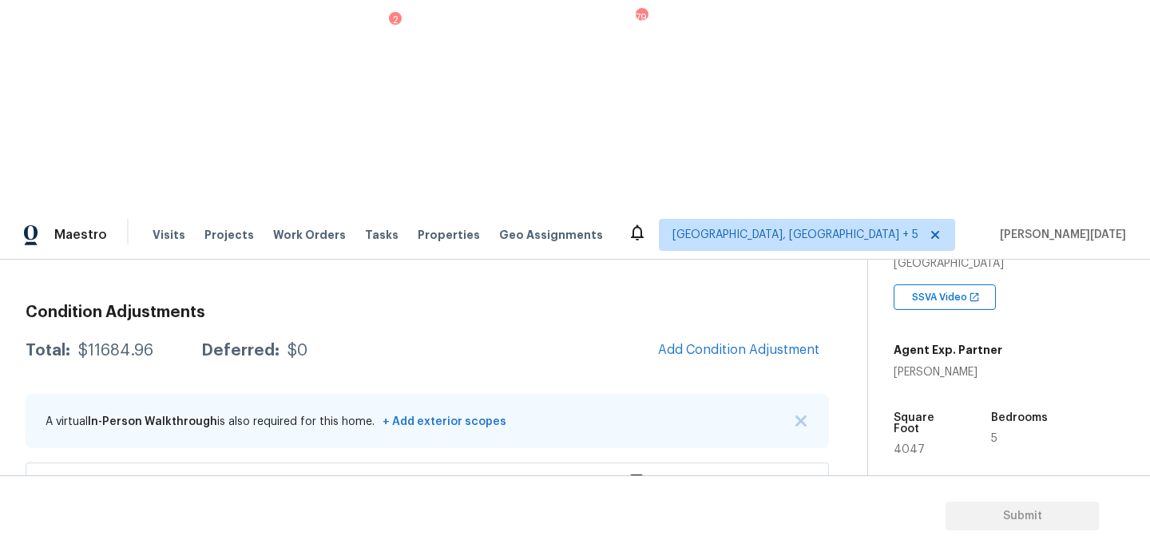
scroll to position [0, 0]
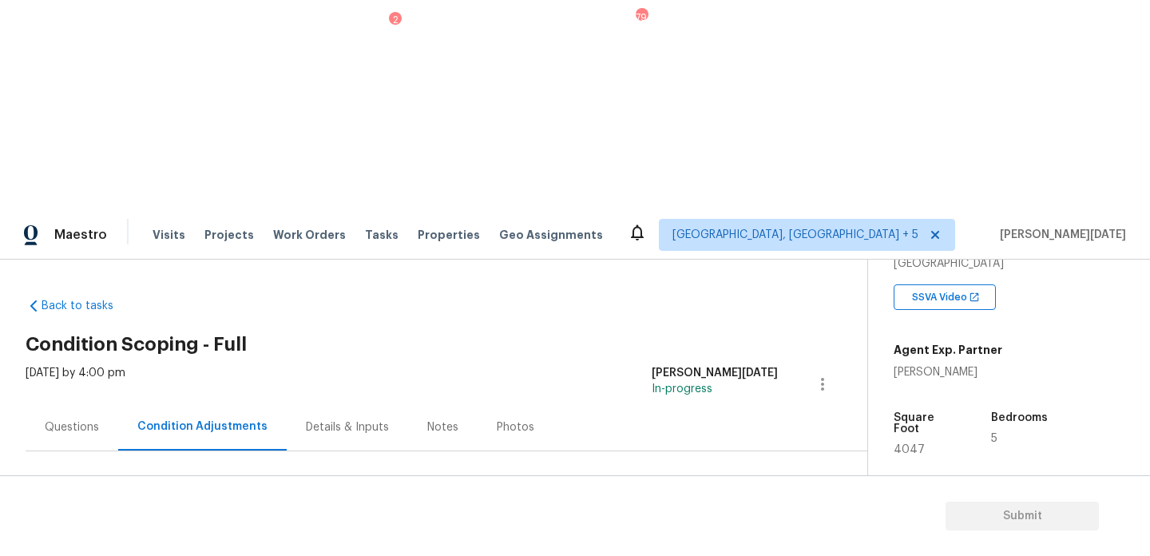
drag, startPoint x: 77, startPoint y: 339, endPoint x: 158, endPoint y: 339, distance: 81.4
click at [158, 541] on div "Total: $11684.96 Deferred: $0" at bounding box center [167, 549] width 282 height 16
copy div "$11684.96"
click at [89, 419] on div "Questions" at bounding box center [72, 427] width 54 height 16
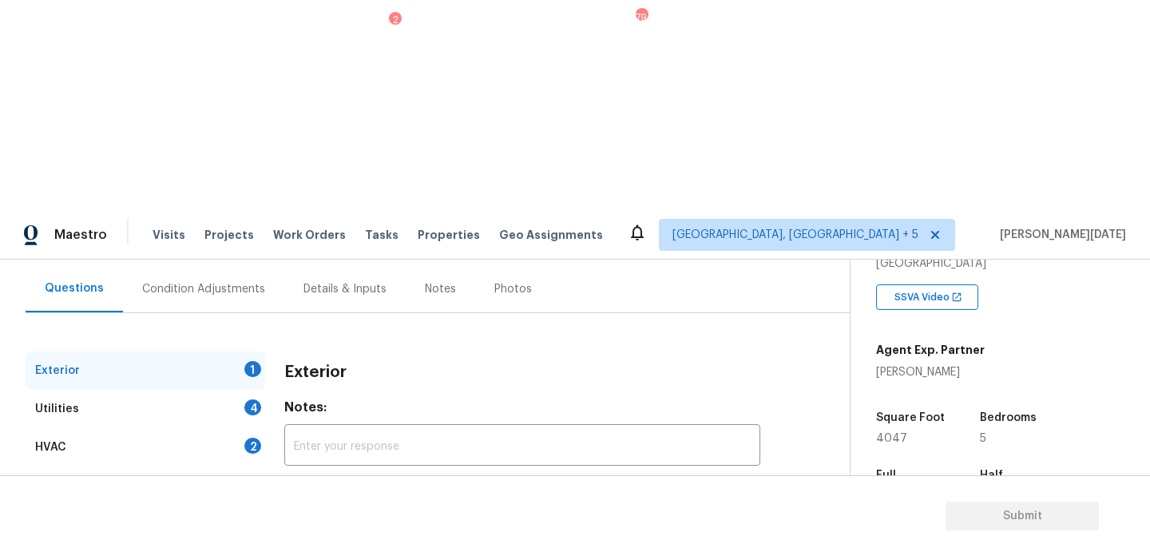
scroll to position [145, 0]
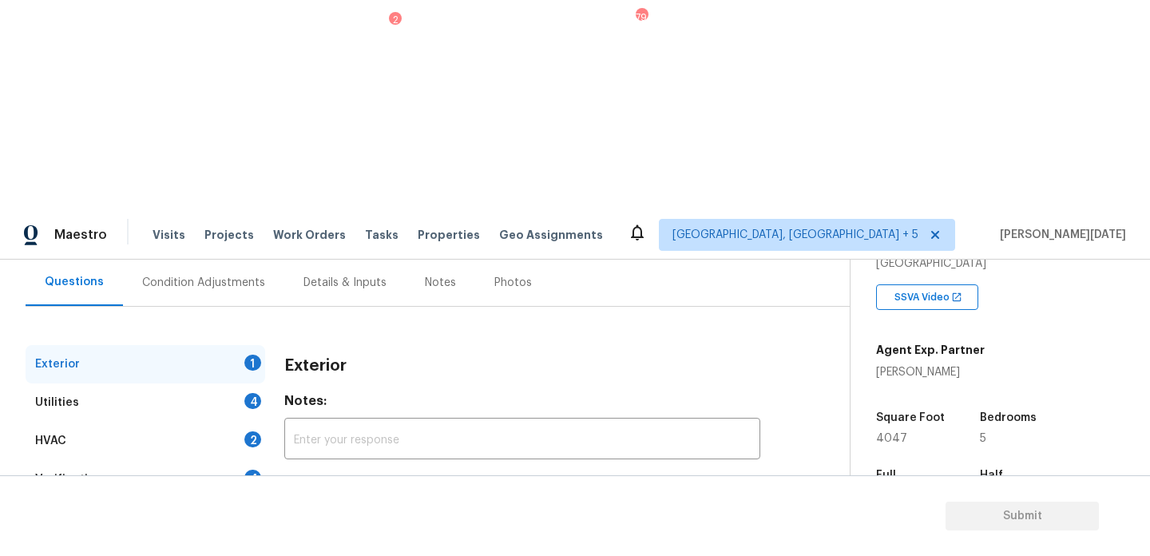
click at [307, 507] on input "Apartment" at bounding box center [292, 524] width 34 height 34
checkbox input "true"
click at [291, 541] on input "Single Family" at bounding box center [292, 558] width 34 height 34
checkbox input "true"
checkbox input "false"
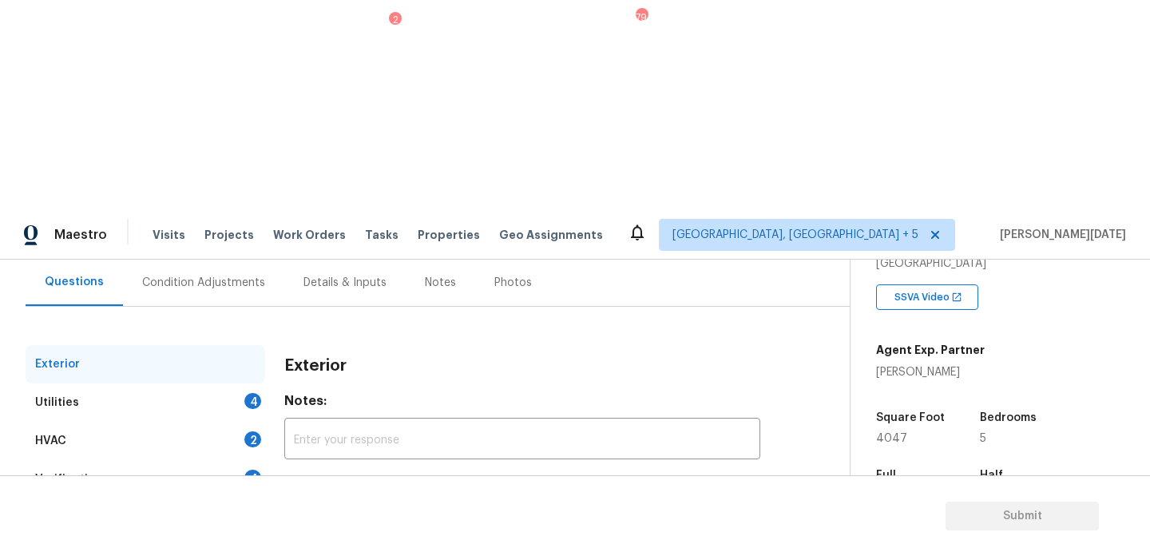
click at [250, 393] on div "4" at bounding box center [252, 401] width 17 height 16
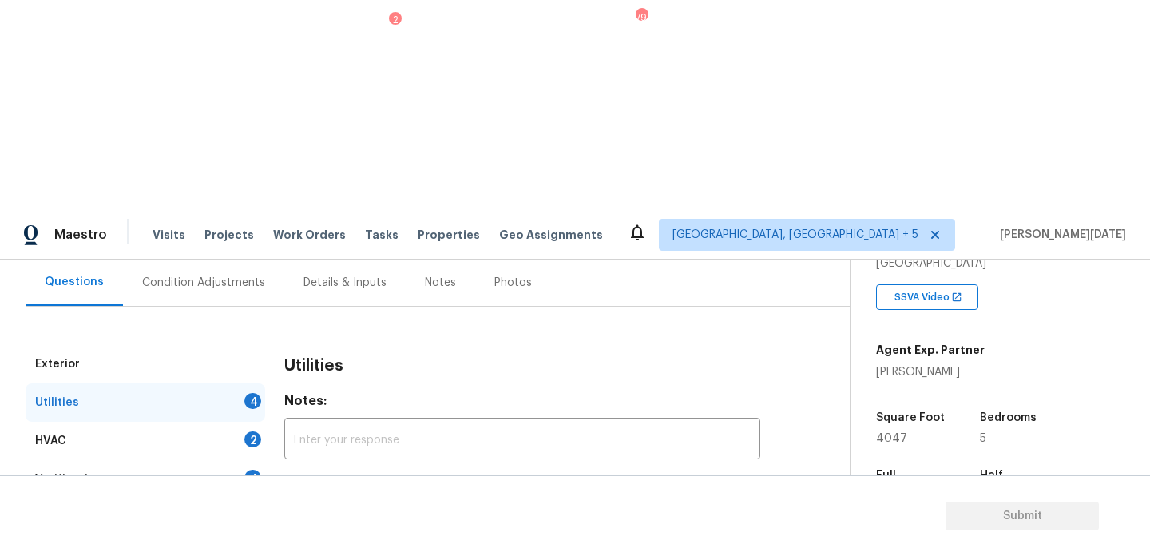
click at [415, 507] on input "No solar panels" at bounding box center [415, 524] width 34 height 34
checkbox input "true"
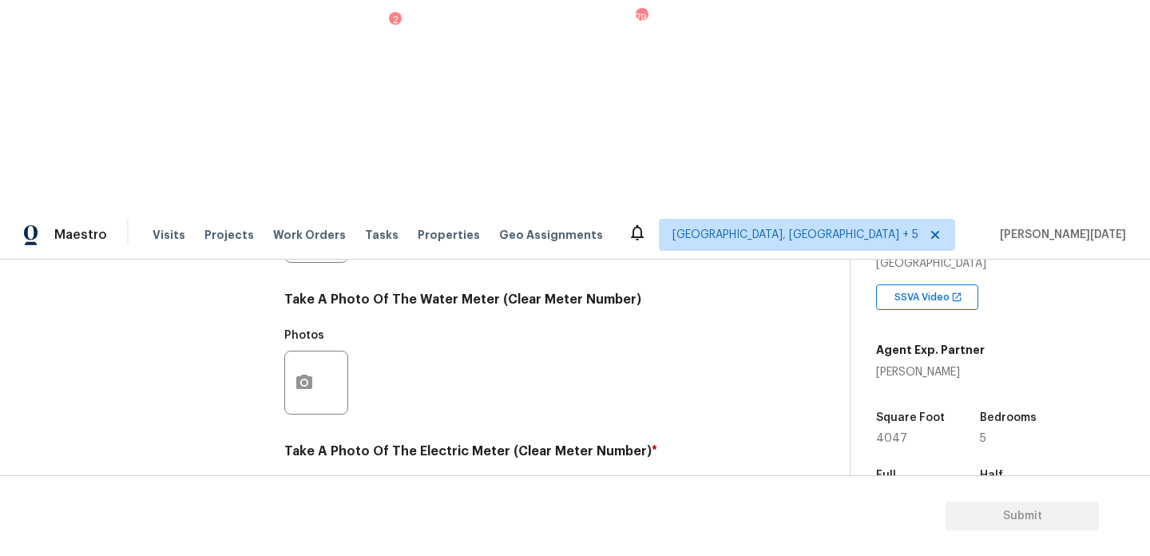
scroll to position [646, 0]
click at [291, 503] on button "button" at bounding box center [304, 534] width 38 height 62
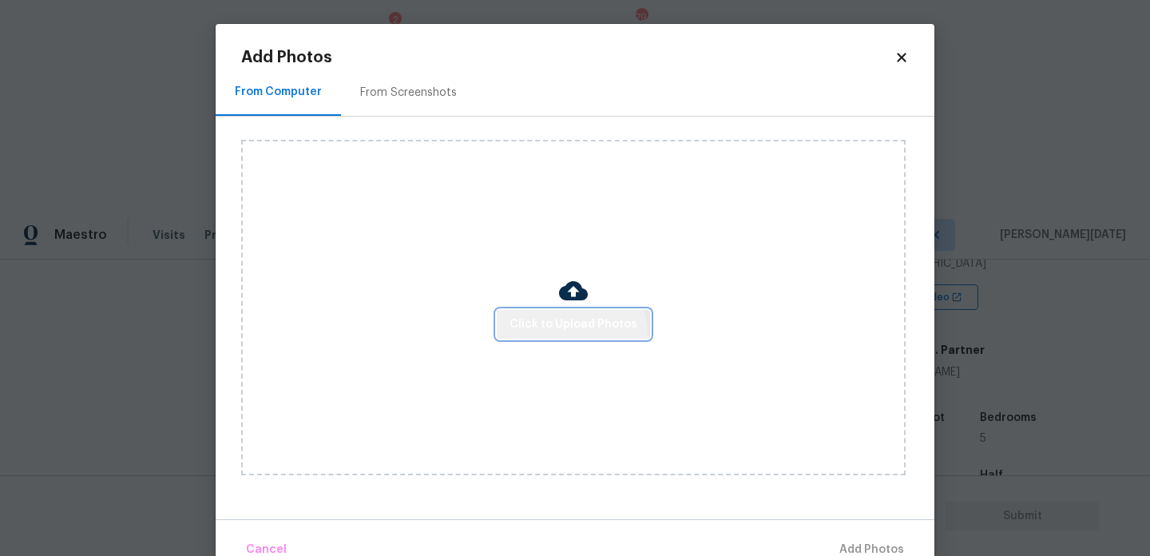
click at [562, 335] on button "Click to Upload Photos" at bounding box center [573, 325] width 153 height 30
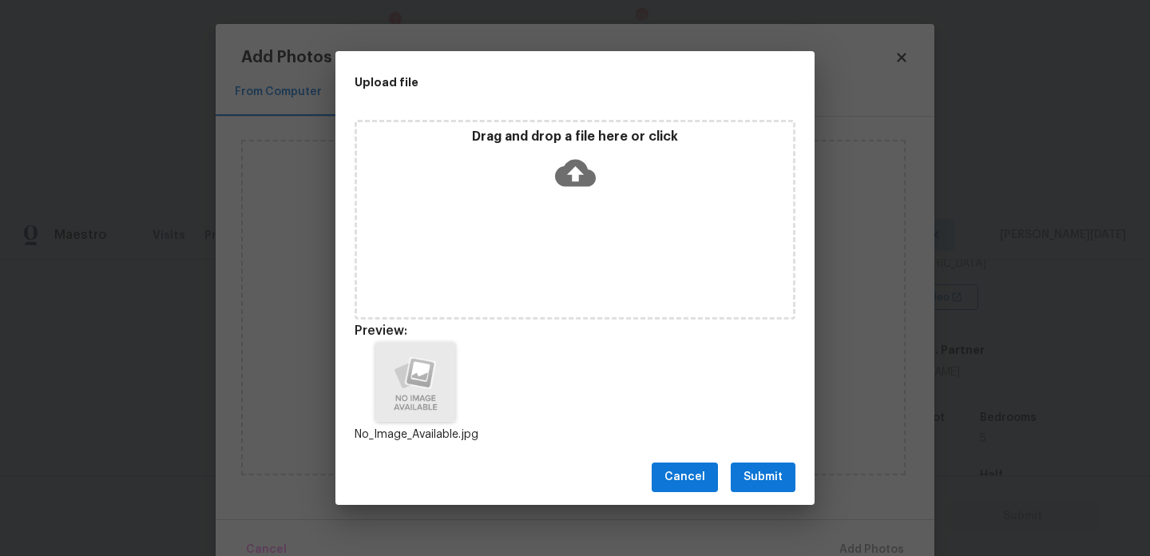
click at [755, 484] on span "Submit" at bounding box center [762, 477] width 39 height 20
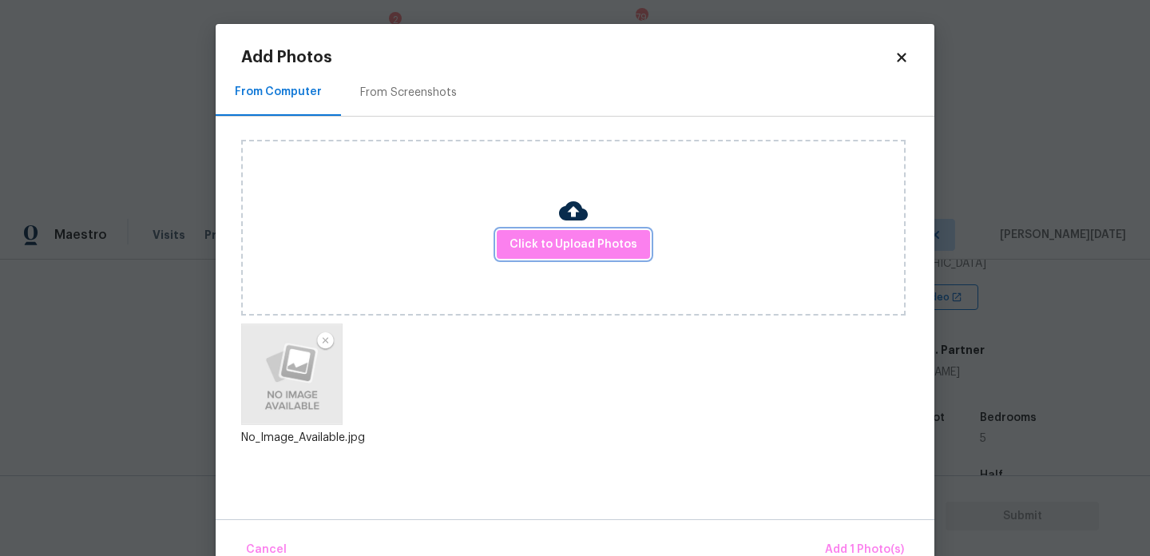
scroll to position [35, 0]
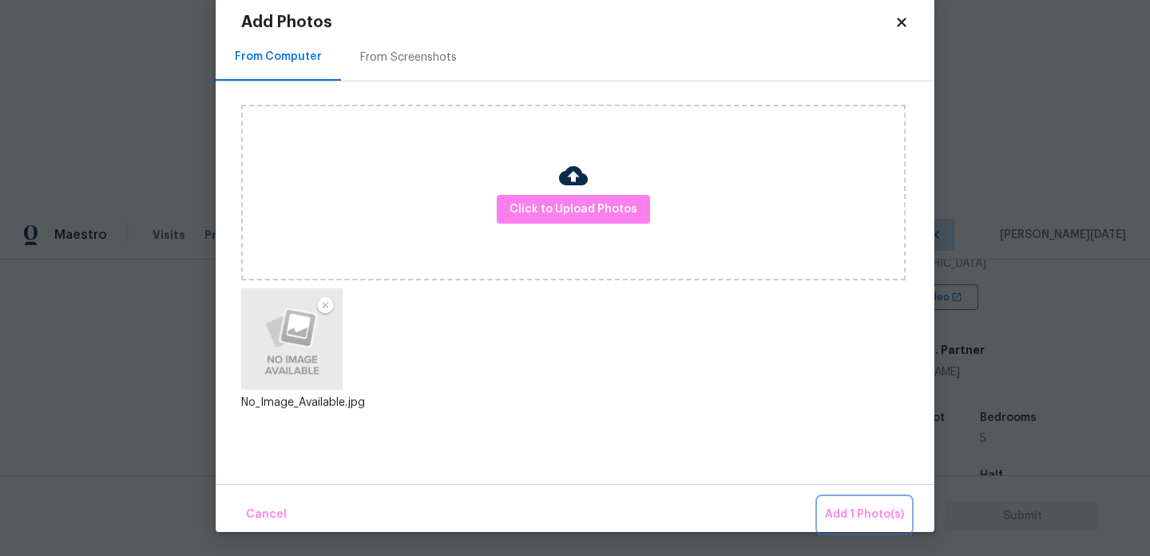
click at [844, 502] on button "Add 1 Photo(s)" at bounding box center [864, 514] width 92 height 34
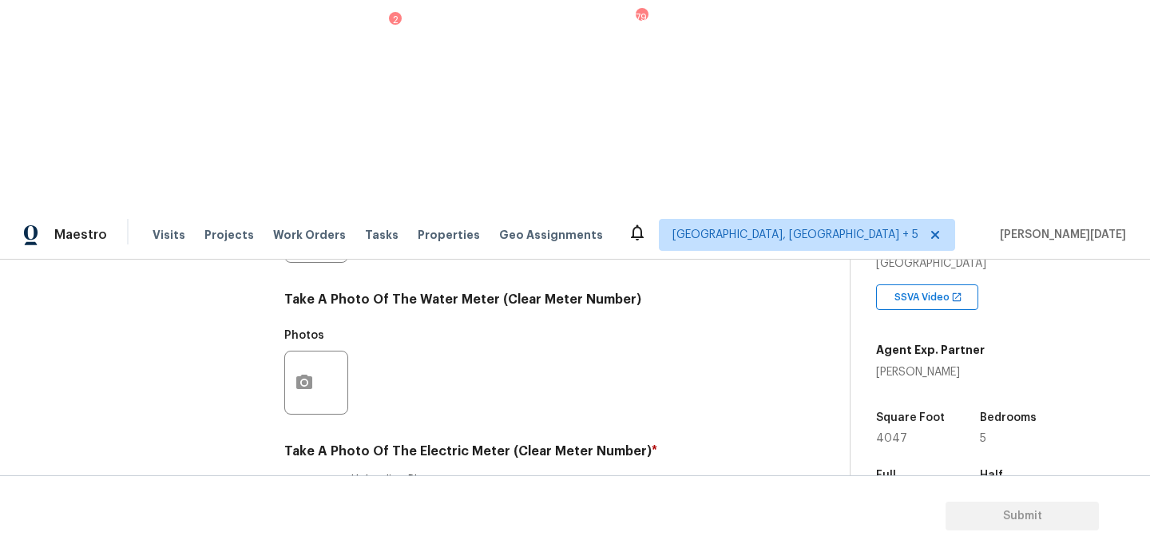
scroll to position [0, 0]
checkbox input "true"
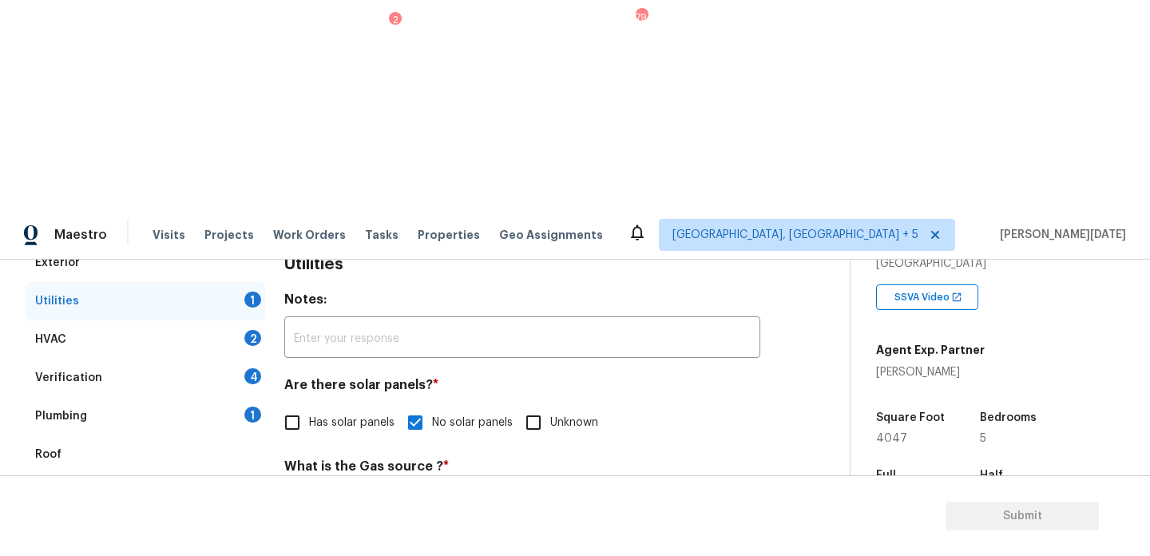
scroll to position [228, 0]
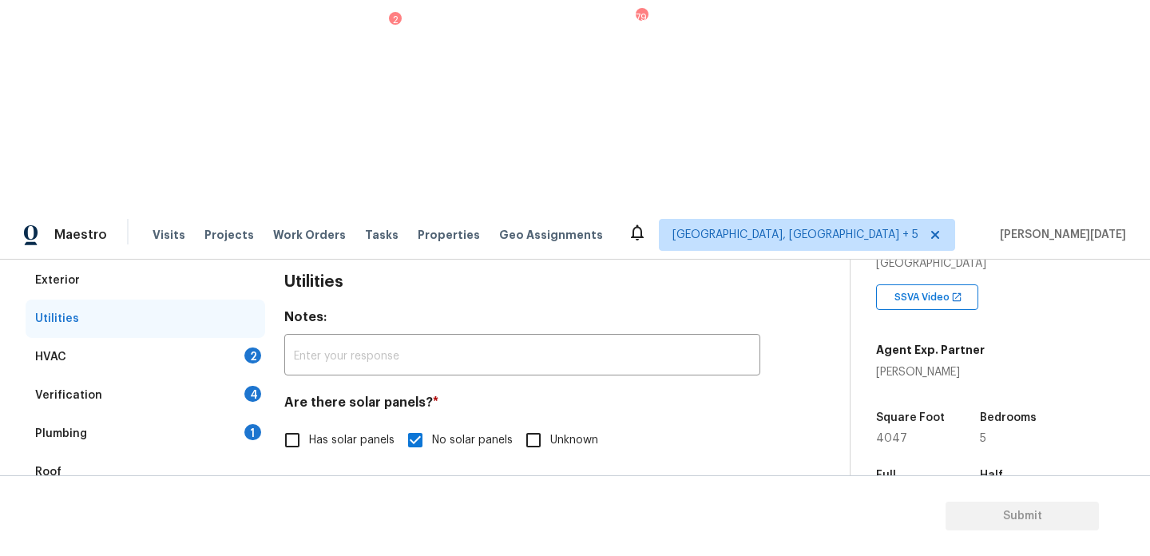
click at [198, 338] on div "HVAC 2" at bounding box center [146, 357] width 240 height 38
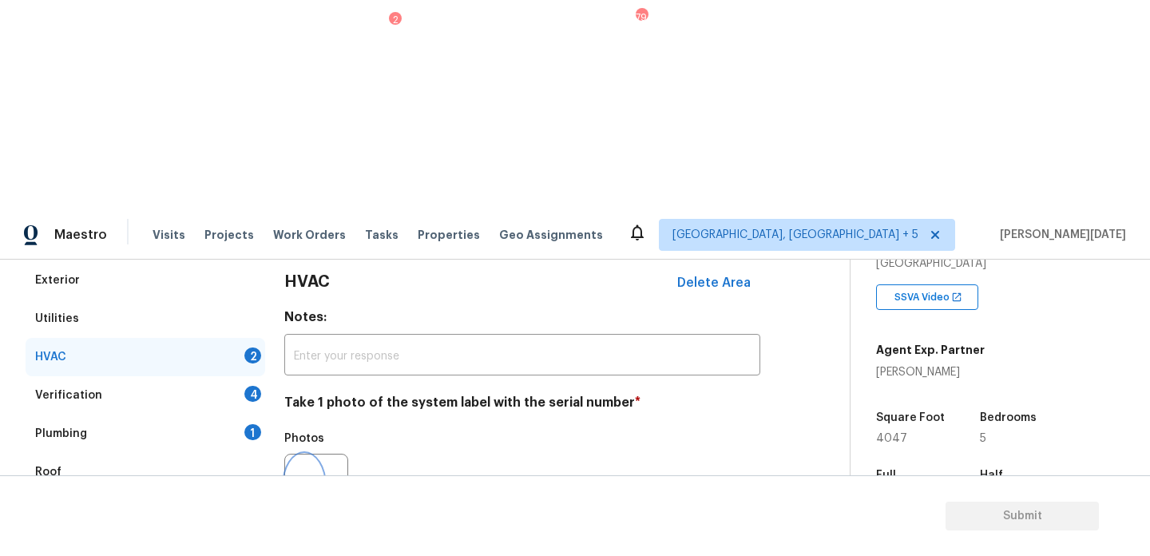
click at [319, 454] on button "button" at bounding box center [304, 485] width 38 height 62
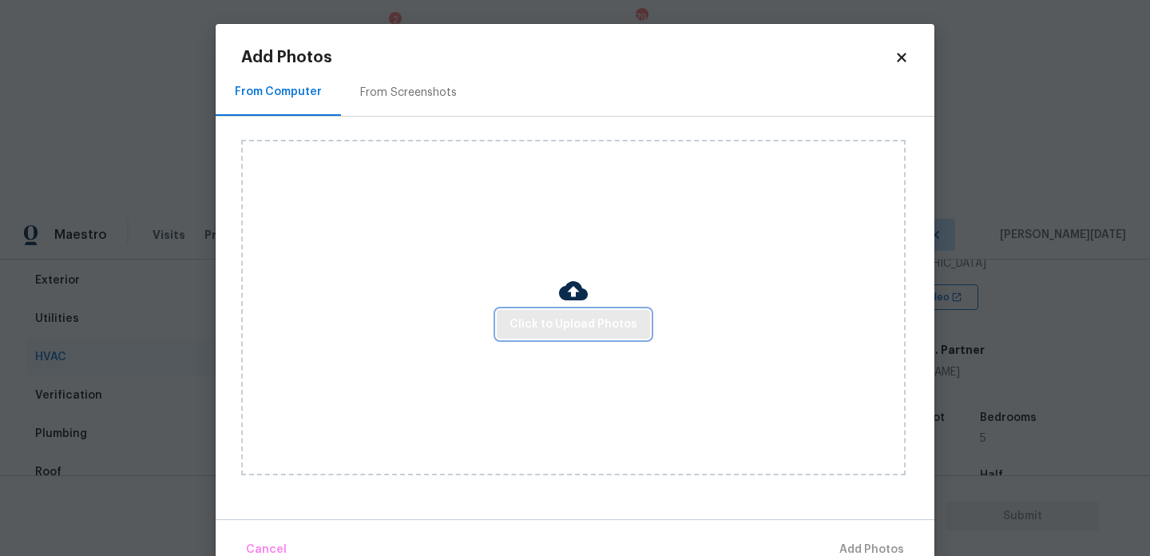
click at [578, 320] on span "Click to Upload Photos" at bounding box center [573, 325] width 128 height 20
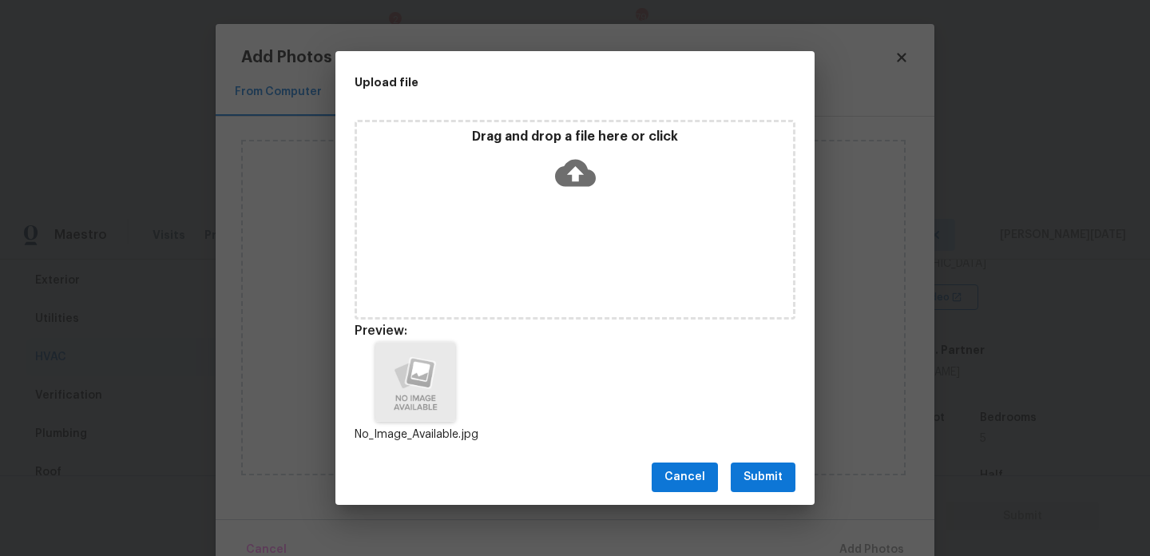
click at [775, 458] on div "Cancel Submit" at bounding box center [574, 477] width 479 height 55
click at [769, 475] on span "Submit" at bounding box center [762, 477] width 39 height 20
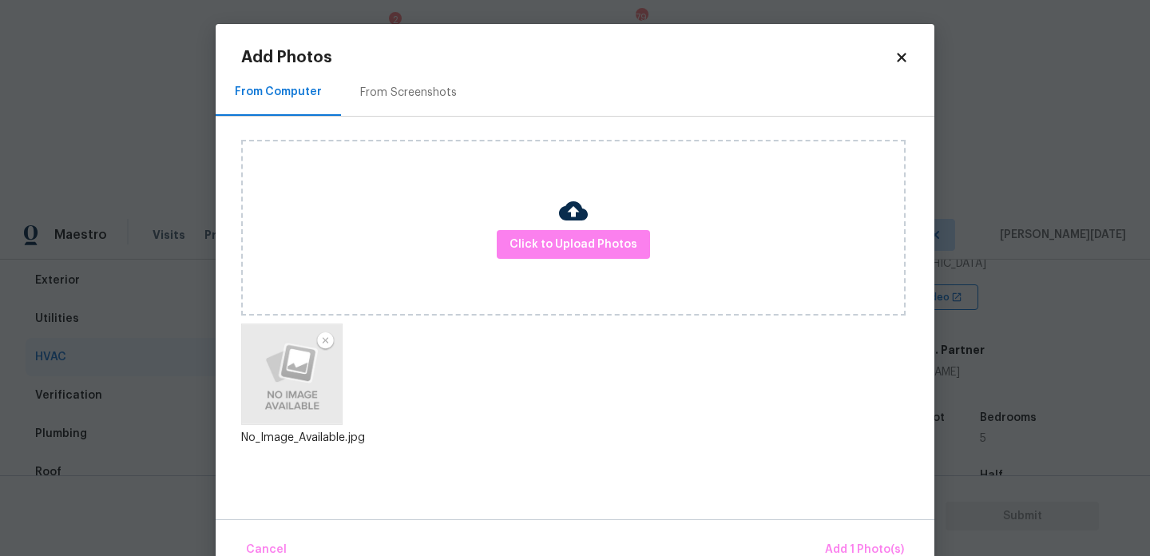
click at [857, 530] on div "Cancel Add 1 Photo(s)" at bounding box center [575, 543] width 719 height 48
click at [856, 537] on button "Add 1 Photo(s)" at bounding box center [864, 550] width 92 height 34
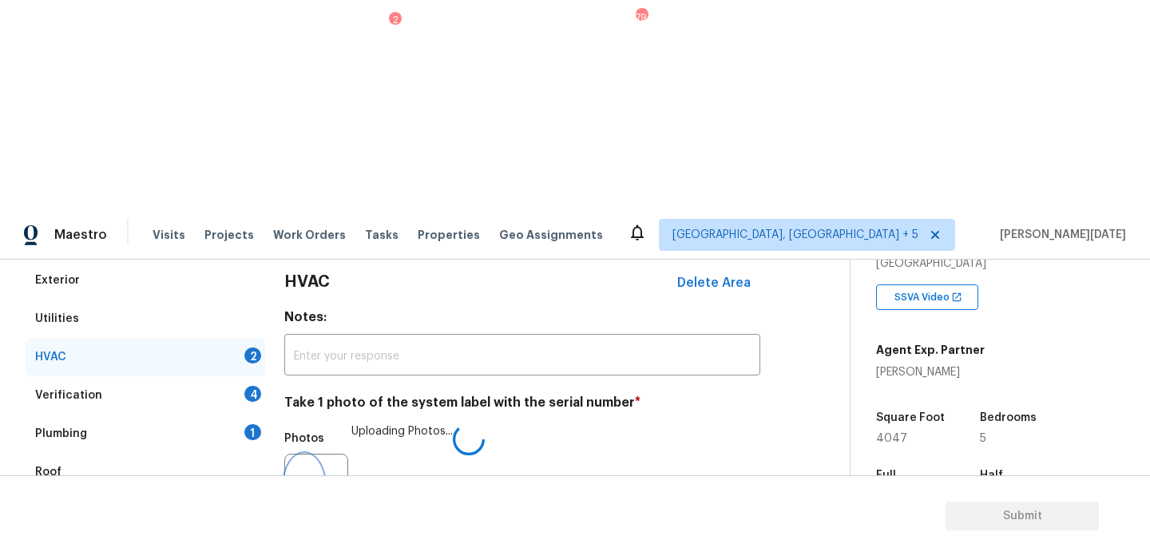
scroll to position [266, 0]
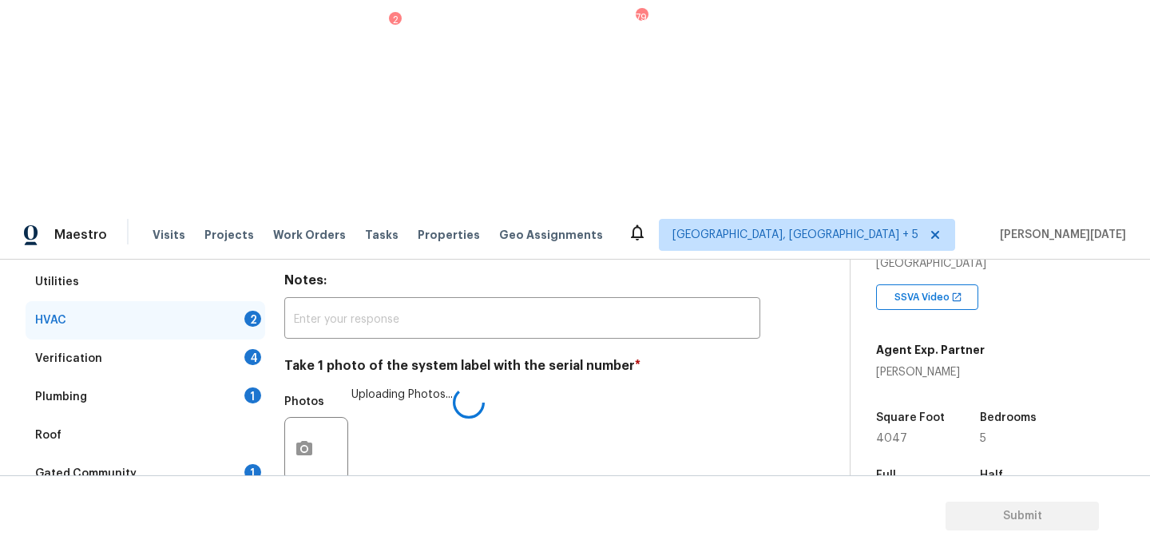
checkbox input "true"
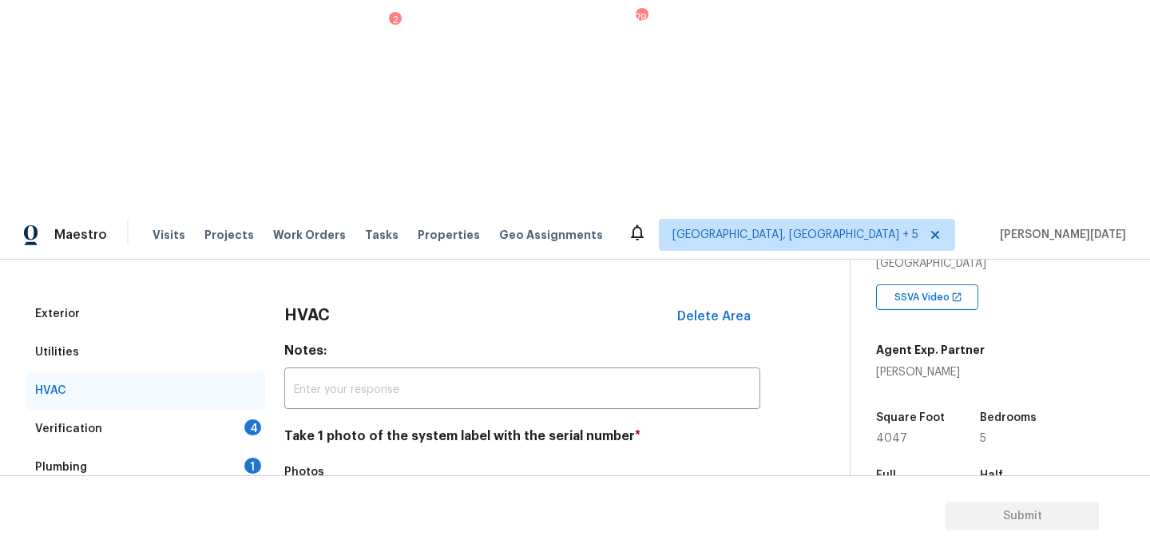
click at [244, 410] on div "Verification 4" at bounding box center [146, 429] width 240 height 38
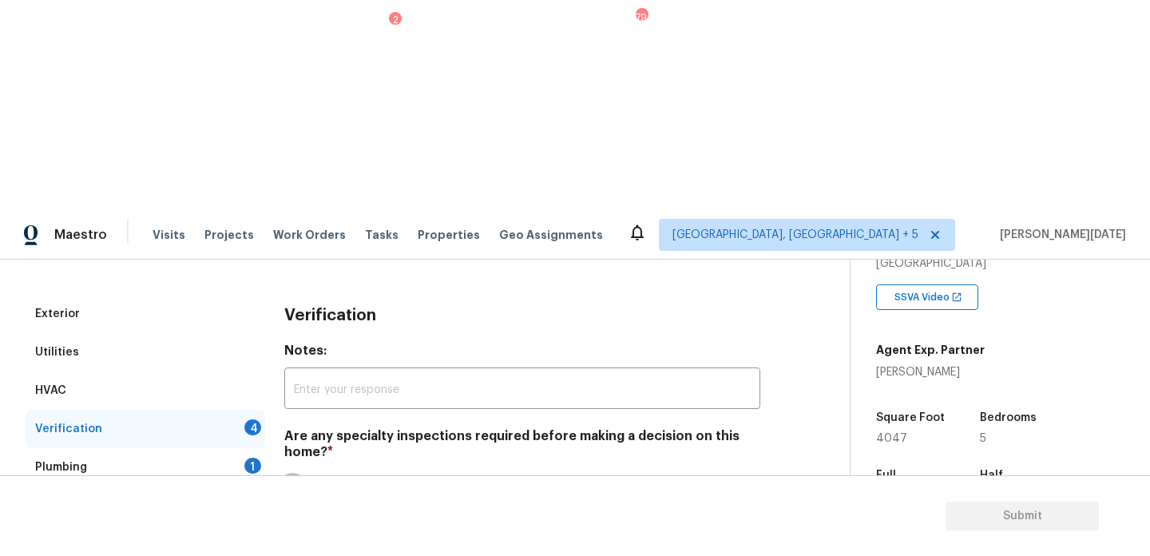
click at [289, 473] on input "No specialty inspection required" at bounding box center [292, 490] width 34 height 34
checkbox input "true"
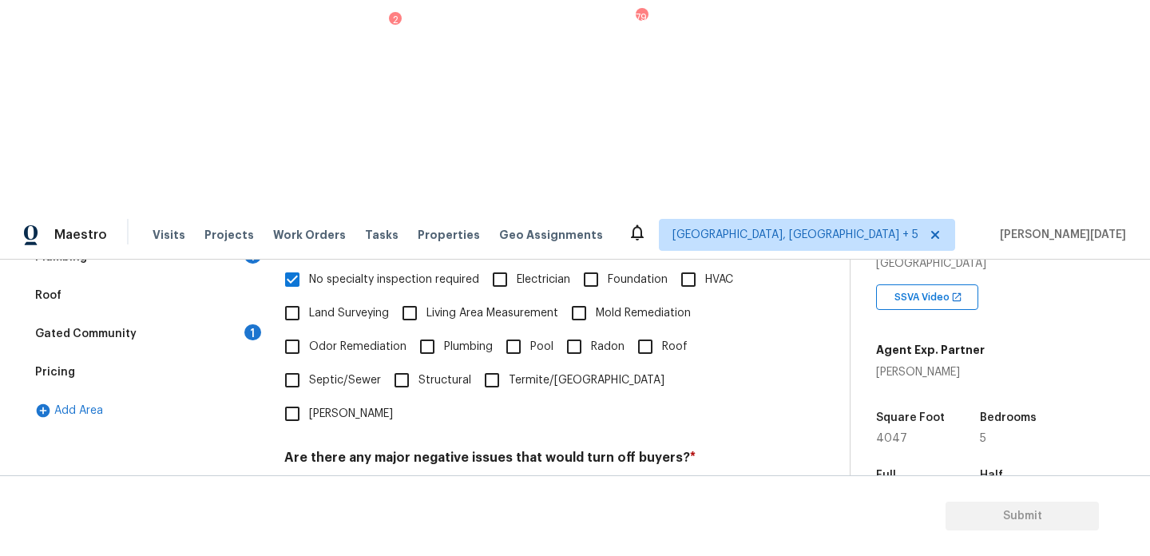
click at [340, 478] on input "No" at bounding box center [348, 495] width 34 height 34
checkbox input "true"
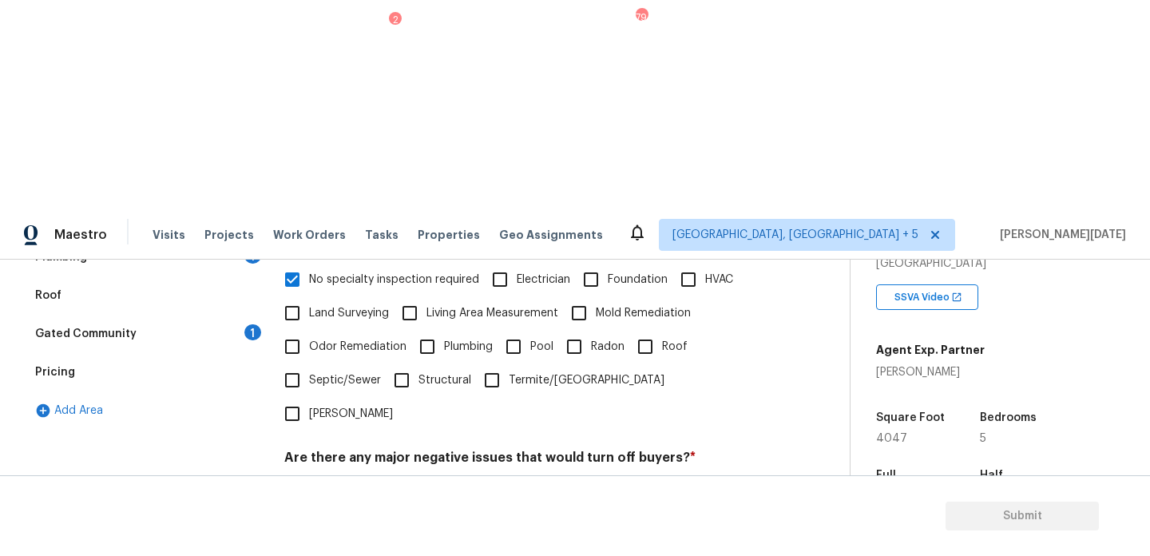
checkbox input "true"
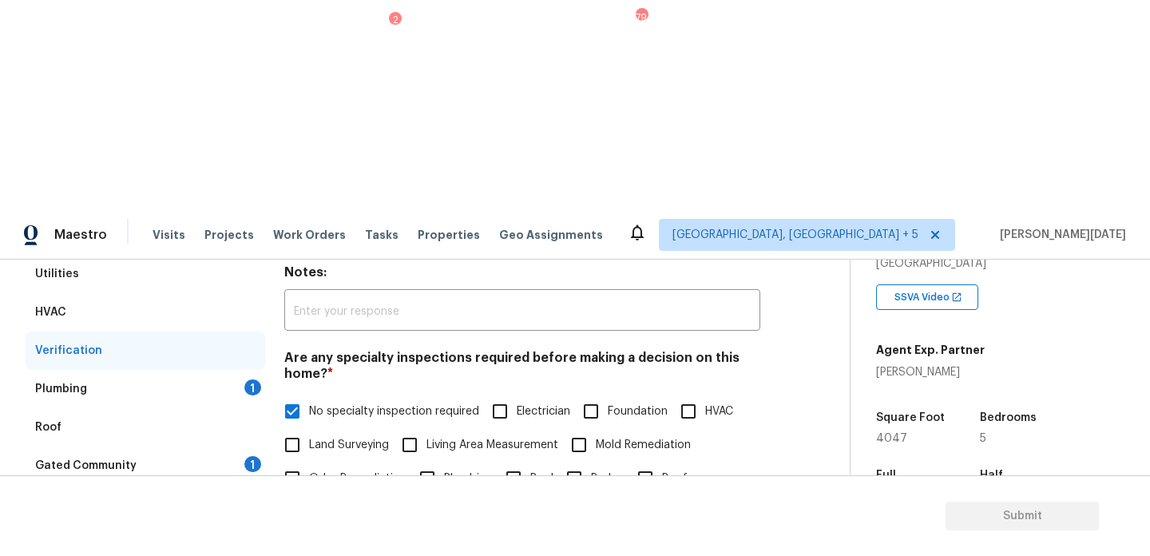
click at [238, 370] on div "Plumbing 1" at bounding box center [146, 389] width 240 height 38
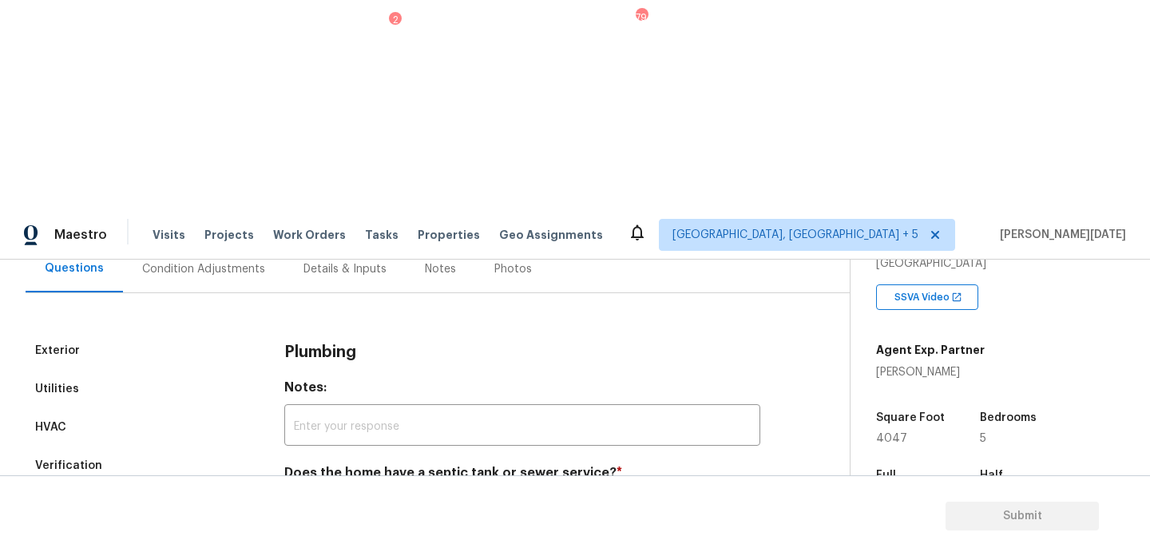
scroll to position [158, 0]
click at [298, 493] on input "Sewer" at bounding box center [292, 510] width 34 height 34
checkbox input "true"
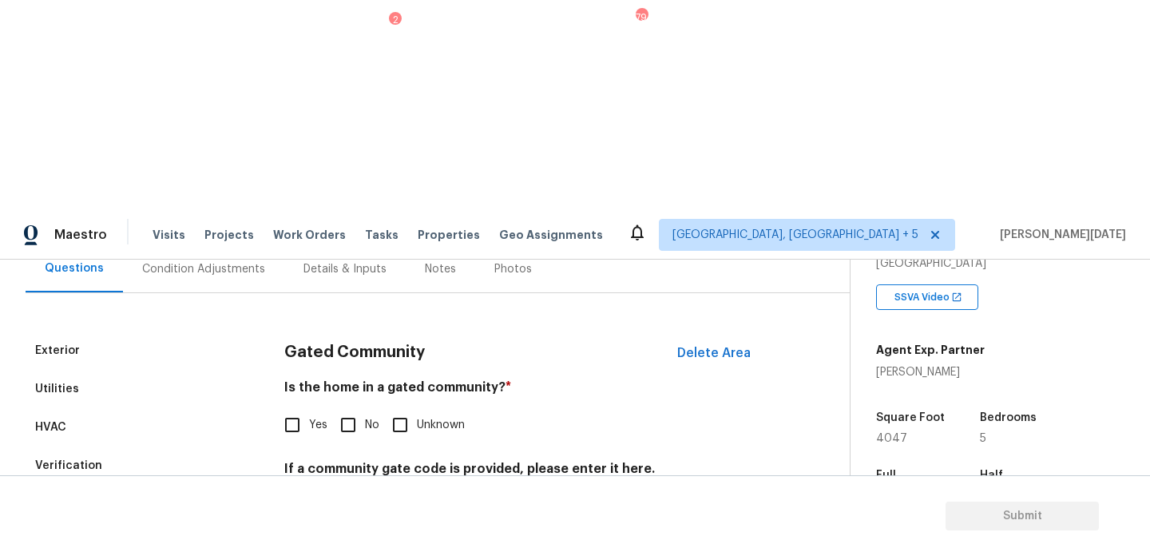
click at [364, 408] on label "No" at bounding box center [355, 425] width 48 height 34
click at [364, 408] on input "No" at bounding box center [348, 425] width 34 height 34
checkbox input "true"
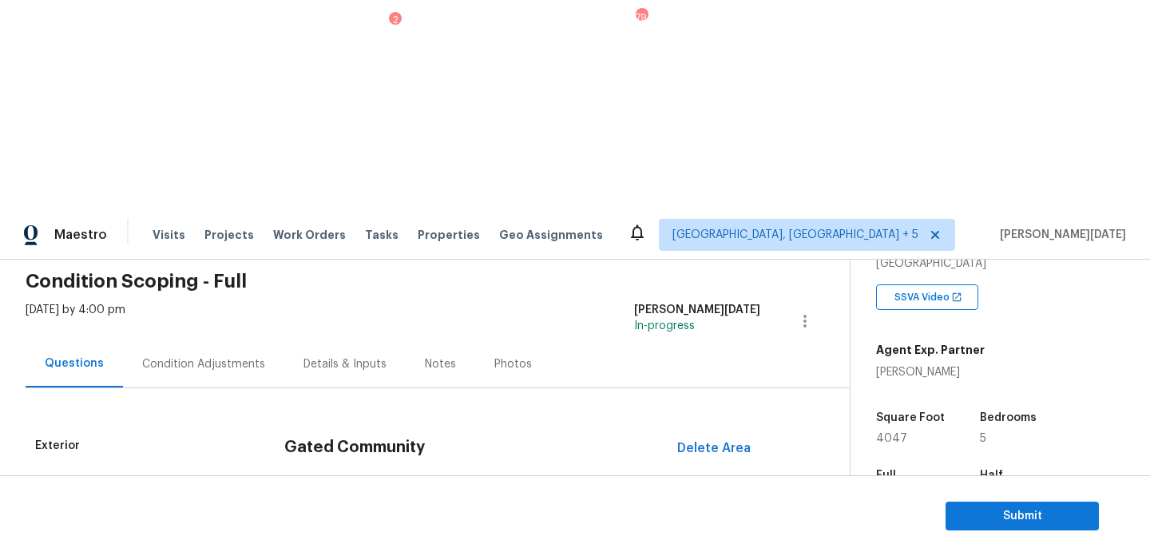
click at [200, 340] on div "Condition Adjustments" at bounding box center [203, 363] width 161 height 47
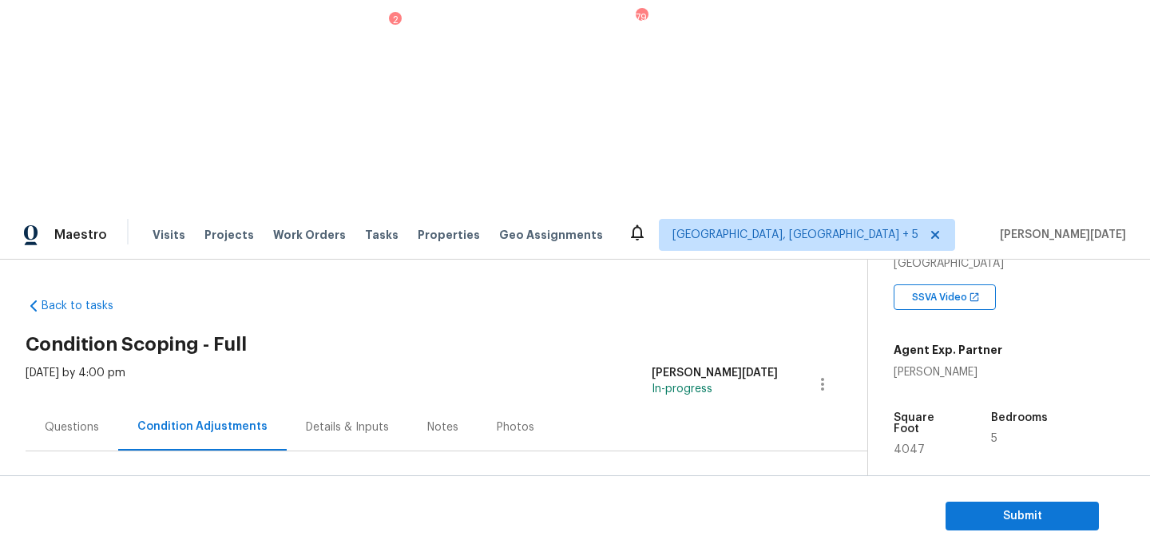
click at [690, 541] on span "Add Condition Adjustment" at bounding box center [738, 548] width 161 height 14
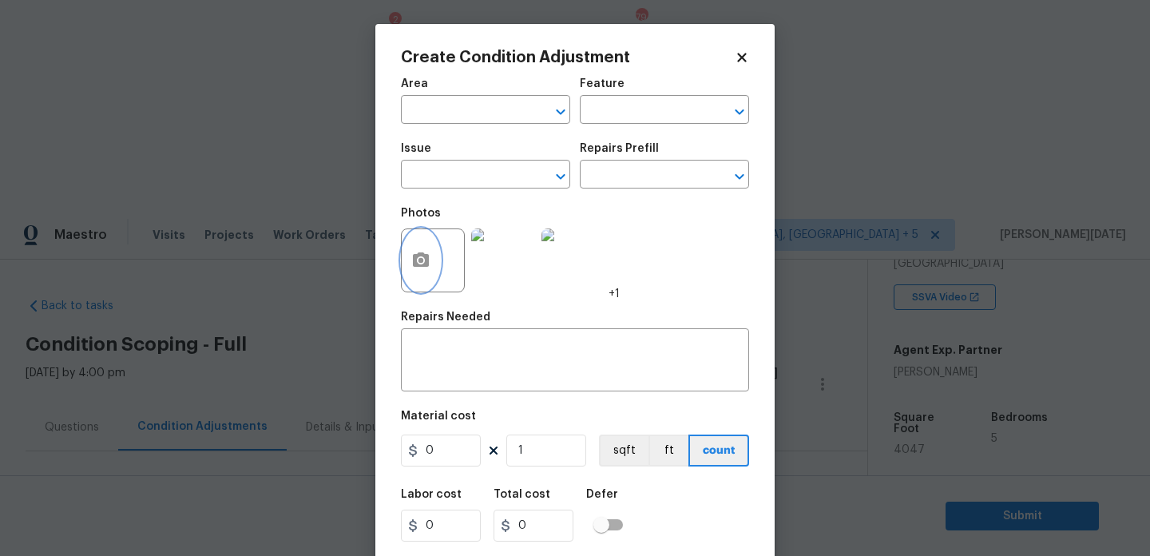
click at [422, 252] on icon "button" at bounding box center [420, 260] width 19 height 19
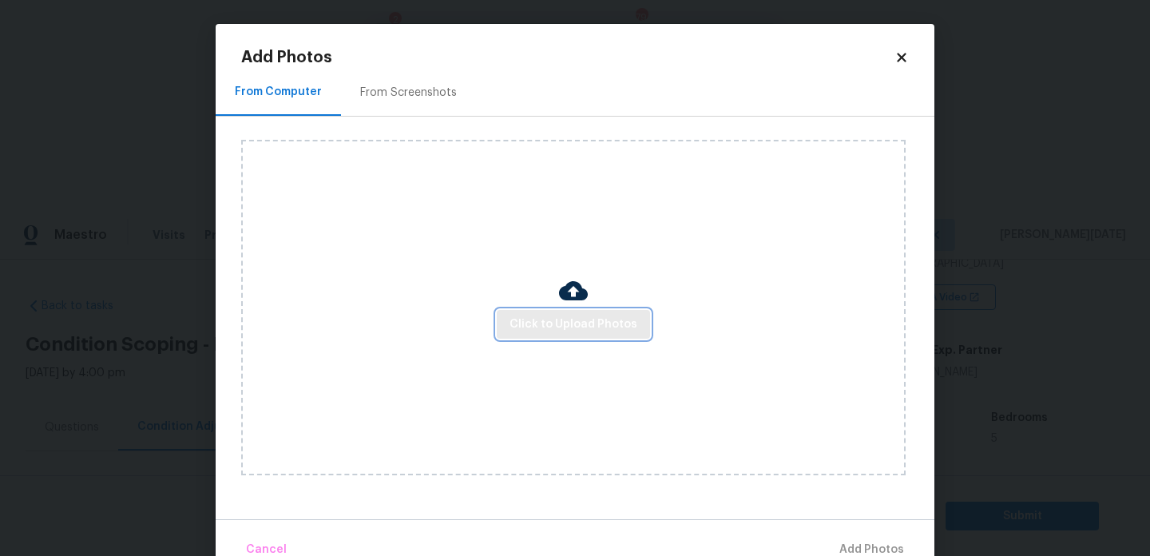
click at [583, 327] on span "Click to Upload Photos" at bounding box center [573, 325] width 128 height 20
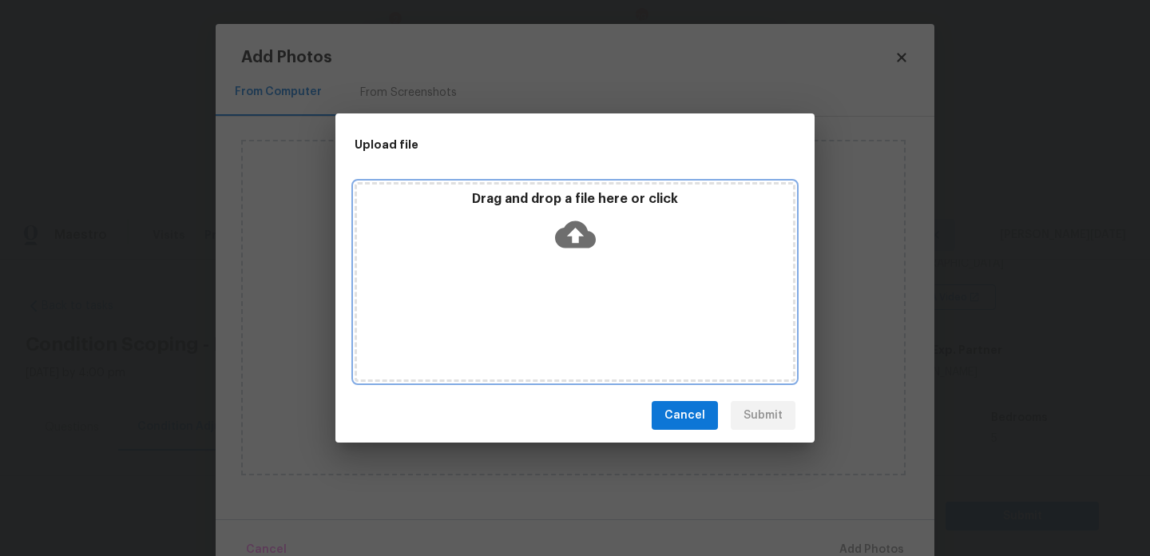
click at [583, 327] on div "Drag and drop a file here or click" at bounding box center [575, 282] width 441 height 200
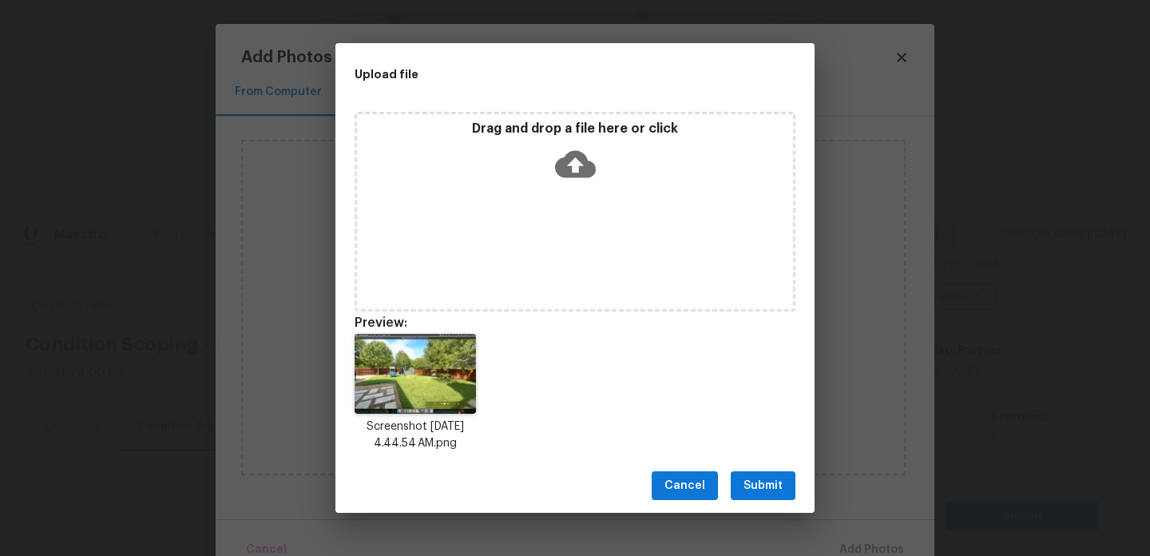
click at [764, 492] on span "Submit" at bounding box center [762, 486] width 39 height 20
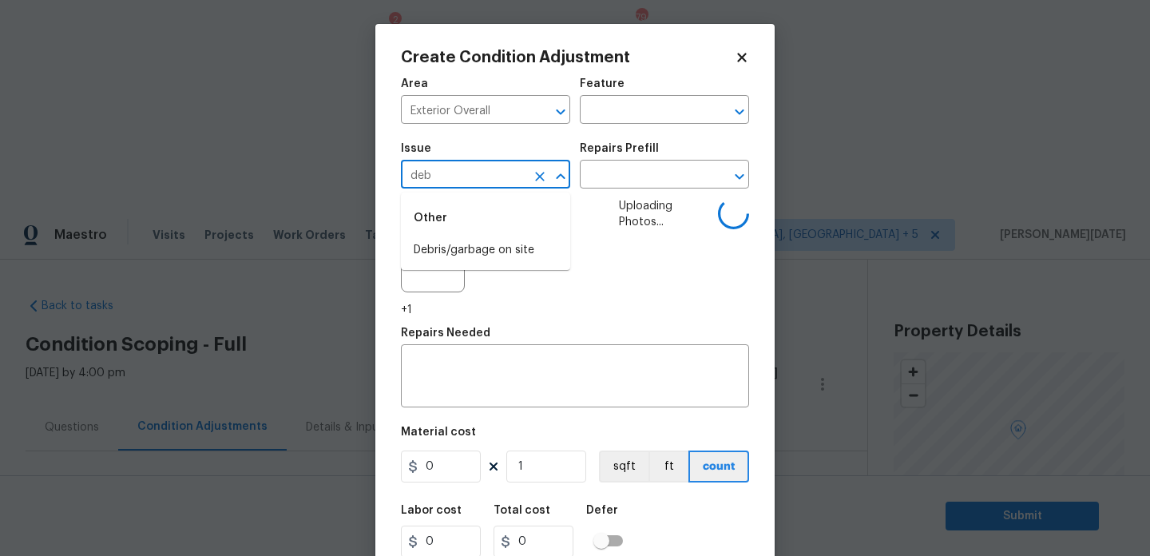
scroll to position [298, 0]
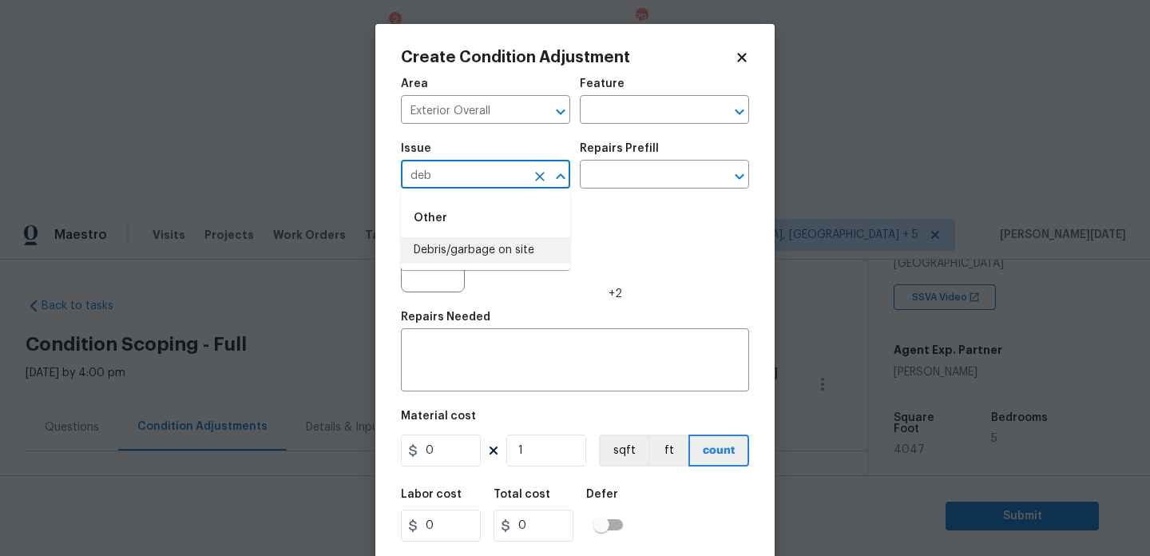
click at [512, 265] on ul "Other Debris/garbage on site" at bounding box center [485, 230] width 169 height 77
click at [525, 253] on li "Debris/garbage on site" at bounding box center [485, 250] width 169 height 26
type input "Debris/garbage on site"
click at [649, 188] on input "text" at bounding box center [642, 176] width 125 height 25
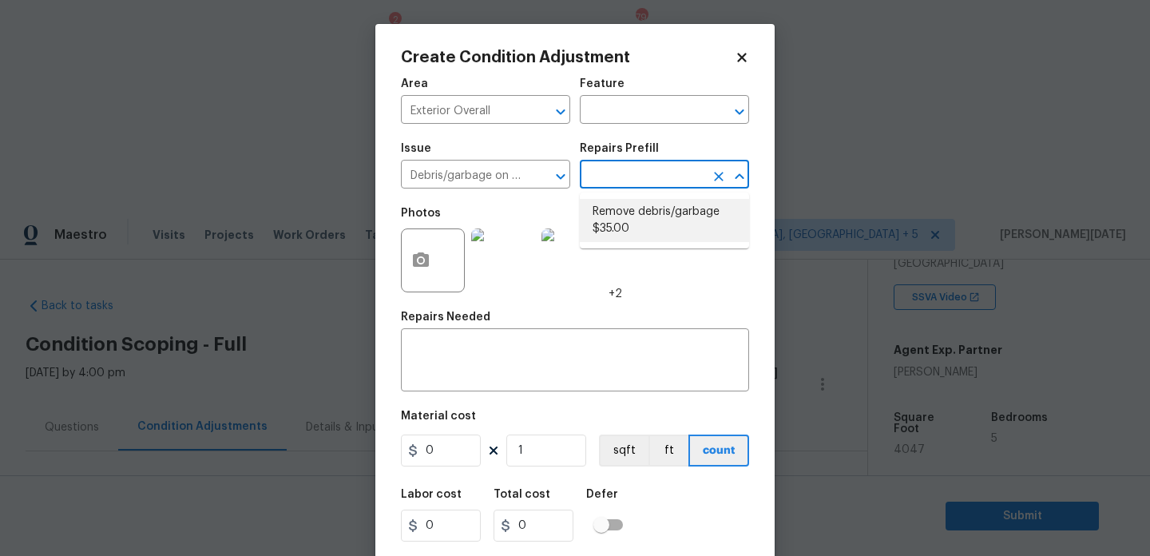
click at [652, 230] on li "Remove debris/garbage $35.00" at bounding box center [664, 220] width 169 height 43
type input "35"
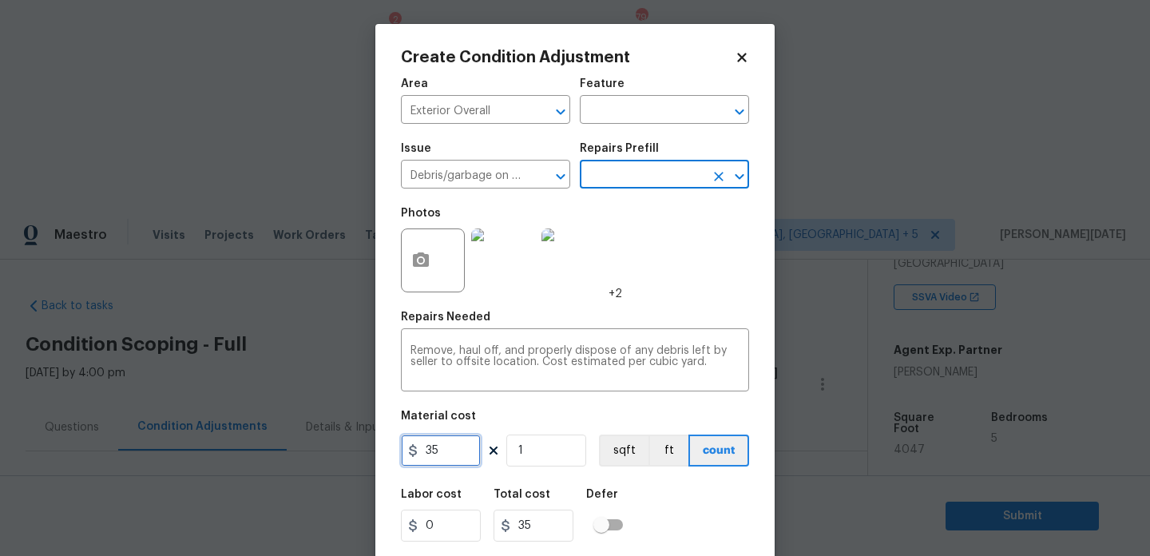
drag, startPoint x: 293, startPoint y: 456, endPoint x: 133, endPoint y: 456, distance: 159.7
click at [133, 456] on div "Create Condition Adjustment Area Exterior Overall ​ Feature ​ Issue Debris/garb…" at bounding box center [575, 278] width 1150 height 556
drag, startPoint x: 473, startPoint y: 450, endPoint x: 229, endPoint y: 450, distance: 244.3
click at [229, 450] on div "Create Condition Adjustment Area Exterior Overall ​ Feature ​ Issue Debris/garb…" at bounding box center [575, 278] width 1150 height 556
type input "750"
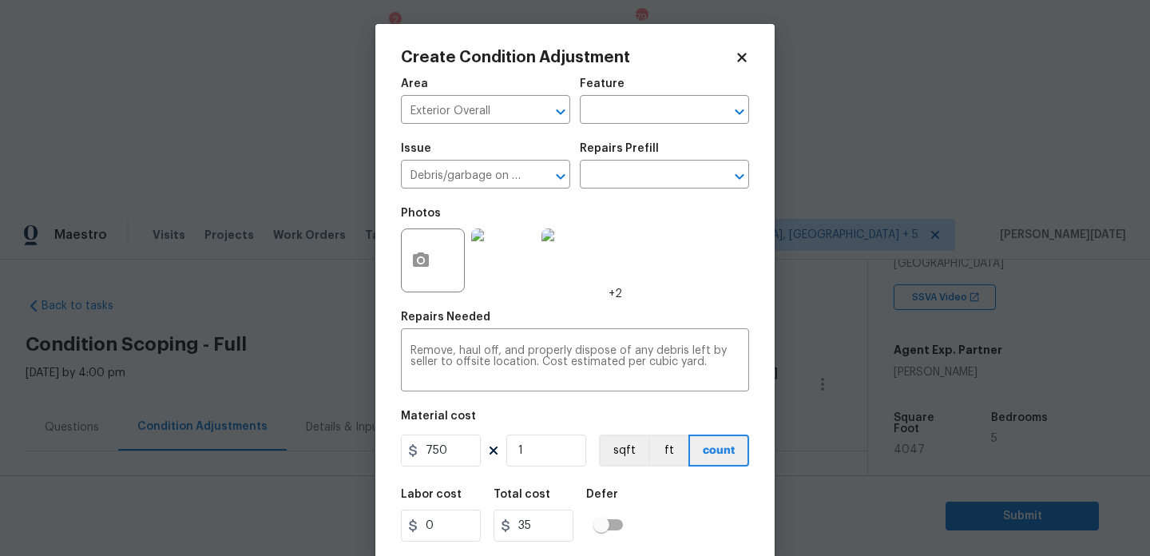
type input "750"
click at [668, 249] on div "Photos +2" at bounding box center [575, 250] width 348 height 104
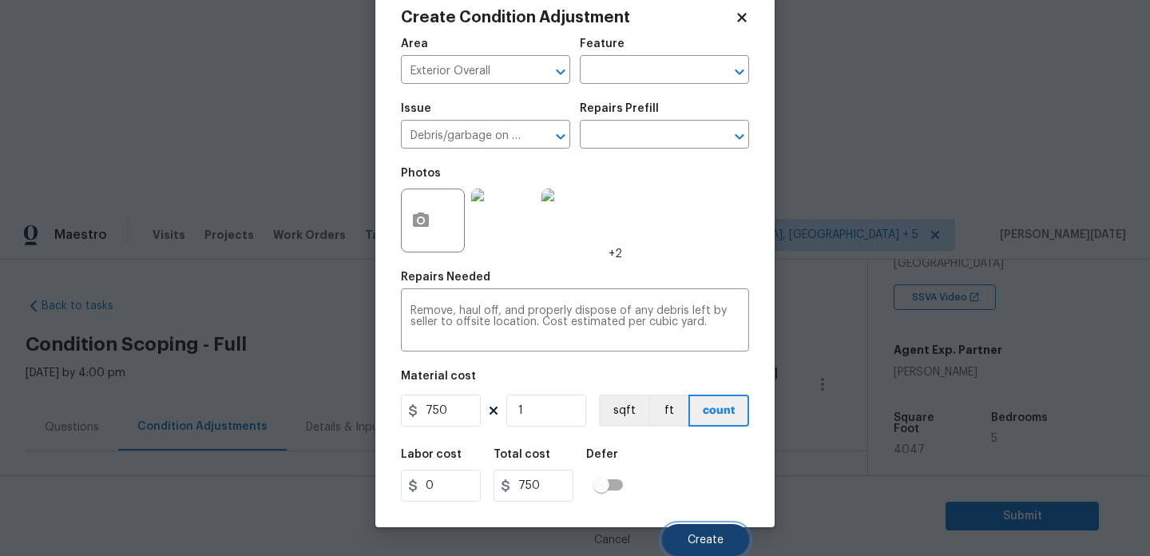
click at [694, 525] on button "Create" at bounding box center [705, 540] width 87 height 32
click at [711, 275] on div "Repairs Needed" at bounding box center [575, 281] width 348 height 21
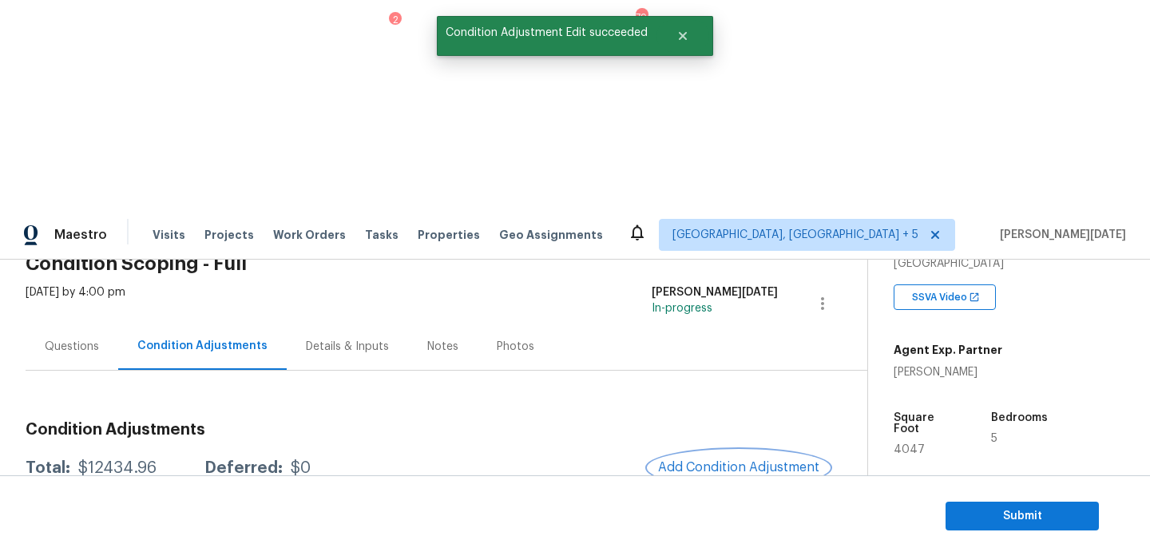
scroll to position [83, 0]
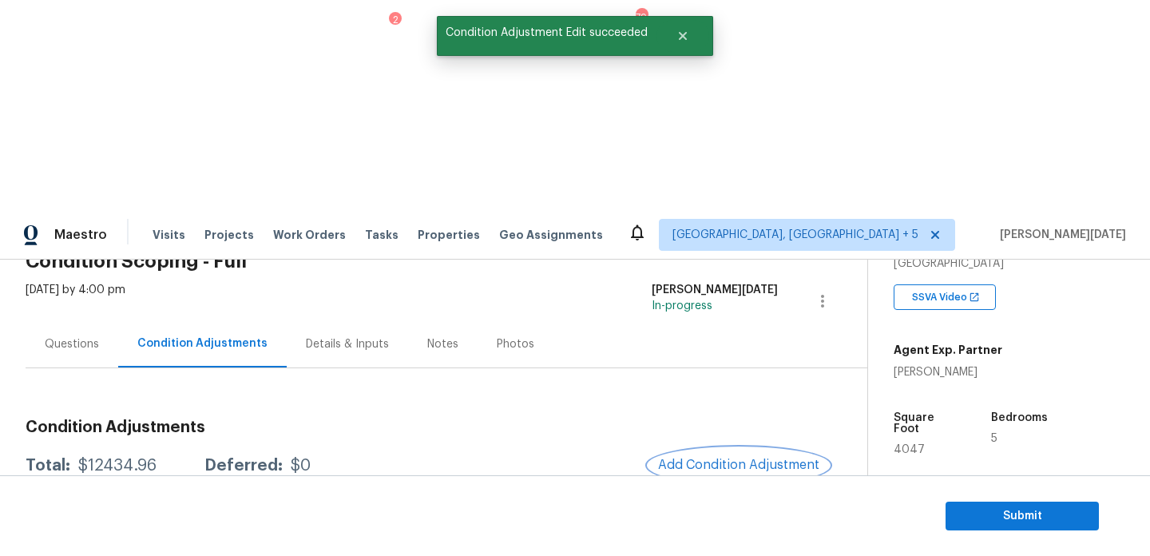
click at [729, 458] on span "Add Condition Adjustment" at bounding box center [738, 465] width 161 height 14
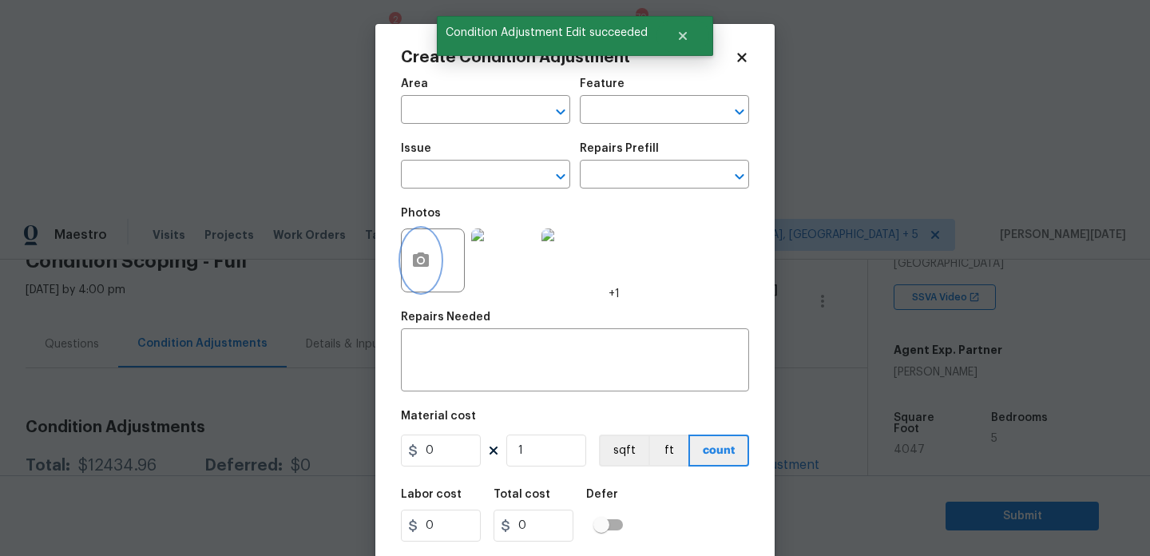
click at [421, 279] on button "button" at bounding box center [421, 260] width 38 height 62
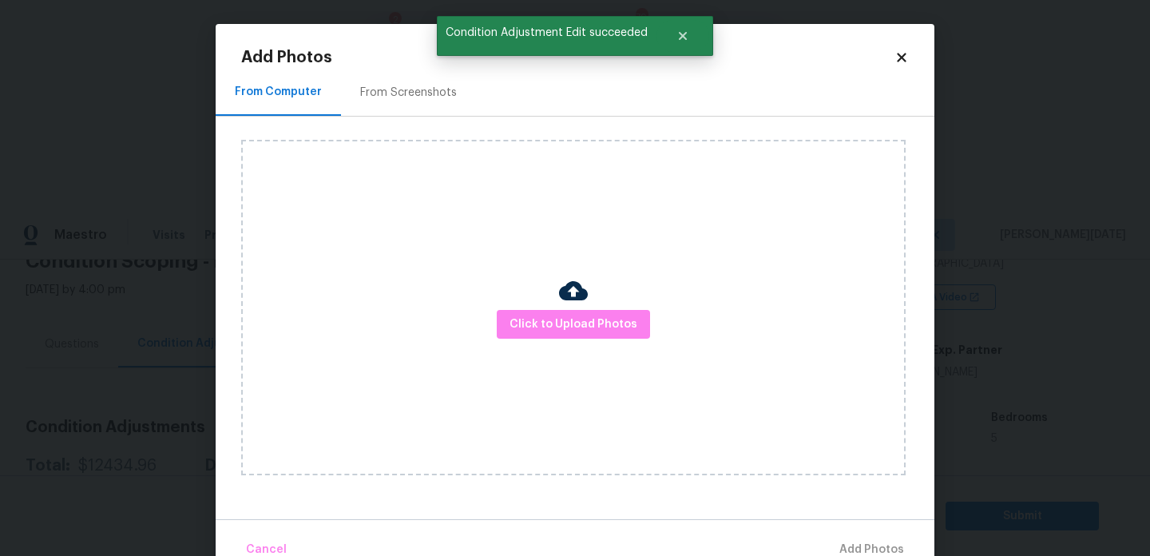
click at [573, 343] on div "Click to Upload Photos" at bounding box center [573, 307] width 664 height 335
click at [592, 327] on span "Click to Upload Photos" at bounding box center [573, 325] width 128 height 20
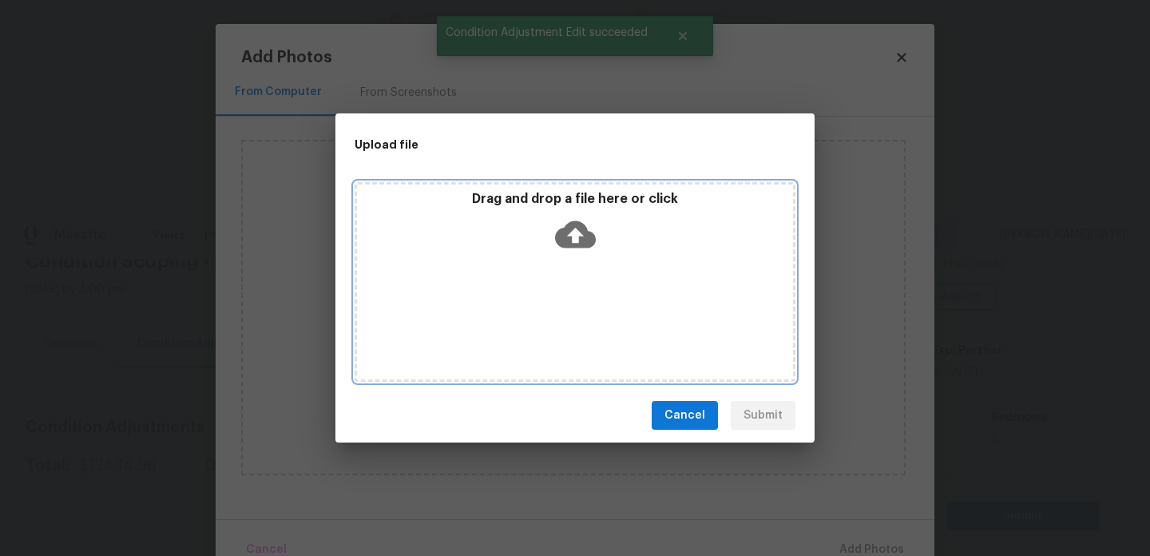
click at [592, 327] on div "Drag and drop a file here or click" at bounding box center [575, 282] width 441 height 200
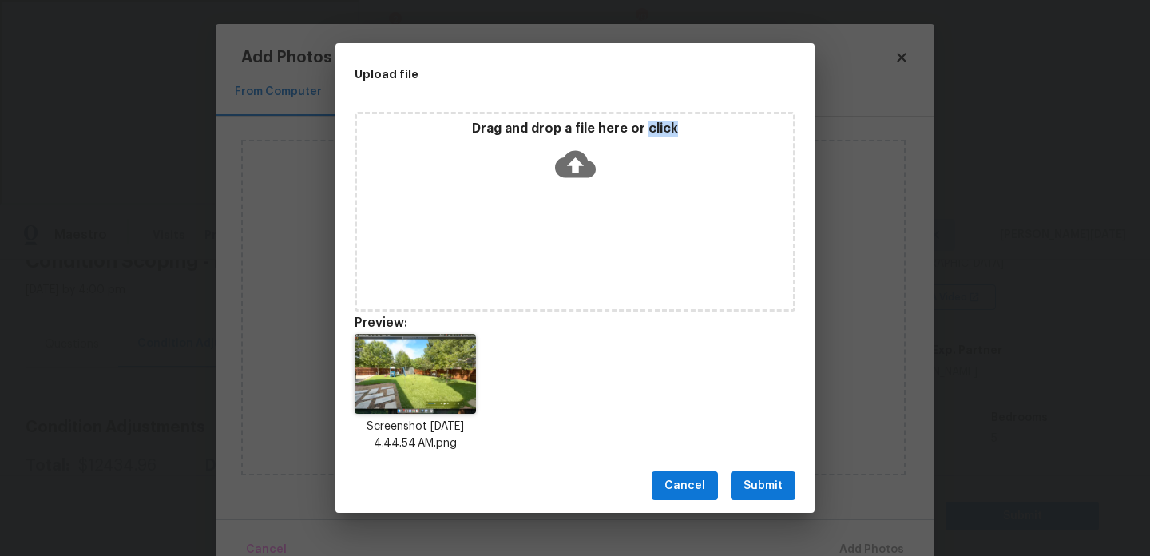
click at [776, 488] on span "Submit" at bounding box center [762, 486] width 39 height 20
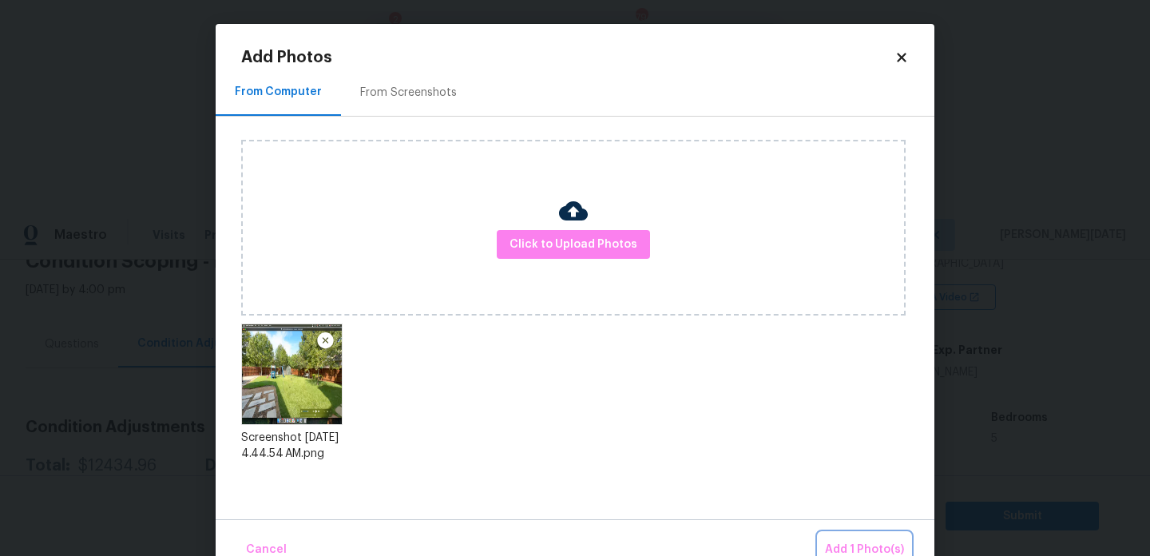
click at [861, 546] on span "Add 1 Photo(s)" at bounding box center [864, 550] width 79 height 20
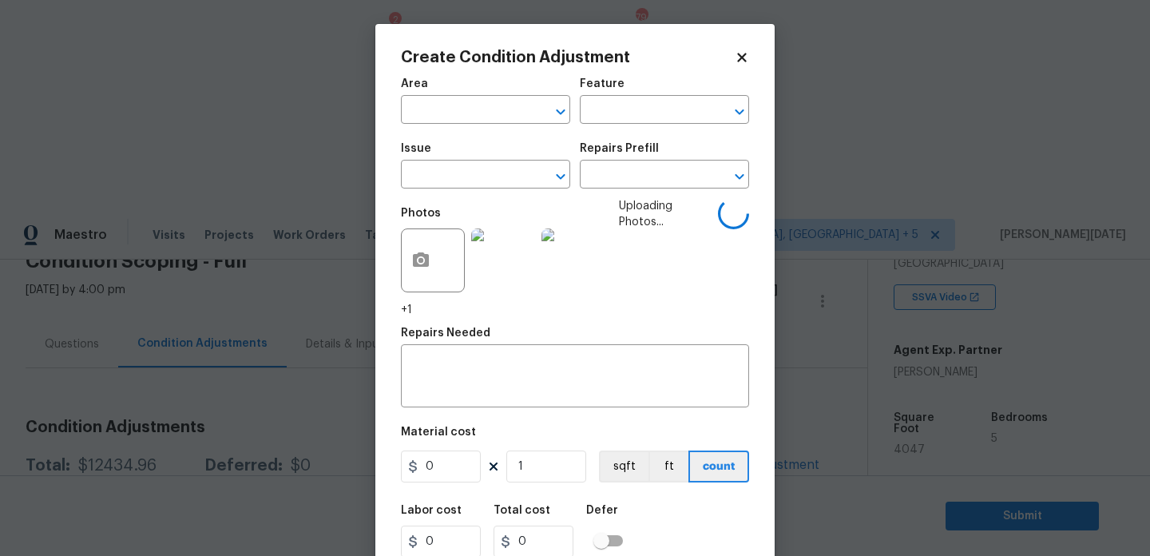
click at [426, 90] on div "Area" at bounding box center [485, 88] width 169 height 21
click at [422, 108] on input "text" at bounding box center [463, 111] width 125 height 25
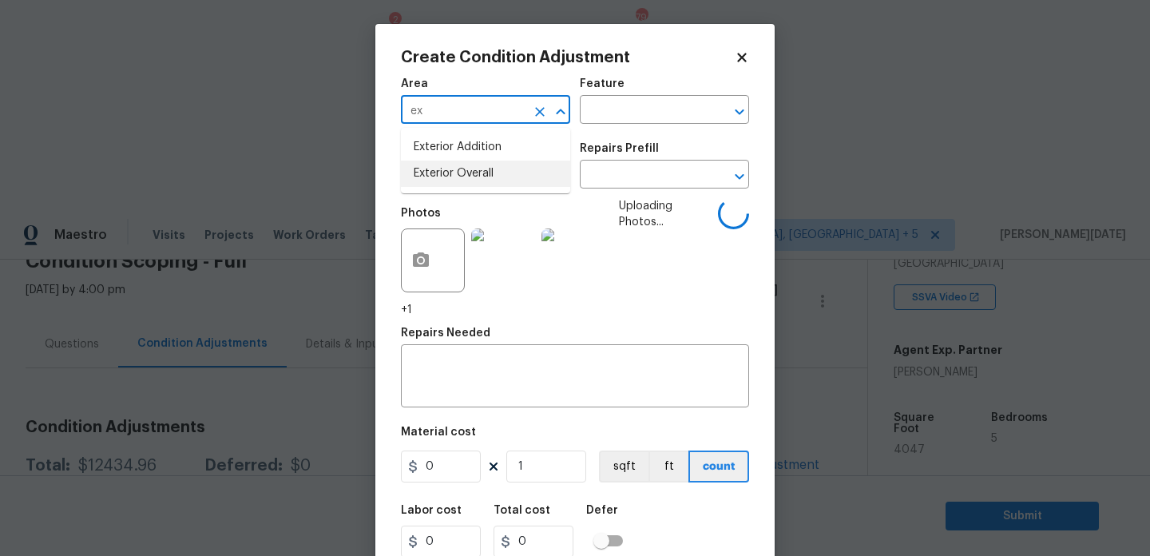
click at [454, 168] on li "Exterior Overall" at bounding box center [485, 173] width 169 height 26
type input "Exterior Overall"
click at [454, 168] on input "text" at bounding box center [463, 176] width 125 height 25
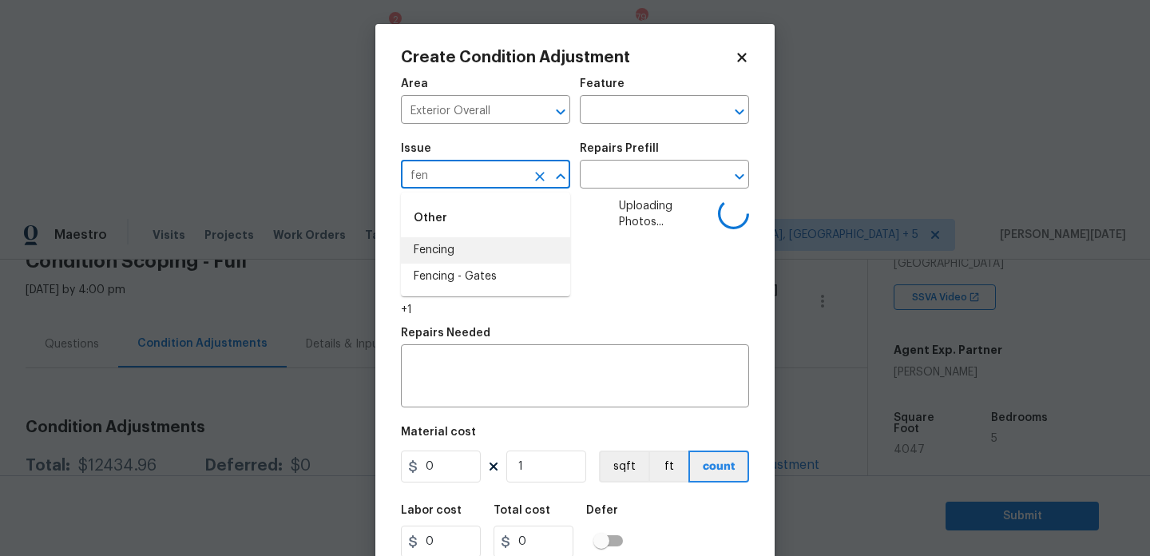
click at [448, 252] on li "Fencing" at bounding box center [485, 250] width 169 height 26
type input "Fencing"
click at [628, 109] on input "text" at bounding box center [642, 111] width 125 height 25
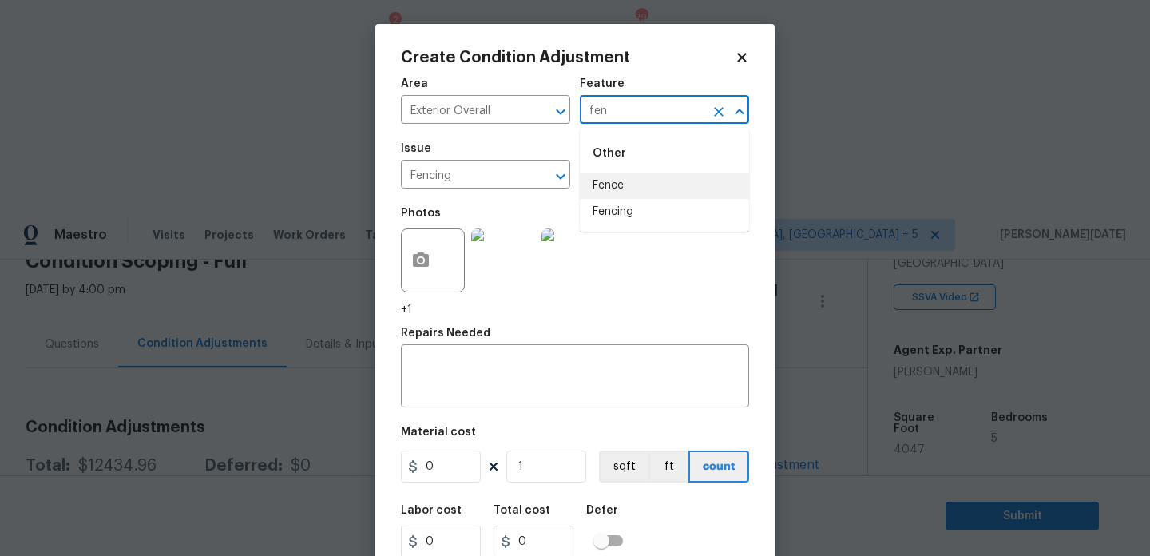
click at [673, 195] on li "Fence" at bounding box center [664, 185] width 169 height 26
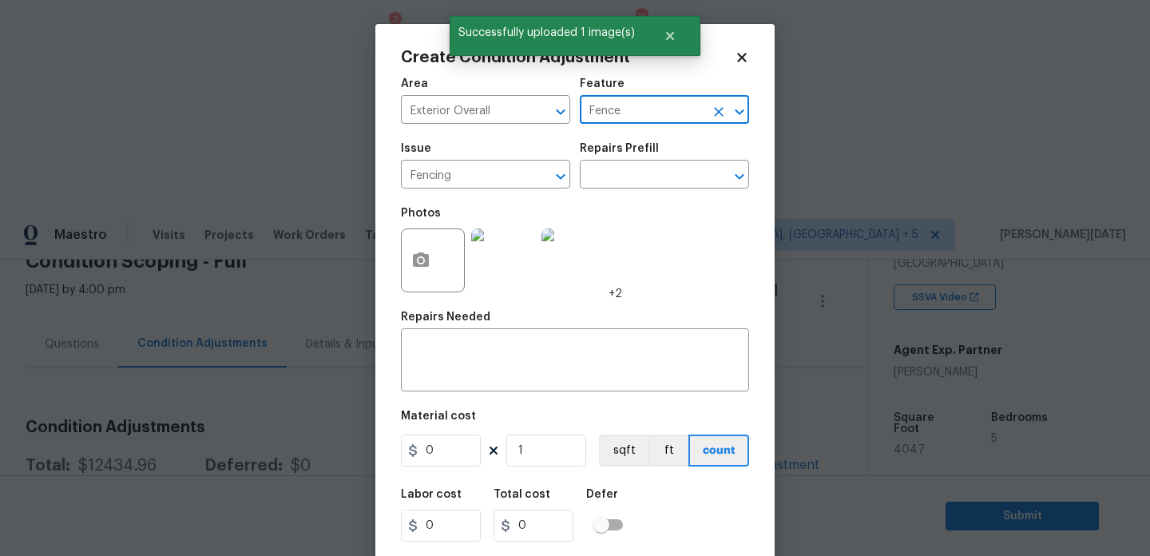
type input "Fence"
click at [465, 454] on input "0" at bounding box center [441, 450] width 80 height 32
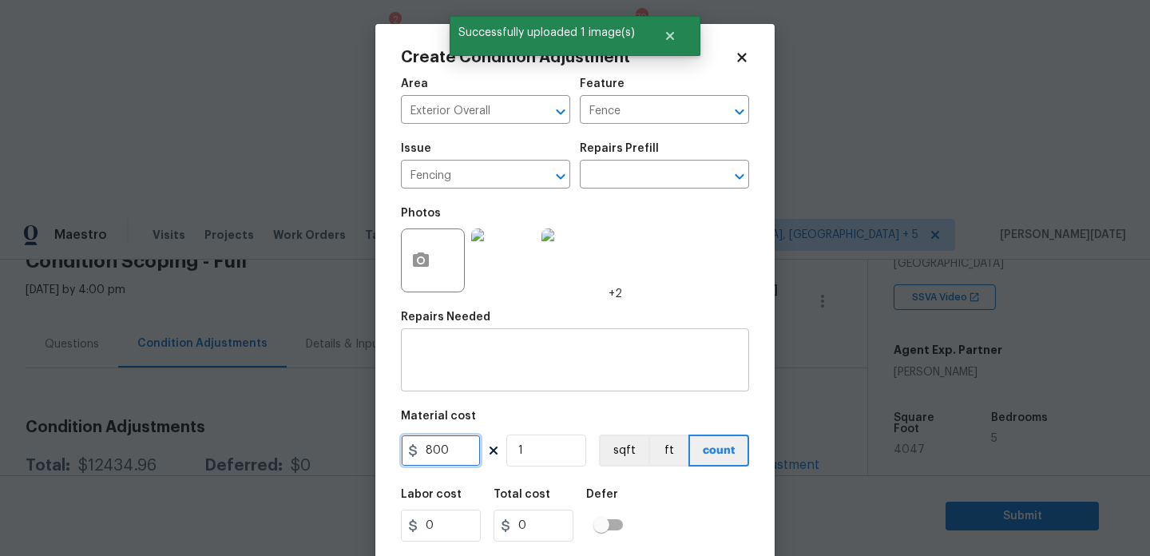
type input "800"
click at [472, 373] on textarea at bounding box center [574, 362] width 329 height 34
type input "800"
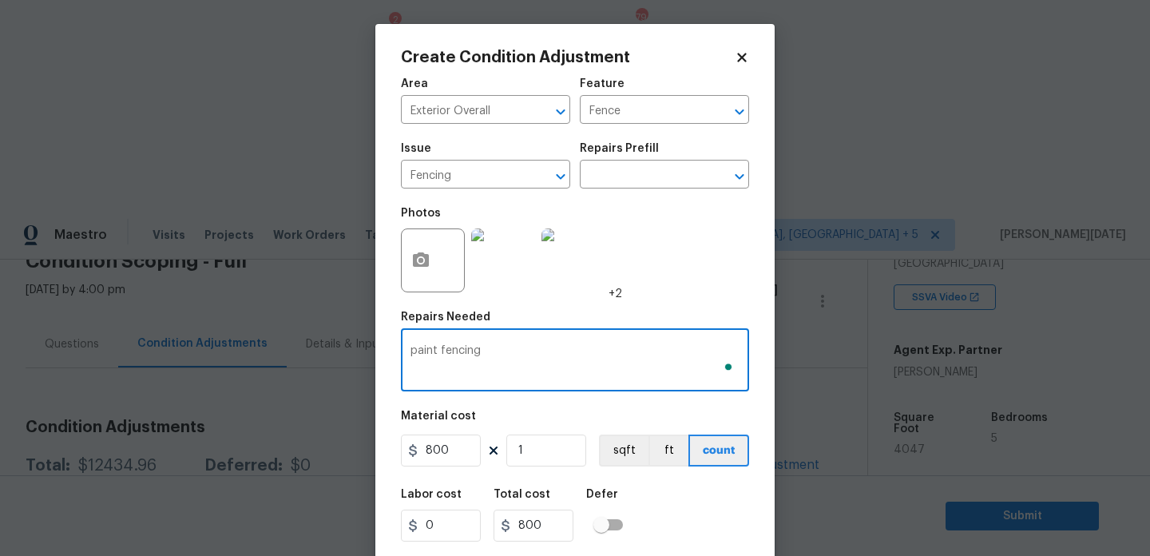
scroll to position [41, 0]
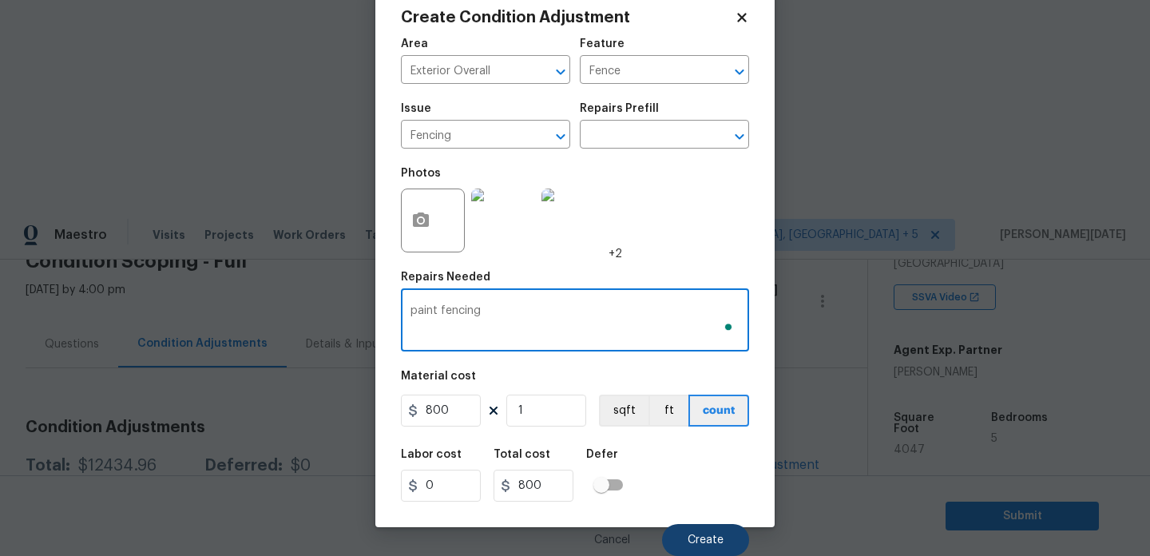
type textarea "paint fencing"
click at [719, 545] on span "Create" at bounding box center [705, 540] width 36 height 12
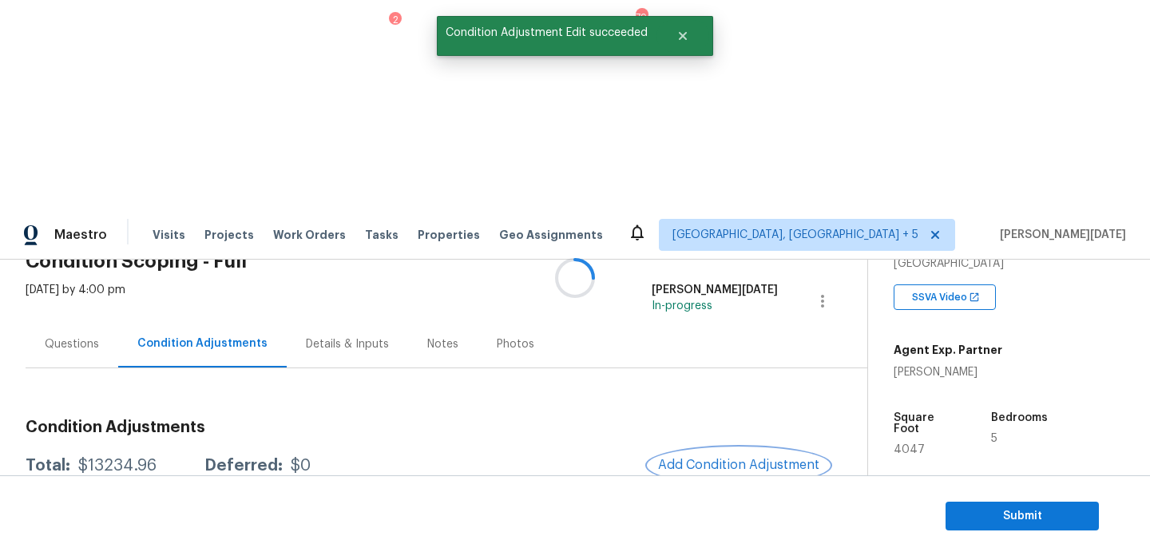
scroll to position [0, 0]
drag, startPoint x: 75, startPoint y: 253, endPoint x: 155, endPoint y: 253, distance: 79.8
click at [155, 458] on div "Total: $13234.96 Deferred: $0" at bounding box center [168, 466] width 285 height 16
copy div "$13234.96"
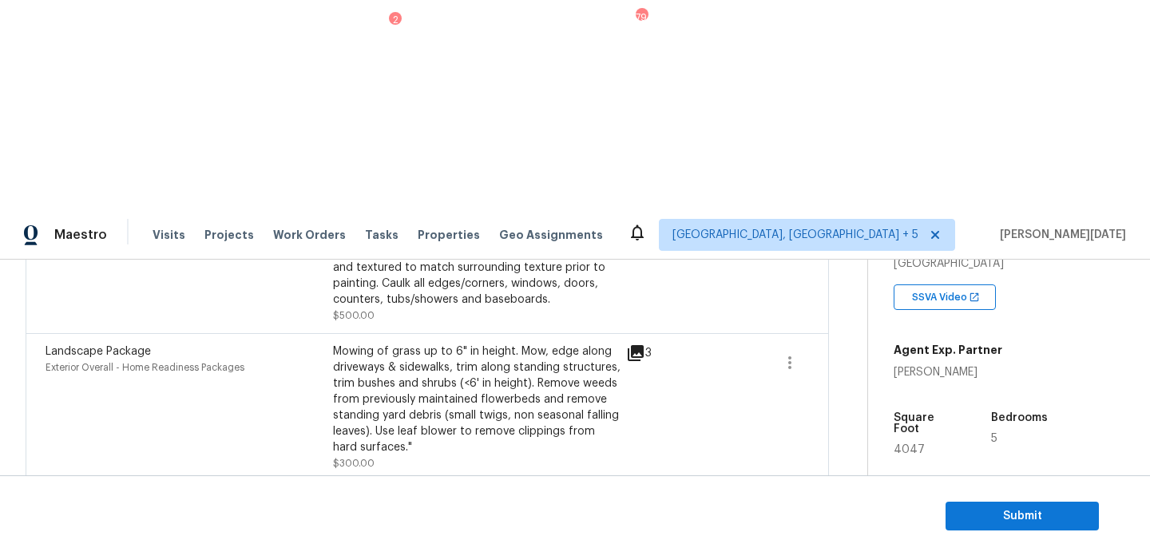
scroll to position [735, 0]
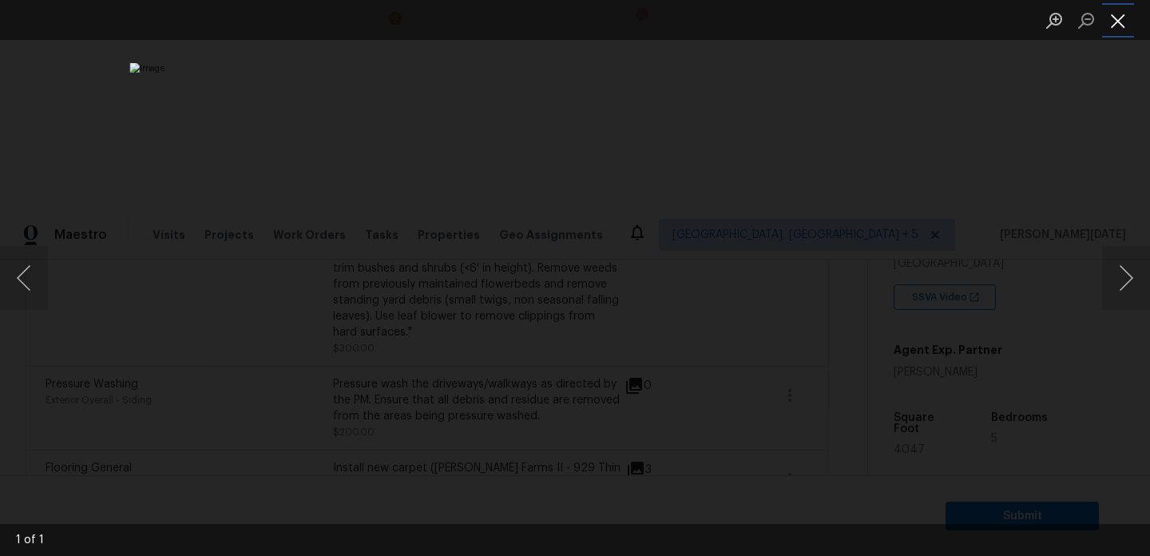
click at [1119, 25] on button "Close lightbox" at bounding box center [1118, 20] width 32 height 28
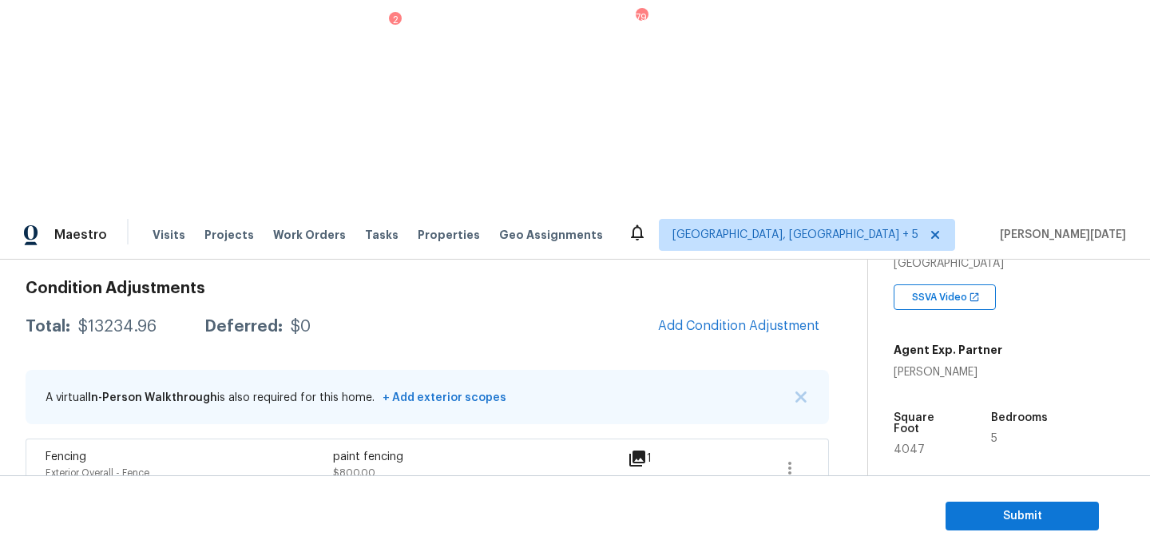
scroll to position [212, 0]
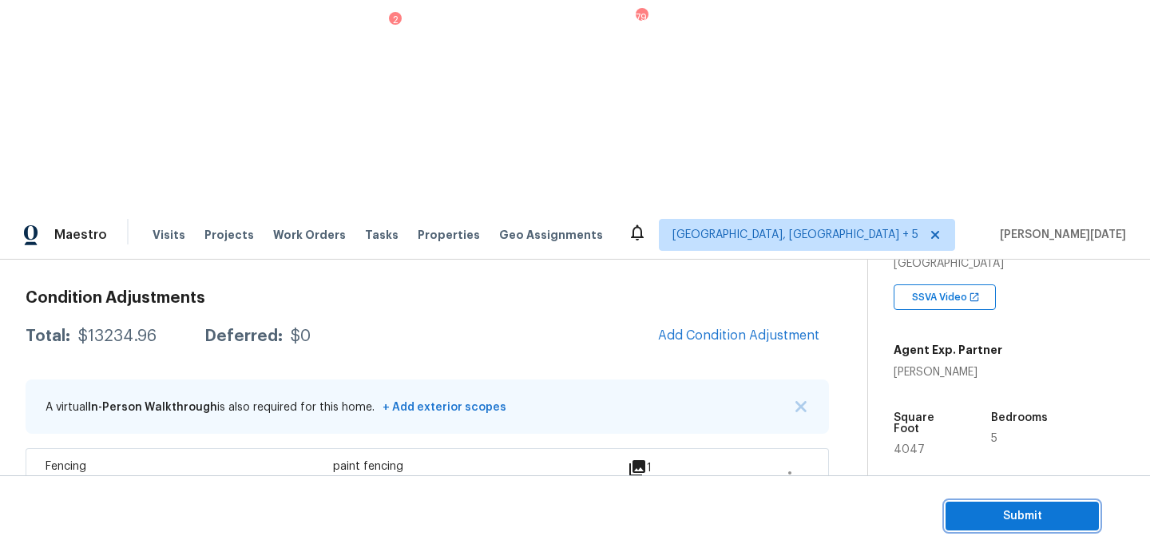
click at [1006, 516] on span "Submit" at bounding box center [1022, 516] width 128 height 20
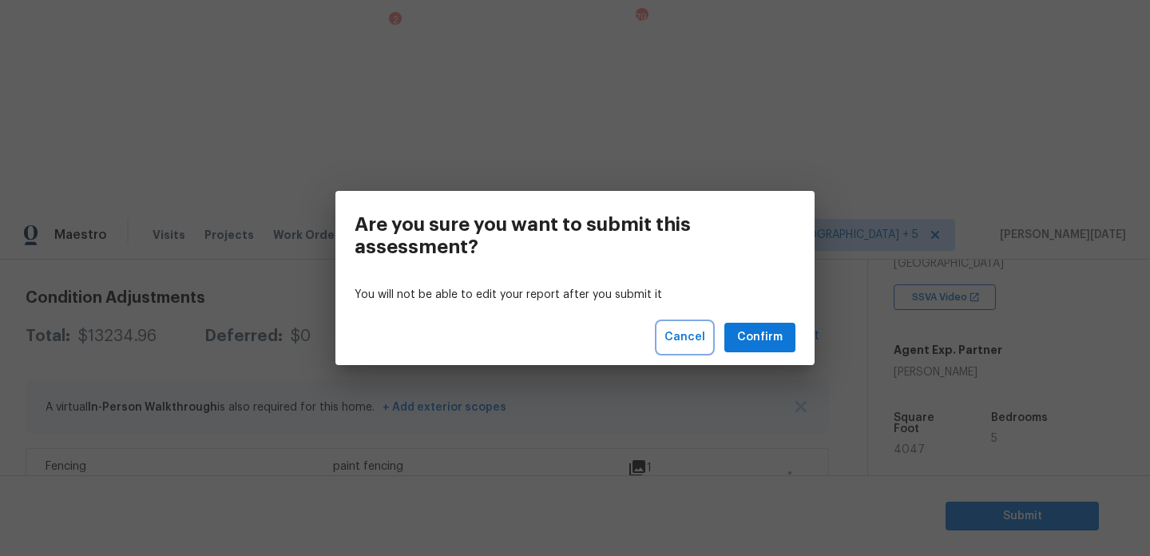
click at [680, 341] on span "Cancel" at bounding box center [684, 337] width 41 height 20
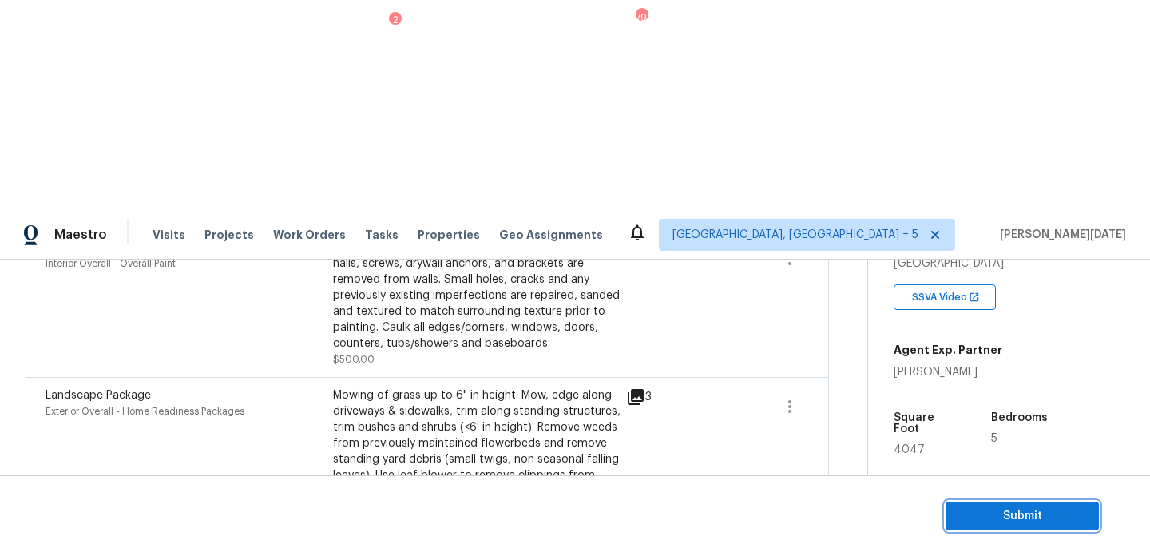
scroll to position [735, 0]
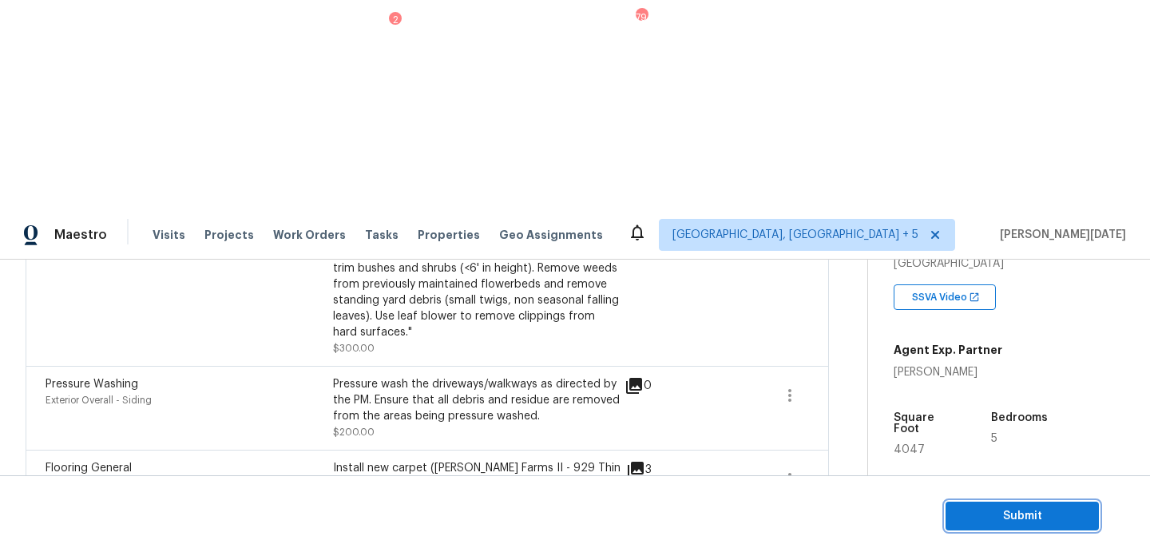
click at [969, 508] on span "Submit" at bounding box center [1022, 516] width 128 height 20
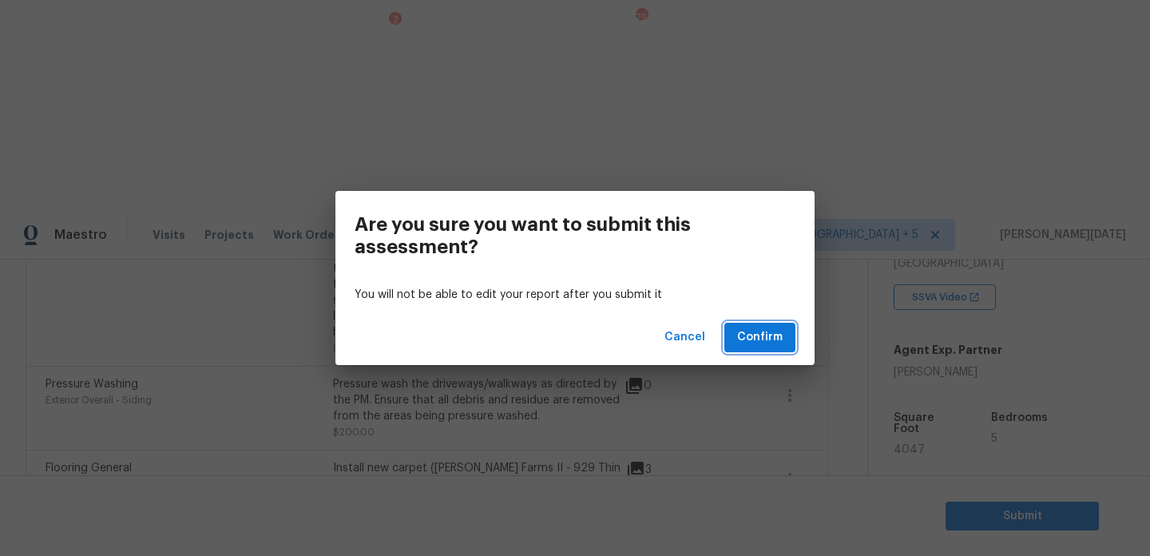
click at [778, 331] on span "Confirm" at bounding box center [760, 337] width 46 height 20
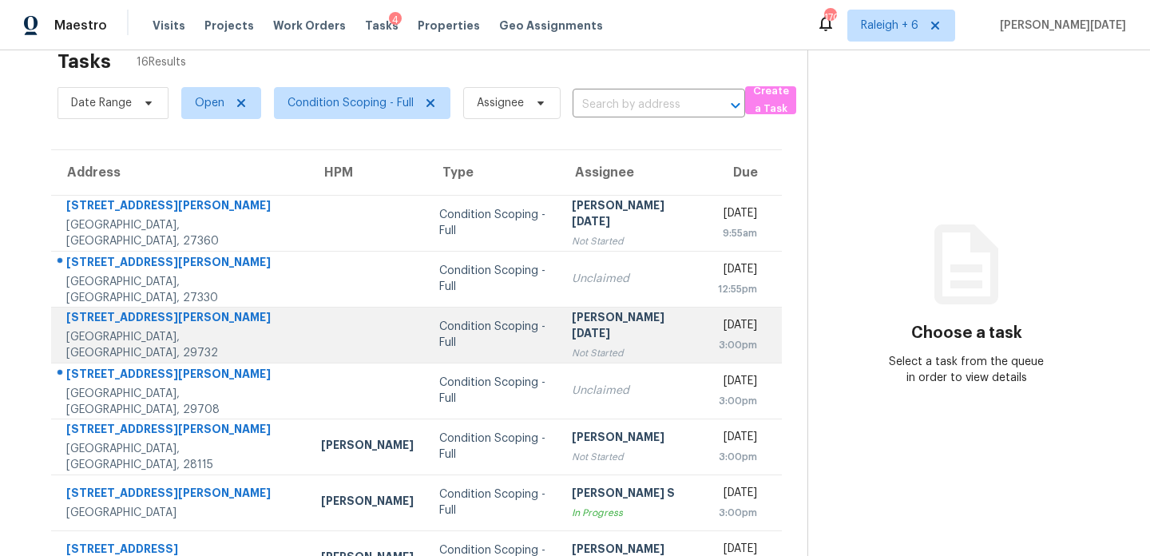
scroll to position [275, 0]
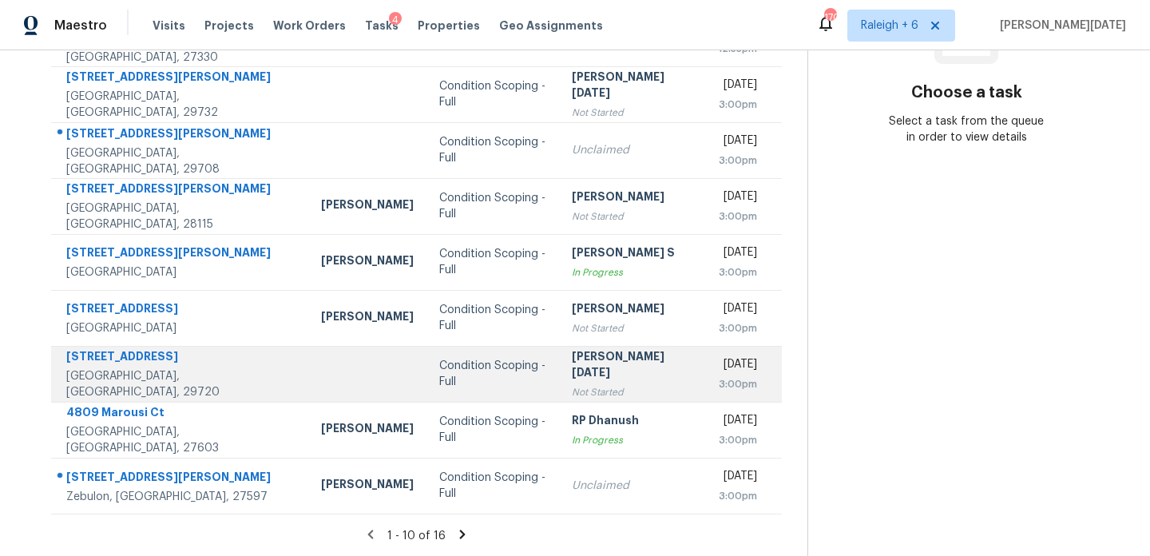
click at [572, 361] on div "[PERSON_NAME][DATE]" at bounding box center [632, 366] width 121 height 36
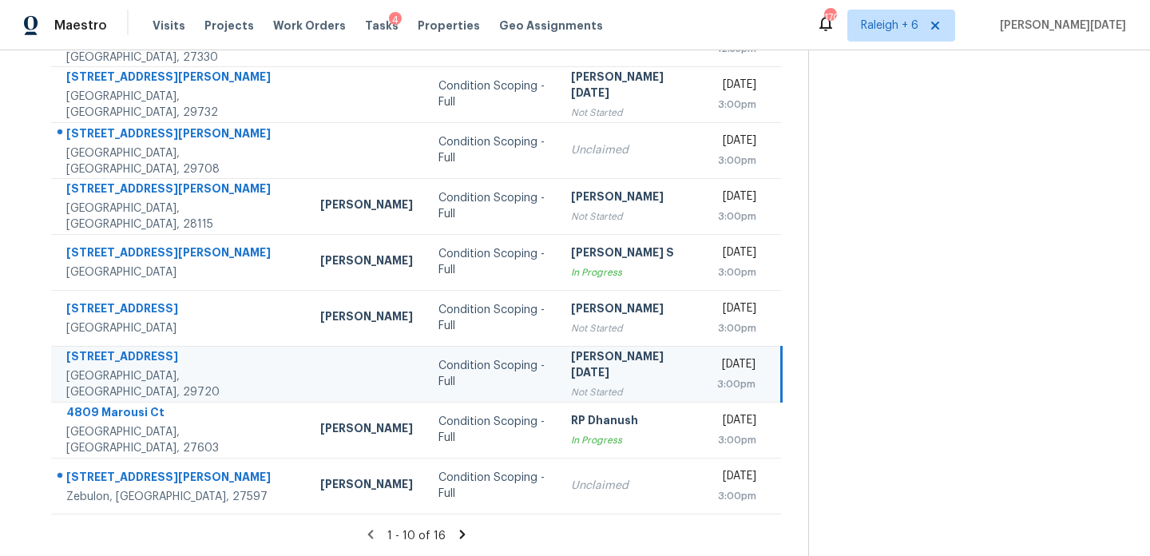
click at [571, 361] on div "[PERSON_NAME][DATE]" at bounding box center [631, 366] width 121 height 36
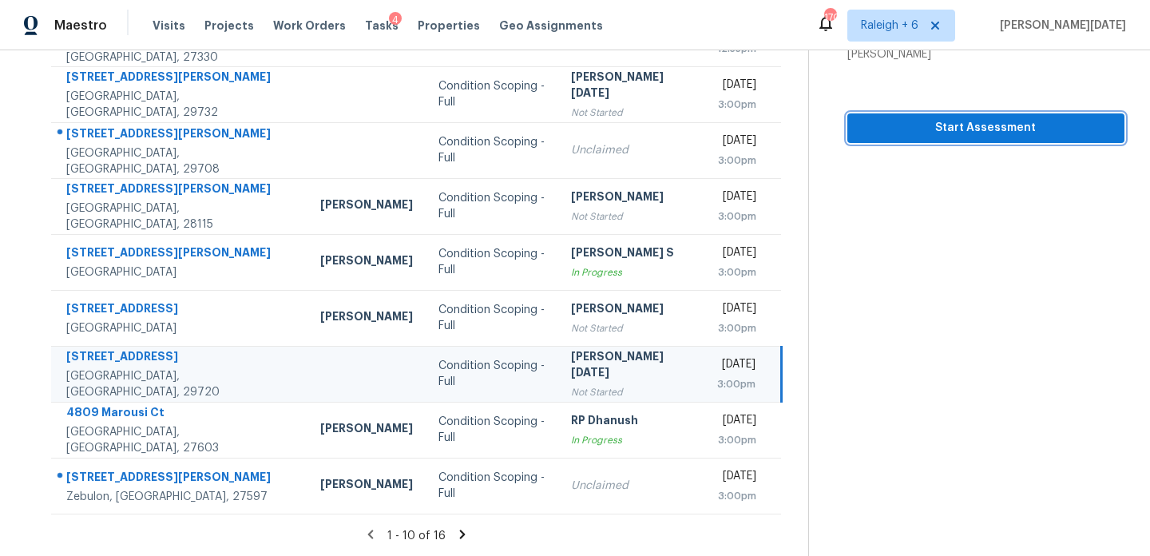
click at [947, 133] on span "Start Assessment" at bounding box center [986, 128] width 252 height 20
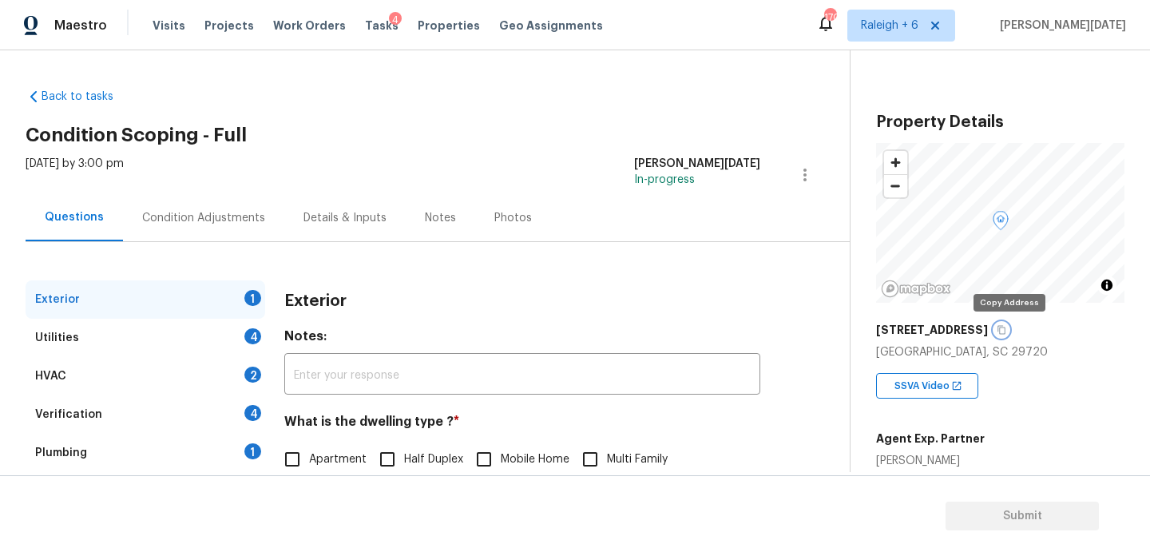
click at [1006, 331] on icon "button" at bounding box center [1001, 330] width 10 height 10
click at [199, 229] on div "Condition Adjustments" at bounding box center [203, 217] width 161 height 47
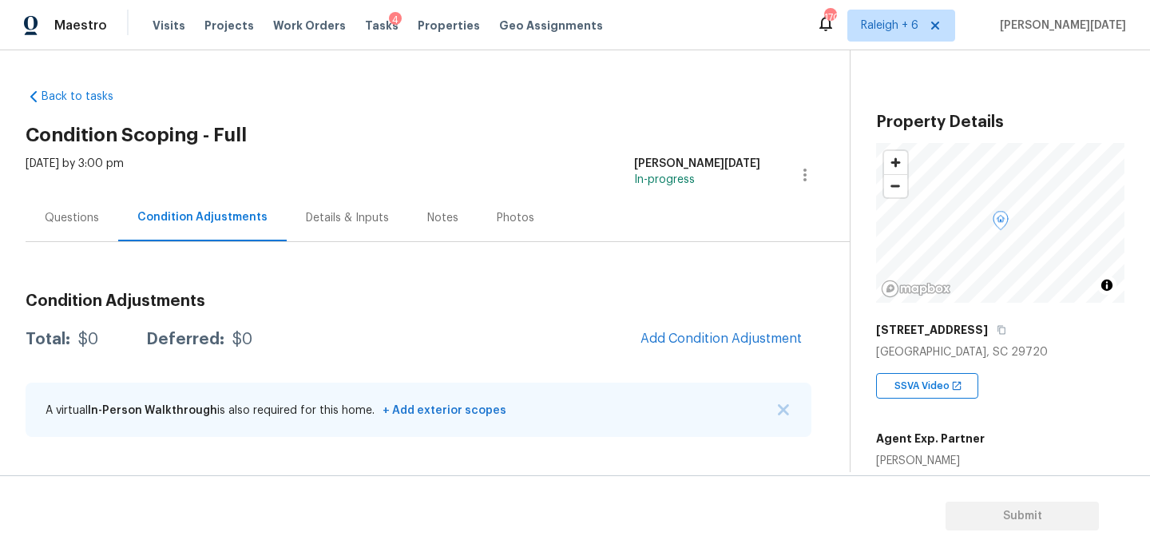
scroll to position [347, 0]
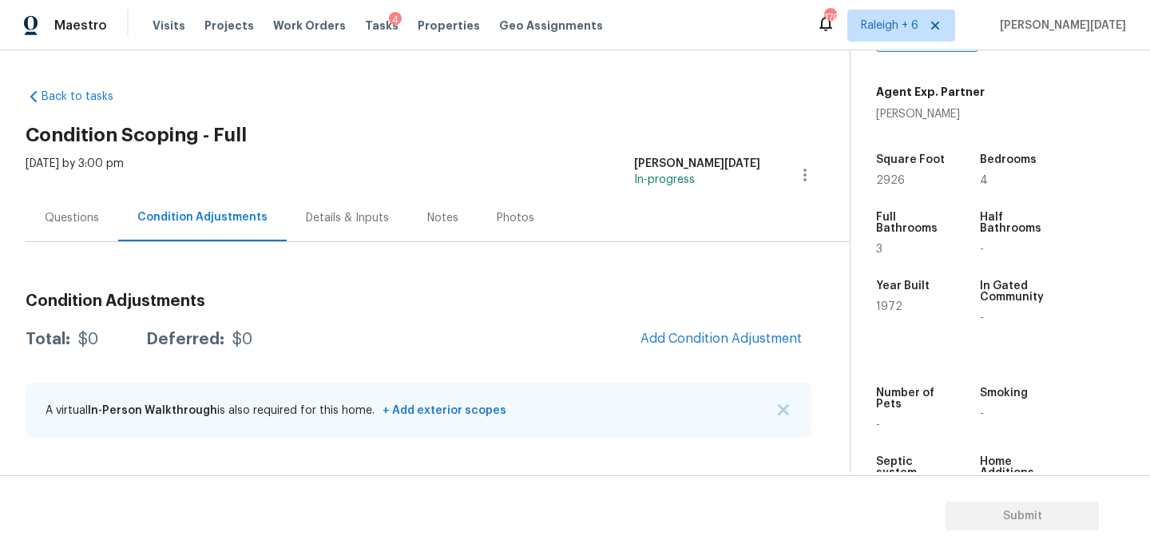
click at [730, 315] on div "Condition Adjustments Total: $0 Deferred: $0 Add Condition Adjustment A virtual…" at bounding box center [419, 365] width 786 height 171
click at [731, 355] on span "Add Condition Adjustment" at bounding box center [721, 339] width 180 height 35
click at [652, 304] on h3 "Condition Adjustments" at bounding box center [419, 301] width 786 height 16
click at [696, 345] on span "Add Condition Adjustment" at bounding box center [720, 338] width 161 height 14
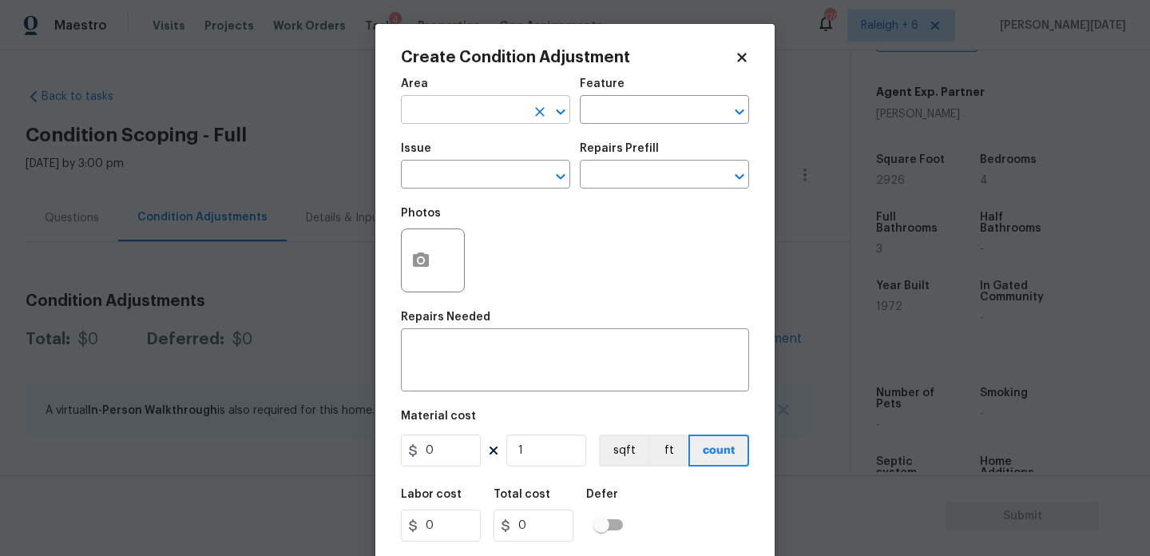
click at [433, 114] on input "text" at bounding box center [463, 111] width 125 height 25
click at [436, 133] on ul "HVAC" at bounding box center [485, 147] width 169 height 39
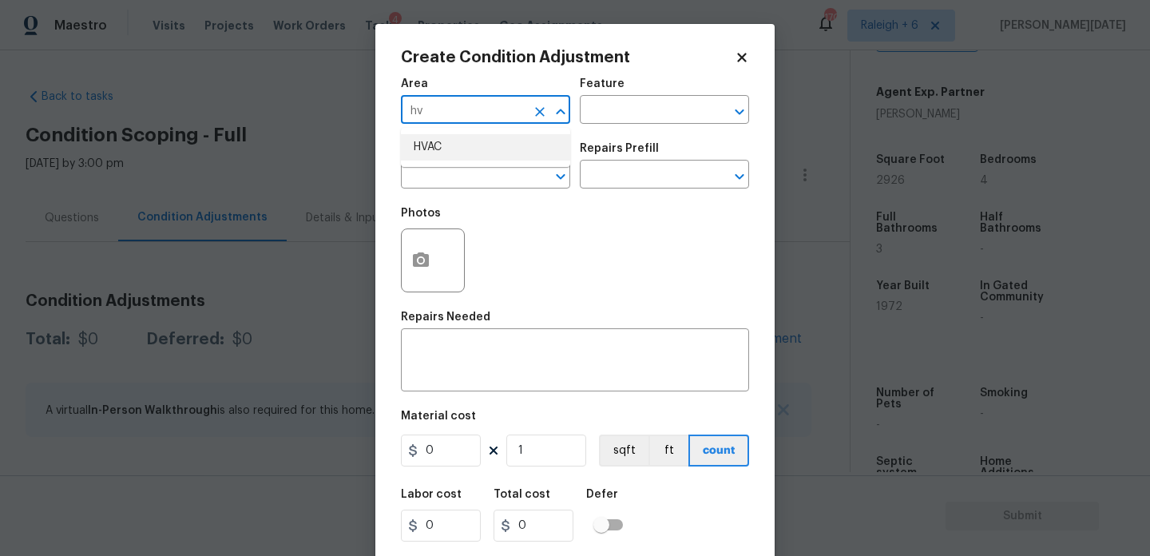
click at [437, 145] on li "HVAC" at bounding box center [485, 147] width 169 height 26
type input "HVAC"
click at [432, 211] on h5 "Photos" at bounding box center [421, 213] width 40 height 11
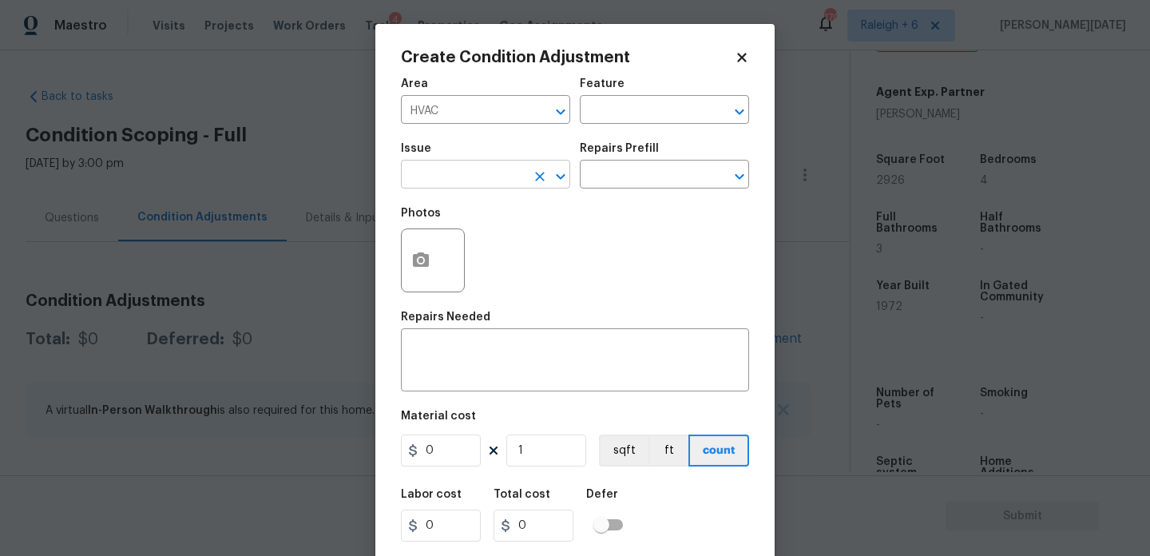
click at [469, 180] on input "text" at bounding box center [463, 176] width 125 height 25
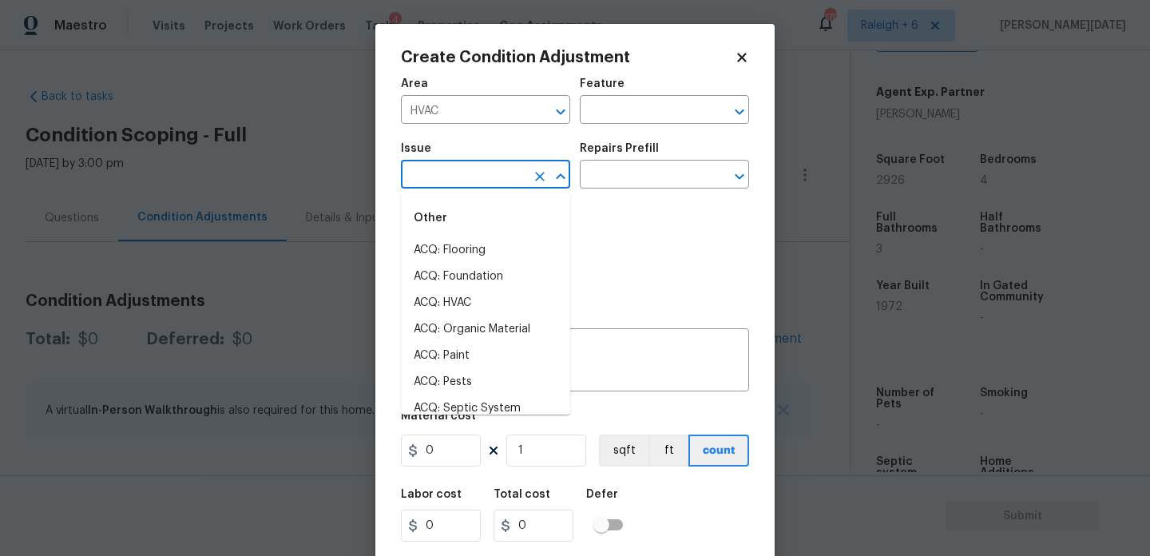
click at [469, 180] on input "text" at bounding box center [463, 176] width 125 height 25
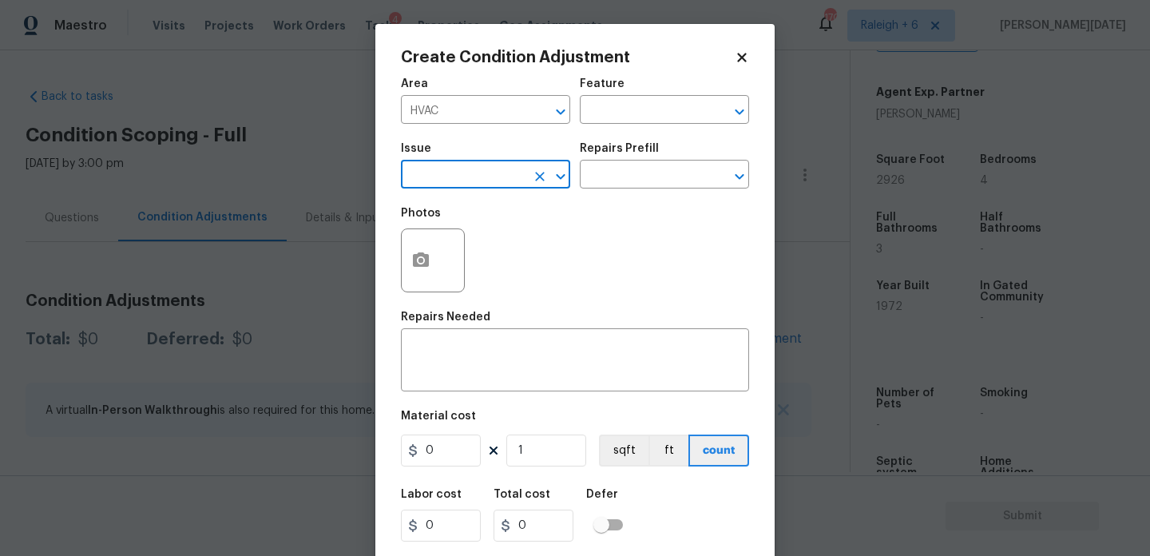
click at [469, 180] on input "text" at bounding box center [463, 176] width 125 height 25
click at [473, 238] on li "ACQ: HVAC" at bounding box center [485, 250] width 169 height 26
type input "ACQ: HVAC"
click at [664, 175] on input "text" at bounding box center [642, 176] width 125 height 25
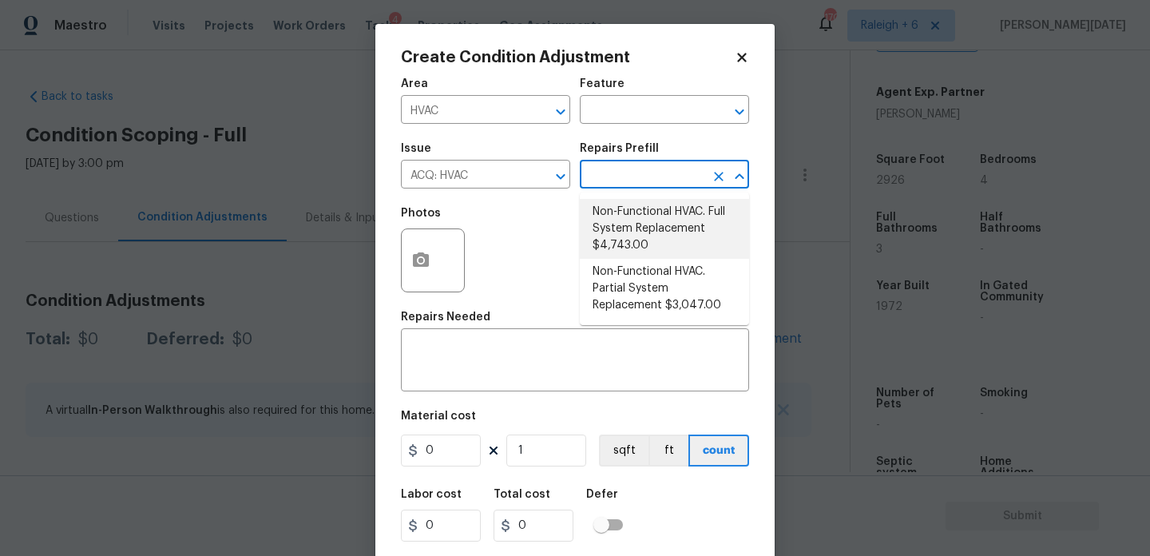
click at [657, 220] on li "Non-Functional HVAC. Full System Replacement $4,743.00" at bounding box center [664, 229] width 169 height 60
type input "Acquisition"
type textarea "Acquisition Scope: Full System Replacement"
type input "4743"
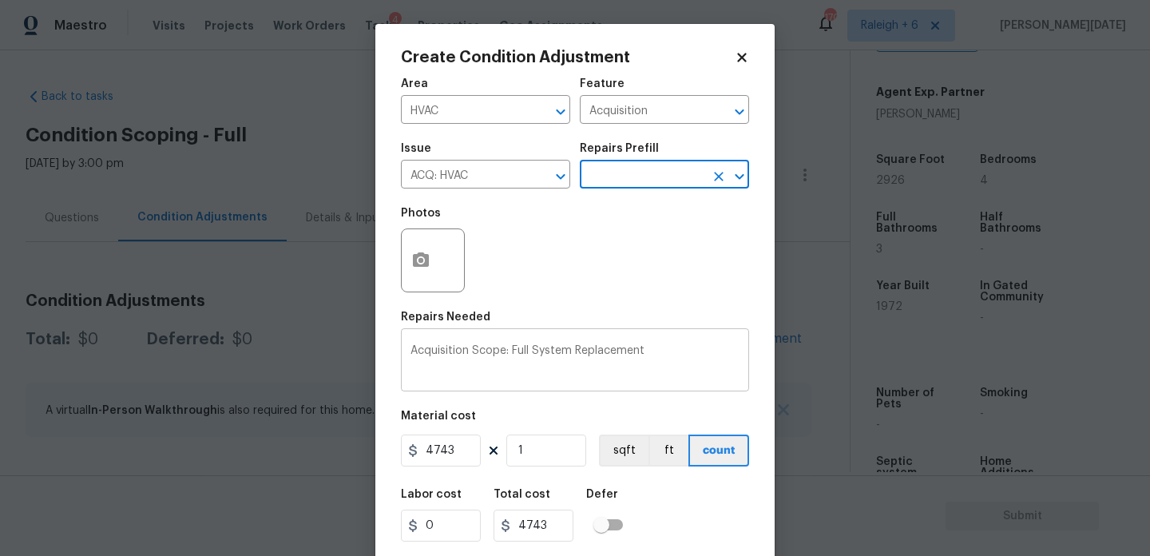
scroll to position [41, 0]
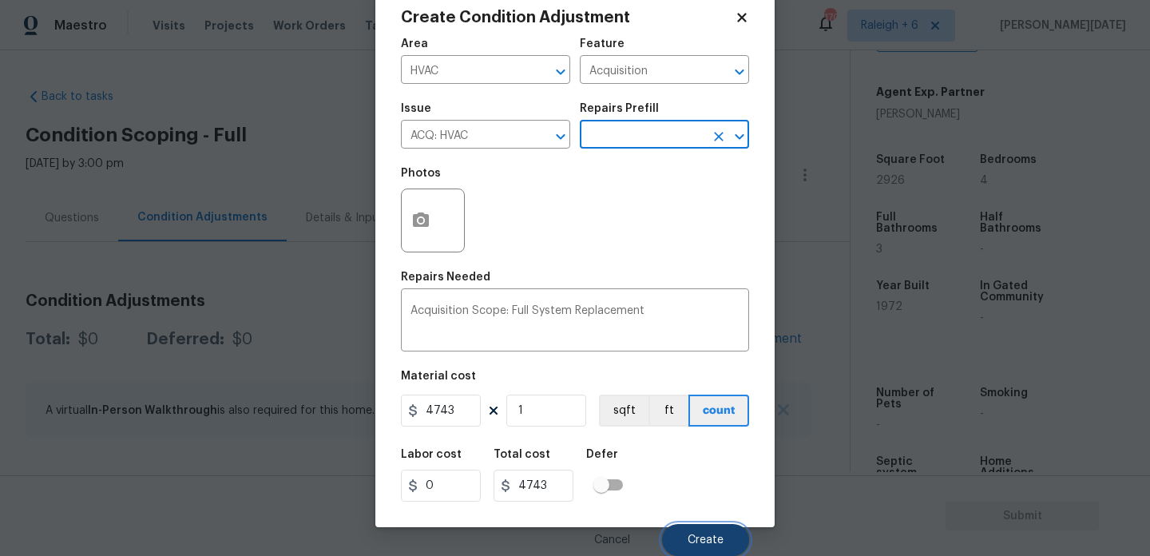
click at [697, 540] on span "Create" at bounding box center [705, 540] width 36 height 12
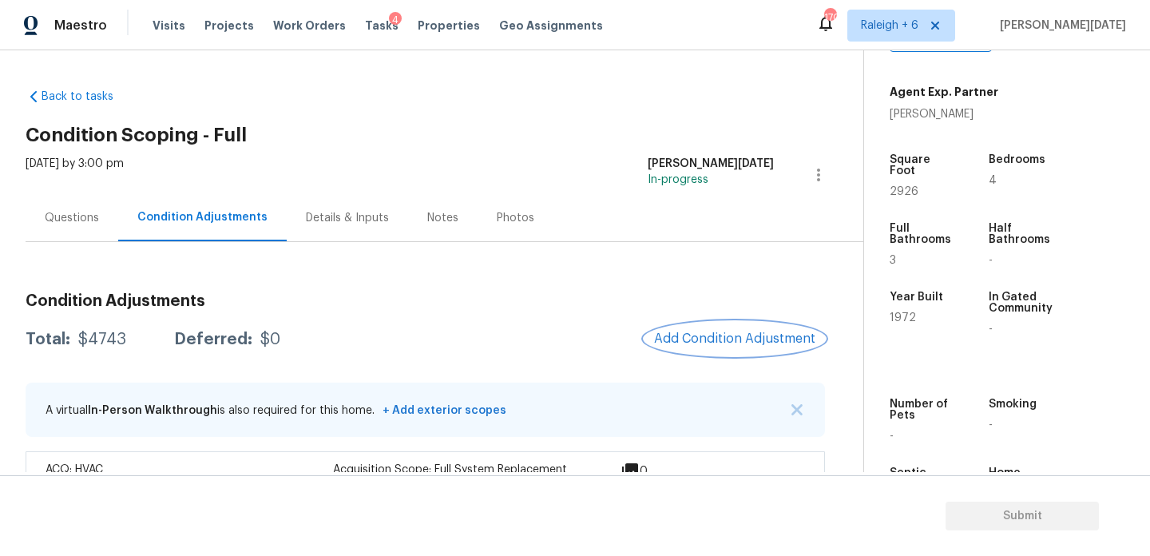
scroll to position [43, 0]
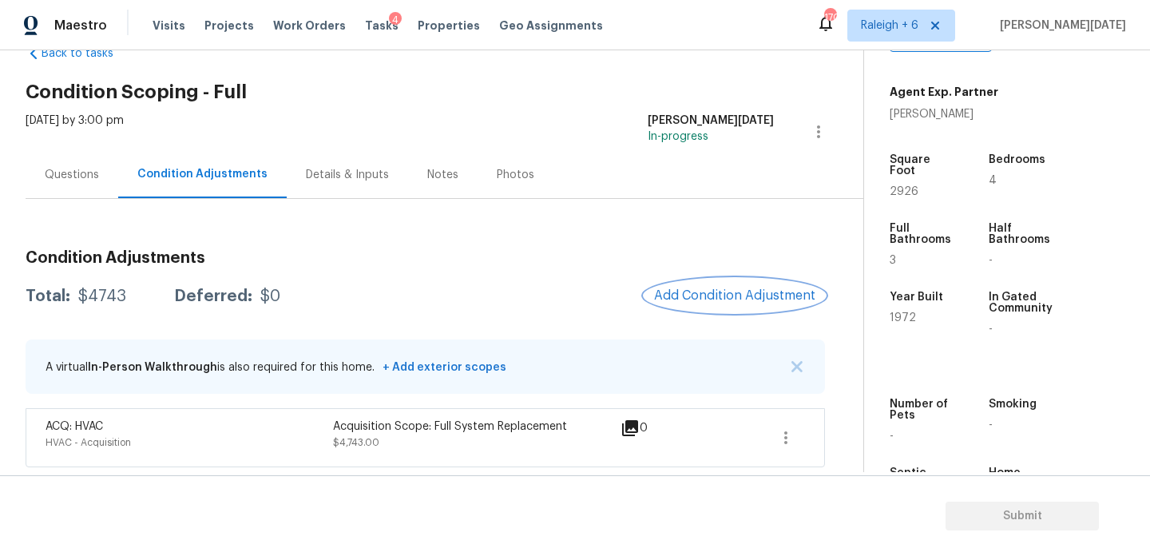
click at [700, 281] on button "Add Condition Adjustment" at bounding box center [734, 296] width 180 height 34
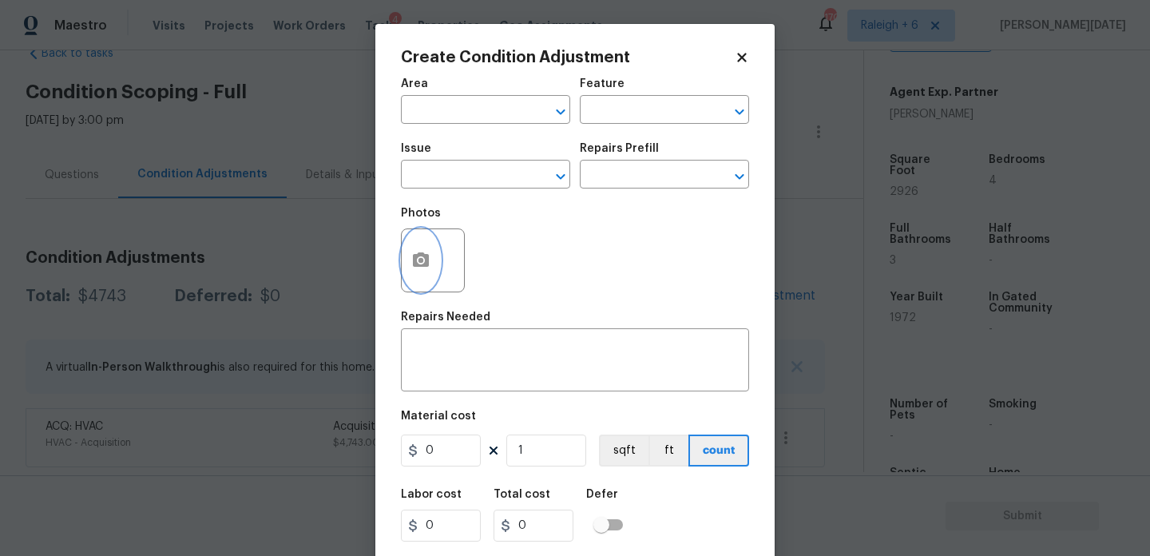
click at [410, 252] on button "button" at bounding box center [421, 260] width 38 height 62
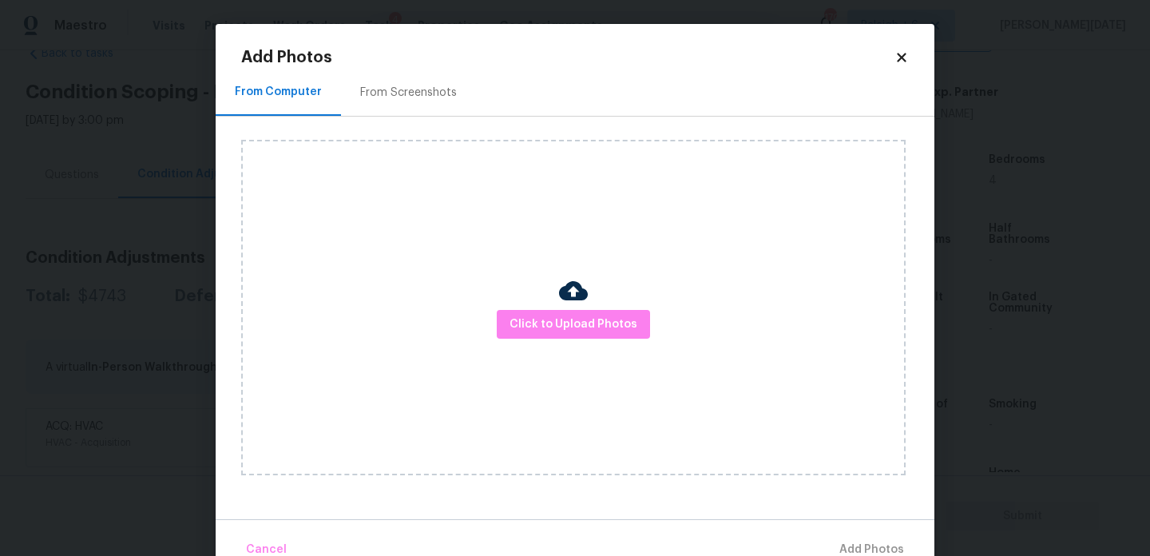
click at [403, 85] on div "From Screenshots" at bounding box center [408, 93] width 97 height 16
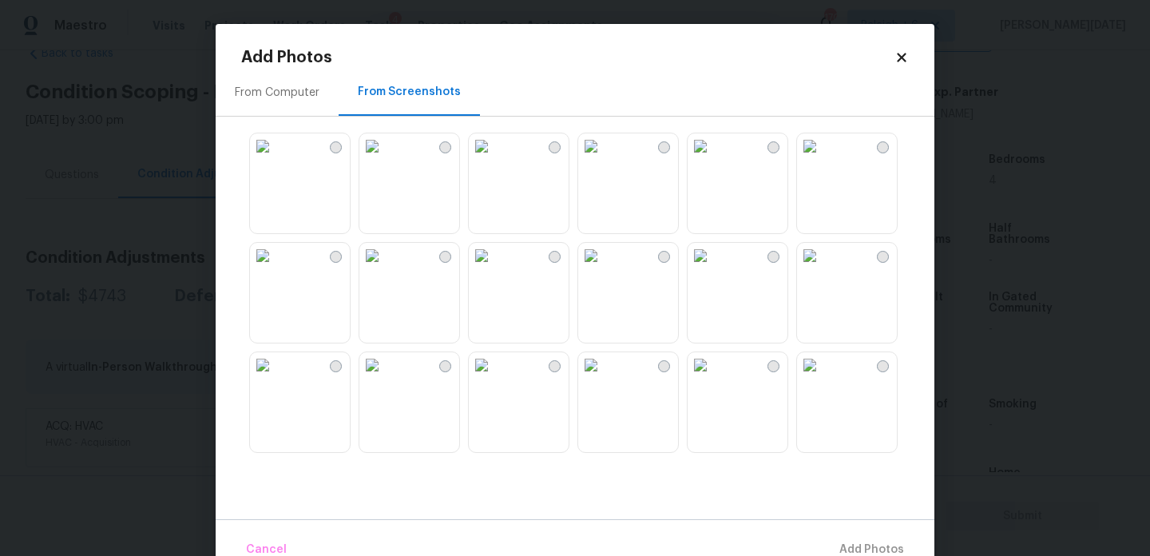
click at [494, 267] on img at bounding box center [482, 256] width 26 height 26
click at [604, 378] on img at bounding box center [591, 365] width 26 height 26
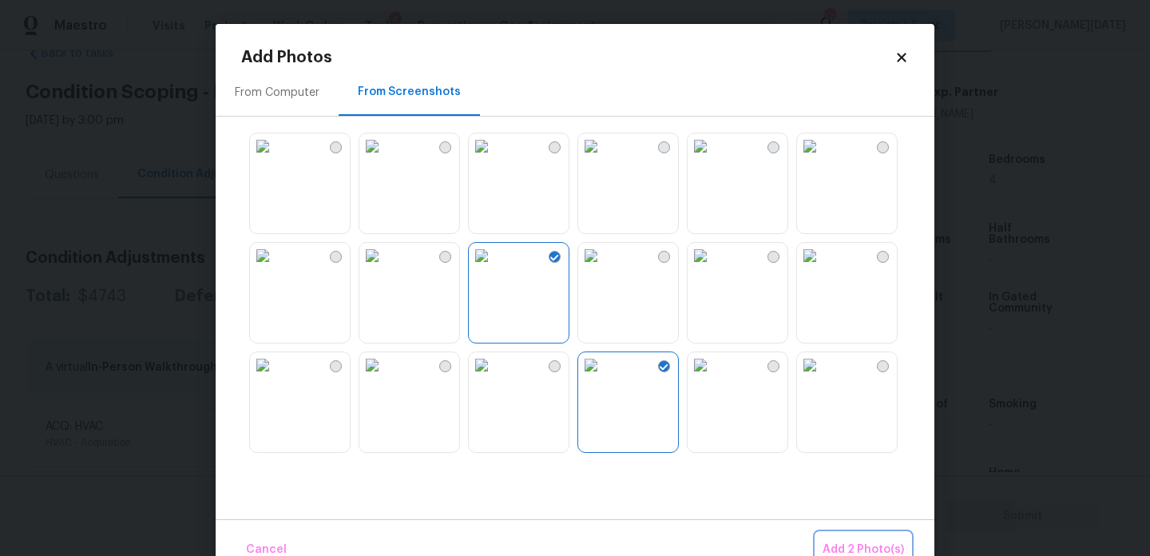
click at [850, 544] on span "Add 2 Photo(s)" at bounding box center [862, 550] width 81 height 20
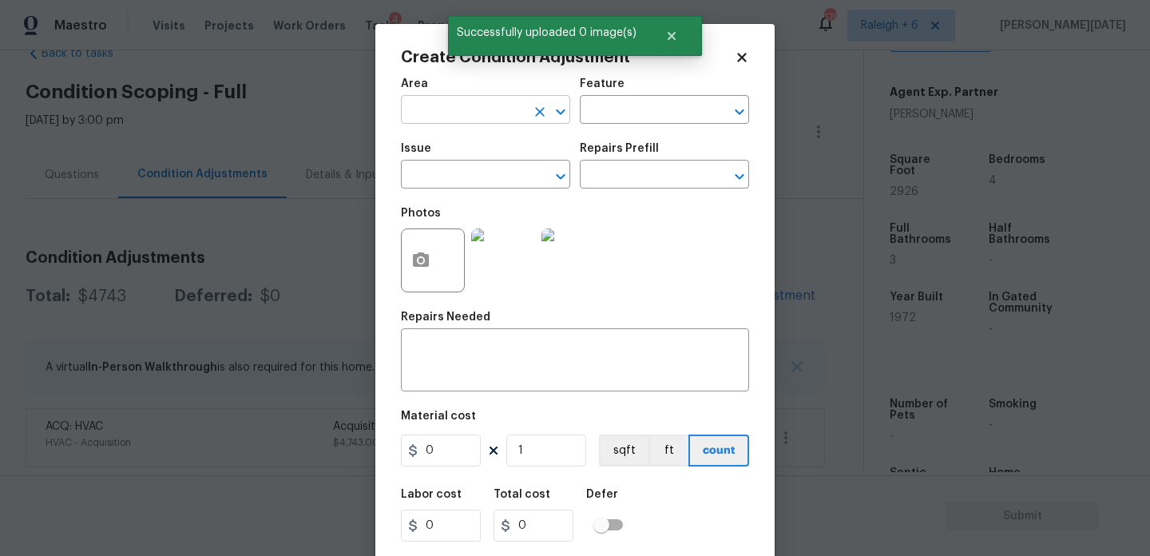
click at [469, 116] on input "text" at bounding box center [463, 111] width 125 height 25
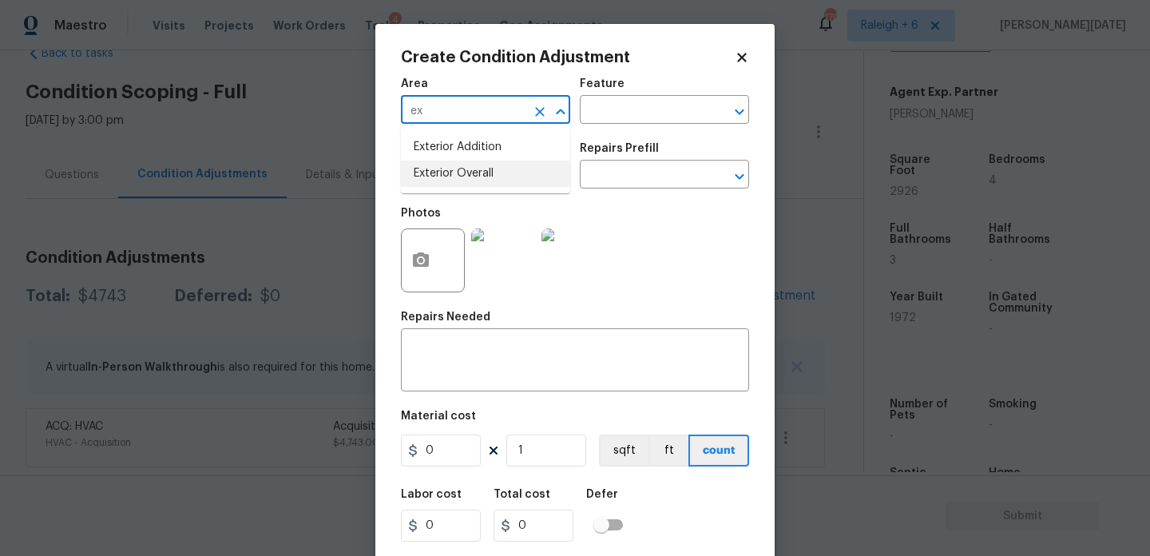
click at [509, 182] on li "Exterior Overall" at bounding box center [485, 173] width 169 height 26
type input "Exterior Overall"
click at [624, 109] on input "text" at bounding box center [642, 111] width 125 height 25
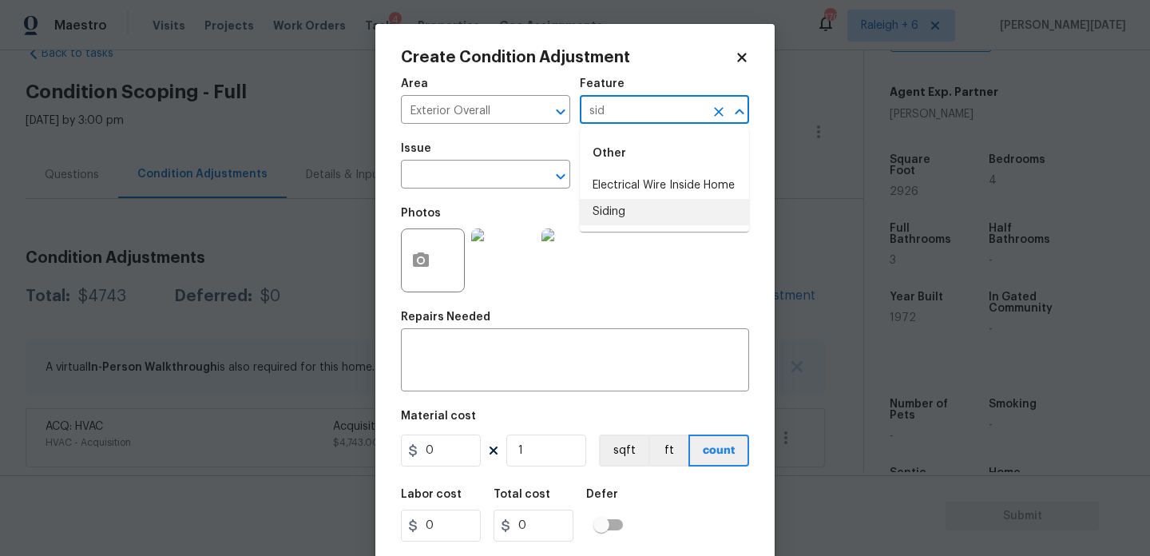
click at [616, 213] on li "Siding" at bounding box center [664, 212] width 169 height 26
type input "Siding"
click at [470, 153] on div "Issue" at bounding box center [485, 153] width 169 height 21
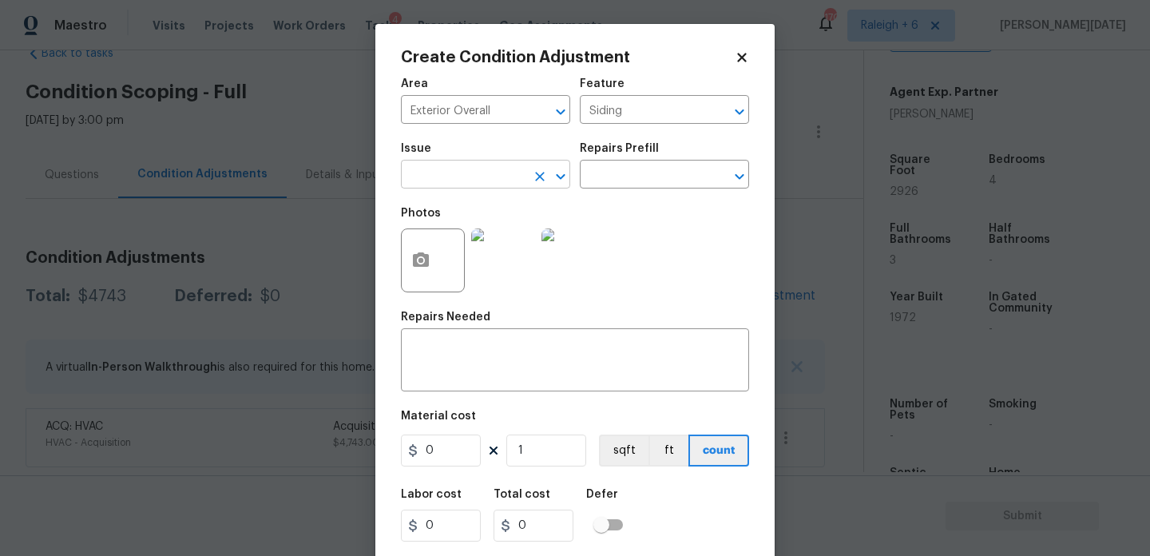
click at [461, 168] on input "text" at bounding box center [463, 176] width 125 height 25
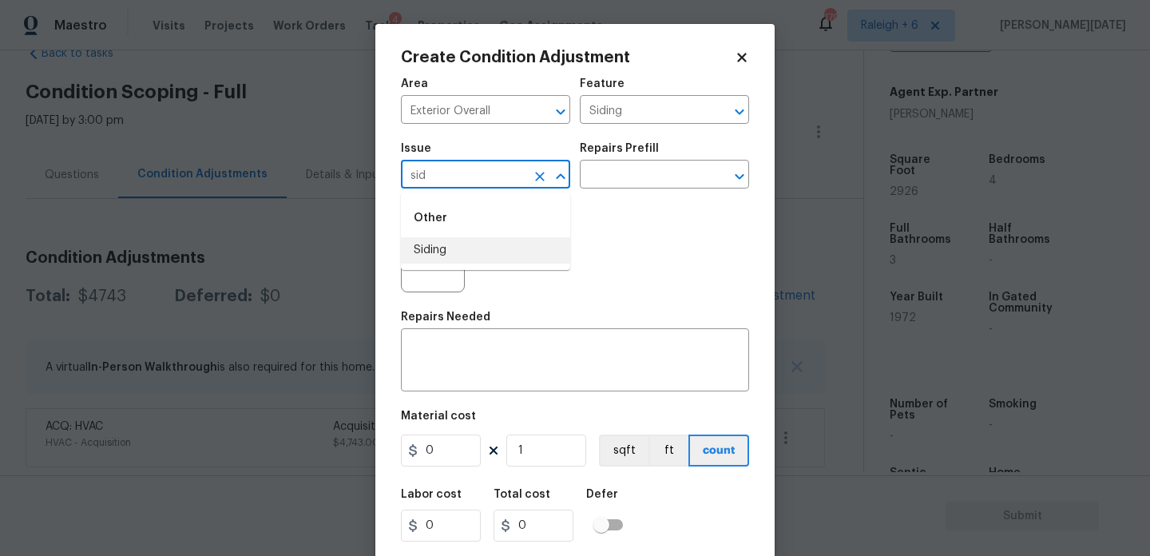
click at [458, 258] on li "Siding" at bounding box center [485, 250] width 169 height 26
type input "Siding"
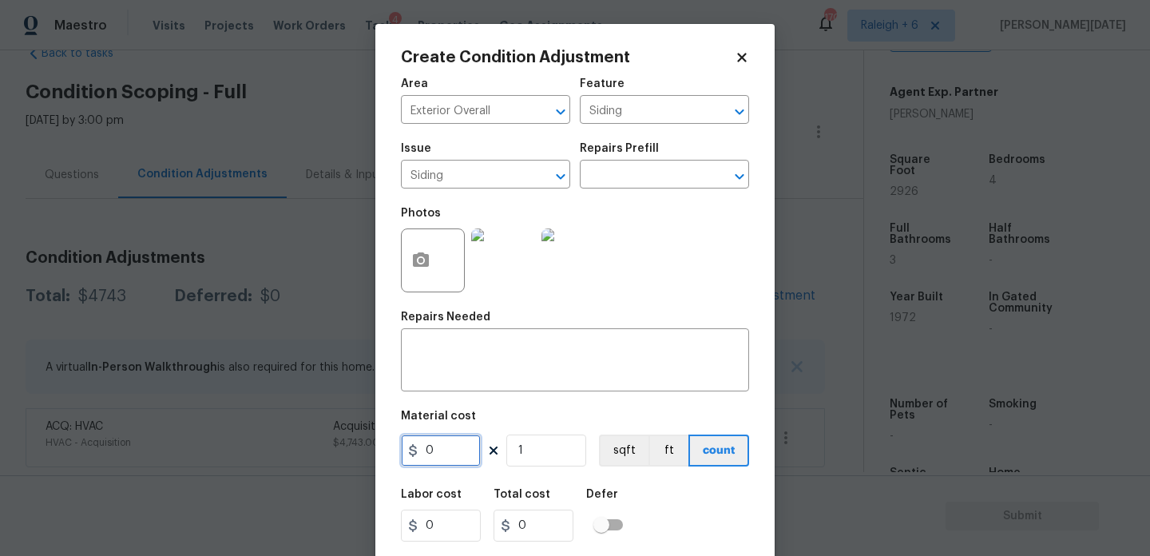
click at [440, 456] on input "0" at bounding box center [441, 450] width 80 height 32
type input "575"
click at [490, 373] on textarea at bounding box center [574, 362] width 329 height 34
type input "575"
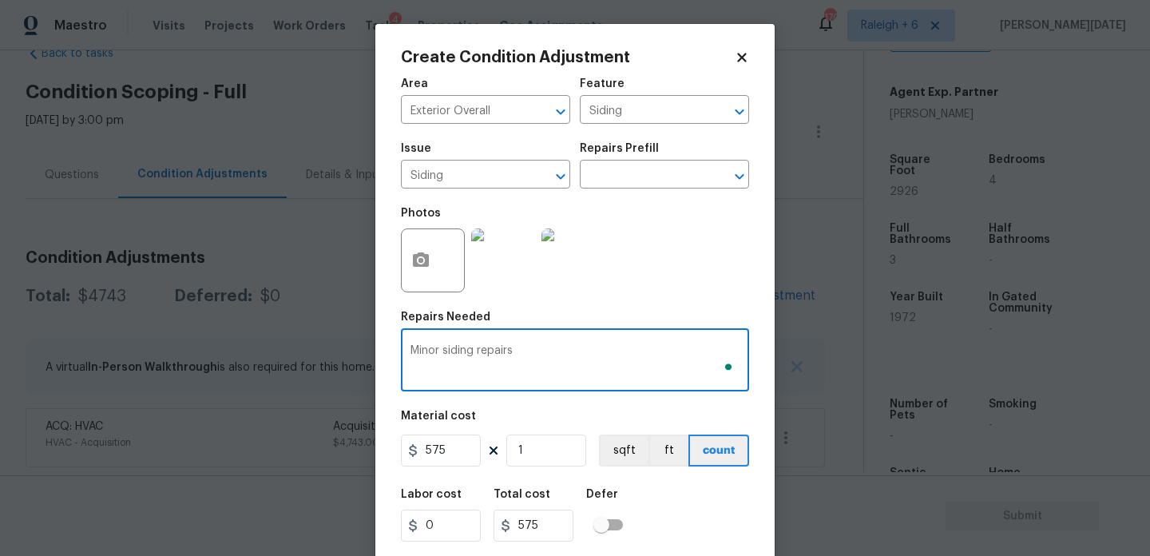
scroll to position [41, 0]
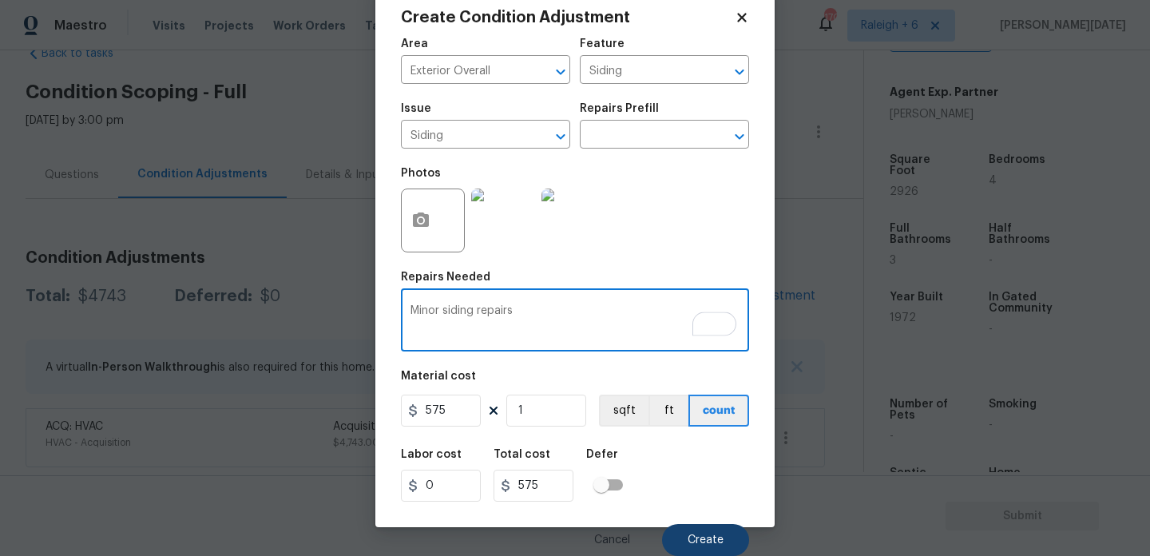
type textarea "Minor siding repairs"
click at [712, 541] on span "Create" at bounding box center [705, 540] width 36 height 12
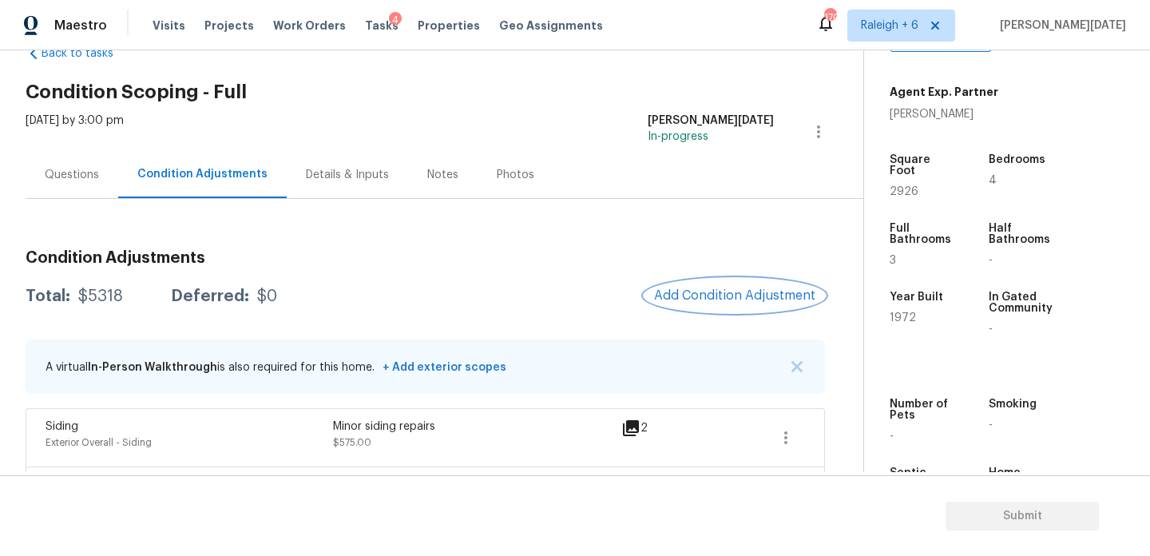
scroll to position [0, 0]
click at [893, 186] on span "2926" at bounding box center [903, 191] width 29 height 11
copy span "2926"
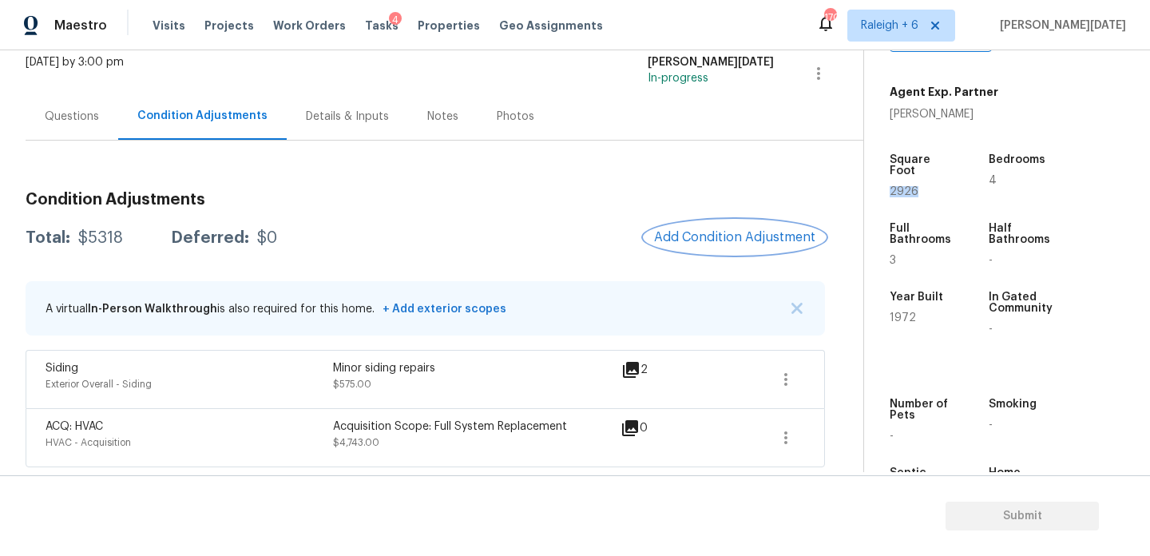
click at [730, 226] on button "Add Condition Adjustment" at bounding box center [734, 237] width 180 height 34
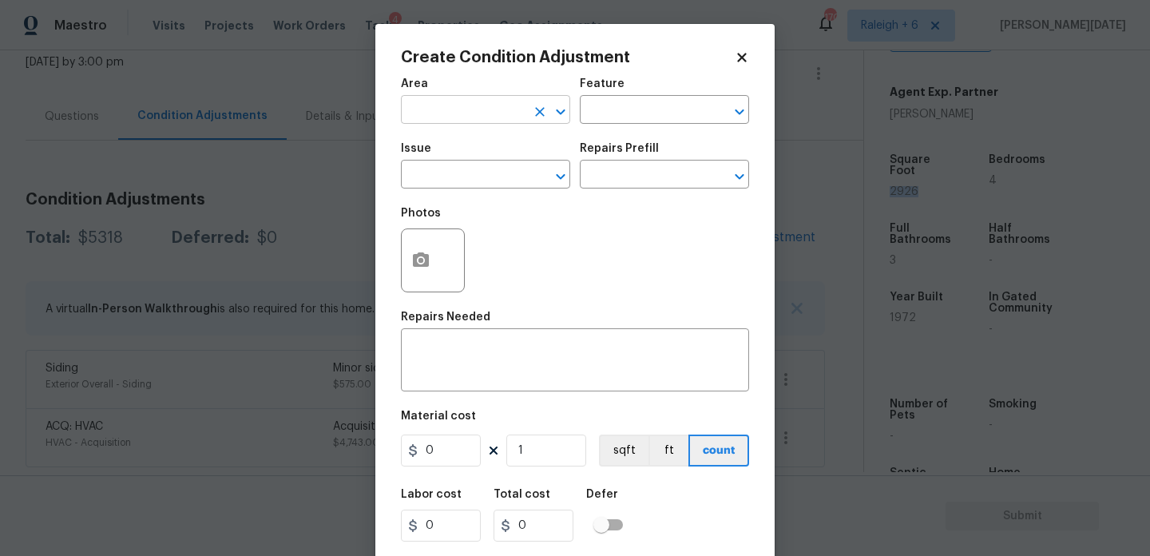
click at [440, 109] on input "text" at bounding box center [463, 111] width 125 height 25
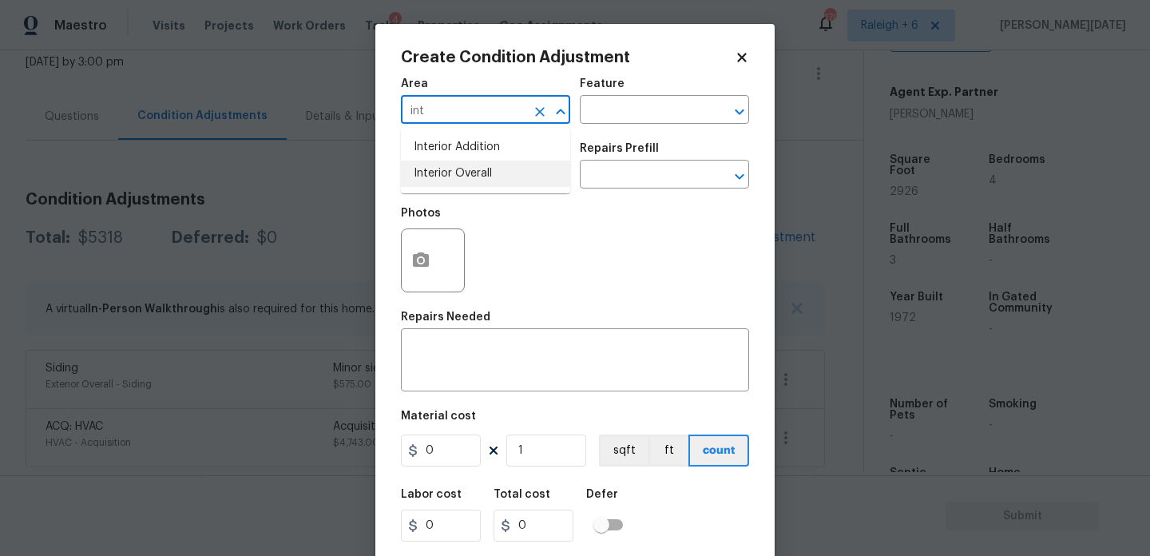
click at [447, 185] on li "Interior Overall" at bounding box center [485, 173] width 169 height 26
type input "Interior Overall"
click at [447, 185] on input "text" at bounding box center [463, 176] width 125 height 25
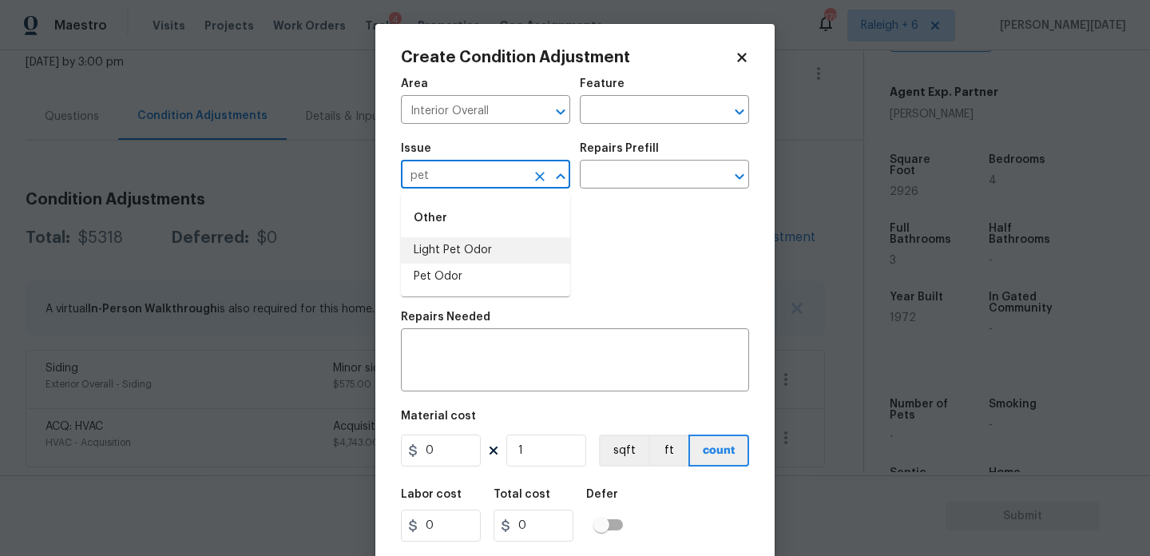
click at [459, 245] on li "Light Pet Odor" at bounding box center [485, 250] width 169 height 26
type input "Light Pet Odor"
click at [656, 179] on input "text" at bounding box center [642, 176] width 125 height 25
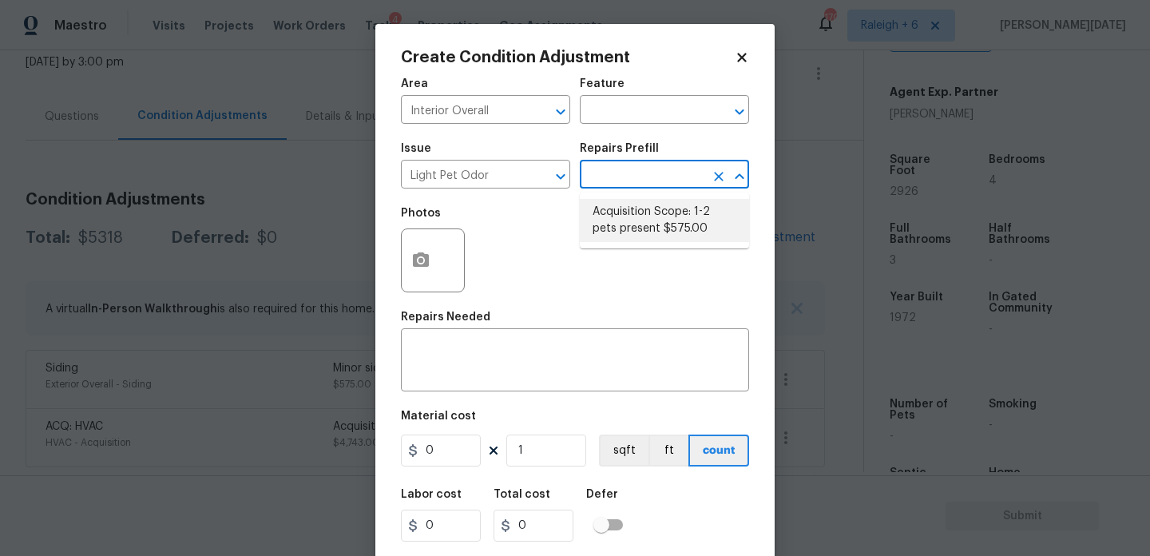
click at [656, 223] on li "Acquisition Scope: 1-2 pets present $575.00" at bounding box center [664, 220] width 169 height 43
type textarea "Acquisition Scope: 1-2 pets present"
type input "575"
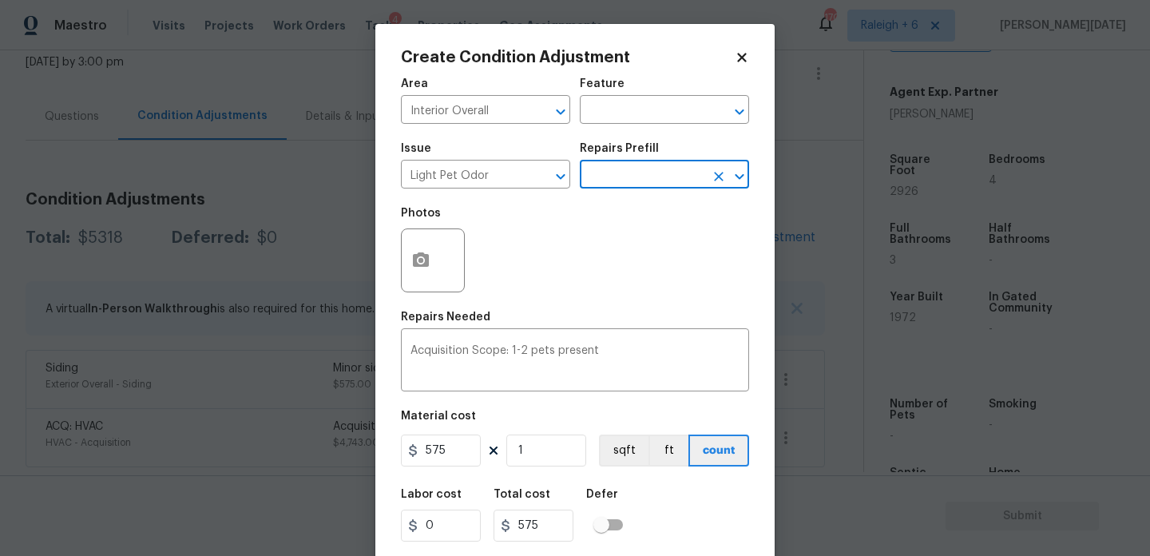
scroll to position [41, 0]
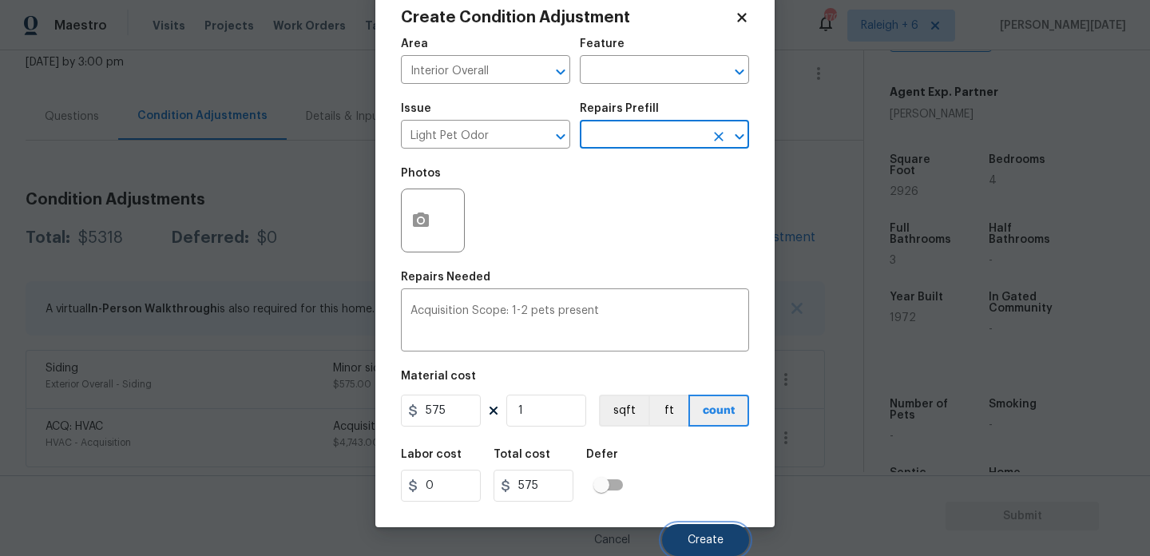
click at [694, 535] on span "Create" at bounding box center [705, 540] width 36 height 12
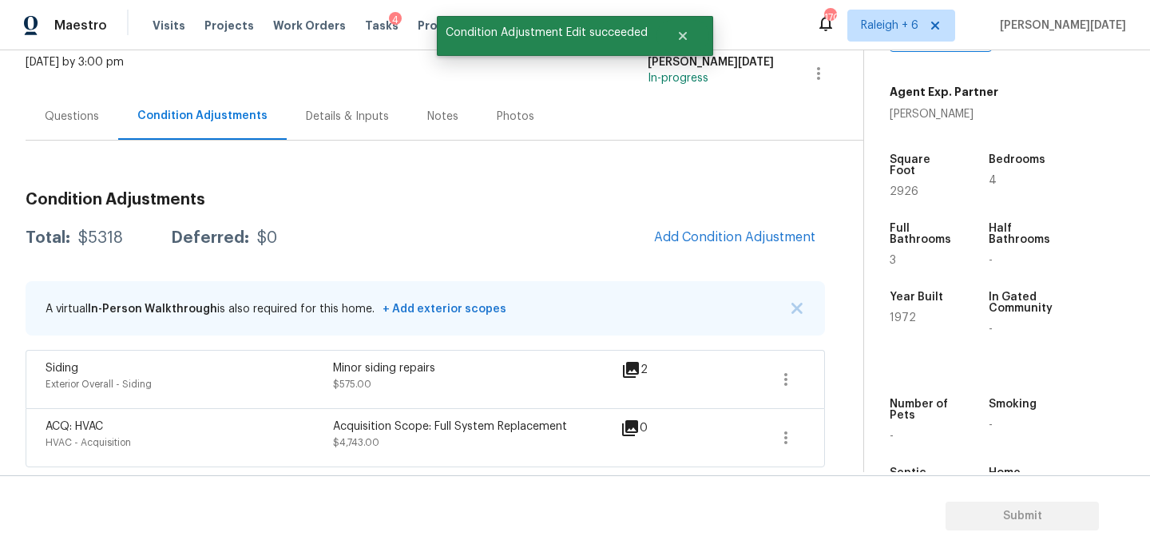
scroll to position [0, 0]
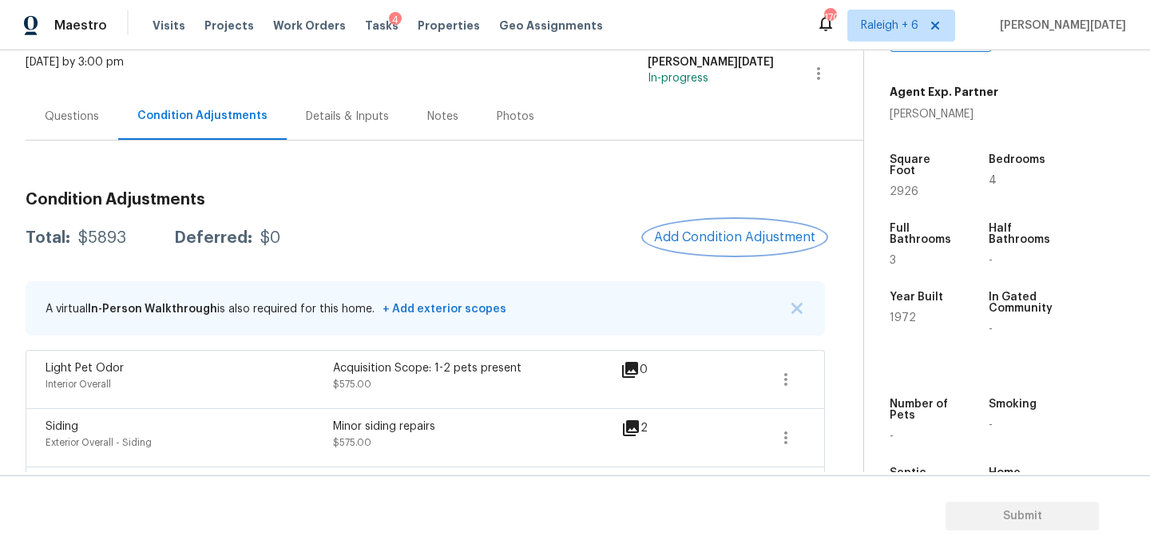
click at [744, 232] on span "Add Condition Adjustment" at bounding box center [734, 237] width 161 height 14
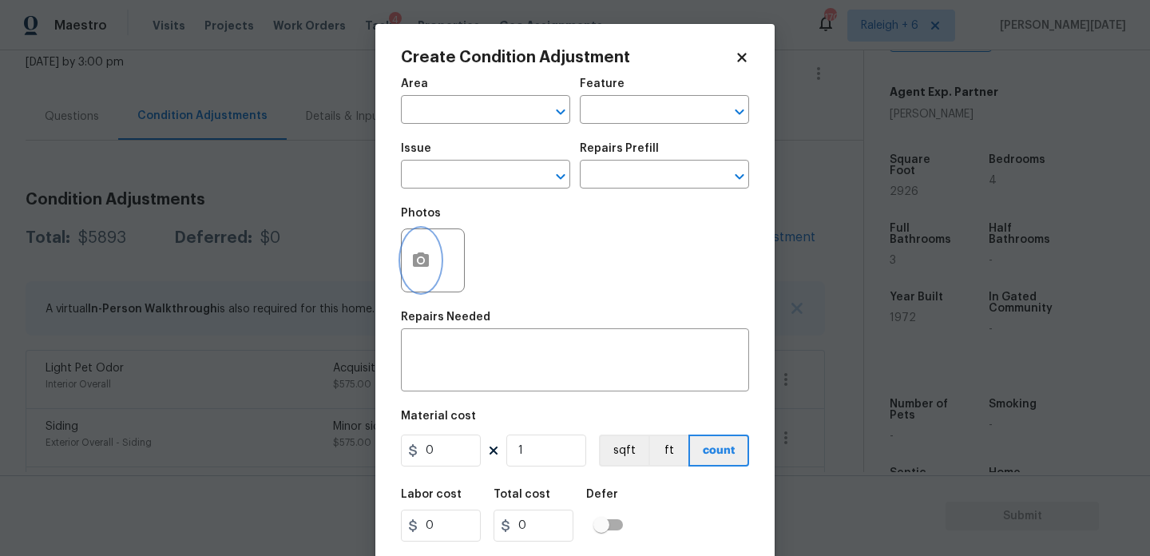
click at [413, 277] on button "button" at bounding box center [421, 260] width 38 height 62
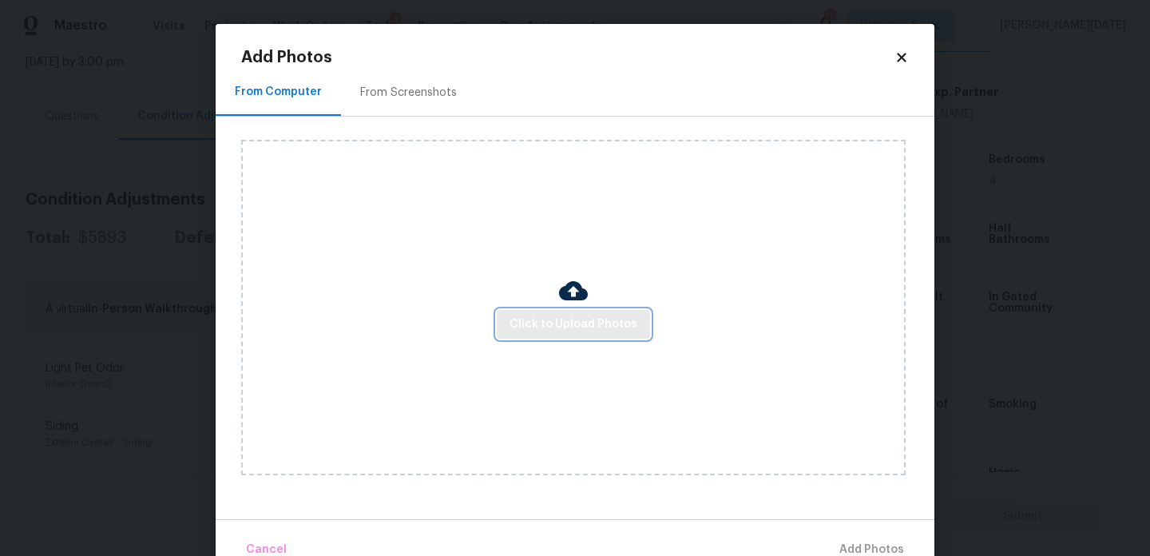
click at [552, 319] on span "Click to Upload Photos" at bounding box center [573, 325] width 128 height 20
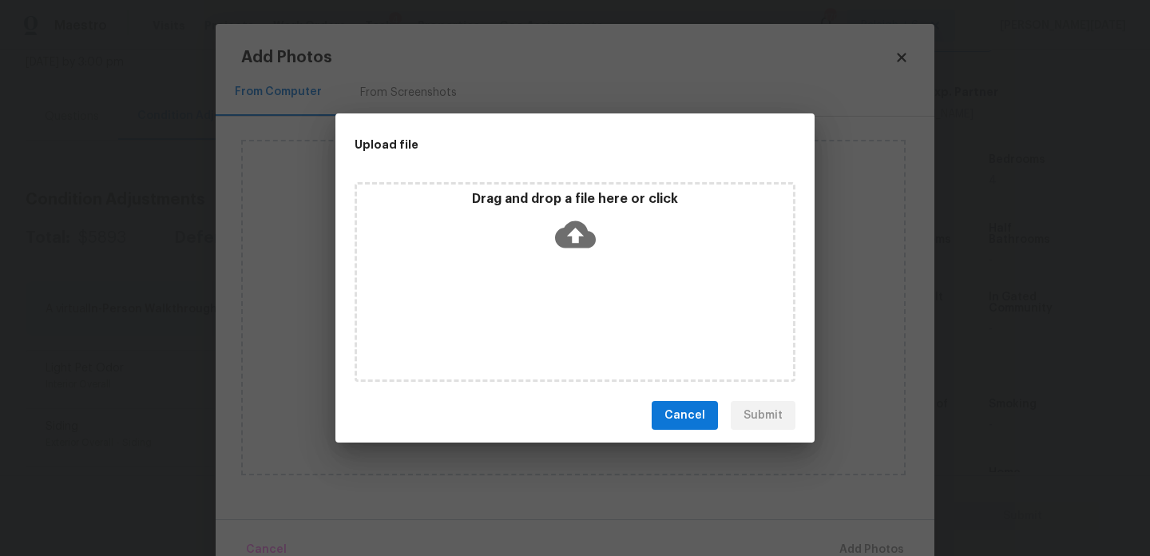
click at [552, 319] on div "Drag and drop a file here or click" at bounding box center [575, 282] width 441 height 200
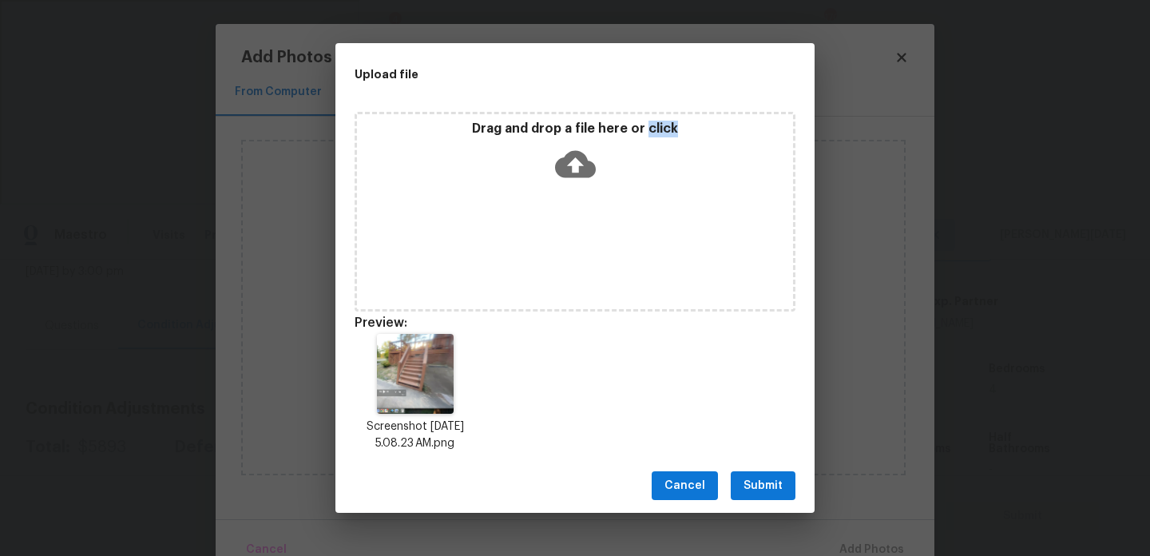
click at [782, 481] on span "Submit" at bounding box center [762, 486] width 39 height 20
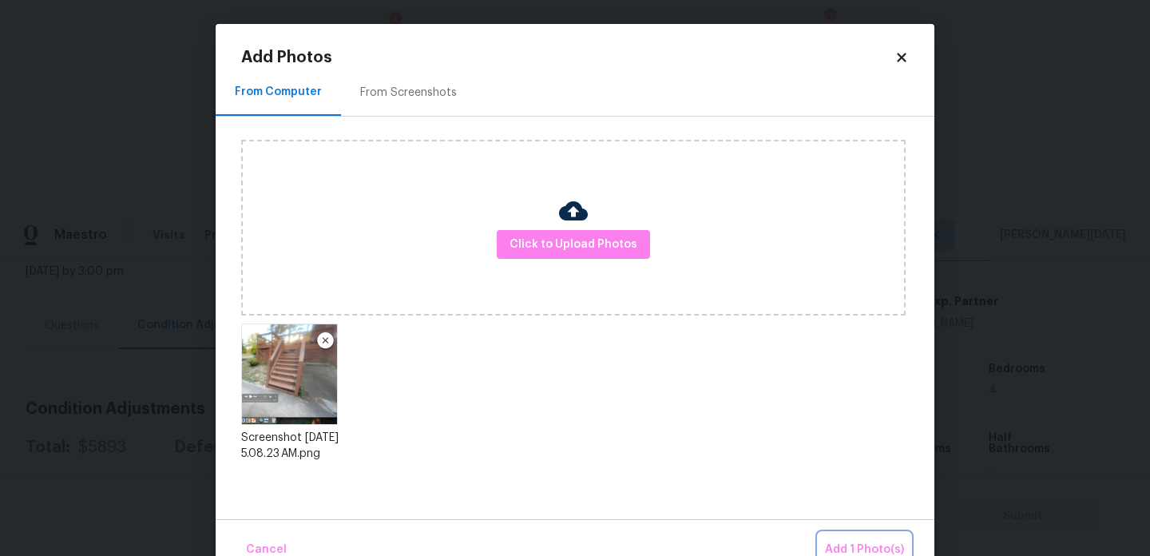
click at [877, 545] on span "Add 1 Photo(s)" at bounding box center [864, 550] width 79 height 20
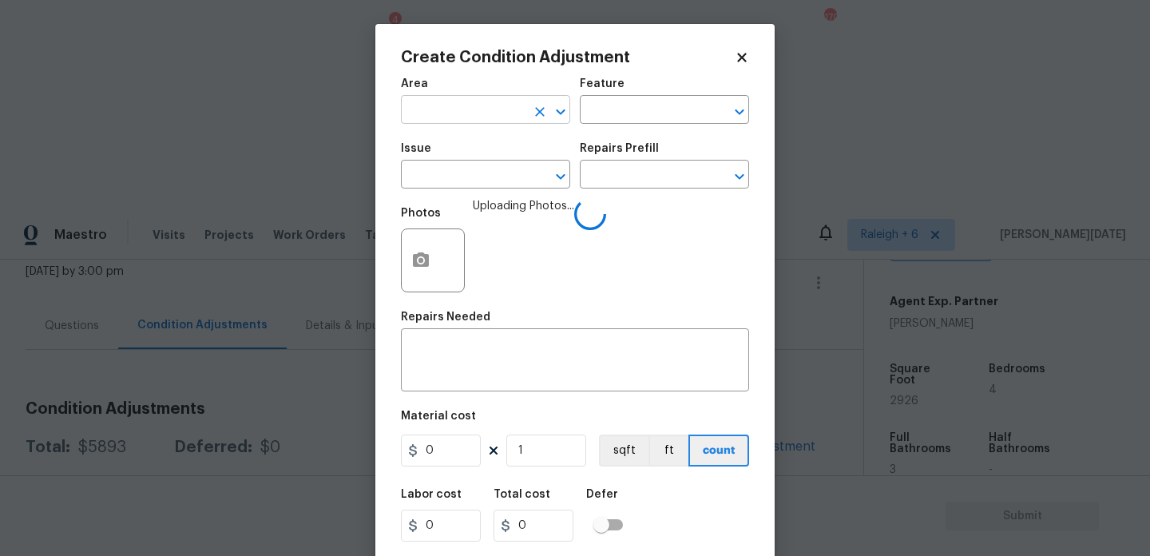
click at [440, 108] on input "text" at bounding box center [463, 111] width 125 height 25
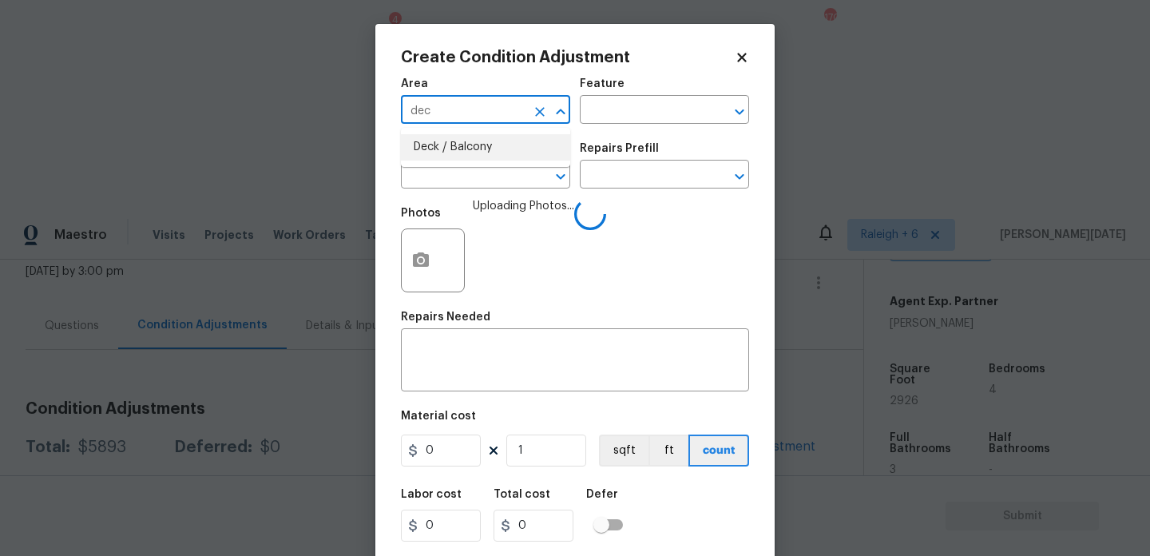
click at [489, 153] on li "Deck / Balcony" at bounding box center [485, 147] width 169 height 26
type input "Deck / Balcony"
click at [485, 172] on input "text" at bounding box center [463, 176] width 125 height 25
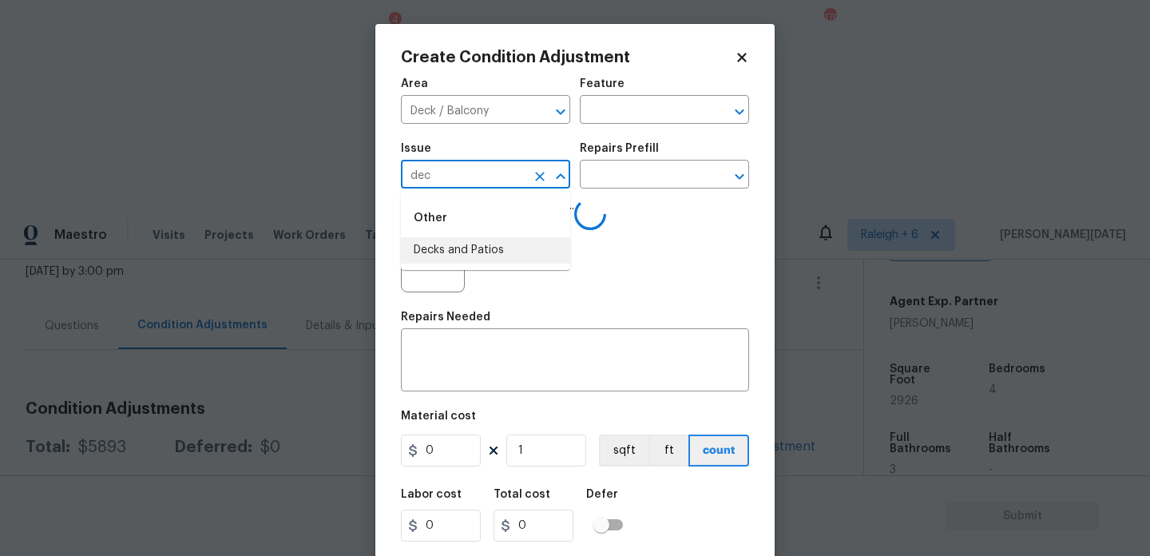
click at [497, 249] on li "Decks and Patios" at bounding box center [485, 250] width 169 height 26
type input "Decks and Patios"
click at [643, 113] on input "text" at bounding box center [642, 111] width 125 height 25
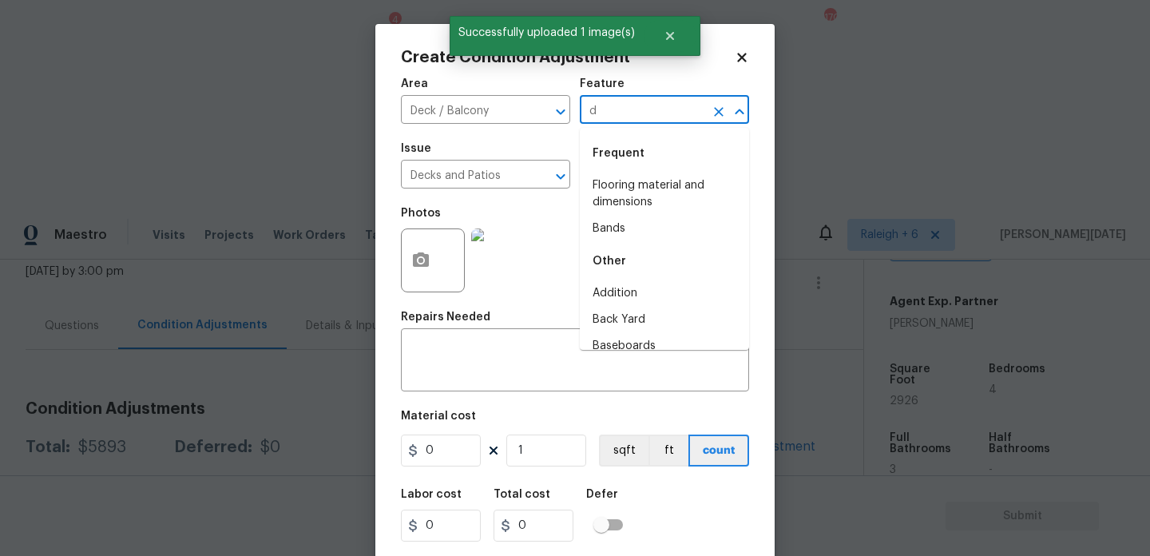
type input "de"
type input "c"
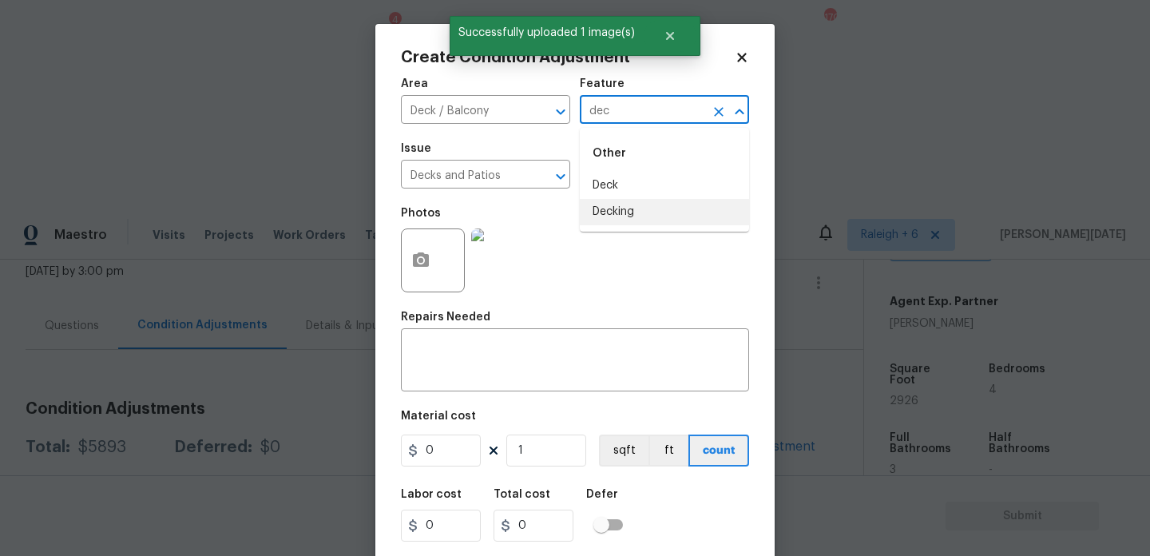
click at [654, 218] on li "Decking" at bounding box center [664, 212] width 169 height 26
type input "Decking"
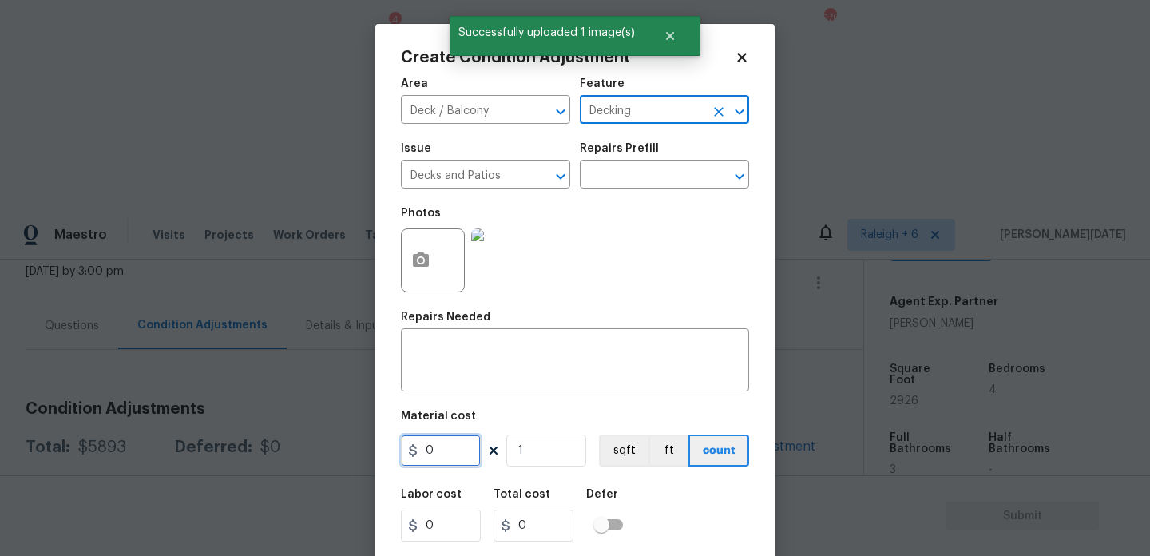
click at [446, 453] on input "0" at bounding box center [441, 450] width 80 height 32
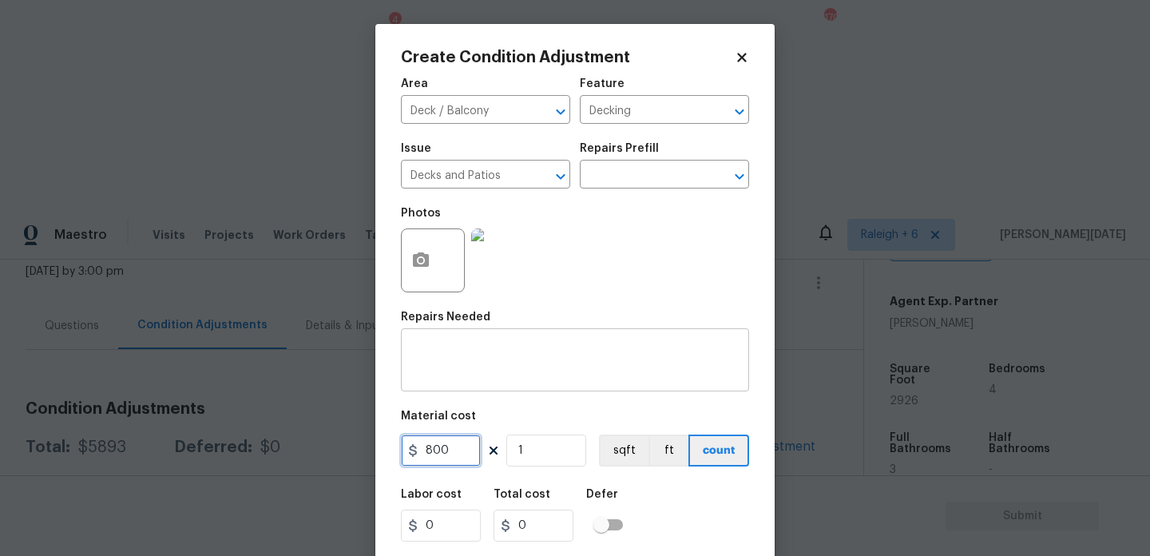
type input "800"
click at [488, 368] on textarea at bounding box center [574, 362] width 329 height 34
type input "800"
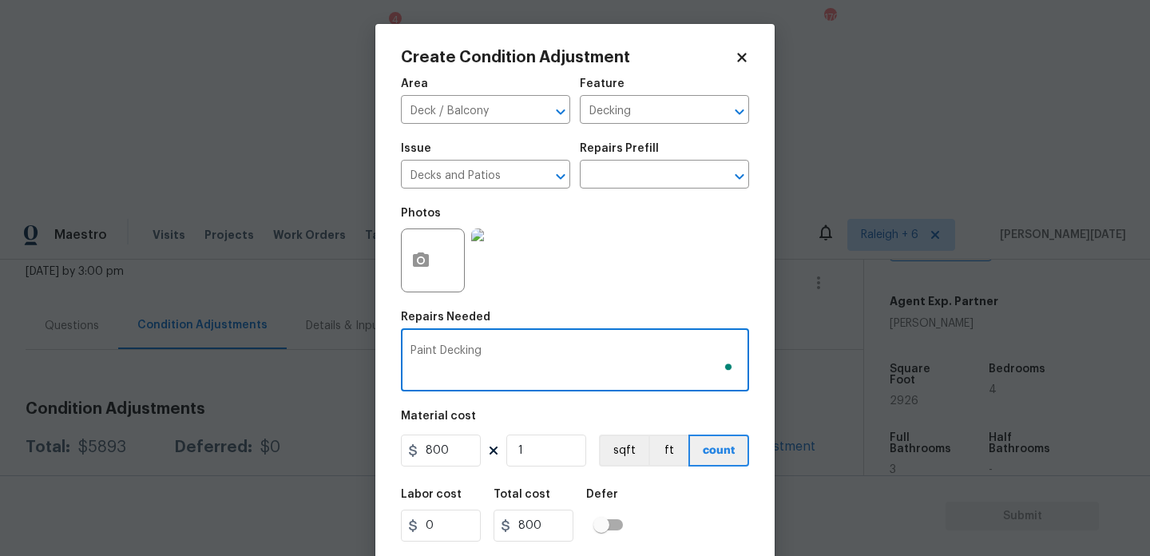
scroll to position [41, 0]
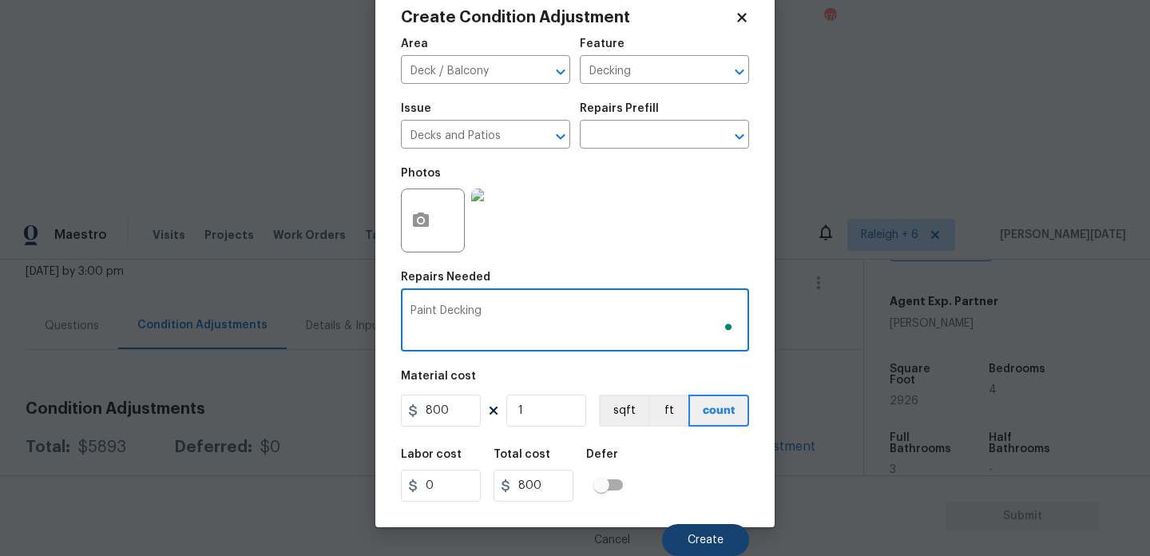
type textarea "Paint Decking"
click at [678, 531] on button "Create" at bounding box center [705, 540] width 87 height 32
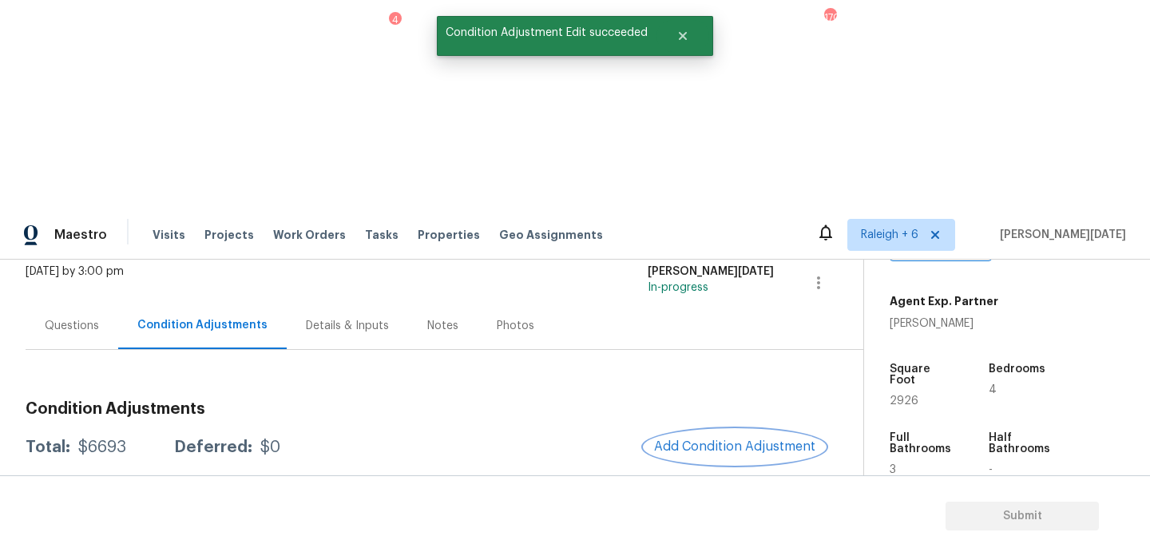
scroll to position [0, 0]
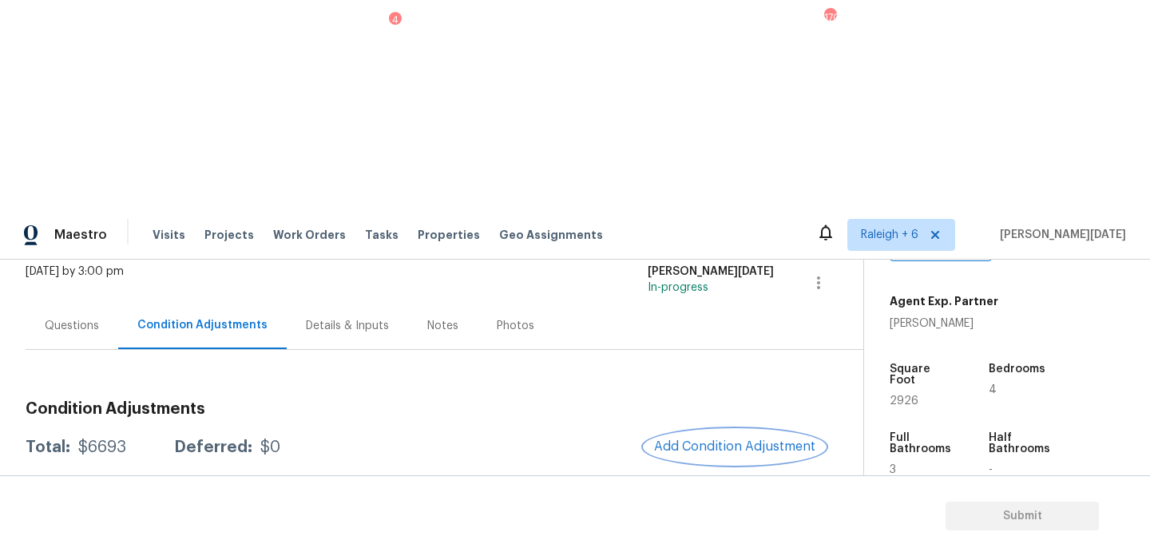
click at [724, 430] on button "Add Condition Adjustment" at bounding box center [734, 447] width 180 height 34
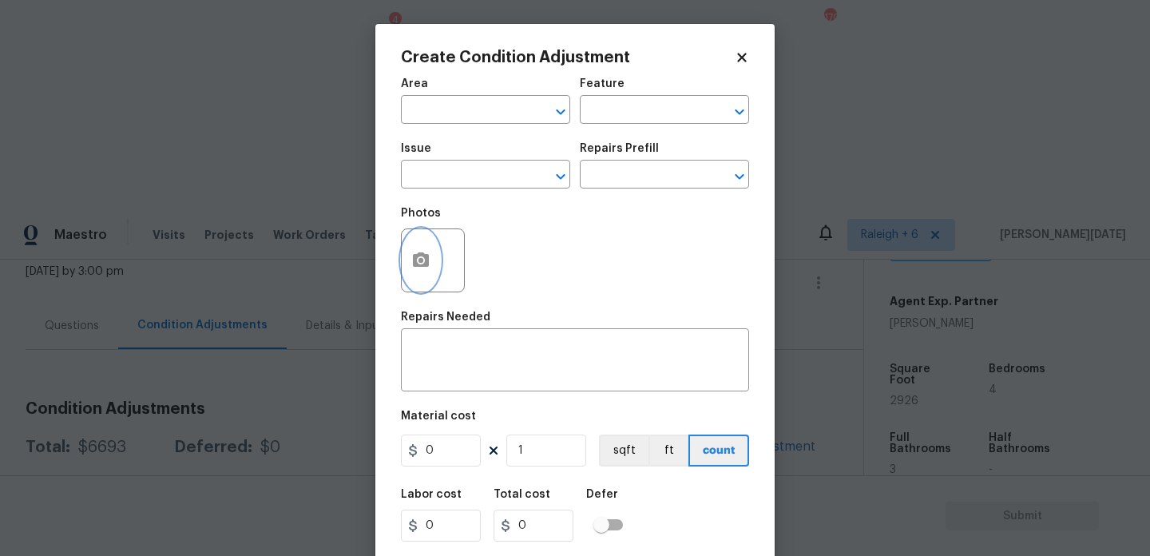
click at [422, 275] on button "button" at bounding box center [421, 260] width 38 height 62
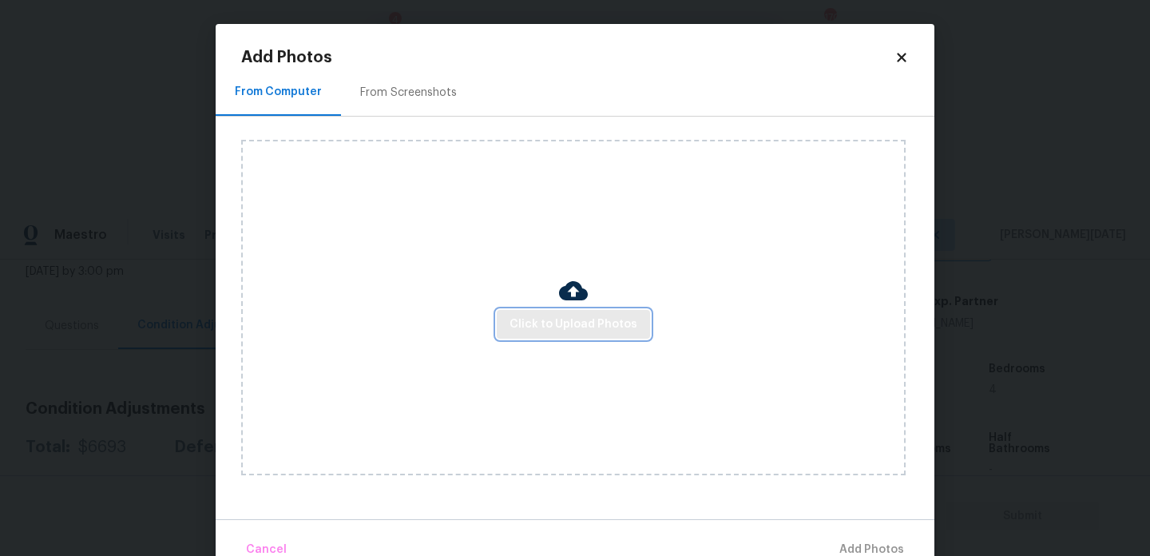
click at [551, 323] on span "Click to Upload Photos" at bounding box center [573, 325] width 128 height 20
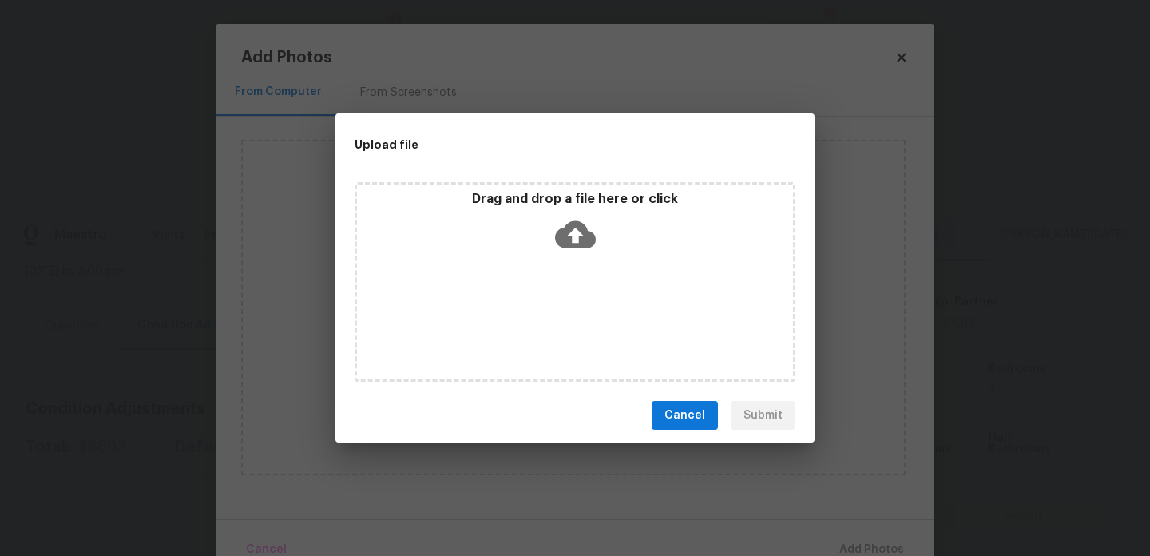
click at [551, 323] on div "Drag and drop a file here or click" at bounding box center [575, 282] width 441 height 200
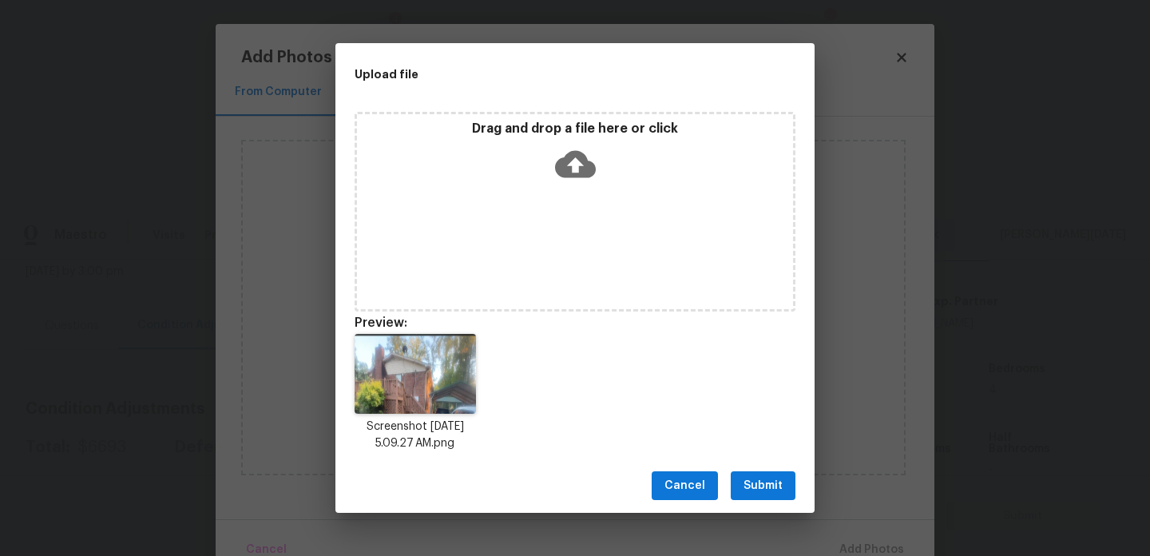
click at [759, 471] on button "Submit" at bounding box center [763, 486] width 65 height 30
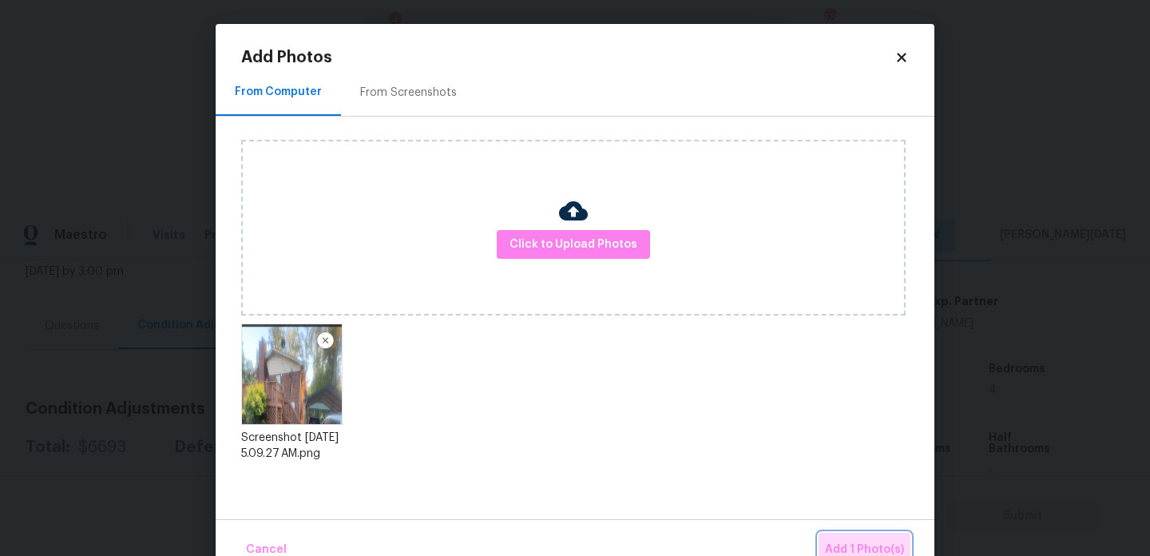
click at [874, 540] on span "Add 1 Photo(s)" at bounding box center [864, 550] width 79 height 20
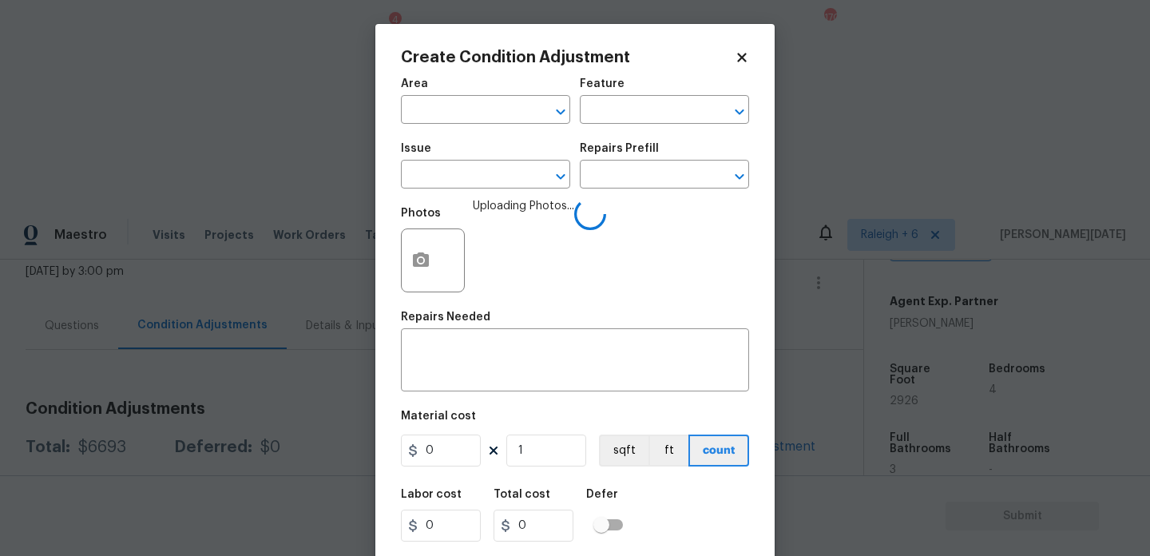
click at [415, 97] on div "Area" at bounding box center [485, 88] width 169 height 21
click at [419, 127] on span "Area ​" at bounding box center [485, 101] width 169 height 65
click at [444, 114] on input "text" at bounding box center [463, 111] width 125 height 25
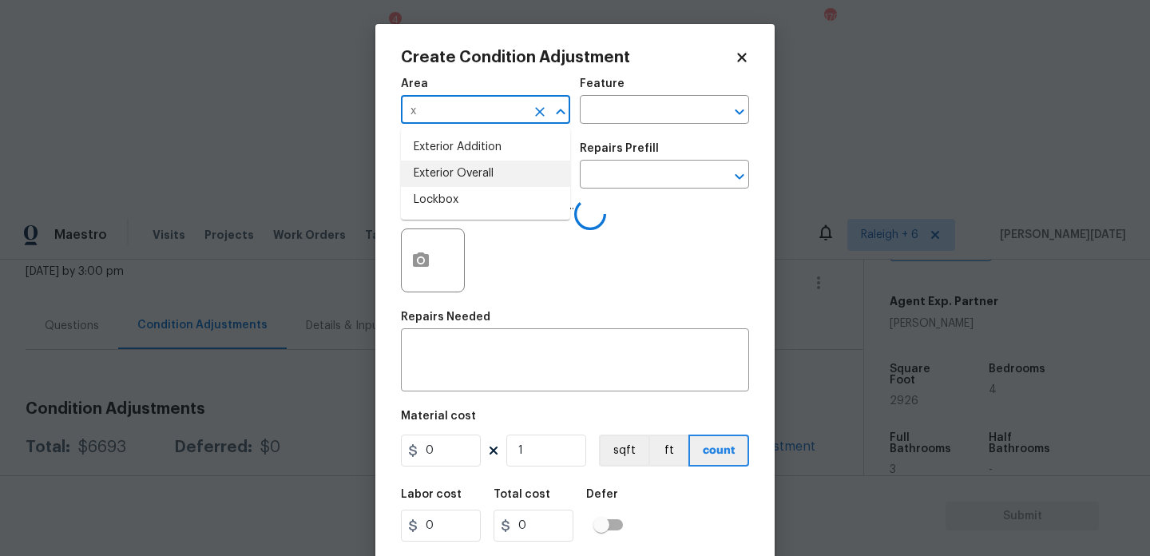
click at [448, 175] on li "Exterior Overall" at bounding box center [485, 173] width 169 height 26
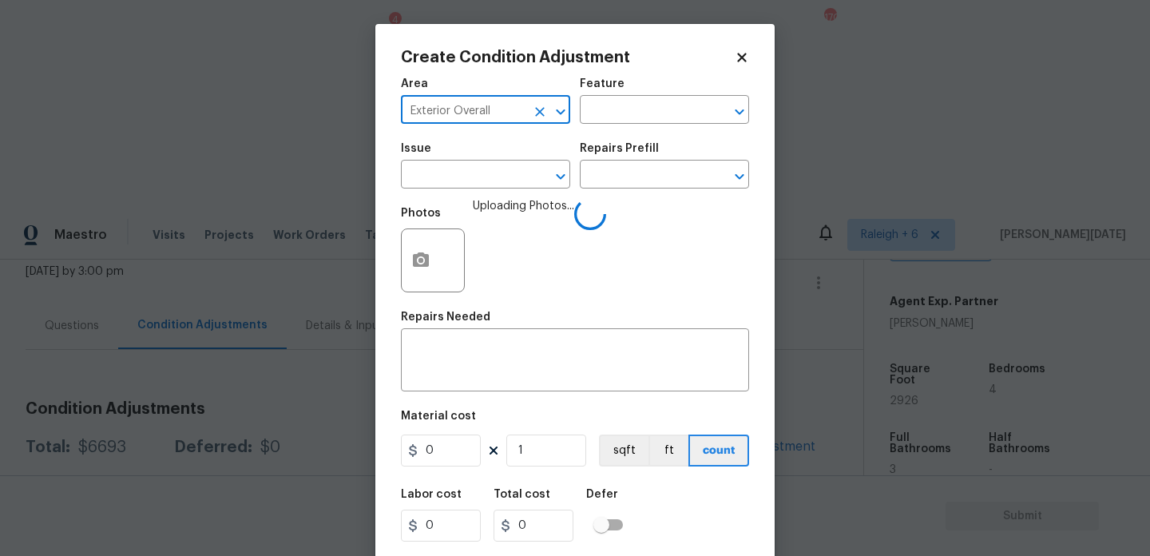
type input "Exterior Overall"
click at [448, 175] on input "text" at bounding box center [463, 176] width 125 height 25
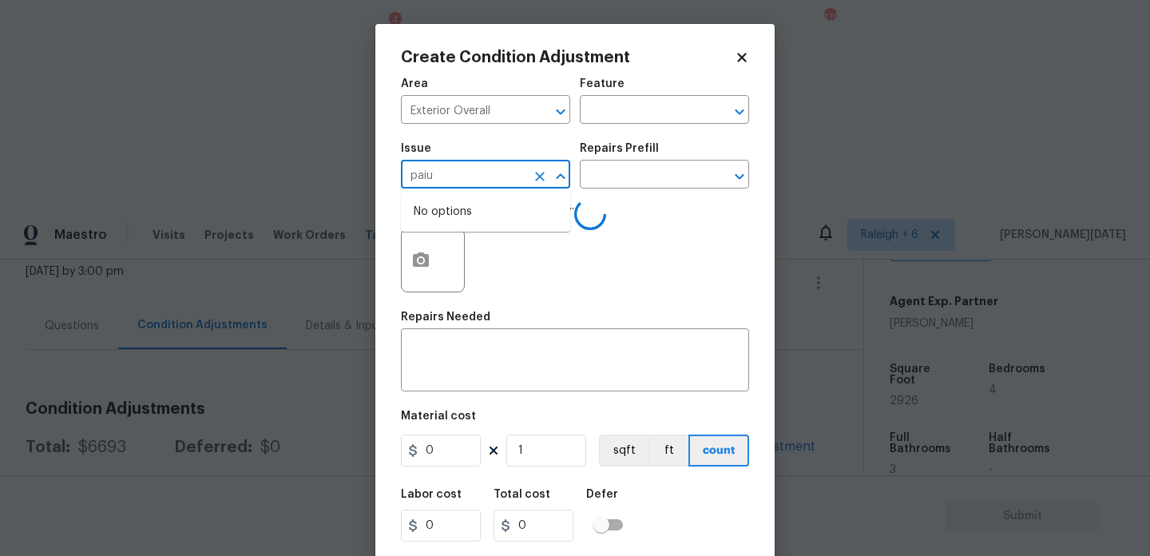
type input "pai"
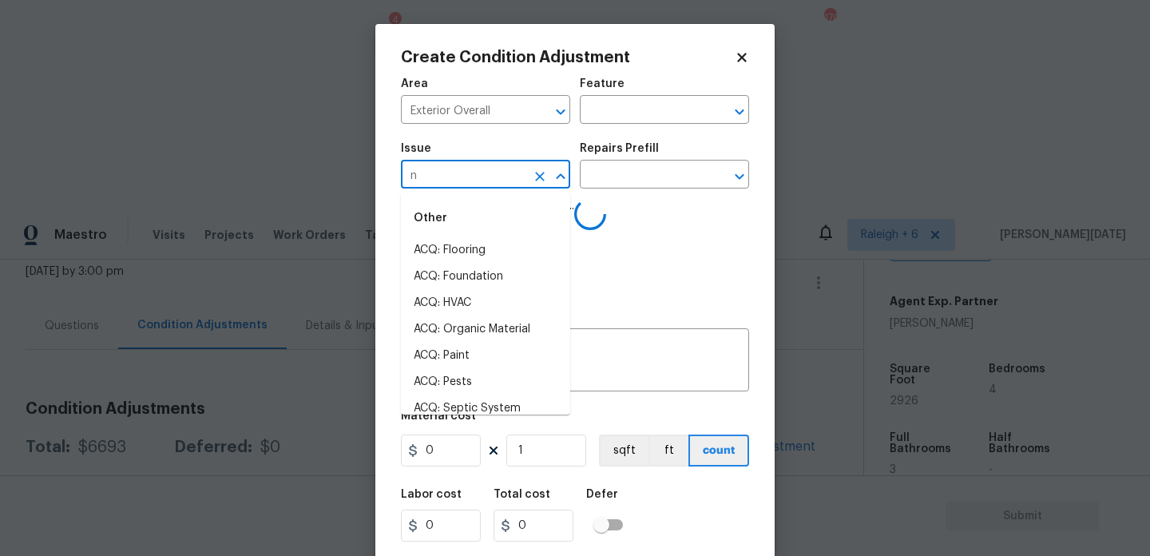
type input "n"
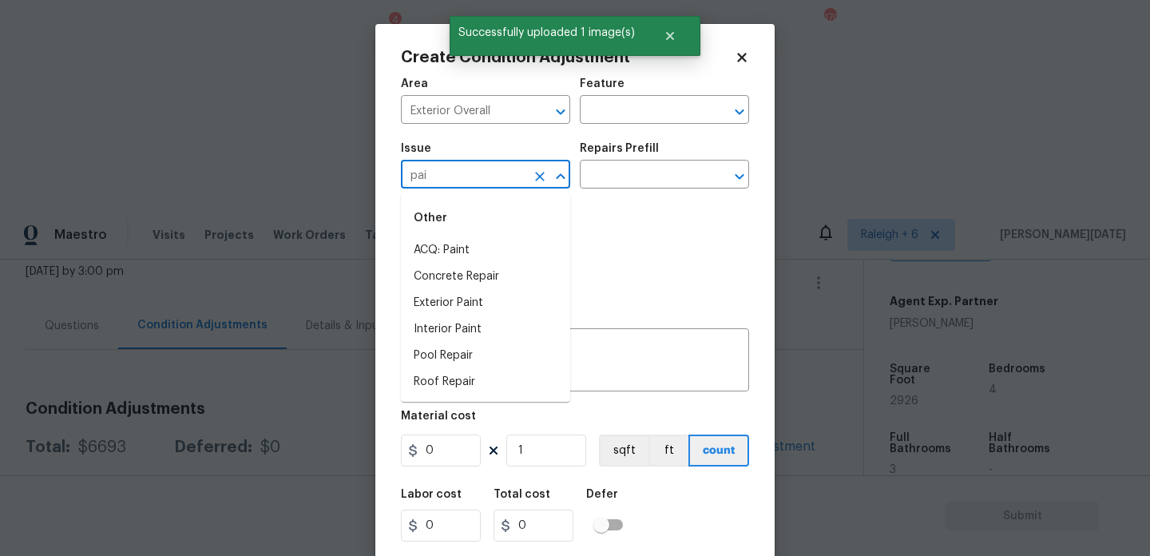
type input "pait"
click at [471, 280] on li "Exterior Paint" at bounding box center [485, 276] width 169 height 26
type input "Exterior Paint"
click at [682, 176] on input "text" at bounding box center [642, 176] width 125 height 25
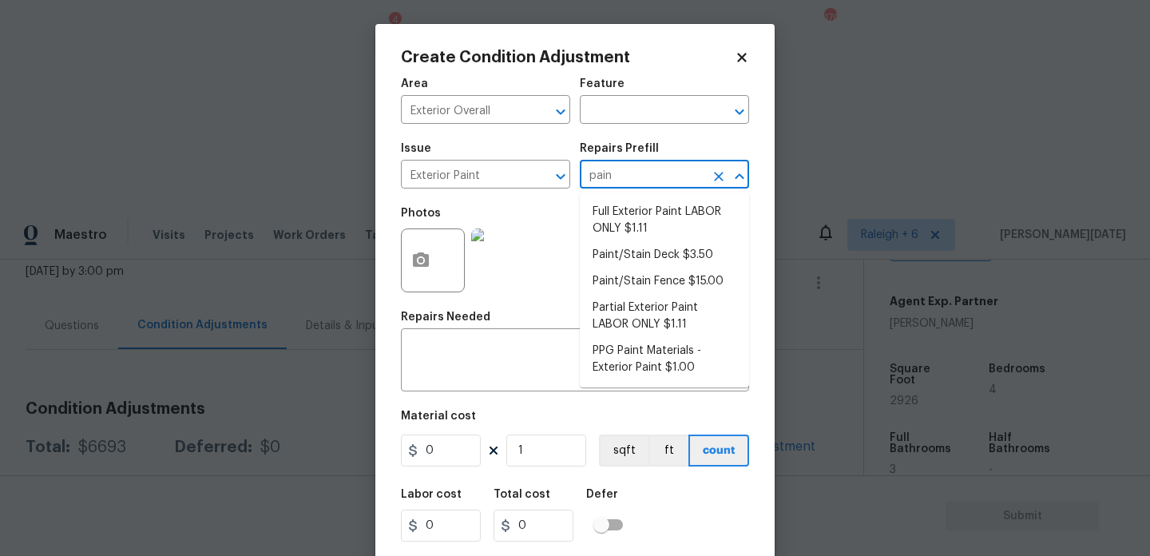
type input "paint"
click at [661, 318] on li "Partial Exterior Paint LABOR ONLY $1.11" at bounding box center [664, 316] width 169 height 43
type input "Overall Paint"
type textarea "Partial Exterior Paint - Prep, mask and paint the exterior of the home in the a…"
type input "1.11"
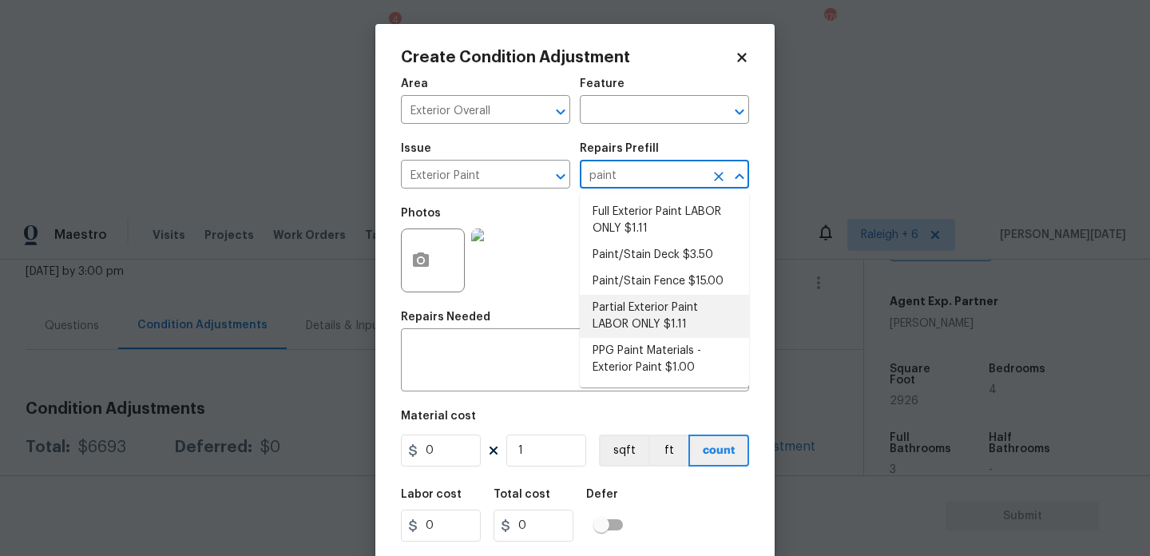
type input "1.11"
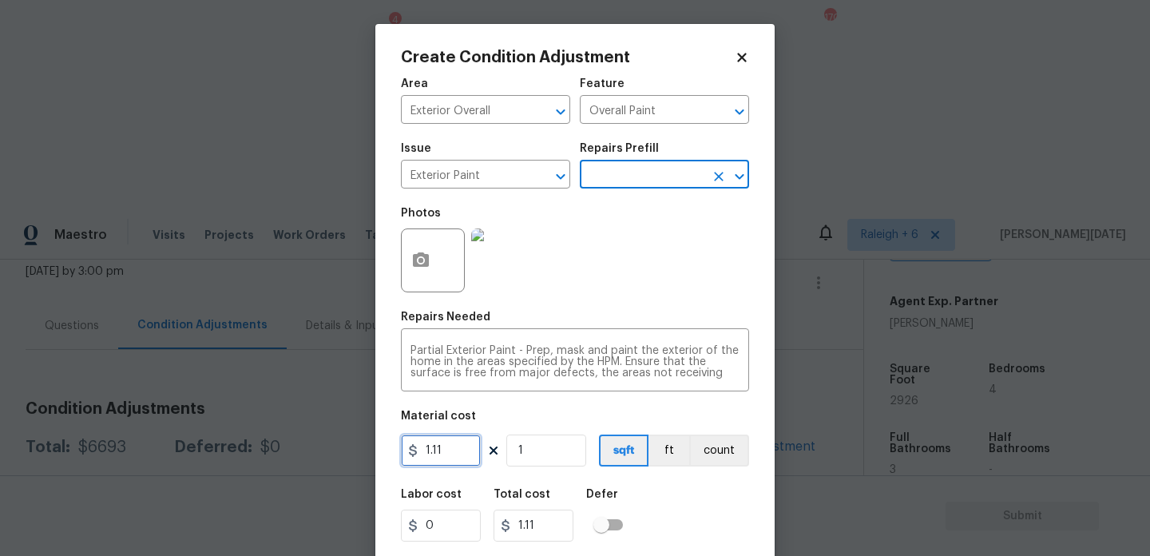
drag, startPoint x: 446, startPoint y: 446, endPoint x: 359, endPoint y: 439, distance: 87.3
click at [359, 439] on div "Create Condition Adjustment Area Exterior Overall ​ Feature Overall Paint ​ Iss…" at bounding box center [575, 278] width 1150 height 556
type input "0.65"
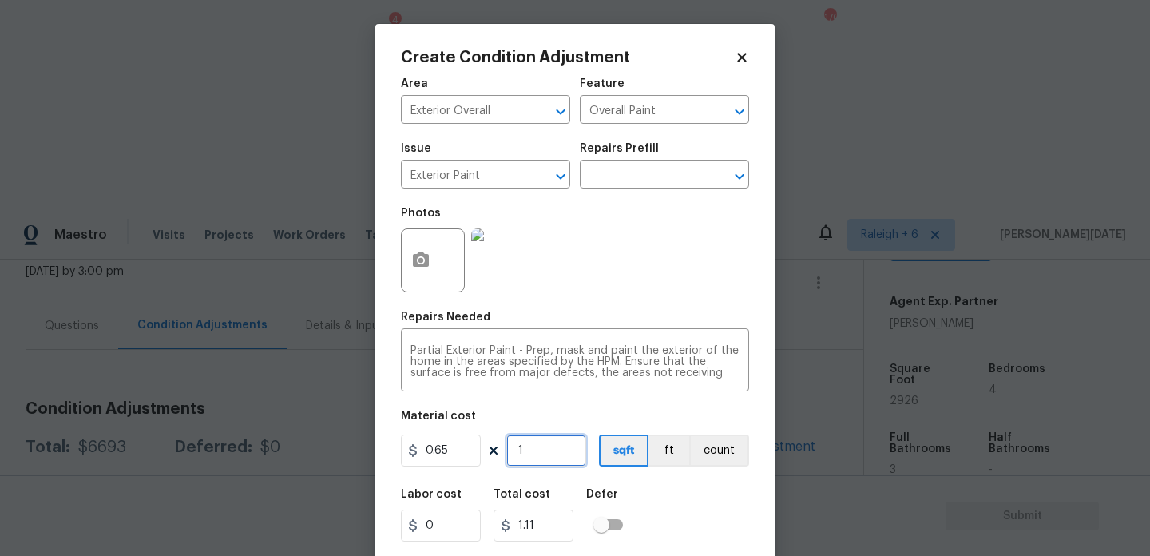
type input "0.65"
click at [549, 448] on input "1" at bounding box center [546, 450] width 80 height 32
type input "0"
type input "2"
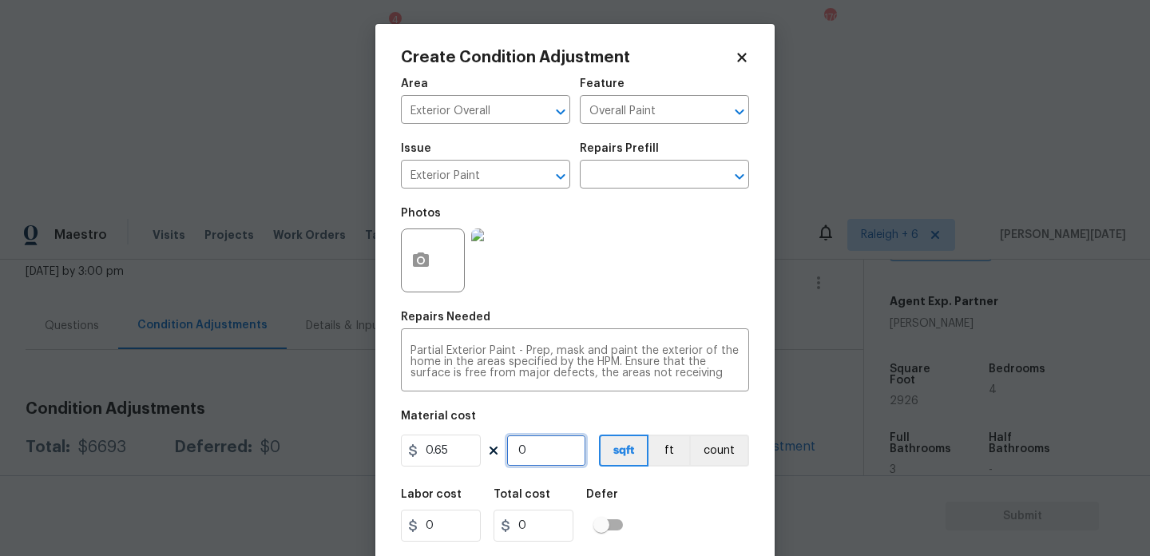
type input "1.3"
type input "29"
type input "18.85"
type input "292"
type input "189.8"
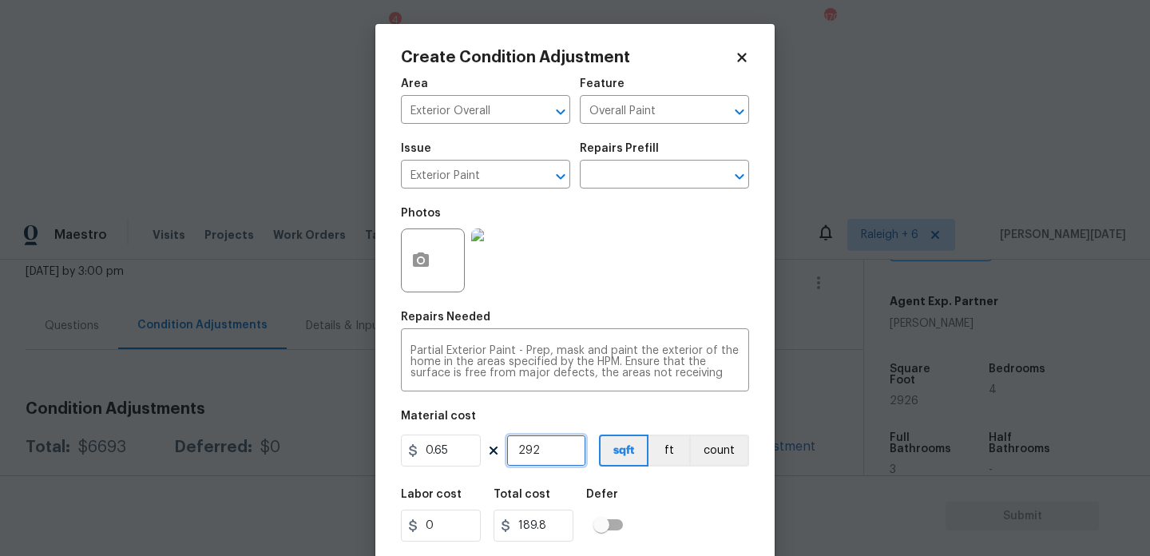
type input "2926"
type input "1901.9"
type input "2926"
click at [583, 308] on div "Area Exterior Overall ​ Feature Overall Paint ​ Issue Exterior Paint ​ Repairs …" at bounding box center [575, 332] width 348 height 527
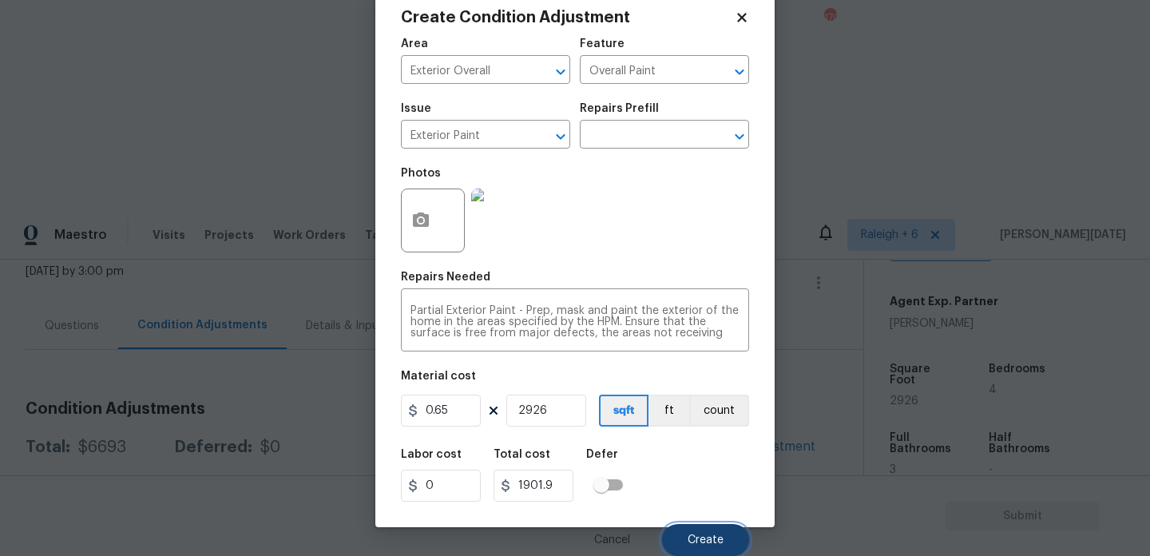
click at [694, 530] on button "Create" at bounding box center [705, 540] width 87 height 32
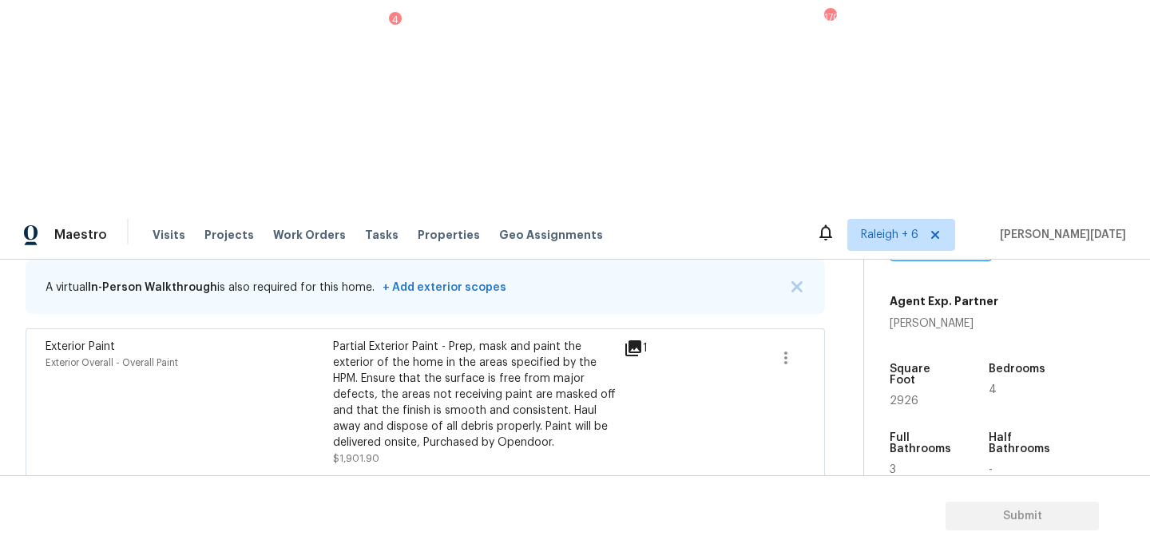
scroll to position [339, 0]
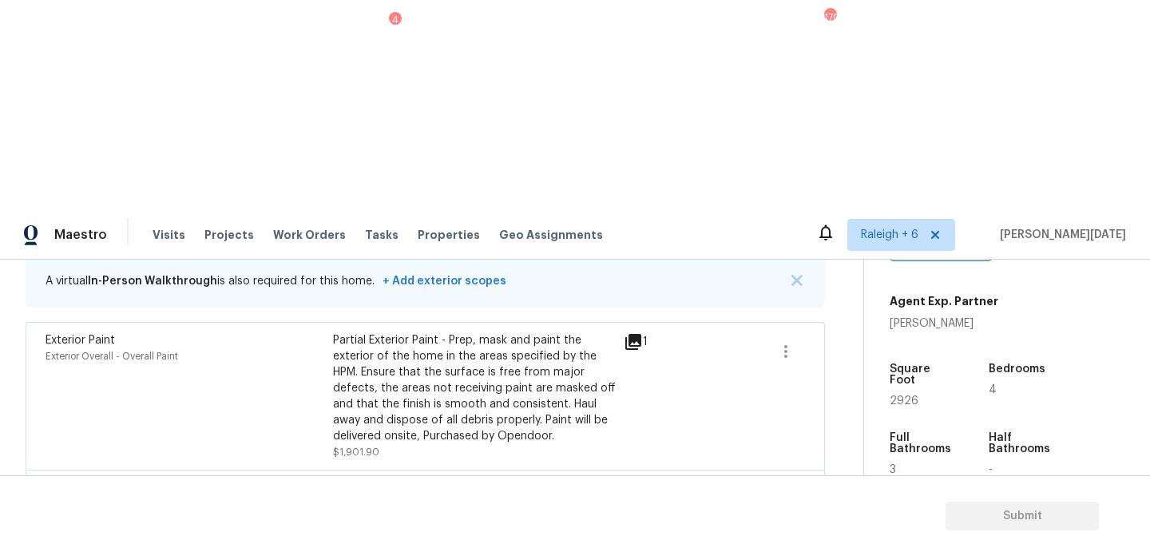
click at [782, 489] on icon "button" at bounding box center [785, 498] width 19 height 19
click at [861, 291] on div "Edit" at bounding box center [876, 287] width 125 height 16
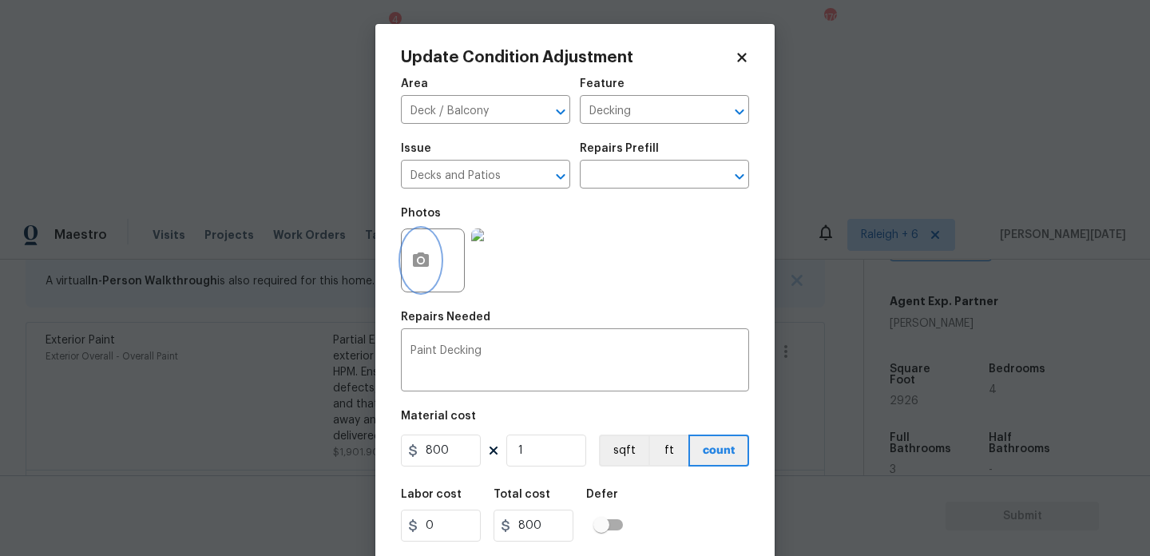
click at [431, 256] on button "button" at bounding box center [421, 260] width 38 height 62
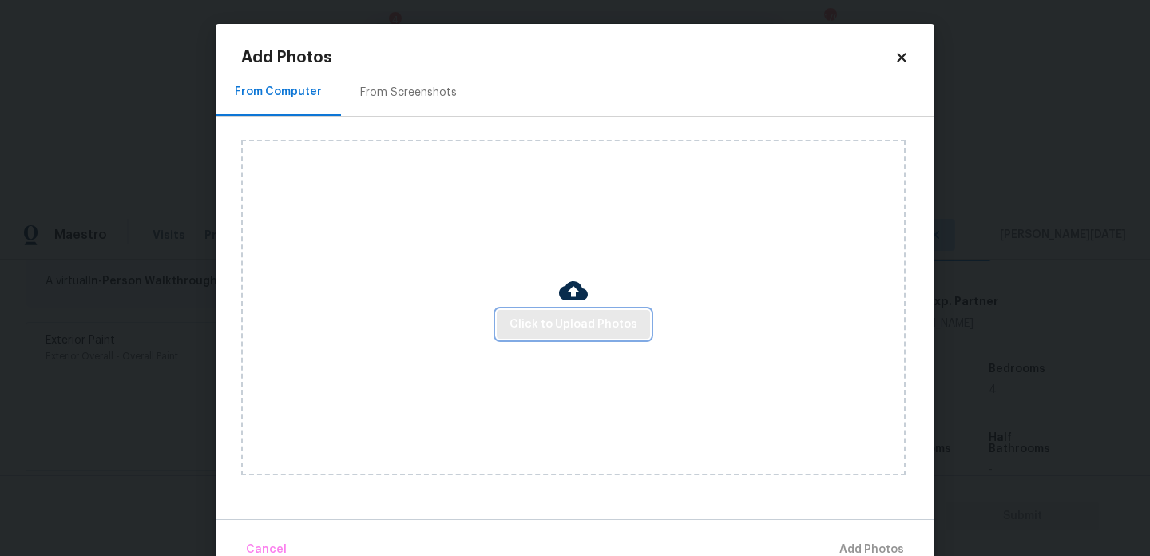
click at [585, 326] on span "Click to Upload Photos" at bounding box center [573, 325] width 128 height 20
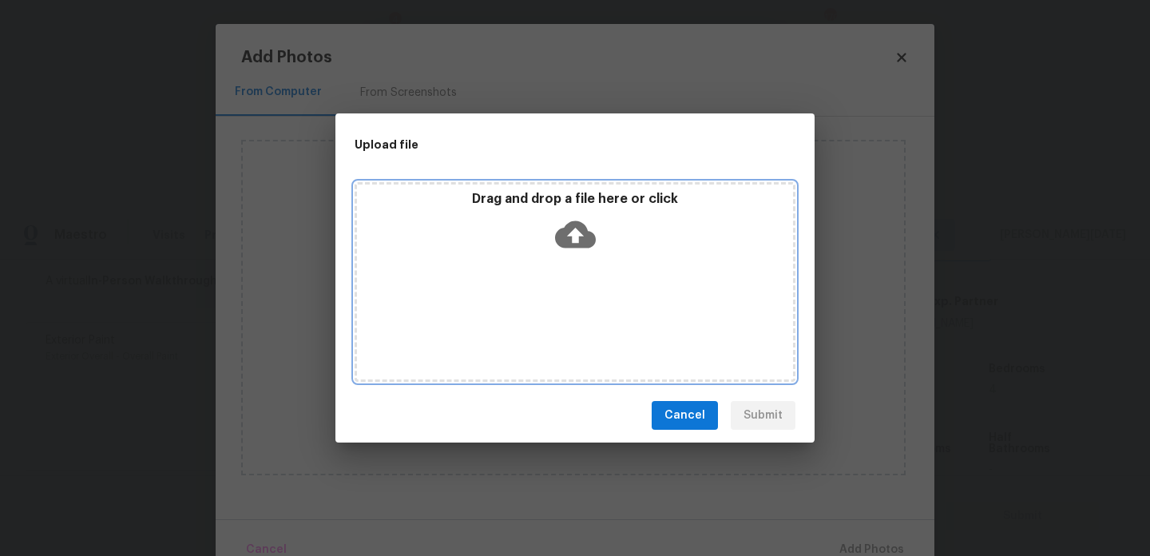
click at [585, 326] on div "Drag and drop a file here or click" at bounding box center [575, 282] width 441 height 200
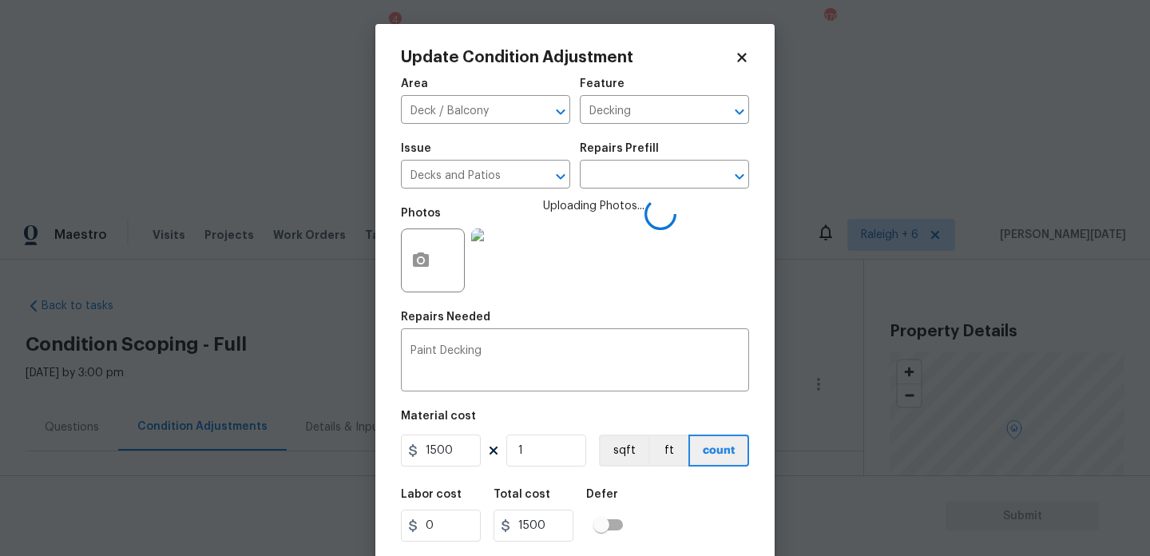
scroll to position [347, 0]
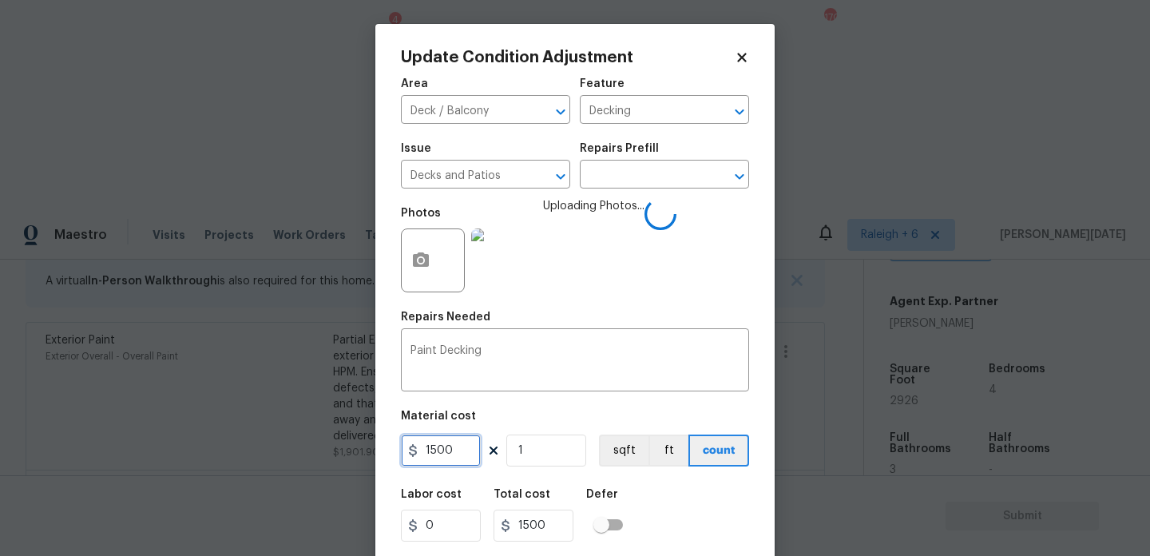
drag, startPoint x: 461, startPoint y: 450, endPoint x: 296, endPoint y: 449, distance: 164.5
click at [296, 449] on div "Update Condition Adjustment Area Deck / Balcony ​ Feature Decking ​ Issue Decks…" at bounding box center [575, 278] width 1150 height 556
click at [698, 254] on div "Photos Uploading Photos..." at bounding box center [575, 250] width 348 height 104
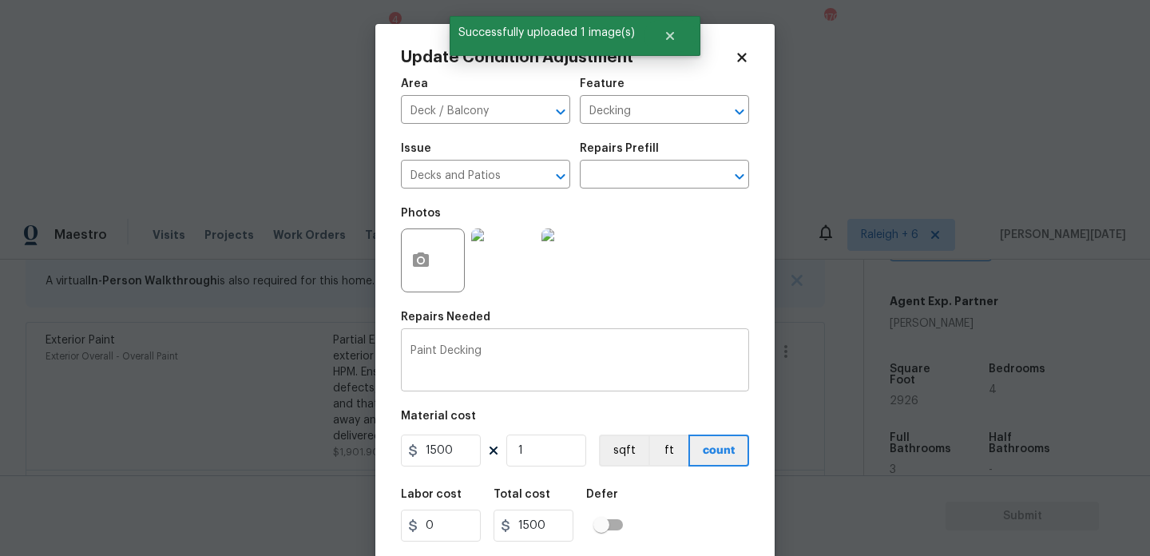
click at [549, 363] on textarea "Paint Decking" at bounding box center [574, 362] width 329 height 34
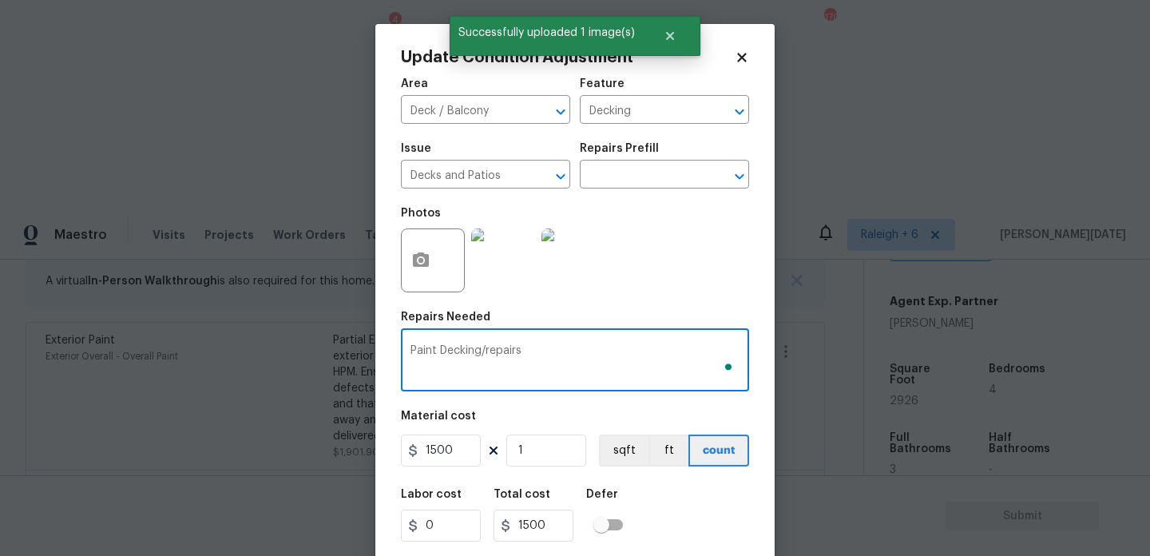
scroll to position [41, 0]
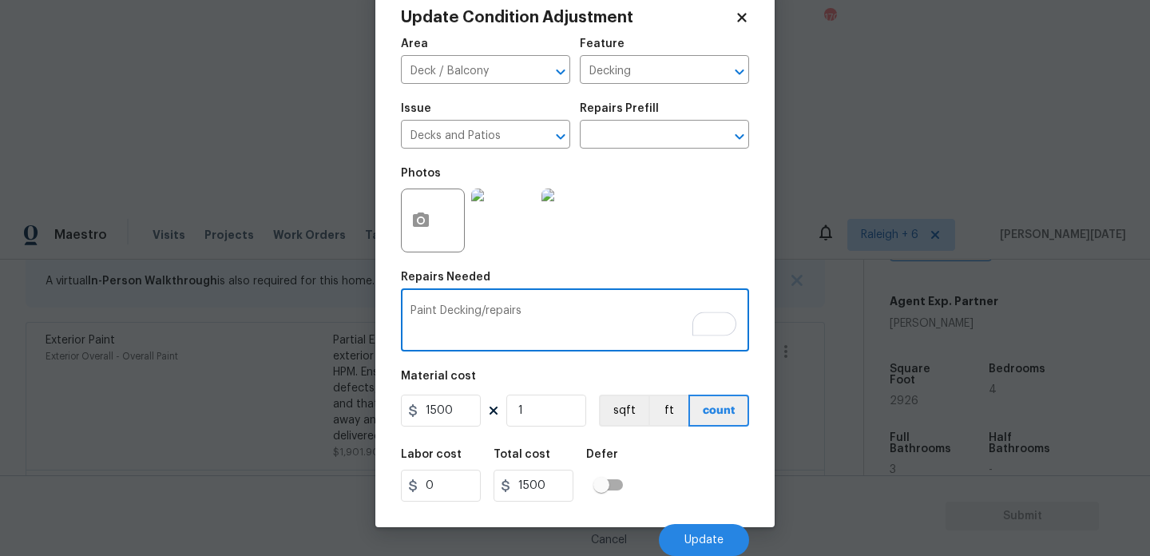
type textarea "Paint Decking/repairs"
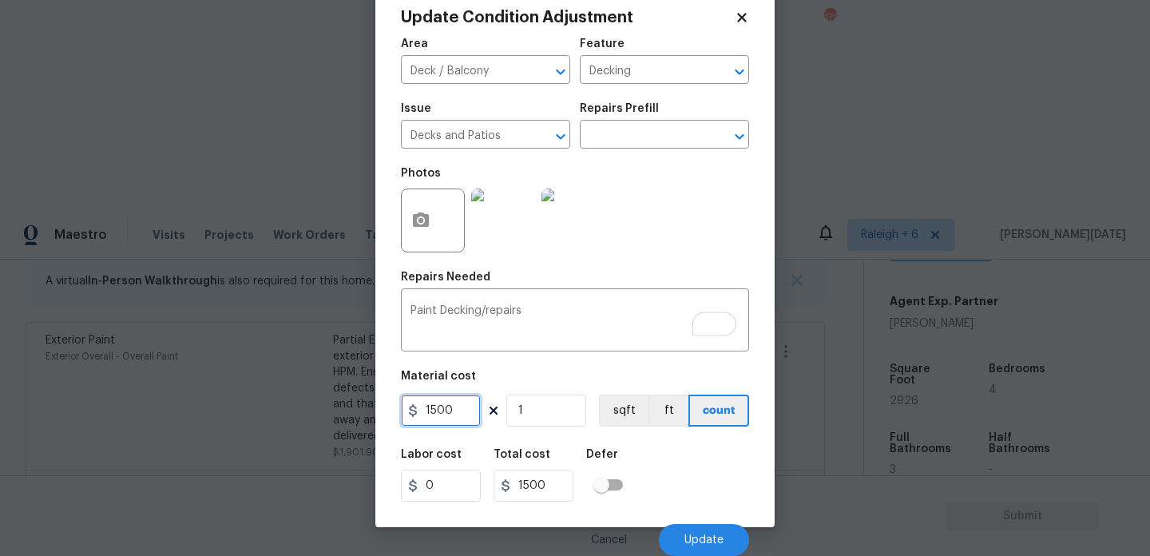
drag, startPoint x: 465, startPoint y: 407, endPoint x: 302, endPoint y: 406, distance: 162.9
click at [302, 406] on div "Update Condition Adjustment Area Deck / Balcony ​ Feature Decking ​ Issue Decks…" at bounding box center [575, 278] width 1150 height 556
type input "2000"
click at [678, 220] on div "Photos" at bounding box center [575, 210] width 348 height 104
type input "2000"
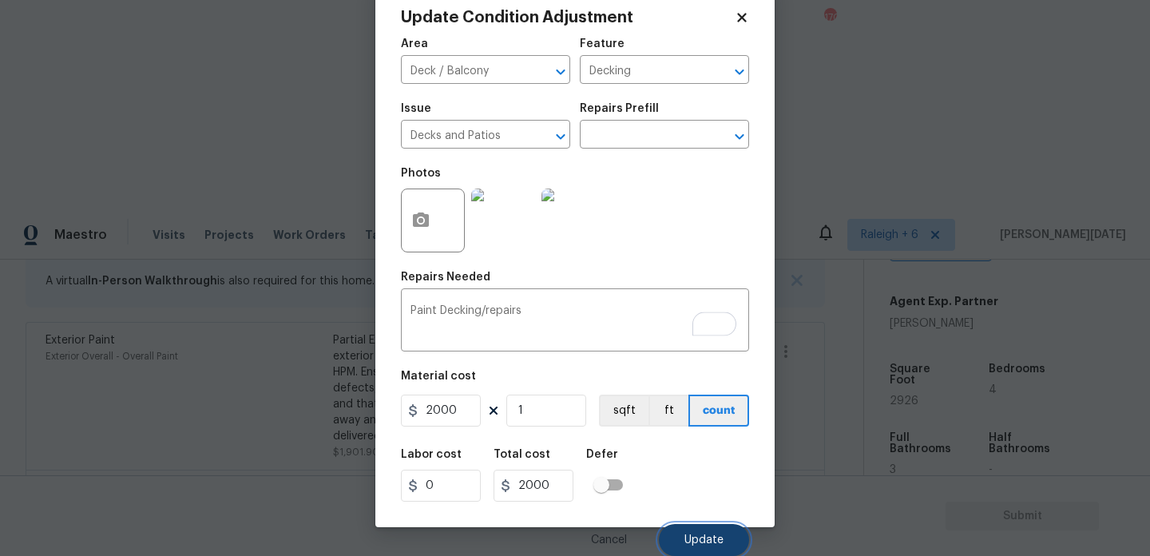
click at [696, 541] on span "Update" at bounding box center [703, 540] width 39 height 12
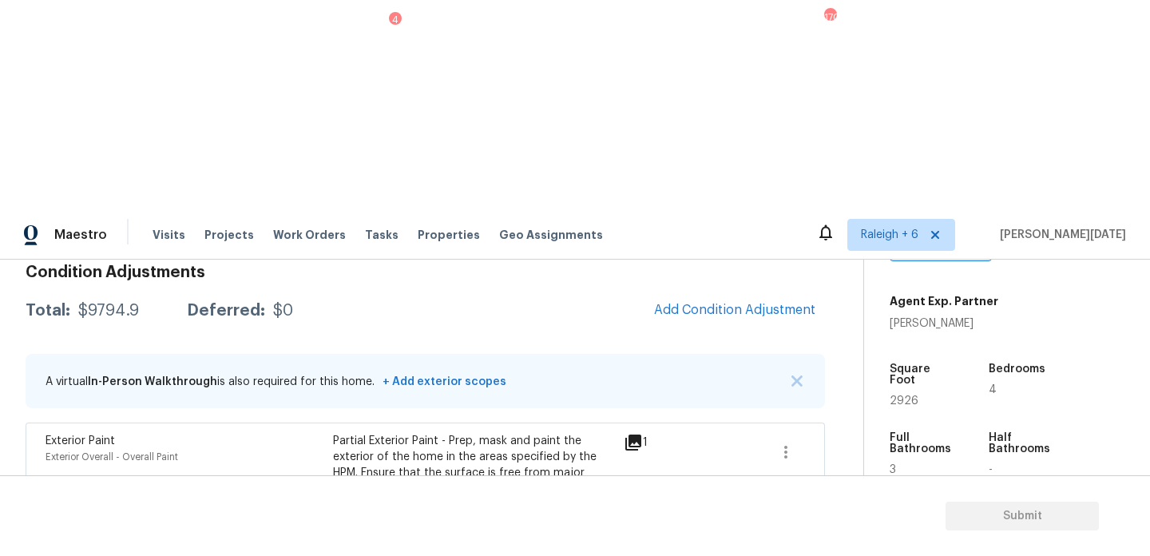
scroll to position [107, 0]
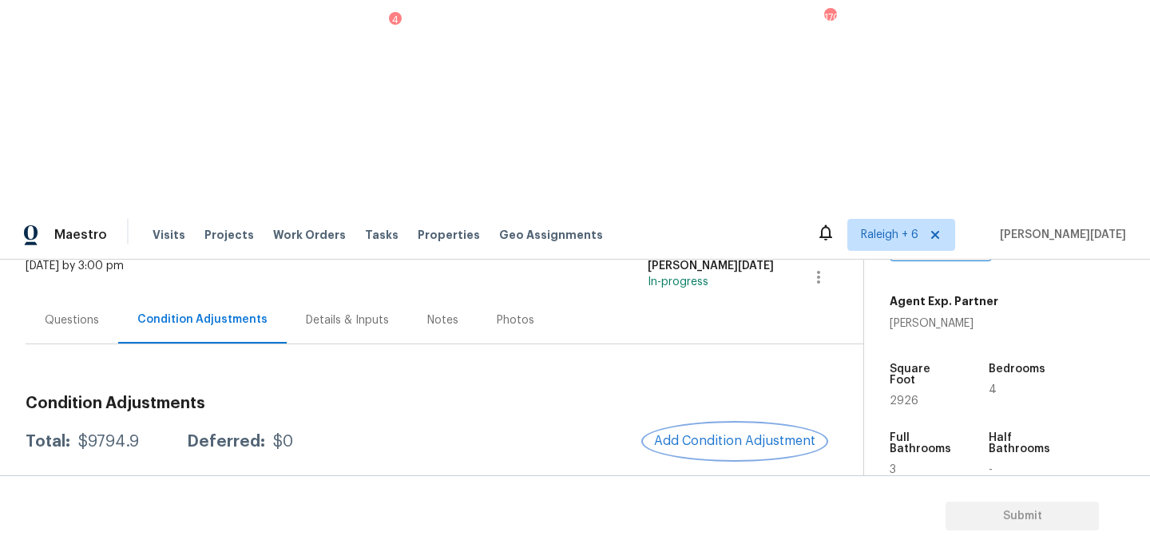
click at [709, 434] on span "Add Condition Adjustment" at bounding box center [734, 441] width 161 height 14
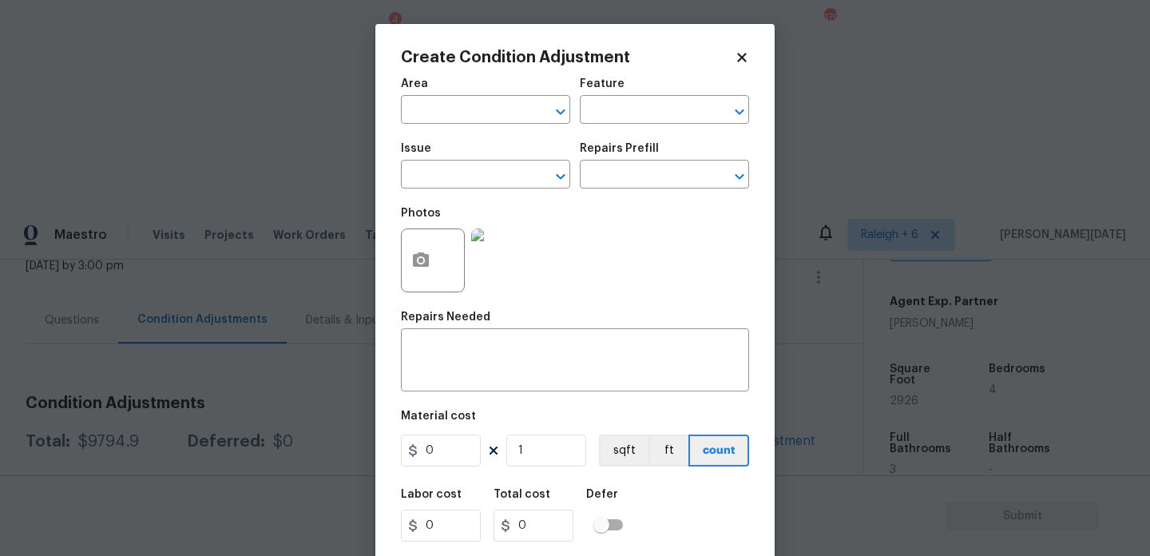
click at [397, 267] on div "Create Condition Adjustment Area ​ Feature ​ Issue ​ Repairs Prefill ​ Photos R…" at bounding box center [574, 295] width 399 height 543
click at [430, 260] on icon "button" at bounding box center [420, 260] width 19 height 19
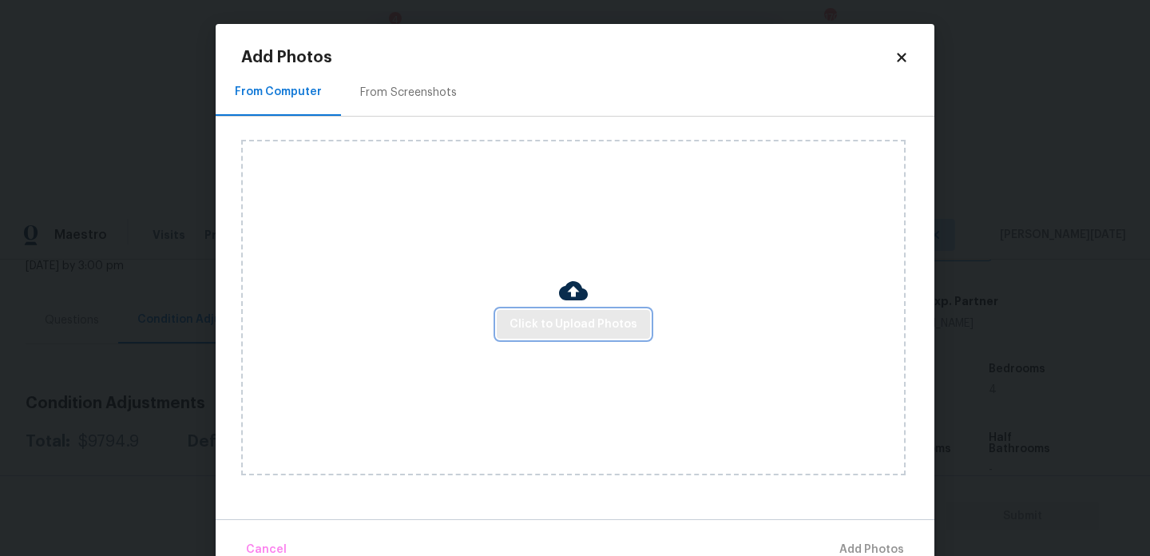
click at [622, 335] on button "Click to Upload Photos" at bounding box center [573, 325] width 153 height 30
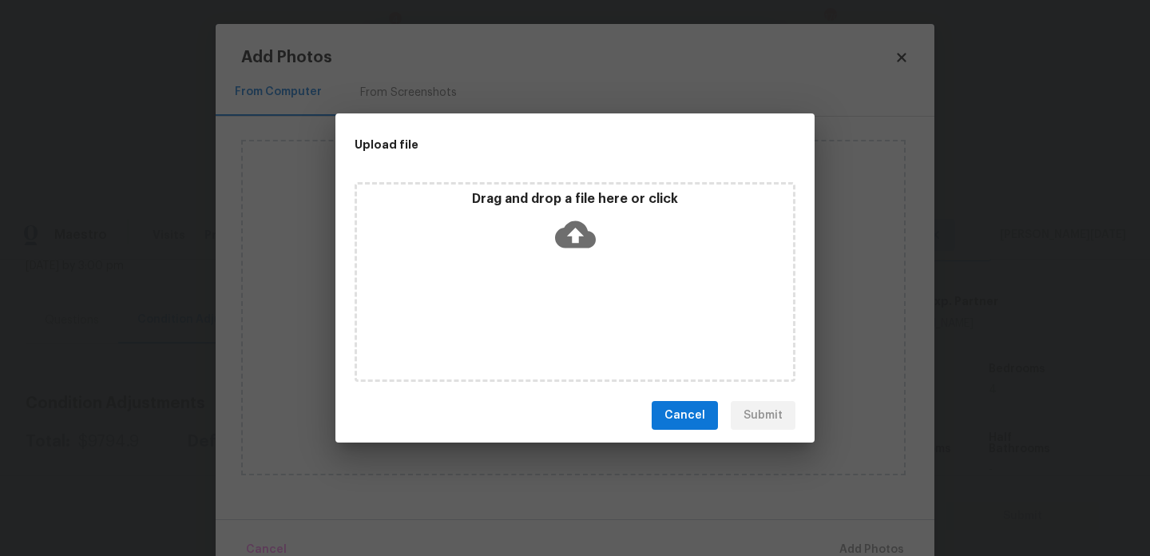
click at [622, 335] on div "Drag and drop a file here or click" at bounding box center [575, 282] width 441 height 200
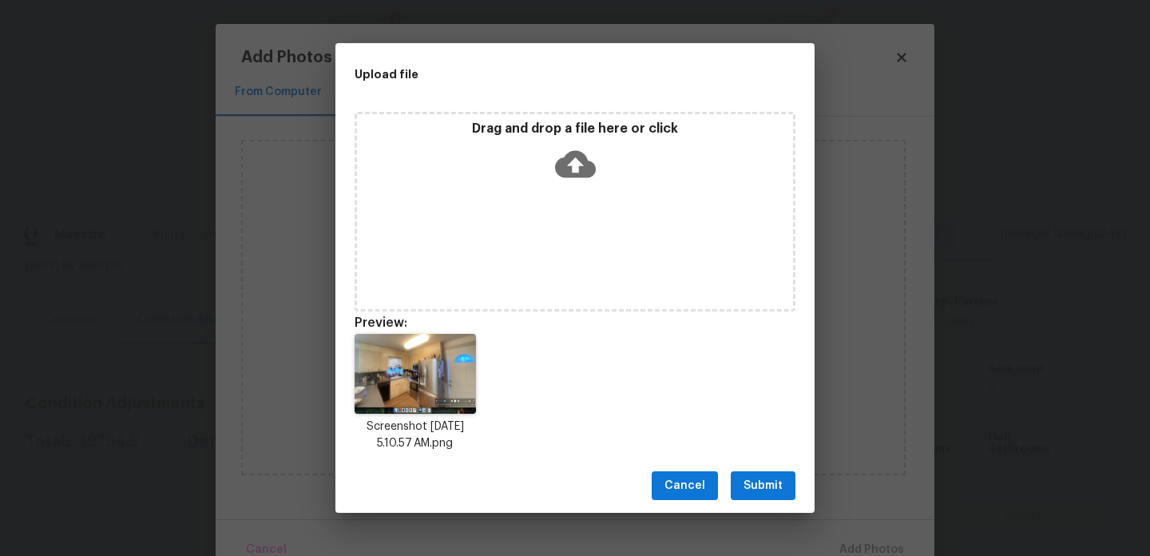
click at [751, 482] on span "Submit" at bounding box center [762, 486] width 39 height 20
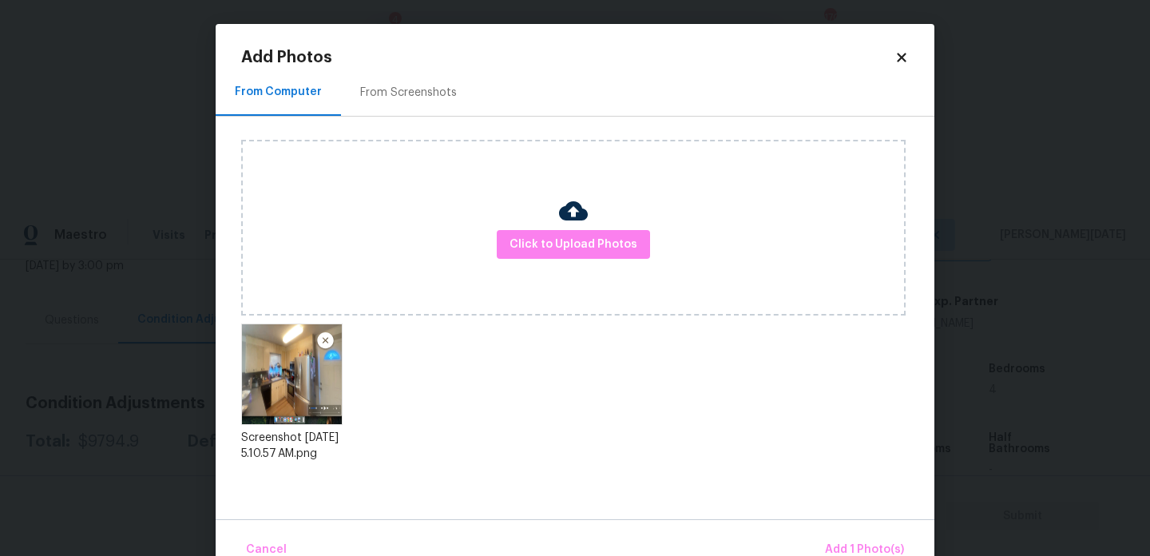
click at [846, 528] on div "Cancel Add 1 Photo(s)" at bounding box center [575, 543] width 719 height 48
click at [852, 550] on span "Add 1 Photo(s)" at bounding box center [864, 550] width 79 height 20
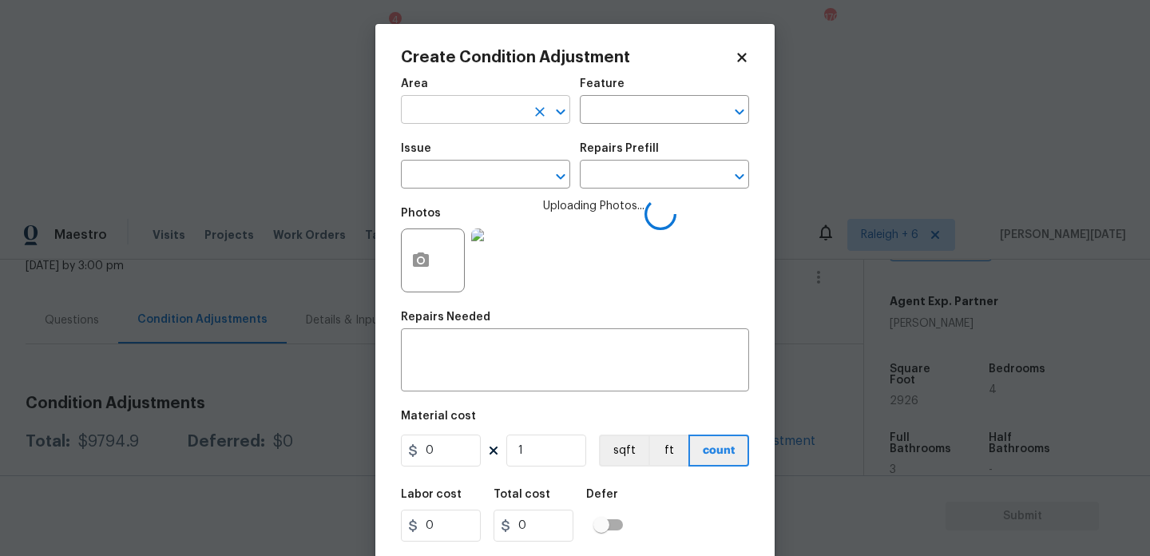
click at [434, 103] on input "text" at bounding box center [463, 111] width 125 height 25
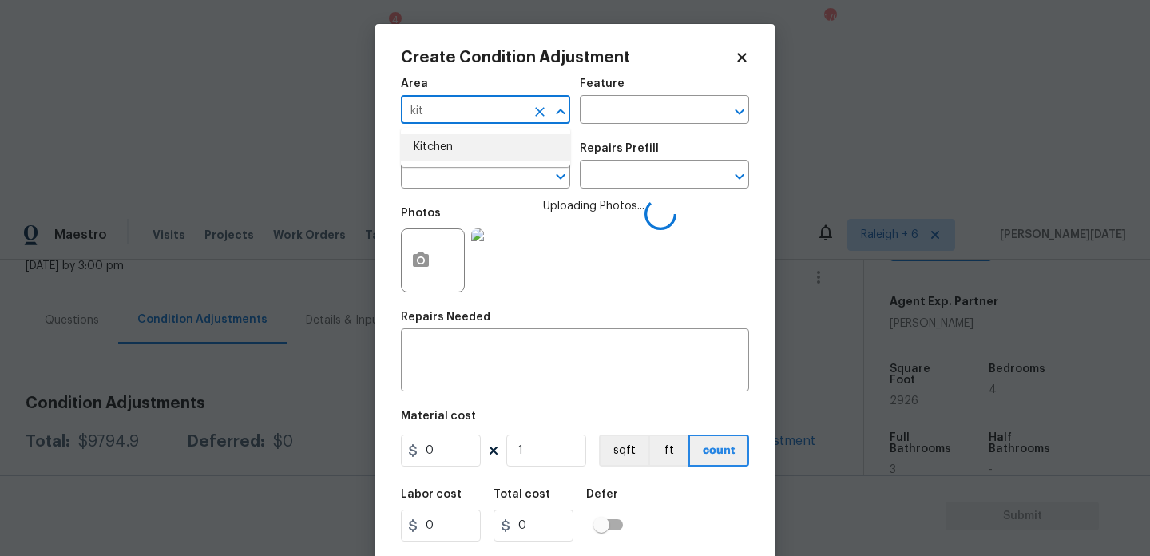
click at [473, 150] on li "Kitchen" at bounding box center [485, 147] width 169 height 26
type input "Kitchen"
click at [471, 168] on input "text" at bounding box center [463, 176] width 125 height 25
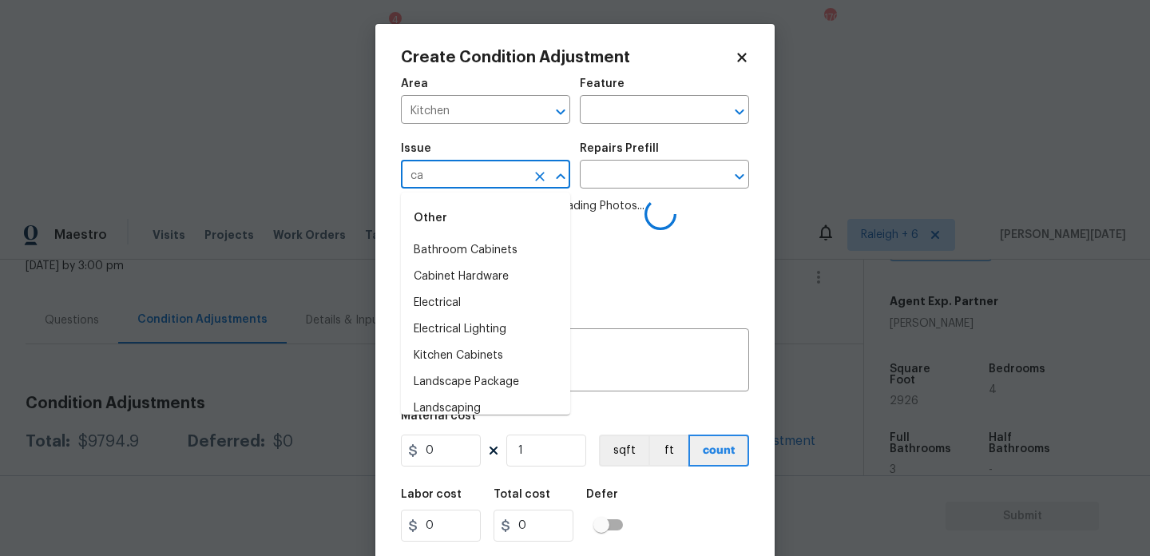
type input "cab"
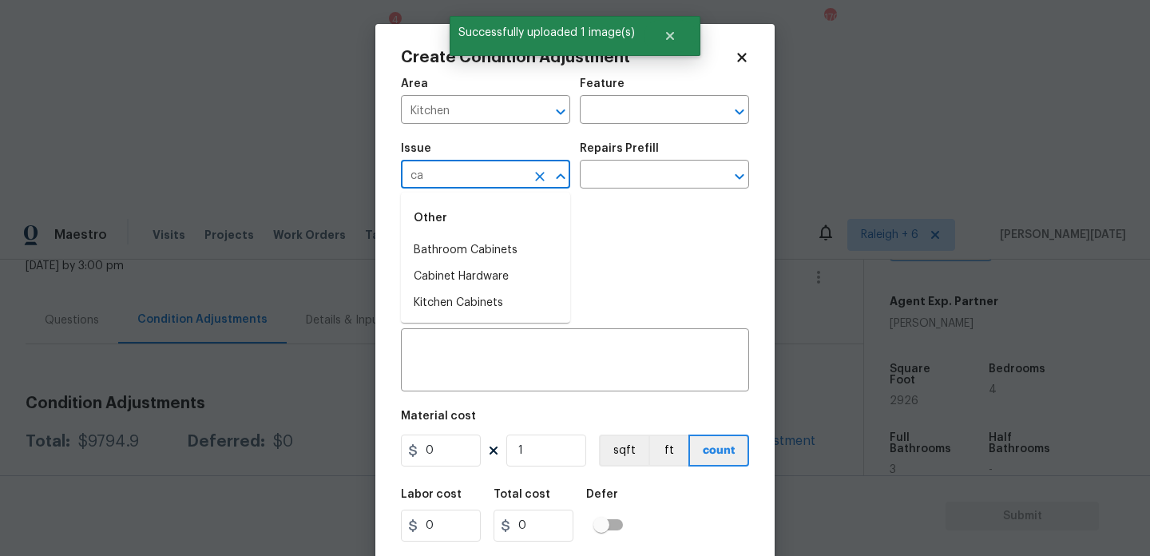
type input "cab"
click at [484, 237] on li "Bathroom Cabinets" at bounding box center [485, 250] width 169 height 26
type input "ACQ: HVAC"
click at [542, 184] on icon "Clear" at bounding box center [540, 176] width 16 height 16
click at [473, 184] on input "text" at bounding box center [463, 176] width 125 height 25
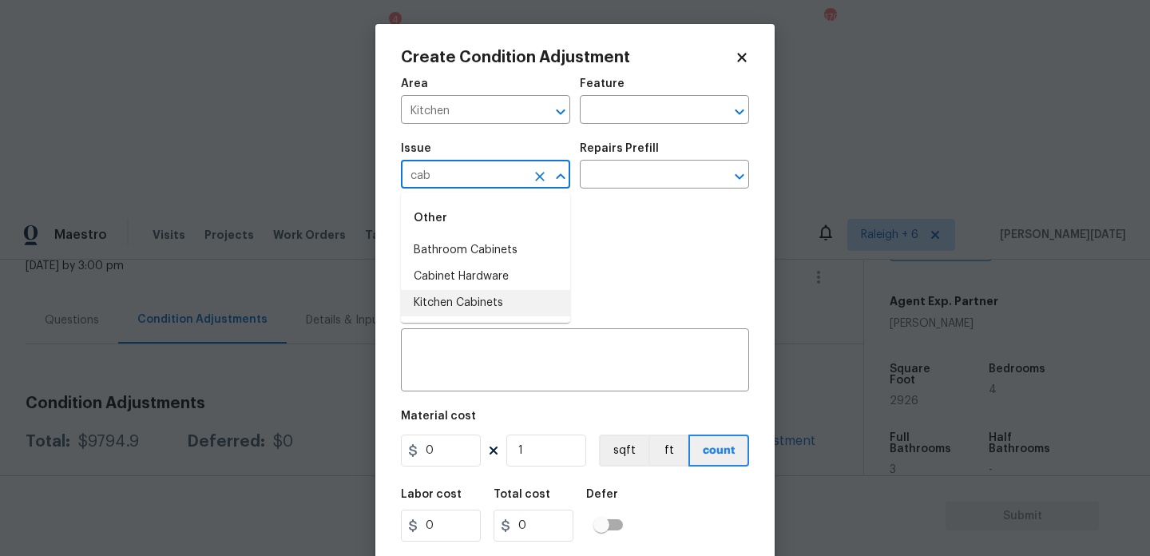
click at [512, 304] on li "Kitchen Cabinets" at bounding box center [485, 303] width 169 height 26
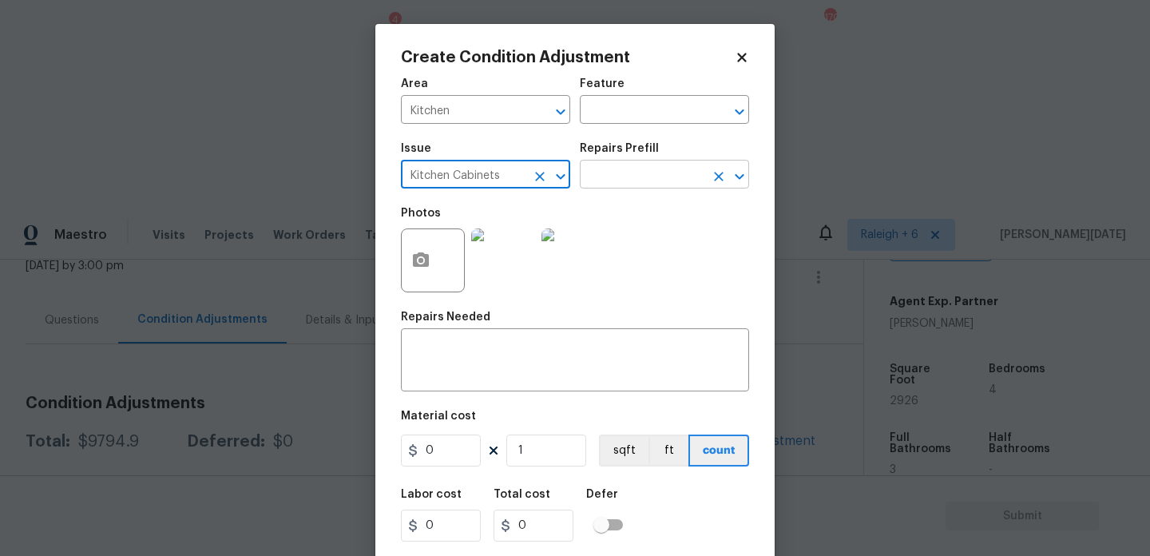
type input "Kitchen Cabinets"
click at [622, 181] on input "text" at bounding box center [642, 176] width 125 height 25
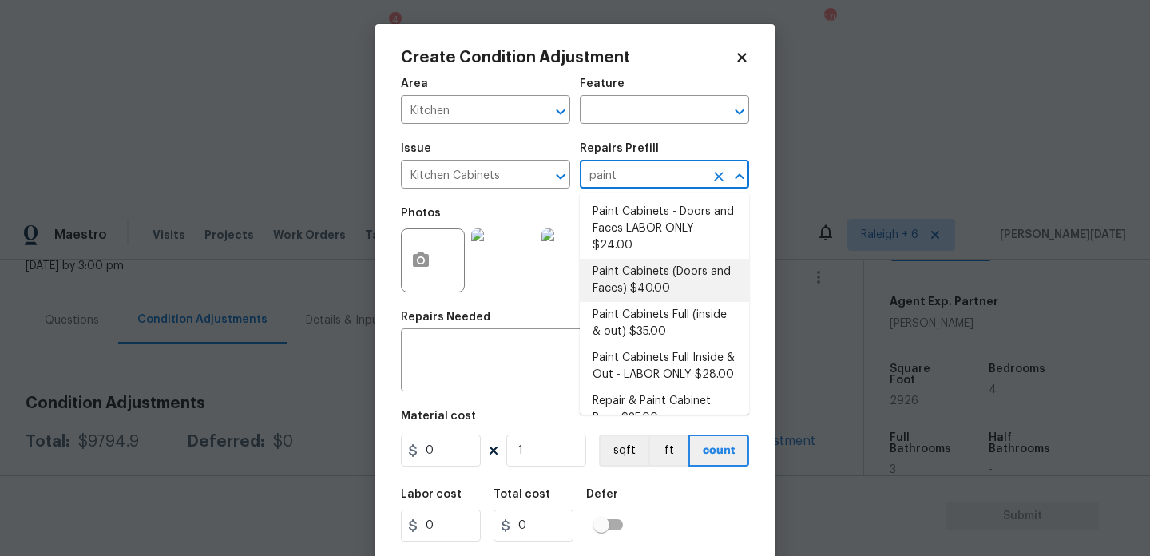
type input "paint"
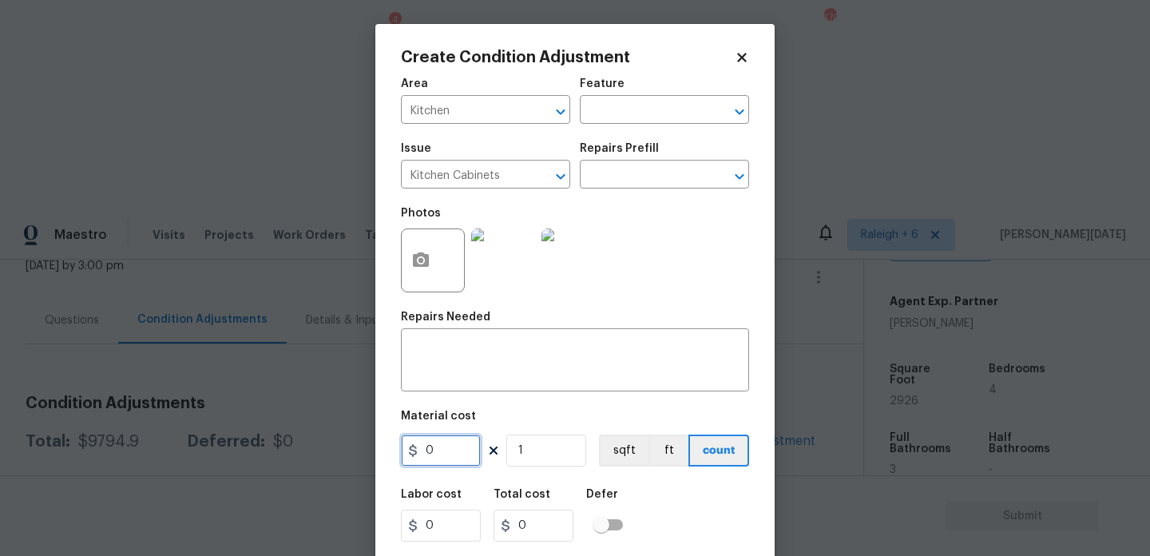
click at [442, 446] on input "0" at bounding box center [441, 450] width 80 height 32
type input "1500"
click at [468, 372] on textarea at bounding box center [574, 362] width 329 height 34
type input "1500"
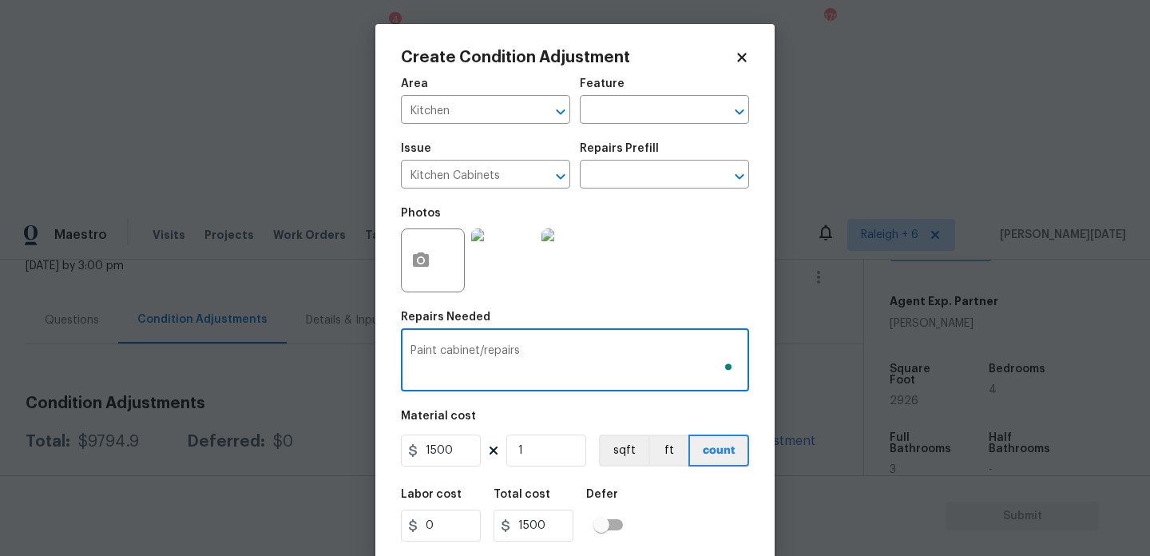
scroll to position [41, 0]
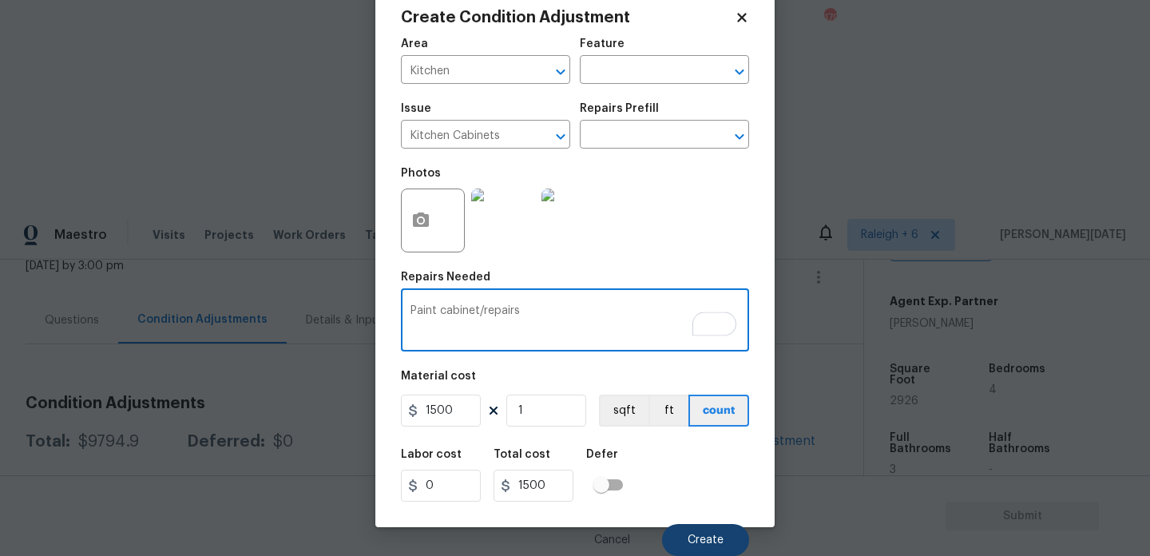
type textarea "Paint cabinet/repairs"
click at [702, 533] on button "Create" at bounding box center [705, 540] width 87 height 32
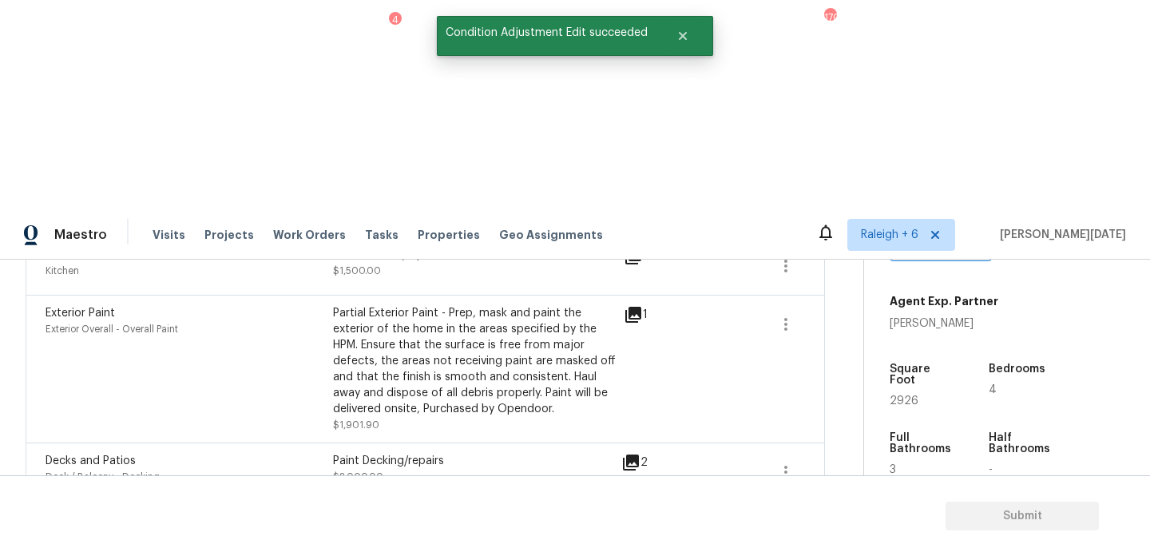
scroll to position [0, 0]
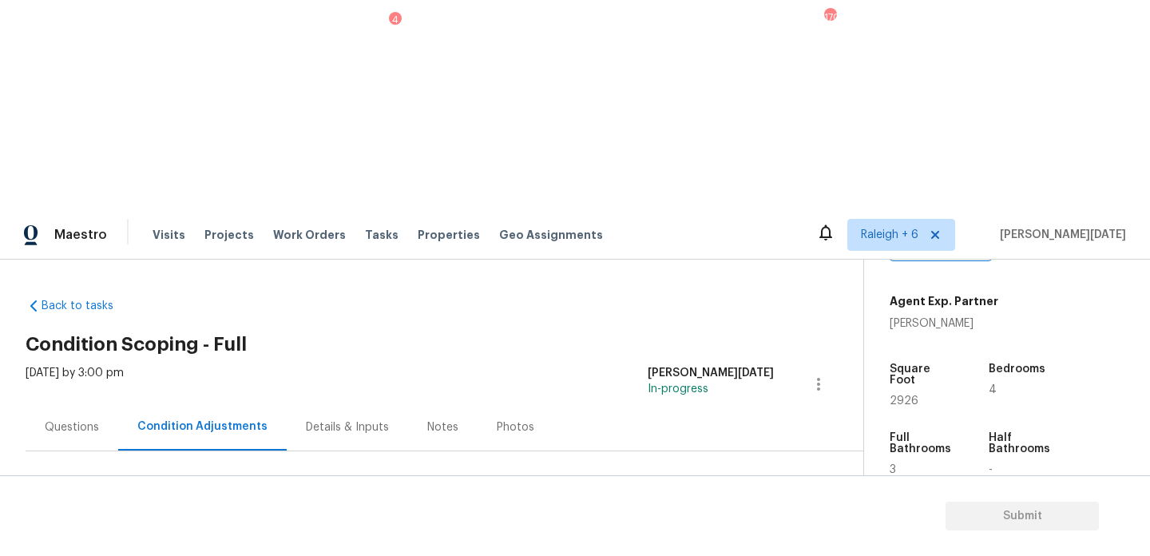
click at [314, 403] on div "Details & Inputs" at bounding box center [347, 426] width 121 height 47
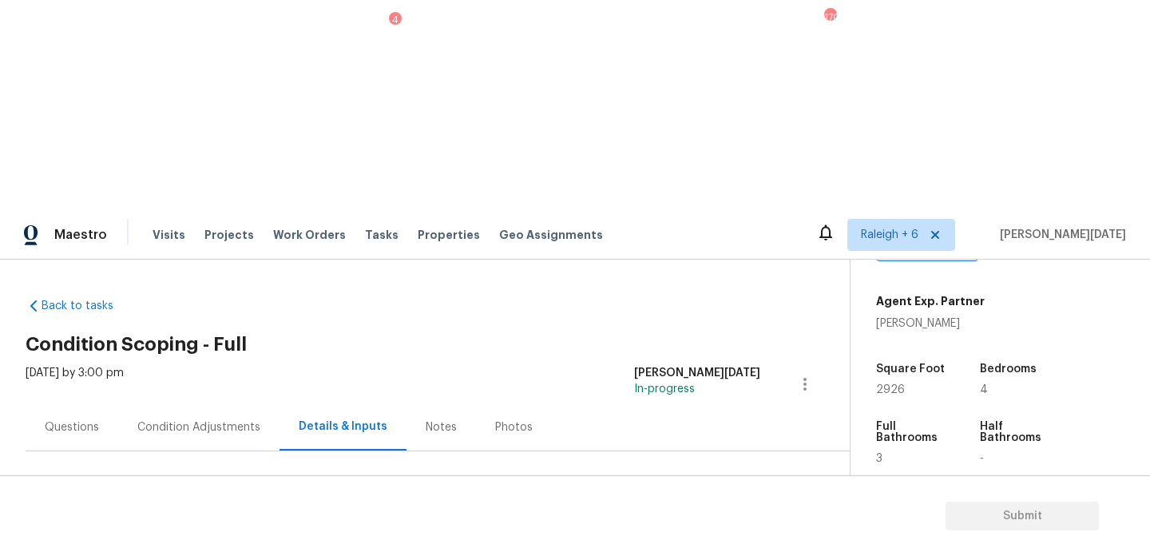
click at [188, 403] on div "Condition Adjustments" at bounding box center [198, 426] width 161 height 47
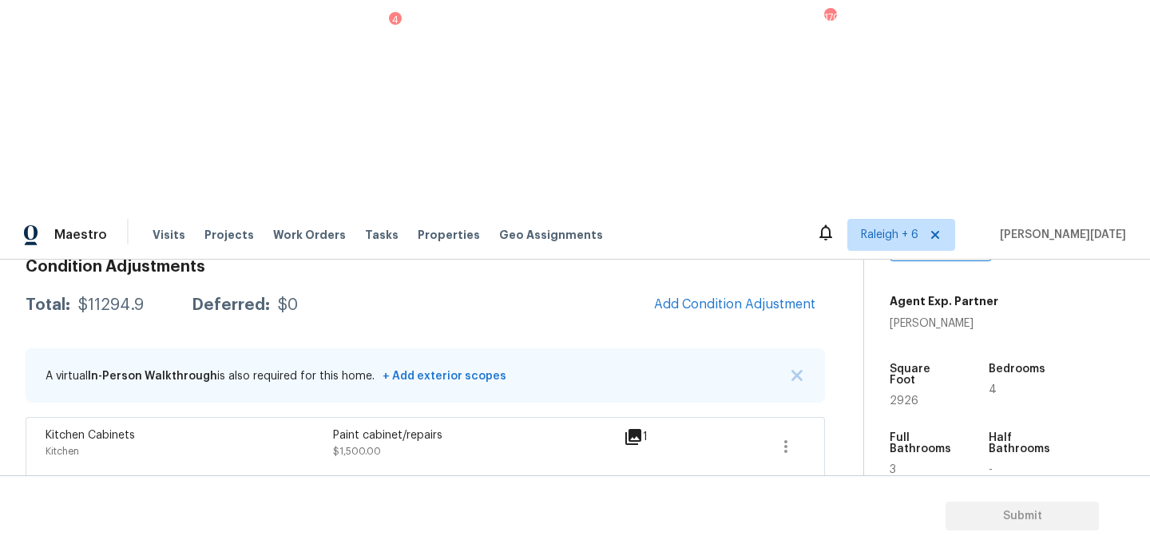
scroll to position [247, 0]
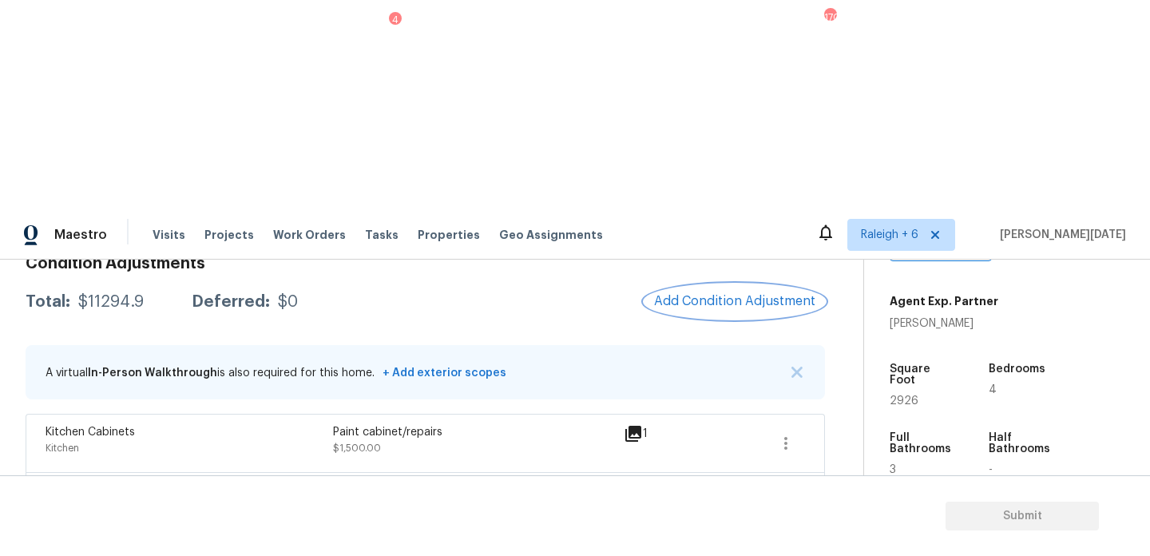
click at [712, 294] on span "Add Condition Adjustment" at bounding box center [734, 301] width 161 height 14
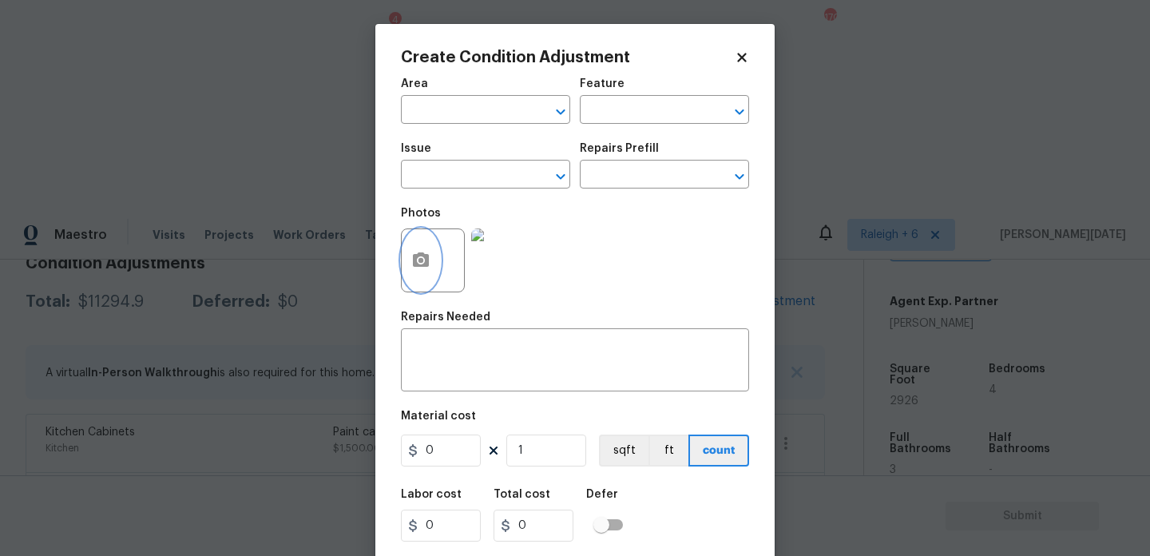
click at [411, 261] on icon "button" at bounding box center [420, 260] width 19 height 19
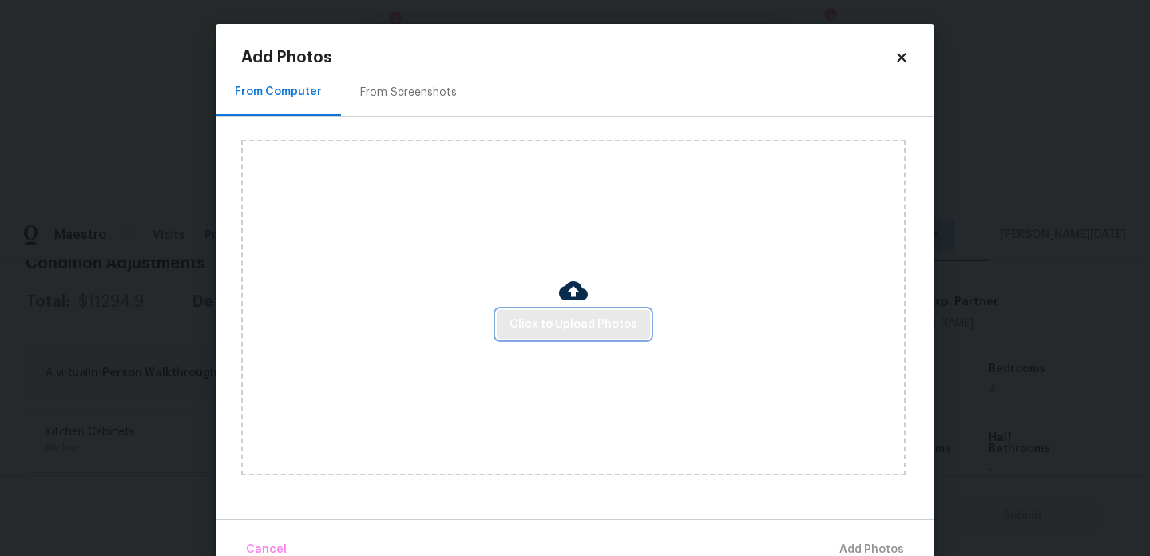
click at [539, 328] on span "Click to Upload Photos" at bounding box center [573, 325] width 128 height 20
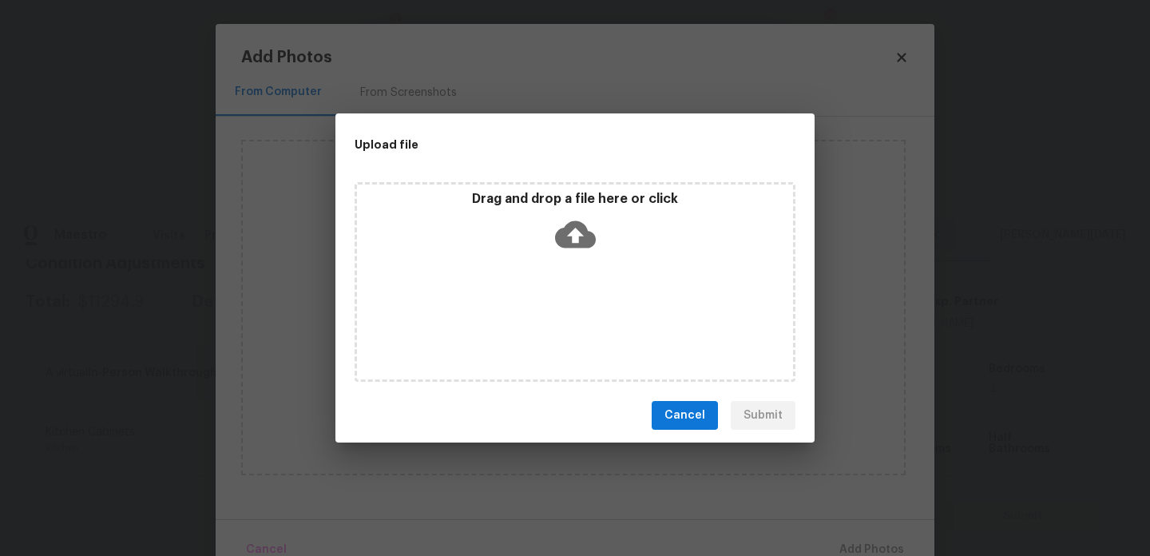
click at [539, 328] on div "Drag and drop a file here or click" at bounding box center [575, 282] width 441 height 200
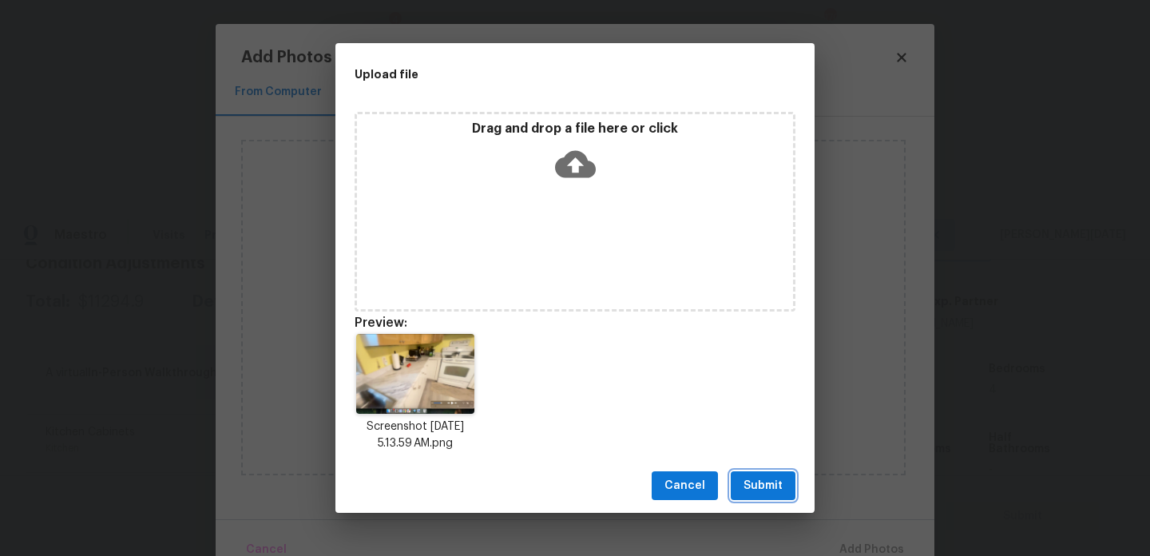
click at [780, 495] on button "Submit" at bounding box center [763, 486] width 65 height 30
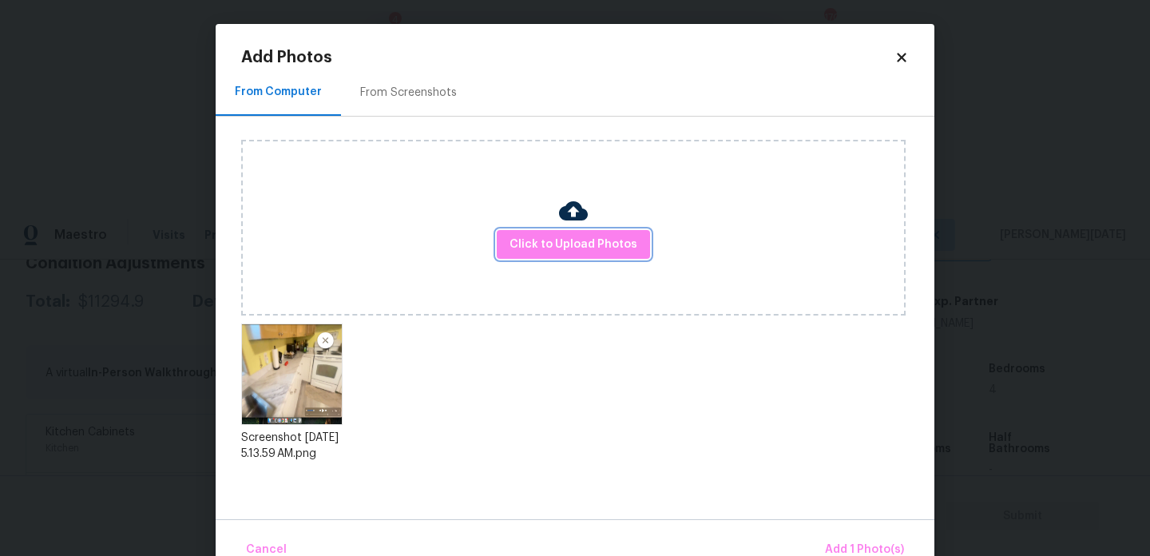
scroll to position [35, 0]
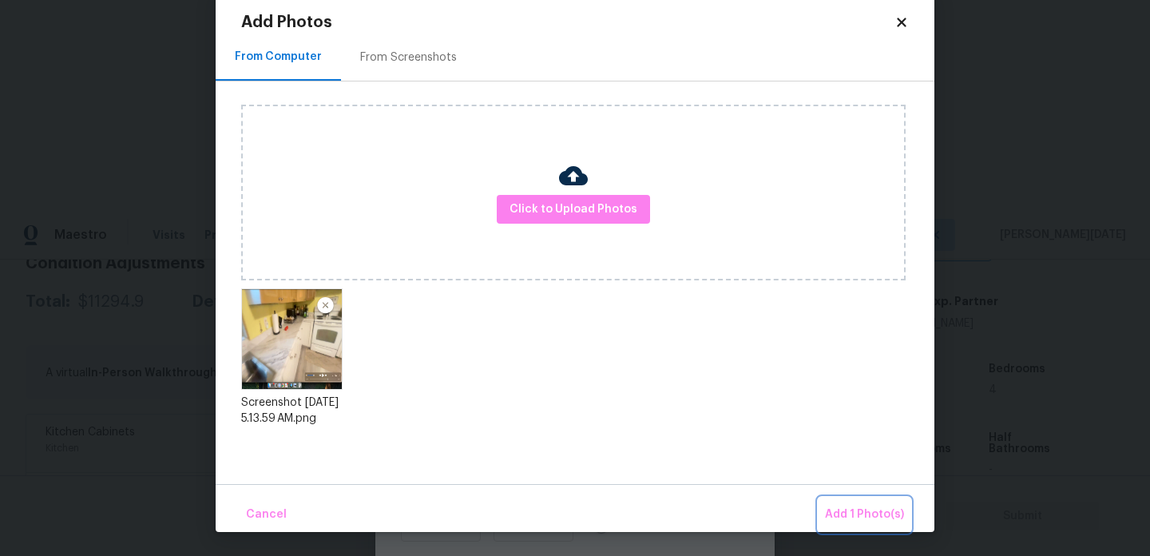
click at [825, 517] on button "Add 1 Photo(s)" at bounding box center [864, 514] width 92 height 34
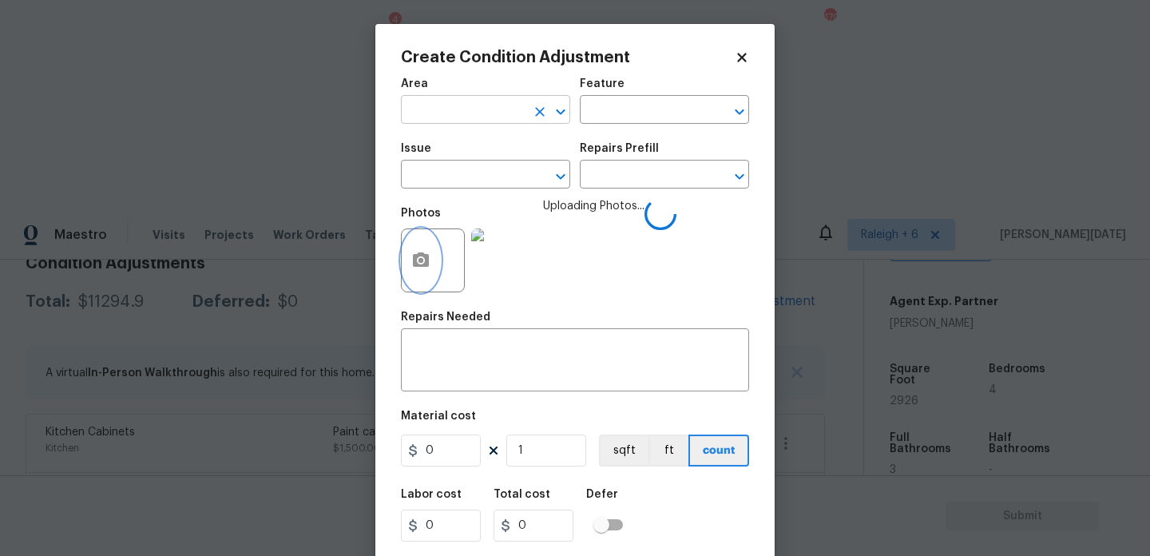
scroll to position [0, 0]
click at [401, 119] on input "text" at bounding box center [463, 111] width 125 height 25
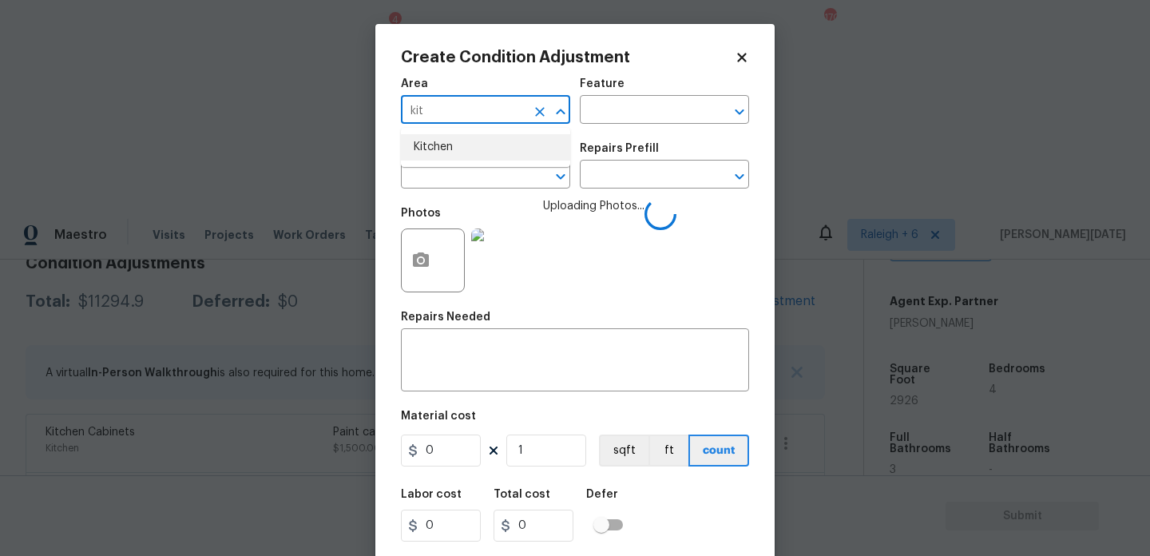
click at [431, 156] on li "Kitchen" at bounding box center [485, 147] width 169 height 26
type input "Kitchen"
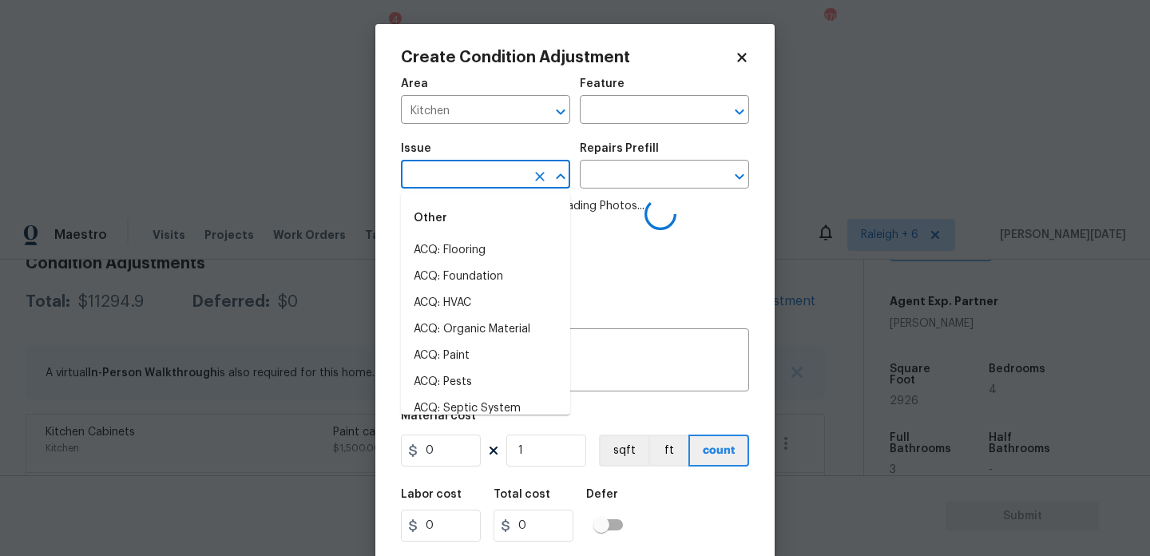
click at [434, 172] on input "text" at bounding box center [463, 176] width 125 height 25
type input "cab"
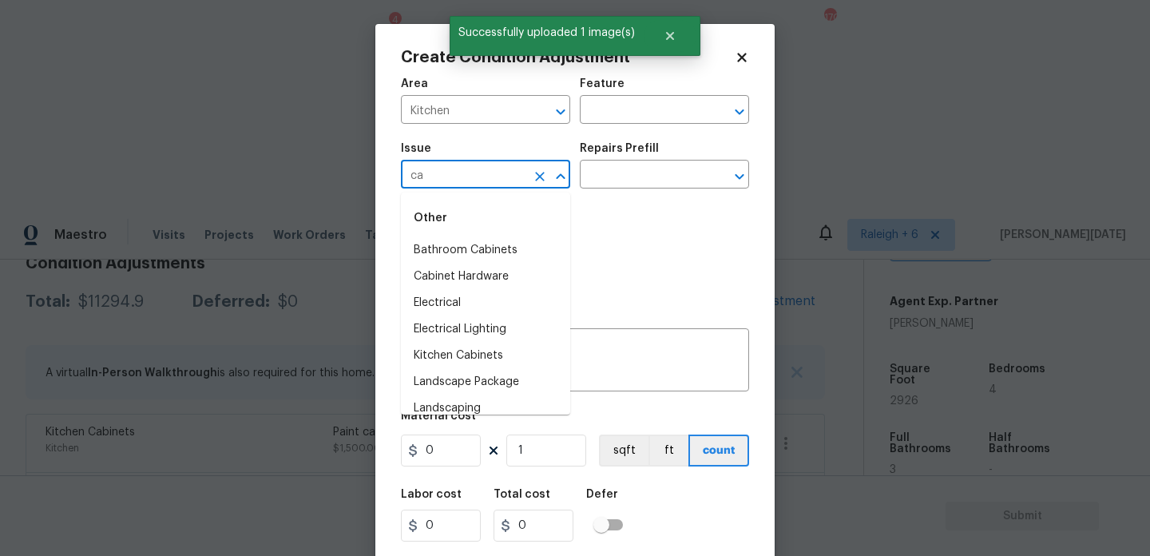
type input "cab"
click at [502, 303] on li "Kitchen Cabinets" at bounding box center [485, 303] width 169 height 26
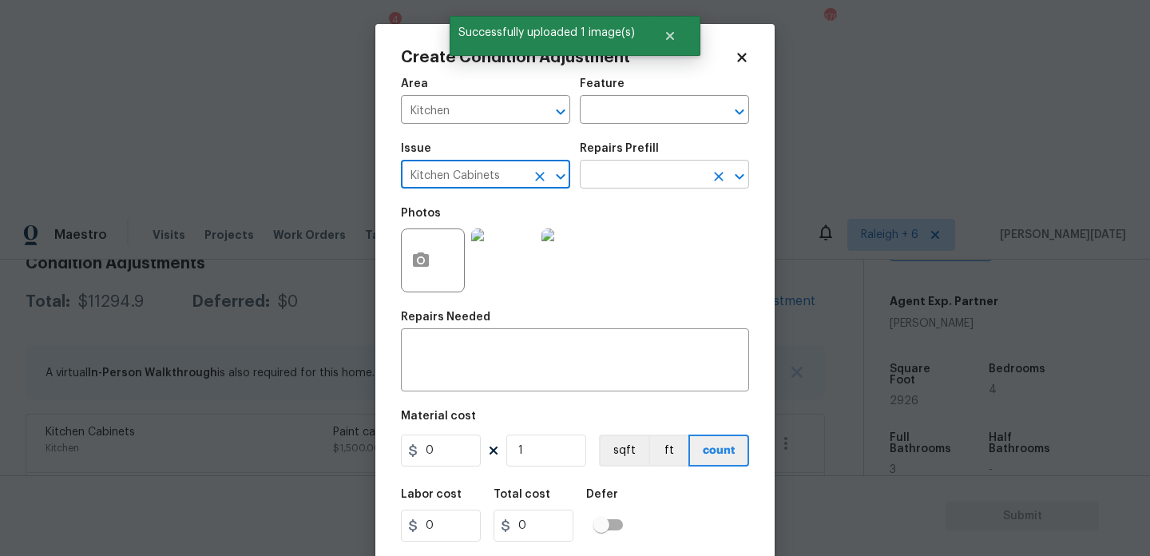
type input "Kitchen Cabinets"
click at [617, 179] on input "text" at bounding box center [642, 176] width 125 height 25
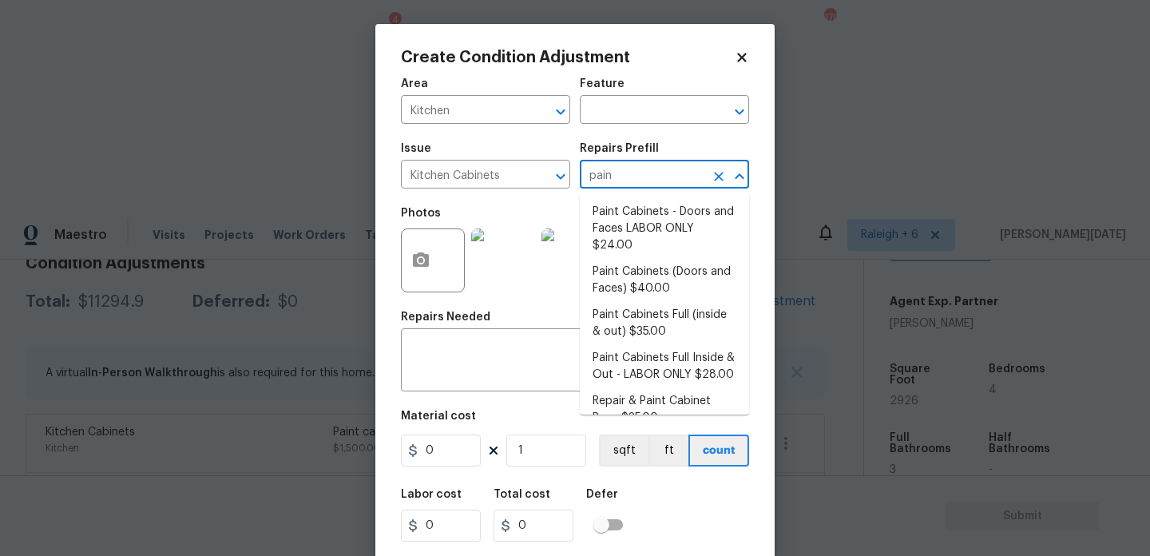
type input "paint"
click at [629, 232] on li "Paint Cabinets - Doors and Faces LABOR ONLY $24.00" at bounding box center [664, 229] width 169 height 60
type input "Cabinets"
type textarea "Prep, sand, mask and apply 2 coats of paint to the kitchen cabinet doors and bo…"
type input "24"
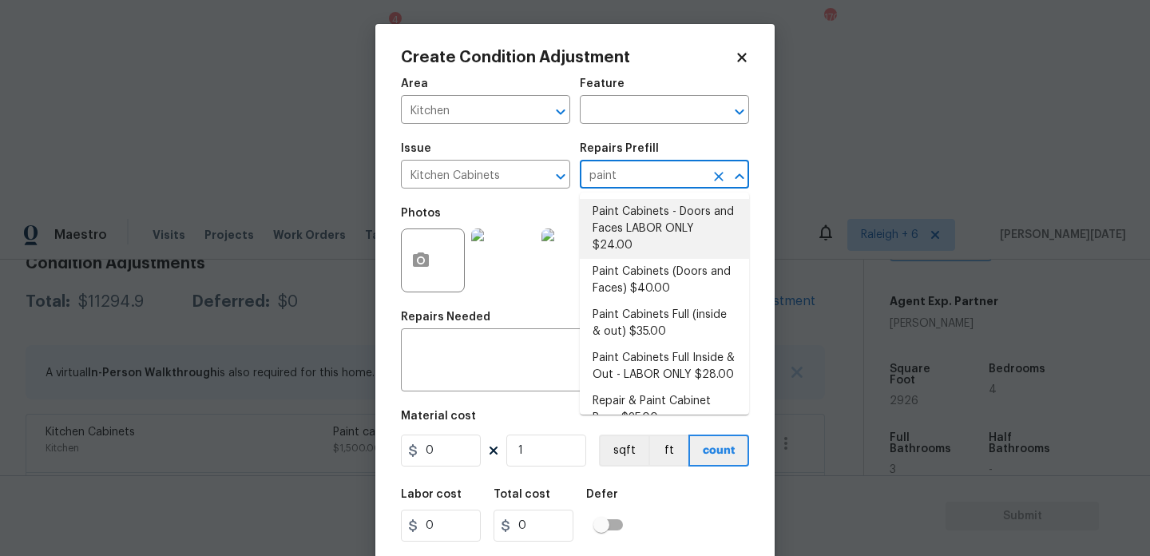
type input "24"
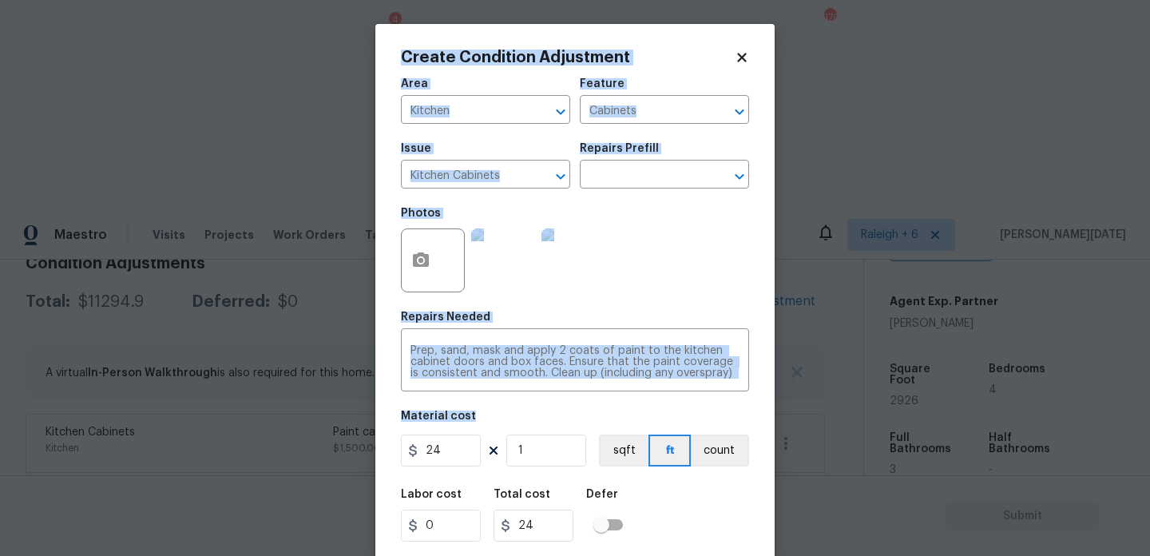
drag, startPoint x: 442, startPoint y: 467, endPoint x: 343, endPoint y: 467, distance: 99.0
click at [343, 467] on div "Create Condition Adjustment Area Kitchen ​ Feature Cabinets ​ Issue Kitchen Cab…" at bounding box center [575, 278] width 1150 height 556
click at [432, 454] on input "24" at bounding box center [441, 450] width 80 height 32
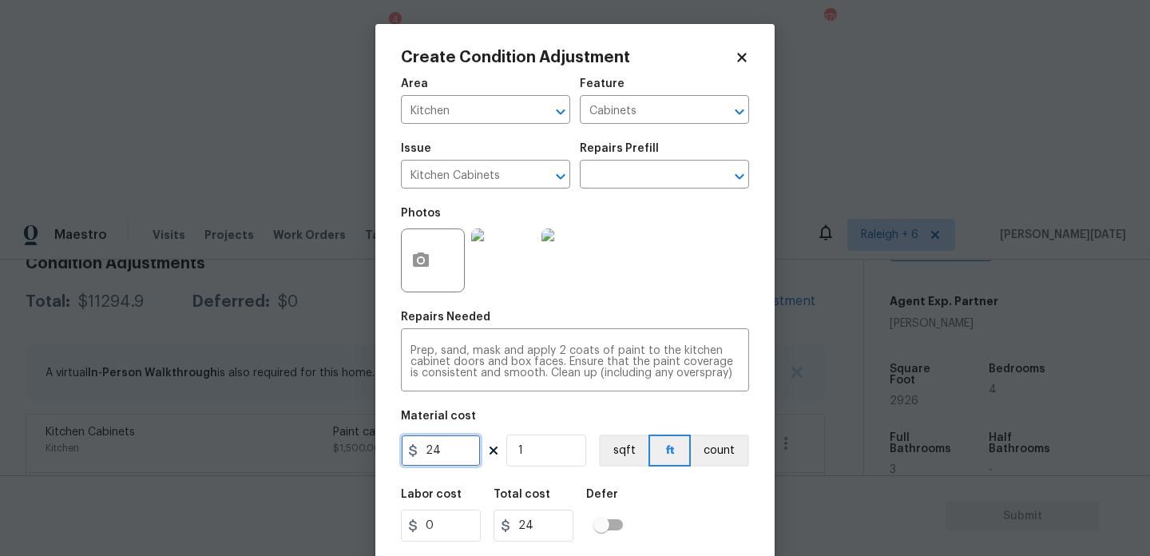
drag, startPoint x: 450, startPoint y: 454, endPoint x: 287, endPoint y: 450, distance: 163.7
click at [287, 454] on div "Create Condition Adjustment Area Kitchen ​ Feature Cabinets ​ Issue Kitchen Cab…" at bounding box center [575, 278] width 1150 height 556
type input "1200"
click at [691, 284] on div "Photos" at bounding box center [575, 250] width 348 height 104
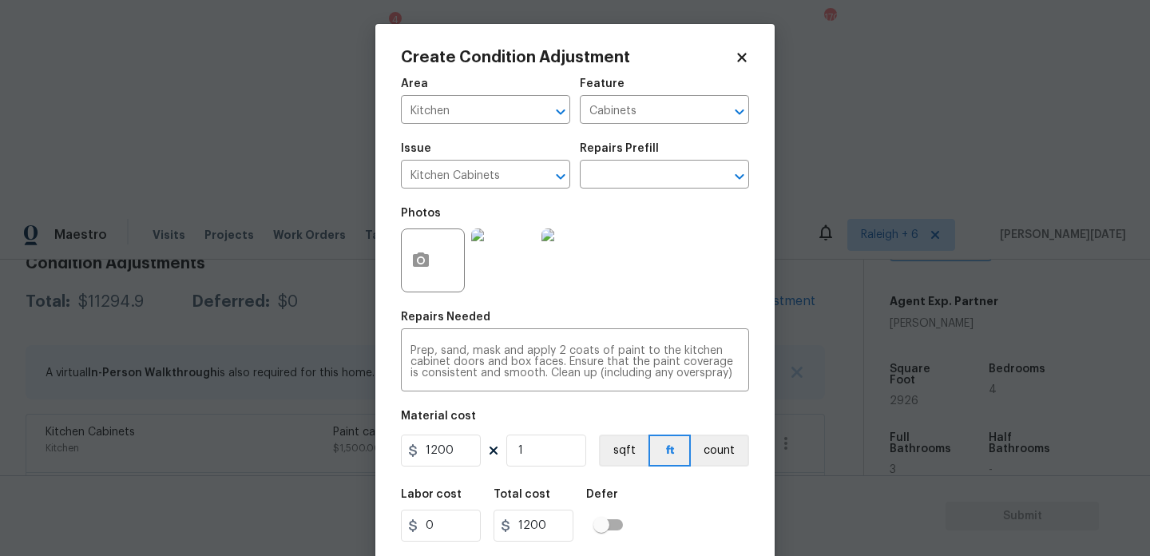
scroll to position [41, 0]
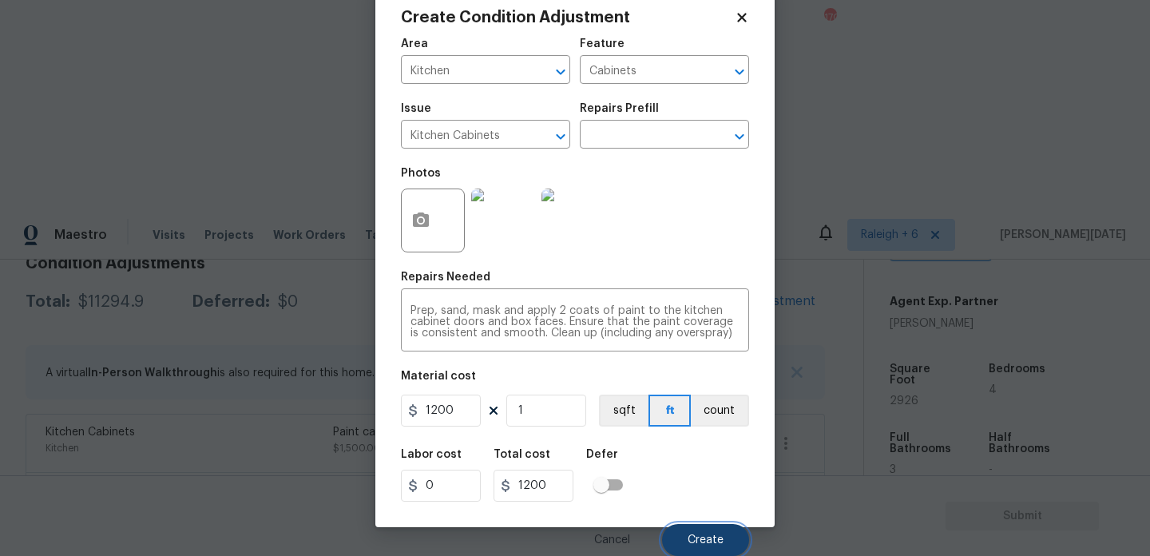
click at [714, 526] on button "Create" at bounding box center [705, 540] width 87 height 32
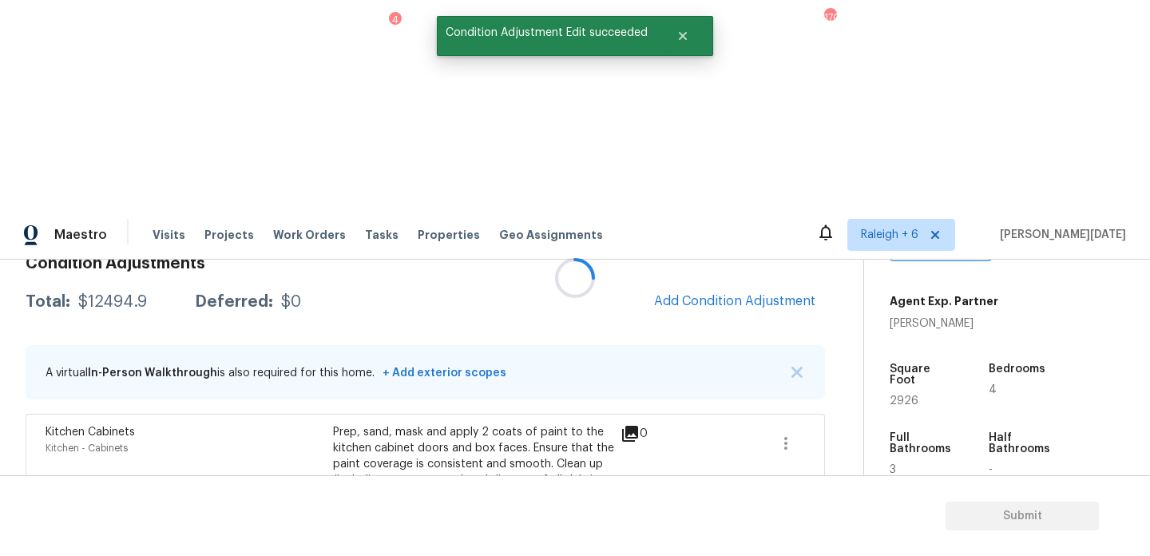
scroll to position [0, 0]
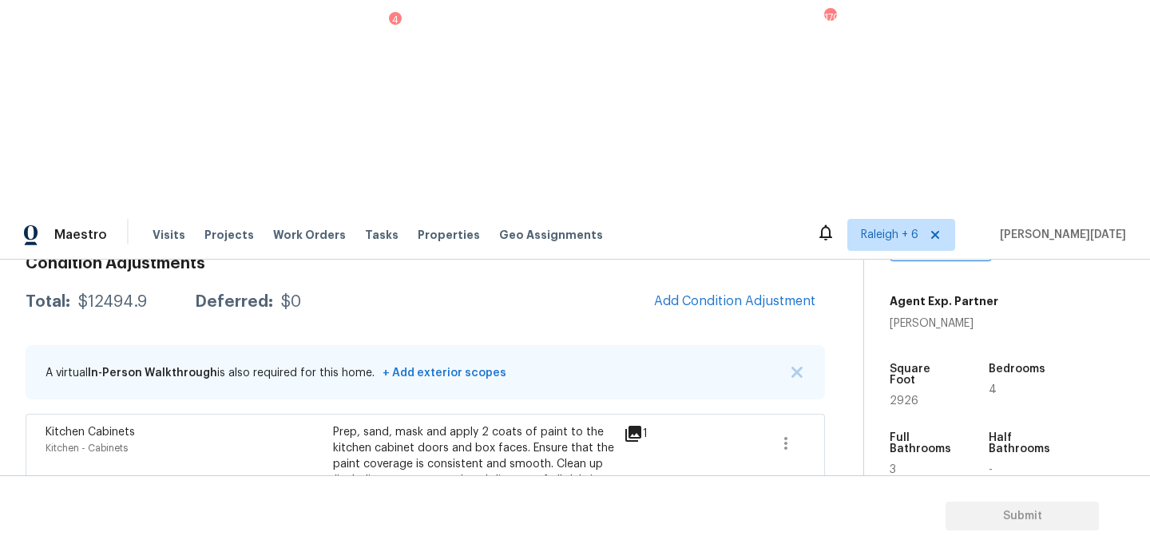
click at [899, 351] on div "Square Foot 2926" at bounding box center [936, 385] width 94 height 69
click at [908, 395] on span "2926" at bounding box center [903, 400] width 29 height 11
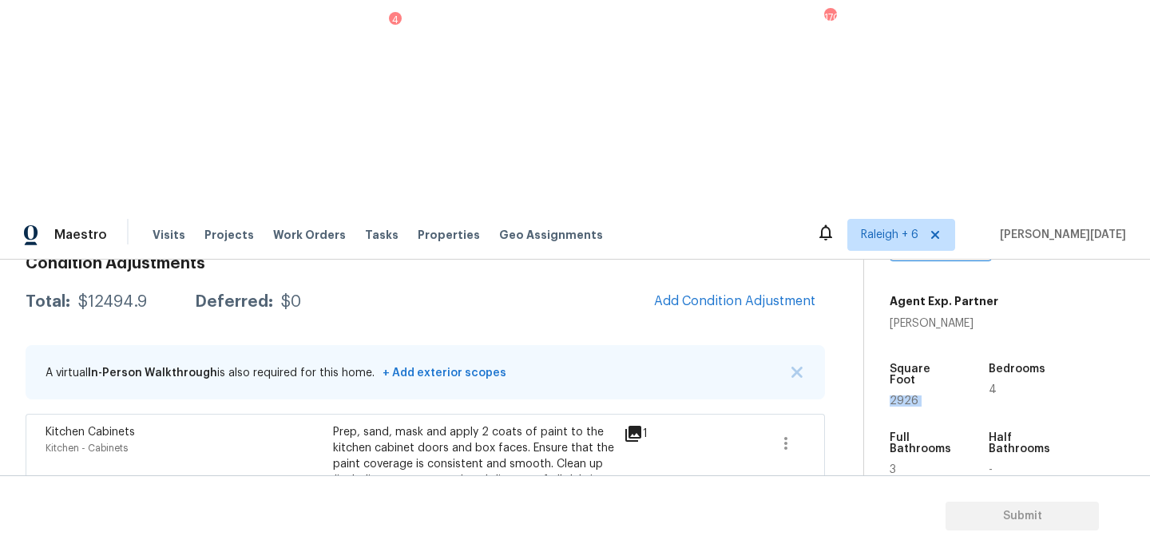
copy span "2926"
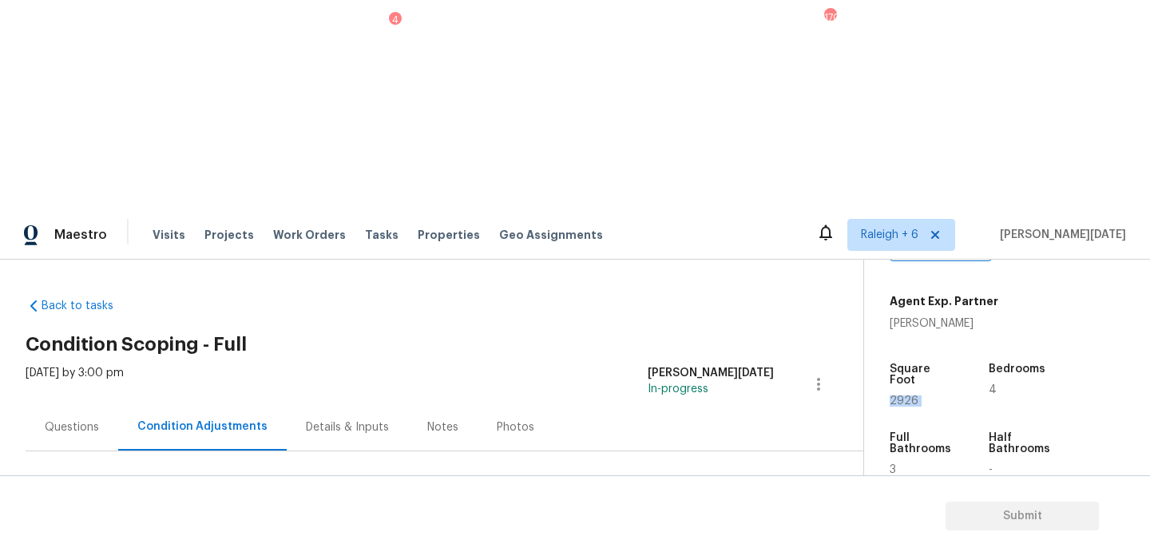
click at [695, 531] on button "Add Condition Adjustment" at bounding box center [734, 548] width 180 height 34
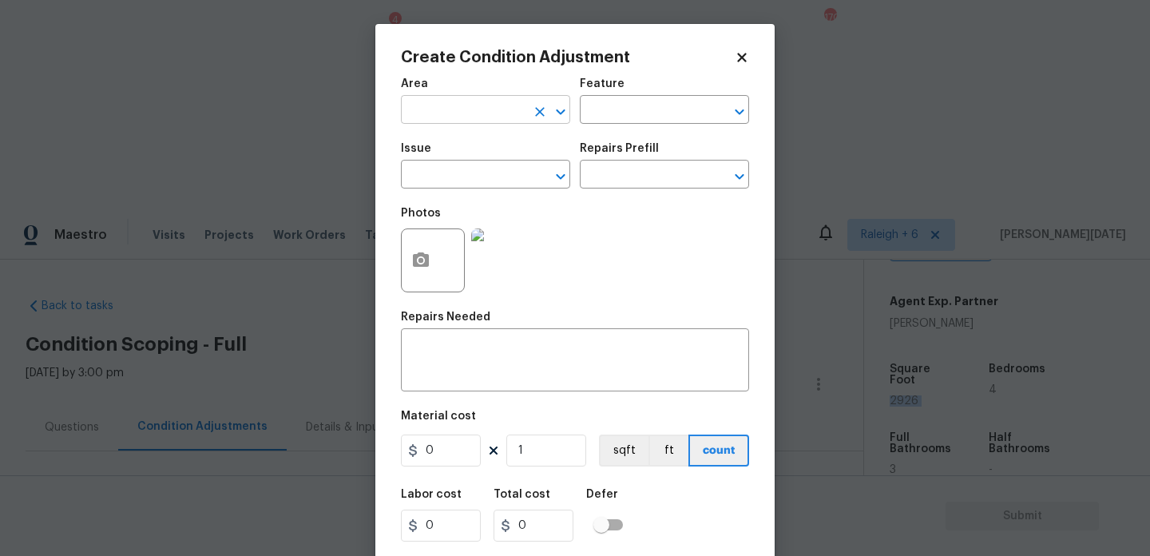
click at [414, 114] on input "text" at bounding box center [463, 111] width 125 height 25
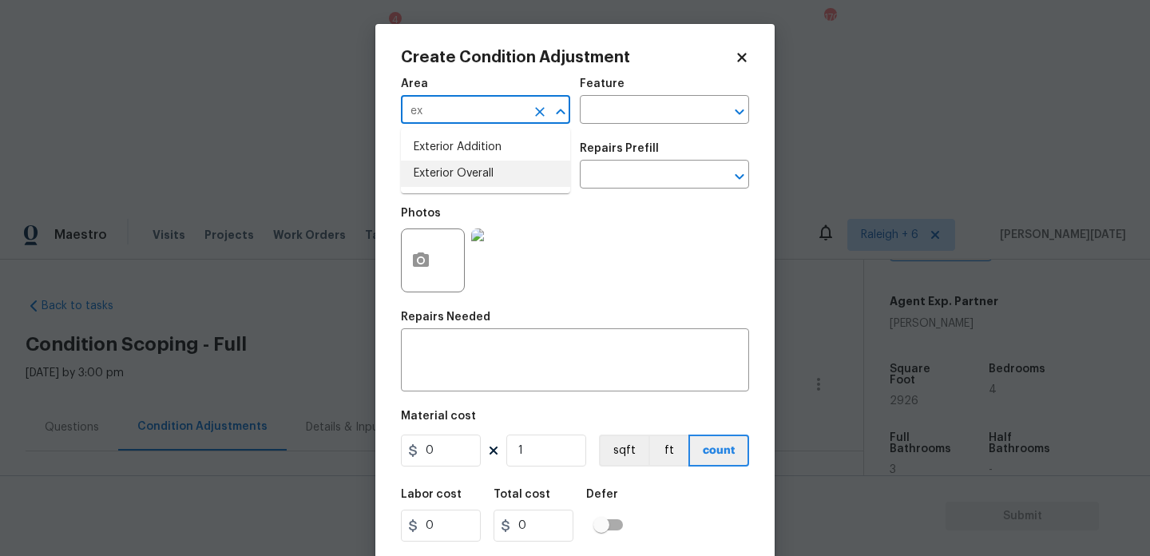
click at [438, 166] on li "Exterior Overall" at bounding box center [485, 173] width 169 height 26
type input "Exterior Overall"
click at [438, 166] on input "text" at bounding box center [463, 176] width 125 height 25
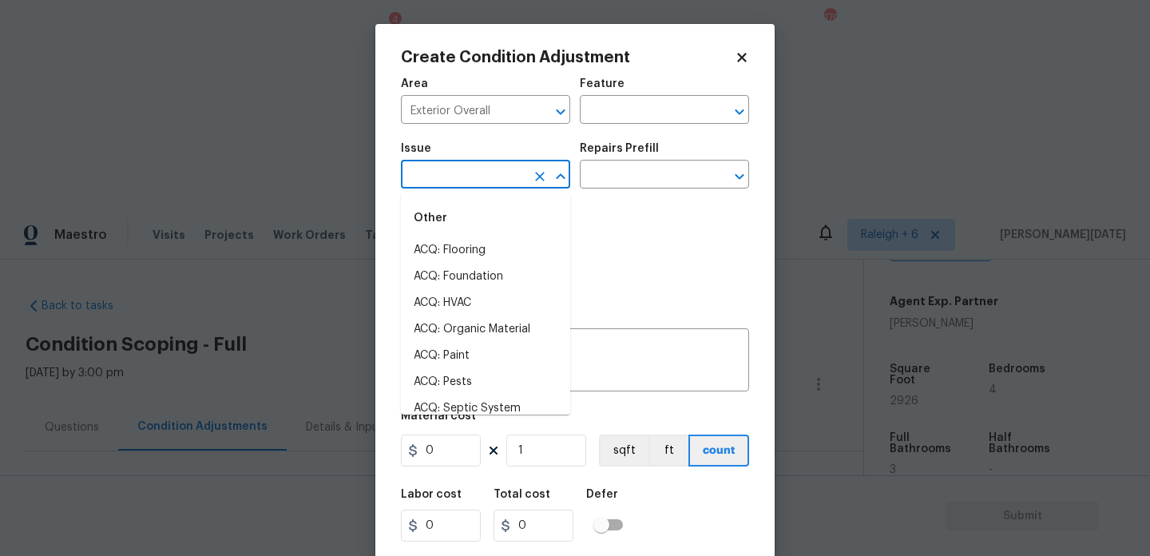
click at [438, 166] on input "text" at bounding box center [463, 176] width 125 height 25
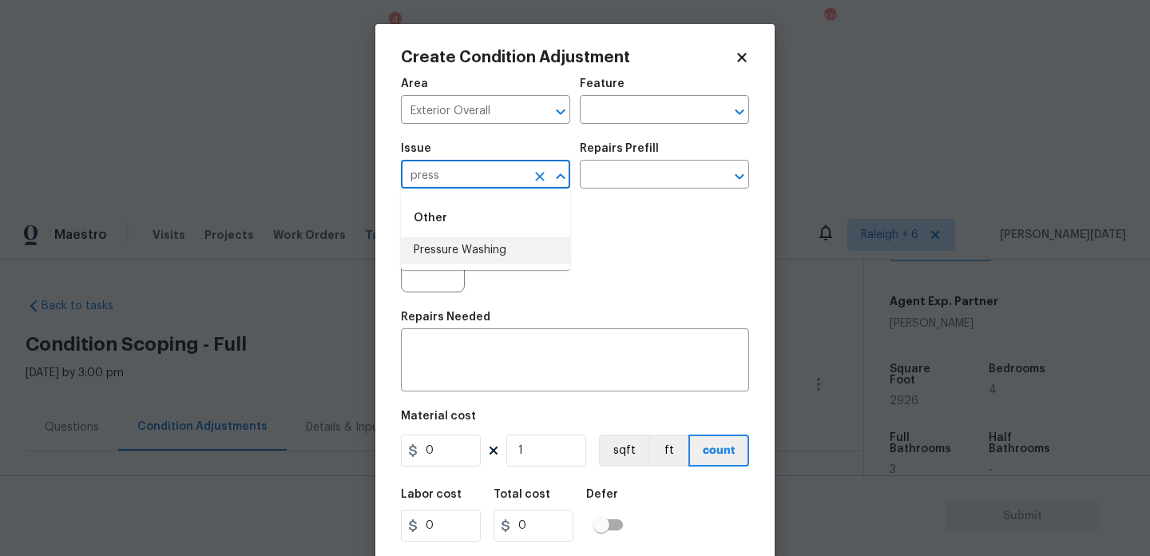
click at [459, 248] on li "Pressure Washing" at bounding box center [485, 250] width 169 height 26
type input "Pressure Washing"
click at [652, 180] on input "text" at bounding box center [642, 176] width 125 height 25
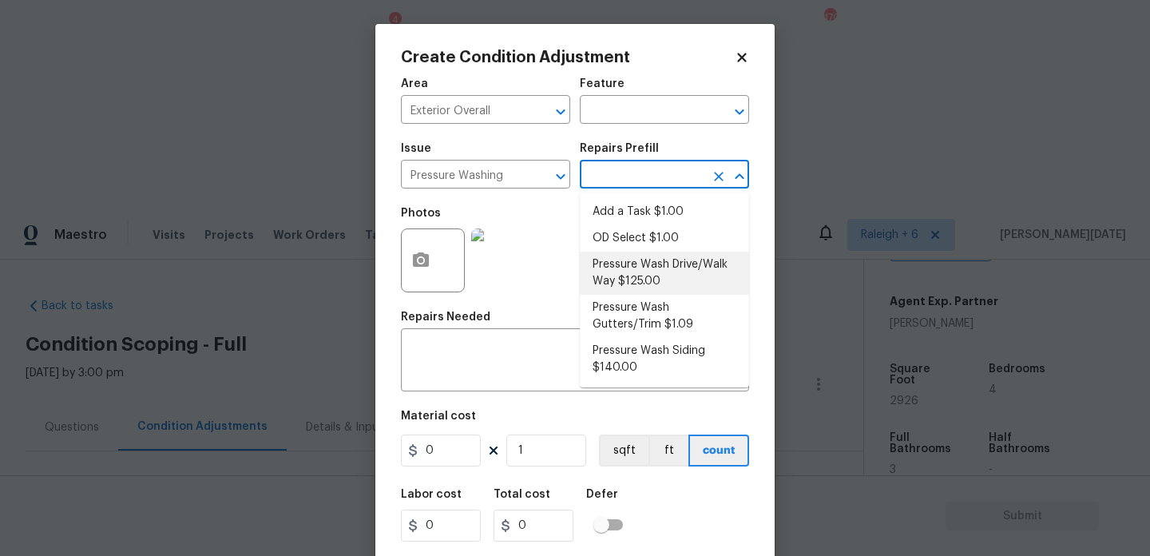
click at [653, 278] on li "Pressure Wash Drive/Walk Way $125.00" at bounding box center [664, 273] width 169 height 43
type input "Siding"
type textarea "Pressure wash the driveways/walkways as directed by the PM. Ensure that all deb…"
type input "125"
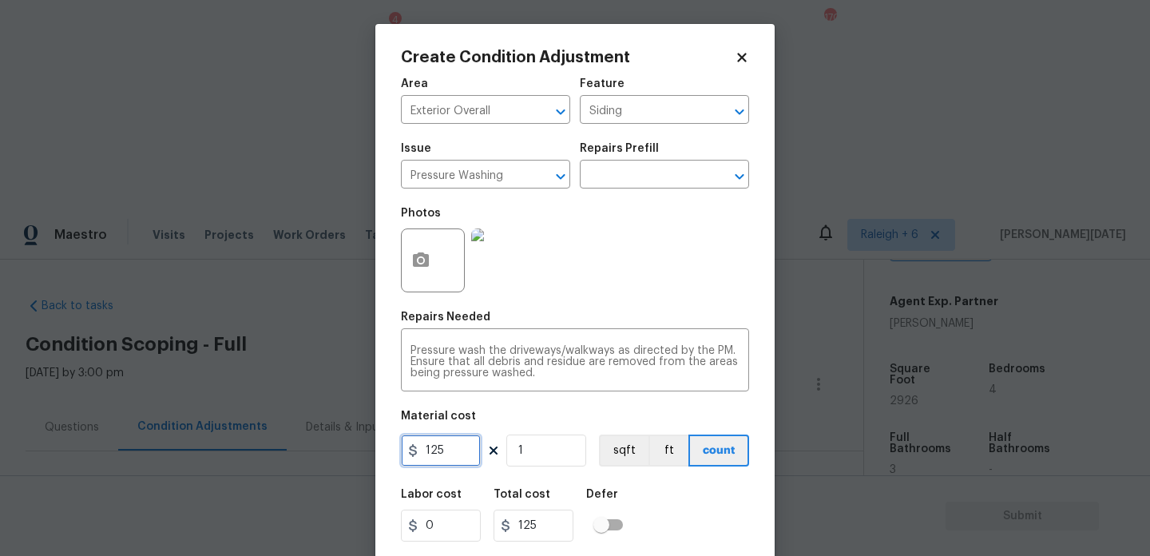
drag, startPoint x: 465, startPoint y: 447, endPoint x: 275, endPoint y: 430, distance: 190.8
click at [275, 430] on div "Create Condition Adjustment Area Exterior Overall ​ Feature Siding ​ Issue Pres…" at bounding box center [575, 278] width 1150 height 556
type input "200"
click at [612, 271] on div "Photos" at bounding box center [575, 250] width 348 height 104
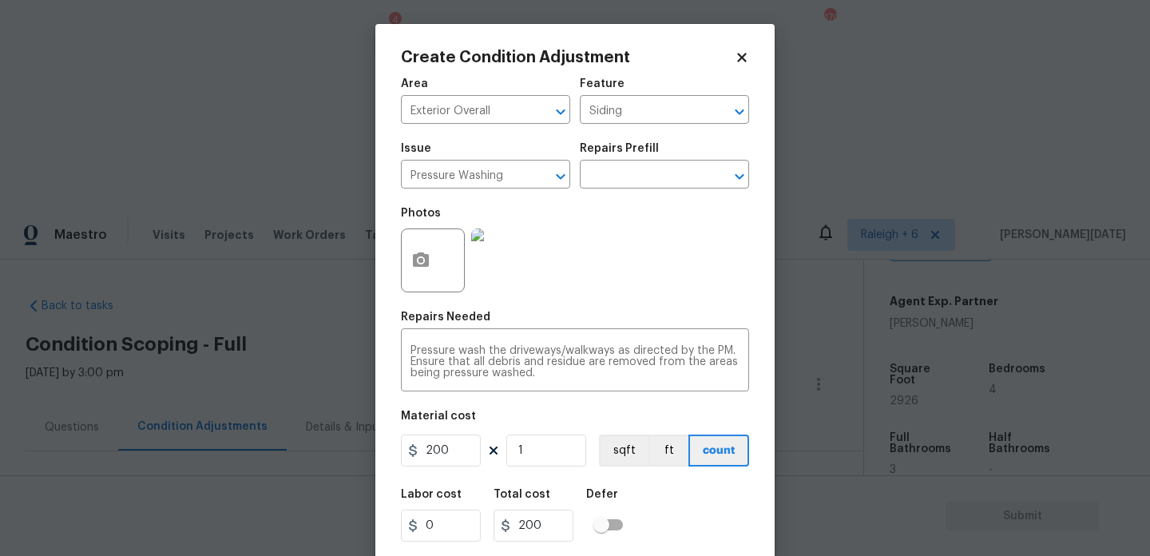
scroll to position [41, 0]
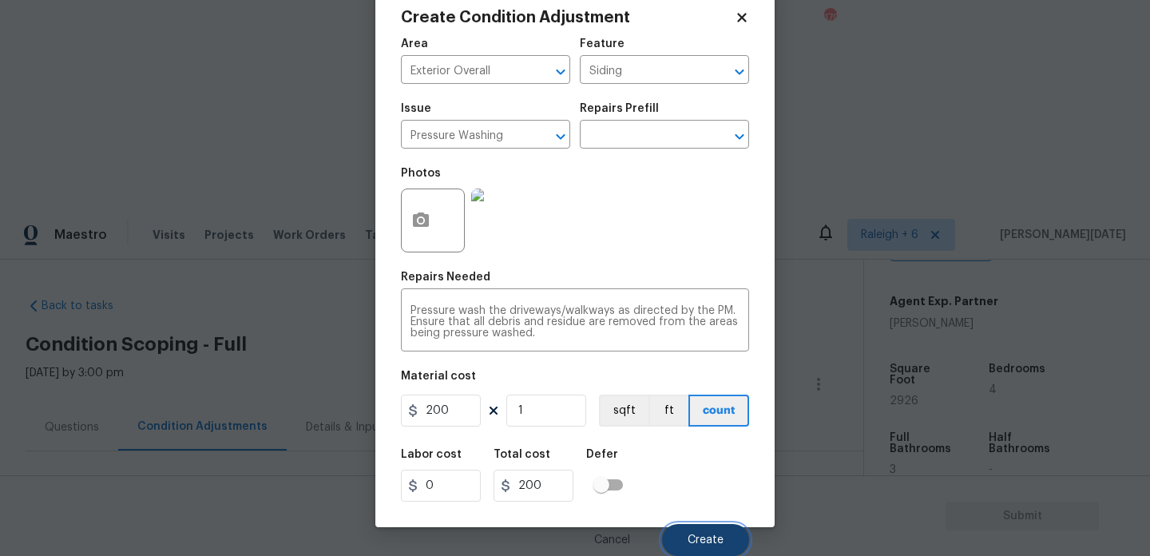
click at [694, 537] on span "Create" at bounding box center [705, 540] width 36 height 12
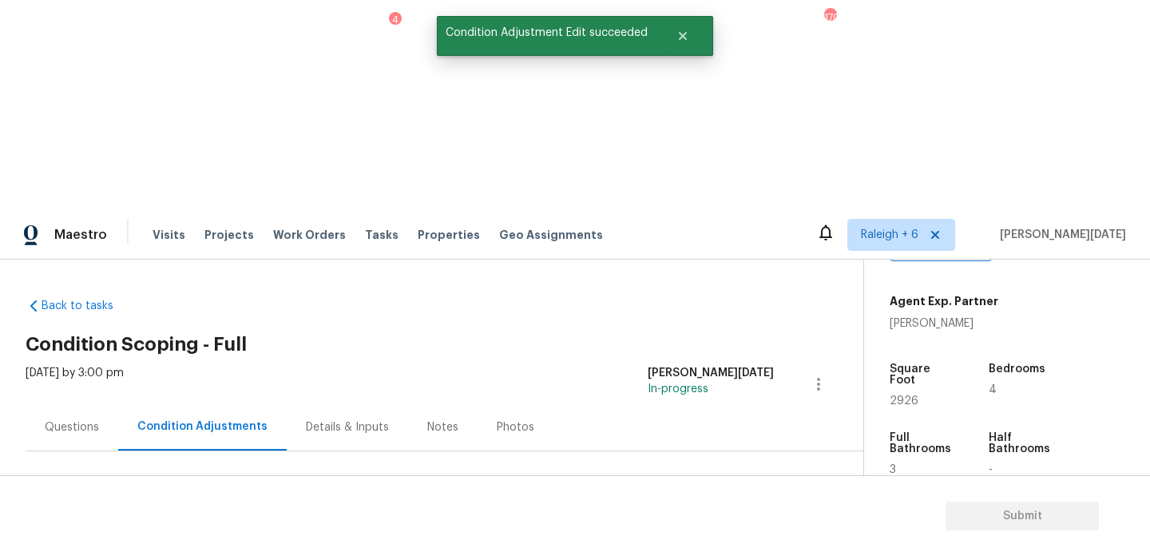
scroll to position [0, 0]
click at [703, 531] on button "Add Condition Adjustment" at bounding box center [734, 548] width 180 height 34
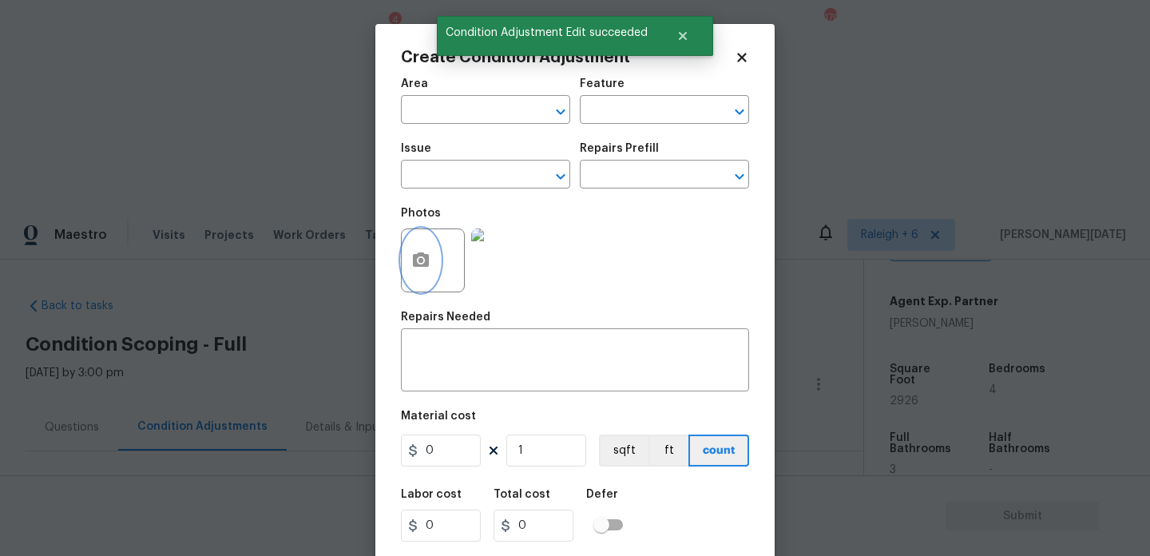
click at [431, 267] on button "button" at bounding box center [421, 260] width 38 height 62
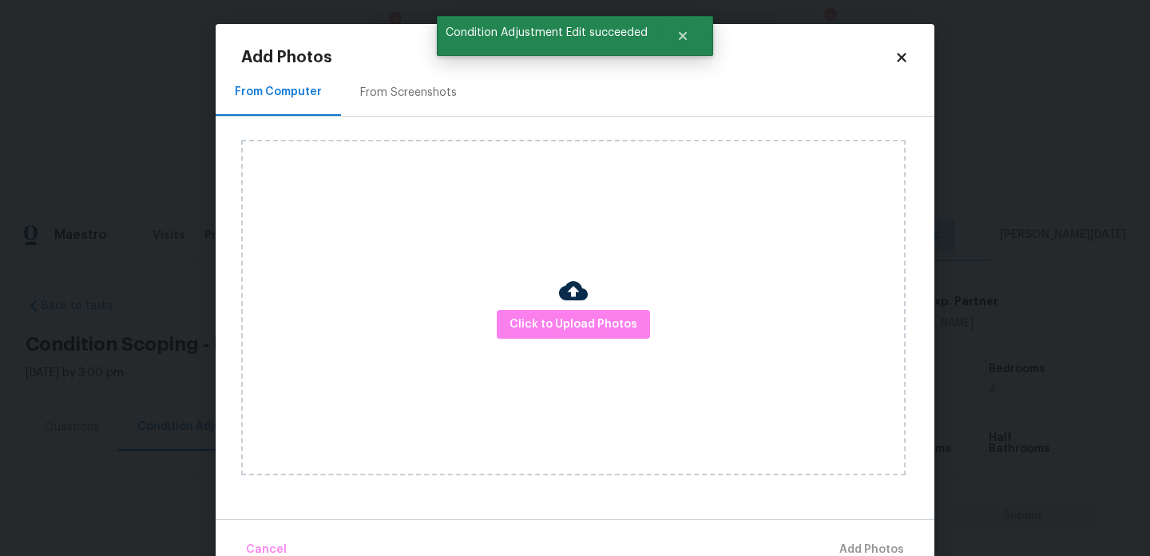
click at [430, 59] on h2 "Add Photos" at bounding box center [567, 58] width 653 height 16
click at [418, 114] on div "From Screenshots" at bounding box center [408, 92] width 135 height 47
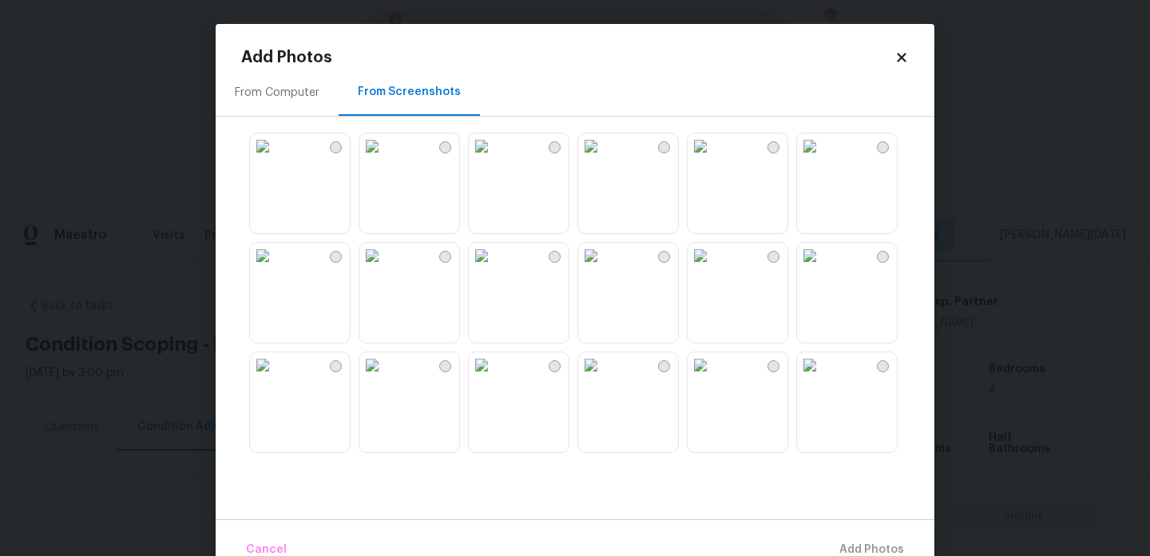
click at [479, 268] on img at bounding box center [482, 256] width 26 height 26
click at [604, 378] on img at bounding box center [591, 365] width 26 height 26
click at [494, 378] on img at bounding box center [482, 365] width 26 height 26
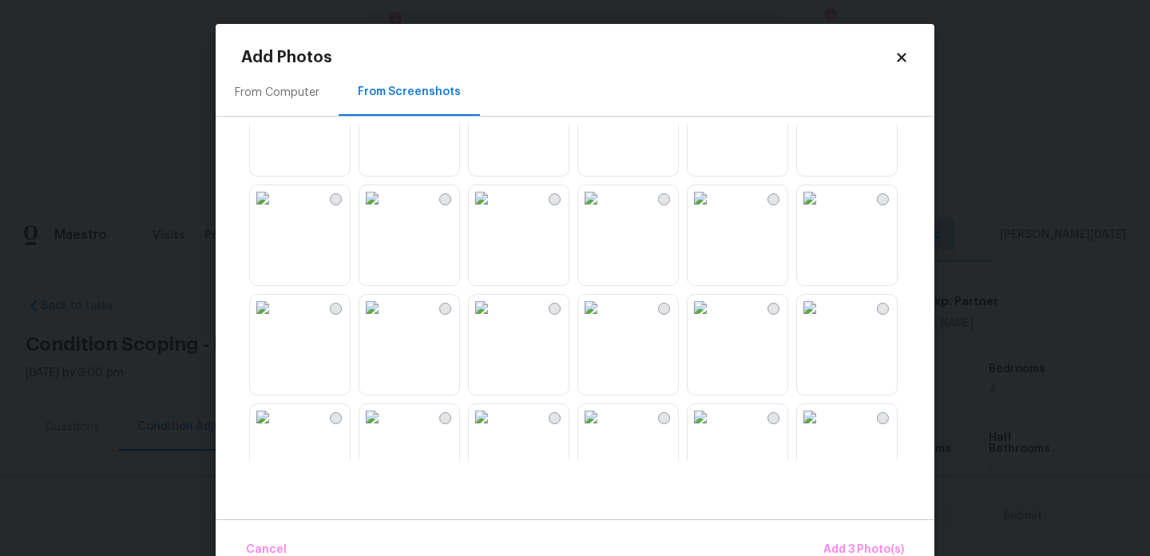
scroll to position [497, 0]
click at [713, 319] on img at bounding box center [700, 306] width 26 height 26
click at [870, 541] on span "Add 4 Photo(s)" at bounding box center [863, 550] width 82 height 20
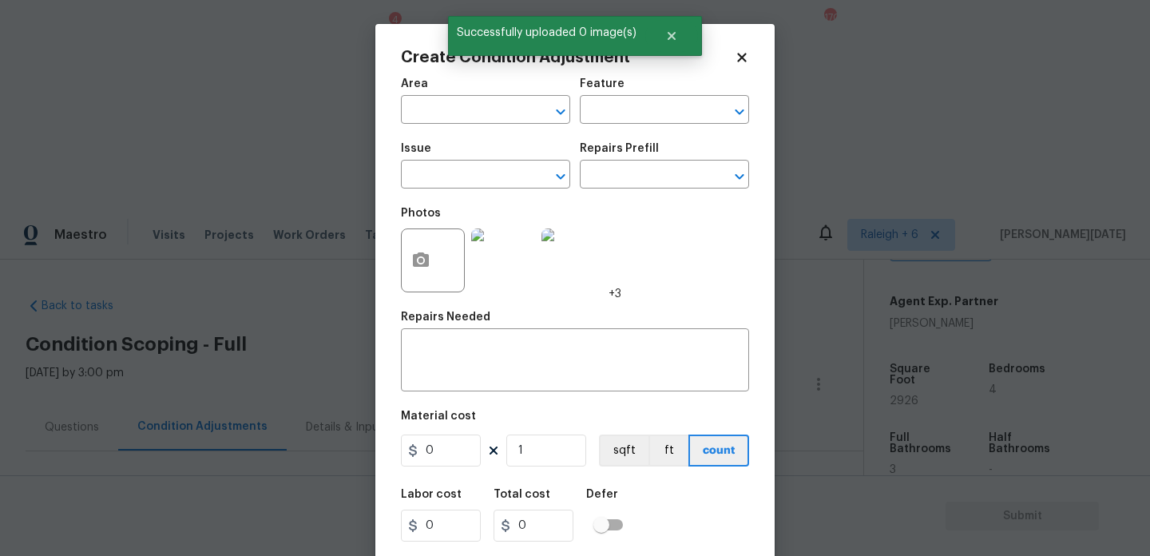
click at [441, 94] on div "Area" at bounding box center [485, 88] width 169 height 21
click at [435, 109] on input "text" at bounding box center [463, 111] width 125 height 25
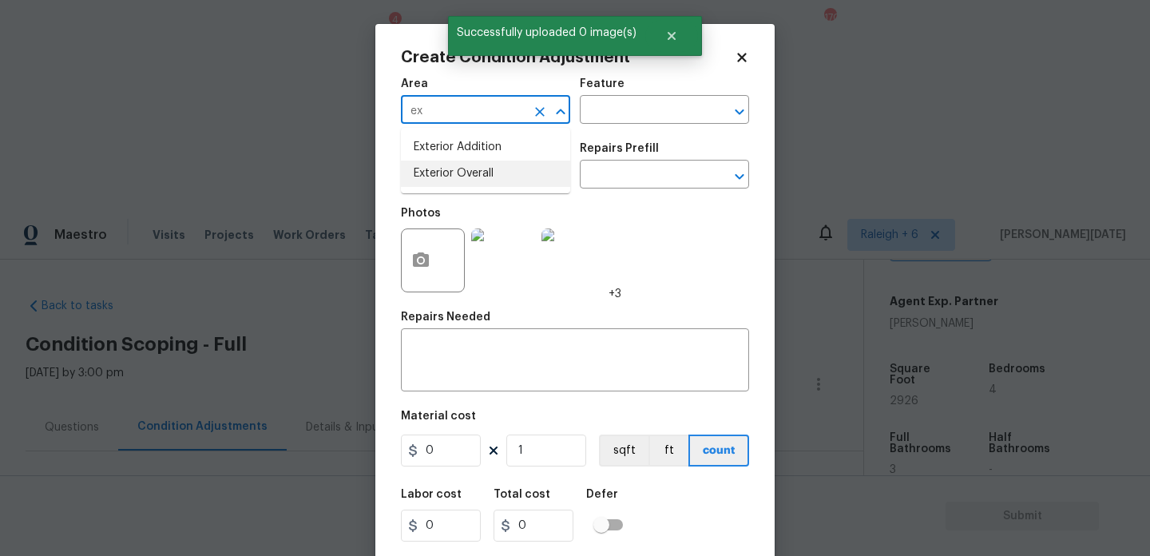
click at [448, 178] on li "Exterior Overall" at bounding box center [485, 173] width 169 height 26
type input "Exterior Overall"
click at [448, 178] on input "text" at bounding box center [463, 176] width 125 height 25
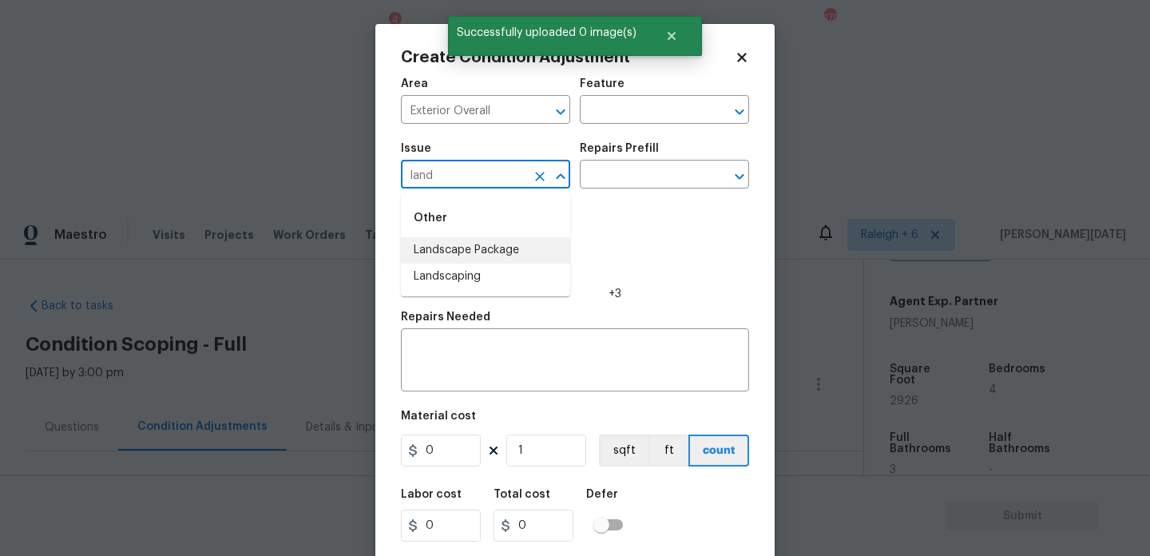
click at [498, 253] on li "Landscape Package" at bounding box center [485, 250] width 169 height 26
type input "Landscape Package"
click at [625, 184] on input "text" at bounding box center [642, 176] width 125 height 25
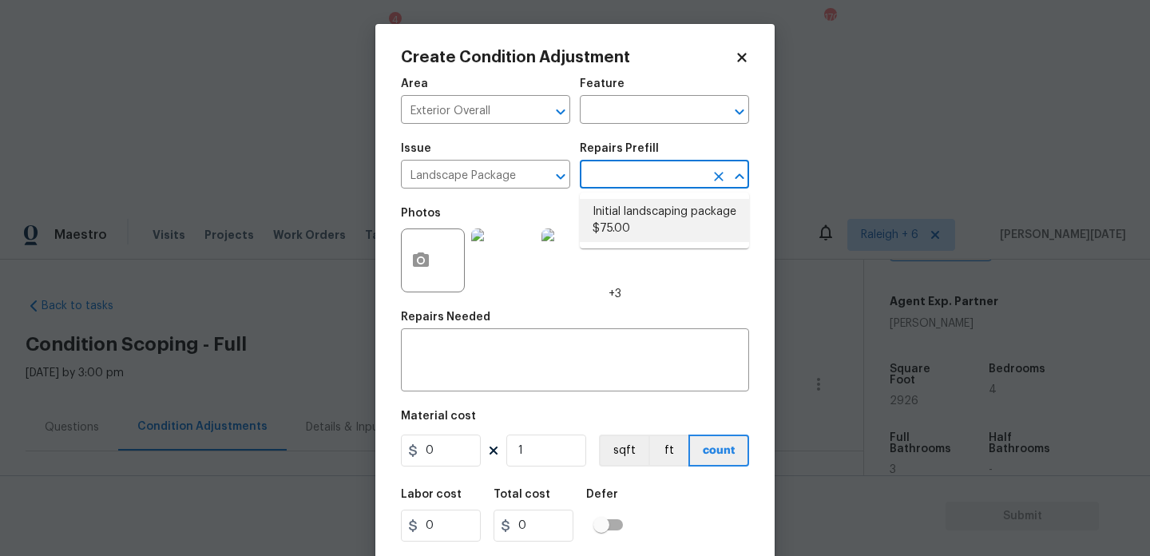
click at [632, 210] on li "Initial landscaping package $75.00" at bounding box center [664, 220] width 169 height 43
type input "Home Readiness Packages"
type textarea "Mowing of grass up to 6" in height. Mow, edge along driveways & sidewalks, trim…"
type input "75"
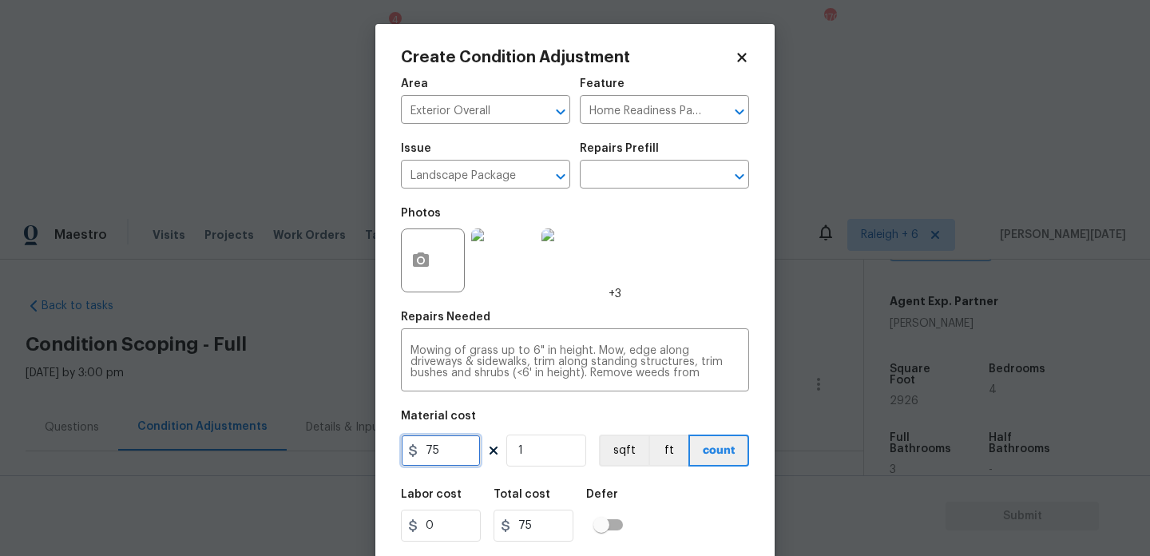
drag, startPoint x: 446, startPoint y: 442, endPoint x: 249, endPoint y: 442, distance: 197.2
click at [249, 442] on div "Create Condition Adjustment Area Exterior Overall ​ Feature Home Readiness Pack…" at bounding box center [575, 278] width 1150 height 556
drag, startPoint x: 458, startPoint y: 461, endPoint x: 362, endPoint y: 461, distance: 95.0
click at [362, 461] on div "Create Condition Adjustment Area Exterior Overall ​ Feature Home Readiness Pack…" at bounding box center [575, 278] width 1150 height 556
type input "400"
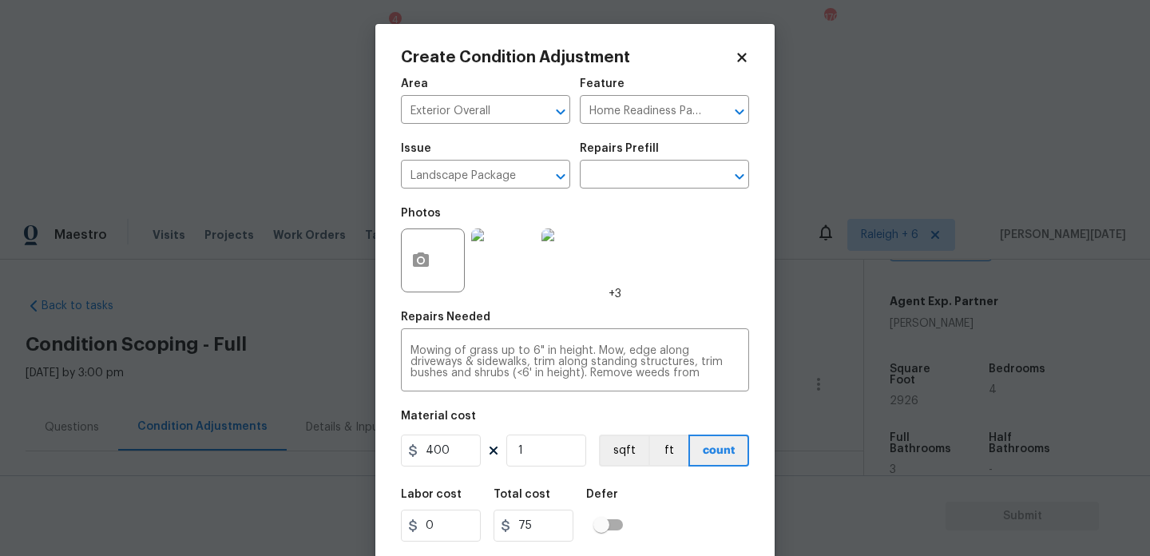
click at [731, 275] on div "Photos +3" at bounding box center [575, 250] width 348 height 104
type input "400"
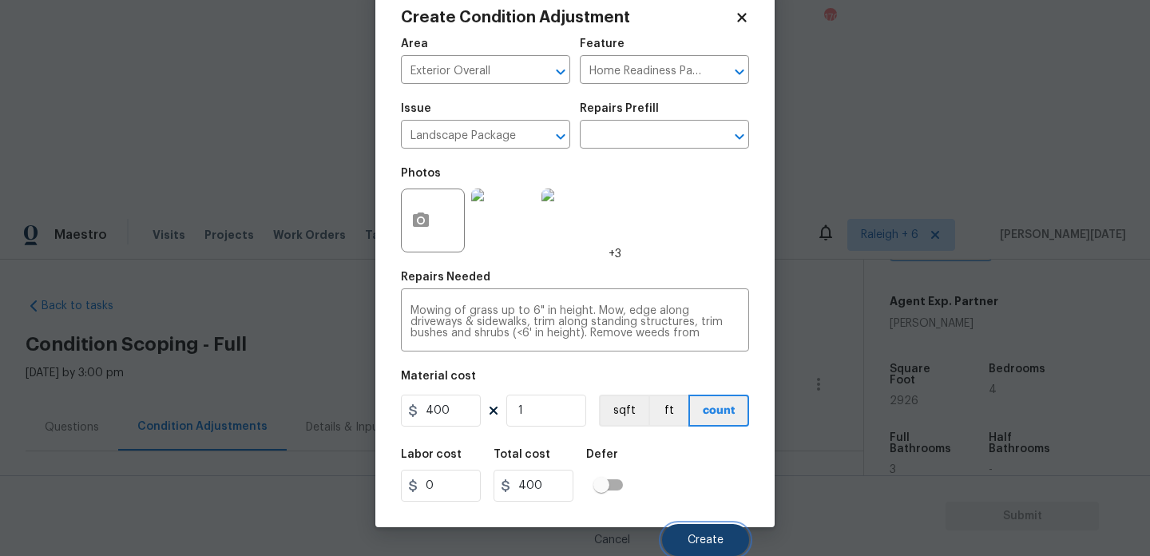
click at [710, 547] on button "Create" at bounding box center [705, 540] width 87 height 32
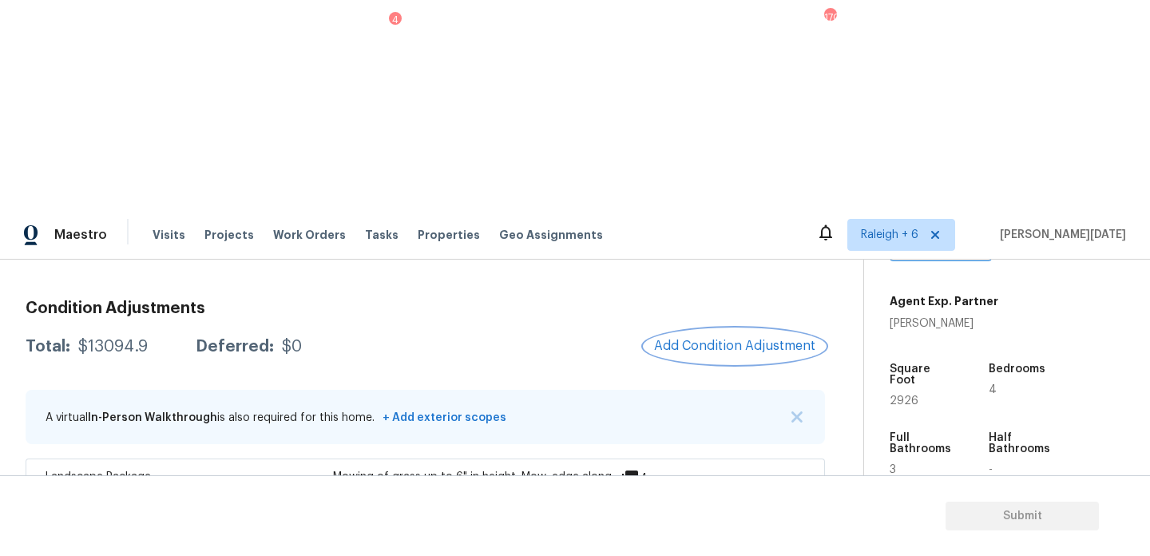
scroll to position [208, 0]
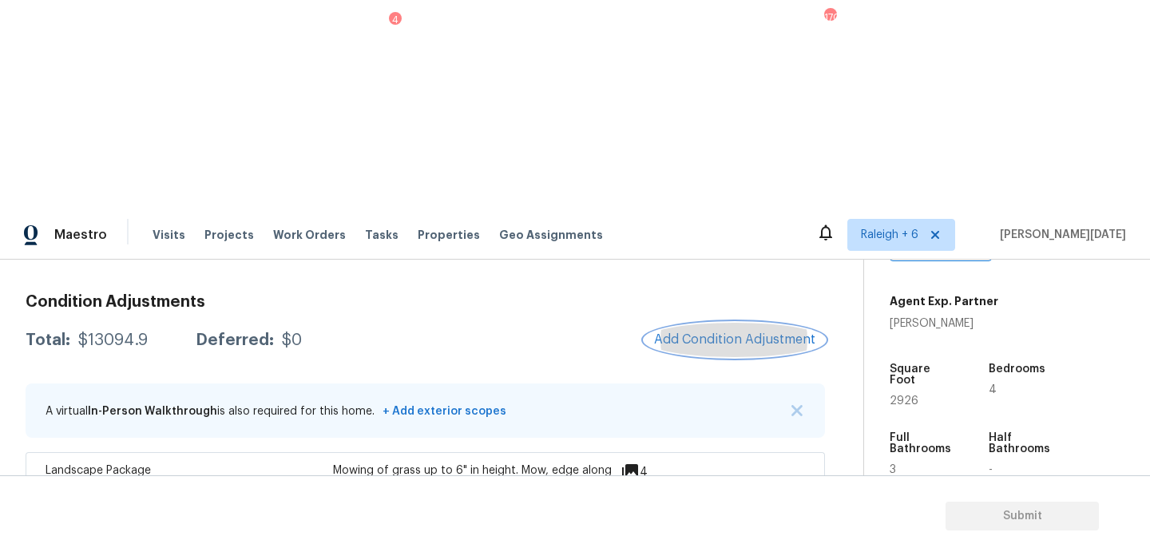
click at [740, 323] on button "Add Condition Adjustment" at bounding box center [734, 340] width 180 height 34
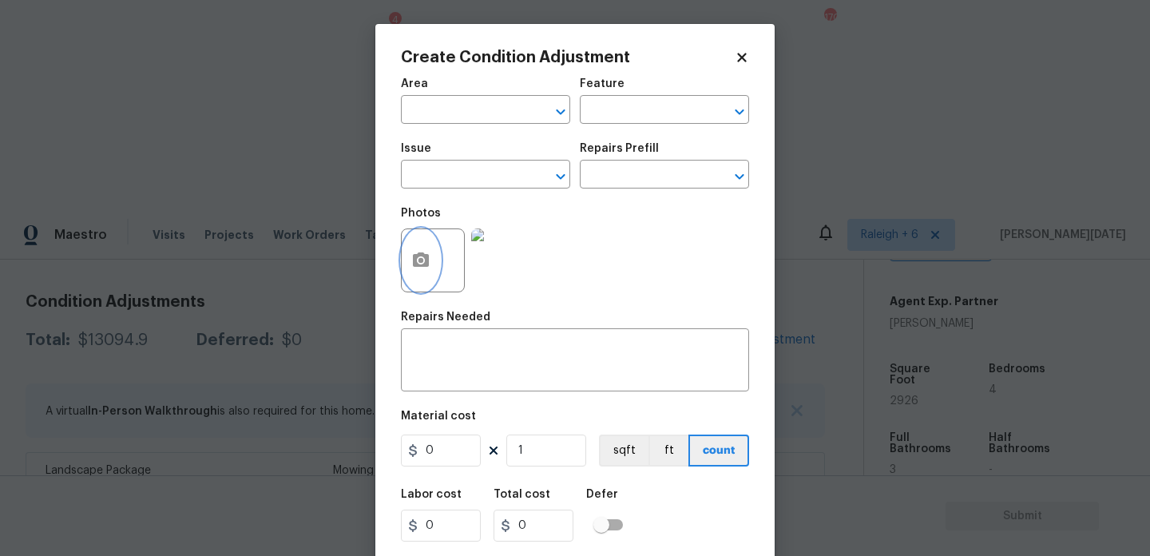
click at [421, 267] on icon "button" at bounding box center [420, 260] width 19 height 19
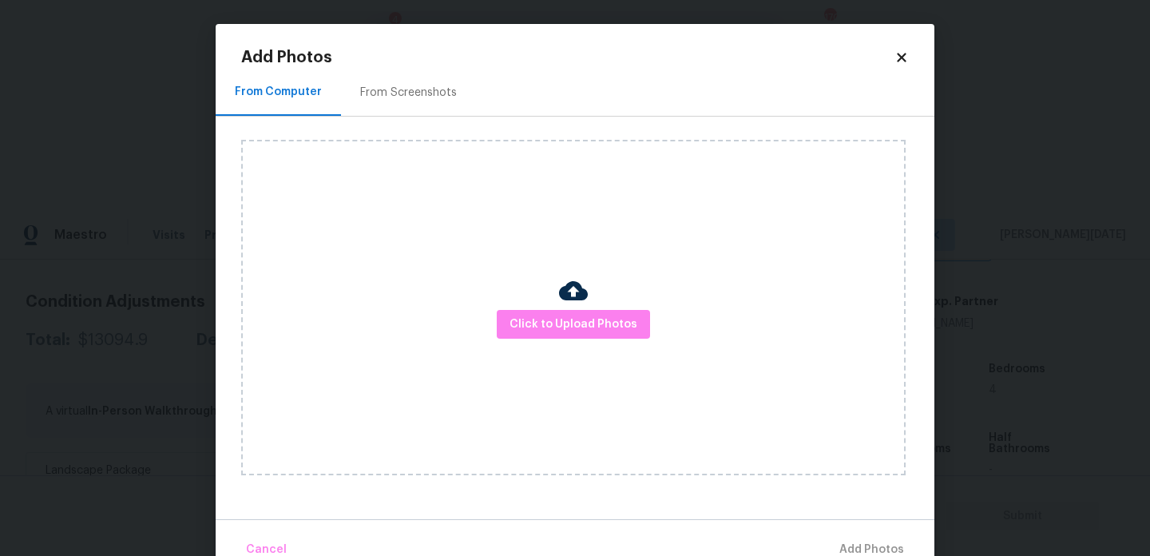
click at [420, 95] on div "From Screenshots" at bounding box center [408, 93] width 97 height 16
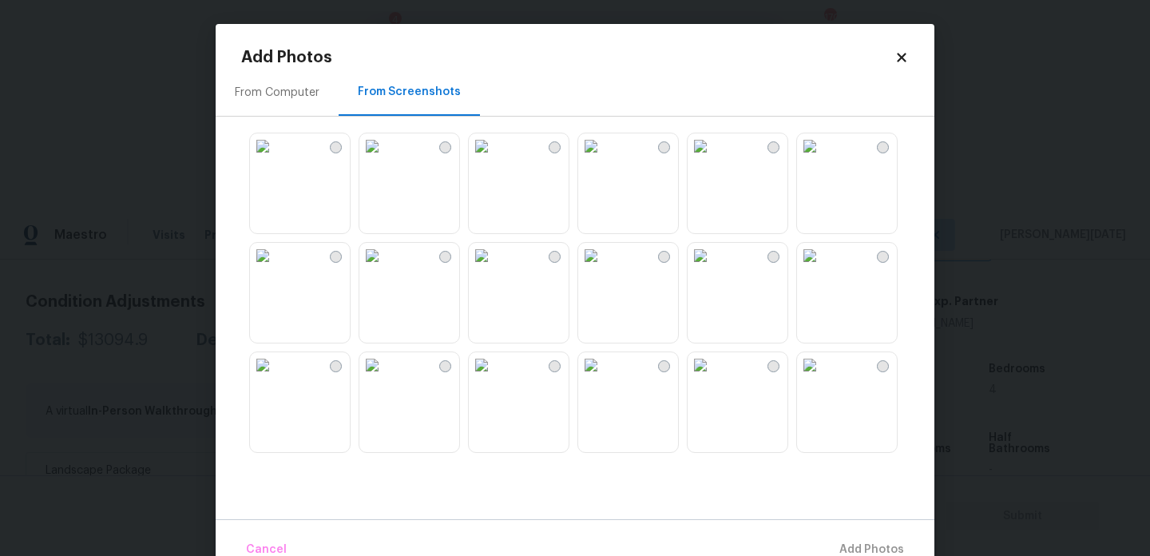
click at [494, 159] on img at bounding box center [482, 146] width 26 height 26
click at [604, 268] on img at bounding box center [591, 256] width 26 height 26
click at [604, 159] on img at bounding box center [591, 146] width 26 height 26
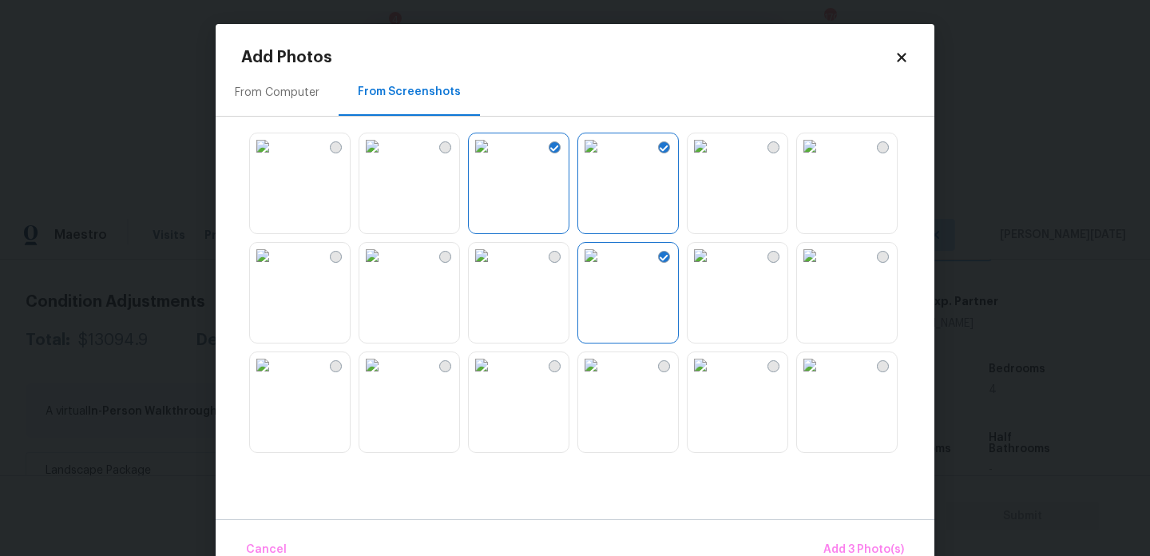
click at [713, 268] on img at bounding box center [700, 256] width 26 height 26
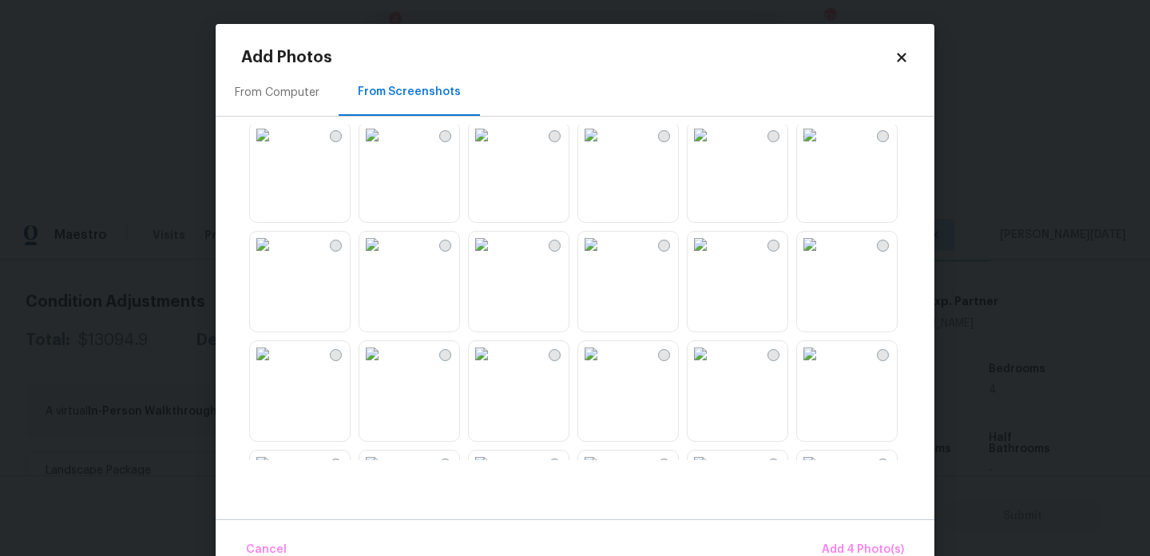
scroll to position [359, 0]
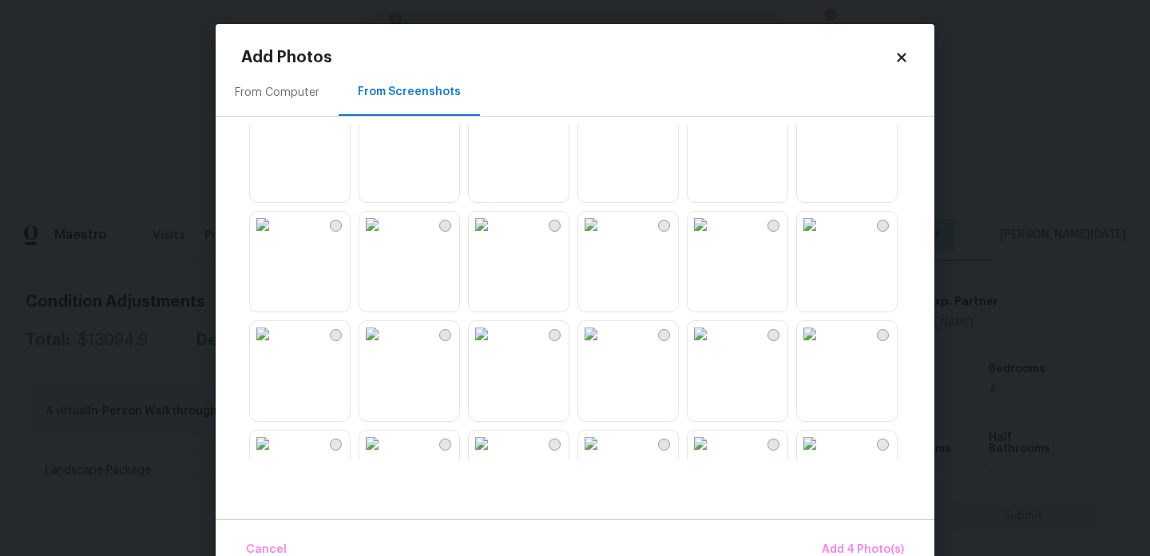
click at [604, 347] on img at bounding box center [591, 334] width 26 height 26
click at [494, 347] on img at bounding box center [482, 334] width 26 height 26
click at [275, 237] on img at bounding box center [263, 225] width 26 height 26
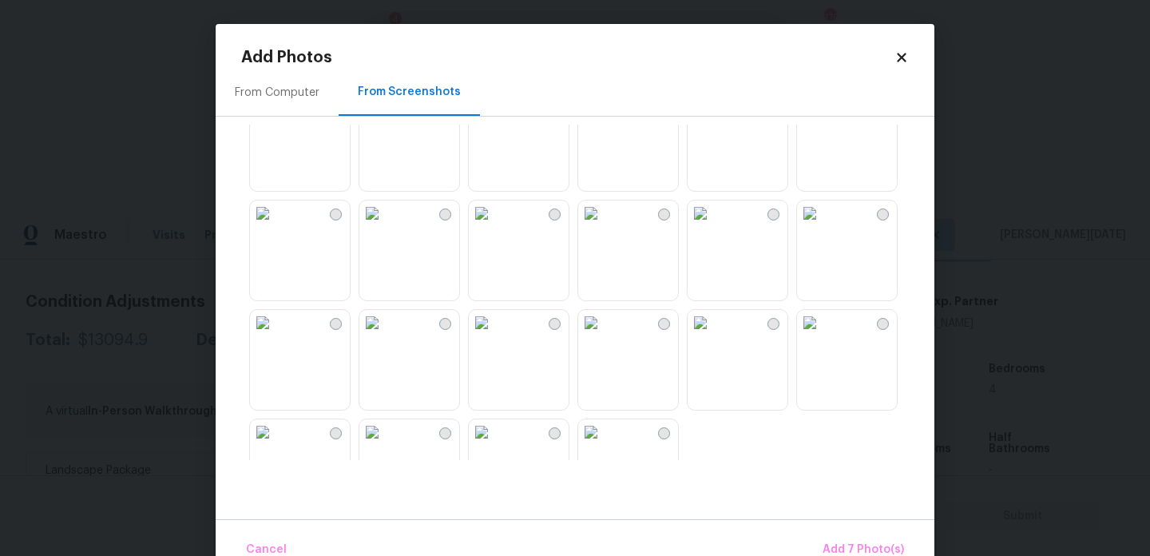
scroll to position [1463, 0]
click at [275, 228] on img at bounding box center [263, 215] width 26 height 26
click at [385, 337] on img at bounding box center [372, 324] width 26 height 26
click at [494, 337] on img at bounding box center [482, 324] width 26 height 26
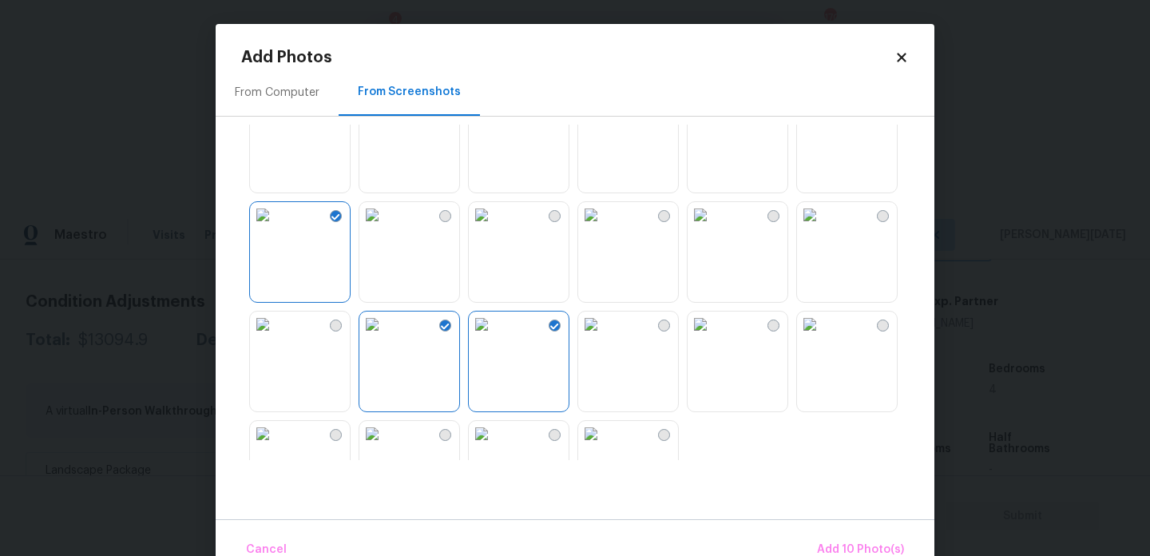
click at [604, 337] on img at bounding box center [591, 324] width 26 height 26
click at [713, 337] on img at bounding box center [700, 324] width 26 height 26
click at [822, 228] on img at bounding box center [810, 215] width 26 height 26
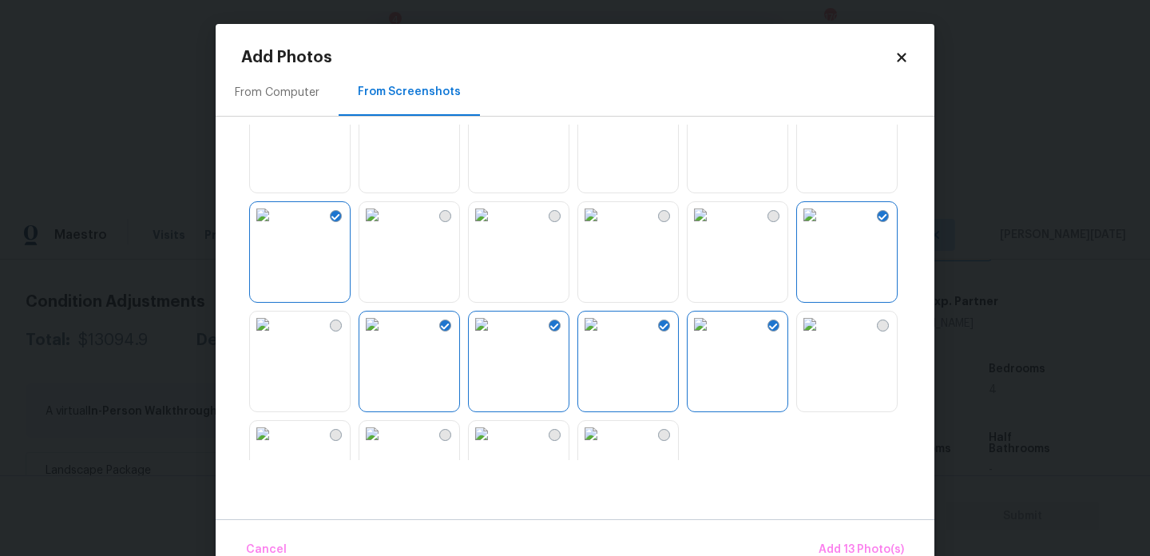
click at [713, 118] on img at bounding box center [700, 106] width 26 height 26
click at [822, 228] on img at bounding box center [810, 215] width 26 height 26
click at [822, 337] on img at bounding box center [810, 324] width 26 height 26
click at [856, 549] on span "Add 14 Photo(s)" at bounding box center [860, 550] width 87 height 20
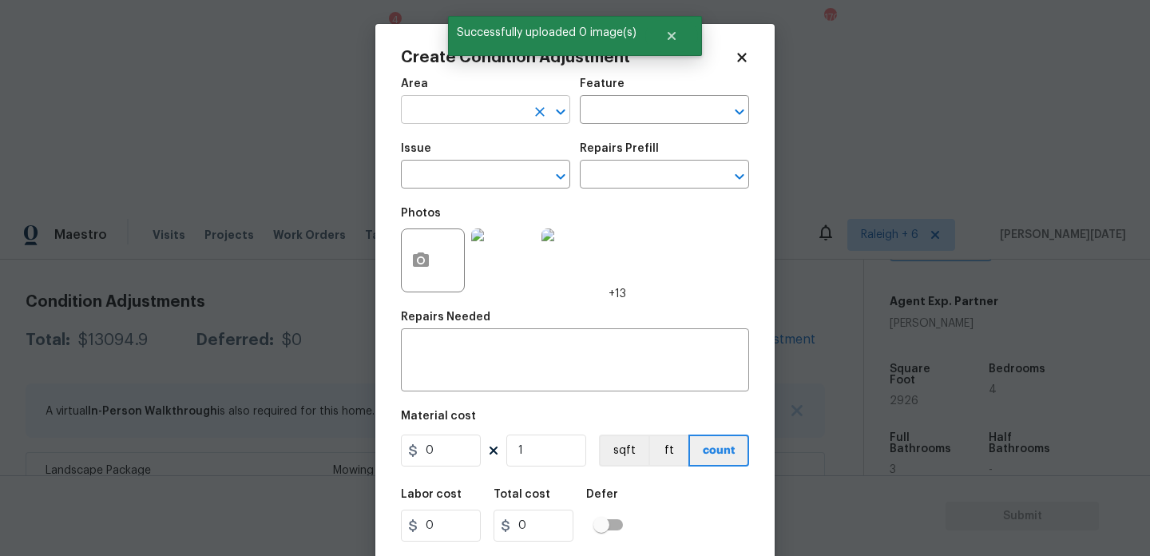
click at [424, 121] on input "text" at bounding box center [463, 111] width 125 height 25
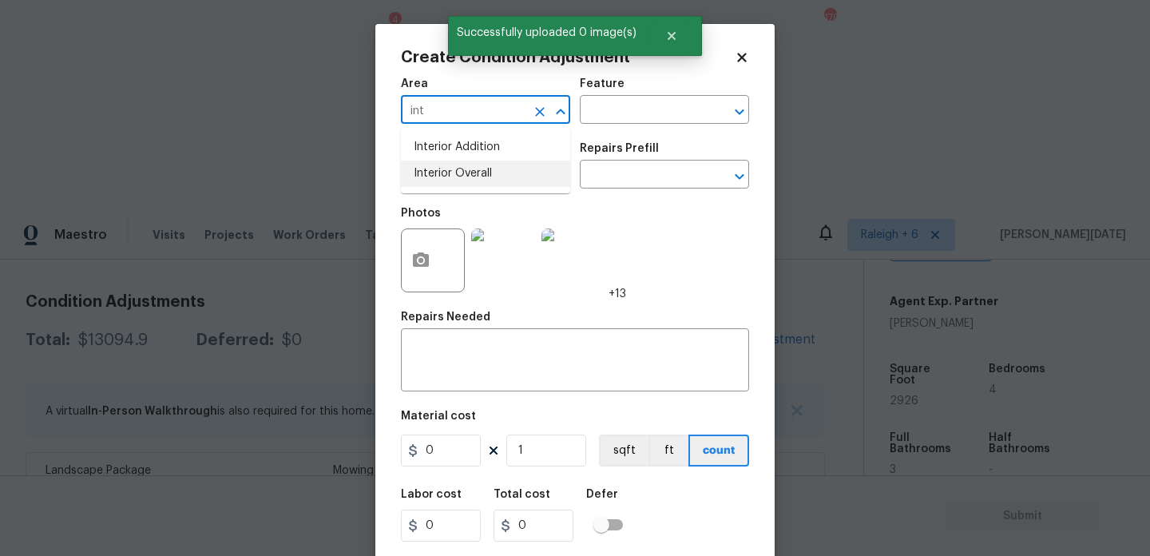
click at [443, 192] on ul "Interior Addition Interior Overall" at bounding box center [485, 160] width 169 height 65
click at [463, 183] on li "Interior Overall" at bounding box center [485, 173] width 169 height 26
type input "Interior Overall"
click at [463, 183] on input "text" at bounding box center [463, 176] width 125 height 25
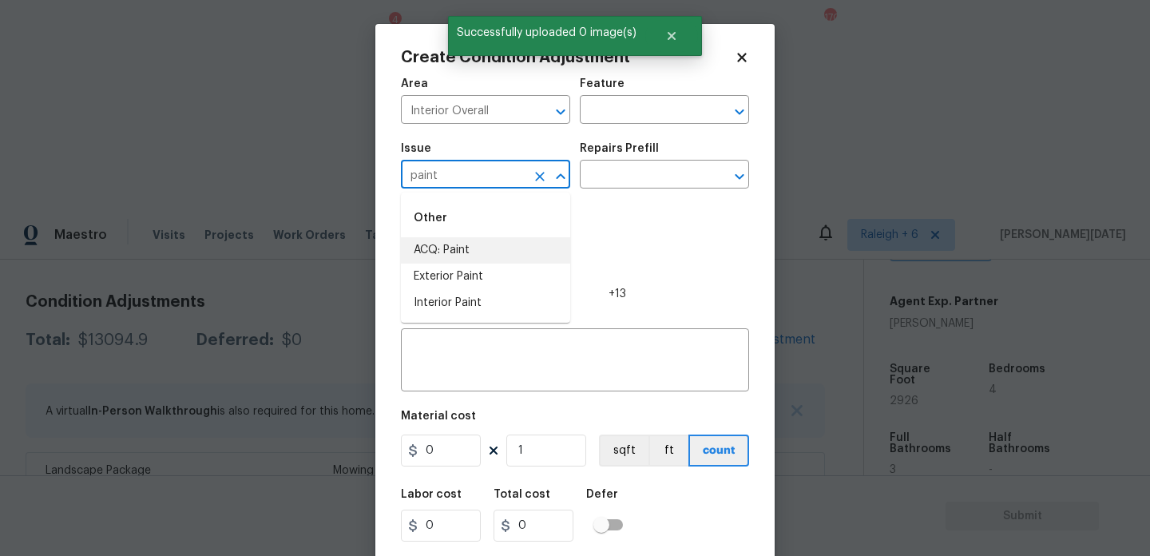
click at [472, 260] on li "ACQ: Paint" at bounding box center [485, 250] width 169 height 26
type input "ACQ: Paint"
click at [647, 169] on input "text" at bounding box center [642, 176] width 125 height 25
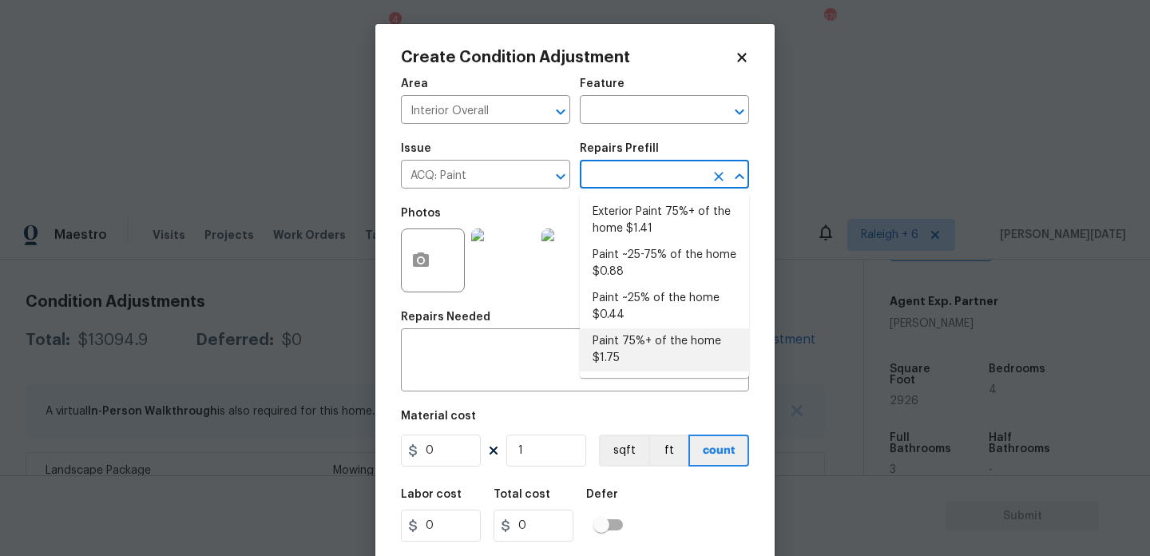
click at [647, 338] on li "Paint 75%+ of the home $1.75" at bounding box center [664, 349] width 169 height 43
type input "Acquisition"
type textarea "Acquisition Scope: 75%+ of the home will likely require interior paint"
type input "1.75"
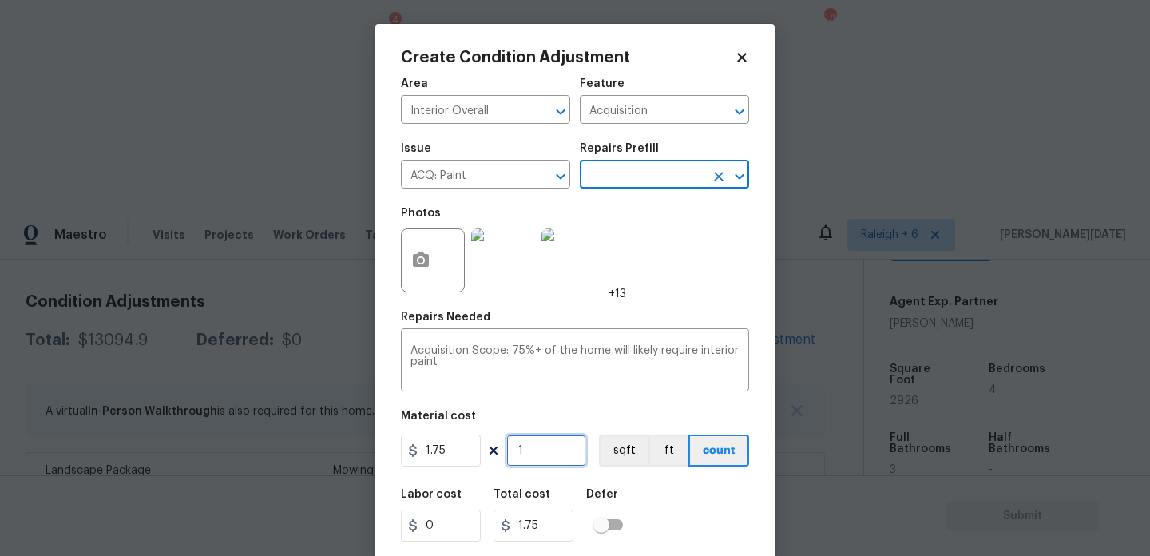
click at [547, 443] on input "1" at bounding box center [546, 450] width 80 height 32
paste input "2926"
type input "12926"
type input "22620.5"
drag, startPoint x: 548, startPoint y: 453, endPoint x: 269, endPoint y: 439, distance: 279.0
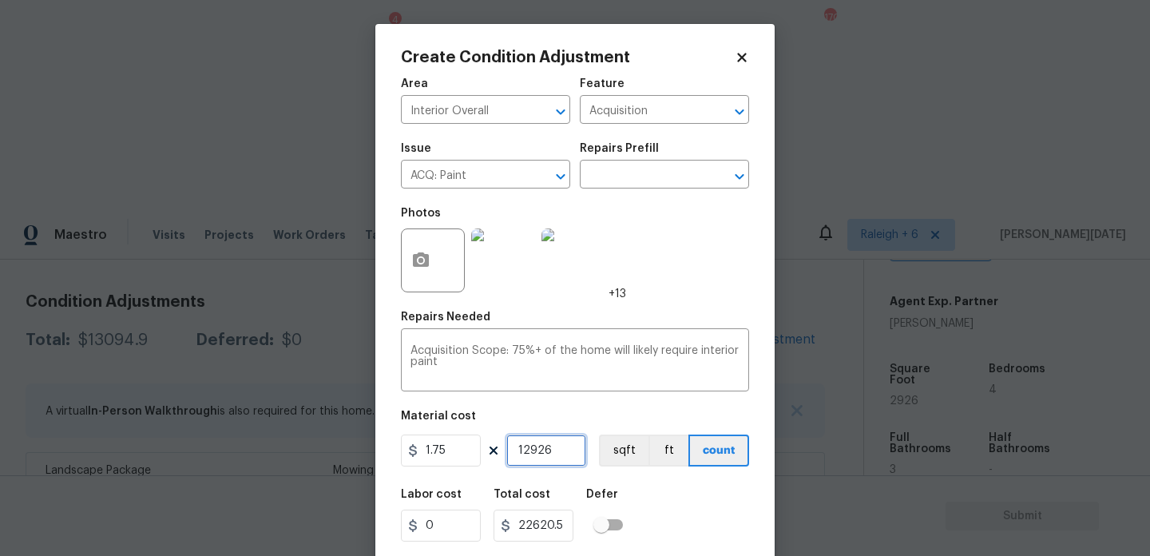
click at [269, 439] on div "Create Condition Adjustment Area Interior Overall ​ Feature Acquisition ​ Issue…" at bounding box center [575, 278] width 1150 height 556
paste input "text"
type input "2926"
type input "5120.5"
type input "2926"
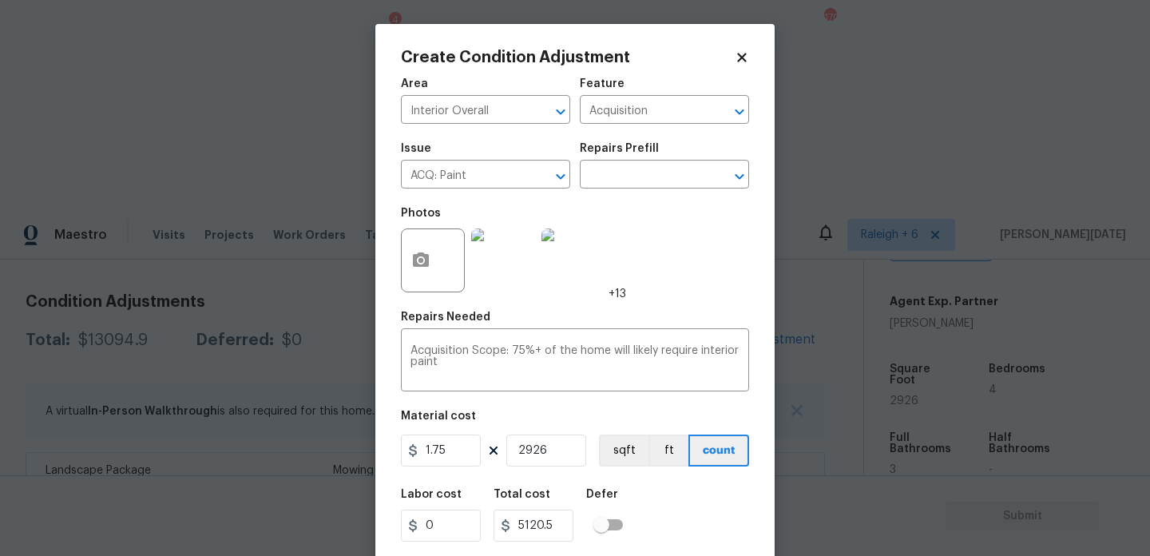
click at [653, 240] on div "Photos +13" at bounding box center [575, 250] width 348 height 104
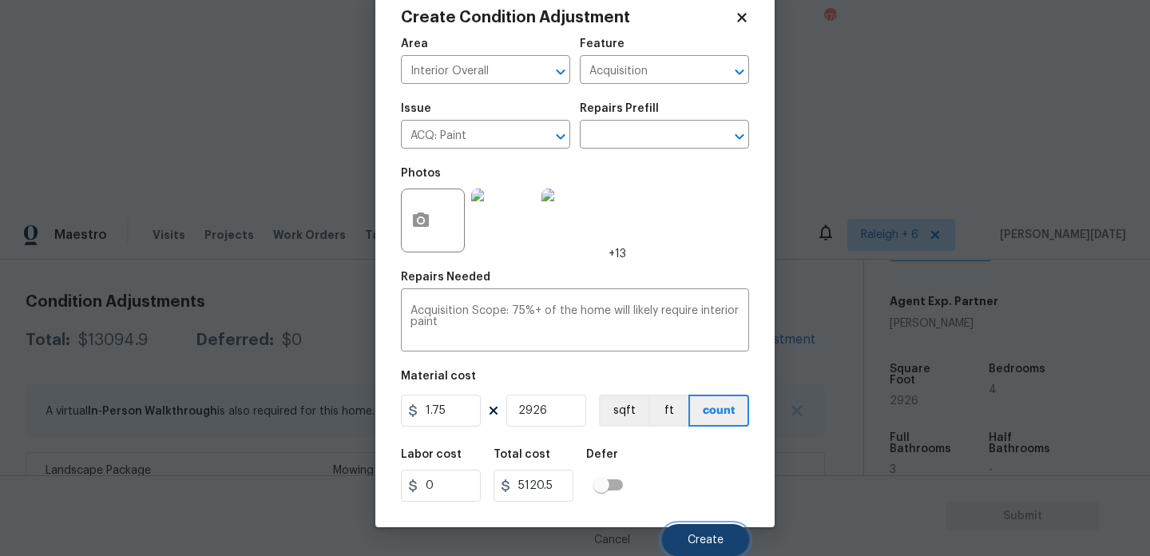
click at [699, 551] on button "Create" at bounding box center [705, 540] width 87 height 32
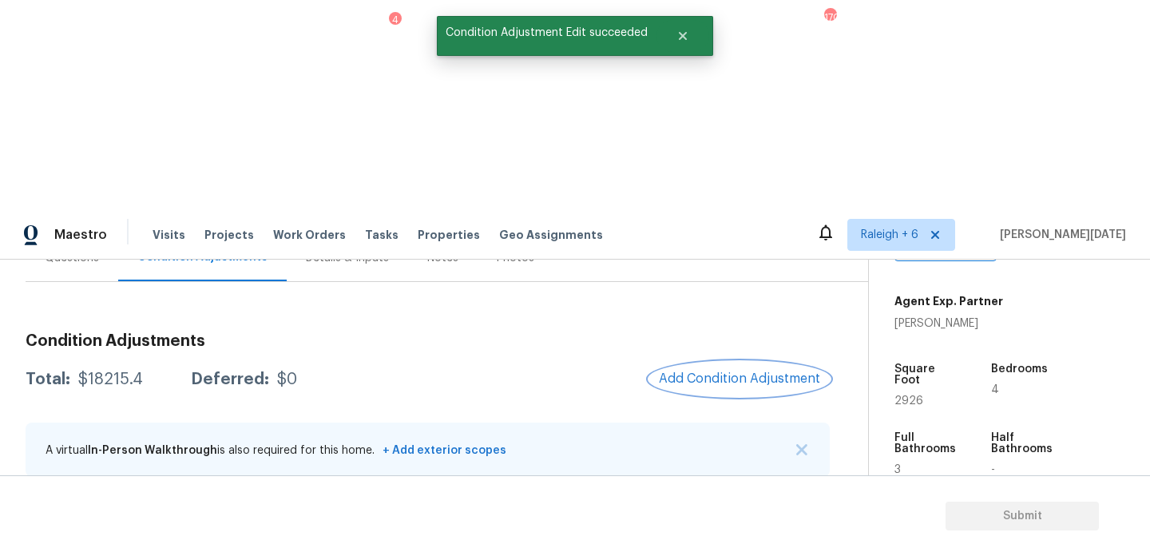
scroll to position [137, 0]
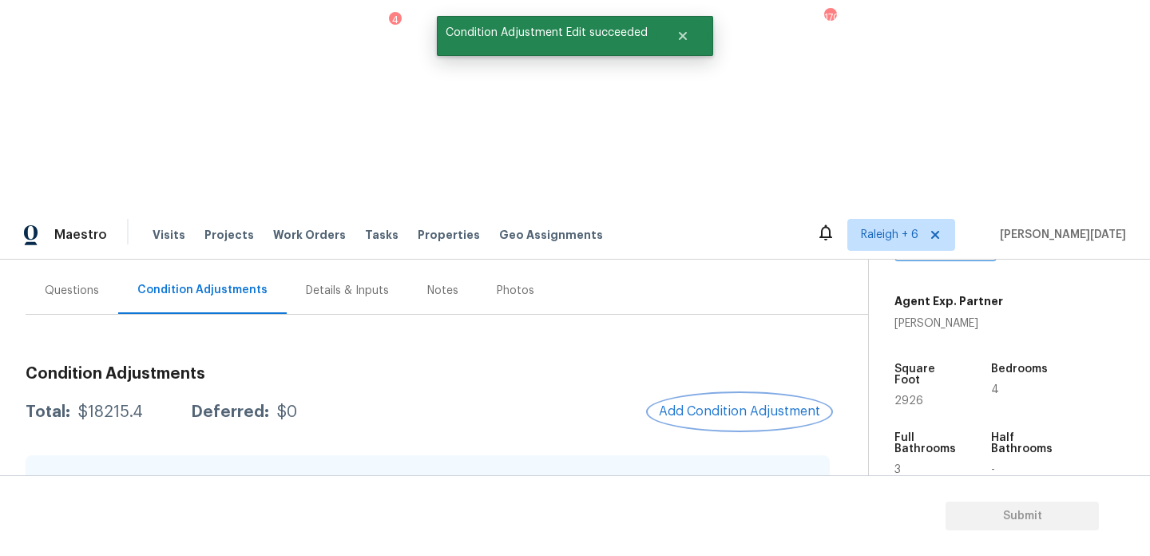
click at [721, 404] on span "Add Condition Adjustment" at bounding box center [739, 411] width 161 height 14
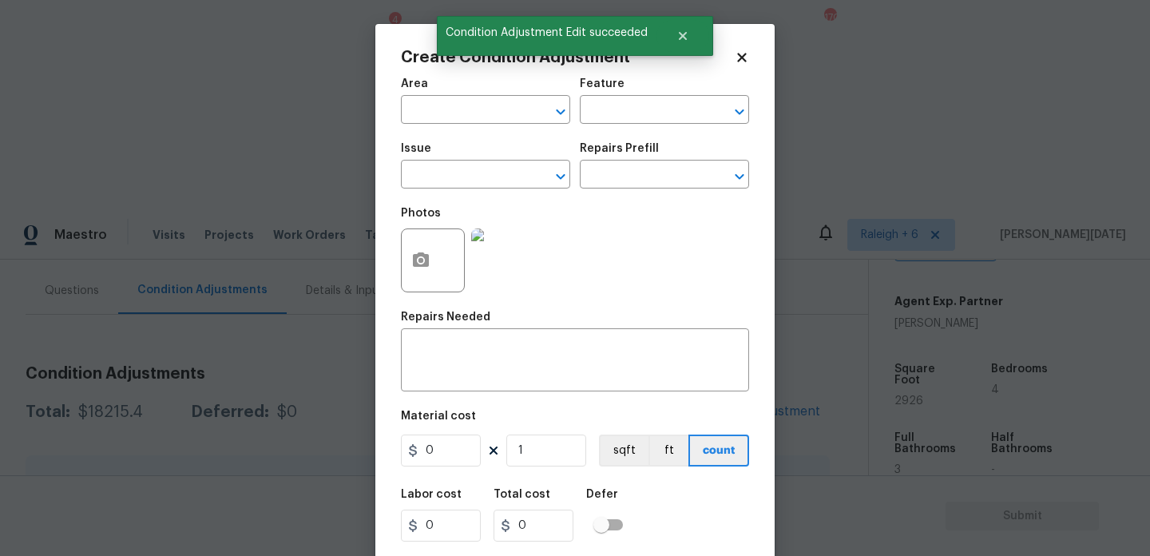
click at [426, 78] on h5 "Area" at bounding box center [414, 83] width 27 height 11
click at [408, 262] on button "button" at bounding box center [421, 260] width 38 height 62
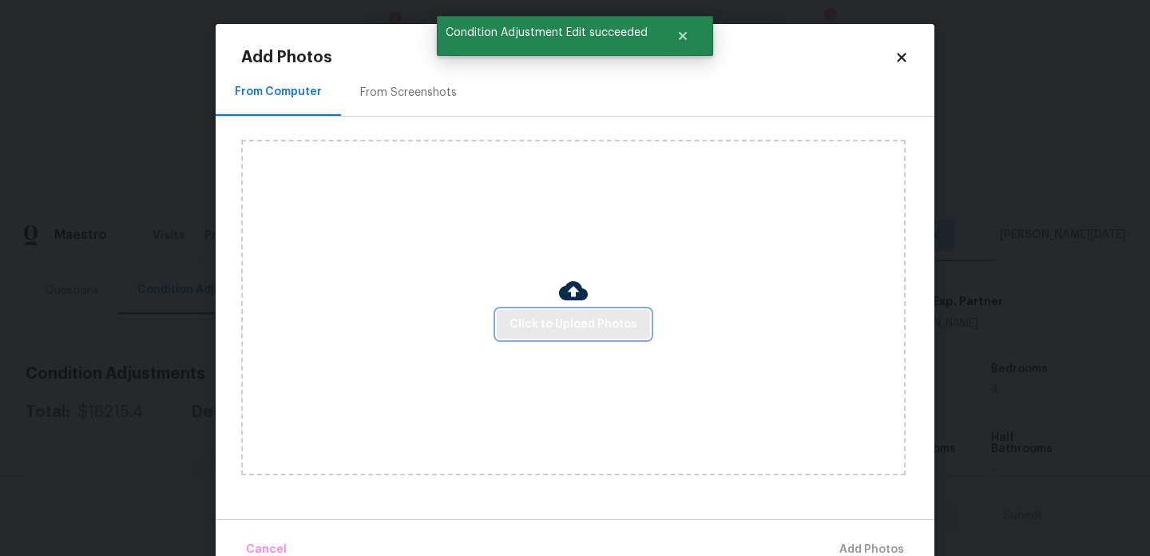
click at [584, 322] on span "Click to Upload Photos" at bounding box center [573, 325] width 128 height 20
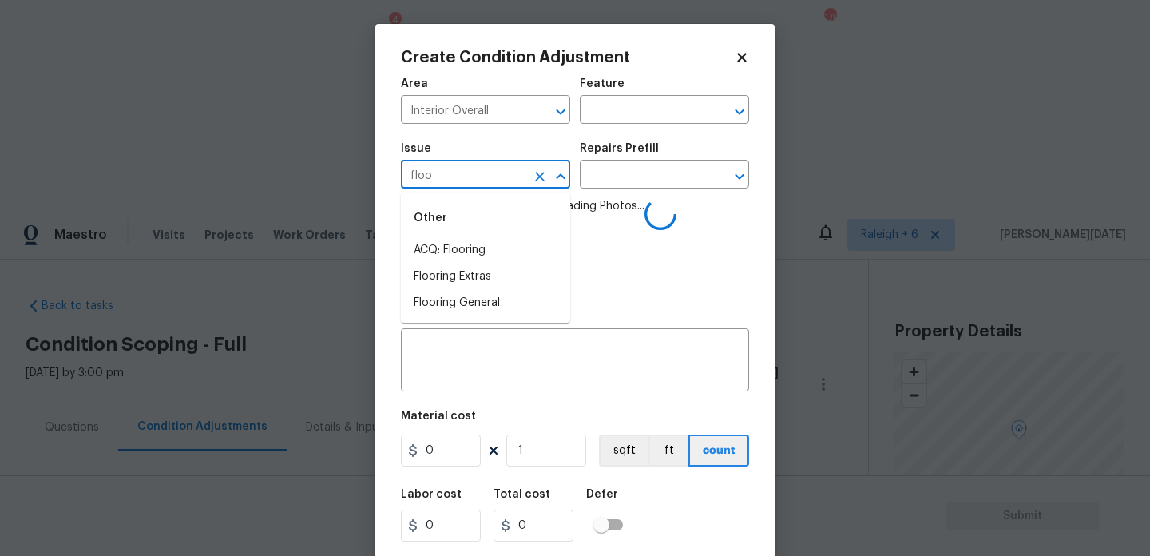
scroll to position [347, 0]
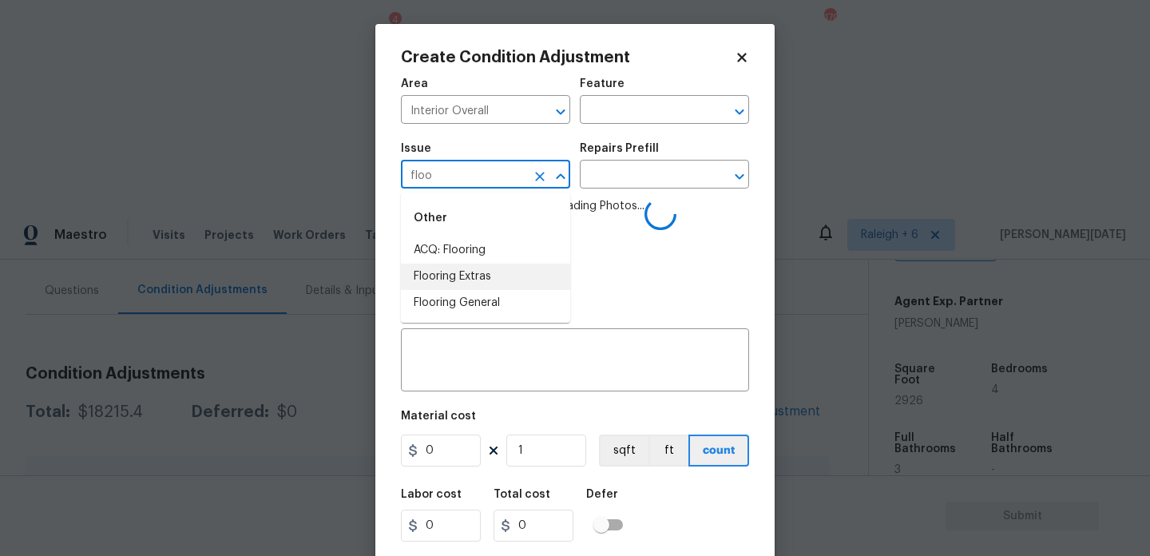
click at [497, 282] on li "Flooring Extras" at bounding box center [485, 276] width 169 height 26
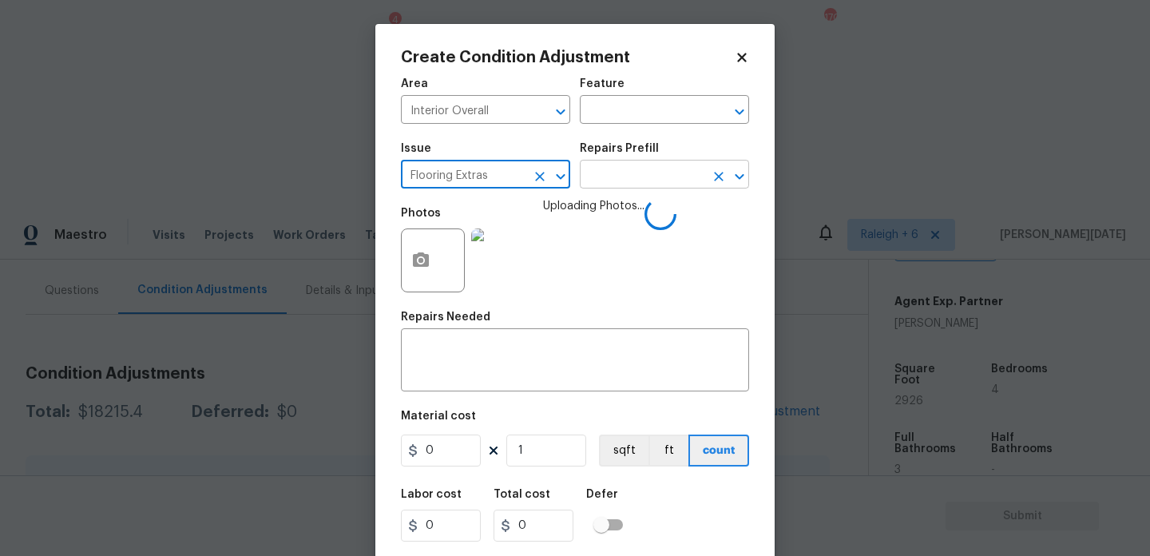
type input "Flooring Extras"
click at [659, 180] on input "text" at bounding box center [642, 176] width 125 height 25
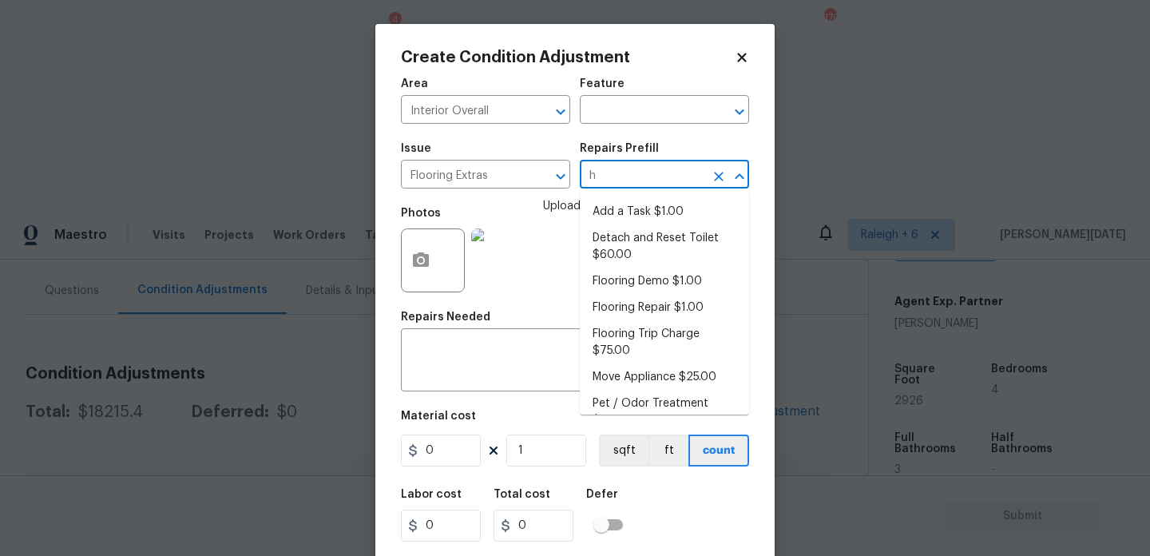
type input "ha"
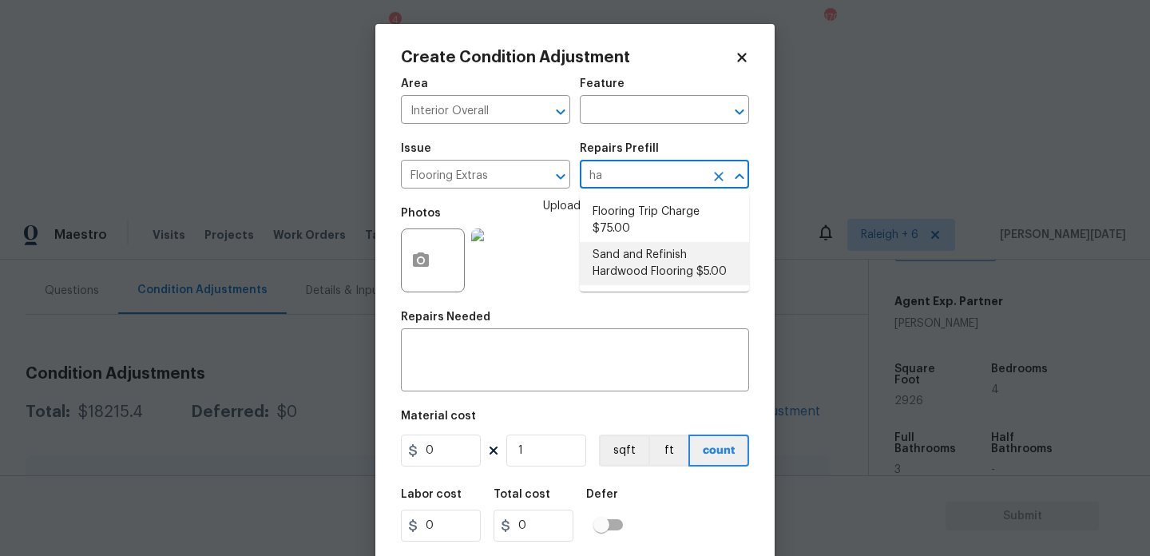
click at [659, 250] on li "Sand and Refinish Hardwood Flooring $5.00" at bounding box center [664, 263] width 169 height 43
type input "Overall Flooring"
type input "5"
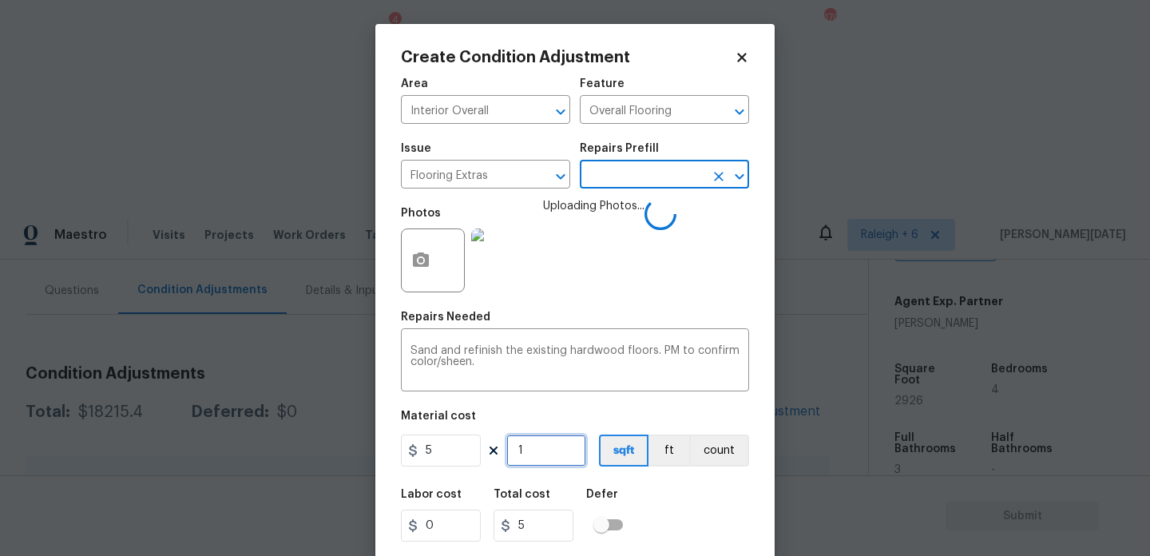
click at [556, 447] on input "1" at bounding box center [546, 450] width 80 height 32
type input "0"
type input "6"
type input "30"
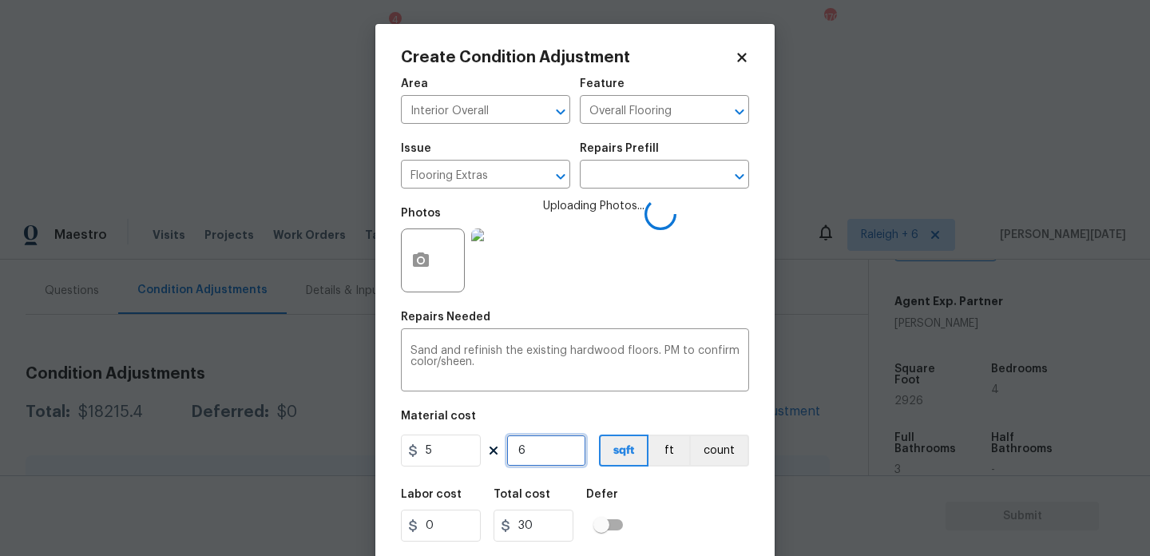
type input "60"
type input "300"
type input "600"
type input "3000"
type input "600"
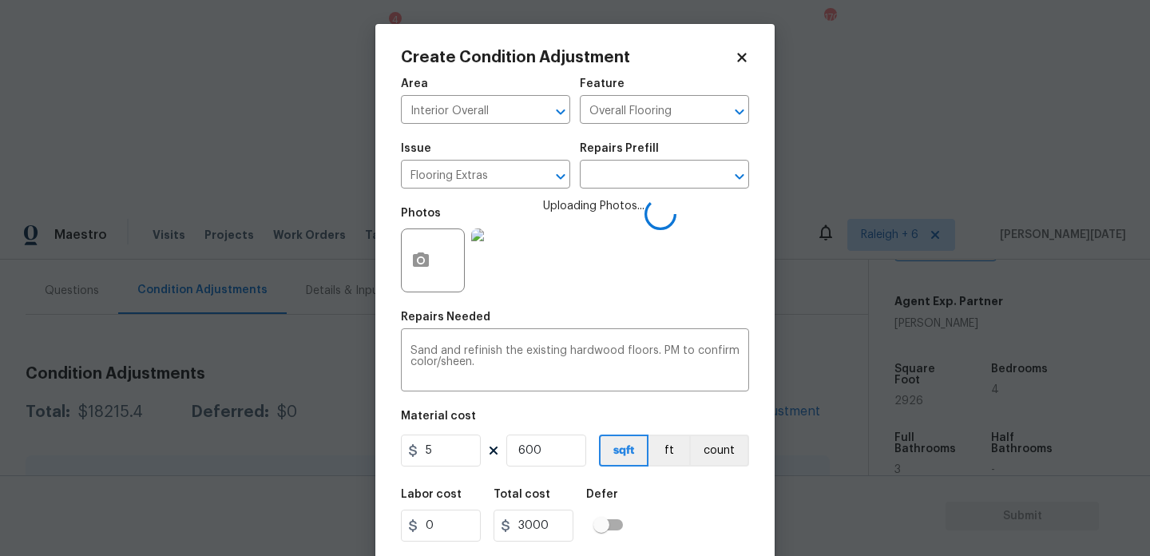
click at [649, 311] on div "Area Interior Overall ​ Feature Overall Flooring ​ Issue Flooring Extras ​ Repa…" at bounding box center [575, 332] width 348 height 527
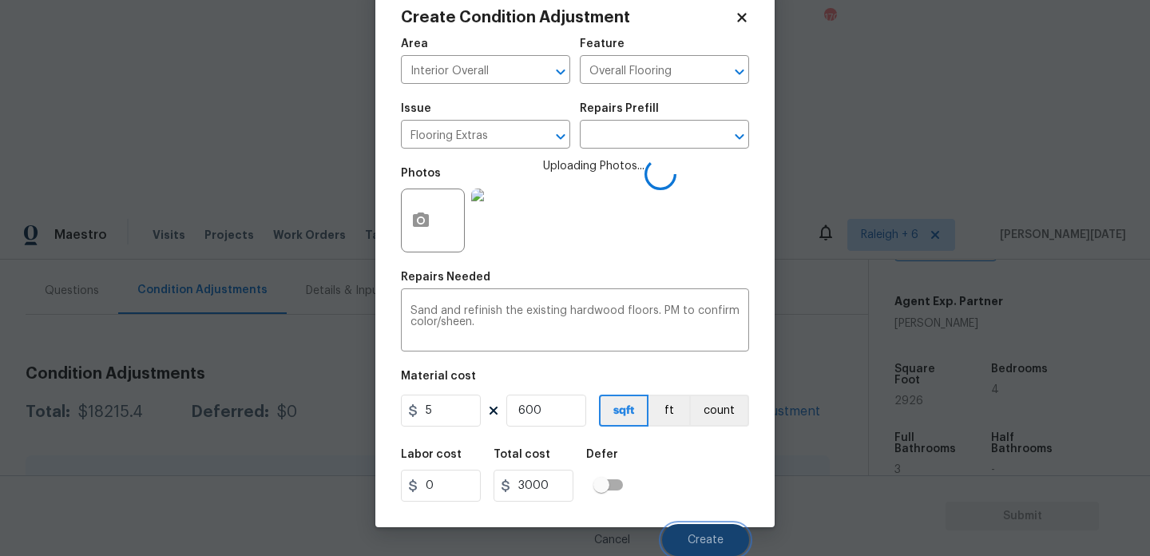
click at [699, 540] on span "Create" at bounding box center [705, 540] width 36 height 12
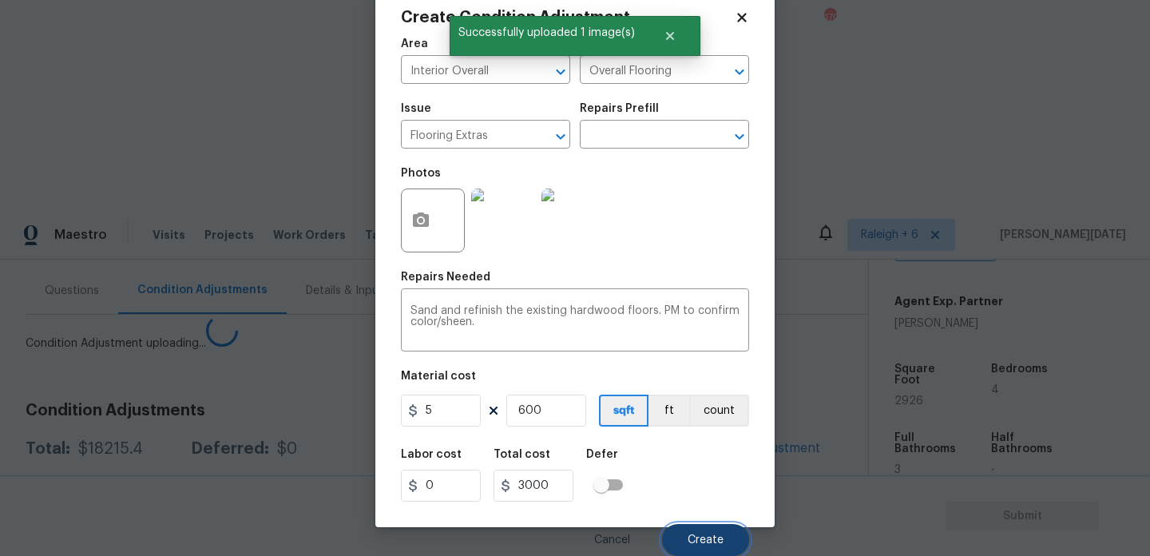
click at [699, 540] on span "Create" at bounding box center [705, 540] width 36 height 12
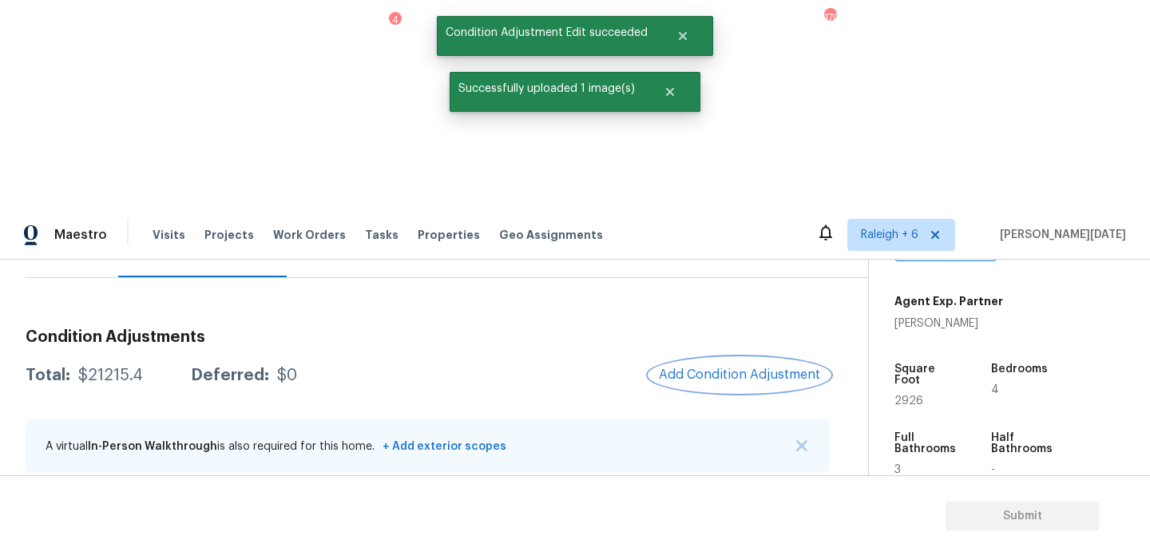
scroll to position [168, 0]
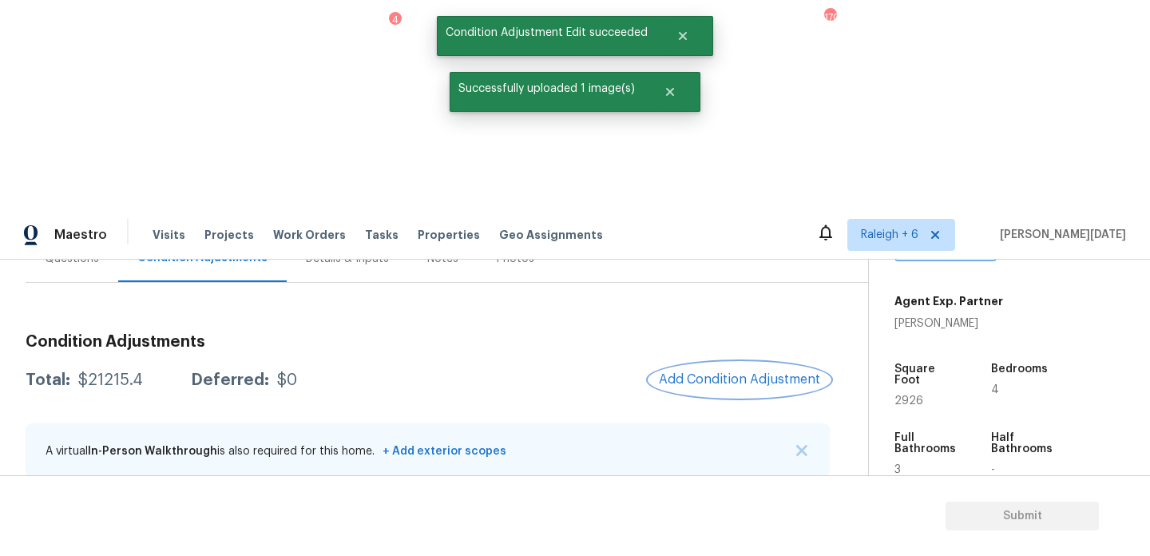
click at [759, 372] on span "Add Condition Adjustment" at bounding box center [739, 379] width 161 height 14
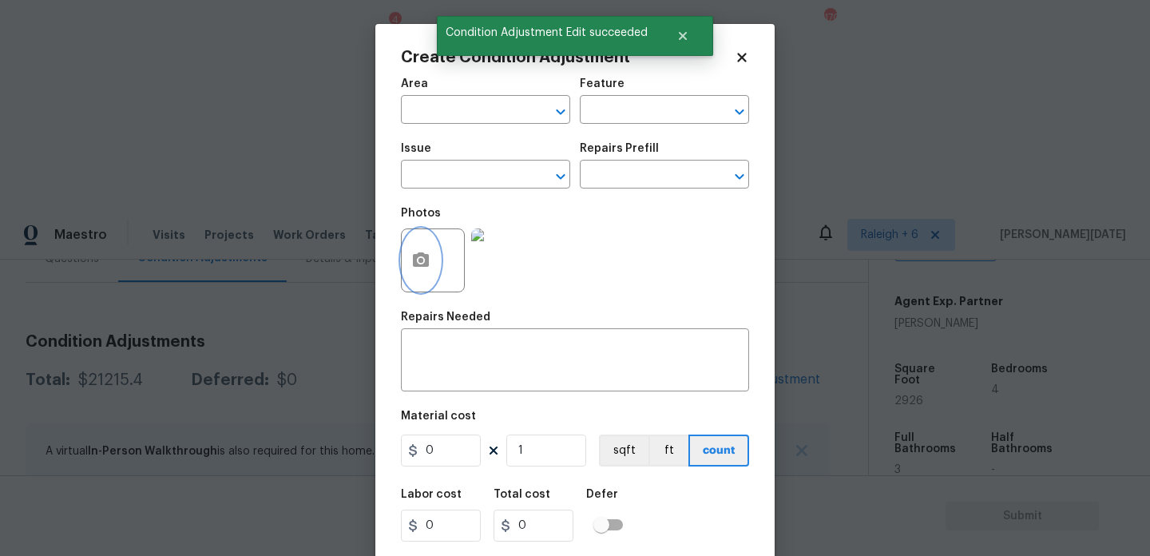
click at [426, 270] on icon "button" at bounding box center [420, 260] width 19 height 19
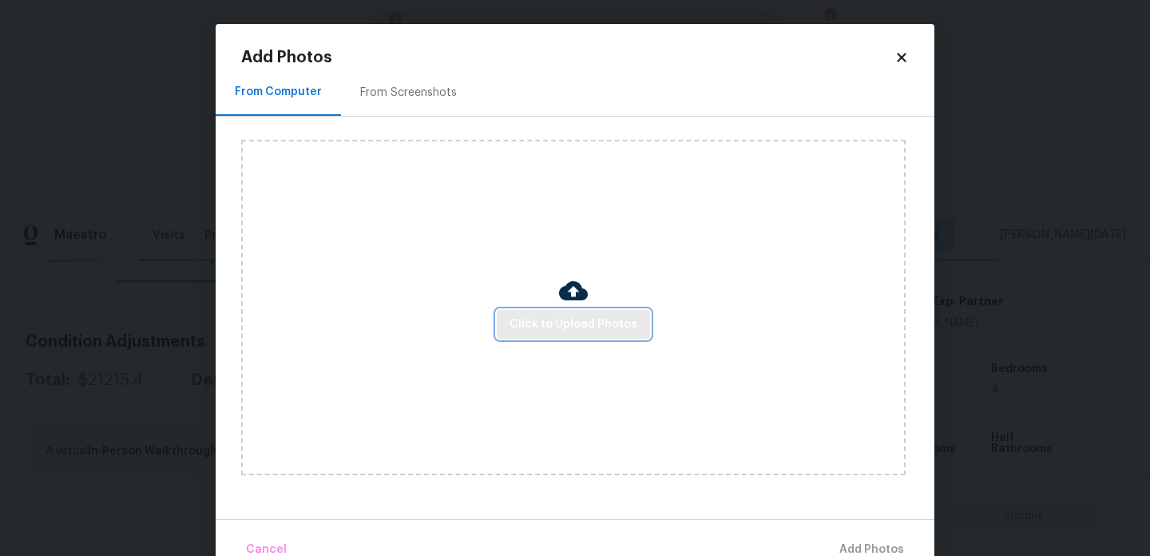
click at [569, 319] on span "Click to Upload Photos" at bounding box center [573, 325] width 128 height 20
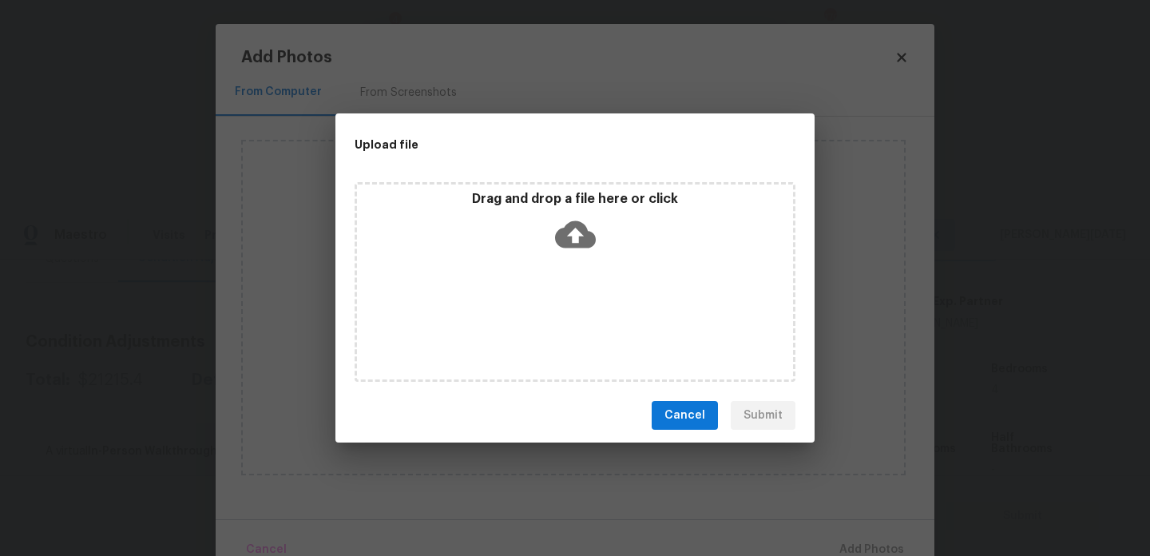
click at [569, 319] on div "Drag and drop a file here or click" at bounding box center [575, 282] width 441 height 200
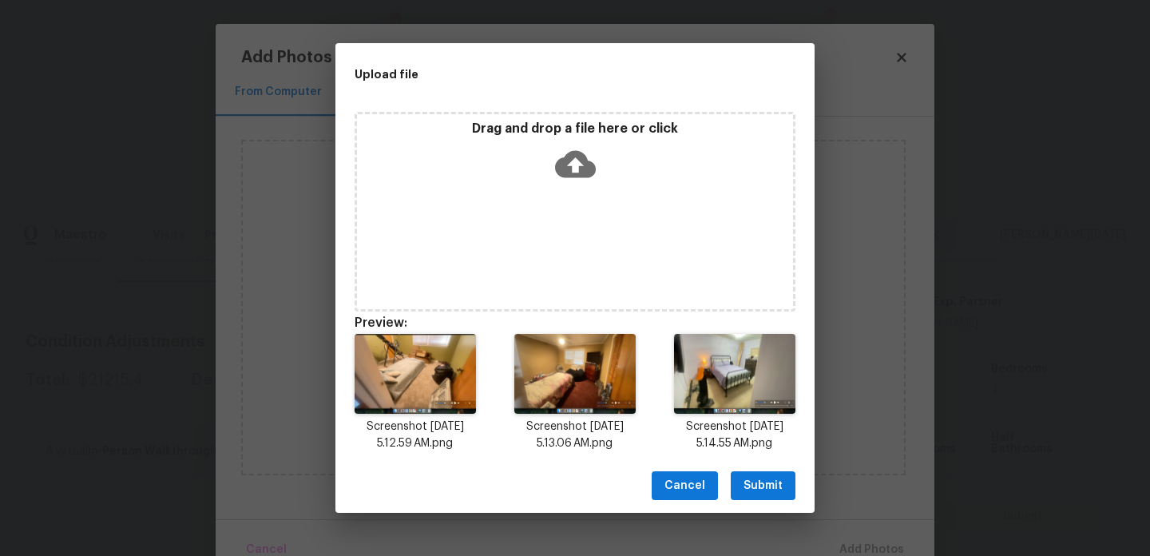
click at [751, 482] on span "Submit" at bounding box center [762, 486] width 39 height 20
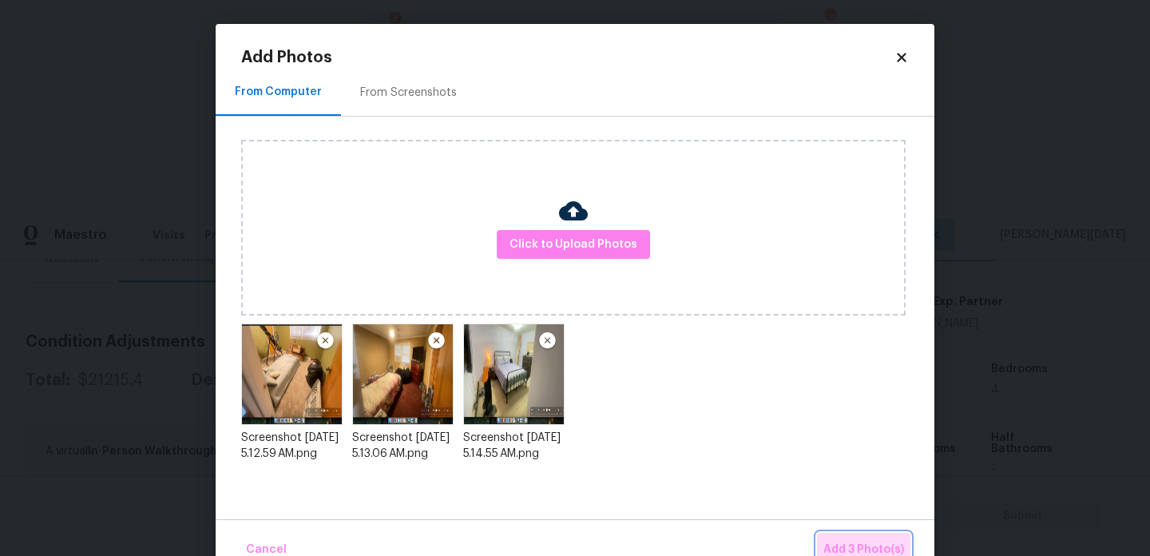
click at [840, 533] on button "Add 3 Photo(s)" at bounding box center [863, 550] width 93 height 34
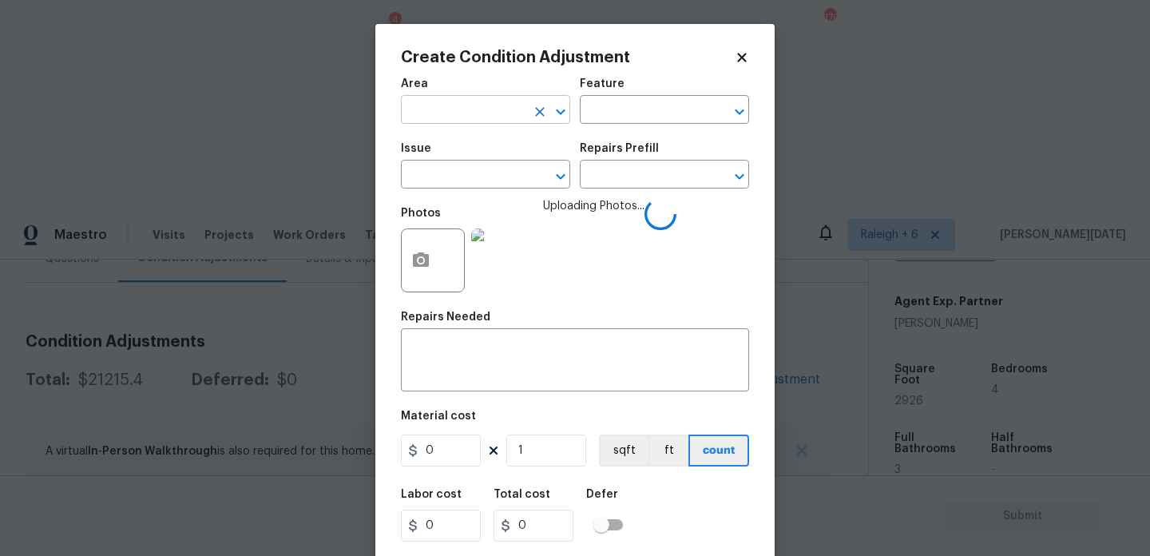
click at [434, 114] on input "text" at bounding box center [463, 111] width 125 height 25
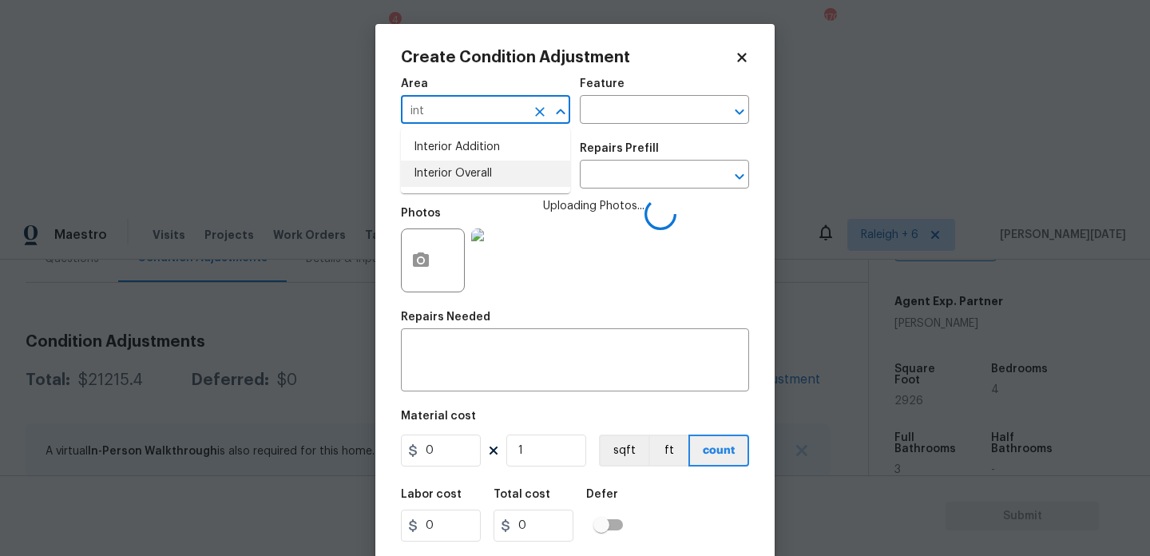
click at [462, 168] on li "Interior Overall" at bounding box center [485, 173] width 169 height 26
type input "Interior Overall"
click at [462, 168] on input "text" at bounding box center [463, 176] width 125 height 25
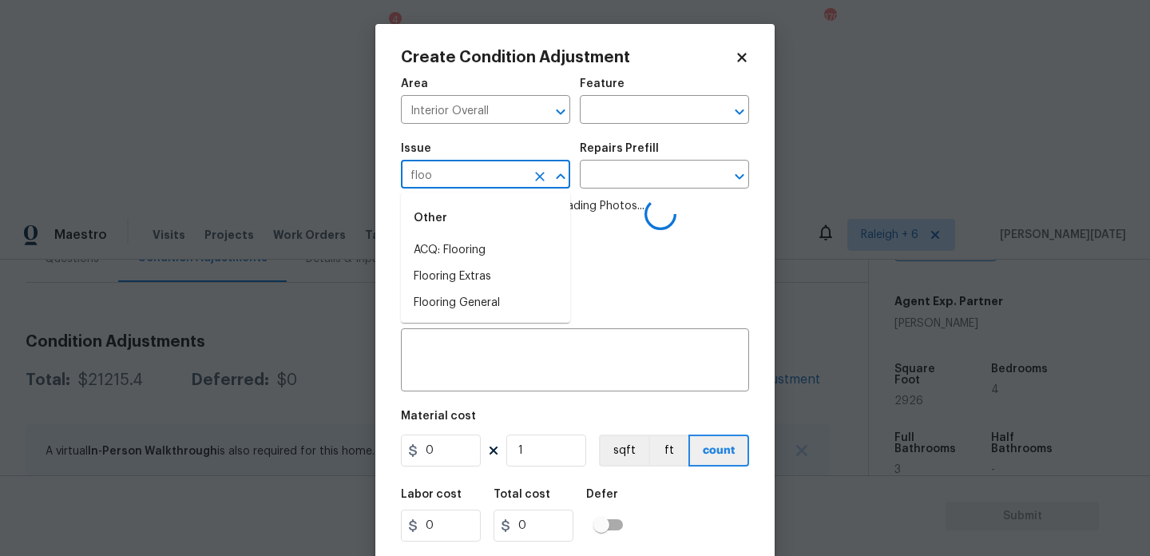
type input "floor"
type input "f"
type input "l"
click at [491, 302] on li "Flooring General" at bounding box center [485, 303] width 169 height 26
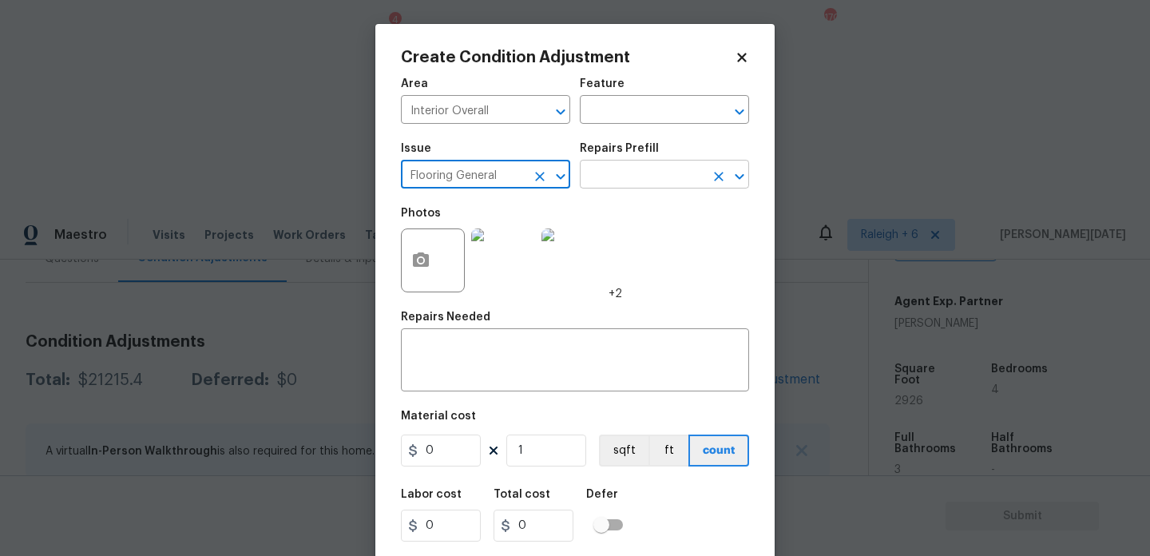
type input "Flooring General"
click at [640, 178] on input "text" at bounding box center [642, 176] width 125 height 25
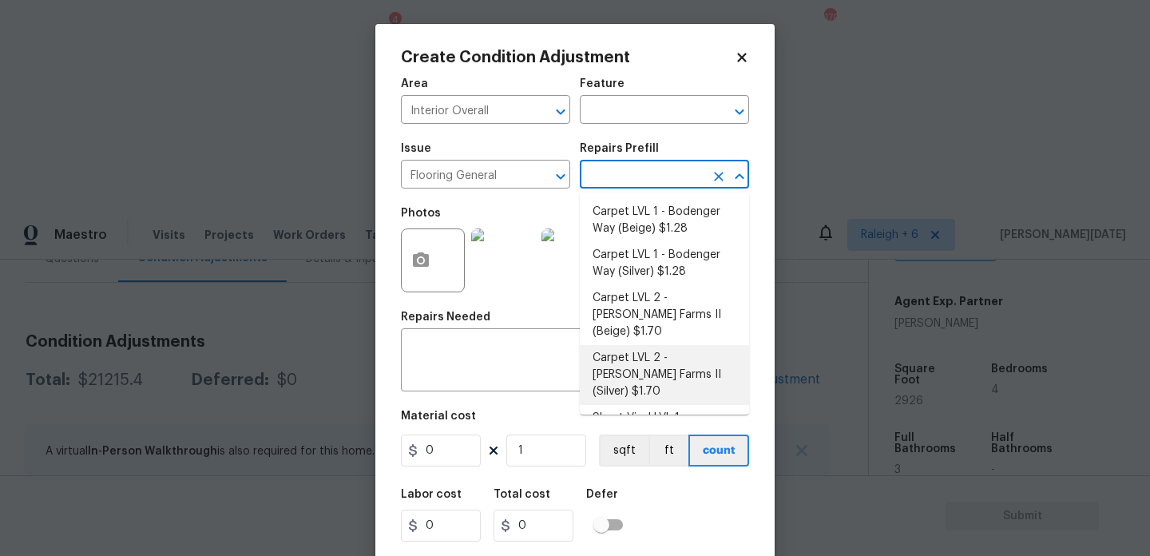
click at [671, 362] on li "Carpet LVL 2 - Abshire Farms II (Silver) $1.70" at bounding box center [664, 375] width 169 height 60
type input "Overall Flooring"
type textarea "Install new carpet ([PERSON_NAME] Farms II - 929 Thin Ice) at all previously ca…"
type input "1.7"
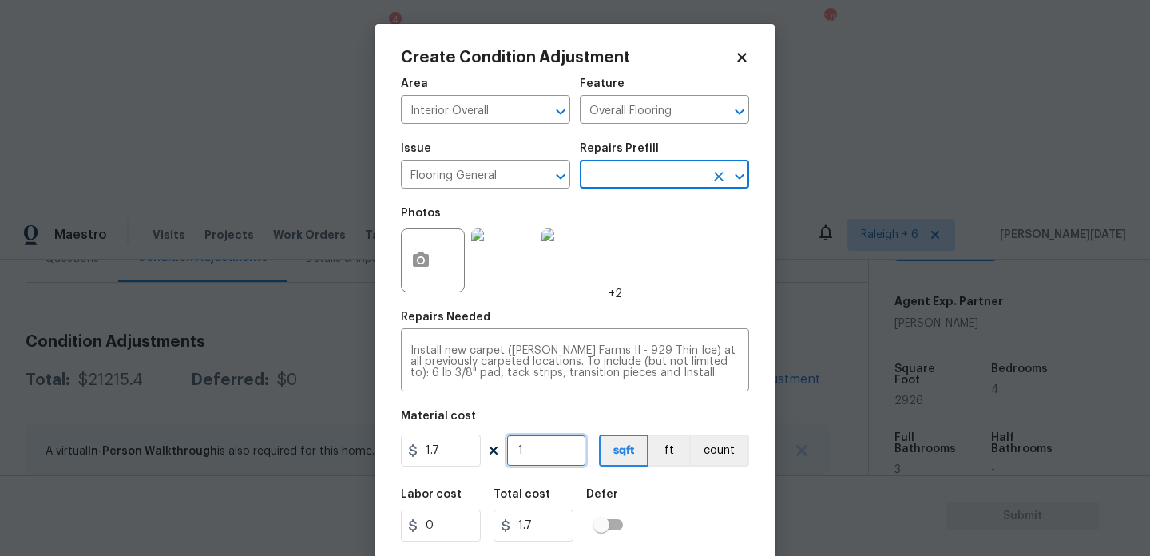
click at [557, 452] on input "1" at bounding box center [546, 450] width 80 height 32
type input "0"
type input "1"
type input "1.7"
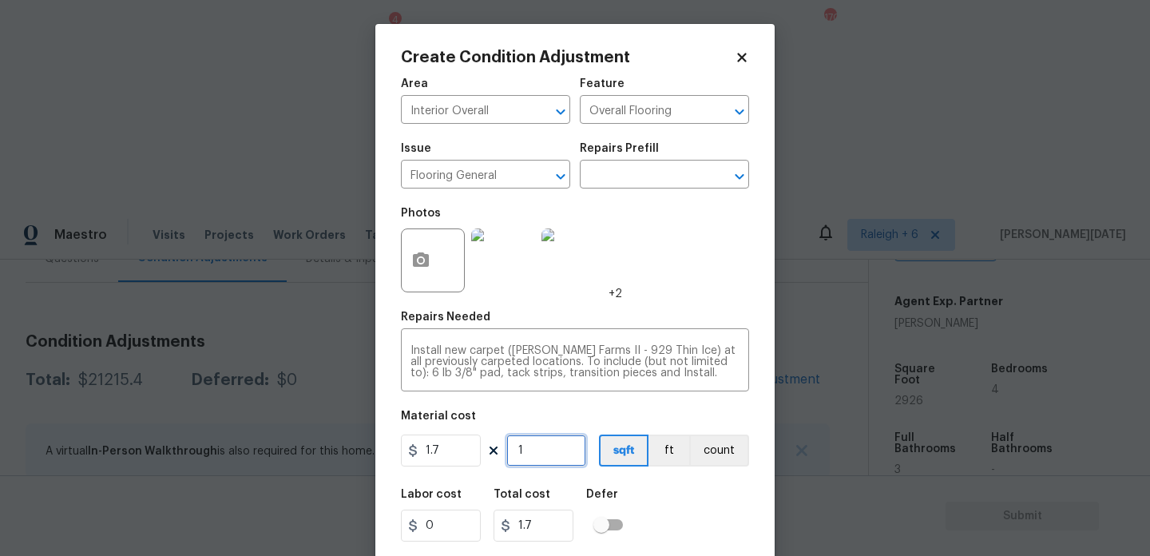
type input "15"
type input "25.5"
type input "150"
type input "255"
type input "1500"
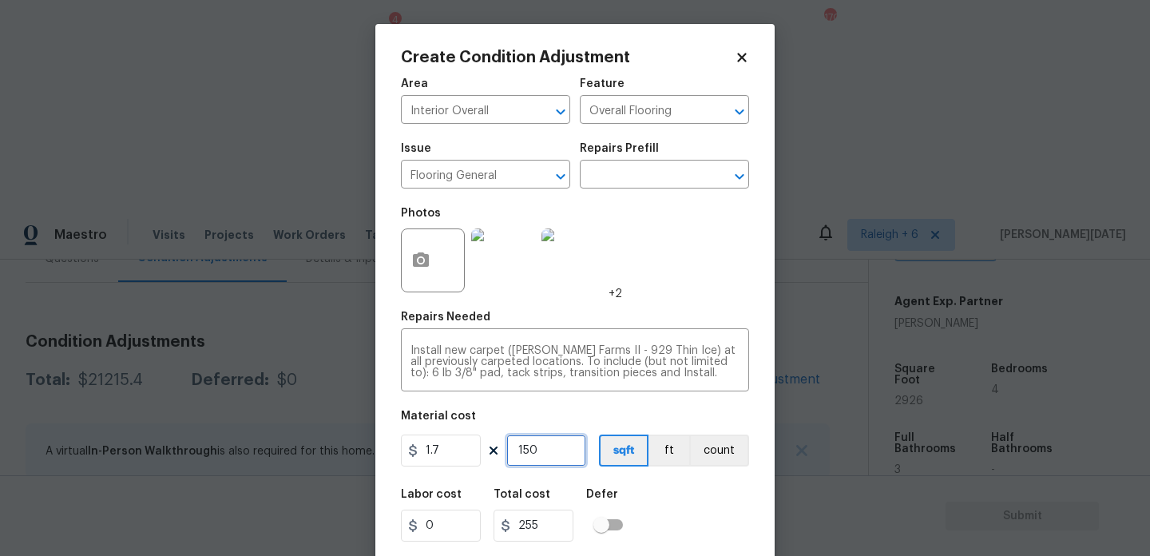
type input "2550"
type input "1500"
click at [685, 276] on div "Photos +2" at bounding box center [575, 250] width 348 height 104
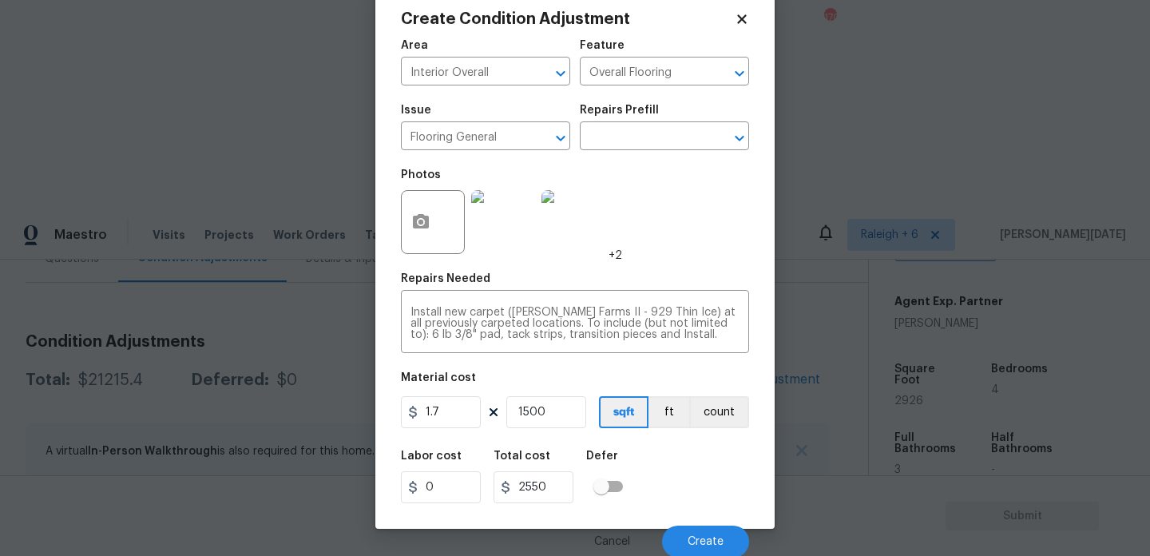
scroll to position [38, 0]
click at [703, 539] on span "Create" at bounding box center [705, 543] width 36 height 12
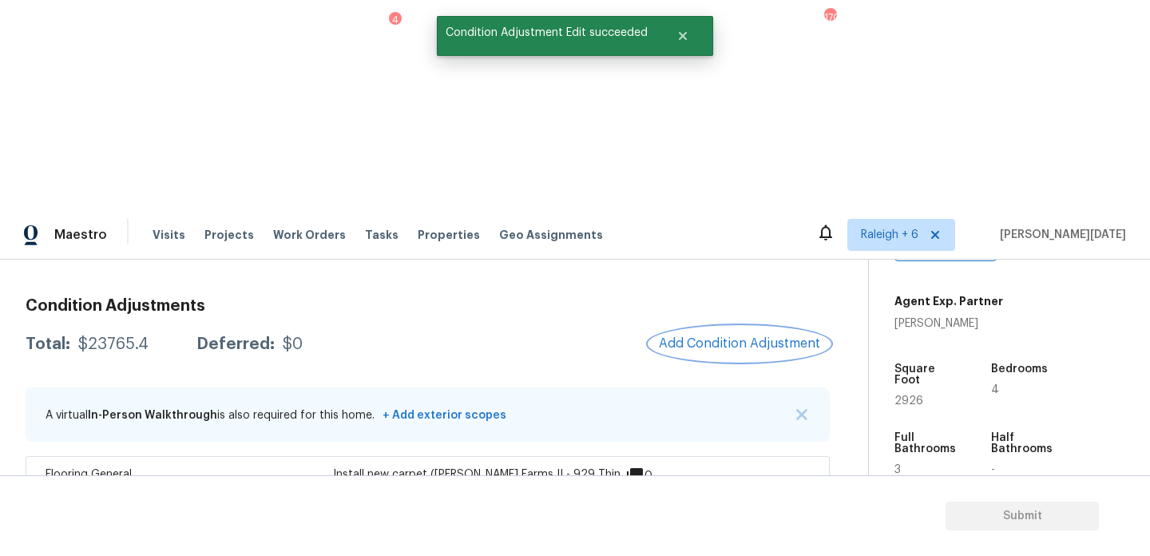
scroll to position [208, 0]
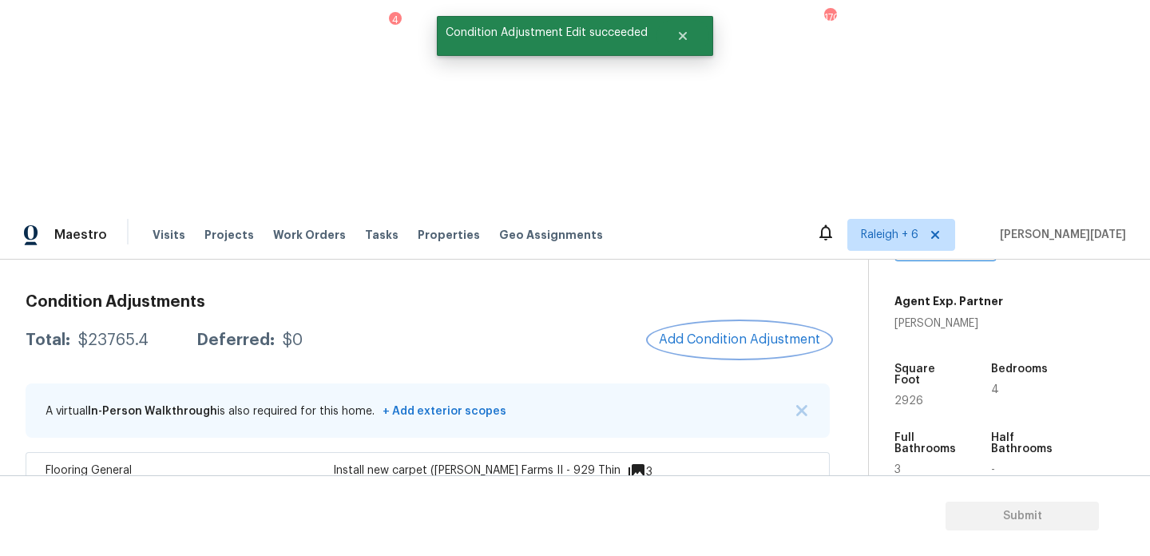
click at [714, 332] on span "Add Condition Adjustment" at bounding box center [739, 339] width 161 height 14
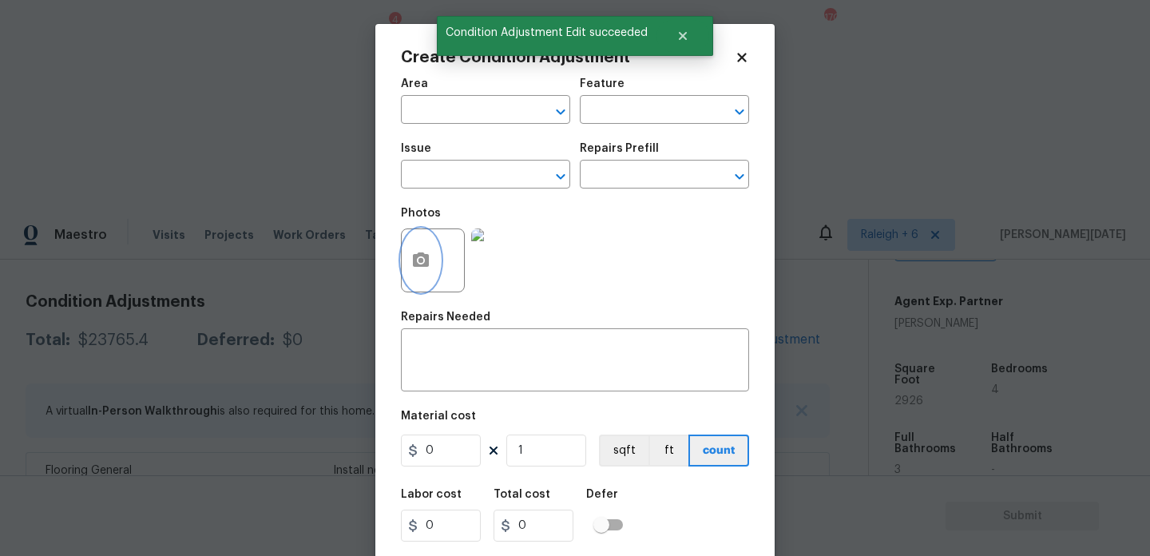
click at [418, 271] on button "button" at bounding box center [421, 260] width 38 height 62
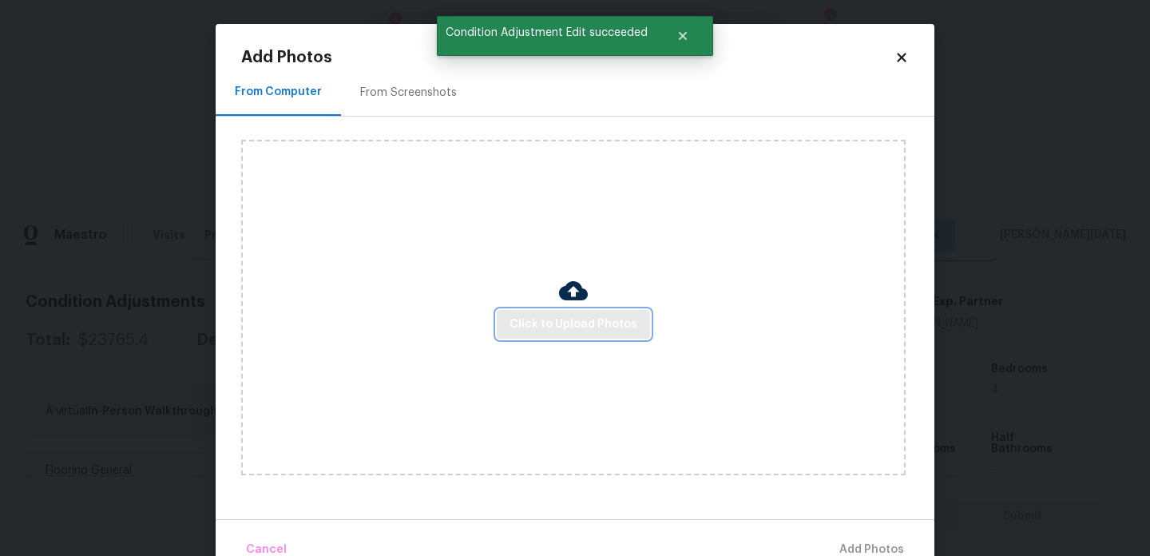
click at [523, 315] on span "Click to Upload Photos" at bounding box center [573, 325] width 128 height 20
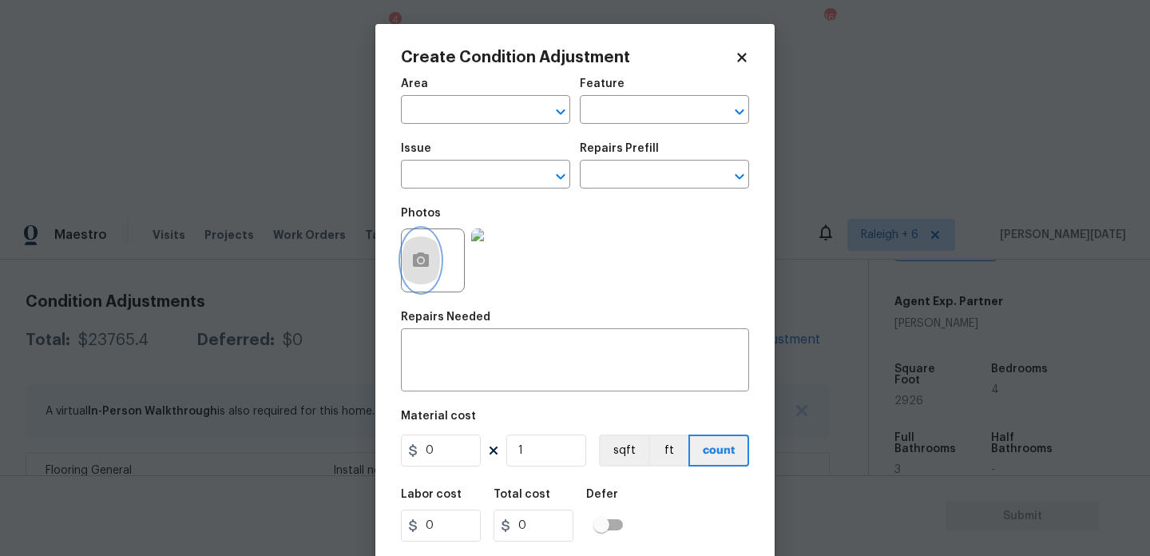
click at [439, 263] on button "button" at bounding box center [421, 260] width 38 height 62
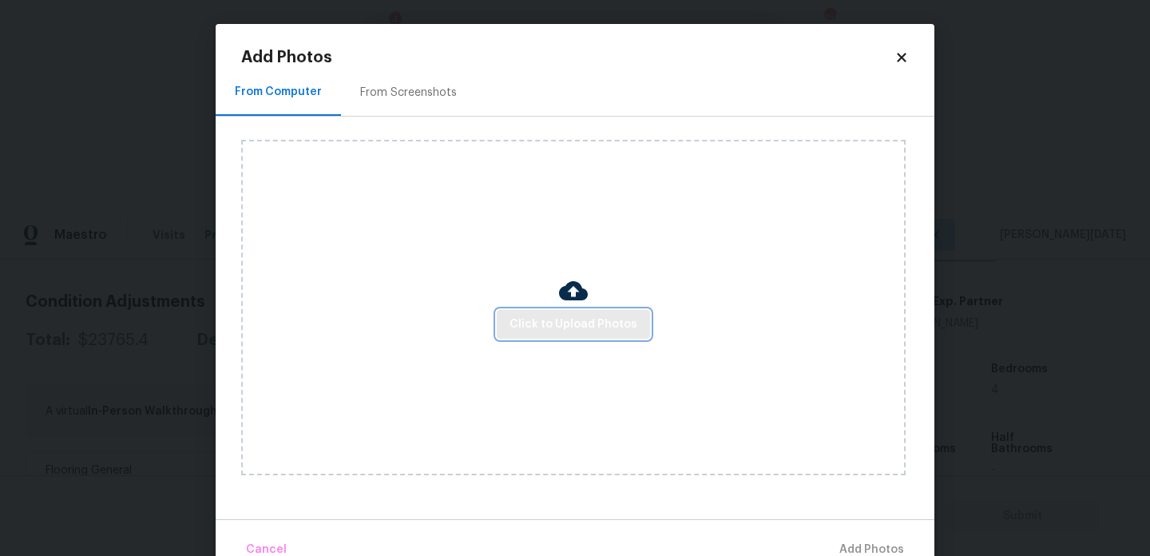
click at [523, 317] on span "Click to Upload Photos" at bounding box center [573, 325] width 128 height 20
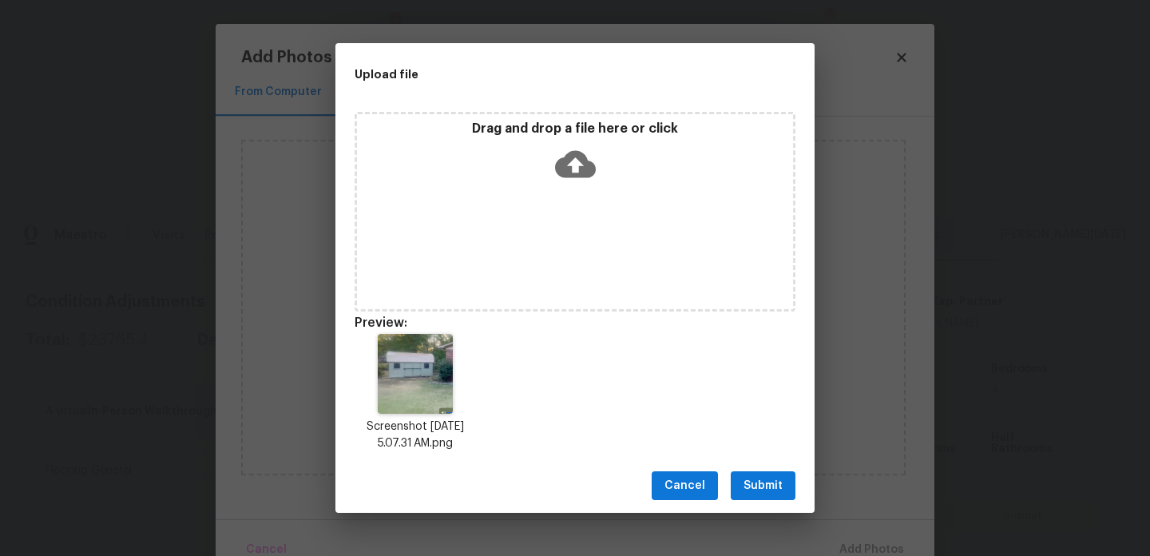
click at [756, 480] on span "Submit" at bounding box center [762, 486] width 39 height 20
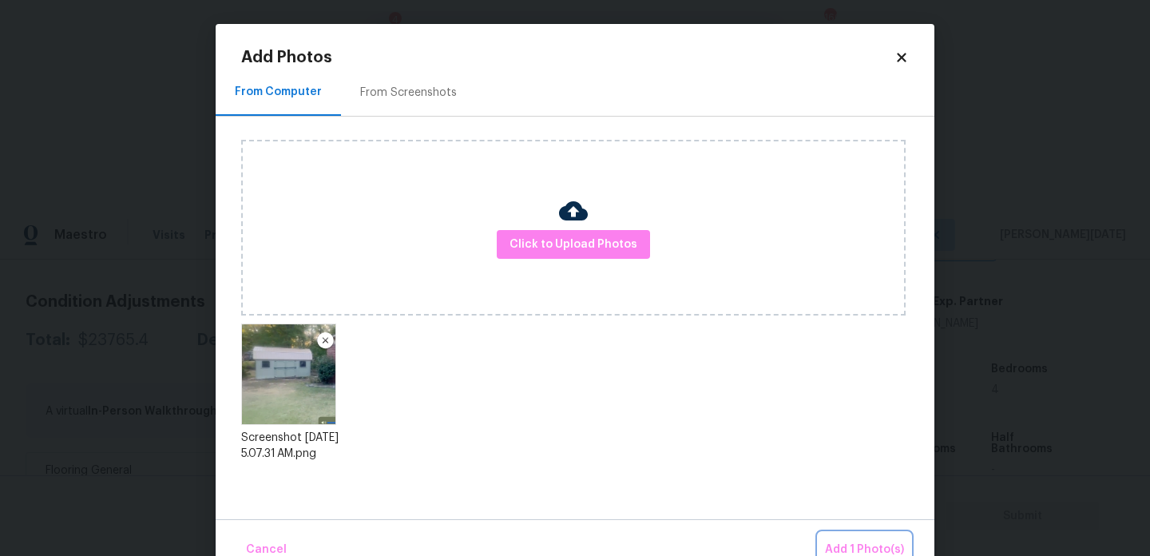
click at [878, 540] on span "Add 1 Photo(s)" at bounding box center [864, 550] width 79 height 20
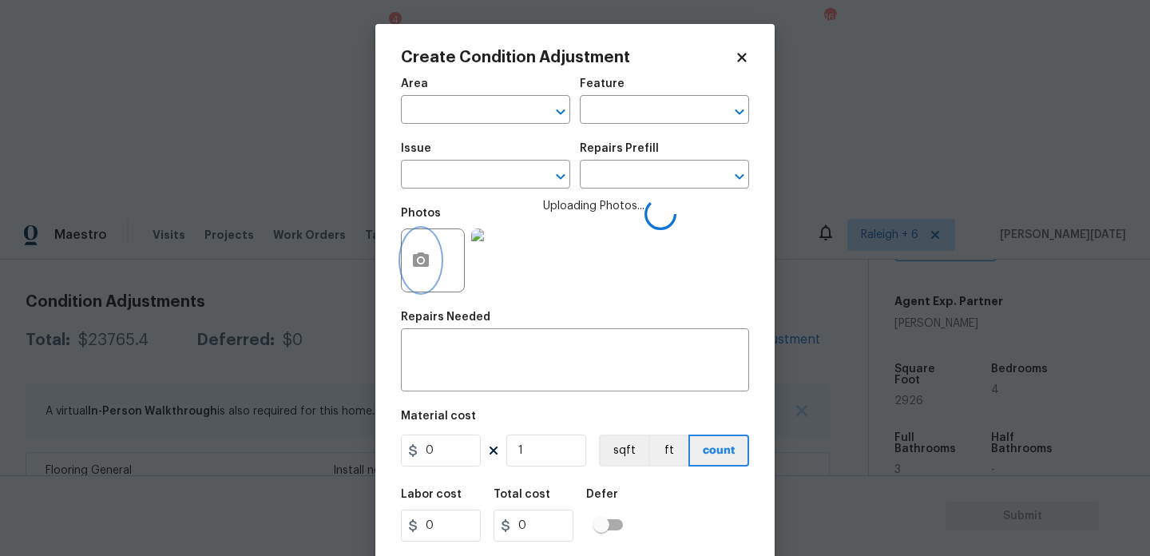
click at [427, 263] on icon "button" at bounding box center [421, 259] width 16 height 14
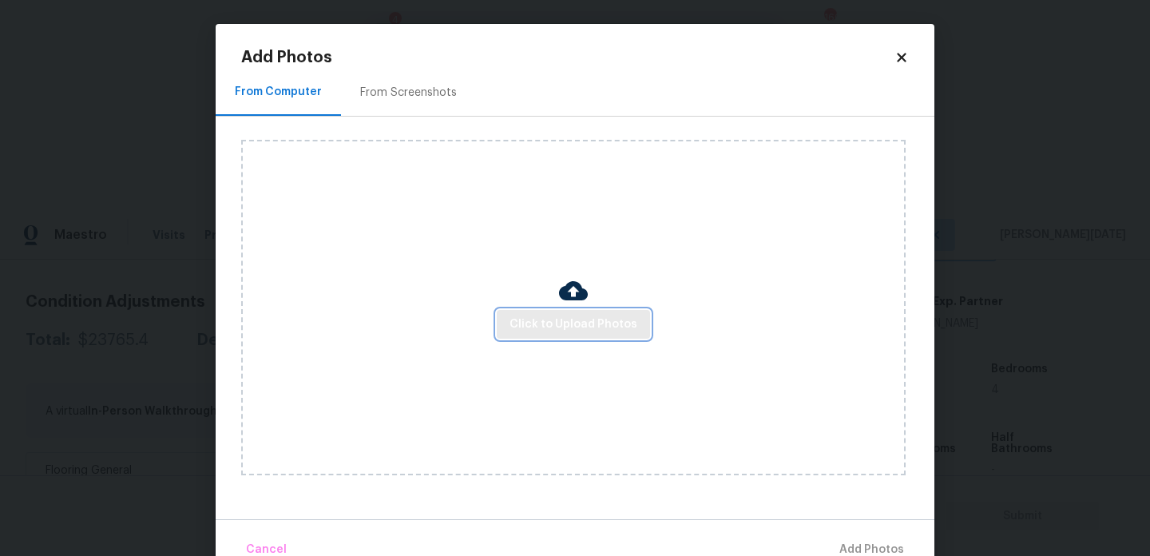
click at [527, 320] on span "Click to Upload Photos" at bounding box center [573, 325] width 128 height 20
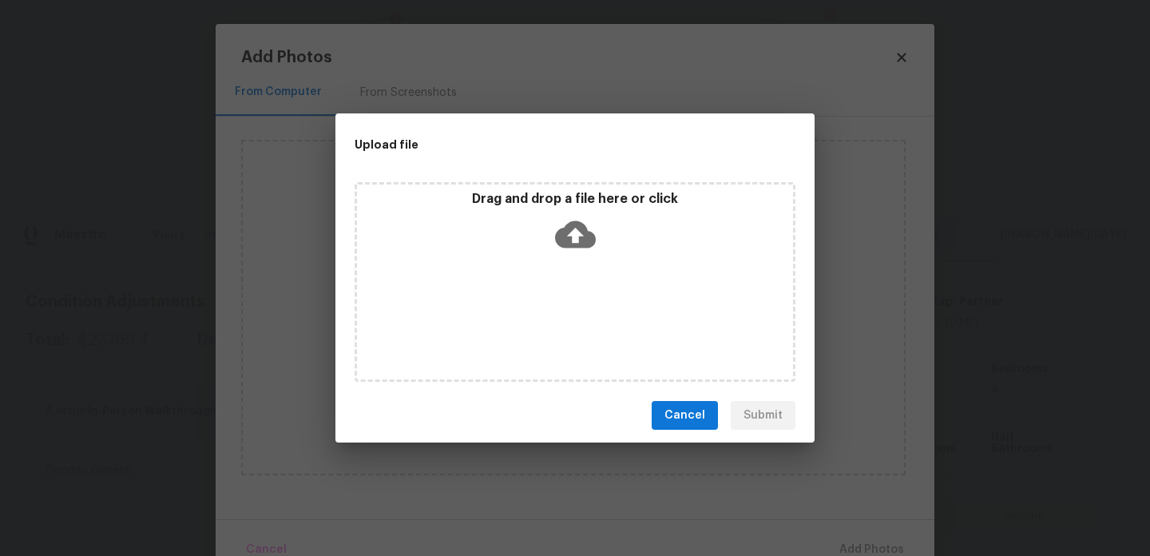
click at [527, 320] on div "Drag and drop a file here or click" at bounding box center [575, 282] width 441 height 200
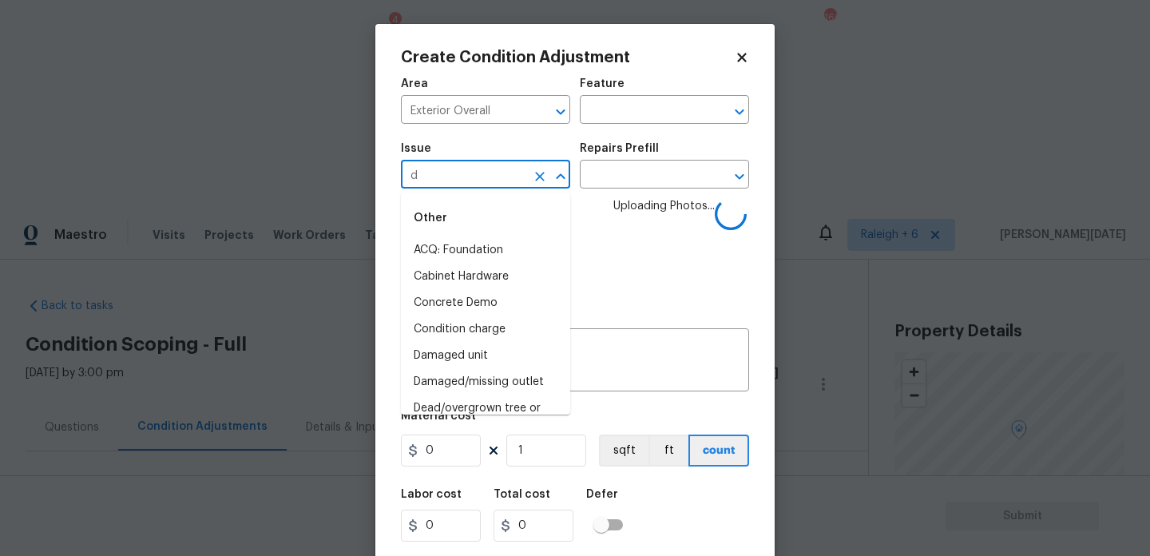
scroll to position [347, 0]
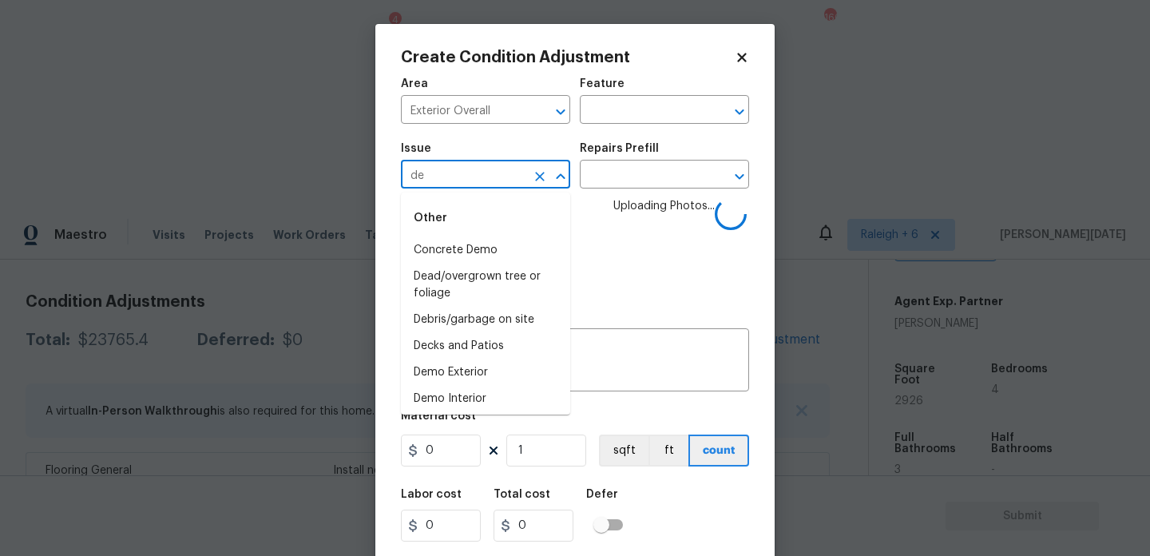
type input "deb"
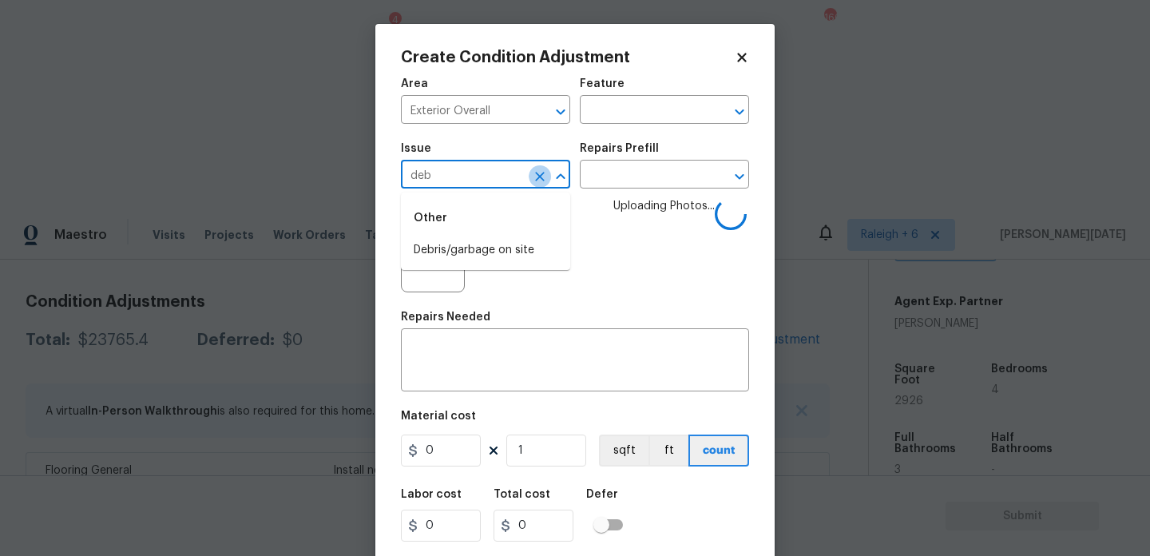
click at [545, 176] on icon "Clear" at bounding box center [540, 176] width 16 height 16
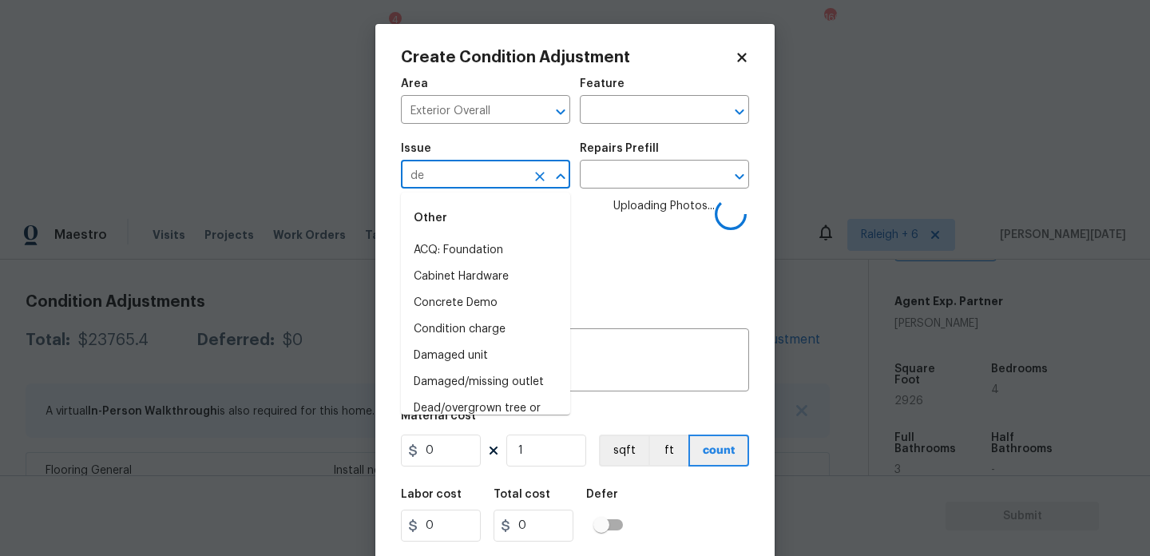
type input "dem"
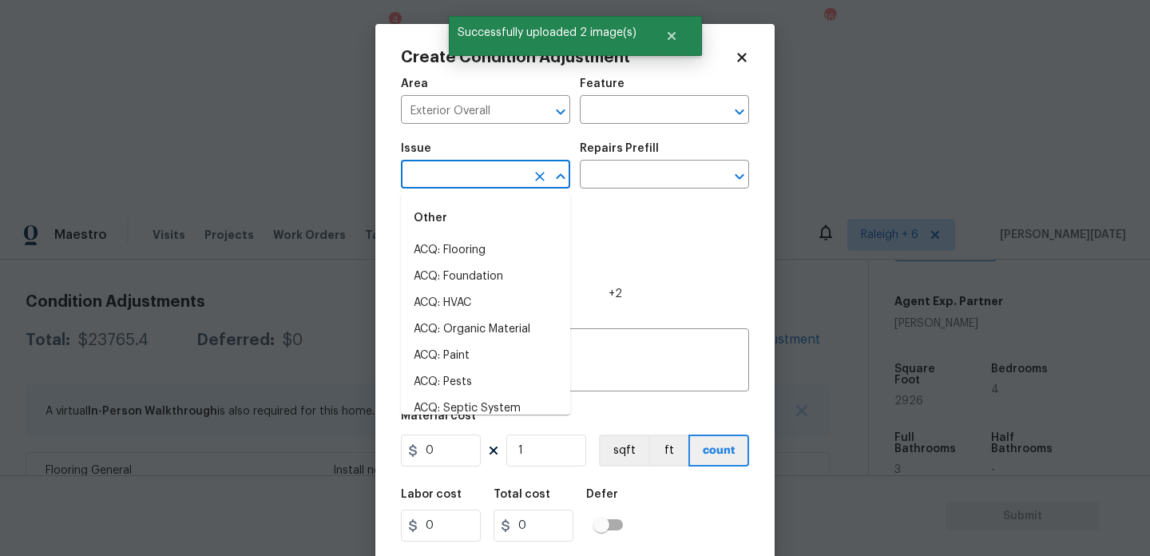
type input "o"
type input "de"
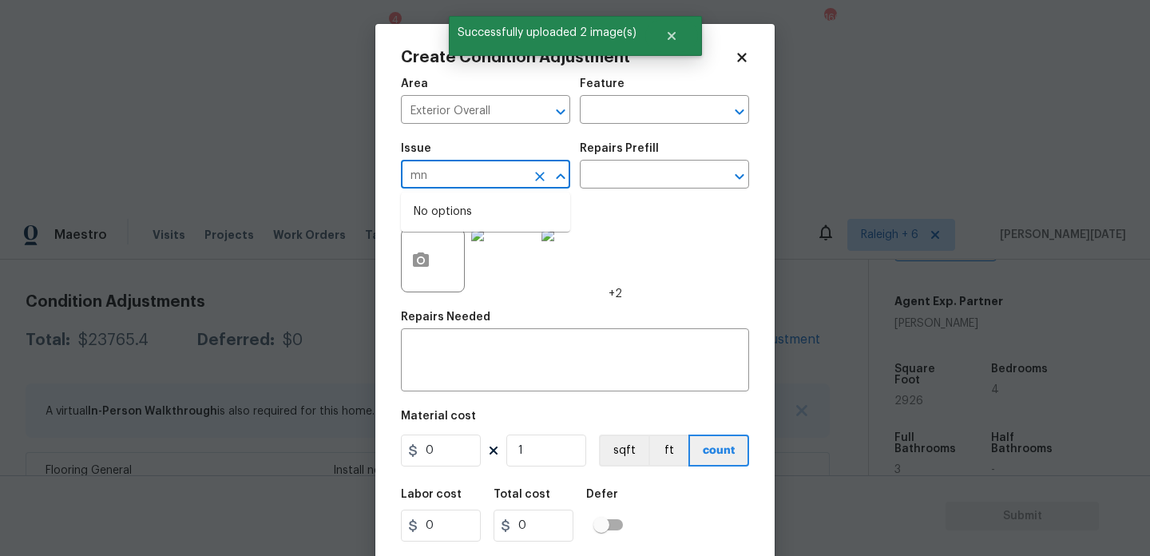
type input "m"
click at [516, 279] on li "Demo Exterior" at bounding box center [485, 276] width 169 height 26
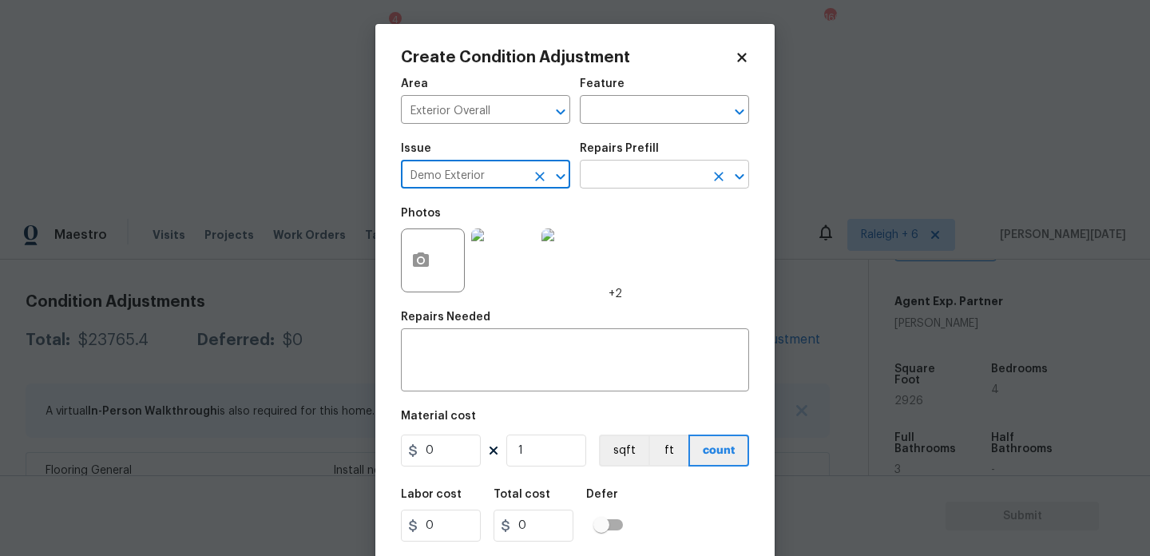
type input "Demo Exterior"
click at [640, 180] on input "text" at bounding box center [642, 176] width 125 height 25
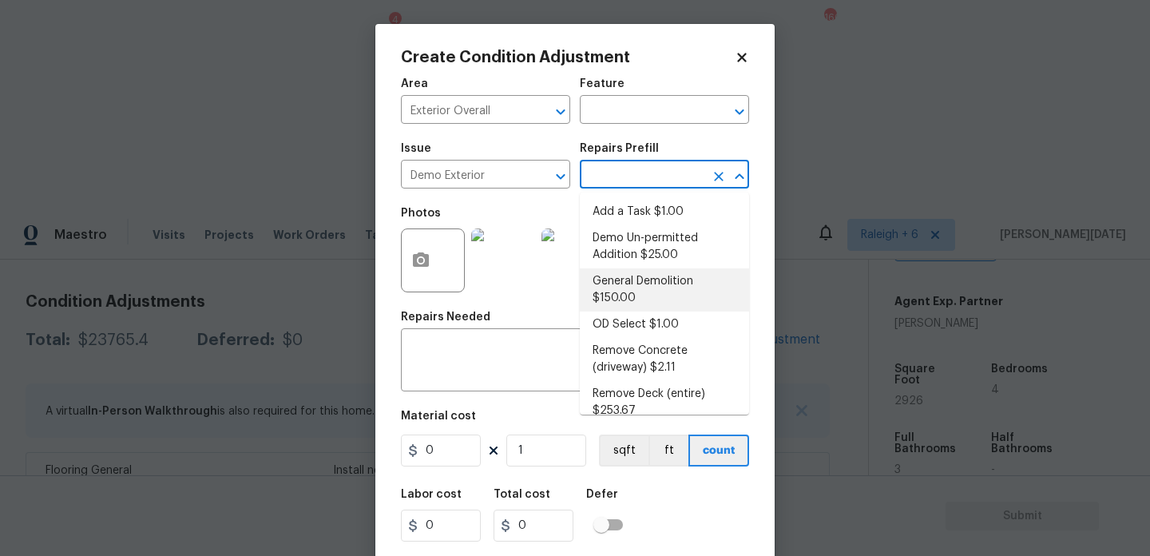
click at [652, 283] on li "General Demolition $150.00" at bounding box center [664, 289] width 169 height 43
type input "Demolition"
type input "150"
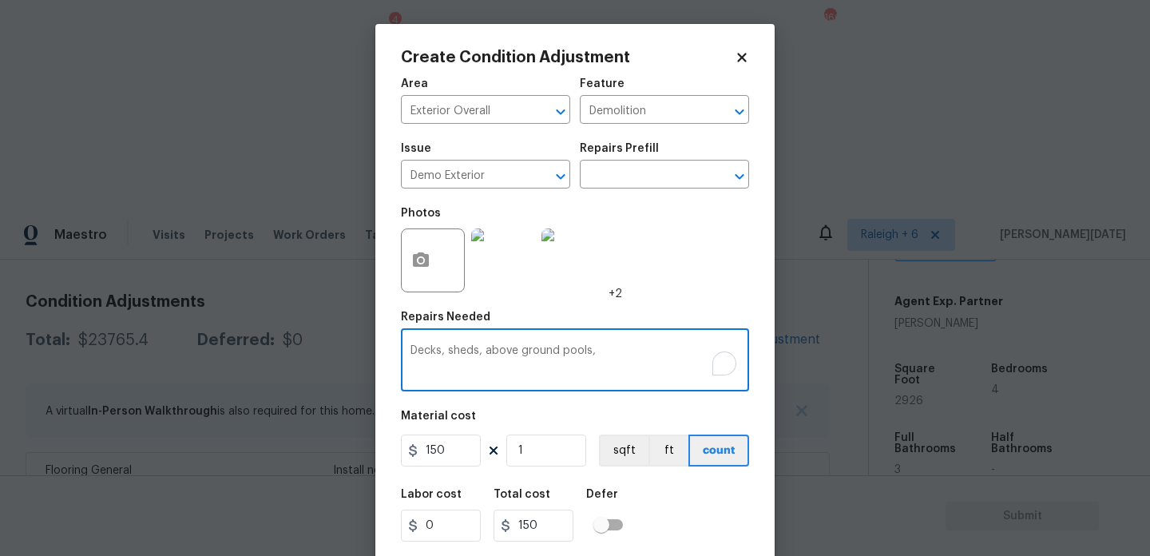
drag, startPoint x: 618, startPoint y: 349, endPoint x: 153, endPoint y: 343, distance: 464.7
click at [153, 343] on div "Create Condition Adjustment Area Exterior Overall ​ Feature Demolition ​ Issue …" at bounding box center [575, 278] width 1150 height 556
type textarea "Decks, sheds, above ground pools,"
type textarea "E"
type textarea "D"
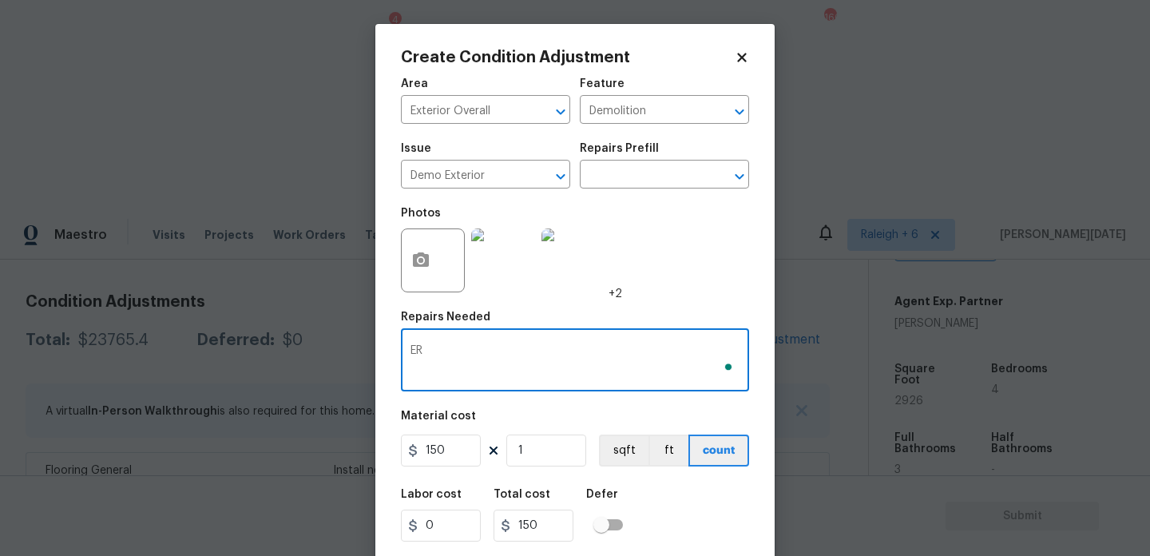
type textarea "E"
click at [521, 367] on textarea "Remove" at bounding box center [574, 362] width 329 height 34
type textarea "Remove Shed/debris"
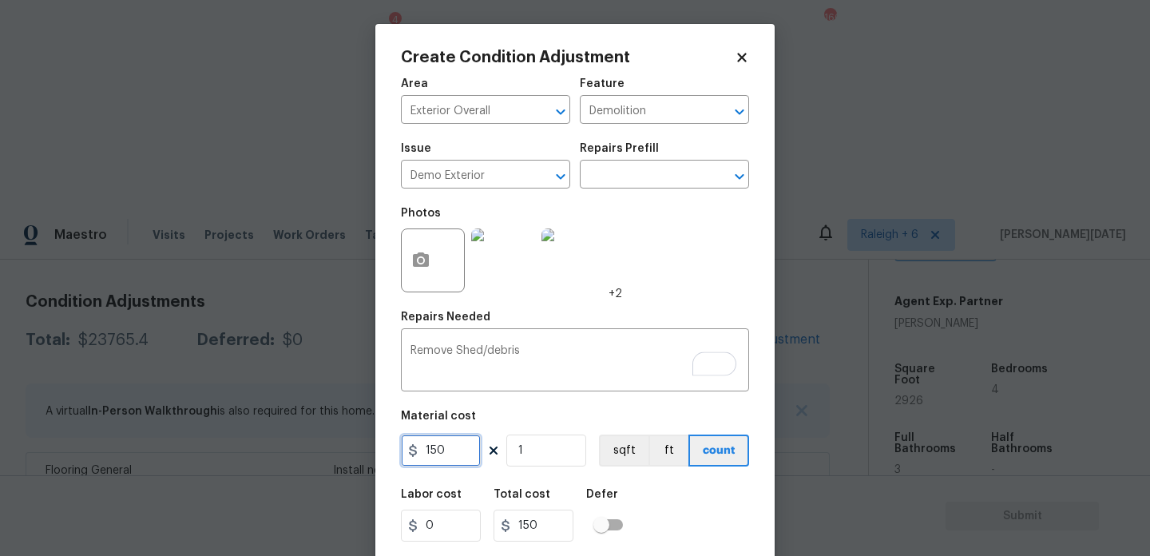
drag, startPoint x: 459, startPoint y: 458, endPoint x: 335, endPoint y: 458, distance: 123.8
click at [335, 458] on div "Create Condition Adjustment Area Exterior Overall ​ Feature Demolition ​ Issue …" at bounding box center [575, 278] width 1150 height 556
type input "1500"
click at [672, 284] on div "Photos +2" at bounding box center [575, 250] width 348 height 104
type input "1500"
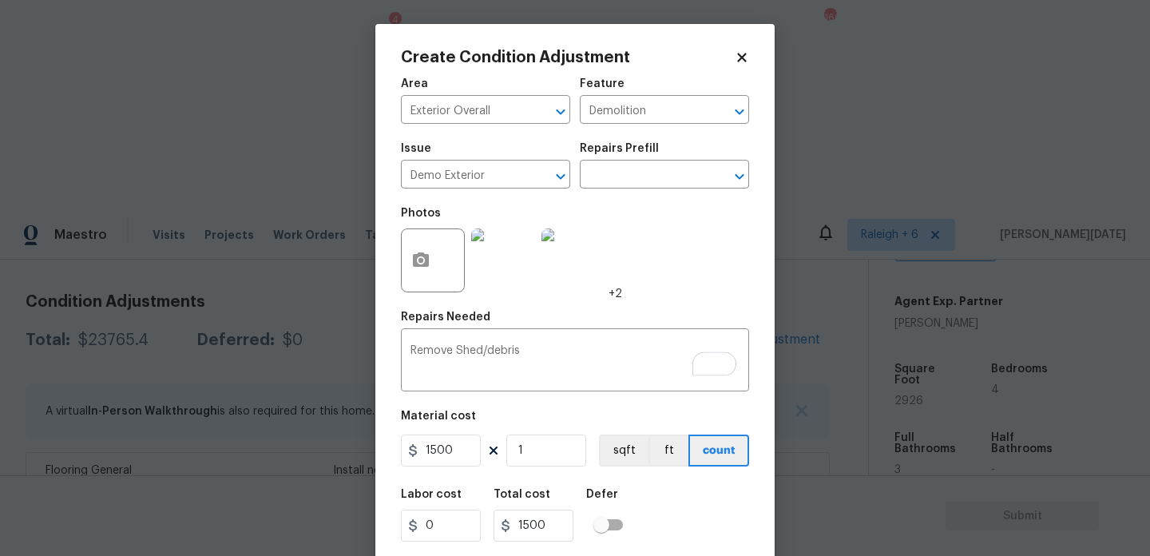
scroll to position [41, 0]
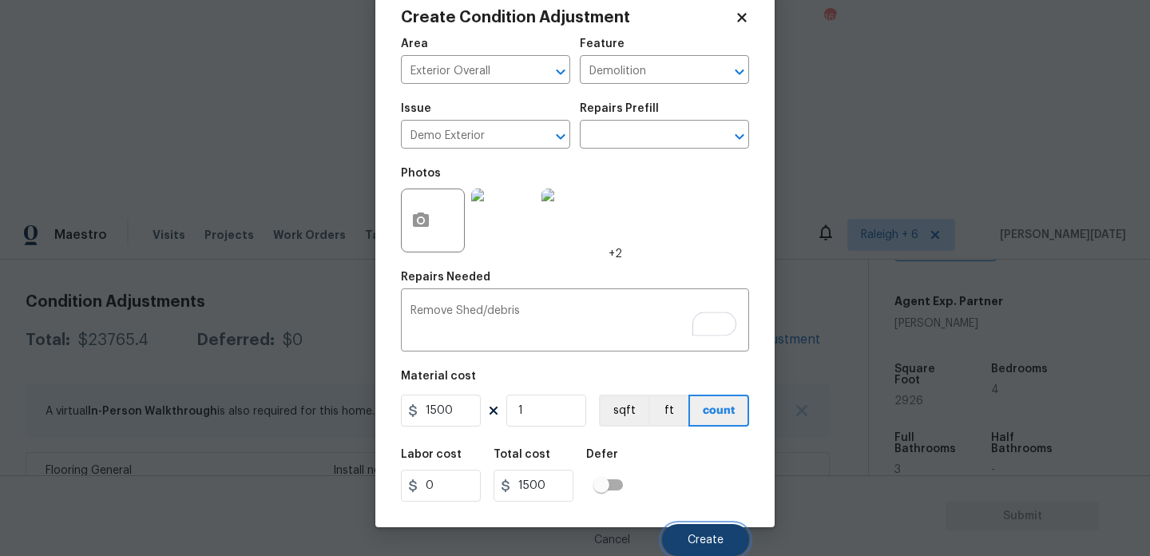
click at [699, 529] on button "Create" at bounding box center [705, 540] width 87 height 32
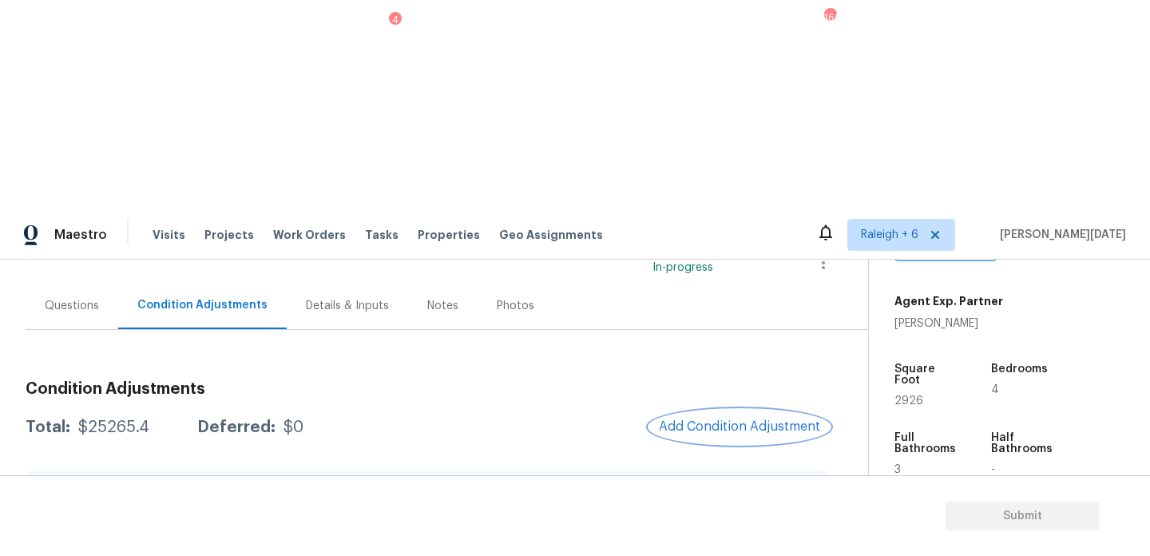
scroll to position [0, 0]
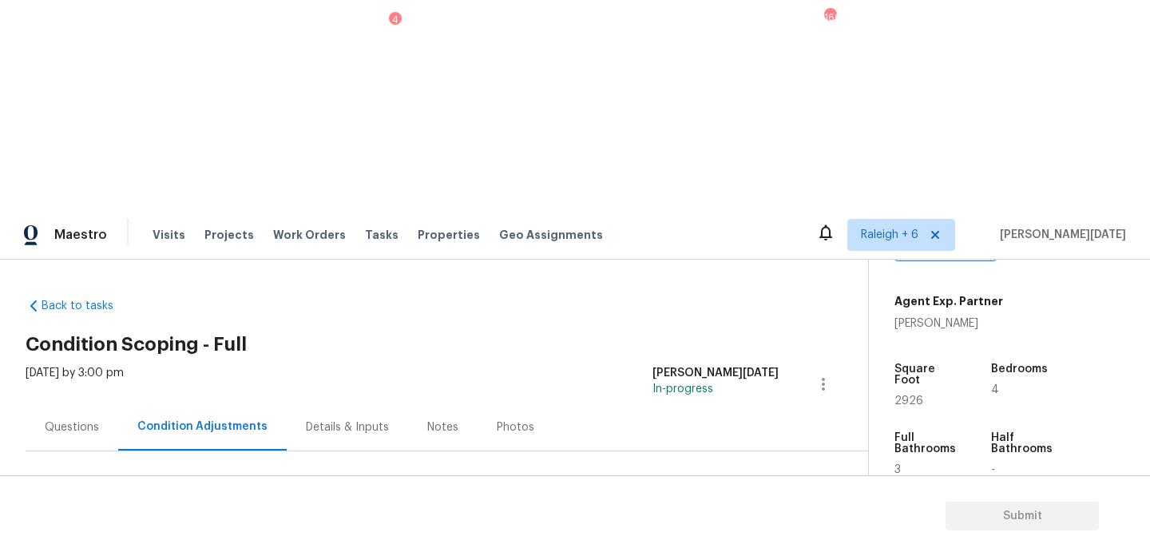
click at [745, 541] on span "Add Condition Adjustment" at bounding box center [739, 548] width 161 height 14
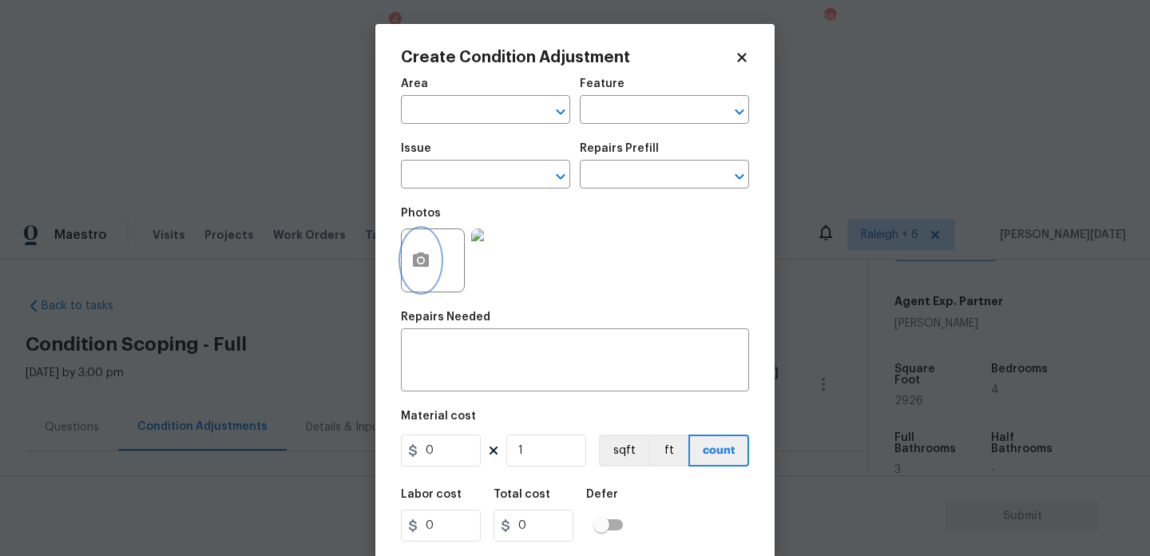
click at [414, 258] on icon "button" at bounding box center [421, 259] width 16 height 14
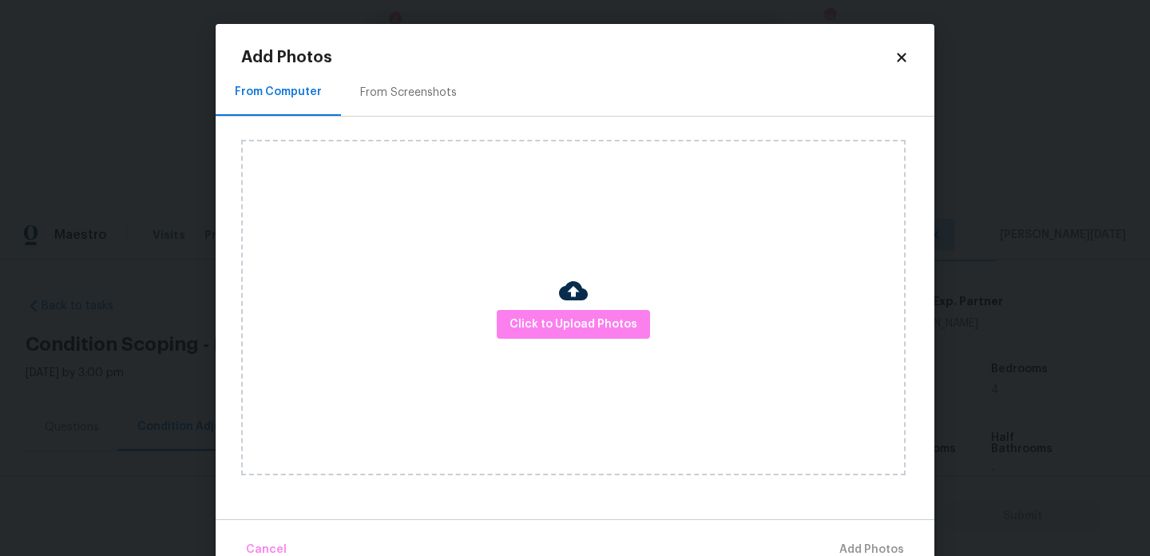
click at [594, 349] on div "Click to Upload Photos" at bounding box center [573, 307] width 664 height 335
click at [620, 324] on span "Click to Upload Photos" at bounding box center [573, 325] width 128 height 20
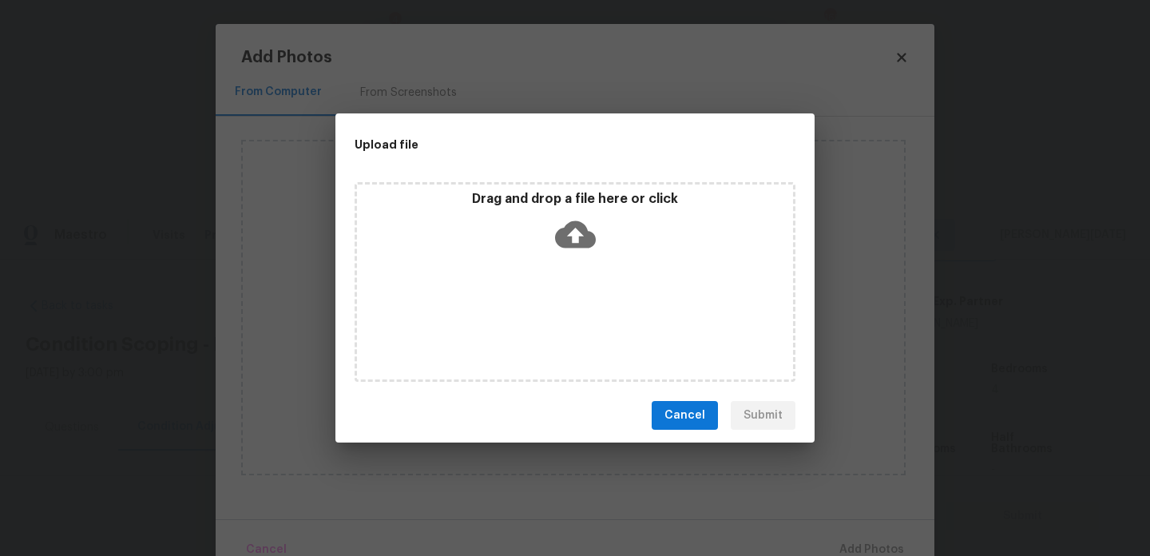
click at [620, 324] on div "Drag and drop a file here or click" at bounding box center [575, 282] width 441 height 200
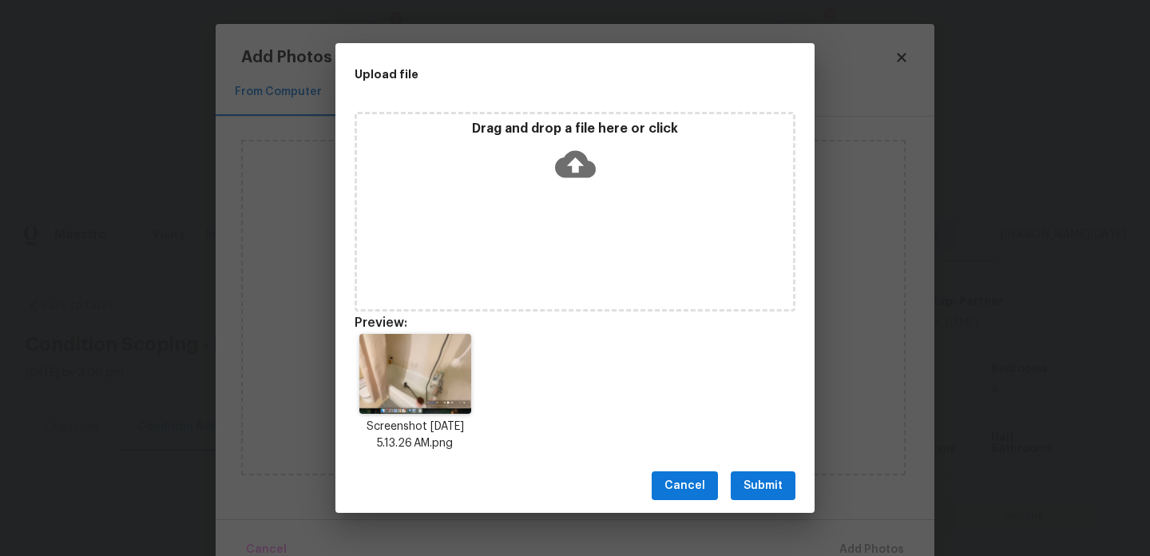
click at [770, 499] on button "Submit" at bounding box center [763, 486] width 65 height 30
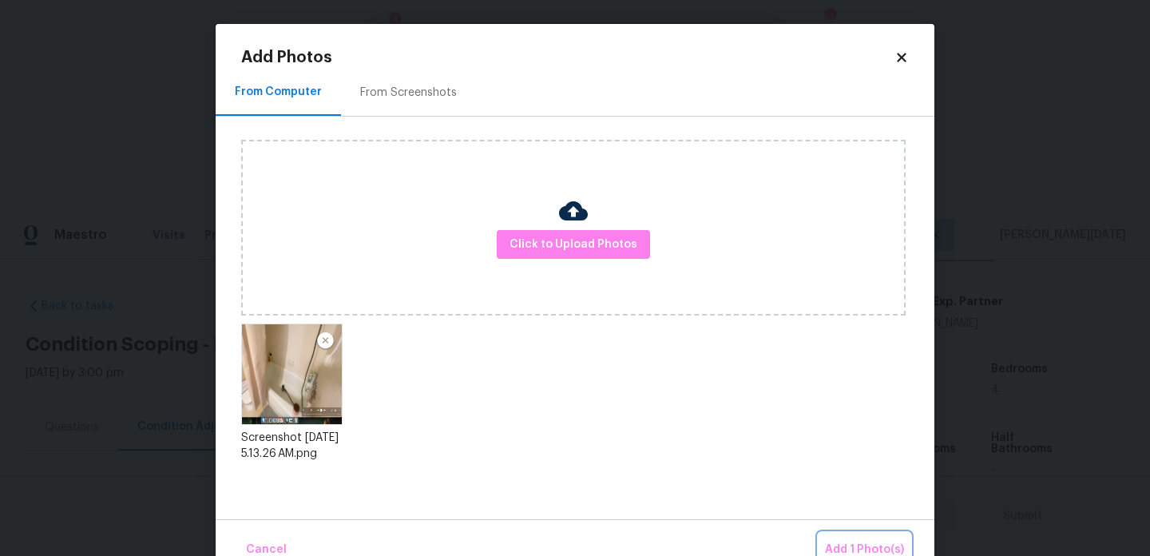
click at [858, 541] on span "Add 1 Photo(s)" at bounding box center [864, 550] width 79 height 20
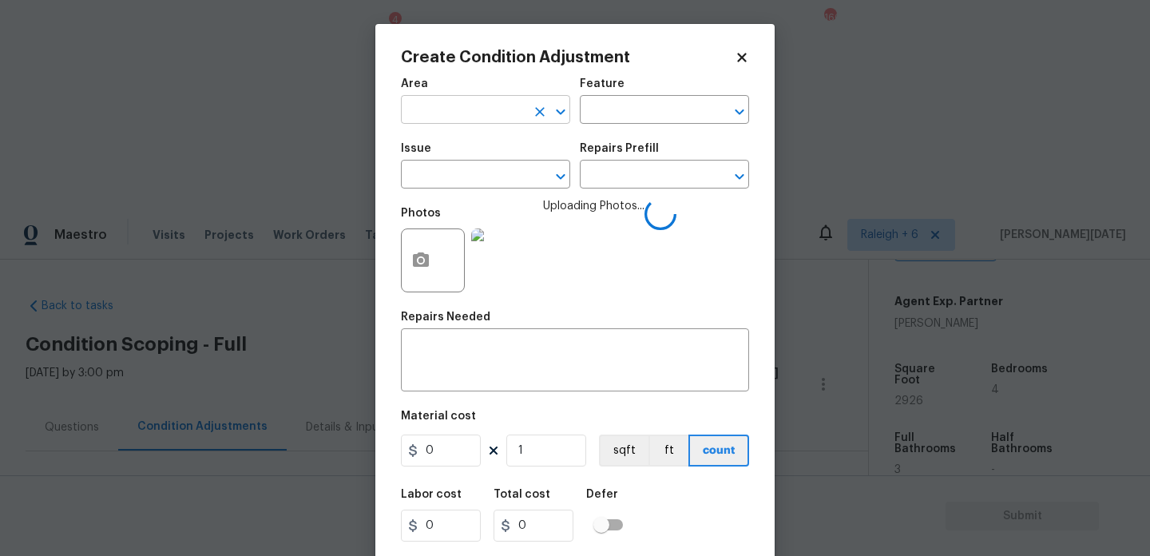
click at [480, 114] on input "text" at bounding box center [463, 111] width 125 height 25
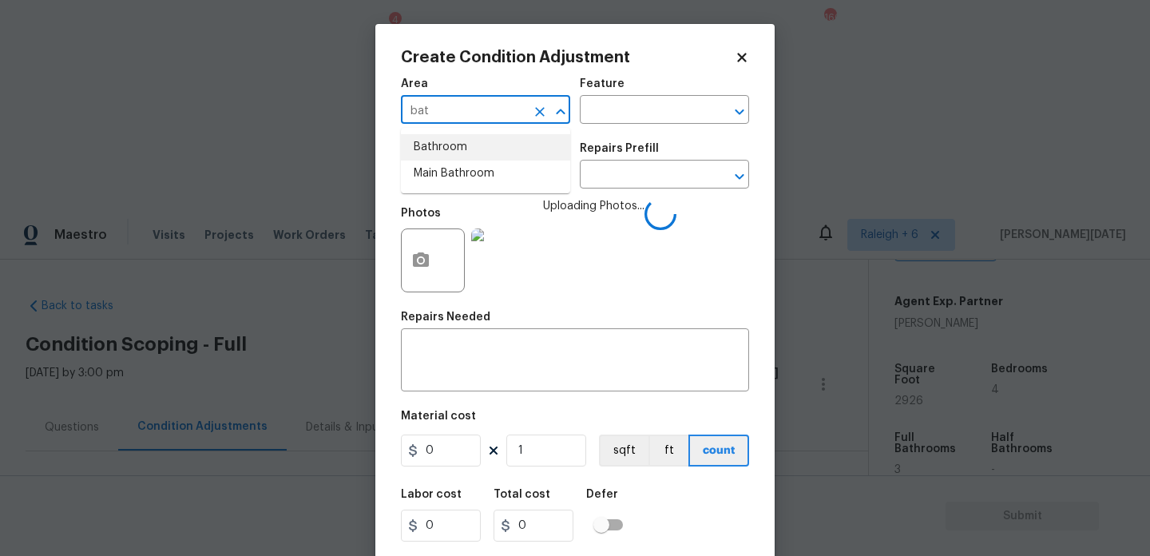
click at [469, 149] on li "Bathroom" at bounding box center [485, 147] width 169 height 26
type input "Bathroom"
click at [458, 176] on input "text" at bounding box center [463, 176] width 125 height 25
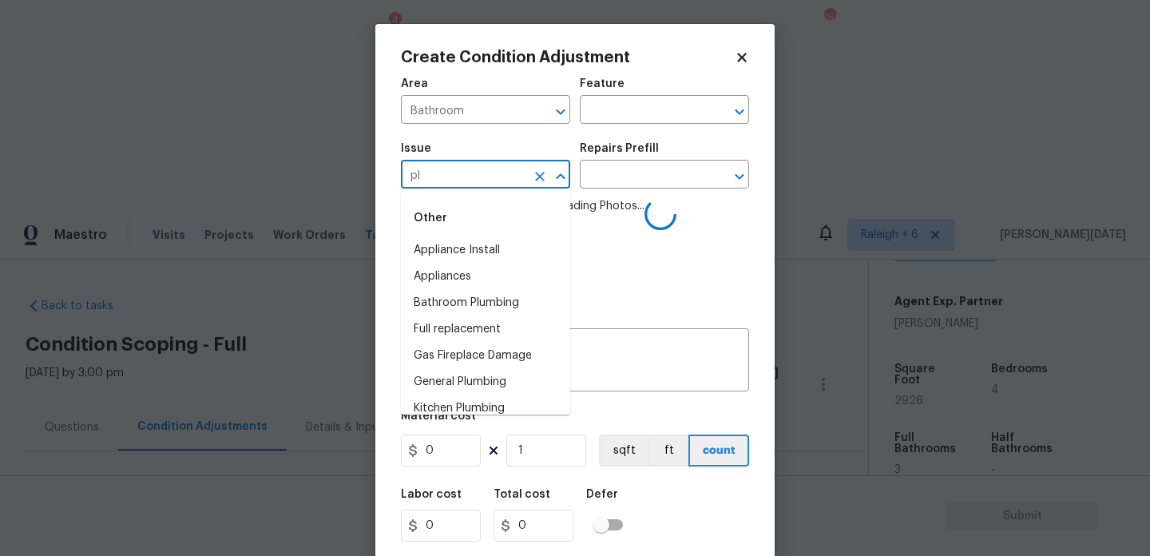
type input "plu"
click at [471, 236] on div "Other" at bounding box center [485, 218] width 169 height 38
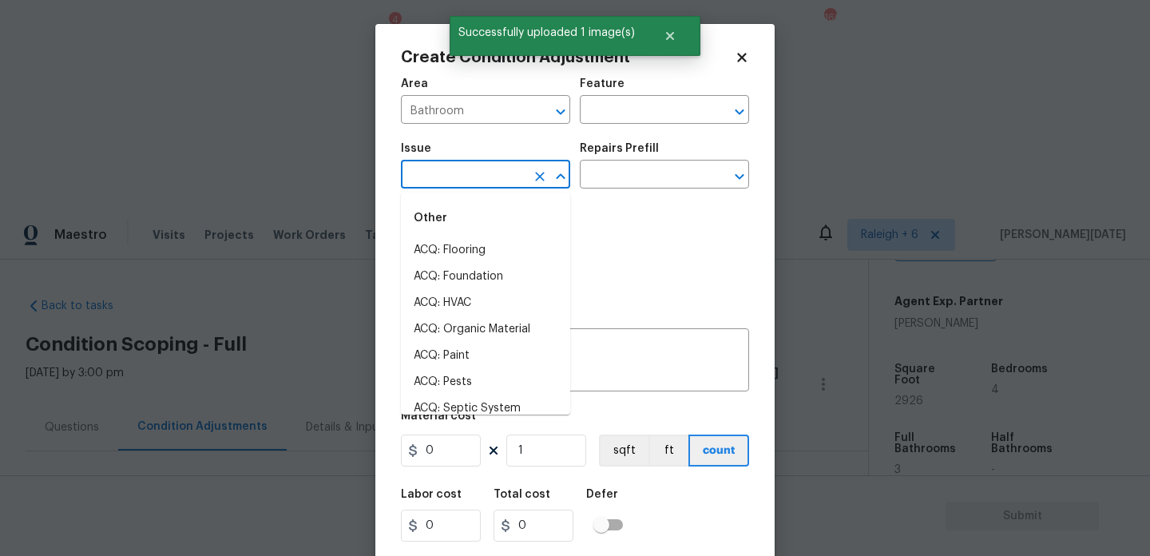
click at [425, 180] on input "text" at bounding box center [463, 176] width 125 height 25
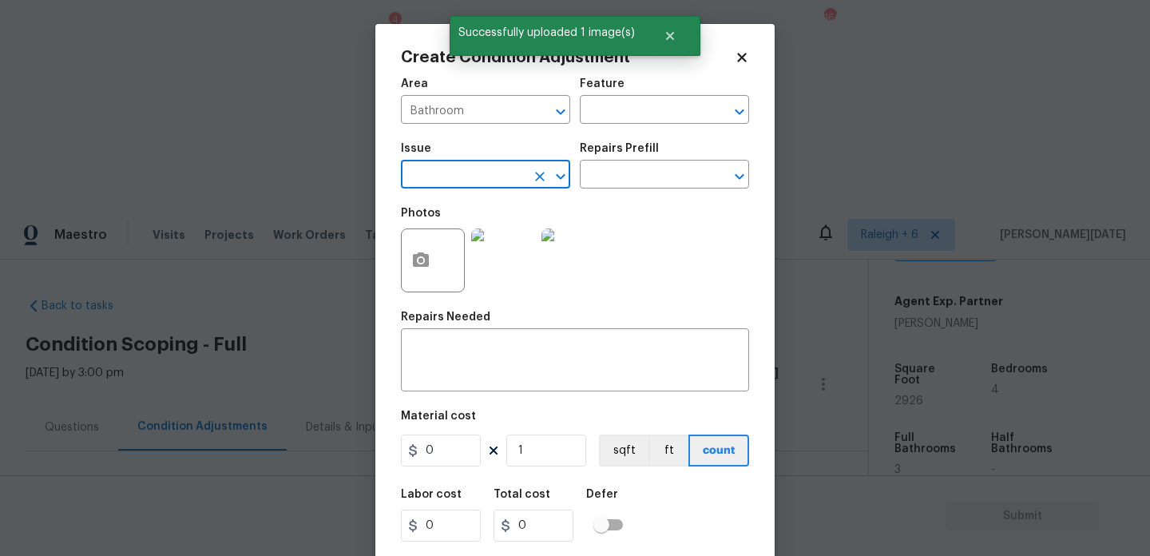
type input "p"
click at [452, 246] on li "Bathroom Plumbing" at bounding box center [485, 250] width 169 height 26
type input "Bathroom Plumbing"
click at [602, 196] on div "Issue Bathroom Plumbing ​ Repairs Prefill ​" at bounding box center [575, 165] width 348 height 65
click at [620, 209] on body "Maestro Visits Projects Work Orders Tasks 4 Properties Geo Assignments 166 Rale…" at bounding box center [575, 487] width 1150 height 556
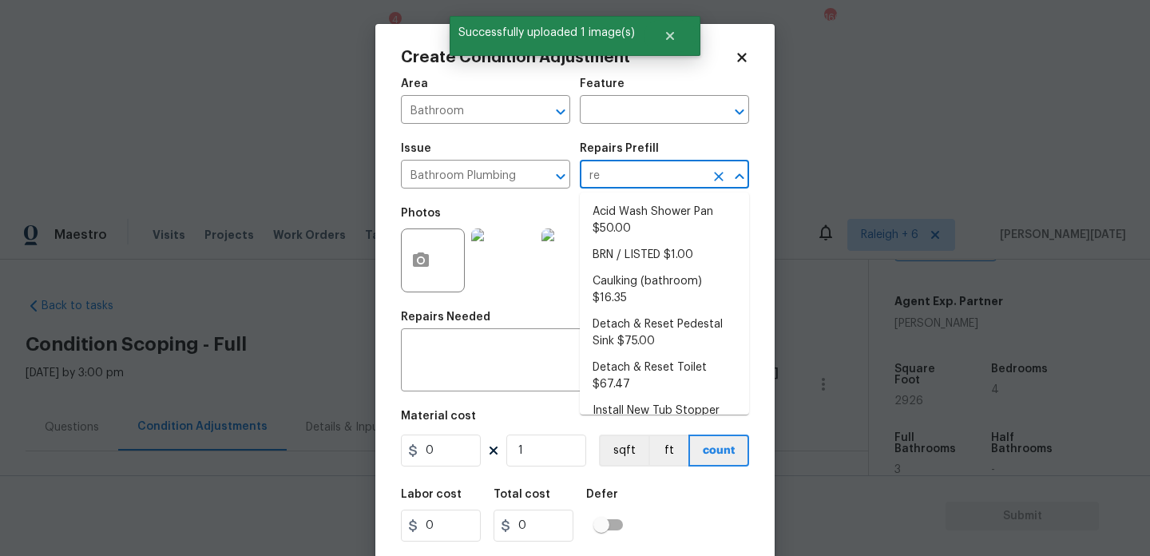
type input "ref"
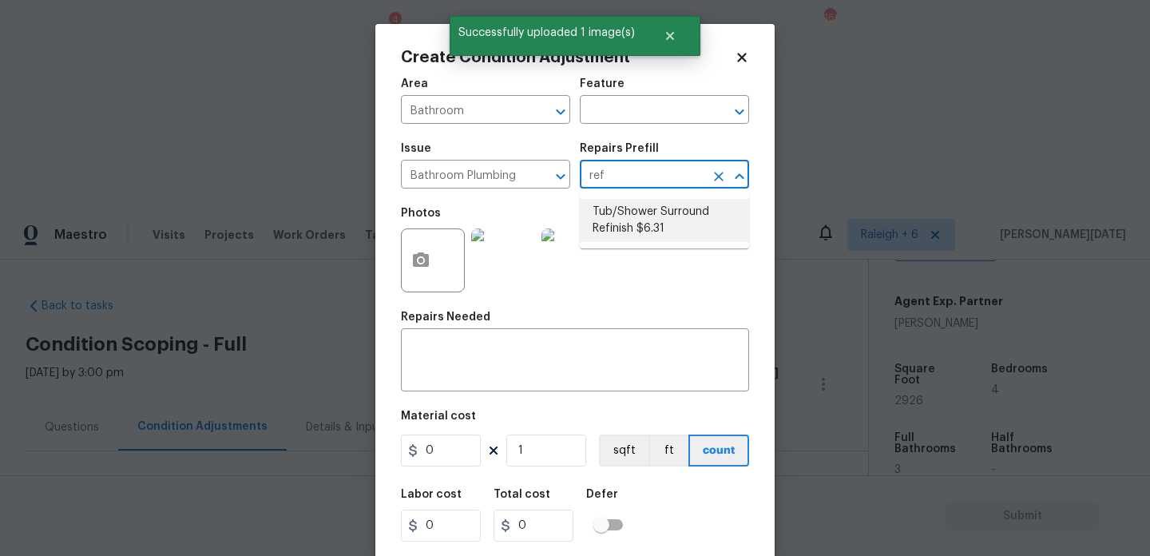
click at [622, 207] on li "Tub/Shower Surround Refinish $6.31" at bounding box center [664, 220] width 169 height 43
type input "Plumbing"
type textarea "Prep, mask, clean and refinish the tub/shower tile surround both all sides ensu…"
type input "6.31"
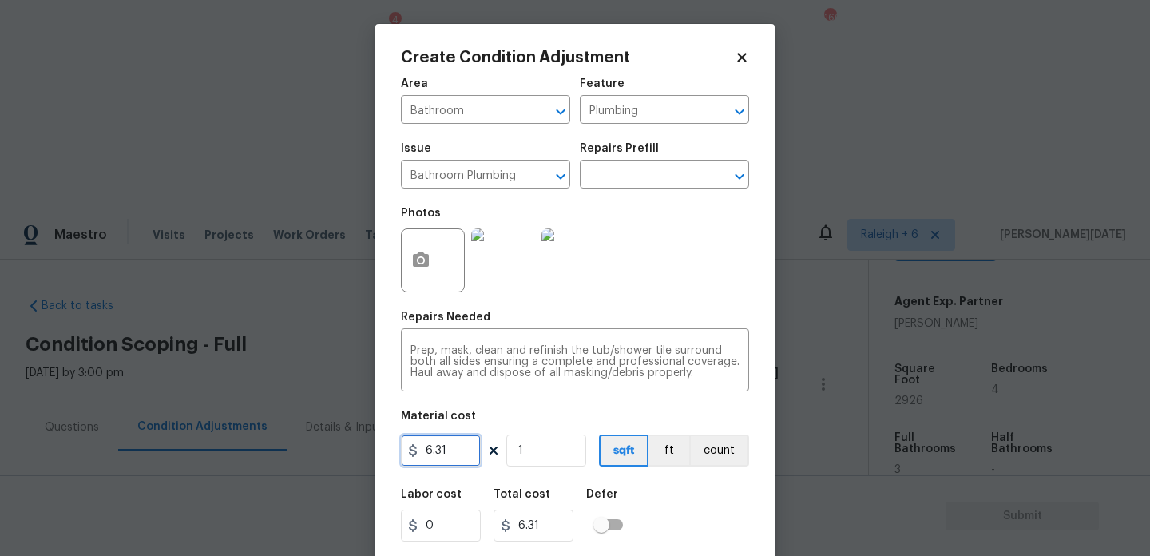
drag, startPoint x: 458, startPoint y: 458, endPoint x: 178, endPoint y: 443, distance: 279.8
click at [178, 443] on div "Create Condition Adjustment Area Bathroom ​ Feature Plumbing ​ Issue Bathroom P…" at bounding box center [575, 278] width 1150 height 556
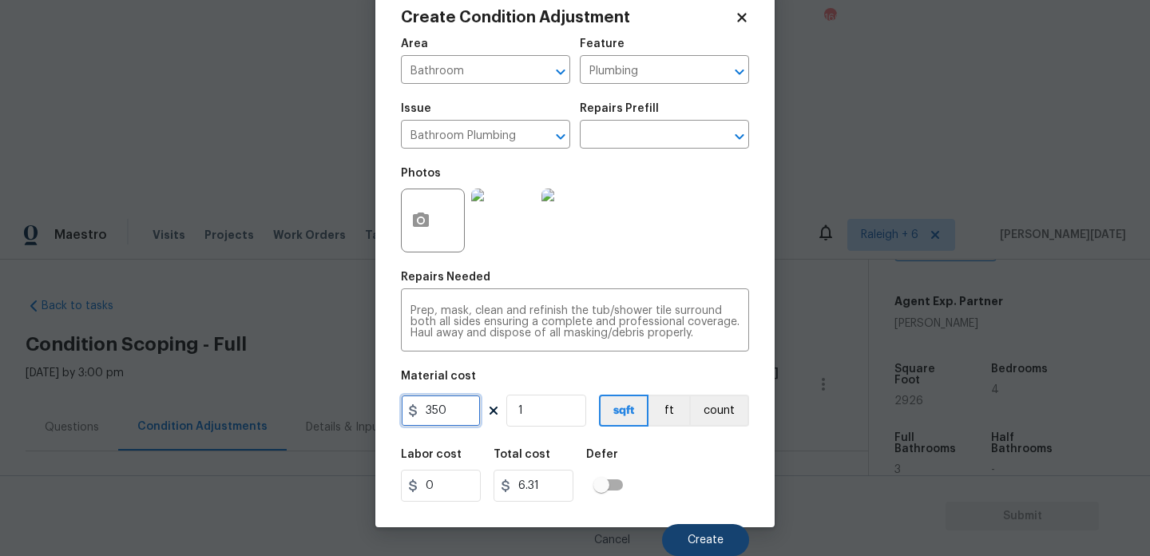
type input "350"
click at [704, 539] on span "Create" at bounding box center [705, 540] width 36 height 12
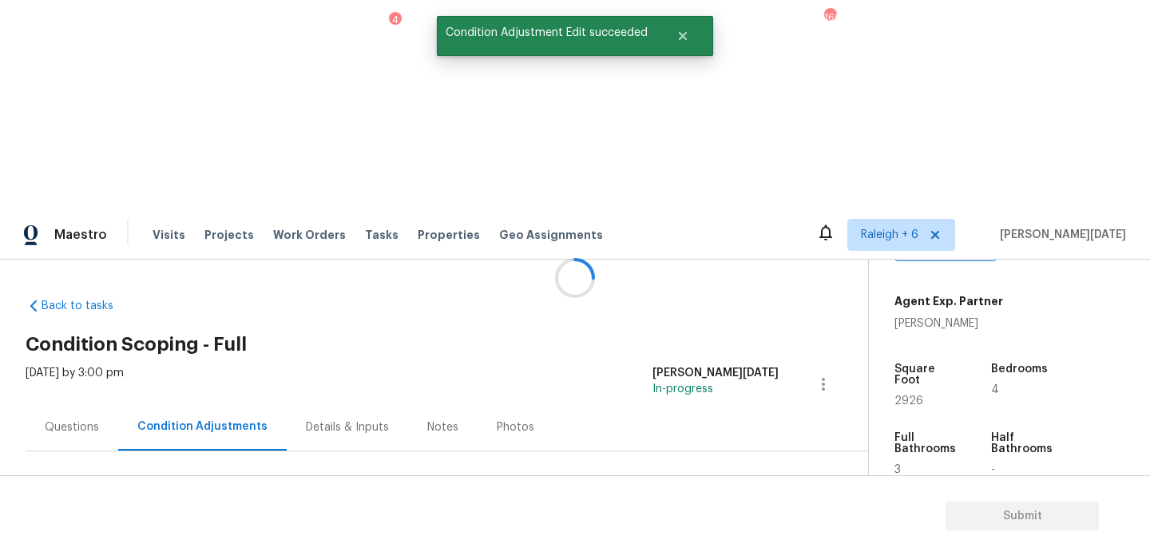
scroll to position [0, 0]
drag, startPoint x: 79, startPoint y: 341, endPoint x: 147, endPoint y: 342, distance: 67.9
click at [147, 541] on div "Total: $25615.4 Deferred: $0" at bounding box center [163, 549] width 275 height 16
copy div "$25615.4"
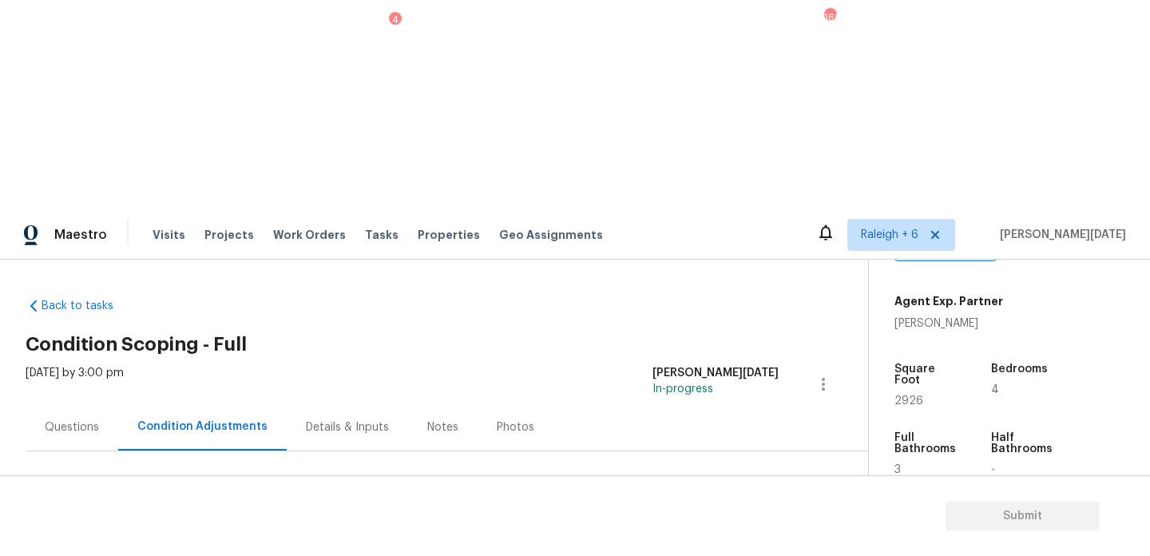
scroll to position [406, 0]
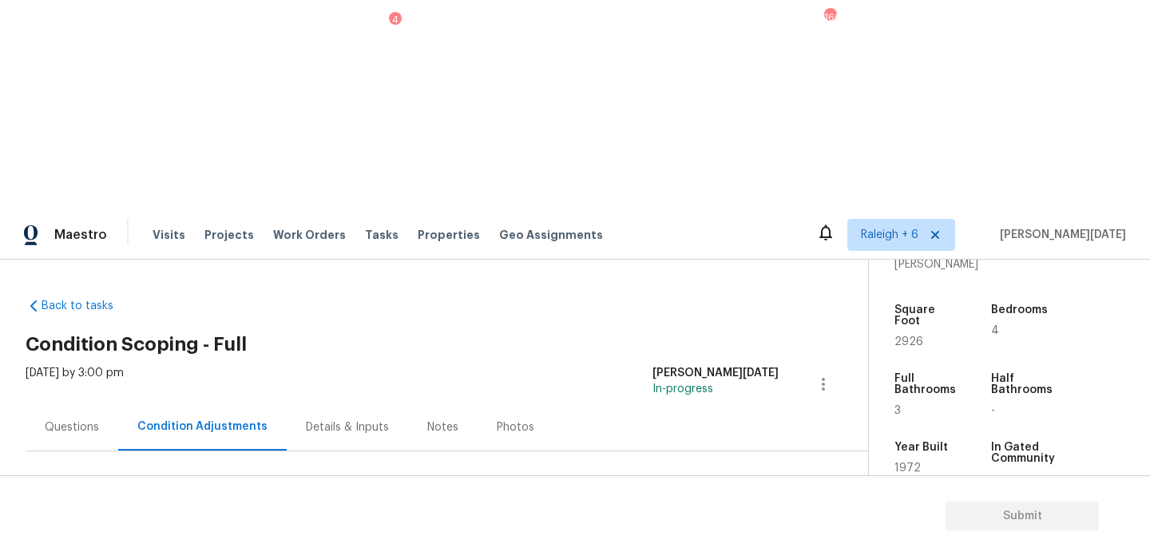
click at [62, 403] on div "Questions" at bounding box center [72, 426] width 93 height 47
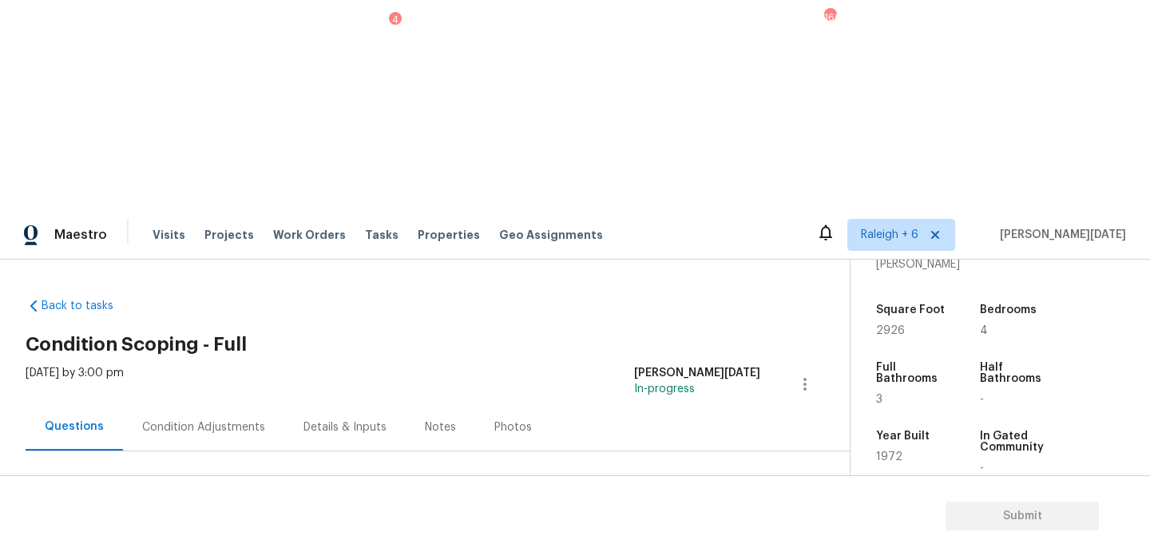
scroll to position [213, 0]
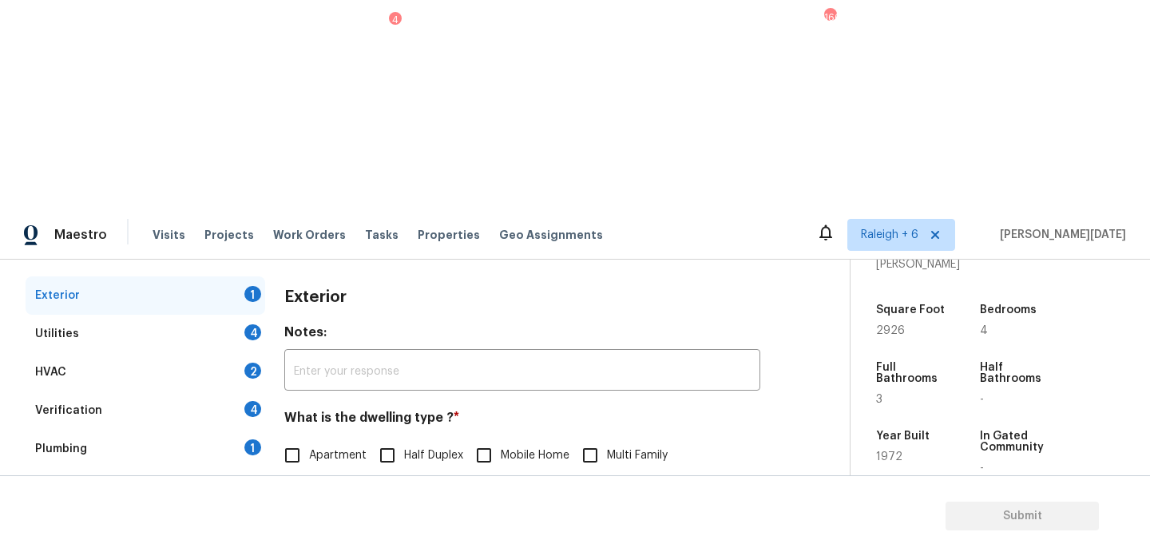
click at [309, 472] on label "Single Family" at bounding box center [325, 489] width 101 height 34
click at [309, 472] on input "Single Family" at bounding box center [292, 489] width 34 height 34
checkbox input "true"
click at [244, 324] on div "4" at bounding box center [252, 332] width 17 height 16
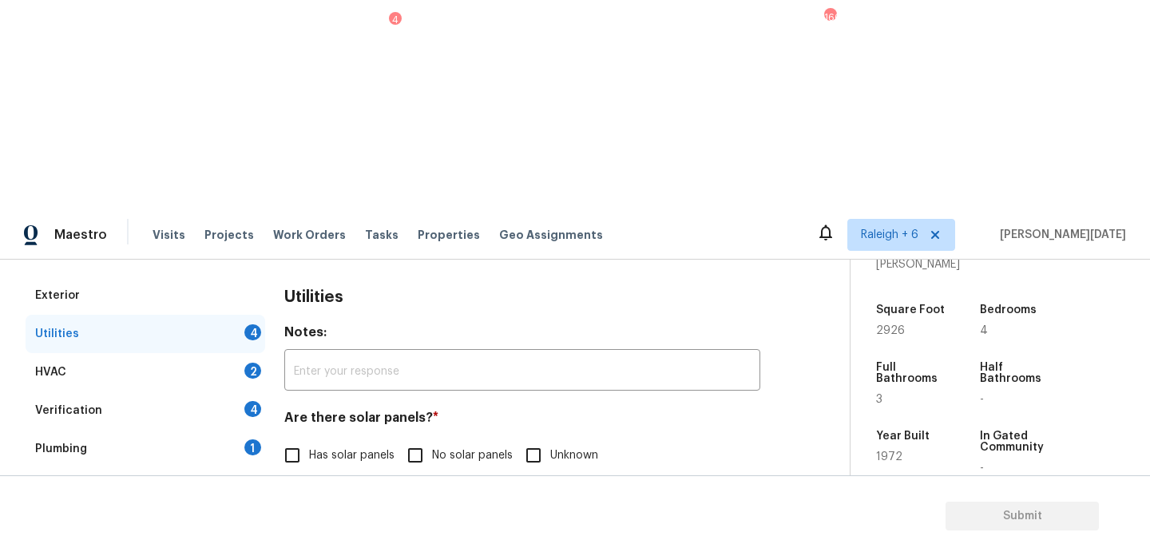
click at [430, 438] on input "No solar panels" at bounding box center [415, 455] width 34 height 34
checkbox input "true"
click at [377, 520] on label "Natural Gas Lines" at bounding box center [337, 537] width 125 height 34
click at [309, 520] on input "Natural Gas Lines" at bounding box center [292, 537] width 34 height 34
checkbox input "true"
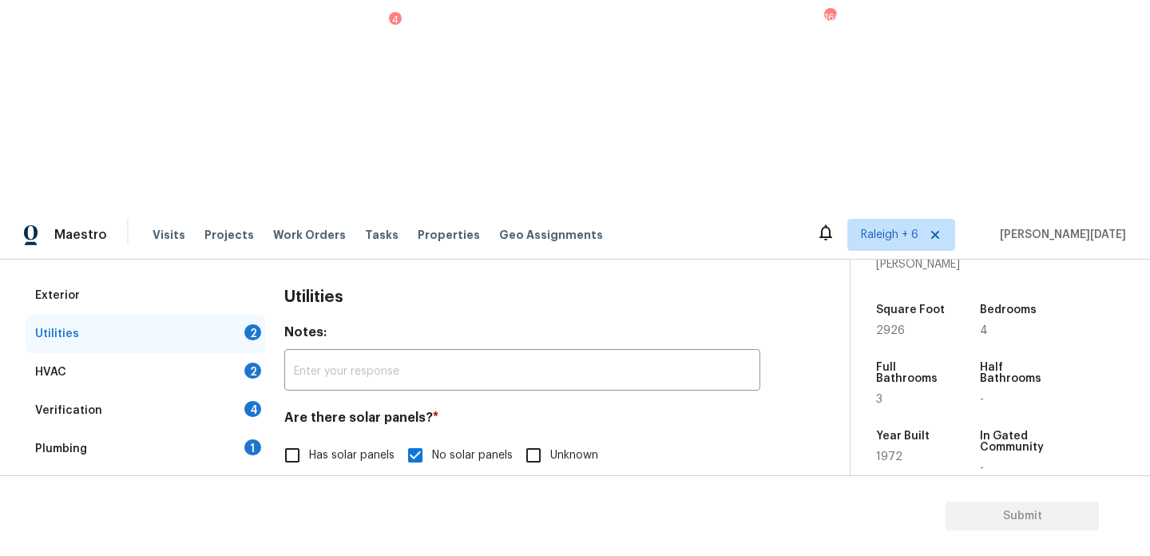
scroll to position [646, 0]
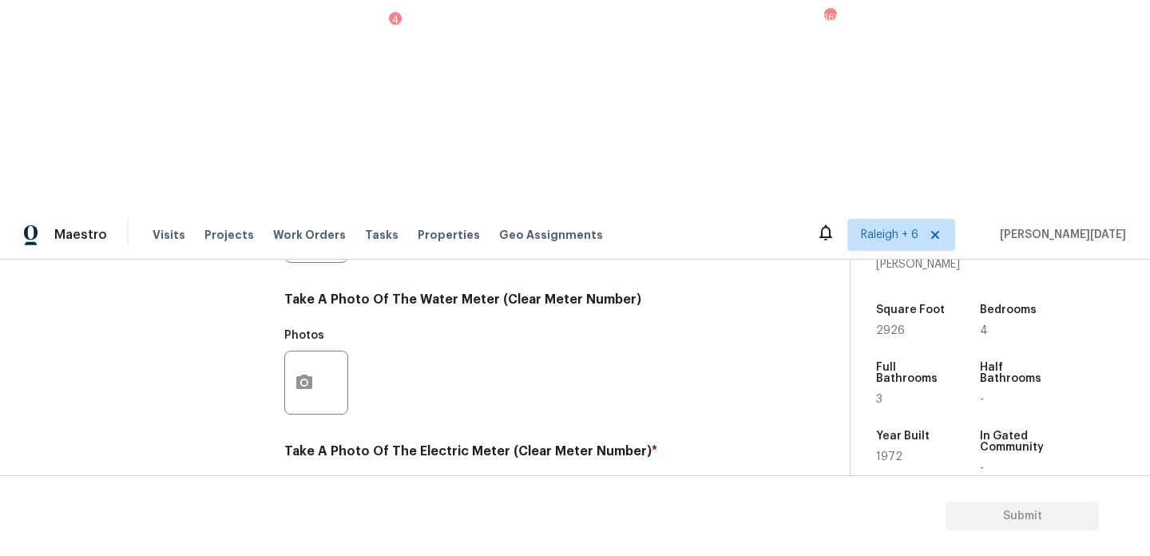
click at [292, 503] on button "button" at bounding box center [304, 534] width 38 height 62
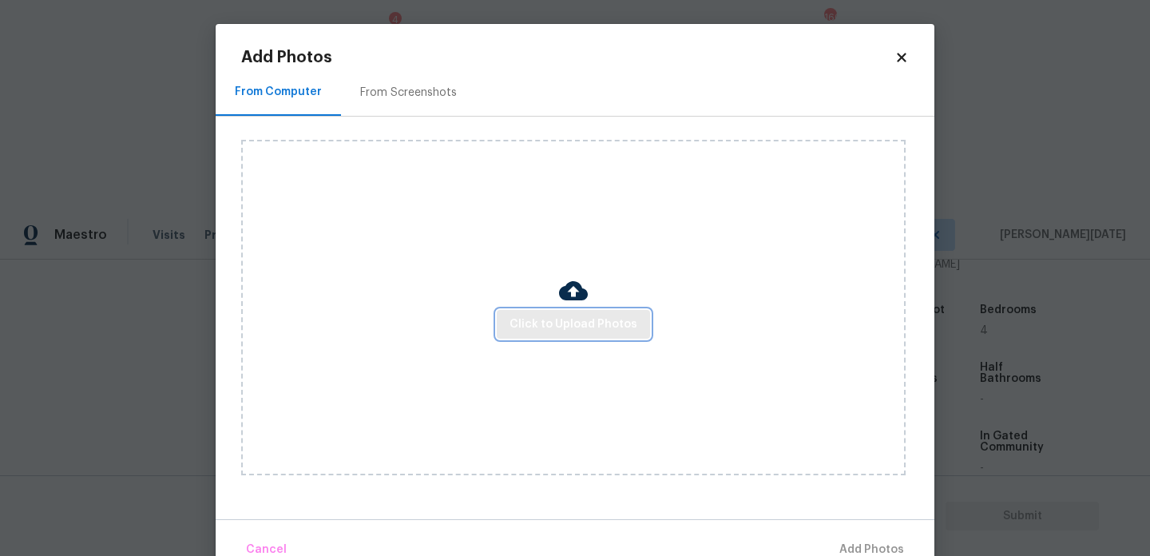
click at [568, 324] on span "Click to Upload Photos" at bounding box center [573, 325] width 128 height 20
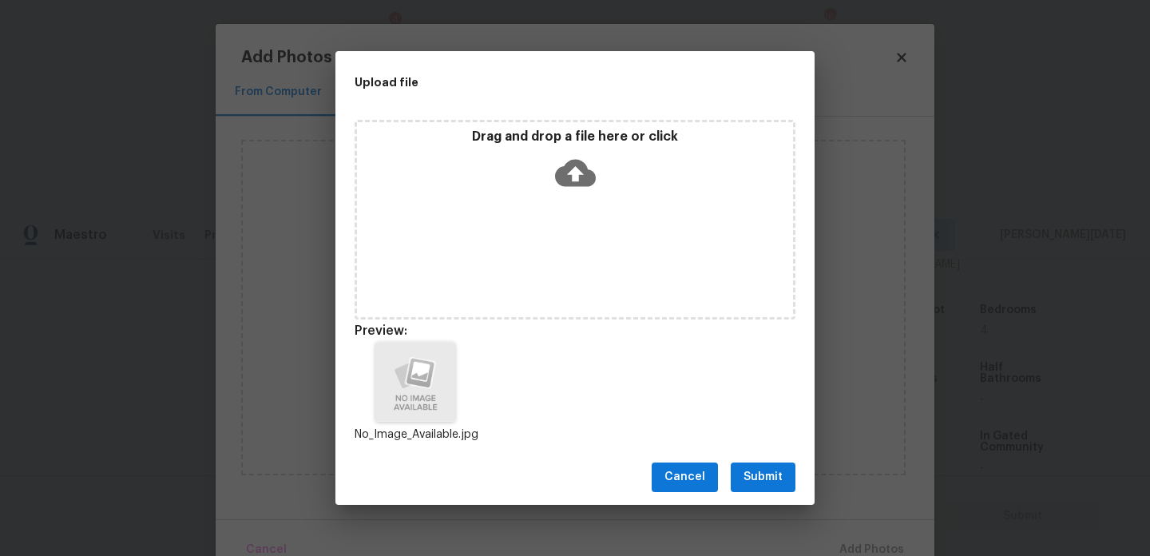
click at [759, 477] on span "Submit" at bounding box center [762, 477] width 39 height 20
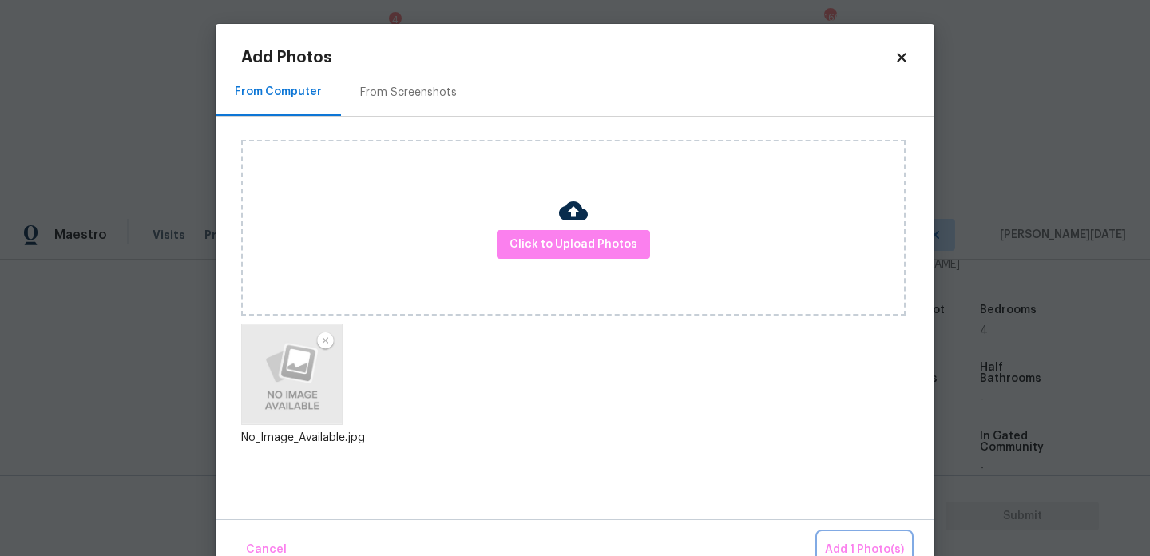
click at [847, 541] on span "Add 1 Photo(s)" at bounding box center [864, 550] width 79 height 20
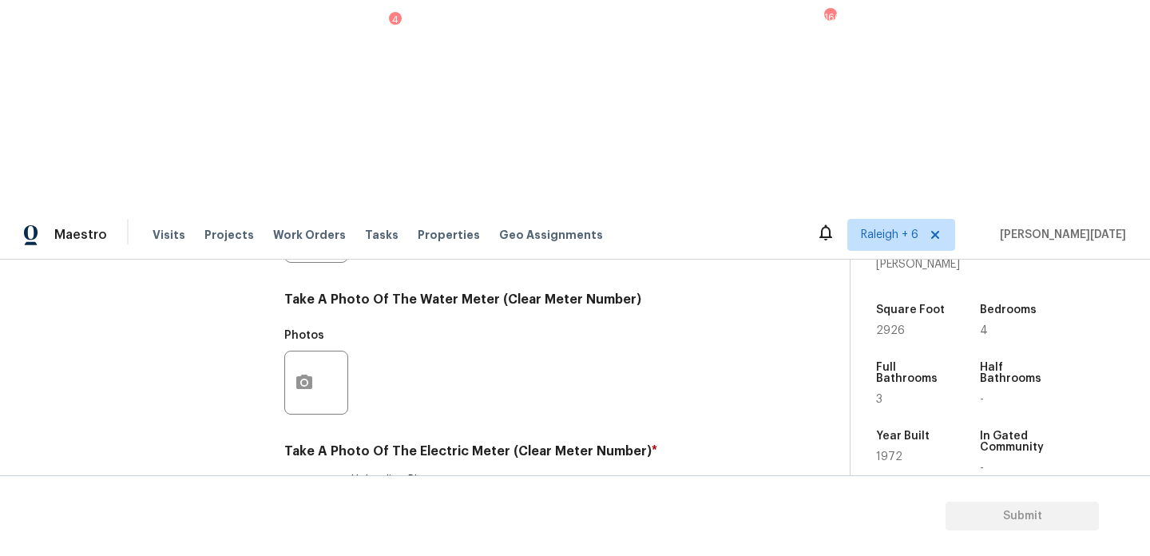
checkbox input "true"
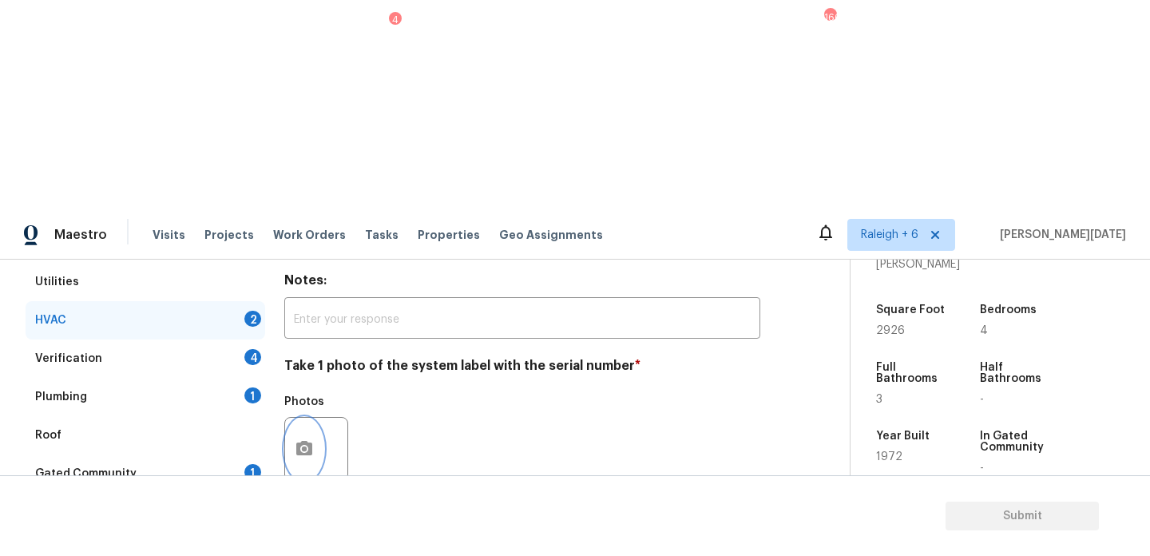
click at [302, 439] on icon "button" at bounding box center [304, 448] width 19 height 19
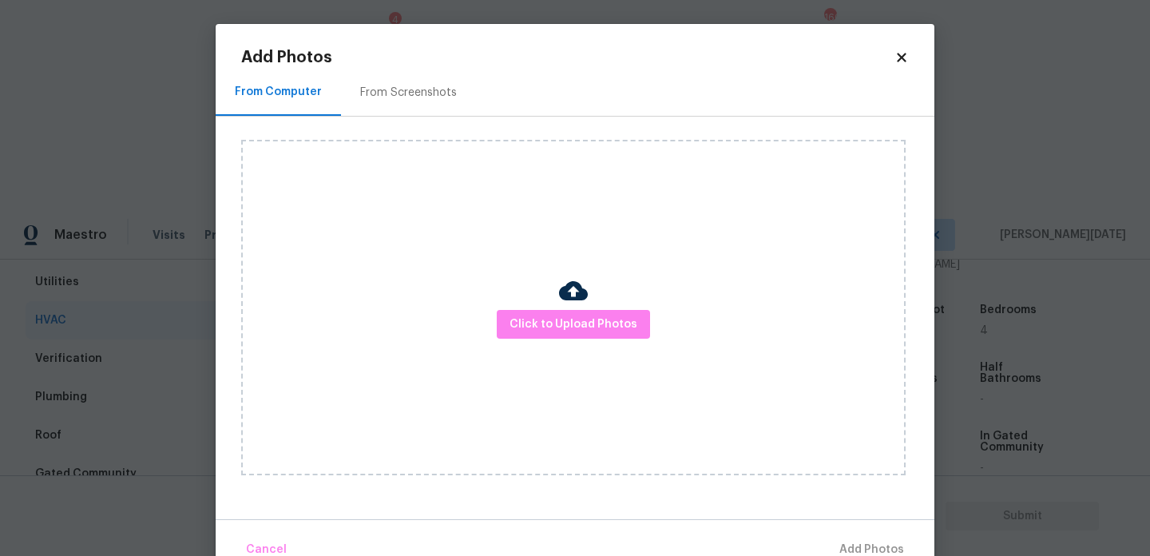
click at [568, 305] on div at bounding box center [573, 293] width 29 height 34
click at [571, 321] on span "Click to Upload Photos" at bounding box center [573, 325] width 128 height 20
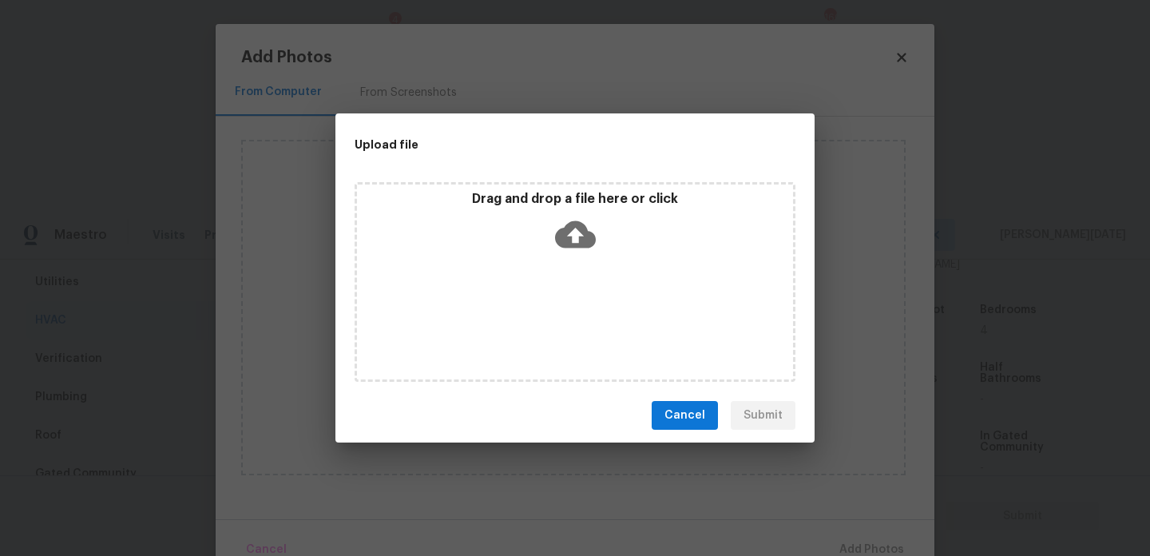
click at [571, 321] on div "Drag and drop a file here or click" at bounding box center [575, 282] width 441 height 200
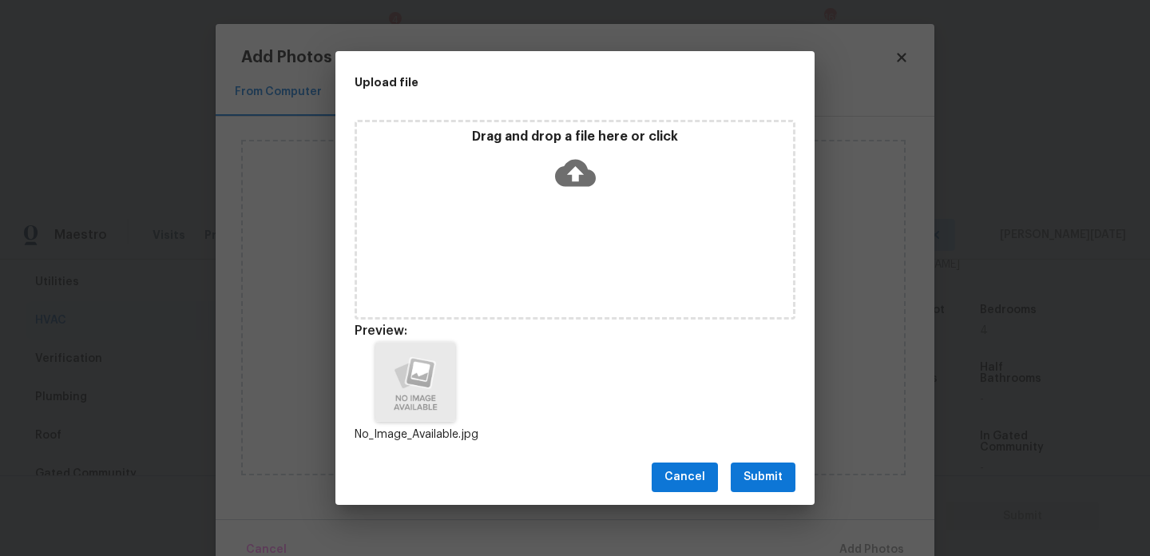
click at [756, 485] on span "Submit" at bounding box center [762, 477] width 39 height 20
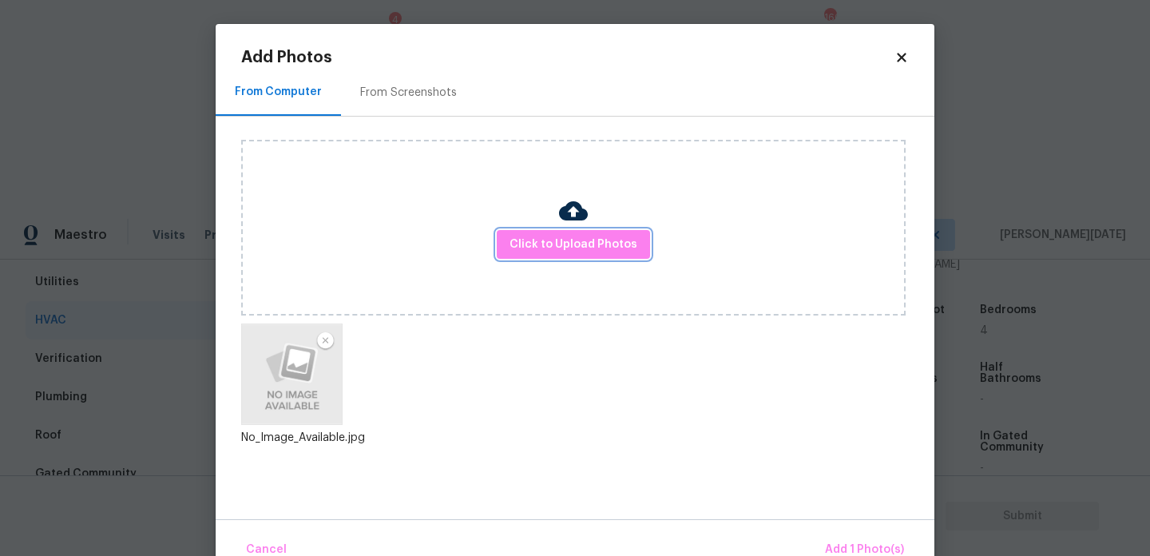
scroll to position [35, 0]
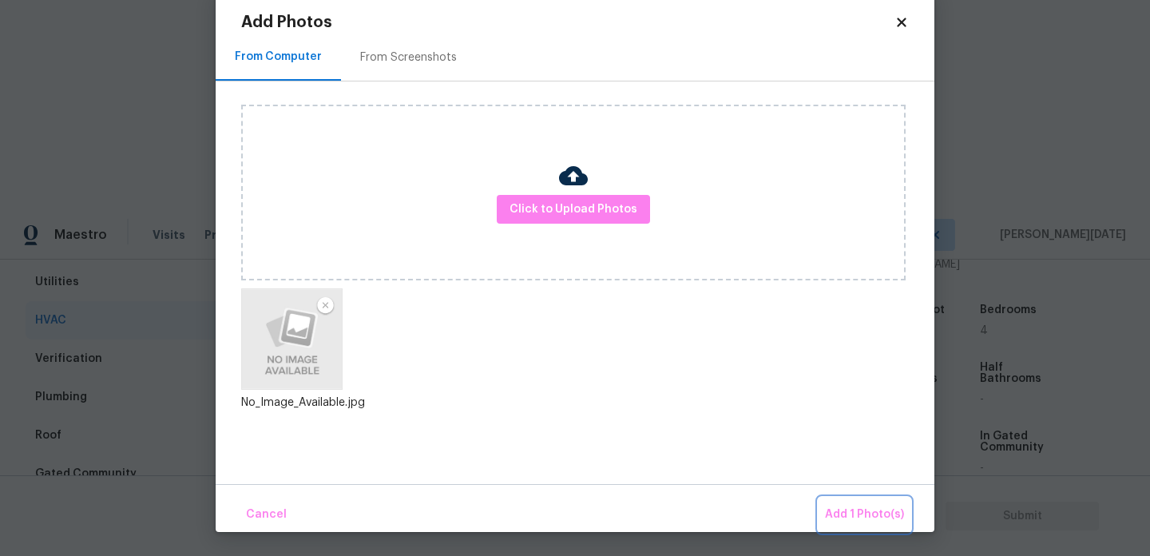
click at [846, 512] on span "Add 1 Photo(s)" at bounding box center [864, 515] width 79 height 20
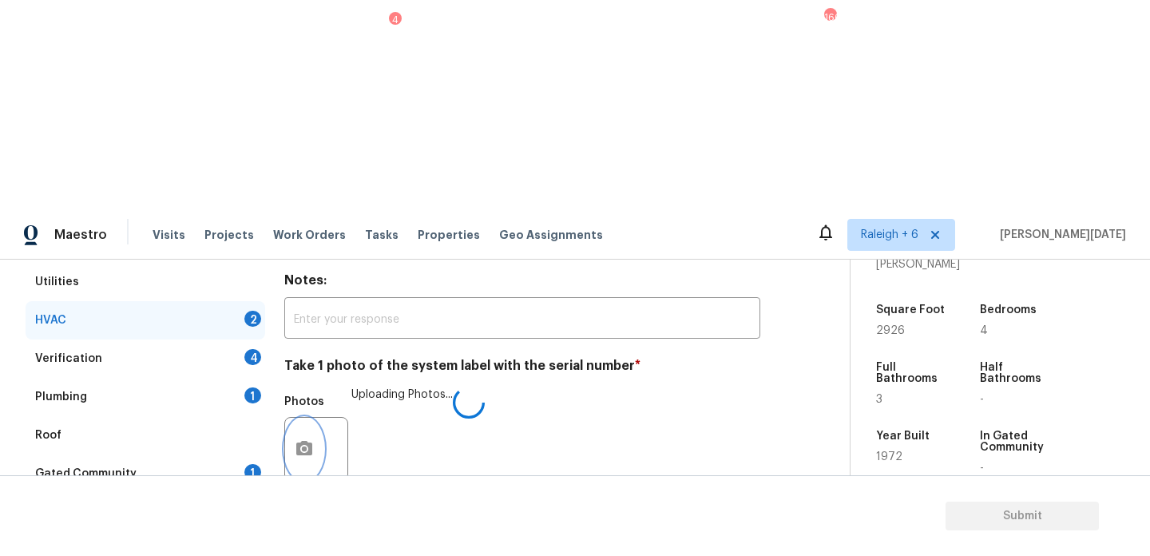
scroll to position [0, 0]
checkbox input "true"
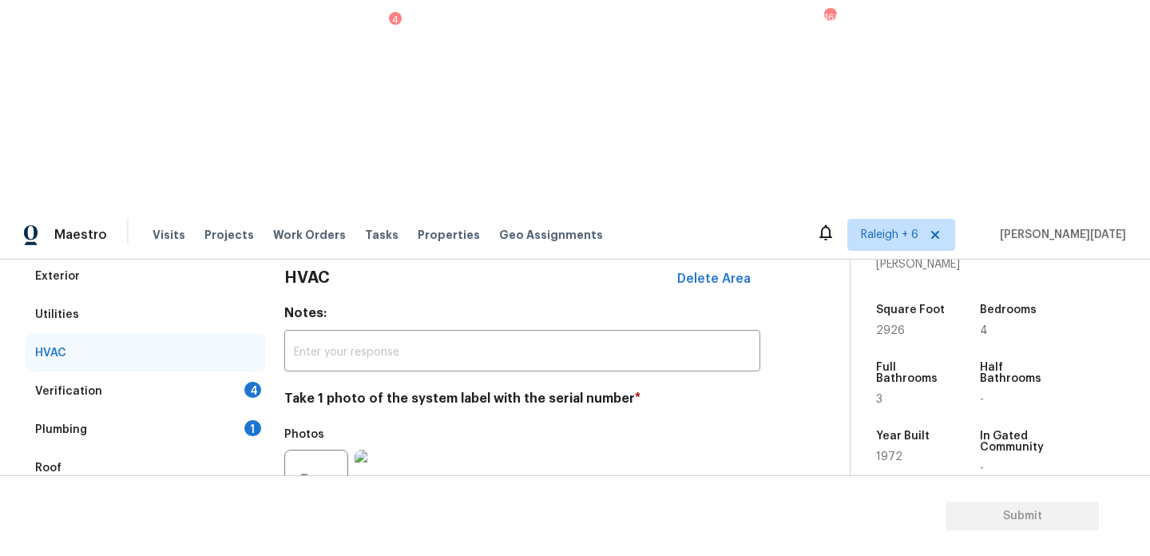
click at [252, 382] on div "4" at bounding box center [252, 390] width 17 height 16
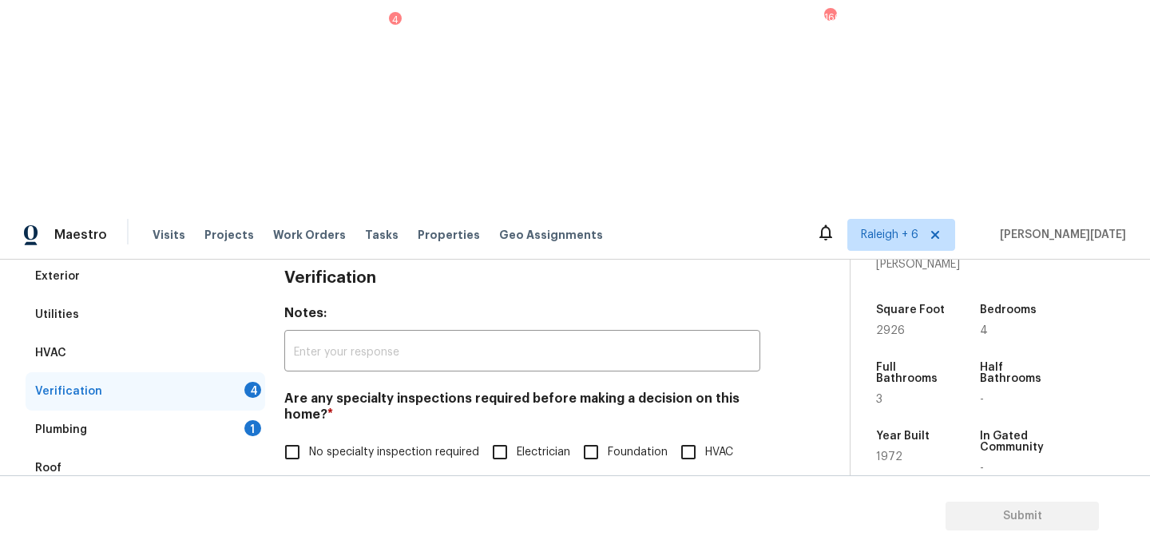
click at [302, 435] on input "No specialty inspection required" at bounding box center [292, 452] width 34 height 34
checkbox input "true"
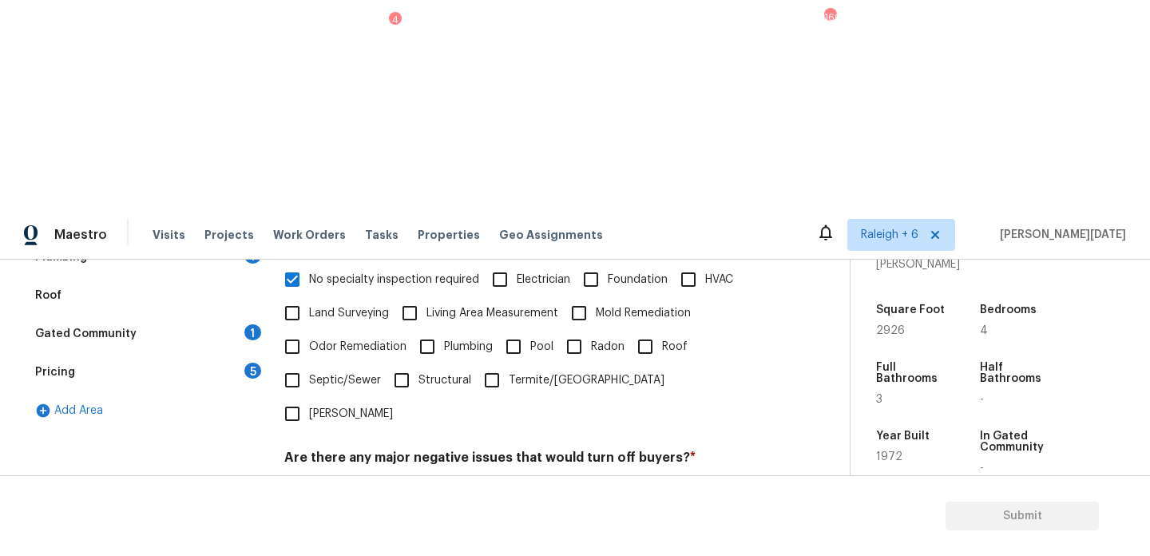
checkbox input "true"
click at [361, 462] on div "Verification Notes: ​ Are any specialty inspections required before making a de…" at bounding box center [522, 398] width 476 height 627
click at [347, 450] on div "Verification Notes: ​ Are any specialty inspections required before making a de…" at bounding box center [522, 397] width 476 height 625
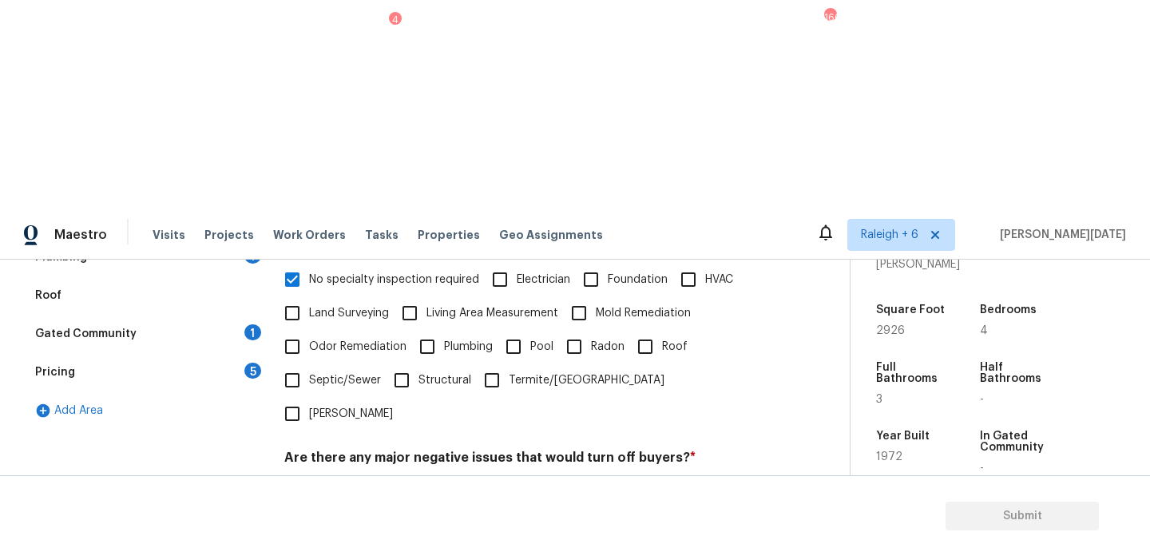
checkbox input "true"
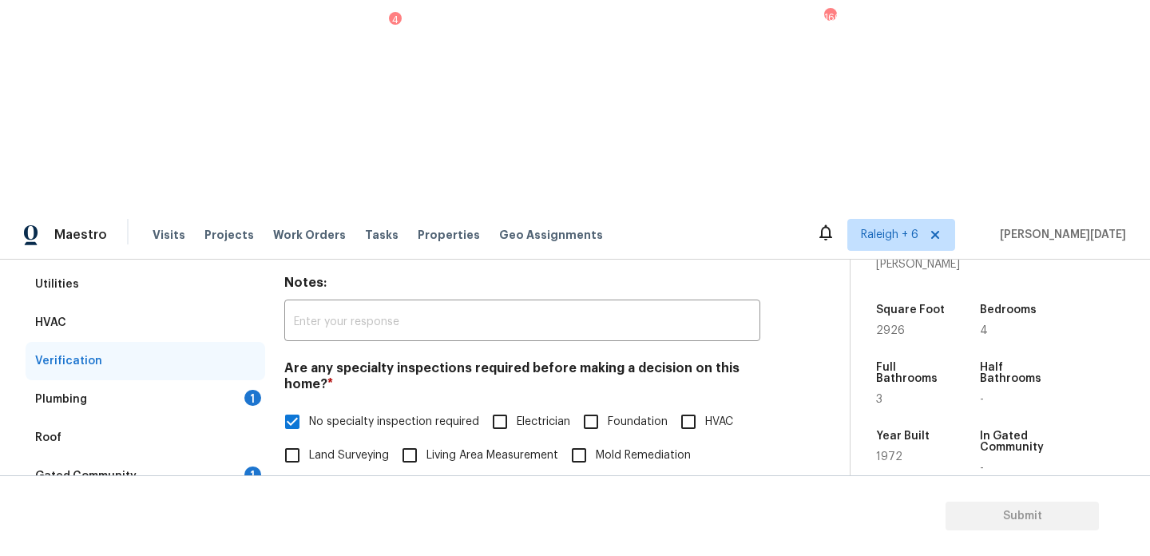
click at [240, 380] on div "Plumbing 1" at bounding box center [146, 399] width 240 height 38
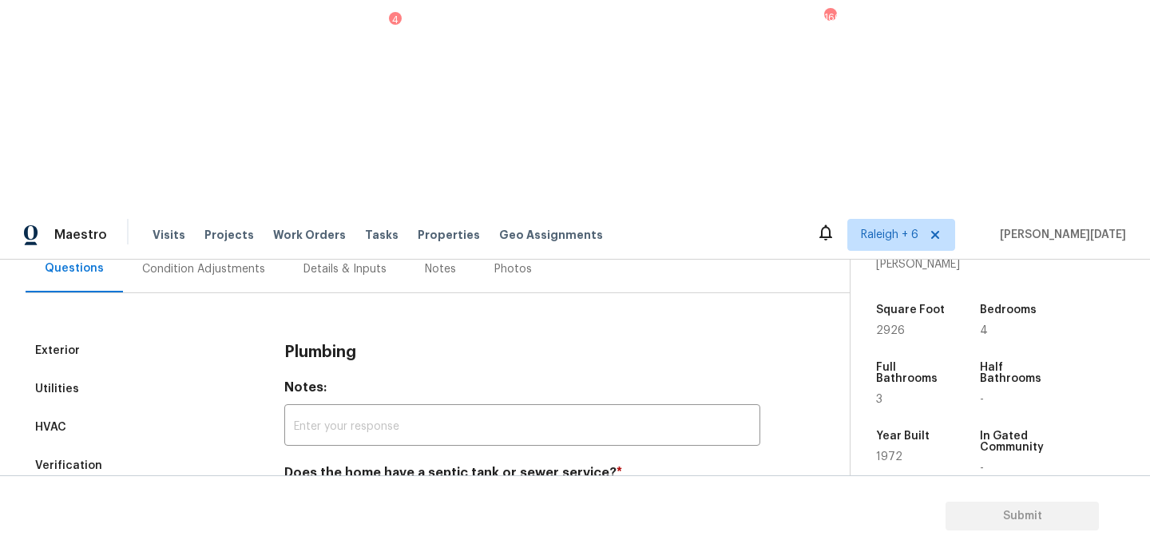
click at [263, 485] on div "Plumbing 1" at bounding box center [146, 504] width 240 height 38
click at [291, 493] on input "Sewer" at bounding box center [292, 510] width 34 height 34
checkbox input "true"
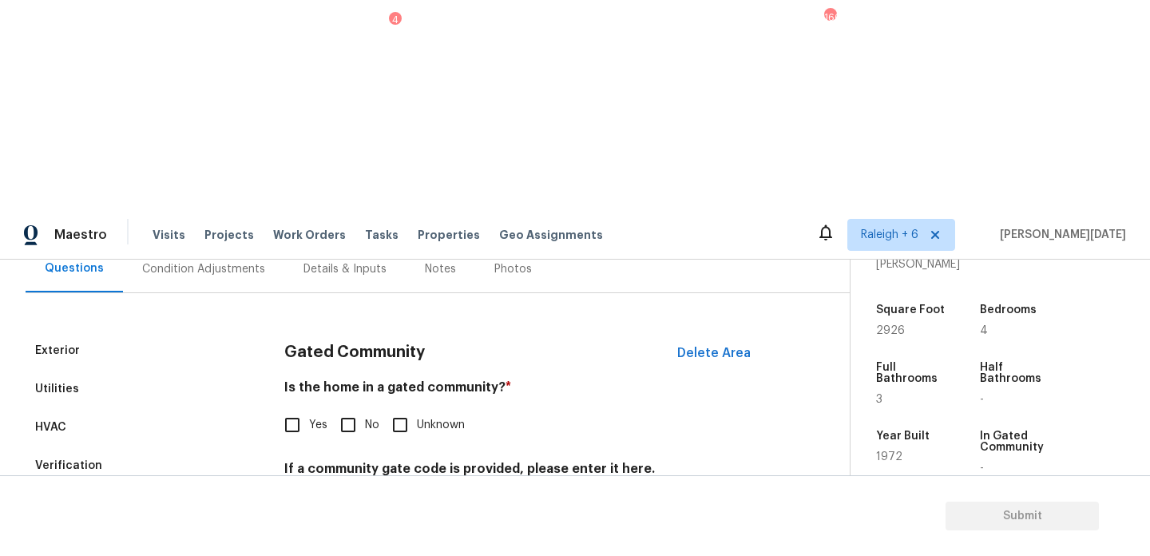
click at [362, 408] on input "No" at bounding box center [348, 425] width 34 height 34
checkbox input "true"
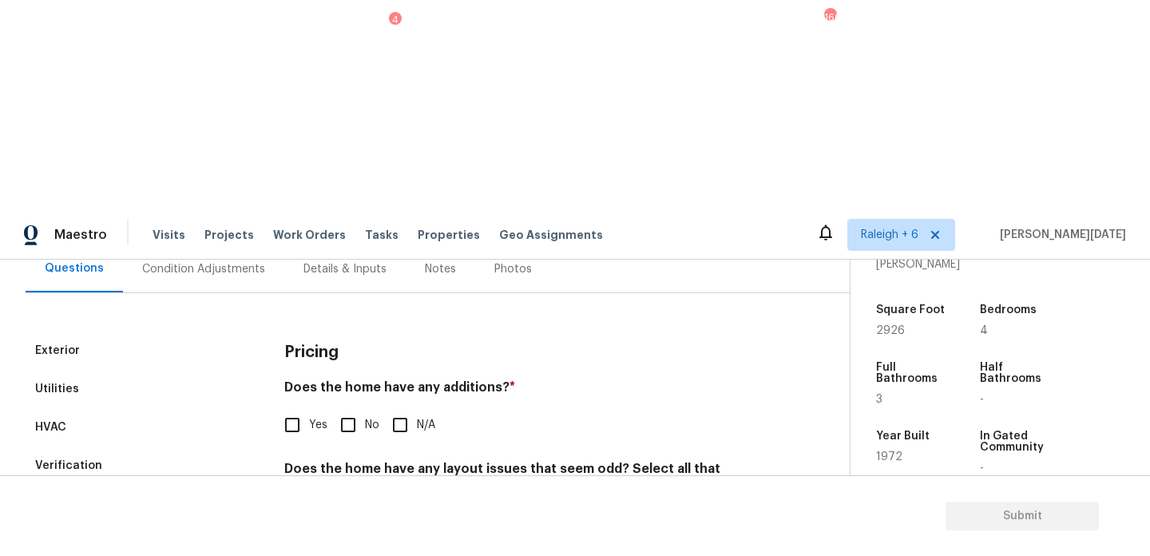
click at [351, 408] on input "No" at bounding box center [348, 425] width 34 height 34
checkbox input "true"
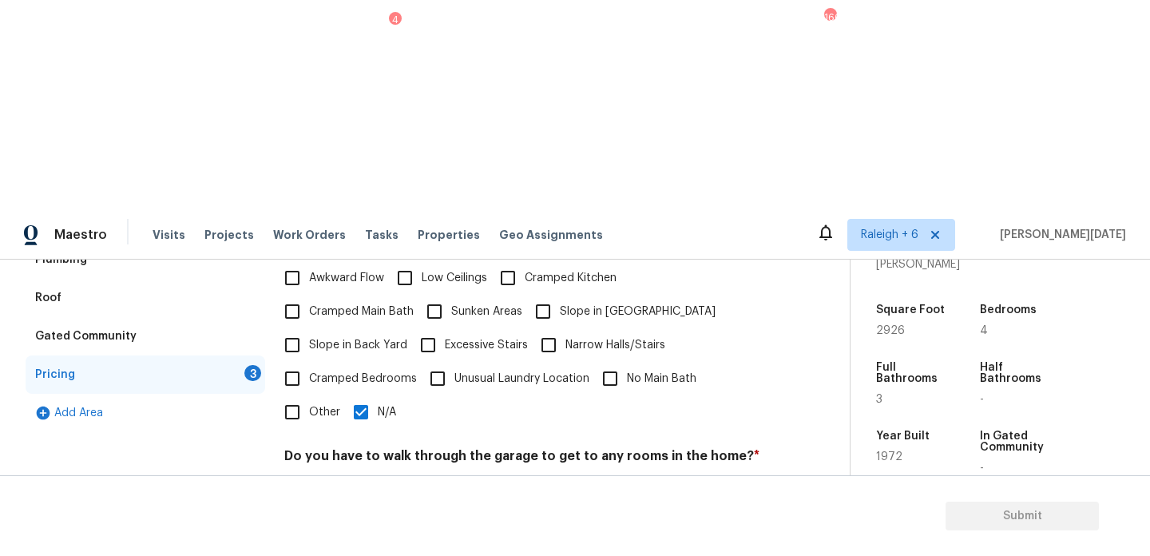
click at [357, 477] on input "No" at bounding box center [348, 494] width 34 height 34
checkbox input "true"
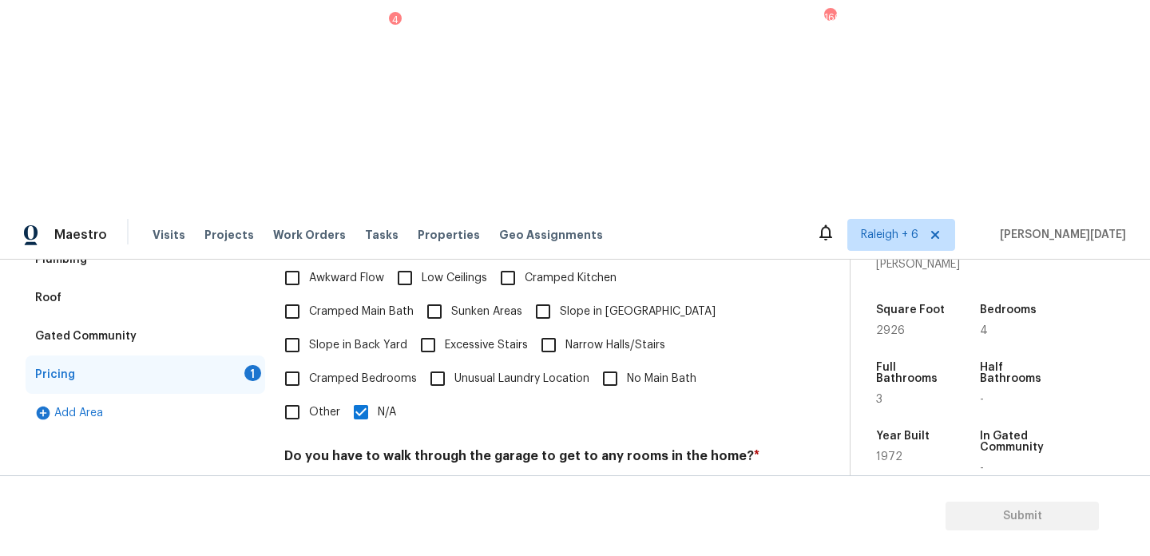
checkbox input "true"
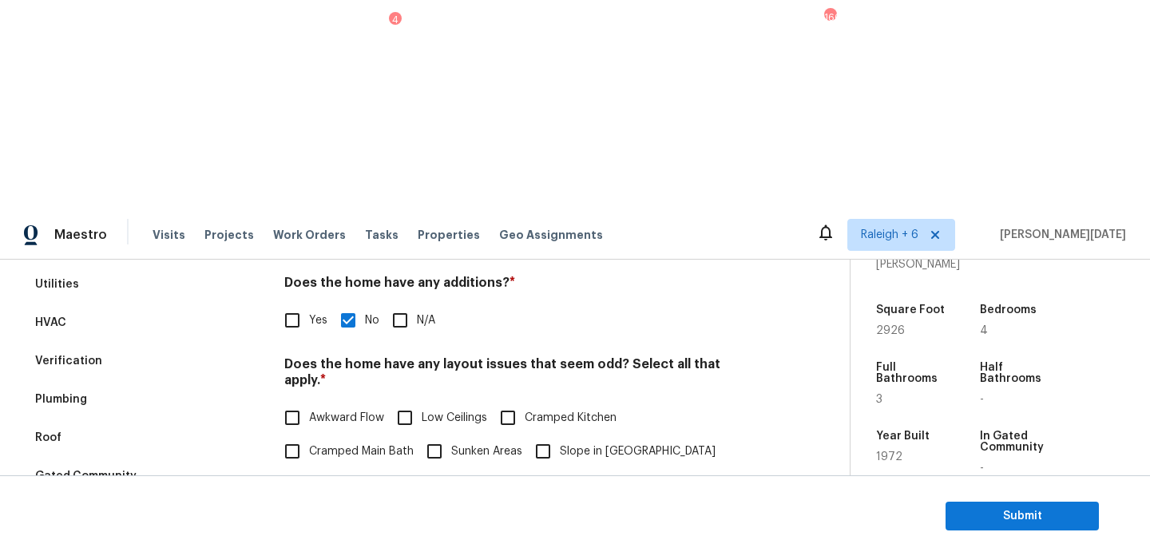
scroll to position [0, 0]
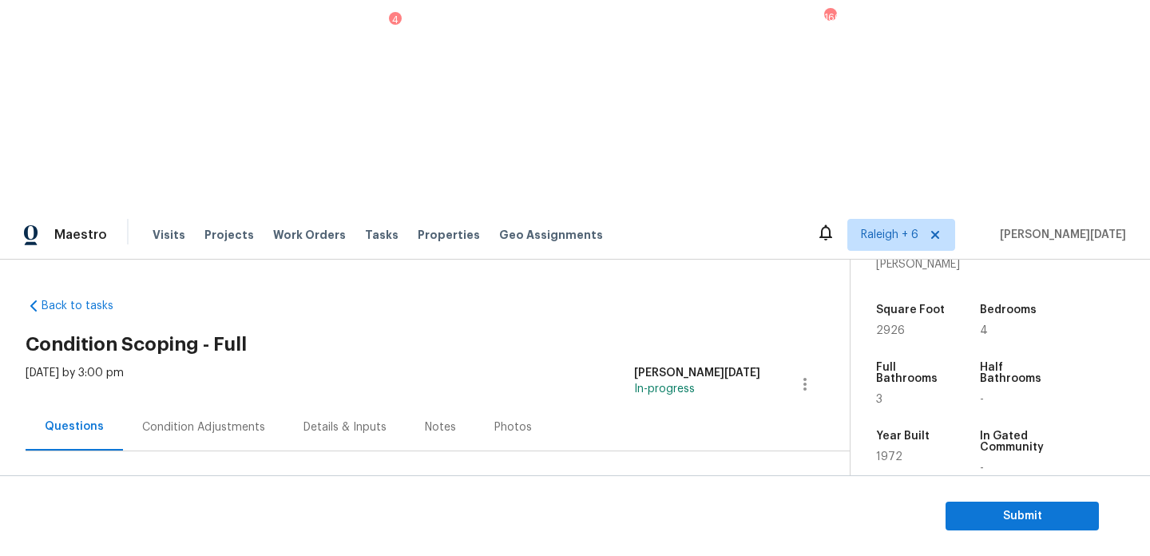
click at [226, 419] on div "Condition Adjustments" at bounding box center [203, 427] width 123 height 16
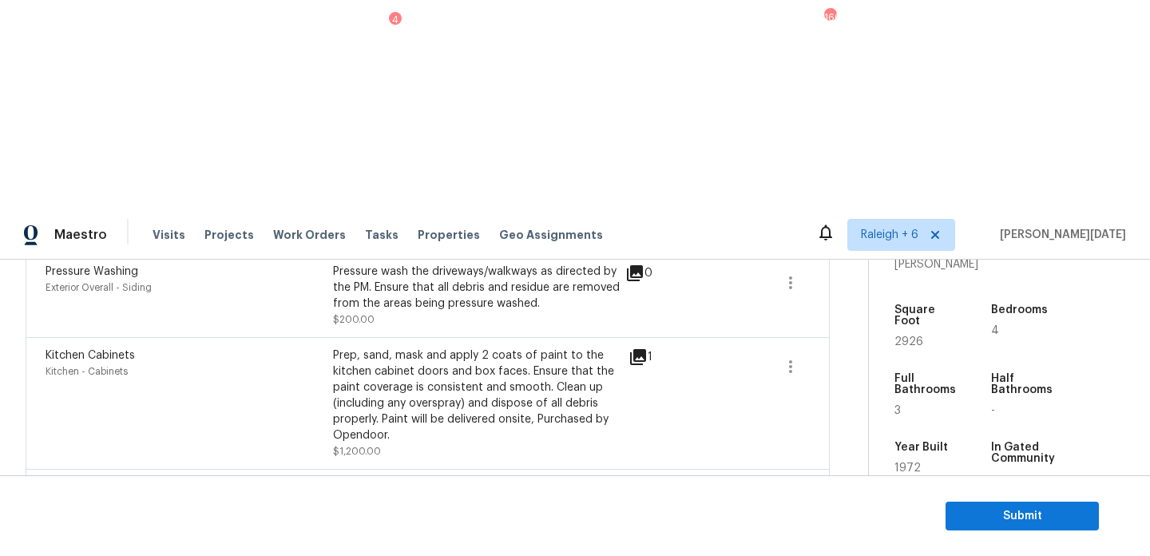
scroll to position [942, 0]
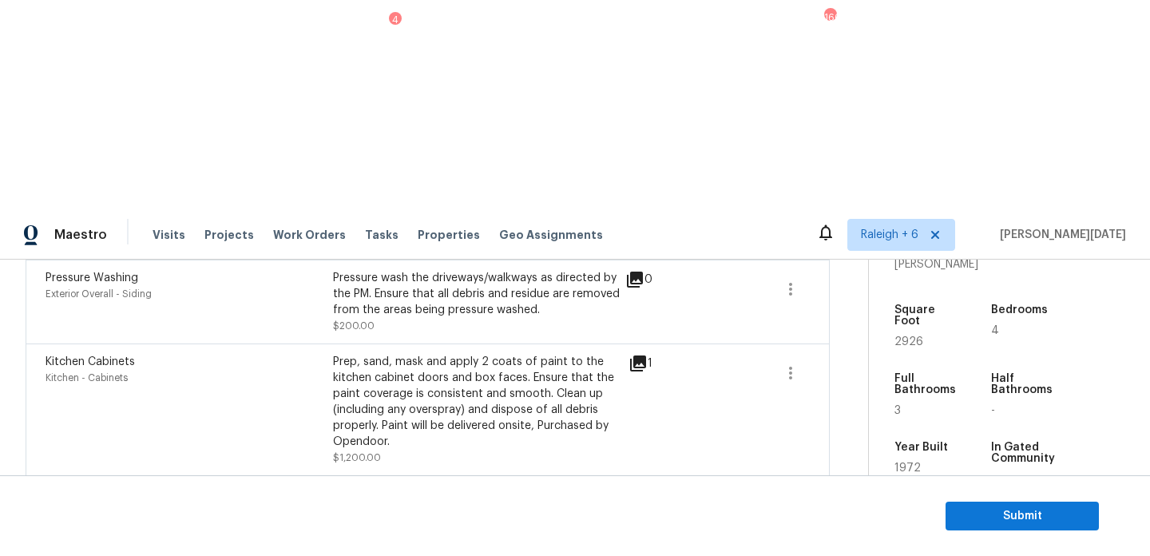
click at [636, 355] on icon at bounding box center [638, 363] width 16 height 16
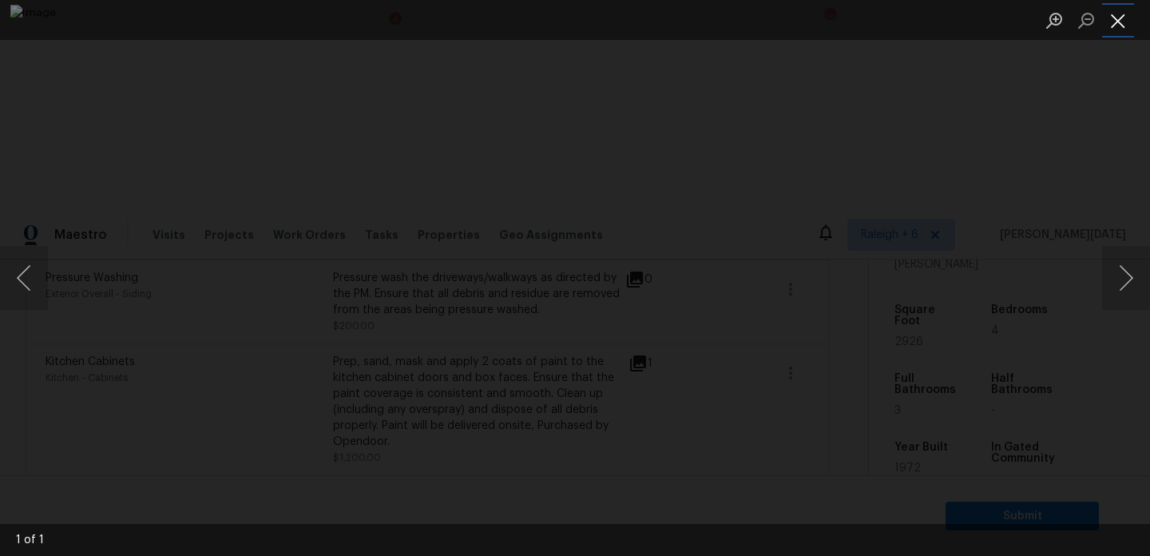
click at [1122, 13] on button "Close lightbox" at bounding box center [1118, 20] width 32 height 28
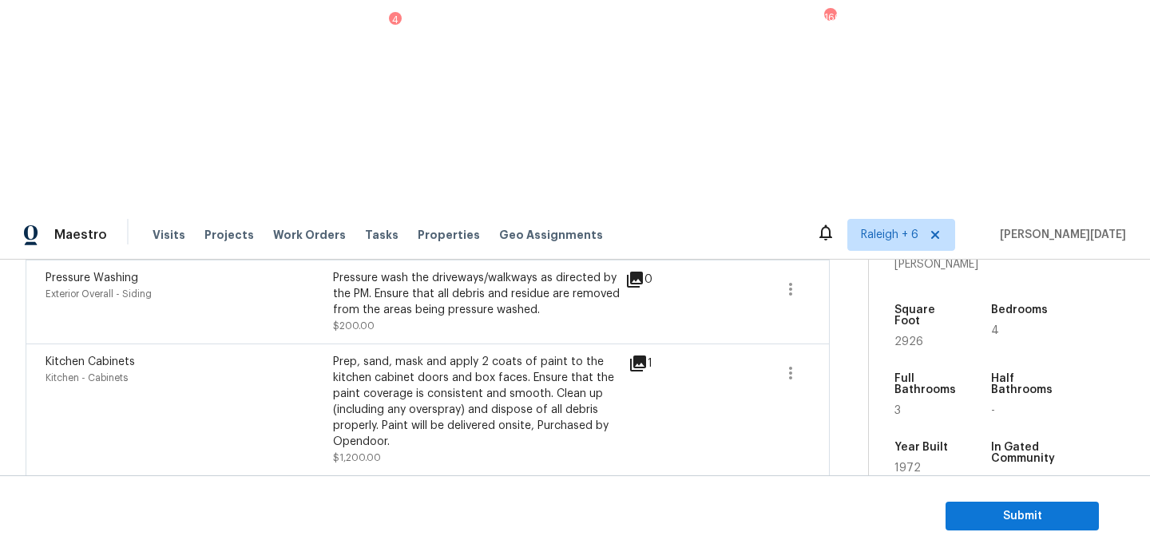
click at [639, 487] on icon at bounding box center [638, 495] width 16 height 16
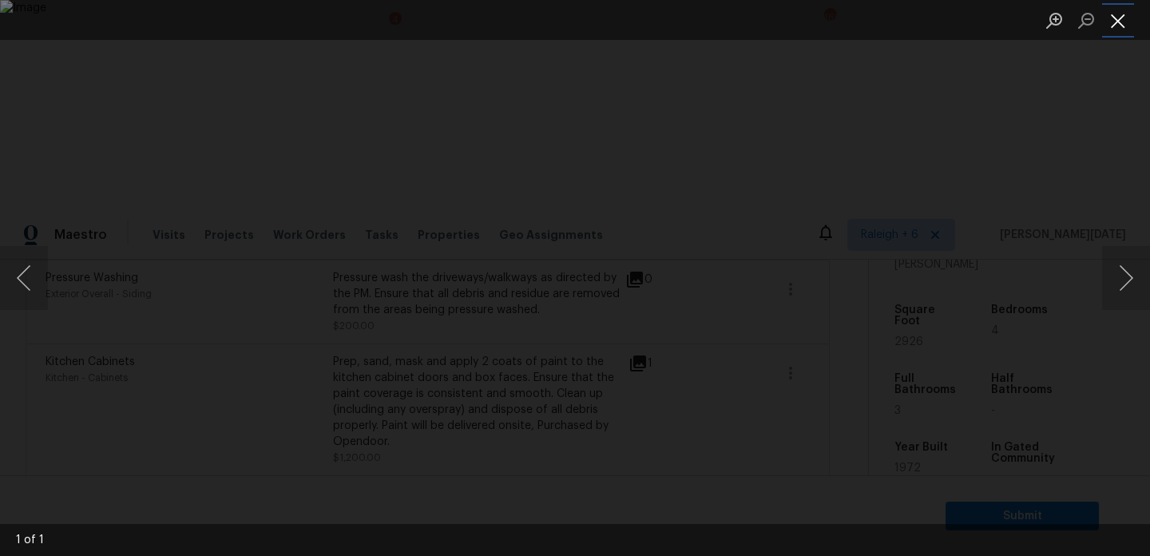
click at [1124, 26] on button "Close lightbox" at bounding box center [1118, 20] width 32 height 28
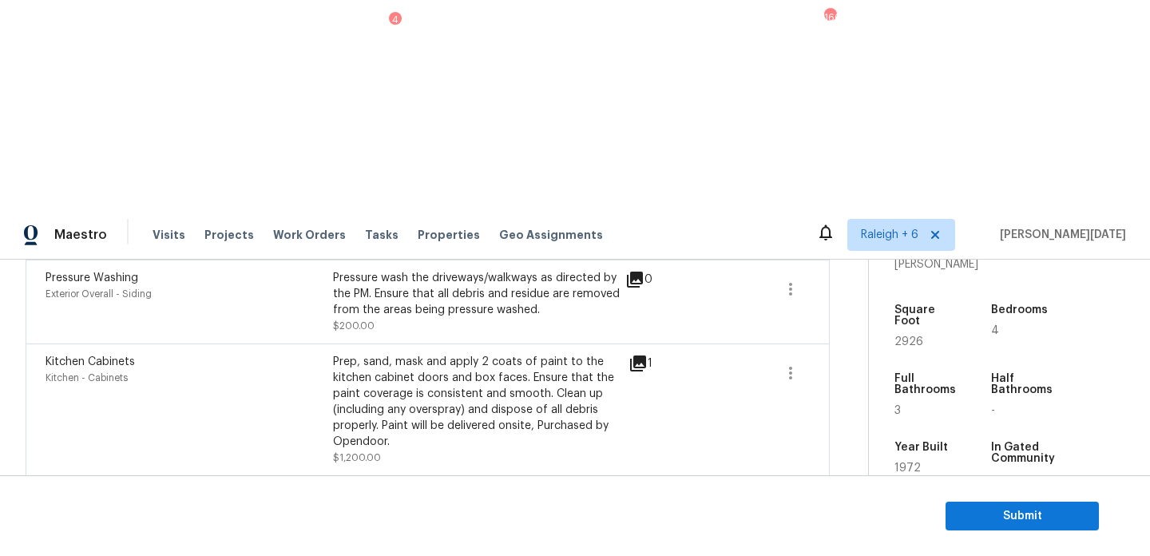
scroll to position [26, 0]
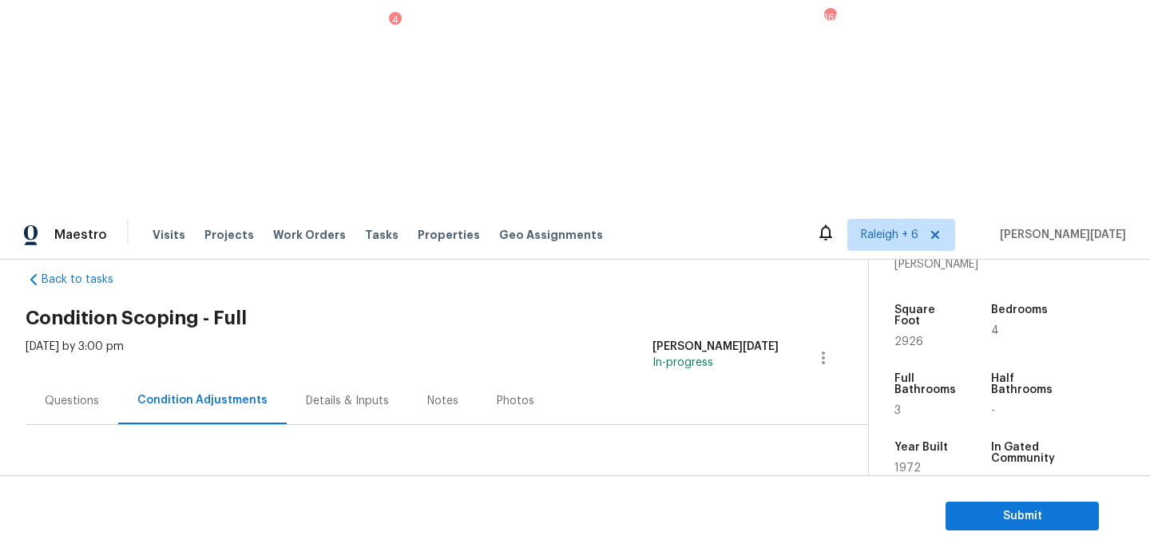
drag, startPoint x: 76, startPoint y: 313, endPoint x: 143, endPoint y: 313, distance: 67.1
click at [143, 514] on div "Total: $25615.4 Deferred: $0" at bounding box center [163, 522] width 275 height 16
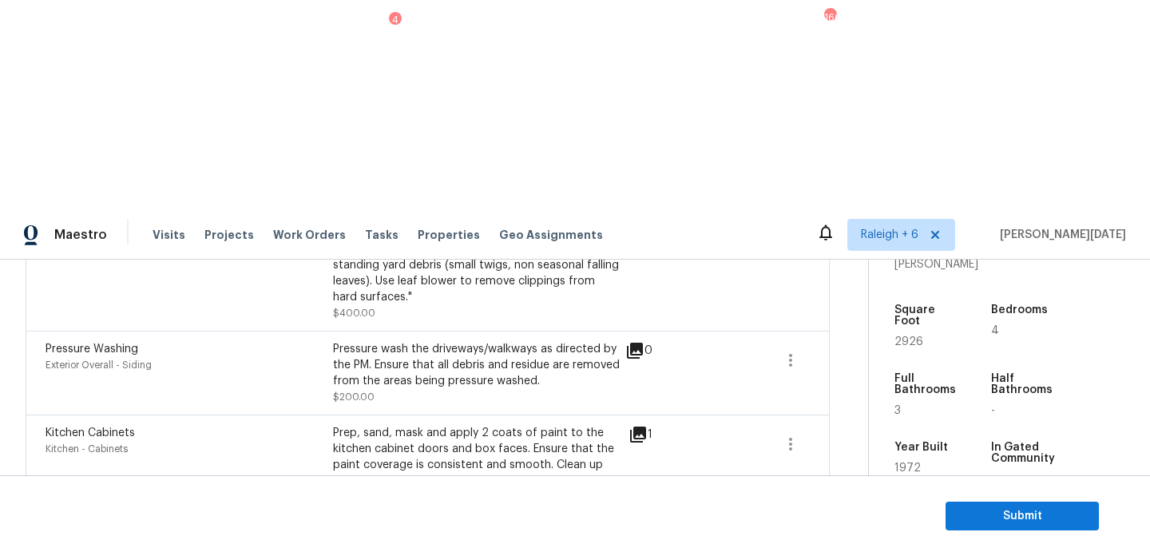
scroll to position [873, 0]
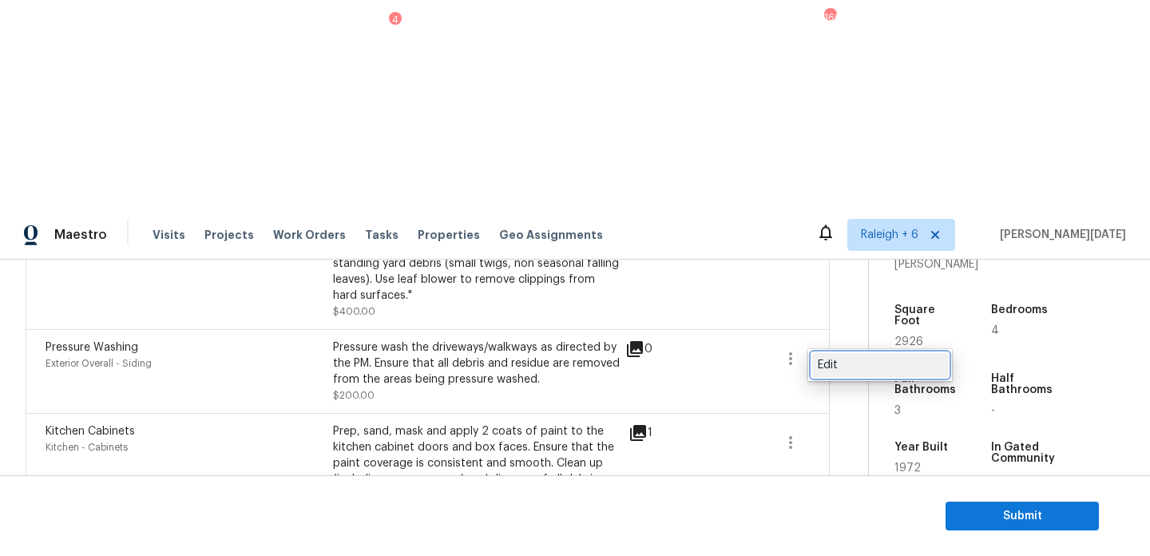
click at [884, 366] on div "Edit" at bounding box center [880, 365] width 125 height 16
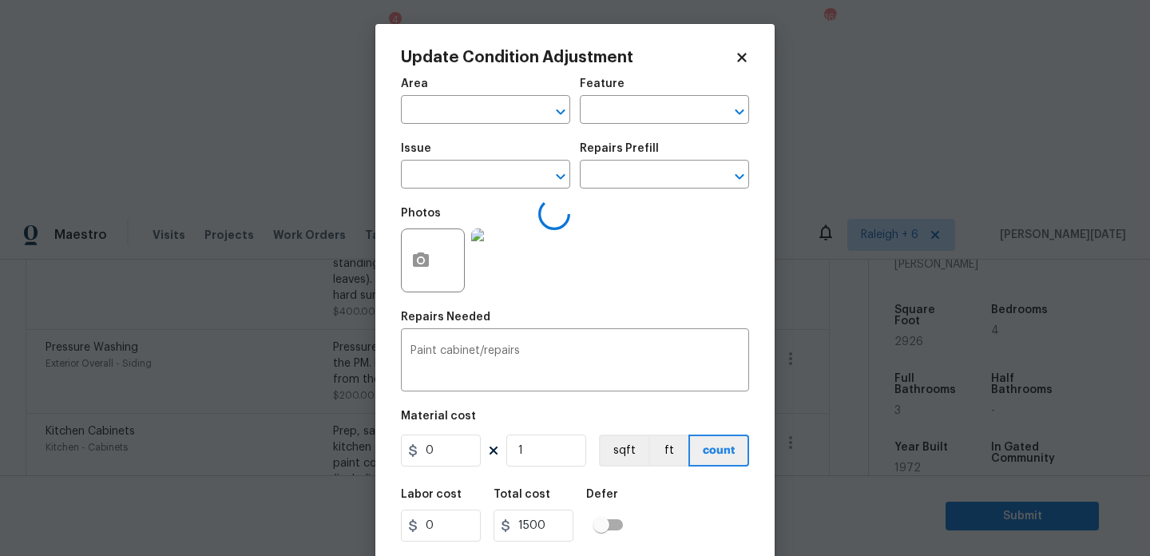
type input "Kitchen"
type input "Kitchen Cabinets"
type input "1500"
click at [572, 360] on textarea "Paint cabinet/repairs" at bounding box center [574, 362] width 329 height 34
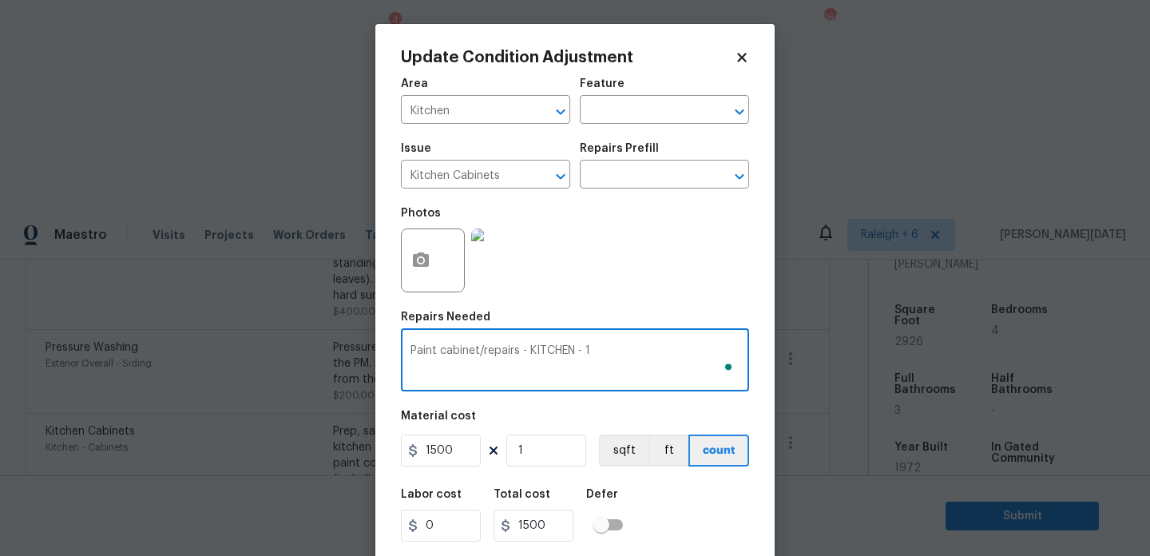
scroll to position [41, 0]
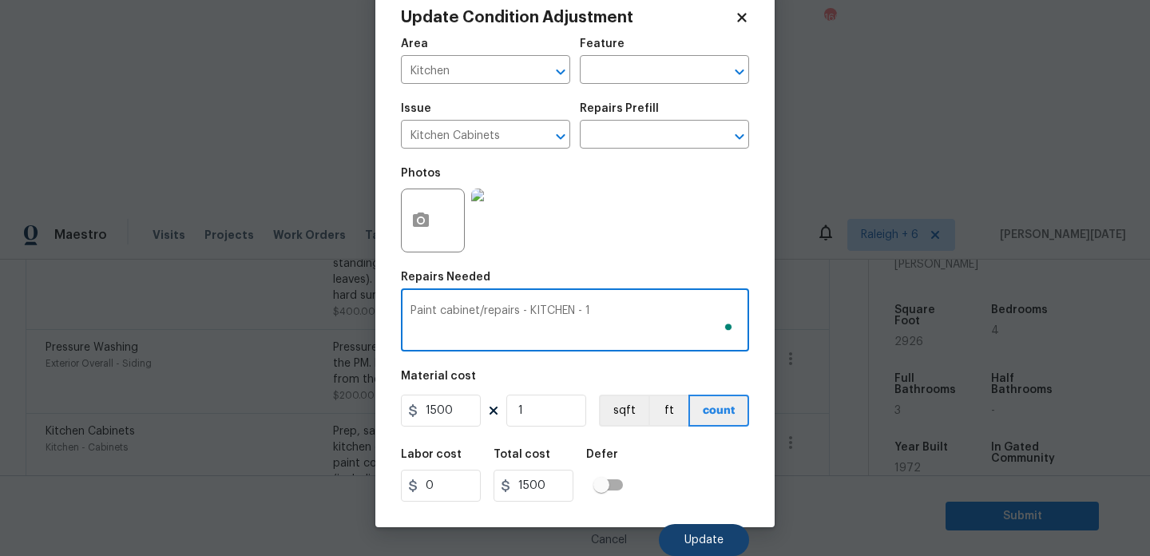
type textarea "Paint cabinet/repairs - KITCHEN - 1"
click at [739, 537] on button "Update" at bounding box center [704, 540] width 90 height 32
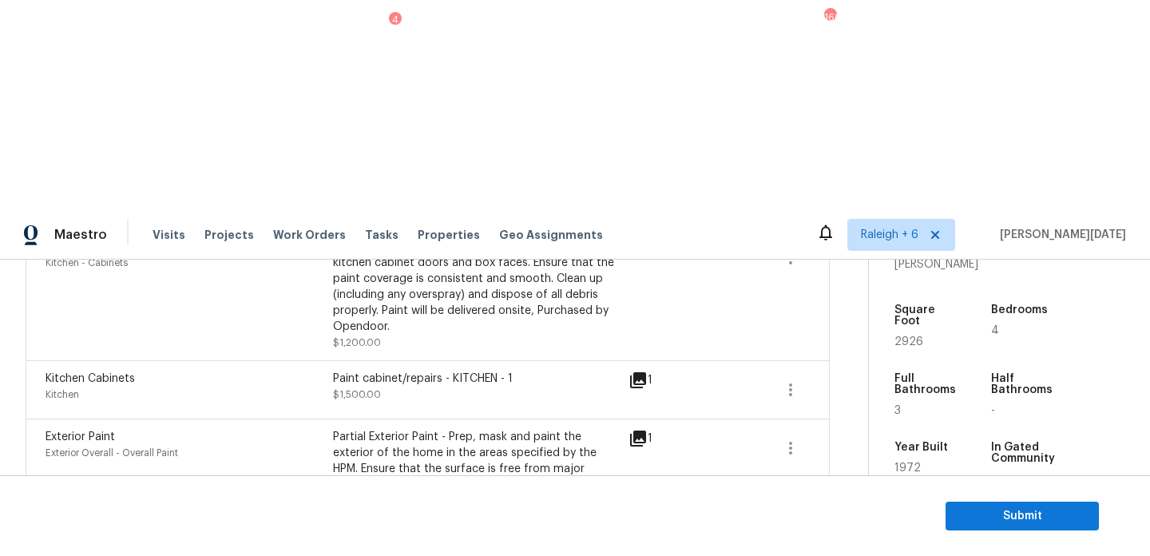
scroll to position [1184, 0]
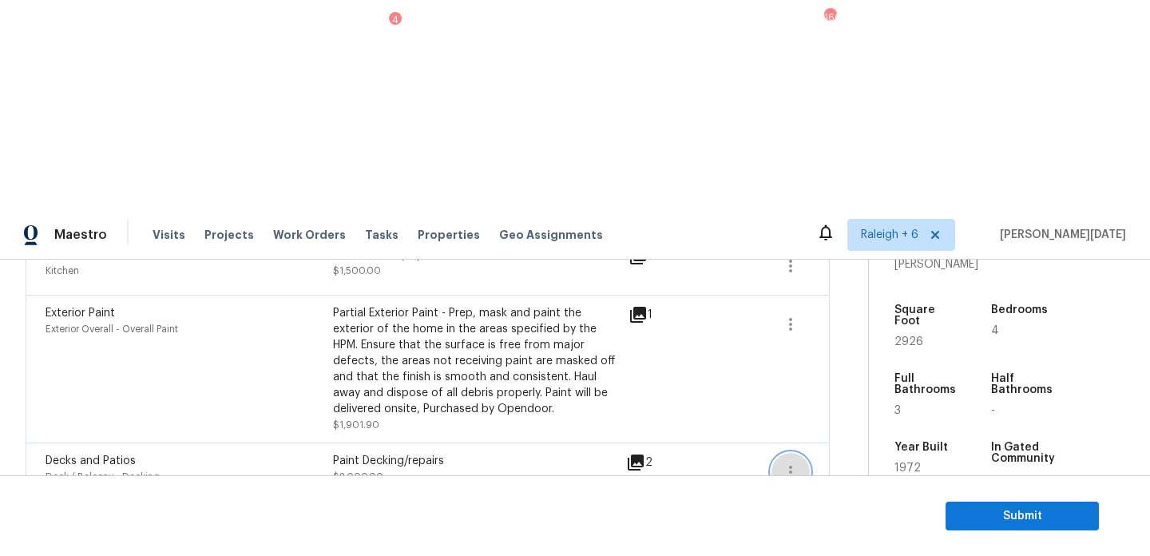
click at [785, 462] on icon "button" at bounding box center [790, 471] width 19 height 19
click at [866, 262] on div "Edit" at bounding box center [880, 260] width 125 height 16
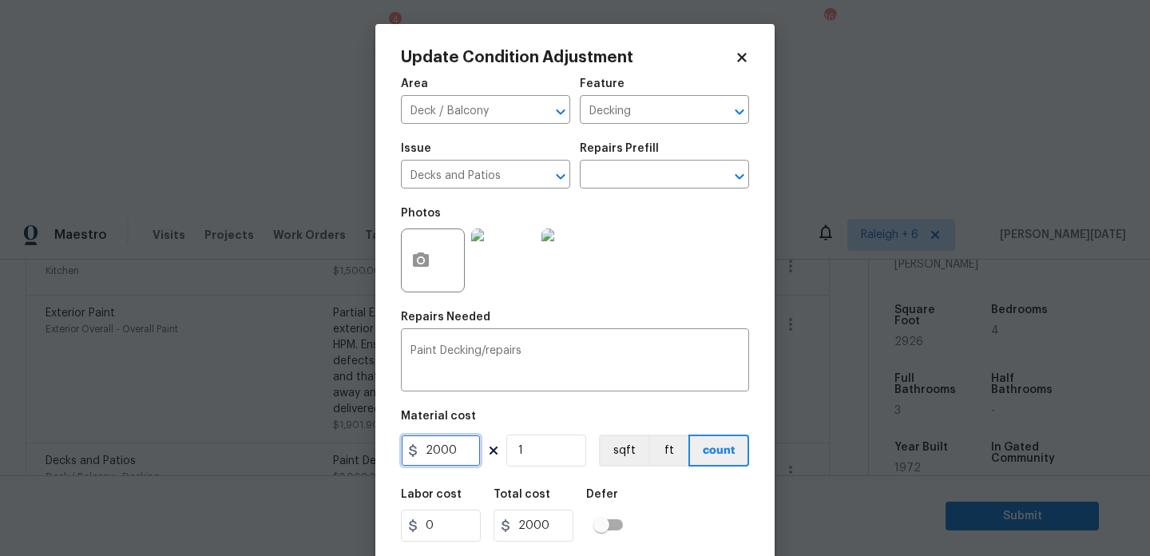
drag, startPoint x: 464, startPoint y: 446, endPoint x: 270, endPoint y: 446, distance: 194.0
click at [270, 446] on div "Update Condition Adjustment Area Deck / Balcony ​ Feature Decking ​ Issue Decks…" at bounding box center [575, 278] width 1150 height 556
type input "2500"
click at [673, 294] on div "Photos" at bounding box center [575, 250] width 348 height 104
type input "2500"
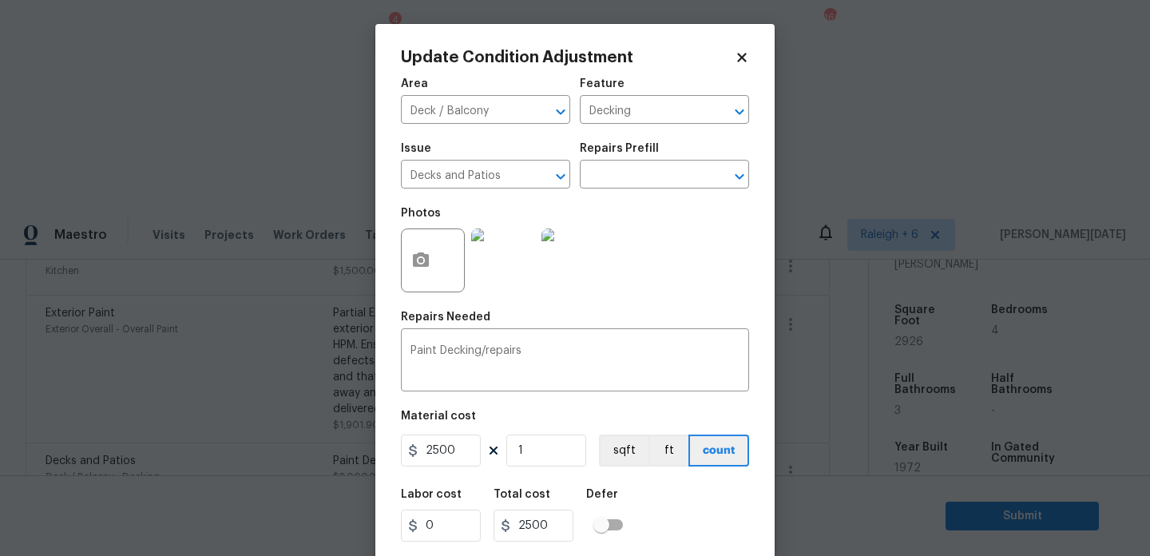
scroll to position [41, 0]
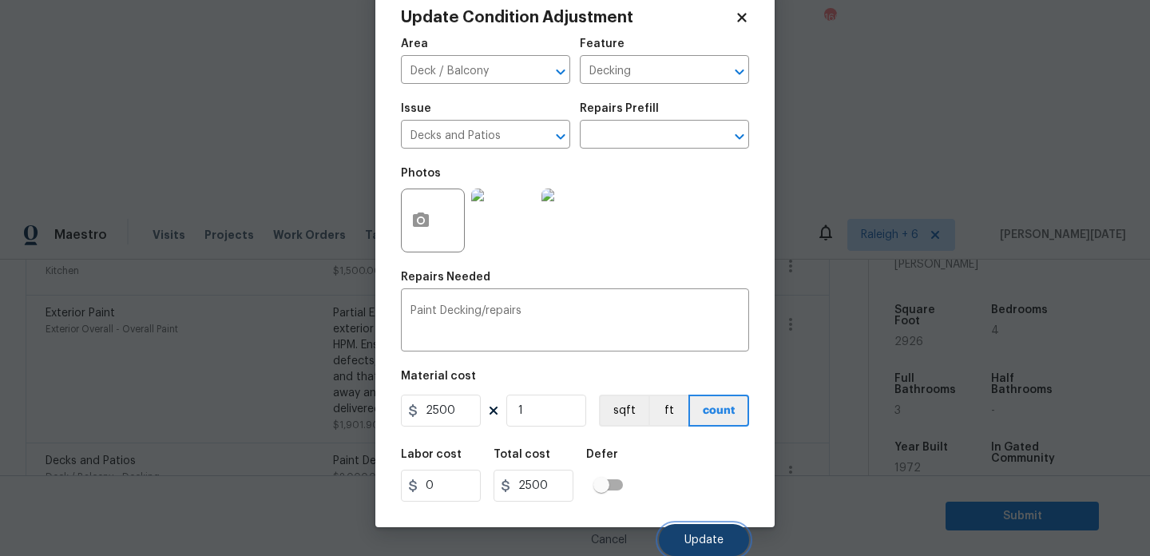
click at [697, 537] on span "Update" at bounding box center [703, 540] width 39 height 12
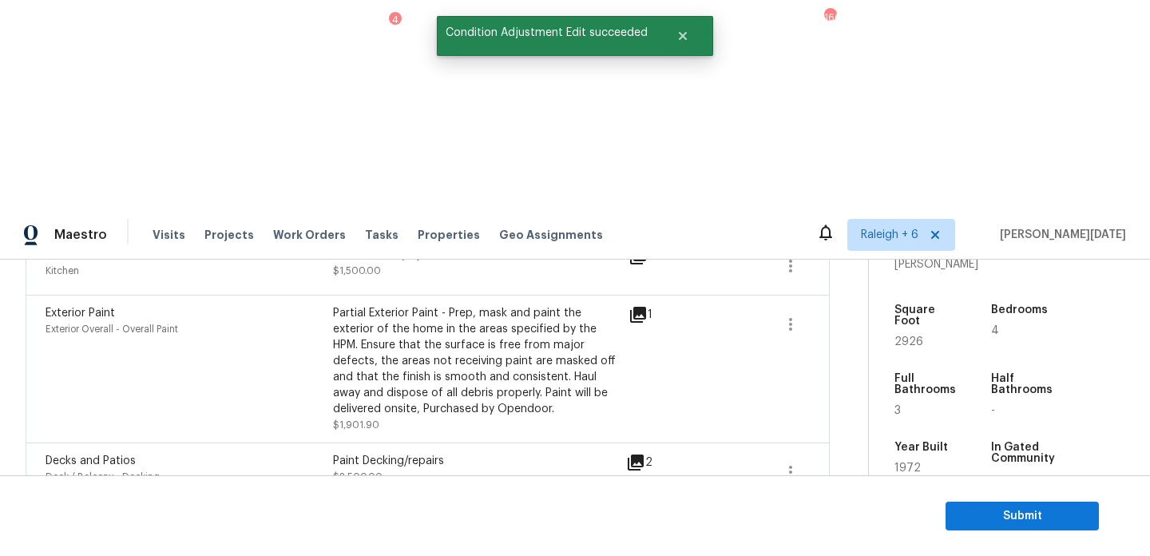
scroll to position [0, 0]
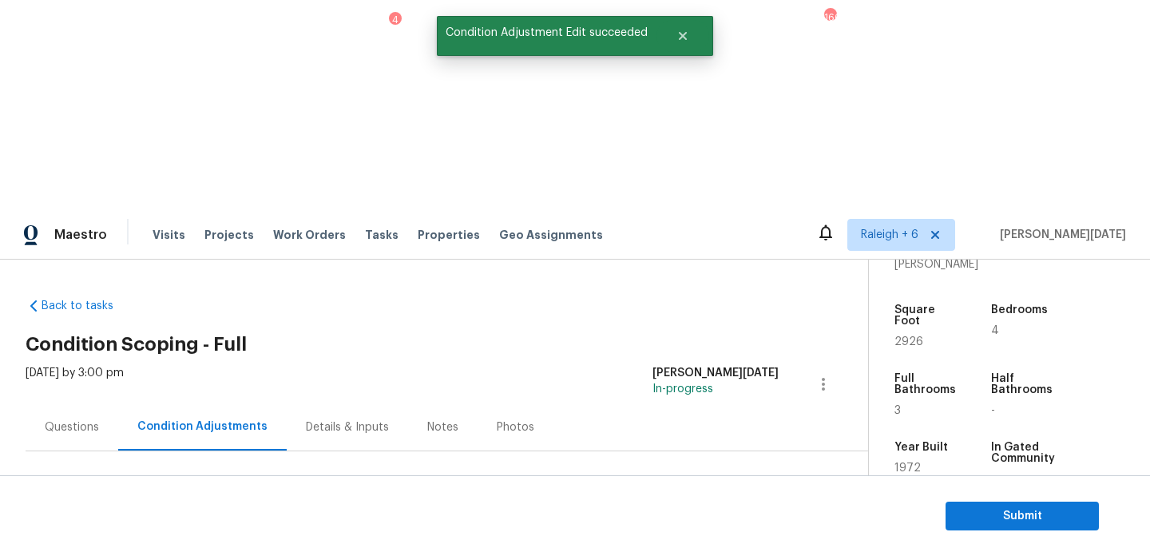
drag, startPoint x: 77, startPoint y: 338, endPoint x: 156, endPoint y: 338, distance: 79.8
click at [156, 541] on div "Total: $26115.4 Deferred: $0" at bounding box center [161, 549] width 271 height 16
copy div "$26115.4"
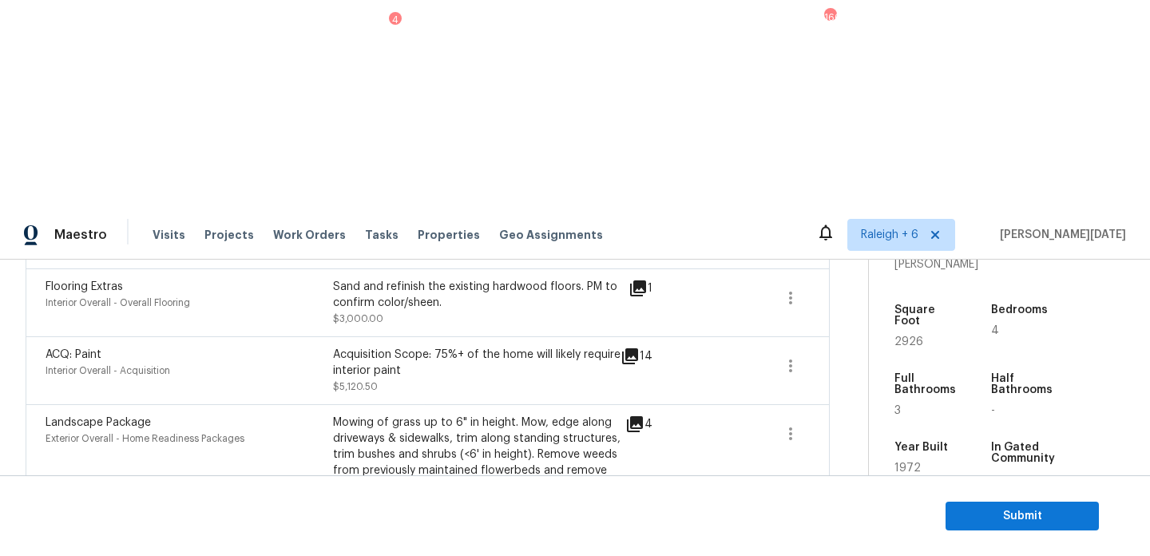
scroll to position [648, 0]
click at [638, 416] on icon at bounding box center [634, 425] width 19 height 19
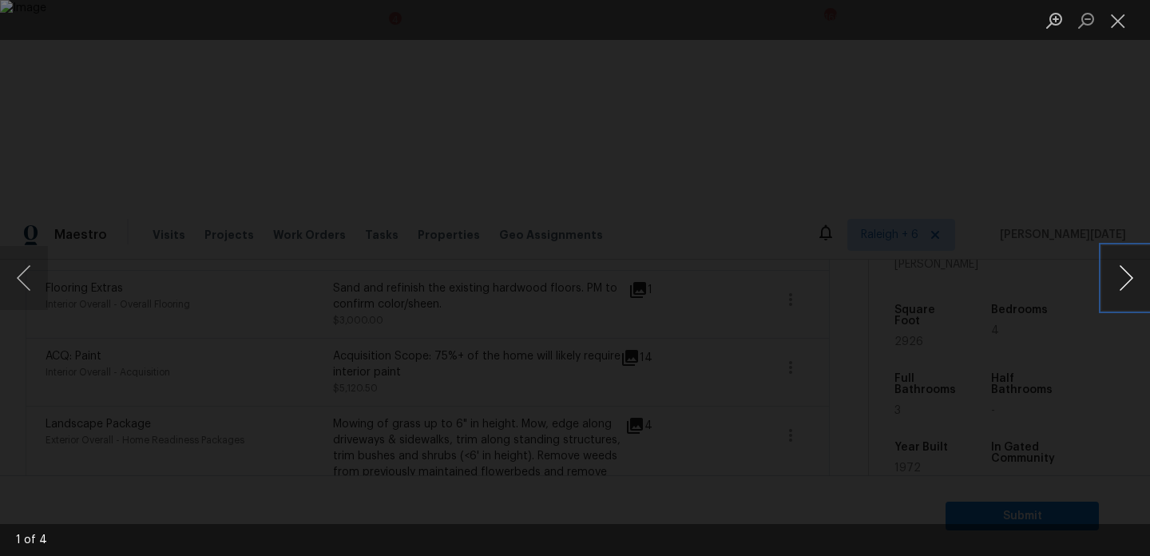
click at [1117, 272] on button "Next image" at bounding box center [1126, 278] width 48 height 64
click at [1118, 24] on button "Close lightbox" at bounding box center [1118, 20] width 32 height 28
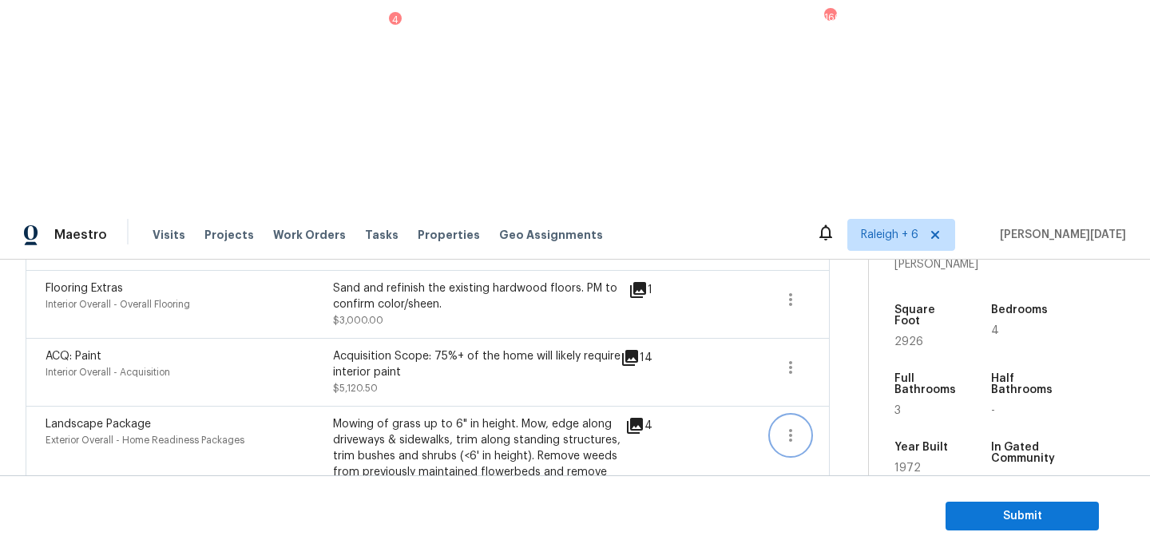
click at [786, 426] on icon "button" at bounding box center [790, 435] width 19 height 19
click at [867, 232] on div "Edit" at bounding box center [880, 224] width 125 height 16
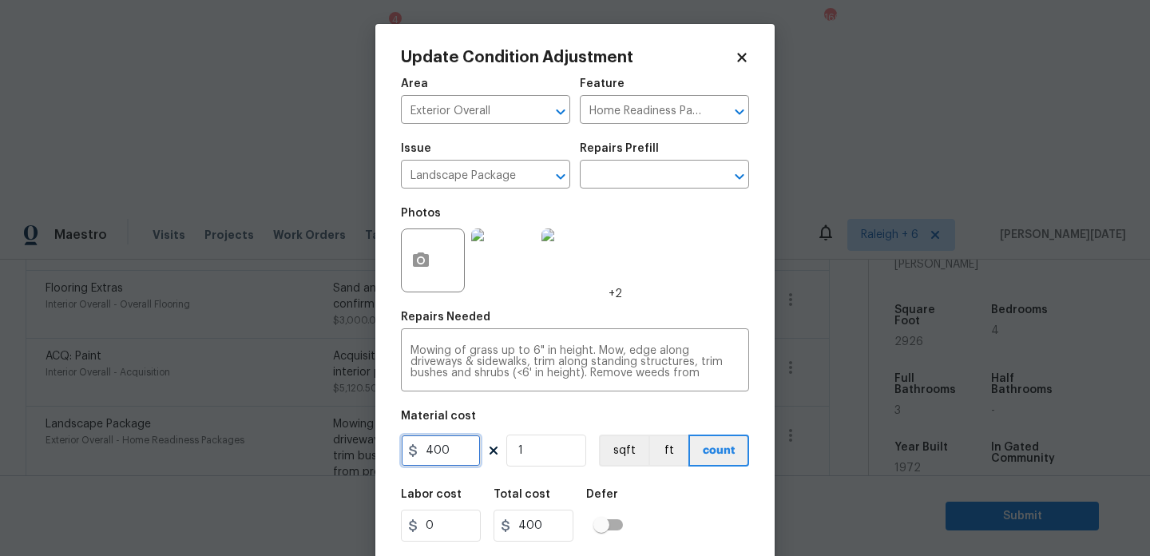
drag, startPoint x: 461, startPoint y: 453, endPoint x: 339, endPoint y: 452, distance: 121.4
click at [339, 452] on div "Update Condition Adjustment Area Exterior Overall ​ Feature Home Readiness Pack…" at bounding box center [575, 278] width 1150 height 556
type input "500"
click at [699, 265] on div "Photos +2" at bounding box center [575, 250] width 348 height 104
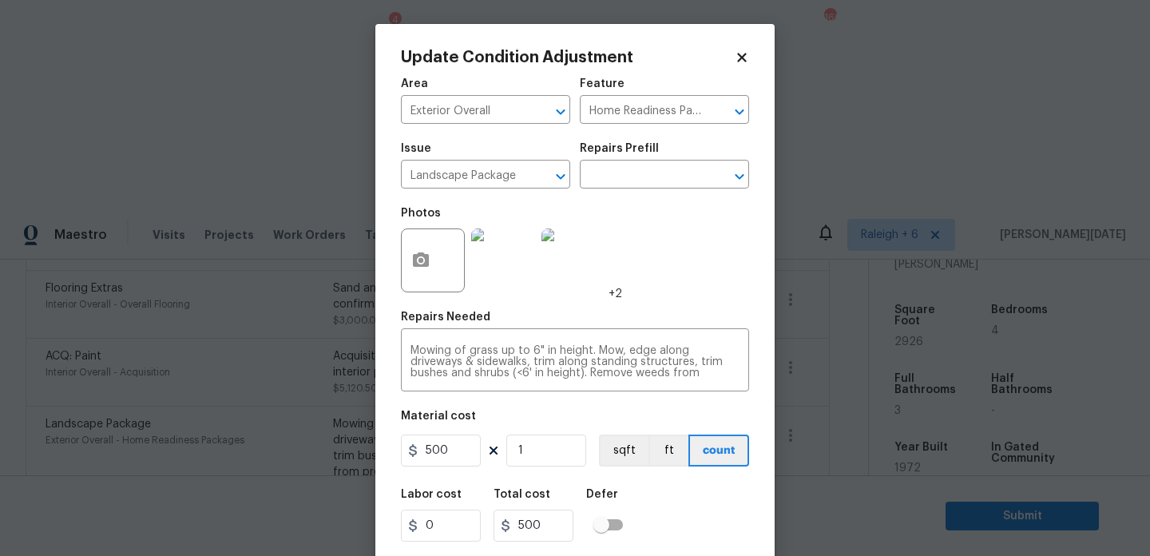
scroll to position [41, 0]
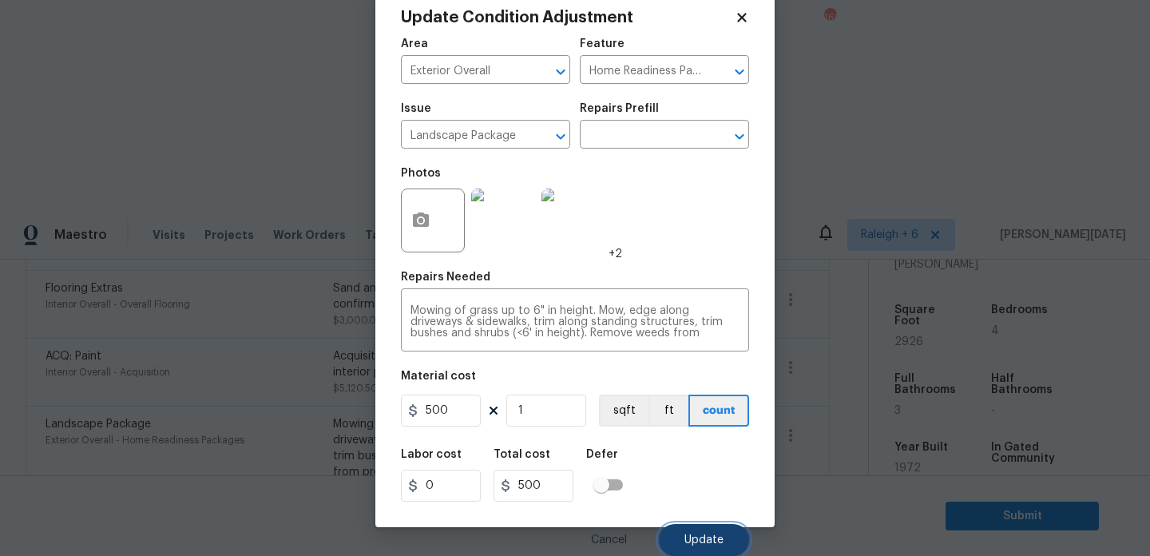
click at [699, 548] on button "Update" at bounding box center [704, 540] width 90 height 32
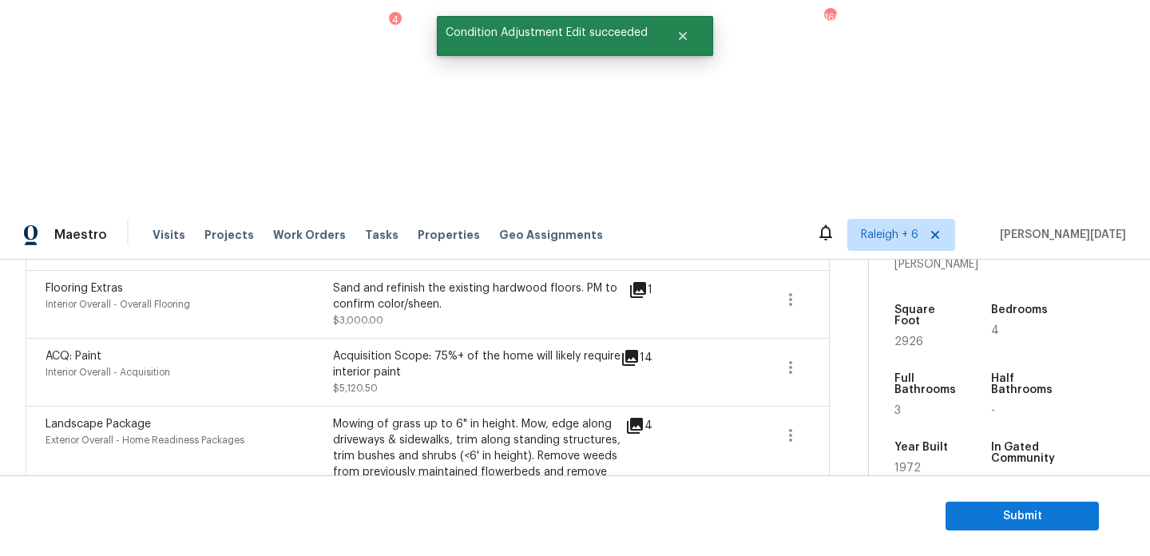
scroll to position [0, 0]
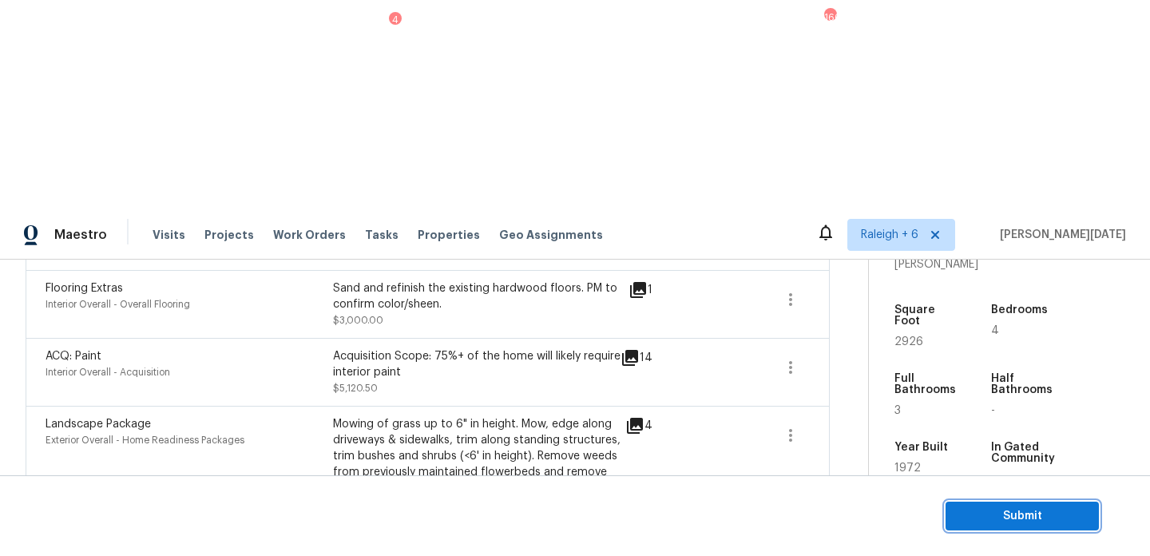
click at [1003, 521] on span "Submit" at bounding box center [1022, 516] width 128 height 20
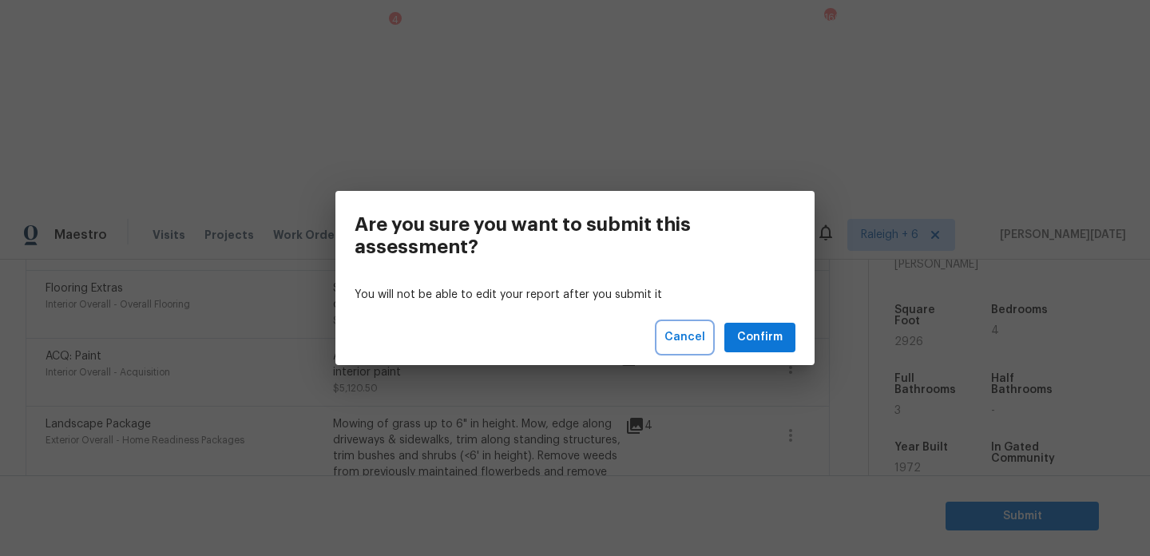
click at [664, 330] on button "Cancel" at bounding box center [684, 338] width 53 height 30
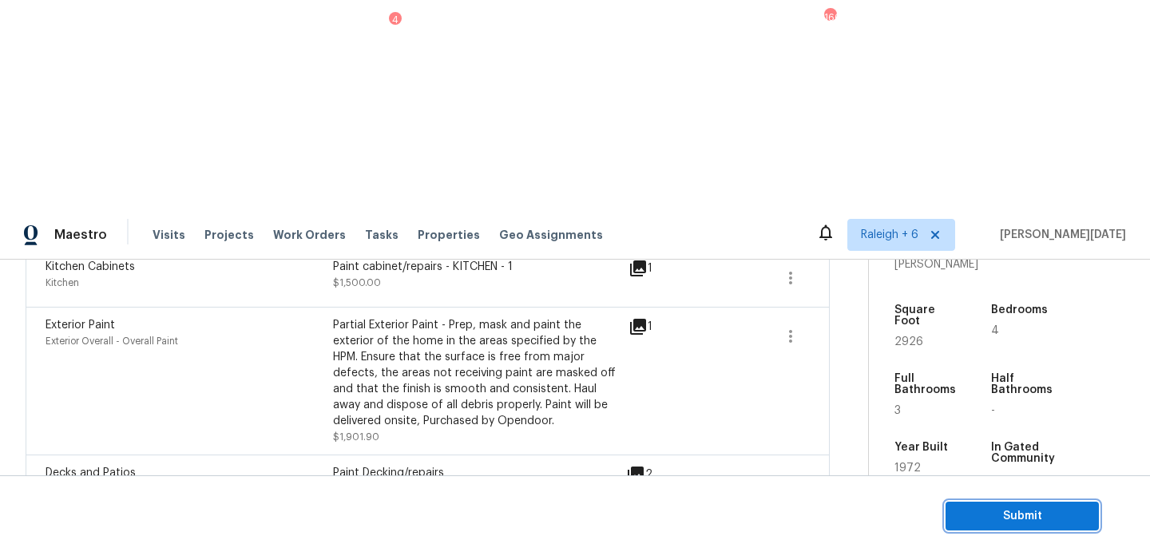
scroll to position [1184, 0]
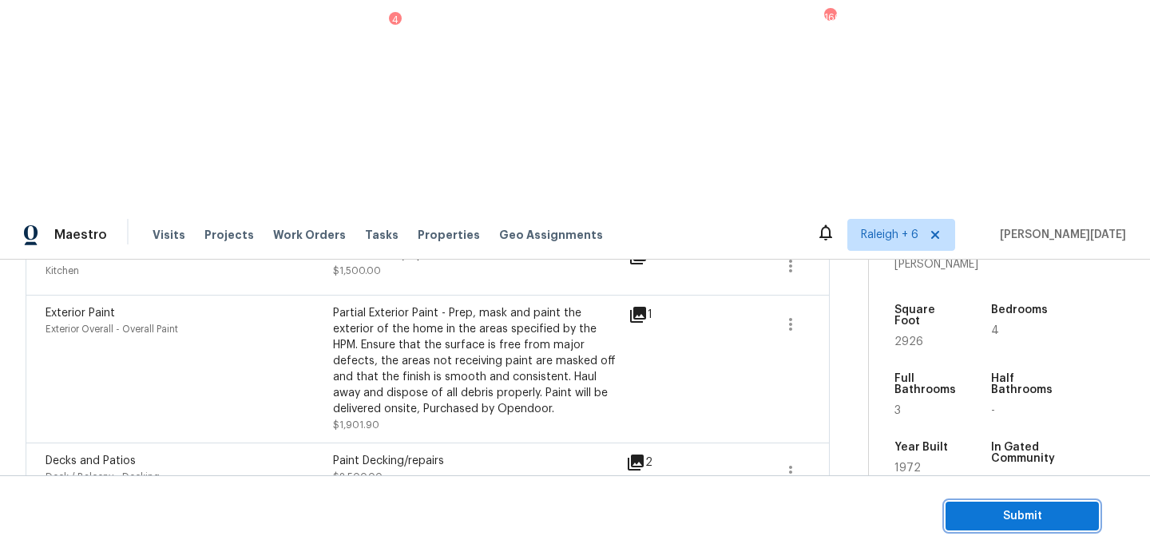
click at [983, 506] on span "Submit" at bounding box center [1022, 516] width 128 height 20
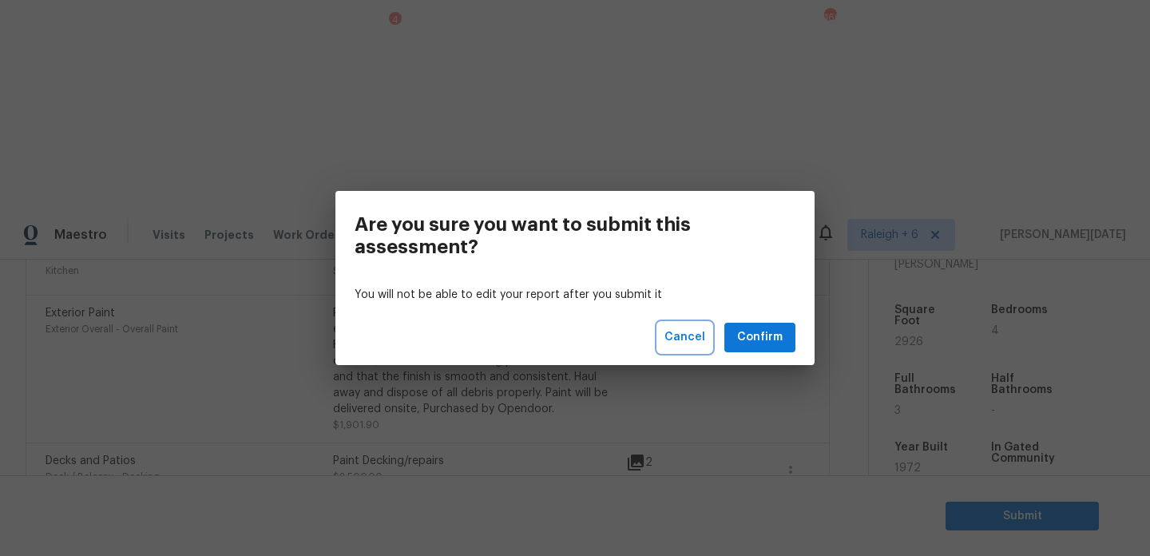
click at [686, 341] on span "Cancel" at bounding box center [684, 337] width 41 height 20
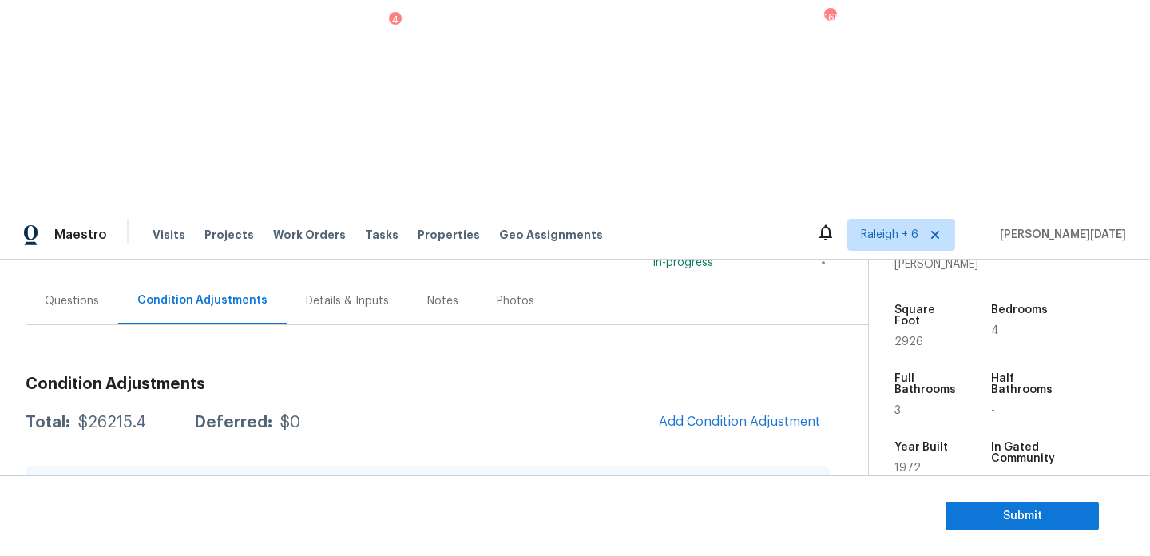
scroll to position [11, 0]
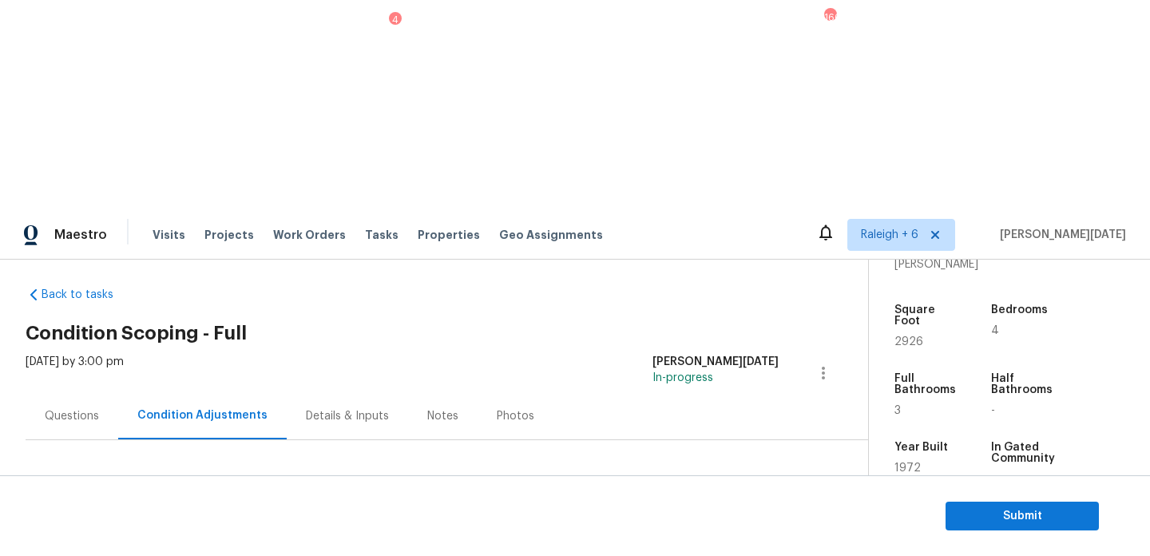
click at [694, 529] on span "Add Condition Adjustment" at bounding box center [739, 536] width 161 height 14
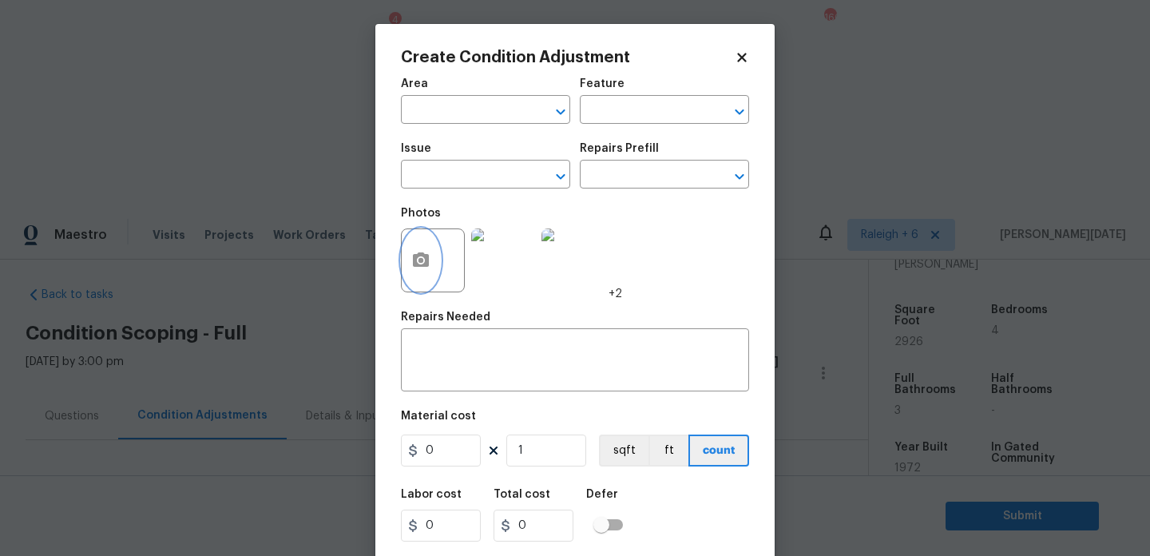
click at [412, 275] on button "button" at bounding box center [421, 260] width 38 height 62
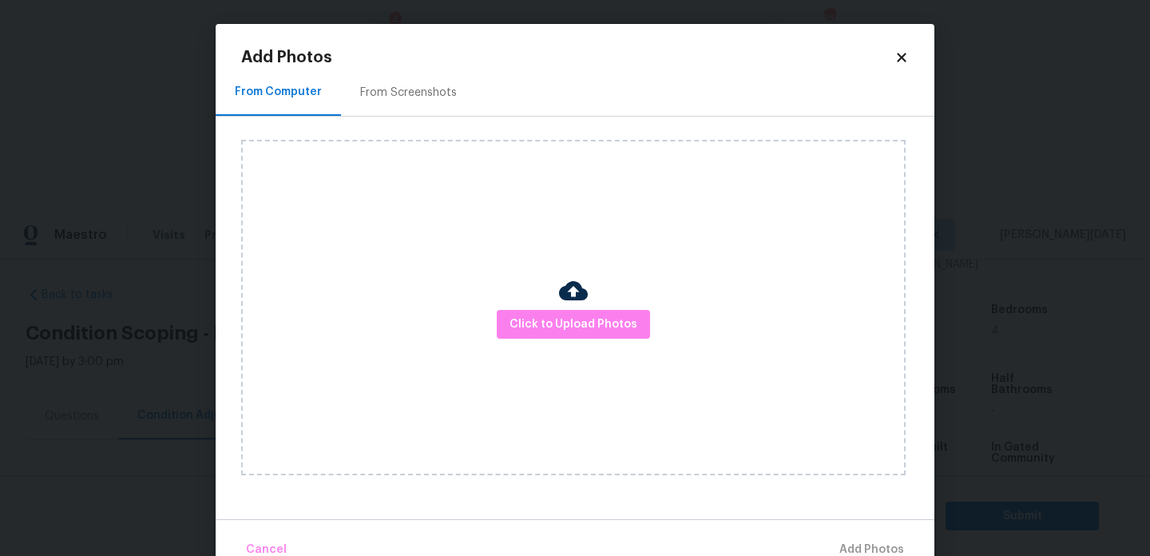
click at [403, 88] on div "From Screenshots" at bounding box center [408, 93] width 97 height 16
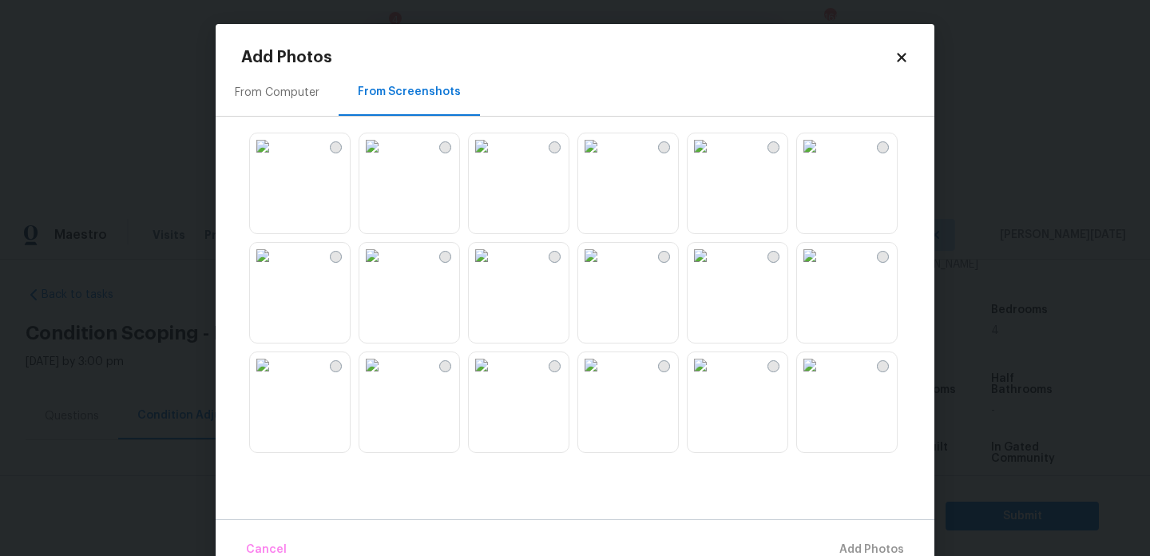
click at [604, 159] on img at bounding box center [591, 146] width 26 height 26
click at [494, 159] on img at bounding box center [482, 146] width 26 height 26
click at [604, 268] on img at bounding box center [591, 256] width 26 height 26
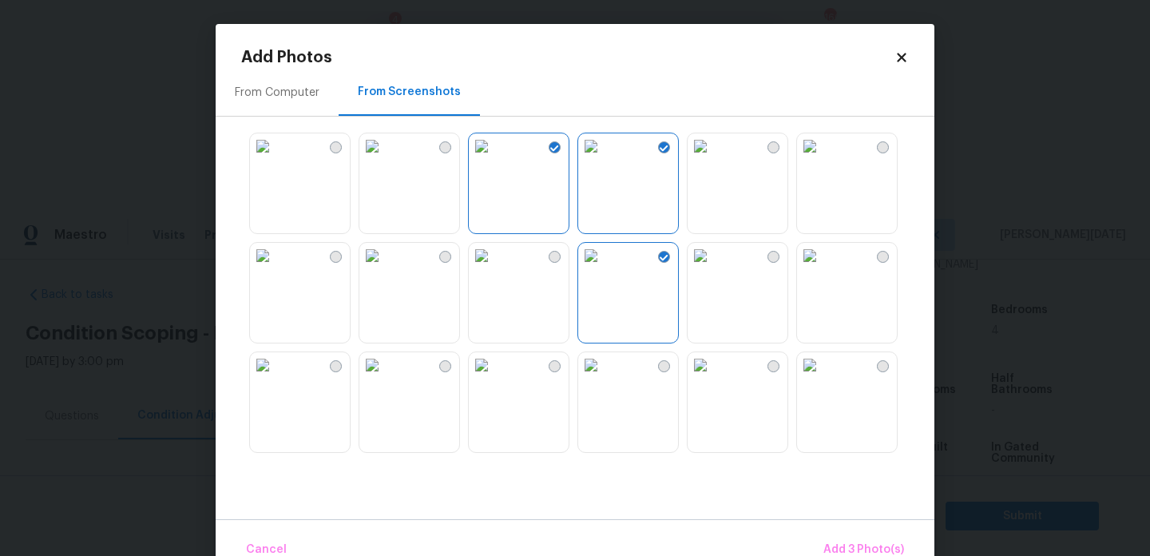
click at [385, 378] on img at bounding box center [372, 365] width 26 height 26
click at [864, 538] on button "Add 4 Photo(s)" at bounding box center [862, 550] width 95 height 34
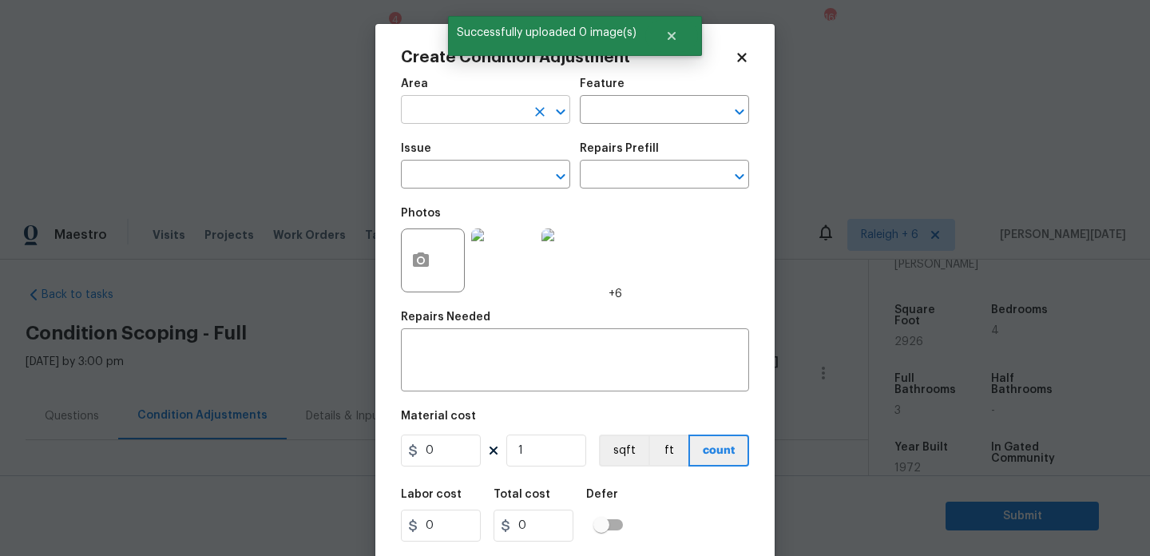
click at [429, 119] on input "text" at bounding box center [463, 111] width 125 height 25
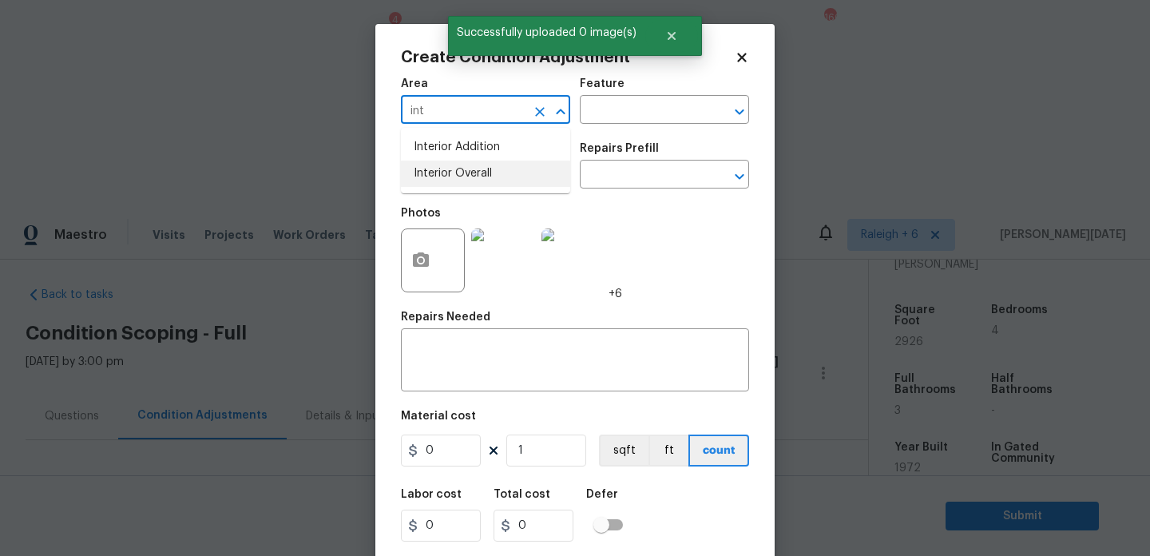
click at [438, 178] on li "Interior Overall" at bounding box center [485, 173] width 169 height 26
type input "Interior Overall"
click at [438, 178] on input "text" at bounding box center [463, 176] width 125 height 25
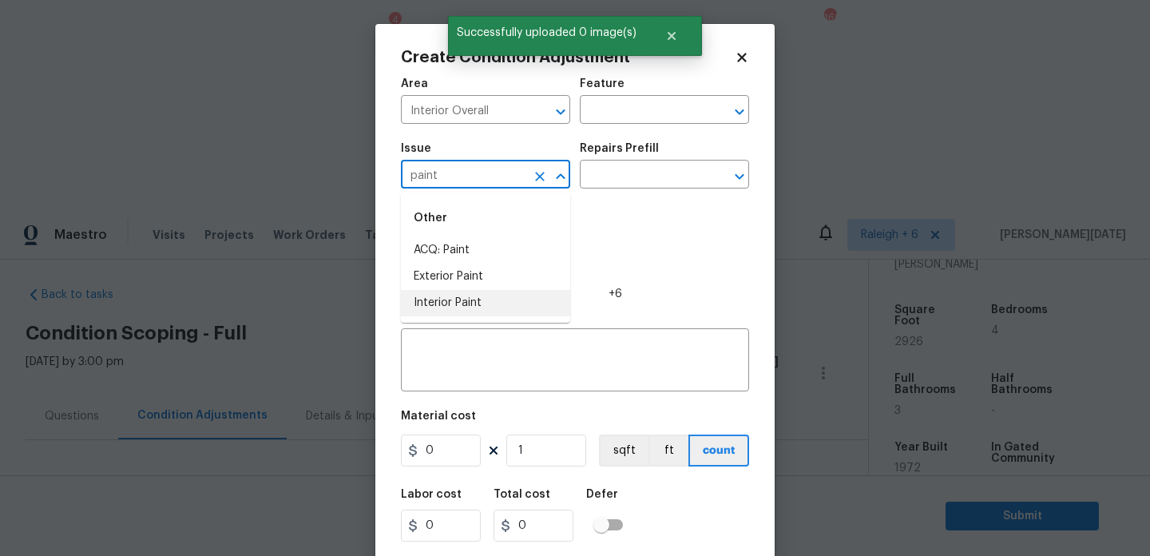
click at [485, 308] on li "Interior Paint" at bounding box center [485, 303] width 169 height 26
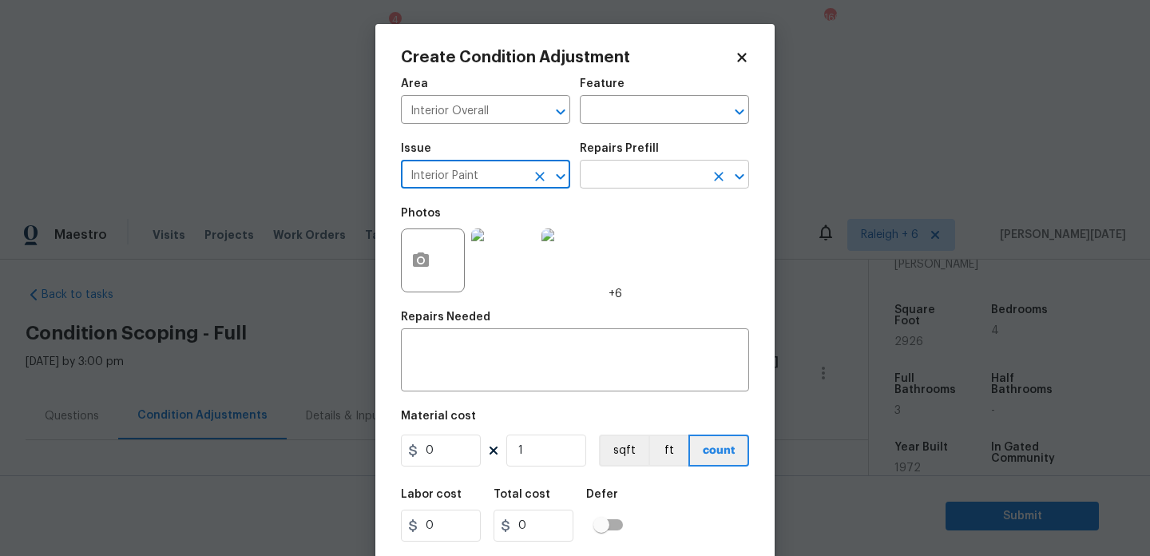
type input "Interior Paint"
click at [608, 167] on input "text" at bounding box center [642, 176] width 125 height 25
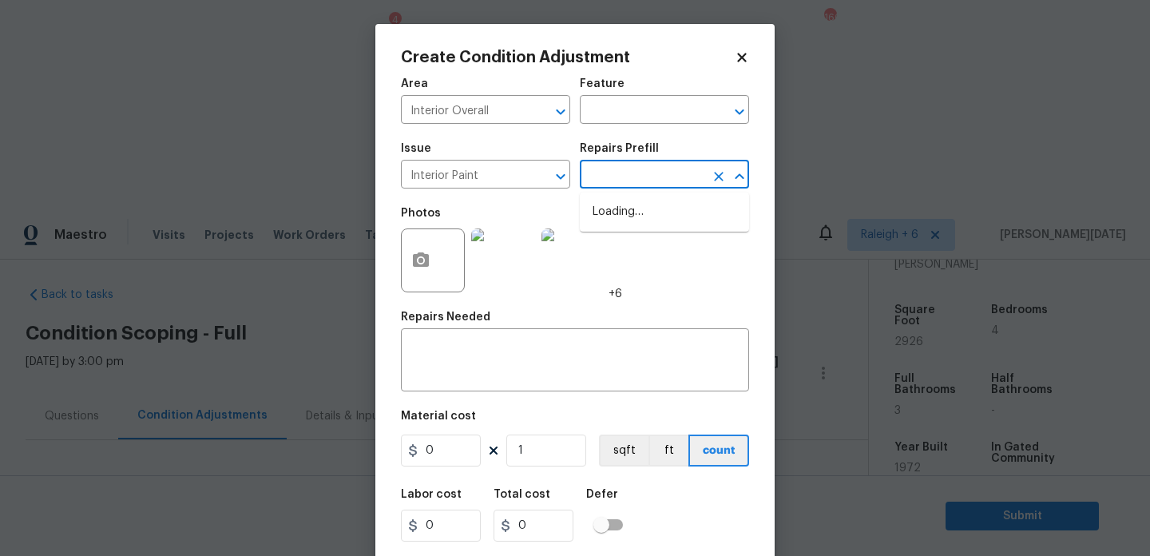
click at [608, 167] on input "text" at bounding box center [642, 176] width 125 height 25
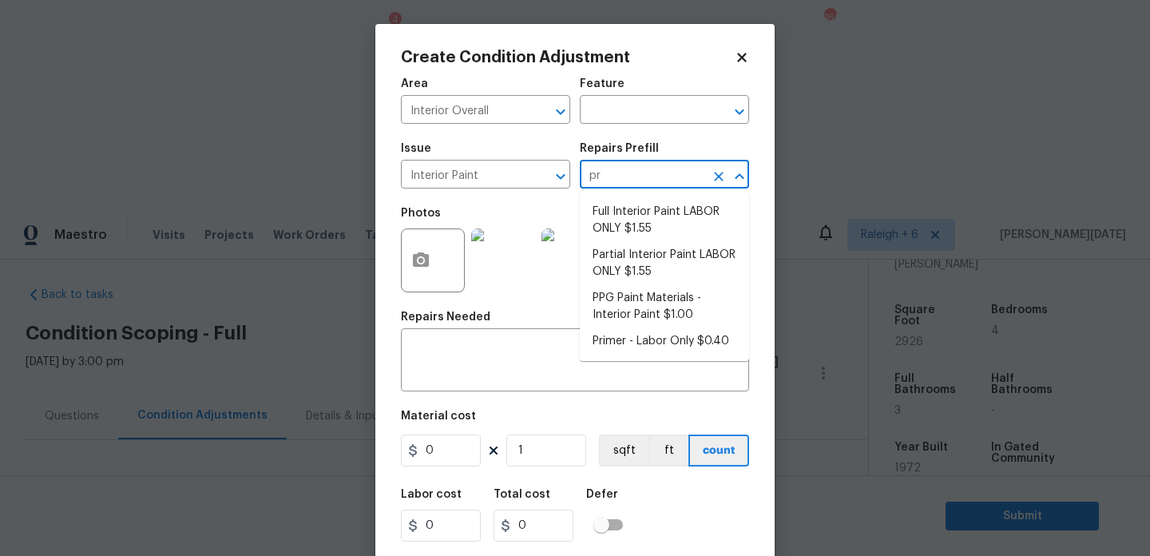
type input "pri"
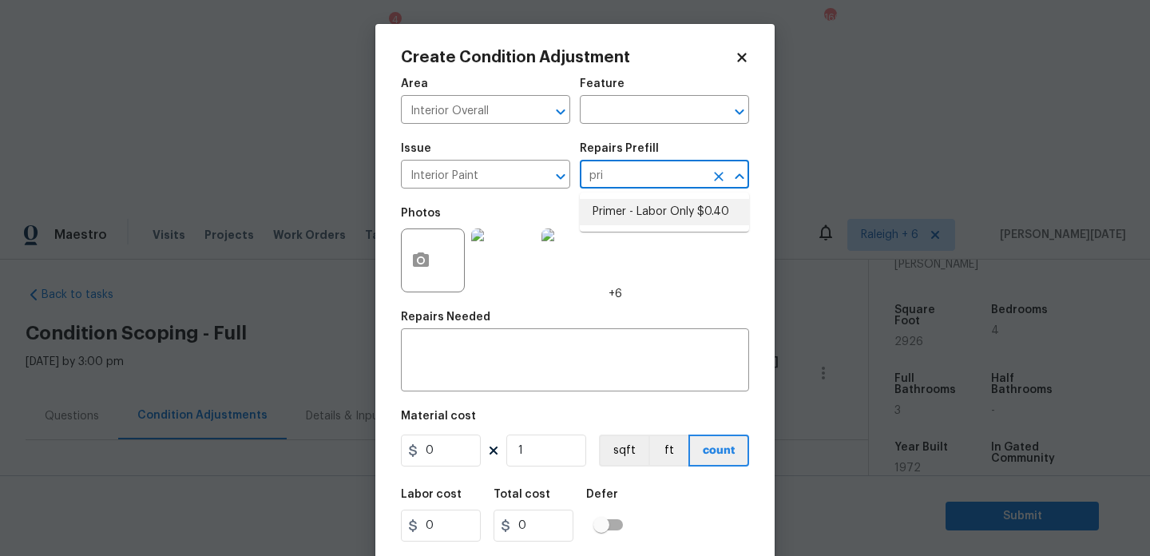
click at [644, 208] on li "Primer - Labor Only $0.40" at bounding box center [664, 212] width 169 height 26
type input "Overall Paint"
type textarea "Interior primer - PRIMER PROVIDED BY OPENDOOR - All nails, screws, drywall anch…"
type input "0.4"
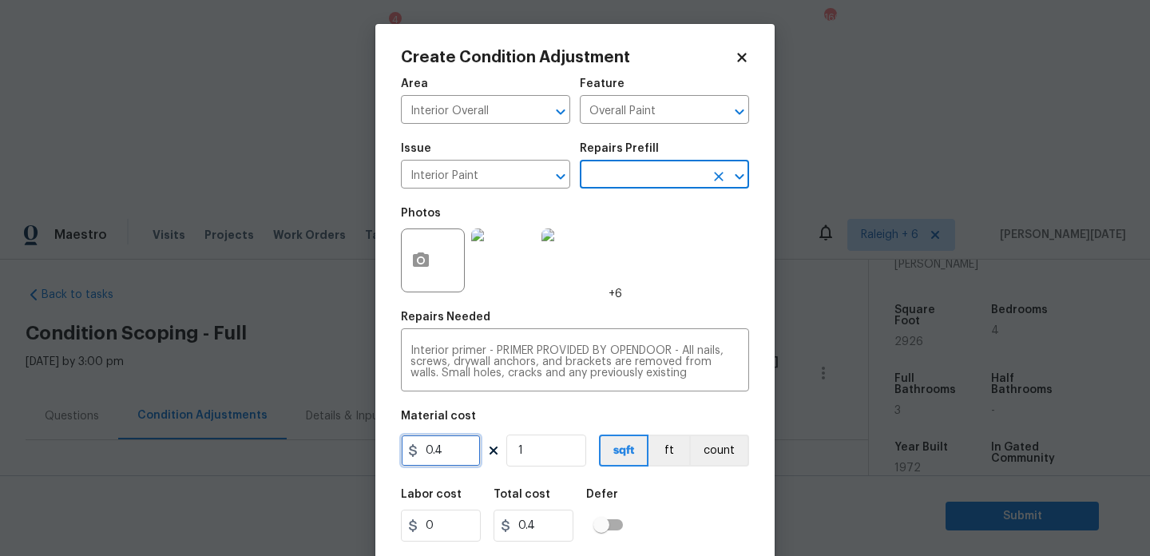
drag, startPoint x: 458, startPoint y: 456, endPoint x: 299, endPoint y: 454, distance: 158.9
click at [299, 454] on div "Create Condition Adjustment Area Interior Overall ​ Feature Overall Paint ​ Iss…" at bounding box center [575, 278] width 1150 height 556
type input "500"
click at [668, 280] on div "Photos +6" at bounding box center [575, 250] width 348 height 104
type input "500"
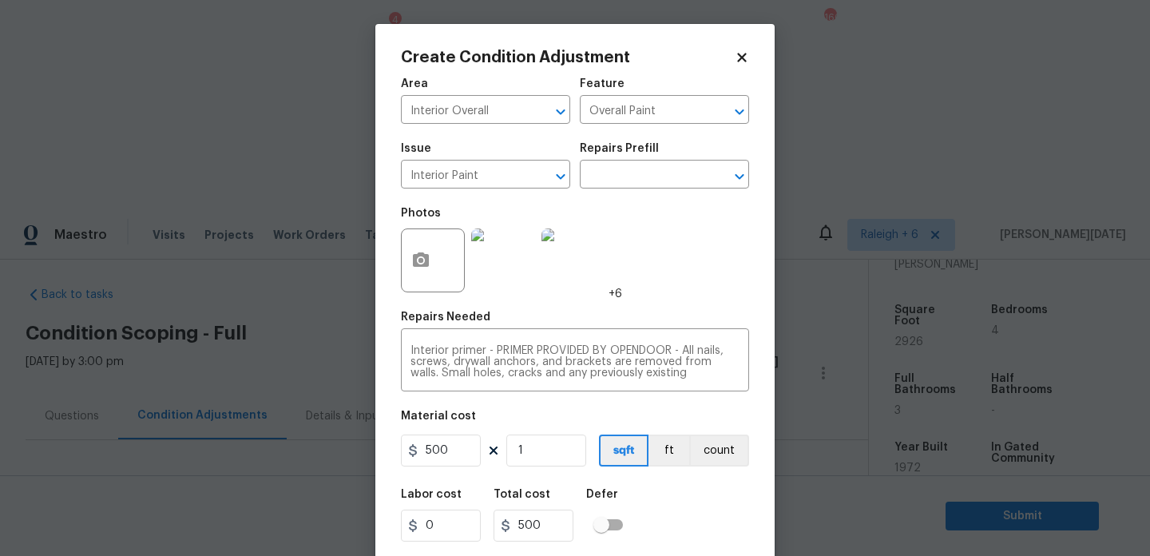
scroll to position [41, 0]
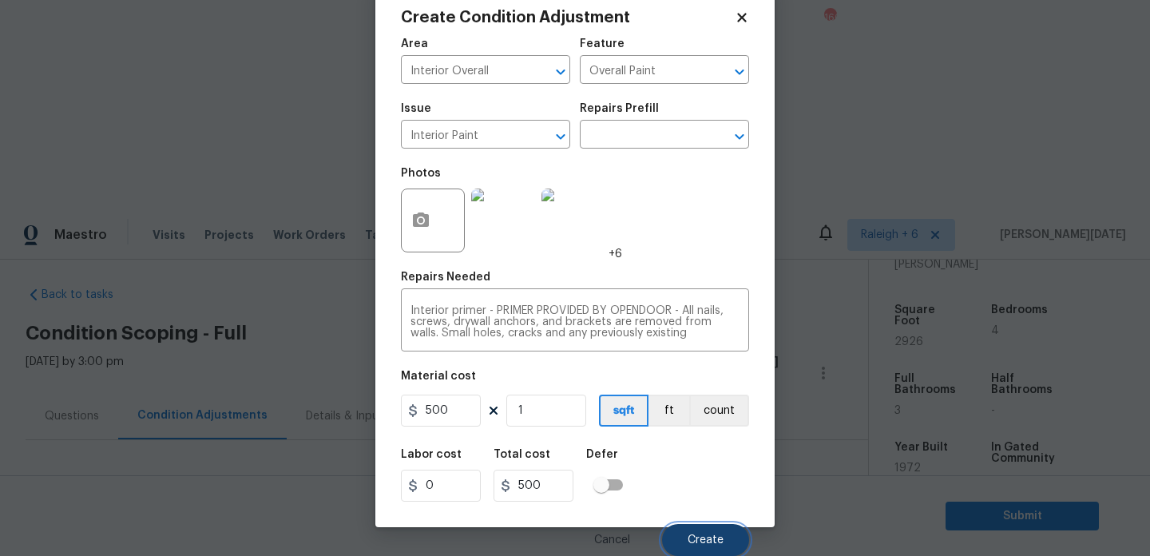
click at [724, 538] on button "Create" at bounding box center [705, 540] width 87 height 32
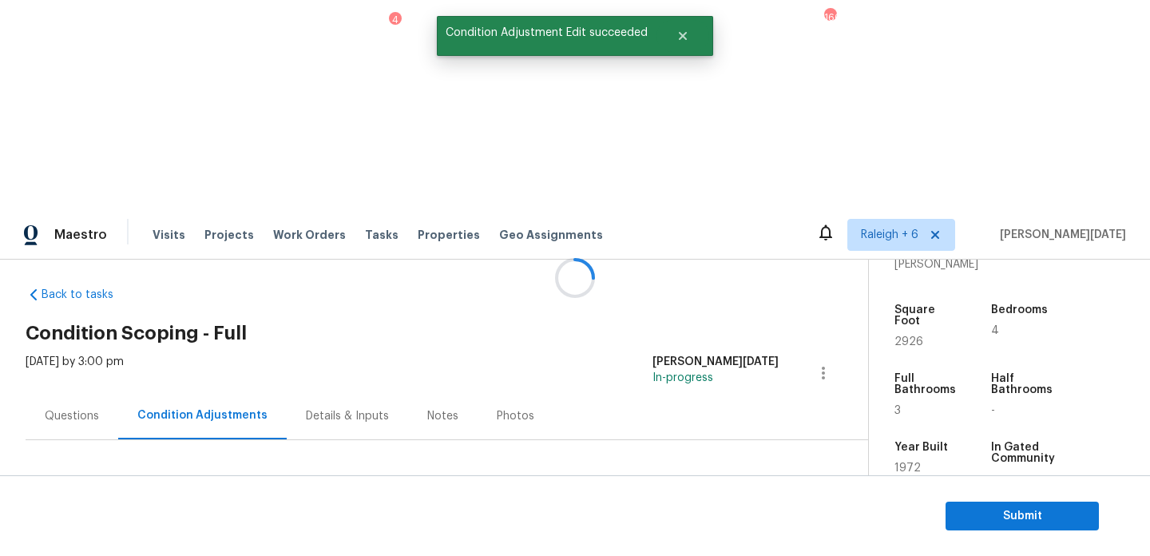
scroll to position [0, 0]
click at [987, 514] on span "Submit" at bounding box center [1022, 516] width 128 height 20
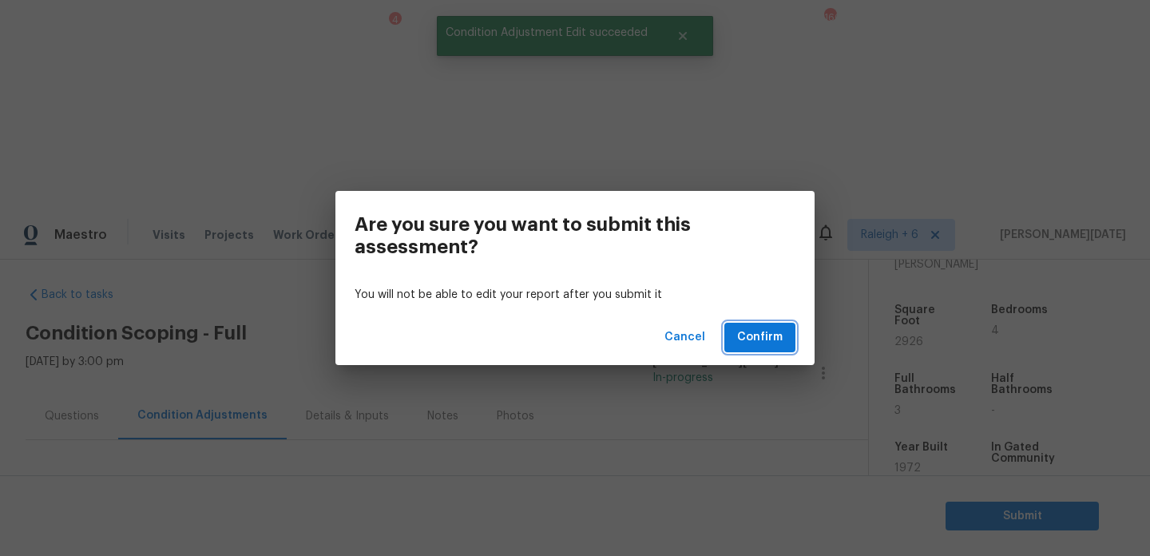
click at [781, 331] on span "Confirm" at bounding box center [760, 337] width 46 height 20
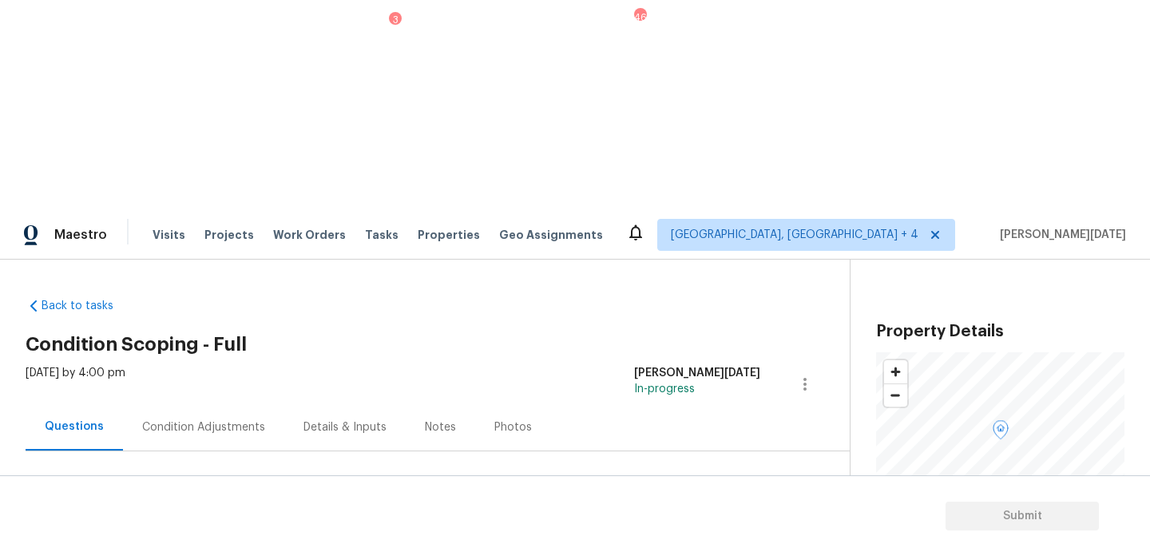
scroll to position [220, 0]
